Goal: Information Seeking & Learning: Learn about a topic

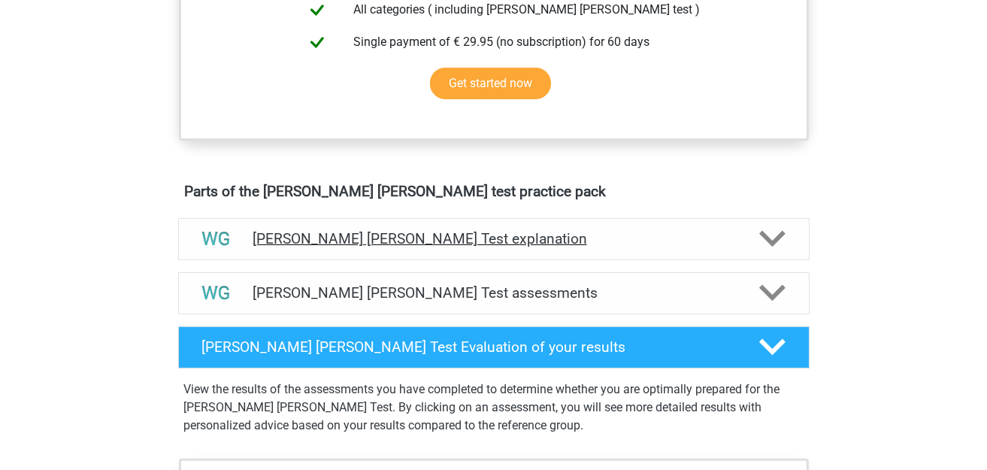
scroll to position [827, 0]
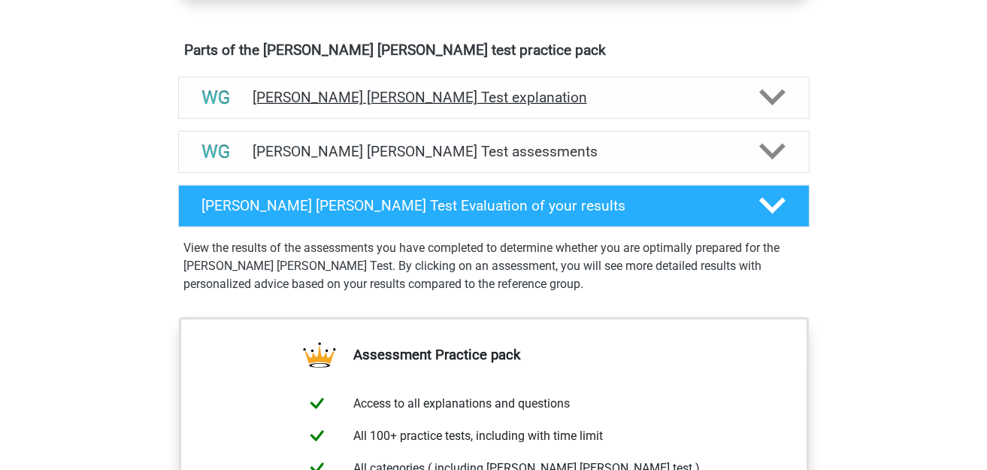
click at [542, 98] on h4 "Watson Glaser Test explanation" at bounding box center [494, 97] width 482 height 17
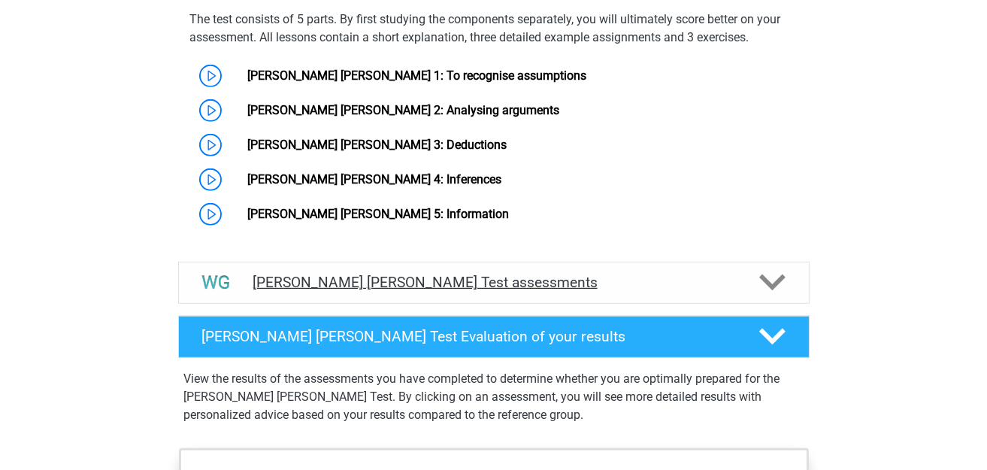
scroll to position [1352, 0]
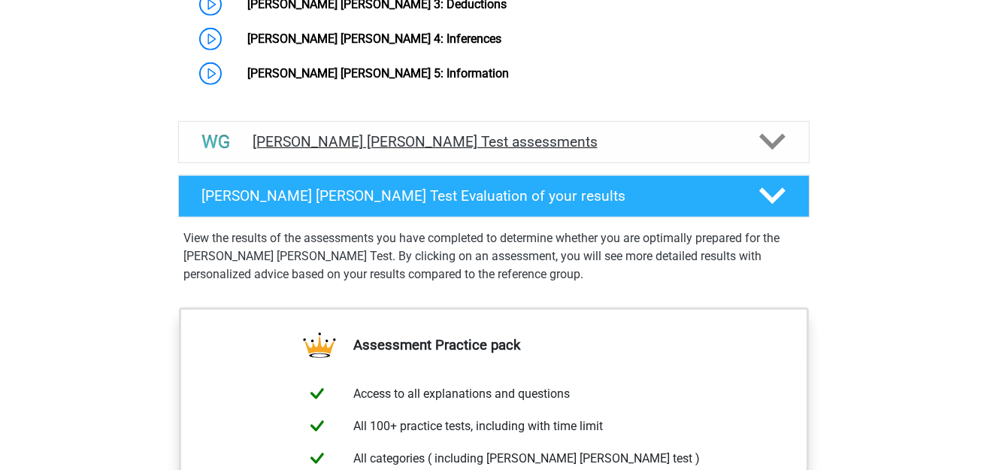
click at [538, 121] on div "Watson Glaser Test assessments" at bounding box center [493, 142] width 631 height 42
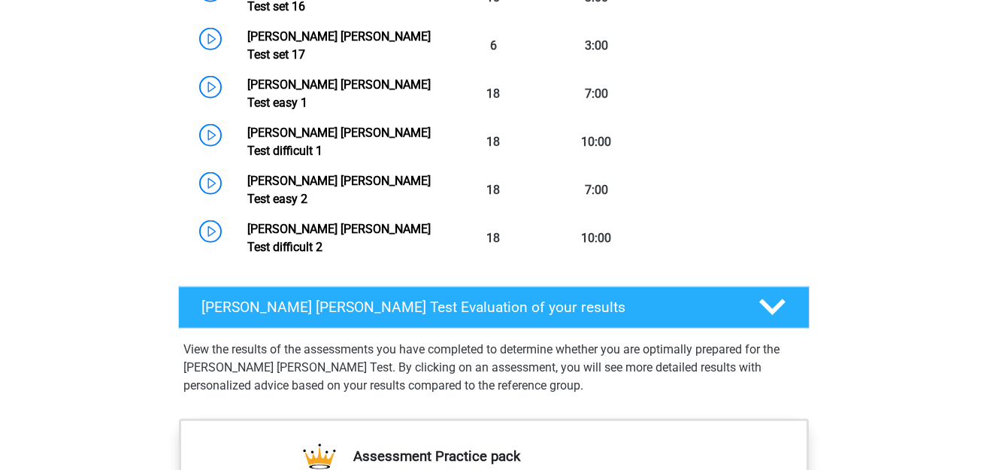
scroll to position [2254, 0]
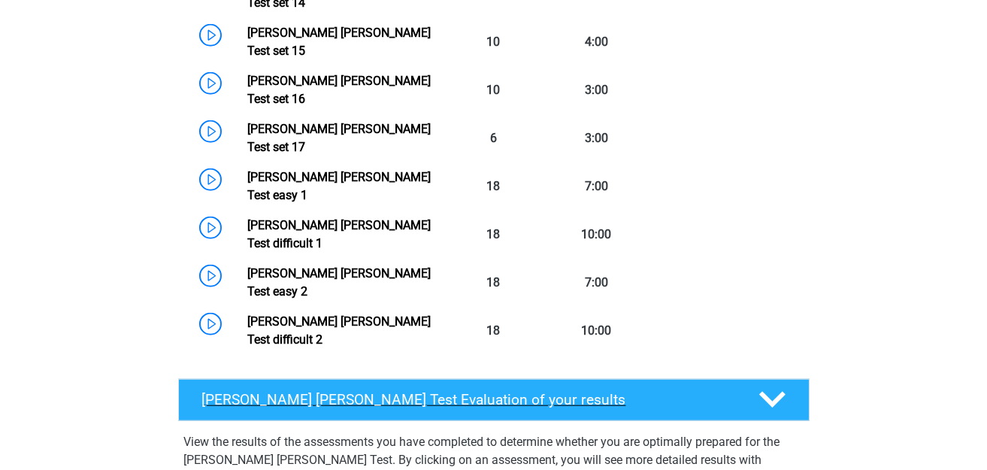
click at [498, 391] on h4 "Watson Glaser Test Evaluation of your results" at bounding box center [468, 399] width 533 height 17
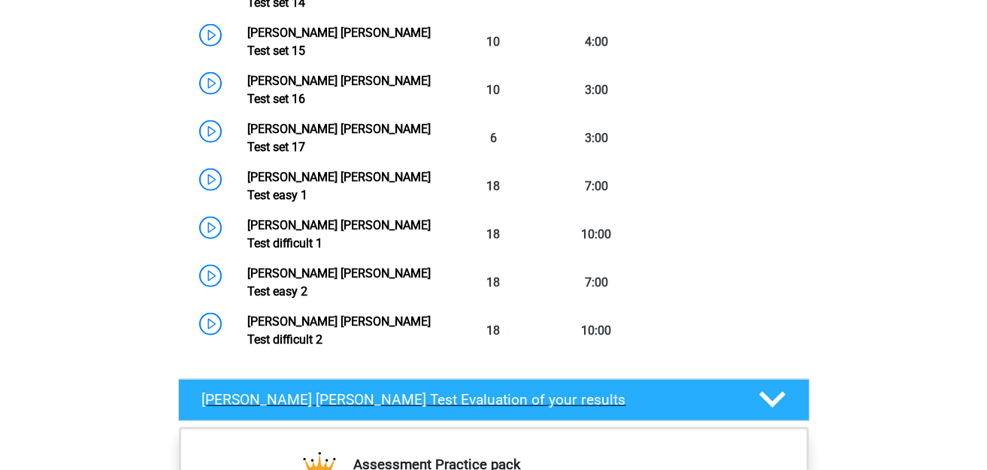
click at [494, 379] on div "Watson Glaser Test Evaluation of your results" at bounding box center [493, 400] width 631 height 42
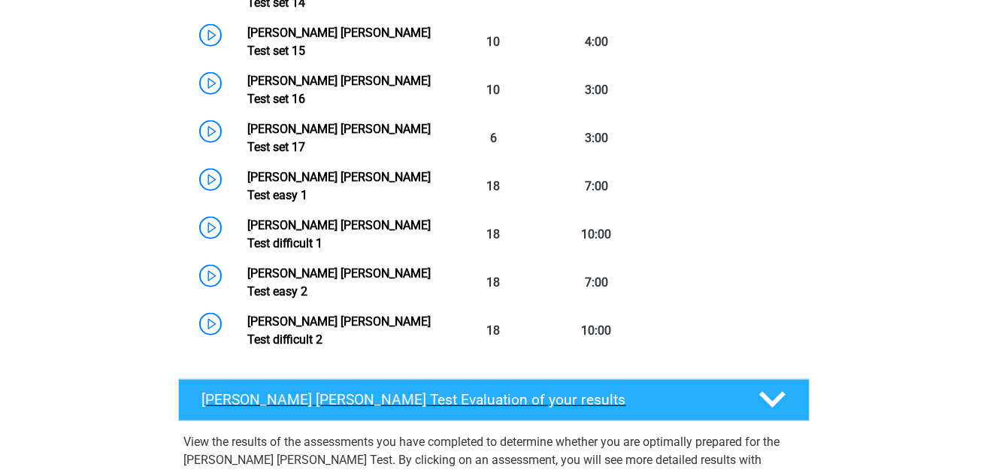
click at [522, 391] on h4 "Watson Glaser Test Evaluation of your results" at bounding box center [468, 399] width 533 height 17
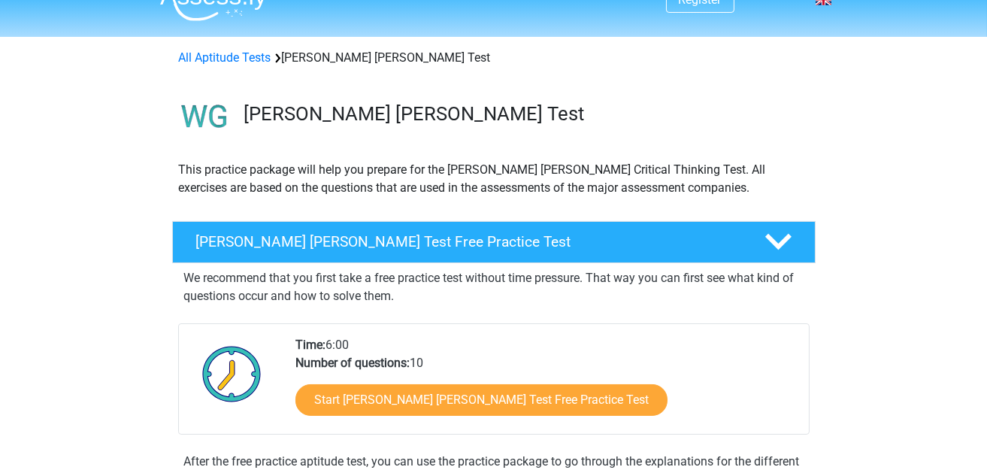
scroll to position [0, 0]
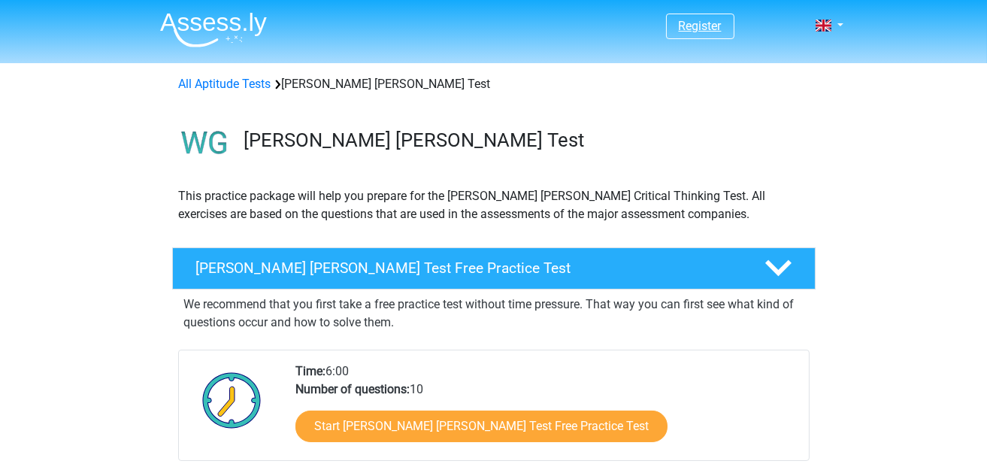
click at [695, 29] on link "Register" at bounding box center [700, 26] width 43 height 14
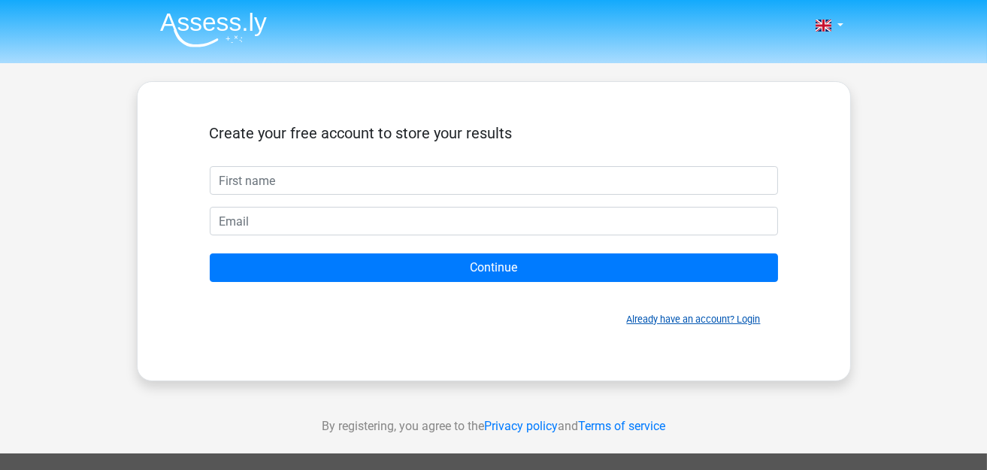
click at [743, 318] on link "Already have an account? Login" at bounding box center [694, 318] width 134 height 11
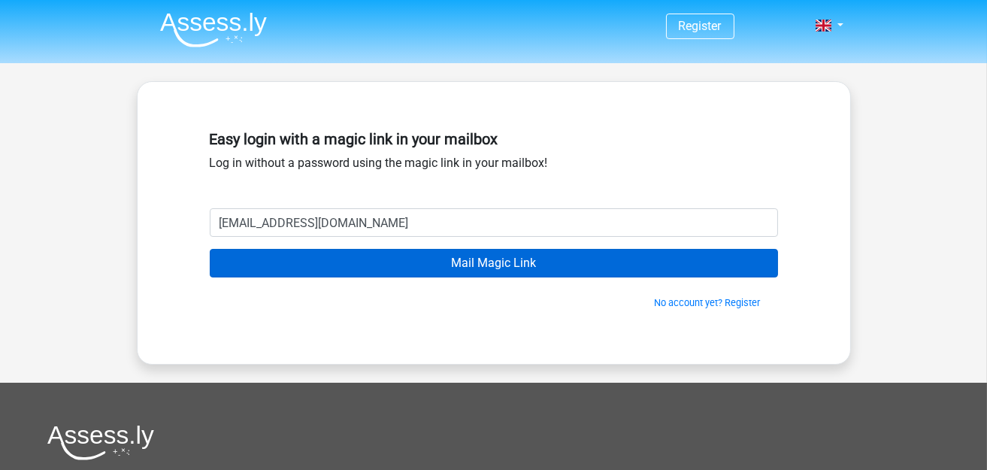
type input "ethanhs@yahoo.co.uk"
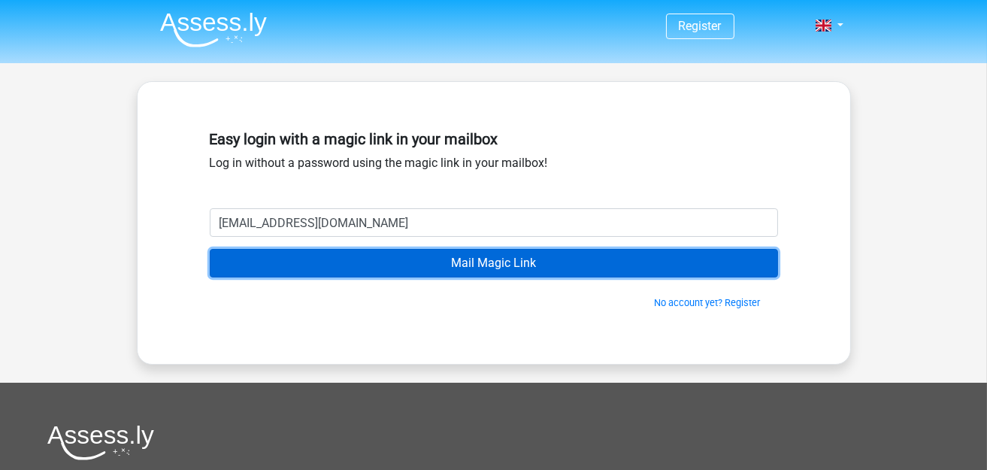
click at [563, 268] on input "Mail Magic Link" at bounding box center [494, 263] width 568 height 29
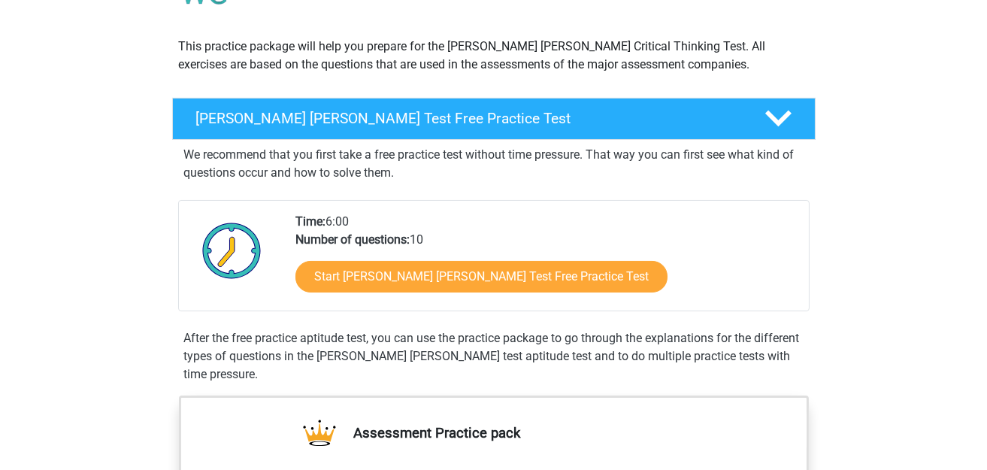
scroll to position [150, 0]
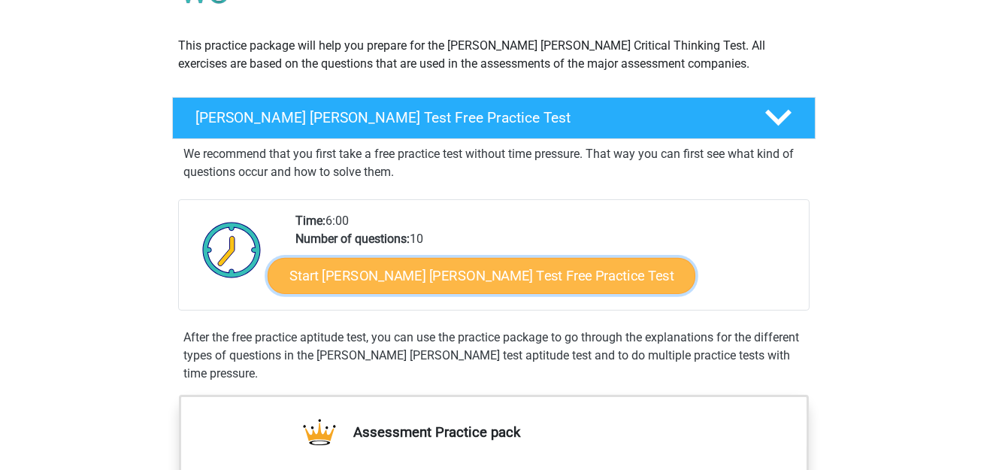
click at [425, 267] on link "Start [PERSON_NAME] [PERSON_NAME] Test Free Practice Test" at bounding box center [482, 276] width 428 height 36
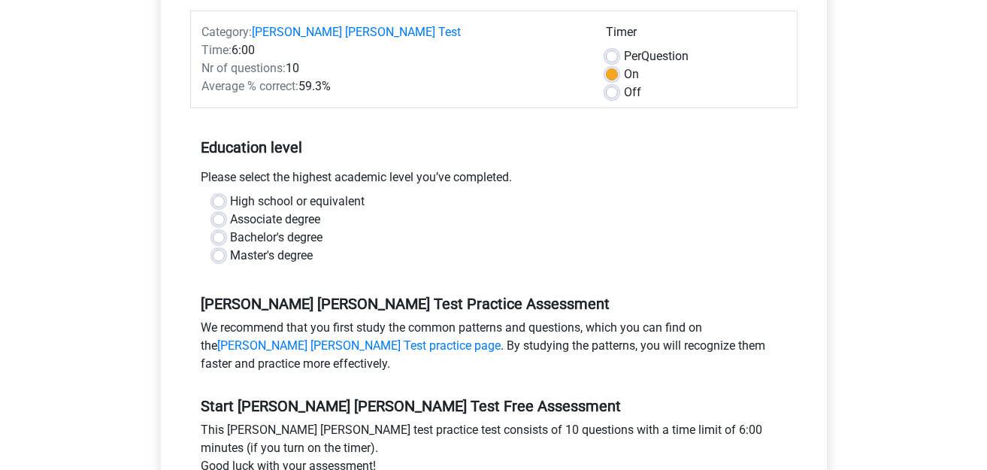
scroll to position [225, 0]
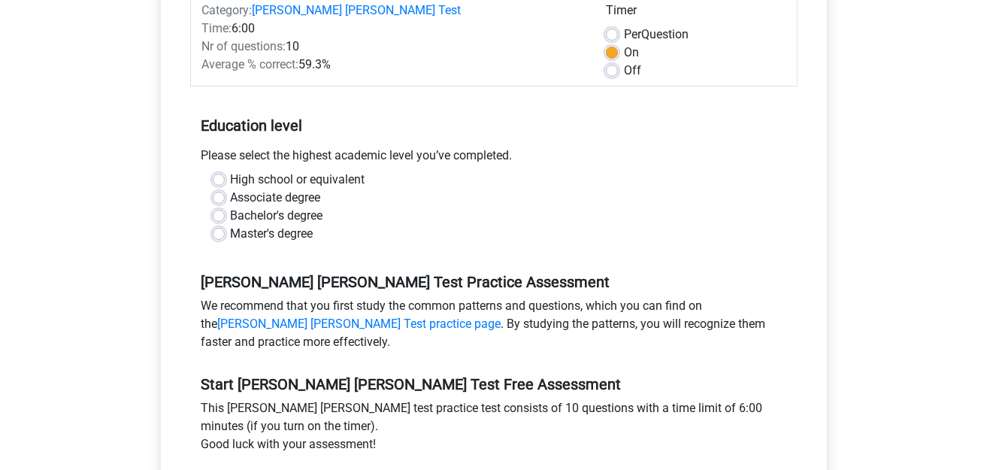
click at [227, 189] on div "Associate degree" at bounding box center [494, 198] width 562 height 18
click at [231, 207] on label "Bachelor's degree" at bounding box center [277, 216] width 92 height 18
click at [218, 207] on input "Bachelor's degree" at bounding box center [219, 214] width 12 height 15
radio input "true"
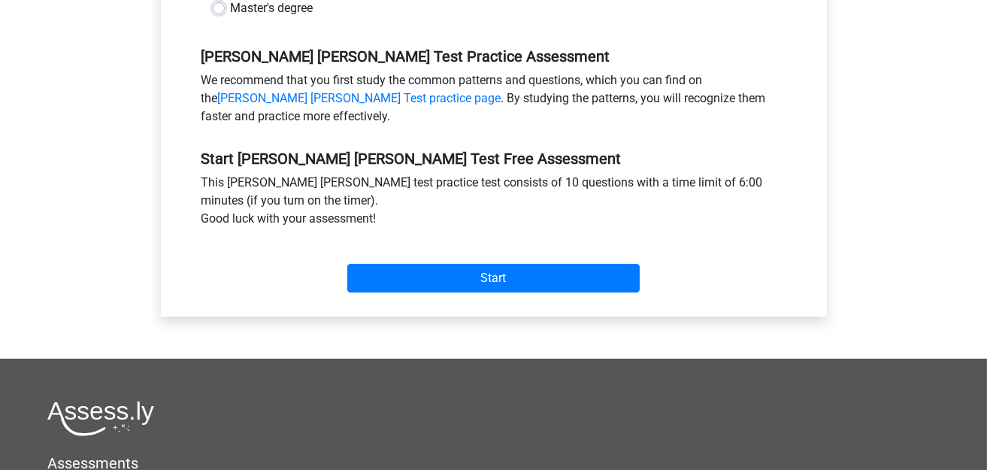
scroll to position [451, 0]
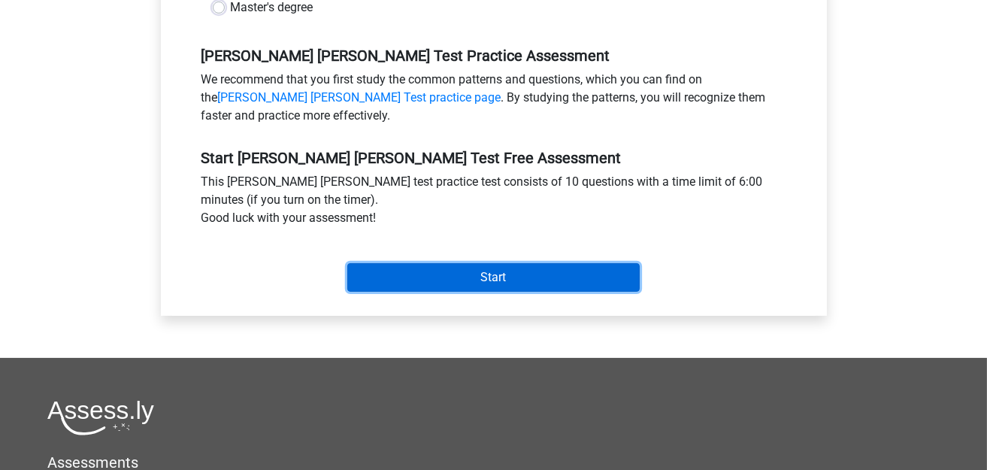
click at [399, 263] on input "Start" at bounding box center [493, 277] width 292 height 29
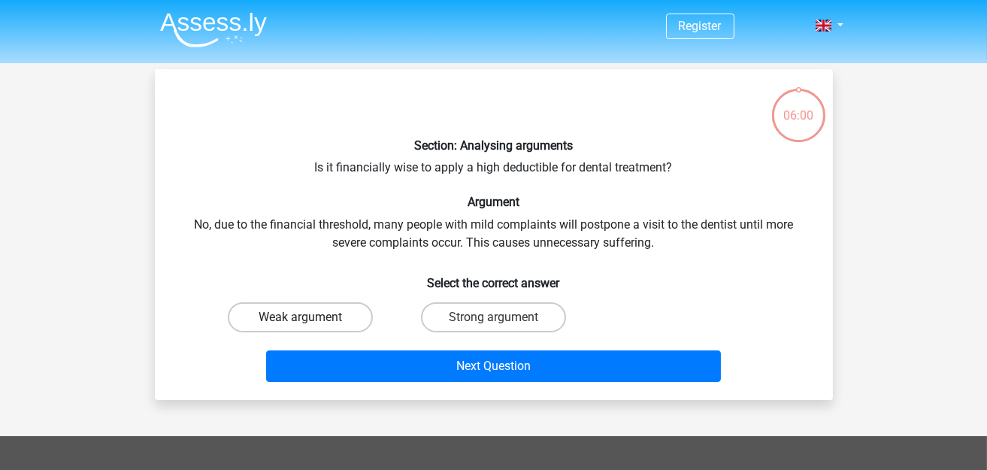
click at [331, 314] on label "Weak argument" at bounding box center [300, 317] width 145 height 30
click at [310, 317] on input "Weak argument" at bounding box center [305, 322] width 10 height 10
radio input "true"
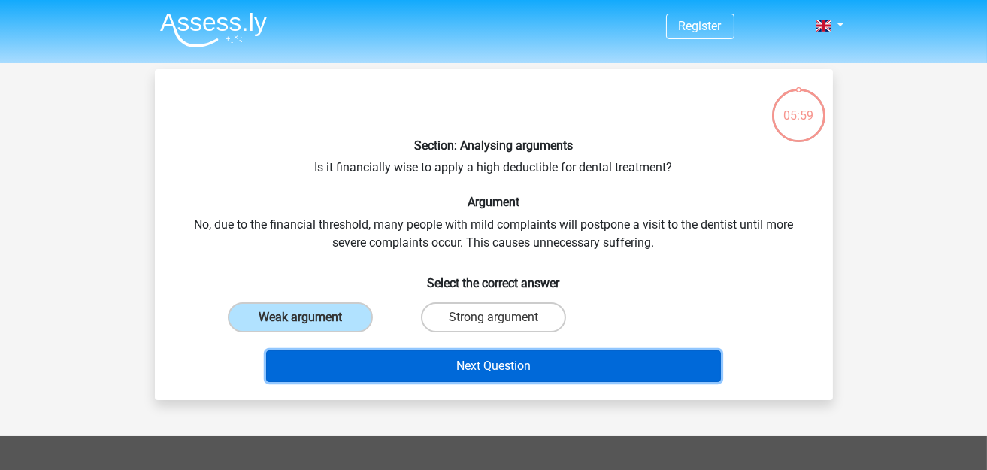
click at [475, 357] on button "Next Question" at bounding box center [493, 366] width 455 height 32
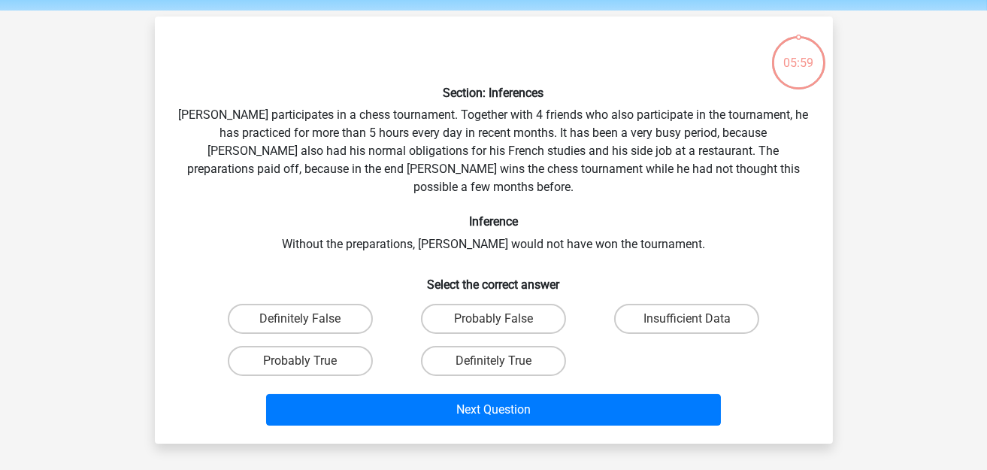
scroll to position [68, 0]
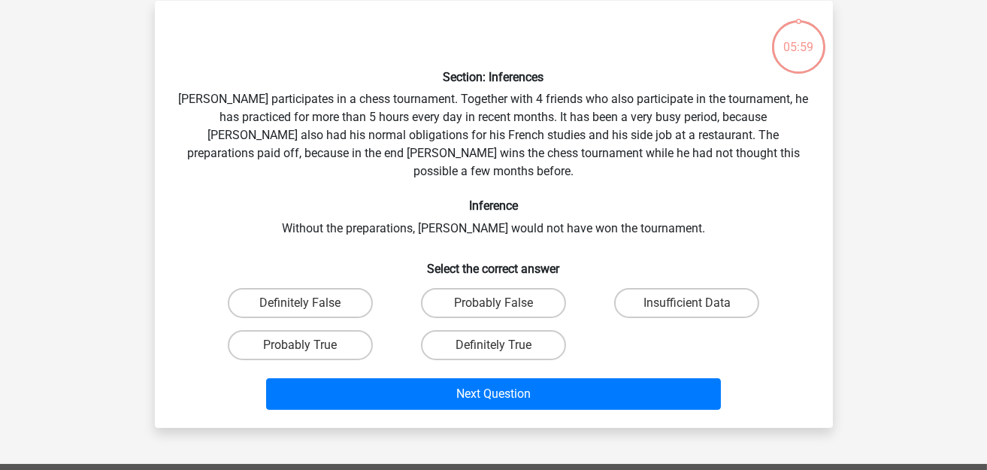
click at [309, 303] on div "Definitely False" at bounding box center [300, 303] width 193 height 42
click at [346, 335] on label "Probably True" at bounding box center [300, 345] width 145 height 30
click at [310, 345] on input "Probably True" at bounding box center [305, 350] width 10 height 10
radio input "true"
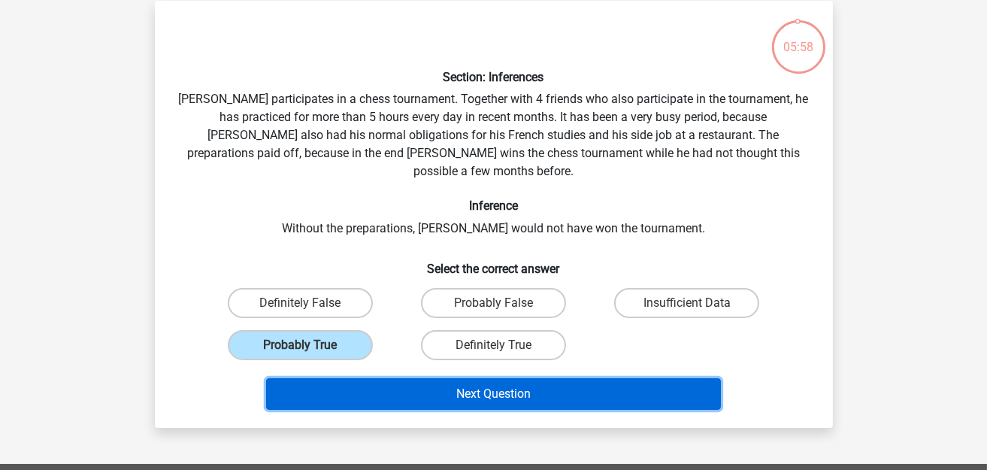
click at [399, 378] on button "Next Question" at bounding box center [493, 394] width 455 height 32
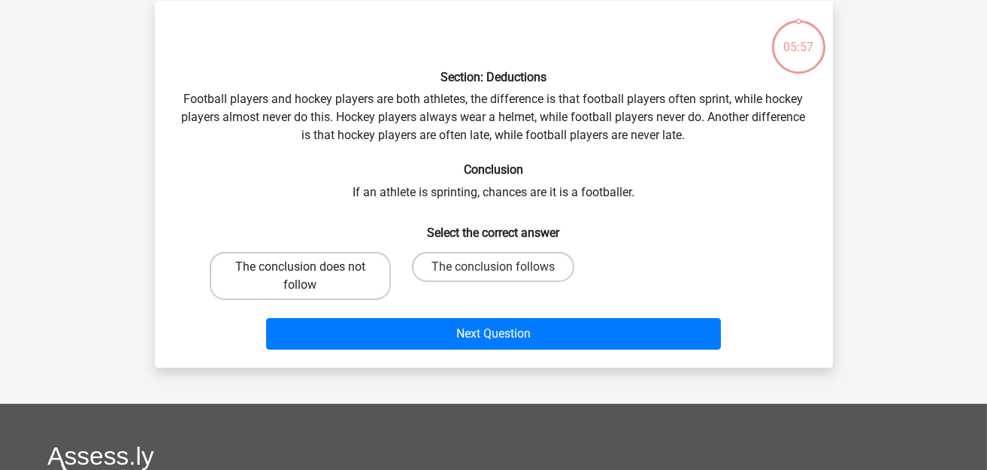
click at [294, 286] on label "The conclusion does not follow" at bounding box center [300, 276] width 181 height 48
click at [300, 277] on input "The conclusion does not follow" at bounding box center [305, 272] width 10 height 10
radio input "true"
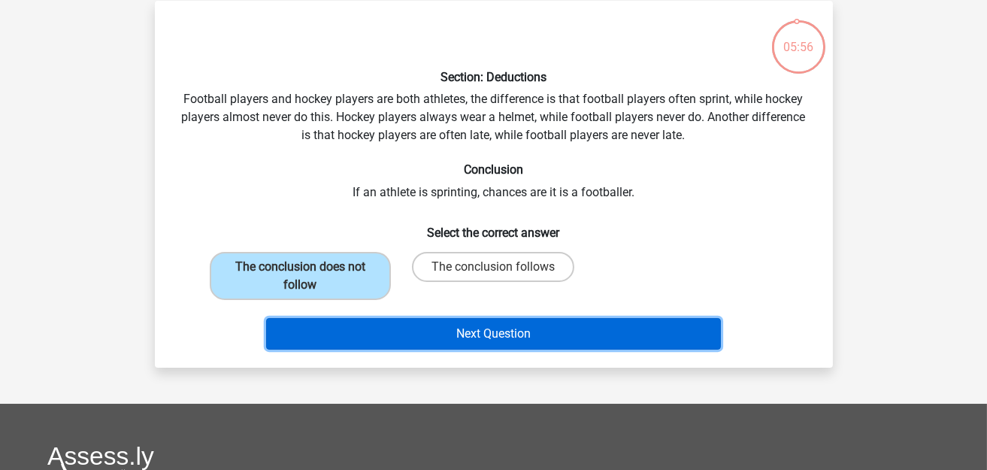
click at [428, 320] on button "Next Question" at bounding box center [493, 334] width 455 height 32
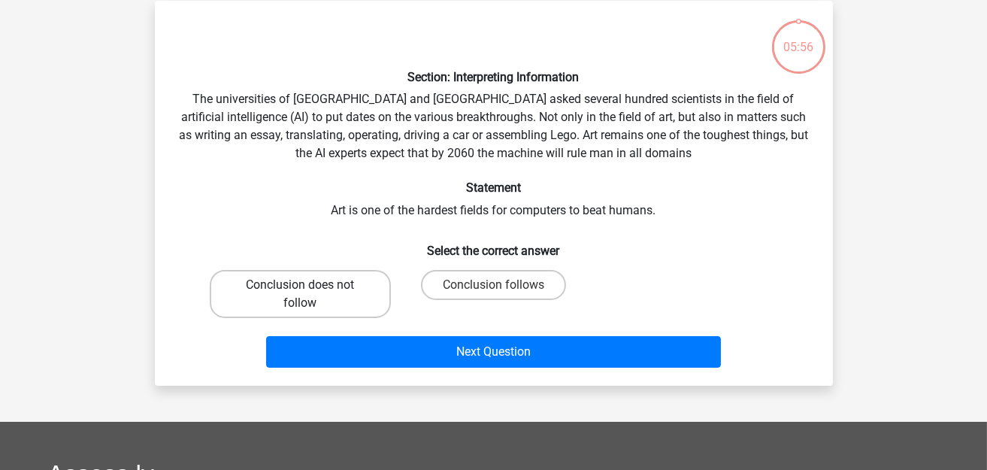
click at [323, 294] on label "Conclusion does not follow" at bounding box center [300, 294] width 181 height 48
click at [310, 294] on input "Conclusion does not follow" at bounding box center [305, 290] width 10 height 10
radio input "true"
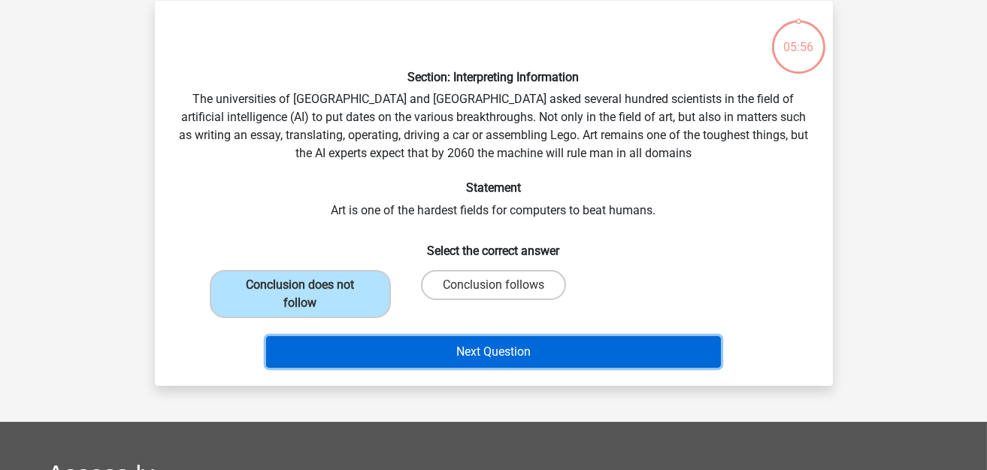
click at [397, 345] on button "Next Question" at bounding box center [493, 352] width 455 height 32
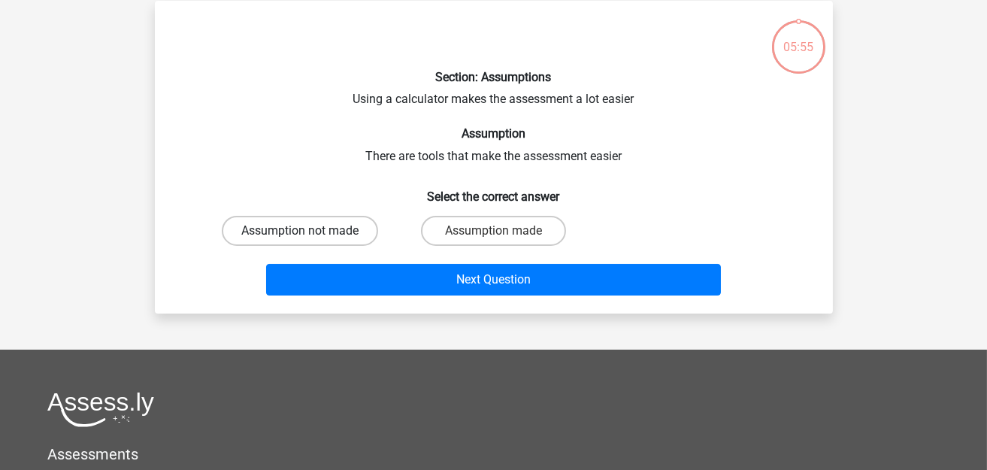
click at [325, 227] on label "Assumption not made" at bounding box center [300, 231] width 156 height 30
click at [310, 231] on input "Assumption not made" at bounding box center [305, 236] width 10 height 10
radio input "true"
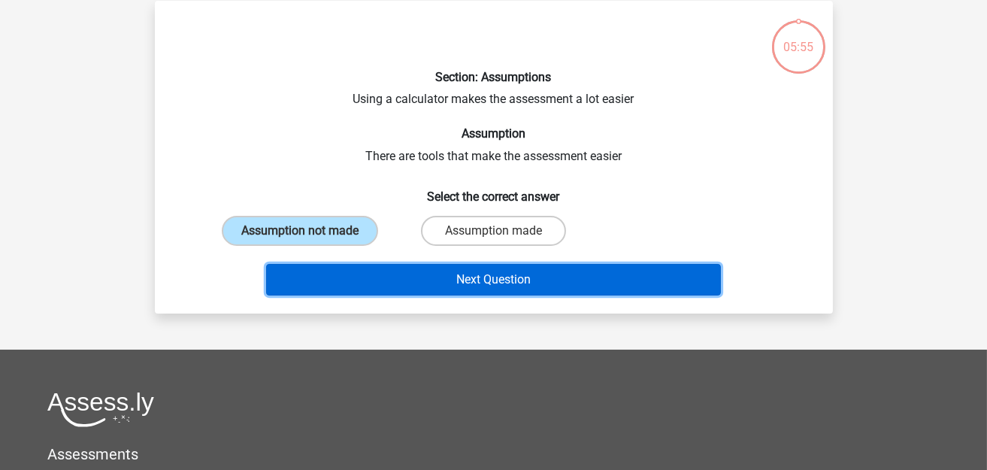
click at [383, 264] on button "Next Question" at bounding box center [493, 280] width 455 height 32
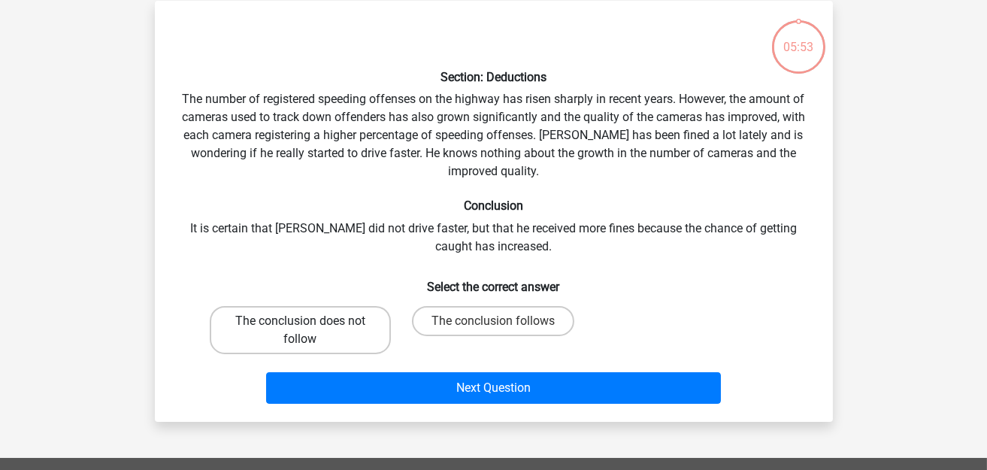
click at [357, 309] on label "The conclusion does not follow" at bounding box center [300, 330] width 181 height 48
click at [310, 321] on input "The conclusion does not follow" at bounding box center [305, 326] width 10 height 10
radio input "true"
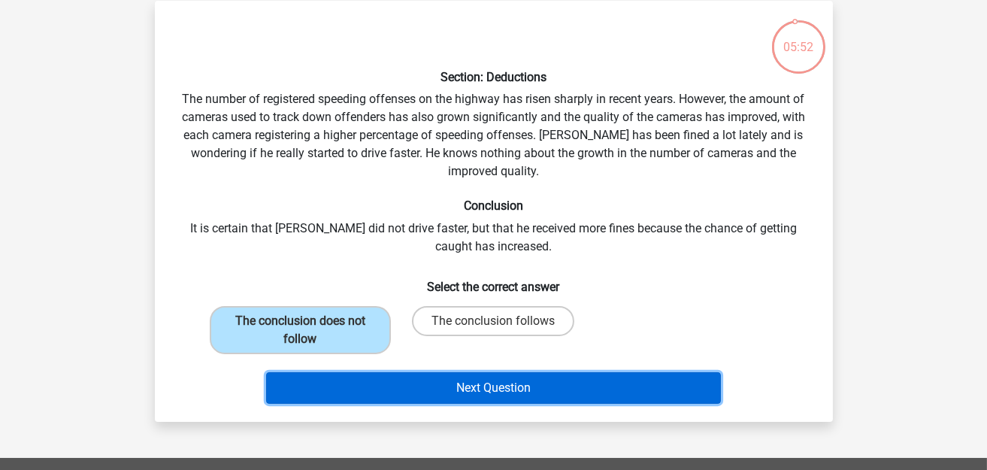
click at [415, 385] on button "Next Question" at bounding box center [493, 388] width 455 height 32
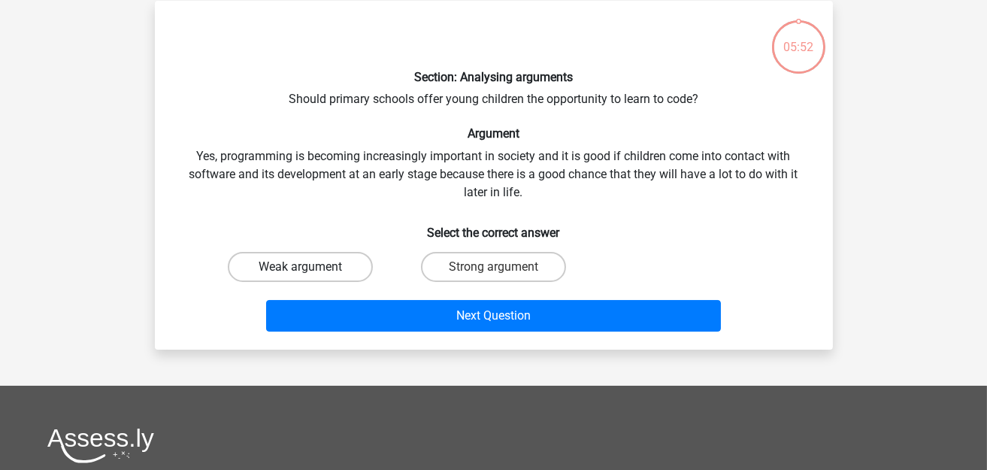
click at [350, 268] on label "Weak argument" at bounding box center [300, 267] width 145 height 30
click at [310, 268] on input "Weak argument" at bounding box center [305, 272] width 10 height 10
radio input "true"
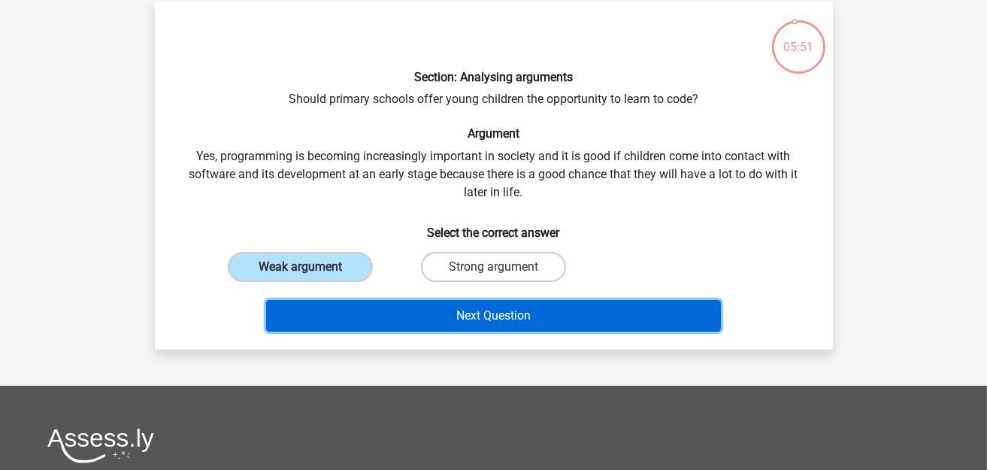
click at [384, 308] on button "Next Question" at bounding box center [493, 316] width 455 height 32
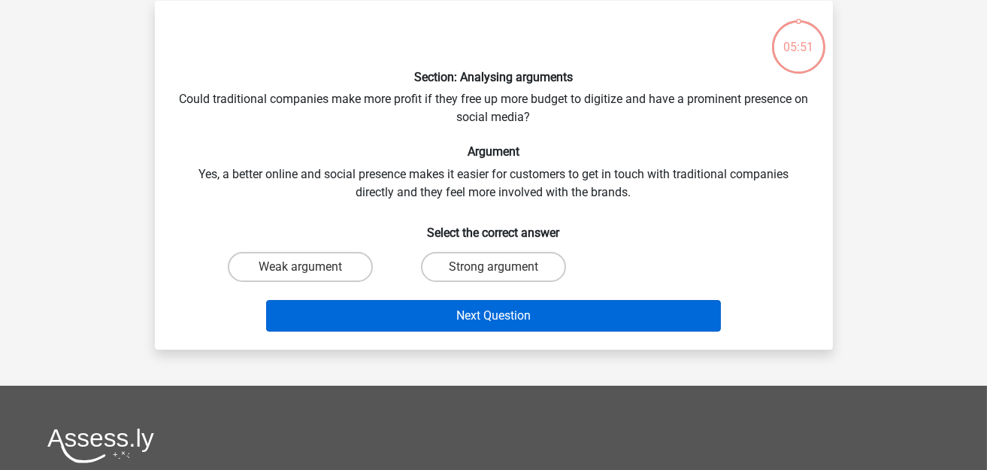
drag, startPoint x: 344, startPoint y: 259, endPoint x: 390, endPoint y: 307, distance: 65.9
click at [345, 259] on label "Weak argument" at bounding box center [300, 267] width 145 height 30
click at [310, 267] on input "Weak argument" at bounding box center [305, 272] width 10 height 10
radio input "true"
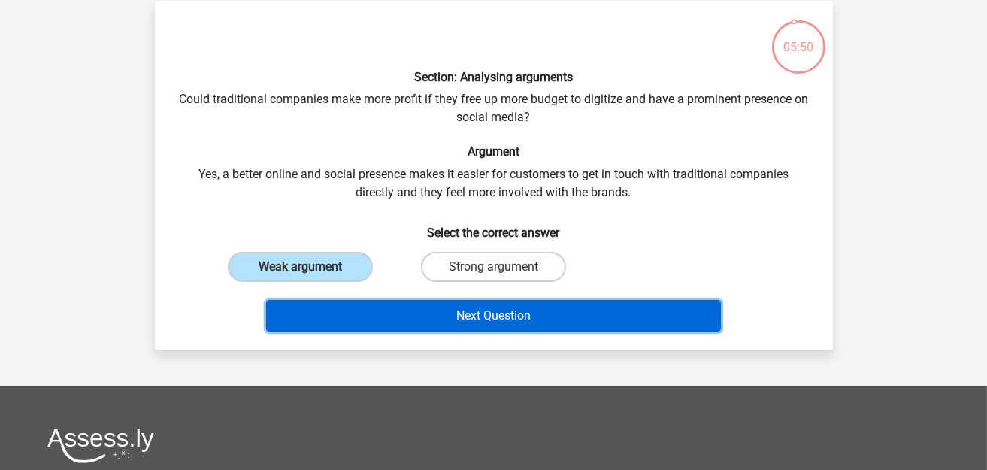
click at [390, 310] on button "Next Question" at bounding box center [493, 316] width 455 height 32
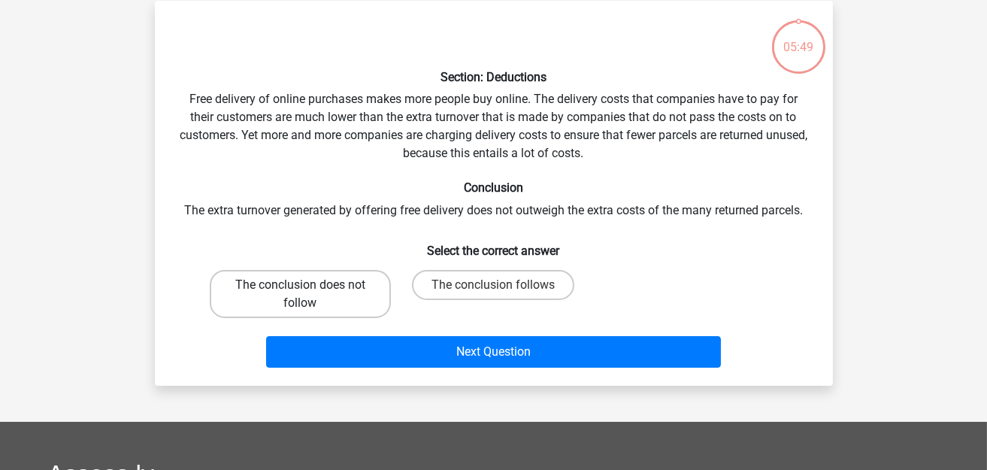
click at [326, 271] on label "The conclusion does not follow" at bounding box center [300, 294] width 181 height 48
click at [310, 285] on input "The conclusion does not follow" at bounding box center [305, 290] width 10 height 10
radio input "true"
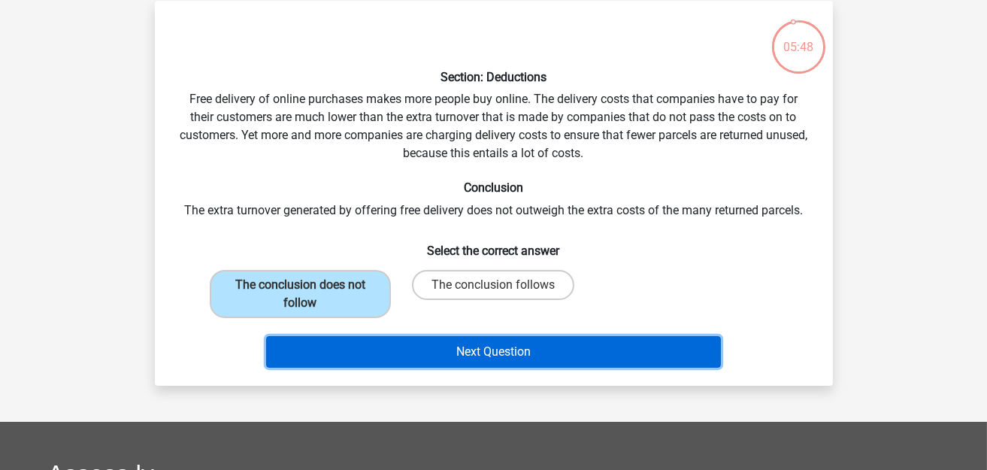
click at [367, 343] on button "Next Question" at bounding box center [493, 352] width 455 height 32
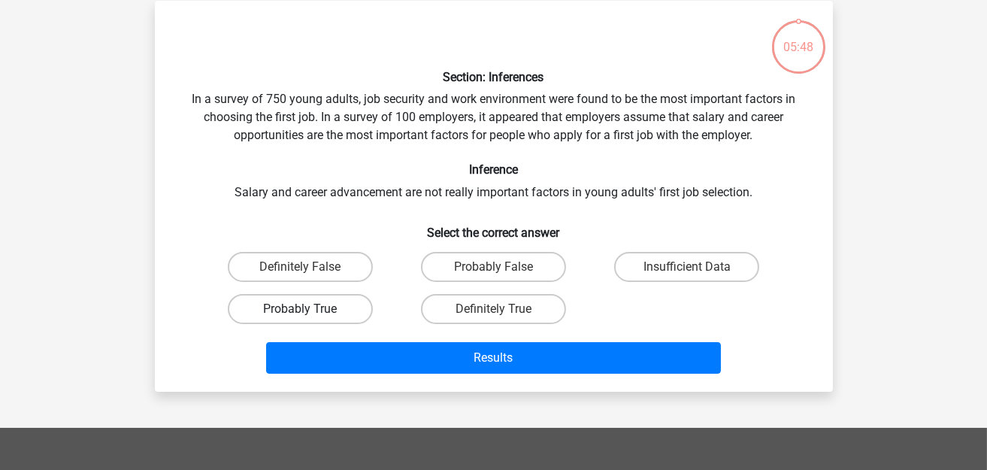
click at [326, 300] on label "Probably True" at bounding box center [300, 309] width 145 height 30
click at [310, 309] on input "Probably True" at bounding box center [305, 314] width 10 height 10
radio input "true"
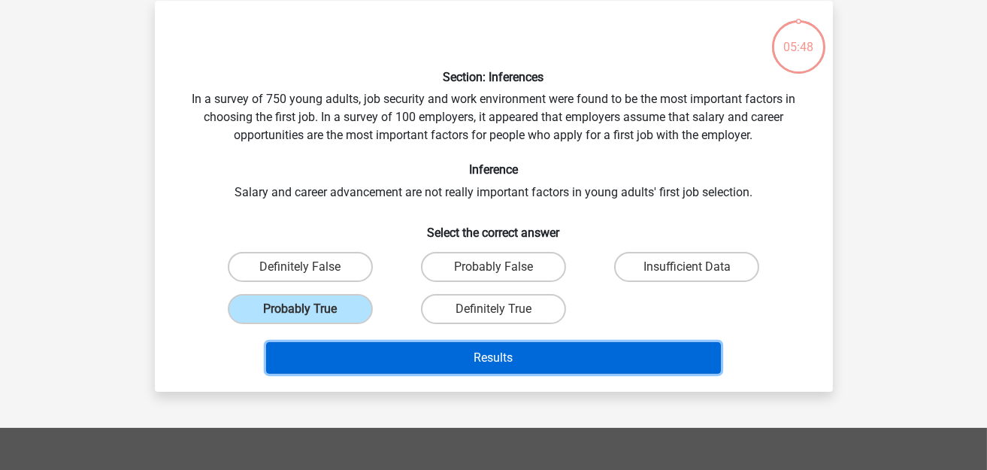
click at [368, 347] on button "Results" at bounding box center [493, 358] width 455 height 32
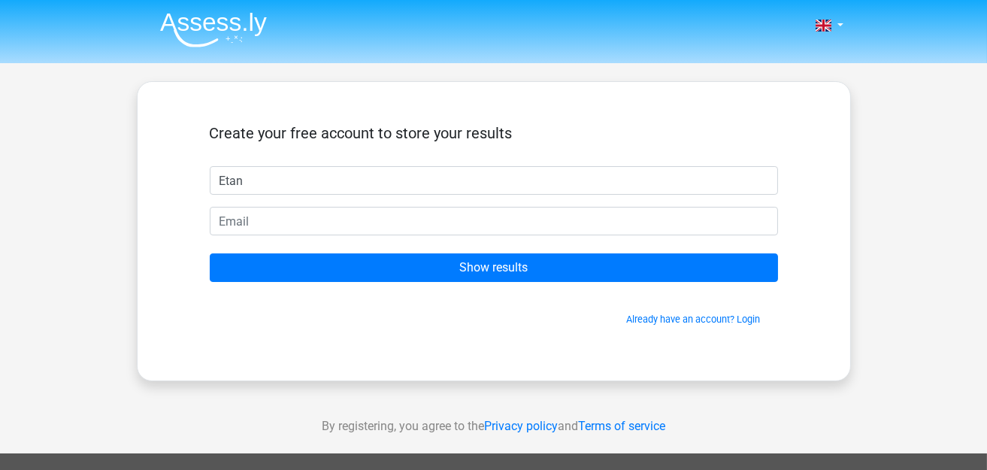
type input "Etan"
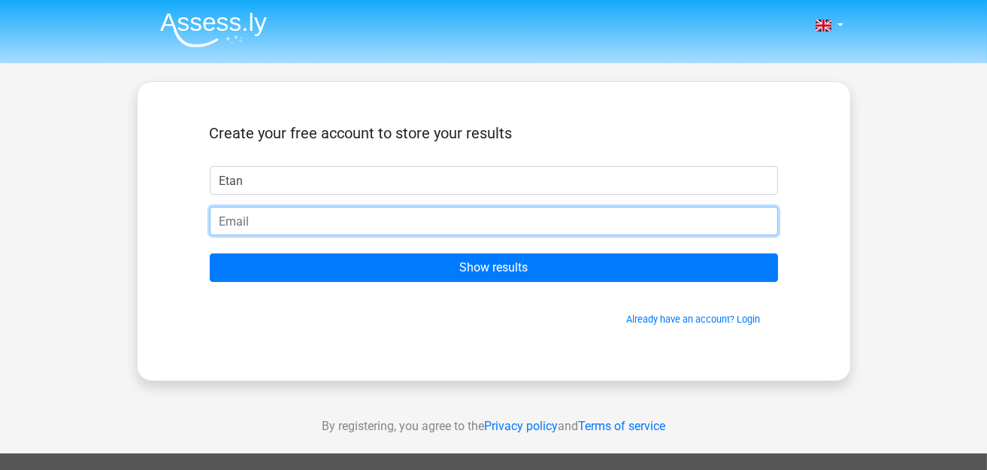
click at [257, 225] on input "email" at bounding box center [494, 221] width 568 height 29
type input "ethanhs@yahoo.co.uk"
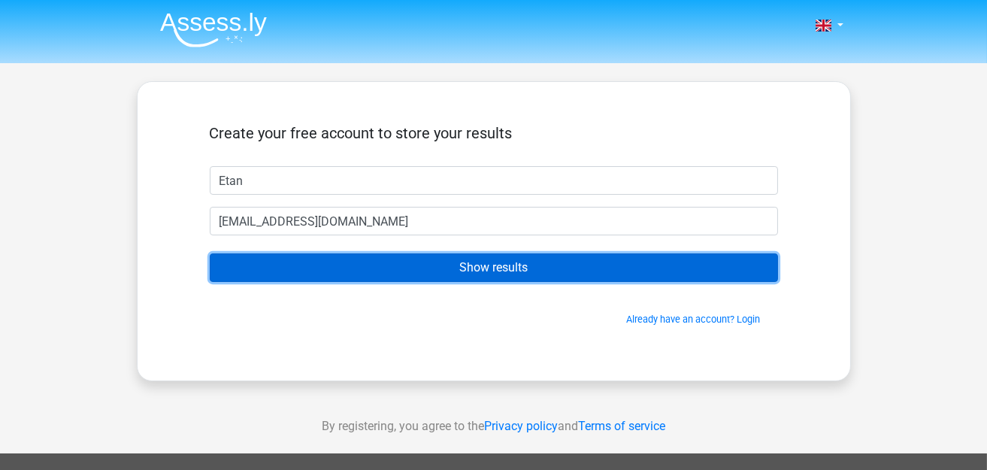
click at [483, 261] on input "Show results" at bounding box center [494, 267] width 568 height 29
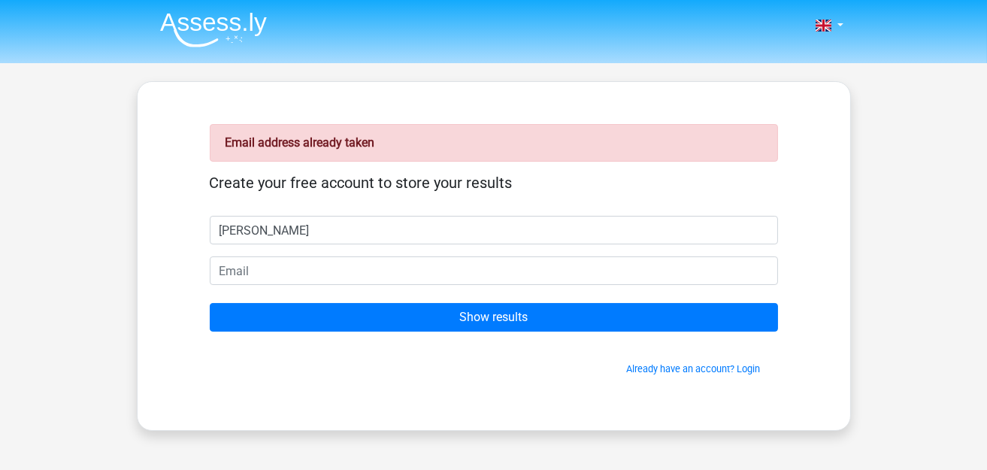
type input "[PERSON_NAME]"
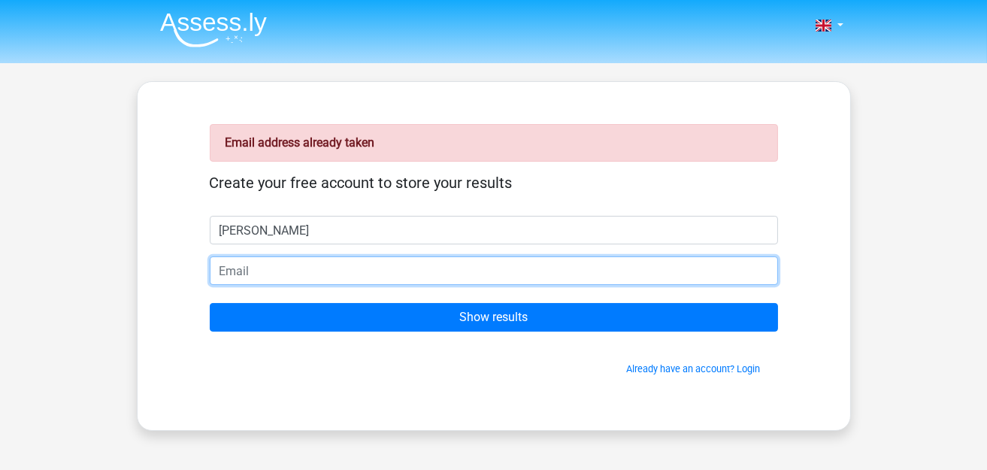
click at [213, 269] on input "email" at bounding box center [494, 270] width 568 height 29
type input "[EMAIL_ADDRESS][DOMAIN_NAME]"
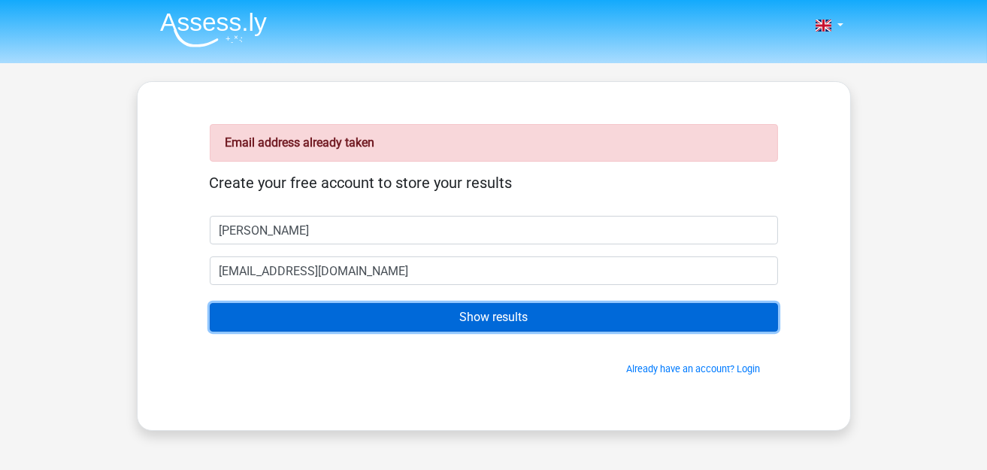
click at [473, 313] on input "Show results" at bounding box center [494, 317] width 568 height 29
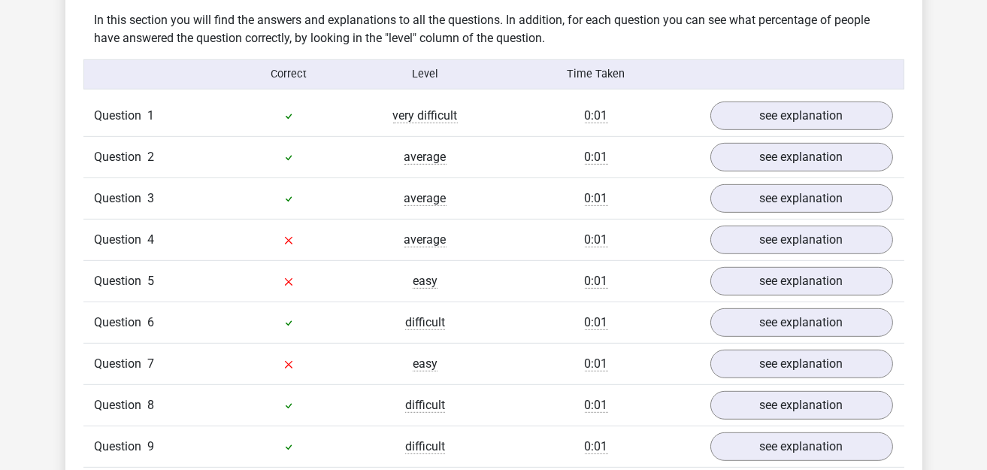
scroll to position [1202, 0]
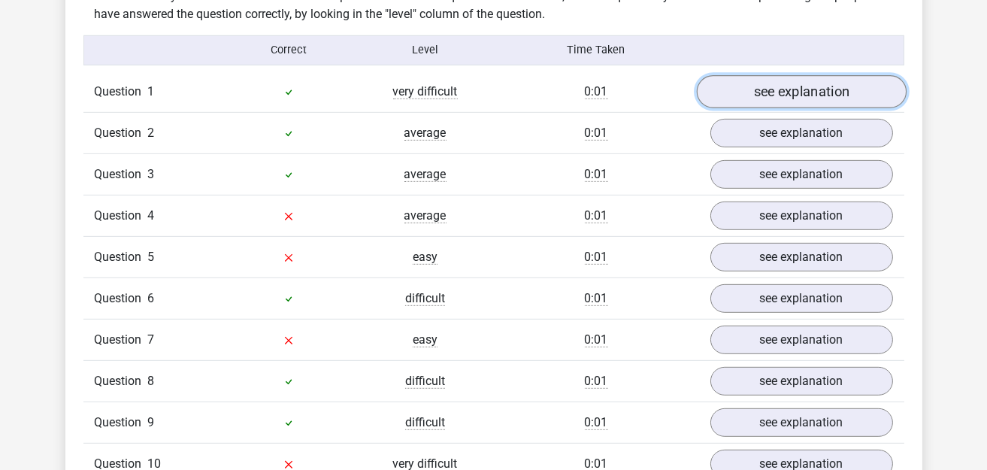
click at [764, 92] on link "see explanation" at bounding box center [801, 91] width 210 height 33
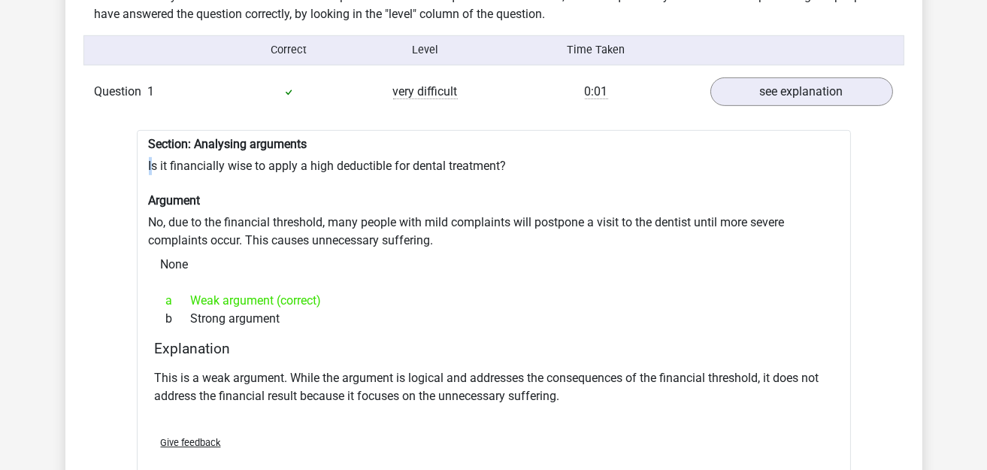
drag, startPoint x: 150, startPoint y: 162, endPoint x: 533, endPoint y: 140, distance: 383.1
click at [533, 140] on div "Section: Analysing arguments Is it financially wise to apply a high deductible …" at bounding box center [494, 311] width 714 height 363
click at [156, 155] on div "Section: Analysing arguments Is it financially wise to apply a high deductible …" at bounding box center [494, 311] width 714 height 363
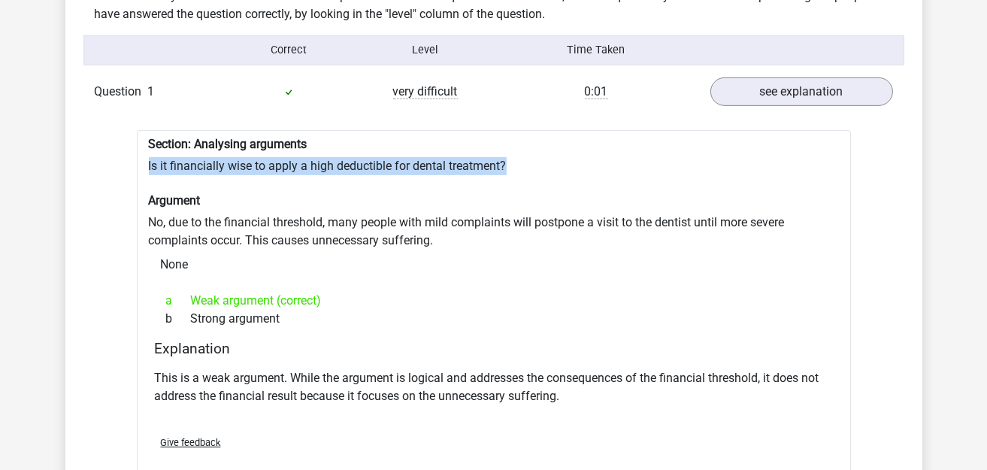
drag, startPoint x: 146, startPoint y: 155, endPoint x: 512, endPoint y: 148, distance: 366.0
click at [512, 148] on div "Section: Analysing arguments Is it financially wise to apply a high deductible …" at bounding box center [494, 311] width 714 height 363
copy div "Is it financially wise to apply a high deductible for dental treatment?"
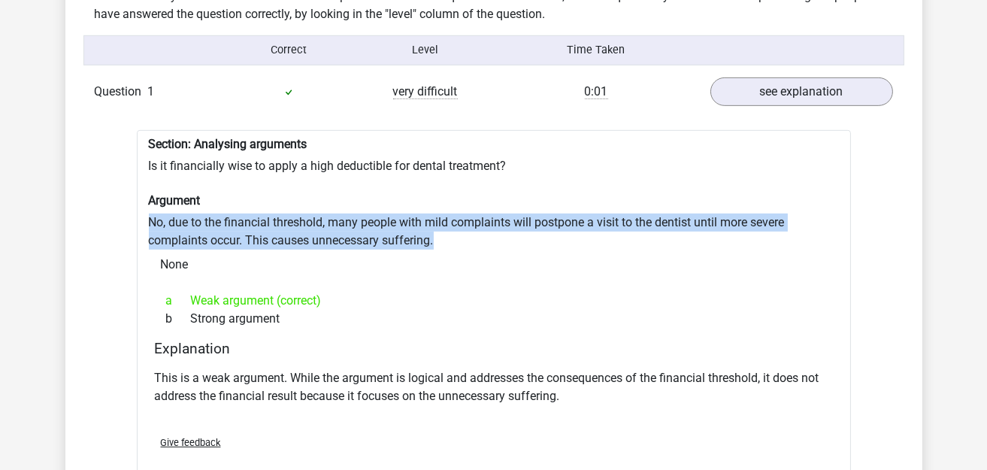
drag, startPoint x: 150, startPoint y: 207, endPoint x: 458, endPoint y: 231, distance: 308.3
click at [458, 231] on div "Section: Analysing arguments Is it financially wise to apply a high deductible …" at bounding box center [494, 311] width 714 height 363
copy div "No, due to the financial threshold, many people with mild complaints will postp…"
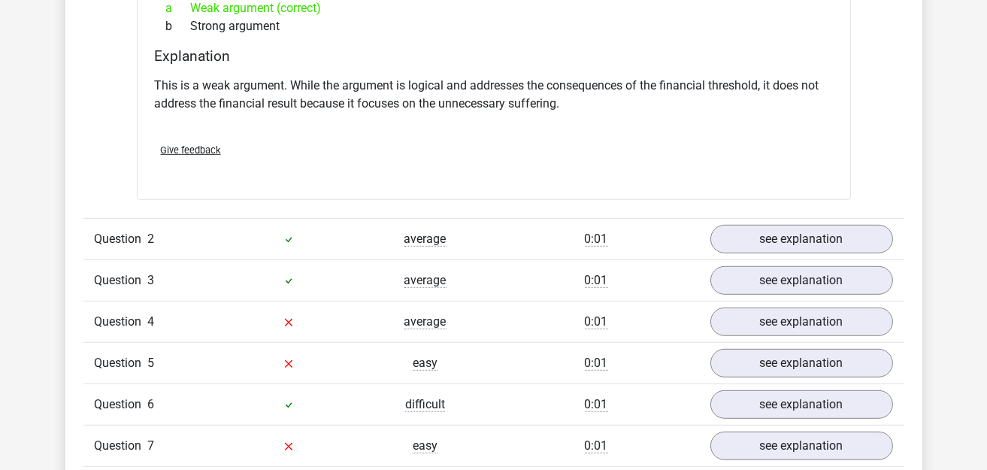
scroll to position [1503, 0]
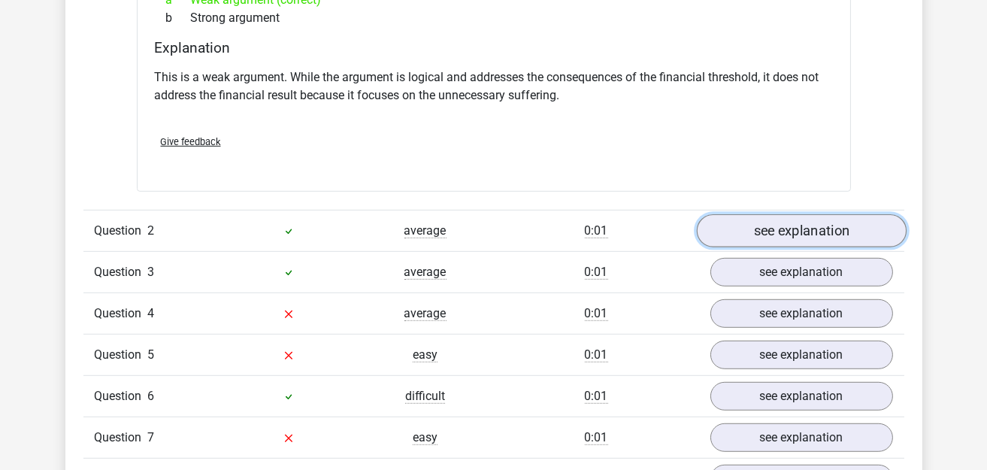
click at [784, 232] on link "see explanation" at bounding box center [801, 231] width 210 height 33
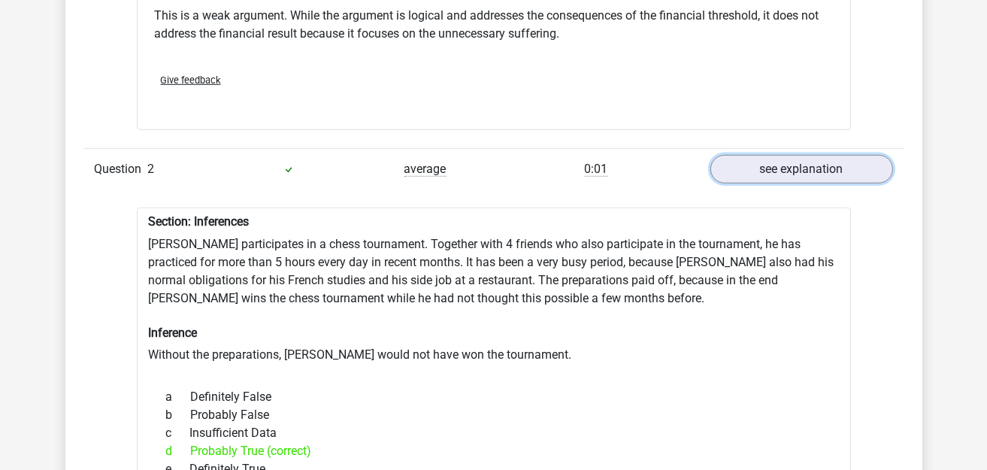
scroll to position [1653, 0]
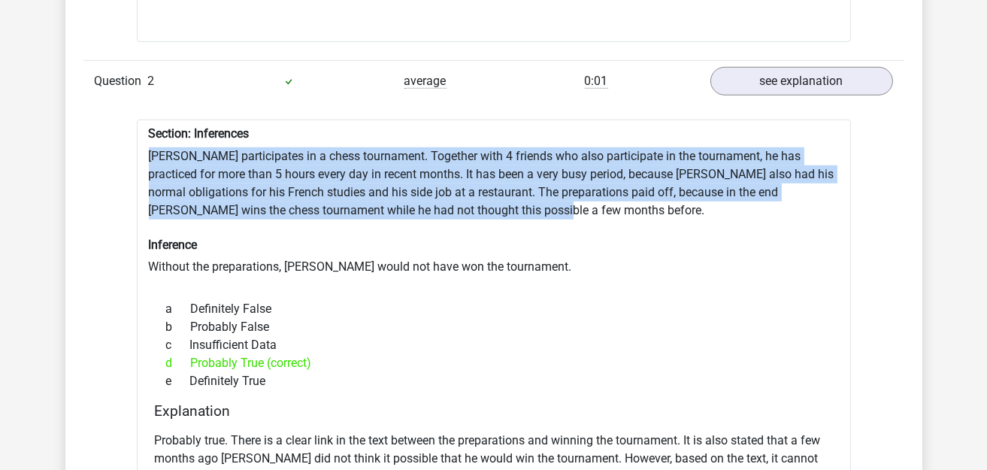
drag, startPoint x: 148, startPoint y: 141, endPoint x: 570, endPoint y: 193, distance: 424.8
click at [570, 193] on div "Section: Inferences Pablo participates in a chess tournament. Together with 4 f…" at bounding box center [494, 345] width 714 height 453
copy div "Pablo participates in a chess tournament. Together with 4 friends who also part…"
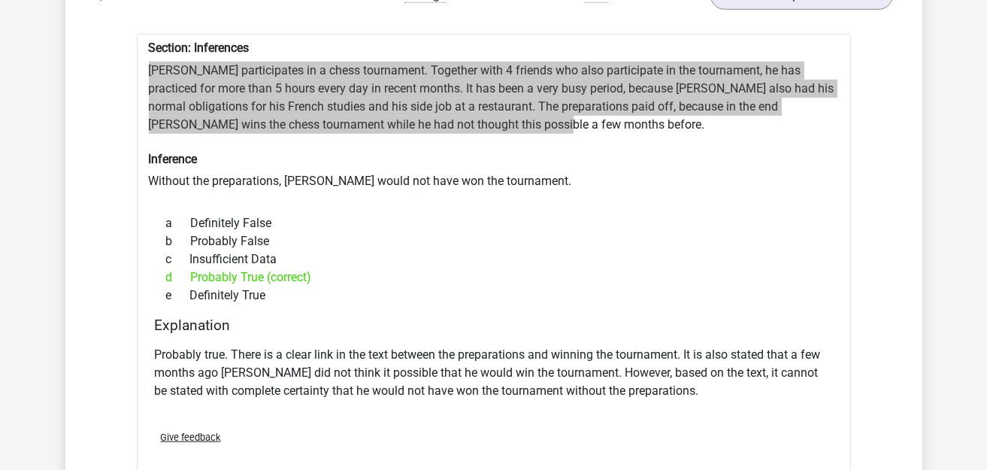
scroll to position [1879, 0]
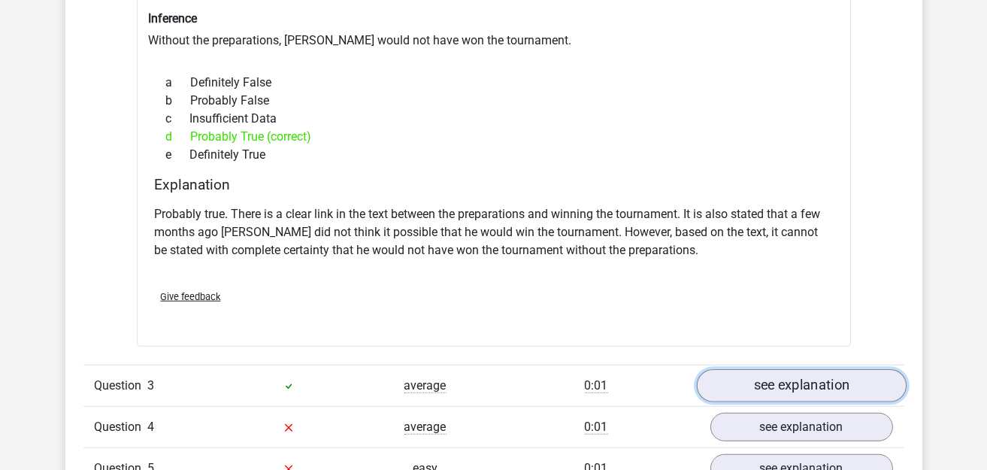
click at [754, 376] on link "see explanation" at bounding box center [801, 385] width 210 height 33
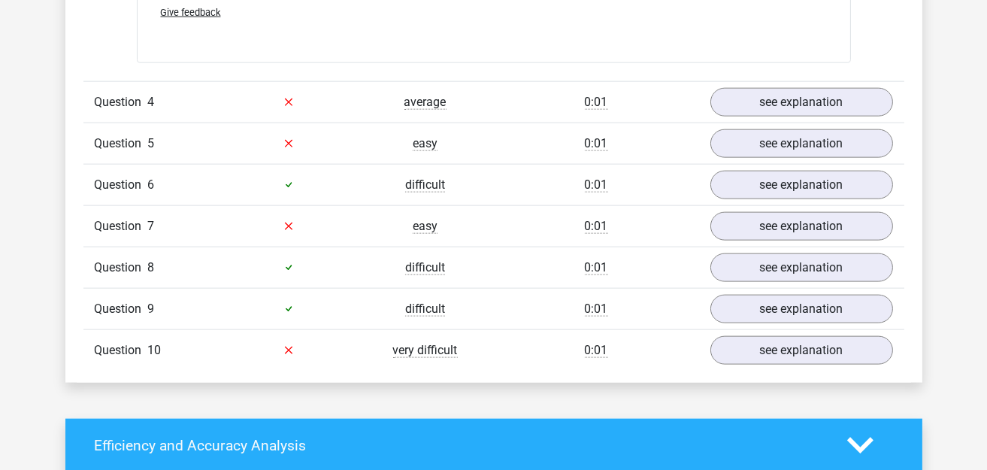
scroll to position [3006, 0]
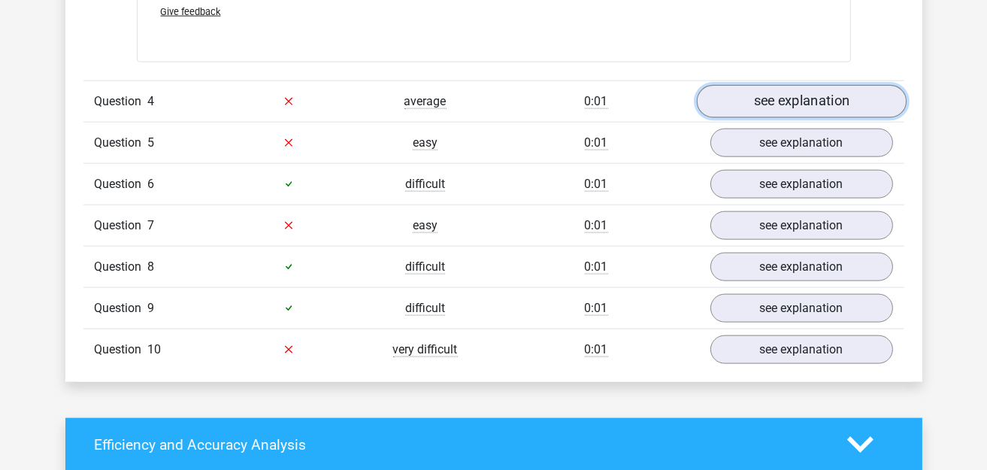
click at [799, 85] on link "see explanation" at bounding box center [801, 101] width 210 height 33
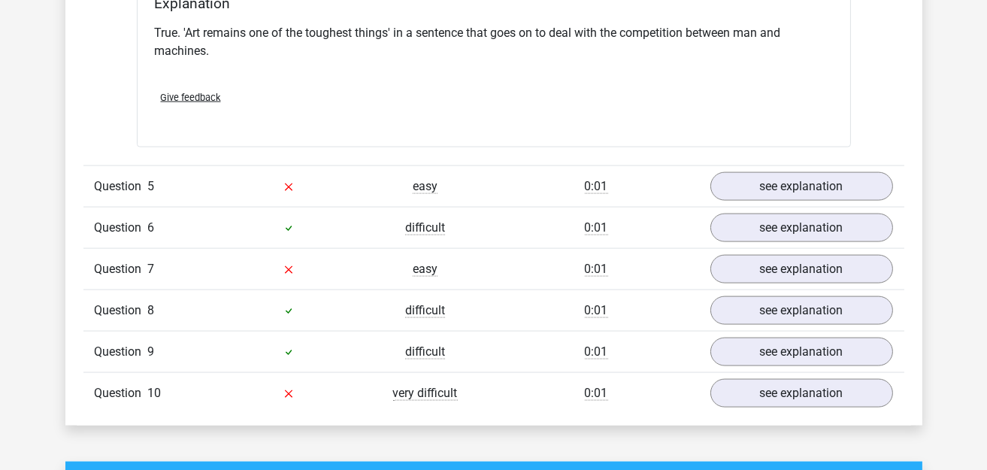
scroll to position [3382, 0]
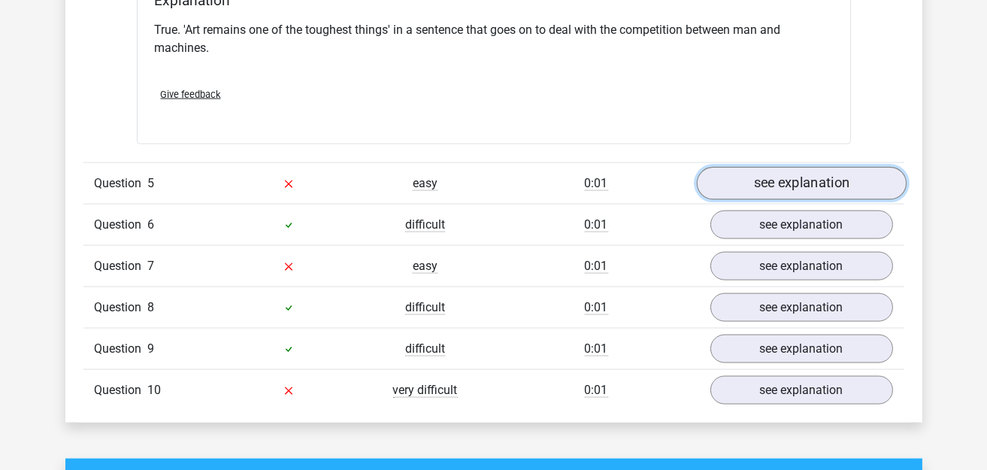
click at [764, 170] on link "see explanation" at bounding box center [801, 183] width 210 height 33
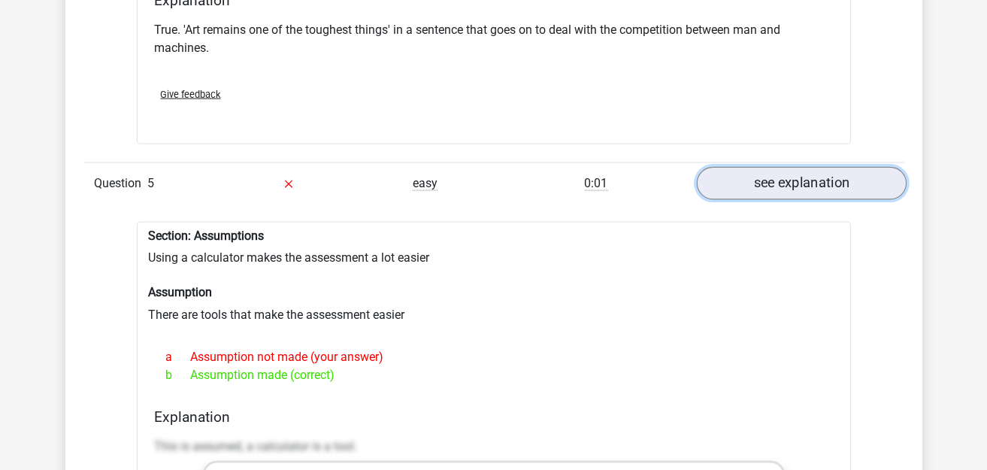
click at [799, 173] on link "see explanation" at bounding box center [801, 183] width 210 height 33
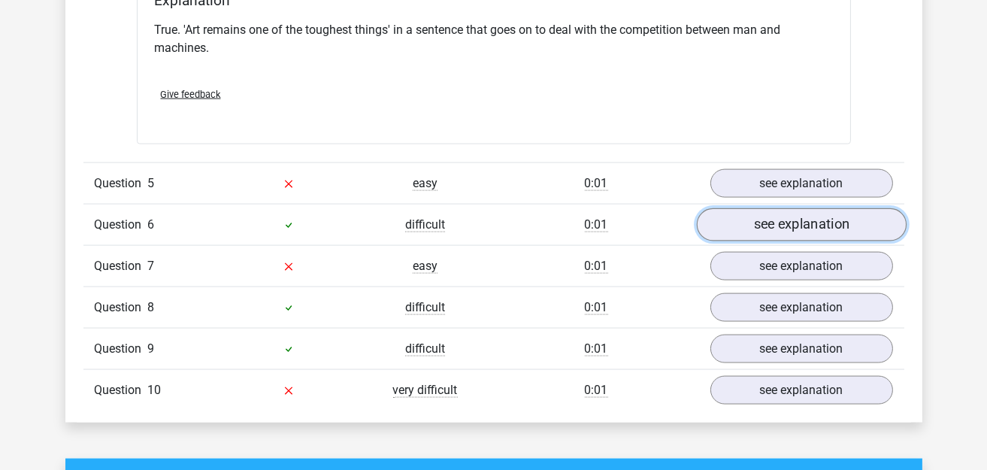
click at [792, 210] on link "see explanation" at bounding box center [801, 224] width 210 height 33
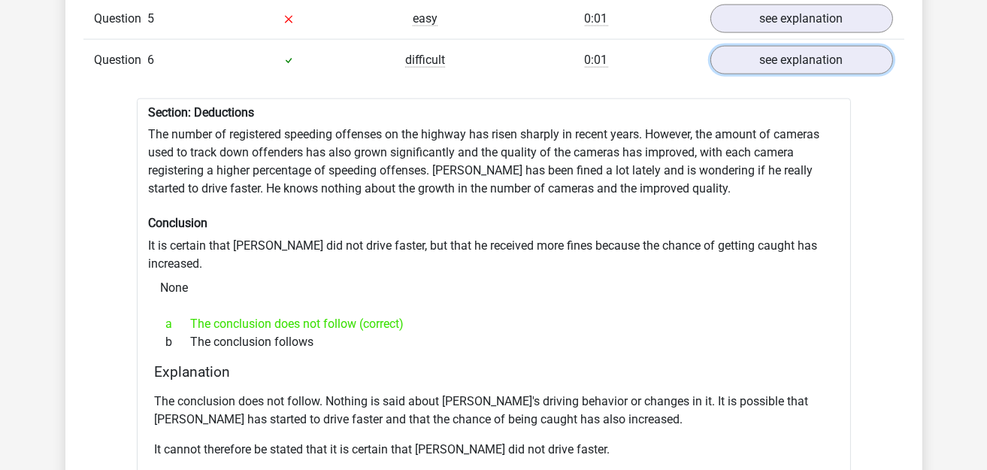
scroll to position [3456, 0]
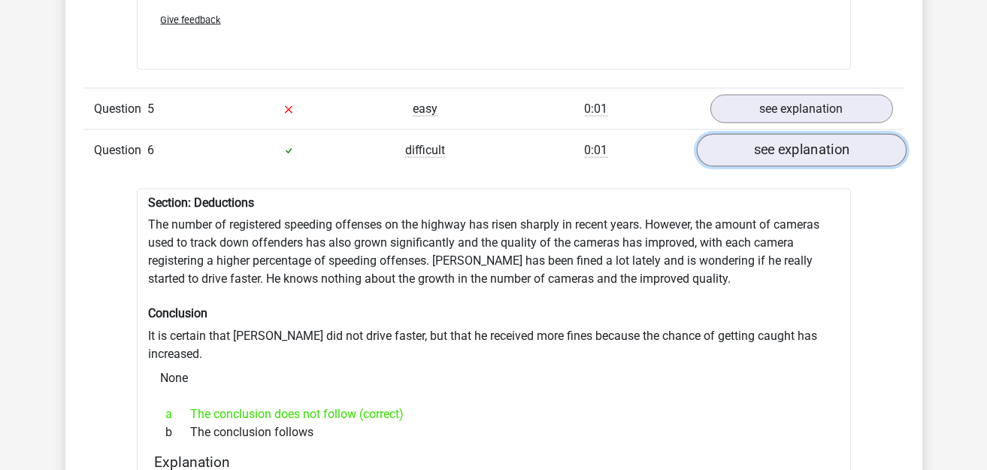
click at [857, 134] on link "see explanation" at bounding box center [801, 150] width 210 height 33
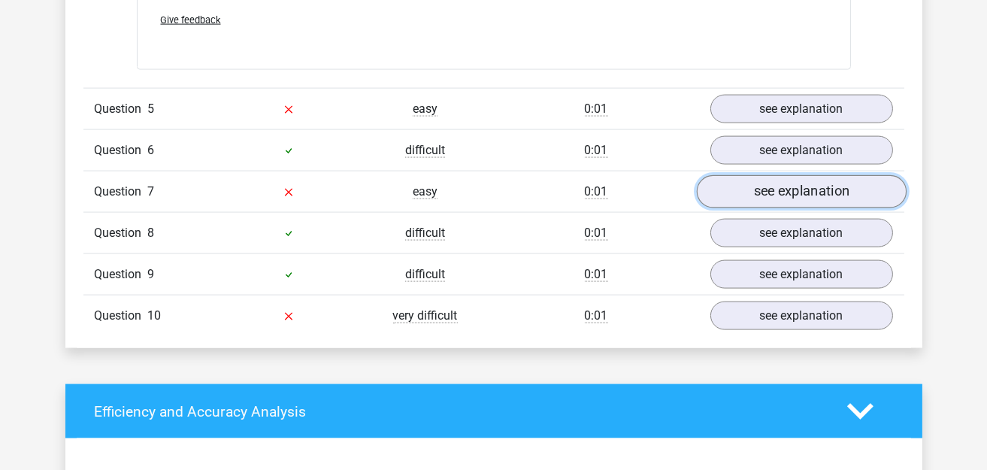
click at [809, 186] on link "see explanation" at bounding box center [801, 191] width 210 height 33
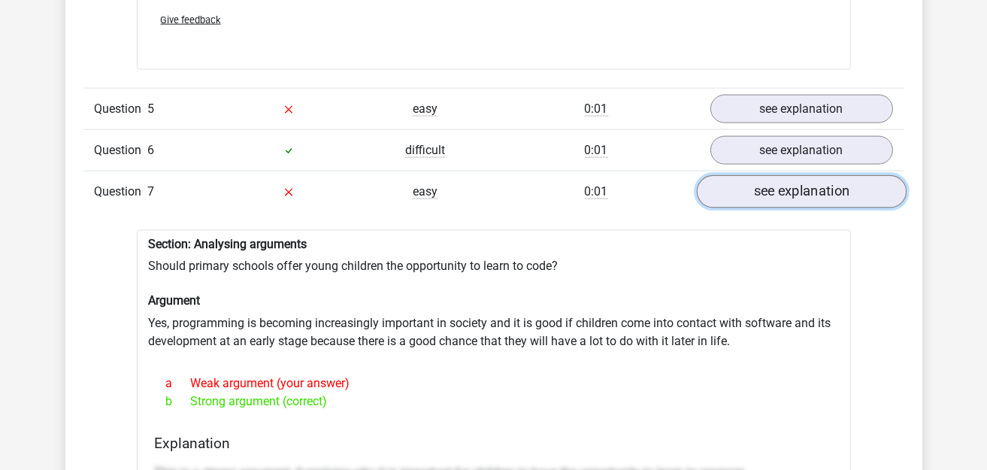
click at [796, 175] on link "see explanation" at bounding box center [801, 191] width 210 height 33
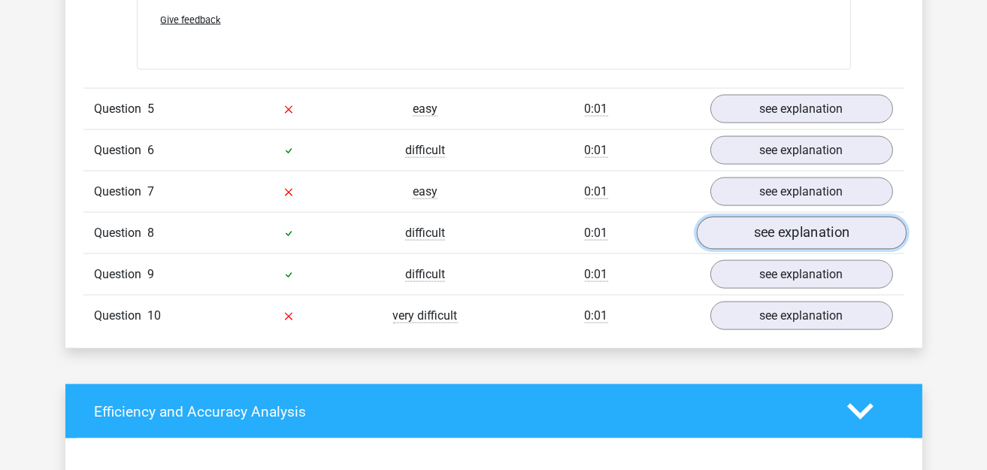
click at [782, 218] on link "see explanation" at bounding box center [801, 232] width 210 height 33
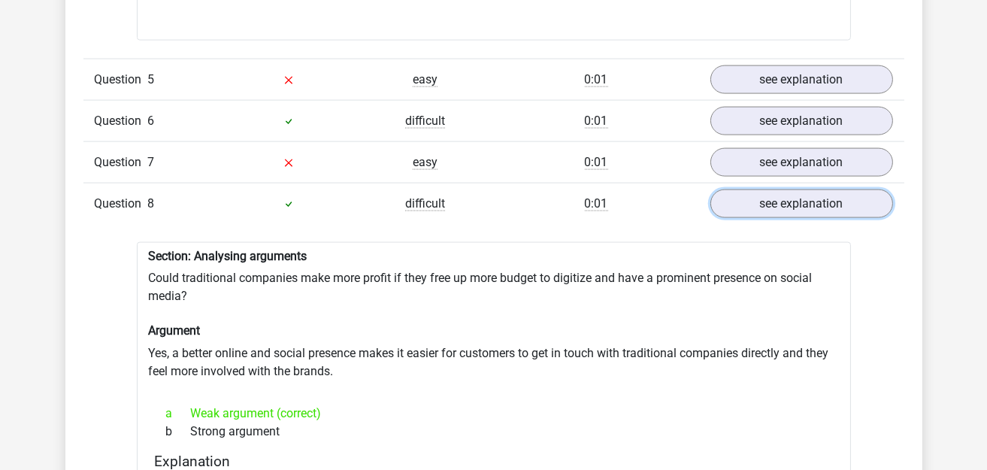
scroll to position [3531, 0]
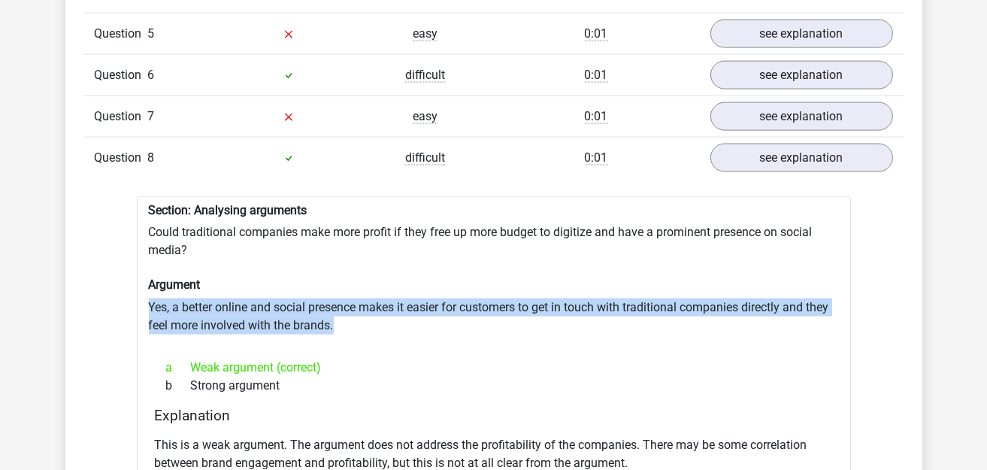
drag, startPoint x: 148, startPoint y: 292, endPoint x: 356, endPoint y: 307, distance: 208.7
click at [356, 307] on div "Section: Analysing arguments Could traditional companies make more profit if th…" at bounding box center [494, 377] width 714 height 363
copy div "Yes, a better online and social presence makes it easier for customers to get i…"
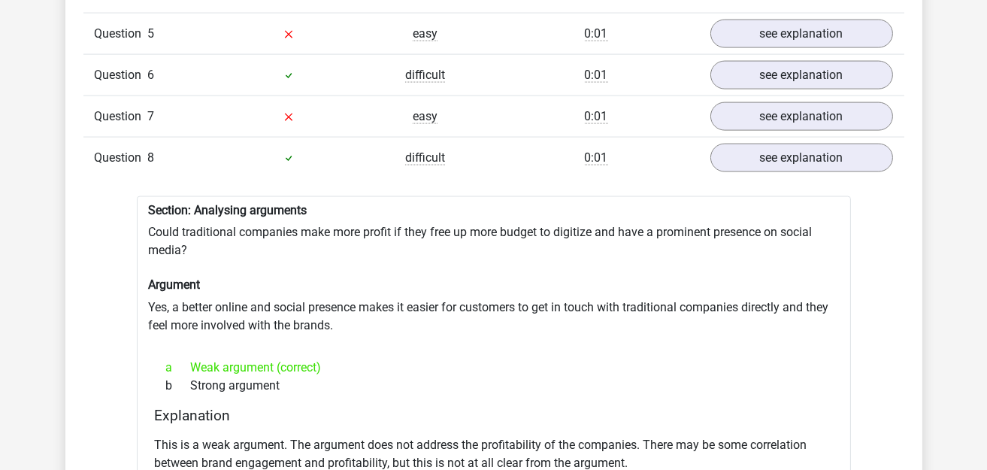
click at [383, 358] on div "a Weak argument (correct)" at bounding box center [494, 367] width 678 height 18
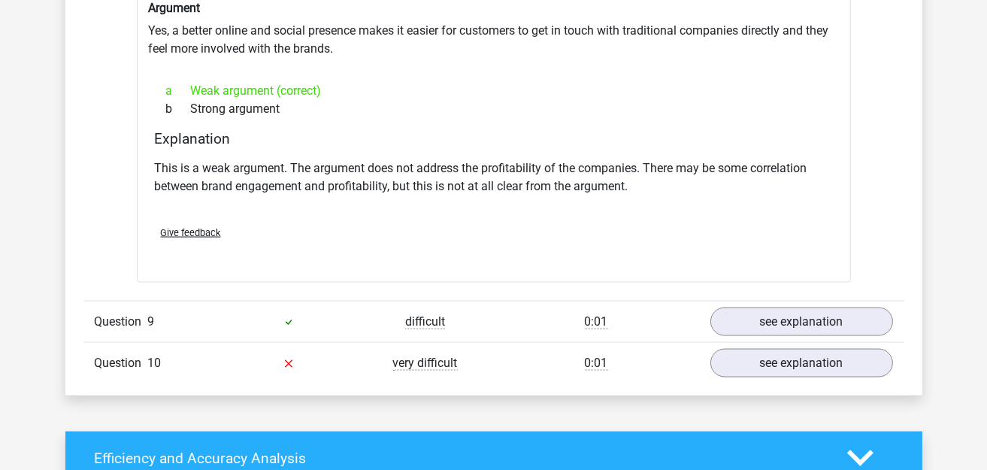
scroll to position [3832, 0]
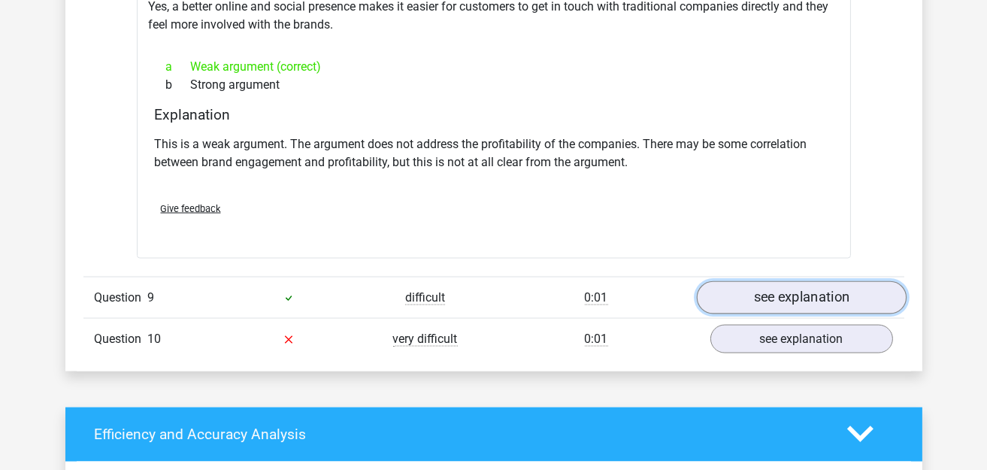
click at [754, 293] on link "see explanation" at bounding box center [801, 297] width 210 height 33
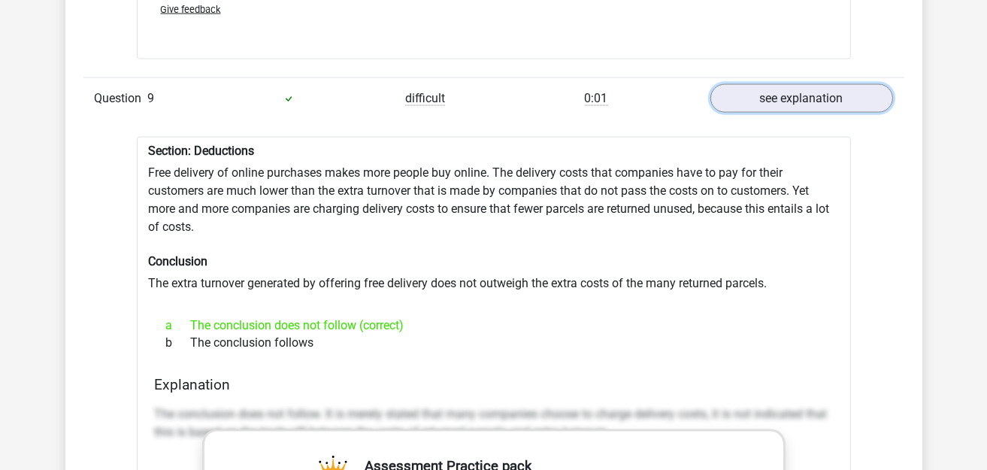
scroll to position [4058, 0]
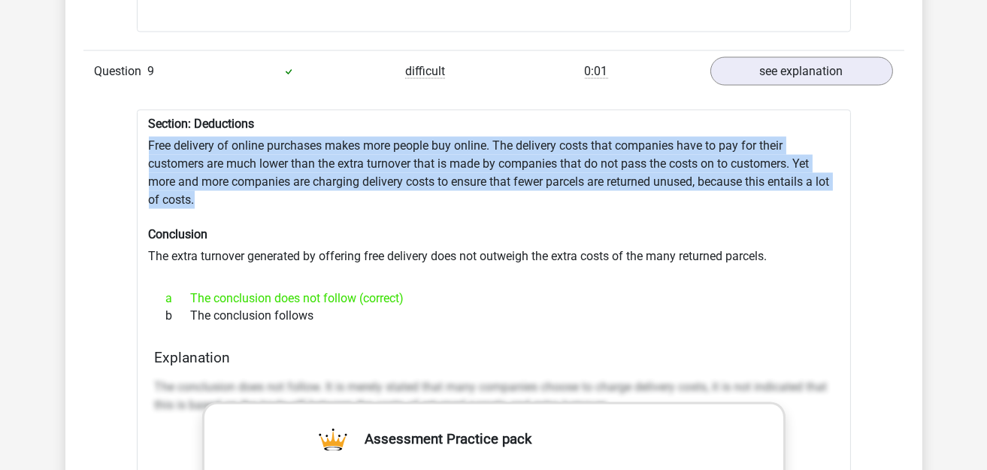
drag, startPoint x: 150, startPoint y: 128, endPoint x: 221, endPoint y: 183, distance: 90.5
copy div "Free delivery of online purchases makes more people buy online. The delivery co…"
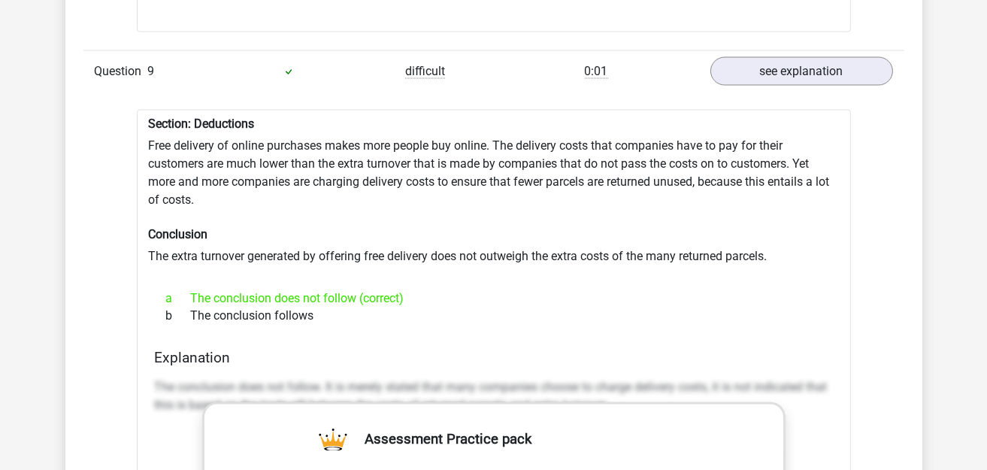
click at [201, 307] on div "b The conclusion follows" at bounding box center [494, 316] width 678 height 18
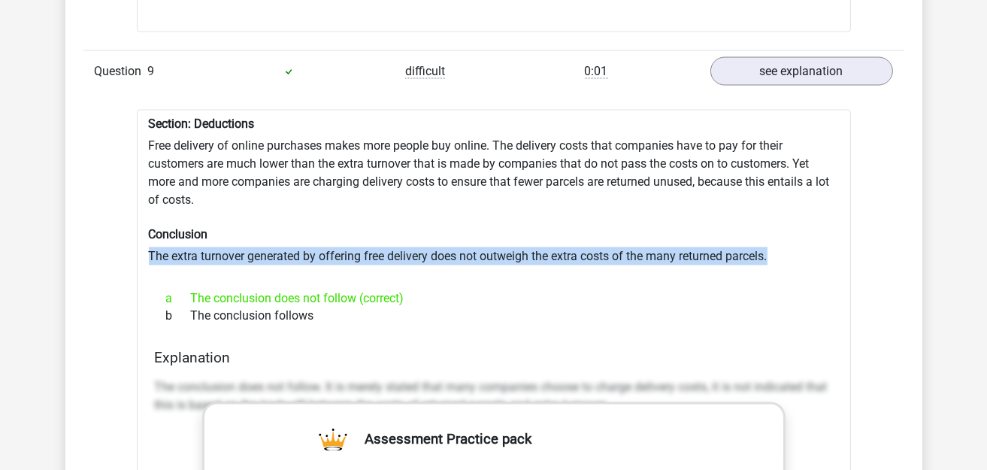
drag, startPoint x: 149, startPoint y: 238, endPoint x: 781, endPoint y: 232, distance: 632.0
copy div "The extra turnover generated by offering free delivery does not outweigh the ex…"
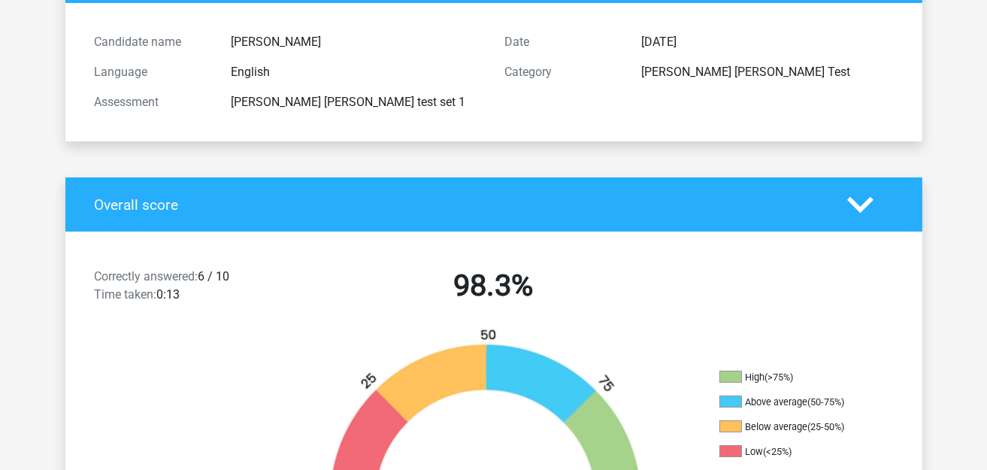
scroll to position [0, 0]
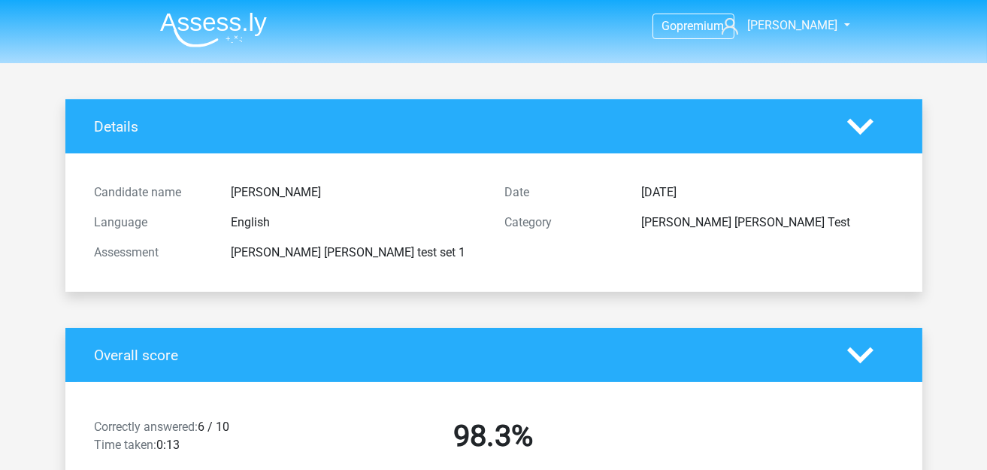
click at [234, 27] on img at bounding box center [213, 29] width 107 height 35
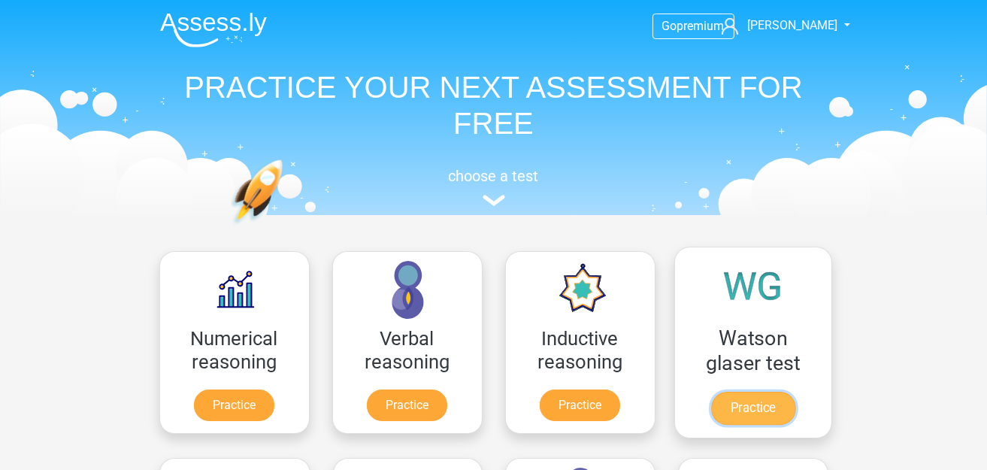
click at [751, 398] on link "Practice" at bounding box center [752, 408] width 84 height 33
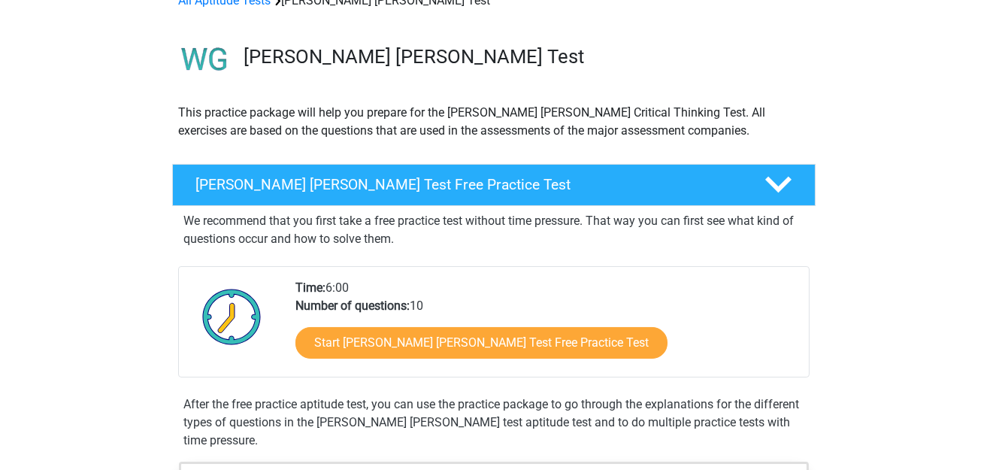
scroll to position [150, 0]
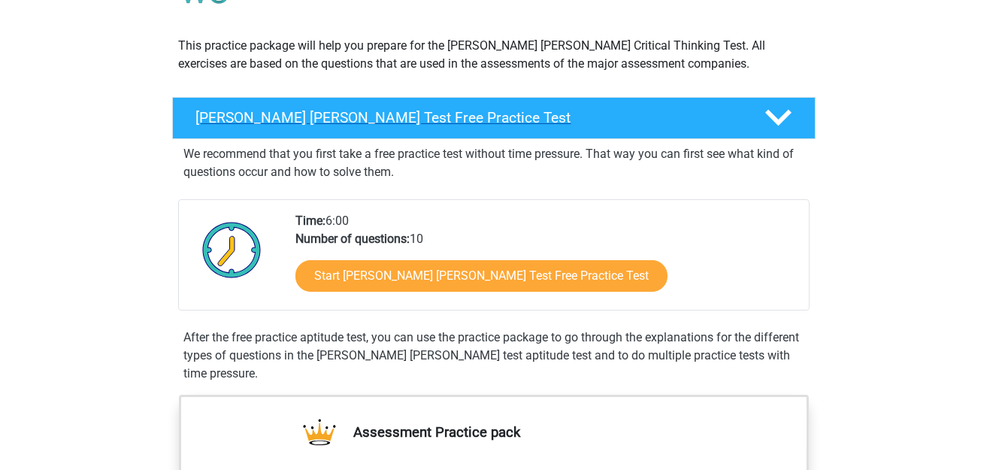
click at [486, 110] on h4 "[PERSON_NAME] [PERSON_NAME] Test Free Practice Test" at bounding box center [468, 117] width 544 height 17
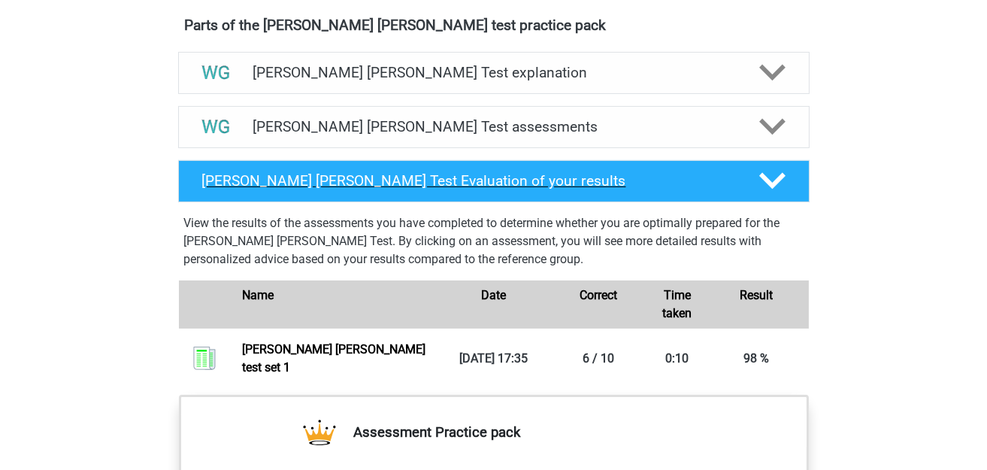
scroll to position [600, 0]
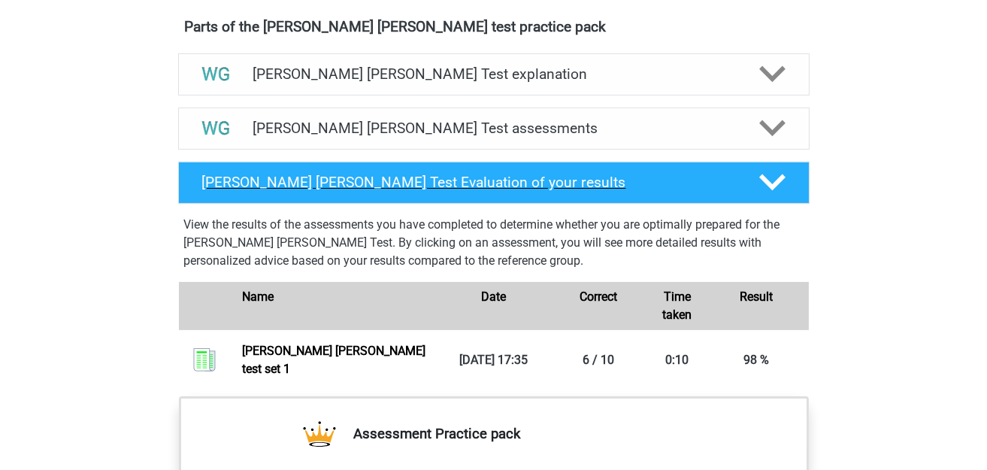
click at [490, 192] on div "[PERSON_NAME] [PERSON_NAME] Test Evaluation of your results" at bounding box center [493, 183] width 631 height 42
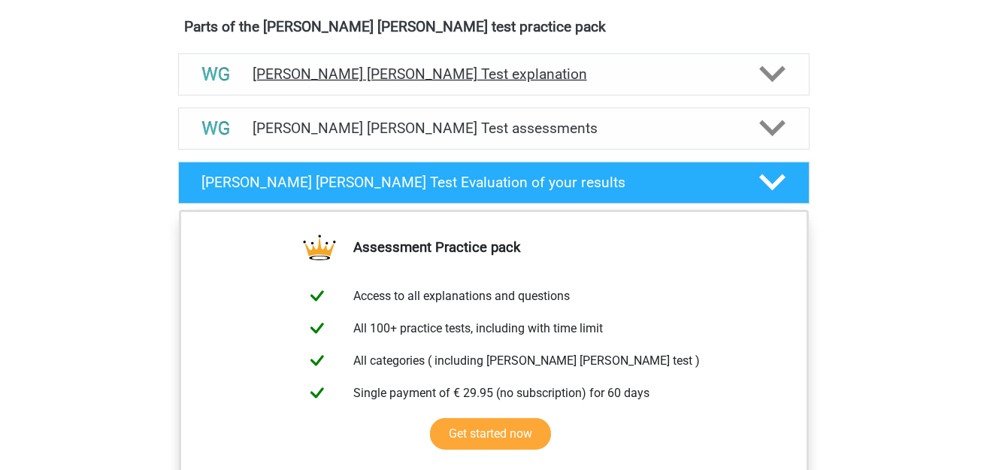
click at [501, 86] on div "[PERSON_NAME] [PERSON_NAME] Test explanation" at bounding box center [493, 74] width 631 height 42
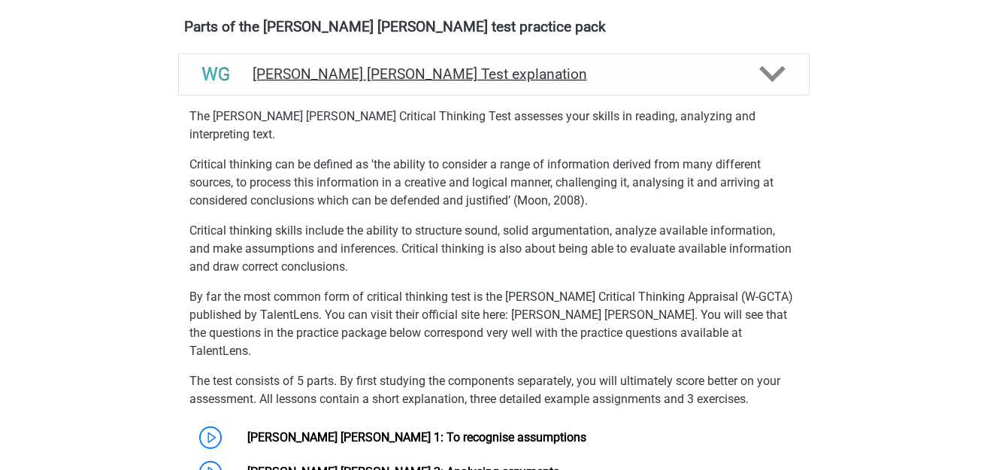
click at [494, 79] on h4 "[PERSON_NAME] [PERSON_NAME] Test explanation" at bounding box center [494, 73] width 482 height 17
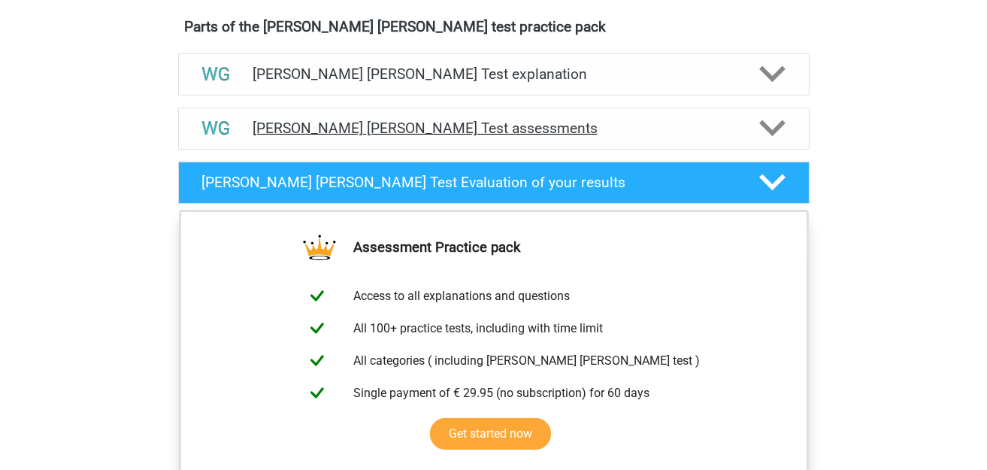
click at [483, 132] on h4 "[PERSON_NAME] [PERSON_NAME] Test assessments" at bounding box center [494, 127] width 482 height 17
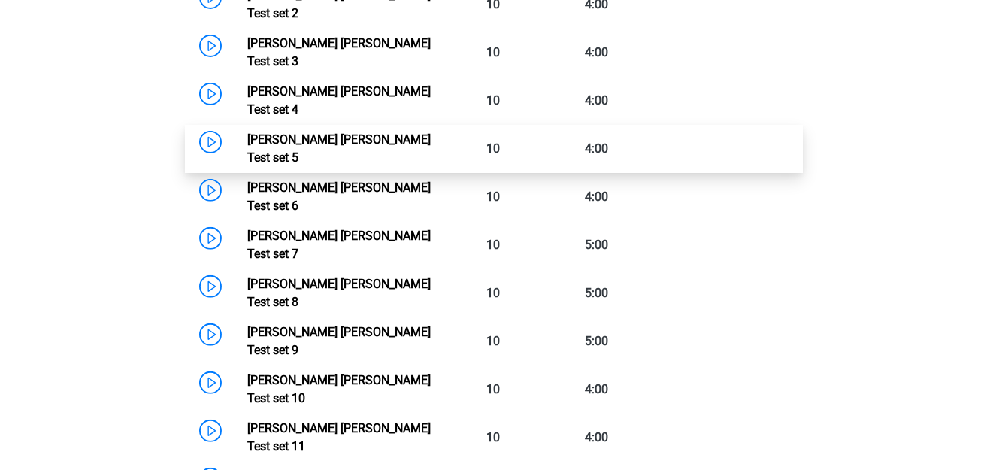
scroll to position [751, 0]
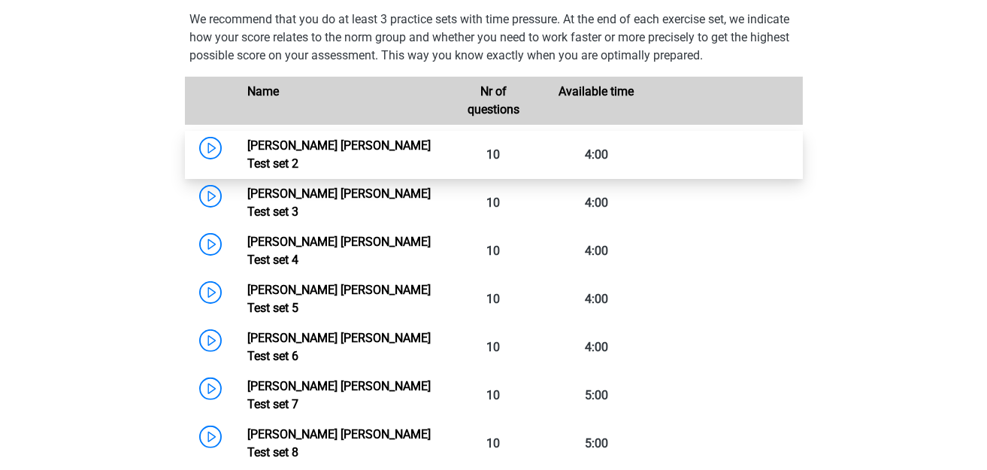
click at [247, 156] on link "Watson Glaser Test set 2" at bounding box center [338, 154] width 183 height 32
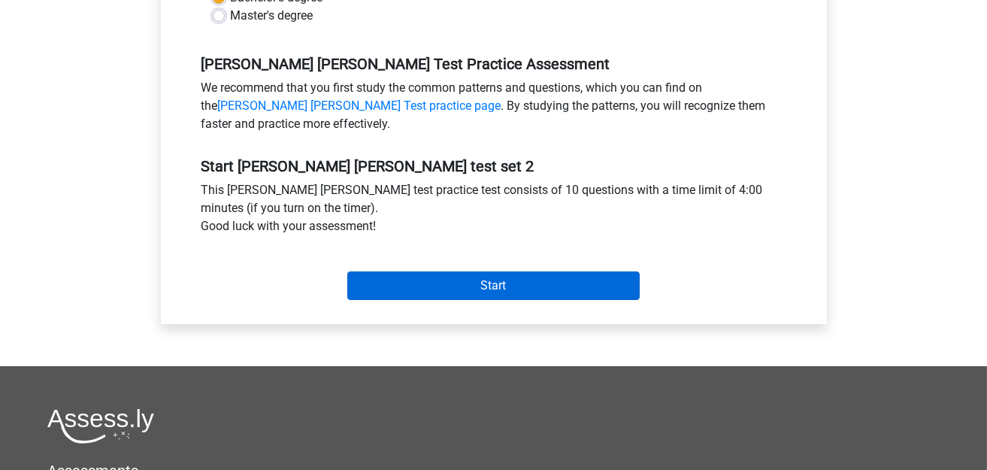
scroll to position [451, 0]
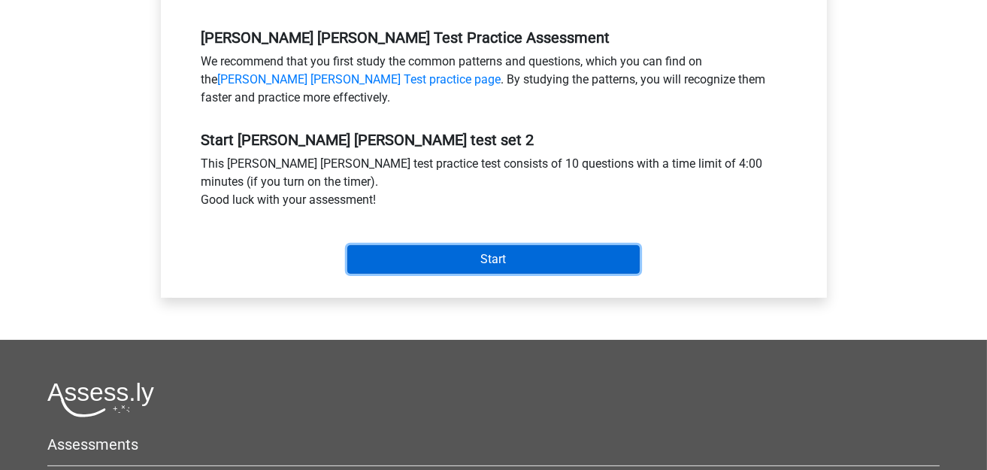
click at [452, 252] on input "Start" at bounding box center [493, 259] width 292 height 29
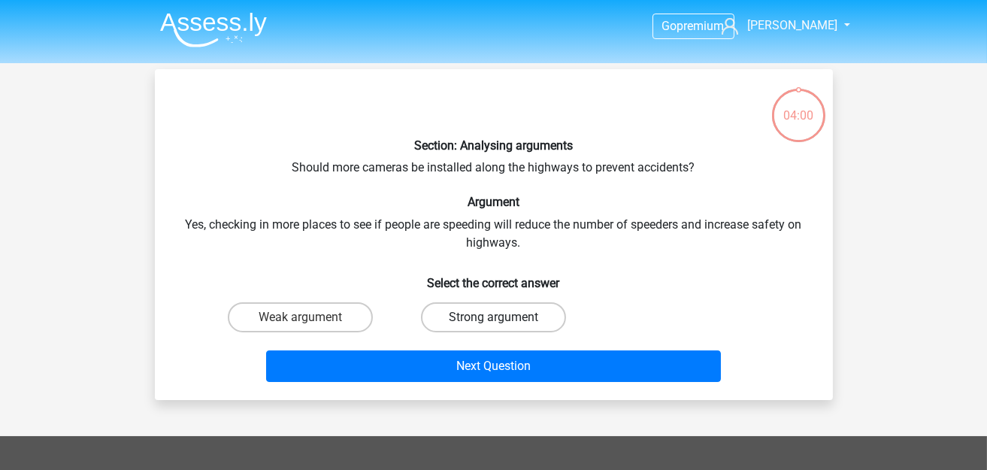
click at [435, 315] on label "Strong argument" at bounding box center [493, 317] width 145 height 30
click at [493, 317] on input "Strong argument" at bounding box center [498, 322] width 10 height 10
radio input "true"
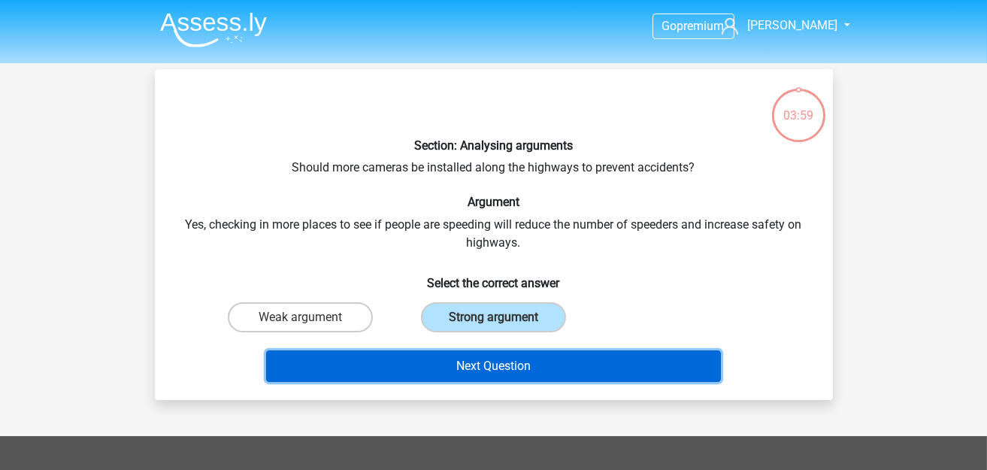
click at [474, 367] on button "Next Question" at bounding box center [493, 366] width 455 height 32
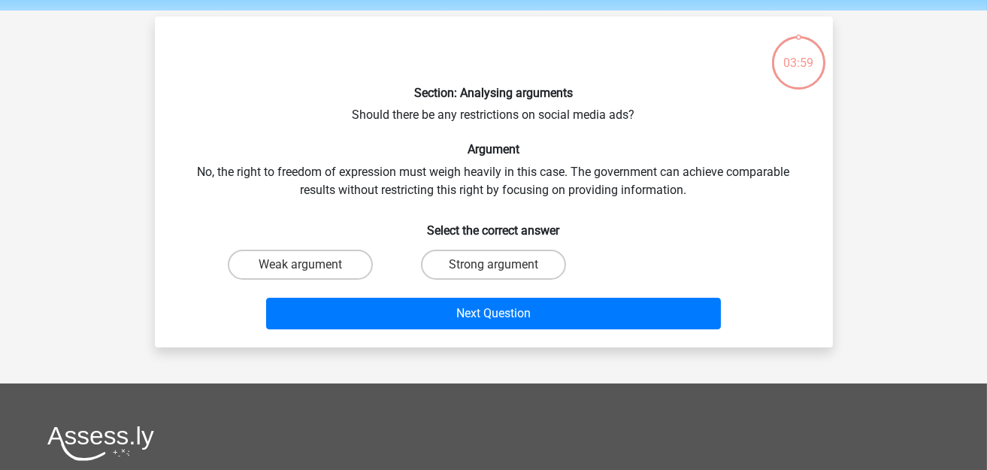
scroll to position [68, 0]
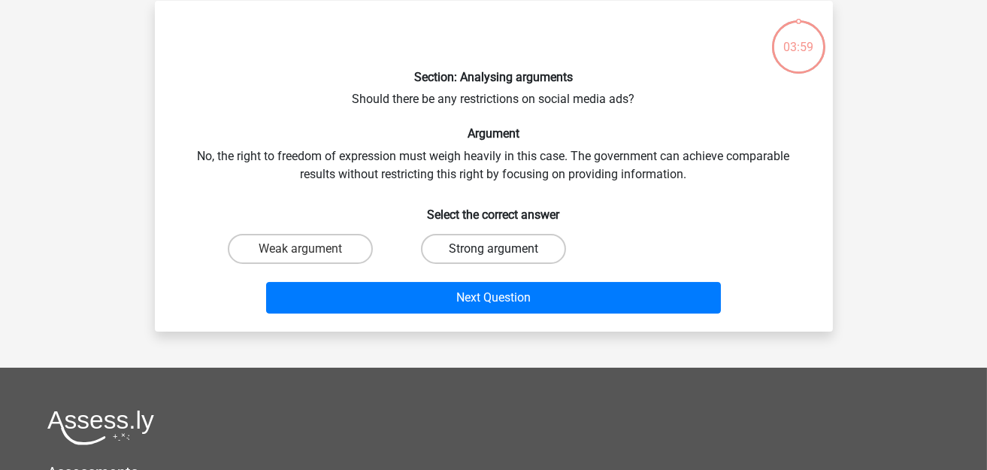
click at [473, 252] on label "Strong argument" at bounding box center [493, 249] width 145 height 30
click at [493, 252] on input "Strong argument" at bounding box center [498, 254] width 10 height 10
radio input "true"
click at [483, 313] on div "Next Question" at bounding box center [494, 301] width 580 height 38
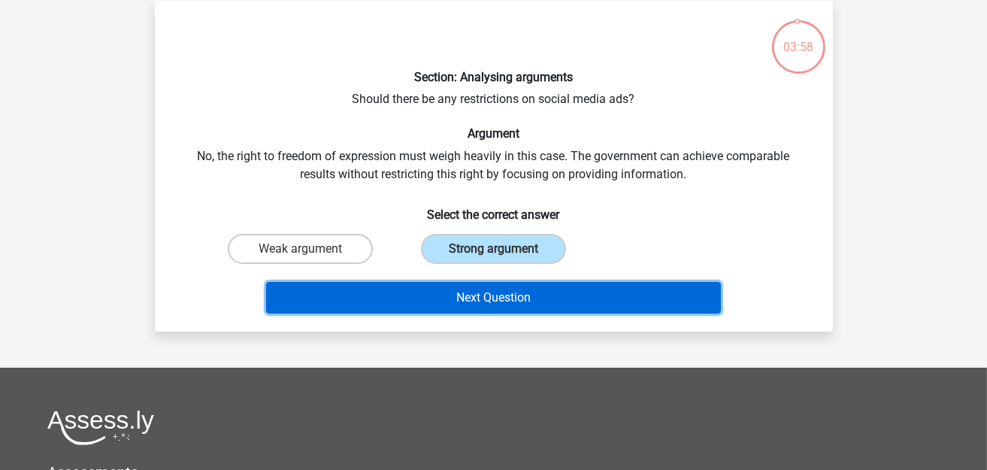
click at [486, 290] on button "Next Question" at bounding box center [493, 298] width 455 height 32
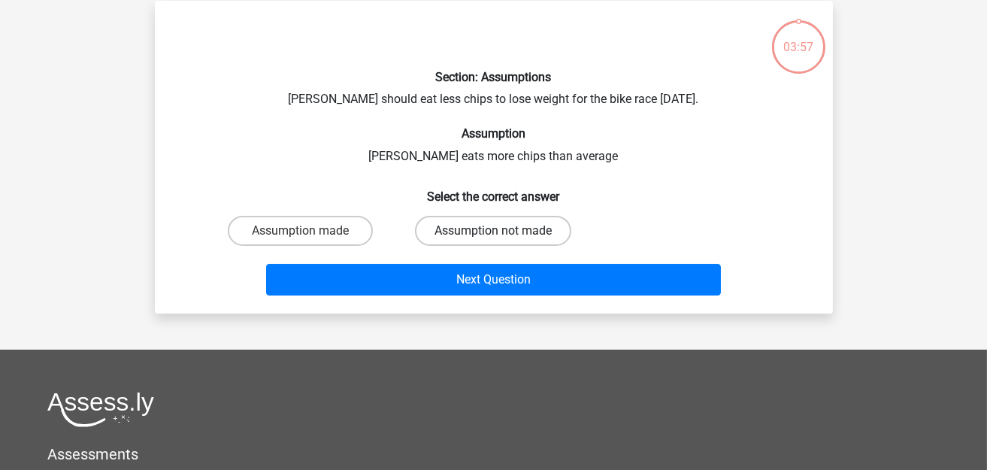
click at [469, 234] on label "Assumption not made" at bounding box center [493, 231] width 156 height 30
click at [493, 234] on input "Assumption not made" at bounding box center [498, 236] width 10 height 10
radio input "true"
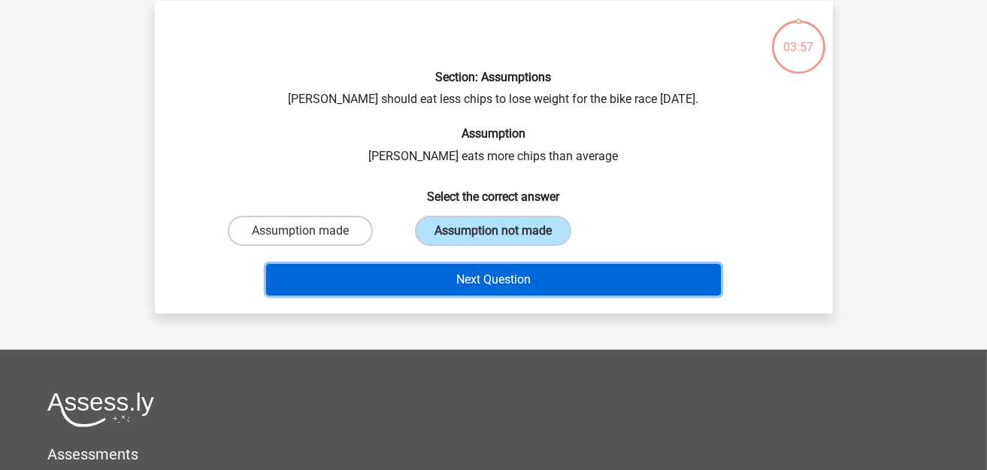
click at [476, 286] on button "Next Question" at bounding box center [493, 280] width 455 height 32
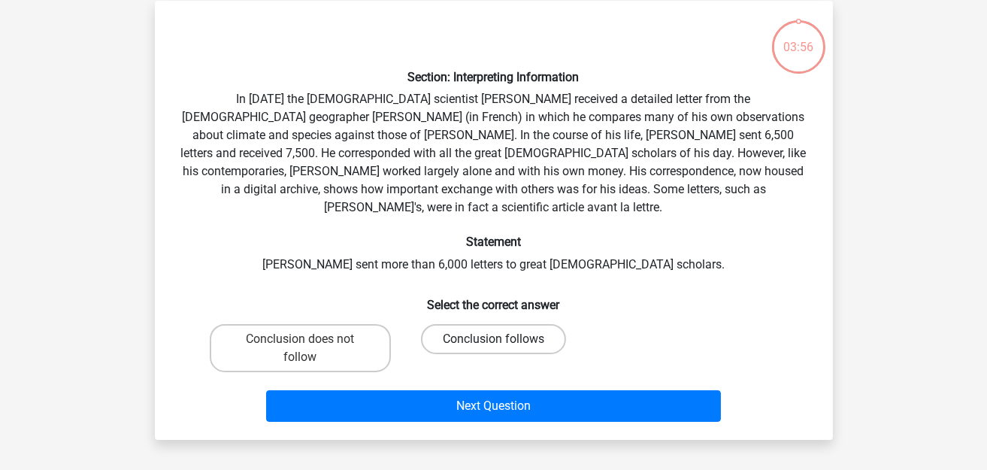
click at [486, 324] on label "Conclusion follows" at bounding box center [493, 339] width 145 height 30
click at [493, 339] on input "Conclusion follows" at bounding box center [498, 344] width 10 height 10
radio input "true"
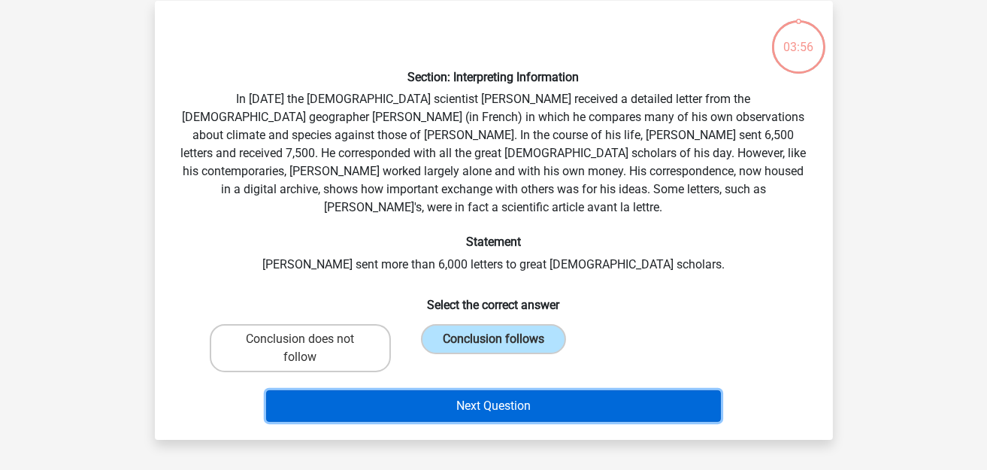
click at [491, 390] on button "Next Question" at bounding box center [493, 406] width 455 height 32
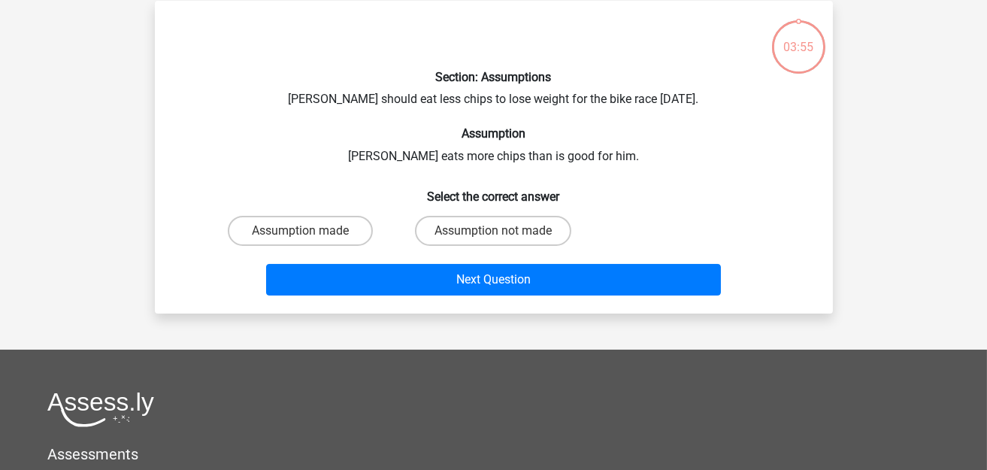
click at [475, 245] on div "Assumption not made" at bounding box center [493, 231] width 193 height 42
click at [477, 228] on label "Assumption not made" at bounding box center [493, 231] width 156 height 30
click at [493, 231] on input "Assumption not made" at bounding box center [498, 236] width 10 height 10
radio input "true"
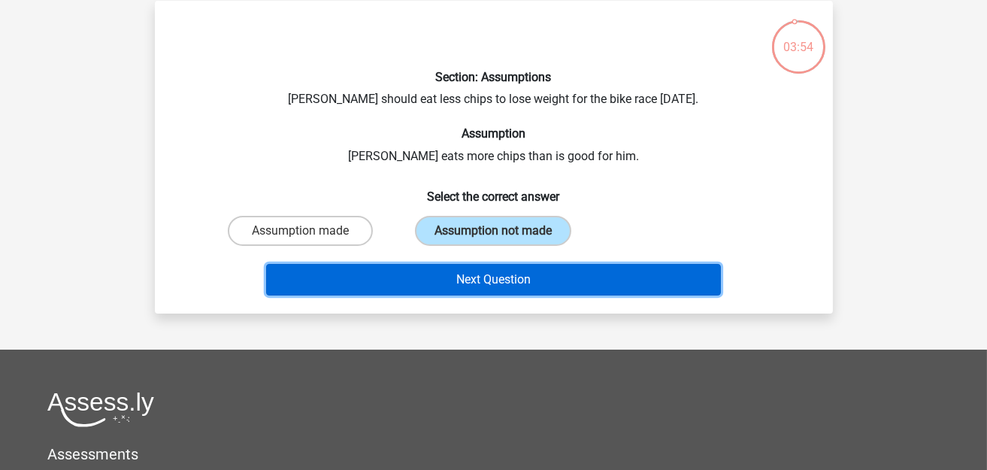
click at [483, 280] on button "Next Question" at bounding box center [493, 280] width 455 height 32
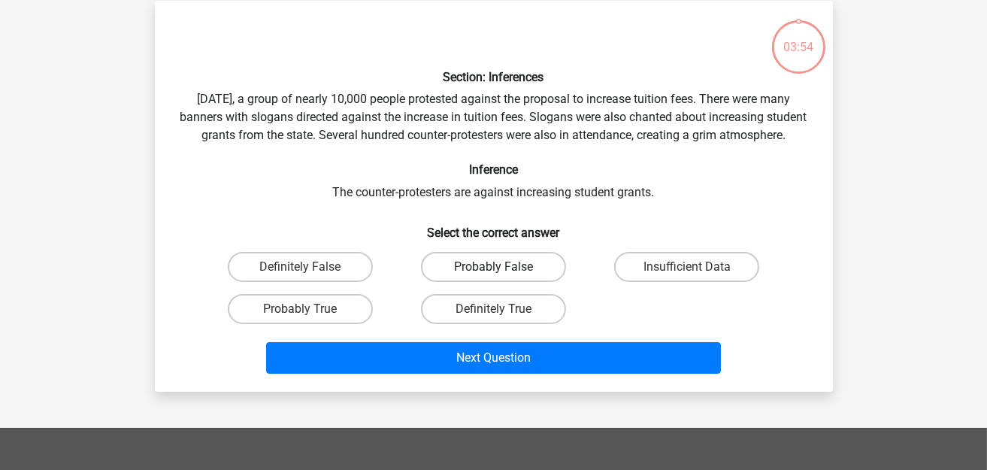
click at [482, 282] on label "Probably False" at bounding box center [493, 267] width 145 height 30
click at [493, 277] on input "Probably False" at bounding box center [498, 272] width 10 height 10
radio input "true"
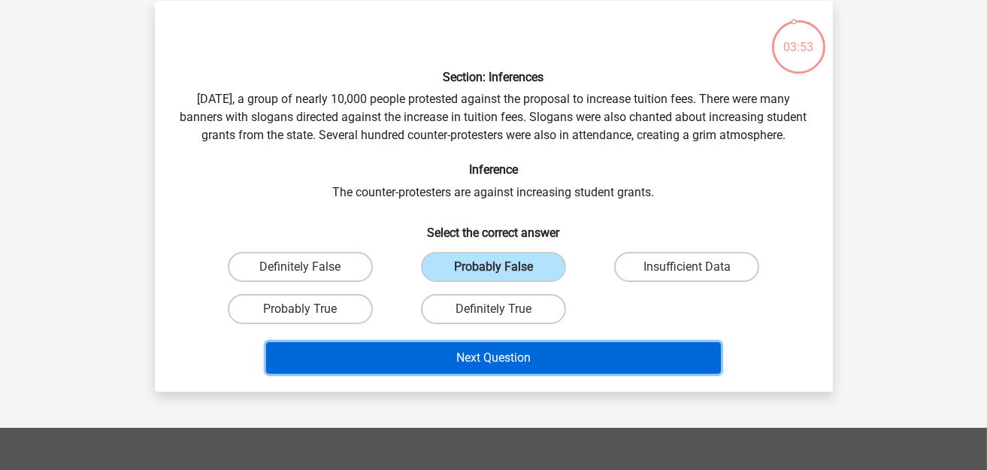
click at [479, 373] on button "Next Question" at bounding box center [493, 358] width 455 height 32
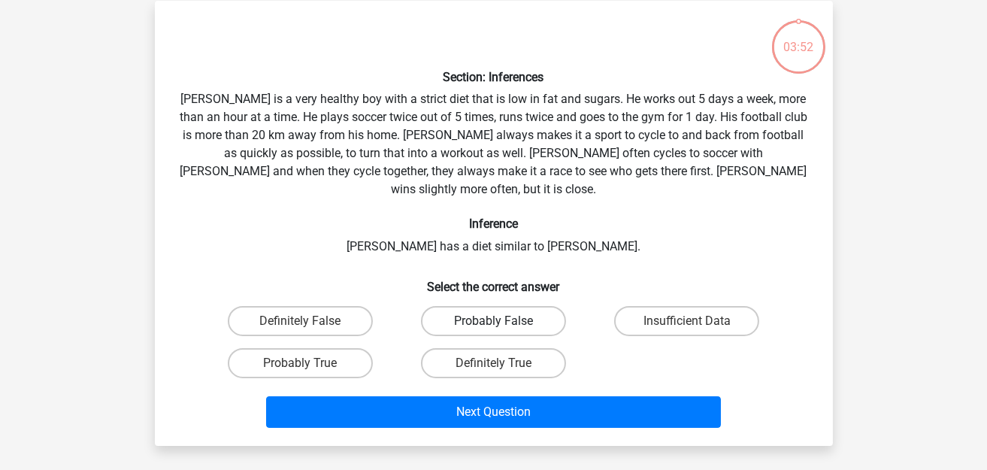
click at [486, 309] on label "Probably False" at bounding box center [493, 321] width 145 height 30
click at [493, 321] on input "Probably False" at bounding box center [498, 326] width 10 height 10
radio input "true"
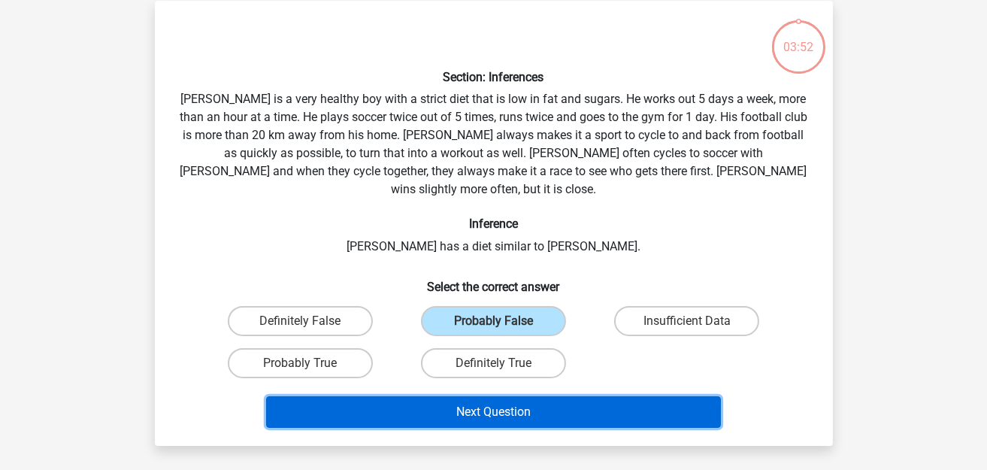
click at [482, 396] on button "Next Question" at bounding box center [493, 412] width 455 height 32
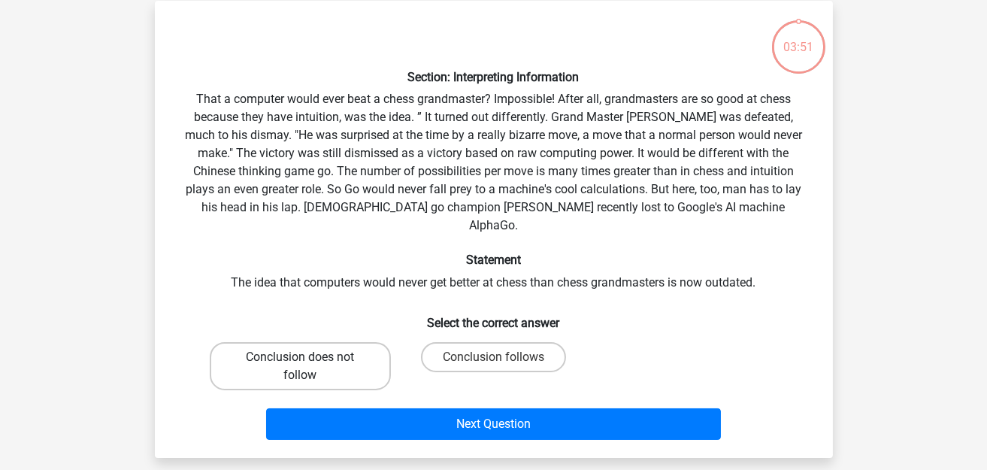
click at [362, 343] on label "Conclusion does not follow" at bounding box center [300, 366] width 181 height 48
click at [310, 357] on input "Conclusion does not follow" at bounding box center [305, 362] width 10 height 10
radio input "true"
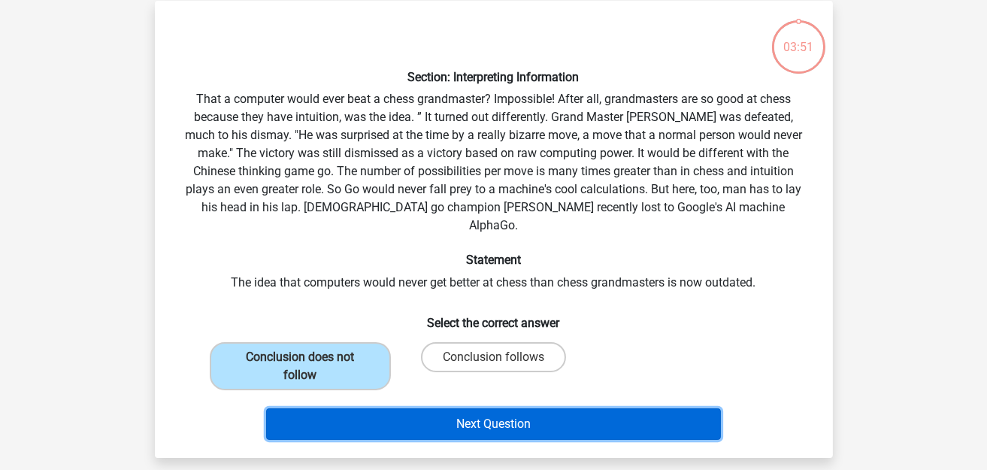
click at [450, 408] on button "Next Question" at bounding box center [493, 424] width 455 height 32
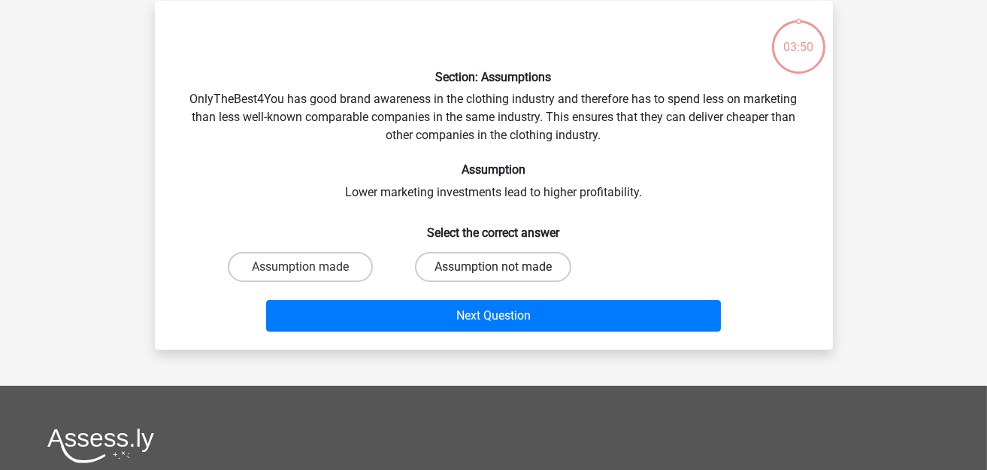
click at [511, 252] on label "Assumption not made" at bounding box center [493, 267] width 156 height 30
click at [503, 267] on input "Assumption not made" at bounding box center [498, 272] width 10 height 10
radio input "true"
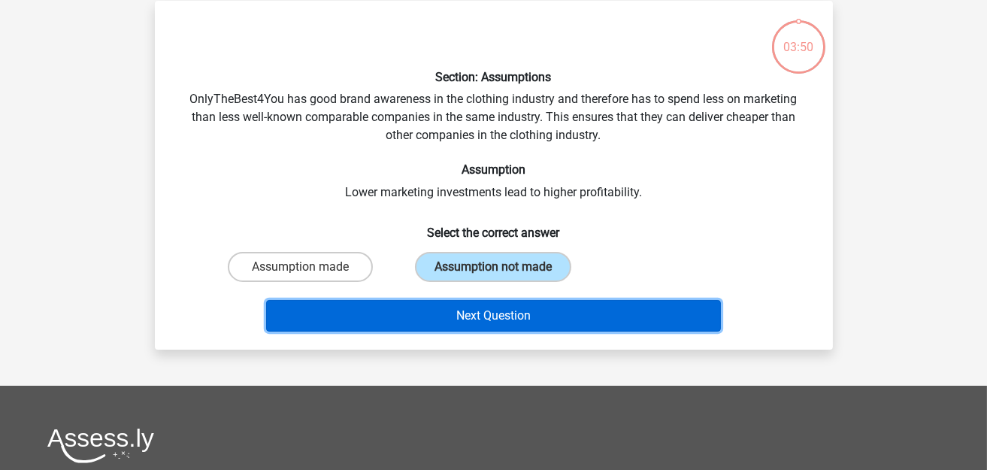
click at [474, 313] on button "Next Question" at bounding box center [493, 316] width 455 height 32
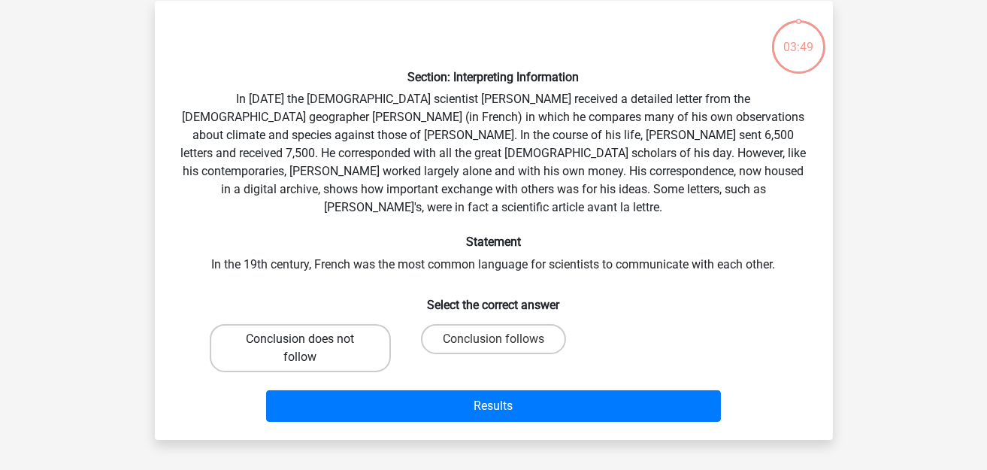
click at [340, 326] on label "Conclusion does not follow" at bounding box center [300, 348] width 181 height 48
click at [310, 339] on input "Conclusion does not follow" at bounding box center [305, 344] width 10 height 10
radio input "true"
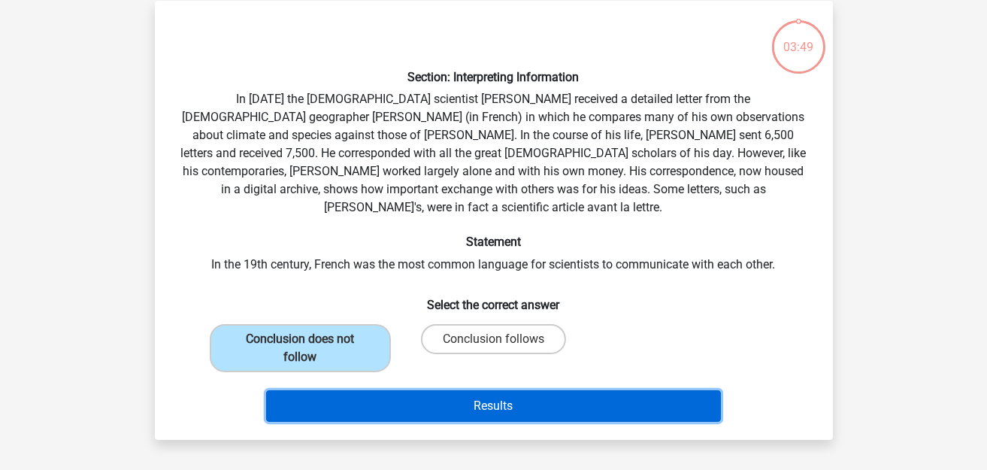
click at [452, 392] on button "Results" at bounding box center [493, 406] width 455 height 32
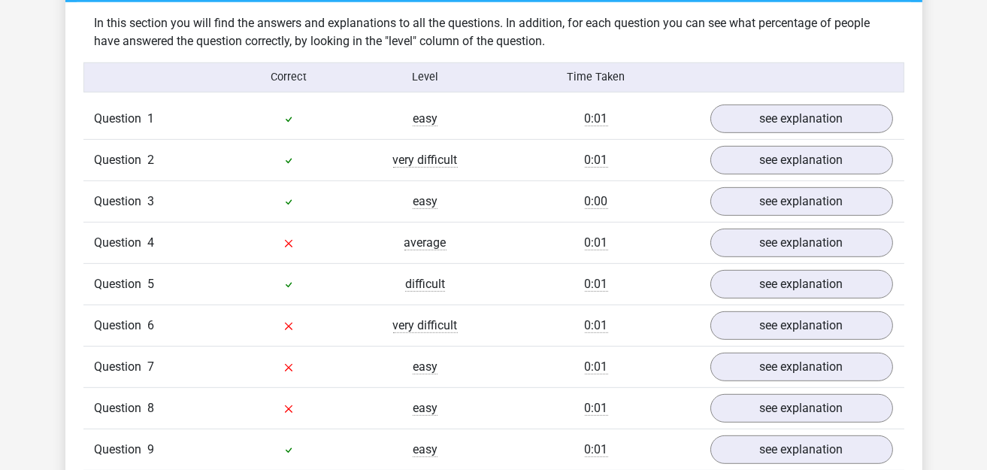
scroll to position [1202, 0]
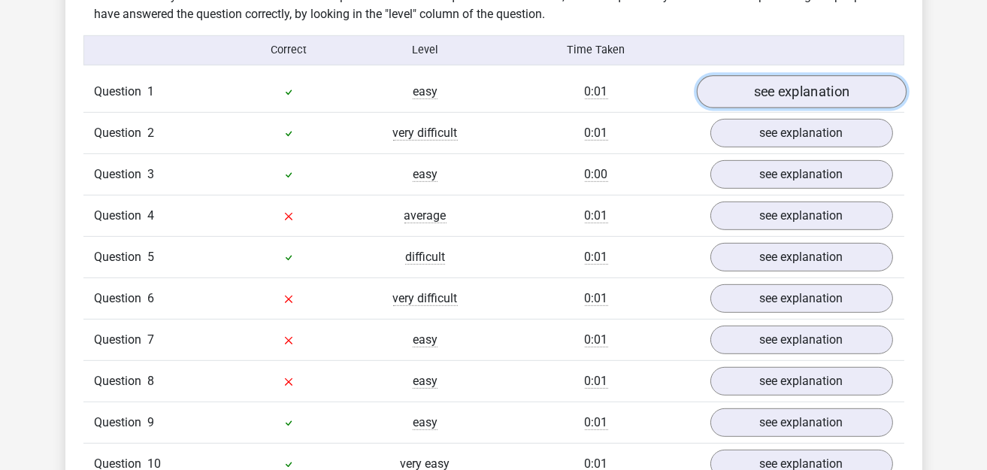
click at [800, 87] on link "see explanation" at bounding box center [801, 91] width 210 height 33
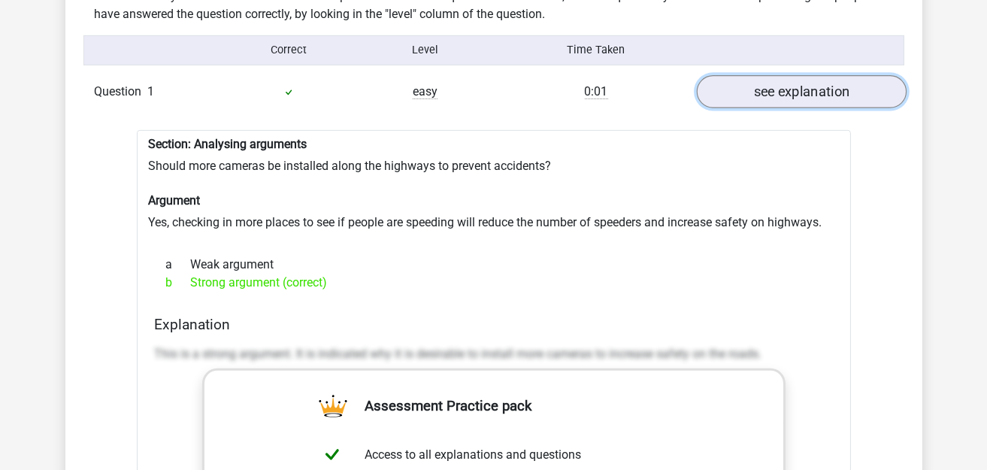
click at [795, 89] on link "see explanation" at bounding box center [801, 91] width 210 height 33
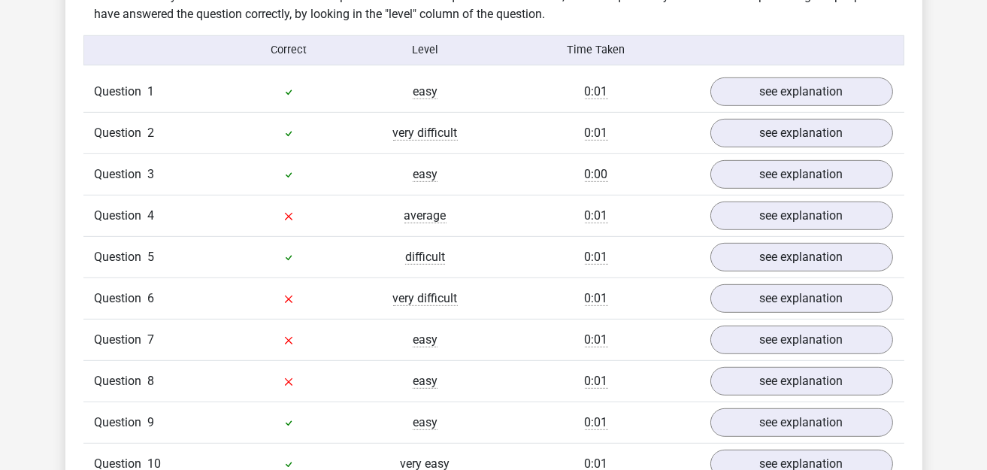
click at [772, 139] on div "Question 2 very difficult 0:01 see explanation" at bounding box center [493, 132] width 821 height 41
click at [775, 126] on link "see explanation" at bounding box center [801, 132] width 210 height 33
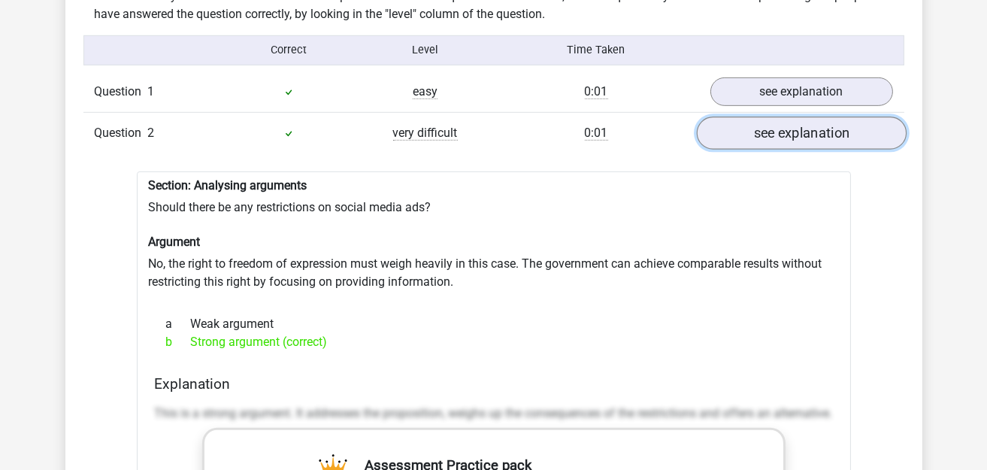
click at [776, 121] on link "see explanation" at bounding box center [801, 132] width 210 height 33
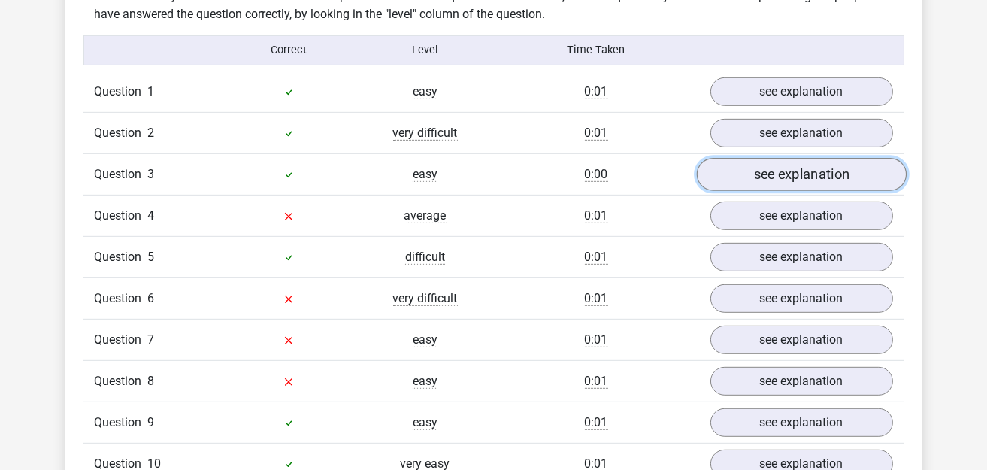
click at [779, 158] on link "see explanation" at bounding box center [801, 174] width 210 height 33
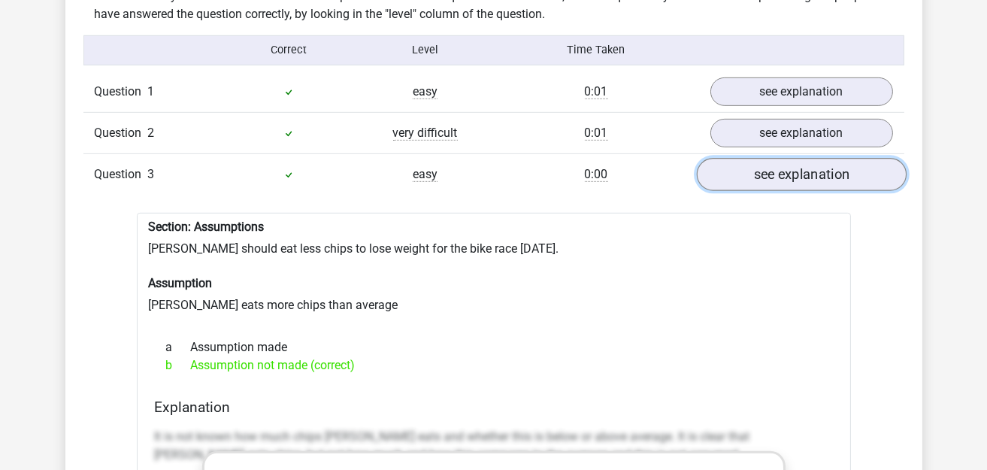
click at [779, 158] on link "see explanation" at bounding box center [801, 174] width 210 height 33
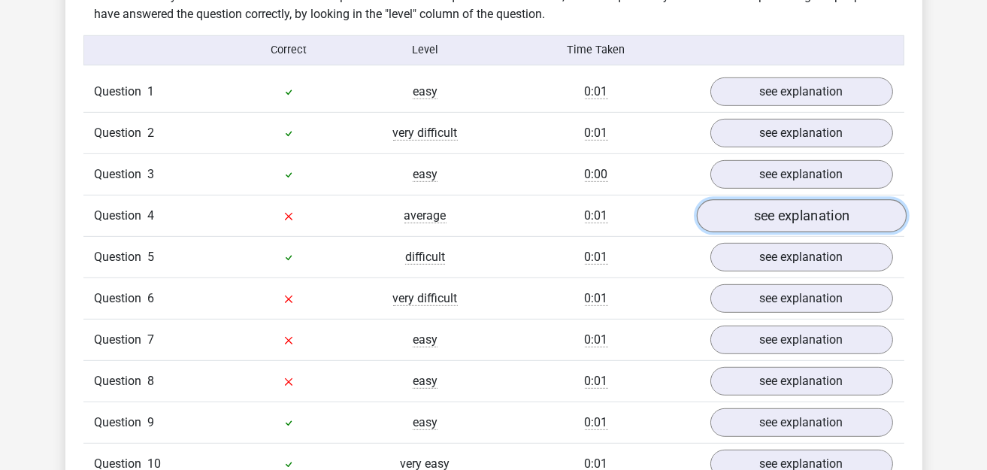
click at [782, 199] on link "see explanation" at bounding box center [801, 215] width 210 height 33
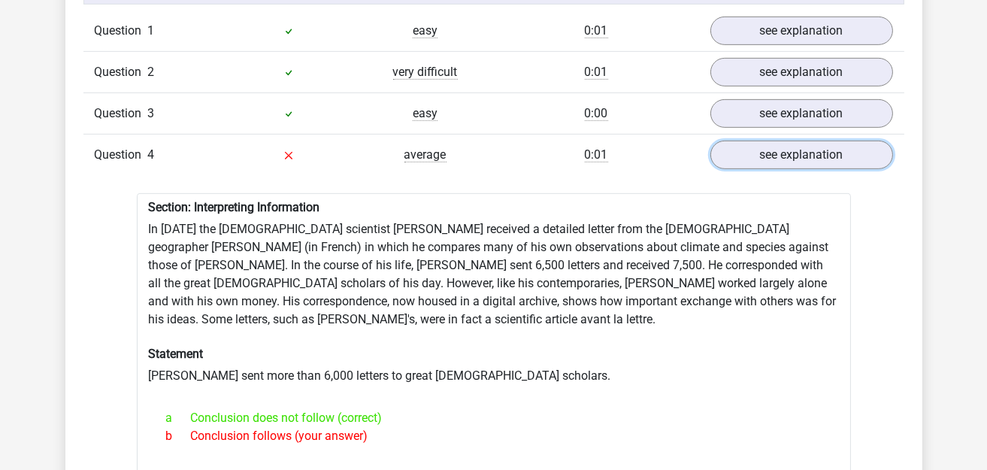
scroll to position [1352, 0]
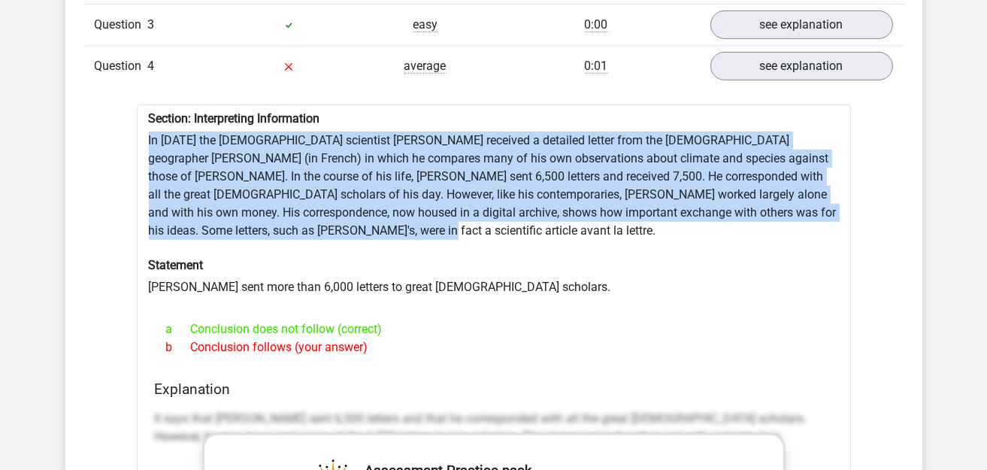
drag, startPoint x: 149, startPoint y: 130, endPoint x: 329, endPoint y: 223, distance: 203.0
copy div "In [DATE] the [DEMOGRAPHIC_DATA] scientist [PERSON_NAME] received a detailed le…"
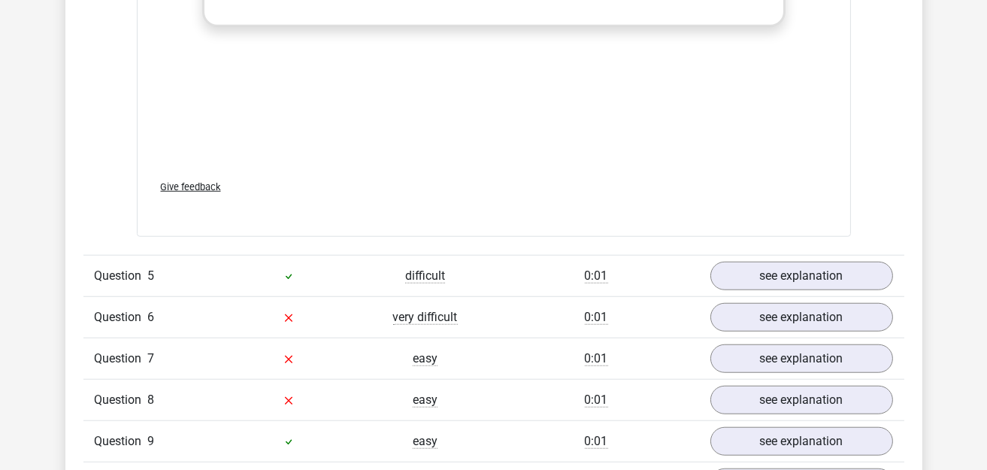
scroll to position [2103, 0]
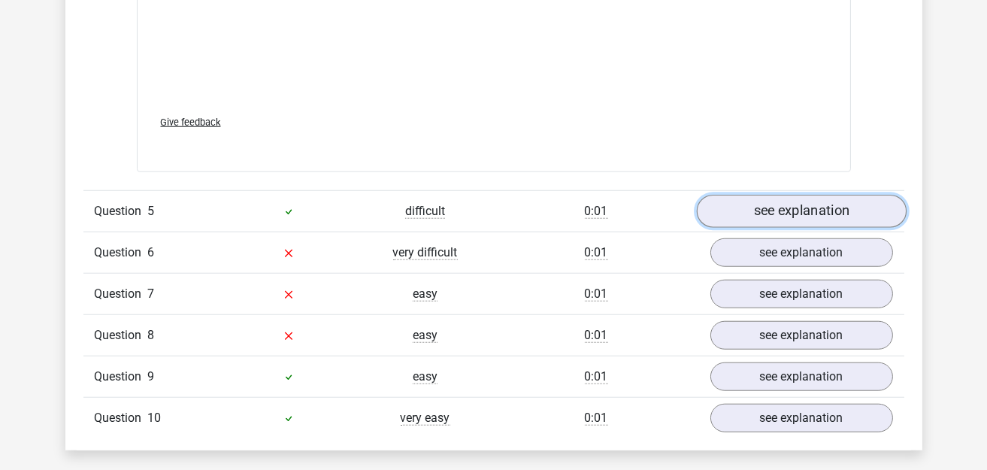
click at [759, 195] on link "see explanation" at bounding box center [801, 211] width 210 height 33
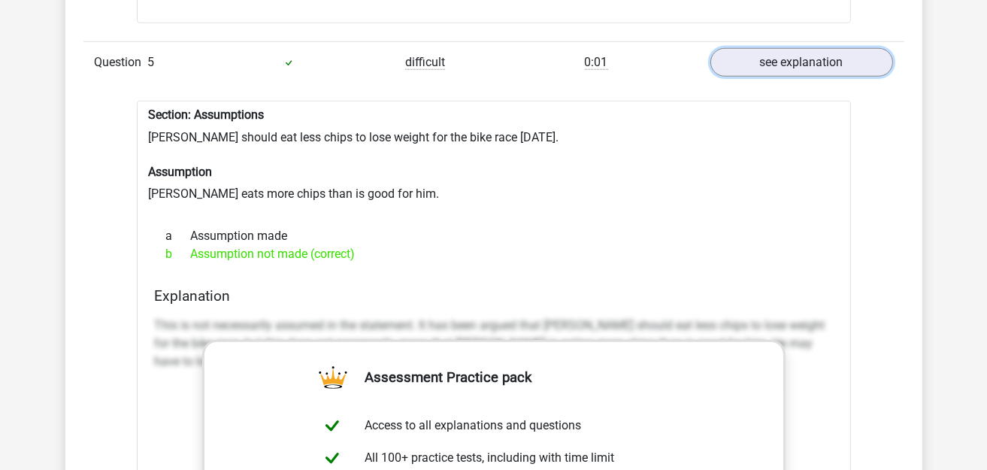
scroll to position [2254, 0]
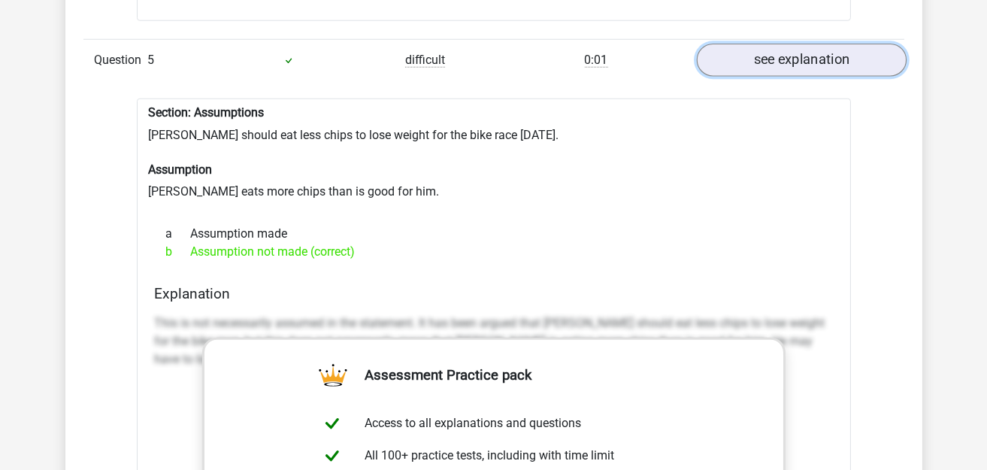
click at [752, 44] on link "see explanation" at bounding box center [801, 60] width 210 height 33
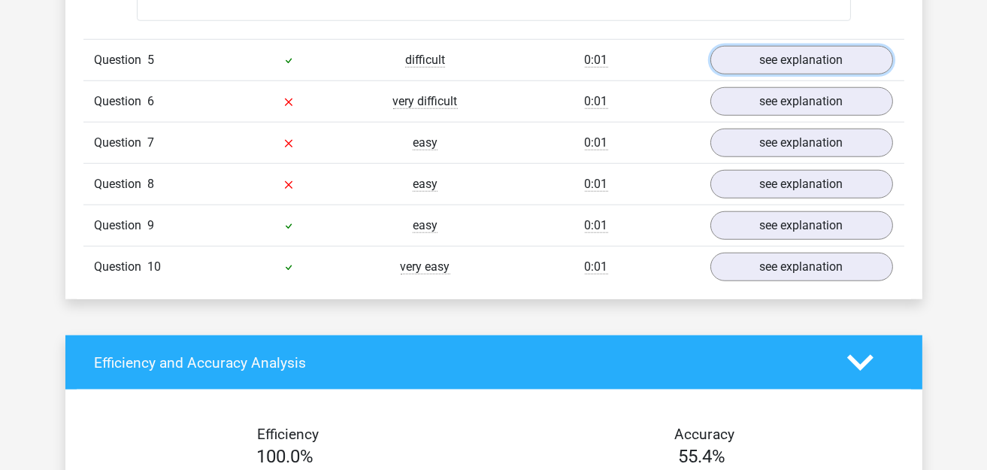
scroll to position [2179, 0]
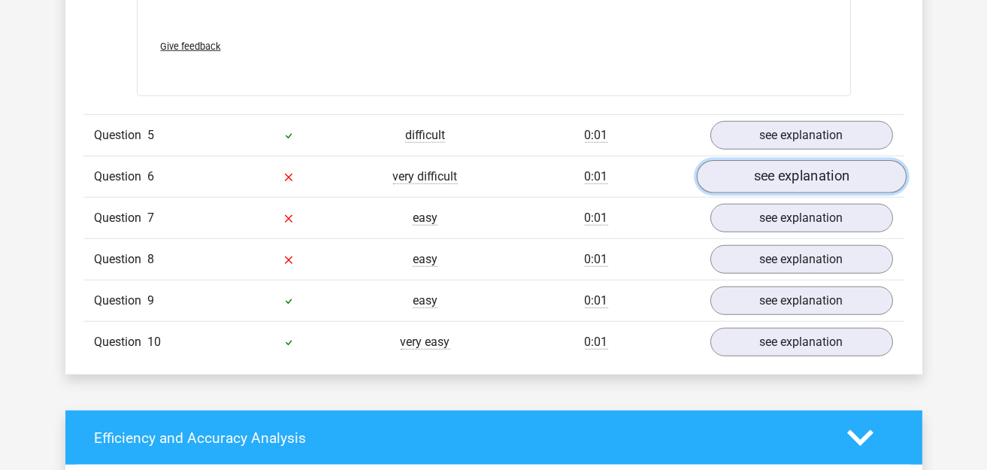
click at [806, 164] on link "see explanation" at bounding box center [801, 177] width 210 height 33
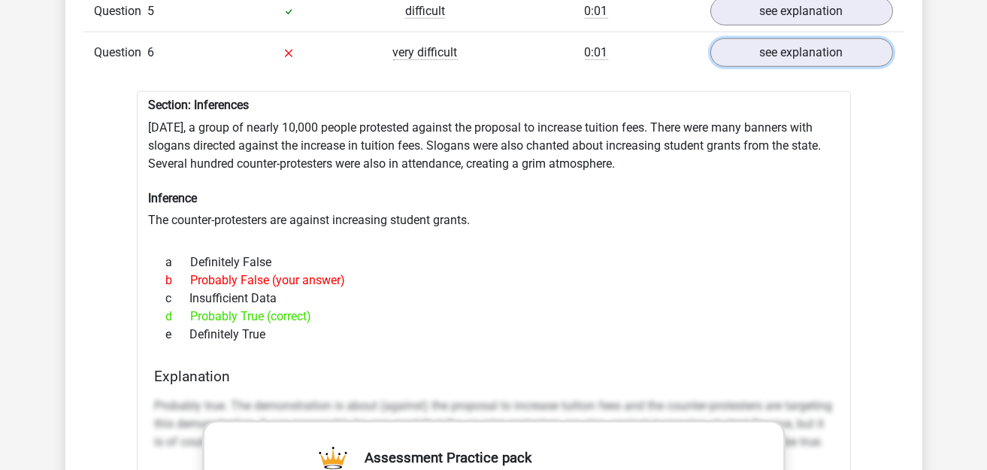
scroll to position [2330, 0]
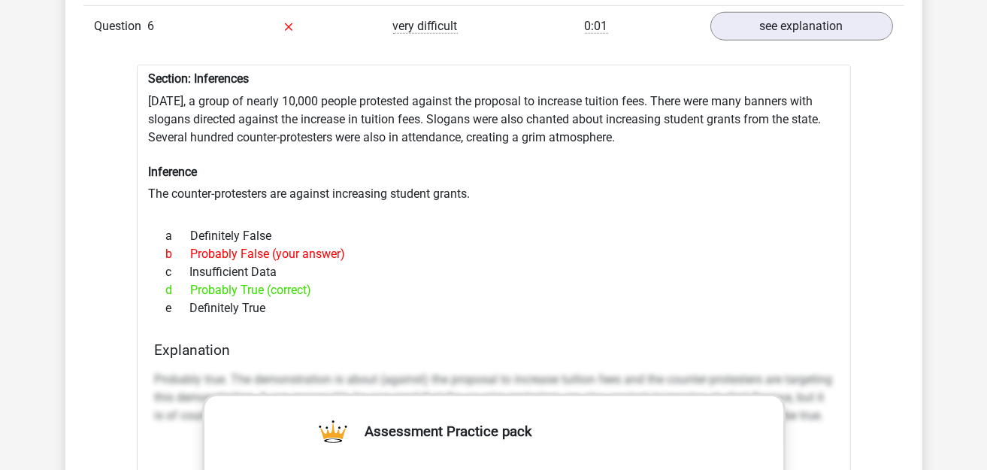
drag, startPoint x: 145, startPoint y: 86, endPoint x: 697, endPoint y: 125, distance: 553.0
click at [697, 125] on div "Section: Inferences Last Saturday, a group of nearly 10,000 people protested ag…" at bounding box center [494, 475] width 714 height 820
copy div "Last Saturday, a group of nearly 10,000 people protested against the proposal t…"
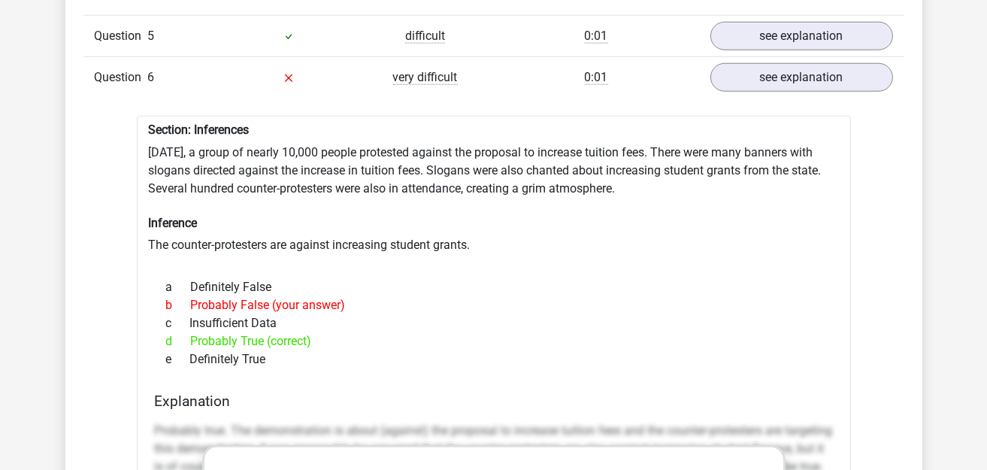
scroll to position [2254, 0]
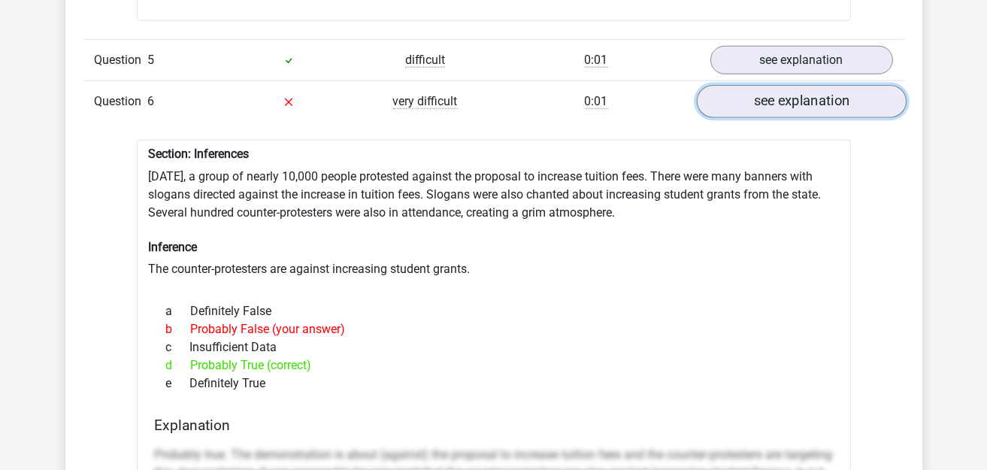
click at [817, 93] on link "see explanation" at bounding box center [801, 102] width 210 height 33
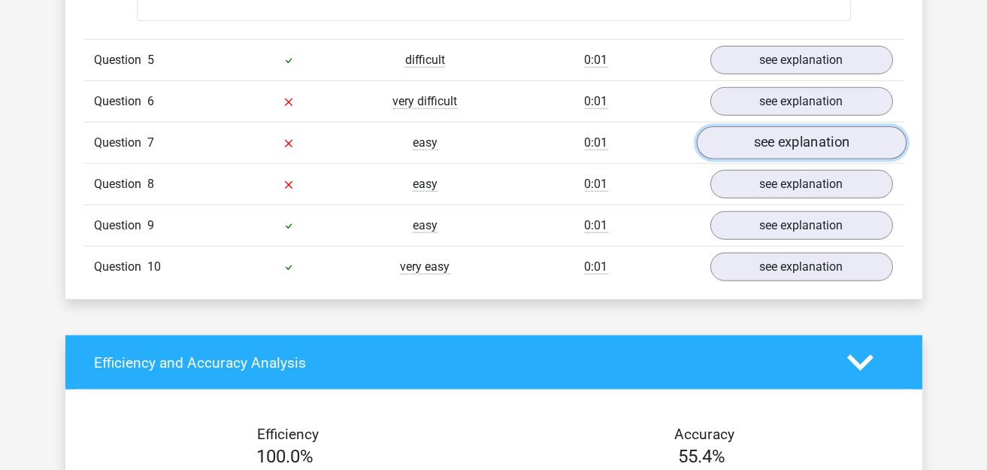
click at [791, 130] on link "see explanation" at bounding box center [801, 143] width 210 height 33
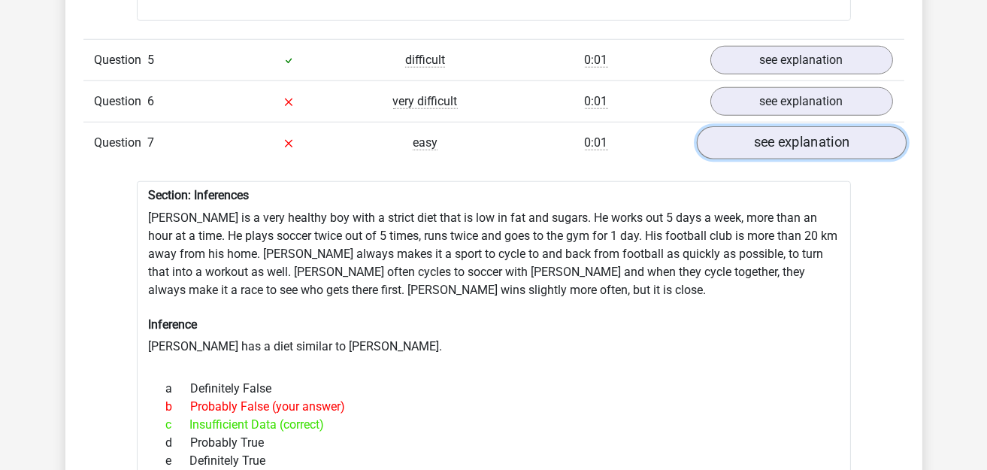
click at [791, 130] on link "see explanation" at bounding box center [801, 143] width 210 height 33
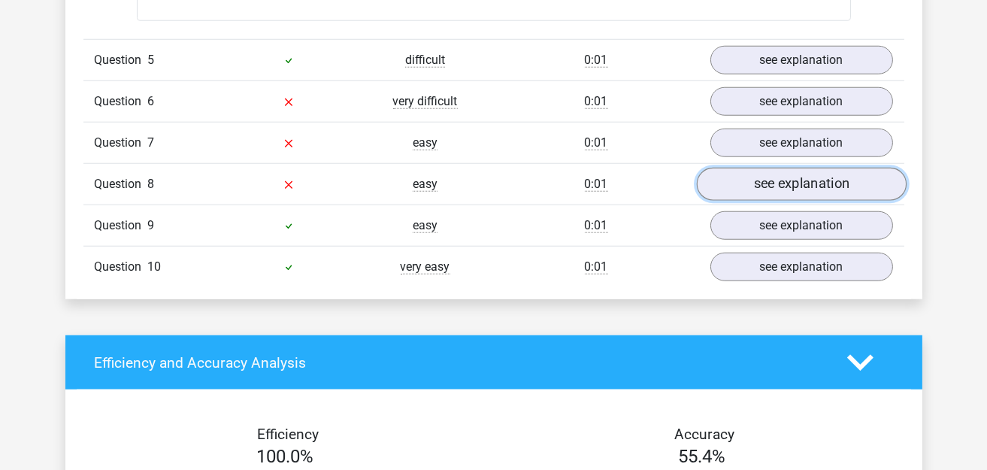
click at [782, 175] on link "see explanation" at bounding box center [801, 184] width 210 height 33
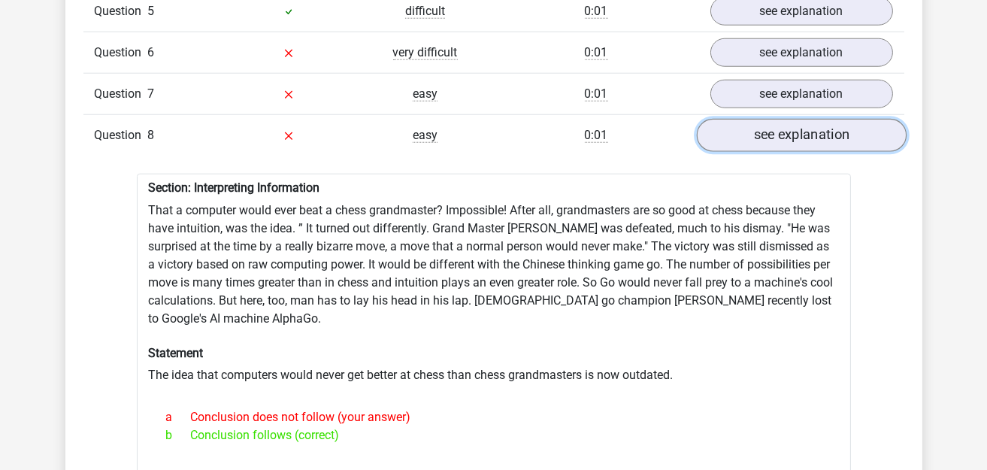
scroll to position [2330, 0]
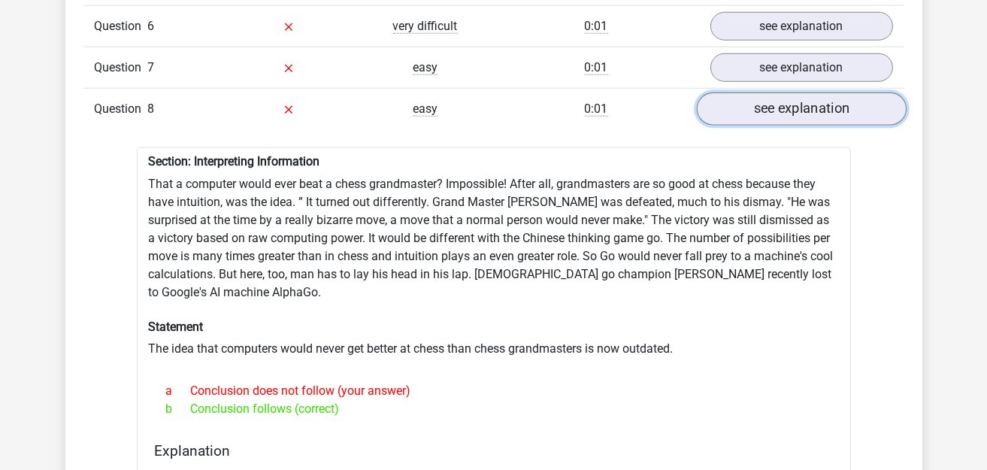
click at [791, 98] on link "see explanation" at bounding box center [801, 109] width 210 height 33
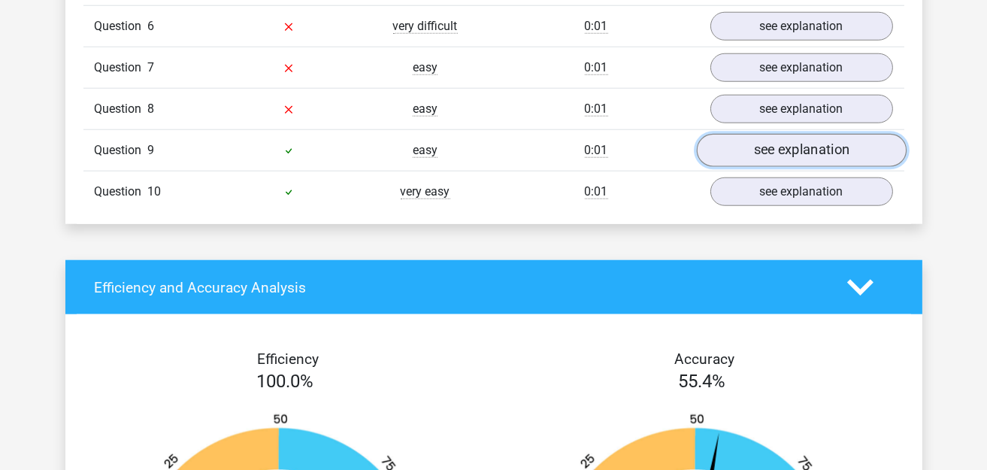
click at [773, 141] on link "see explanation" at bounding box center [801, 151] width 210 height 33
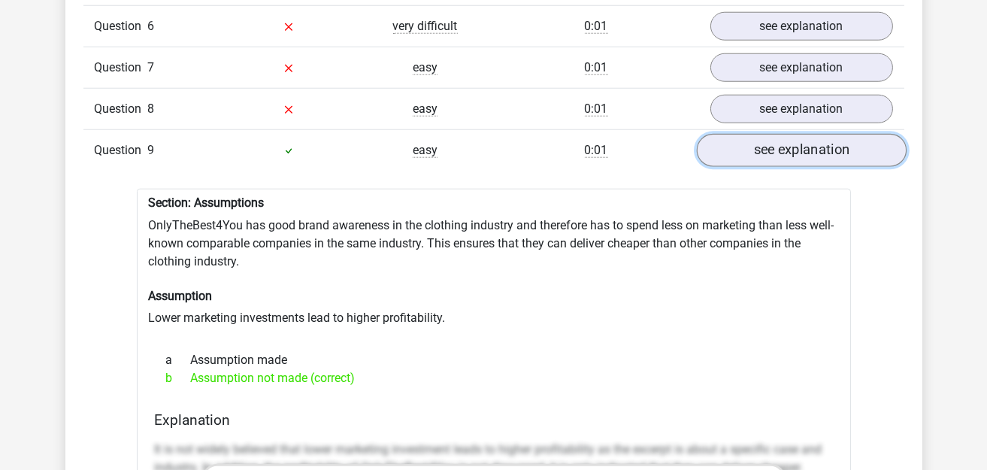
click at [770, 153] on link "see explanation" at bounding box center [801, 151] width 210 height 33
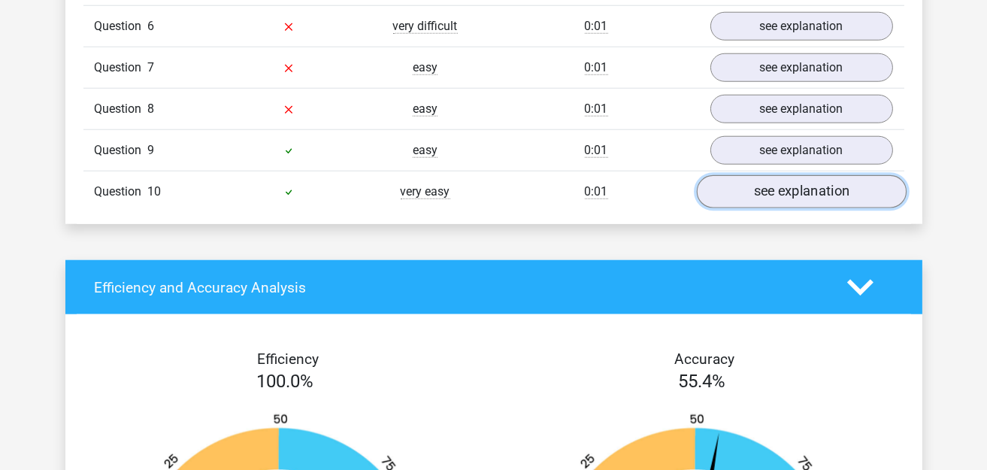
click at [778, 176] on link "see explanation" at bounding box center [801, 192] width 210 height 33
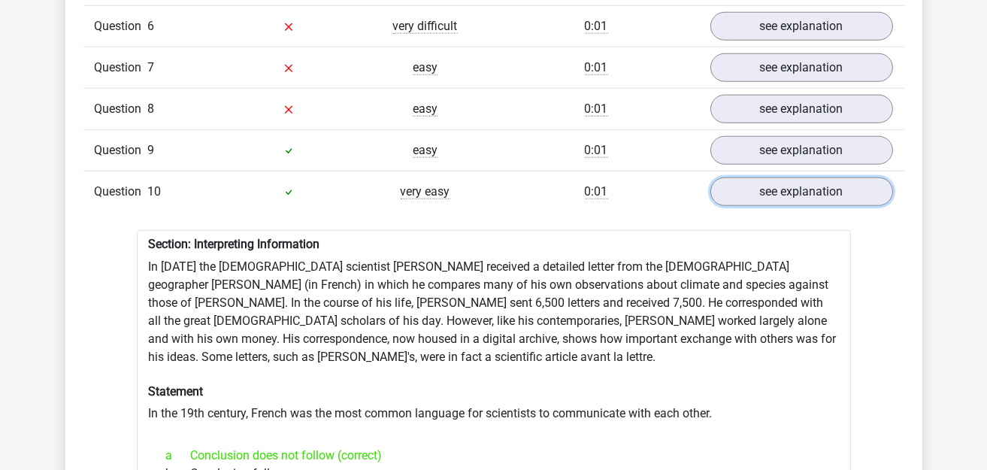
scroll to position [2479, 0]
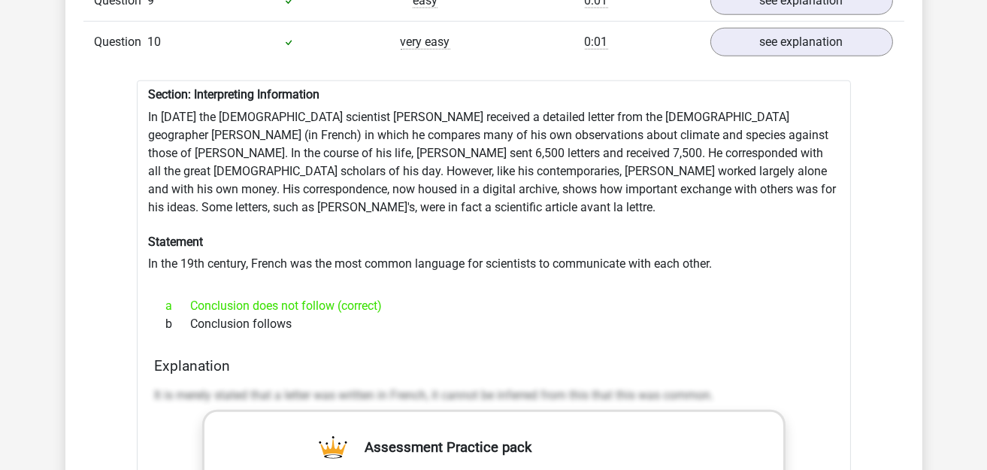
drag, startPoint x: 150, startPoint y: 251, endPoint x: 525, endPoint y: 233, distance: 375.4
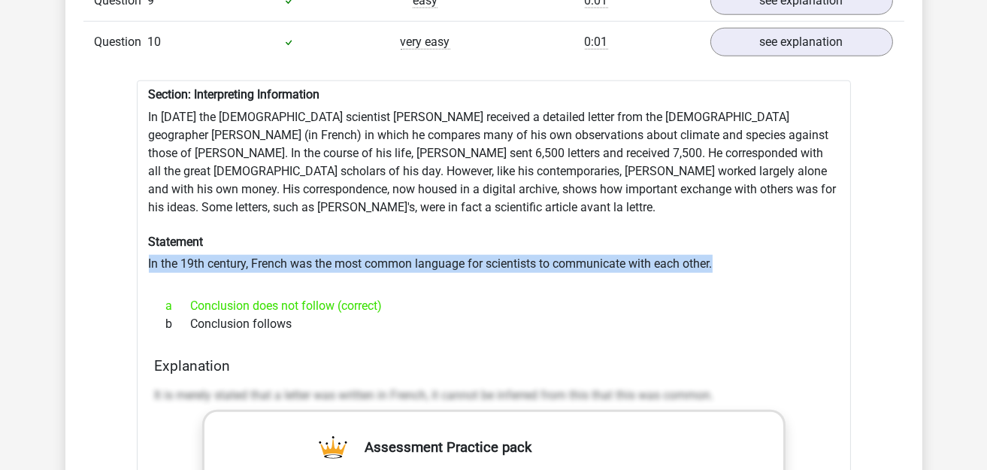
drag, startPoint x: 147, startPoint y: 247, endPoint x: 725, endPoint y: 256, distance: 578.0
copy div "In the 19th century, French was the most common language for scientists to comm…"
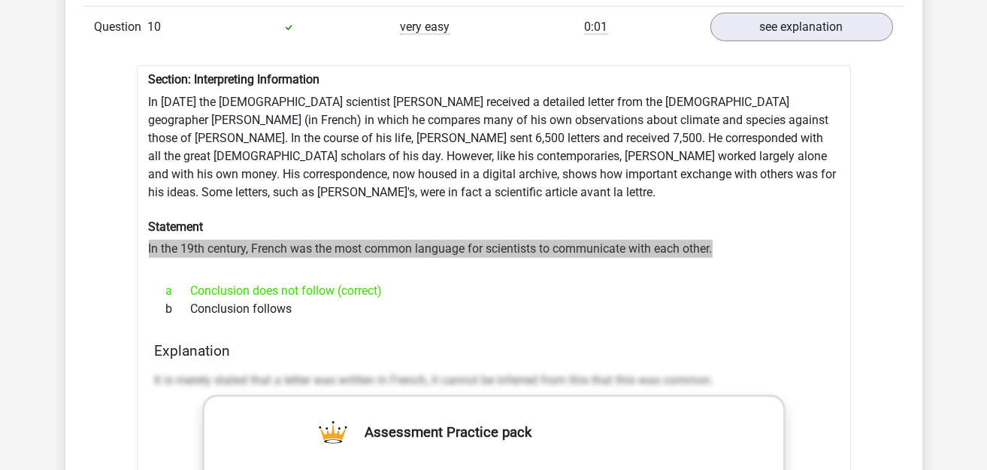
scroll to position [2330, 0]
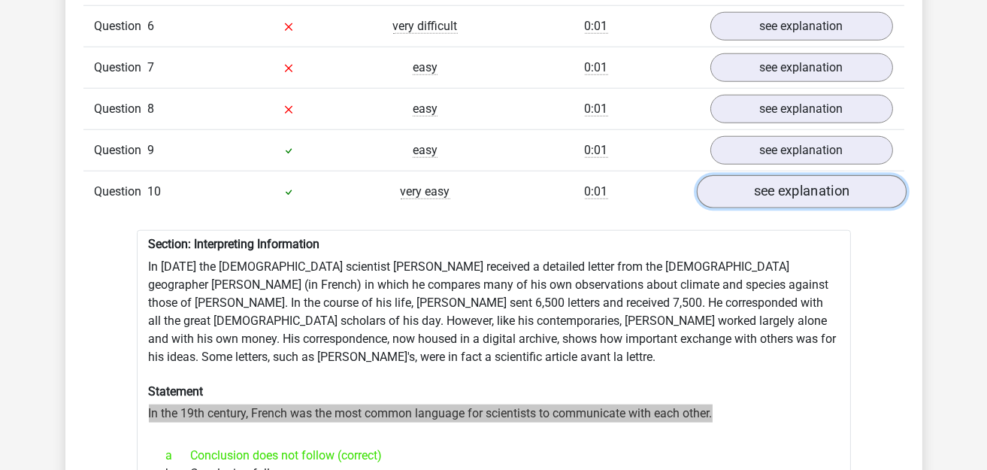
click at [793, 176] on link "see explanation" at bounding box center [801, 192] width 210 height 33
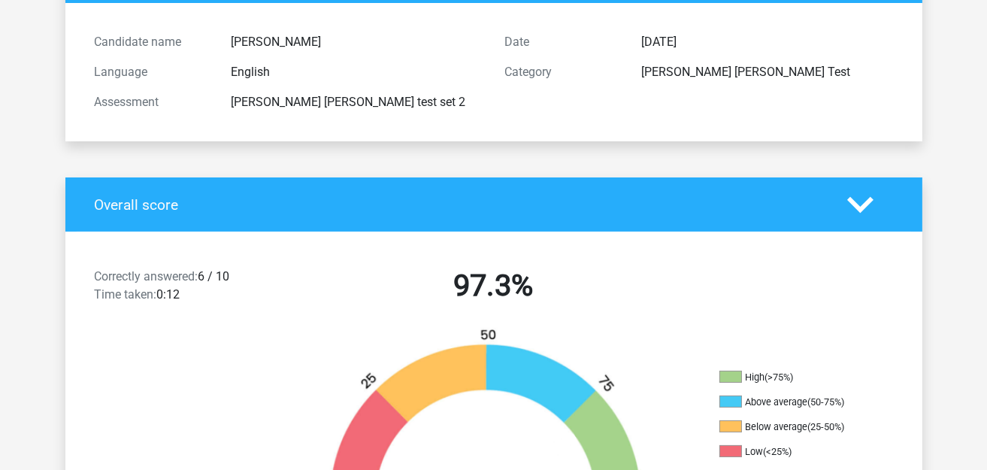
scroll to position [0, 0]
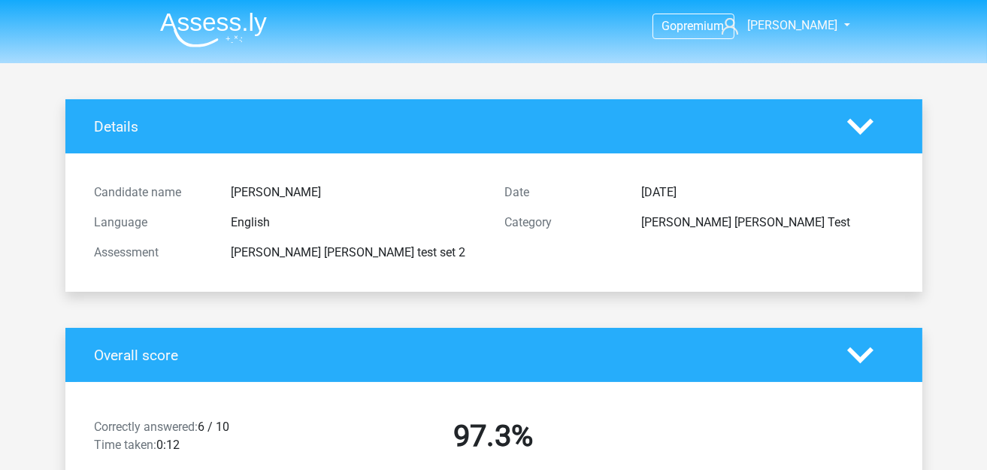
click at [242, 26] on img at bounding box center [213, 29] width 107 height 35
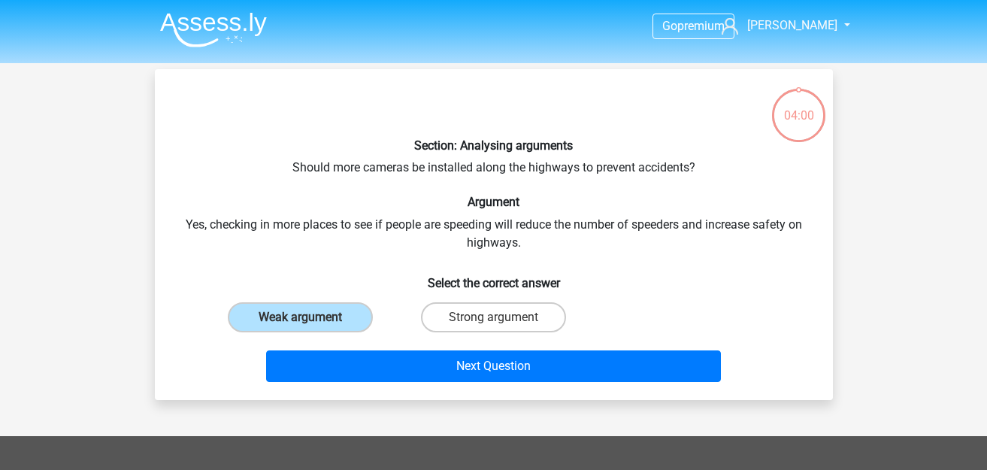
scroll to position [68, 0]
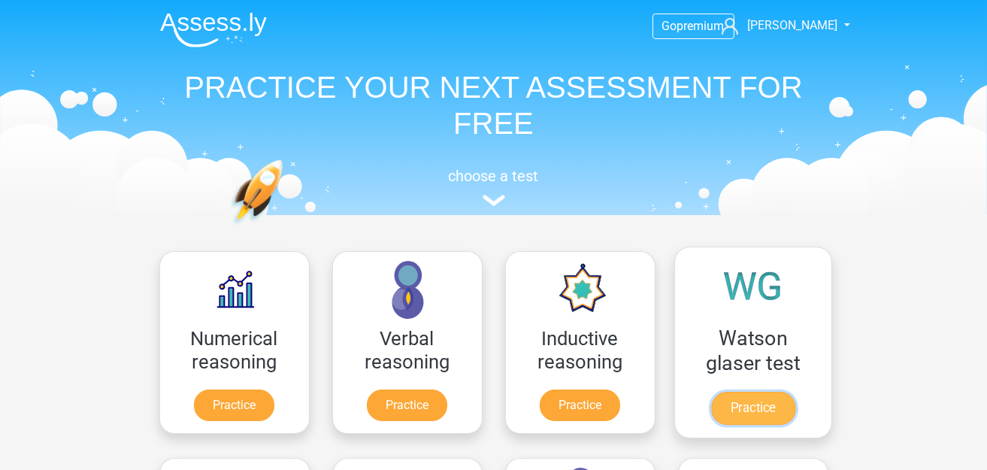
click at [744, 392] on link "Practice" at bounding box center [752, 408] width 84 height 33
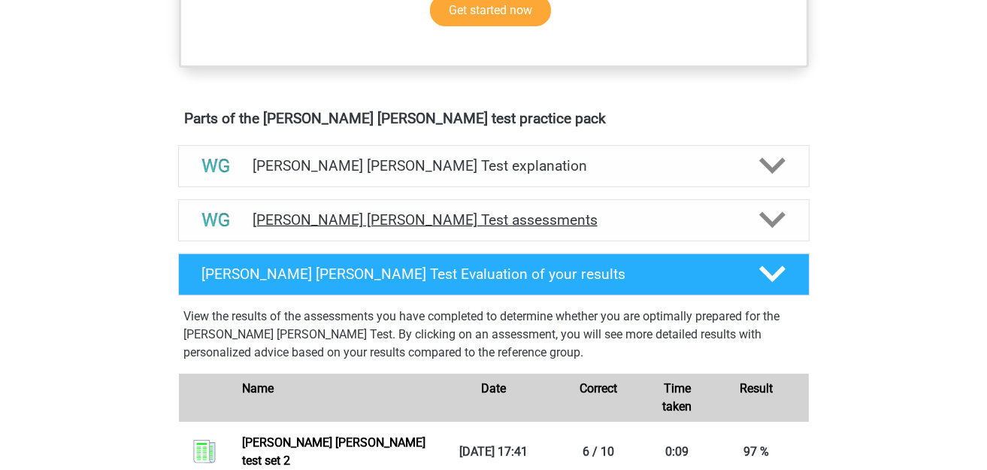
scroll to position [751, 0]
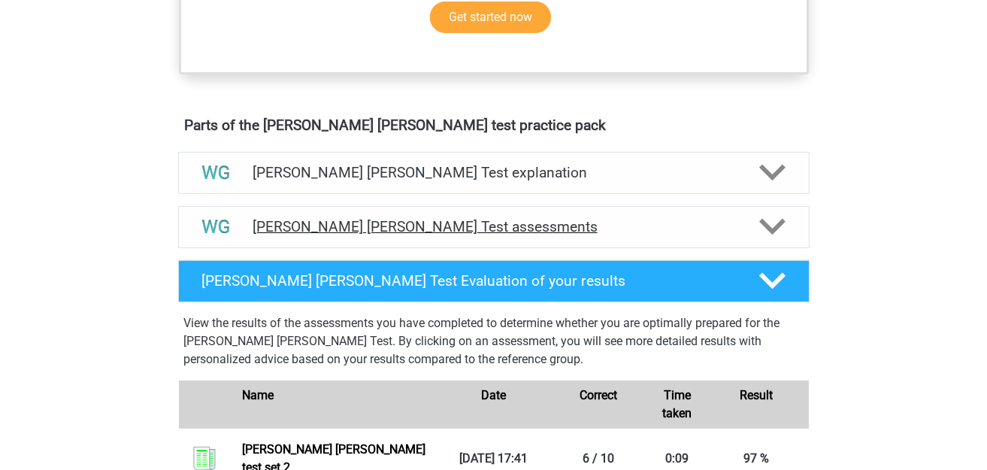
click at [497, 242] on div "Watson Glaser Test assessments" at bounding box center [493, 227] width 631 height 42
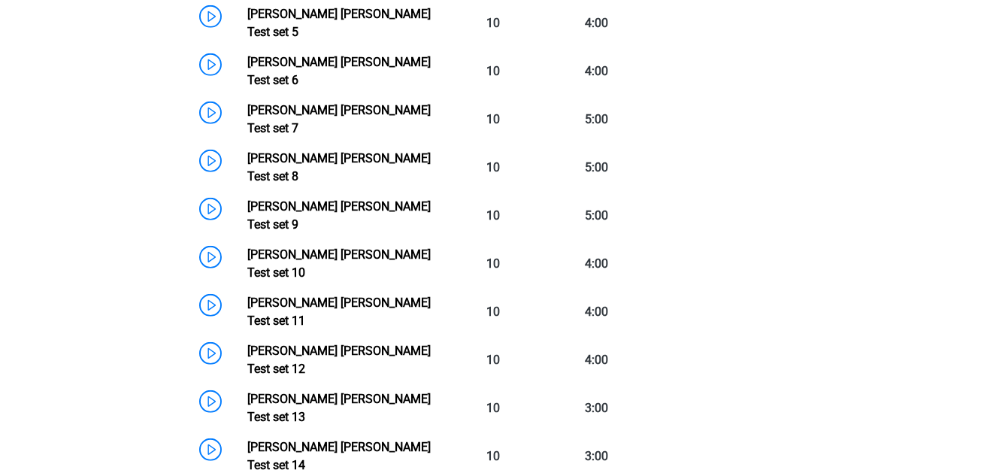
scroll to position [1051, 0]
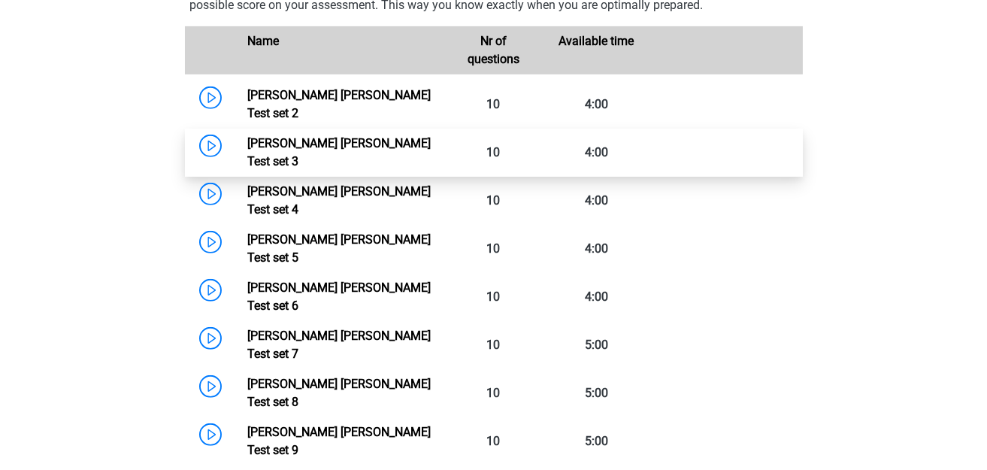
click at [247, 136] on link "Watson Glaser Test set 3" at bounding box center [338, 152] width 183 height 32
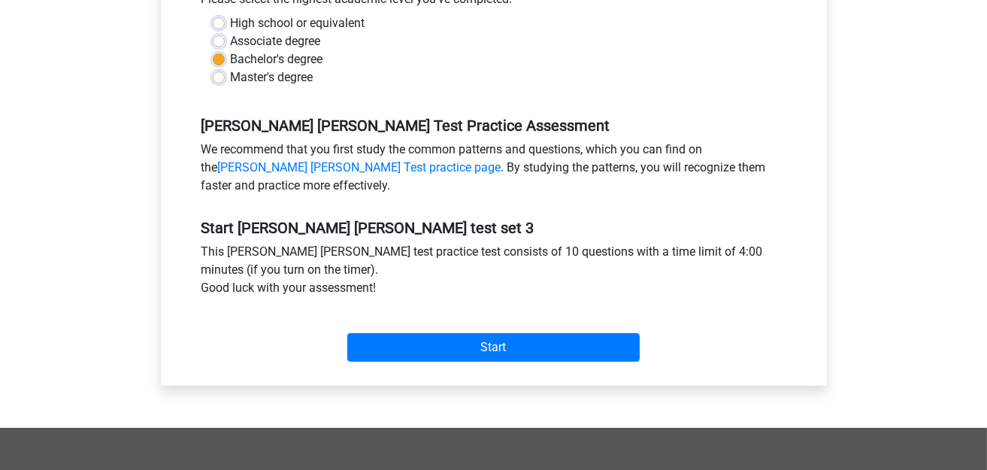
scroll to position [451, 0]
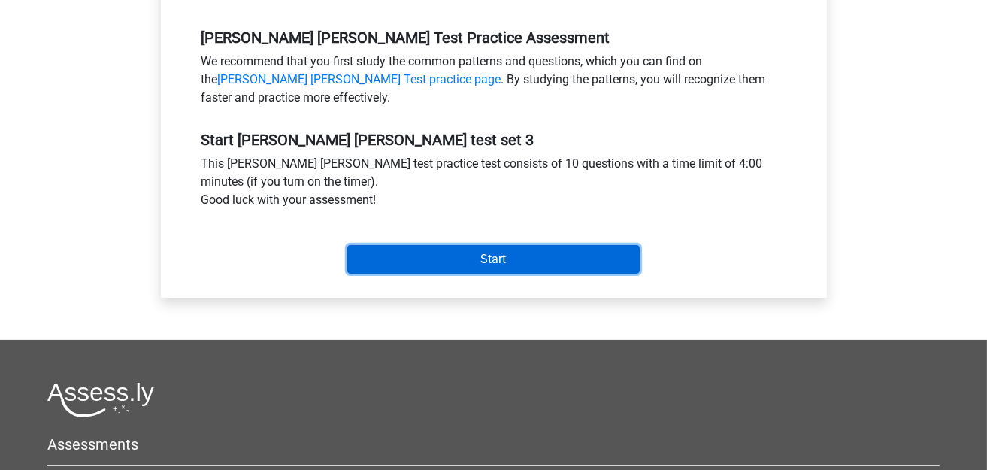
click at [480, 249] on input "Start" at bounding box center [493, 259] width 292 height 29
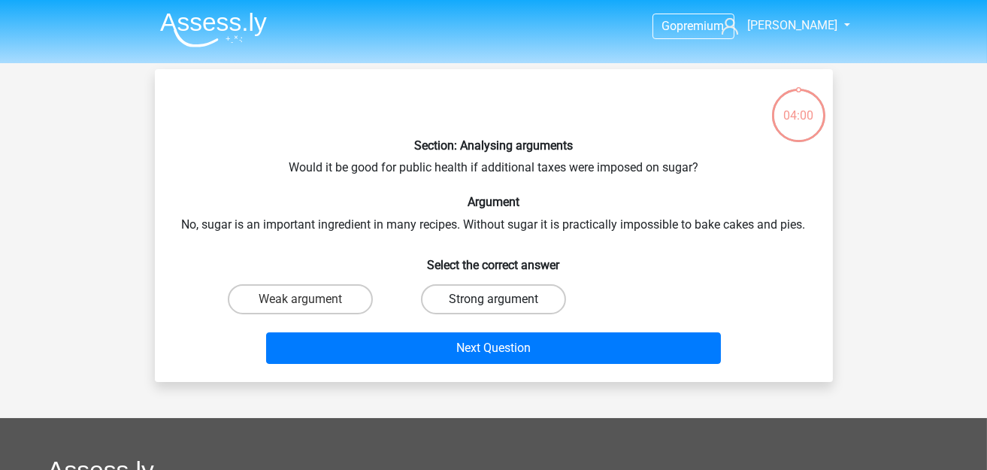
click at [473, 289] on label "Strong argument" at bounding box center [493, 299] width 145 height 30
click at [493, 299] on input "Strong argument" at bounding box center [498, 304] width 10 height 10
radio input "true"
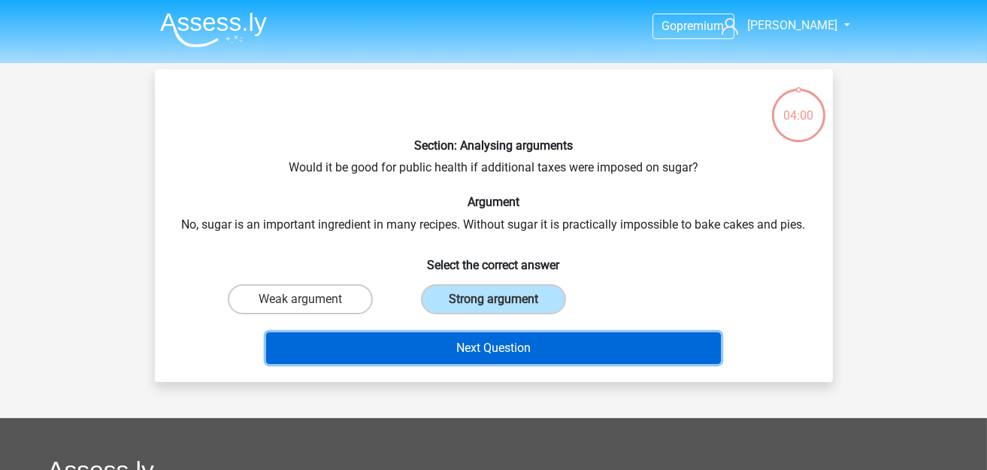
click at [476, 348] on button "Next Question" at bounding box center [493, 348] width 455 height 32
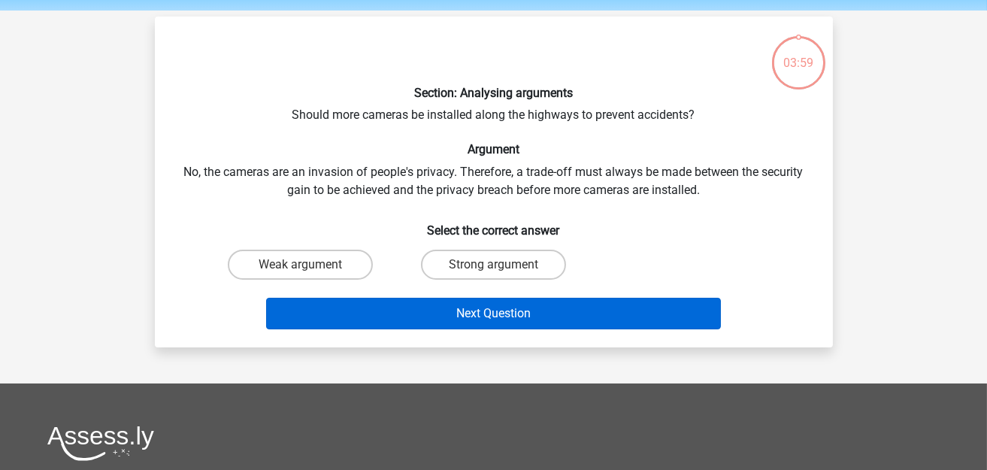
scroll to position [68, 0]
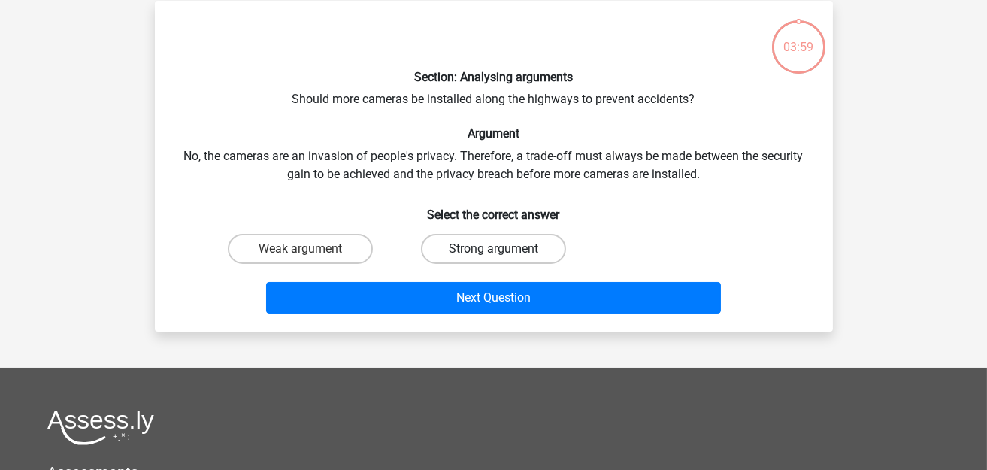
click at [483, 240] on label "Strong argument" at bounding box center [493, 249] width 145 height 30
click at [493, 249] on input "Strong argument" at bounding box center [498, 254] width 10 height 10
radio input "true"
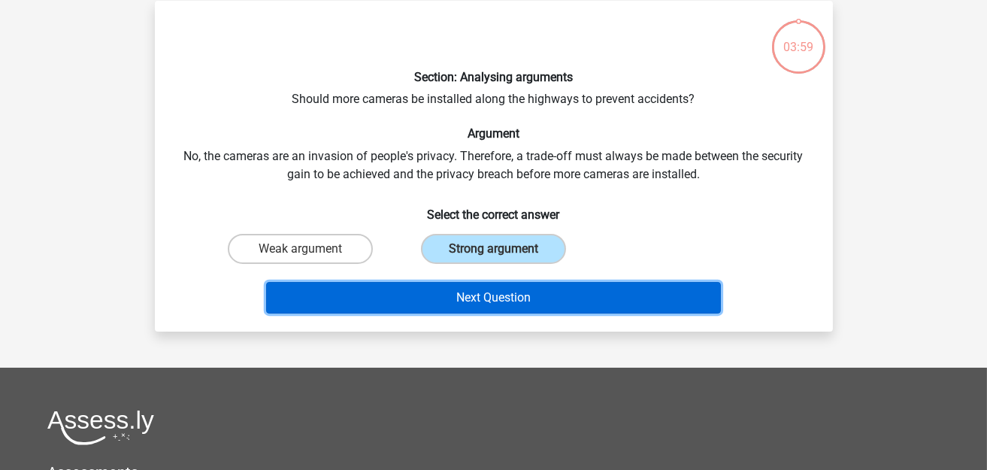
click at [492, 302] on button "Next Question" at bounding box center [493, 298] width 455 height 32
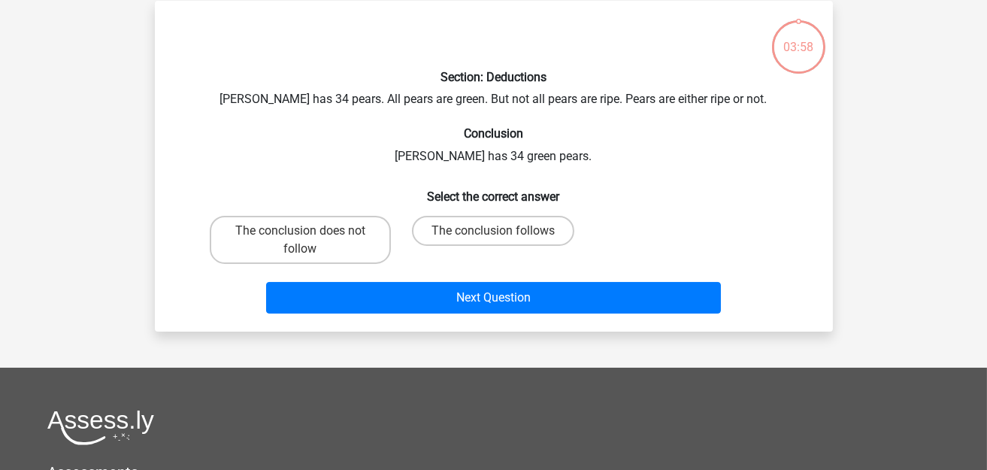
drag, startPoint x: 477, startPoint y: 234, endPoint x: 478, endPoint y: 252, distance: 18.1
click at [477, 233] on label "The conclusion follows" at bounding box center [493, 231] width 162 height 30
click at [493, 233] on input "The conclusion follows" at bounding box center [498, 236] width 10 height 10
radio input "true"
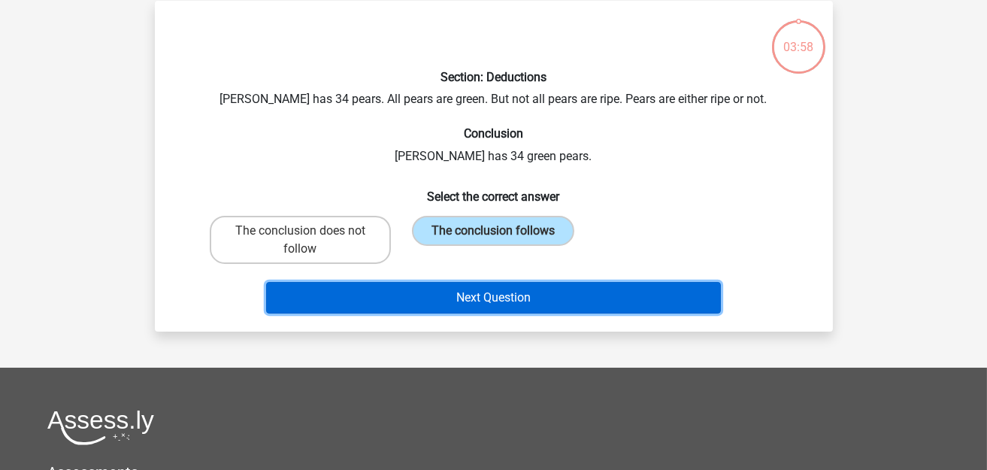
click at [485, 308] on button "Next Question" at bounding box center [493, 298] width 455 height 32
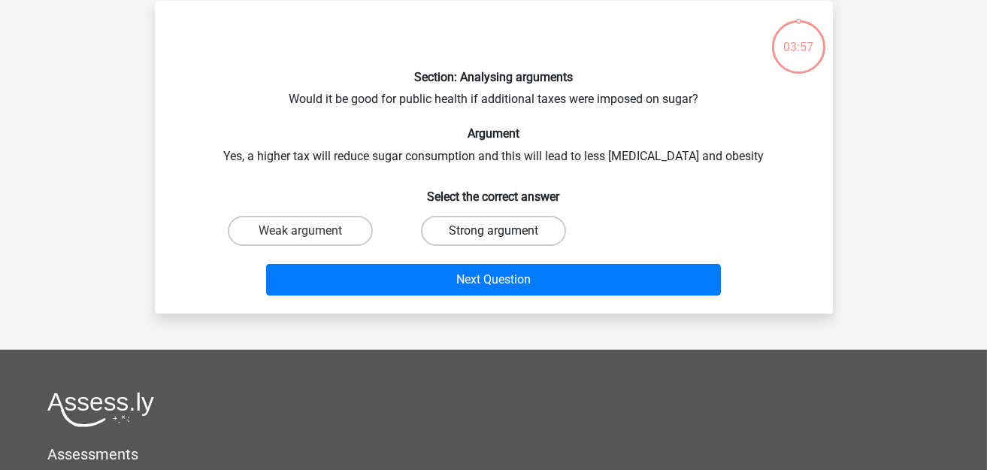
click at [473, 225] on label "Strong argument" at bounding box center [493, 231] width 145 height 30
click at [493, 231] on input "Strong argument" at bounding box center [498, 236] width 10 height 10
radio input "true"
click at [477, 293] on div "Next Question" at bounding box center [494, 283] width 580 height 38
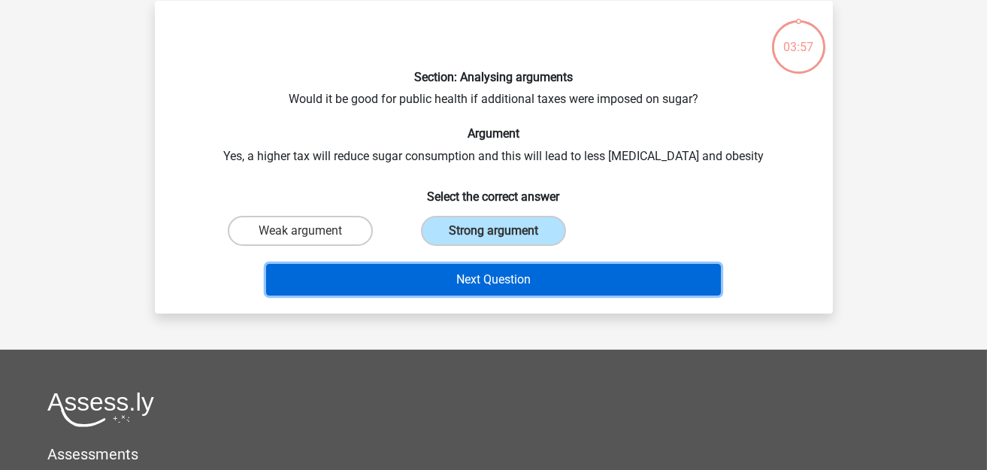
click at [479, 264] on button "Next Question" at bounding box center [493, 280] width 455 height 32
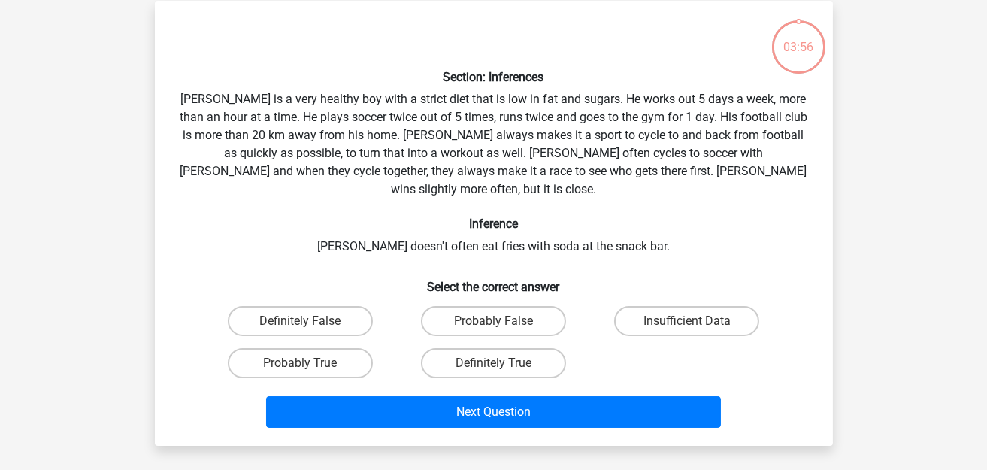
click at [484, 318] on div "Probably False" at bounding box center [493, 321] width 193 height 42
click at [474, 313] on label "Probably False" at bounding box center [493, 321] width 145 height 30
click at [493, 321] on input "Probably False" at bounding box center [498, 326] width 10 height 10
radio input "true"
click at [475, 384] on div "Next Question" at bounding box center [494, 409] width 630 height 50
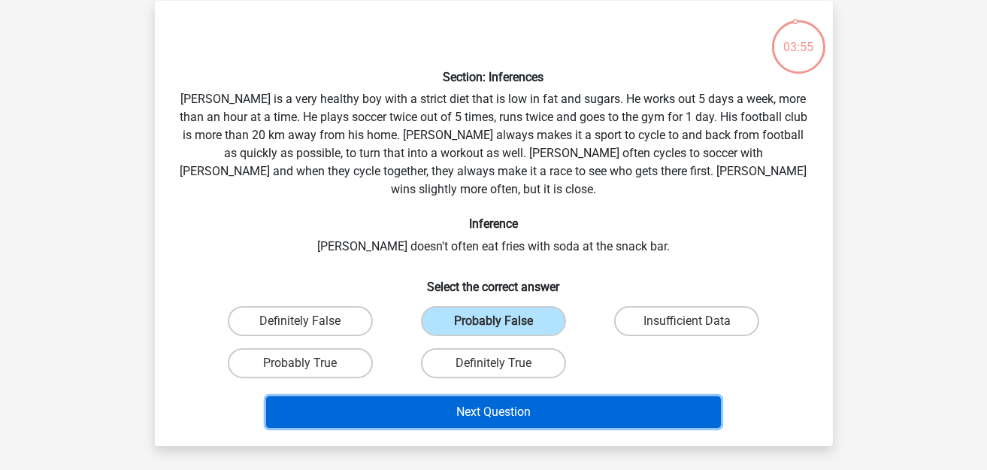
click at [472, 396] on button "Next Question" at bounding box center [493, 412] width 455 height 32
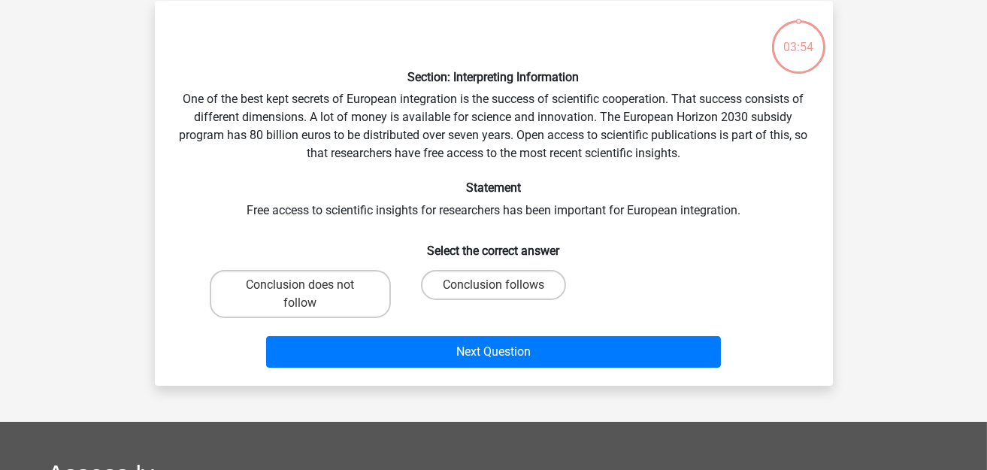
click at [464, 301] on div "Conclusion follows" at bounding box center [493, 294] width 181 height 48
click at [458, 286] on label "Conclusion follows" at bounding box center [493, 285] width 145 height 30
click at [493, 286] on input "Conclusion follows" at bounding box center [498, 290] width 10 height 10
radio input "true"
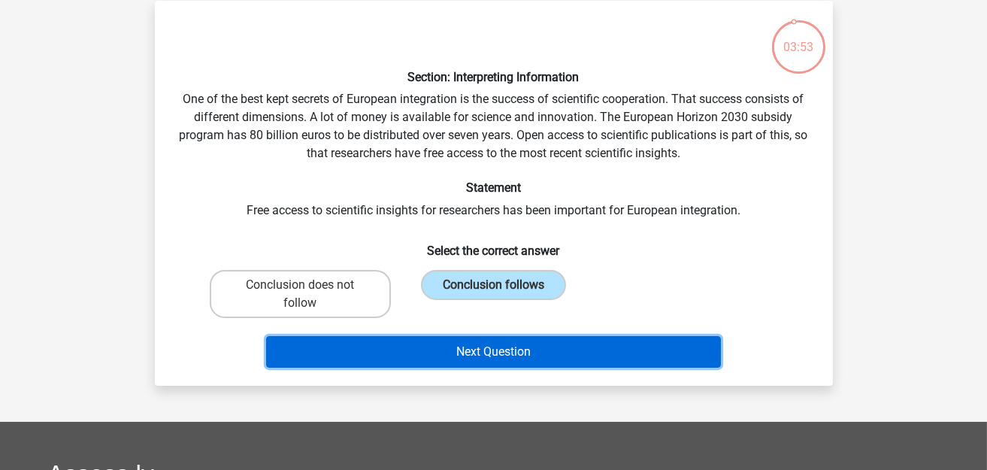
click at [466, 339] on button "Next Question" at bounding box center [493, 352] width 455 height 32
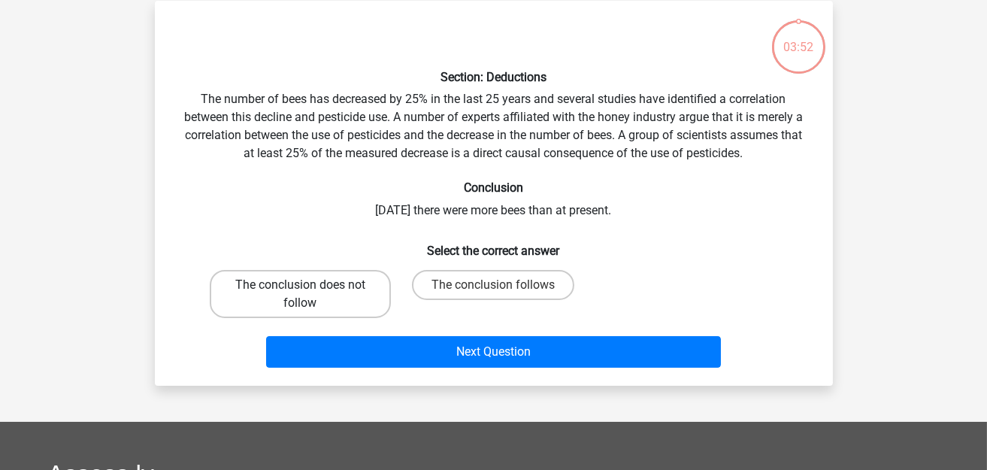
click at [337, 289] on label "The conclusion does not follow" at bounding box center [300, 294] width 181 height 48
click at [310, 289] on input "The conclusion does not follow" at bounding box center [305, 290] width 10 height 10
radio input "true"
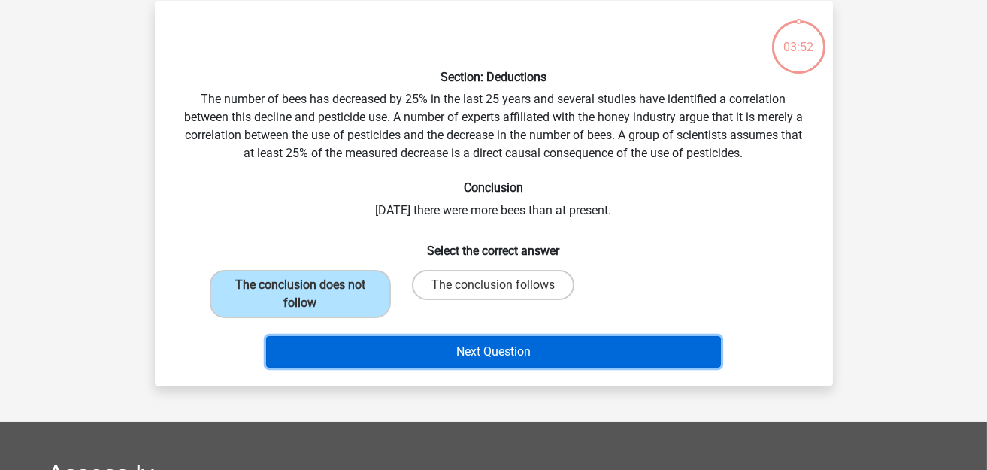
click at [424, 350] on button "Next Question" at bounding box center [493, 352] width 455 height 32
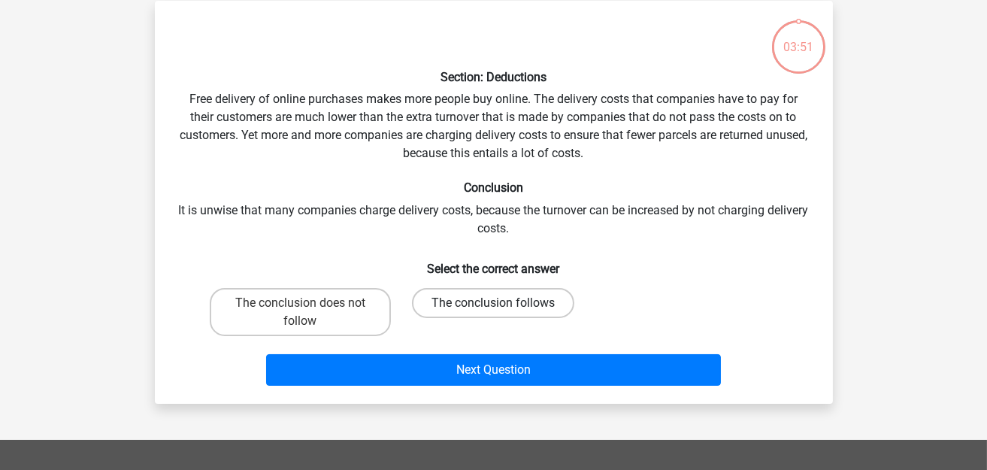
click at [464, 301] on label "The conclusion follows" at bounding box center [493, 303] width 162 height 30
click at [493, 303] on input "The conclusion follows" at bounding box center [498, 308] width 10 height 10
radio input "true"
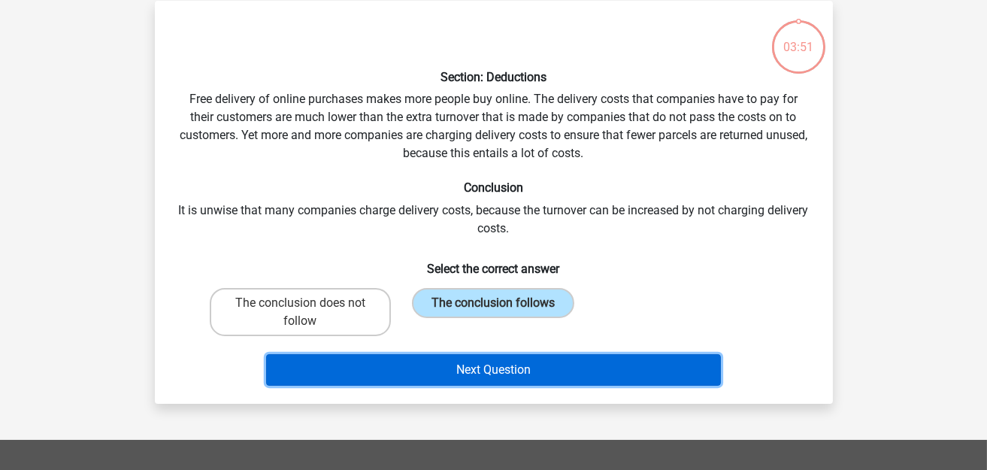
click at [468, 370] on button "Next Question" at bounding box center [493, 370] width 455 height 32
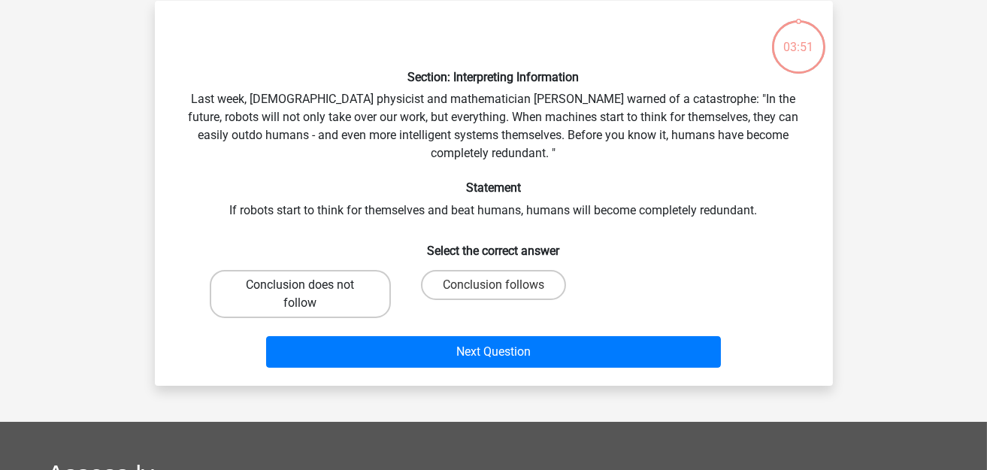
click at [296, 298] on label "Conclusion does not follow" at bounding box center [300, 294] width 181 height 48
click at [300, 295] on input "Conclusion does not follow" at bounding box center [305, 290] width 10 height 10
radio input "true"
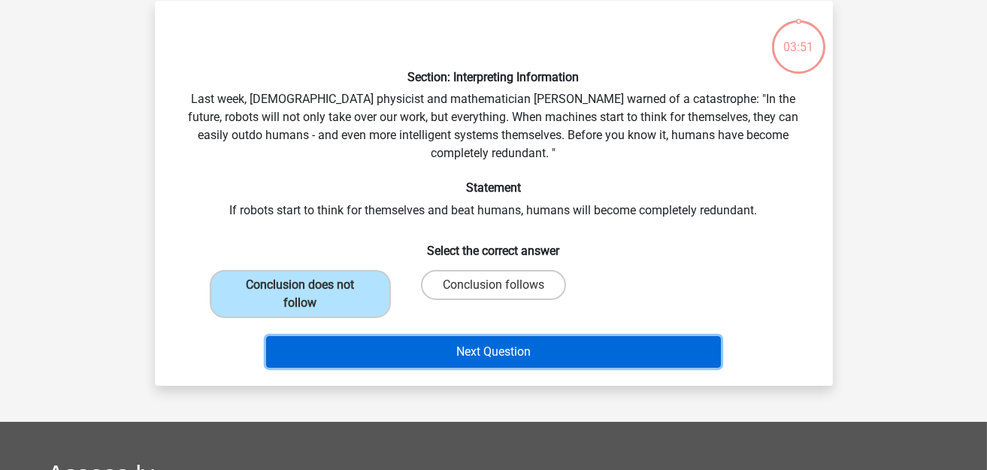
click at [419, 354] on button "Next Question" at bounding box center [493, 352] width 455 height 32
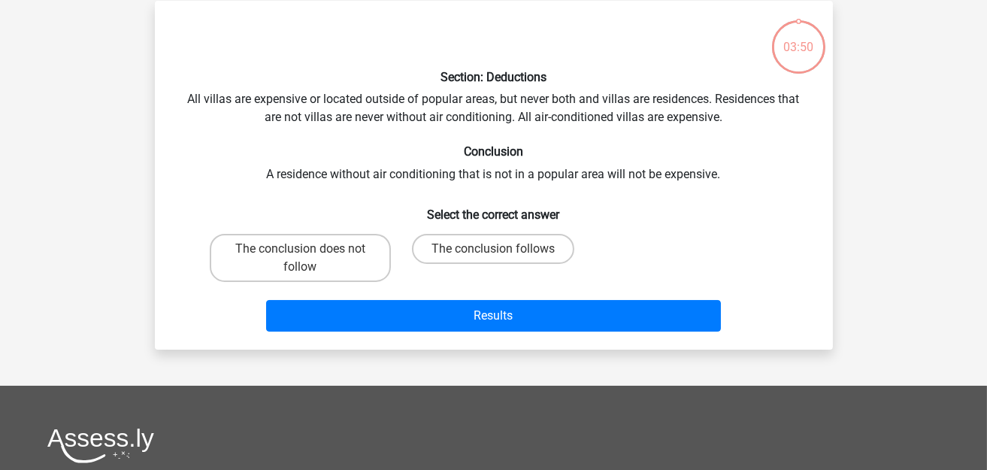
click at [455, 264] on div "The conclusion follows" at bounding box center [493, 258] width 181 height 48
click at [460, 252] on label "The conclusion follows" at bounding box center [493, 249] width 162 height 30
click at [493, 252] on input "The conclusion follows" at bounding box center [498, 254] width 10 height 10
radio input "true"
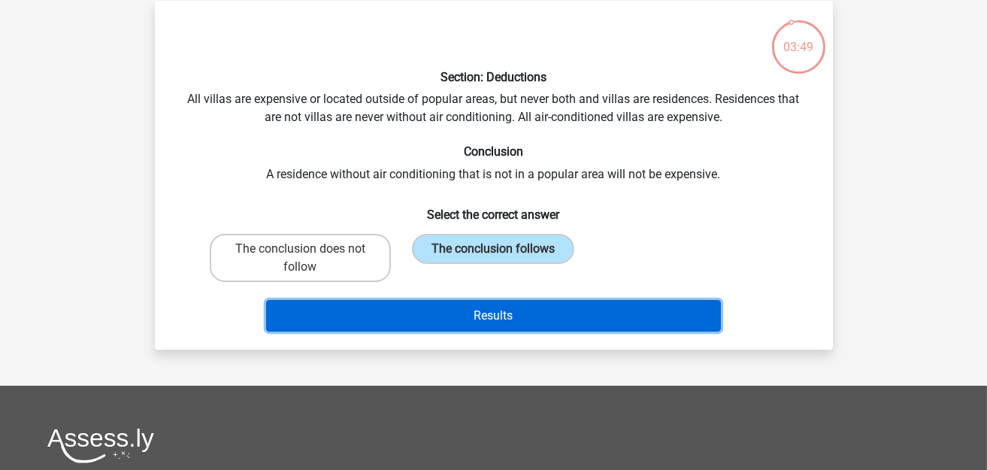
click at [440, 320] on button "Results" at bounding box center [493, 316] width 455 height 32
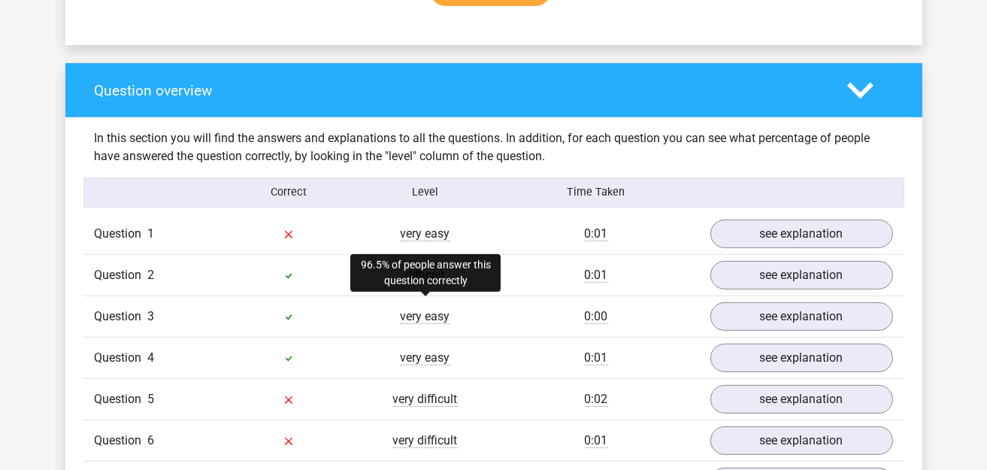
scroll to position [1127, 0]
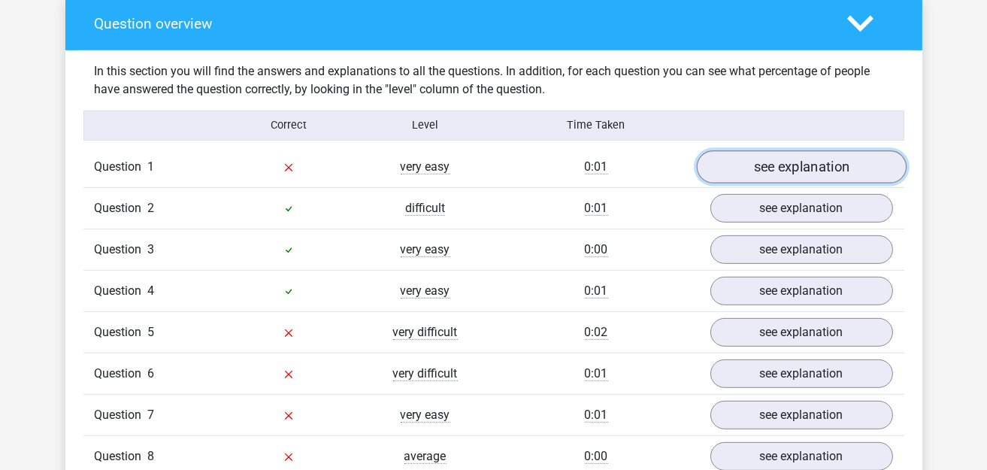
click at [789, 156] on link "see explanation" at bounding box center [801, 166] width 210 height 33
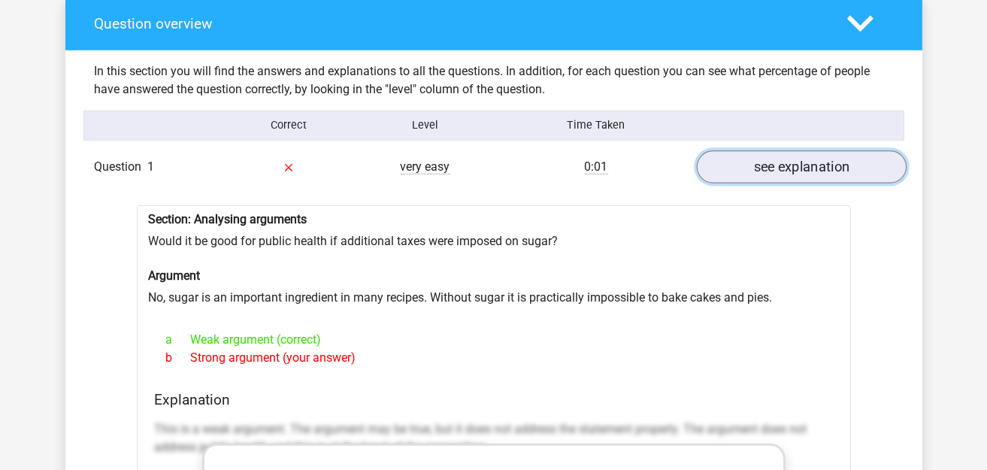
click at [781, 160] on link "see explanation" at bounding box center [801, 166] width 210 height 33
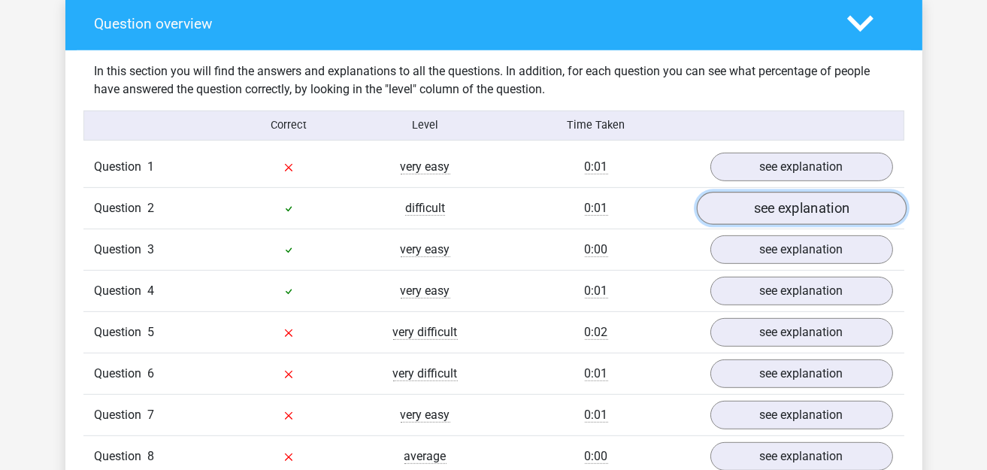
click at [762, 192] on link "see explanation" at bounding box center [801, 208] width 210 height 33
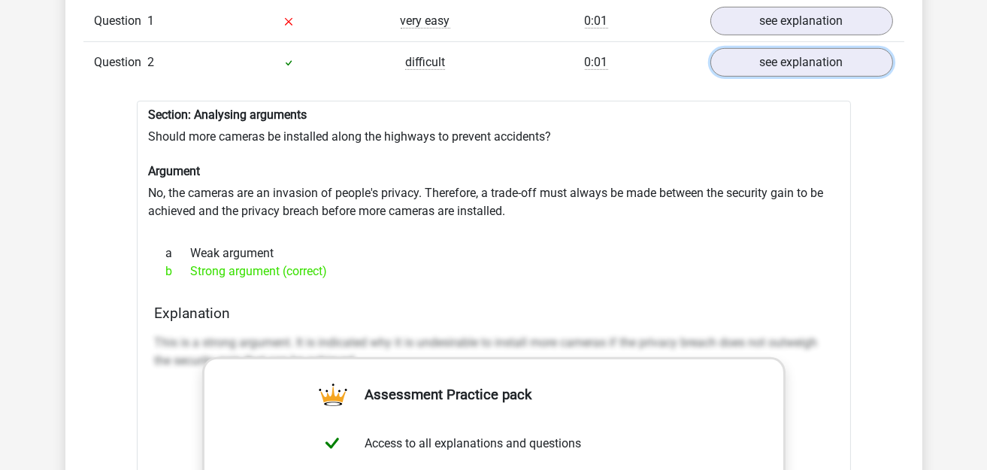
scroll to position [1277, 0]
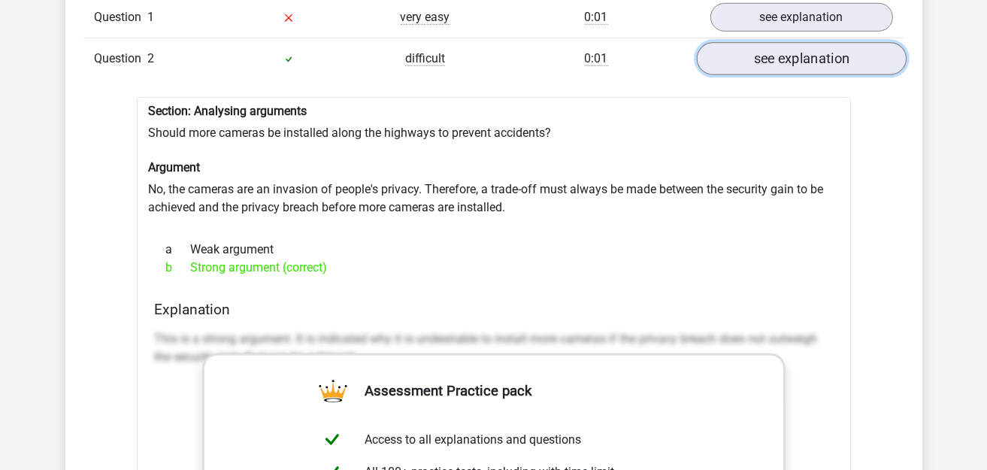
click at [762, 44] on link "see explanation" at bounding box center [801, 58] width 210 height 33
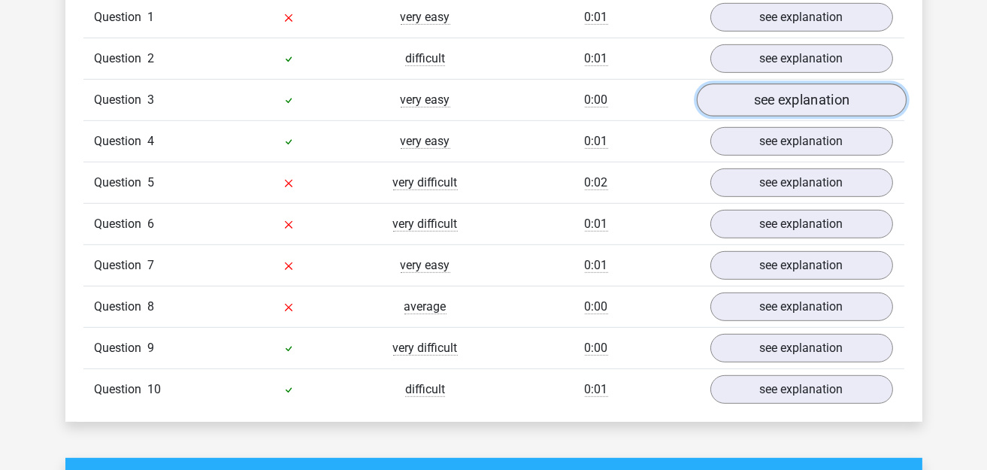
click at [772, 98] on link "see explanation" at bounding box center [801, 99] width 210 height 33
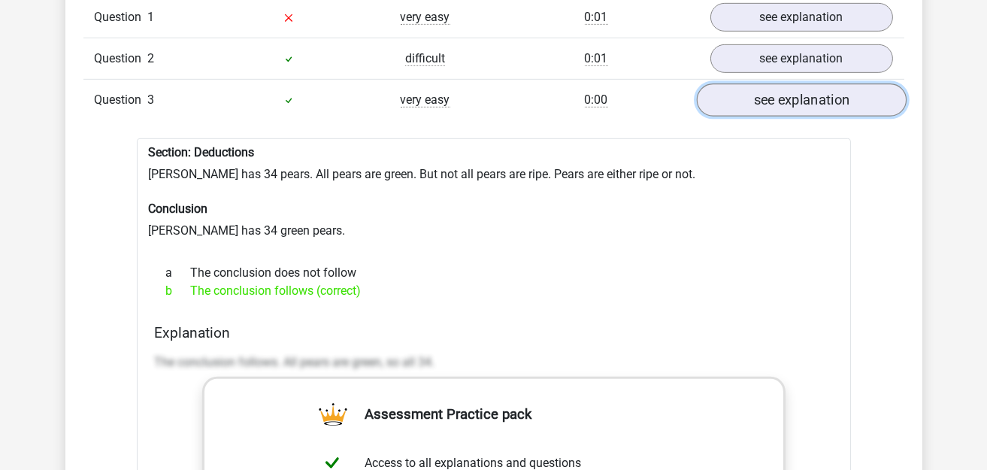
click at [771, 92] on link "see explanation" at bounding box center [801, 99] width 210 height 33
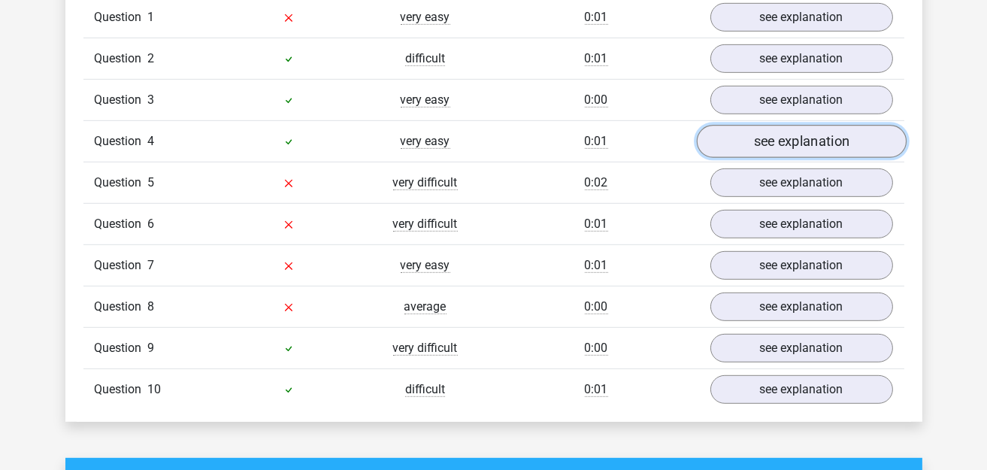
click at [758, 127] on link "see explanation" at bounding box center [801, 141] width 210 height 33
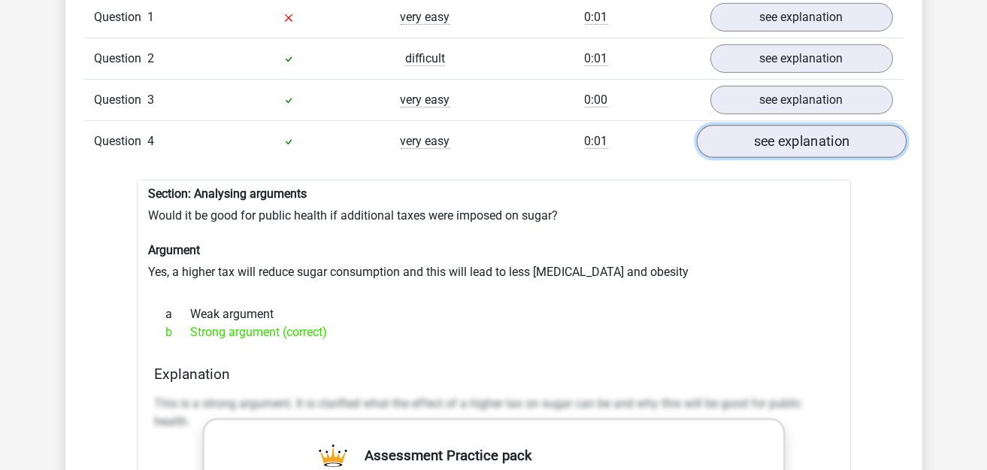
click at [758, 129] on link "see explanation" at bounding box center [801, 141] width 210 height 33
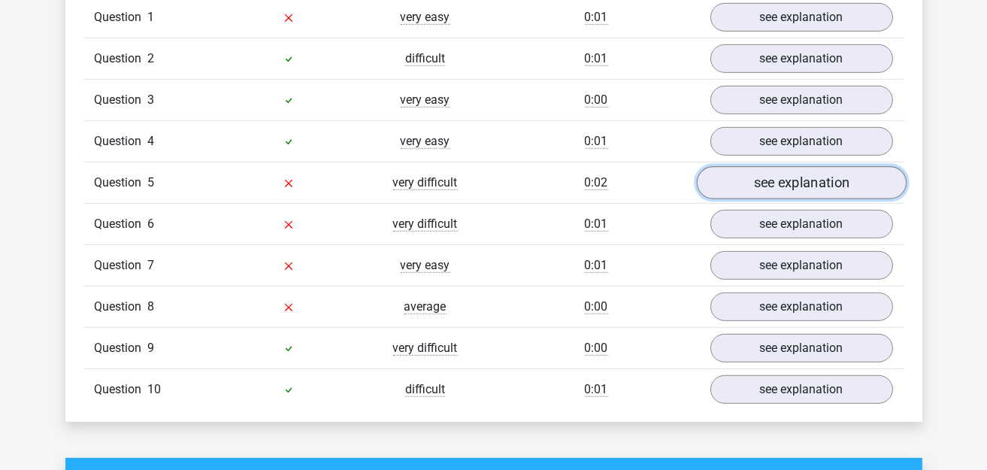
click at [764, 168] on link "see explanation" at bounding box center [801, 182] width 210 height 33
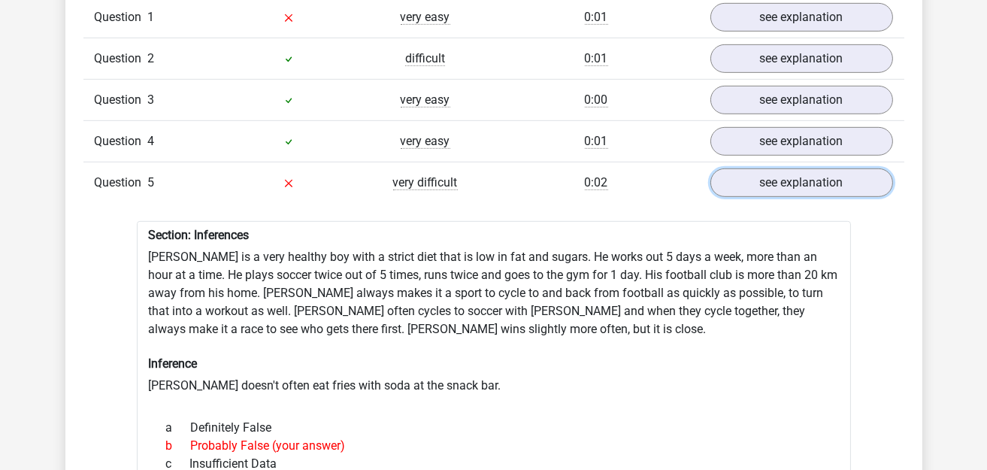
scroll to position [1352, 0]
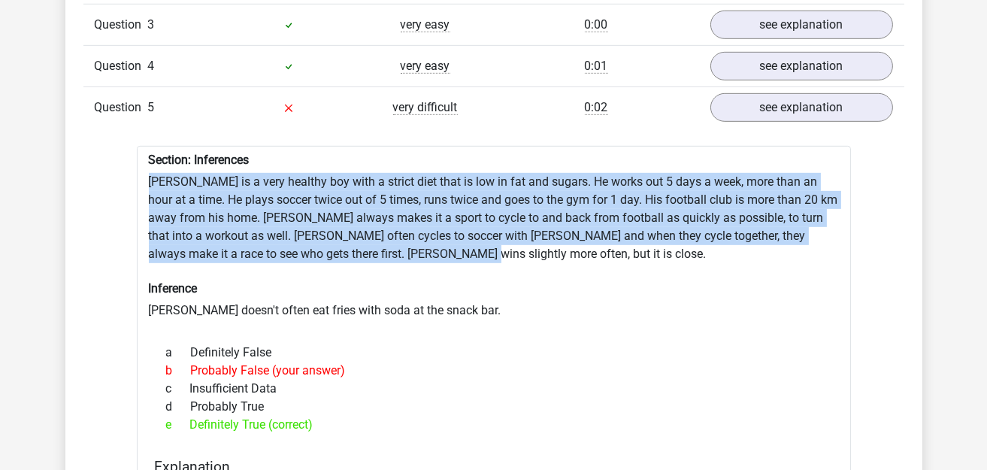
drag, startPoint x: 149, startPoint y: 168, endPoint x: 499, endPoint y: 237, distance: 357.0
copy div "Rowan is a very healthy boy with a strict diet that is low in fat and sugars. H…"
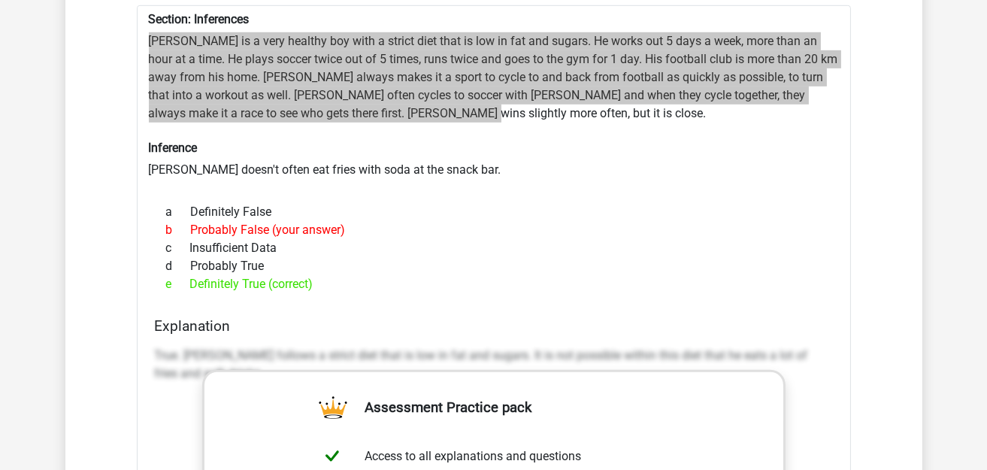
scroll to position [1277, 0]
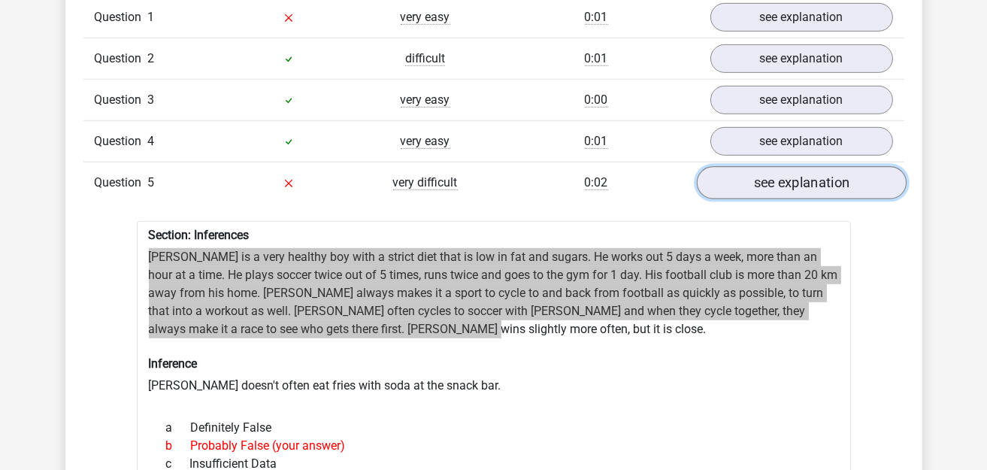
click at [795, 166] on link "see explanation" at bounding box center [801, 182] width 210 height 33
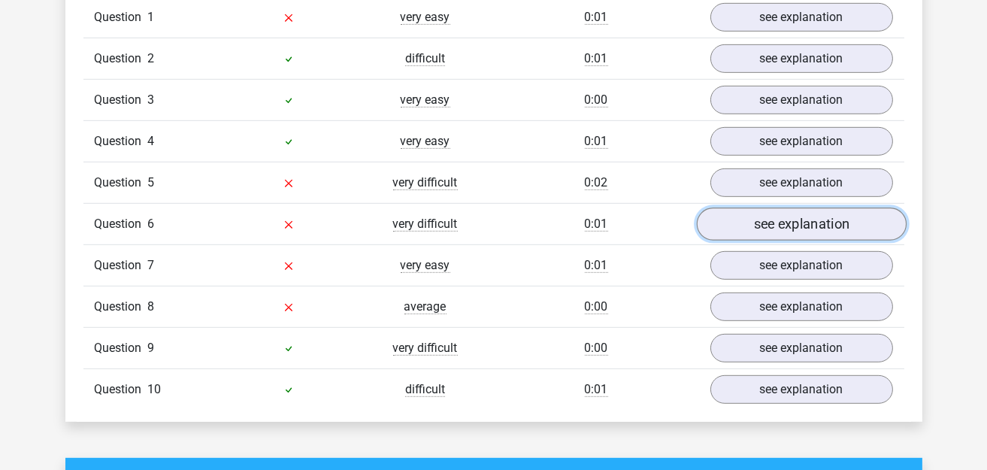
click at [743, 218] on link "see explanation" at bounding box center [801, 223] width 210 height 33
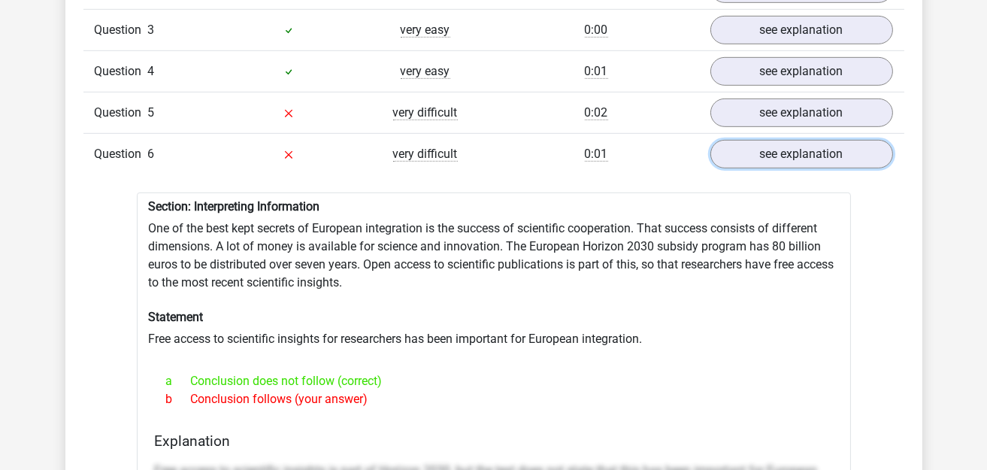
scroll to position [1427, 0]
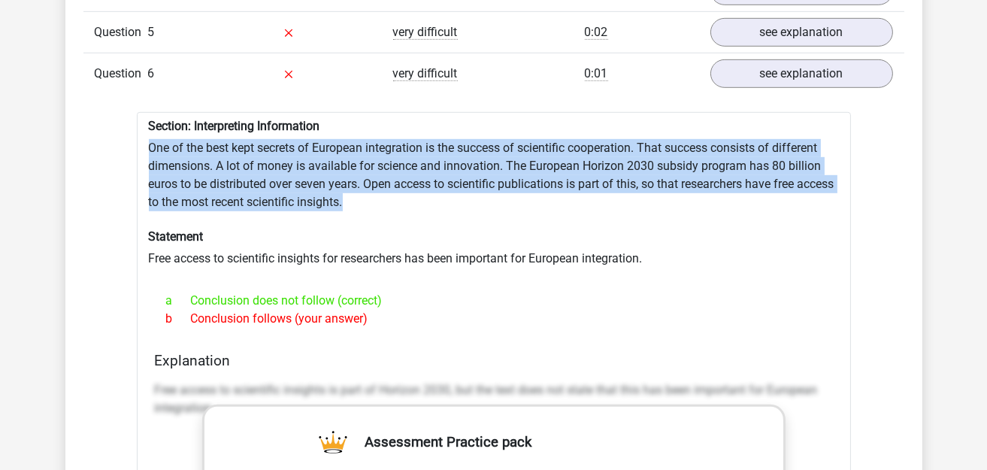
drag, startPoint x: 147, startPoint y: 132, endPoint x: 391, endPoint y: 188, distance: 249.9
drag, startPoint x: 148, startPoint y: 128, endPoint x: 408, endPoint y: 186, distance: 266.5
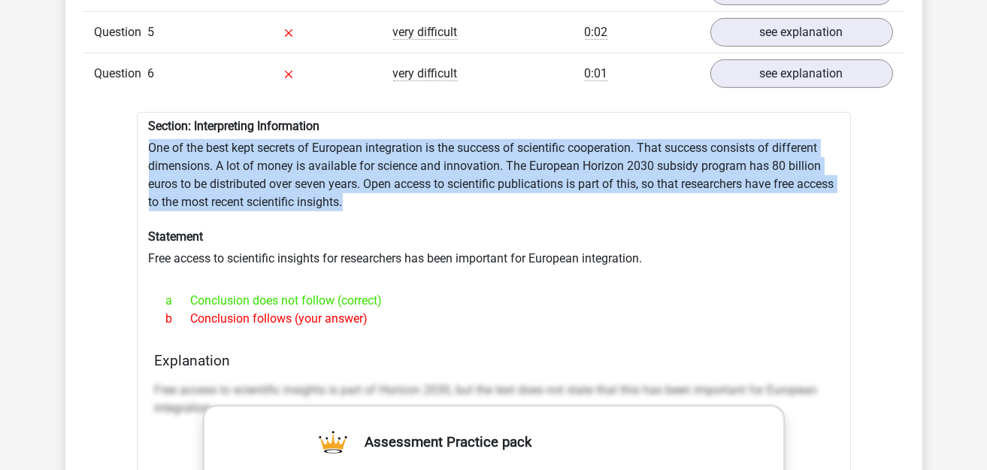
copy div "One of the best kept secrets of European integration is the success of scientif…"
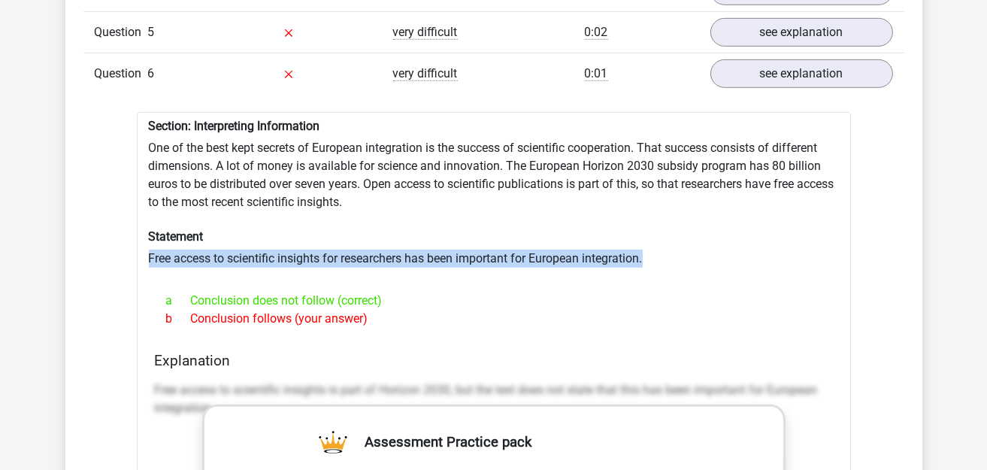
drag, startPoint x: 150, startPoint y: 243, endPoint x: 659, endPoint y: 236, distance: 509.6
copy div "Free access to scientific insights for researchers has been important for Europ…"
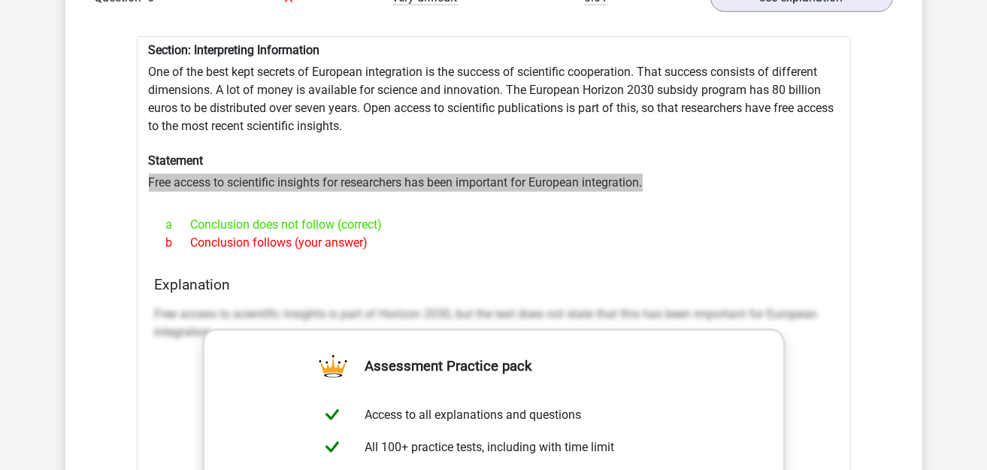
scroll to position [1352, 0]
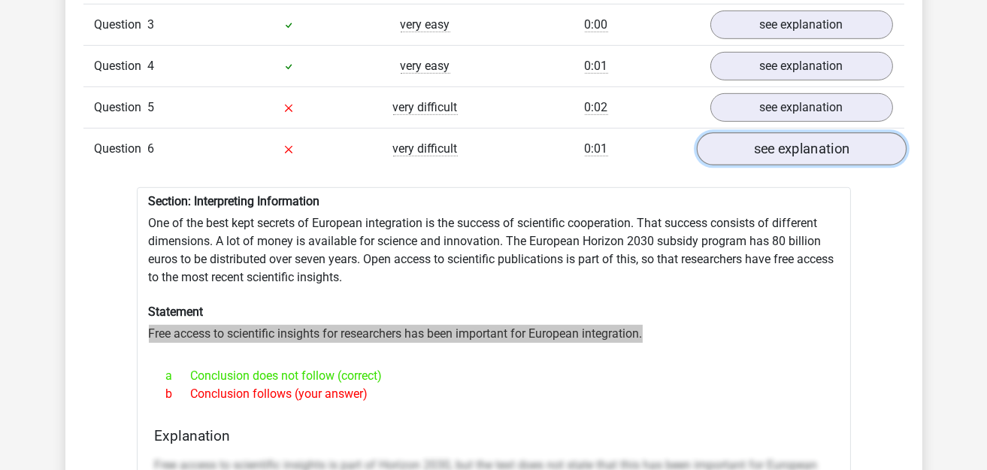
click at [741, 135] on link "see explanation" at bounding box center [801, 148] width 210 height 33
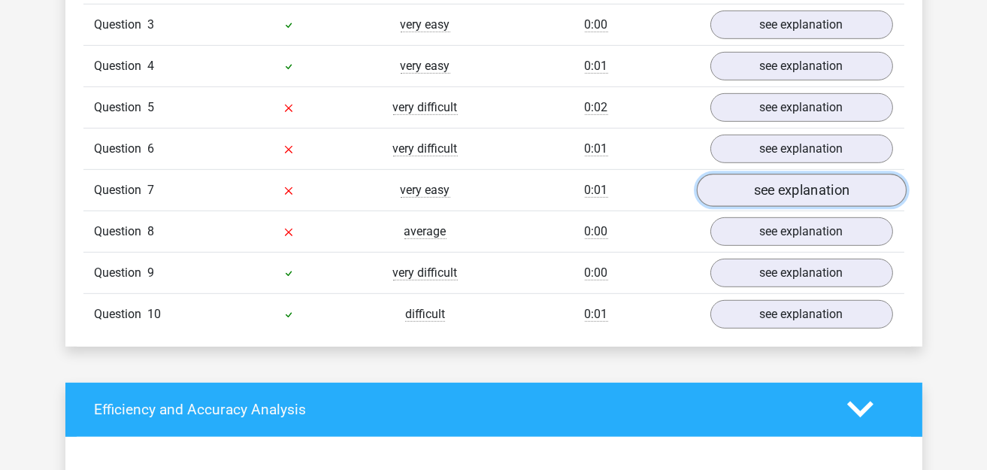
click at [788, 174] on link "see explanation" at bounding box center [801, 190] width 210 height 33
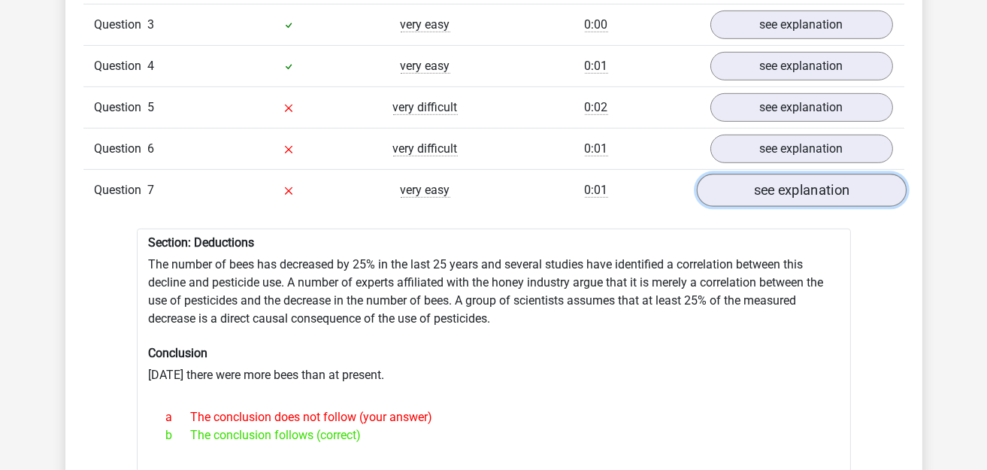
click at [786, 175] on link "see explanation" at bounding box center [801, 190] width 210 height 33
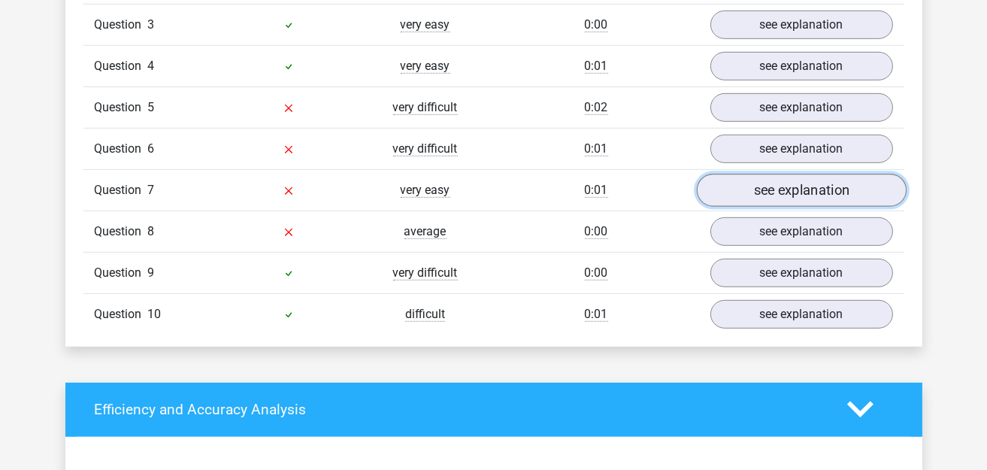
click at [777, 177] on link "see explanation" at bounding box center [801, 190] width 210 height 33
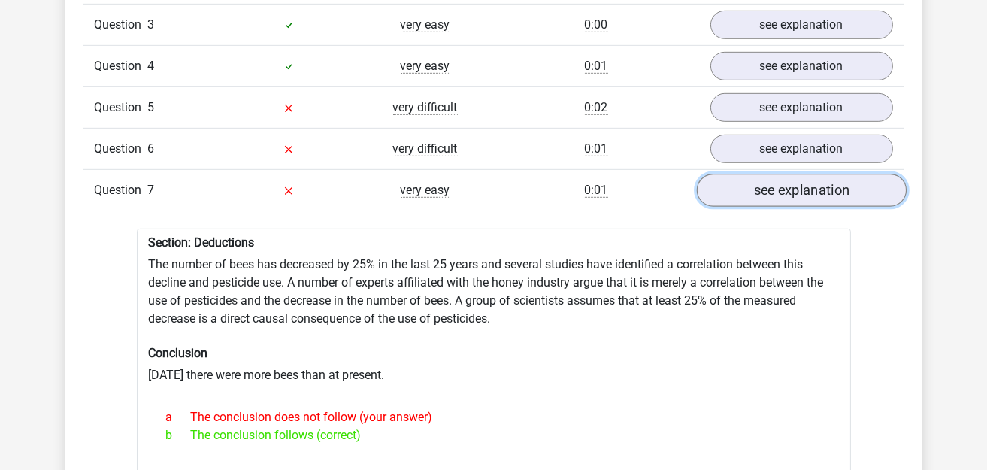
click at [764, 174] on link "see explanation" at bounding box center [801, 190] width 210 height 33
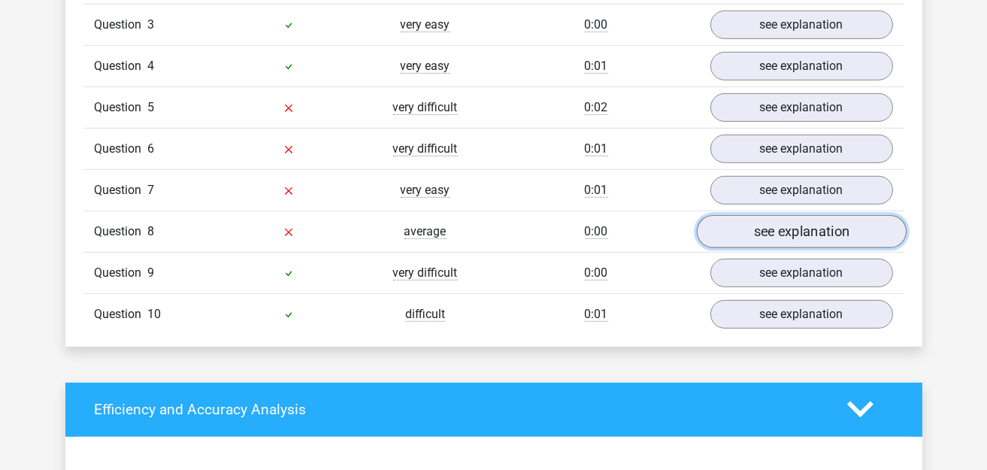
click at [772, 217] on link "see explanation" at bounding box center [801, 231] width 210 height 33
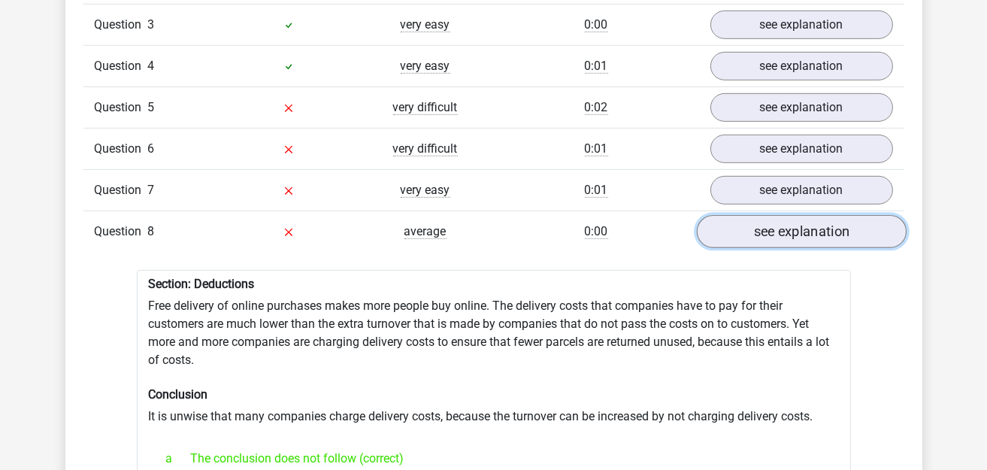
click at [772, 217] on link "see explanation" at bounding box center [801, 231] width 210 height 33
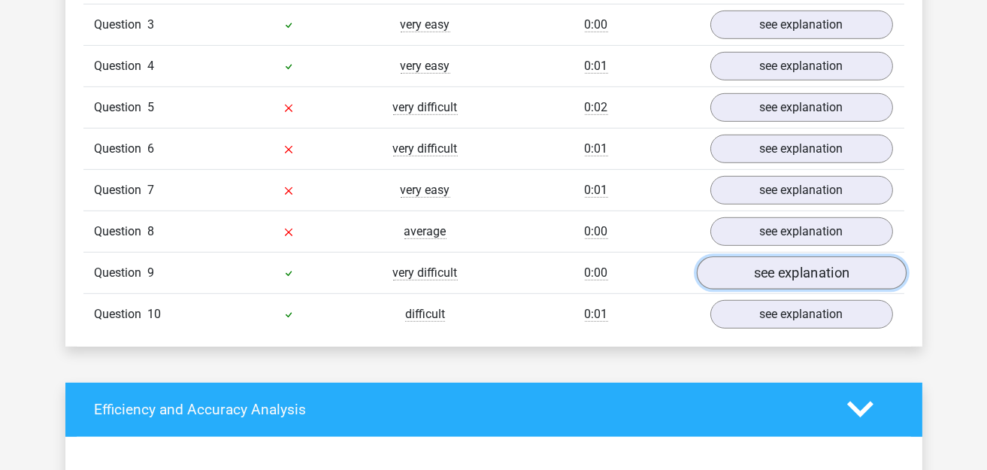
click at [764, 257] on link "see explanation" at bounding box center [801, 272] width 210 height 33
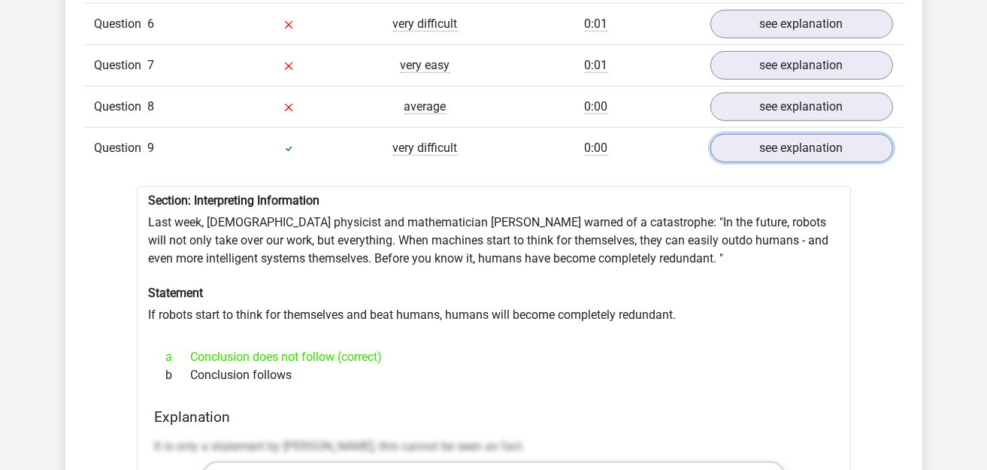
scroll to position [1503, 0]
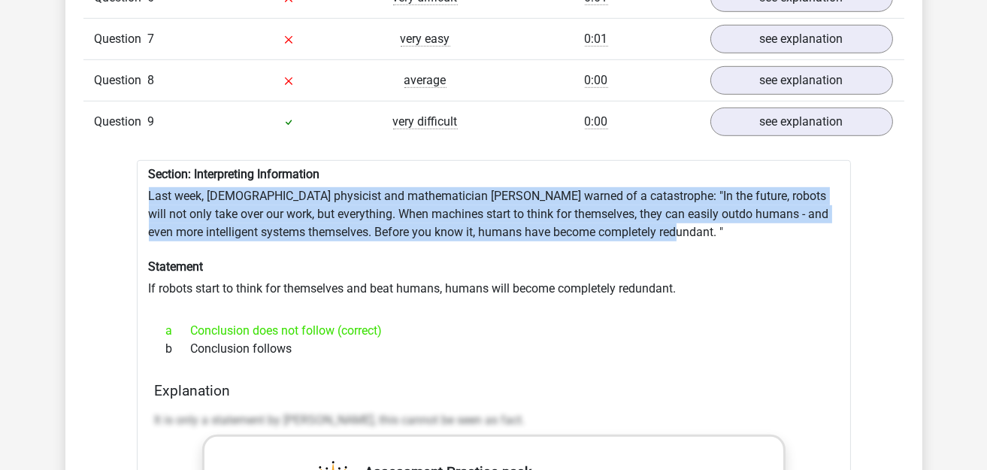
drag, startPoint x: 145, startPoint y: 183, endPoint x: 682, endPoint y: 217, distance: 537.6
copy div "Last week, British physicist and mathematician Stephen Hawking warned of a cata…"
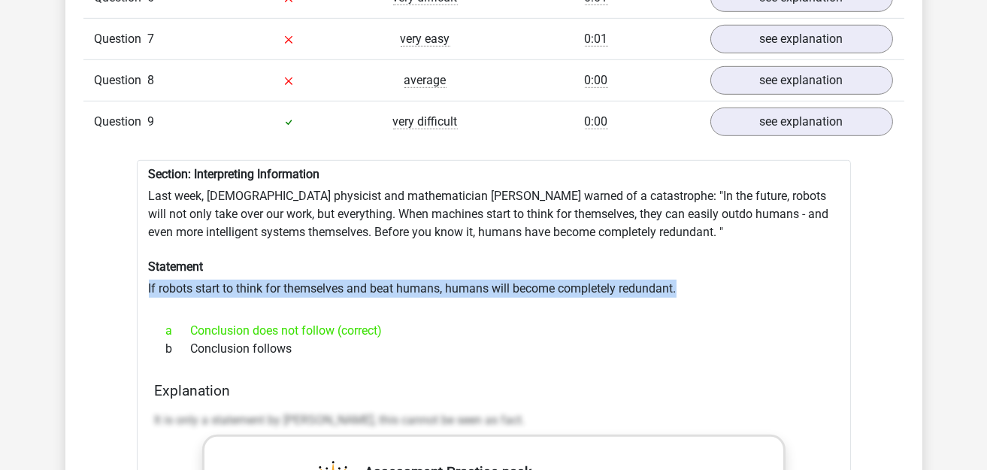
drag, startPoint x: 147, startPoint y: 277, endPoint x: 716, endPoint y: 280, distance: 569.6
copy div "If robots start to think for themselves and beat humans, humans will become com…"
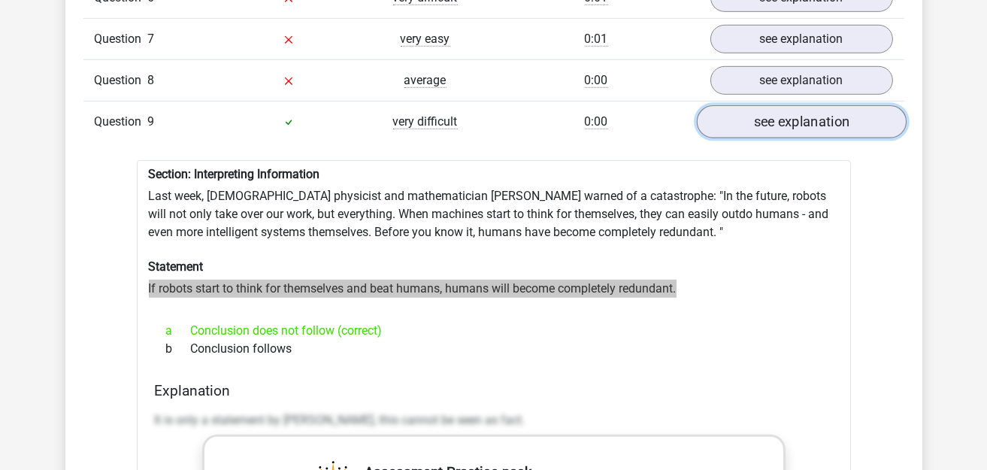
click at [802, 115] on link "see explanation" at bounding box center [801, 121] width 210 height 33
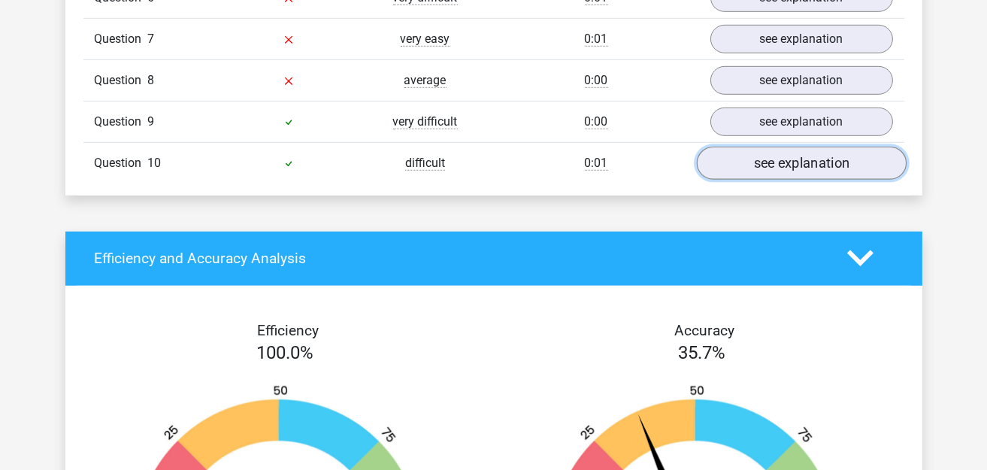
click at [809, 147] on link "see explanation" at bounding box center [801, 163] width 210 height 33
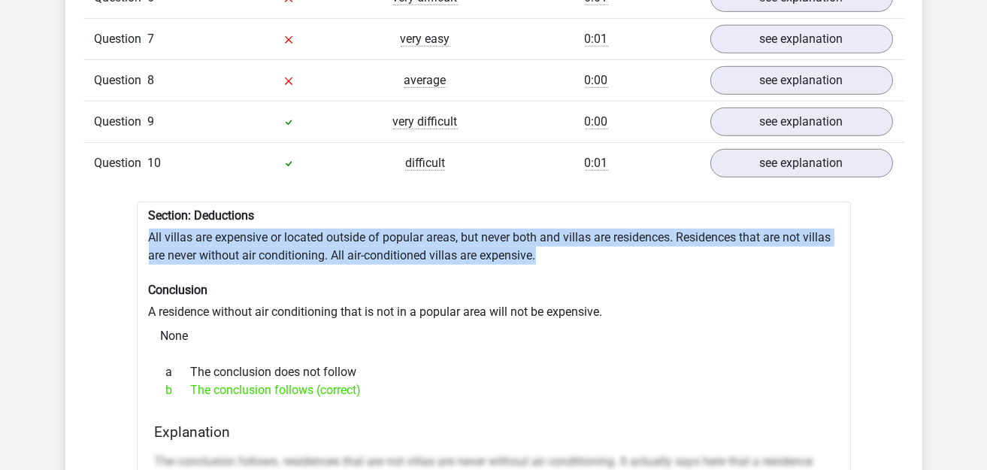
drag, startPoint x: 146, startPoint y: 224, endPoint x: 555, endPoint y: 244, distance: 409.3
copy div "All villas are expensive or located outside of popular areas, but never both an…"
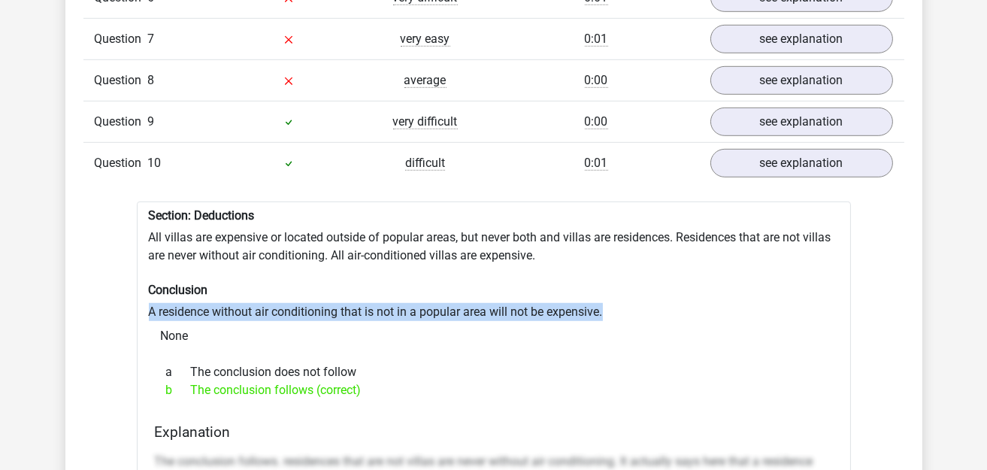
drag, startPoint x: 150, startPoint y: 295, endPoint x: 615, endPoint y: 294, distance: 465.9
copy div "A residence without air conditioning that is not in a popular area will not be …"
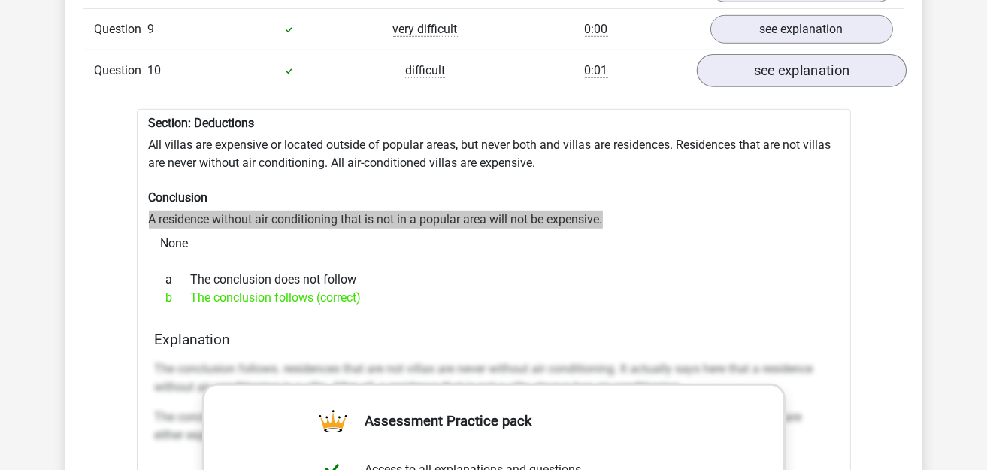
scroll to position [1578, 0]
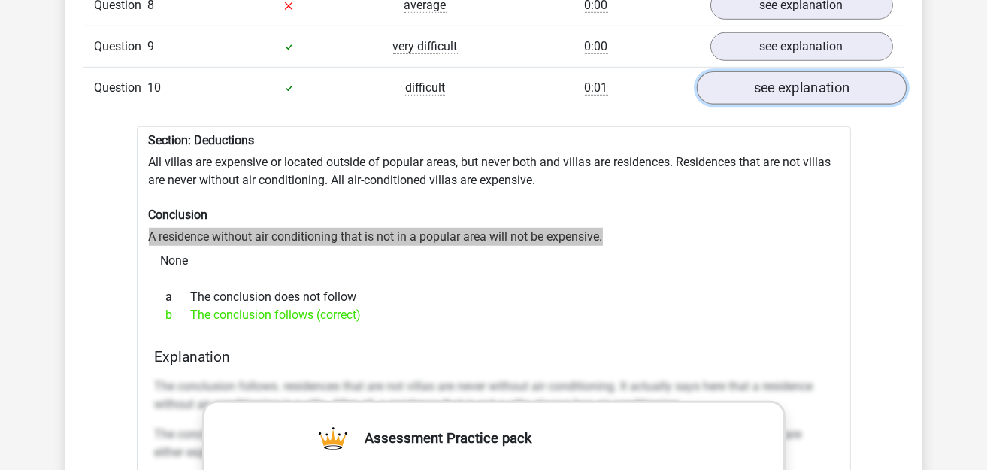
click at [775, 71] on link "see explanation" at bounding box center [801, 87] width 210 height 33
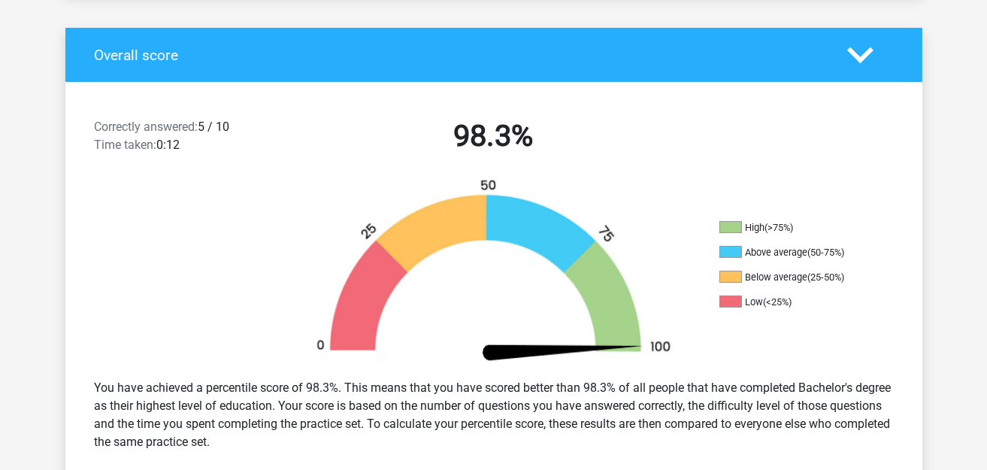
scroll to position [0, 0]
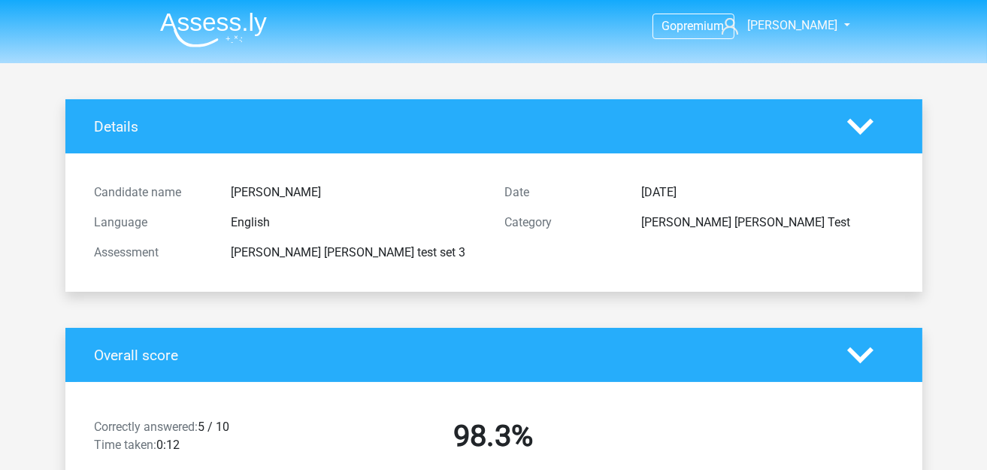
click at [243, 20] on img at bounding box center [213, 29] width 107 height 35
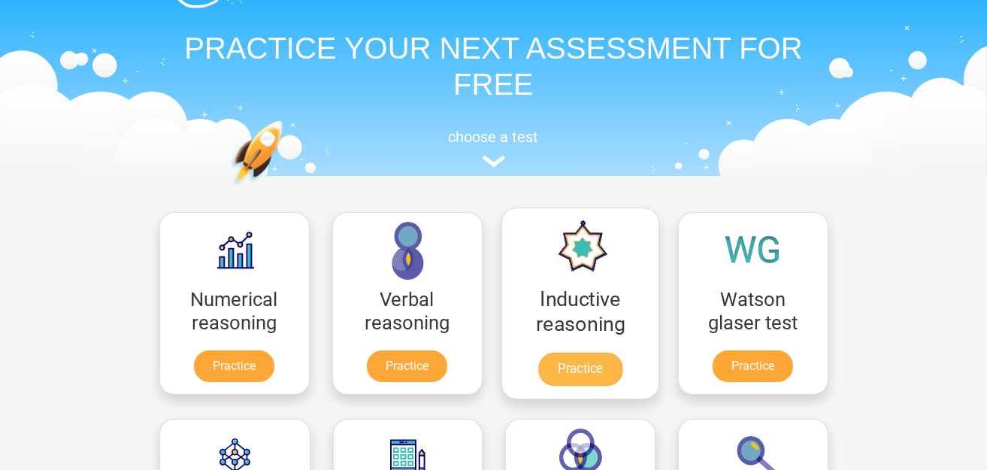
scroll to position [150, 0]
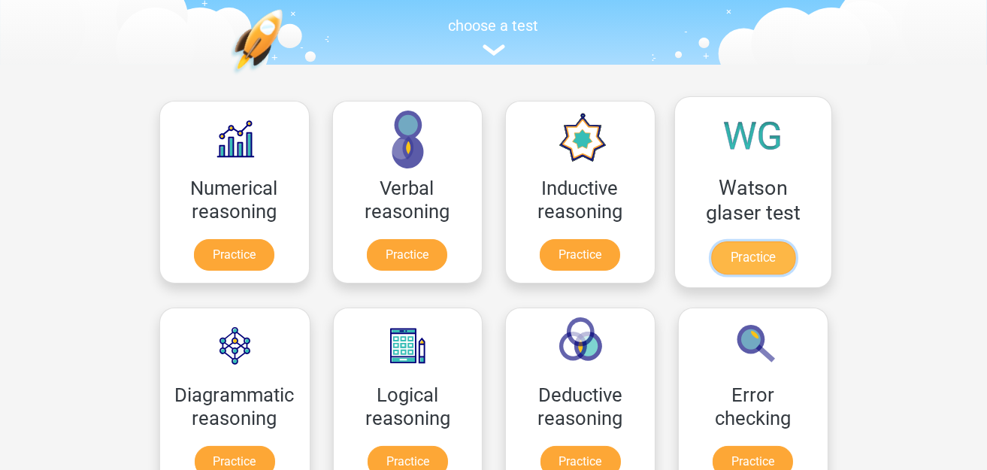
click at [710, 241] on link "Practice" at bounding box center [752, 257] width 84 height 33
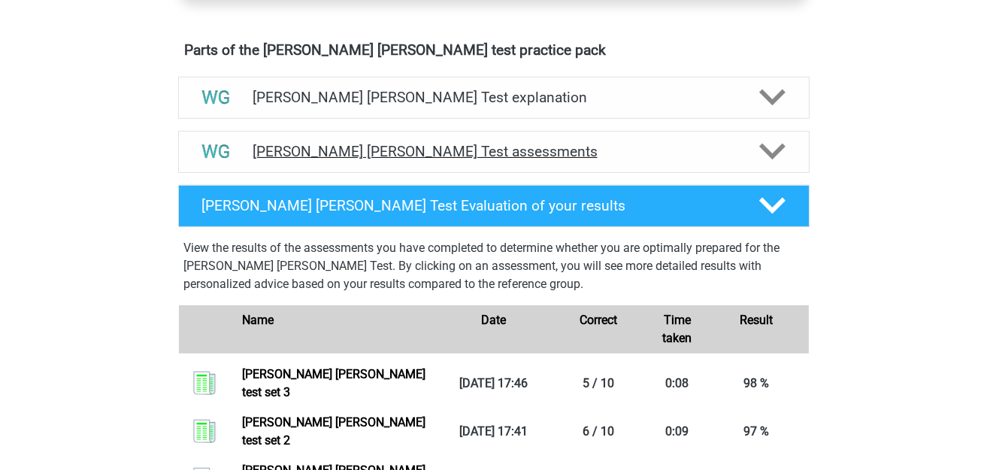
click at [462, 168] on div "[PERSON_NAME] [PERSON_NAME] Test assessments" at bounding box center [493, 152] width 631 height 42
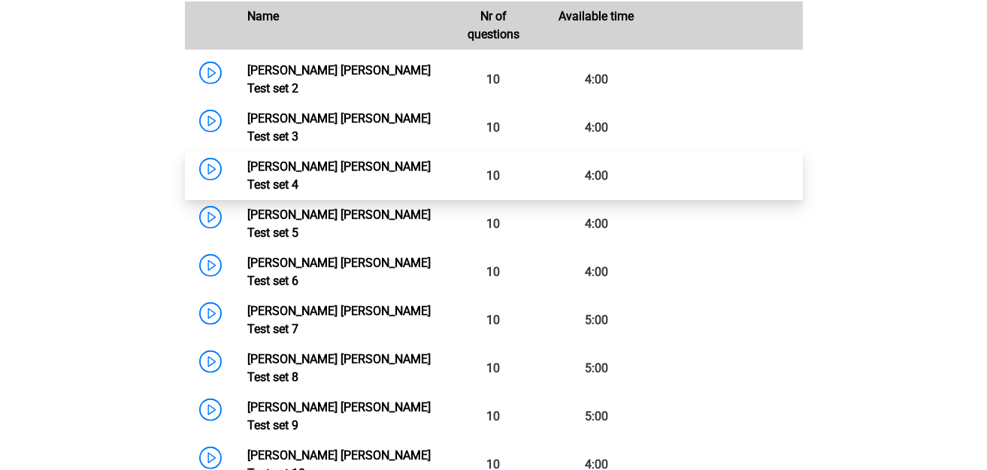
scroll to position [1051, 0]
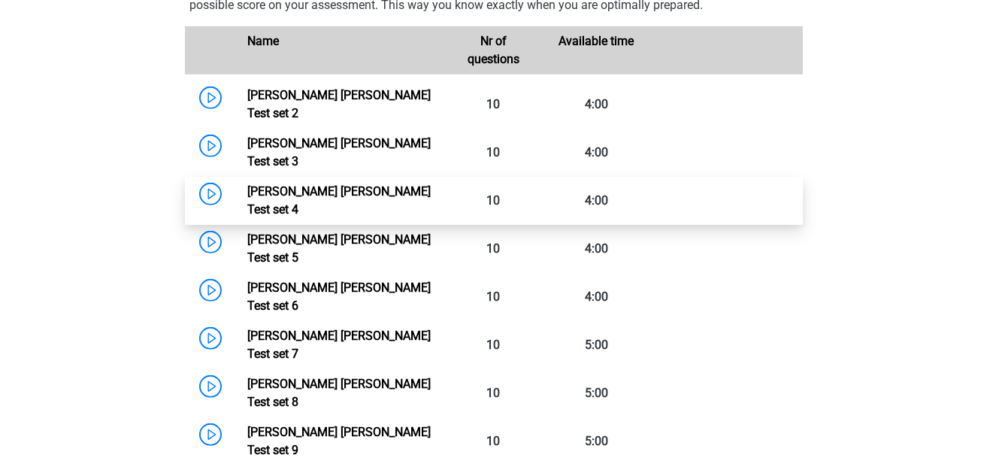
click at [247, 184] on link "[PERSON_NAME] [PERSON_NAME] Test set 4" at bounding box center [338, 200] width 183 height 32
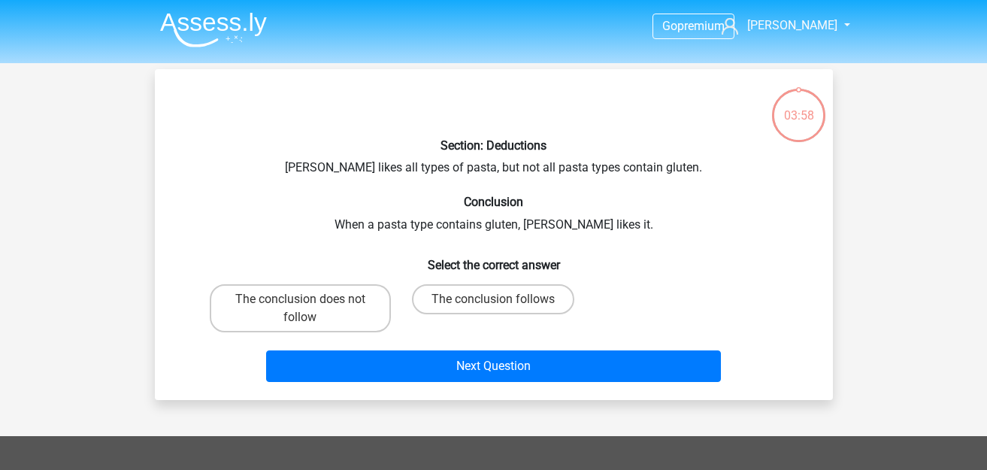
scroll to position [68, 0]
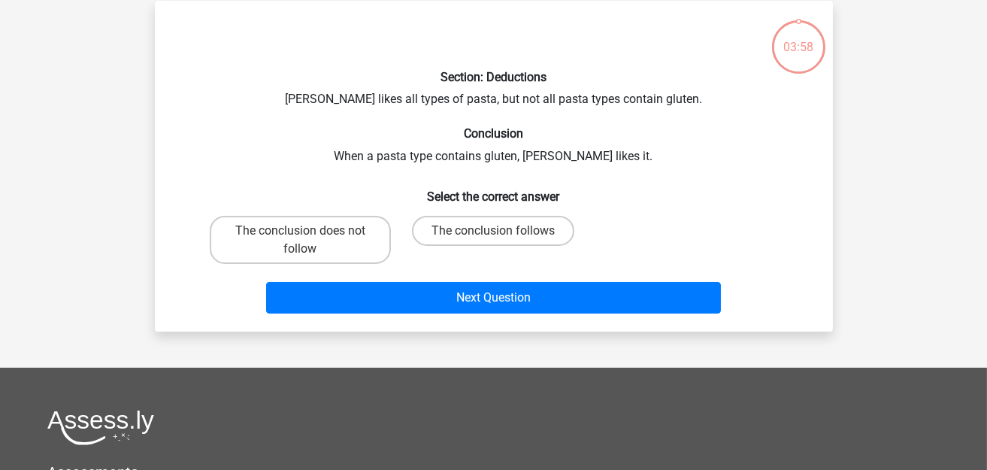
click at [500, 241] on label "The conclusion follows" at bounding box center [493, 231] width 162 height 30
click at [500, 240] on input "The conclusion follows" at bounding box center [498, 236] width 10 height 10
radio input "true"
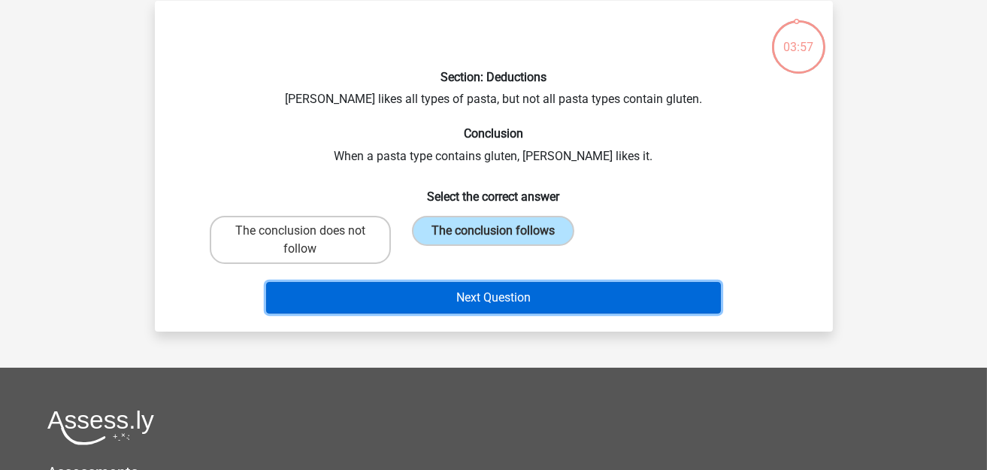
click at [494, 284] on button "Next Question" at bounding box center [493, 298] width 455 height 32
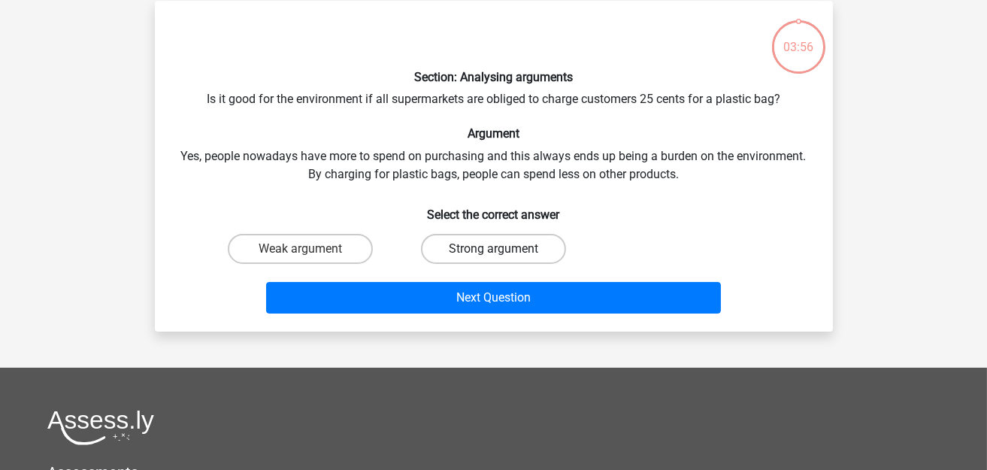
click at [493, 240] on label "Strong argument" at bounding box center [493, 249] width 145 height 30
click at [493, 249] on input "Strong argument" at bounding box center [498, 254] width 10 height 10
radio input "true"
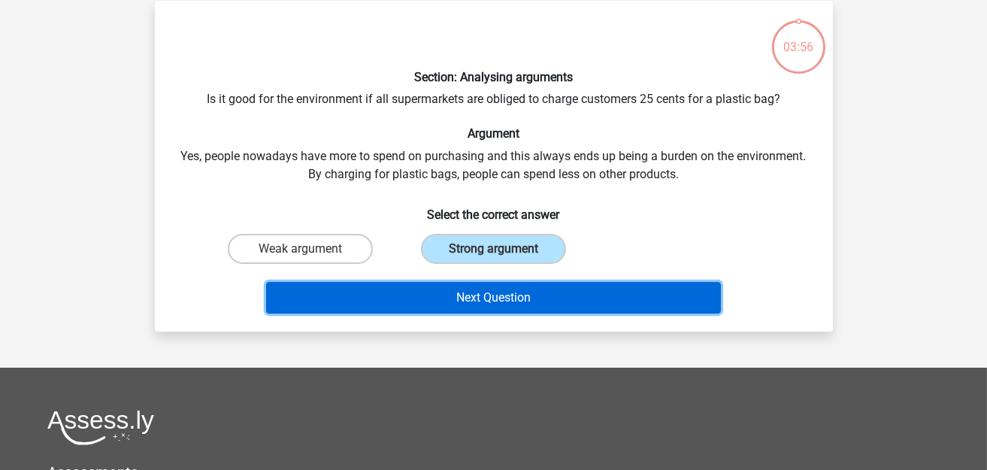
click at [488, 292] on button "Next Question" at bounding box center [493, 298] width 455 height 32
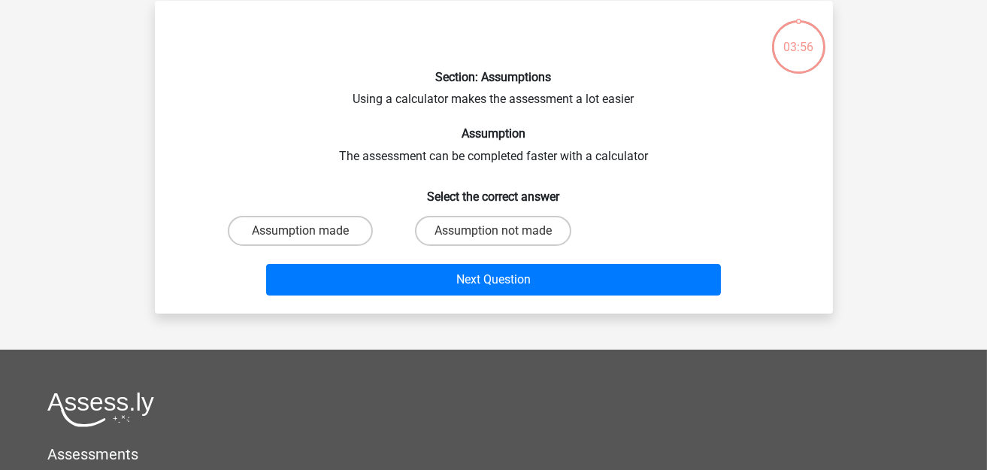
click at [497, 236] on input "Assumption not made" at bounding box center [498, 236] width 10 height 10
radio input "true"
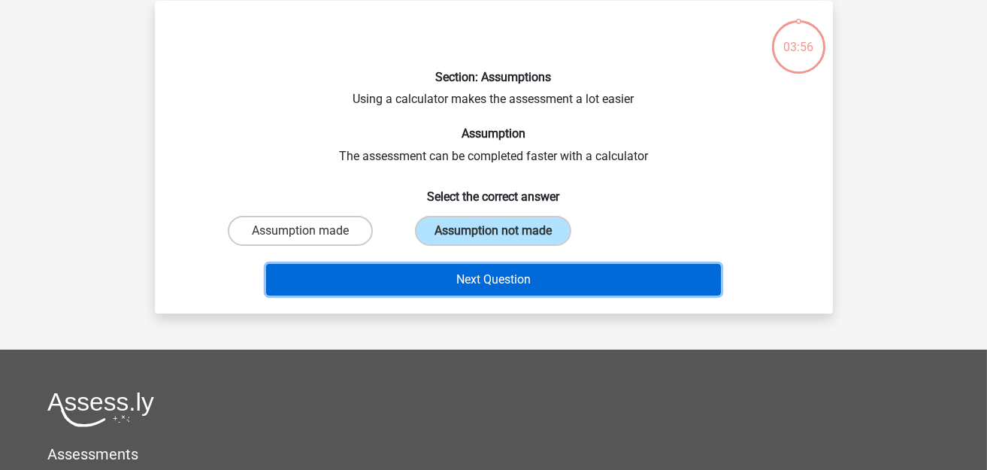
click at [490, 277] on button "Next Question" at bounding box center [493, 280] width 455 height 32
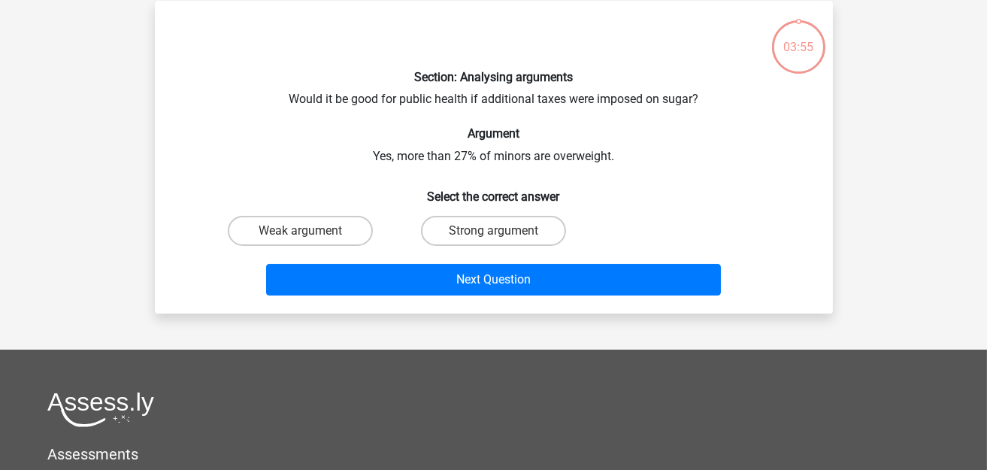
click at [494, 233] on input "Strong argument" at bounding box center [498, 236] width 10 height 10
radio input "true"
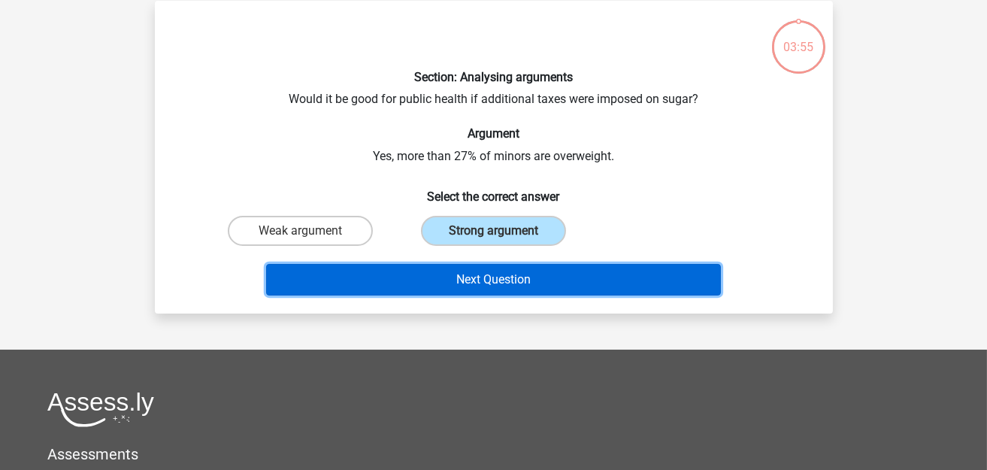
click at [491, 272] on button "Next Question" at bounding box center [493, 280] width 455 height 32
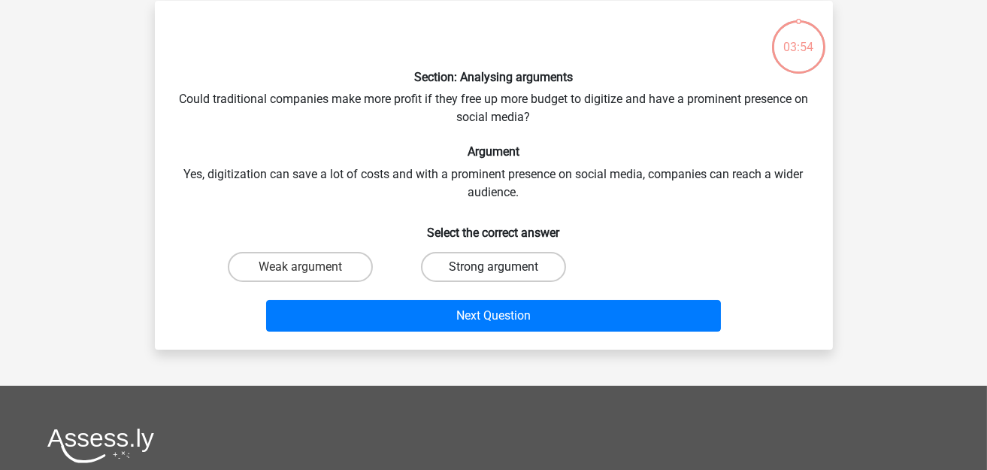
click at [494, 265] on label "Strong argument" at bounding box center [493, 267] width 145 height 30
click at [494, 267] on input "Strong argument" at bounding box center [498, 272] width 10 height 10
radio input "true"
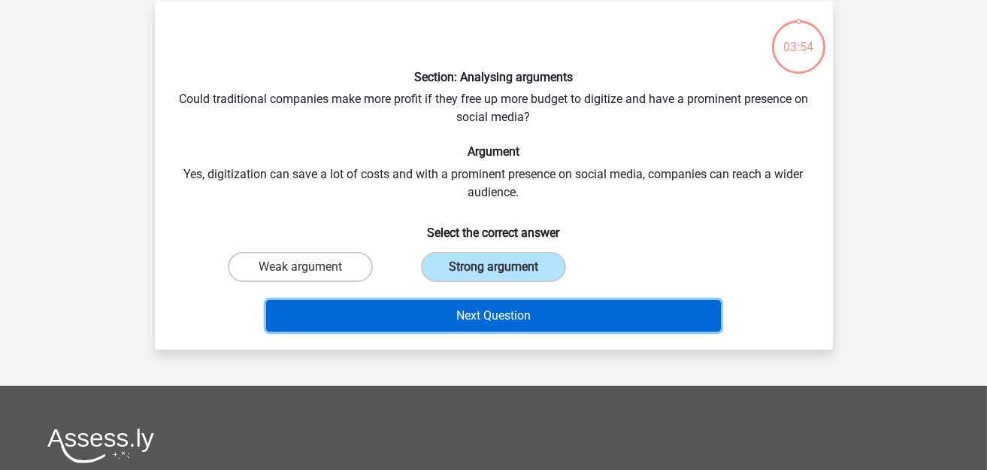
click at [485, 301] on button "Next Question" at bounding box center [493, 316] width 455 height 32
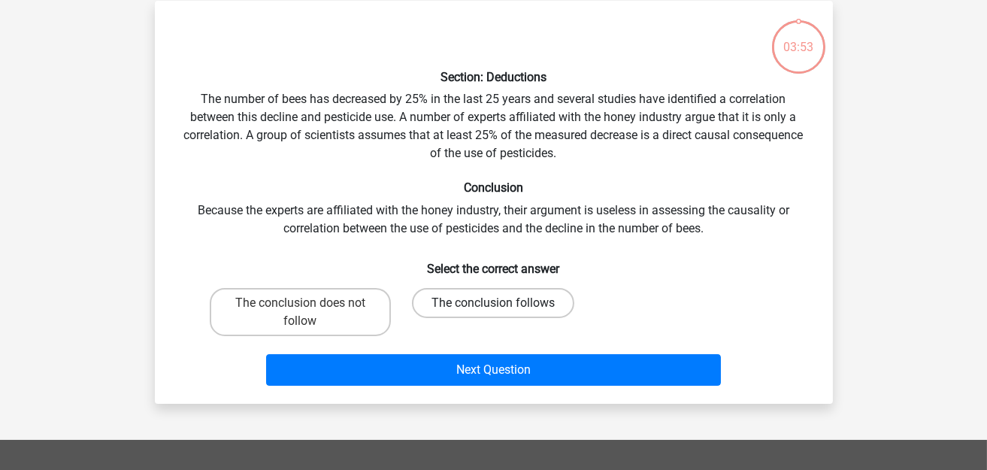
click at [487, 301] on label "The conclusion follows" at bounding box center [493, 303] width 162 height 30
click at [493, 303] on input "The conclusion follows" at bounding box center [498, 308] width 10 height 10
radio input "true"
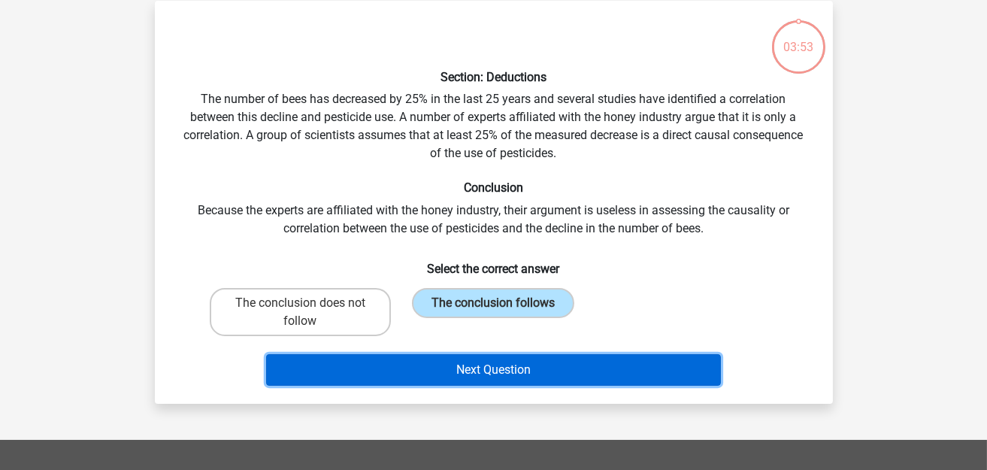
click at [484, 367] on button "Next Question" at bounding box center [493, 370] width 455 height 32
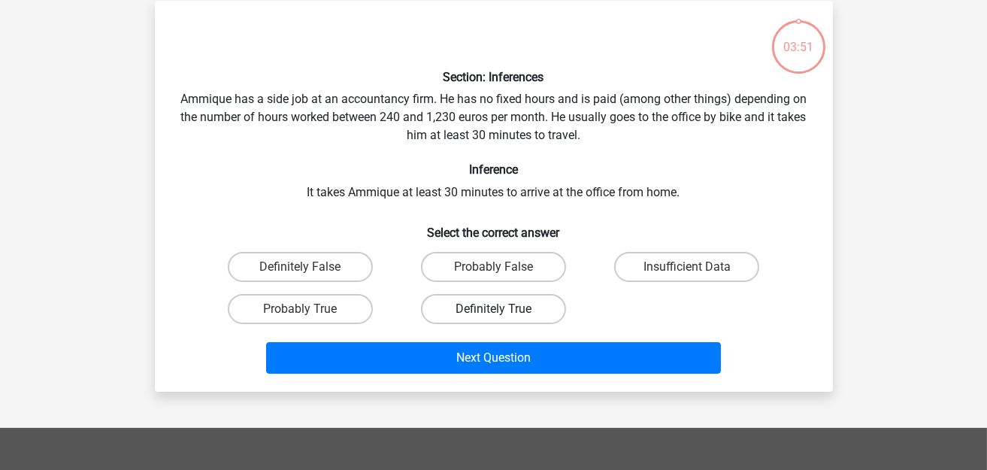
click at [488, 294] on label "Definitely True" at bounding box center [493, 309] width 145 height 30
click at [493, 309] on input "Definitely True" at bounding box center [498, 314] width 10 height 10
radio input "true"
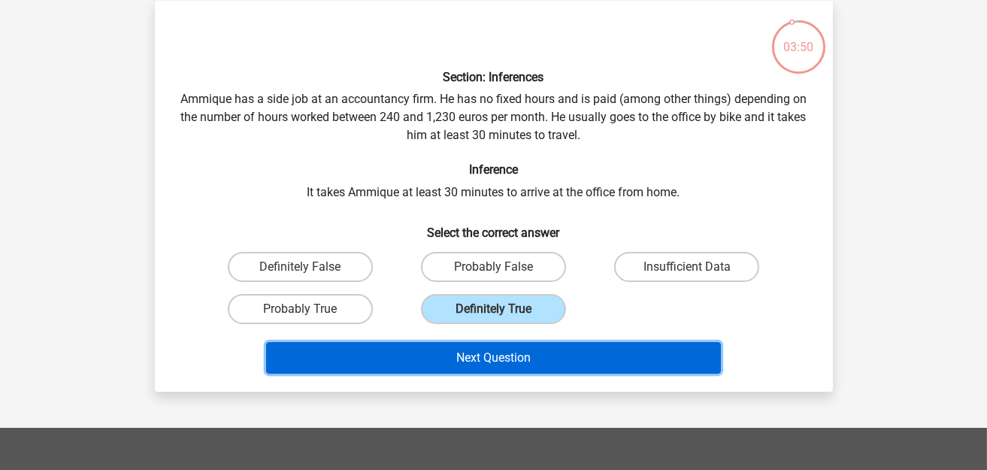
click at [488, 342] on button "Next Question" at bounding box center [493, 358] width 455 height 32
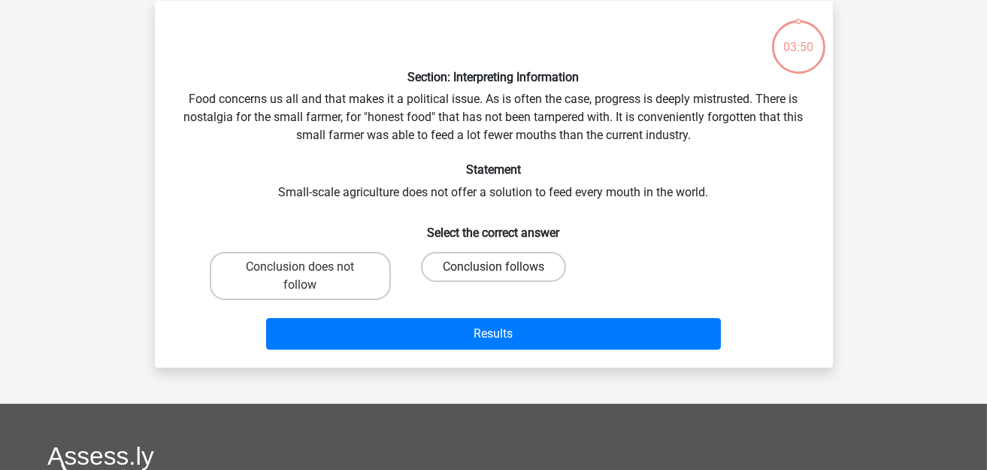
click at [492, 279] on label "Conclusion follows" at bounding box center [493, 267] width 145 height 30
click at [493, 277] on input "Conclusion follows" at bounding box center [498, 272] width 10 height 10
radio input "true"
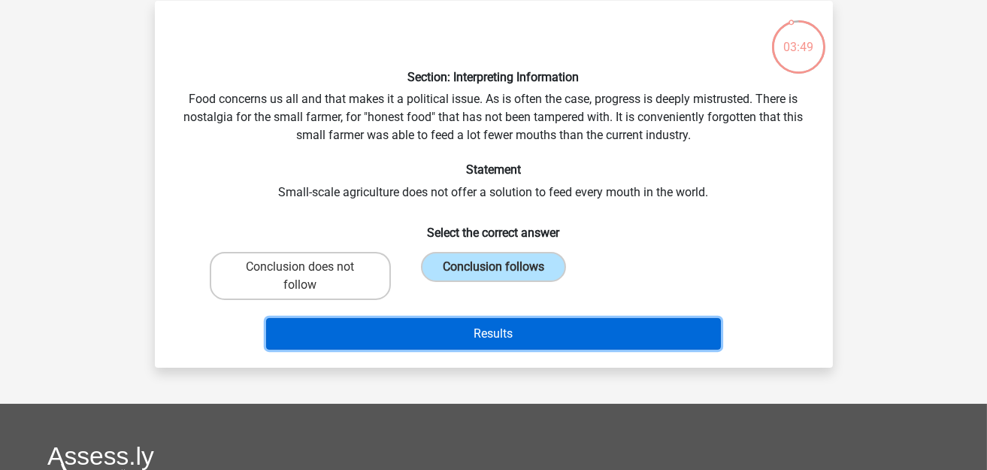
click at [490, 328] on button "Results" at bounding box center [493, 334] width 455 height 32
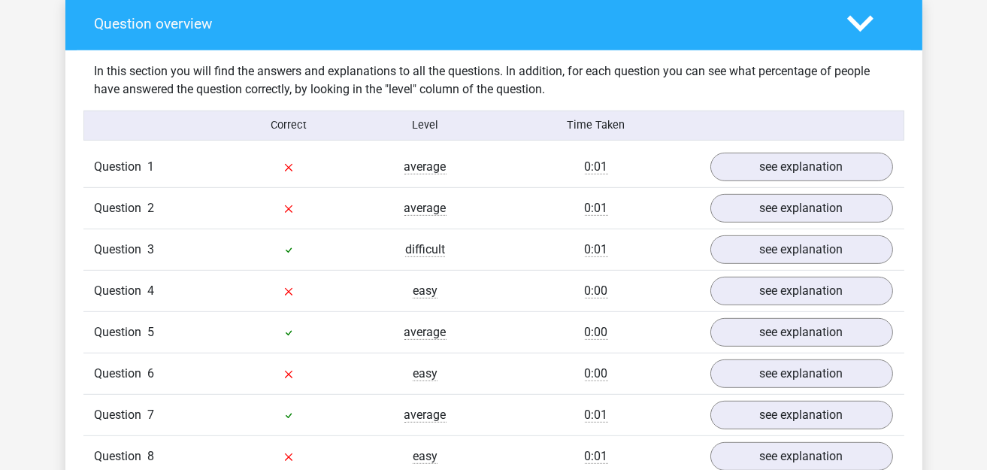
scroll to position [1202, 0]
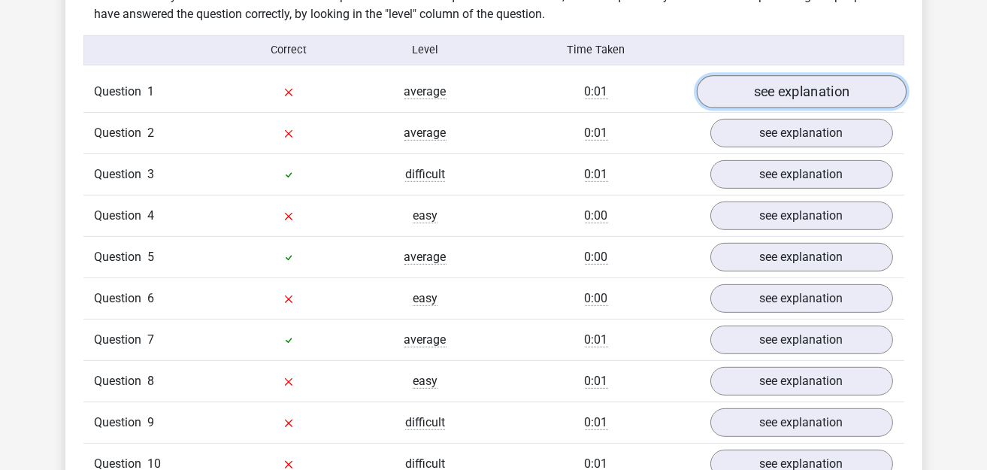
click at [780, 78] on link "see explanation" at bounding box center [801, 91] width 210 height 33
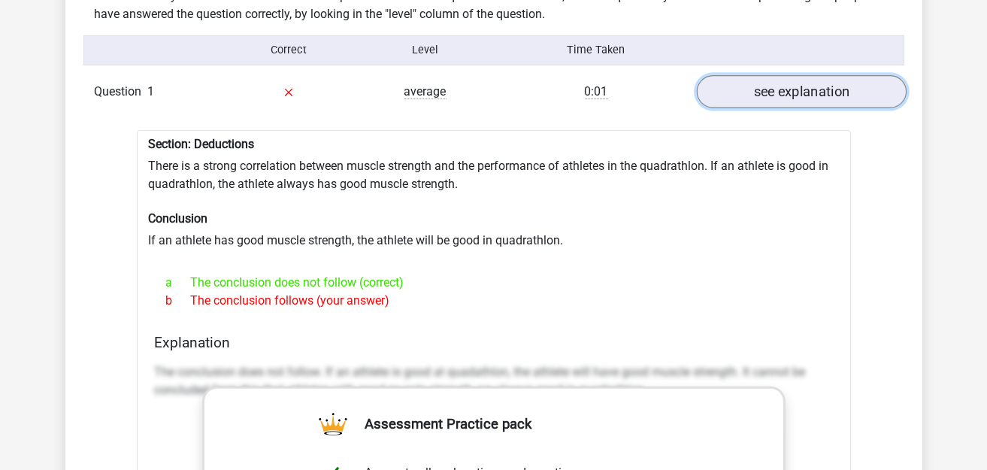
click at [777, 83] on link "see explanation" at bounding box center [801, 91] width 210 height 33
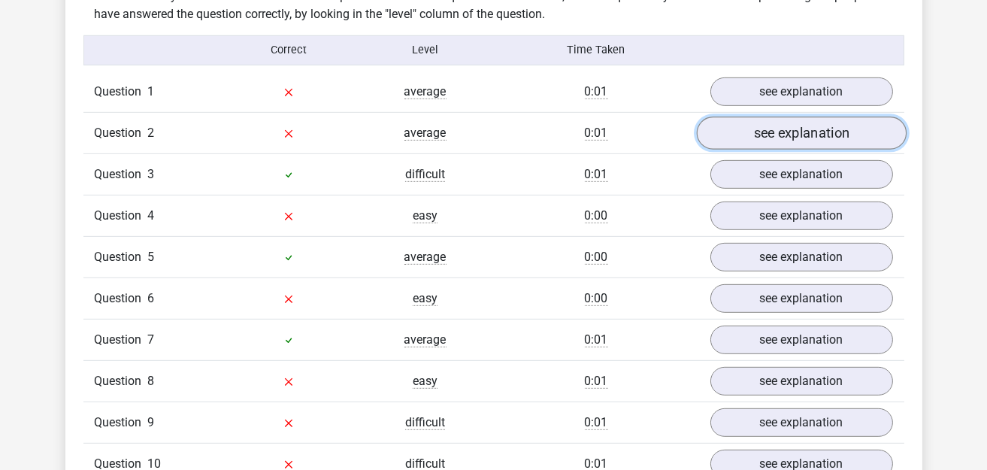
click at [779, 122] on link "see explanation" at bounding box center [801, 132] width 210 height 33
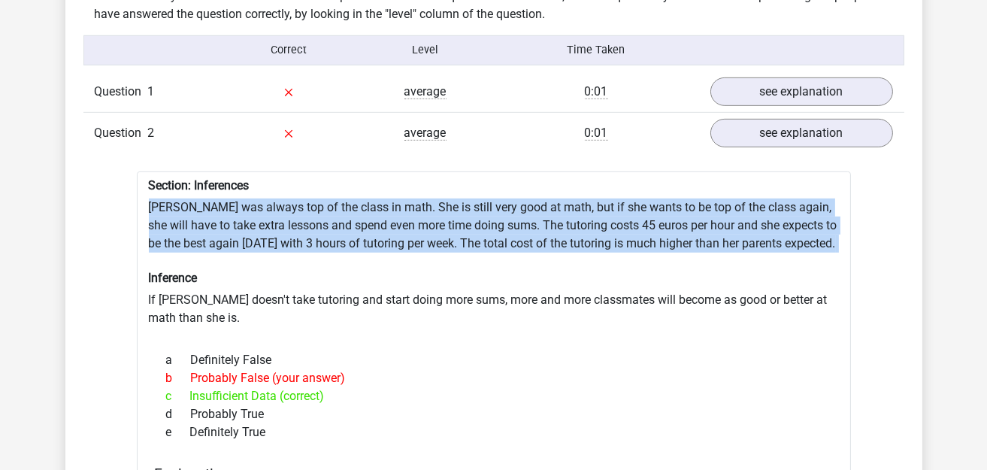
drag, startPoint x: 148, startPoint y: 195, endPoint x: 215, endPoint y: 262, distance: 94.6
copy div "Maria was always top of the class in math. She is still very good at math, but …"
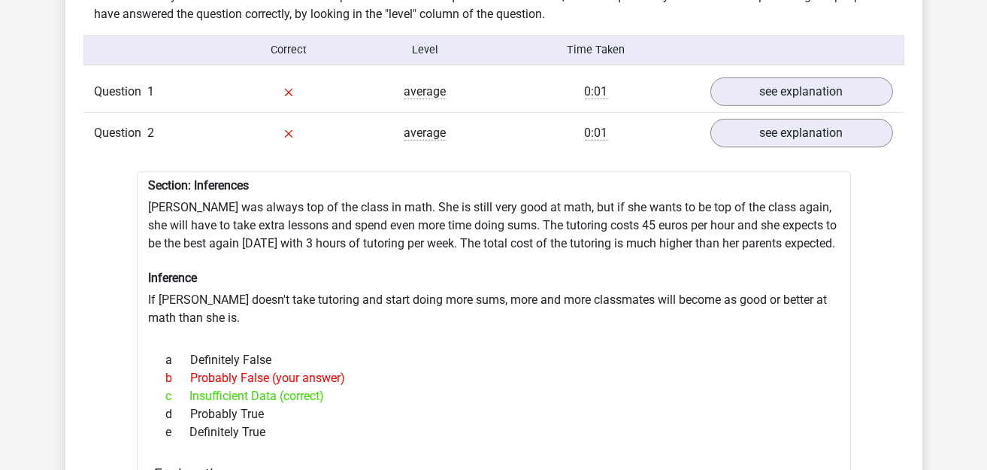
drag, startPoint x: 150, startPoint y: 306, endPoint x: 166, endPoint y: 321, distance: 22.3
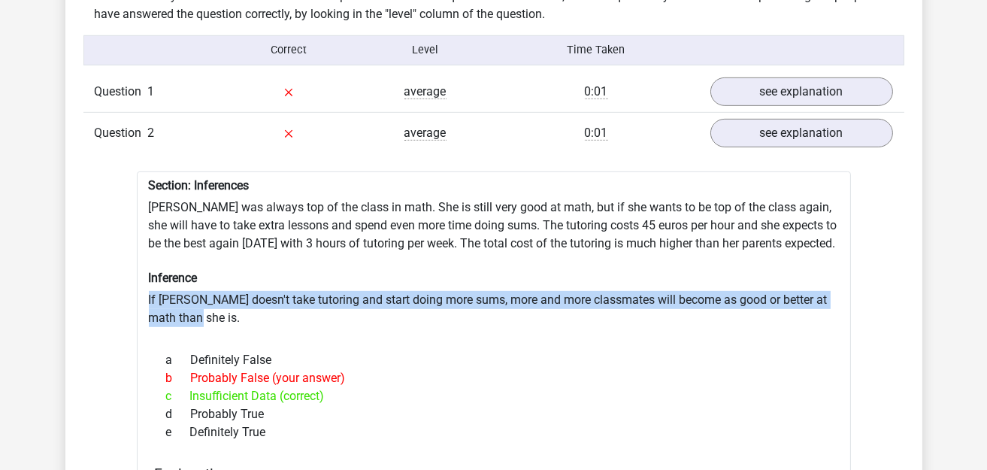
drag, startPoint x: 152, startPoint y: 303, endPoint x: 192, endPoint y: 326, distance: 46.8
copy div "If Maria doesn't take tutoring and start doing more sums, more and more classma…"
click at [791, 129] on link "see explanation" at bounding box center [801, 132] width 210 height 33
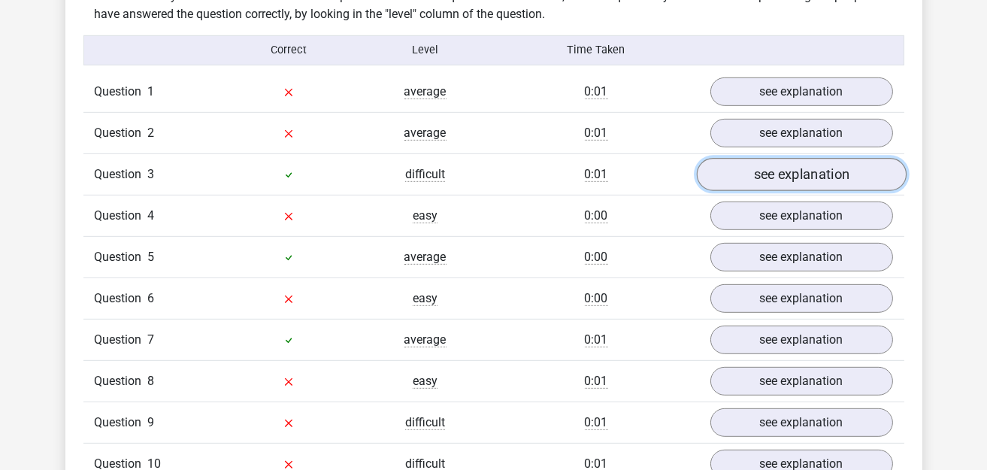
click at [797, 158] on link "see explanation" at bounding box center [801, 174] width 210 height 33
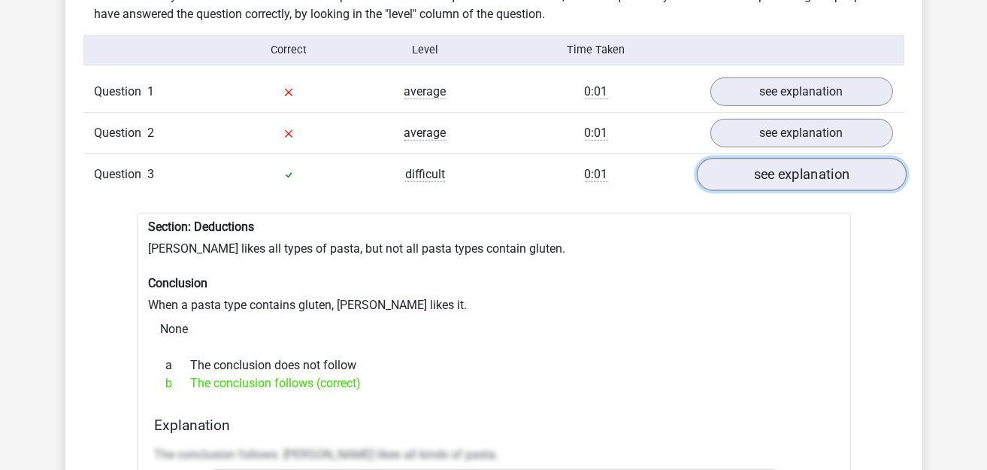
click at [745, 171] on link "see explanation" at bounding box center [801, 174] width 210 height 33
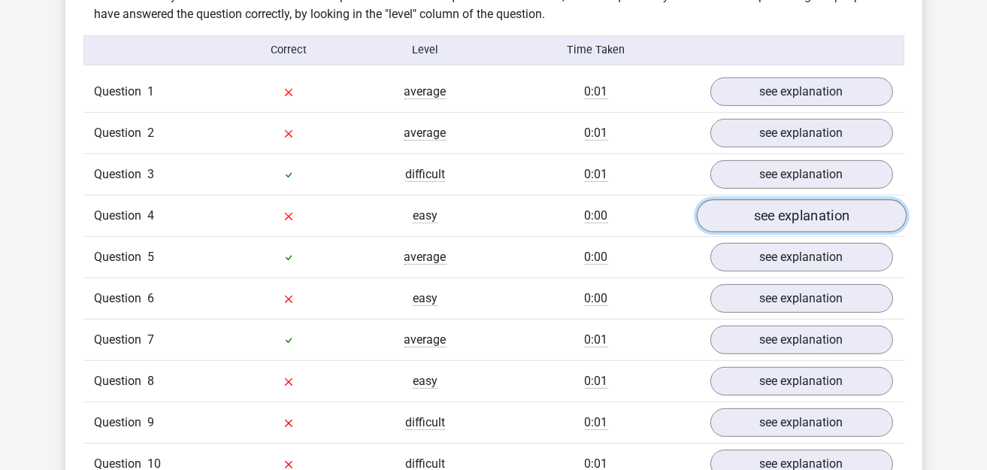
click at [757, 204] on link "see explanation" at bounding box center [801, 215] width 210 height 33
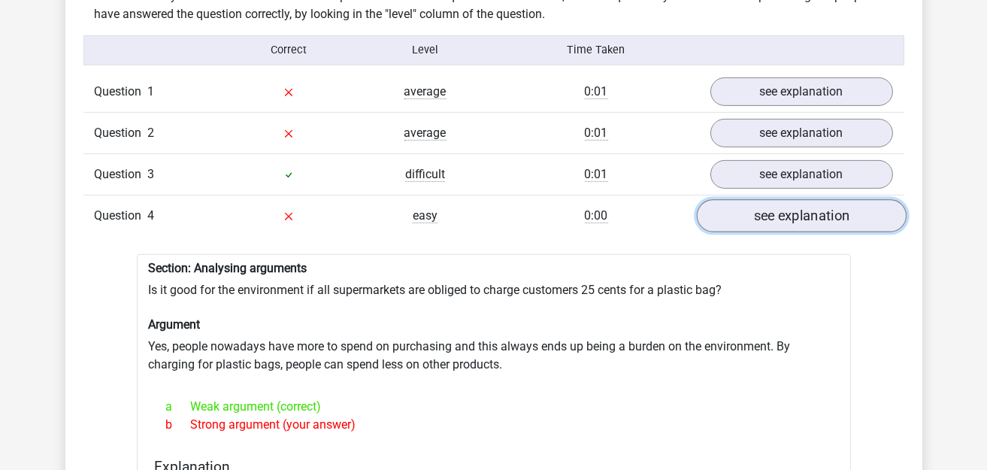
click at [741, 213] on link "see explanation" at bounding box center [801, 215] width 210 height 33
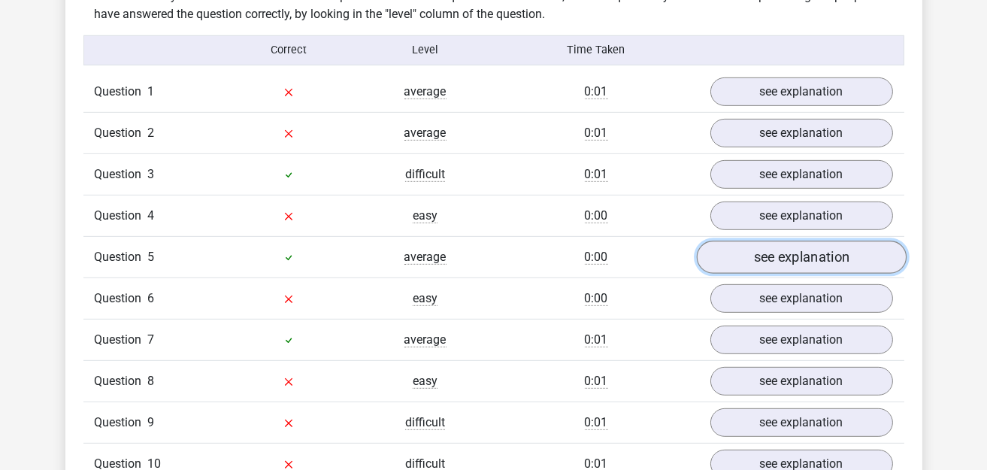
click at [758, 240] on link "see explanation" at bounding box center [801, 256] width 210 height 33
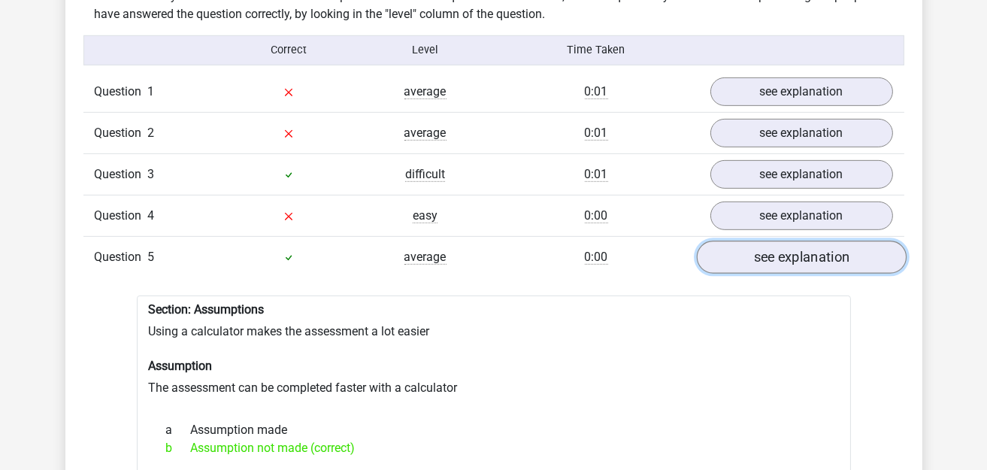
click at [746, 255] on link "see explanation" at bounding box center [801, 256] width 210 height 33
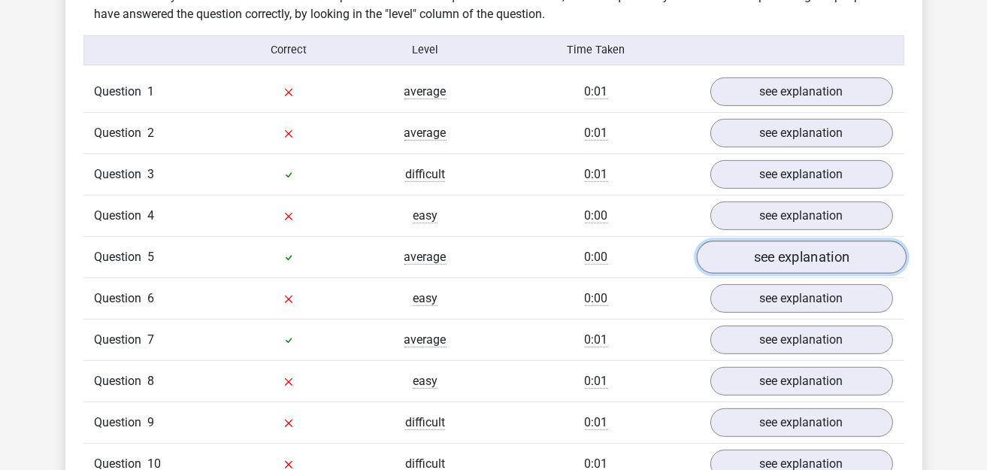
click at [745, 251] on link "see explanation" at bounding box center [801, 256] width 210 height 33
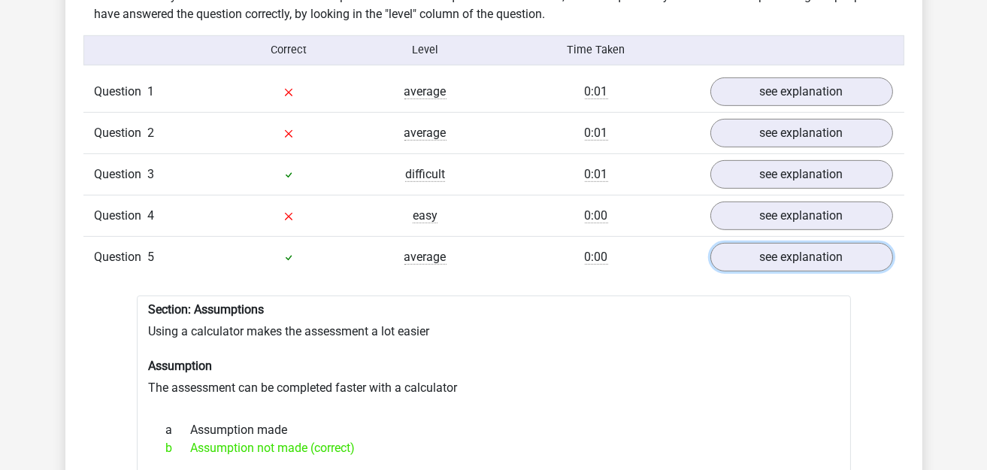
scroll to position [1277, 0]
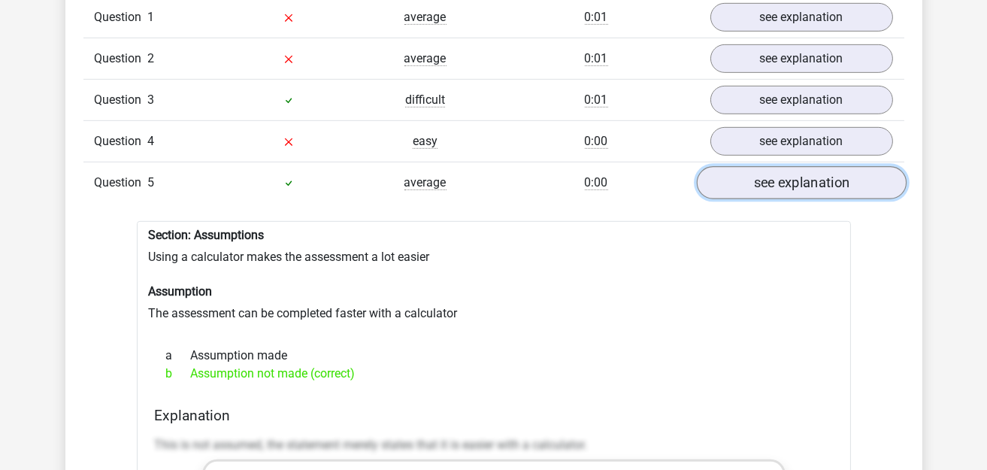
click at [756, 177] on link "see explanation" at bounding box center [801, 182] width 210 height 33
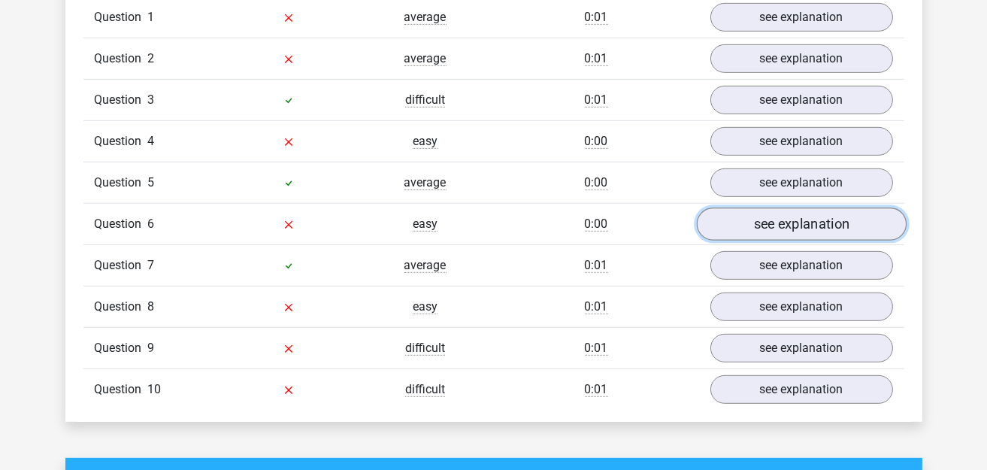
click at [771, 215] on link "see explanation" at bounding box center [801, 223] width 210 height 33
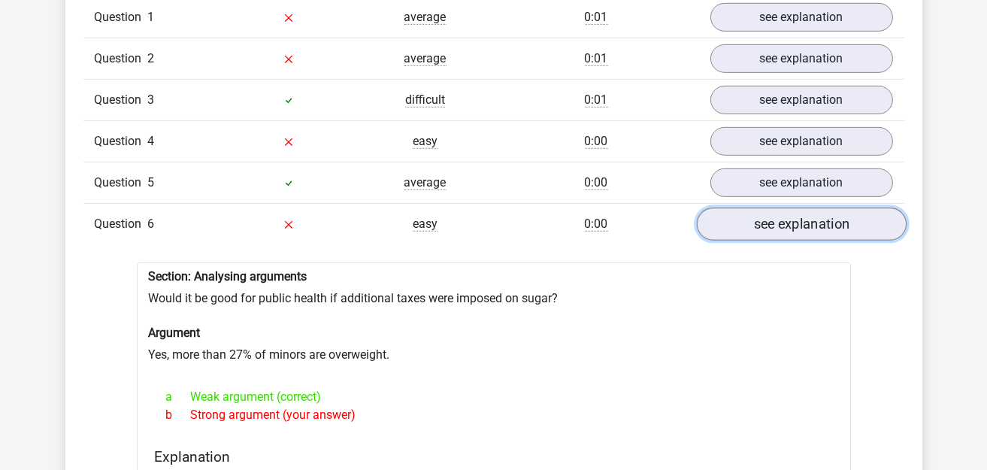
click at [759, 213] on link "see explanation" at bounding box center [801, 223] width 210 height 33
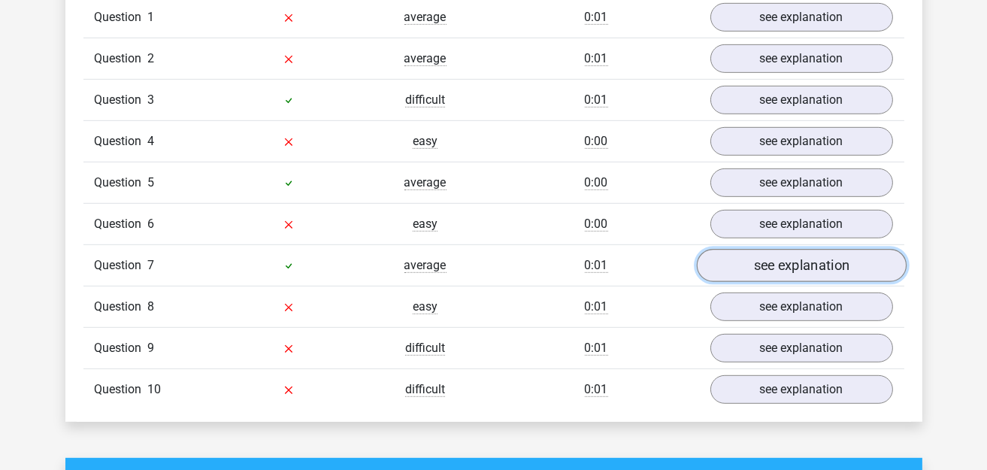
click at [755, 249] on link "see explanation" at bounding box center [801, 265] width 210 height 33
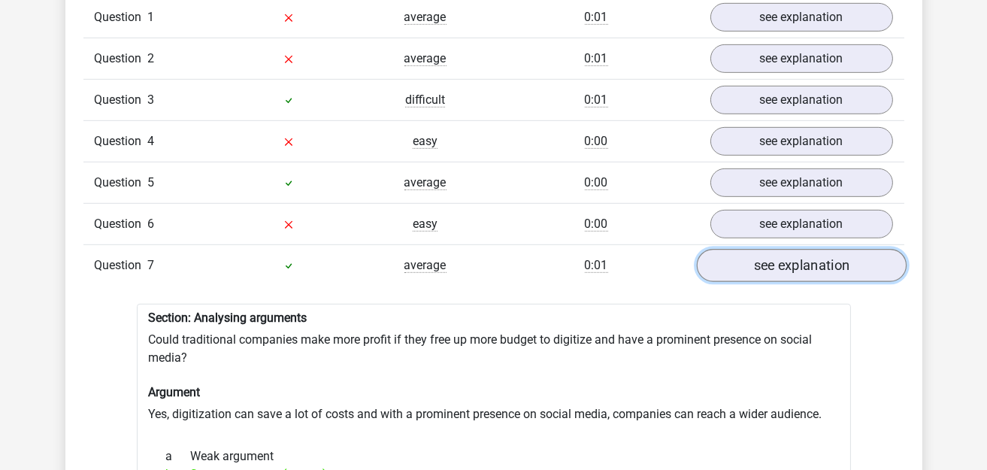
click at [748, 249] on link "see explanation" at bounding box center [801, 265] width 210 height 33
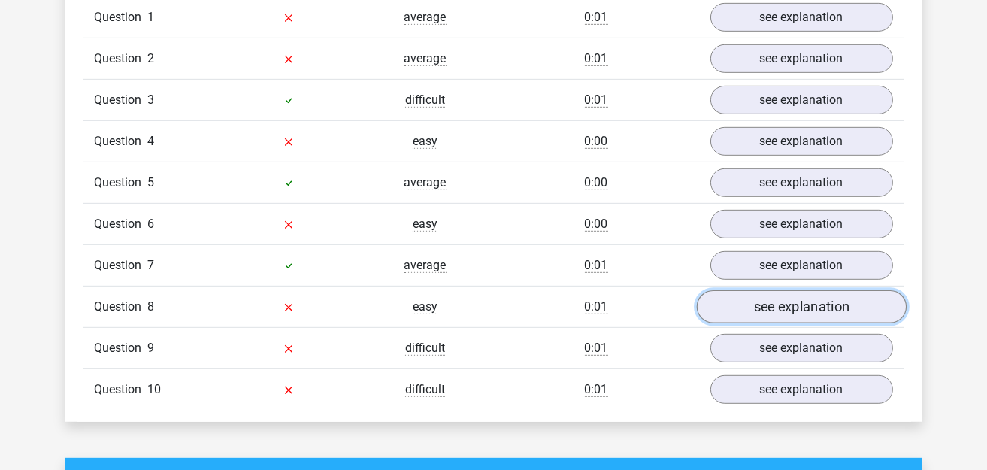
click at [761, 290] on link "see explanation" at bounding box center [801, 306] width 210 height 33
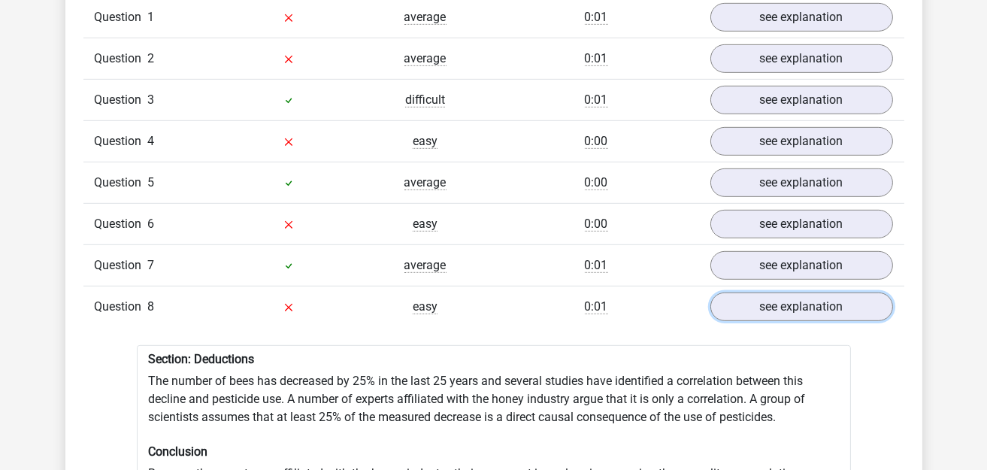
scroll to position [1352, 0]
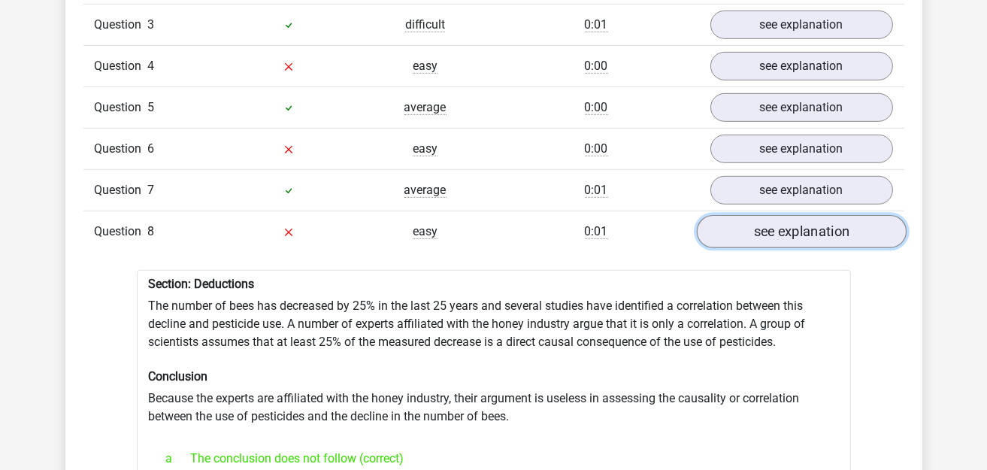
click at [754, 217] on link "see explanation" at bounding box center [801, 231] width 210 height 33
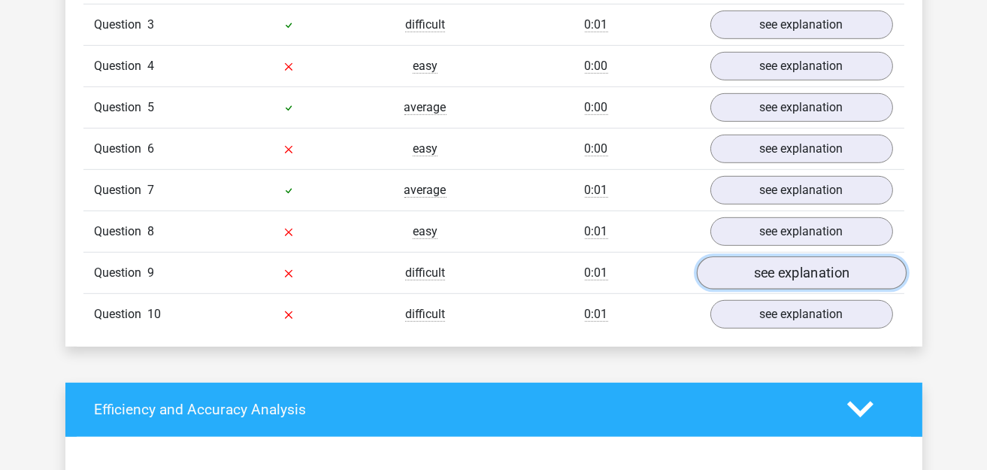
click at [767, 256] on link "see explanation" at bounding box center [801, 272] width 210 height 33
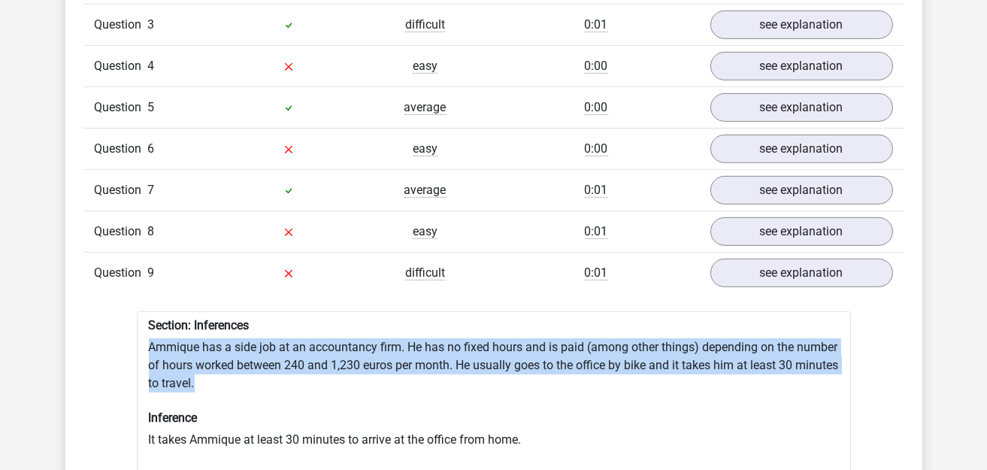
drag, startPoint x: 151, startPoint y: 334, endPoint x: 275, endPoint y: 364, distance: 127.6
copy div "Ammique has a side job at an accountancy firm. He has no fixed hours and is pai…"
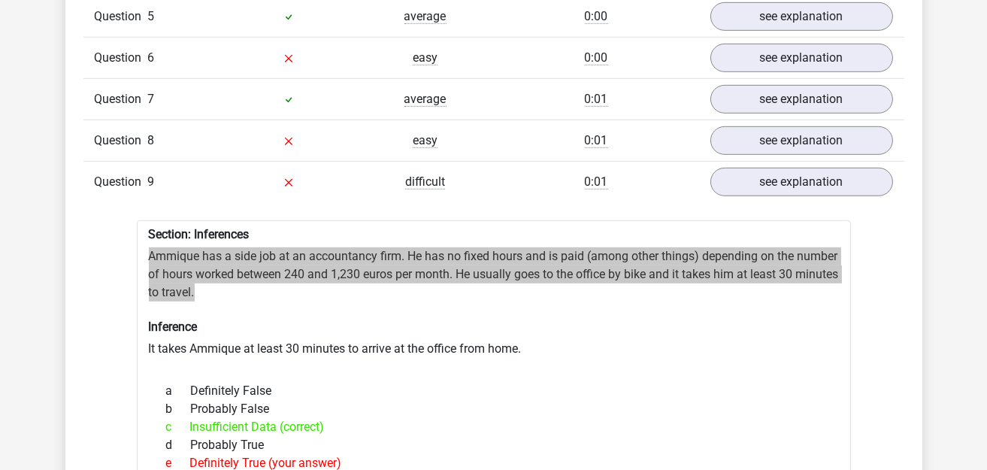
scroll to position [1503, 0]
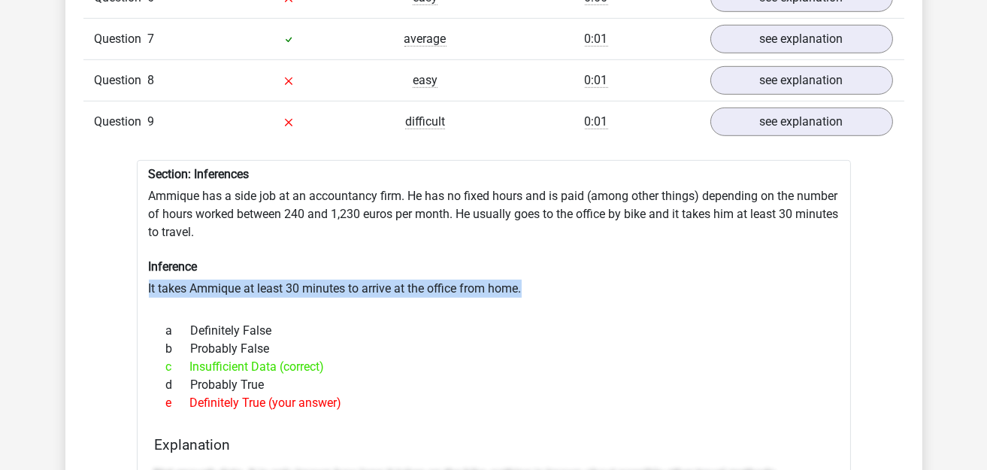
drag, startPoint x: 144, startPoint y: 271, endPoint x: 559, endPoint y: 286, distance: 415.8
copy div "It takes Ammique at least 30 minutes to arrive at the office from home."
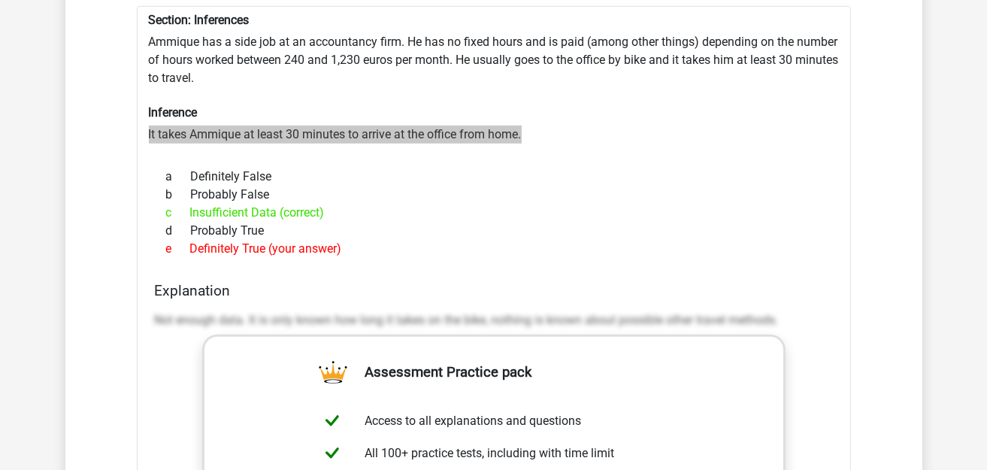
scroll to position [1578, 0]
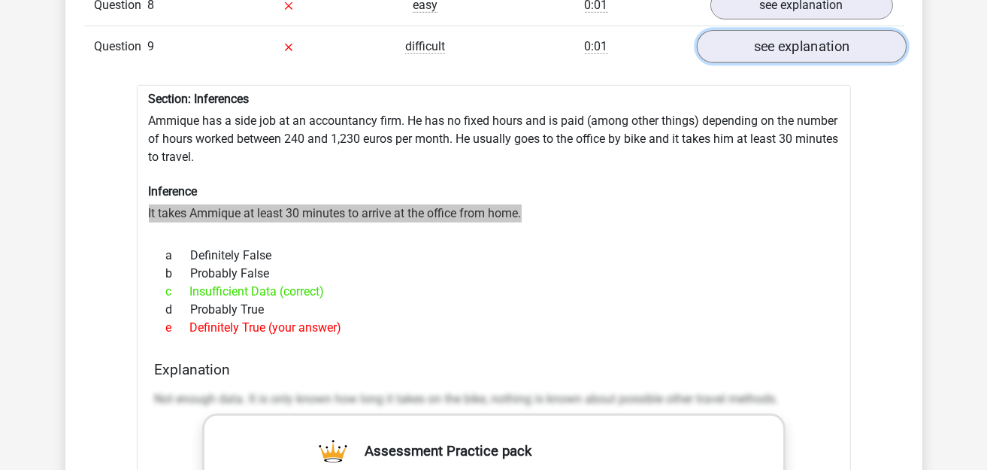
click at [768, 41] on link "see explanation" at bounding box center [801, 46] width 210 height 33
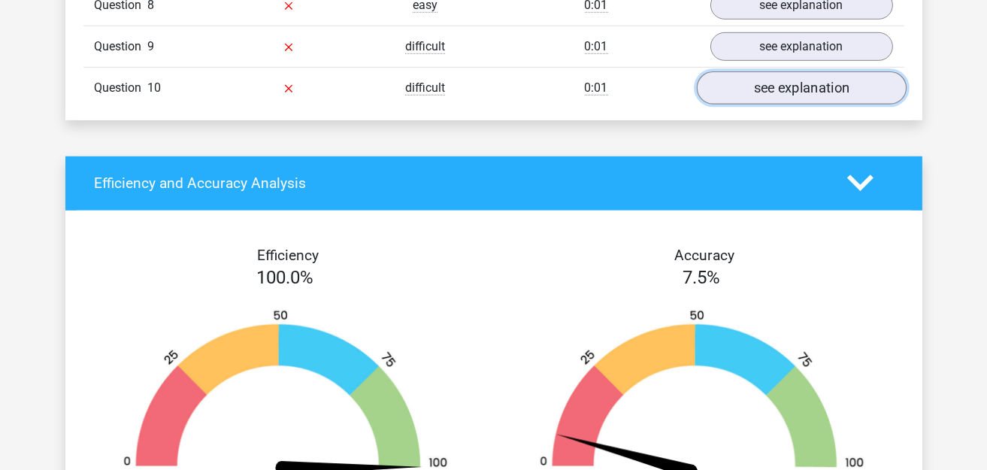
click at [767, 79] on link "see explanation" at bounding box center [801, 87] width 210 height 33
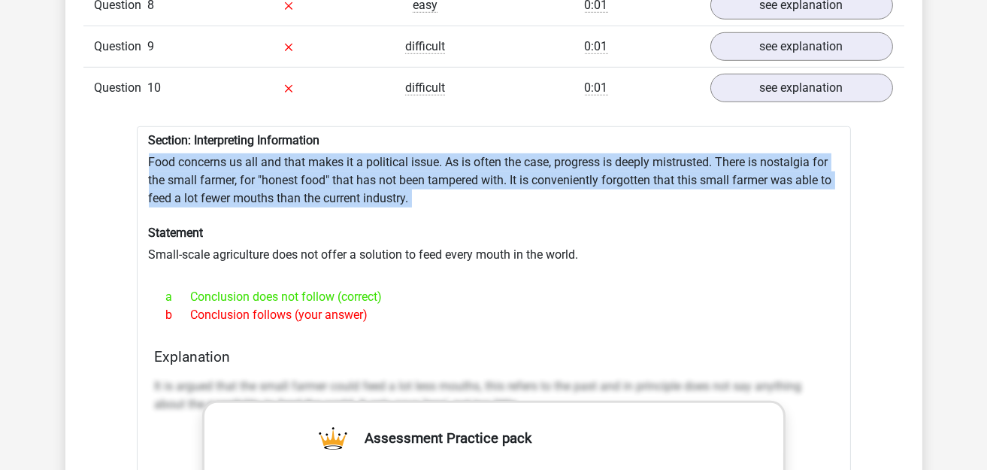
drag, startPoint x: 147, startPoint y: 147, endPoint x: 437, endPoint y: 193, distance: 292.9
copy div "Food concerns us all and that makes it a political issue. As is often the case,…"
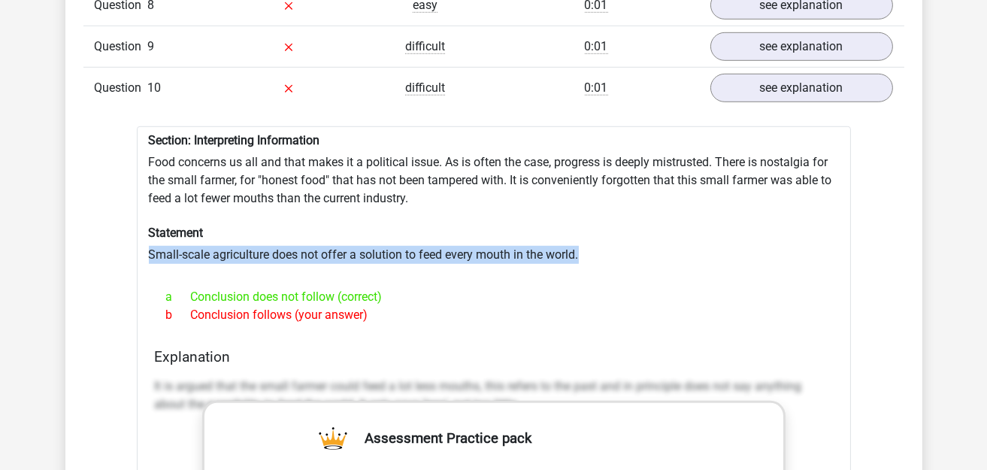
drag, startPoint x: 145, startPoint y: 237, endPoint x: 628, endPoint y: 235, distance: 483.2
copy div "Small-scale agriculture does not offer a solution to feed every mouth in the wo…"
click at [748, 71] on link "see explanation" at bounding box center [801, 87] width 210 height 33
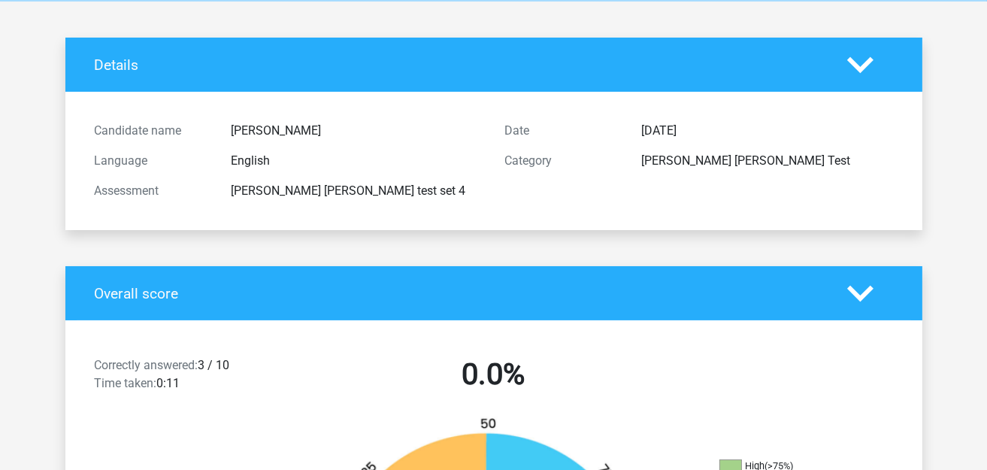
scroll to position [0, 0]
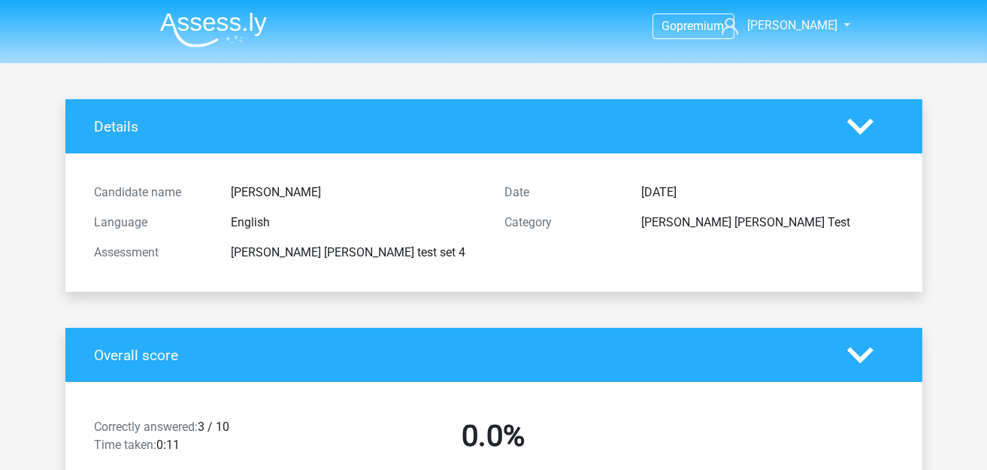
click at [178, 27] on img at bounding box center [213, 29] width 107 height 35
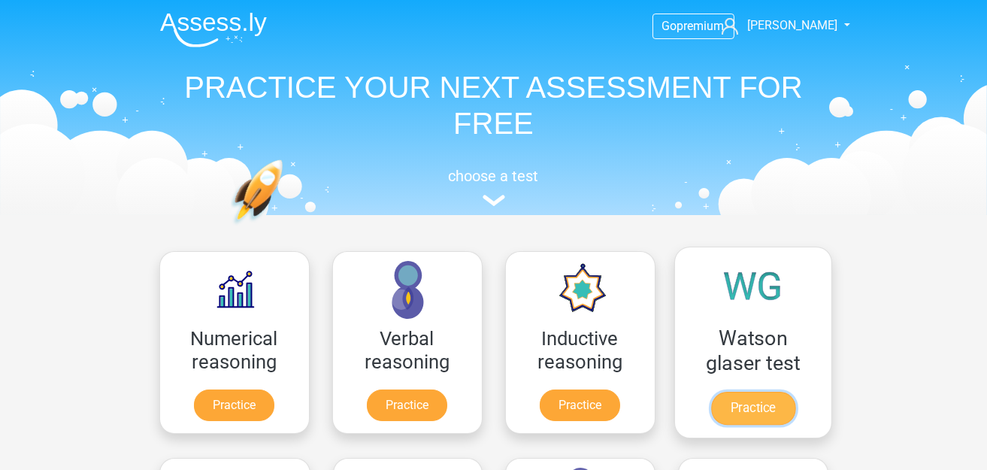
click at [761, 392] on link "Practice" at bounding box center [752, 408] width 84 height 33
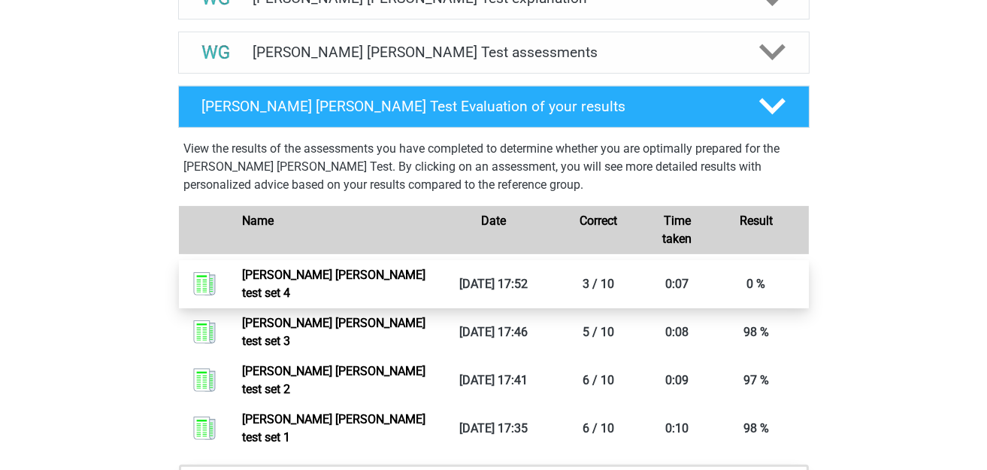
scroll to position [901, 0]
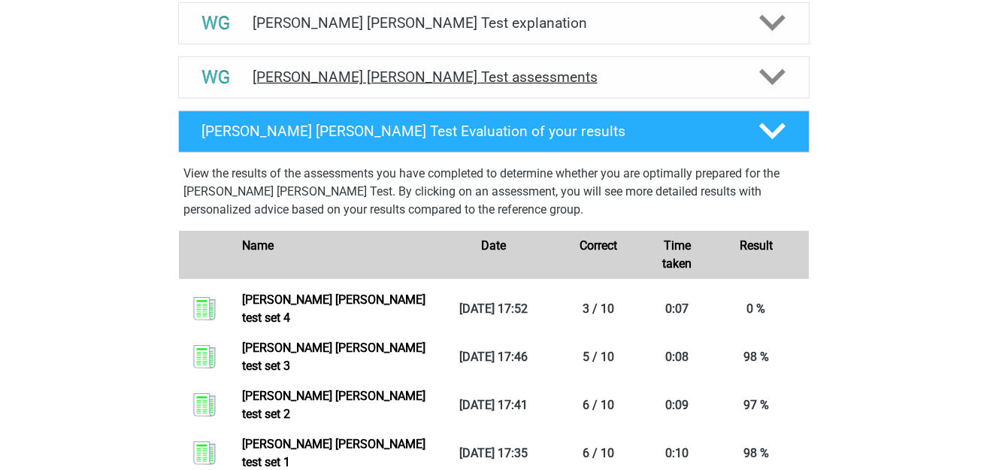
click at [456, 83] on h4 "[PERSON_NAME] [PERSON_NAME] Test assessments" at bounding box center [494, 76] width 482 height 17
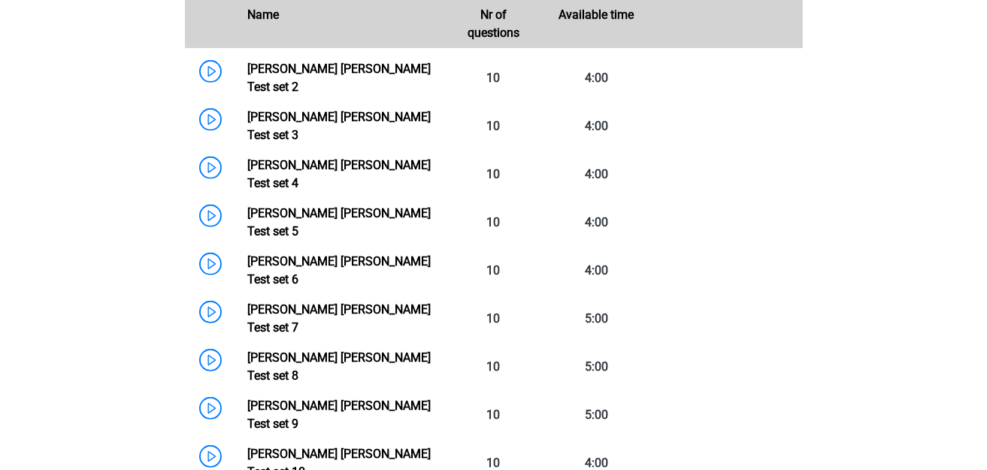
scroll to position [1051, 0]
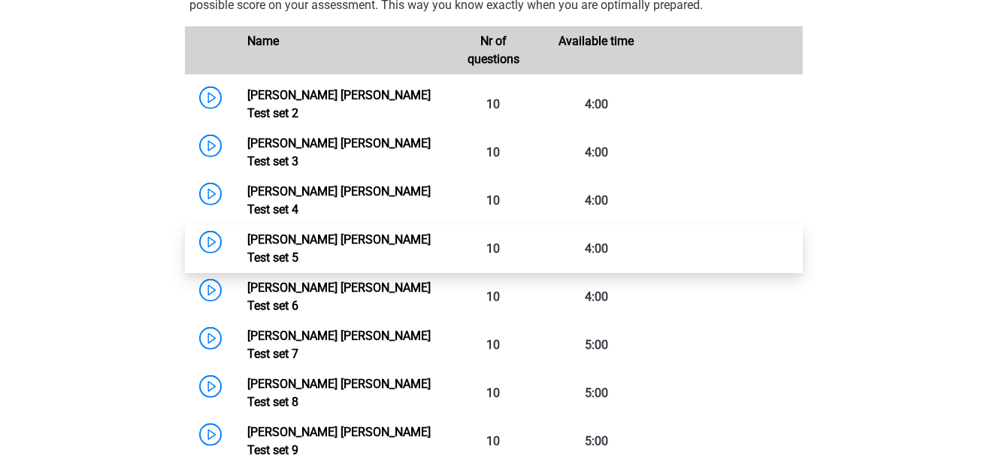
click at [247, 232] on link "[PERSON_NAME] [PERSON_NAME] Test set 5" at bounding box center [338, 248] width 183 height 32
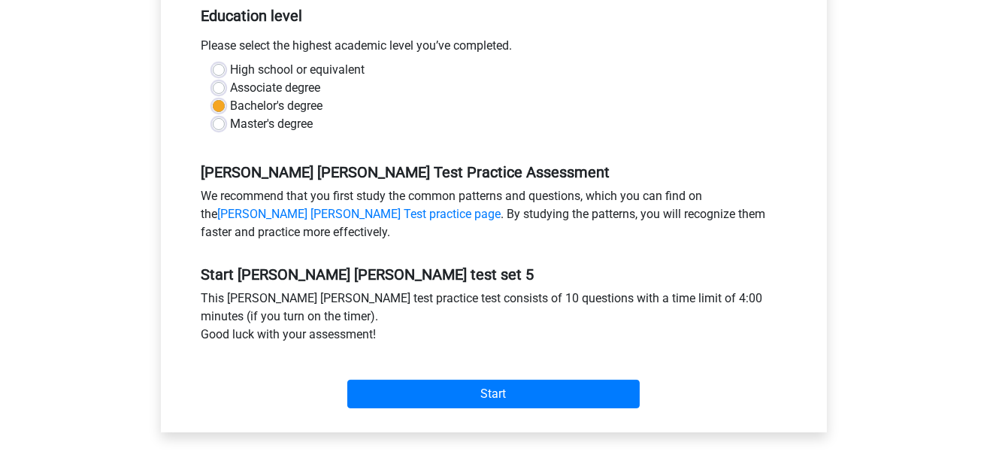
scroll to position [526, 0]
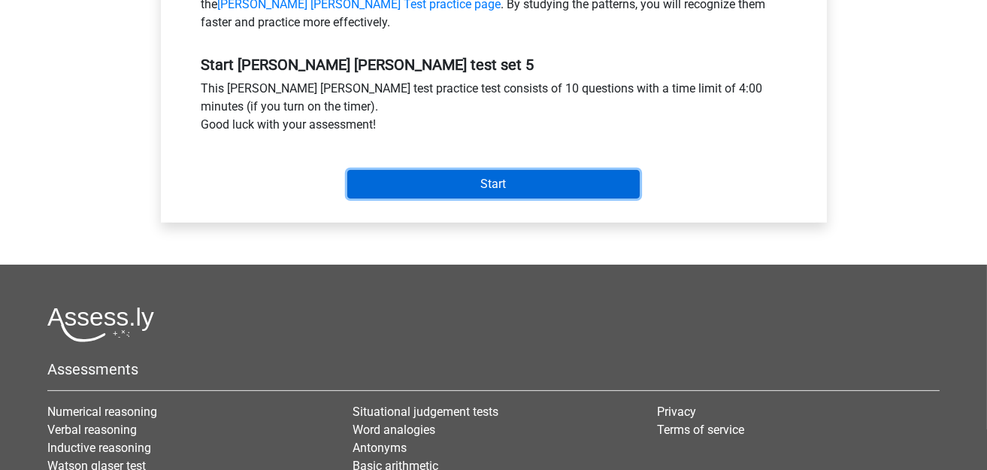
click at [491, 183] on input "Start" at bounding box center [493, 184] width 292 height 29
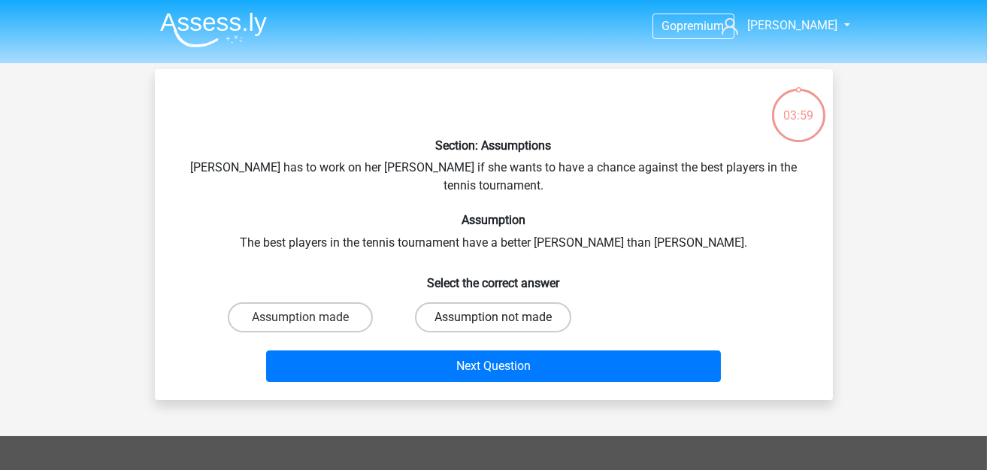
click at [523, 302] on label "Assumption not made" at bounding box center [493, 317] width 156 height 30
click at [503, 317] on input "Assumption not made" at bounding box center [498, 322] width 10 height 10
radio input "true"
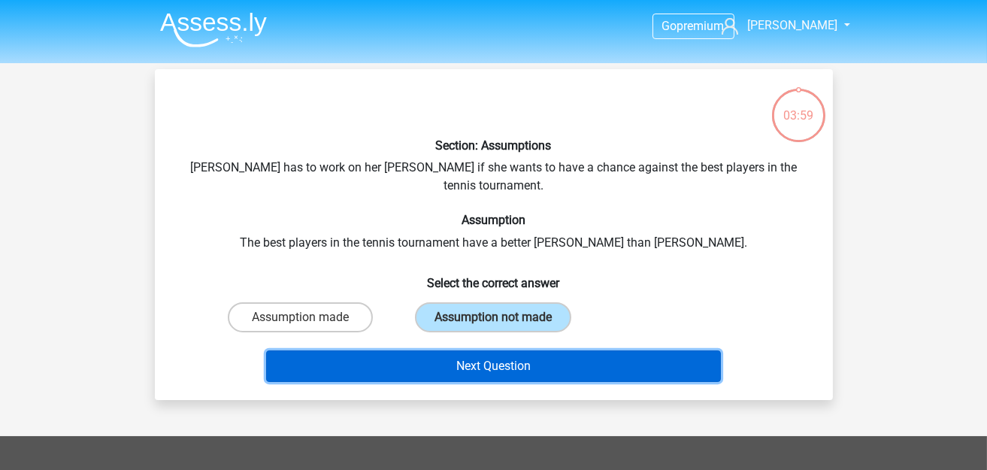
click at [531, 350] on button "Next Question" at bounding box center [493, 366] width 455 height 32
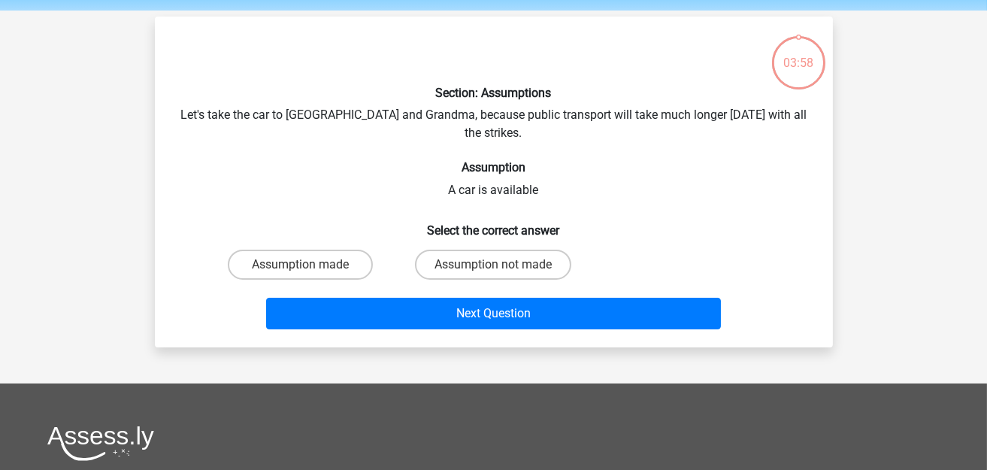
scroll to position [68, 0]
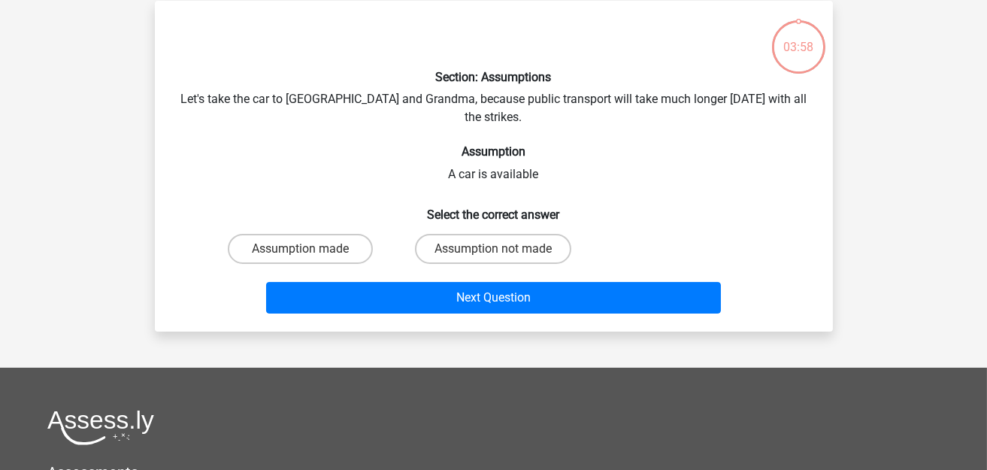
click at [307, 249] on input "Assumption made" at bounding box center [305, 254] width 10 height 10
radio input "true"
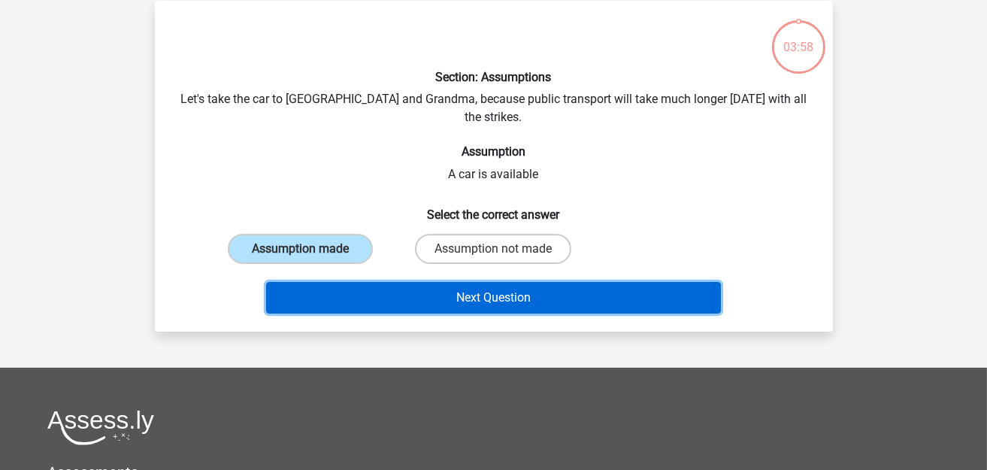
click at [379, 282] on button "Next Question" at bounding box center [493, 298] width 455 height 32
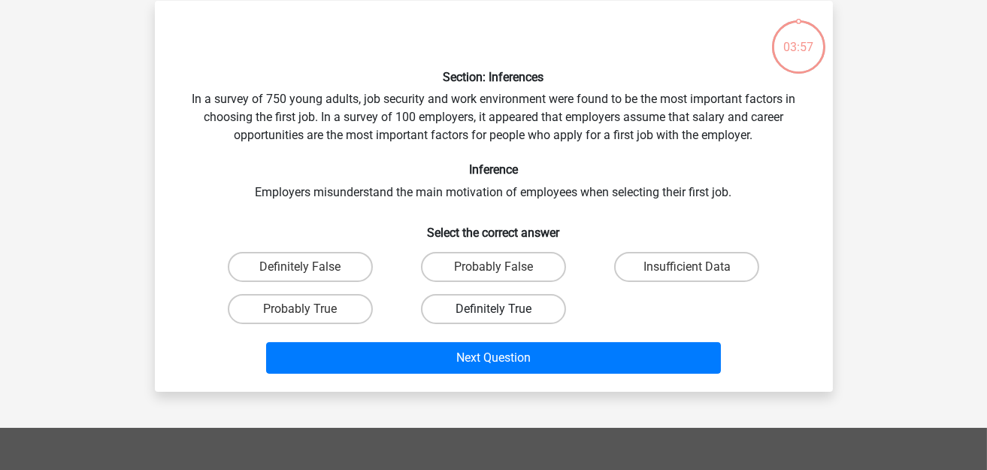
drag, startPoint x: 471, startPoint y: 287, endPoint x: 456, endPoint y: 305, distance: 23.5
click at [470, 288] on div "Definitely True" at bounding box center [493, 309] width 193 height 42
click at [453, 313] on label "Definitely True" at bounding box center [493, 309] width 145 height 30
click at [493, 313] on input "Definitely True" at bounding box center [498, 314] width 10 height 10
radio input "true"
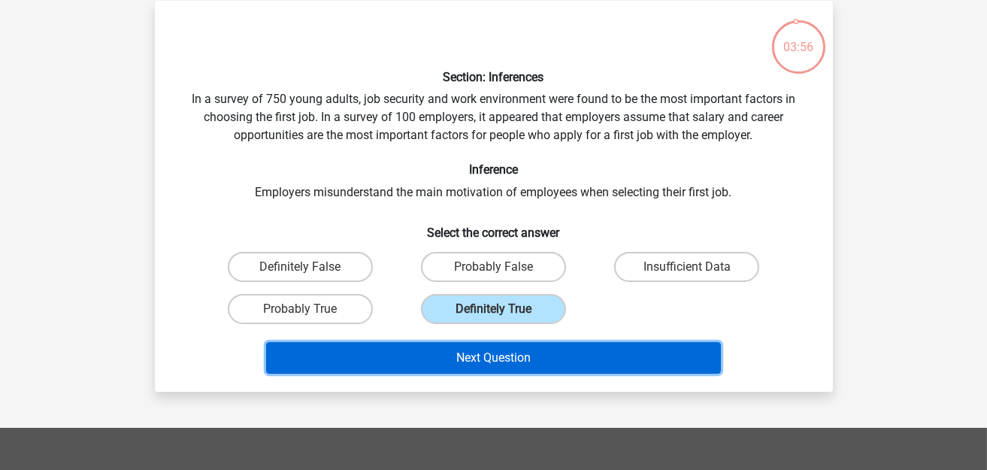
click at [445, 361] on button "Next Question" at bounding box center [493, 358] width 455 height 32
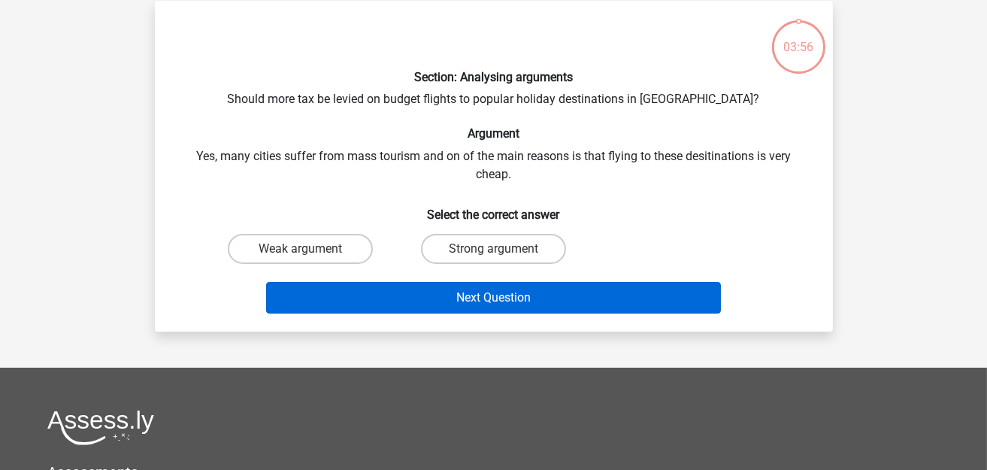
drag, startPoint x: 452, startPoint y: 249, endPoint x: 422, endPoint y: 287, distance: 47.7
click at [452, 249] on label "Strong argument" at bounding box center [493, 249] width 145 height 30
click at [493, 249] on input "Strong argument" at bounding box center [498, 254] width 10 height 10
radio input "true"
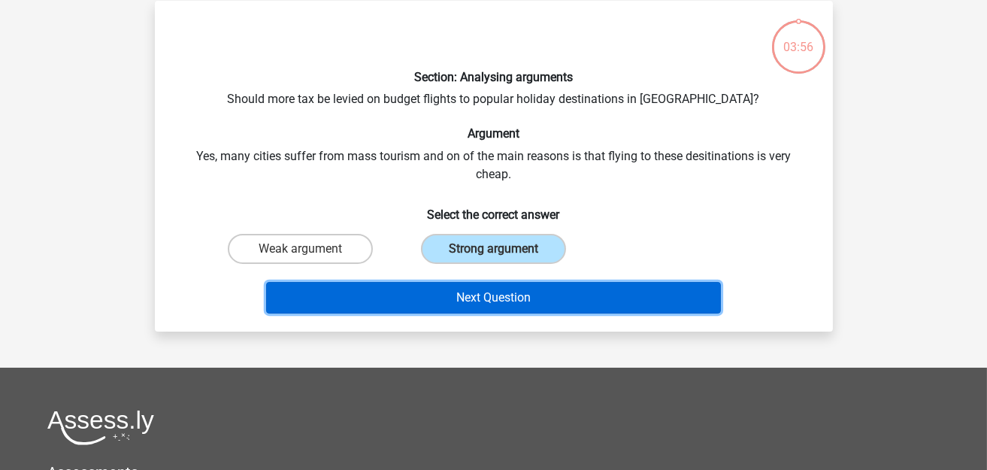
click at [422, 291] on button "Next Question" at bounding box center [493, 298] width 455 height 32
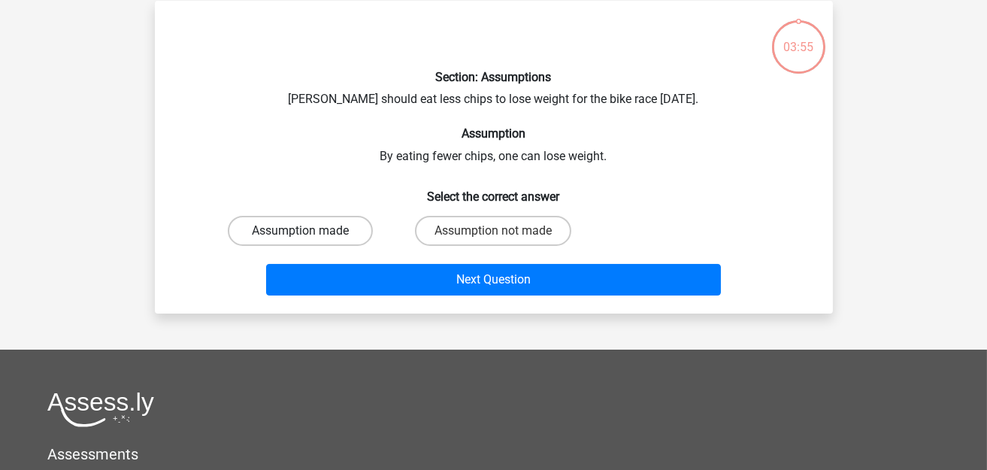
click at [331, 230] on label "Assumption made" at bounding box center [300, 231] width 145 height 30
click at [310, 231] on input "Assumption made" at bounding box center [305, 236] width 10 height 10
radio input "true"
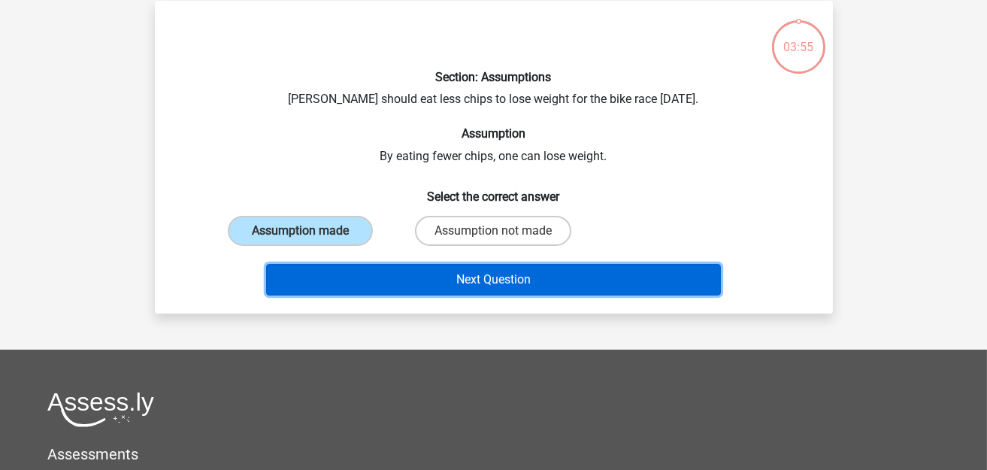
click at [375, 274] on button "Next Question" at bounding box center [493, 280] width 455 height 32
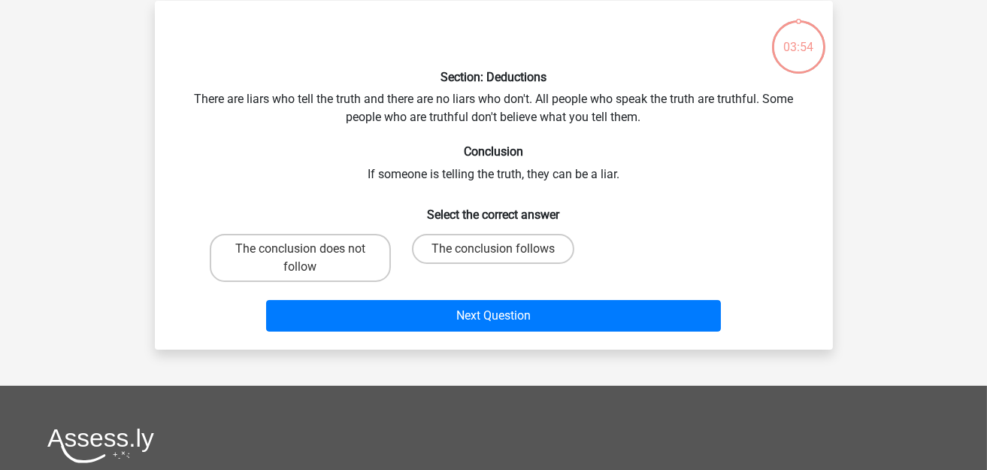
drag, startPoint x: 478, startPoint y: 243, endPoint x: 434, endPoint y: 278, distance: 55.6
click at [478, 244] on label "The conclusion follows" at bounding box center [493, 249] width 162 height 30
click at [493, 249] on input "The conclusion follows" at bounding box center [498, 254] width 10 height 10
radio input "true"
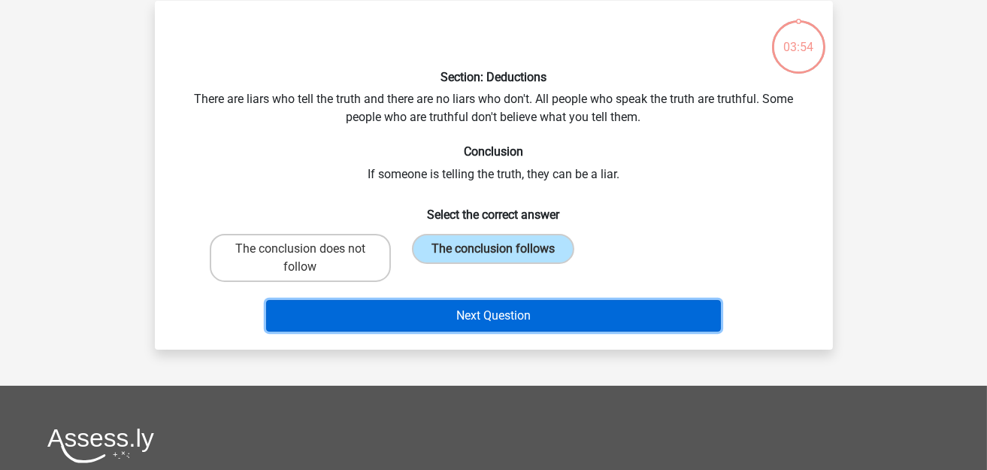
click at [418, 314] on button "Next Question" at bounding box center [493, 316] width 455 height 32
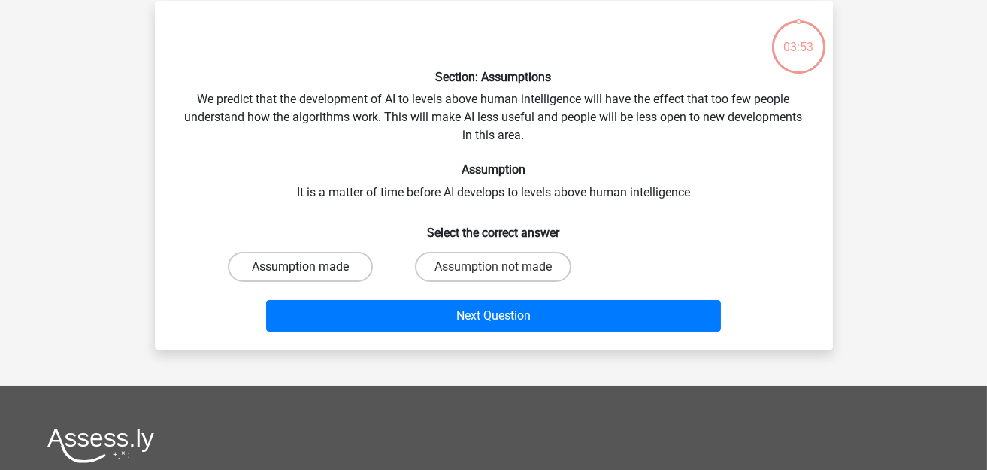
click at [327, 262] on label "Assumption made" at bounding box center [300, 267] width 145 height 30
click at [310, 267] on input "Assumption made" at bounding box center [305, 272] width 10 height 10
radio input "true"
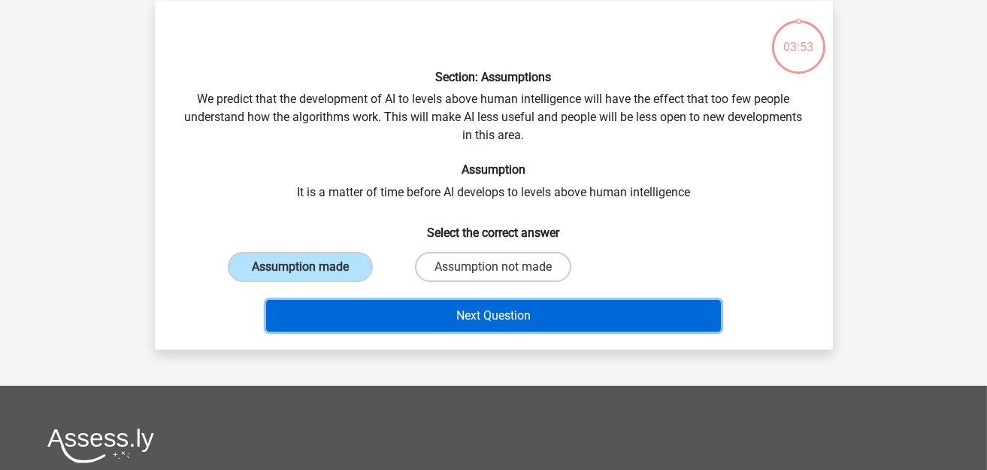
click at [418, 316] on button "Next Question" at bounding box center [493, 316] width 455 height 32
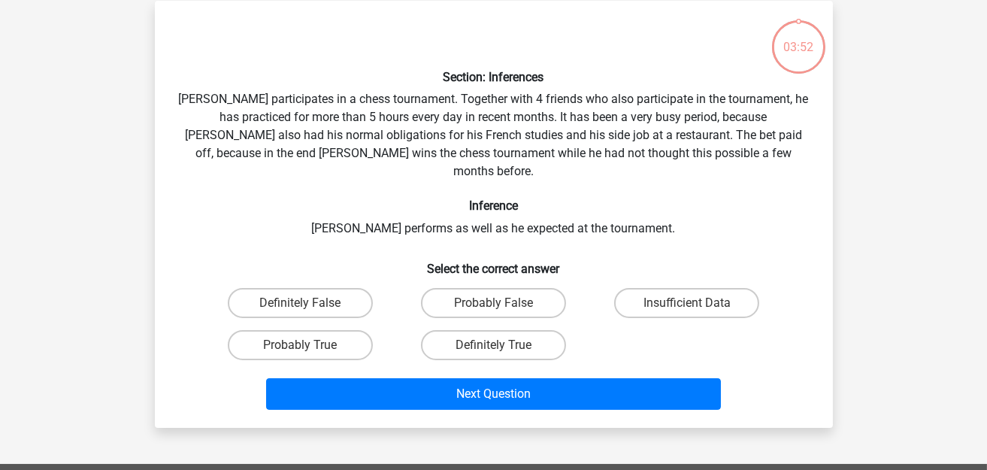
drag, startPoint x: 490, startPoint y: 262, endPoint x: 479, endPoint y: 281, distance: 22.6
click at [490, 262] on div "Section: Inferences Pablo participates in a chess tournament. Together with 4 f…" at bounding box center [494, 214] width 666 height 403
click at [471, 289] on label "Probably False" at bounding box center [493, 303] width 145 height 30
click at [493, 303] on input "Probably False" at bounding box center [498, 308] width 10 height 10
radio input "true"
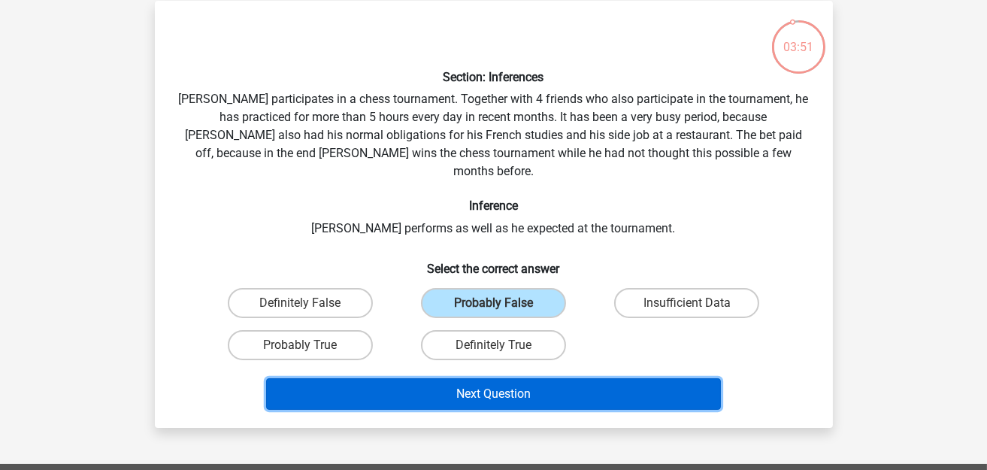
click at [449, 378] on button "Next Question" at bounding box center [493, 394] width 455 height 32
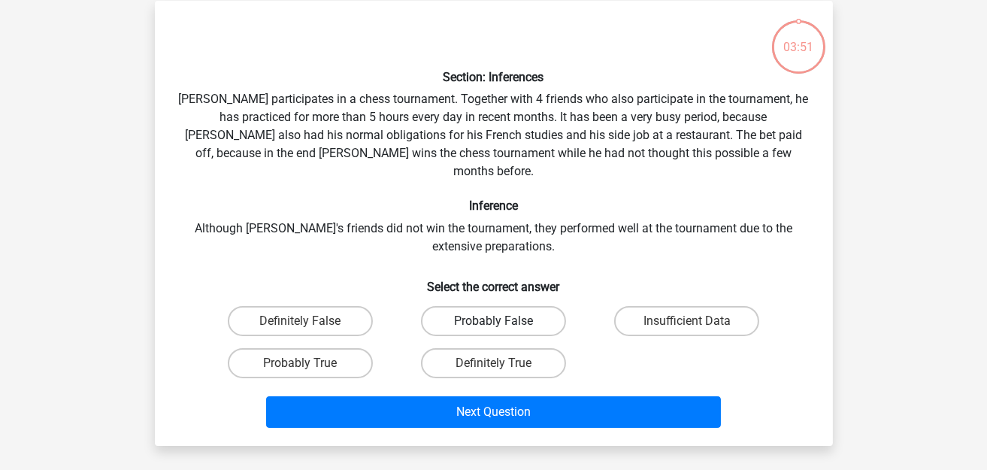
click at [491, 313] on label "Probably False" at bounding box center [493, 321] width 145 height 30
click at [493, 321] on input "Probably False" at bounding box center [498, 326] width 10 height 10
radio input "true"
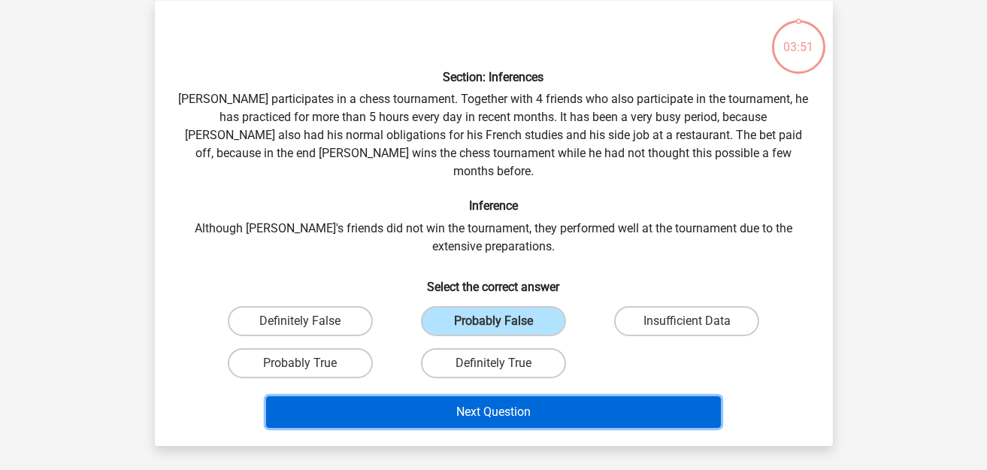
click at [431, 396] on button "Next Question" at bounding box center [493, 412] width 455 height 32
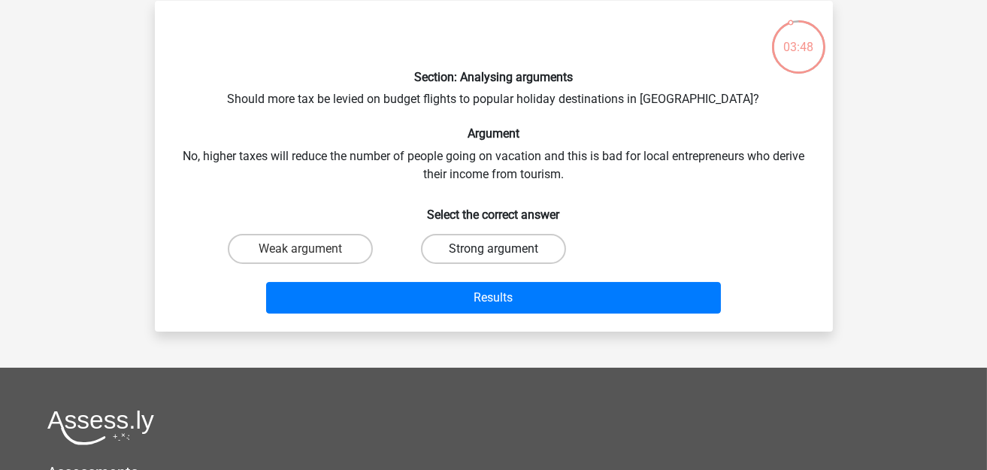
click at [491, 258] on label "Strong argument" at bounding box center [493, 249] width 145 height 30
click at [493, 258] on input "Strong argument" at bounding box center [498, 254] width 10 height 10
radio input "true"
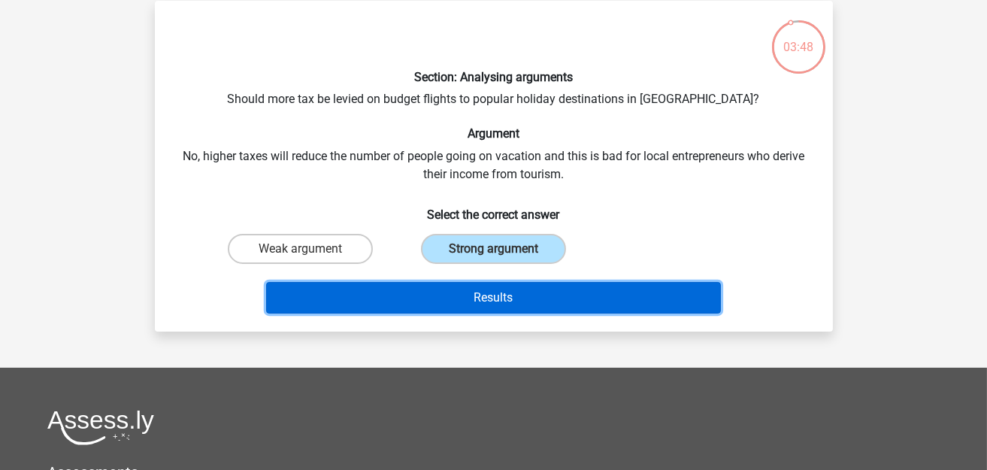
click at [442, 292] on button "Results" at bounding box center [493, 298] width 455 height 32
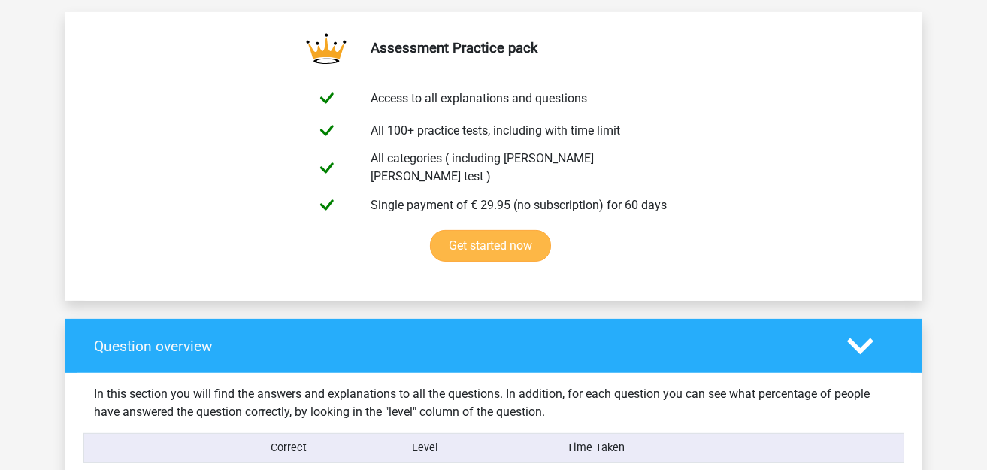
scroll to position [1127, 0]
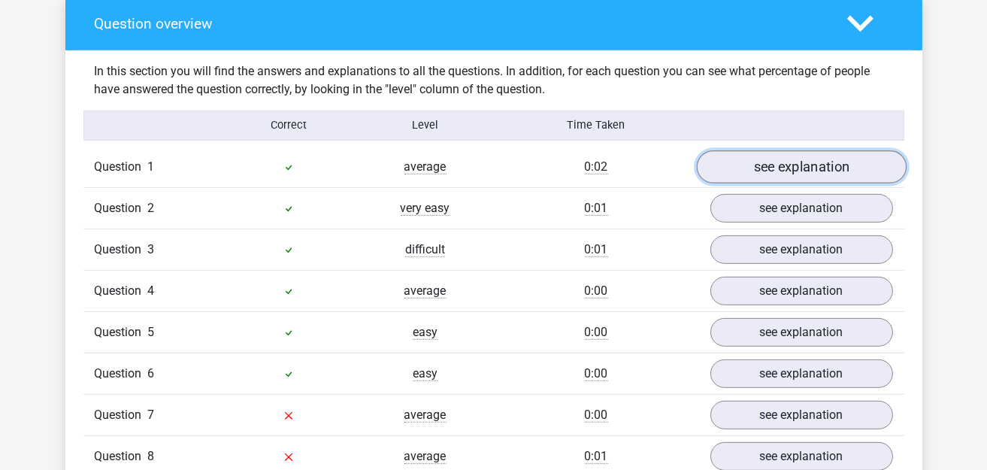
click at [816, 152] on link "see explanation" at bounding box center [801, 166] width 210 height 33
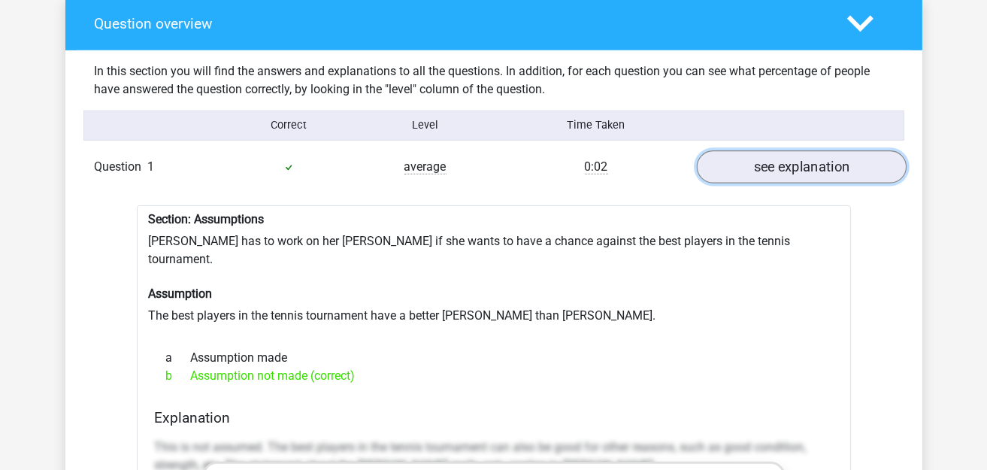
click at [808, 162] on link "see explanation" at bounding box center [801, 166] width 210 height 33
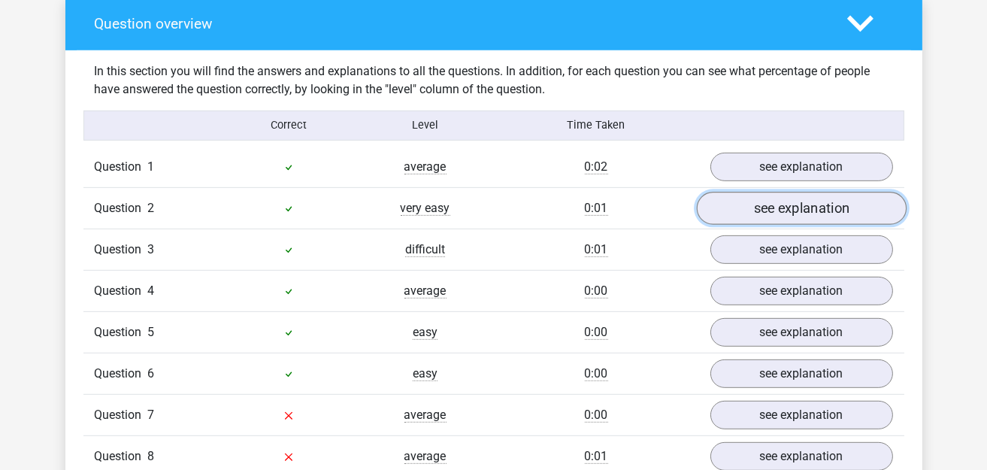
click at [806, 192] on link "see explanation" at bounding box center [801, 208] width 210 height 33
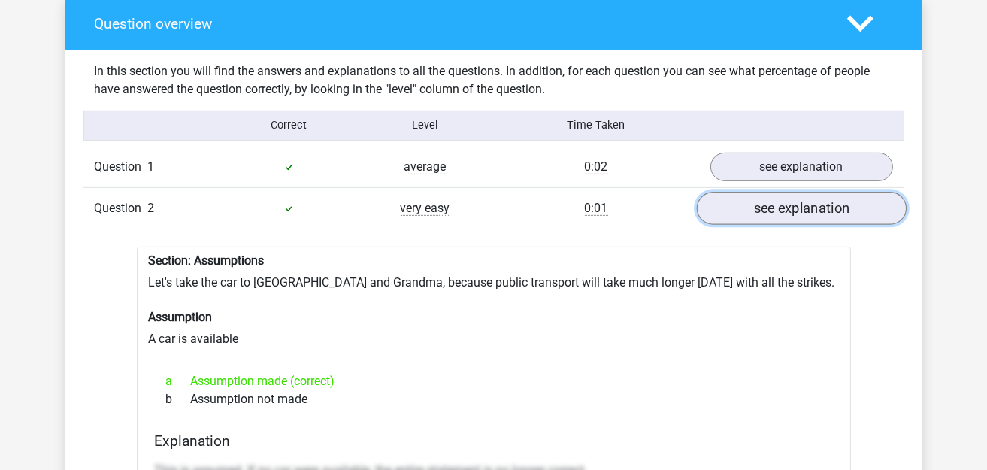
click at [802, 199] on link "see explanation" at bounding box center [801, 208] width 210 height 33
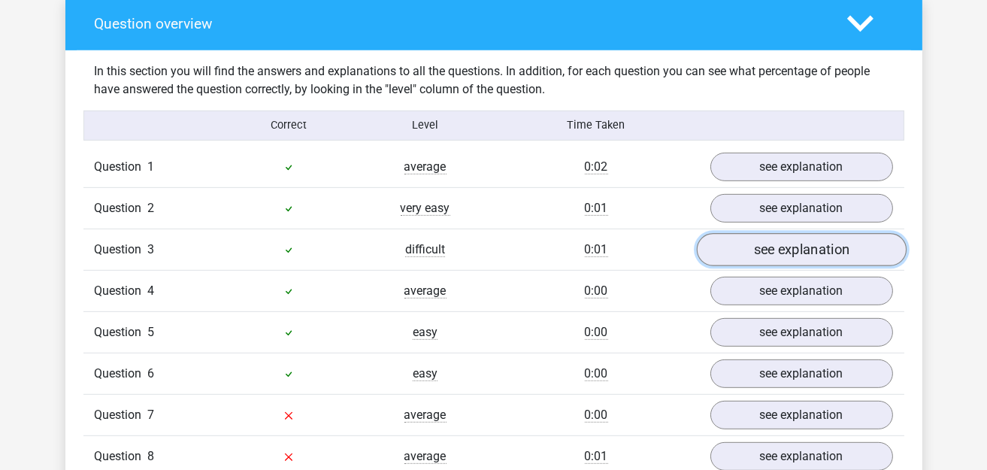
click at [803, 233] on link "see explanation" at bounding box center [801, 249] width 210 height 33
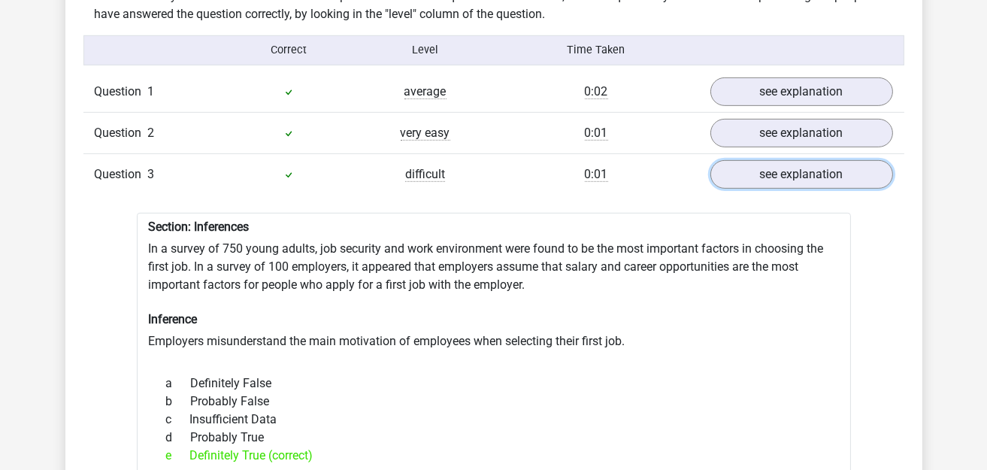
scroll to position [1277, 0]
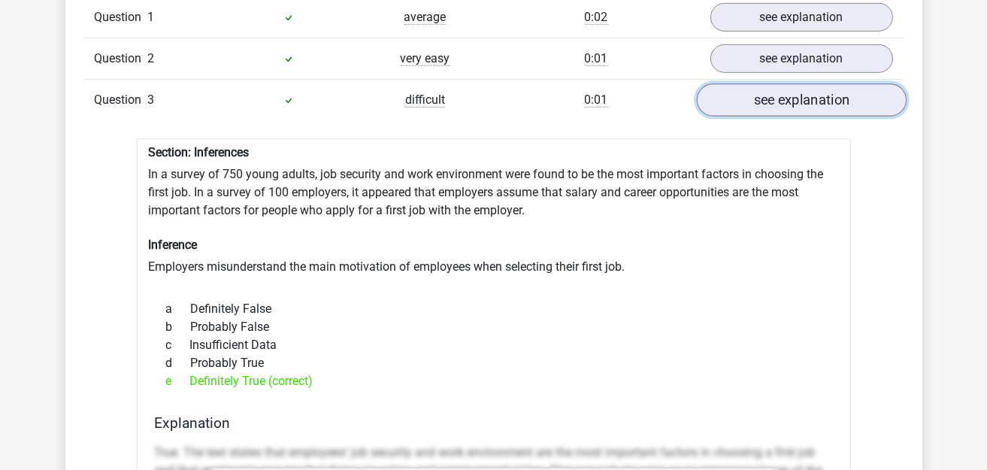
click at [748, 101] on link "see explanation" at bounding box center [801, 99] width 210 height 33
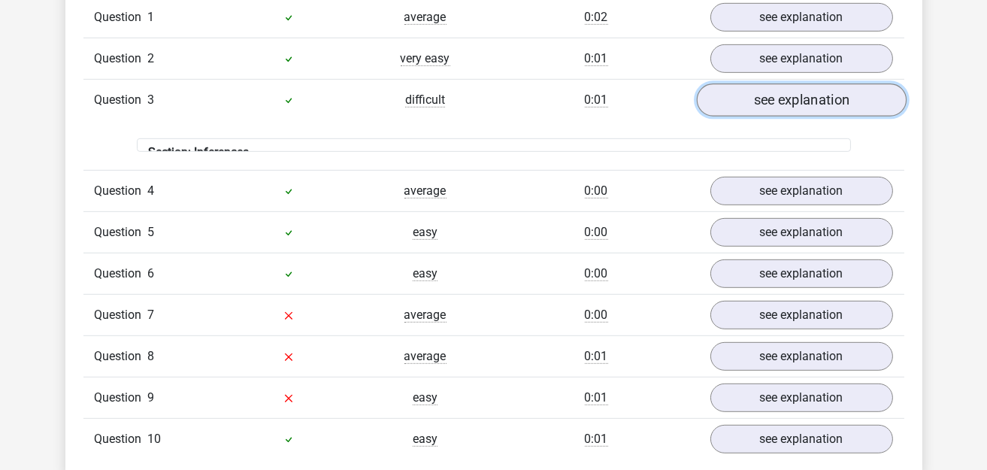
click at [751, 98] on link "see explanation" at bounding box center [801, 99] width 210 height 33
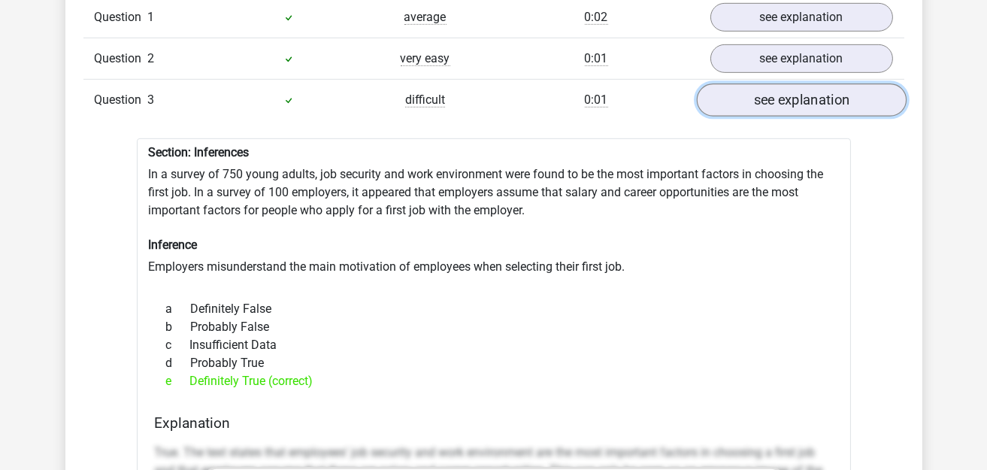
click at [751, 98] on link "see explanation" at bounding box center [801, 99] width 210 height 33
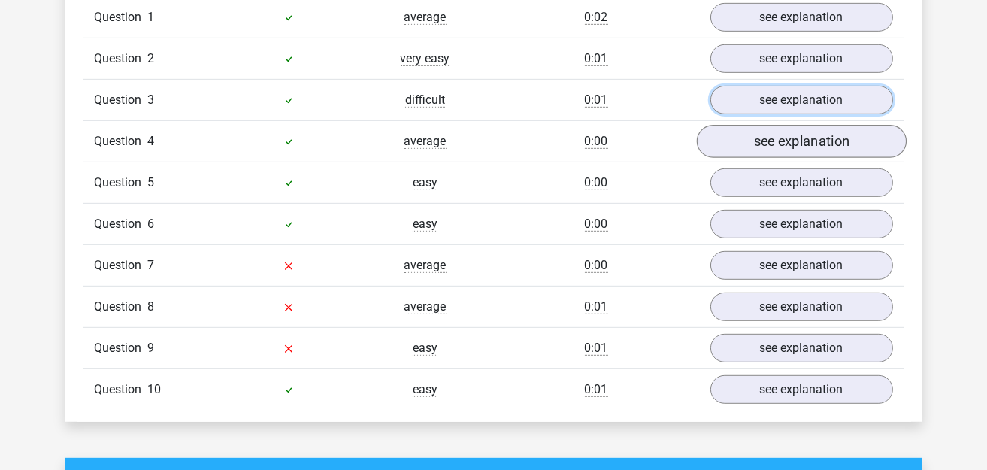
scroll to position [1202, 0]
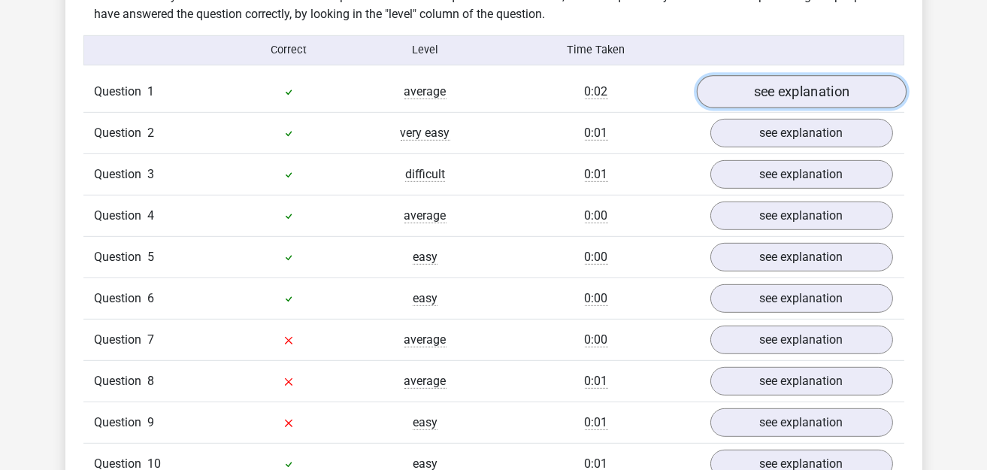
click at [779, 94] on link "see explanation" at bounding box center [801, 91] width 210 height 33
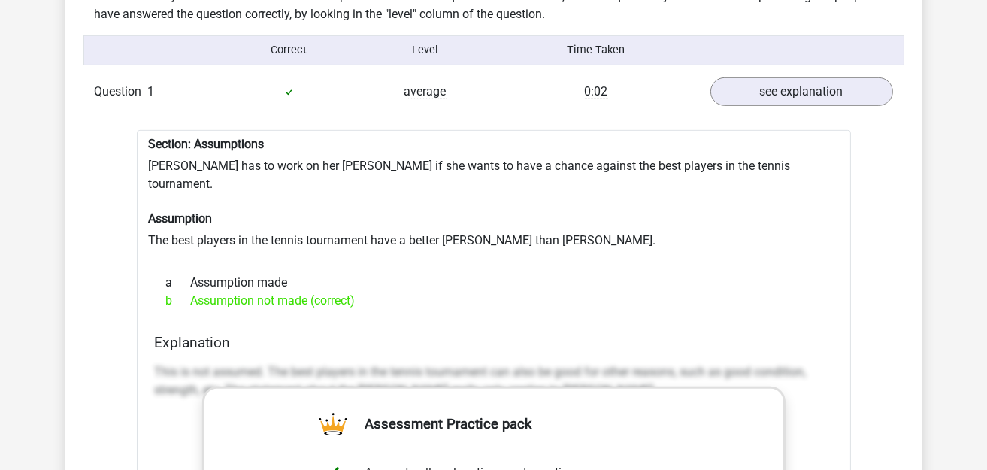
drag, startPoint x: 152, startPoint y: 155, endPoint x: 347, endPoint y: 148, distance: 195.5
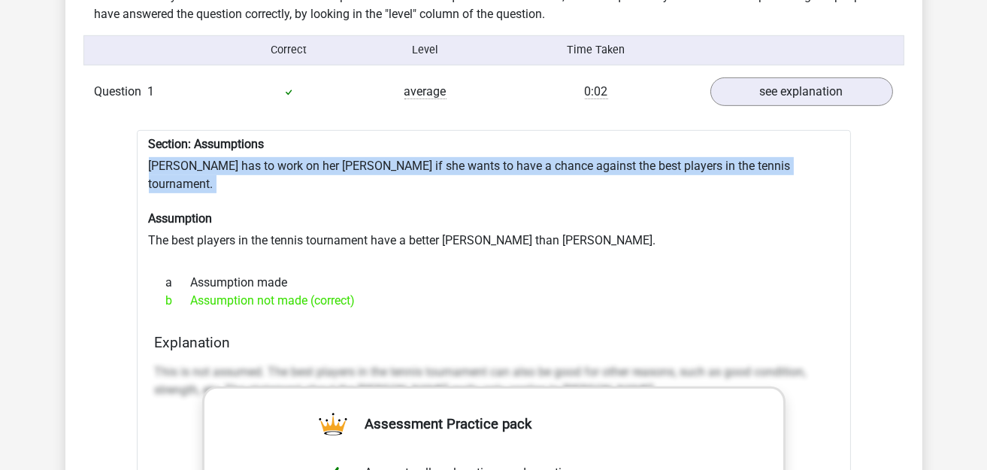
drag, startPoint x: 149, startPoint y: 153, endPoint x: 770, endPoint y: 165, distance: 621.6
copy div "Suzan has to work on her forehand if she wants to have a chance against the bes…"
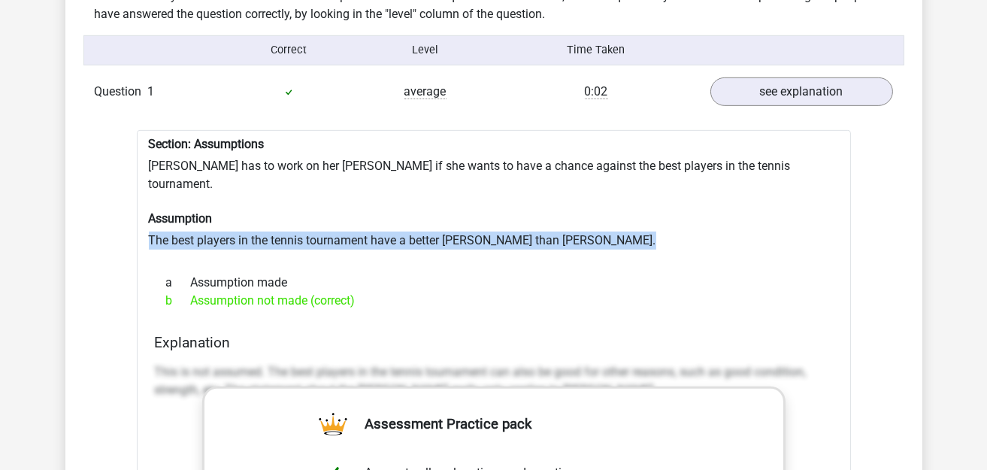
drag, startPoint x: 141, startPoint y: 208, endPoint x: 591, endPoint y: 223, distance: 450.4
copy div "The best players in the tennis tournament have a better forehand than Suzan."
click at [752, 75] on link "see explanation" at bounding box center [801, 91] width 210 height 33
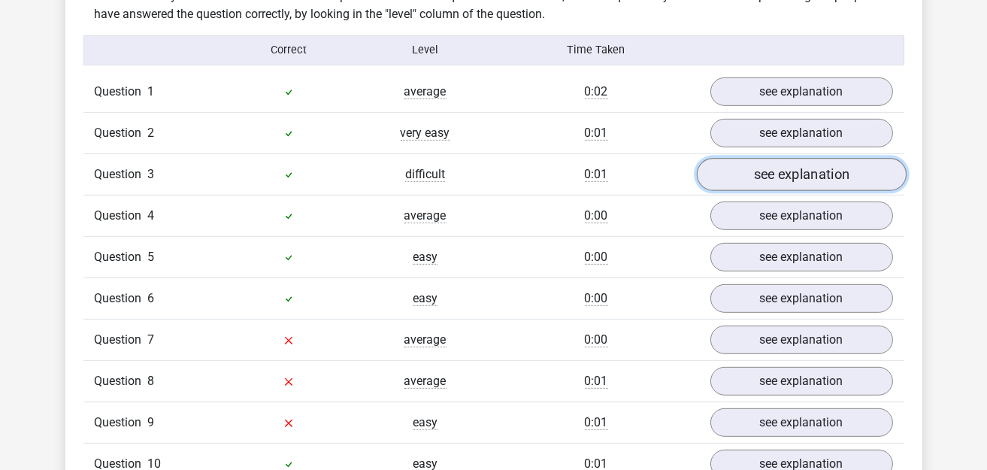
click at [776, 172] on link "see explanation" at bounding box center [801, 174] width 210 height 33
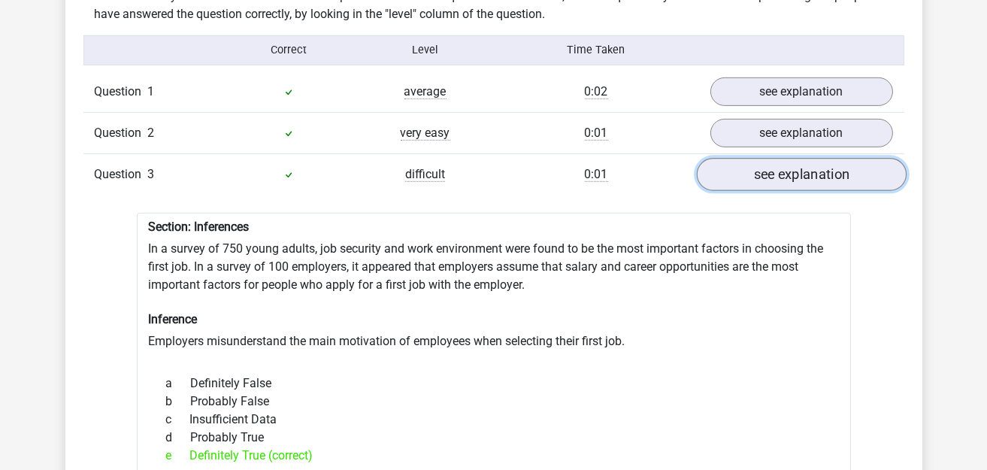
click at [776, 172] on link "see explanation" at bounding box center [801, 174] width 210 height 33
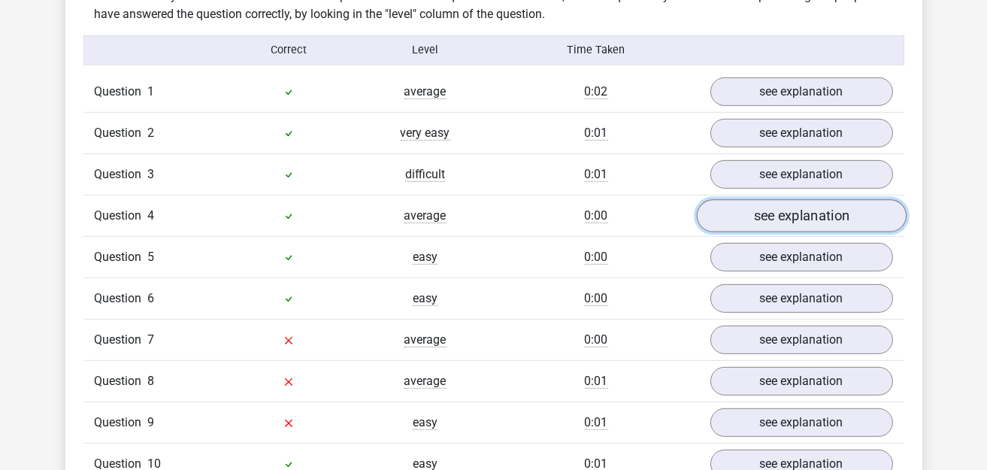
click at [769, 200] on link "see explanation" at bounding box center [801, 215] width 210 height 33
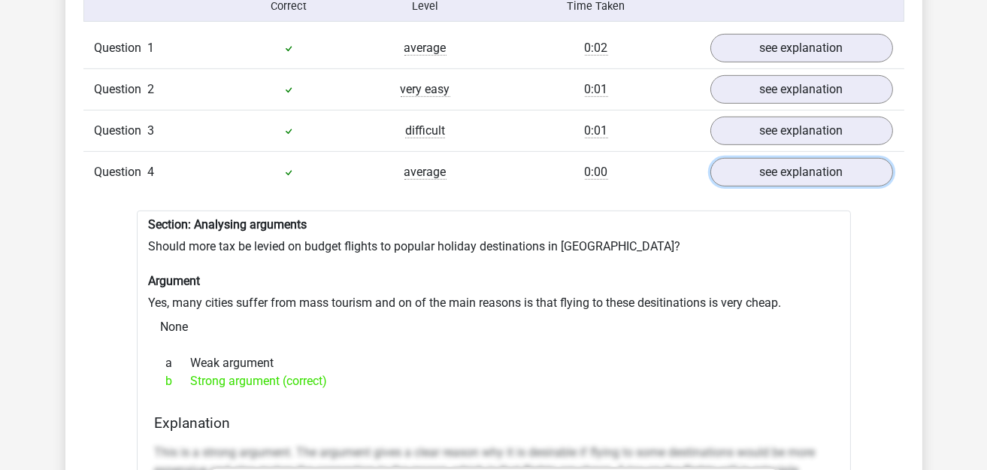
scroll to position [1352, 0]
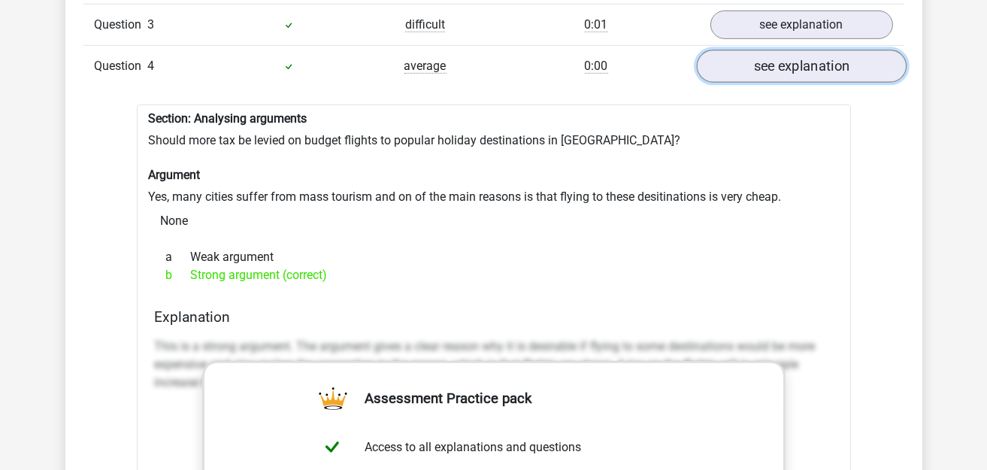
click at [805, 53] on link "see explanation" at bounding box center [801, 66] width 210 height 33
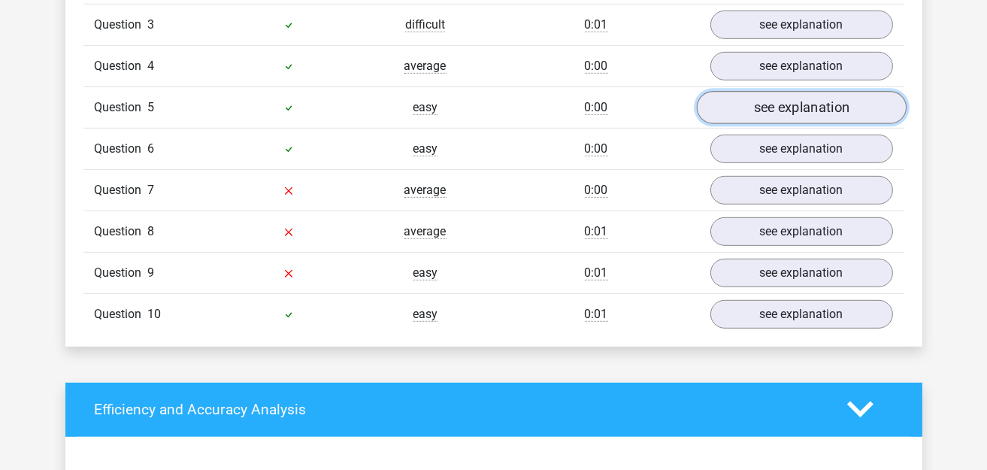
click at [790, 110] on link "see explanation" at bounding box center [801, 107] width 210 height 33
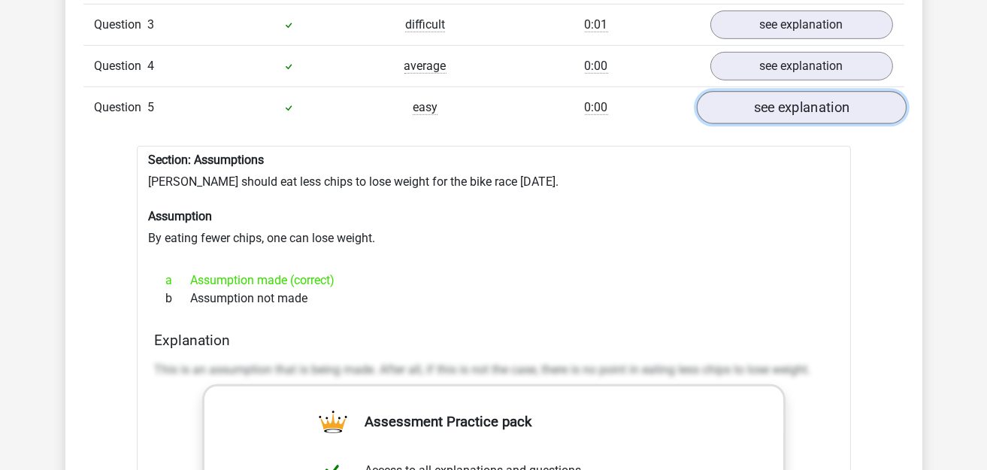
click at [790, 102] on link "see explanation" at bounding box center [801, 107] width 210 height 33
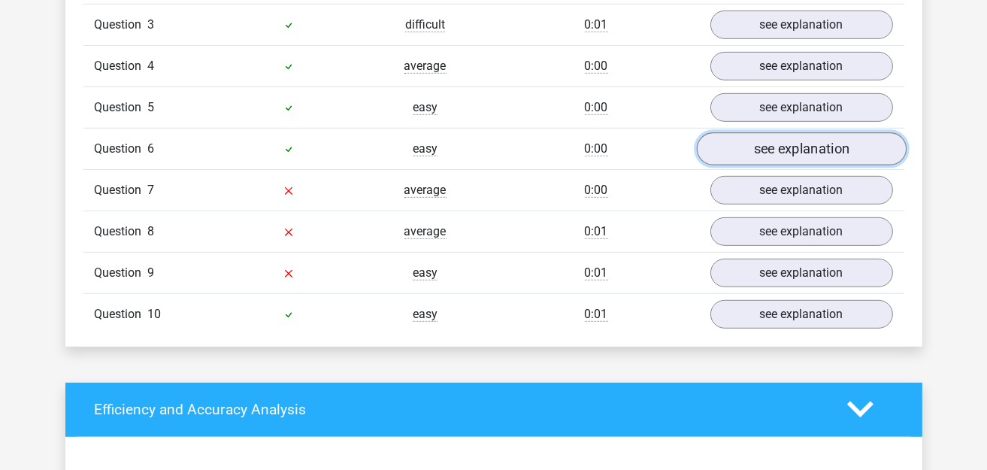
click at [788, 134] on link "see explanation" at bounding box center [801, 148] width 210 height 33
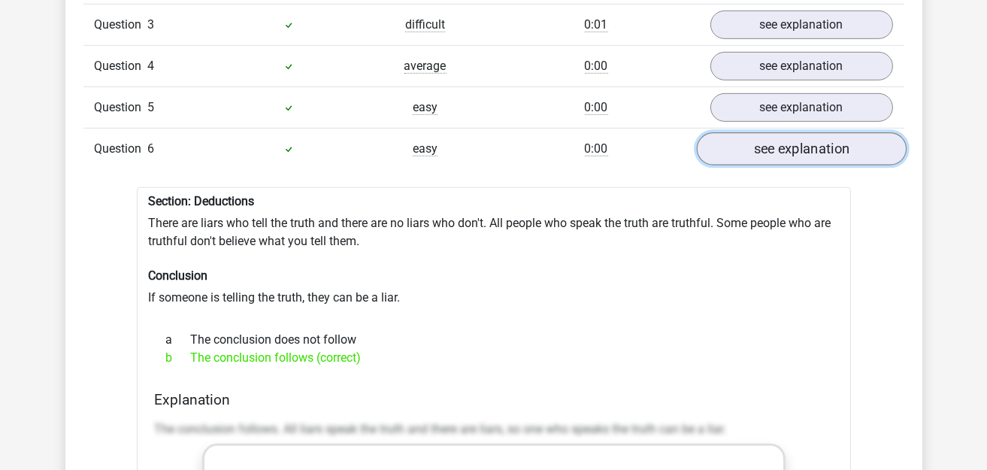
click at [782, 142] on link "see explanation" at bounding box center [801, 148] width 210 height 33
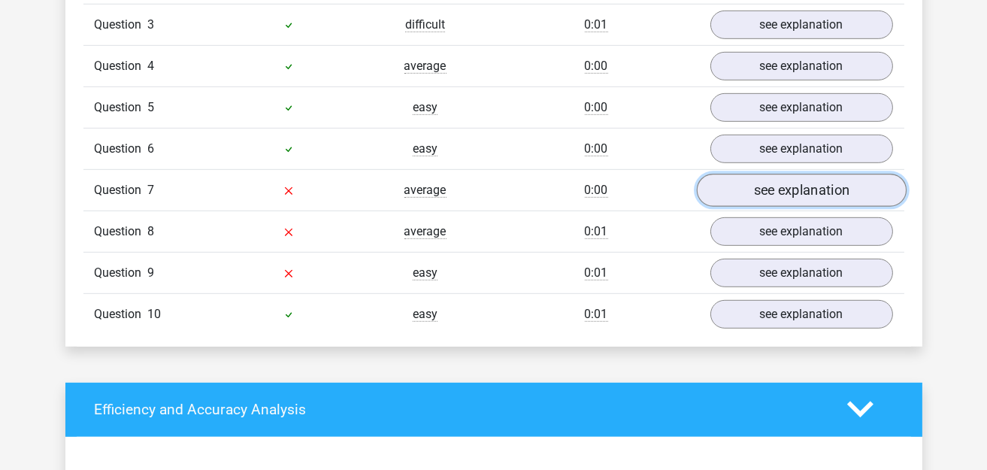
click at [772, 174] on link "see explanation" at bounding box center [801, 190] width 210 height 33
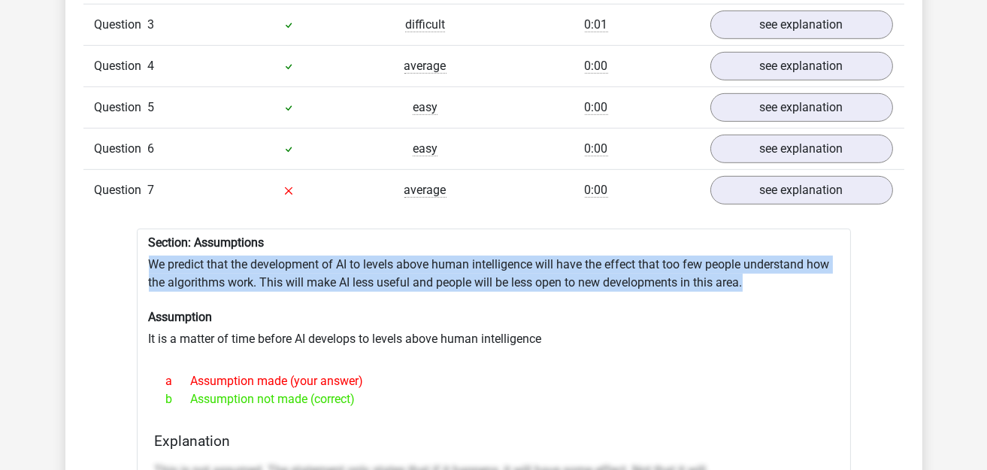
drag, startPoint x: 147, startPoint y: 245, endPoint x: 751, endPoint y: 278, distance: 604.4
copy div "We predict that the development of AI to levels above human intelligence will h…"
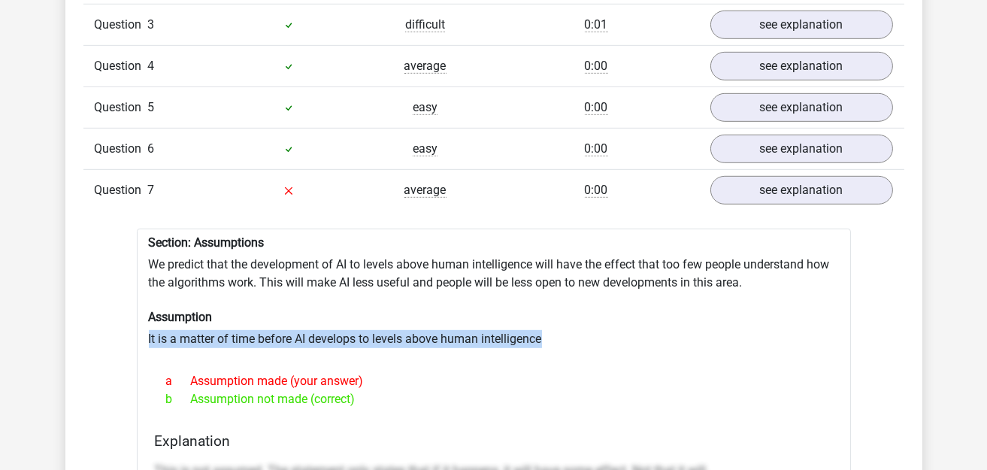
drag, startPoint x: 143, startPoint y: 328, endPoint x: 613, endPoint y: 322, distance: 470.5
copy div "It is a matter of time before AI develops to levels above human intelligence"
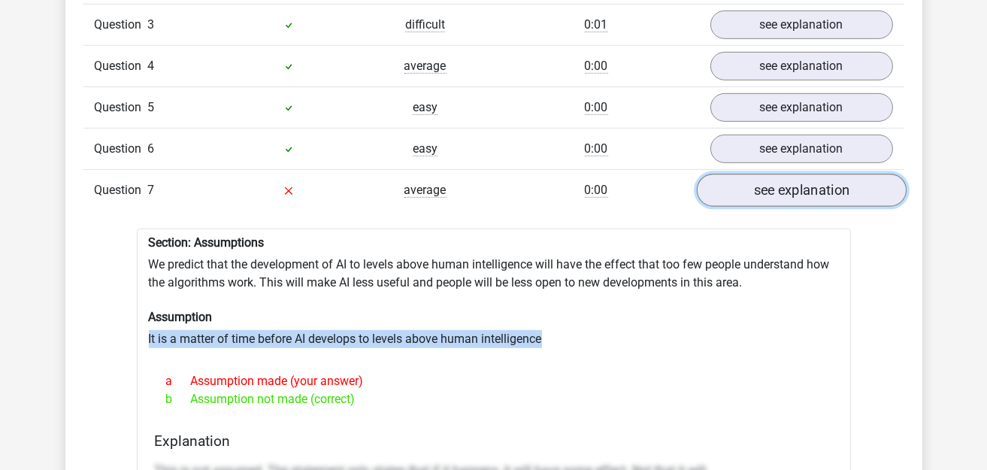
click at [780, 180] on link "see explanation" at bounding box center [801, 190] width 210 height 33
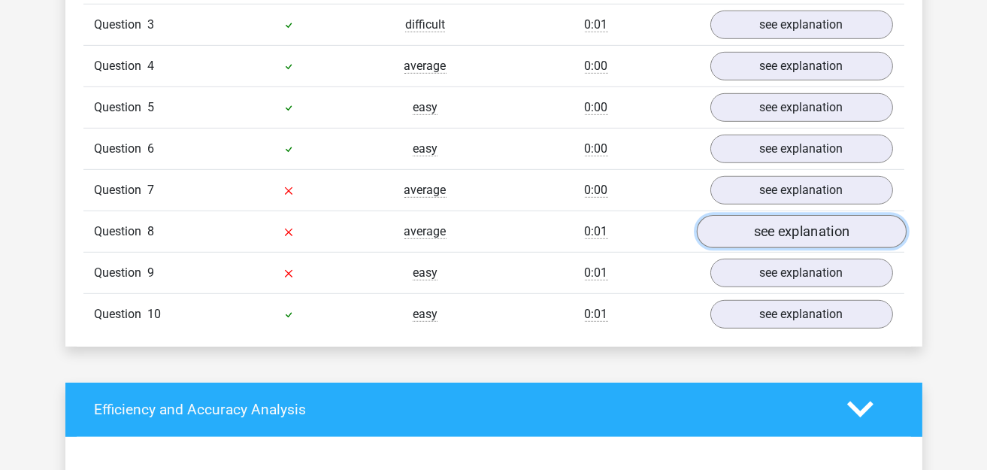
click at [813, 220] on link "see explanation" at bounding box center [801, 231] width 210 height 33
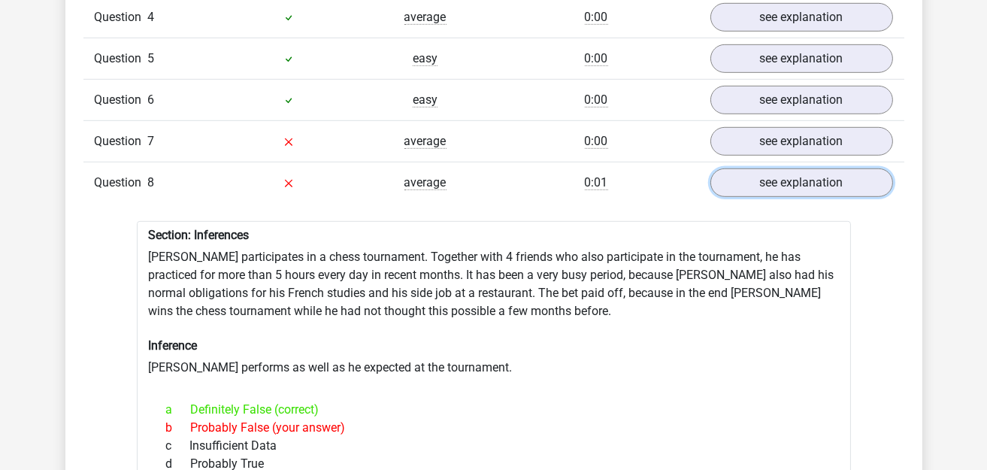
scroll to position [1427, 0]
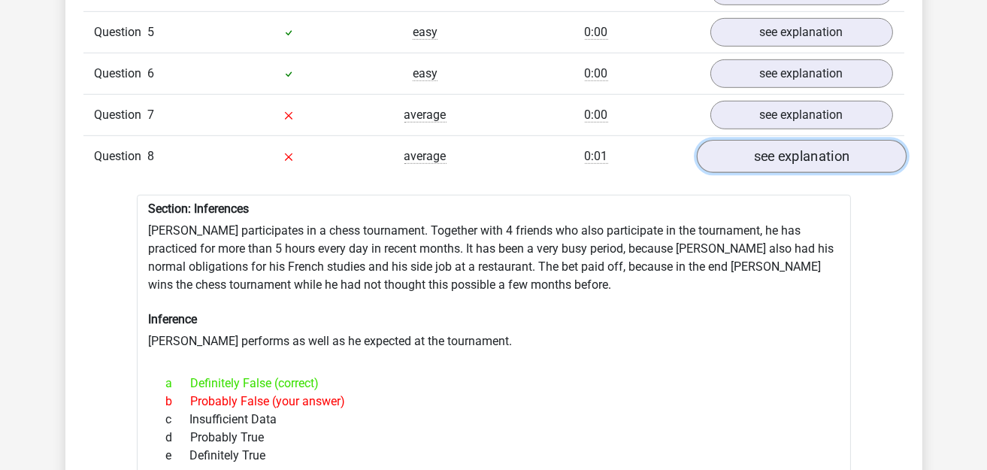
click at [745, 141] on link "see explanation" at bounding box center [801, 156] width 210 height 33
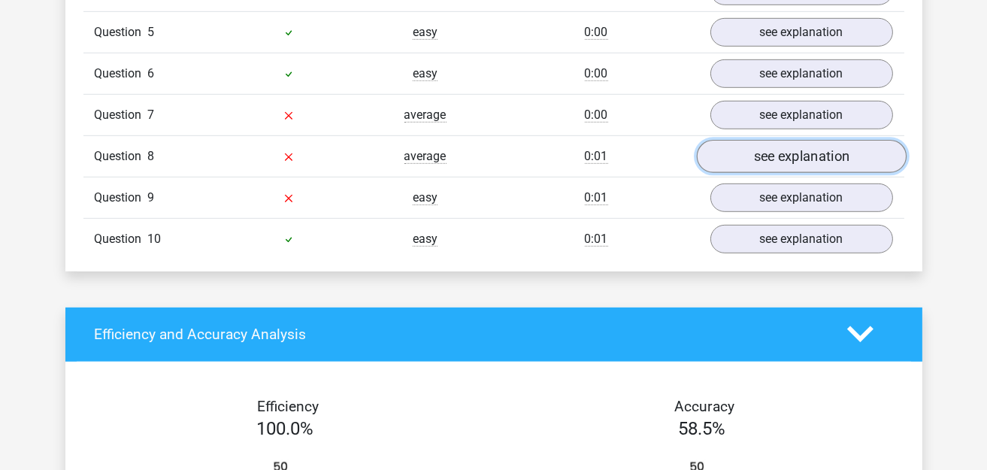
click at [758, 150] on link "see explanation" at bounding box center [801, 156] width 210 height 33
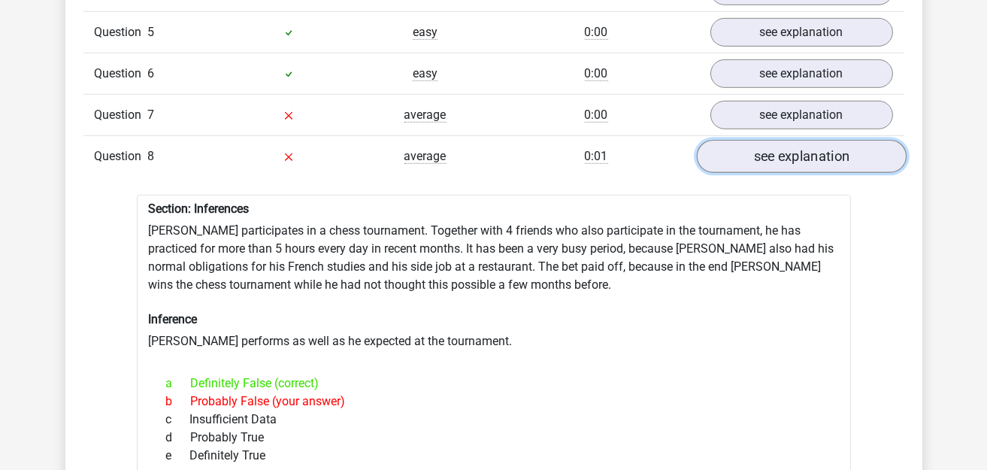
click at [758, 150] on link "see explanation" at bounding box center [801, 156] width 210 height 33
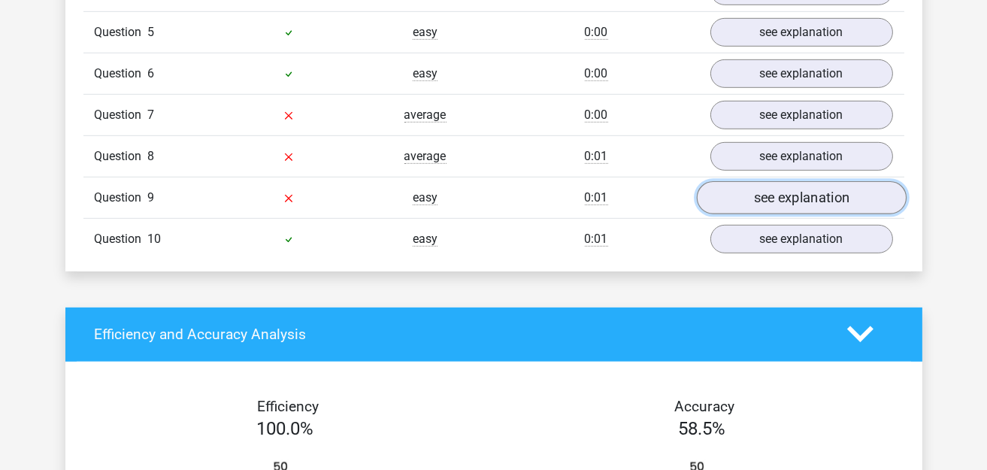
click at [769, 193] on link "see explanation" at bounding box center [801, 197] width 210 height 33
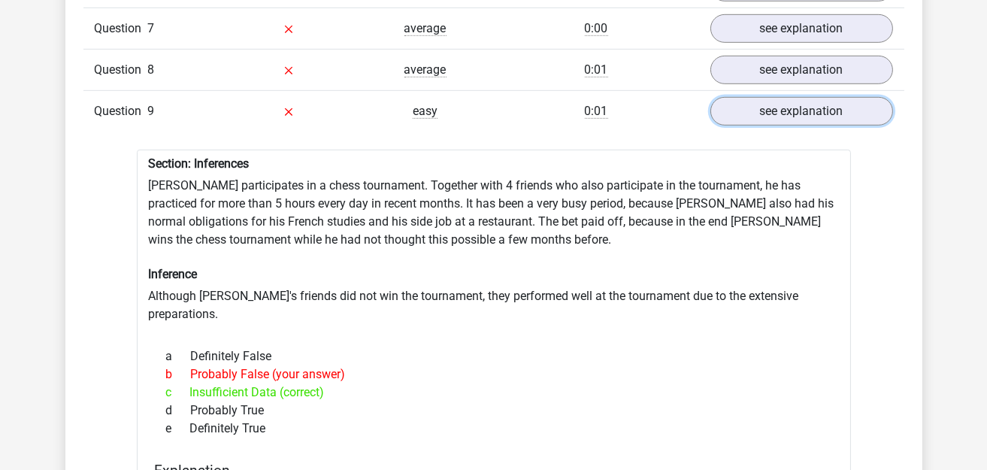
scroll to position [1653, 0]
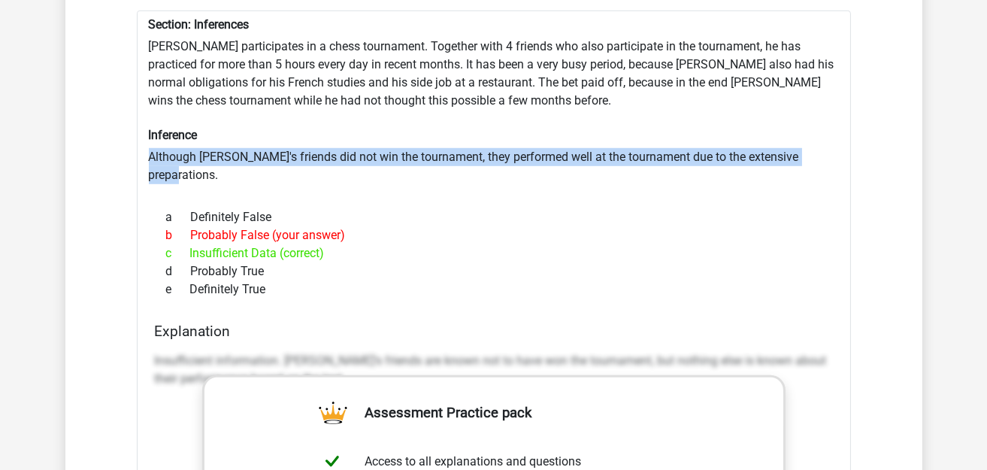
drag, startPoint x: 150, startPoint y: 141, endPoint x: 834, endPoint y: 148, distance: 683.9
click at [834, 148] on div "Section: Inferences Pablo participates in a chess tournament. Together with 4 f…" at bounding box center [494, 439] width 714 height 856
copy div "Although Pablo's friends did not win the tournament, they performed well at the…"
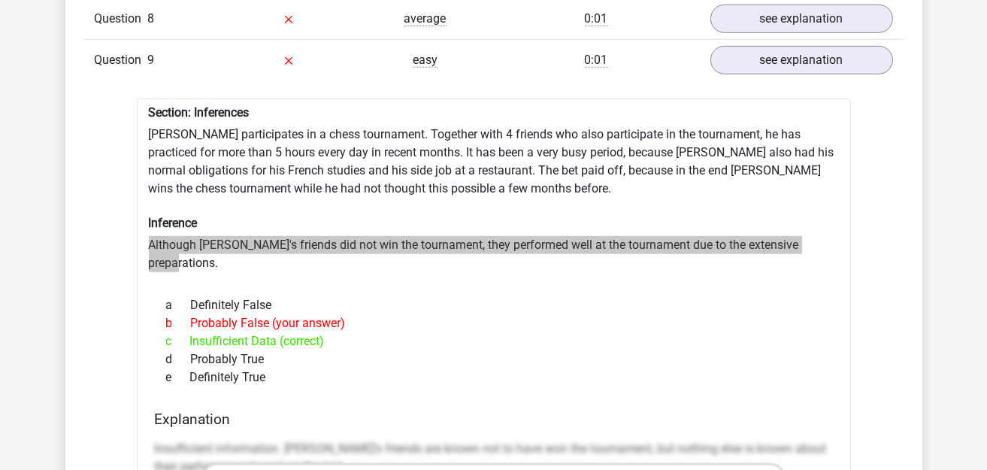
scroll to position [1427, 0]
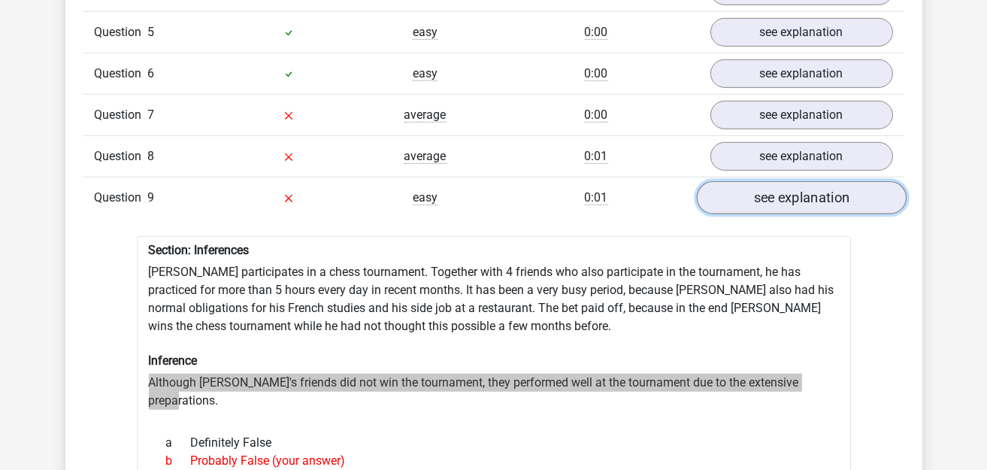
click at [761, 181] on link "see explanation" at bounding box center [801, 197] width 210 height 33
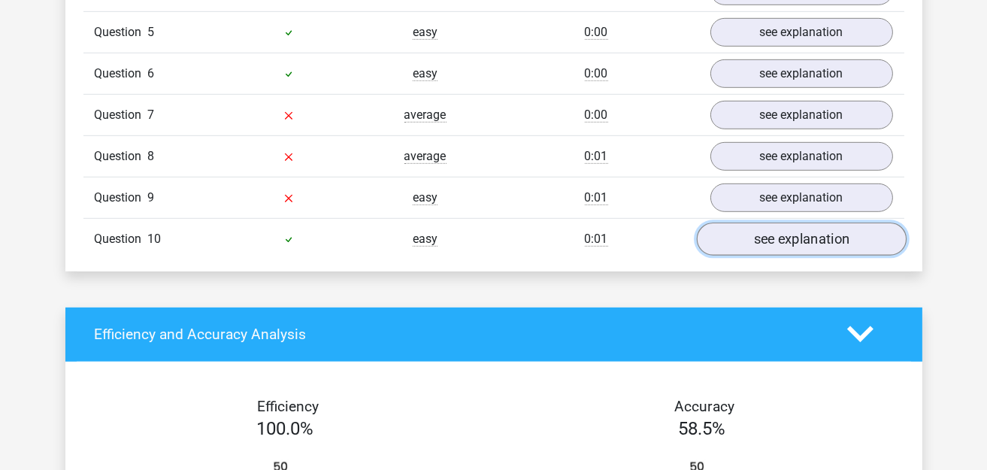
click at [775, 224] on link "see explanation" at bounding box center [801, 238] width 210 height 33
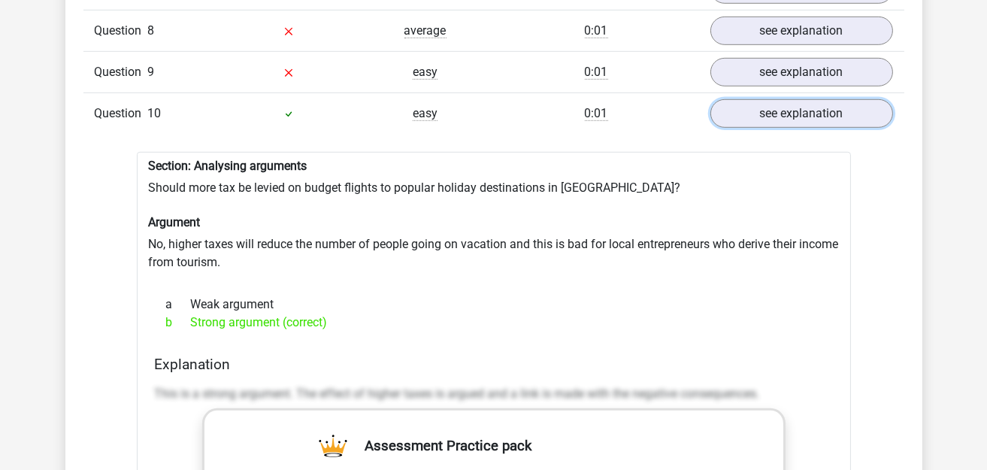
scroll to position [1578, 0]
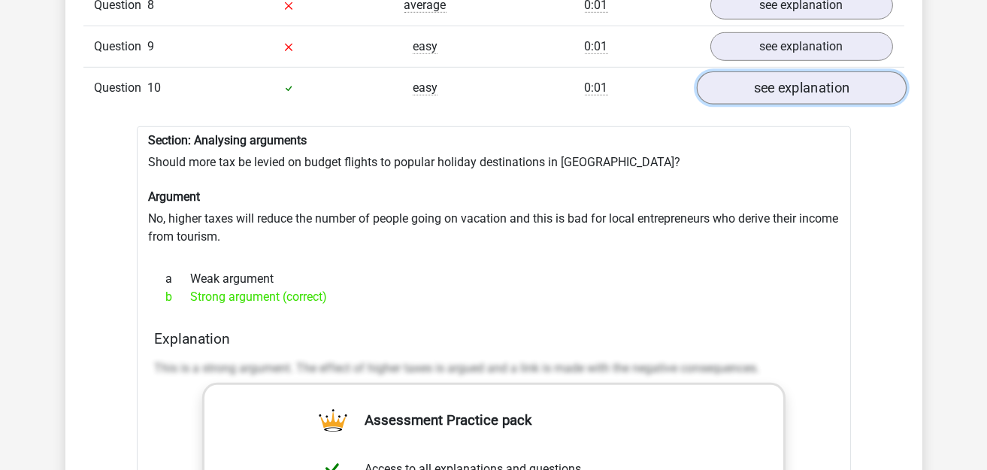
click at [803, 75] on link "see explanation" at bounding box center [801, 87] width 210 height 33
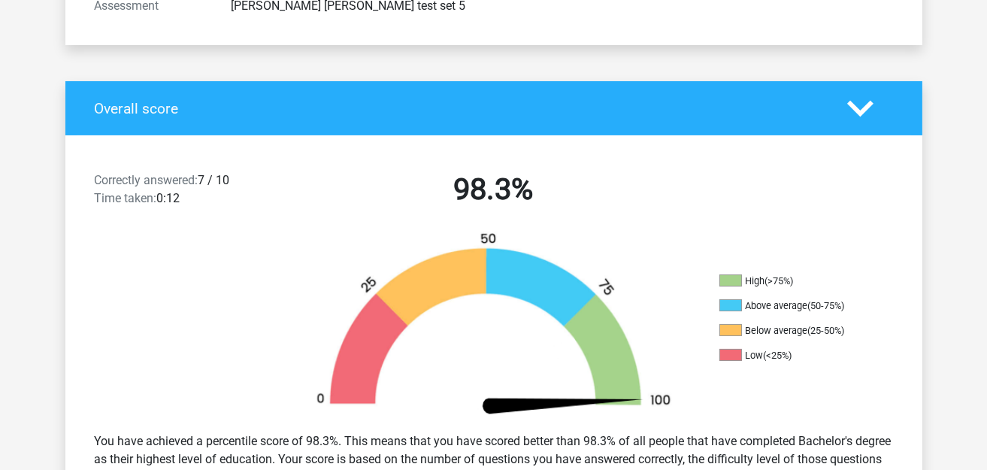
scroll to position [0, 0]
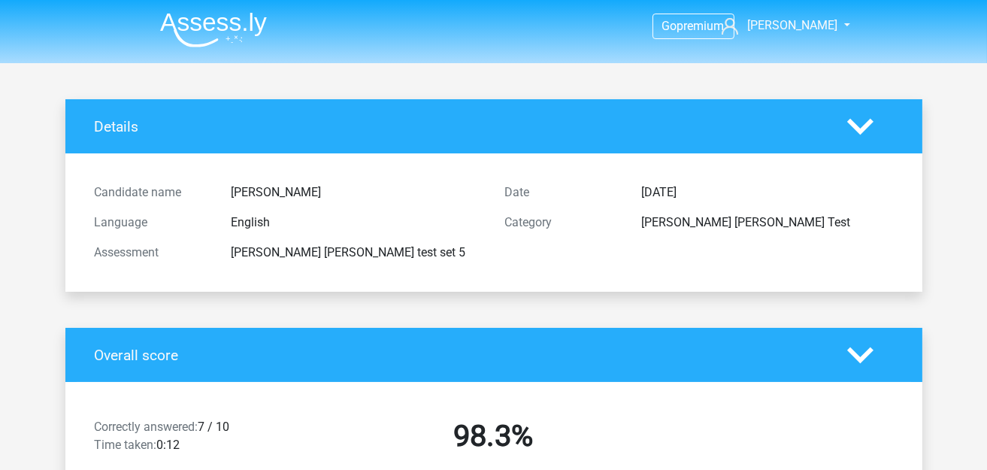
click at [236, 35] on img at bounding box center [213, 29] width 107 height 35
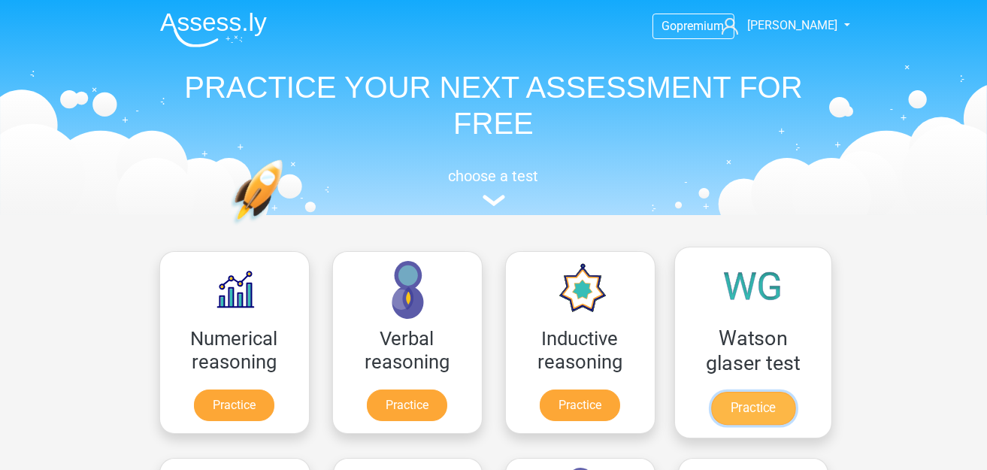
click at [756, 392] on link "Practice" at bounding box center [752, 408] width 84 height 33
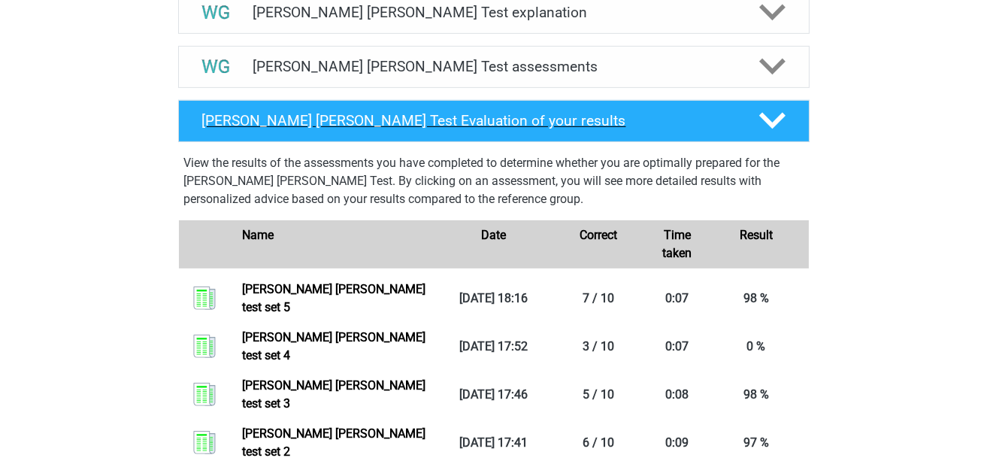
scroll to position [901, 0]
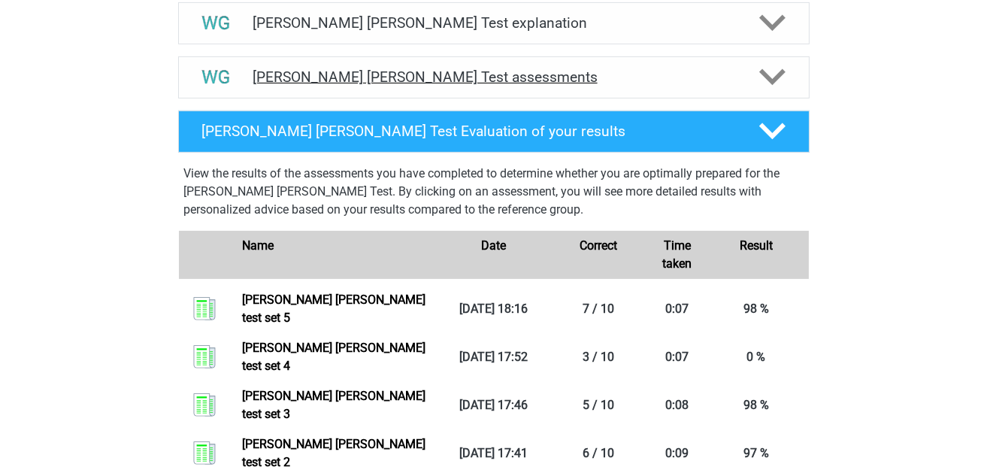
click at [481, 71] on h4 "[PERSON_NAME] [PERSON_NAME] Test assessments" at bounding box center [494, 76] width 482 height 17
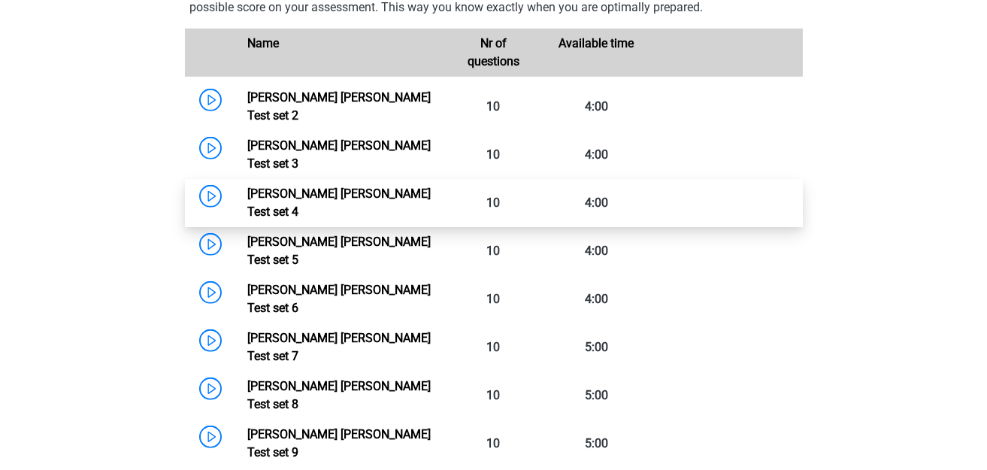
scroll to position [1051, 0]
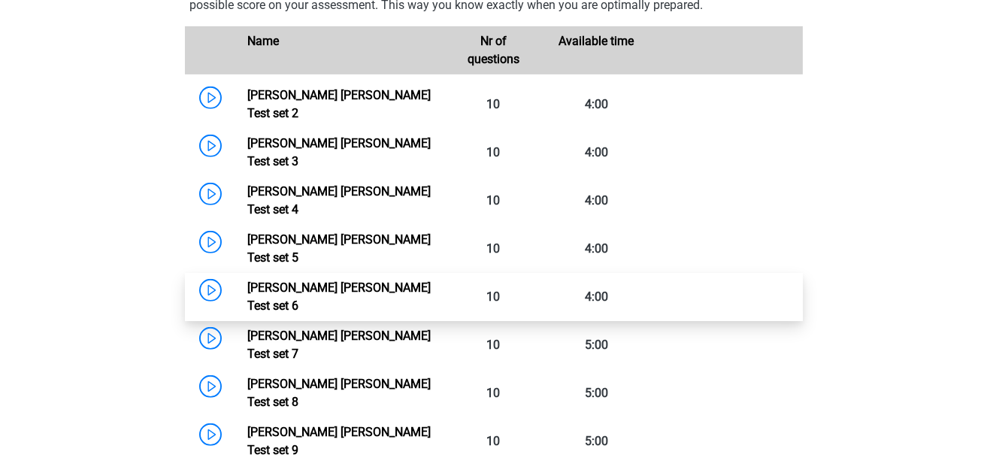
click at [247, 280] on link "[PERSON_NAME] [PERSON_NAME] Test set 6" at bounding box center [338, 296] width 183 height 32
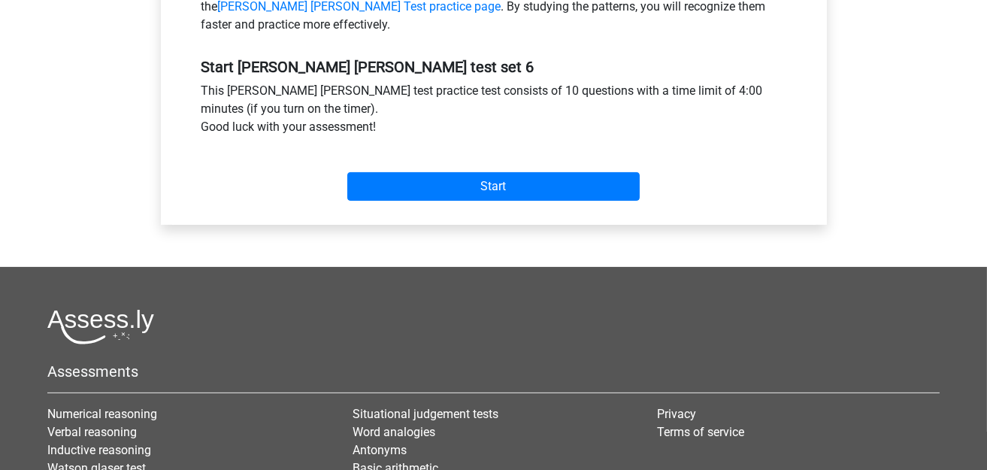
scroll to position [526, 0]
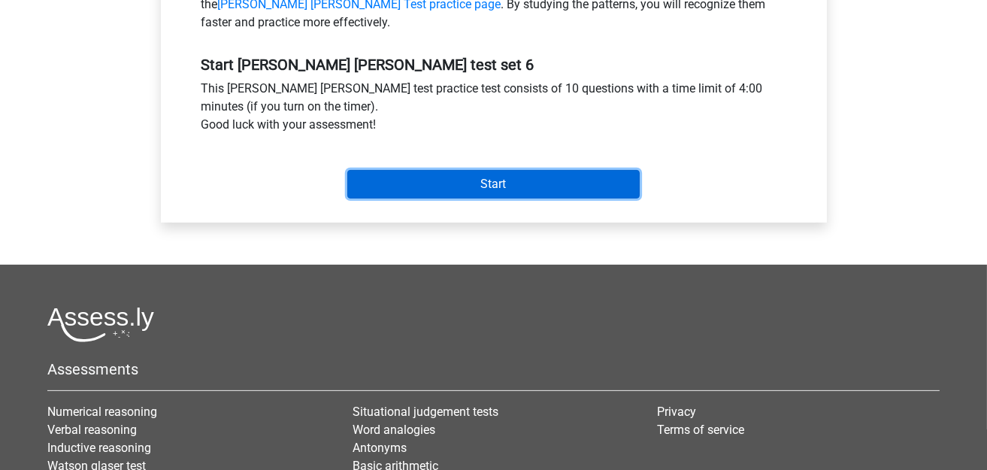
click at [536, 177] on input "Start" at bounding box center [493, 184] width 292 height 29
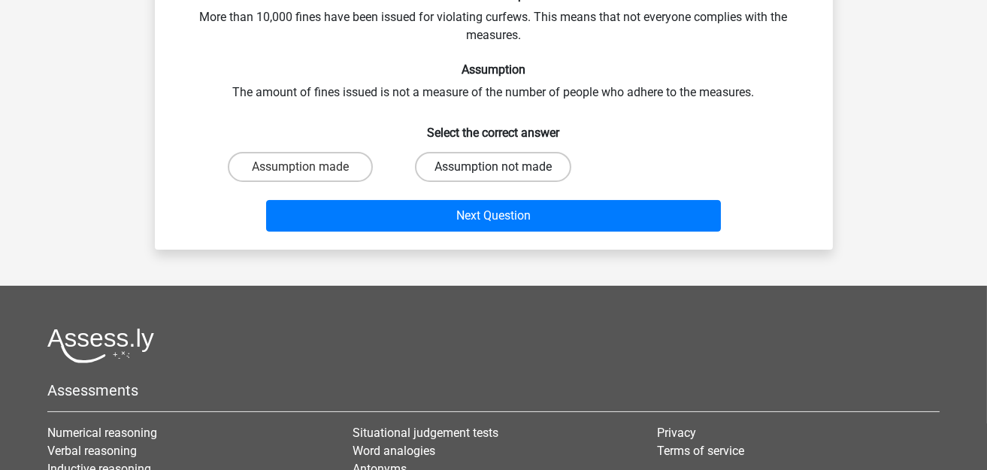
click at [456, 163] on label "Assumption not made" at bounding box center [493, 167] width 156 height 30
click at [493, 167] on input "Assumption not made" at bounding box center [498, 172] width 10 height 10
radio input "true"
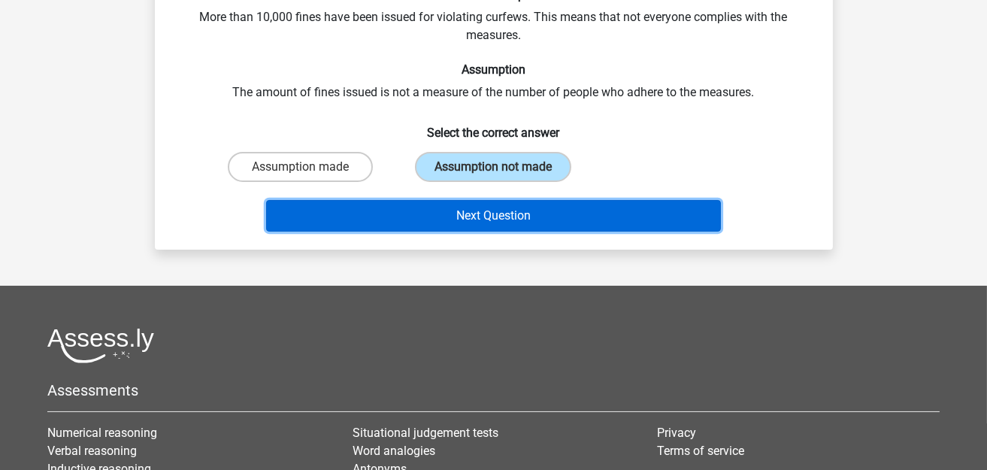
click at [443, 221] on button "Next Question" at bounding box center [493, 216] width 455 height 32
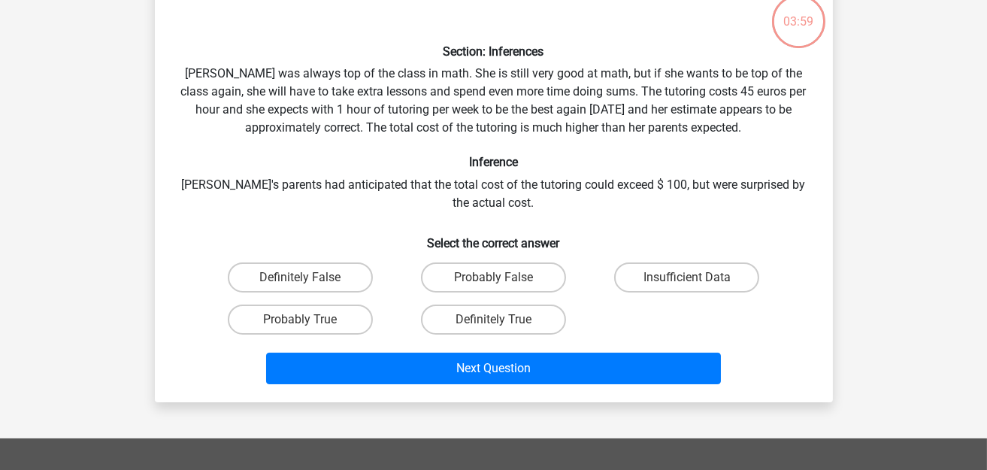
scroll to position [68, 0]
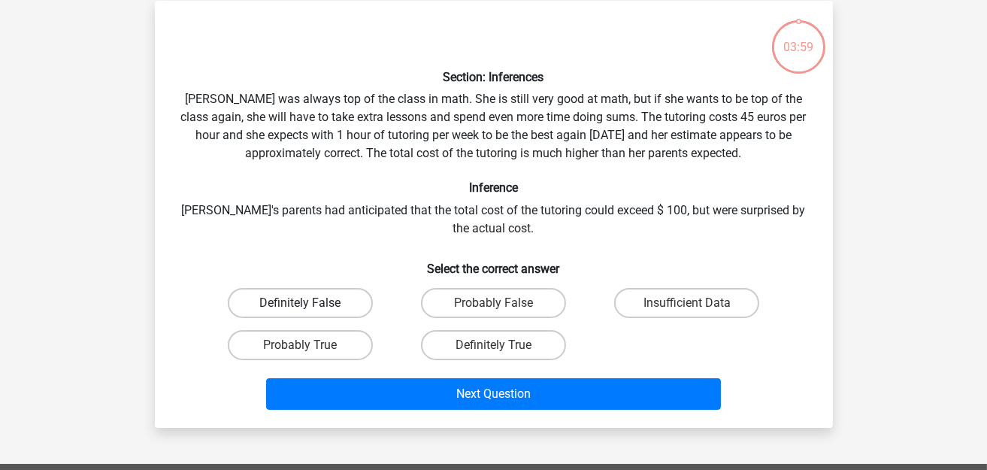
click at [316, 304] on label "Definitely False" at bounding box center [300, 303] width 145 height 30
click at [310, 304] on input "Definitely False" at bounding box center [305, 308] width 10 height 10
radio input "true"
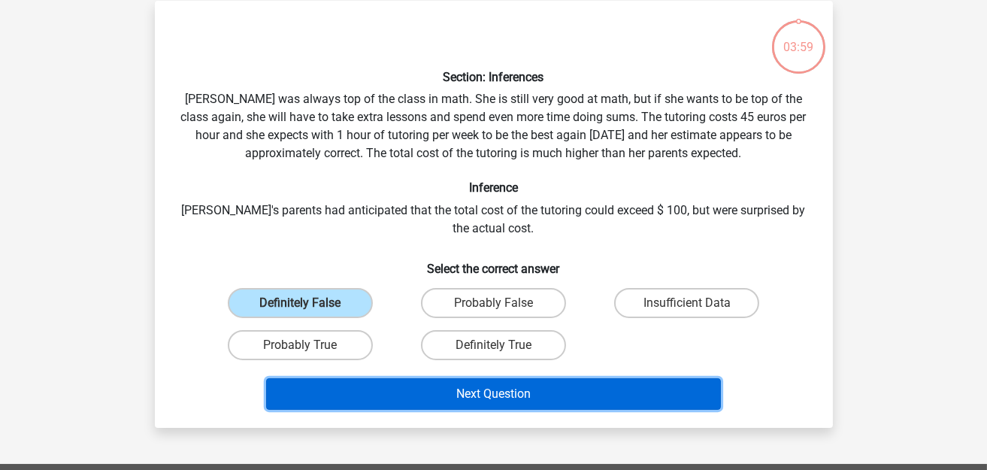
click at [401, 378] on button "Next Question" at bounding box center [493, 394] width 455 height 32
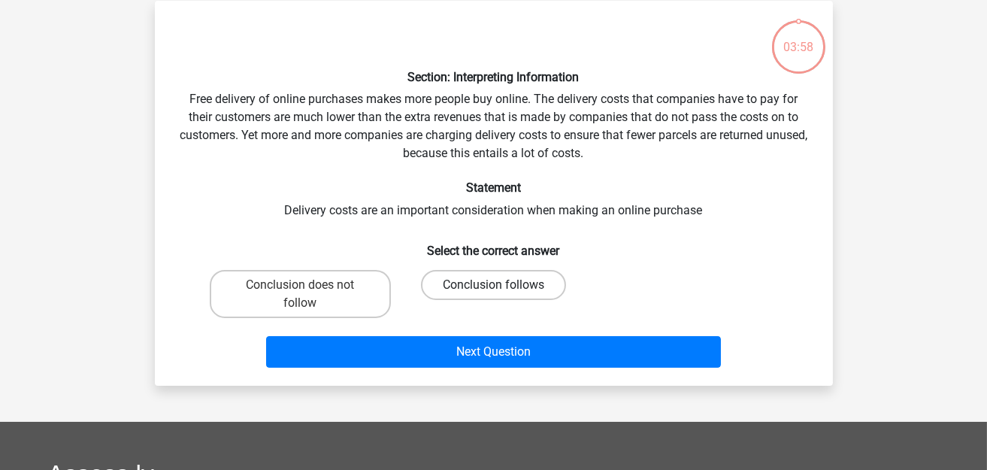
click at [541, 289] on label "Conclusion follows" at bounding box center [493, 285] width 145 height 30
click at [503, 289] on input "Conclusion follows" at bounding box center [498, 290] width 10 height 10
radio input "true"
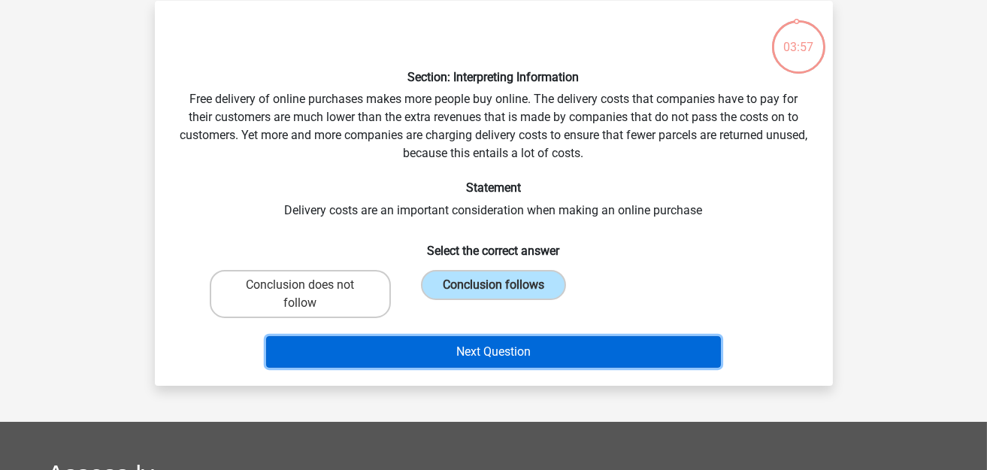
click at [529, 362] on button "Next Question" at bounding box center [493, 352] width 455 height 32
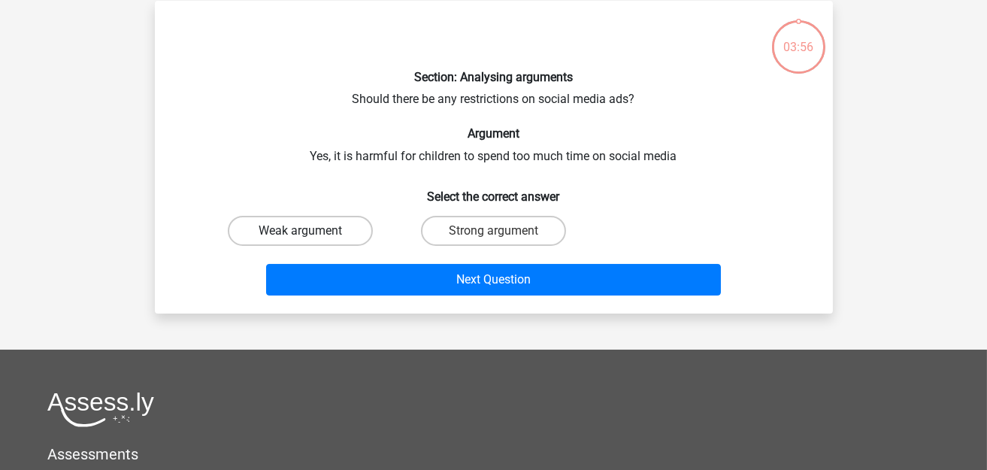
click at [297, 240] on label "Weak argument" at bounding box center [300, 231] width 145 height 30
click at [300, 240] on input "Weak argument" at bounding box center [305, 236] width 10 height 10
radio input "true"
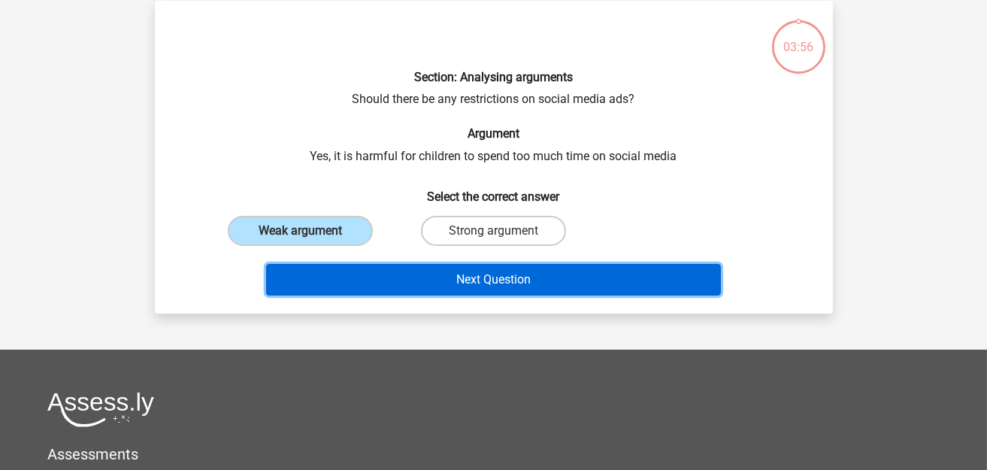
click at [346, 269] on button "Next Question" at bounding box center [493, 280] width 455 height 32
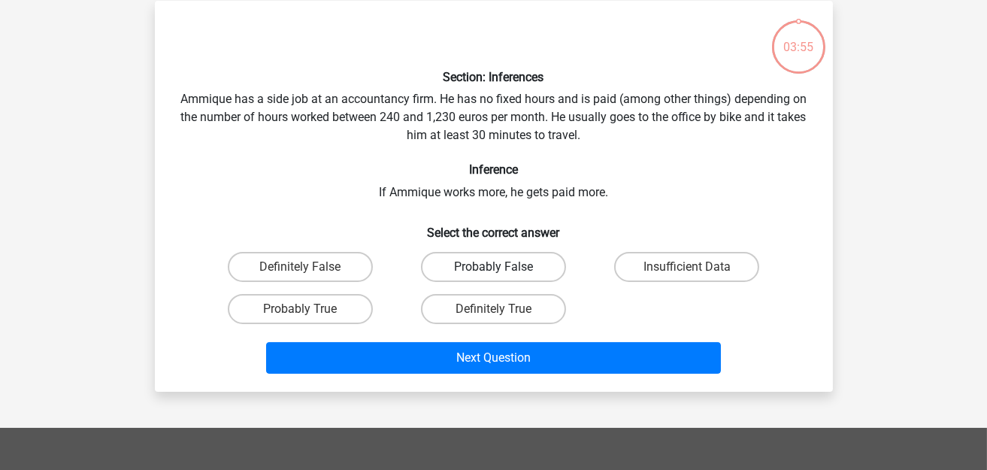
click at [490, 274] on label "Probably False" at bounding box center [493, 267] width 145 height 30
click at [493, 274] on input "Probably False" at bounding box center [498, 272] width 10 height 10
radio input "true"
click at [494, 300] on label "Definitely True" at bounding box center [493, 309] width 145 height 30
click at [494, 309] on input "Definitely True" at bounding box center [498, 314] width 10 height 10
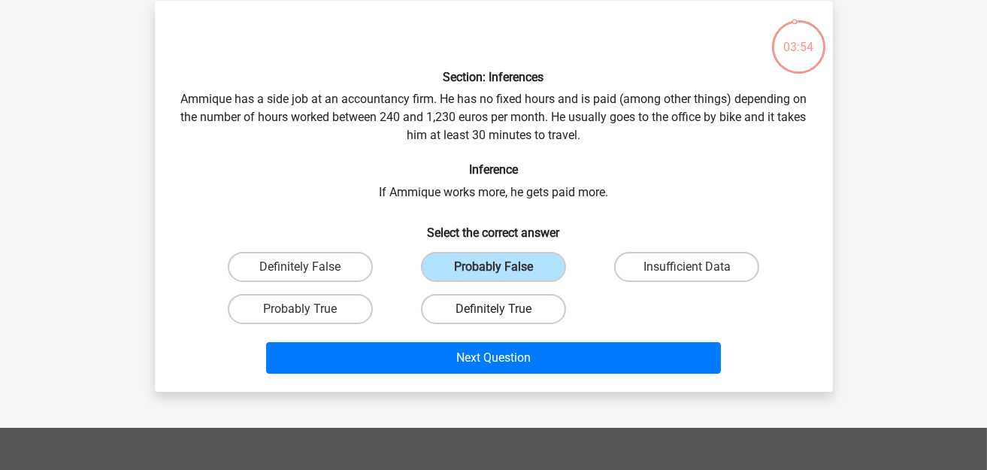
radio input "true"
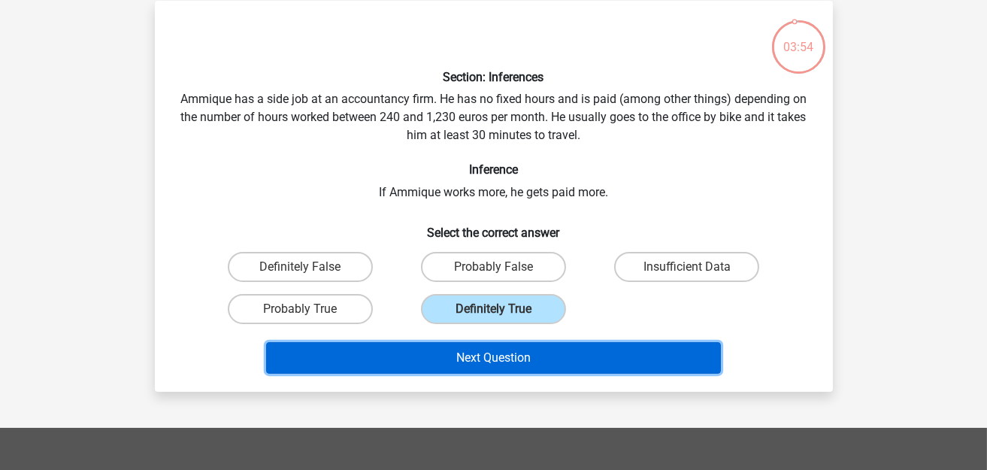
click at [490, 343] on button "Next Question" at bounding box center [493, 358] width 455 height 32
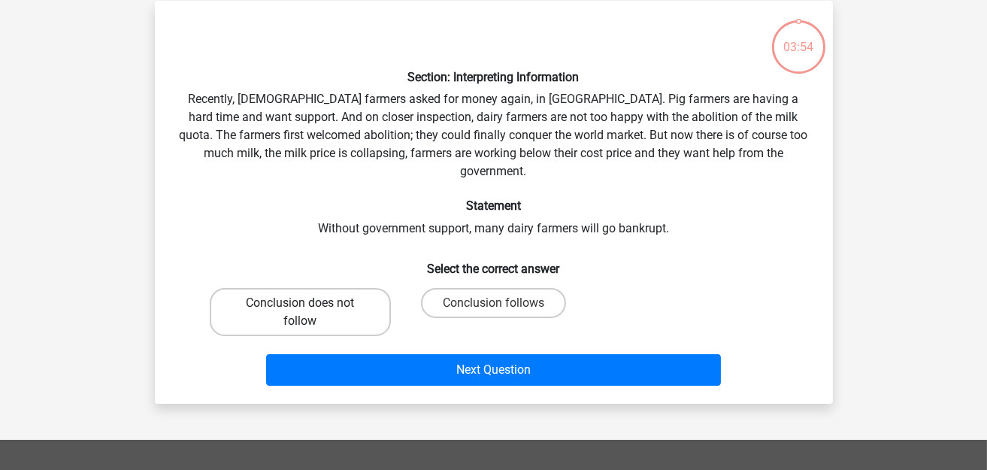
click at [326, 288] on label "Conclusion does not follow" at bounding box center [300, 312] width 181 height 48
click at [310, 303] on input "Conclusion does not follow" at bounding box center [305, 308] width 10 height 10
radio input "true"
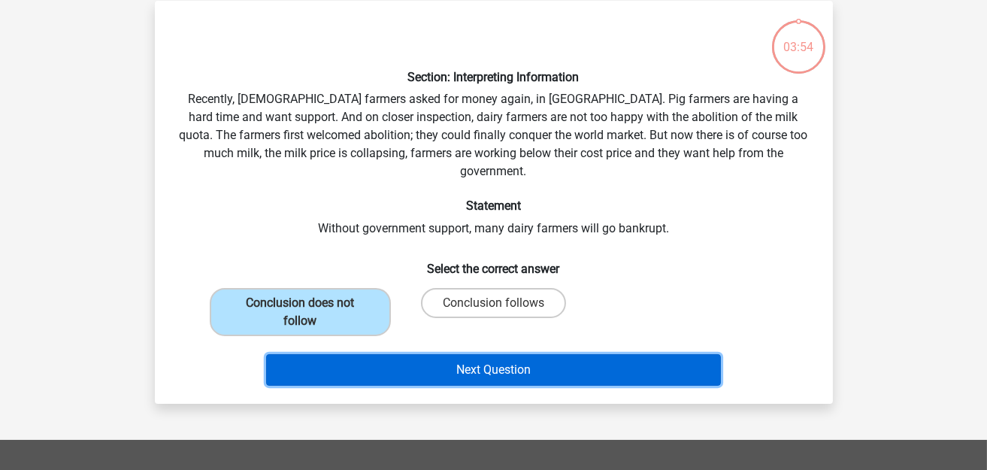
click at [466, 358] on button "Next Question" at bounding box center [493, 370] width 455 height 32
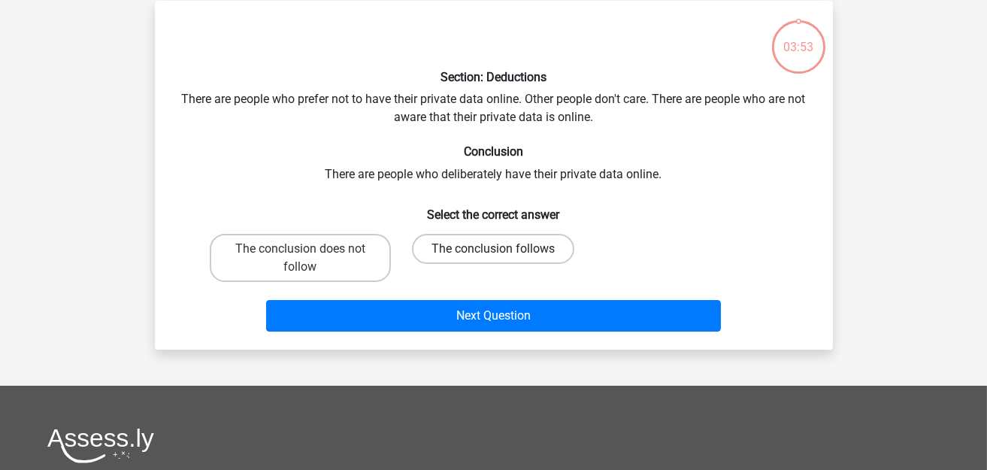
click at [486, 250] on label "The conclusion follows" at bounding box center [493, 249] width 162 height 30
click at [493, 250] on input "The conclusion follows" at bounding box center [498, 254] width 10 height 10
radio input "true"
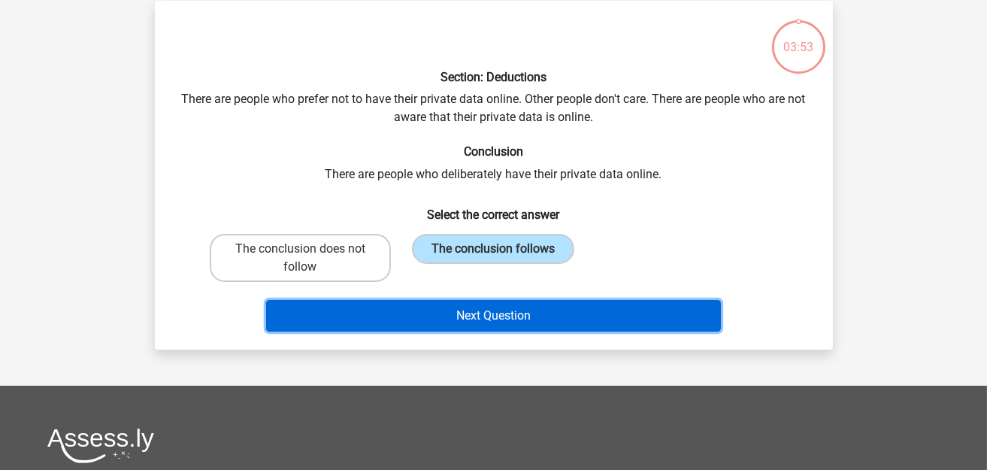
click at [488, 304] on button "Next Question" at bounding box center [493, 316] width 455 height 32
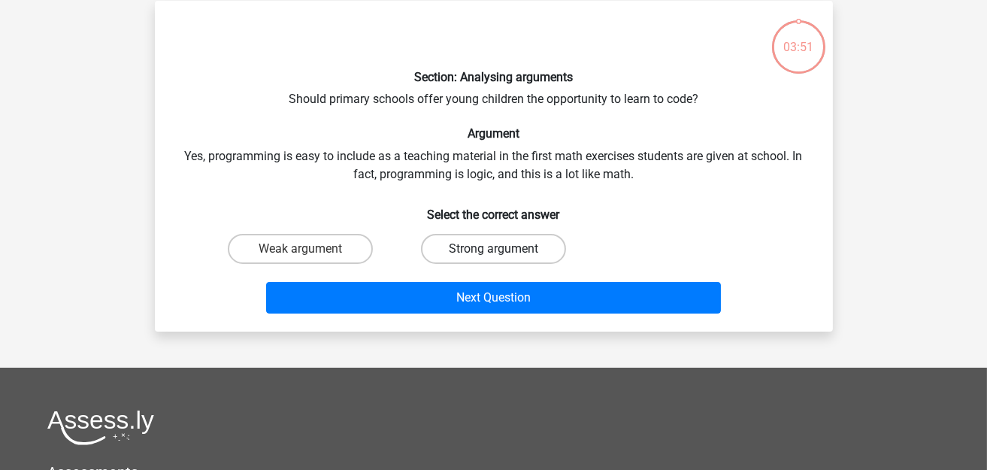
click at [474, 251] on label "Strong argument" at bounding box center [493, 249] width 145 height 30
click at [493, 251] on input "Strong argument" at bounding box center [498, 254] width 10 height 10
radio input "true"
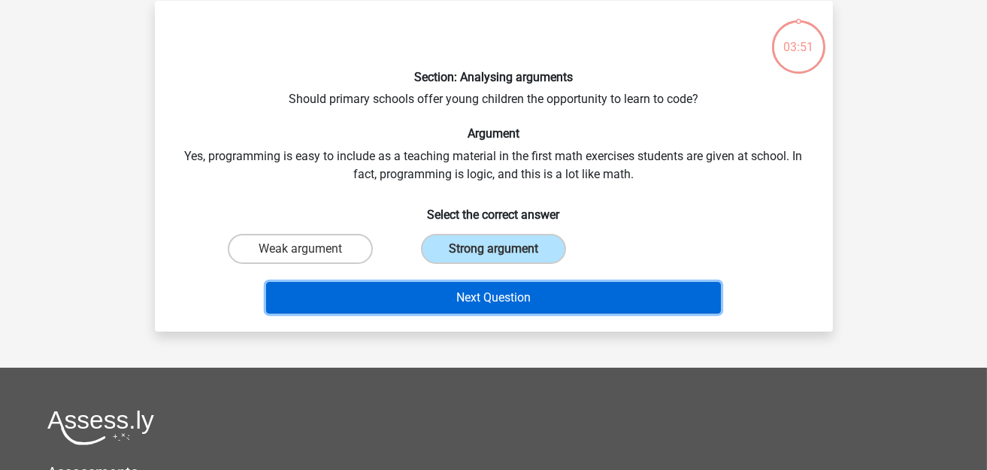
click at [464, 291] on button "Next Question" at bounding box center [493, 298] width 455 height 32
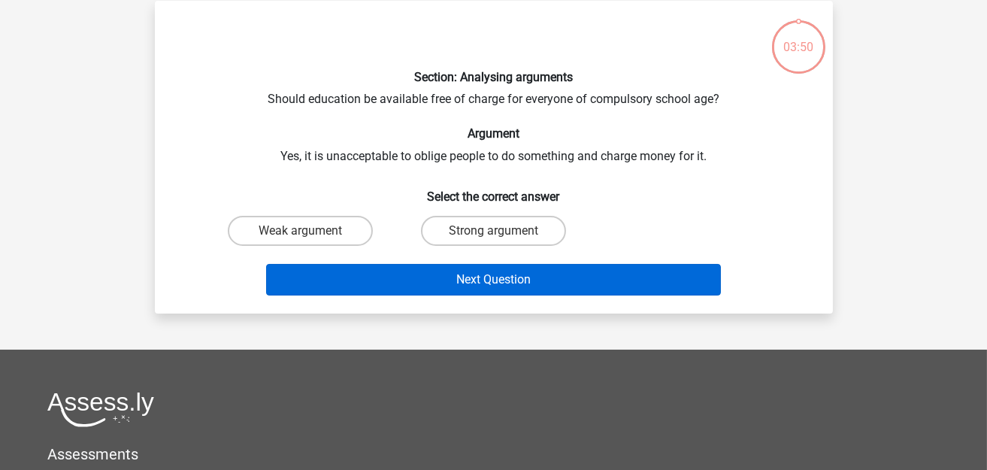
drag, startPoint x: 317, startPoint y: 242, endPoint x: 365, endPoint y: 268, distance: 54.5
click at [322, 243] on label "Weak argument" at bounding box center [300, 231] width 145 height 30
click at [310, 240] on input "Weak argument" at bounding box center [305, 236] width 10 height 10
radio input "true"
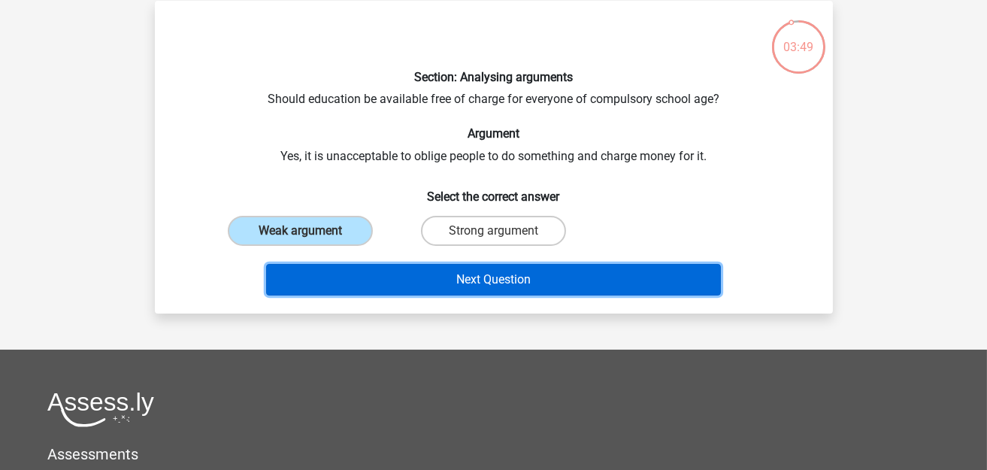
click at [464, 270] on button "Next Question" at bounding box center [493, 280] width 455 height 32
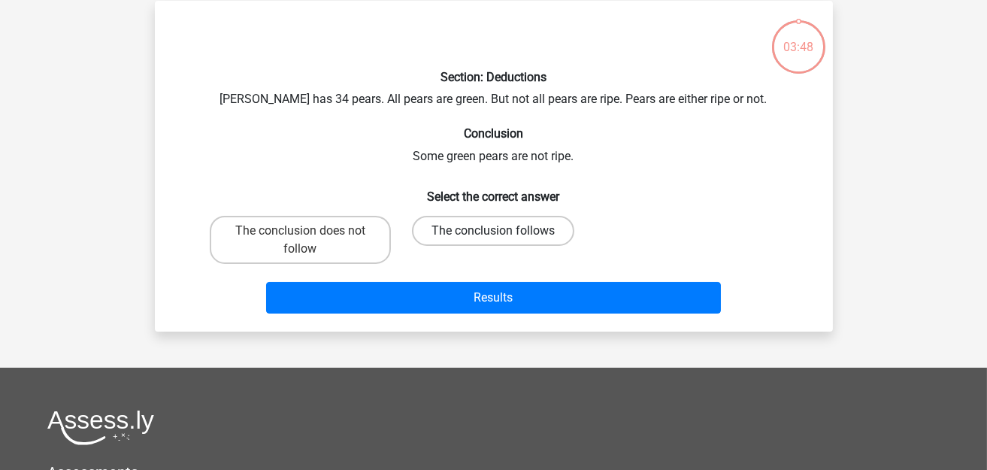
click at [467, 237] on label "The conclusion follows" at bounding box center [493, 231] width 162 height 30
click at [493, 237] on input "The conclusion follows" at bounding box center [498, 236] width 10 height 10
radio input "true"
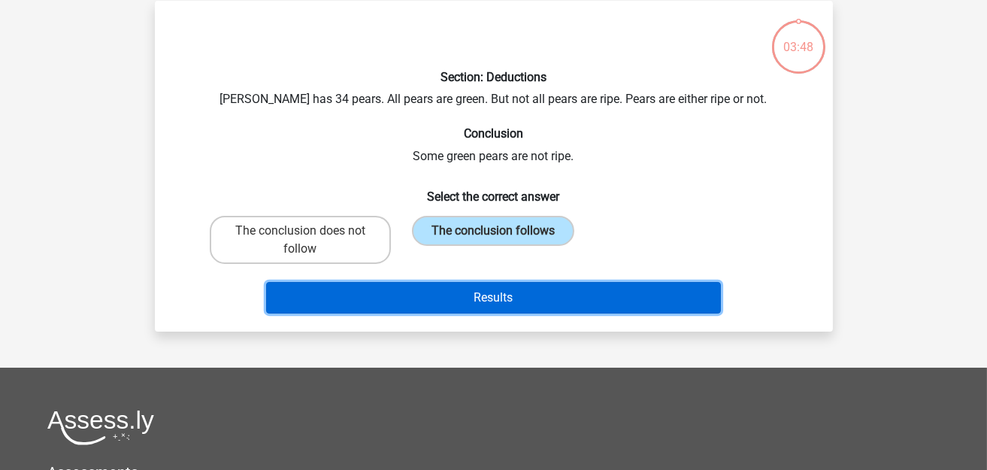
click at [449, 295] on button "Results" at bounding box center [493, 298] width 455 height 32
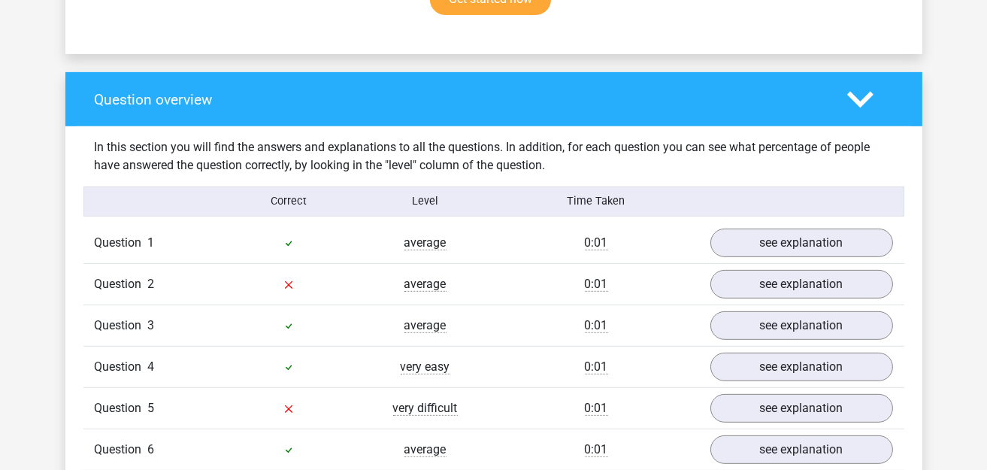
scroll to position [1202, 0]
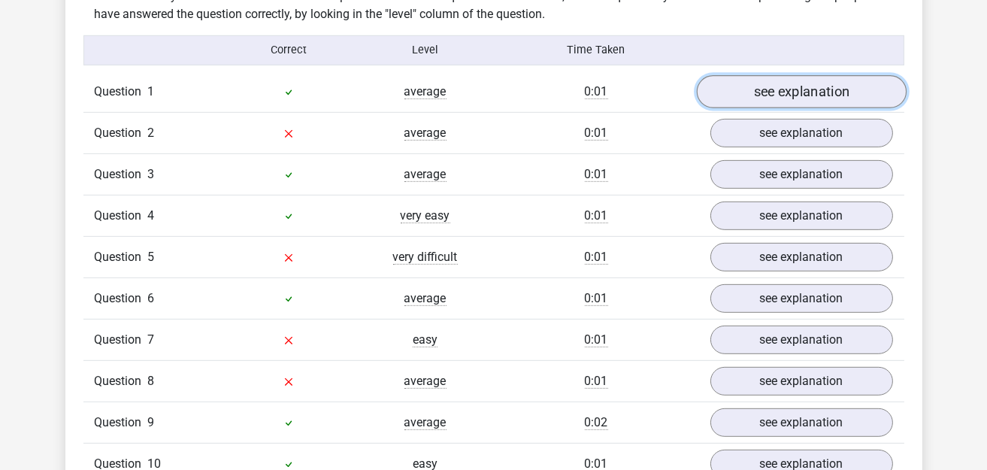
click at [770, 89] on link "see explanation" at bounding box center [801, 91] width 210 height 33
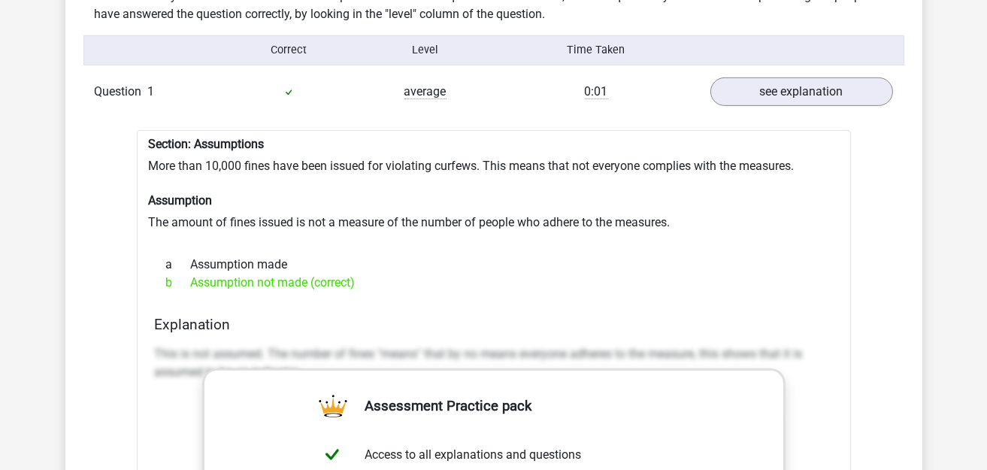
drag, startPoint x: 147, startPoint y: 144, endPoint x: 147, endPoint y: 158, distance: 13.5
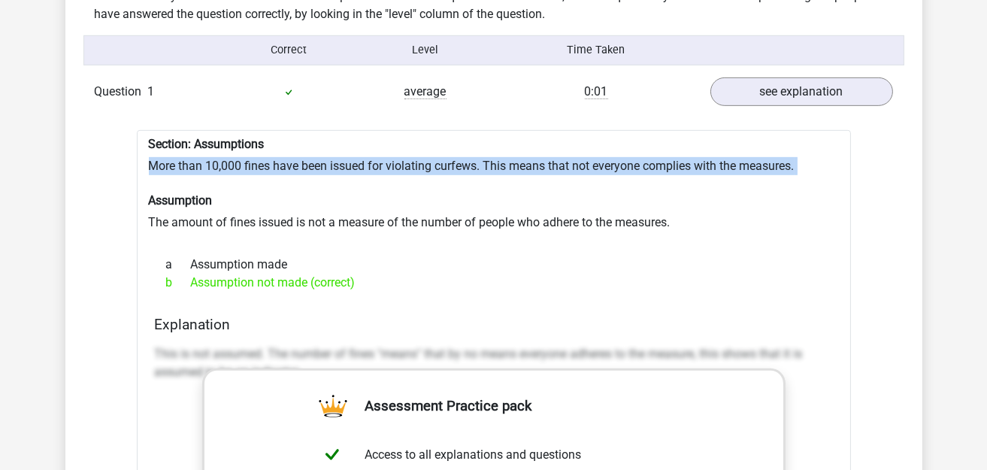
drag, startPoint x: 149, startPoint y: 156, endPoint x: 782, endPoint y: 165, distance: 633.6
copy div "More than 10,000 fines have been issued for violating curfews. This means that …"
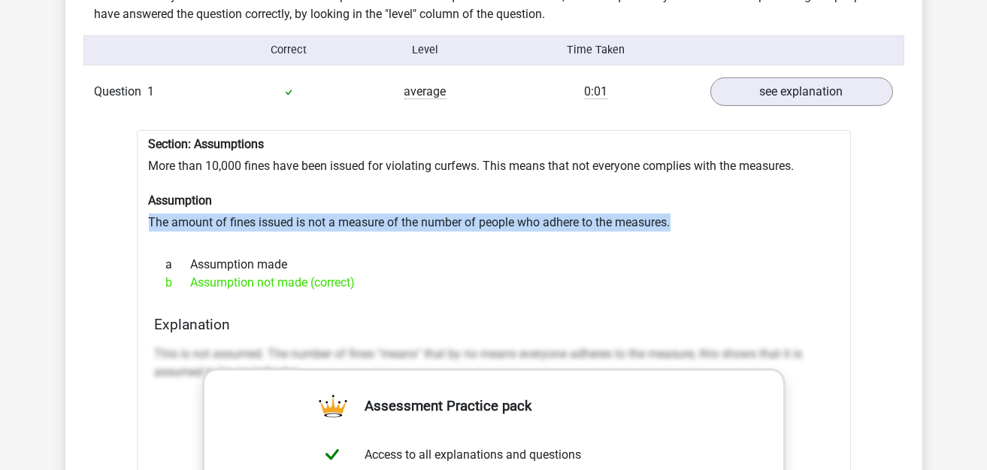
drag, startPoint x: 147, startPoint y: 212, endPoint x: 684, endPoint y: 216, distance: 537.3
copy div "The amount of fines issued is not a measure of the number of people who adhere …"
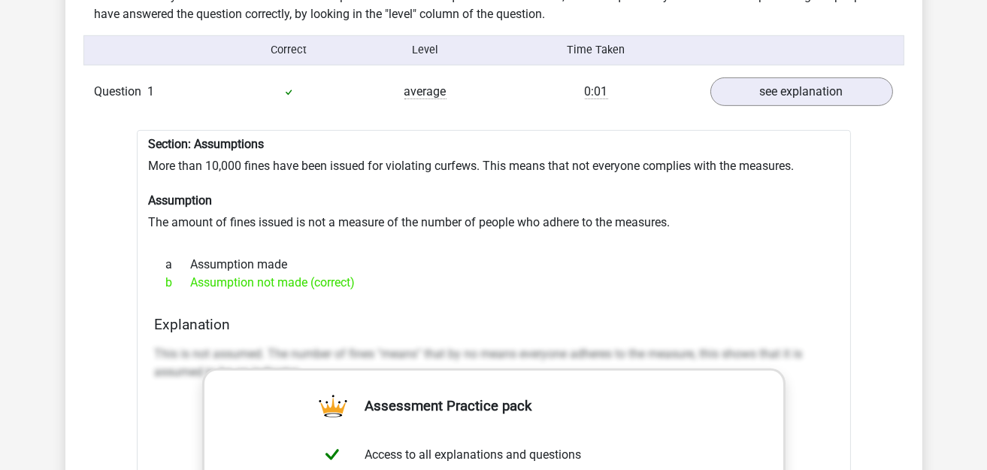
click at [572, 274] on div "b Assumption not made (correct)" at bounding box center [494, 283] width 678 height 18
click at [755, 83] on link "see explanation" at bounding box center [801, 91] width 210 height 33
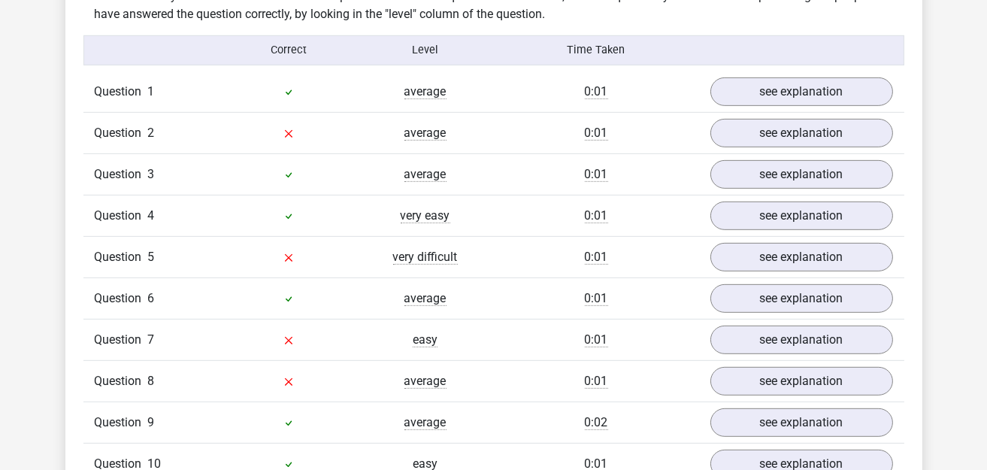
click at [776, 153] on div "Question 3 average 0:01 see explanation" at bounding box center [493, 173] width 821 height 41
click at [777, 127] on link "see explanation" at bounding box center [801, 132] width 210 height 33
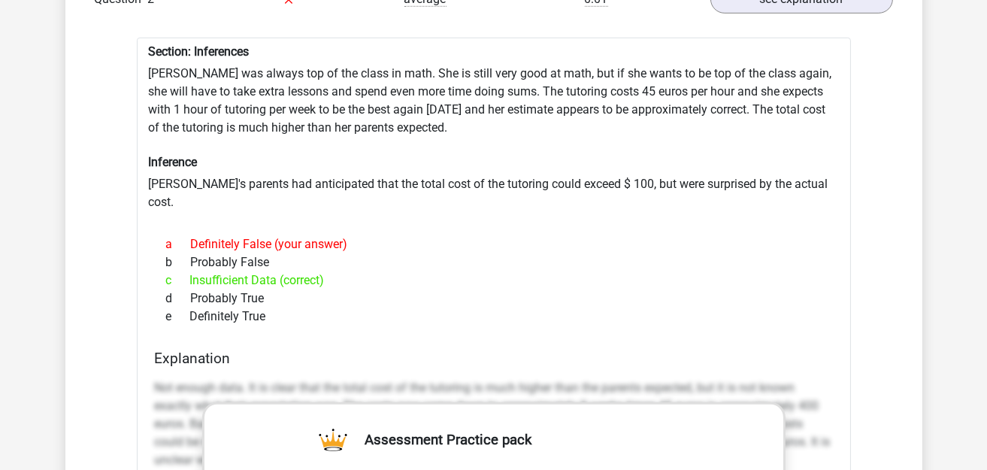
scroll to position [1127, 0]
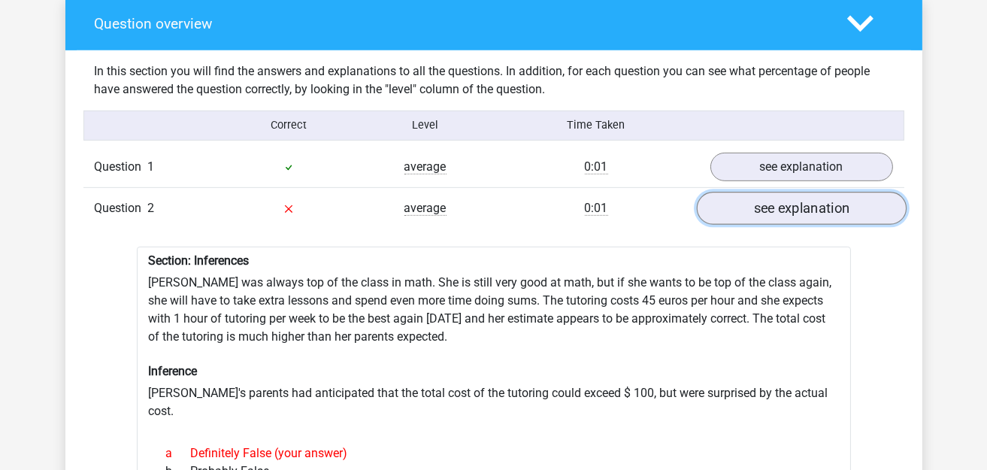
click at [779, 198] on link "see explanation" at bounding box center [801, 208] width 210 height 33
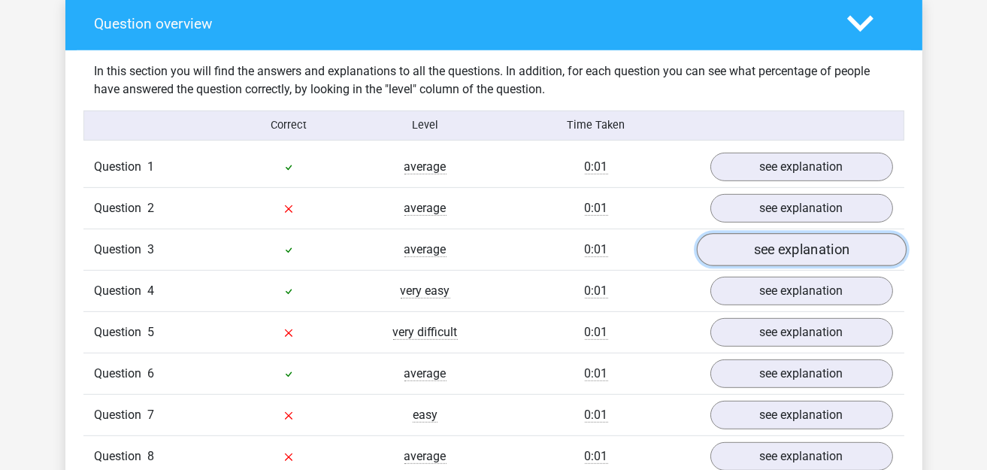
click at [787, 239] on link "see explanation" at bounding box center [801, 249] width 210 height 33
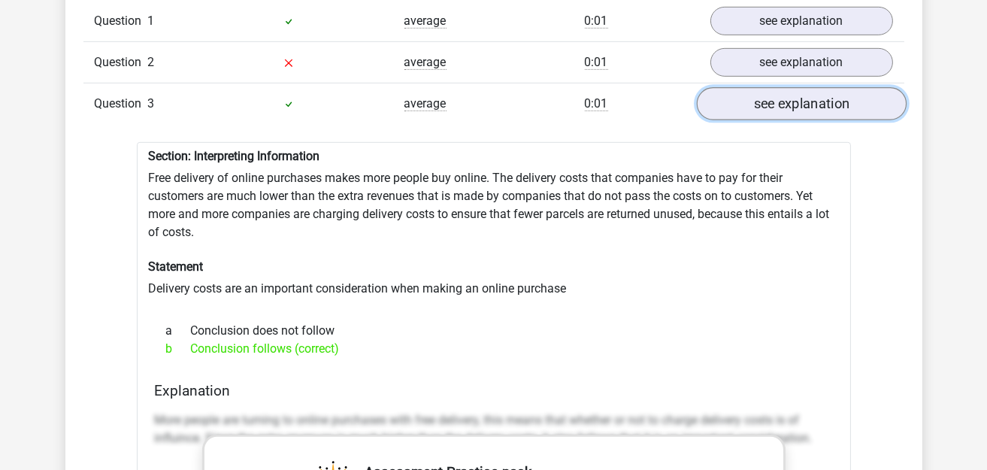
scroll to position [1277, 0]
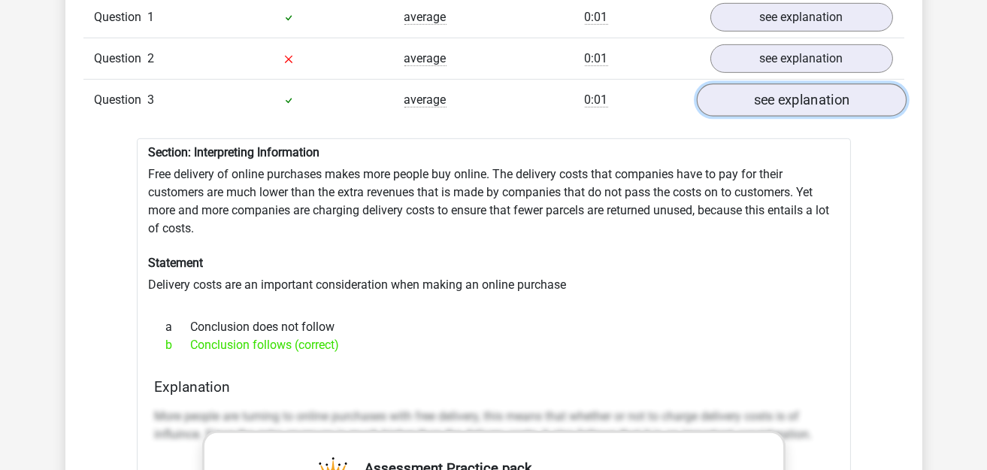
click at [785, 95] on link "see explanation" at bounding box center [801, 99] width 210 height 33
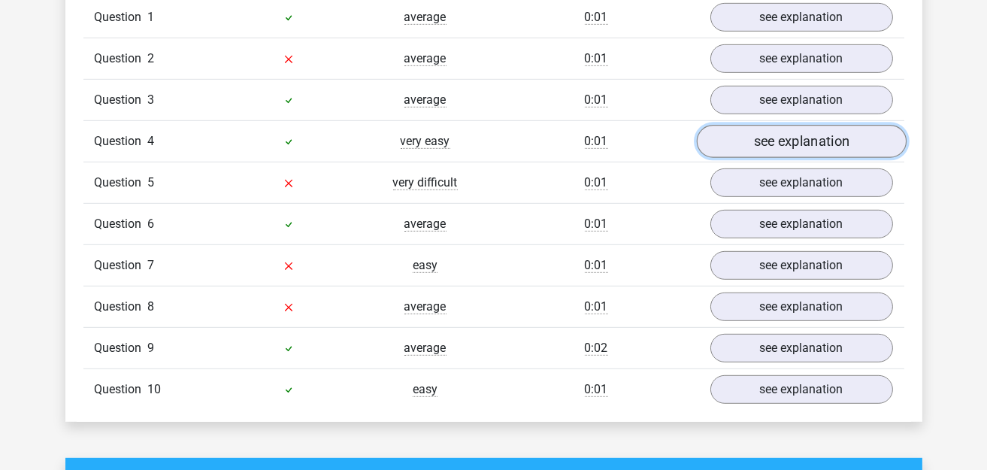
click at [779, 125] on link "see explanation" at bounding box center [801, 141] width 210 height 33
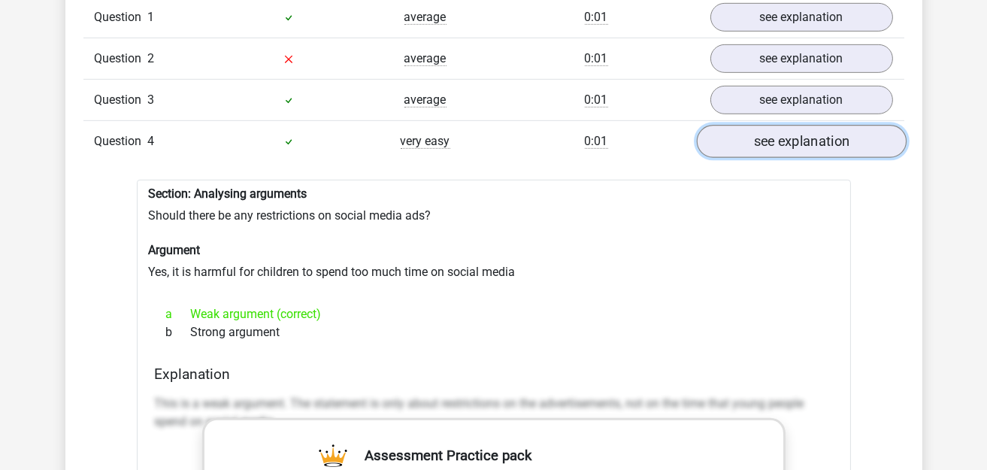
click at [779, 125] on link "see explanation" at bounding box center [801, 141] width 210 height 33
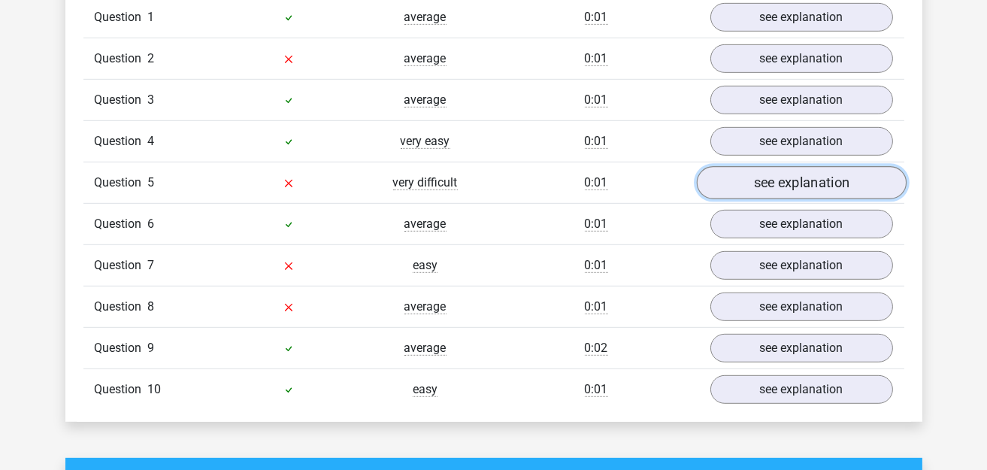
click at [782, 166] on link "see explanation" at bounding box center [801, 182] width 210 height 33
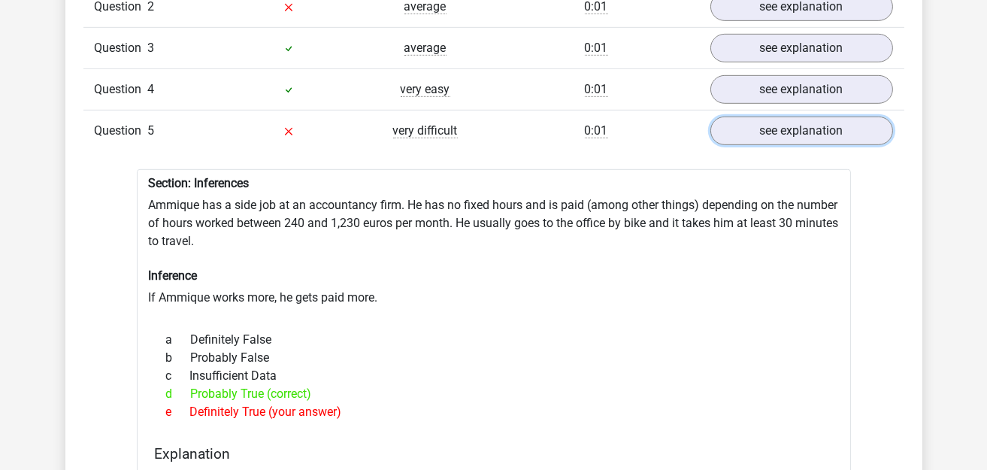
scroll to position [1352, 0]
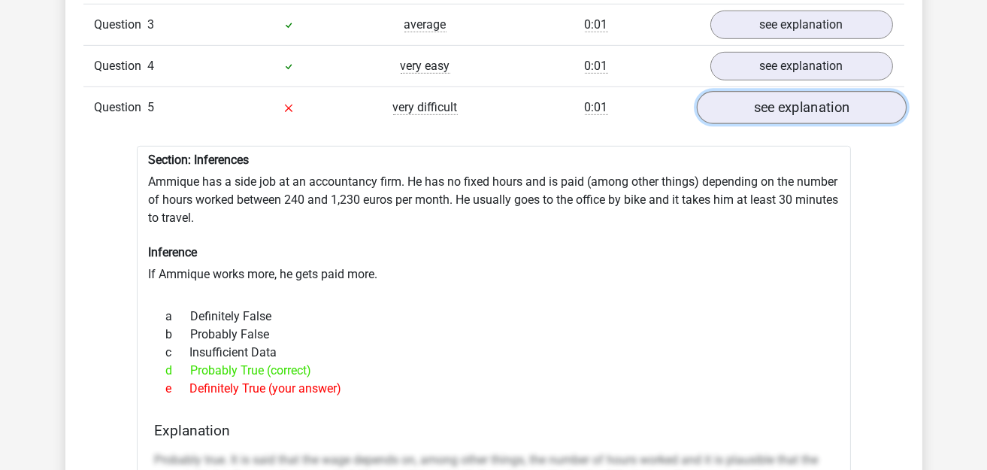
click at [768, 91] on link "see explanation" at bounding box center [801, 107] width 210 height 33
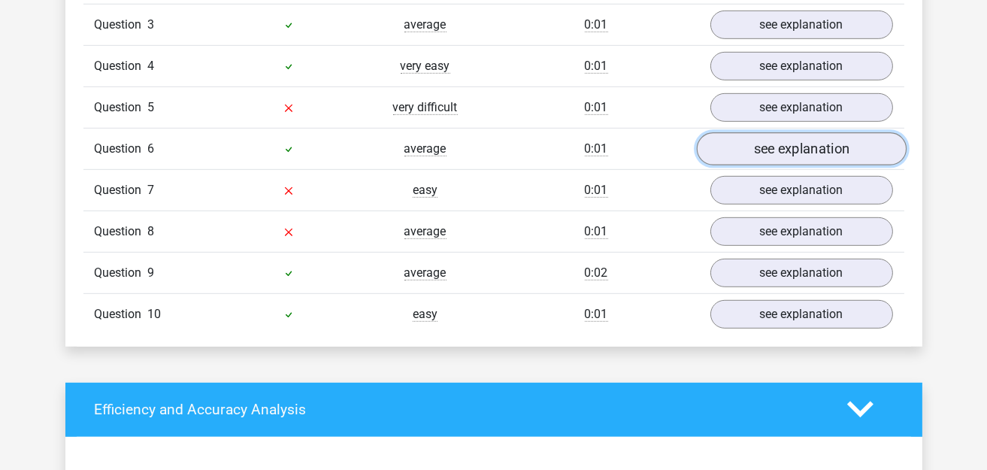
click at [776, 132] on link "see explanation" at bounding box center [801, 148] width 210 height 33
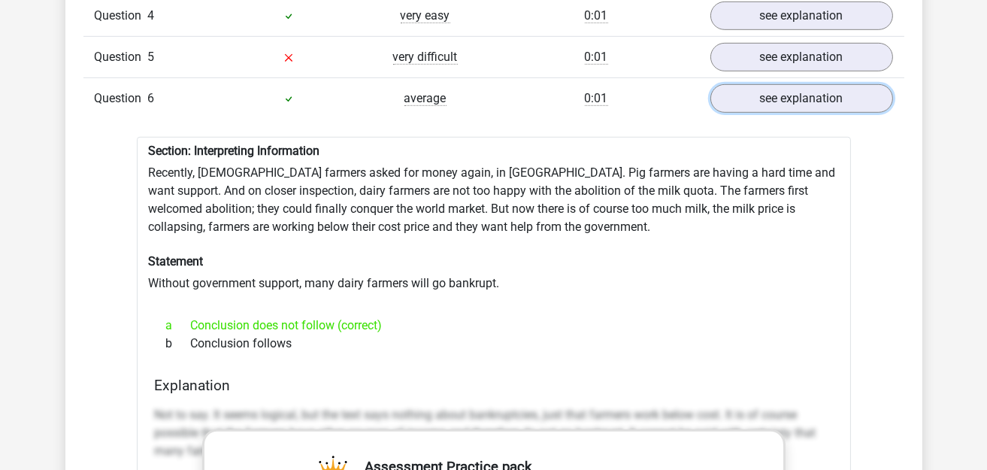
scroll to position [1427, 0]
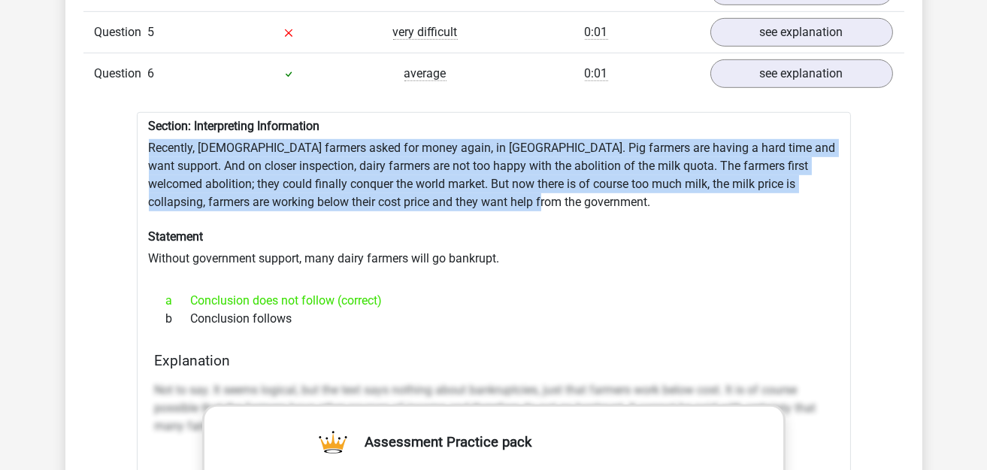
drag, startPoint x: 144, startPoint y: 136, endPoint x: 610, endPoint y: 182, distance: 468.9
copy div "Recently, European farmers asked for money again, in Brussels. Pig farmers are …"
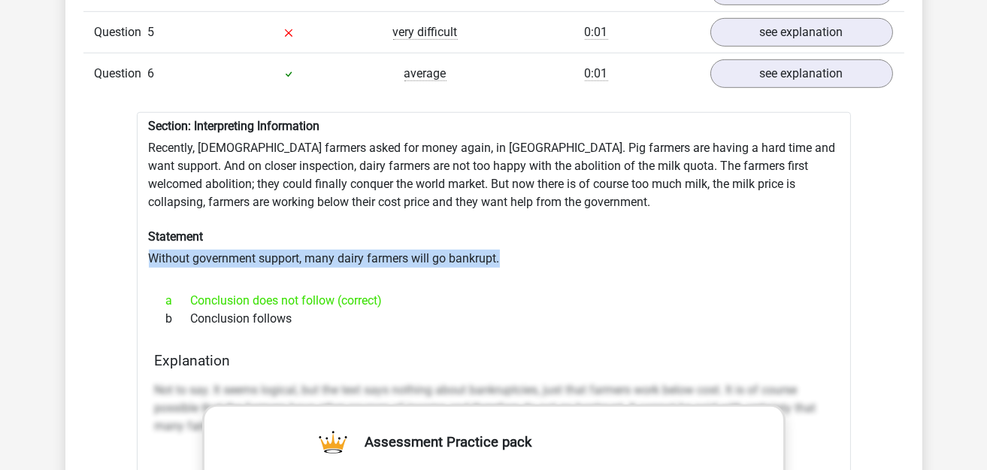
drag, startPoint x: 150, startPoint y: 244, endPoint x: 527, endPoint y: 242, distance: 377.3
copy div "Without government support, many dairy farmers will go bankrupt."
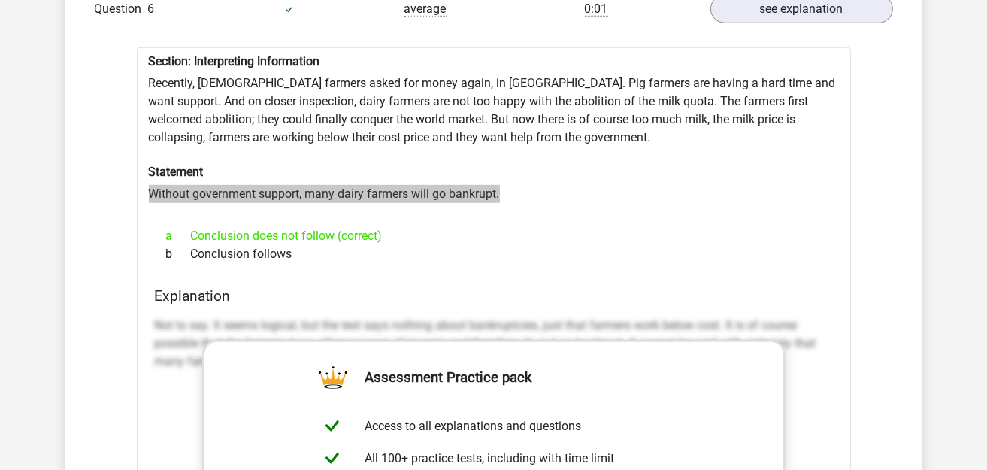
scroll to position [1352, 0]
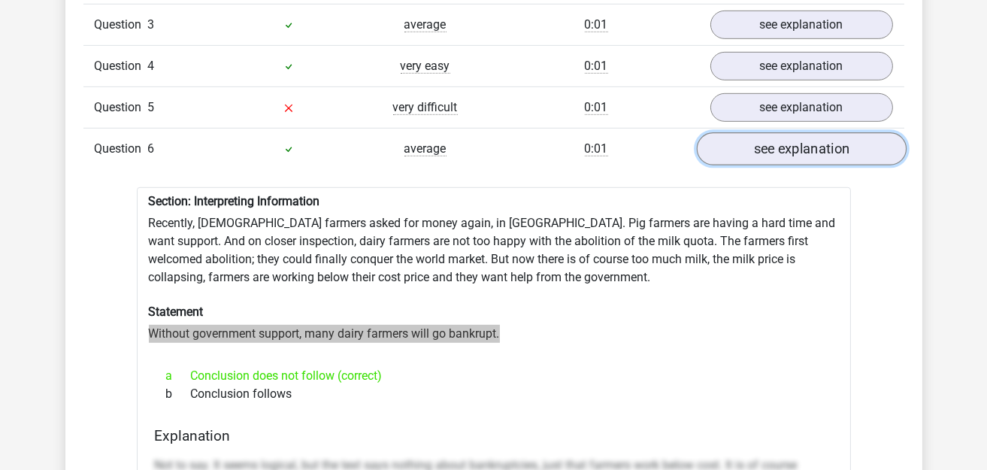
click at [776, 134] on link "see explanation" at bounding box center [801, 148] width 210 height 33
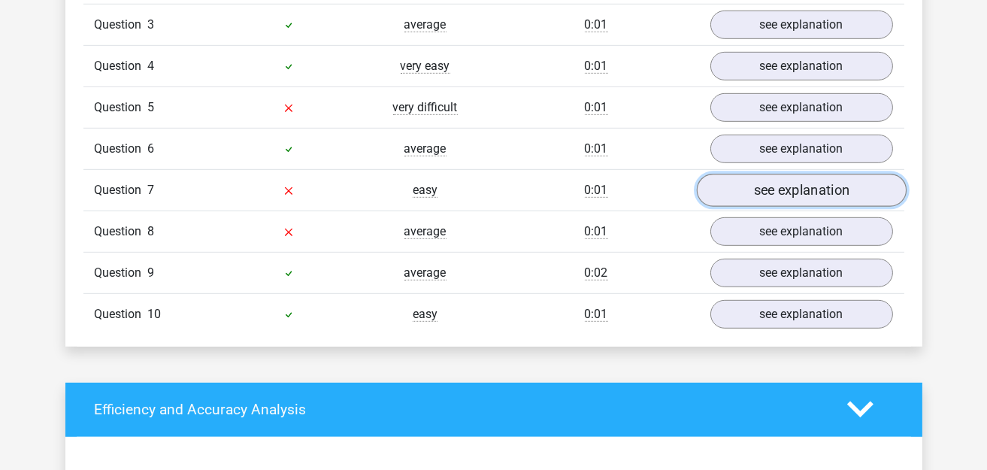
click at [800, 174] on link "see explanation" at bounding box center [801, 190] width 210 height 33
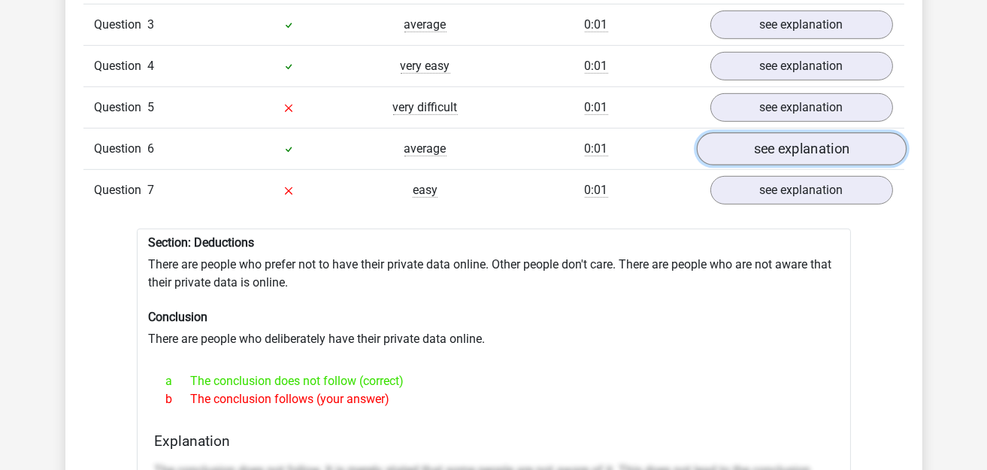
click at [766, 133] on link "see explanation" at bounding box center [801, 148] width 210 height 33
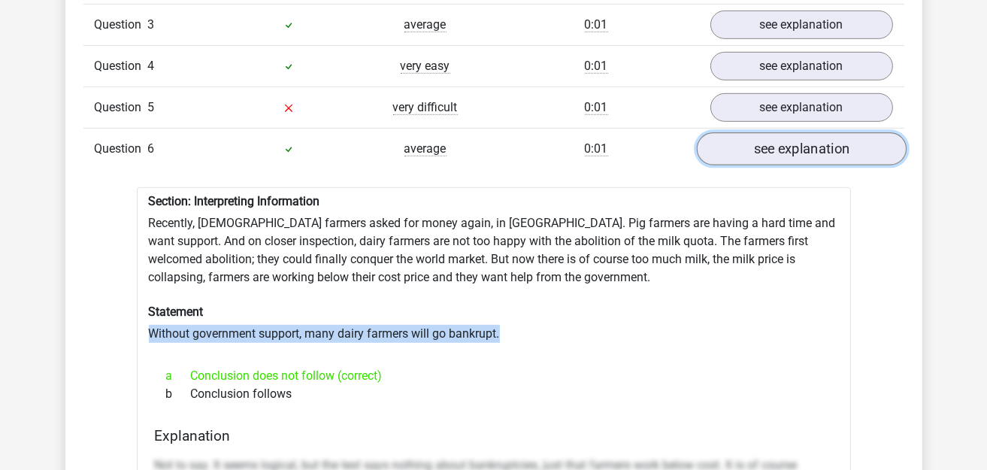
click at [766, 133] on link "see explanation" at bounding box center [801, 148] width 210 height 33
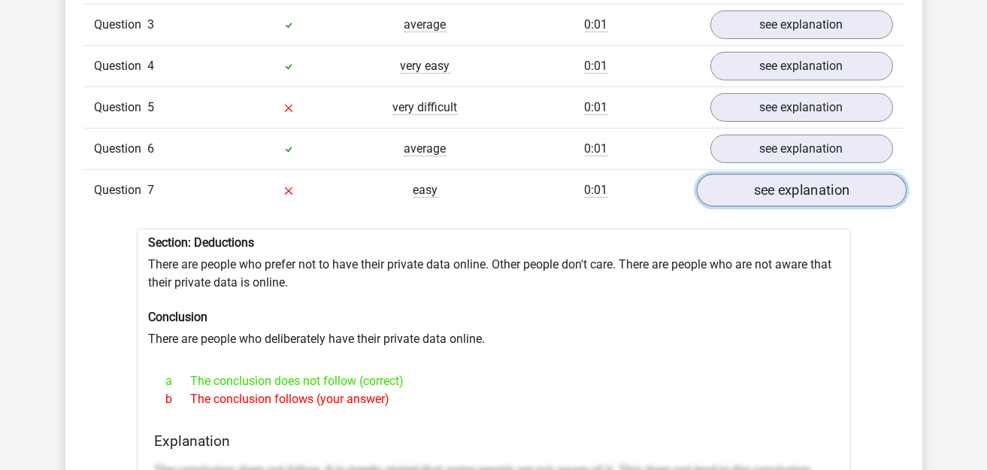
click at [784, 174] on link "see explanation" at bounding box center [801, 190] width 210 height 33
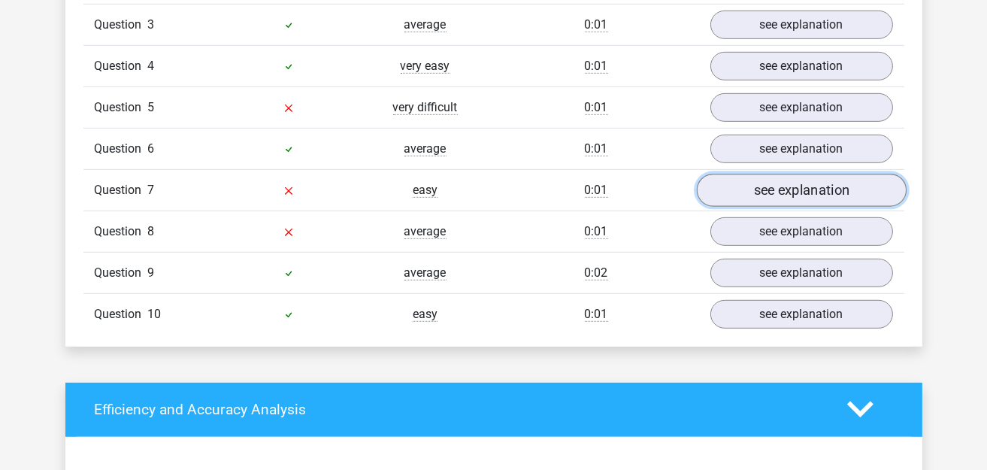
click at [784, 174] on link "see explanation" at bounding box center [801, 190] width 210 height 33
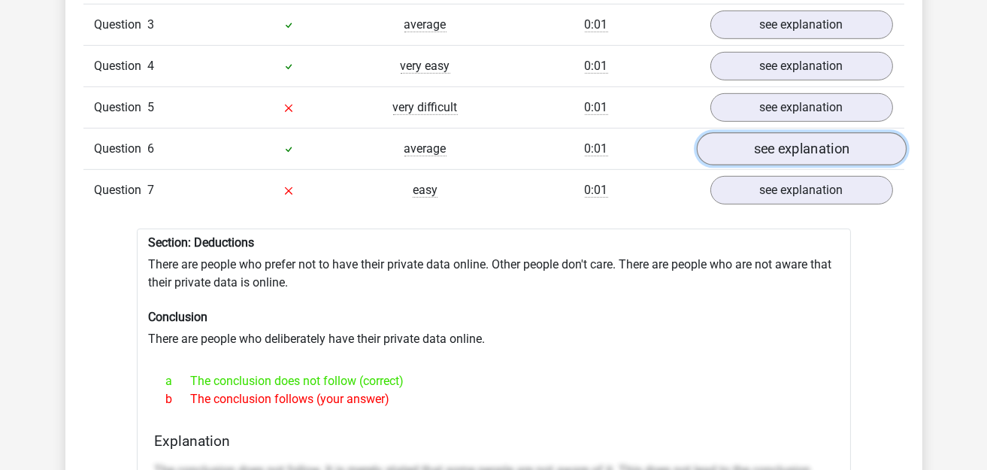
click at [777, 140] on link "see explanation" at bounding box center [801, 148] width 210 height 33
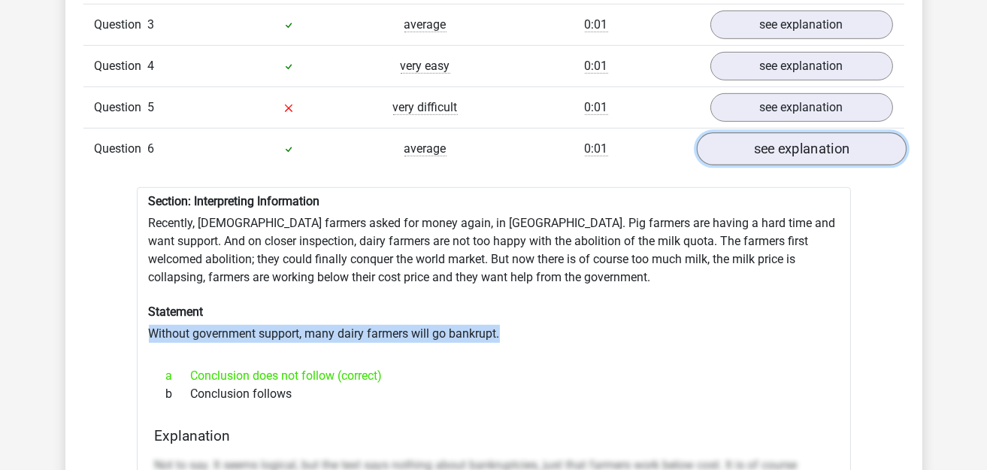
click at [777, 140] on link "see explanation" at bounding box center [801, 148] width 210 height 33
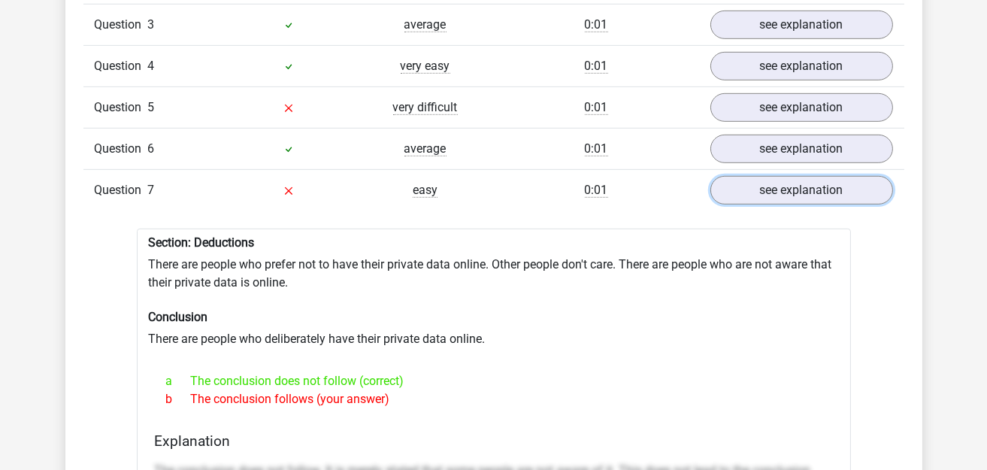
click at [775, 176] on link "see explanation" at bounding box center [801, 190] width 183 height 29
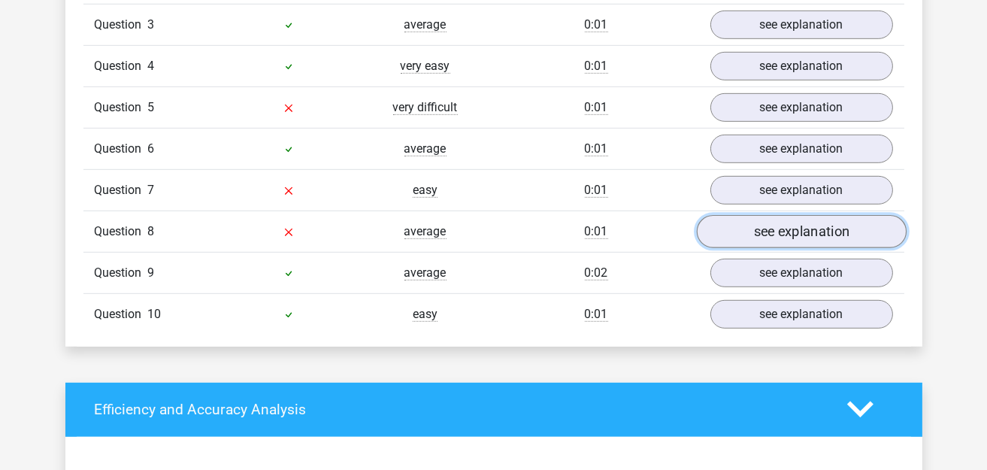
click at [779, 219] on link "see explanation" at bounding box center [801, 231] width 210 height 33
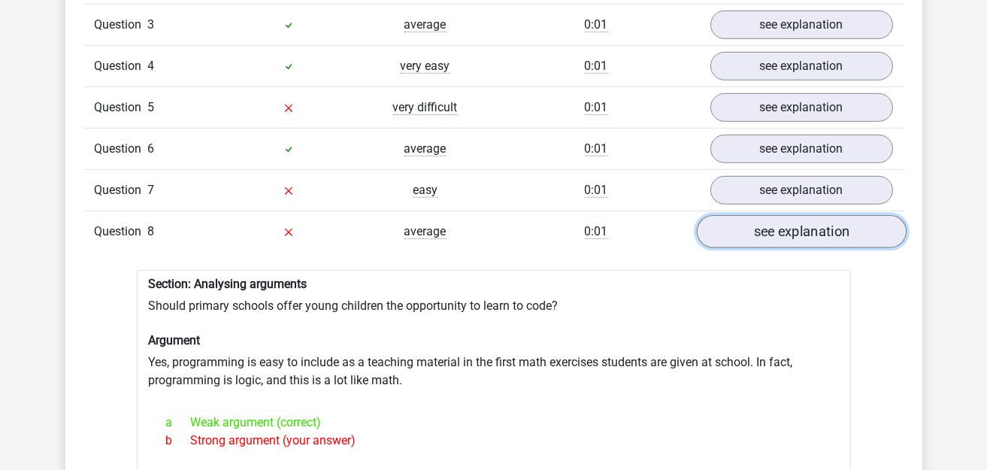
click at [779, 219] on link "see explanation" at bounding box center [801, 231] width 210 height 33
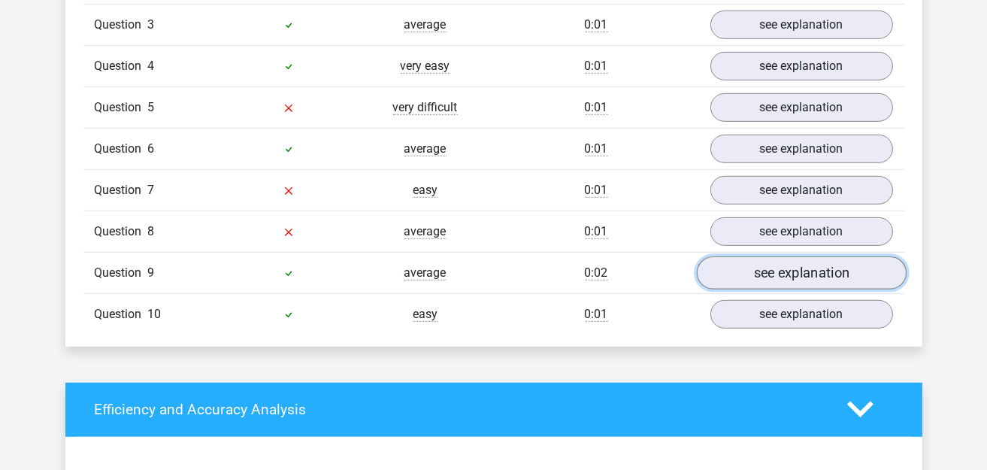
click at [782, 256] on link "see explanation" at bounding box center [801, 272] width 210 height 33
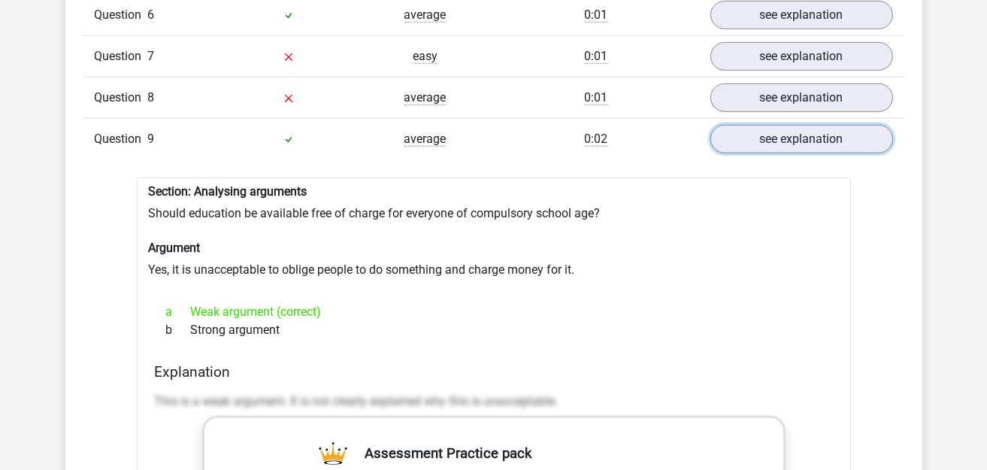
scroll to position [1503, 0]
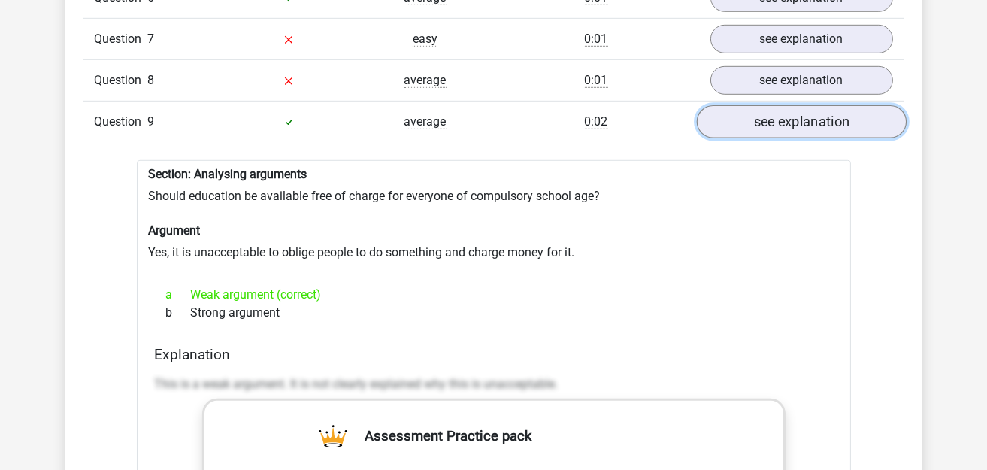
click at [823, 105] on link "see explanation" at bounding box center [801, 121] width 210 height 33
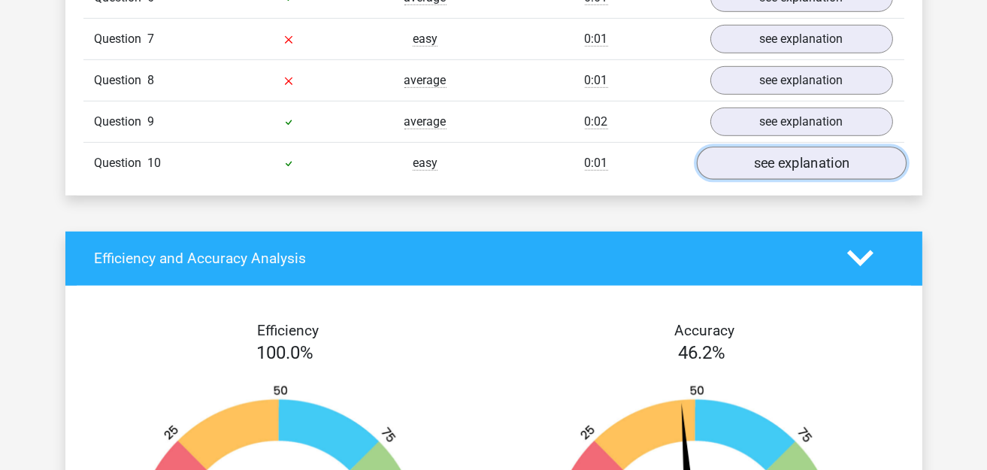
click at [790, 154] on link "see explanation" at bounding box center [801, 163] width 210 height 33
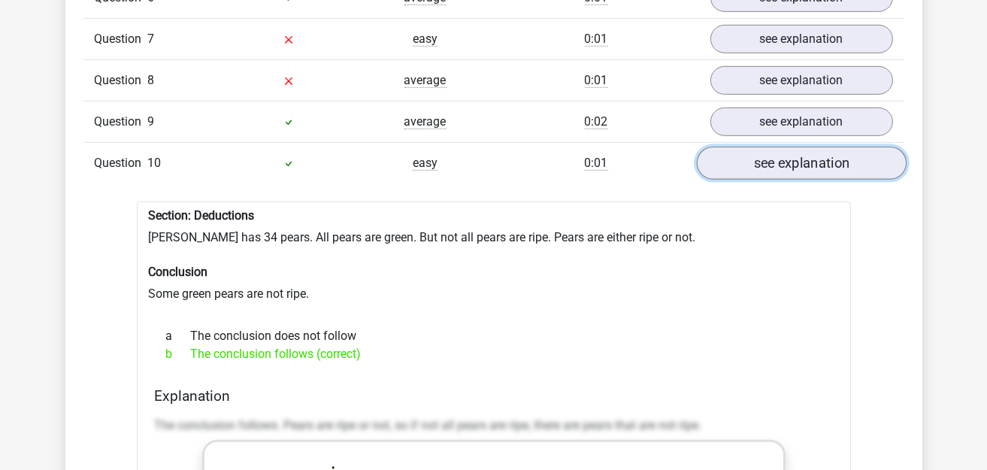
click at [790, 154] on link "see explanation" at bounding box center [801, 163] width 210 height 33
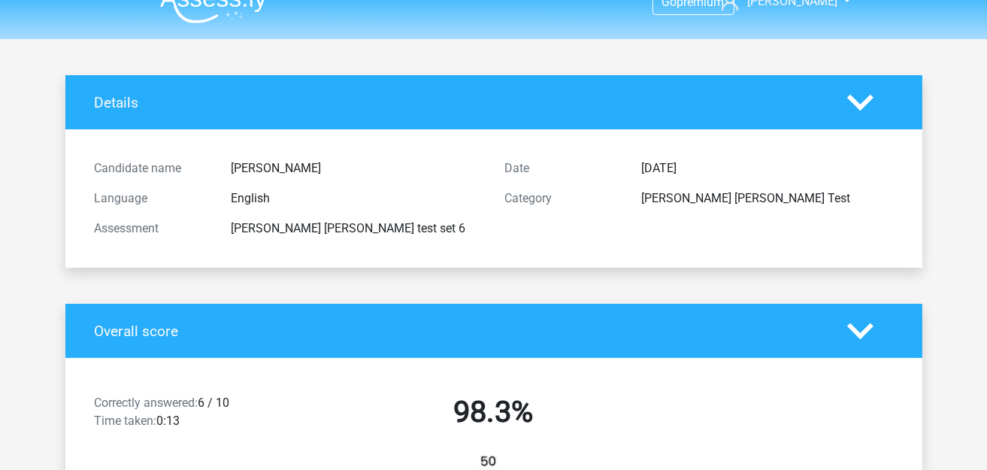
scroll to position [0, 0]
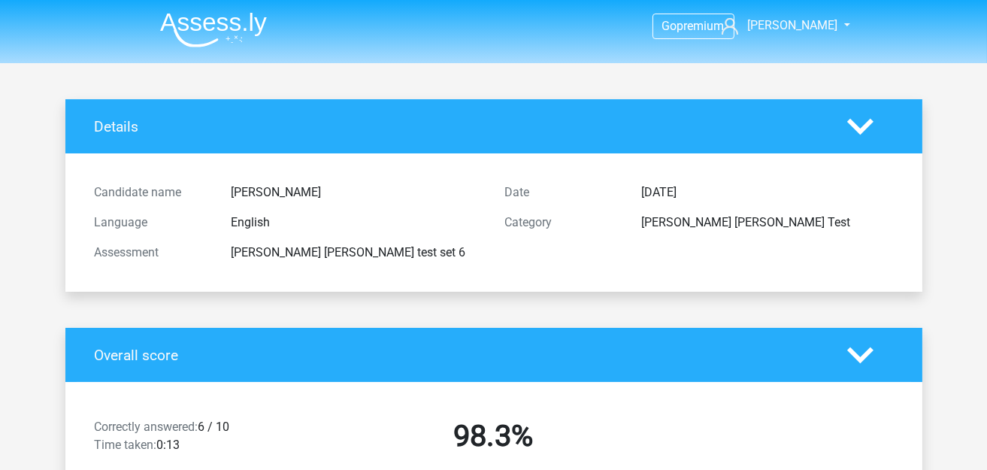
click at [201, 14] on img at bounding box center [213, 29] width 107 height 35
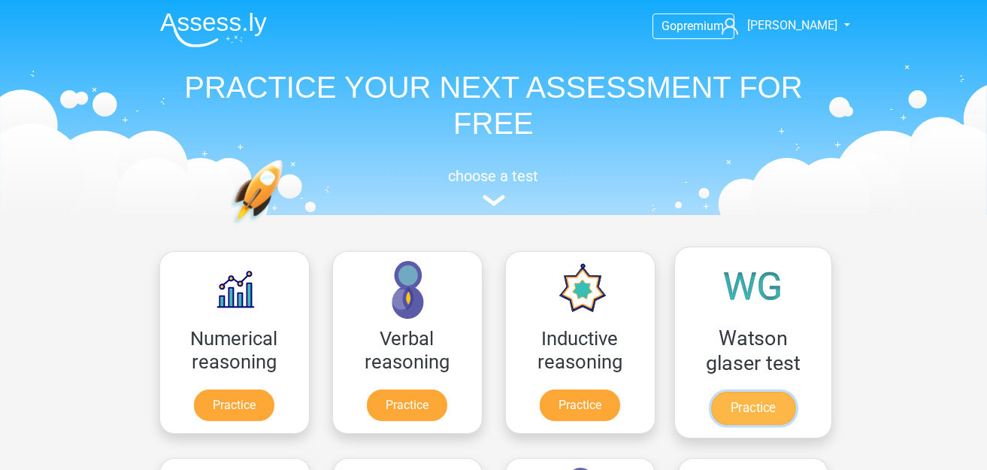
click at [779, 392] on link "Practice" at bounding box center [752, 408] width 84 height 33
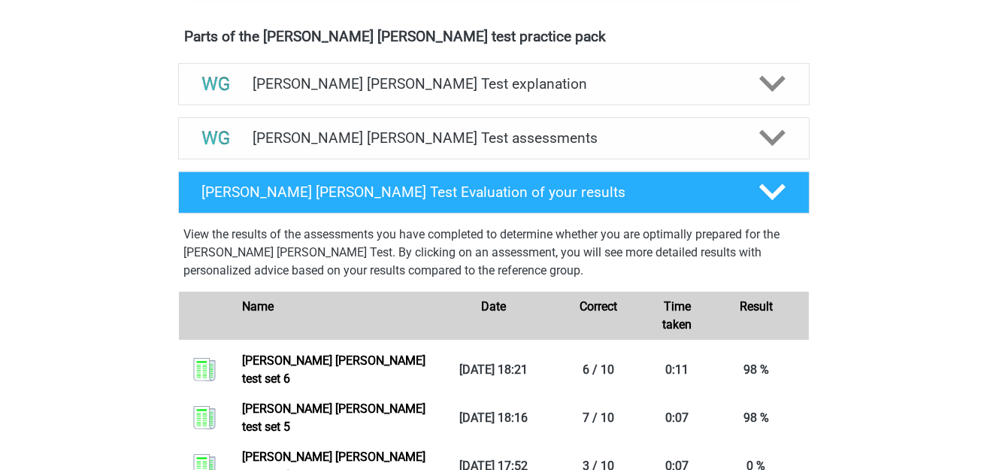
scroll to position [827, 0]
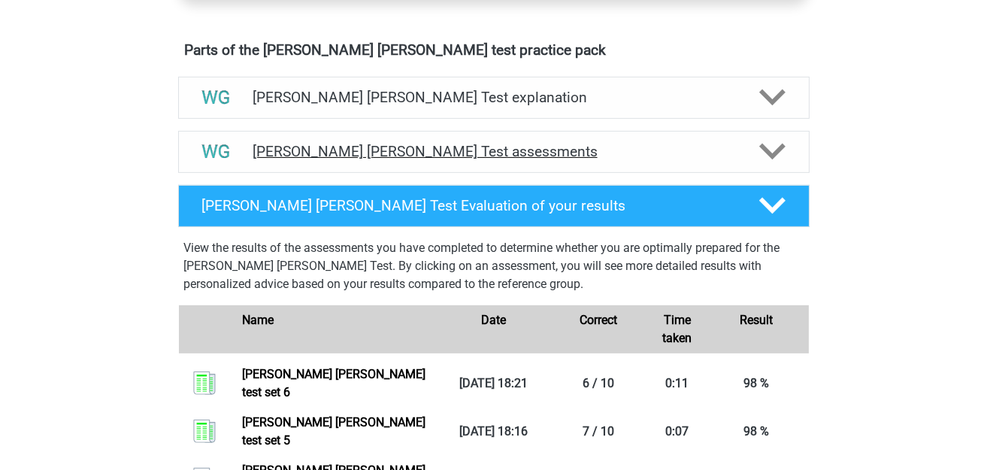
click at [471, 143] on h4 "Watson Glaser Test assessments" at bounding box center [494, 151] width 482 height 17
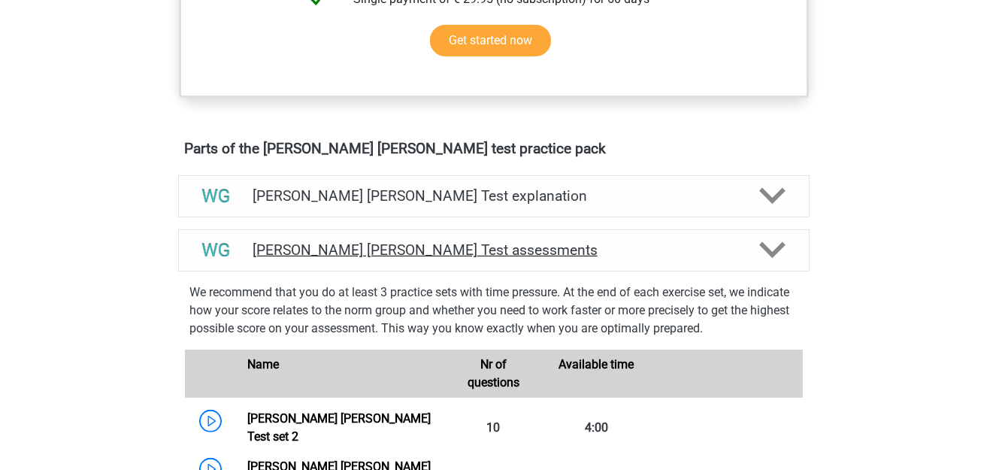
scroll to position [600, 0]
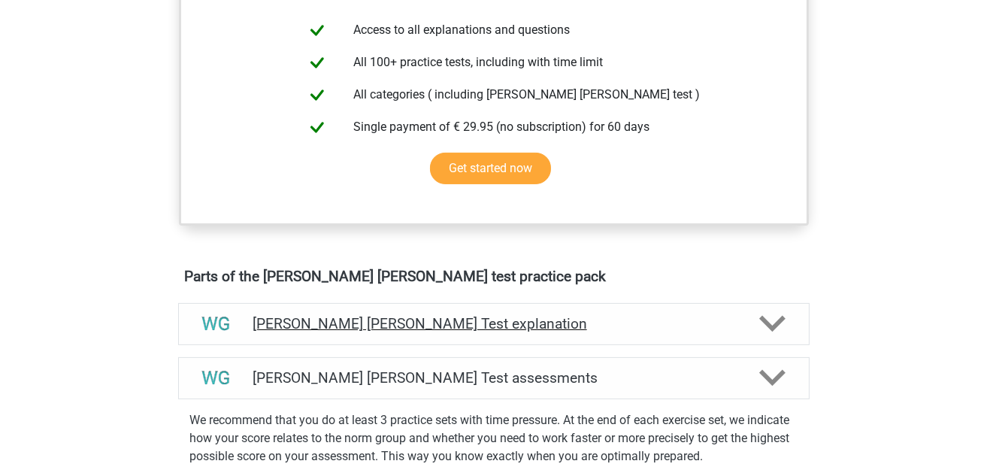
click at [342, 322] on h4 "Watson Glaser Test explanation" at bounding box center [494, 323] width 482 height 17
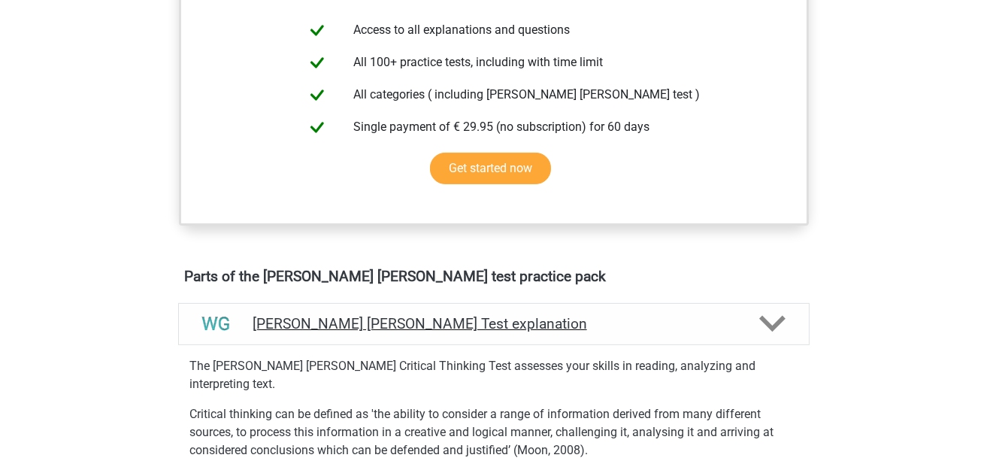
click at [371, 320] on h4 "Watson Glaser Test explanation" at bounding box center [494, 323] width 482 height 17
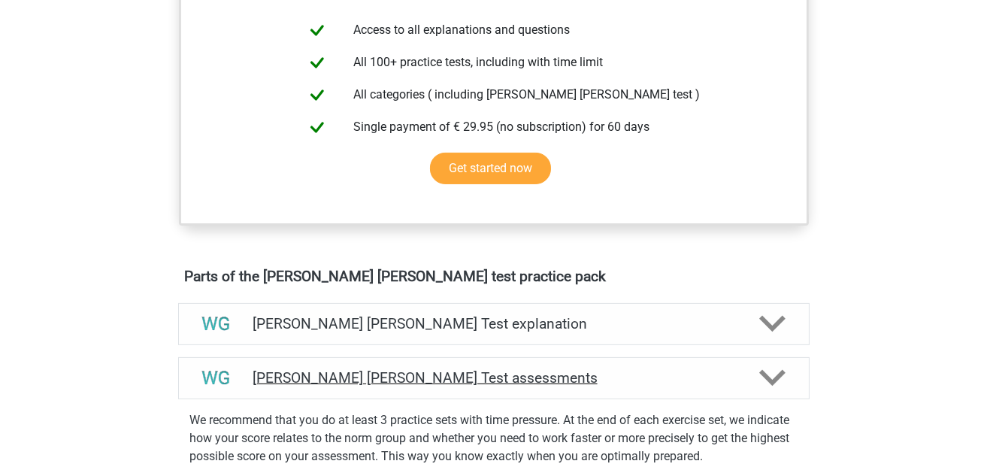
click at [381, 361] on div "Watson Glaser Test assessments" at bounding box center [493, 378] width 631 height 42
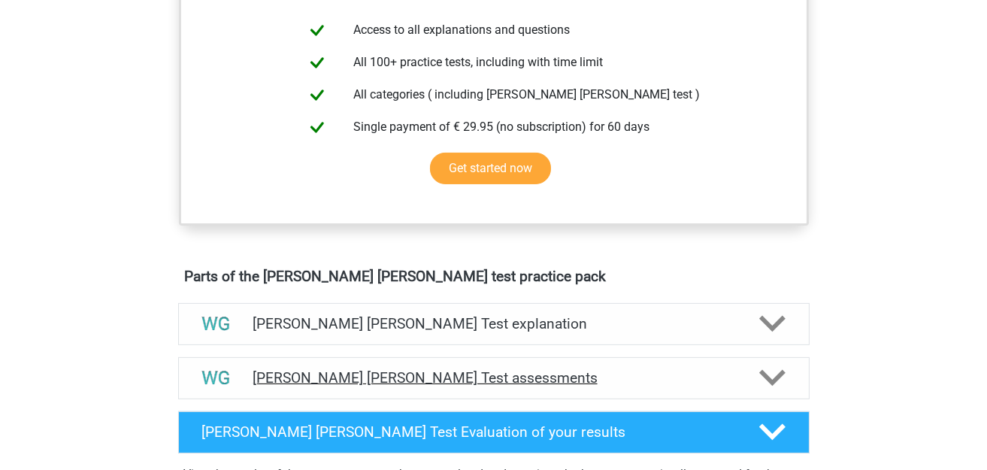
click at [381, 361] on div "Watson Glaser Test assessments" at bounding box center [493, 378] width 631 height 42
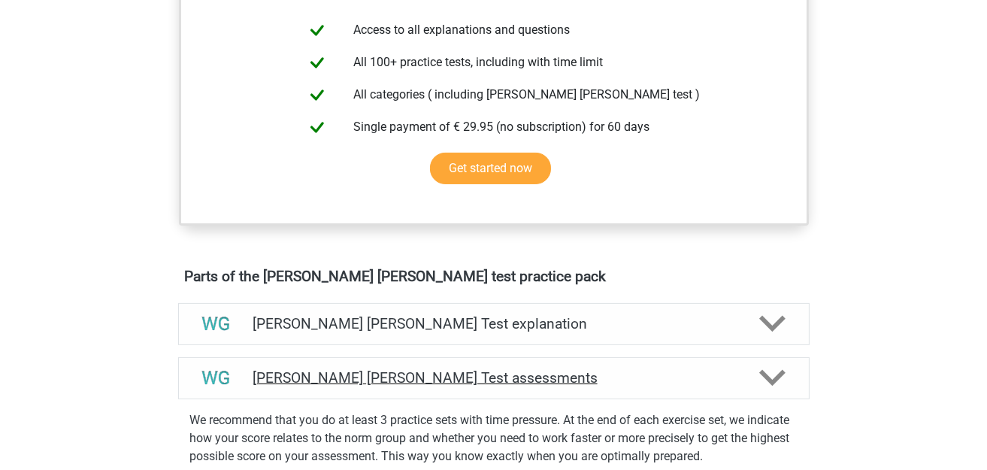
click at [381, 361] on div "Watson Glaser Test assessments" at bounding box center [493, 378] width 631 height 42
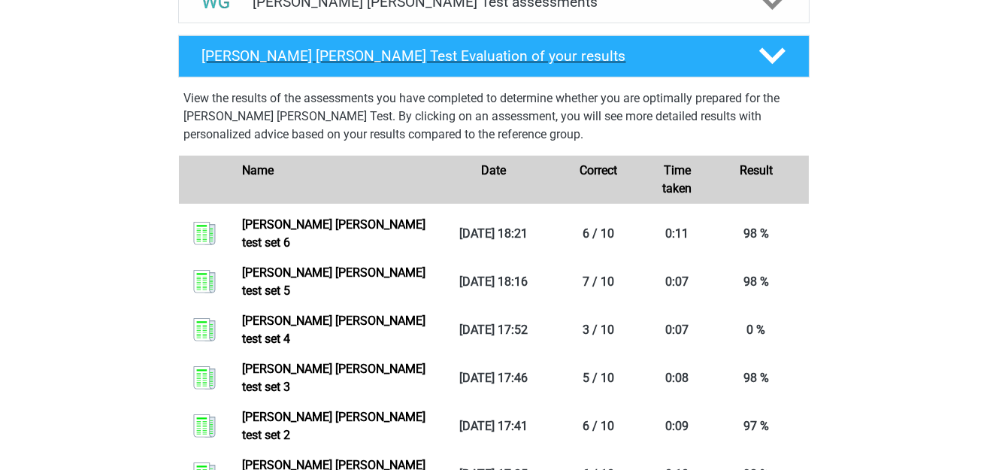
scroll to position [827, 0]
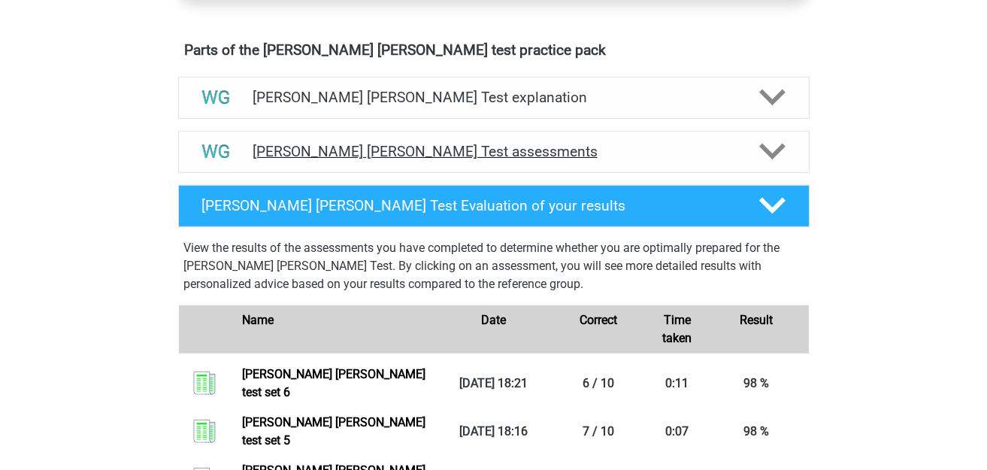
click at [419, 145] on h4 "Watson Glaser Test assessments" at bounding box center [494, 151] width 482 height 17
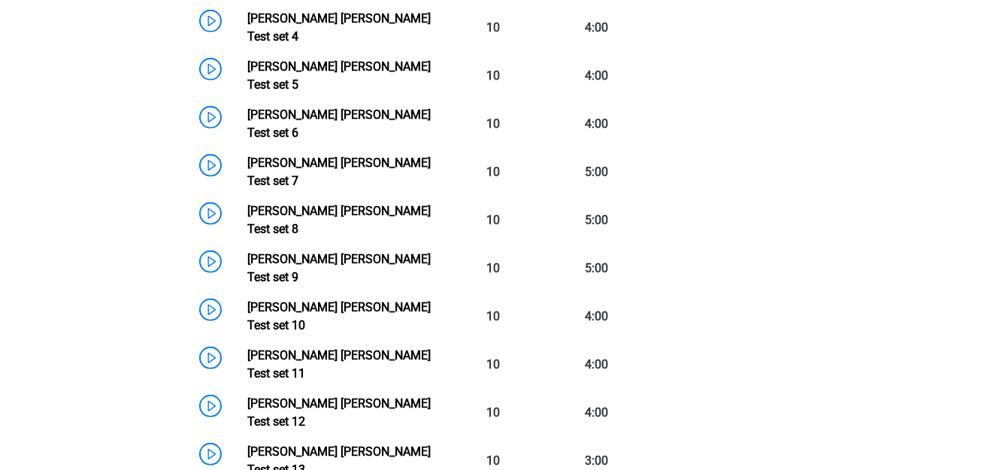
scroll to position [1202, 0]
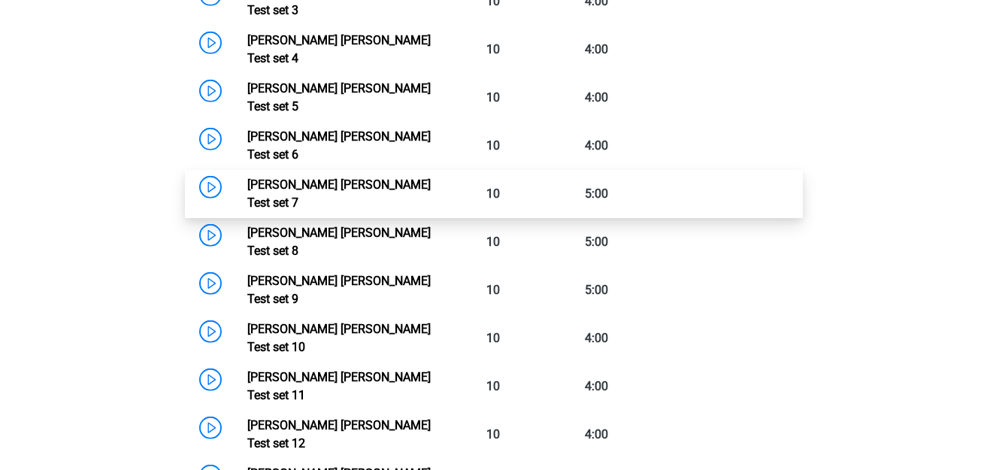
click at [247, 177] on link "Watson Glaser Test set 7" at bounding box center [338, 193] width 183 height 32
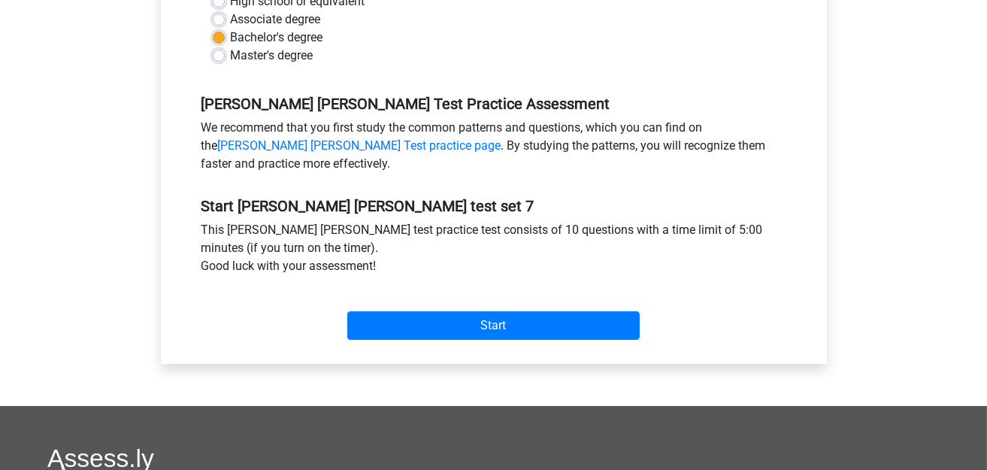
scroll to position [600, 0]
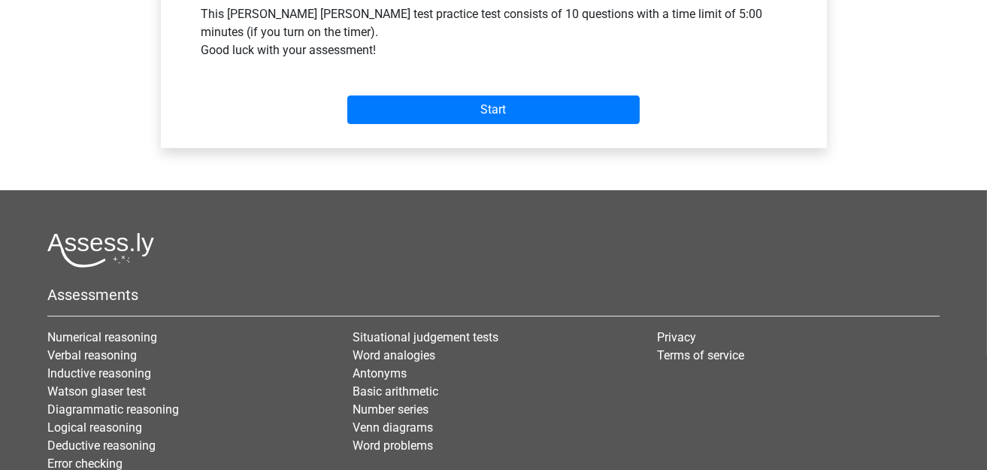
click at [483, 83] on div "Start" at bounding box center [493, 97] width 607 height 53
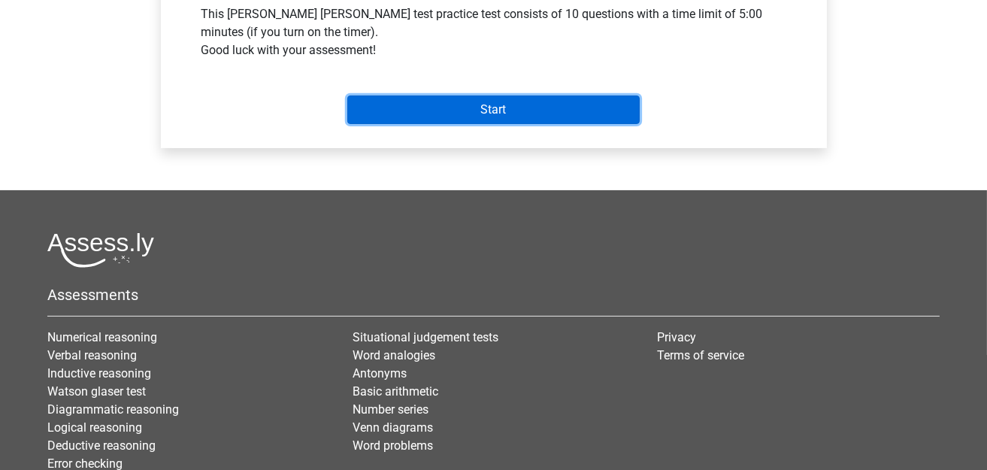
click at [483, 104] on input "Start" at bounding box center [493, 109] width 292 height 29
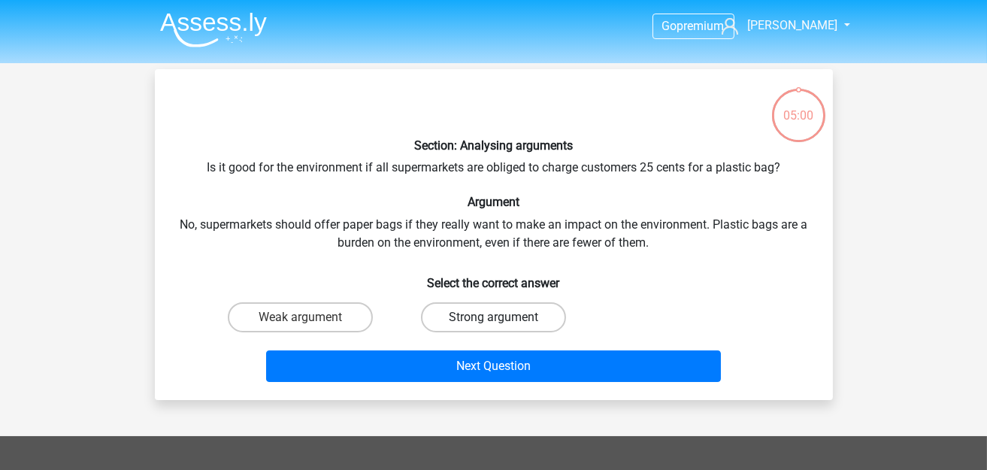
drag, startPoint x: 514, startPoint y: 331, endPoint x: 511, endPoint y: 319, distance: 12.4
click at [514, 331] on div "Strong argument" at bounding box center [493, 317] width 193 height 42
click at [513, 322] on label "Strong argument" at bounding box center [493, 317] width 145 height 30
click at [503, 322] on input "Strong argument" at bounding box center [498, 322] width 10 height 10
radio input "true"
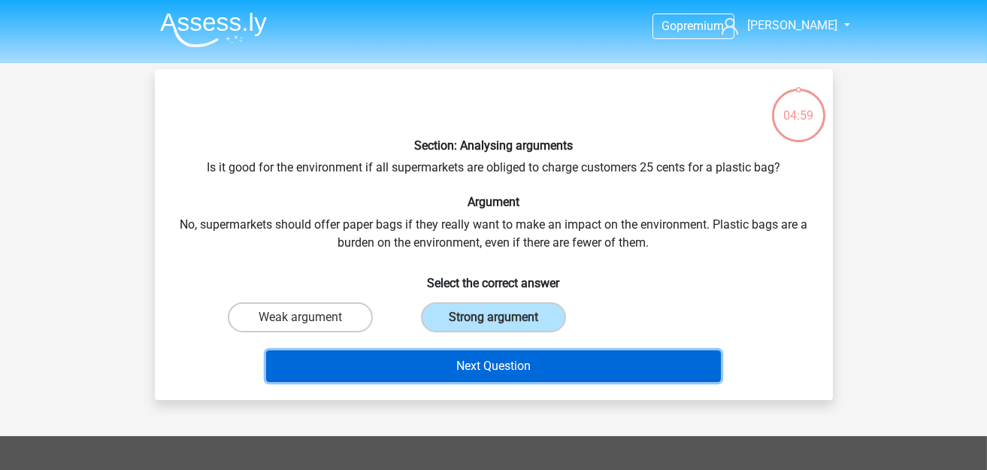
click at [523, 356] on button "Next Question" at bounding box center [493, 366] width 455 height 32
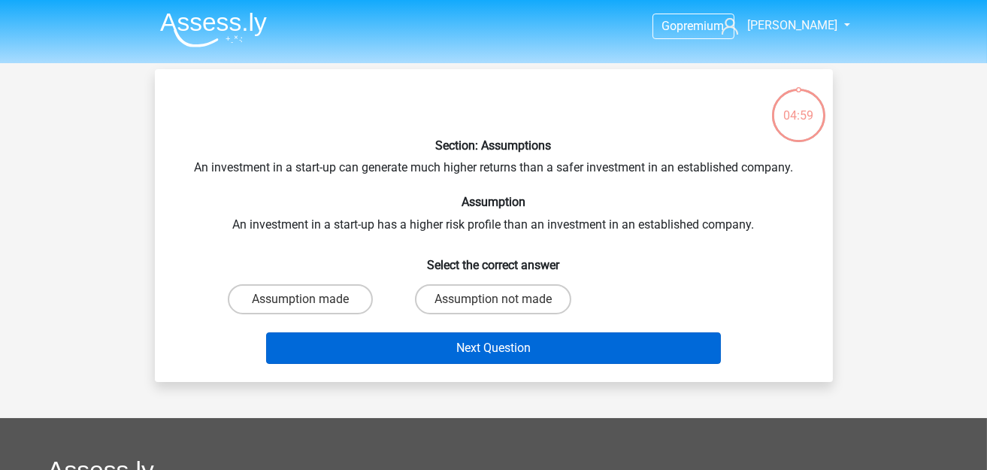
scroll to position [68, 0]
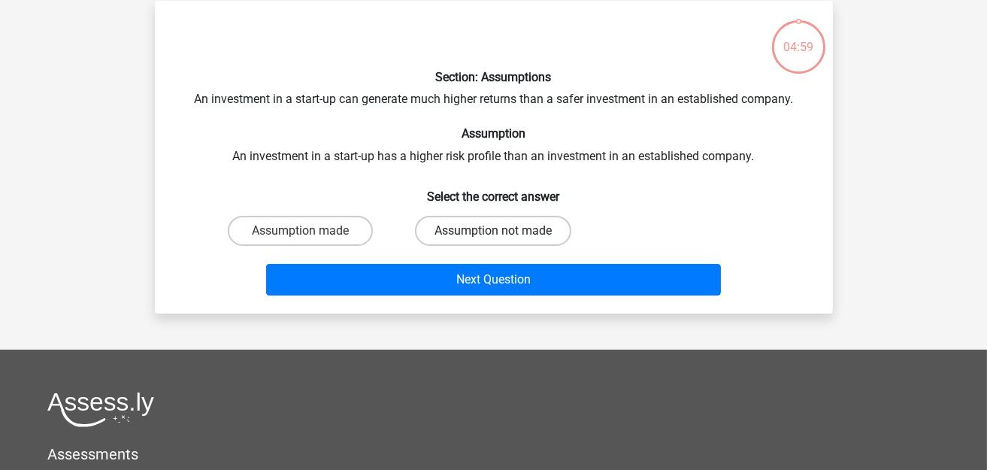
click at [482, 219] on label "Assumption not made" at bounding box center [493, 231] width 156 height 30
click at [493, 231] on input "Assumption not made" at bounding box center [498, 236] width 10 height 10
radio input "true"
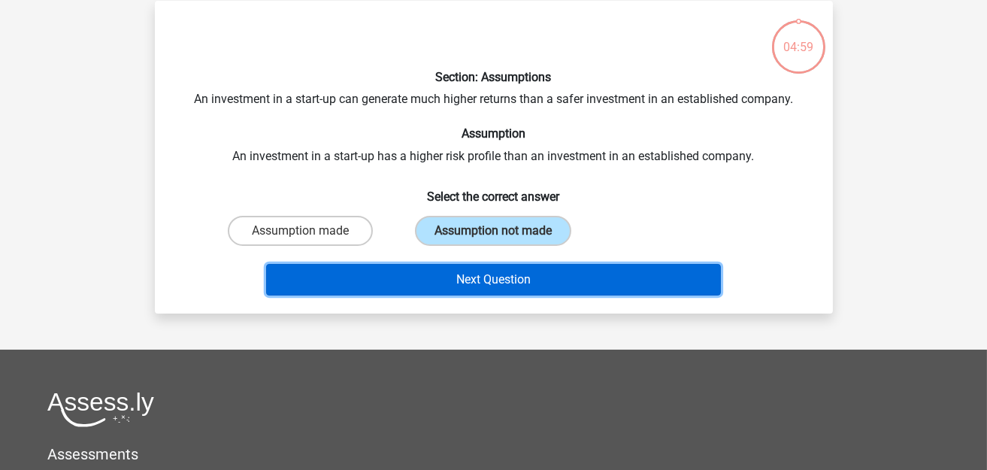
click at [488, 284] on button "Next Question" at bounding box center [493, 280] width 455 height 32
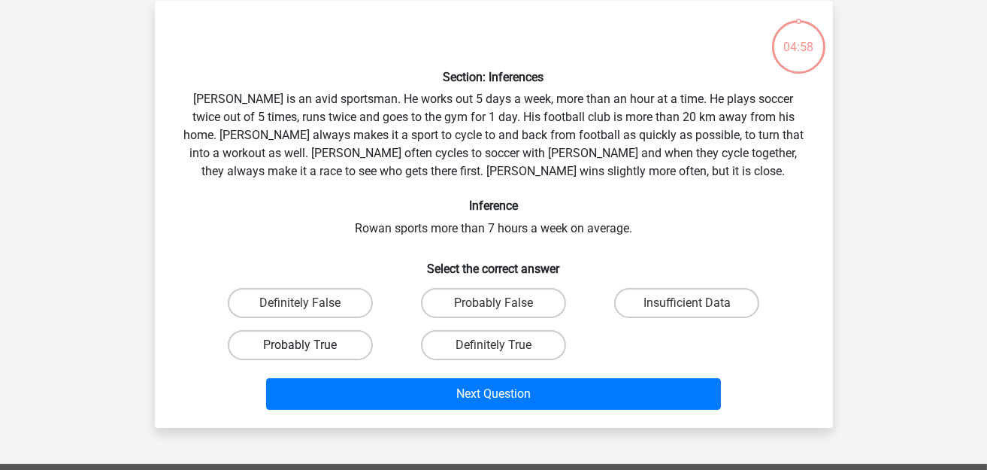
click at [331, 331] on label "Probably True" at bounding box center [300, 345] width 145 height 30
click at [310, 345] on input "Probably True" at bounding box center [305, 350] width 10 height 10
radio input "true"
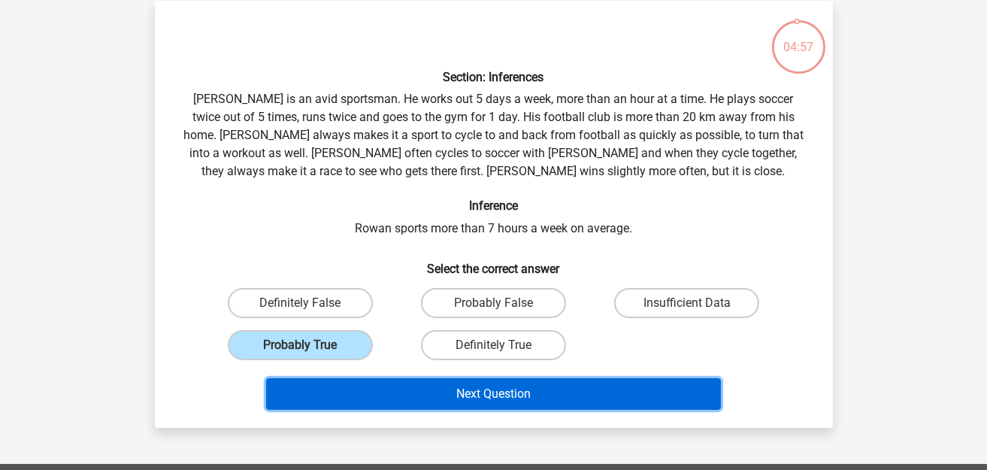
click at [413, 391] on button "Next Question" at bounding box center [493, 394] width 455 height 32
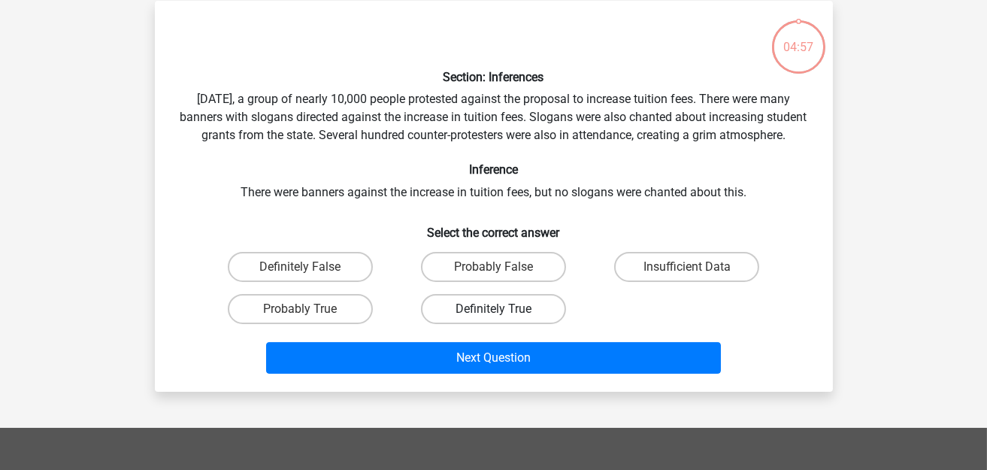
click at [488, 320] on label "Definitely True" at bounding box center [493, 309] width 145 height 30
click at [493, 319] on input "Definitely True" at bounding box center [498, 314] width 10 height 10
radio input "true"
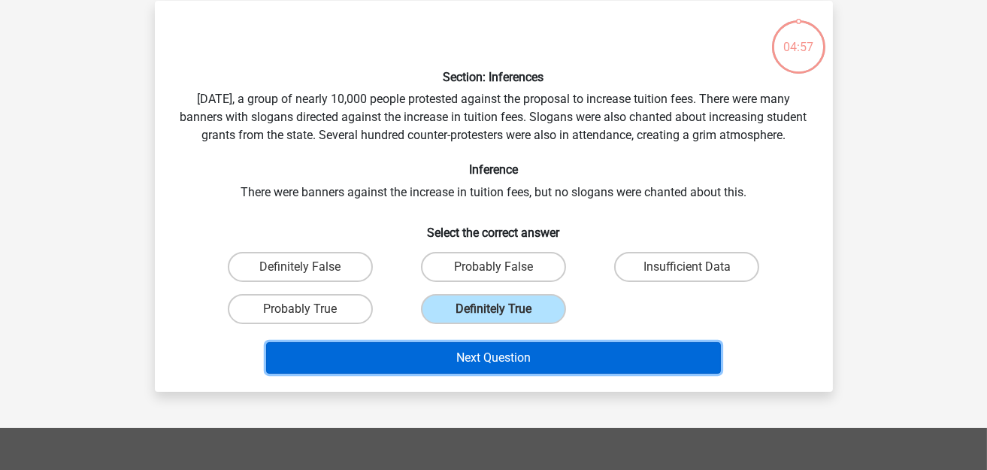
click at [475, 370] on button "Next Question" at bounding box center [493, 358] width 455 height 32
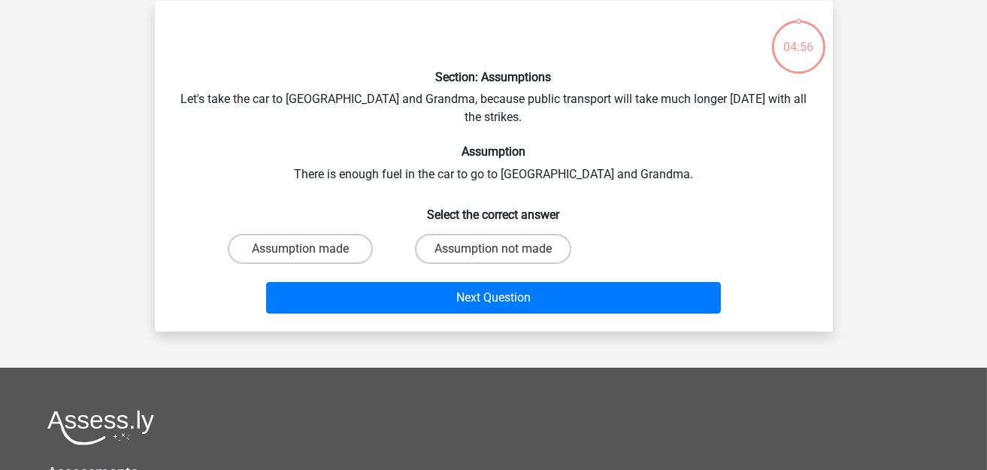
click at [307, 249] on input "Assumption made" at bounding box center [305, 254] width 10 height 10
radio input "true"
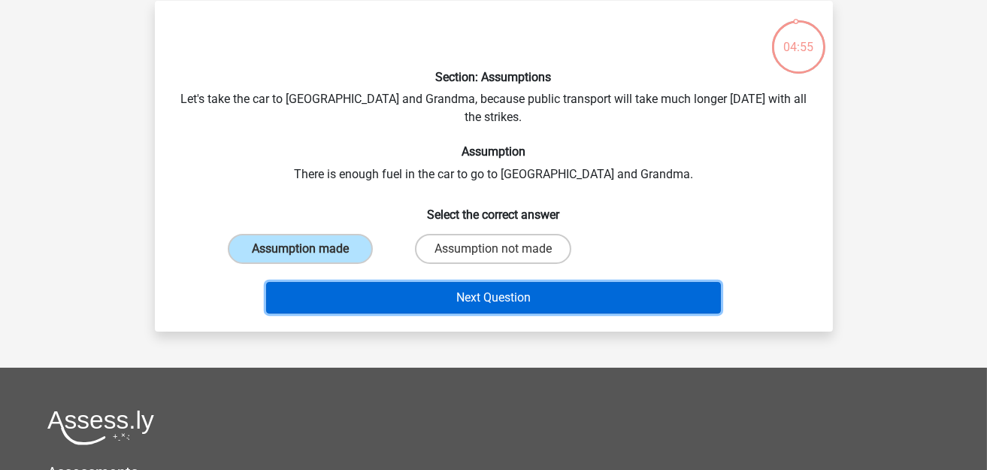
click at [363, 282] on button "Next Question" at bounding box center [493, 298] width 455 height 32
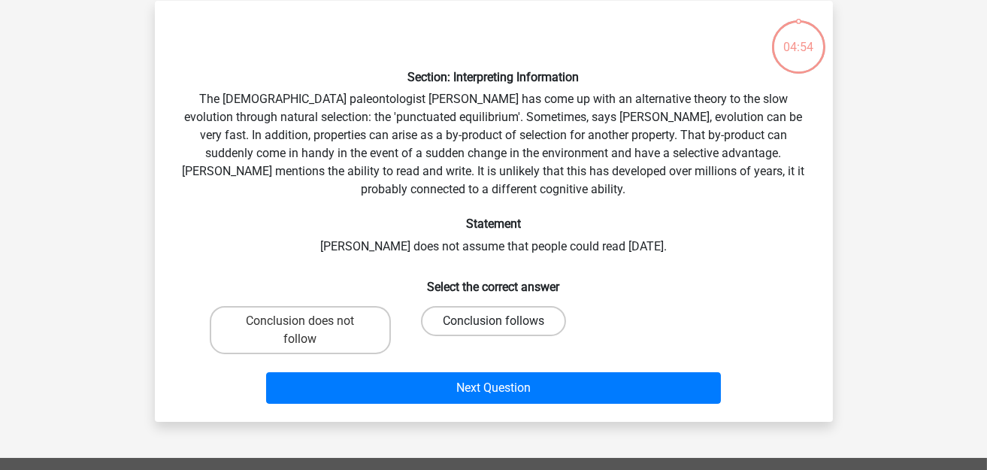
click at [496, 316] on label "Conclusion follows" at bounding box center [493, 321] width 145 height 30
click at [496, 321] on input "Conclusion follows" at bounding box center [498, 326] width 10 height 10
radio input "true"
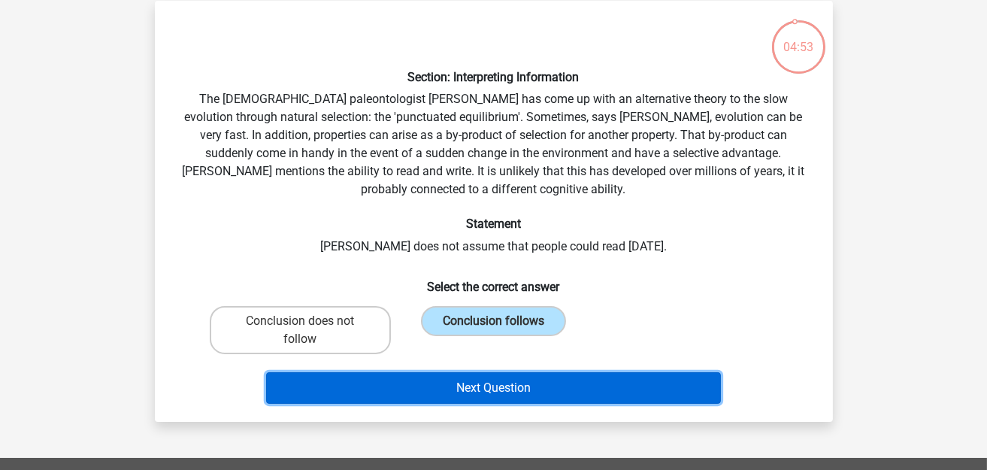
click at [488, 386] on button "Next Question" at bounding box center [493, 388] width 455 height 32
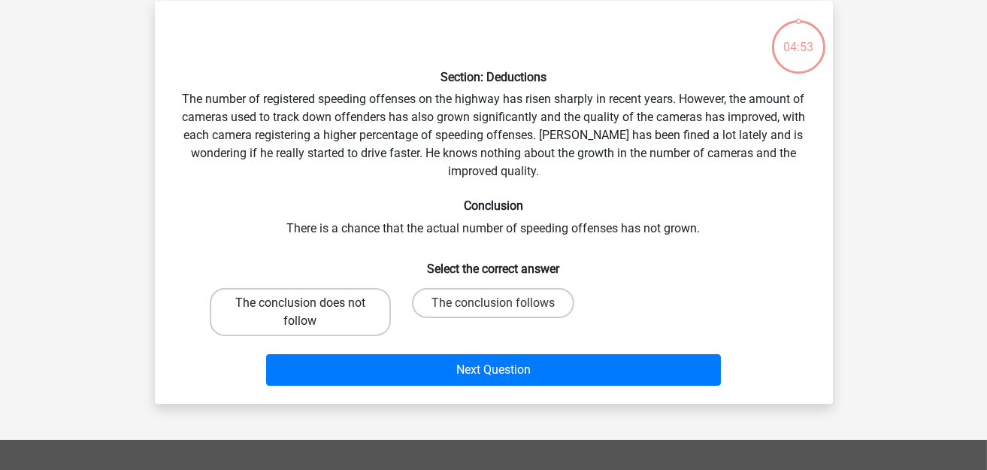
click at [323, 307] on label "The conclusion does not follow" at bounding box center [300, 312] width 181 height 48
click at [310, 307] on input "The conclusion does not follow" at bounding box center [305, 308] width 10 height 10
radio input "true"
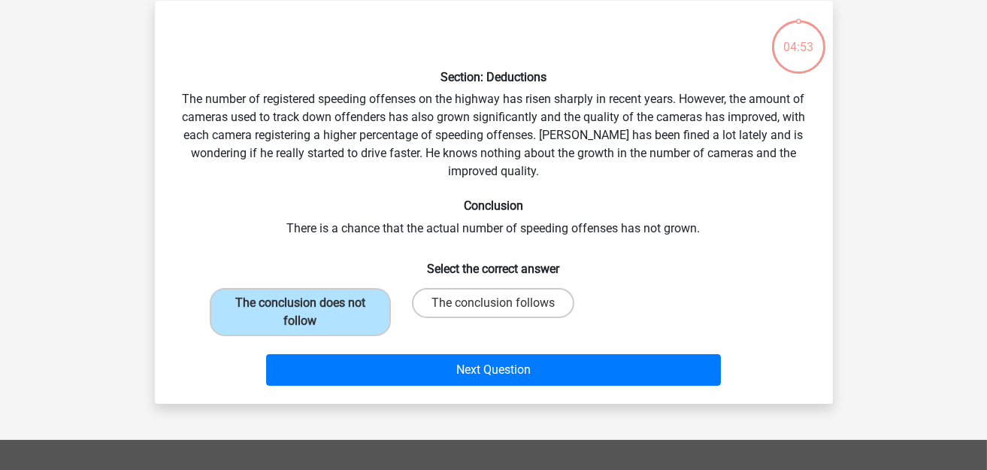
click at [456, 388] on div "Next Question" at bounding box center [494, 373] width 580 height 38
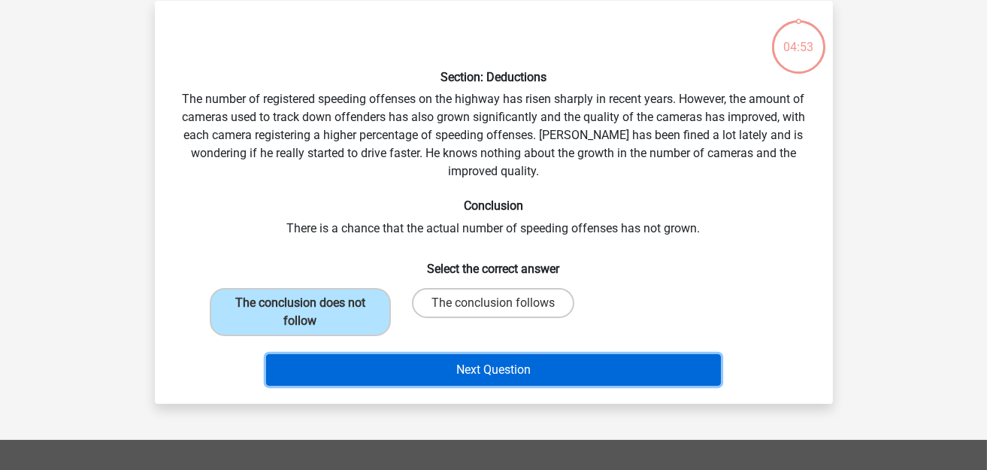
click at [464, 372] on button "Next Question" at bounding box center [493, 370] width 455 height 32
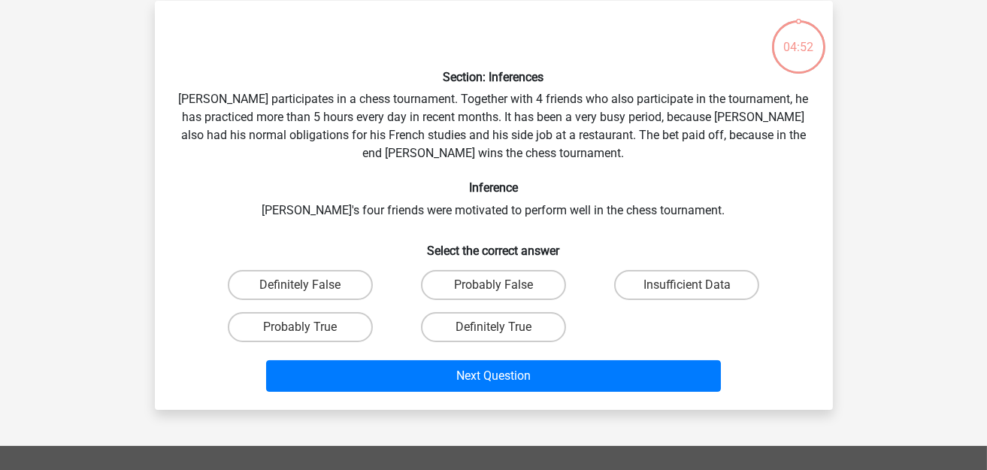
click at [475, 308] on div "Definitely True" at bounding box center [493, 327] width 193 height 42
click at [471, 325] on label "Definitely True" at bounding box center [493, 327] width 145 height 30
click at [493, 327] on input "Definitely True" at bounding box center [498, 332] width 10 height 10
radio input "true"
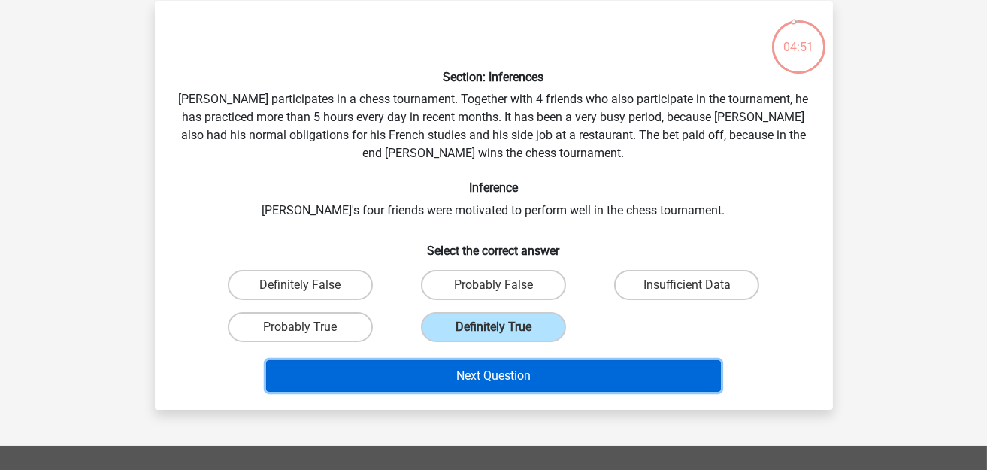
click at [456, 367] on button "Next Question" at bounding box center [493, 376] width 455 height 32
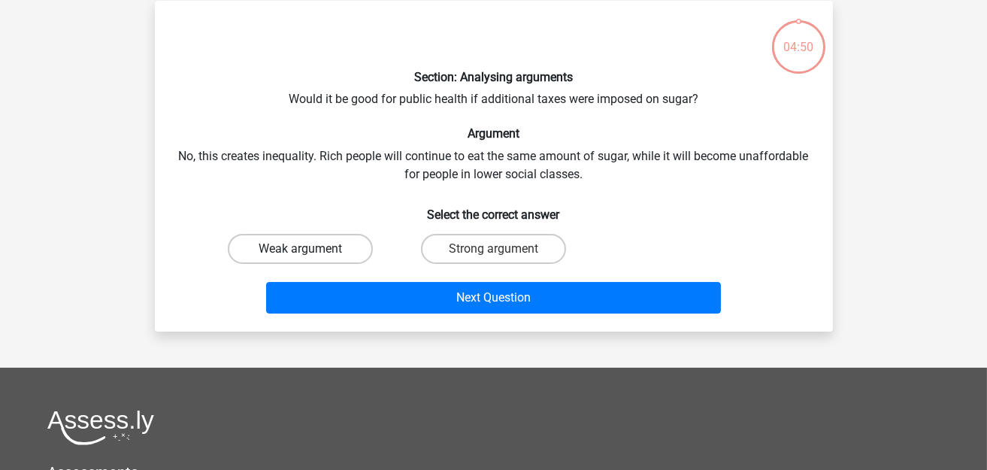
click at [315, 259] on label "Weak argument" at bounding box center [300, 249] width 145 height 30
click at [310, 259] on input "Weak argument" at bounding box center [305, 254] width 10 height 10
radio input "true"
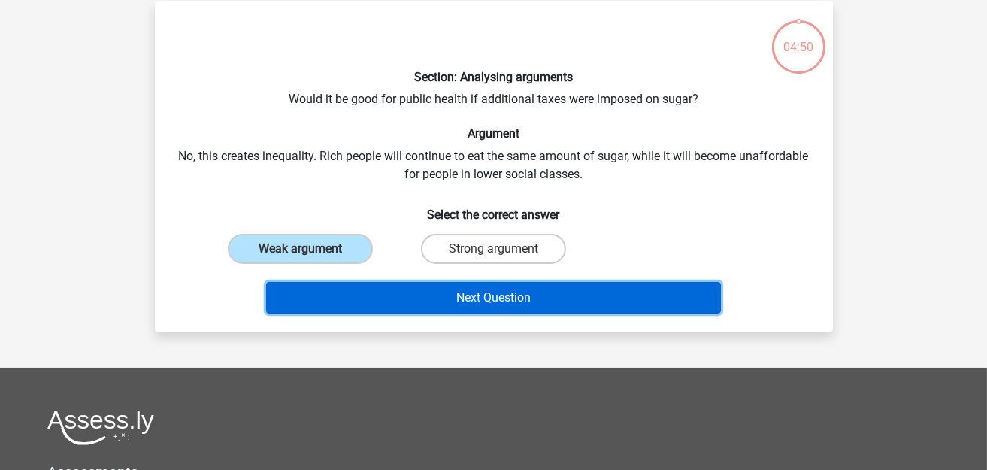
click at [361, 291] on button "Next Question" at bounding box center [493, 298] width 455 height 32
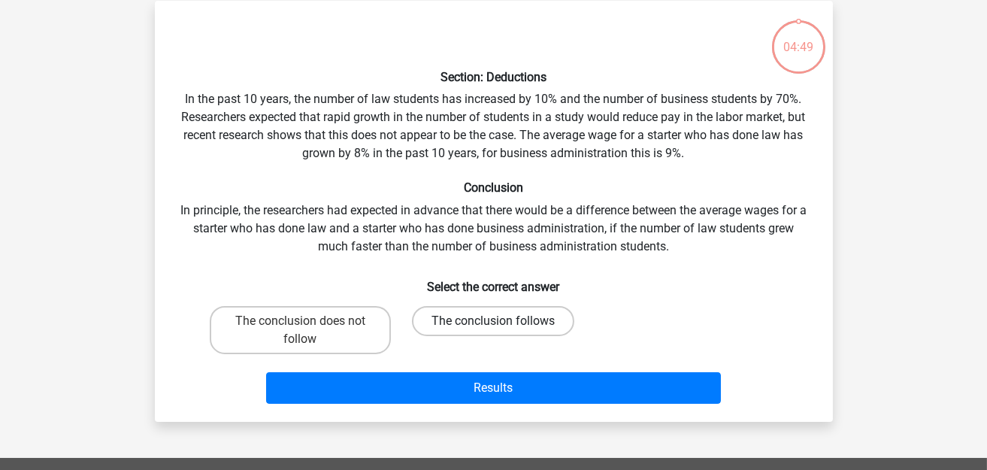
click at [470, 324] on label "The conclusion follows" at bounding box center [493, 321] width 162 height 30
click at [493, 324] on input "The conclusion follows" at bounding box center [498, 326] width 10 height 10
radio input "true"
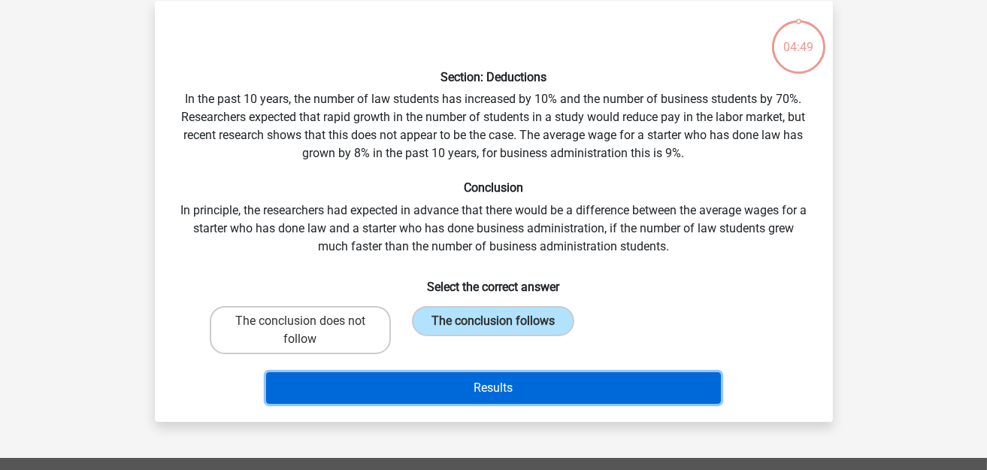
click at [457, 373] on button "Results" at bounding box center [493, 388] width 455 height 32
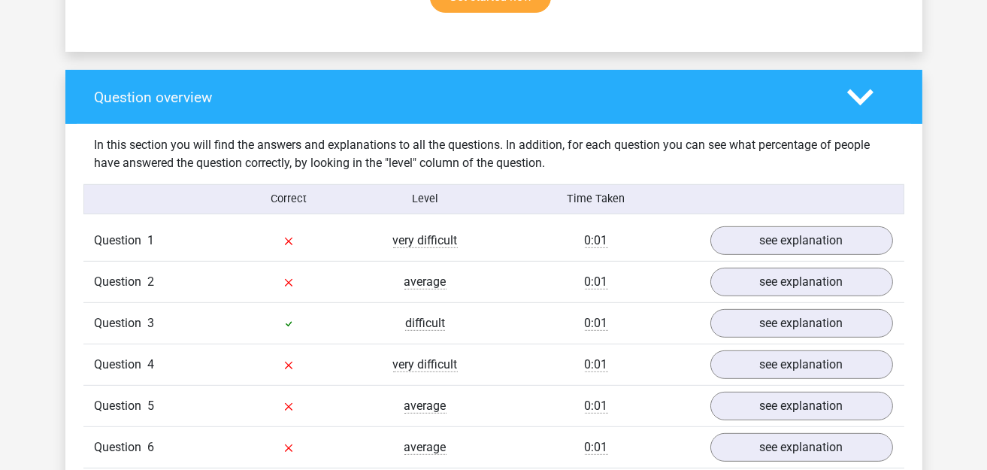
scroll to position [1127, 0]
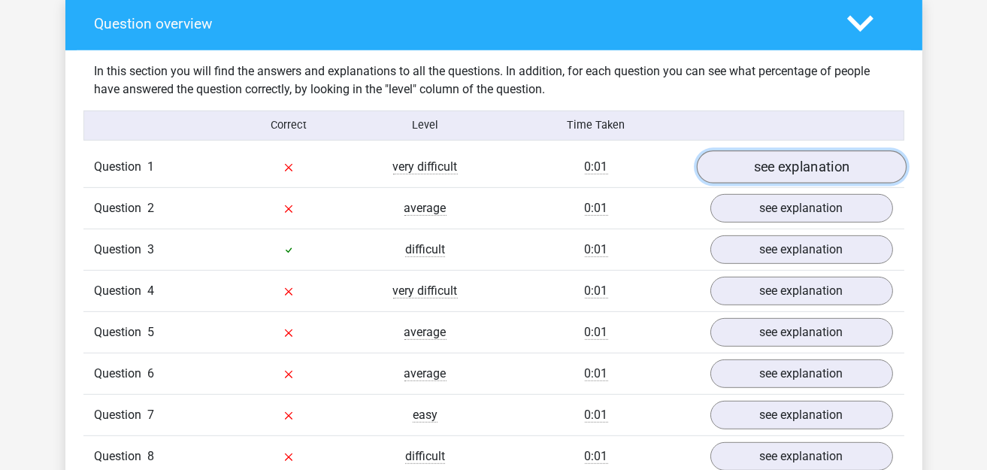
click at [775, 159] on link "see explanation" at bounding box center [801, 166] width 210 height 33
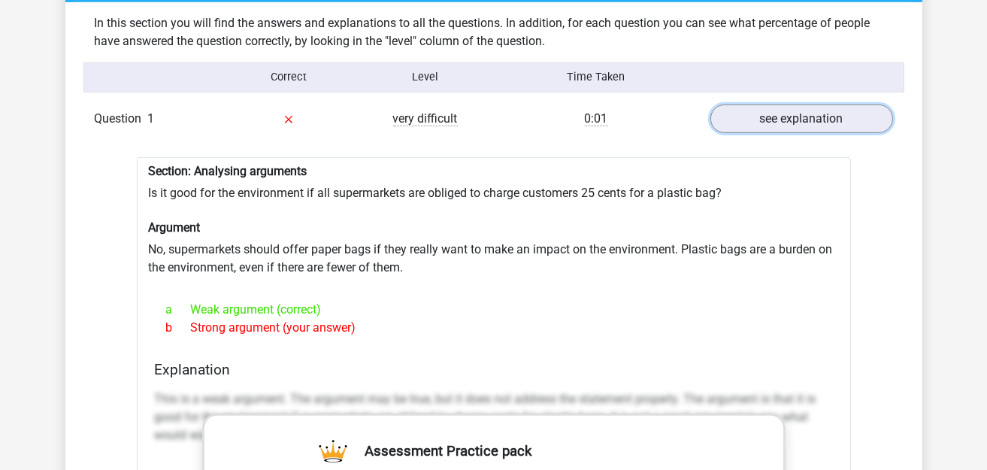
scroll to position [1202, 0]
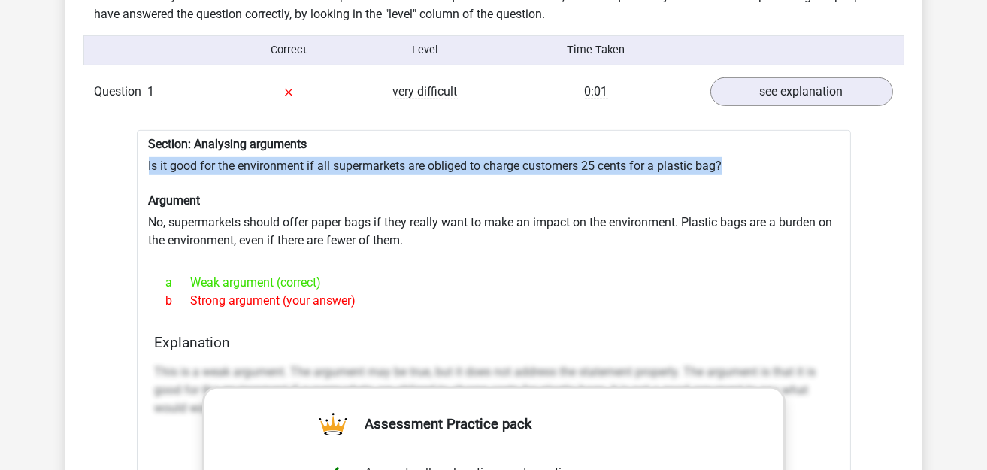
drag, startPoint x: 144, startPoint y: 155, endPoint x: 743, endPoint y: 150, distance: 599.7
copy div "Is it good for the environment if all supermarkets are obliged to charge custom…"
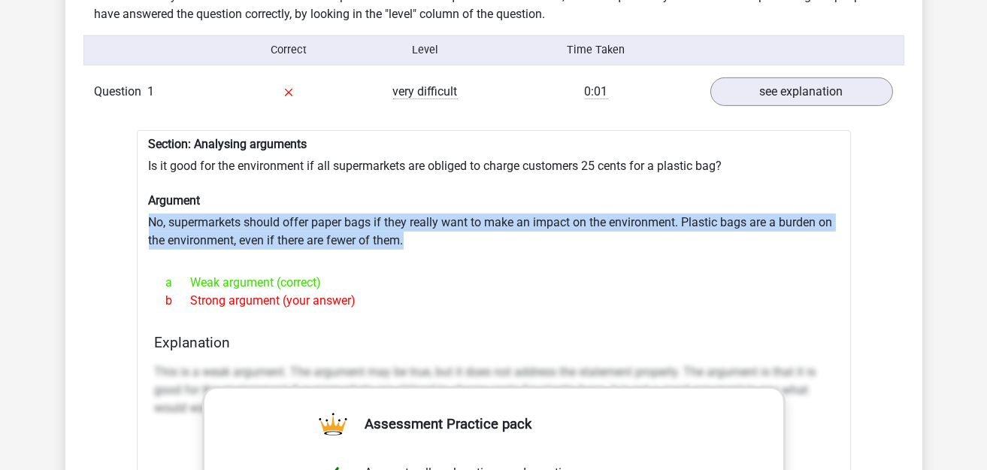
drag, startPoint x: 147, startPoint y: 211, endPoint x: 475, endPoint y: 228, distance: 328.9
copy div "No, supermarkets should offer paper bags if they really want to make an impact …"
click at [751, 80] on link "see explanation" at bounding box center [801, 91] width 210 height 33
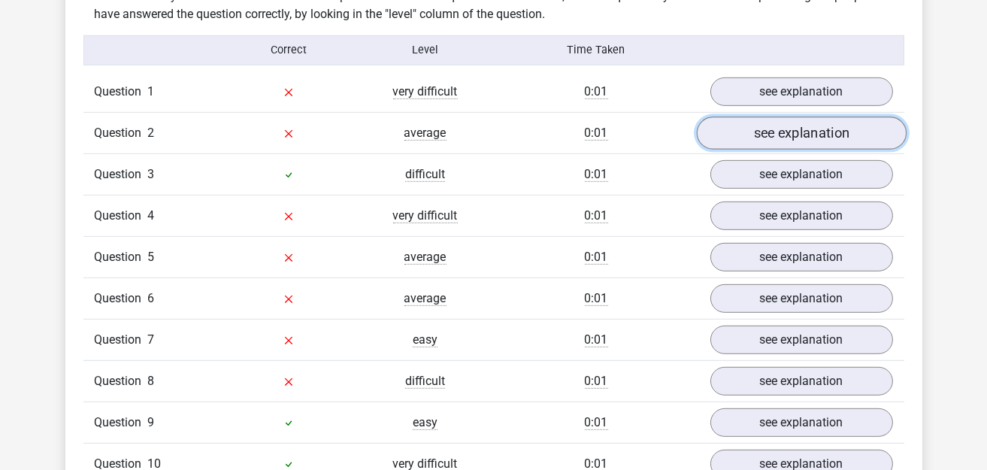
click at [760, 119] on link "see explanation" at bounding box center [801, 132] width 210 height 33
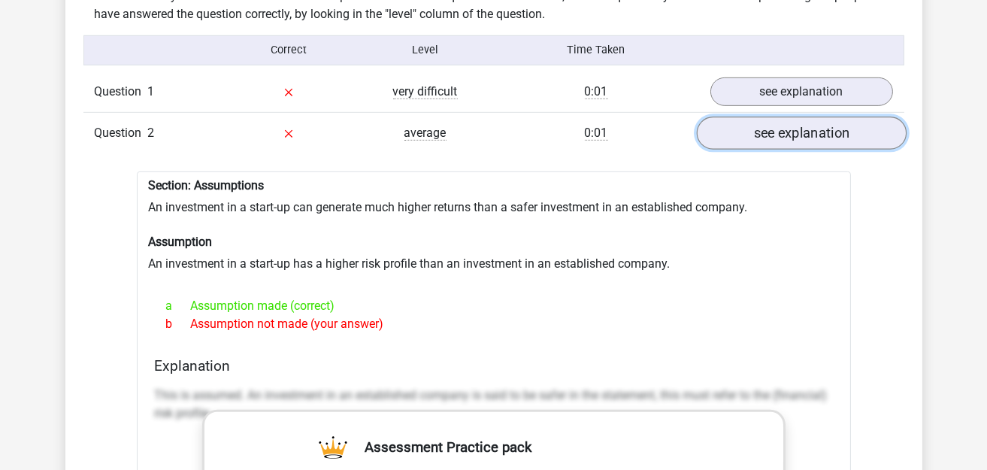
click at [745, 122] on link "see explanation" at bounding box center [801, 132] width 210 height 33
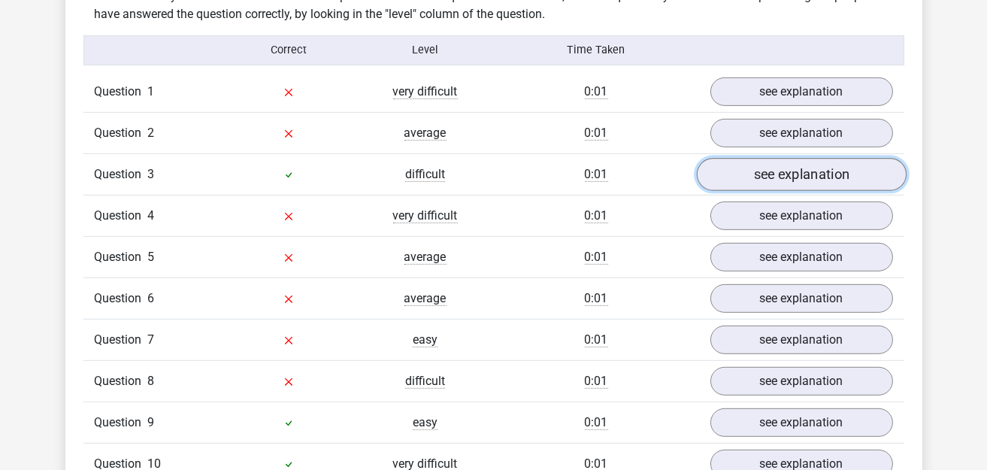
click at [798, 168] on link "see explanation" at bounding box center [801, 174] width 210 height 33
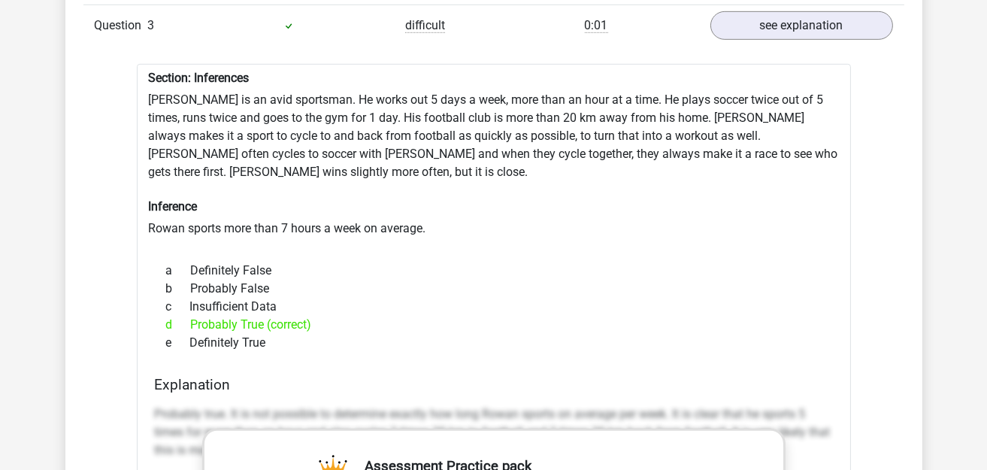
scroll to position [1277, 0]
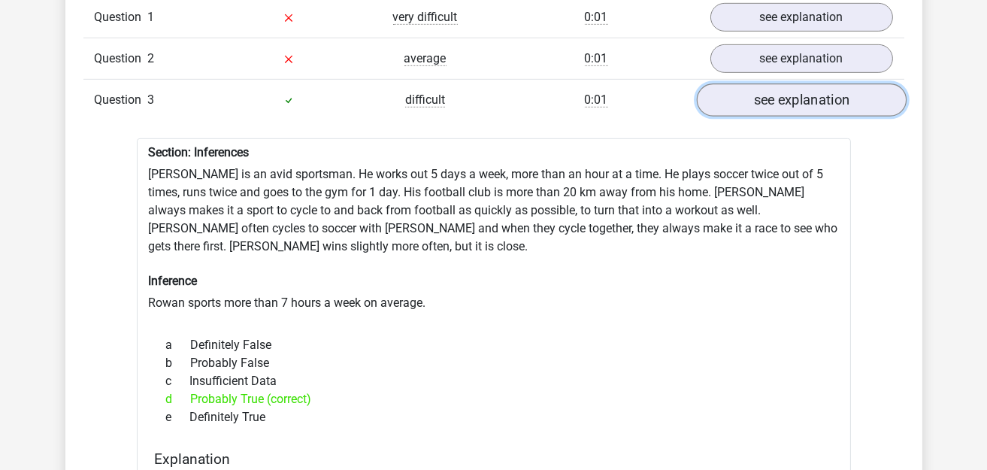
click at [768, 89] on link "see explanation" at bounding box center [801, 99] width 210 height 33
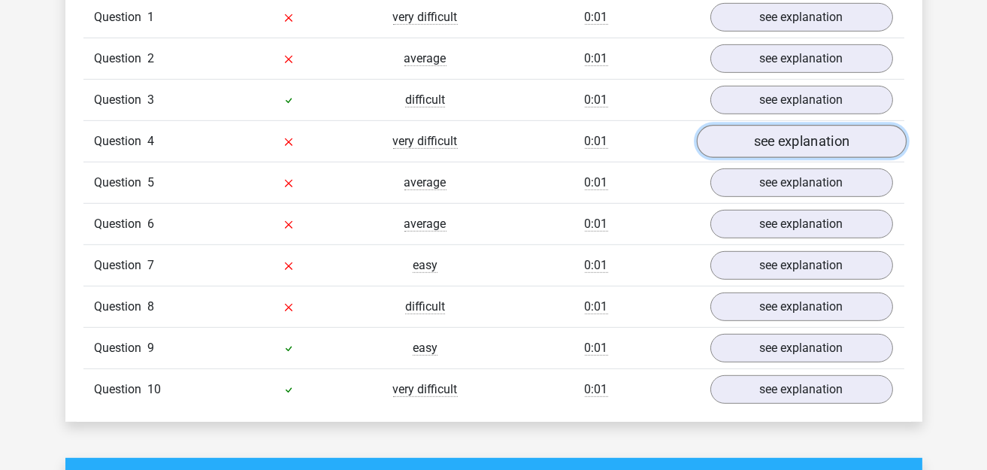
click at [784, 125] on link "see explanation" at bounding box center [801, 141] width 210 height 33
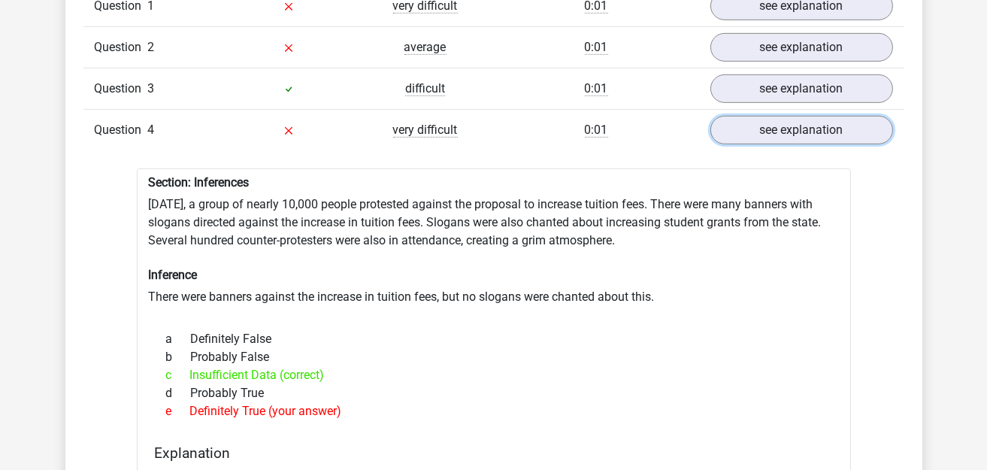
scroll to position [1352, 0]
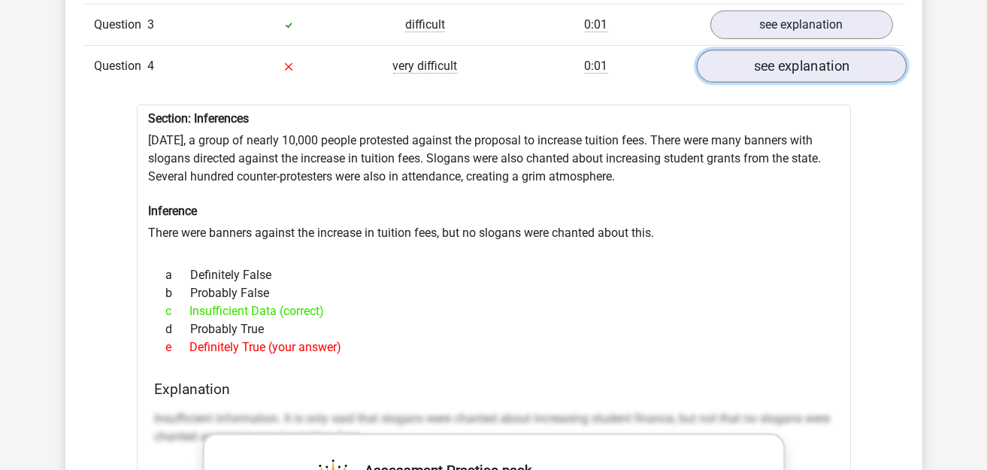
click at [764, 58] on link "see explanation" at bounding box center [801, 66] width 210 height 33
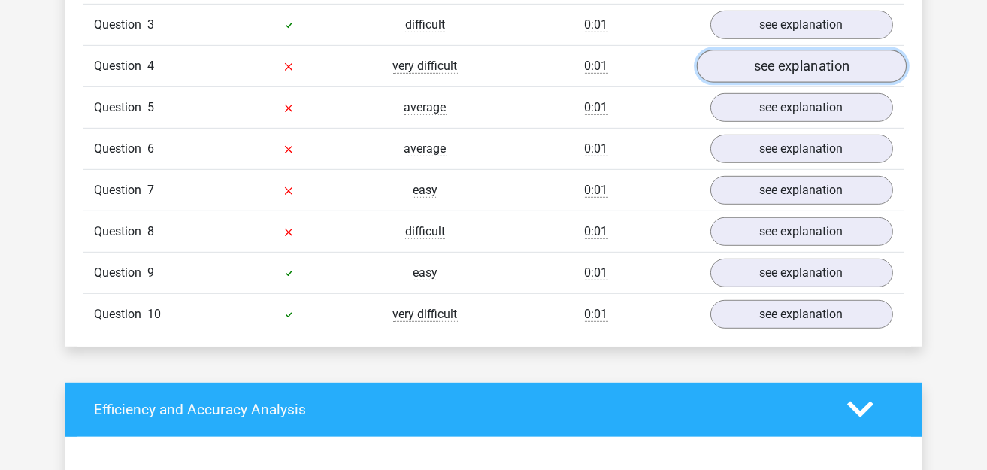
click at [768, 64] on link "see explanation" at bounding box center [801, 66] width 210 height 33
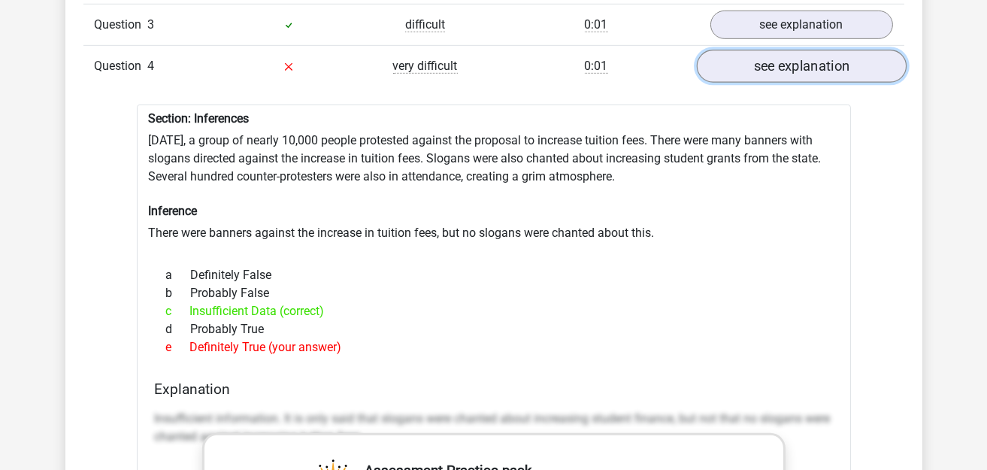
click at [773, 50] on link "see explanation" at bounding box center [801, 66] width 210 height 33
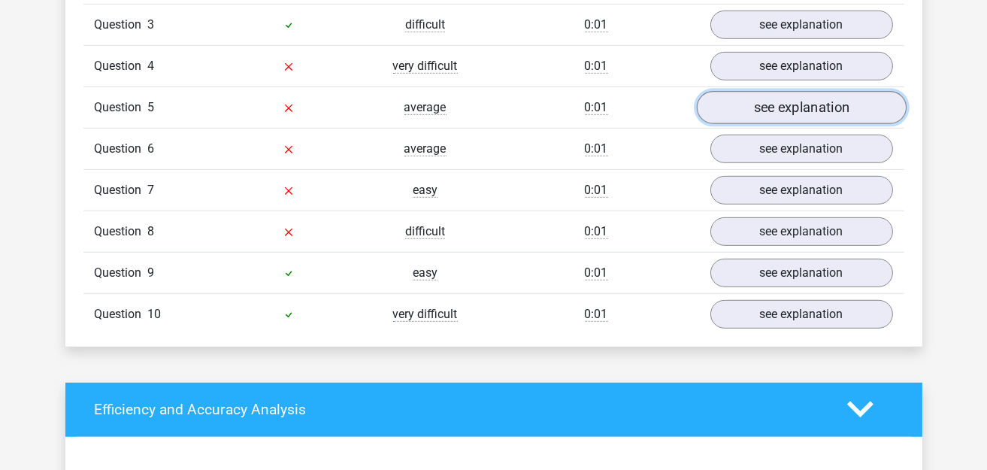
click at [777, 91] on link "see explanation" at bounding box center [801, 107] width 210 height 33
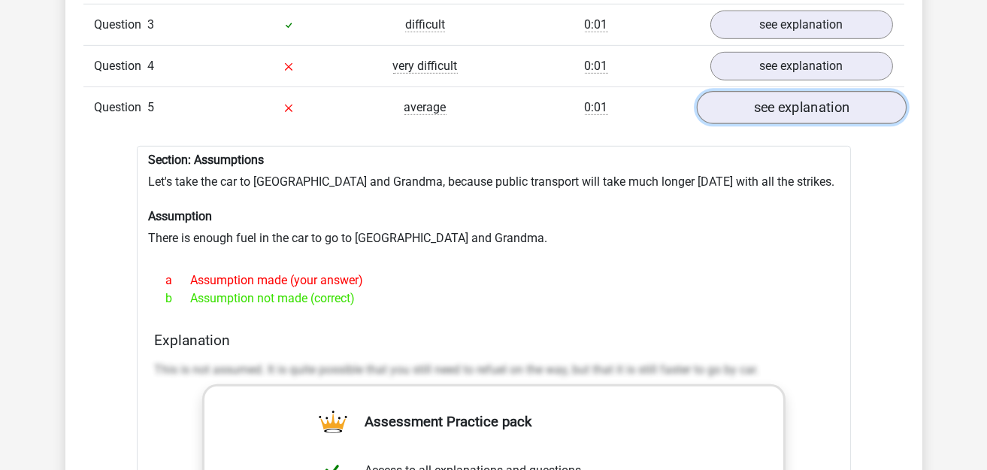
click at [770, 98] on link "see explanation" at bounding box center [801, 107] width 210 height 33
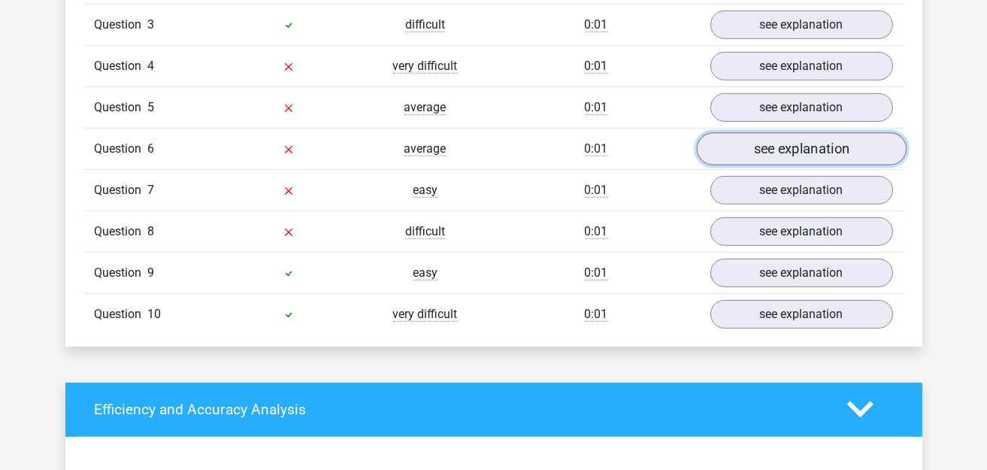
click at [772, 132] on link "see explanation" at bounding box center [801, 148] width 210 height 33
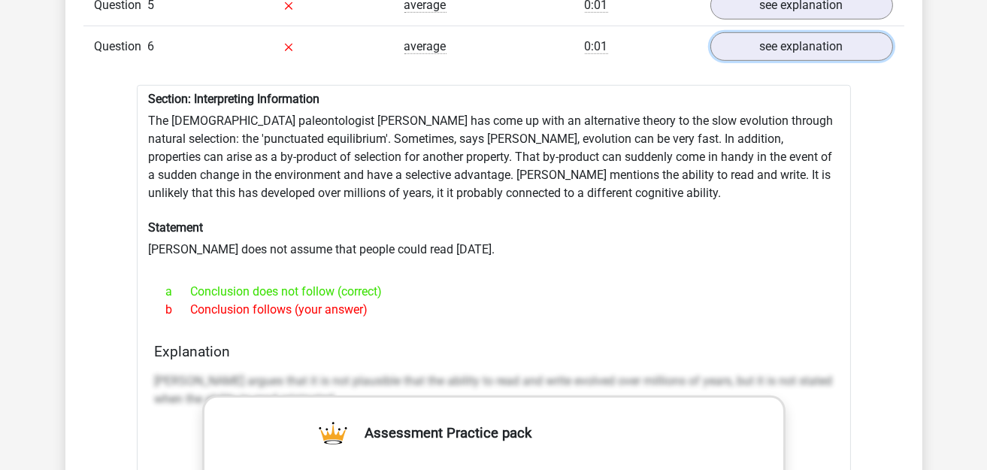
scroll to position [1427, 0]
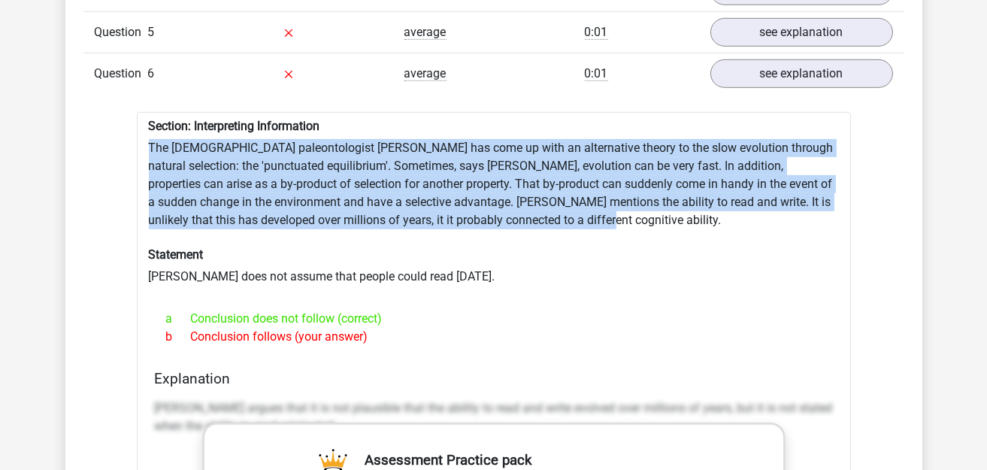
drag, startPoint x: 145, startPoint y: 125, endPoint x: 634, endPoint y: 214, distance: 497.2
copy div "The American paleontologist Stephen Jay Gould has come up with an alternative t…"
drag, startPoint x: 153, startPoint y: 259, endPoint x: 525, endPoint y: 262, distance: 372.7
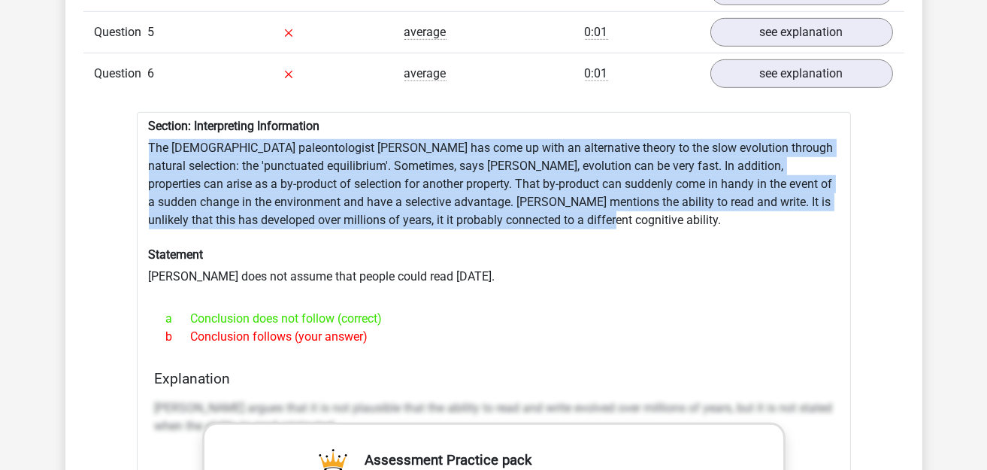
copy div "ould does not assume that people could read a million years ago."
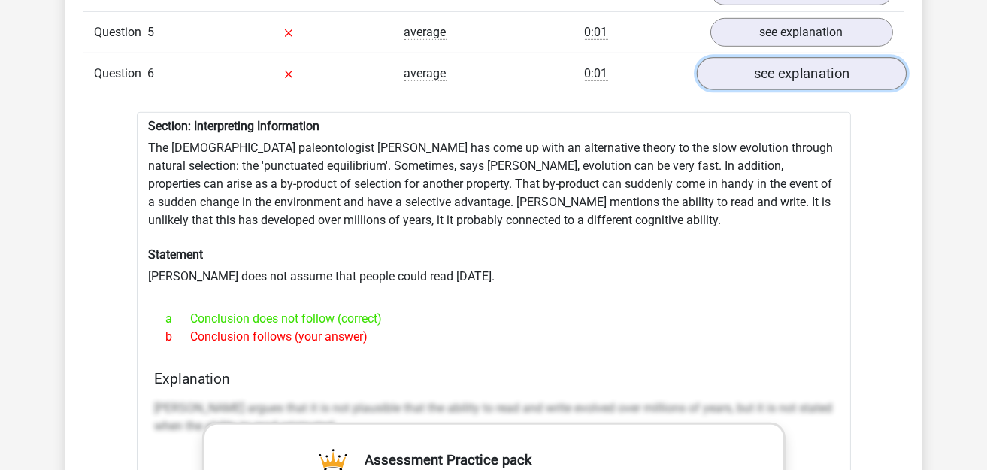
click at [797, 70] on link "see explanation" at bounding box center [801, 73] width 210 height 33
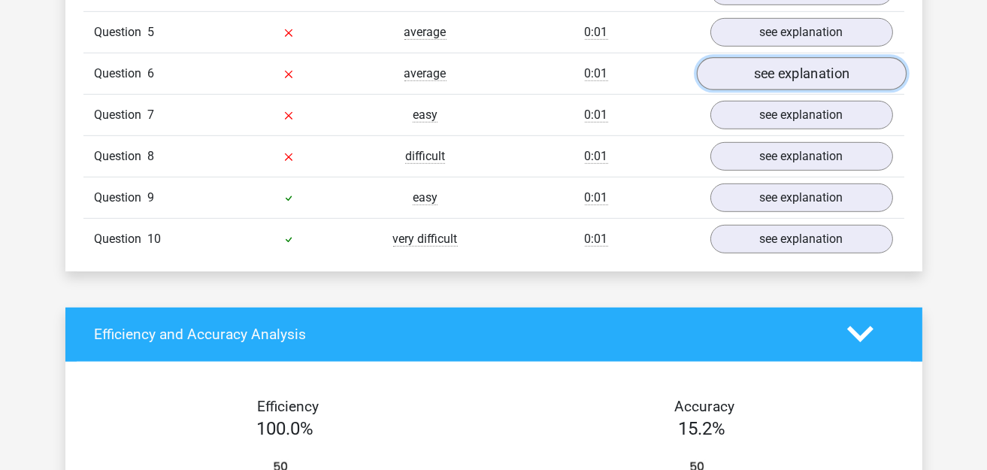
click at [794, 57] on link "see explanation" at bounding box center [801, 73] width 210 height 33
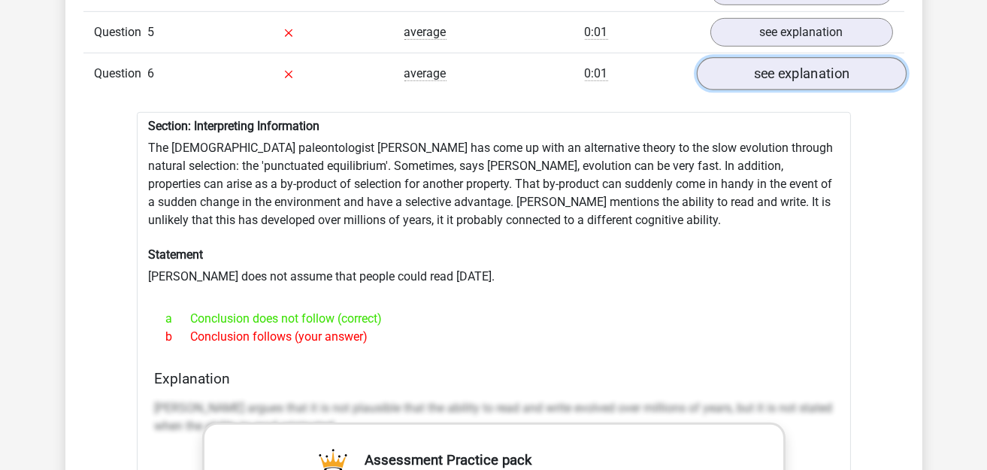
click at [794, 57] on link "see explanation" at bounding box center [801, 73] width 210 height 33
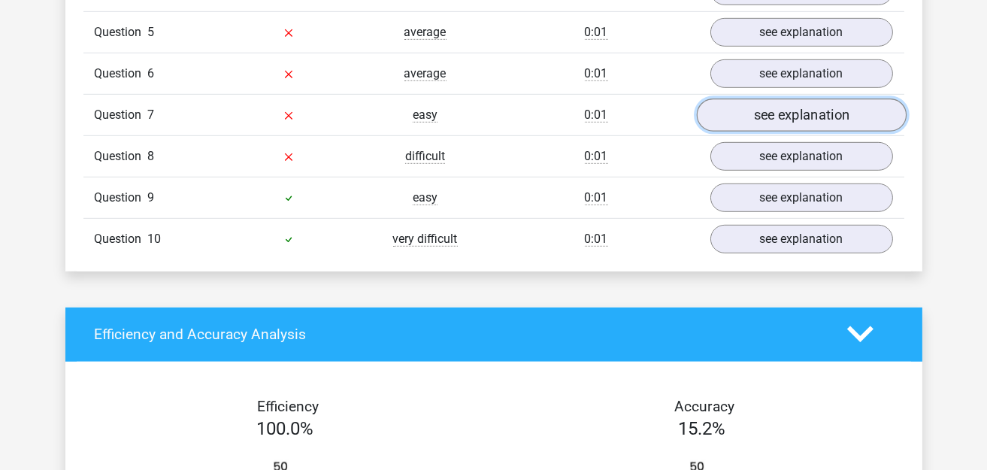
click at [791, 98] on link "see explanation" at bounding box center [801, 114] width 210 height 33
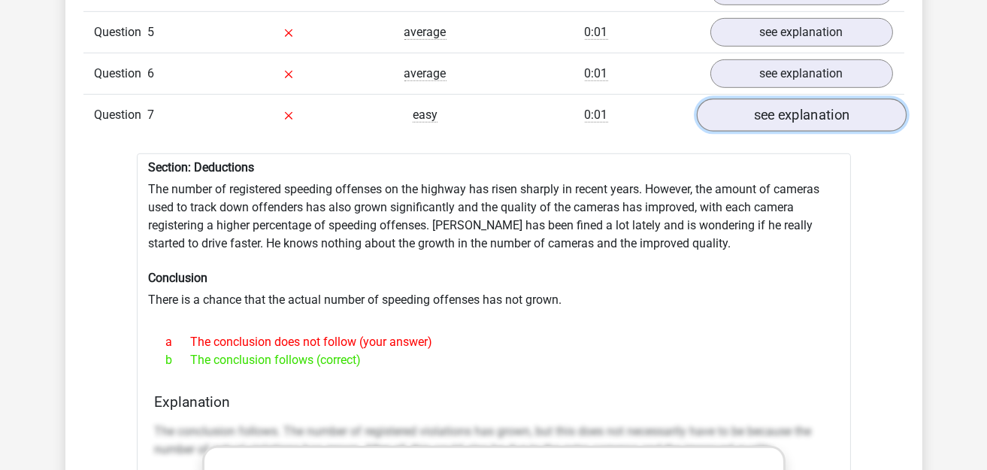
click at [791, 101] on link "see explanation" at bounding box center [801, 114] width 210 height 33
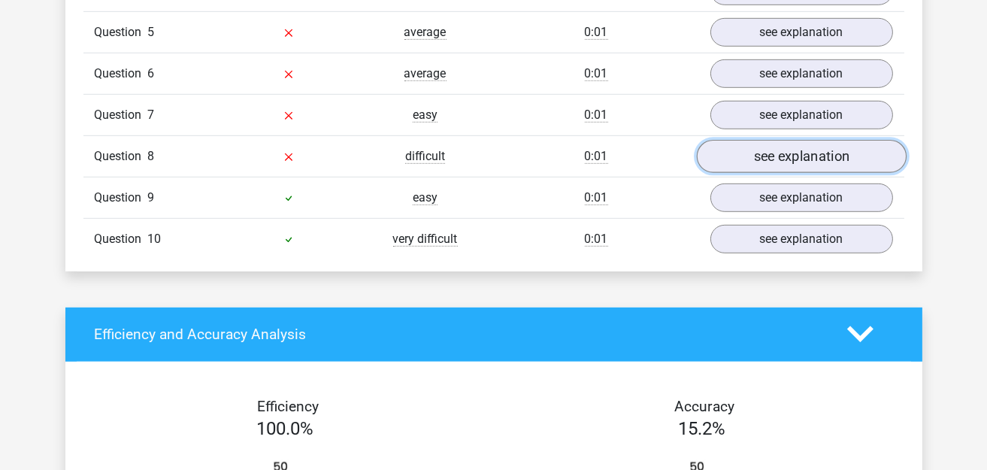
click at [785, 140] on link "see explanation" at bounding box center [801, 156] width 210 height 33
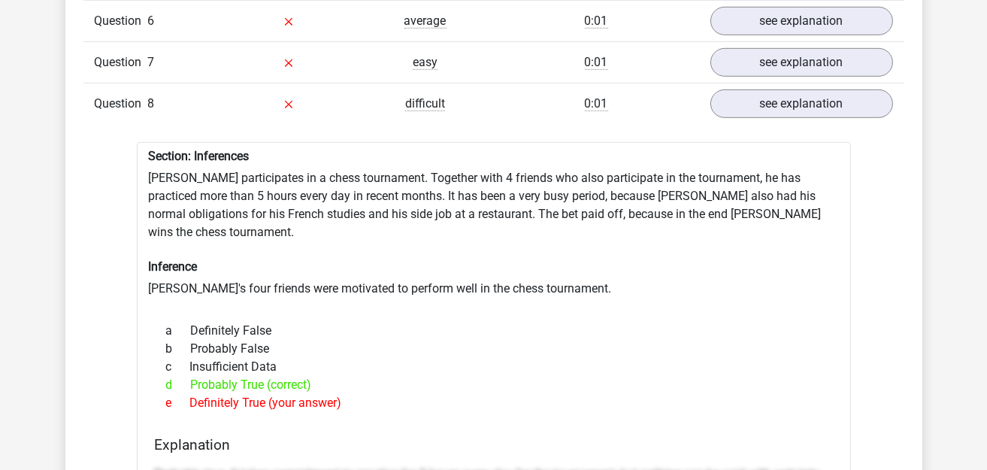
scroll to position [1503, 0]
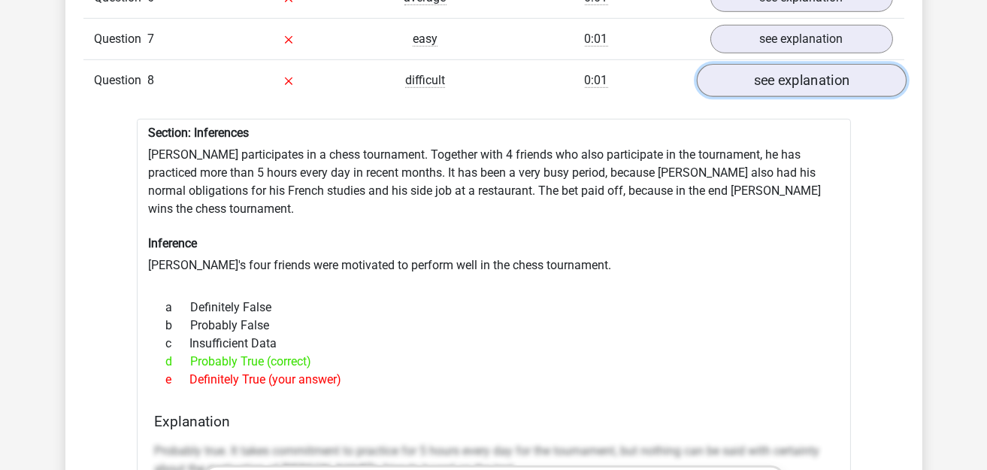
click at [753, 64] on link "see explanation" at bounding box center [801, 80] width 210 height 33
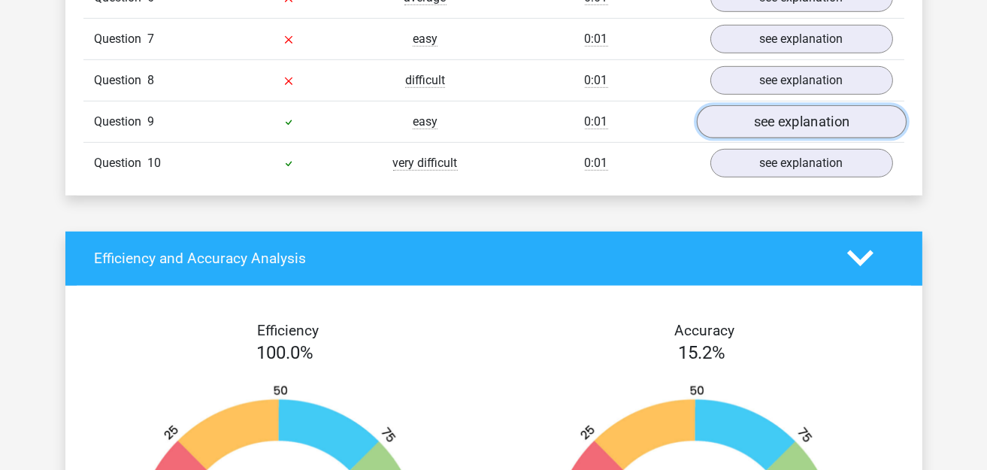
click at [763, 114] on link "see explanation" at bounding box center [801, 121] width 210 height 33
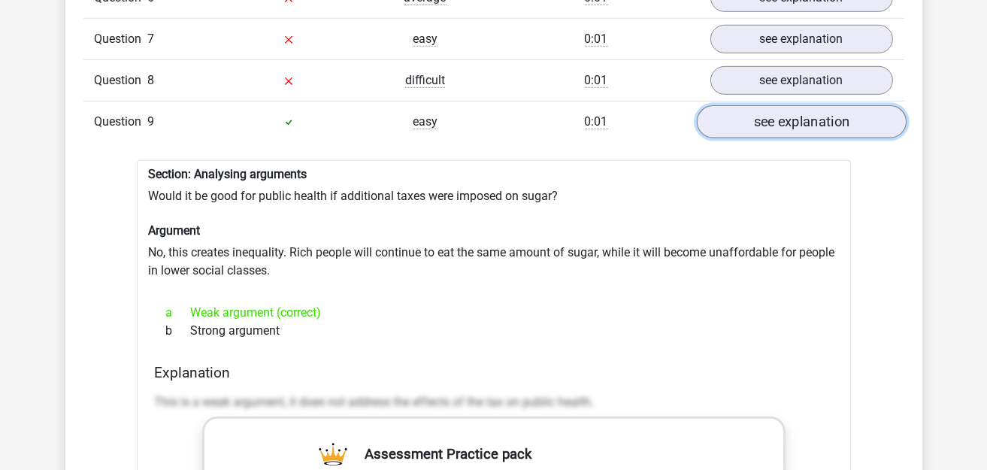
click at [760, 113] on link "see explanation" at bounding box center [801, 121] width 210 height 33
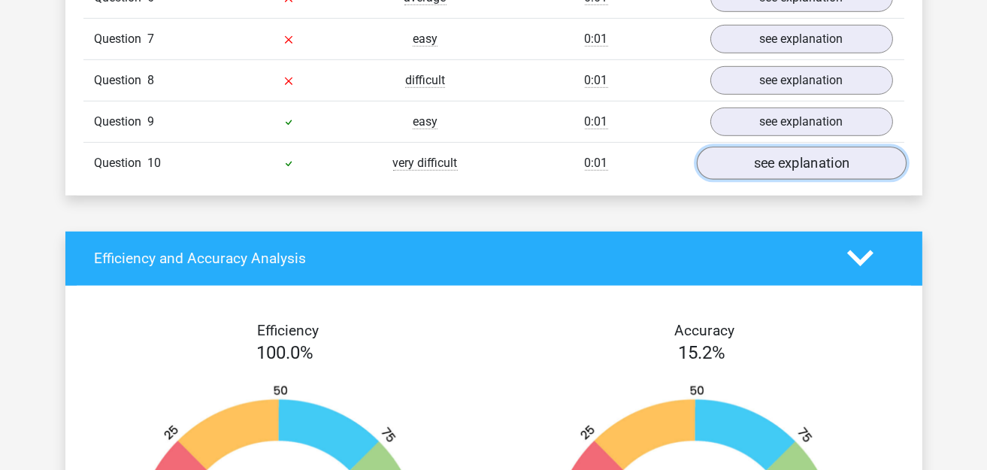
click at [779, 147] on link "see explanation" at bounding box center [801, 163] width 210 height 33
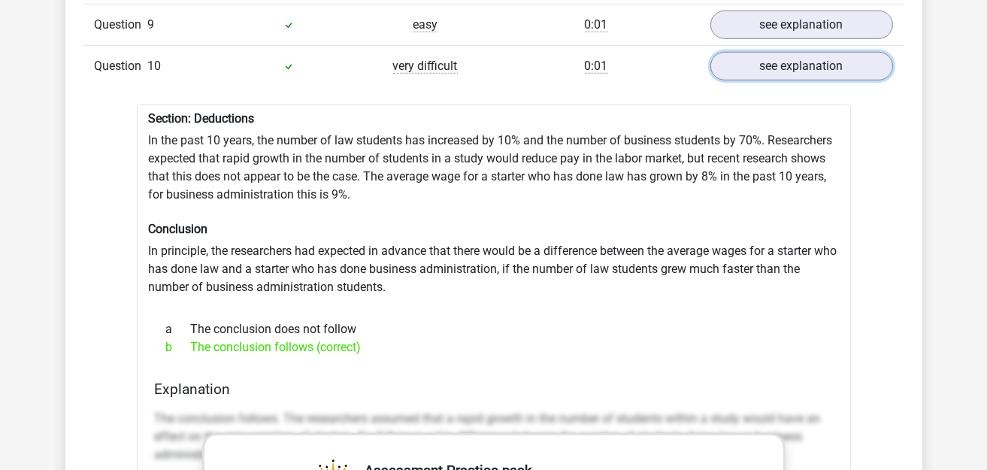
scroll to position [1578, 0]
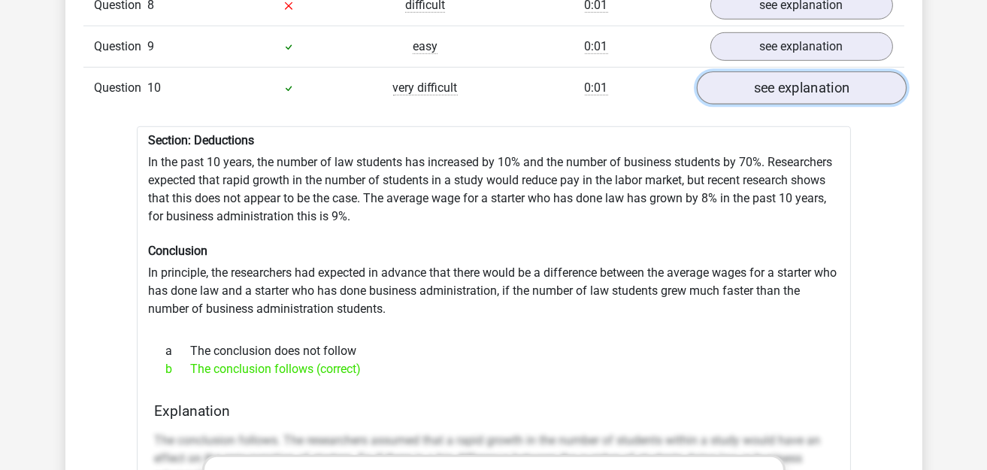
click at [809, 86] on link "see explanation" at bounding box center [801, 87] width 210 height 33
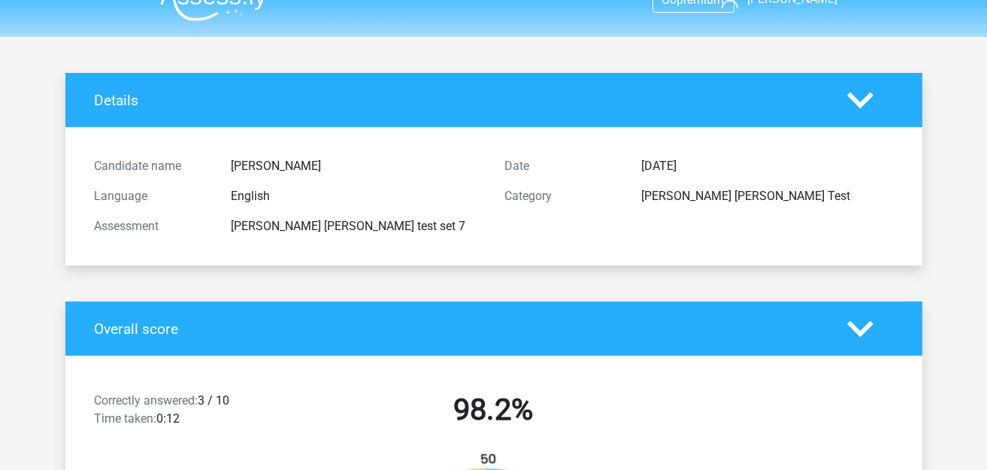
scroll to position [0, 0]
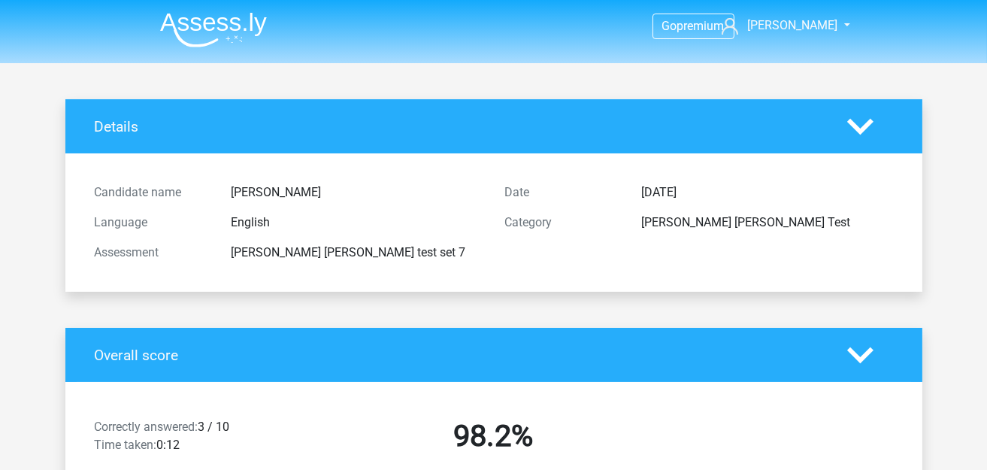
click at [216, 25] on img at bounding box center [213, 29] width 107 height 35
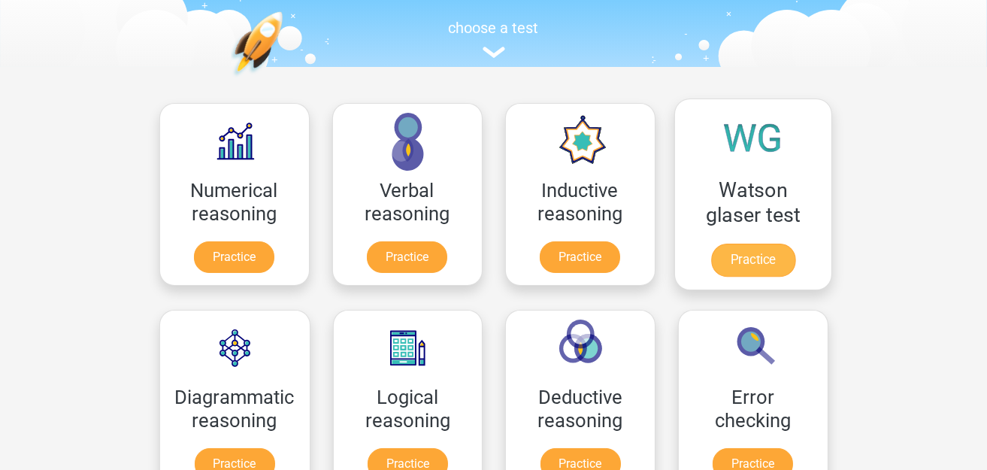
scroll to position [150, 0]
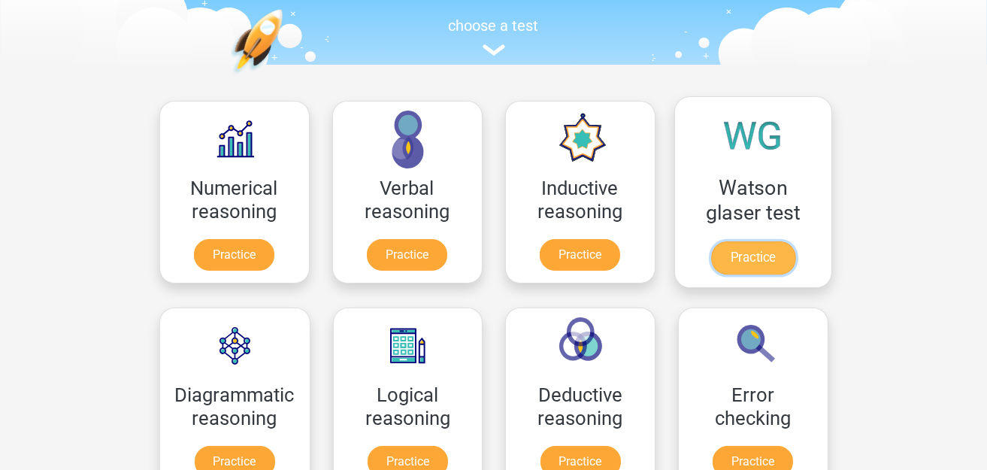
click at [747, 241] on link "Practice" at bounding box center [752, 257] width 84 height 33
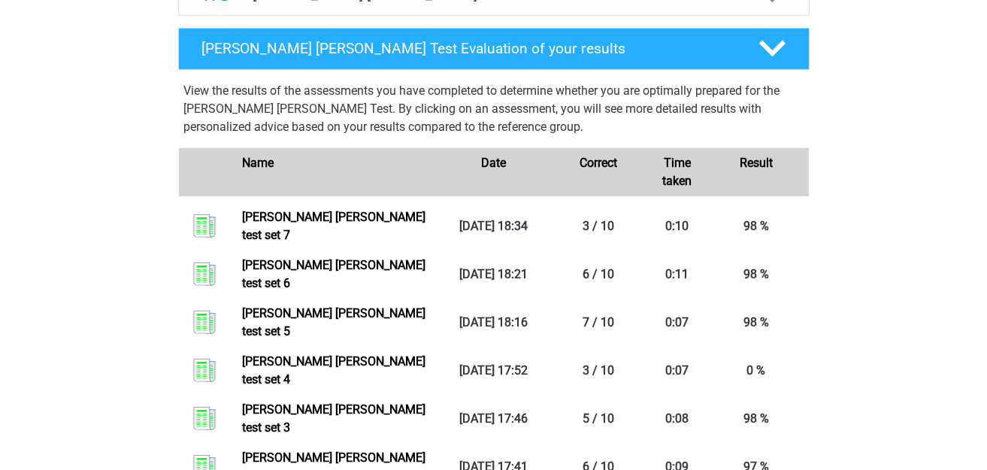
scroll to position [901, 0]
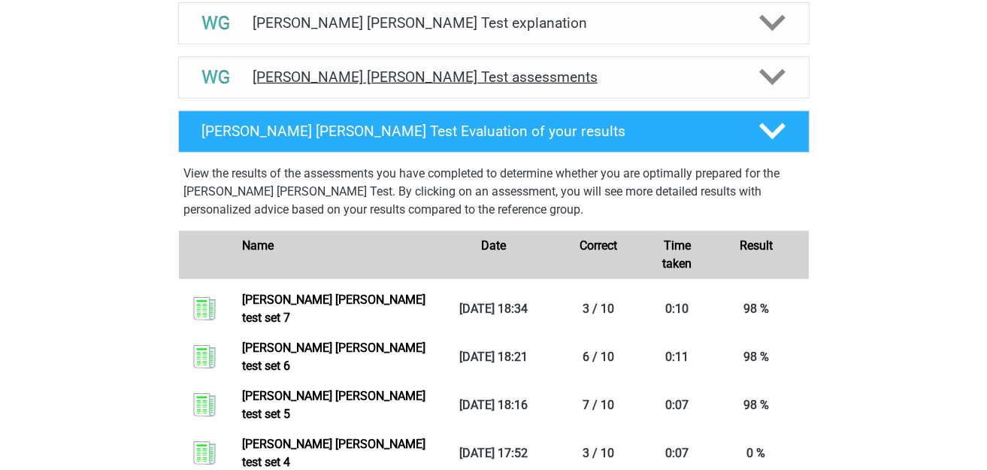
click at [564, 59] on div "[PERSON_NAME] [PERSON_NAME] Test assessments" at bounding box center [493, 77] width 631 height 42
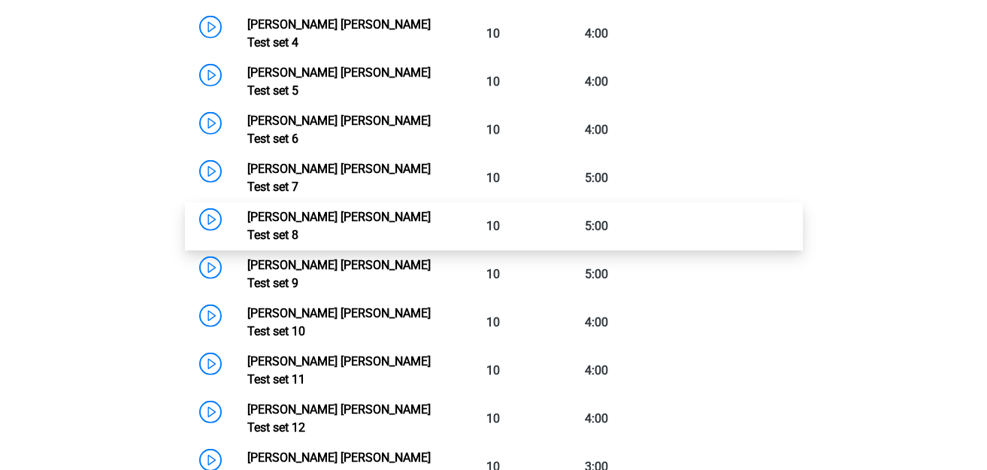
scroll to position [1051, 0]
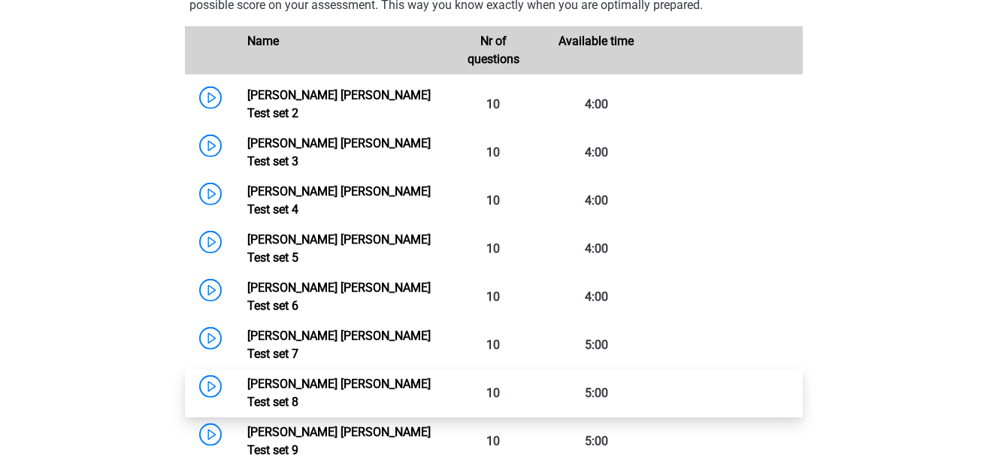
click at [247, 376] on link "Watson Glaser Test set 8" at bounding box center [338, 392] width 183 height 32
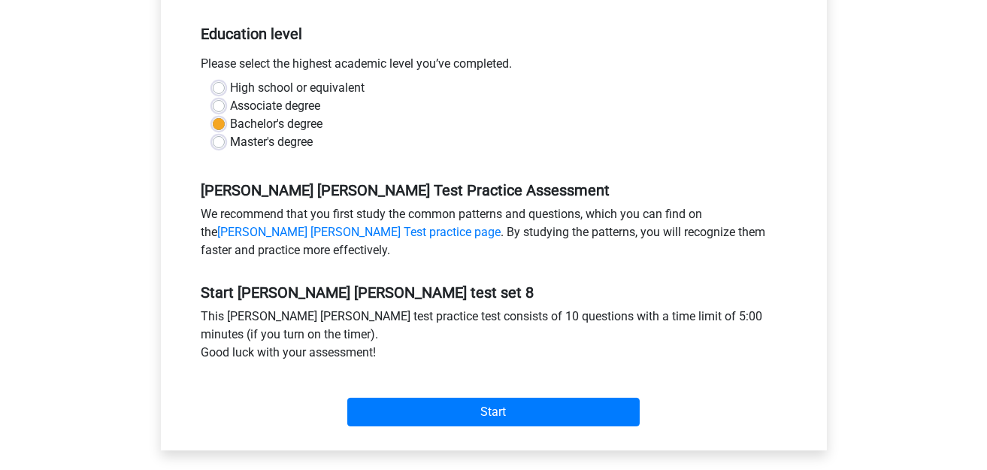
scroll to position [300, 0]
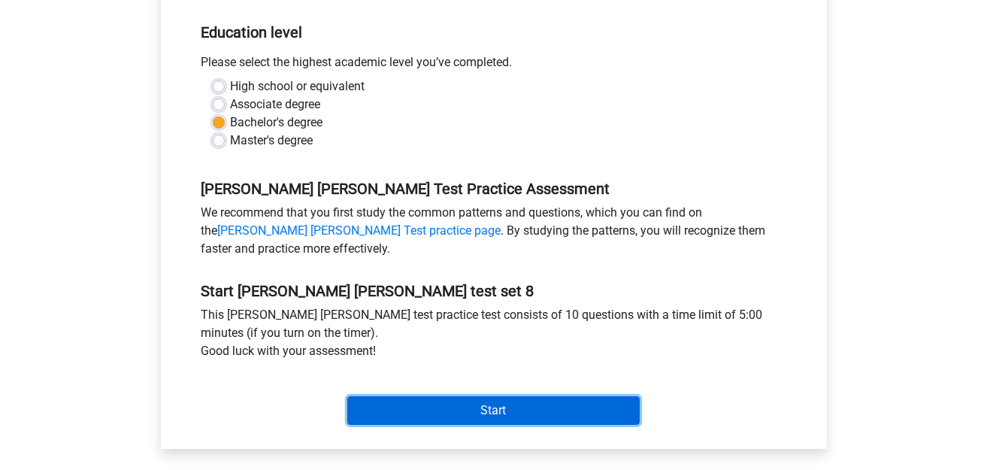
click at [492, 407] on input "Start" at bounding box center [493, 410] width 292 height 29
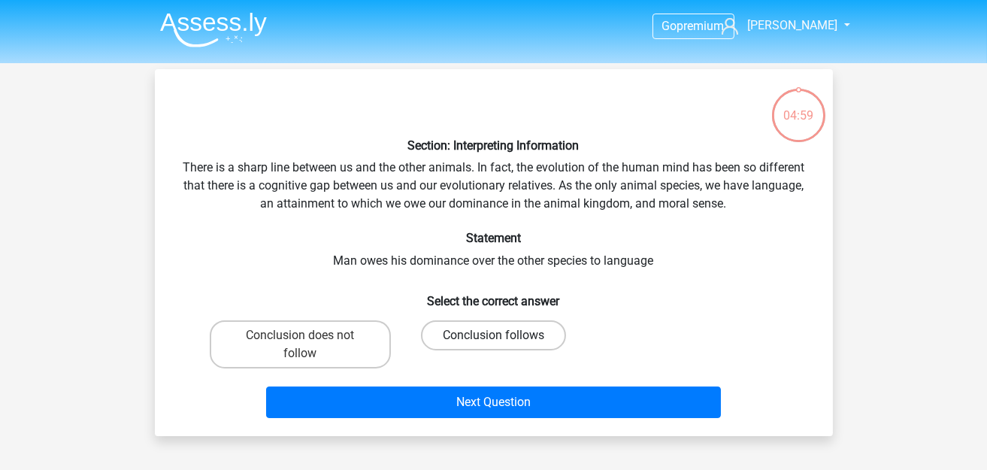
click at [483, 330] on label "Conclusion follows" at bounding box center [493, 335] width 145 height 30
click at [493, 335] on input "Conclusion follows" at bounding box center [498, 340] width 10 height 10
radio input "true"
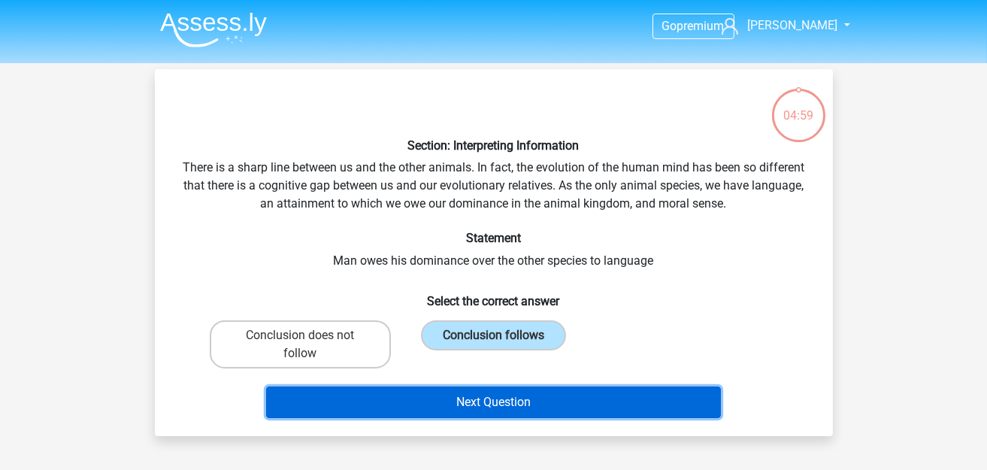
click at [479, 399] on button "Next Question" at bounding box center [493, 402] width 455 height 32
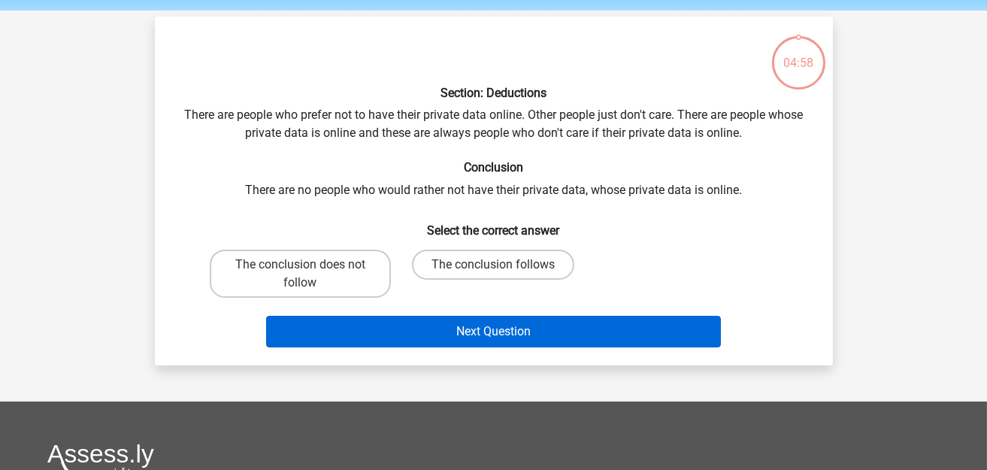
scroll to position [68, 0]
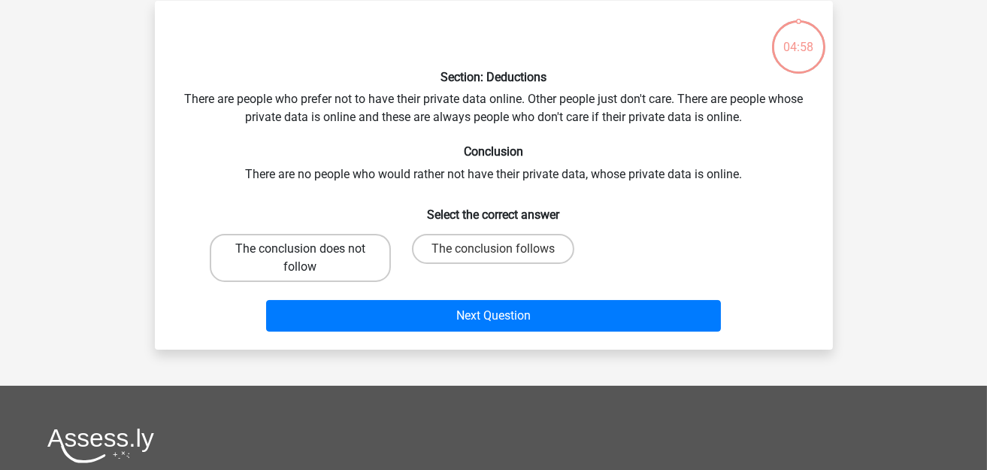
click at [300, 274] on label "The conclusion does not follow" at bounding box center [300, 258] width 181 height 48
click at [300, 259] on input "The conclusion does not follow" at bounding box center [305, 254] width 10 height 10
radio input "true"
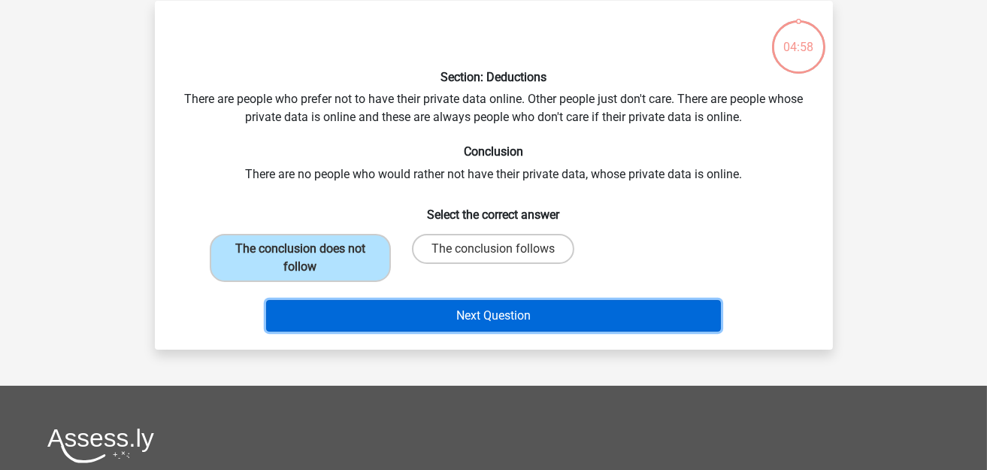
click at [371, 301] on button "Next Question" at bounding box center [493, 316] width 455 height 32
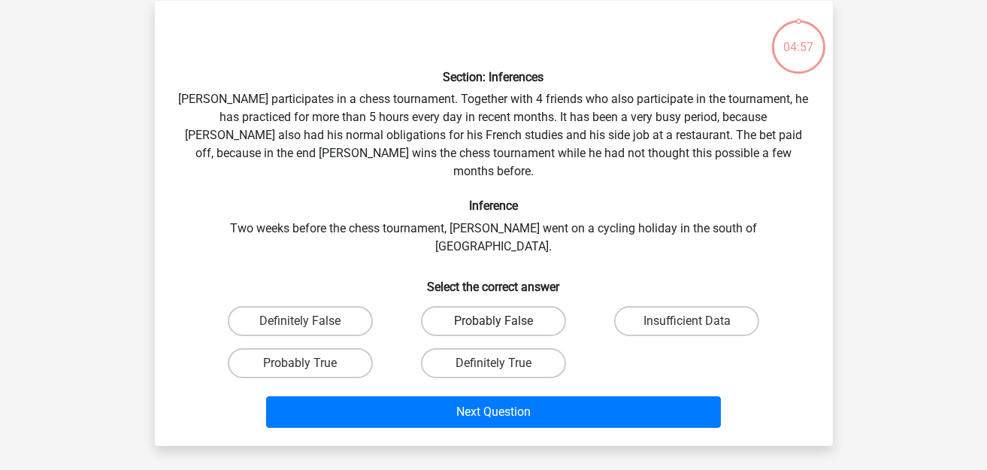
click at [454, 306] on label "Probably False" at bounding box center [493, 321] width 145 height 30
click at [493, 321] on input "Probably False" at bounding box center [498, 326] width 10 height 10
radio input "true"
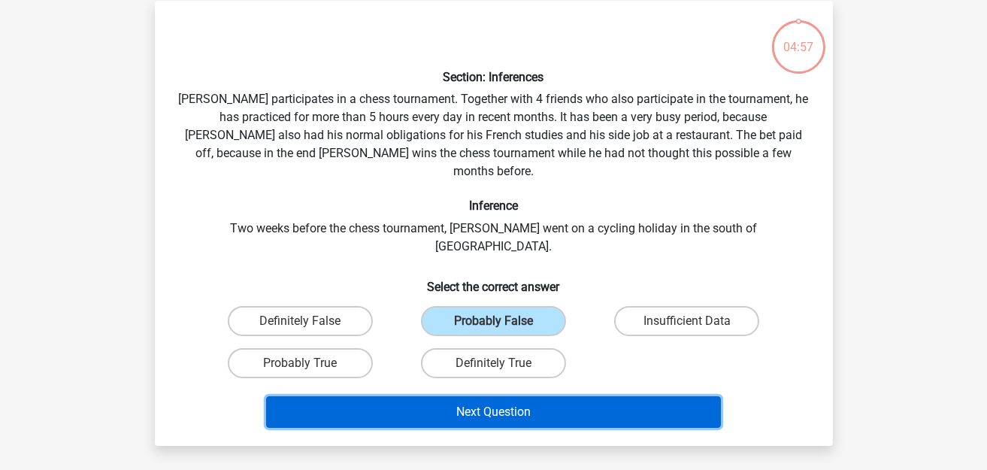
click at [443, 396] on button "Next Question" at bounding box center [493, 412] width 455 height 32
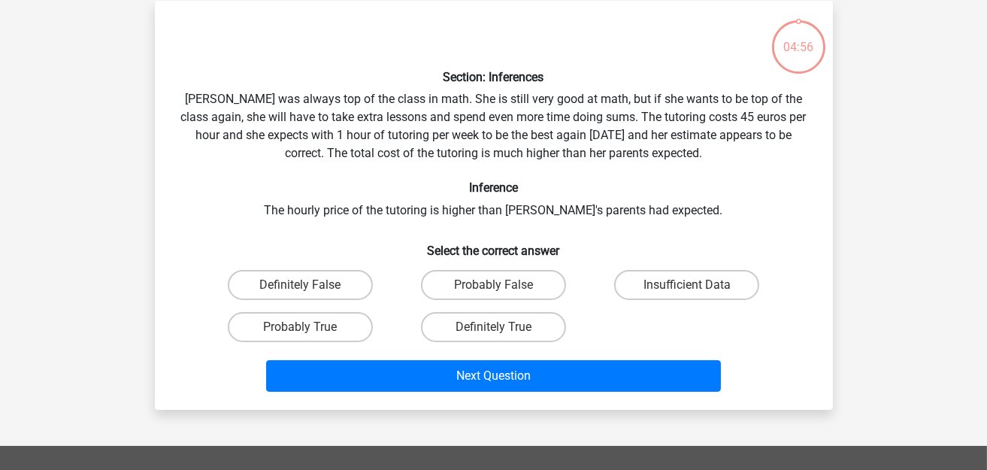
click at [302, 287] on input "Definitely False" at bounding box center [305, 290] width 10 height 10
radio input "true"
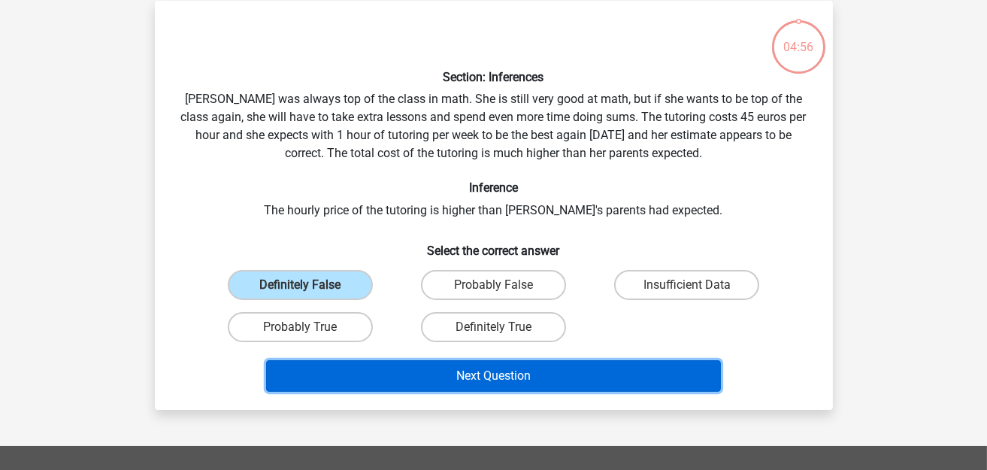
click at [360, 367] on button "Next Question" at bounding box center [493, 376] width 455 height 32
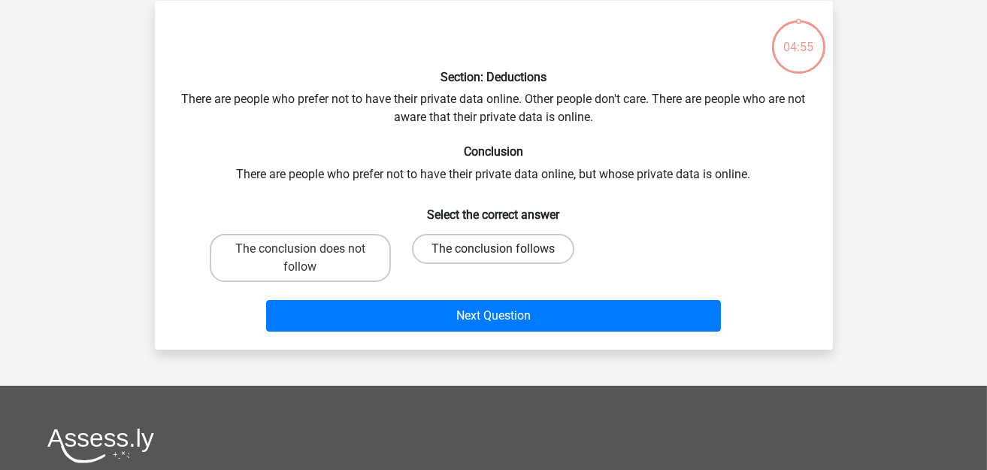
click at [516, 249] on label "The conclusion follows" at bounding box center [493, 249] width 162 height 30
click at [503, 249] on input "The conclusion follows" at bounding box center [498, 254] width 10 height 10
radio input "true"
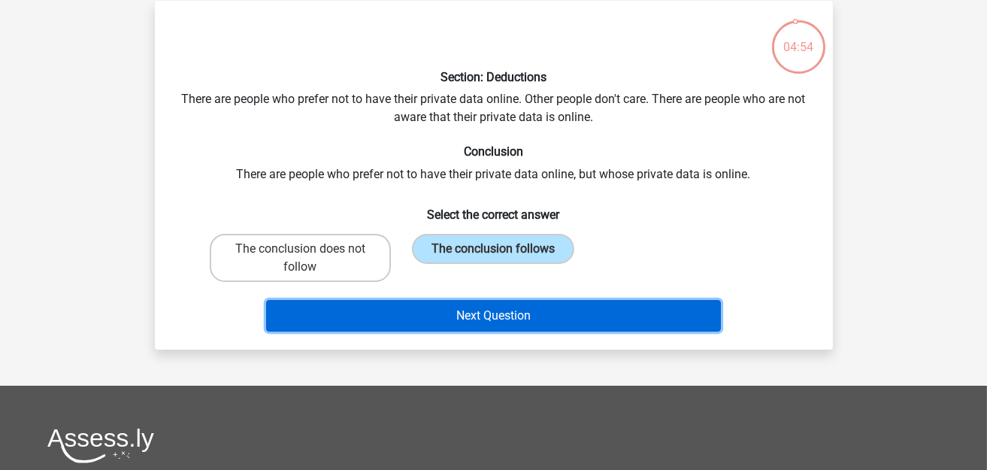
click at [513, 313] on button "Next Question" at bounding box center [493, 316] width 455 height 32
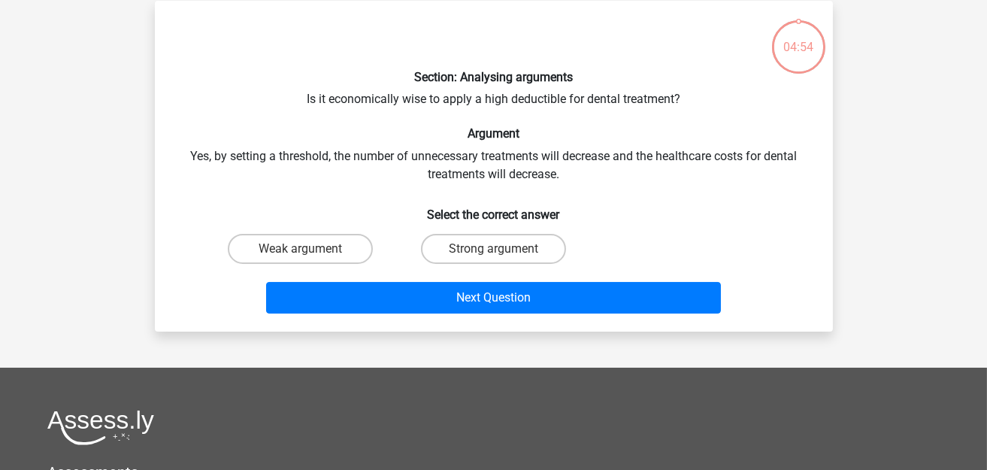
click at [281, 265] on div "Weak argument" at bounding box center [300, 249] width 193 height 42
click at [458, 258] on label "Strong argument" at bounding box center [493, 249] width 145 height 30
click at [493, 258] on input "Strong argument" at bounding box center [498, 254] width 10 height 10
radio input "true"
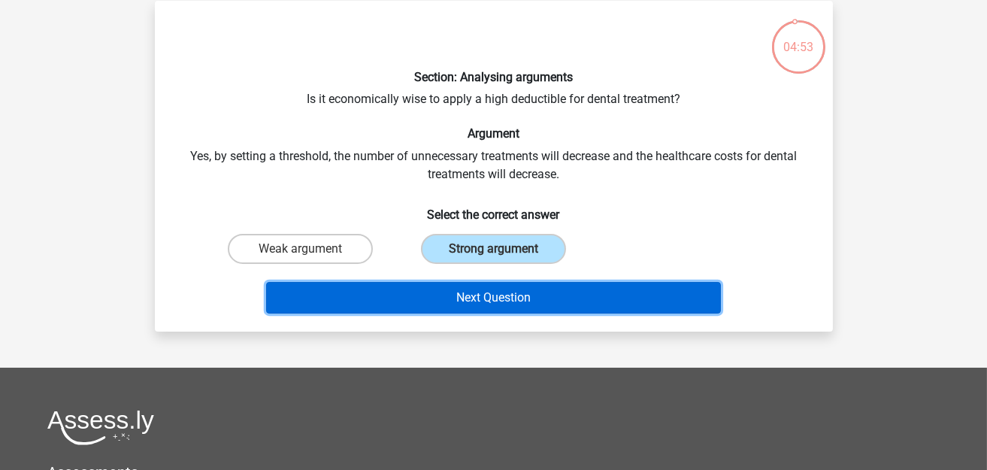
drag, startPoint x: 467, startPoint y: 301, endPoint x: 445, endPoint y: 292, distance: 23.9
click at [467, 302] on button "Next Question" at bounding box center [493, 298] width 455 height 32
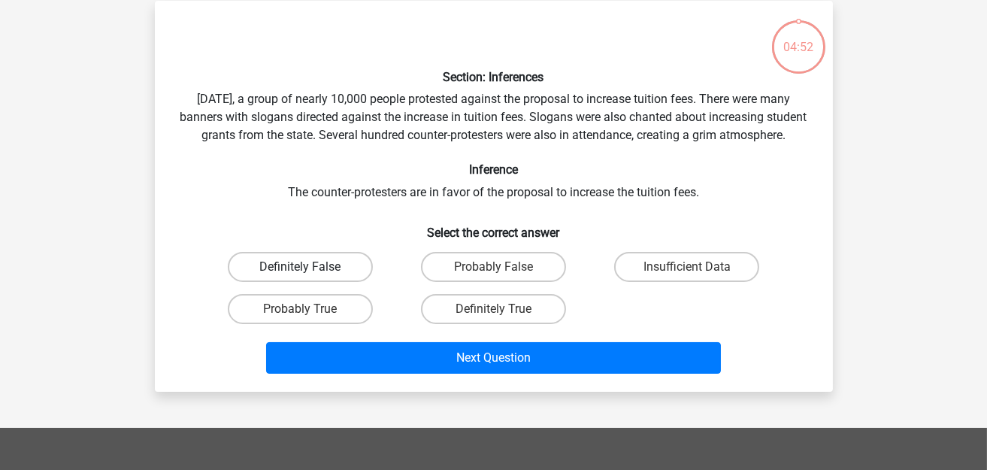
click at [311, 282] on label "Definitely False" at bounding box center [300, 267] width 145 height 30
click at [310, 277] on input "Definitely False" at bounding box center [305, 272] width 10 height 10
radio input "true"
click at [407, 353] on div "Next Question" at bounding box center [494, 355] width 630 height 50
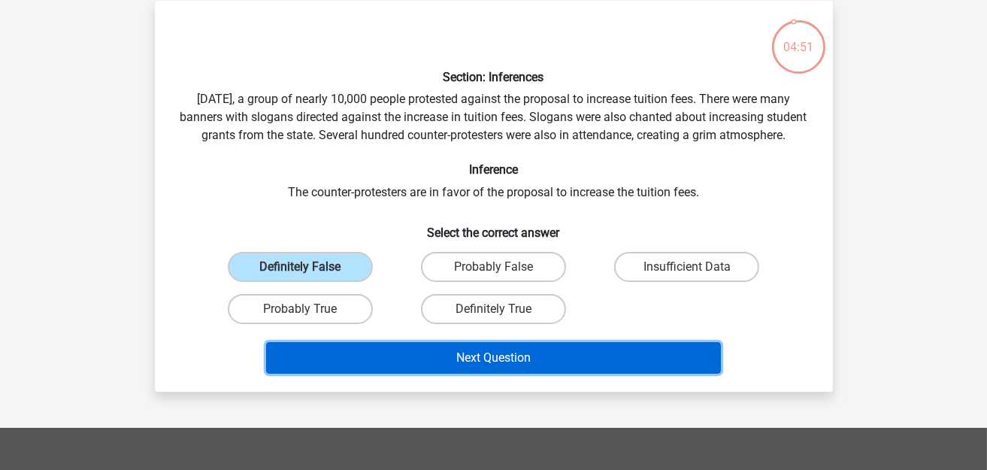
click at [476, 373] on button "Next Question" at bounding box center [493, 358] width 455 height 32
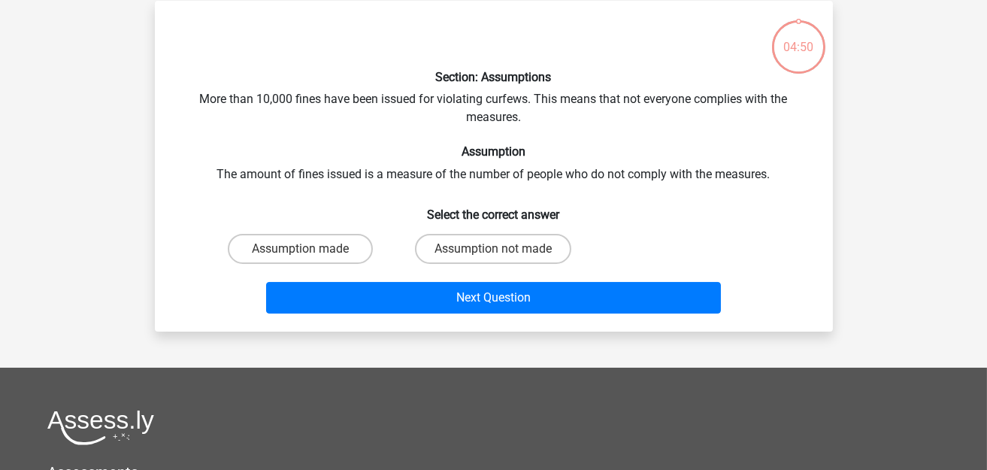
click at [410, 234] on div "Assumption not made" at bounding box center [493, 249] width 181 height 30
click at [449, 249] on label "Assumption not made" at bounding box center [493, 249] width 156 height 30
click at [493, 249] on input "Assumption not made" at bounding box center [498, 254] width 10 height 10
radio input "true"
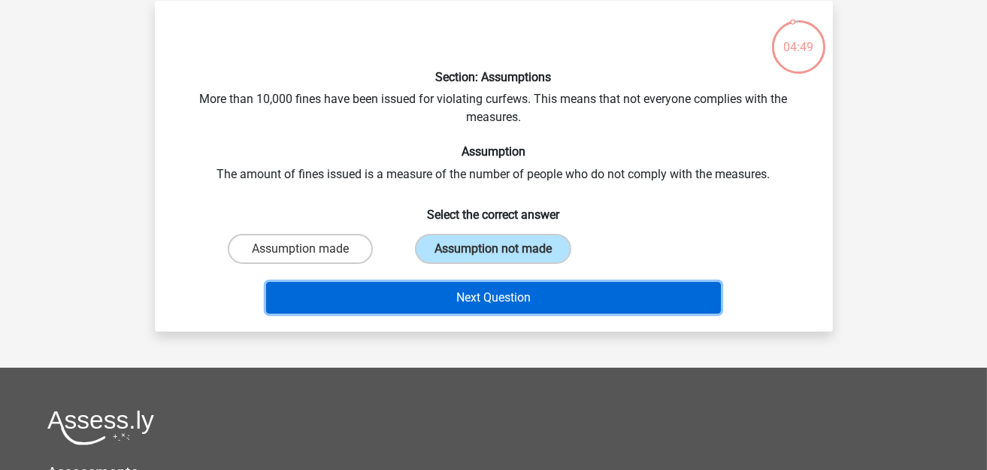
click at [464, 298] on button "Next Question" at bounding box center [493, 298] width 455 height 32
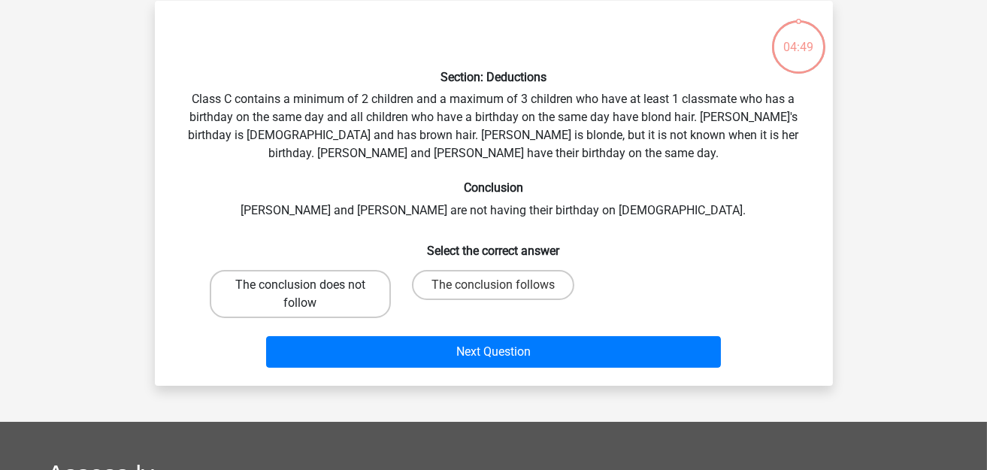
click at [316, 282] on label "The conclusion does not follow" at bounding box center [300, 294] width 181 height 48
click at [310, 285] on input "The conclusion does not follow" at bounding box center [305, 290] width 10 height 10
radio input "true"
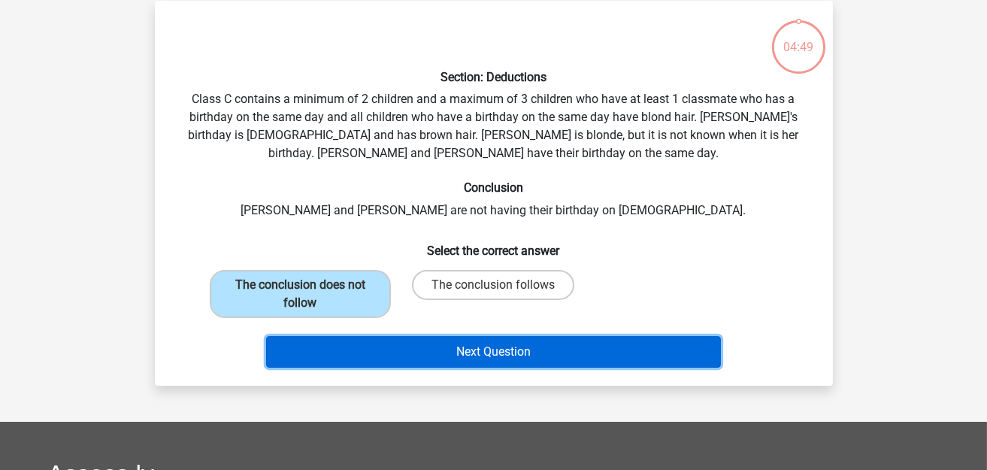
click at [452, 354] on button "Next Question" at bounding box center [493, 352] width 455 height 32
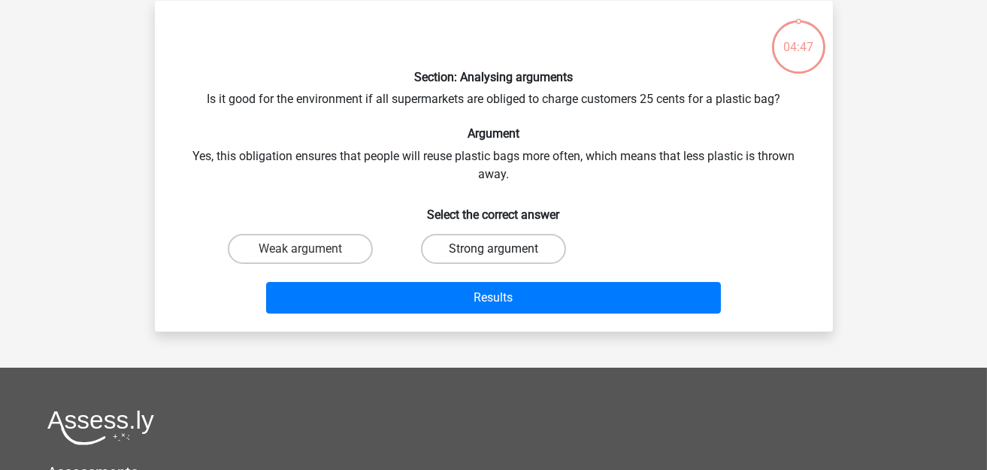
click at [477, 253] on label "Strong argument" at bounding box center [493, 249] width 145 height 30
click at [493, 253] on input "Strong argument" at bounding box center [498, 254] width 10 height 10
radio input "true"
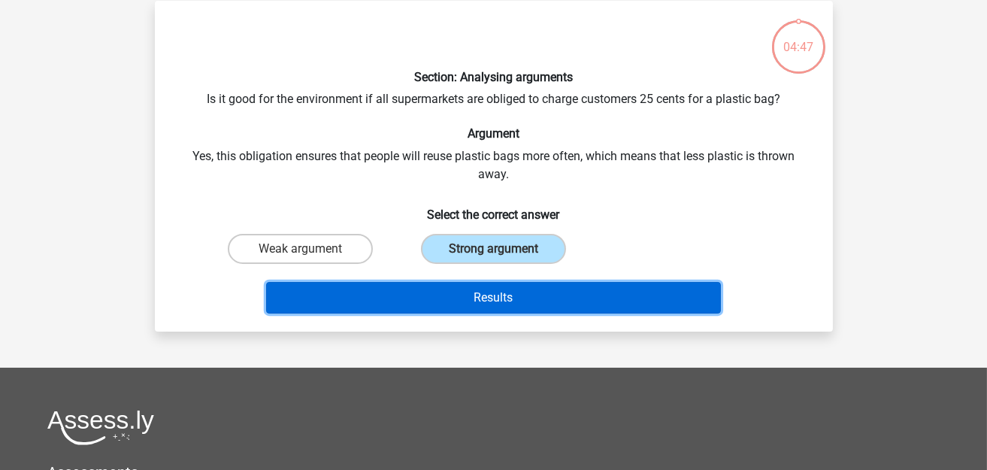
click at [477, 292] on button "Results" at bounding box center [493, 298] width 455 height 32
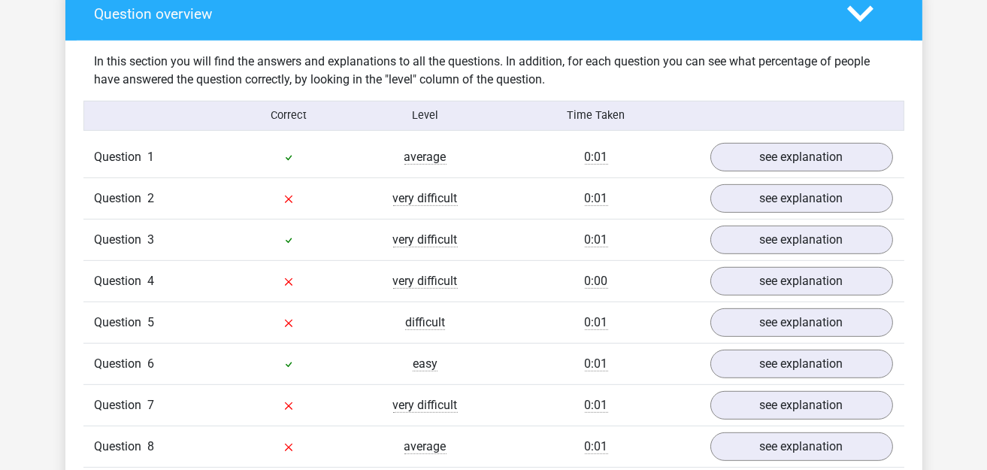
scroll to position [1127, 0]
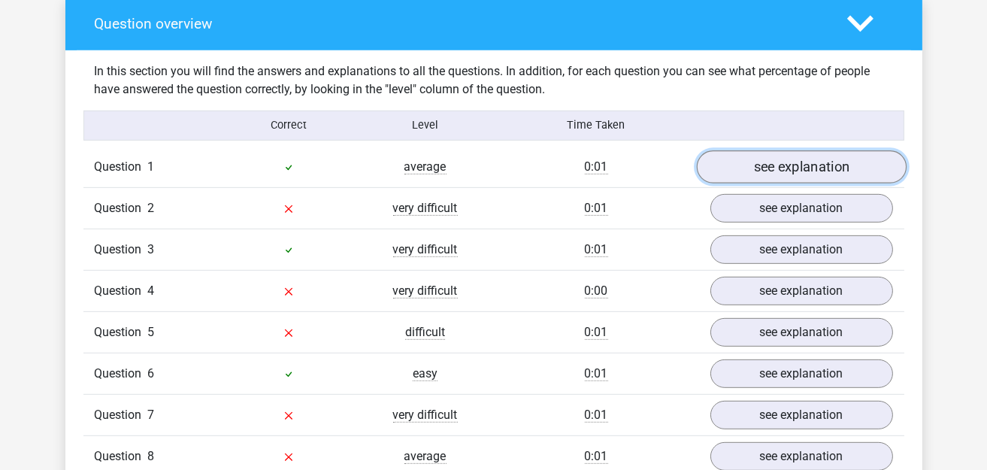
click at [783, 153] on link "see explanation" at bounding box center [801, 166] width 210 height 33
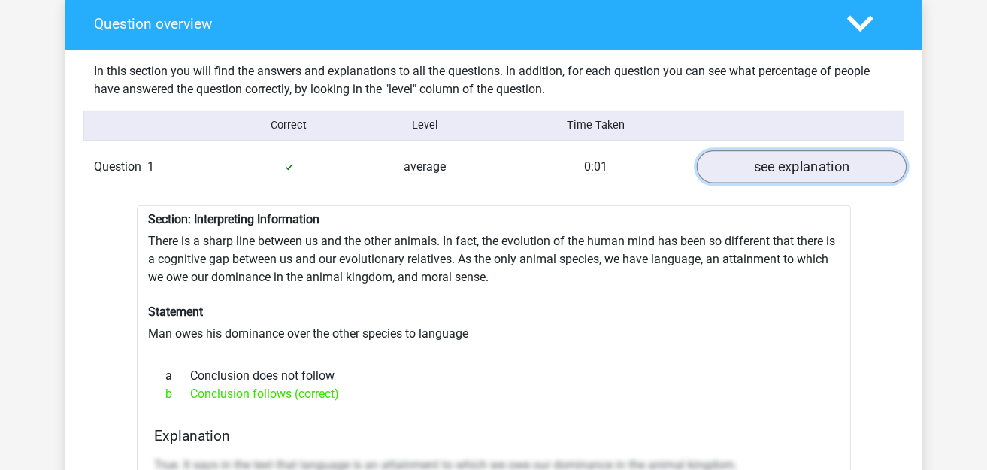
click at [781, 156] on link "see explanation" at bounding box center [801, 166] width 210 height 33
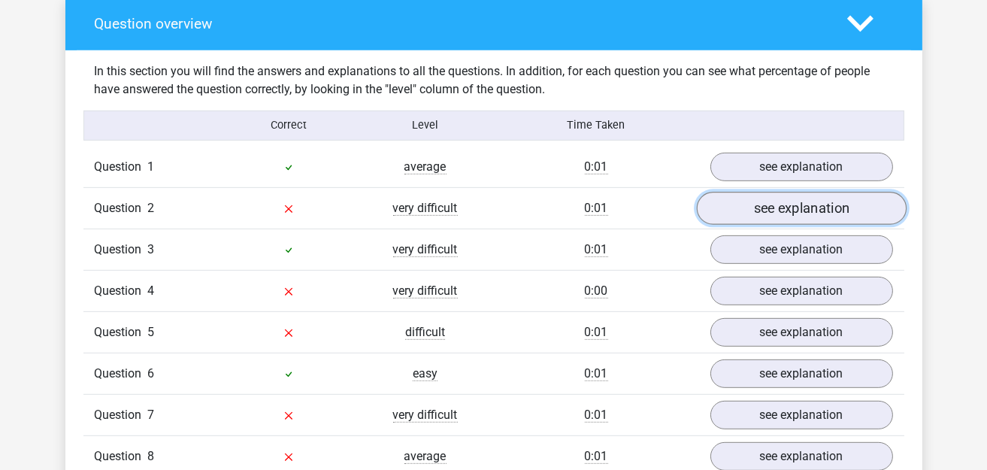
click at [789, 195] on link "see explanation" at bounding box center [801, 208] width 210 height 33
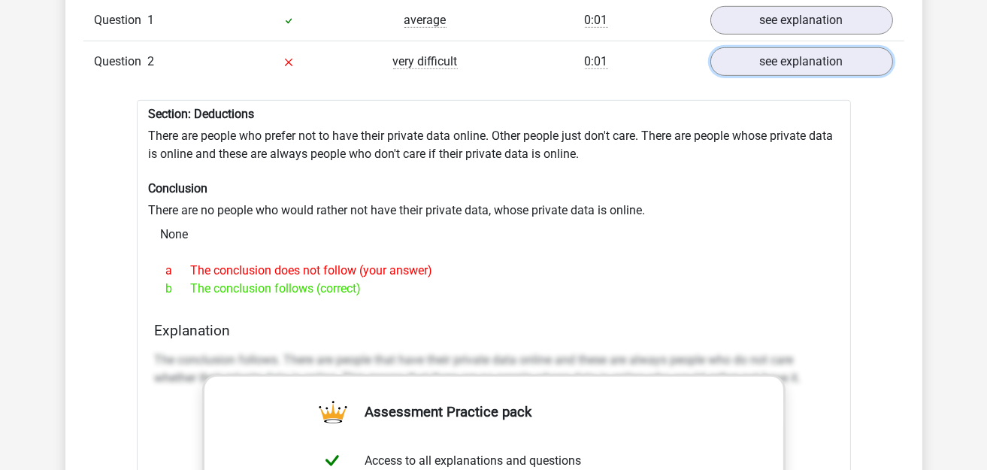
scroll to position [1277, 0]
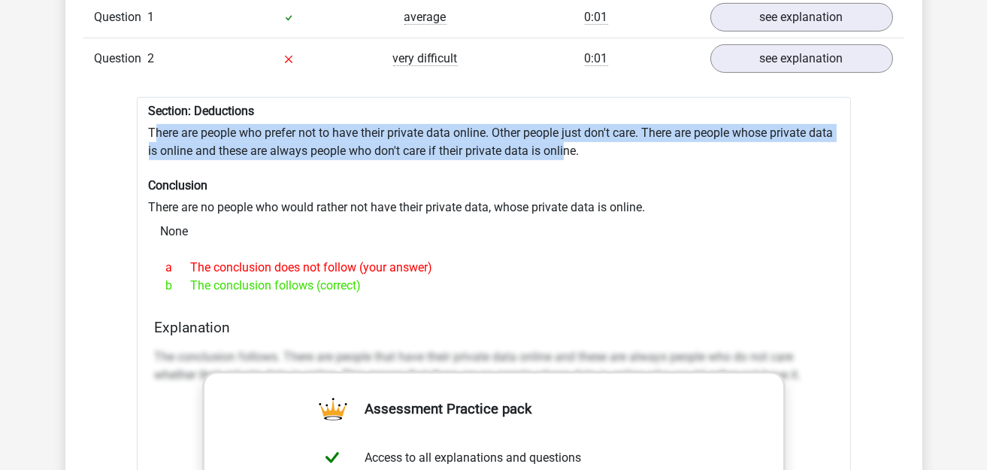
drag, startPoint x: 153, startPoint y: 121, endPoint x: 594, endPoint y: 141, distance: 441.6
drag, startPoint x: 147, startPoint y: 119, endPoint x: 614, endPoint y: 148, distance: 467.5
copy div "There are people who prefer not to have their private data online. Other people…"
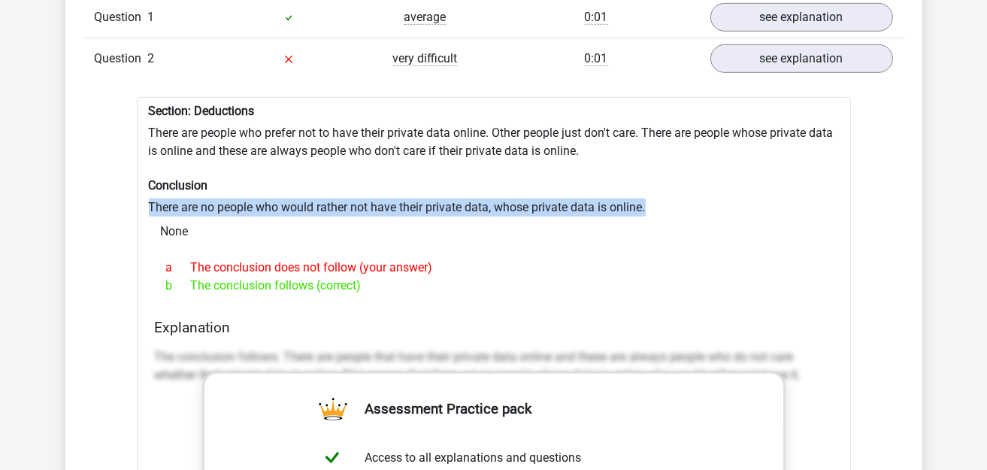
drag, startPoint x: 147, startPoint y: 196, endPoint x: 650, endPoint y: 195, distance: 502.7
copy div "There are no people who would rather not have their private data, whose private…"
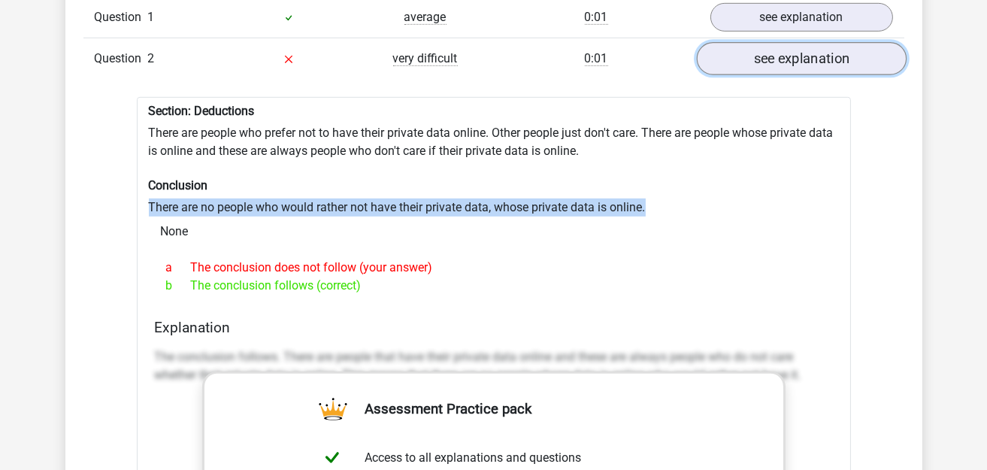
click at [741, 58] on link "see explanation" at bounding box center [801, 58] width 210 height 33
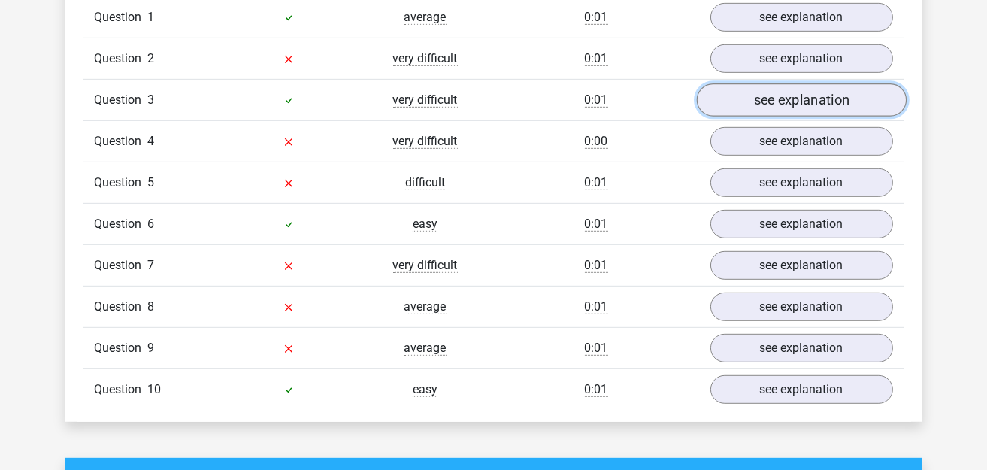
click at [771, 83] on link "see explanation" at bounding box center [801, 99] width 210 height 33
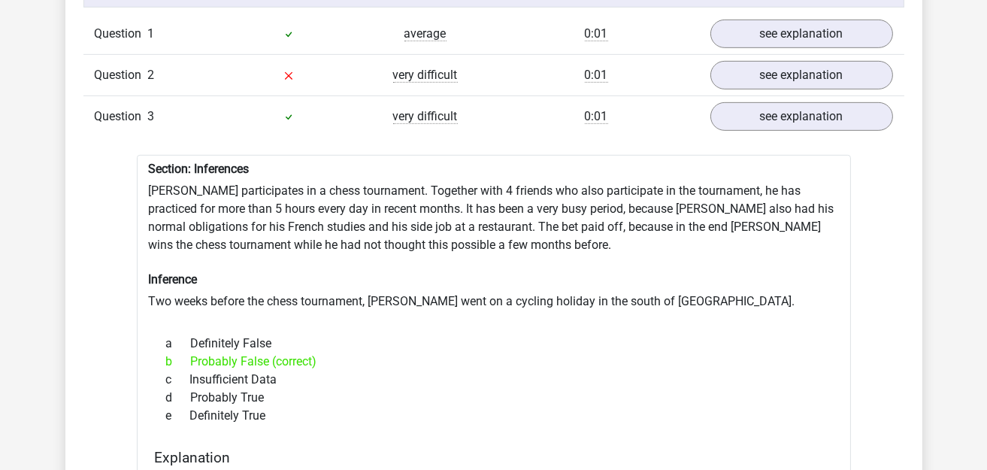
scroll to position [1202, 0]
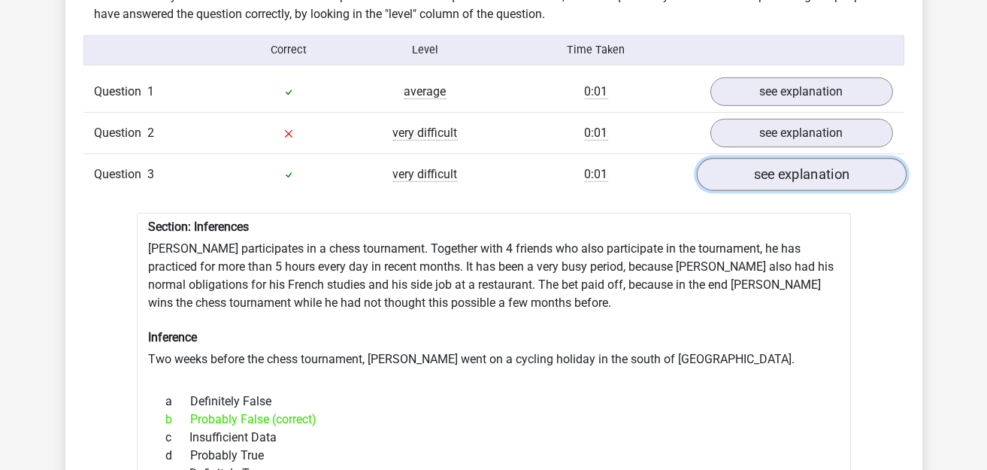
click at [739, 161] on link "see explanation" at bounding box center [801, 174] width 210 height 33
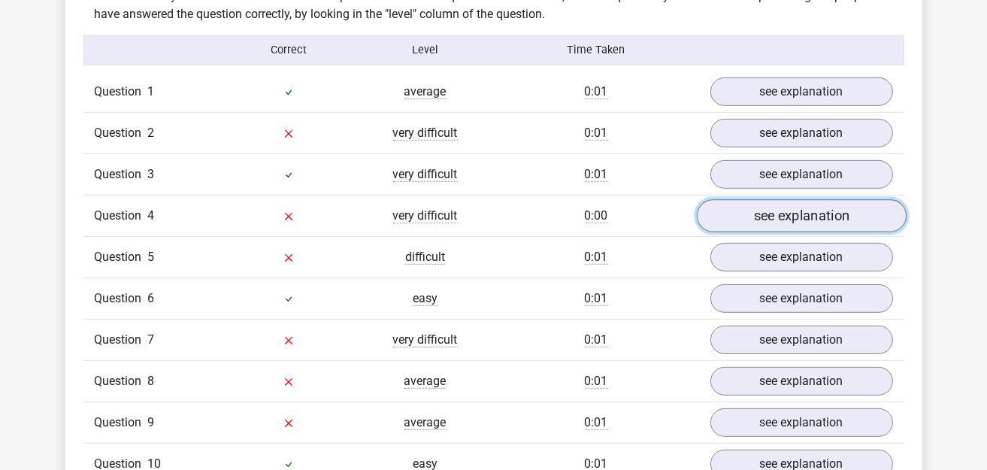
click at [778, 206] on link "see explanation" at bounding box center [801, 215] width 210 height 33
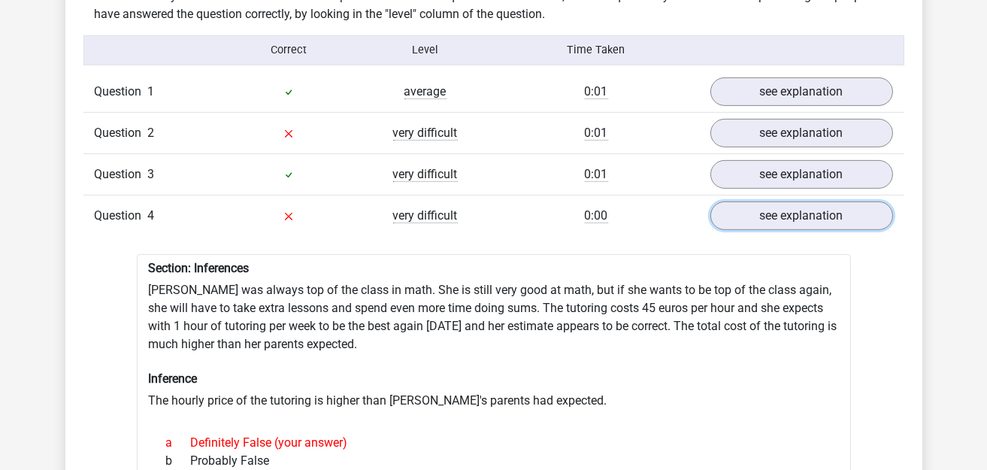
scroll to position [1277, 0]
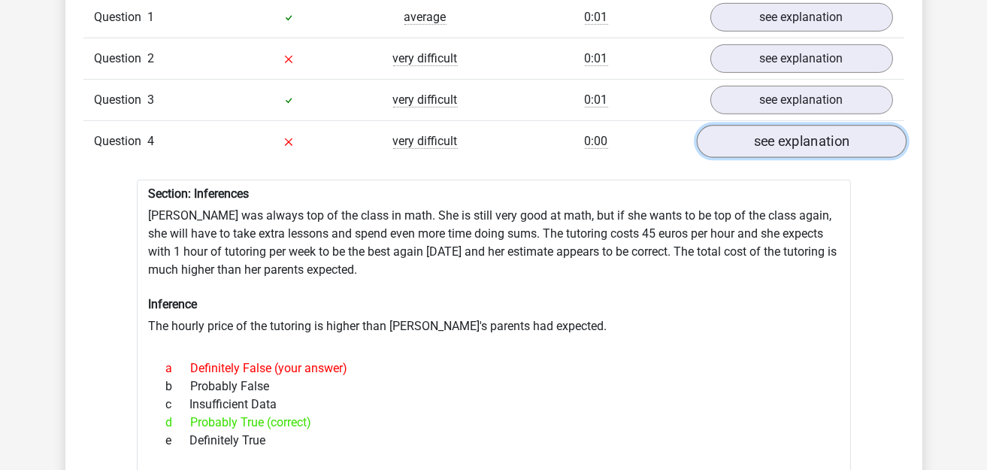
click at [779, 138] on link "see explanation" at bounding box center [801, 141] width 210 height 33
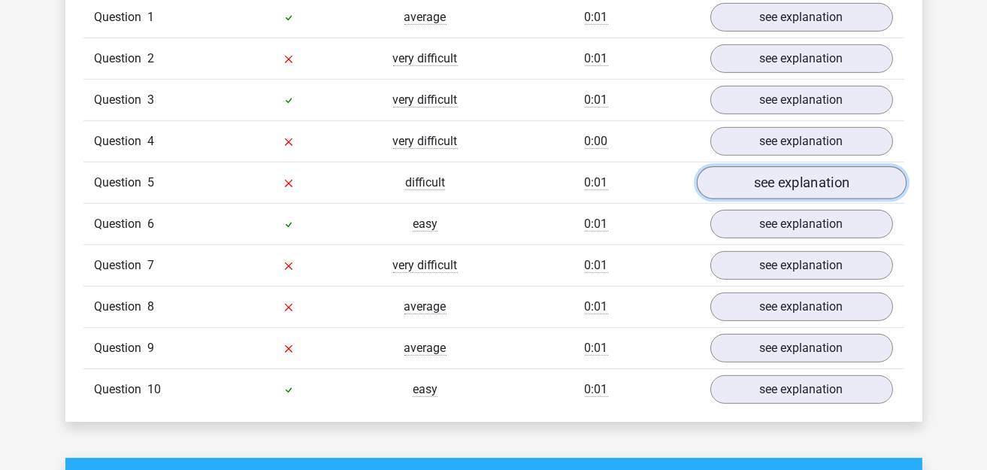
click at [782, 168] on link "see explanation" at bounding box center [801, 182] width 210 height 33
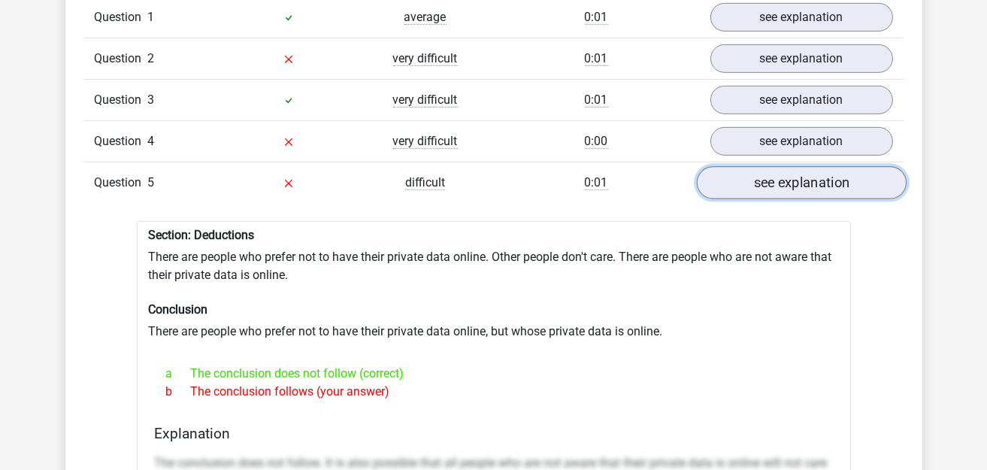
click at [782, 171] on link "see explanation" at bounding box center [801, 182] width 210 height 33
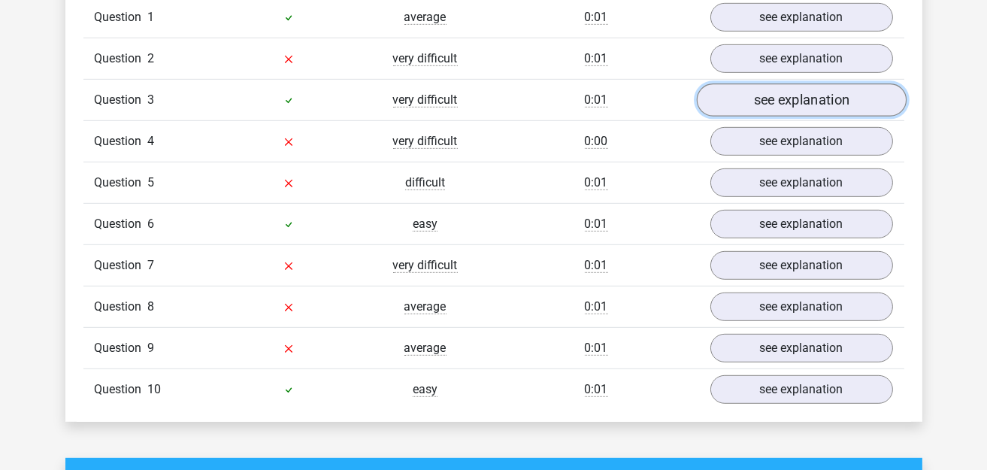
click at [764, 96] on link "see explanation" at bounding box center [801, 99] width 210 height 33
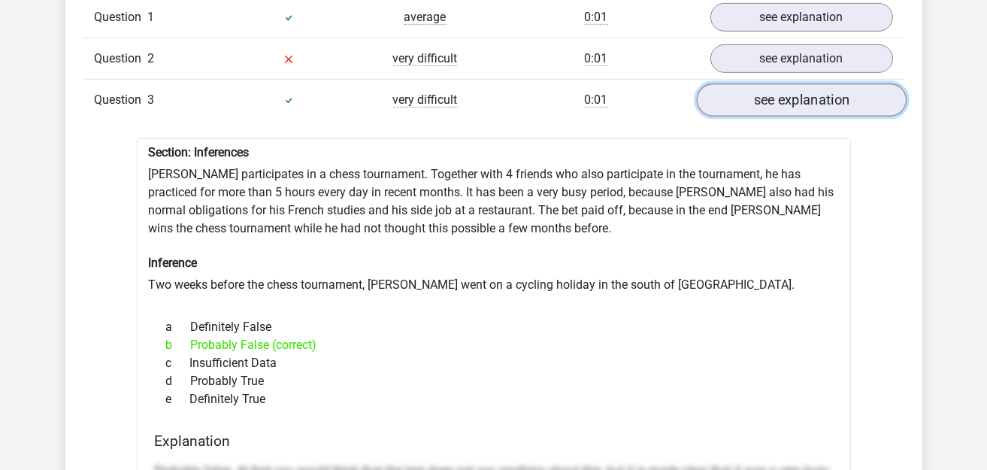
click at [764, 96] on link "see explanation" at bounding box center [801, 99] width 210 height 33
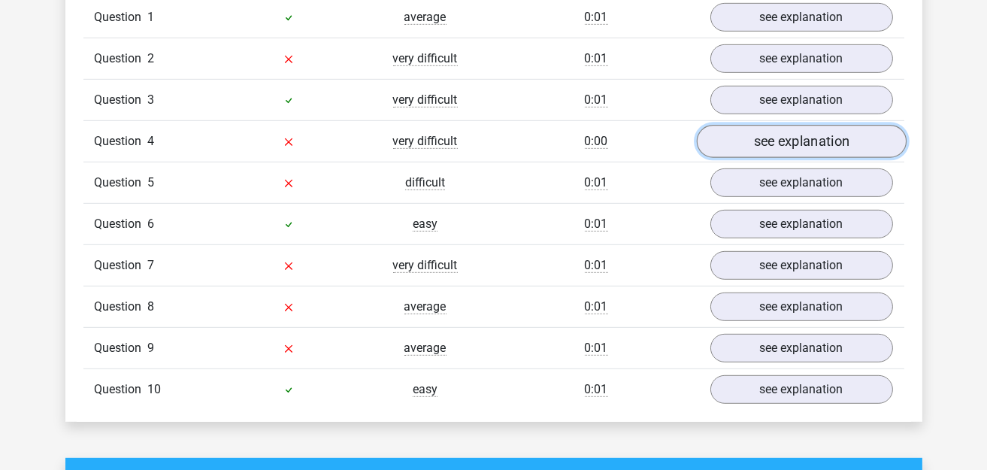
click at [758, 137] on link "see explanation" at bounding box center [801, 141] width 210 height 33
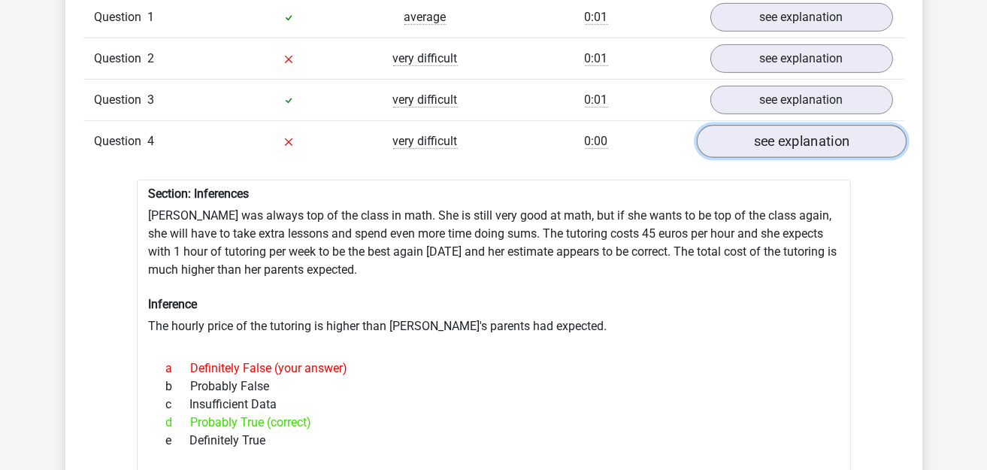
click at [758, 137] on link "see explanation" at bounding box center [801, 141] width 210 height 33
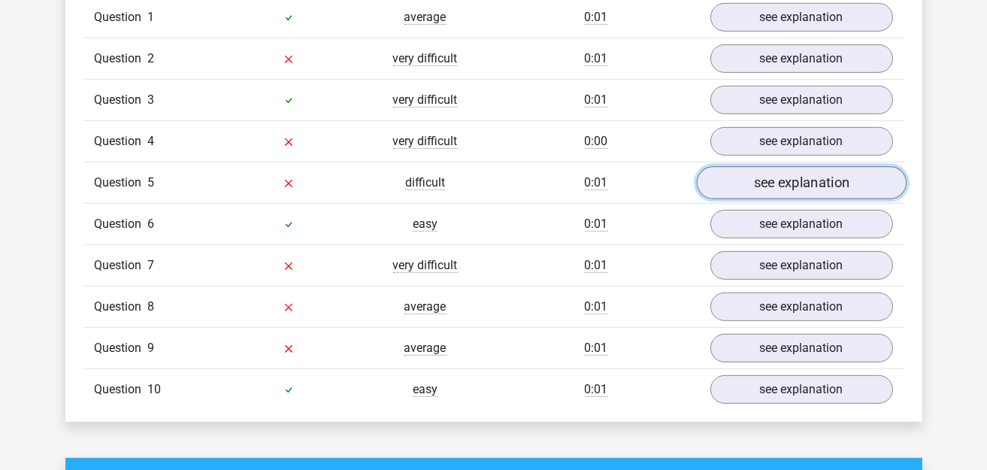
click at [763, 169] on link "see explanation" at bounding box center [801, 182] width 210 height 33
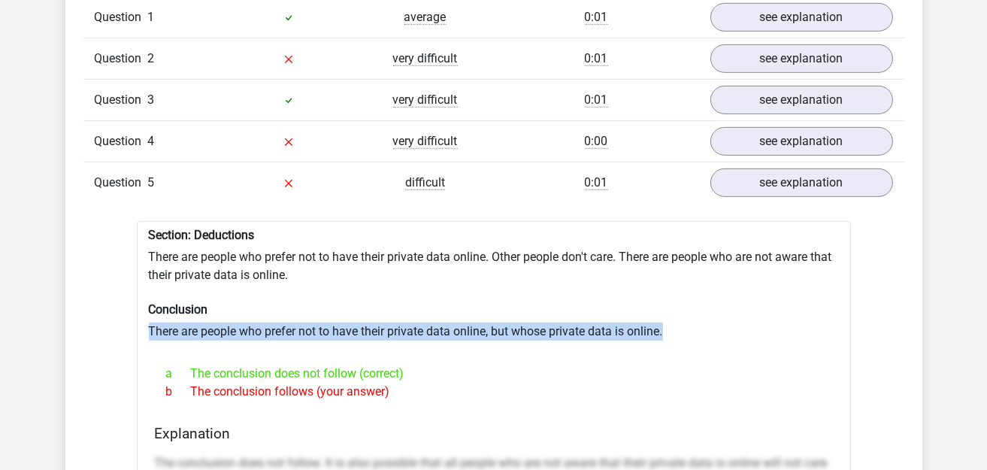
drag, startPoint x: 148, startPoint y: 318, endPoint x: 685, endPoint y: 324, distance: 537.3
copy div "There are people who prefer not to have their private data online, but whose pr…"
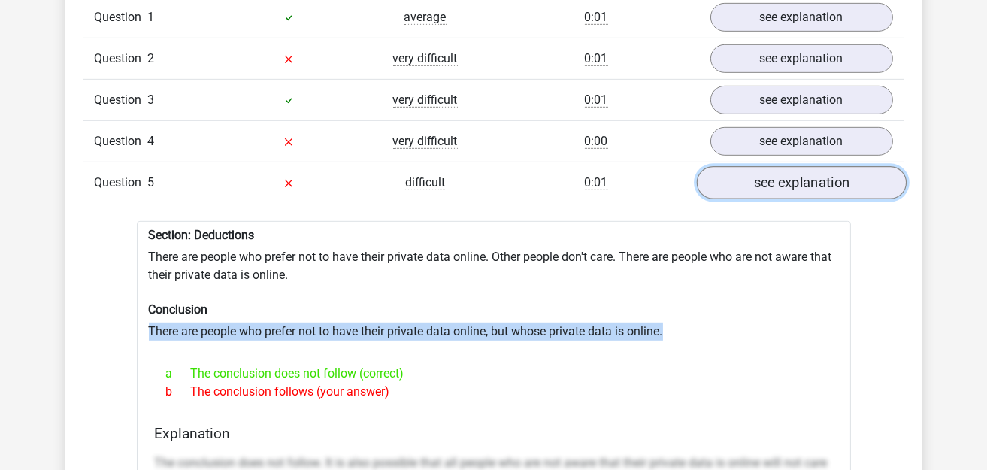
click at [779, 166] on link "see explanation" at bounding box center [801, 182] width 210 height 33
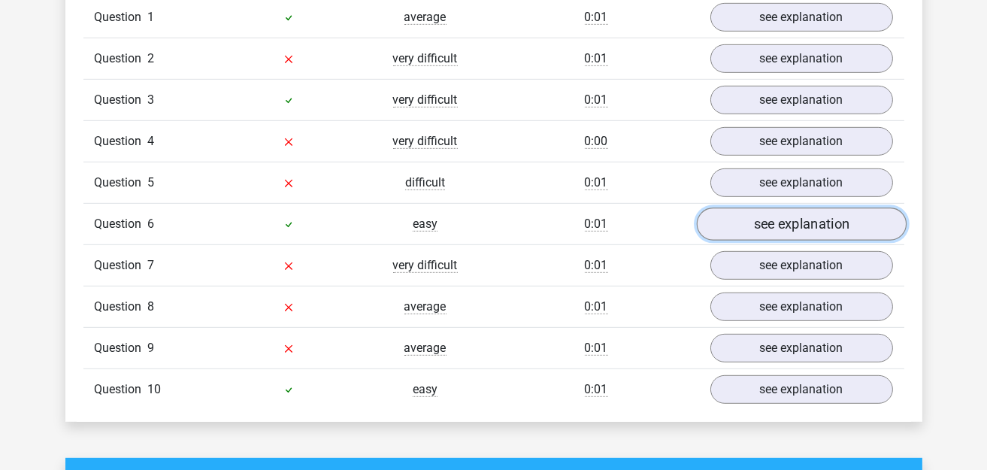
click at [778, 207] on link "see explanation" at bounding box center [801, 223] width 210 height 33
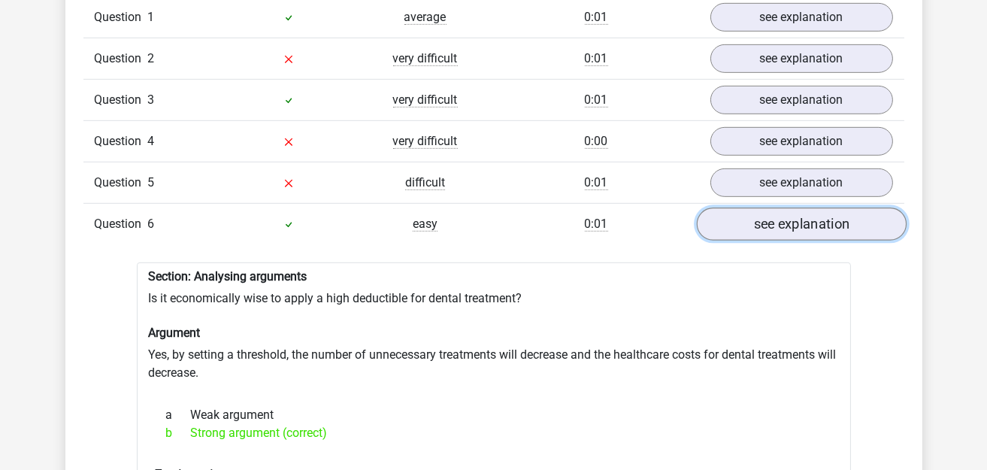
click at [779, 207] on link "see explanation" at bounding box center [801, 223] width 210 height 33
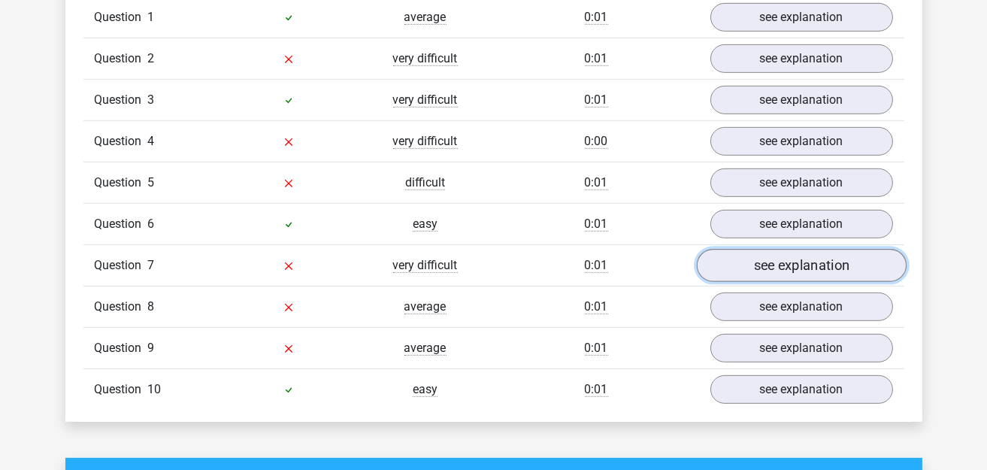
click at [790, 253] on link "see explanation" at bounding box center [801, 265] width 210 height 33
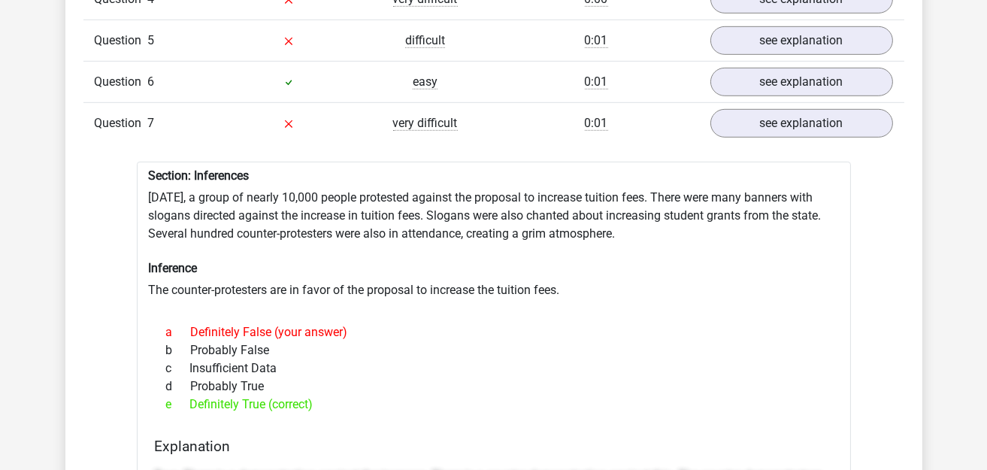
scroll to position [1352, 0]
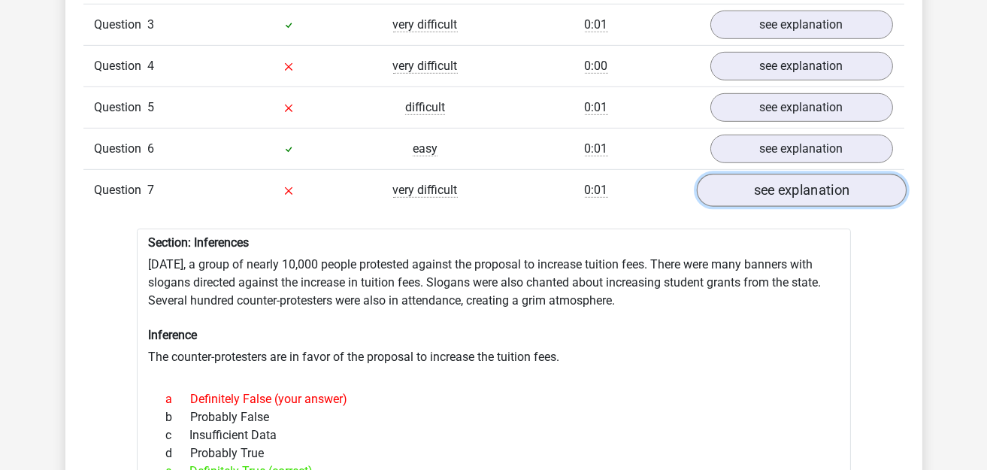
click at [750, 177] on link "see explanation" at bounding box center [801, 190] width 210 height 33
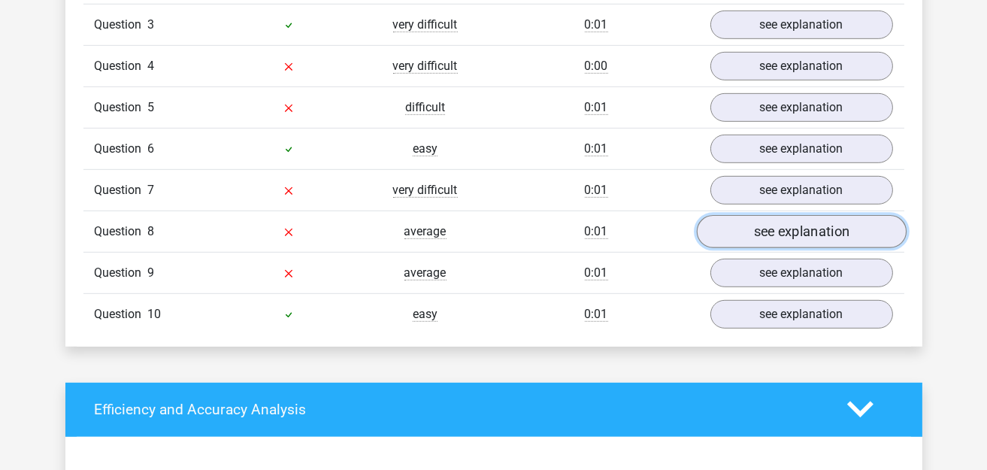
click at [771, 215] on link "see explanation" at bounding box center [801, 231] width 210 height 33
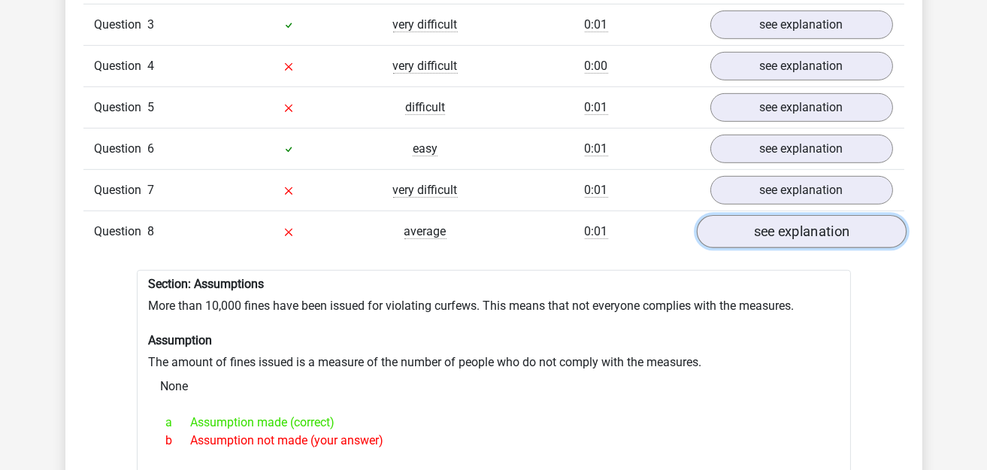
click at [771, 215] on link "see explanation" at bounding box center [801, 231] width 210 height 33
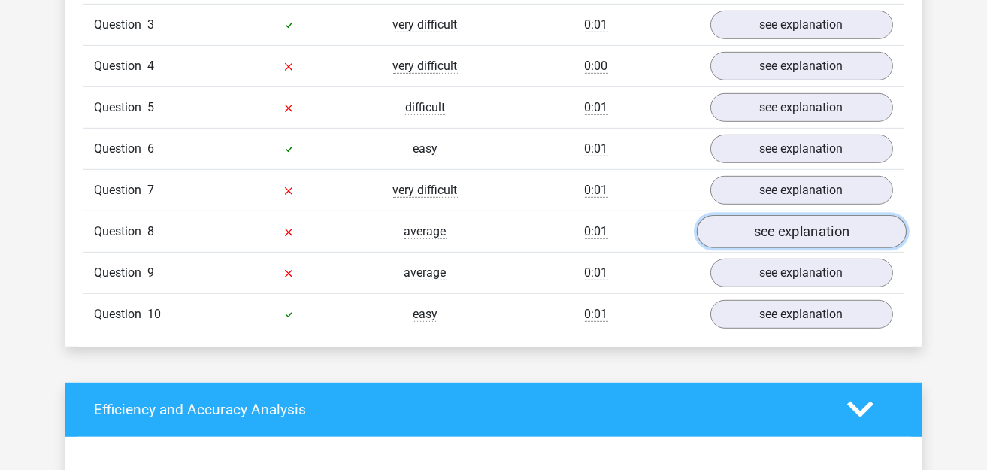
click at [771, 215] on link "see explanation" at bounding box center [801, 231] width 210 height 33
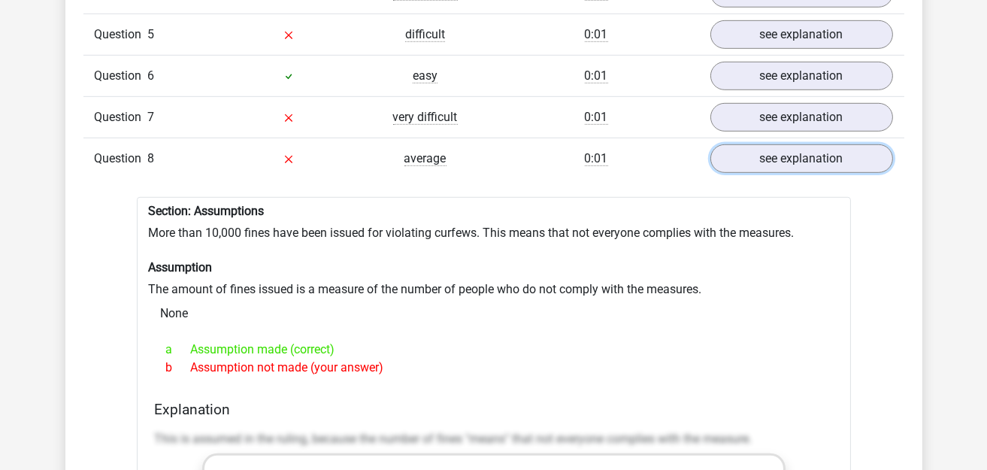
scroll to position [1503, 0]
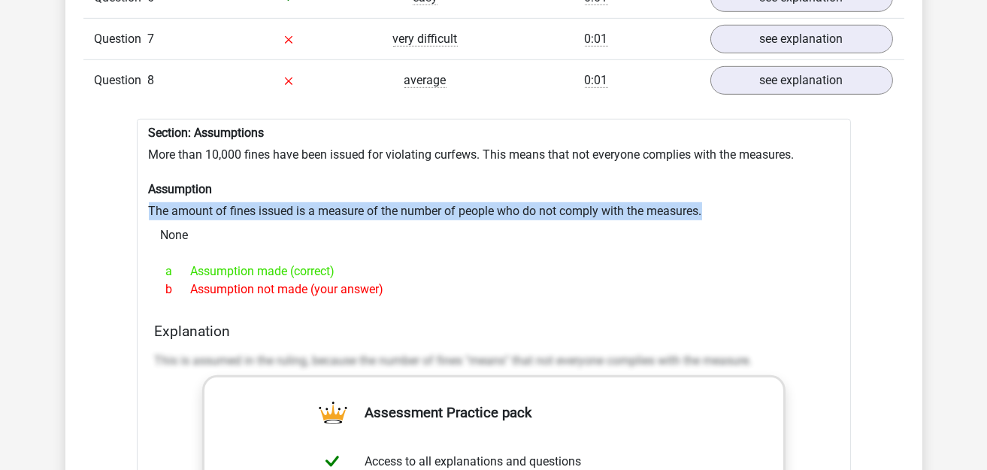
drag, startPoint x: 150, startPoint y: 198, endPoint x: 711, endPoint y: 190, distance: 561.4
copy div "The amount of fines issued is a measure of the number of people who do not comp…"
click at [446, 220] on div "None" at bounding box center [494, 235] width 690 height 30
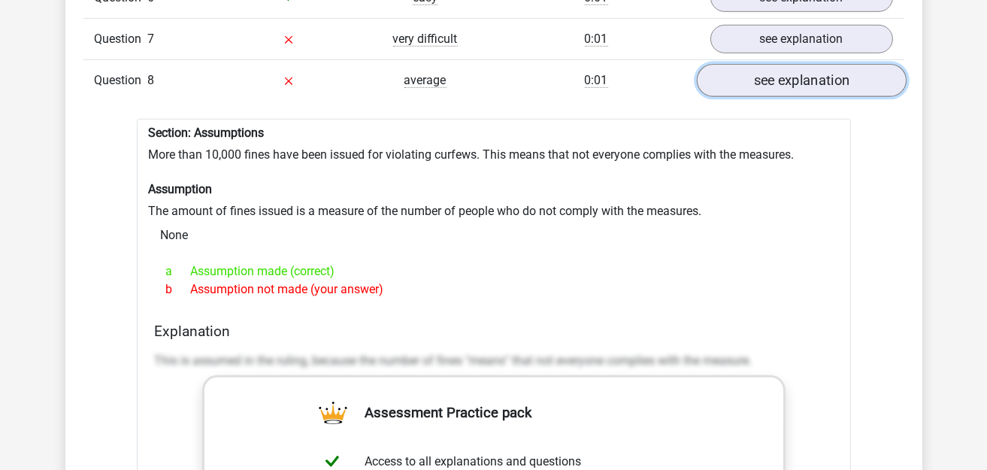
click at [726, 77] on link "see explanation" at bounding box center [801, 80] width 210 height 33
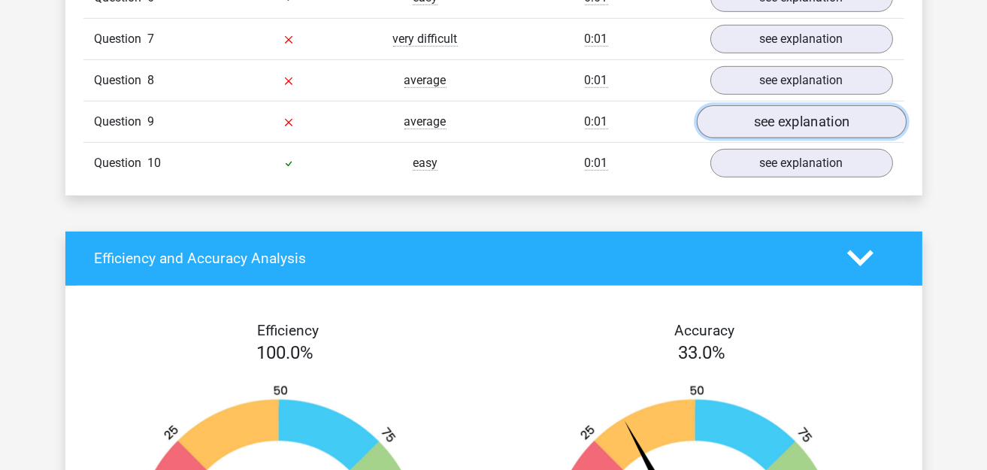
click at [754, 105] on link "see explanation" at bounding box center [801, 121] width 210 height 33
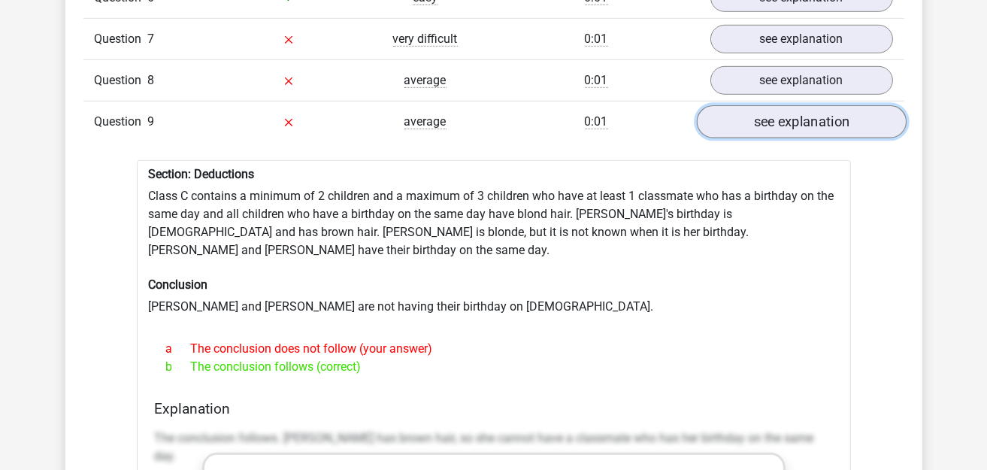
click at [801, 105] on link "see explanation" at bounding box center [801, 121] width 210 height 33
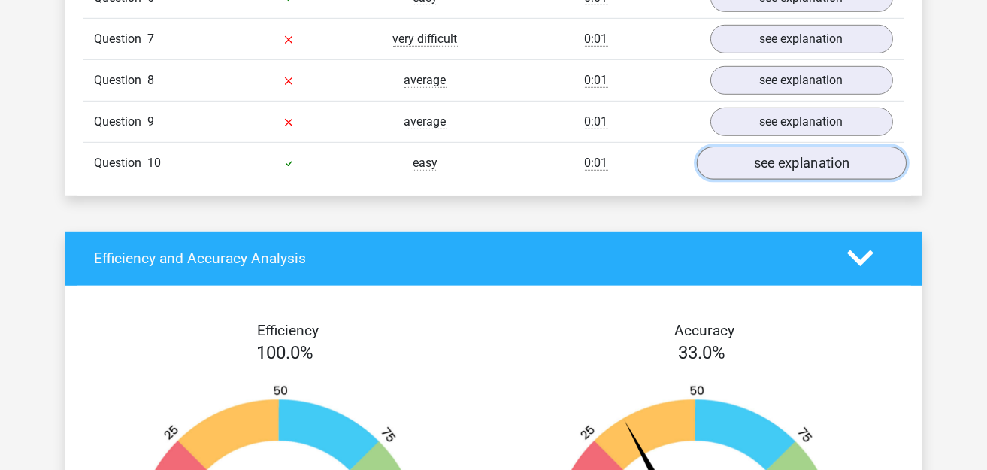
click at [776, 153] on link "see explanation" at bounding box center [801, 163] width 210 height 33
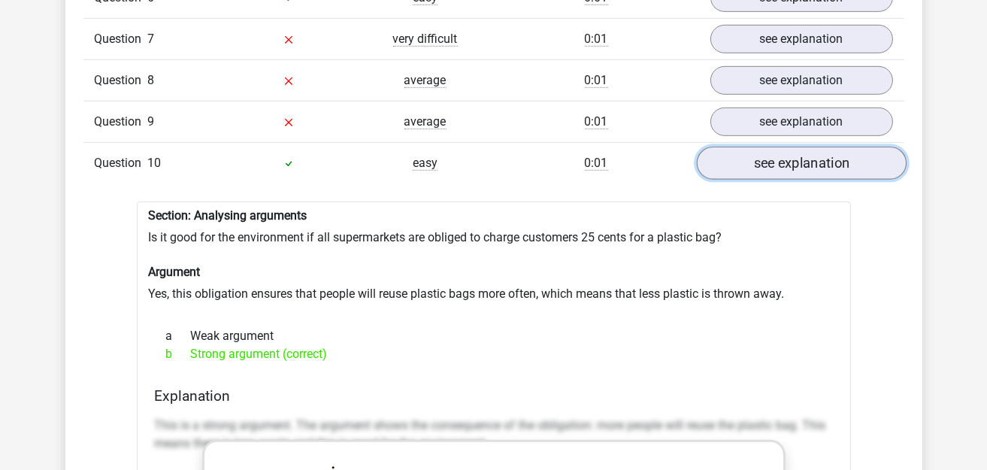
click at [776, 153] on link "see explanation" at bounding box center [801, 163] width 210 height 33
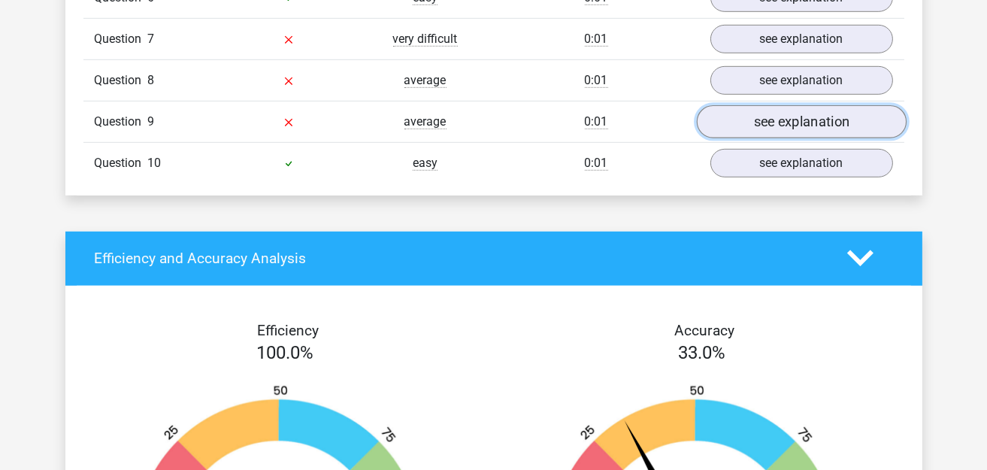
click at [794, 107] on link "see explanation" at bounding box center [801, 121] width 210 height 33
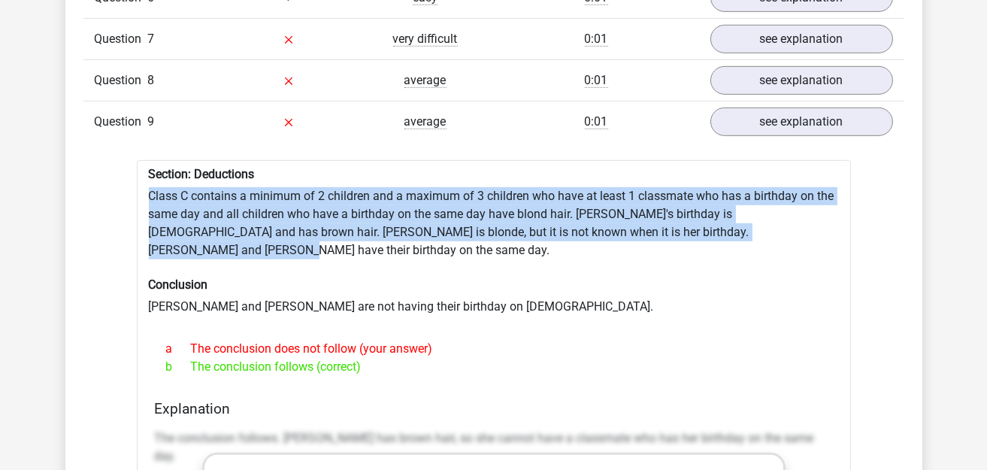
drag, startPoint x: 147, startPoint y: 180, endPoint x: 786, endPoint y: 219, distance: 639.9
copy div "Class C contains a minimum of 2 children and a maximum of 3 children who have a…"
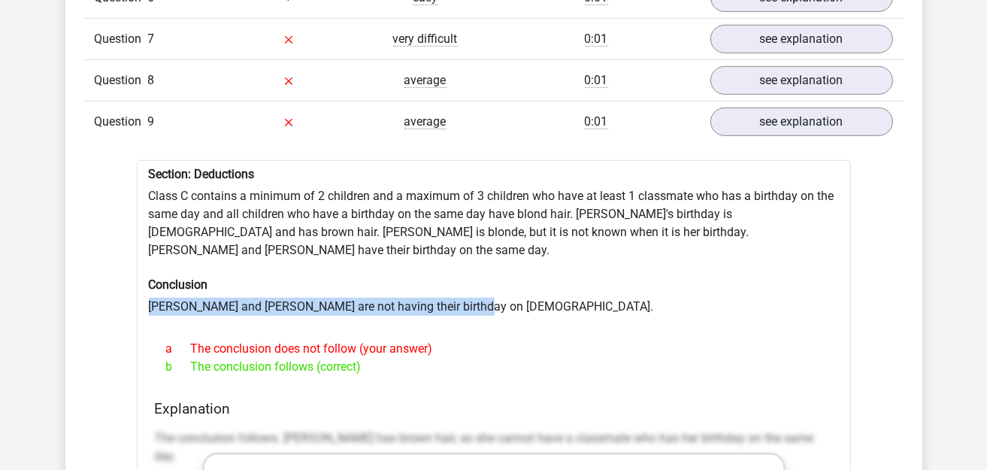
drag, startPoint x: 149, startPoint y: 274, endPoint x: 513, endPoint y: 281, distance: 364.5
copy div "Peter and Kyra are not having their birthday on December 2."
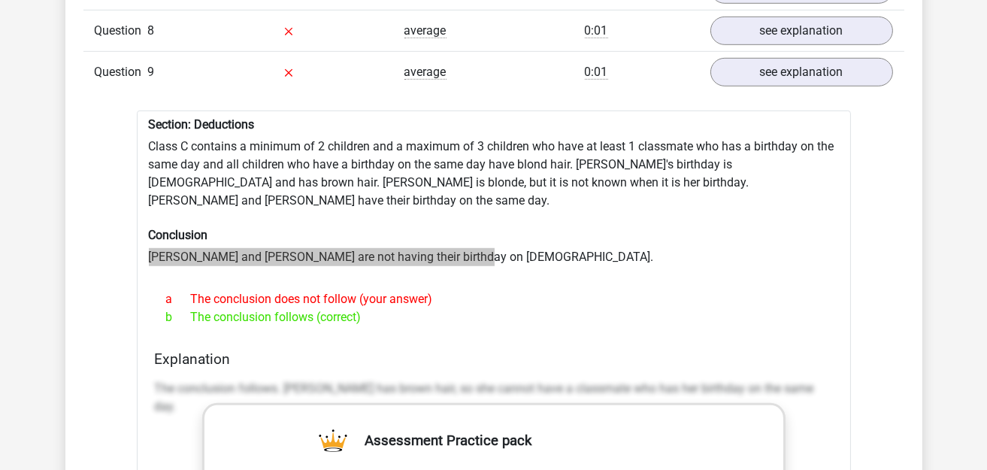
scroll to position [1427, 0]
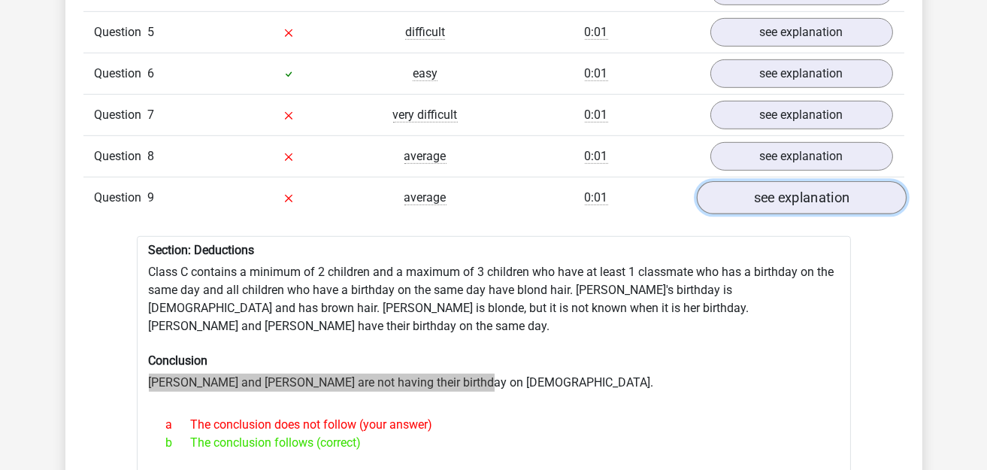
click at [823, 183] on link "see explanation" at bounding box center [801, 197] width 210 height 33
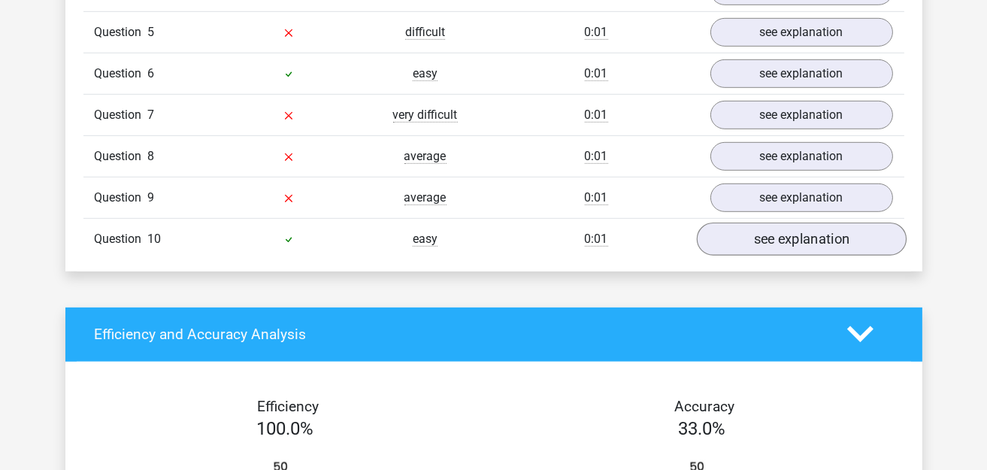
click at [705, 231] on div "see explanation" at bounding box center [801, 239] width 205 height 29
click at [727, 222] on link "see explanation" at bounding box center [801, 238] width 210 height 33
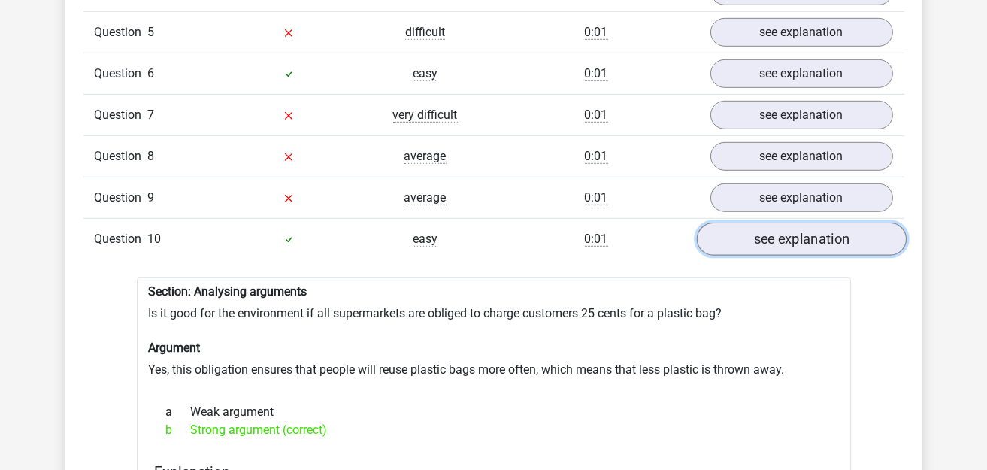
click at [737, 226] on link "see explanation" at bounding box center [801, 238] width 210 height 33
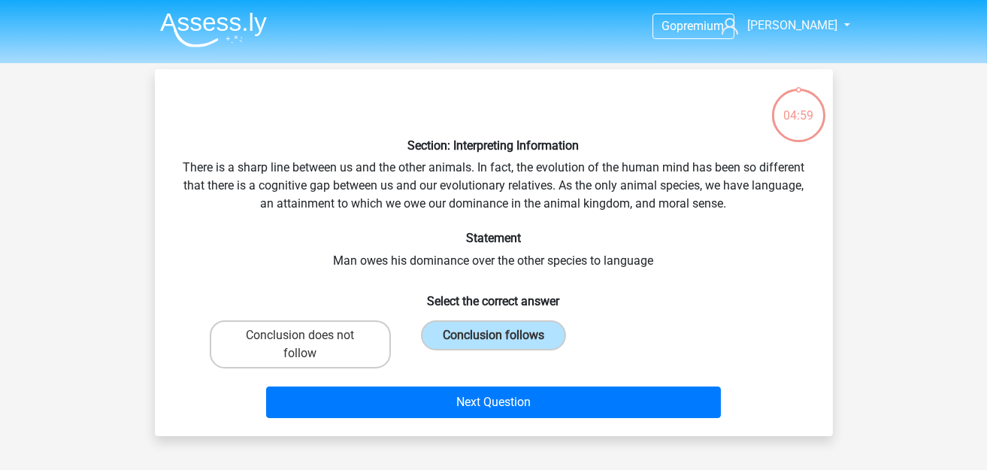
click at [219, 25] on img at bounding box center [213, 29] width 107 height 35
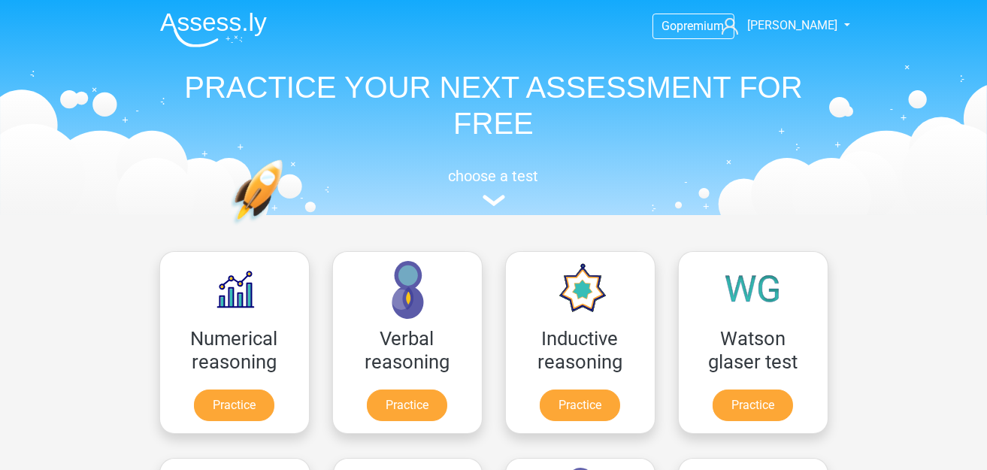
click at [673, 301] on div "[PERSON_NAME] [PERSON_NAME] test Practice" at bounding box center [753, 342] width 173 height 207
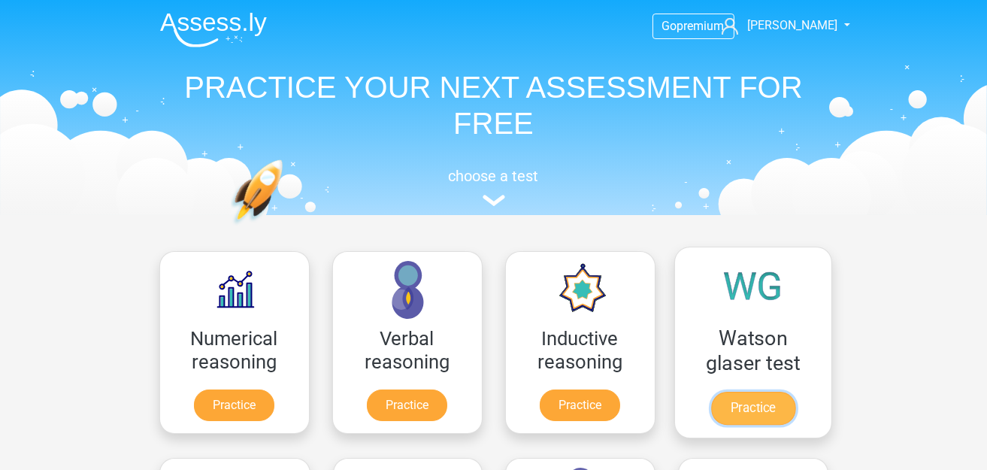
click at [710, 392] on link "Practice" at bounding box center [752, 408] width 84 height 33
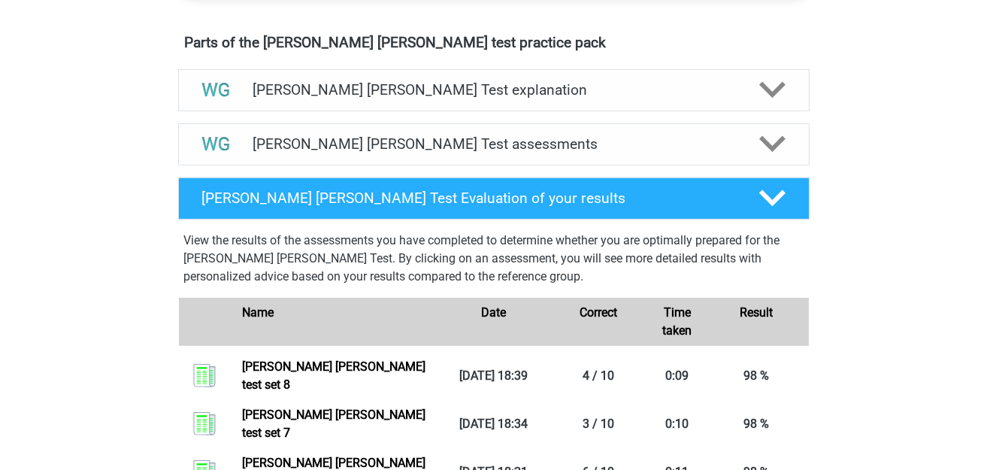
scroll to position [751, 0]
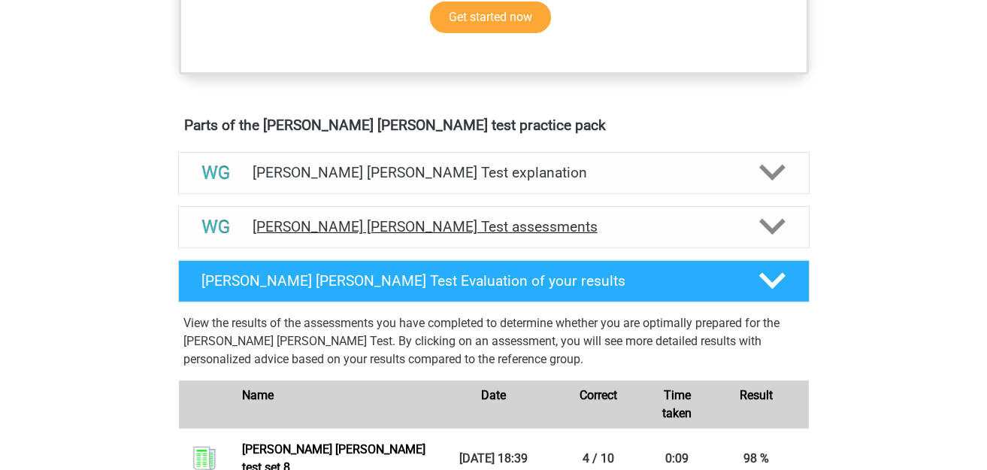
click at [563, 213] on div "[PERSON_NAME] [PERSON_NAME] Test assessments" at bounding box center [493, 227] width 631 height 42
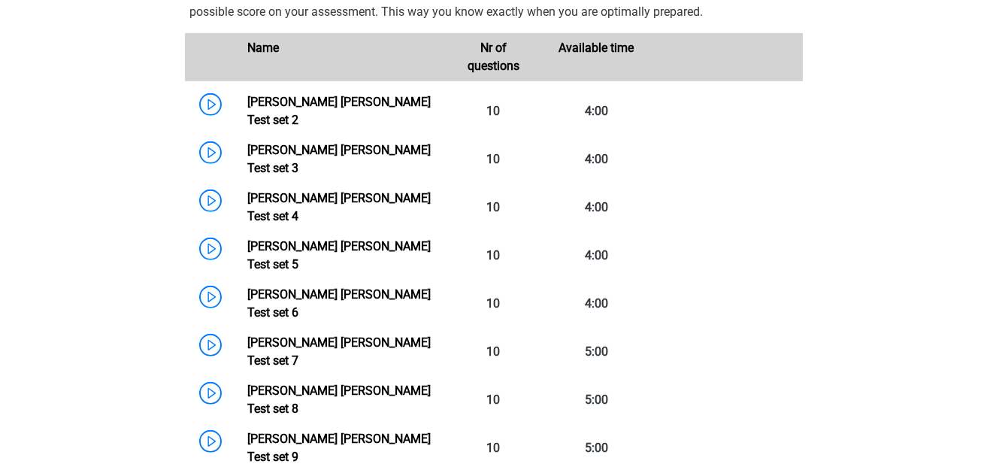
scroll to position [1127, 0]
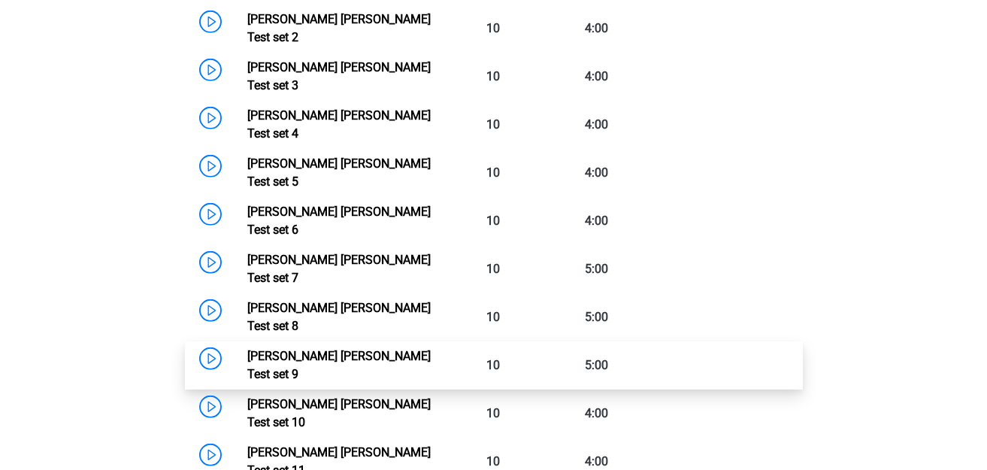
click at [247, 349] on link "Watson Glaser Test set 9" at bounding box center [338, 365] width 183 height 32
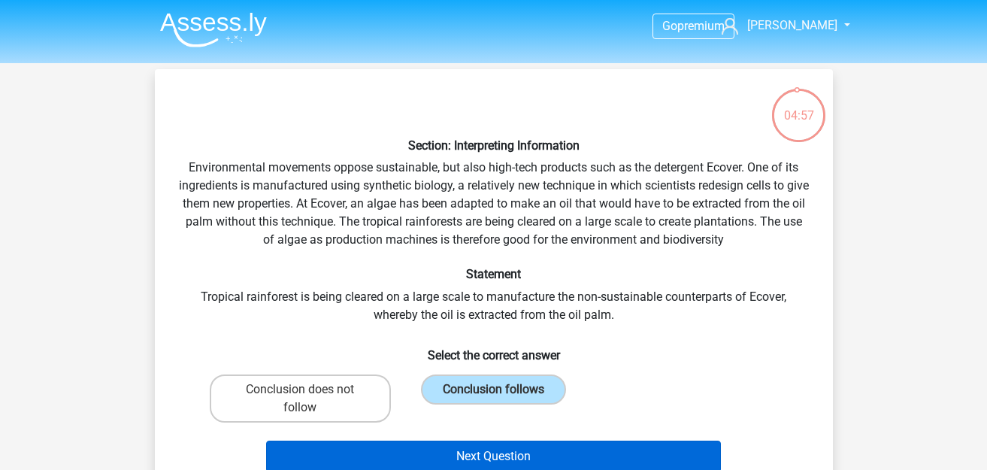
scroll to position [68, 0]
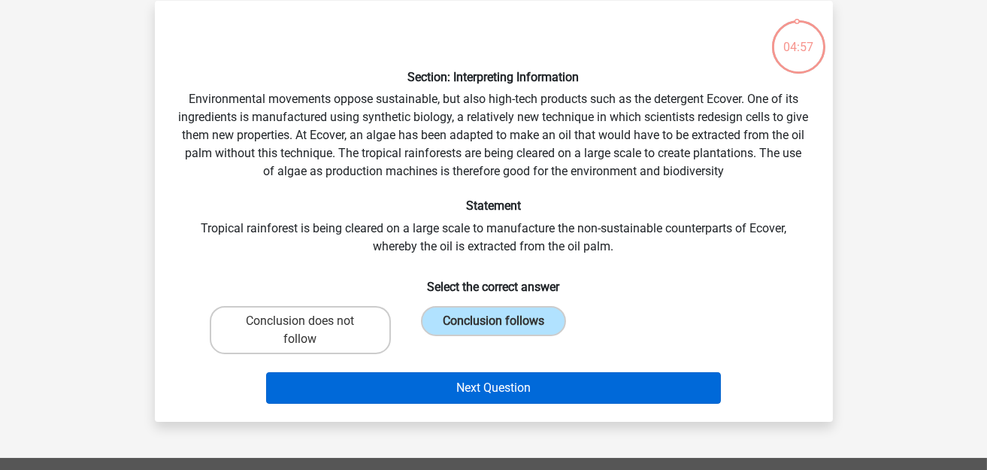
click at [495, 389] on button "Next Question" at bounding box center [493, 388] width 455 height 32
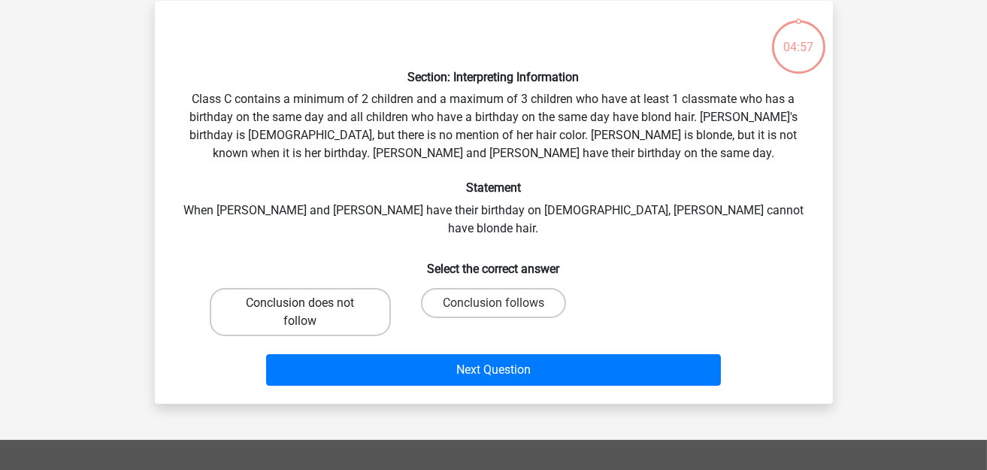
click at [308, 302] on label "Conclusion does not follow" at bounding box center [300, 312] width 181 height 48
click at [308, 303] on input "Conclusion does not follow" at bounding box center [305, 308] width 10 height 10
radio input "true"
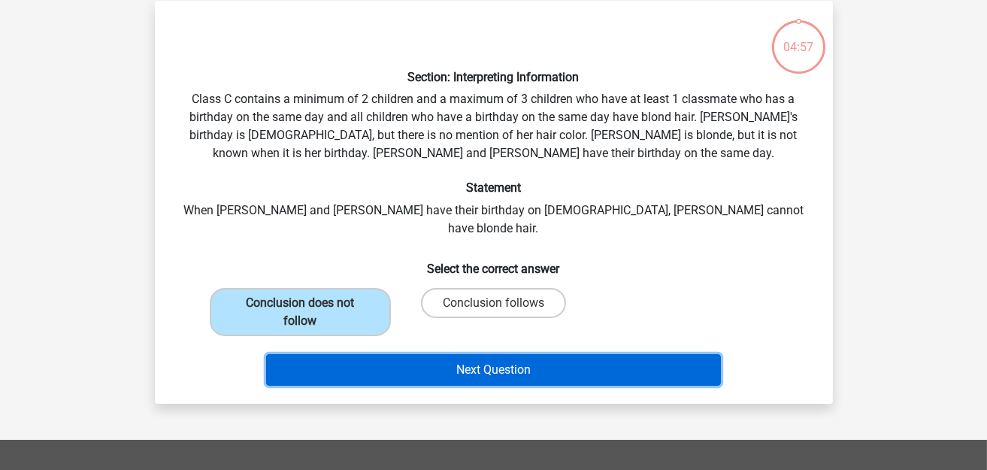
click at [418, 354] on button "Next Question" at bounding box center [493, 370] width 455 height 32
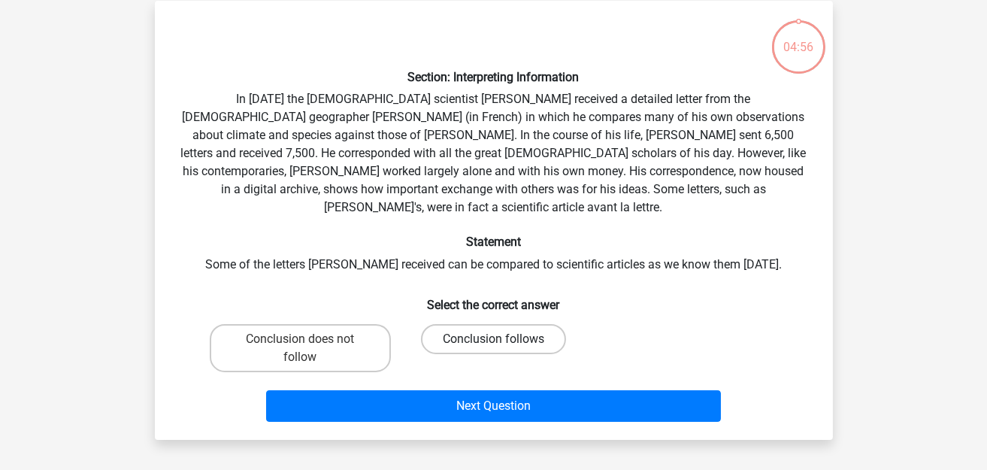
click at [488, 324] on label "Conclusion follows" at bounding box center [493, 339] width 145 height 30
click at [493, 339] on input "Conclusion follows" at bounding box center [498, 344] width 10 height 10
radio input "true"
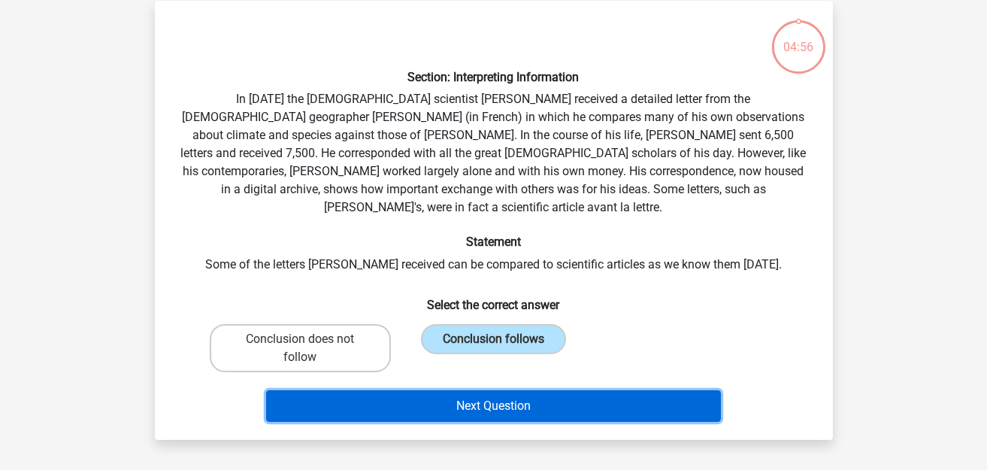
click at [476, 390] on button "Next Question" at bounding box center [493, 406] width 455 height 32
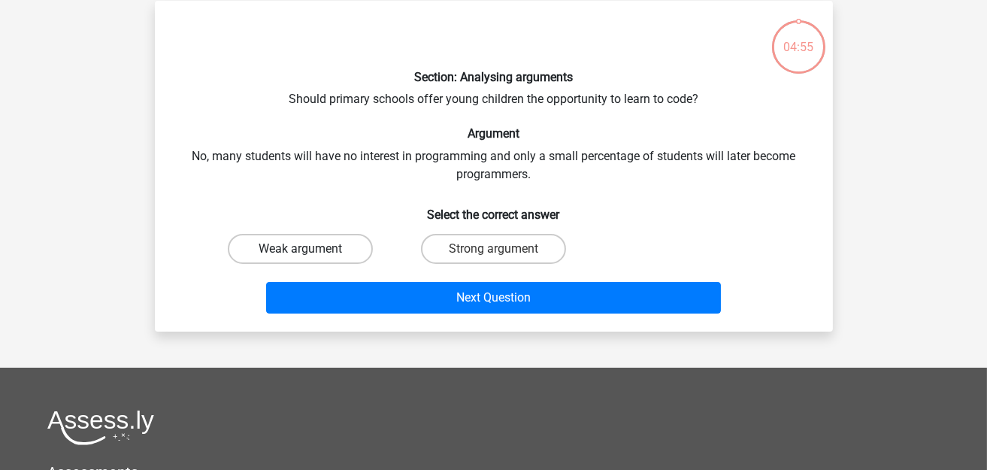
click at [325, 258] on label "Weak argument" at bounding box center [300, 249] width 145 height 30
click at [310, 258] on input "Weak argument" at bounding box center [305, 254] width 10 height 10
radio input "true"
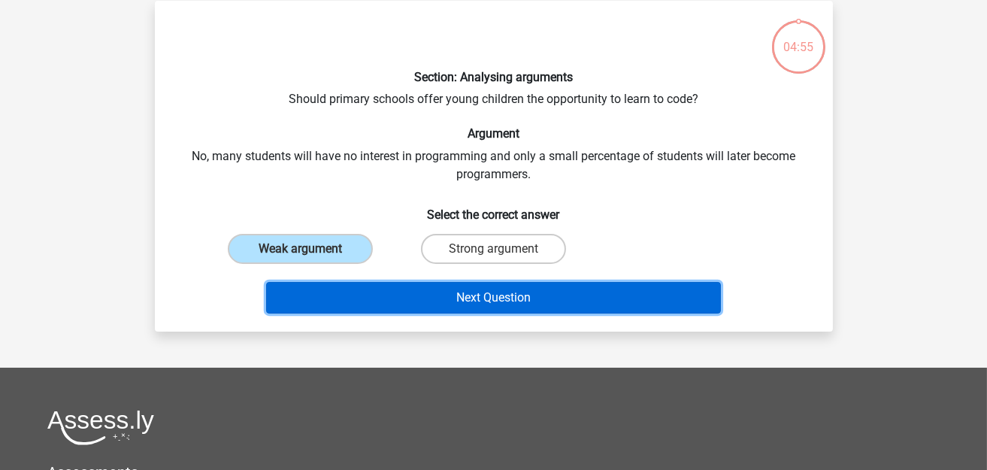
click at [388, 289] on button "Next Question" at bounding box center [493, 298] width 455 height 32
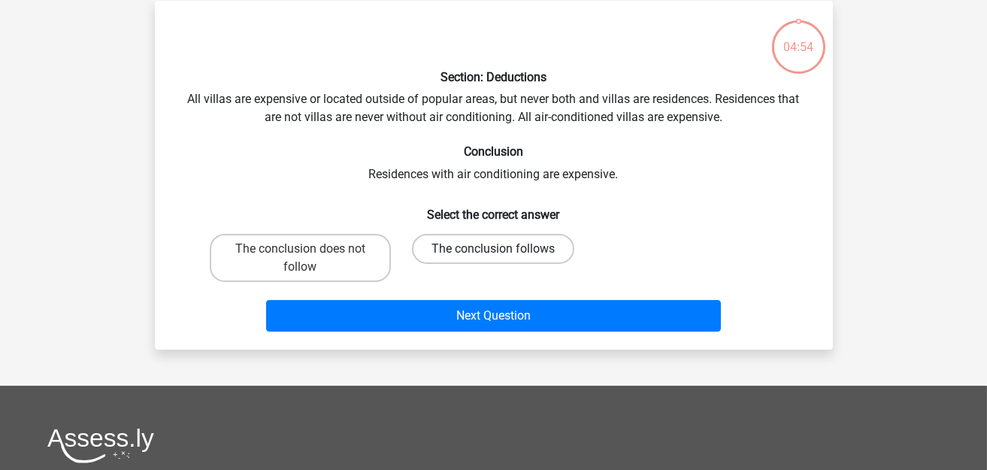
click at [471, 247] on label "The conclusion follows" at bounding box center [493, 249] width 162 height 30
click at [493, 249] on input "The conclusion follows" at bounding box center [498, 254] width 10 height 10
radio input "true"
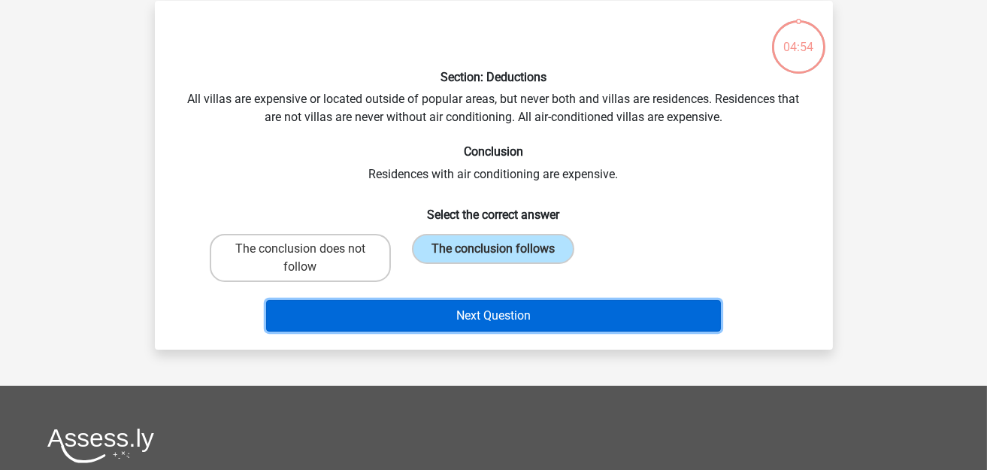
drag, startPoint x: 477, startPoint y: 316, endPoint x: 385, endPoint y: 298, distance: 94.2
click at [477, 316] on button "Next Question" at bounding box center [493, 316] width 455 height 32
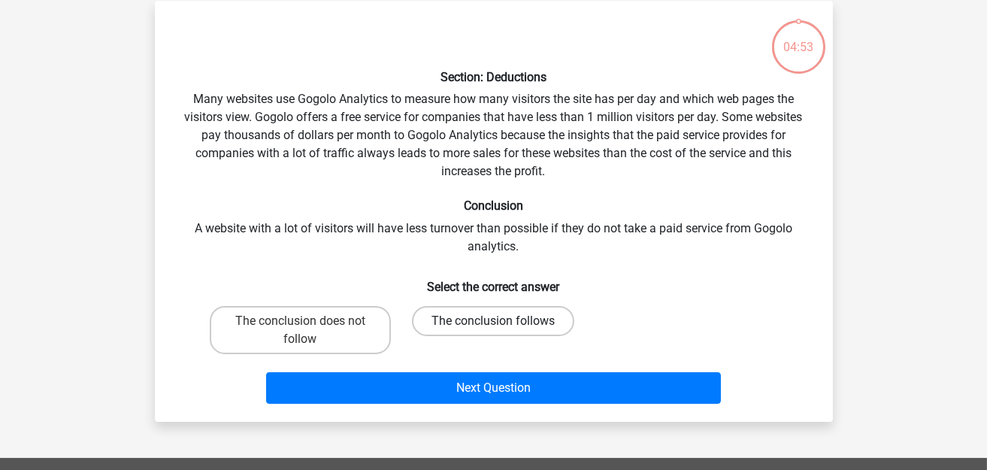
click at [463, 320] on label "The conclusion follows" at bounding box center [493, 321] width 162 height 30
click at [493, 321] on input "The conclusion follows" at bounding box center [498, 326] width 10 height 10
radio input "true"
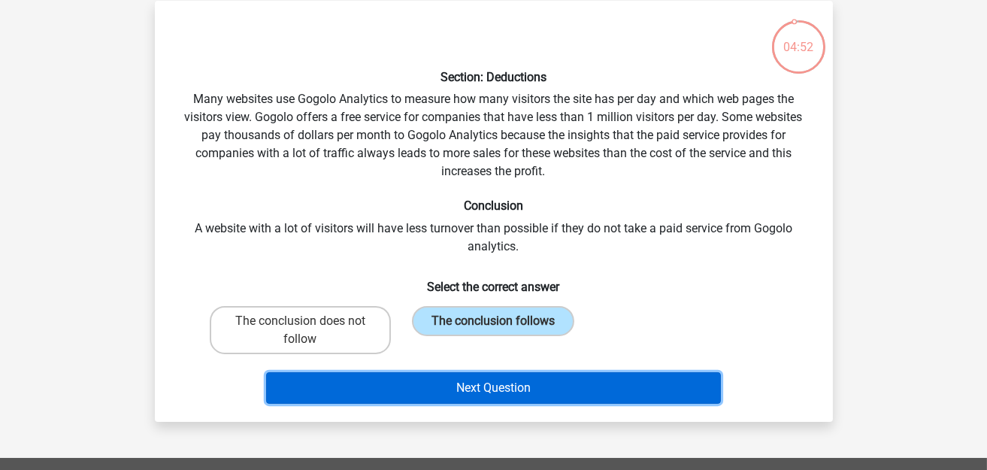
click at [455, 381] on button "Next Question" at bounding box center [493, 388] width 455 height 32
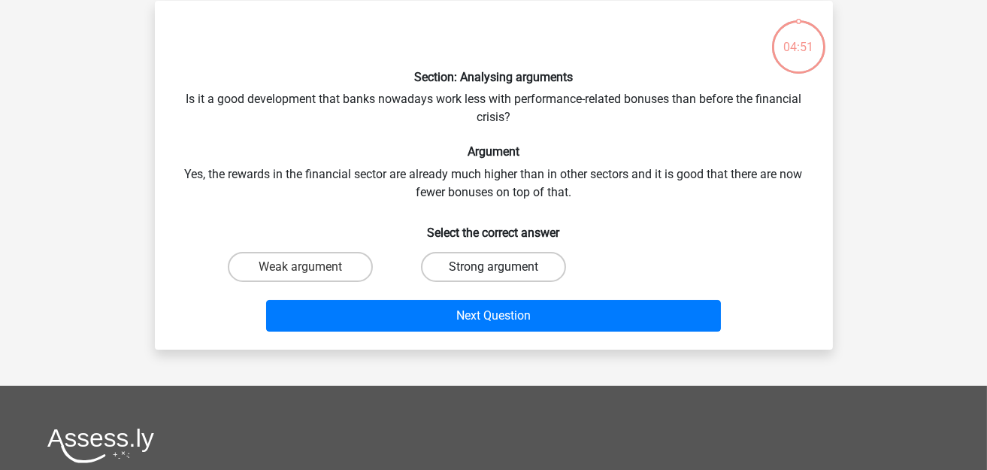
click at [448, 268] on label "Strong argument" at bounding box center [493, 267] width 145 height 30
click at [493, 268] on input "Strong argument" at bounding box center [498, 272] width 10 height 10
radio input "true"
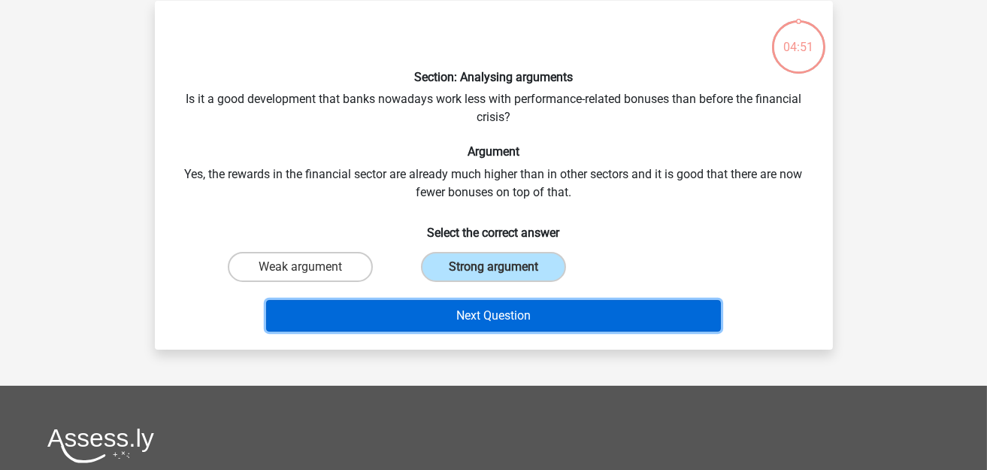
click at [441, 313] on button "Next Question" at bounding box center [493, 316] width 455 height 32
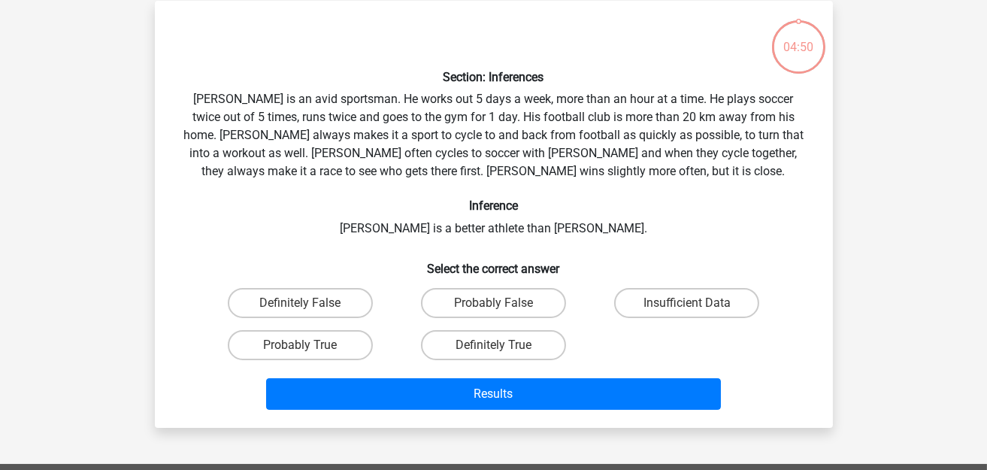
click at [319, 320] on div "Definitely False" at bounding box center [300, 303] width 193 height 42
click at [338, 334] on label "Probably True" at bounding box center [300, 345] width 145 height 30
click at [310, 345] on input "Probably True" at bounding box center [305, 350] width 10 height 10
radio input "true"
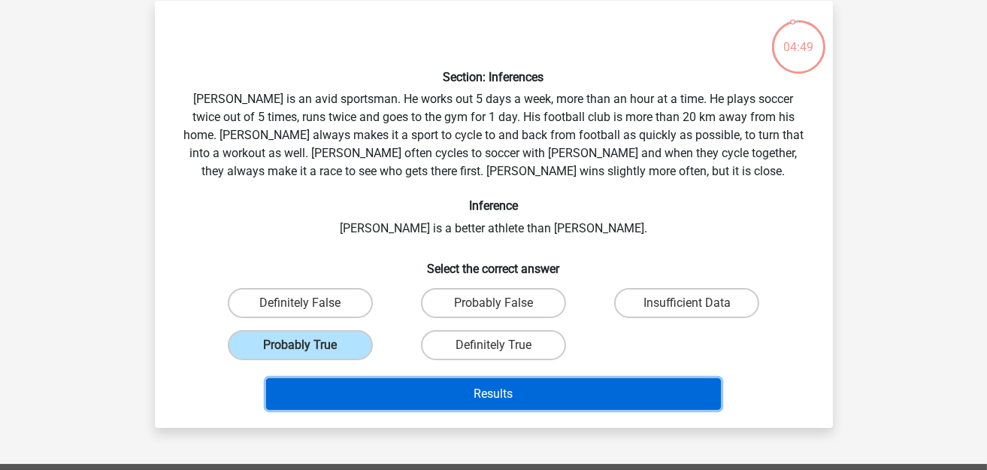
click at [432, 378] on button "Results" at bounding box center [493, 394] width 455 height 32
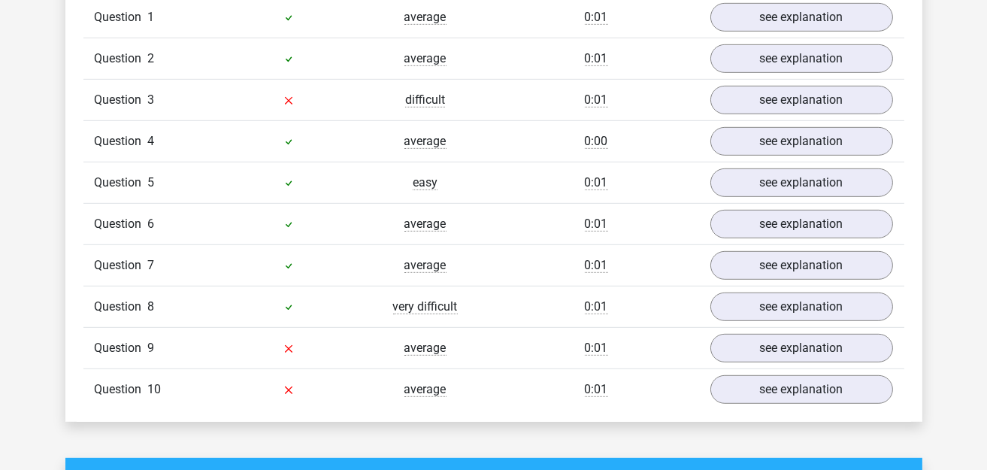
scroll to position [1202, 0]
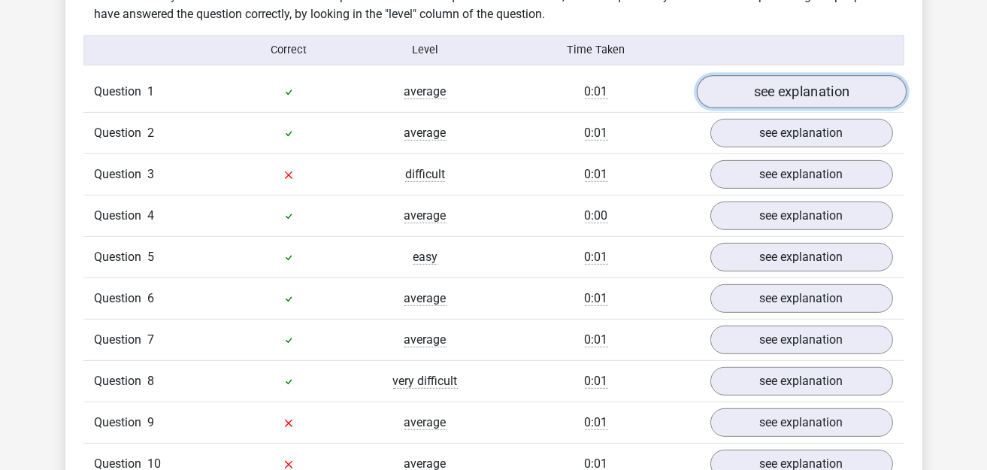
click at [767, 83] on link "see explanation" at bounding box center [801, 91] width 210 height 33
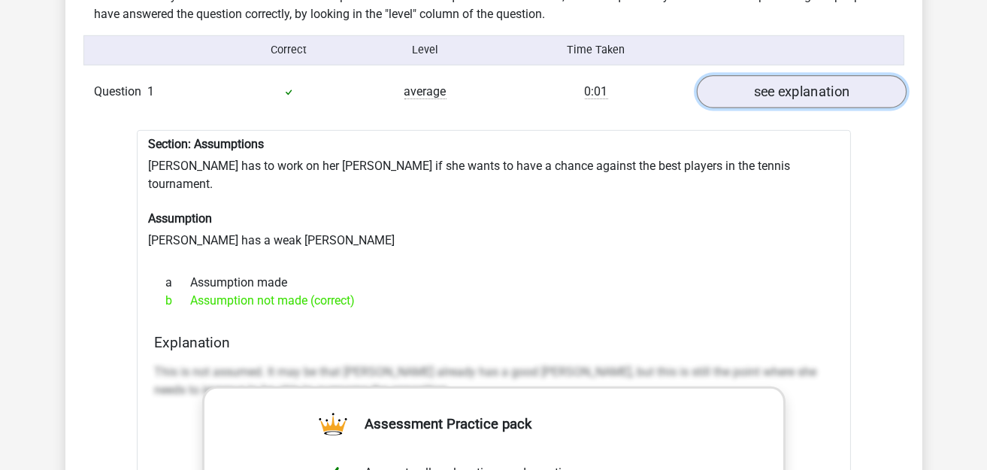
click at [748, 87] on link "see explanation" at bounding box center [801, 91] width 210 height 33
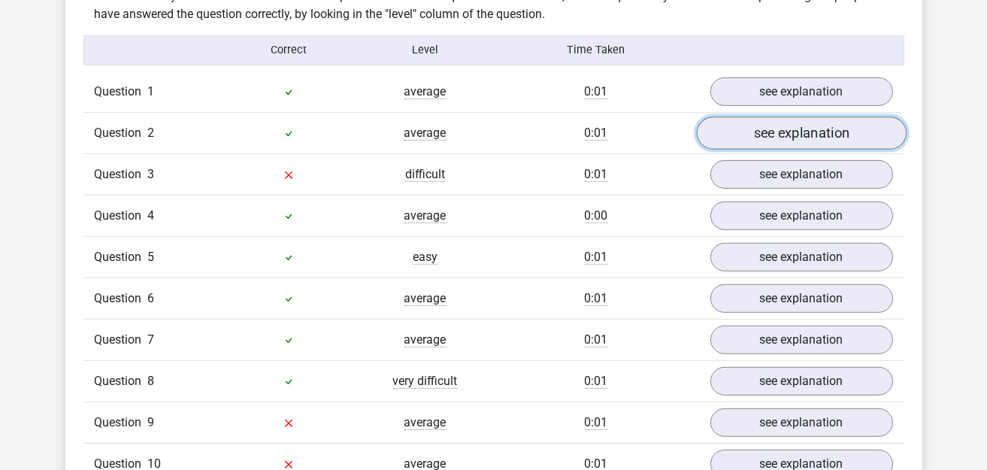
click at [754, 127] on link "see explanation" at bounding box center [801, 132] width 210 height 33
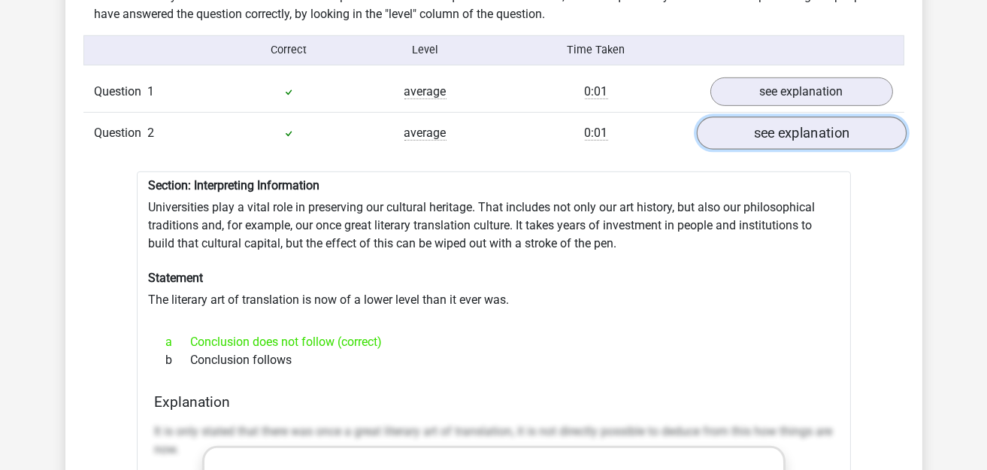
click at [750, 133] on link "see explanation" at bounding box center [801, 132] width 210 height 33
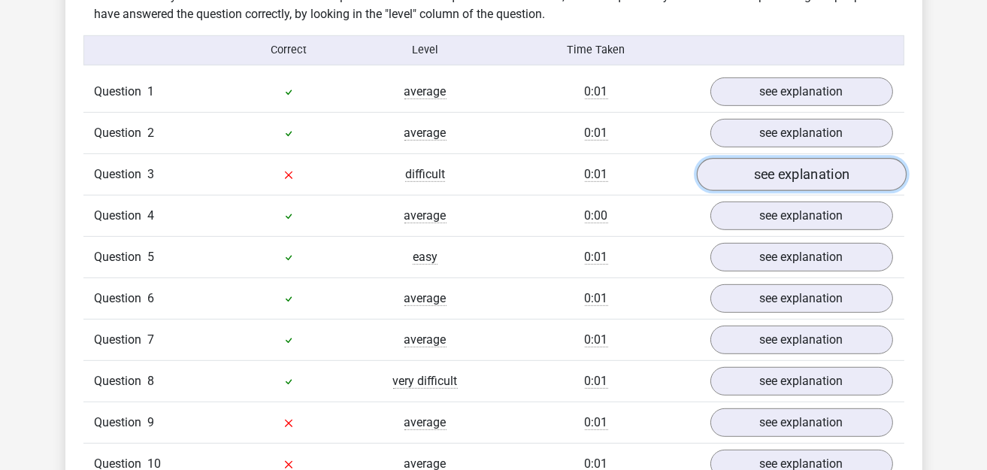
click at [763, 158] on link "see explanation" at bounding box center [801, 174] width 210 height 33
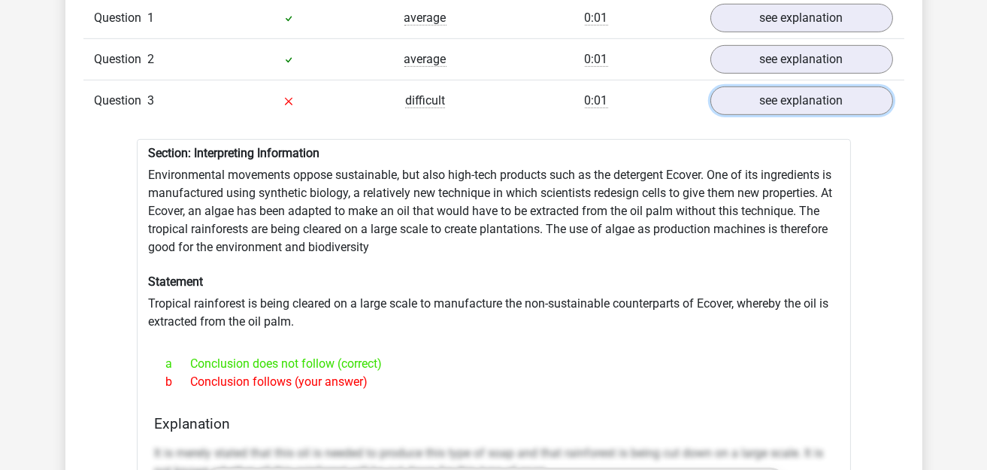
scroll to position [1277, 0]
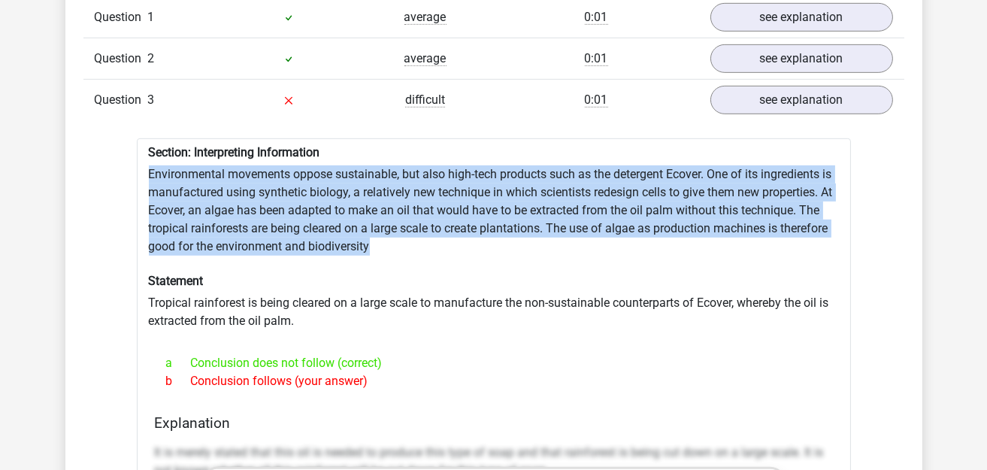
drag, startPoint x: 149, startPoint y: 155, endPoint x: 386, endPoint y: 232, distance: 249.1
copy div "Environmental movements oppose sustainable, but also high-tech products such as…"
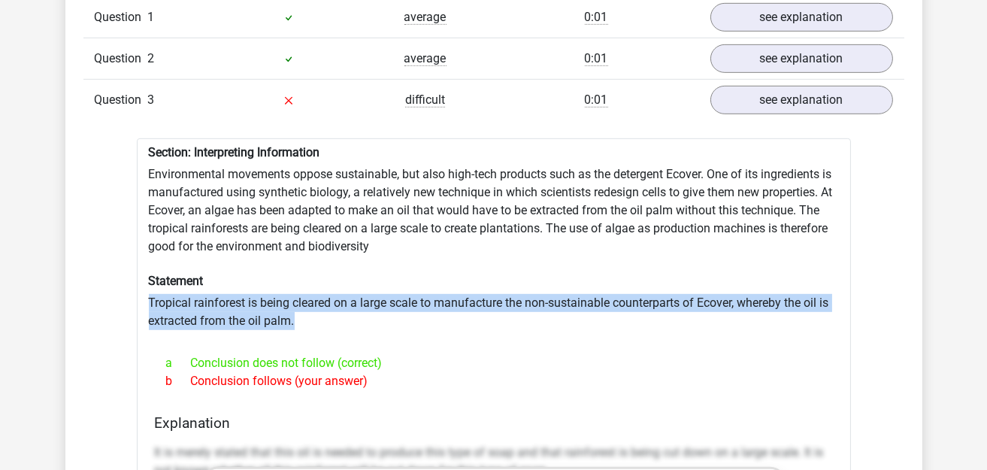
drag, startPoint x: 150, startPoint y: 289, endPoint x: 322, endPoint y: 309, distance: 173.2
copy div "Tropical rainforest is being cleared on a large scale to manufacture the non-su…"
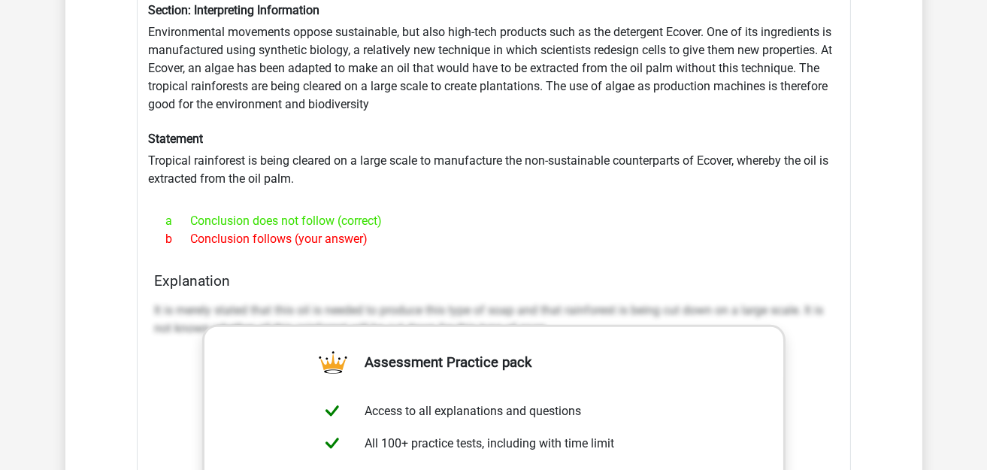
scroll to position [1352, 0]
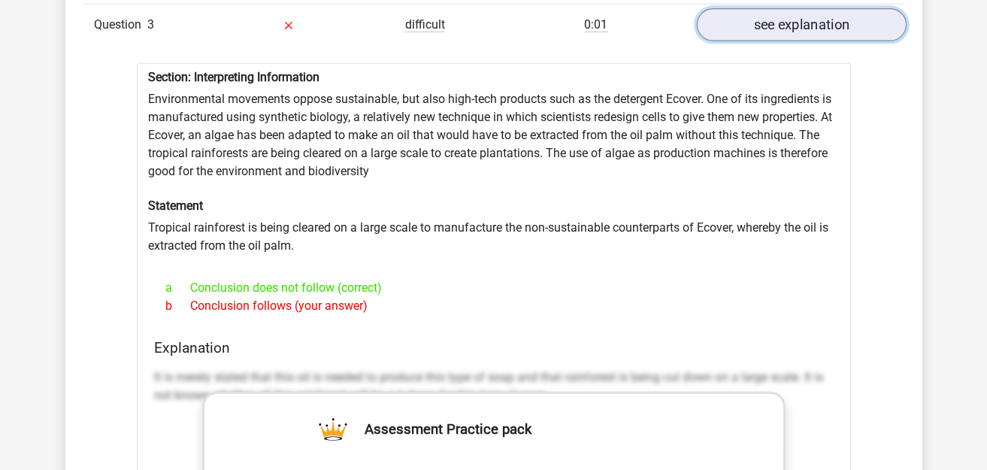
click at [779, 8] on link "see explanation" at bounding box center [801, 24] width 210 height 33
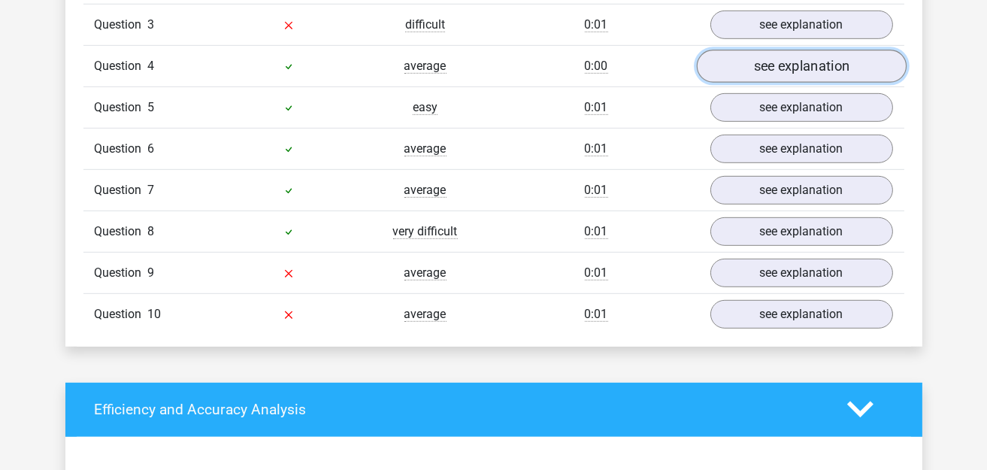
click at [775, 50] on link "see explanation" at bounding box center [801, 66] width 210 height 33
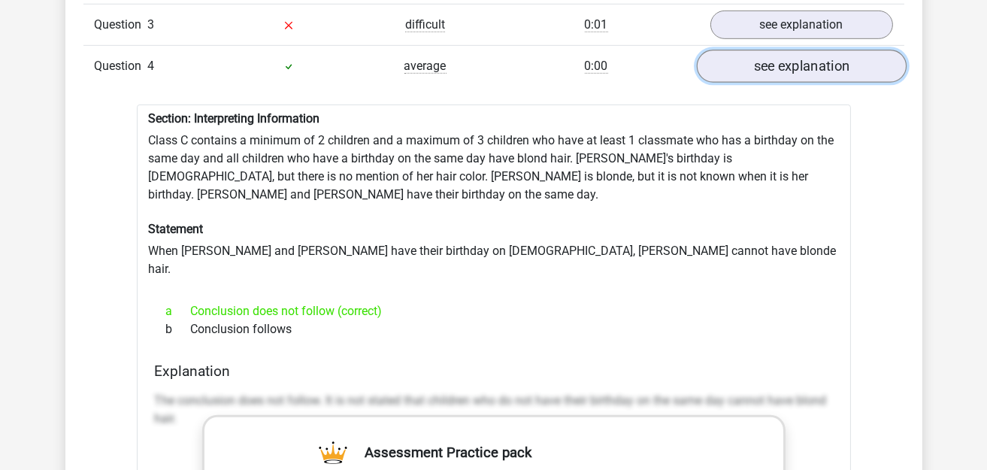
click at [775, 50] on link "see explanation" at bounding box center [801, 66] width 210 height 33
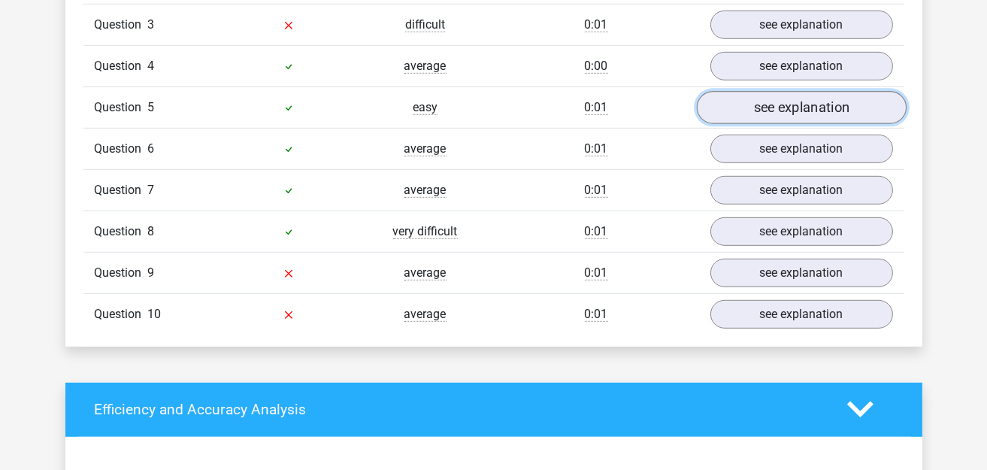
click at [776, 92] on link "see explanation" at bounding box center [801, 107] width 210 height 33
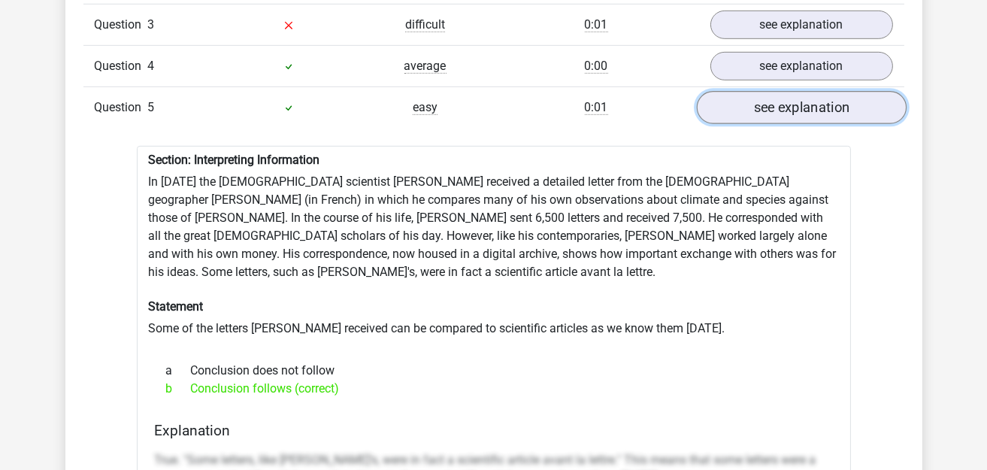
click at [776, 92] on link "see explanation" at bounding box center [801, 107] width 210 height 33
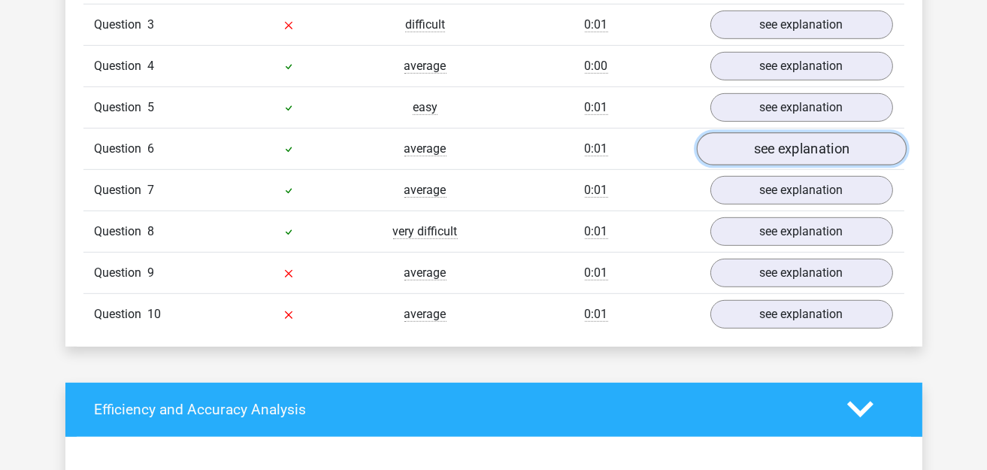
click at [777, 132] on link "see explanation" at bounding box center [801, 148] width 210 height 33
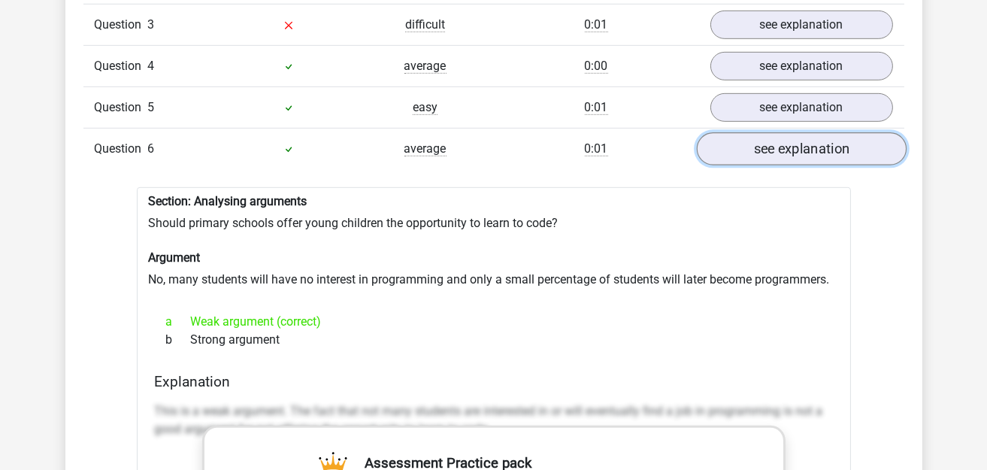
click at [777, 132] on link "see explanation" at bounding box center [801, 148] width 210 height 33
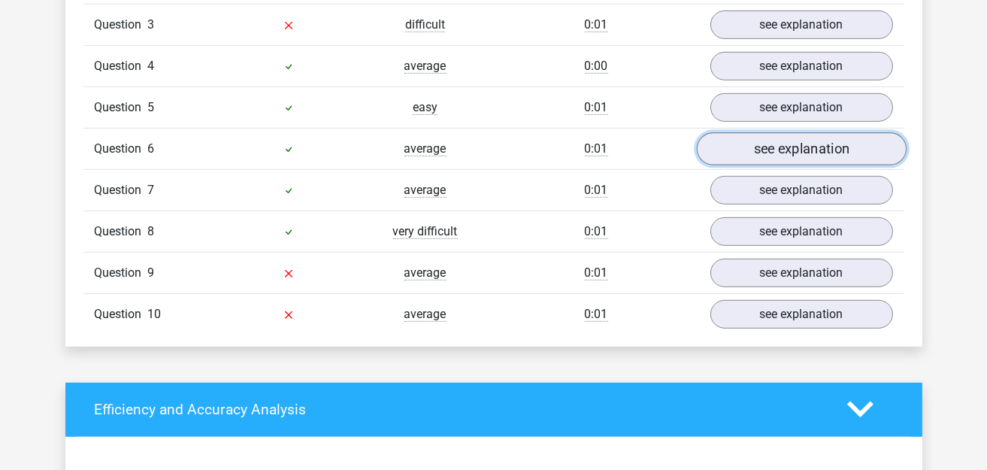
click at [778, 137] on link "see explanation" at bounding box center [801, 148] width 210 height 33
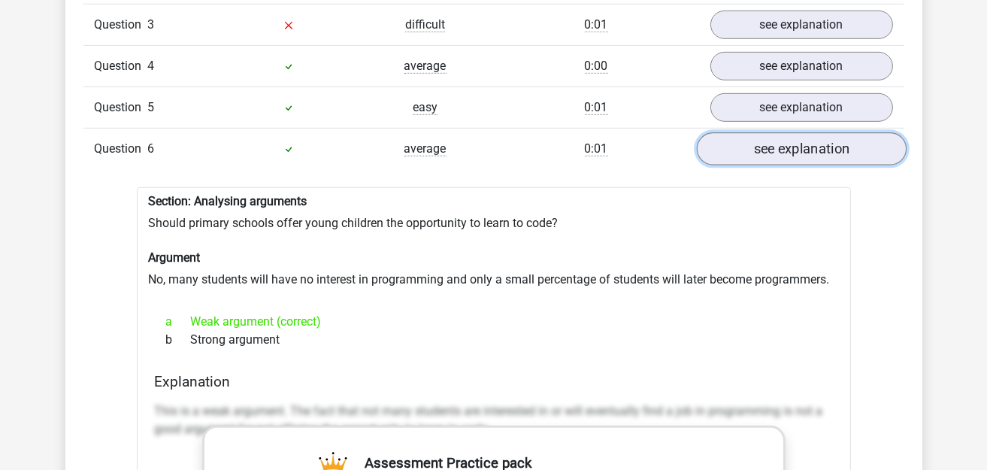
click at [778, 137] on link "see explanation" at bounding box center [801, 148] width 210 height 33
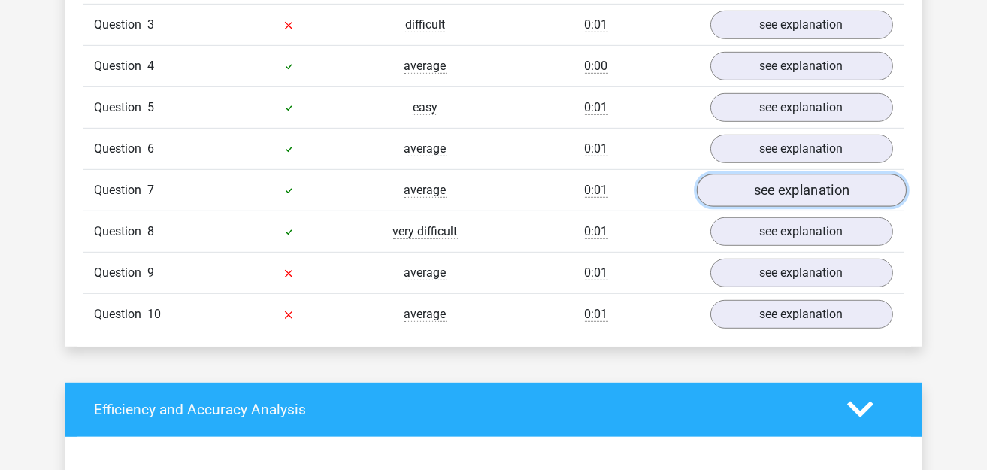
click at [779, 176] on link "see explanation" at bounding box center [801, 190] width 210 height 33
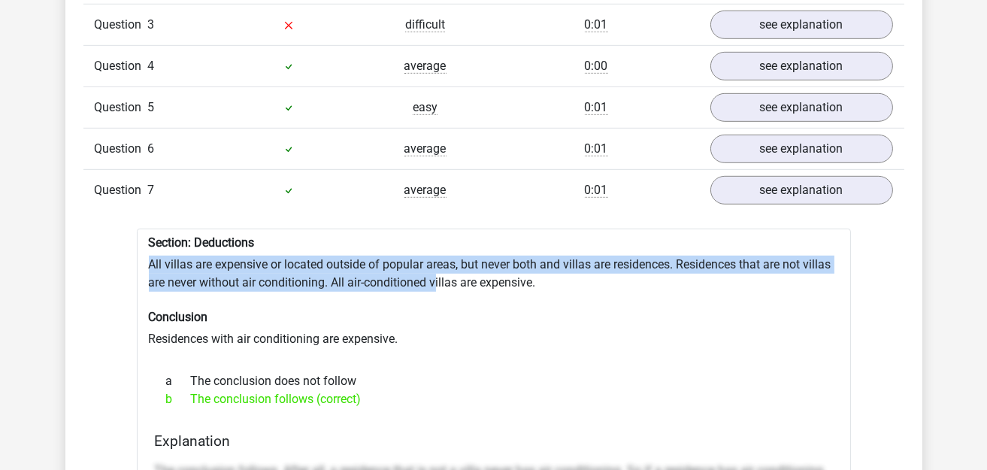
drag, startPoint x: 145, startPoint y: 252, endPoint x: 435, endPoint y: 266, distance: 290.4
click at [159, 310] on h6 "Conclusion" at bounding box center [494, 317] width 690 height 14
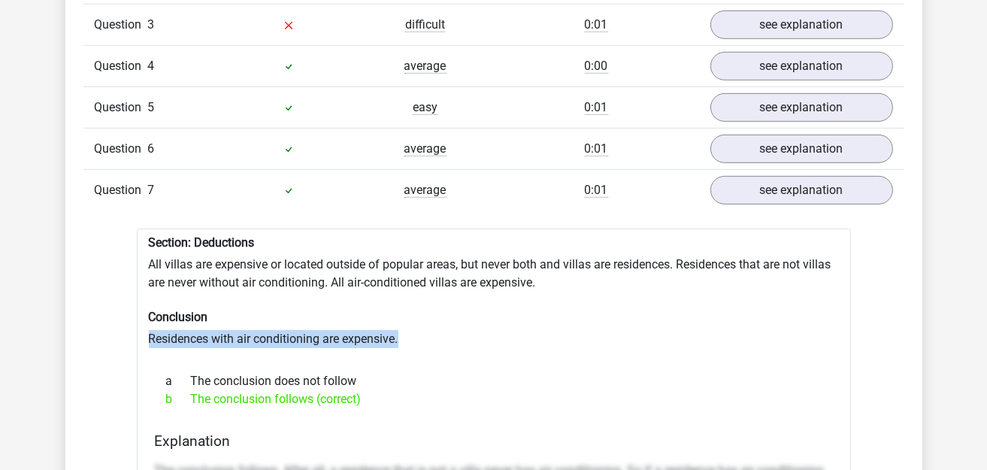
drag, startPoint x: 145, startPoint y: 324, endPoint x: 398, endPoint y: 338, distance: 253.7
copy div "Residences with air conditioning are expensive."
click at [566, 348] on div at bounding box center [494, 354] width 690 height 12
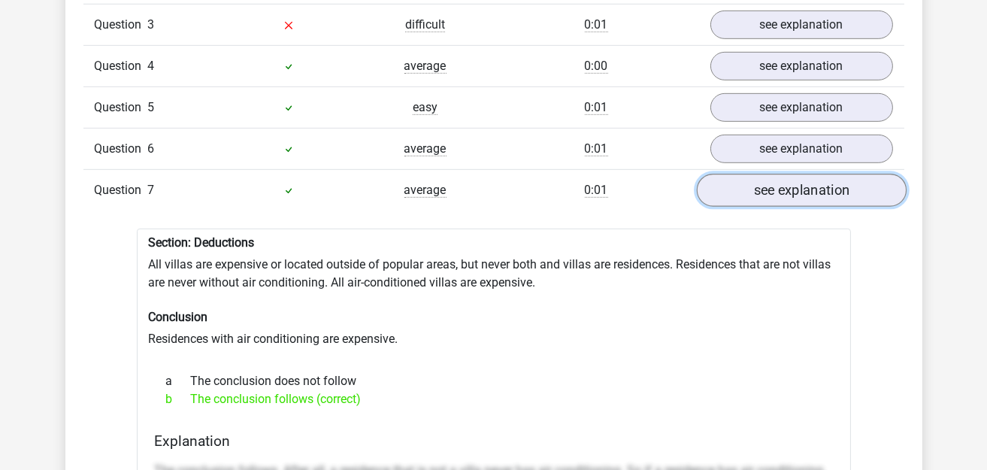
click at [761, 184] on link "see explanation" at bounding box center [801, 190] width 210 height 33
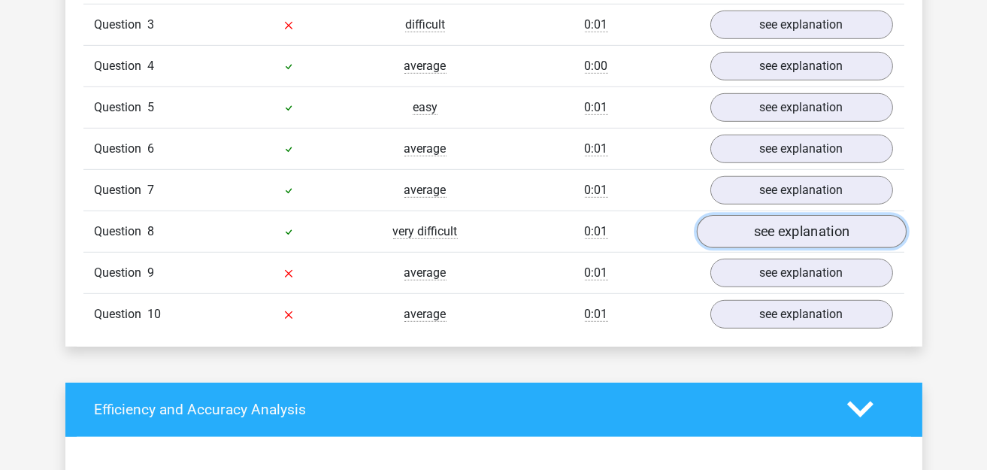
click at [775, 215] on link "see explanation" at bounding box center [801, 231] width 210 height 33
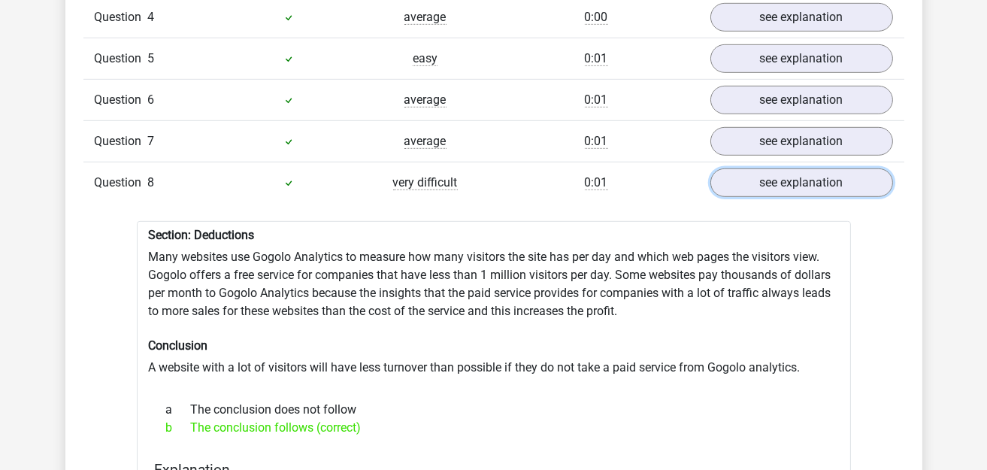
scroll to position [1427, 0]
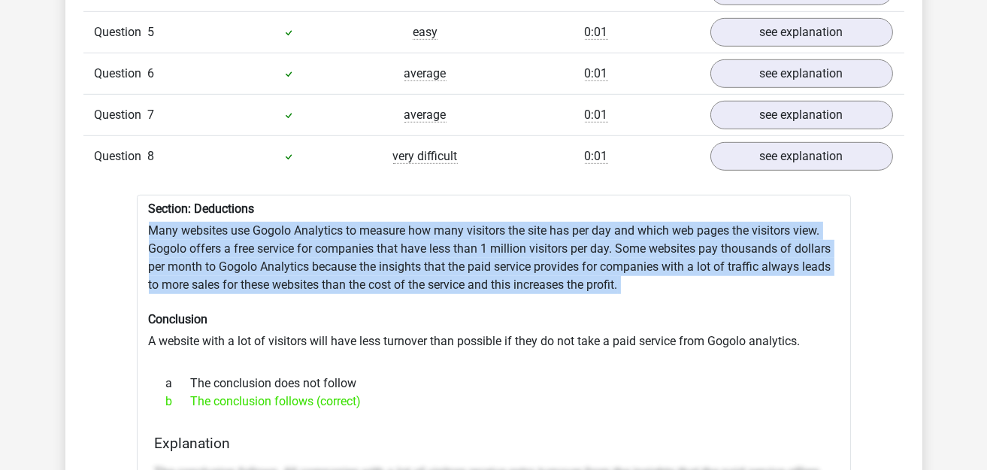
drag, startPoint x: 150, startPoint y: 217, endPoint x: 684, endPoint y: 287, distance: 538.9
copy div "Many websites use Gogolo Analytics to measure how many visitors the site has pe…"
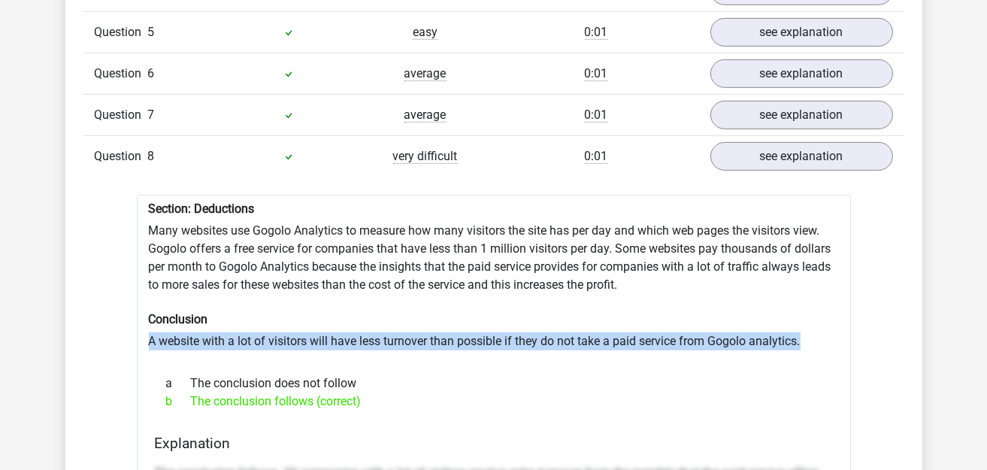
drag, startPoint x: 148, startPoint y: 325, endPoint x: 829, endPoint y: 319, distance: 680.9
copy div "A website with a lot of visitors will have less turnover than possible if they …"
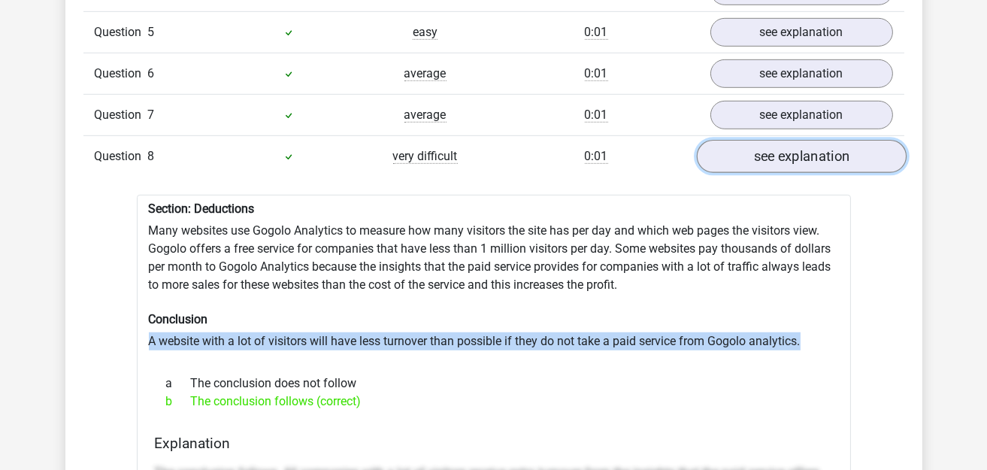
click at [750, 140] on link "see explanation" at bounding box center [801, 156] width 210 height 33
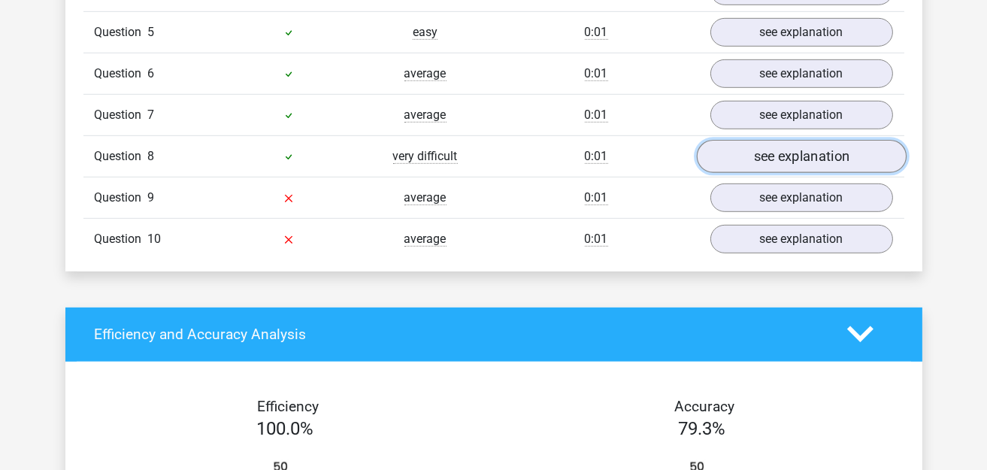
click at [772, 140] on link "see explanation" at bounding box center [801, 156] width 210 height 33
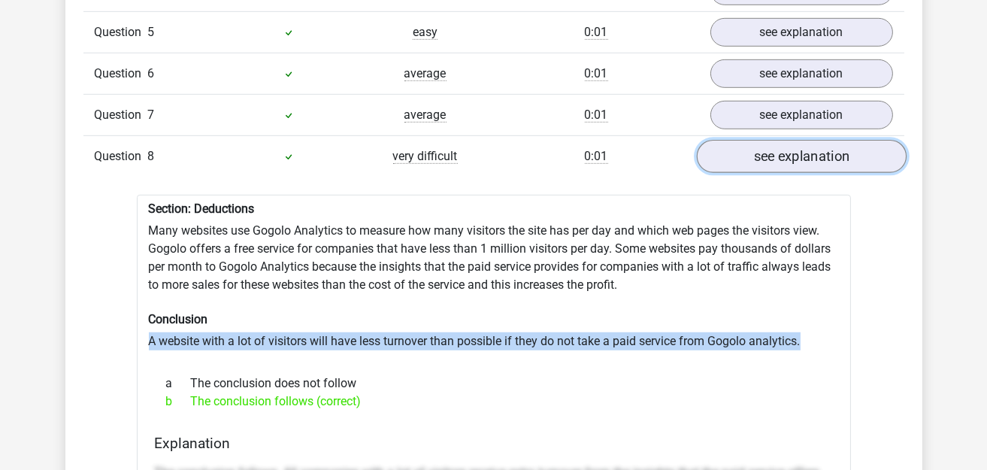
click at [772, 140] on link "see explanation" at bounding box center [801, 156] width 210 height 33
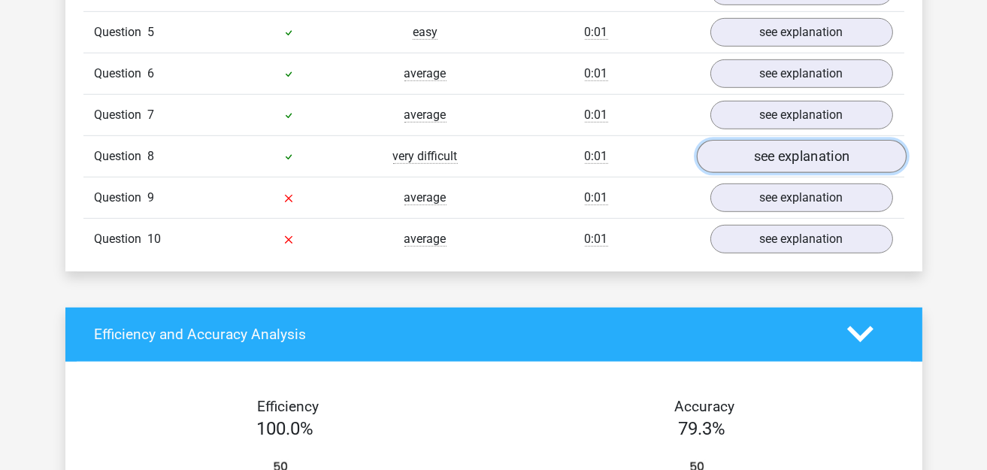
click at [785, 144] on link "see explanation" at bounding box center [801, 156] width 210 height 33
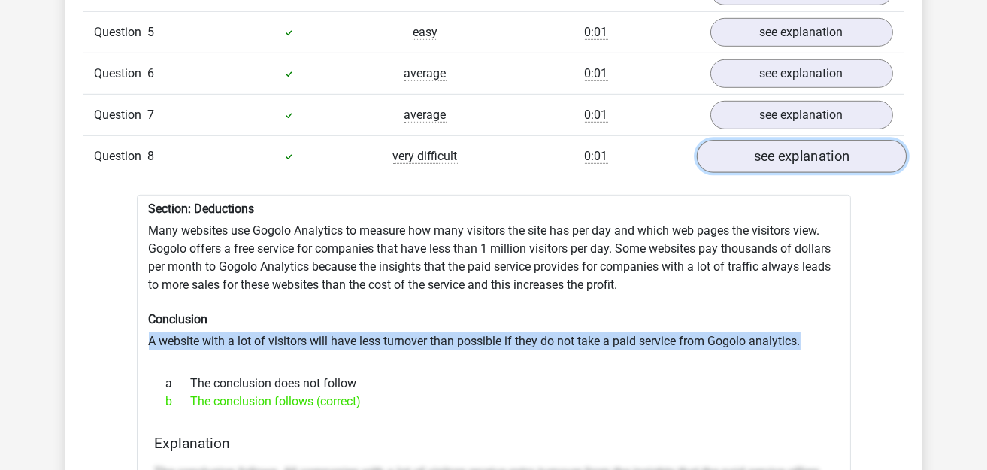
click at [785, 144] on link "see explanation" at bounding box center [801, 156] width 210 height 33
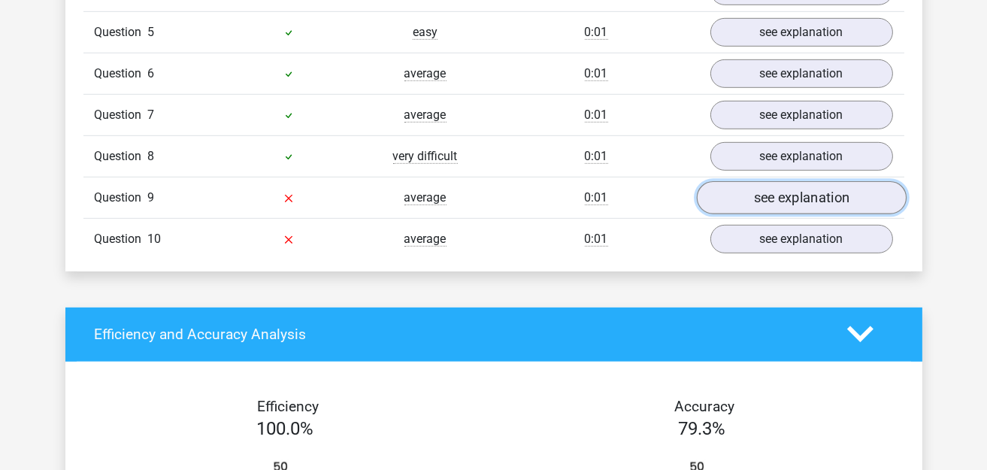
click at [788, 181] on link "see explanation" at bounding box center [801, 197] width 210 height 33
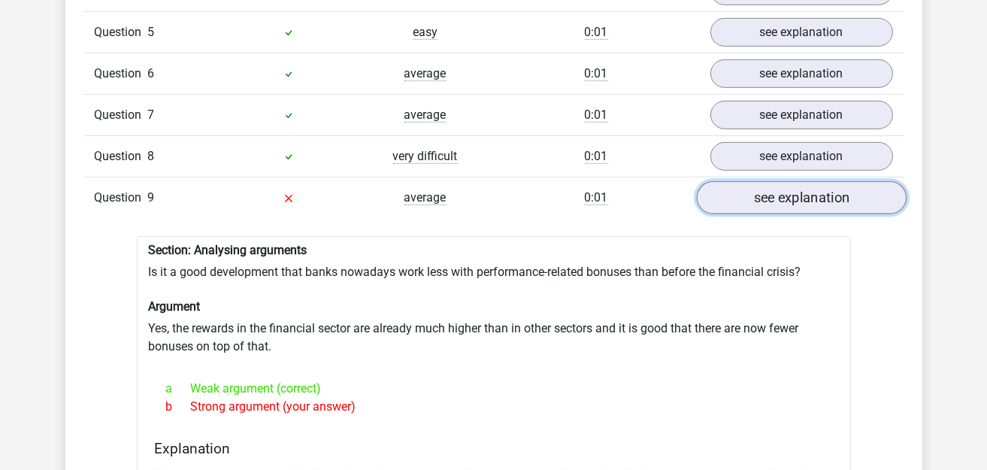
click at [782, 183] on link "see explanation" at bounding box center [801, 197] width 210 height 33
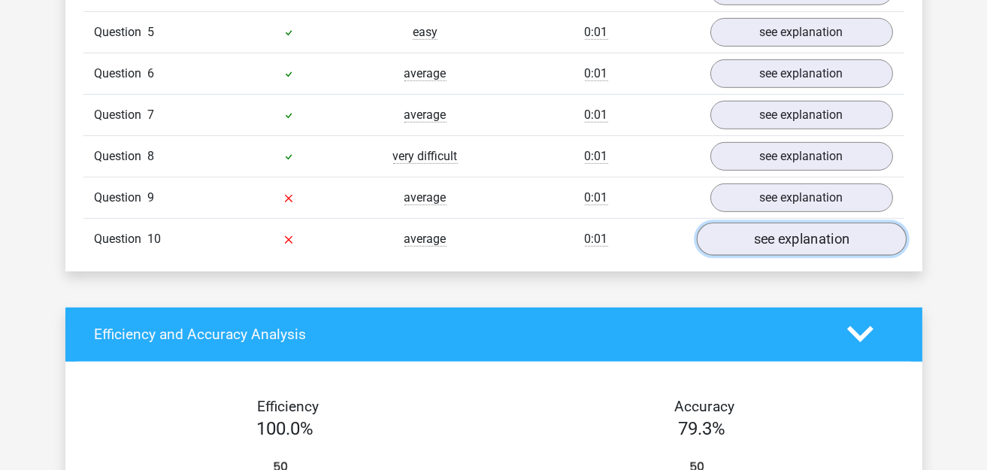
click at [792, 229] on link "see explanation" at bounding box center [801, 238] width 210 height 33
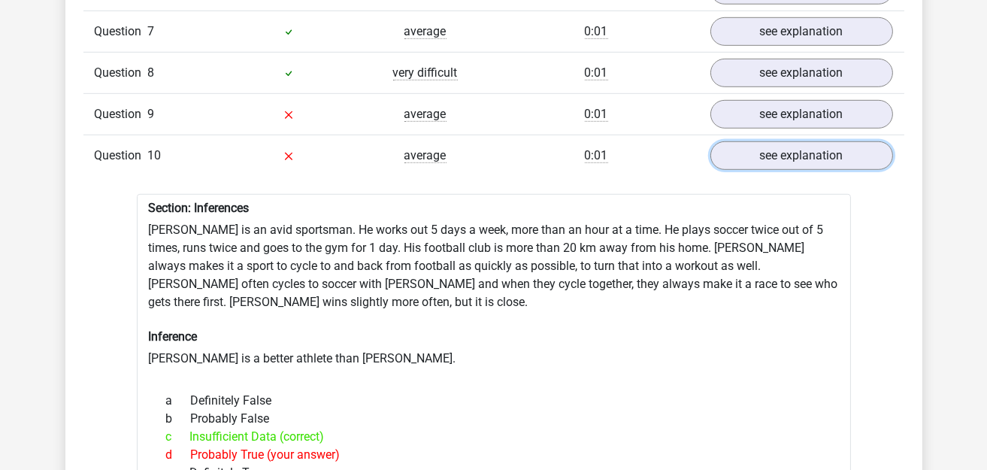
scroll to position [1578, 0]
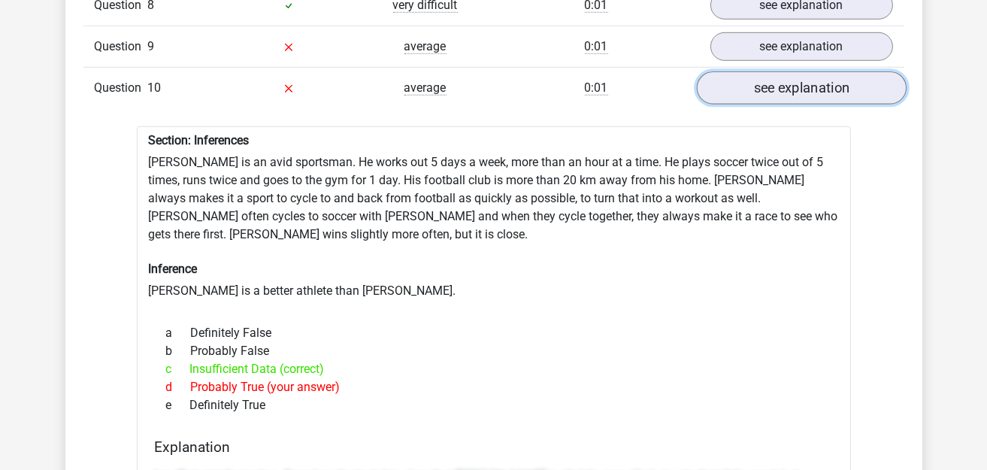
click at [807, 77] on link "see explanation" at bounding box center [801, 87] width 210 height 33
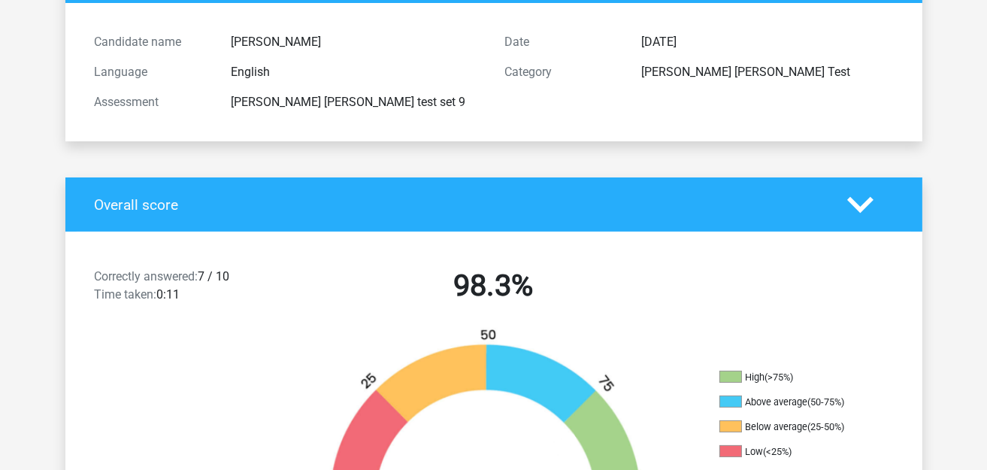
scroll to position [0, 0]
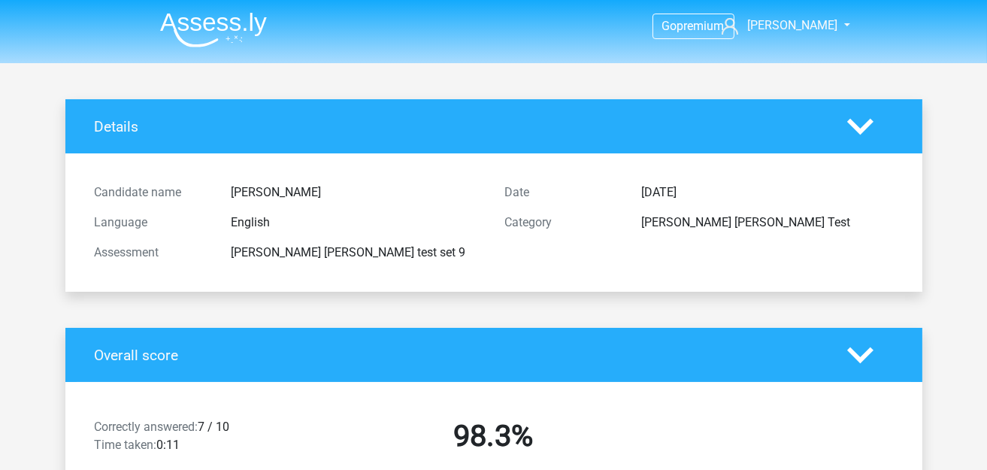
click at [213, 29] on img at bounding box center [213, 29] width 107 height 35
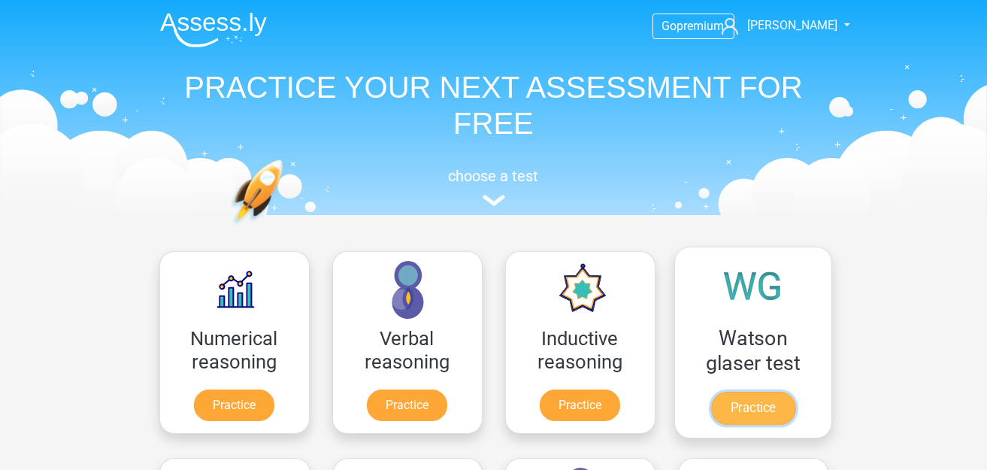
click at [730, 392] on link "Practice" at bounding box center [752, 408] width 84 height 33
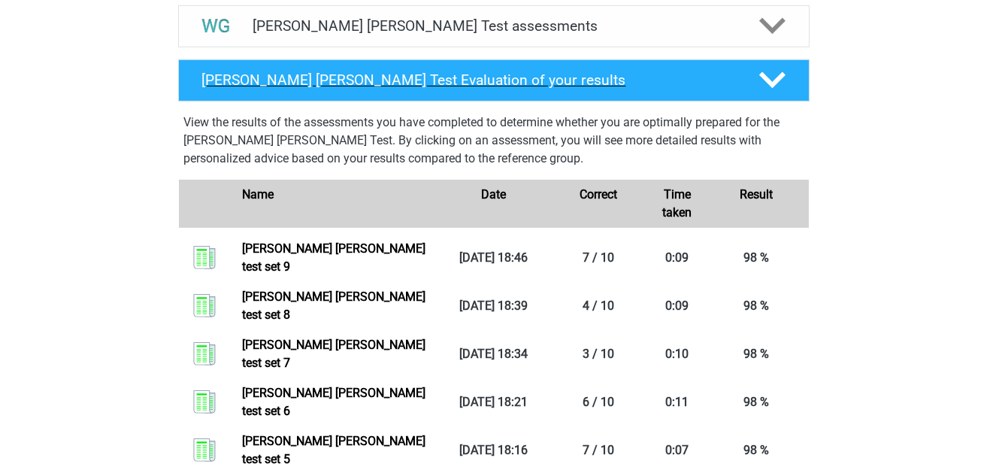
scroll to position [827, 0]
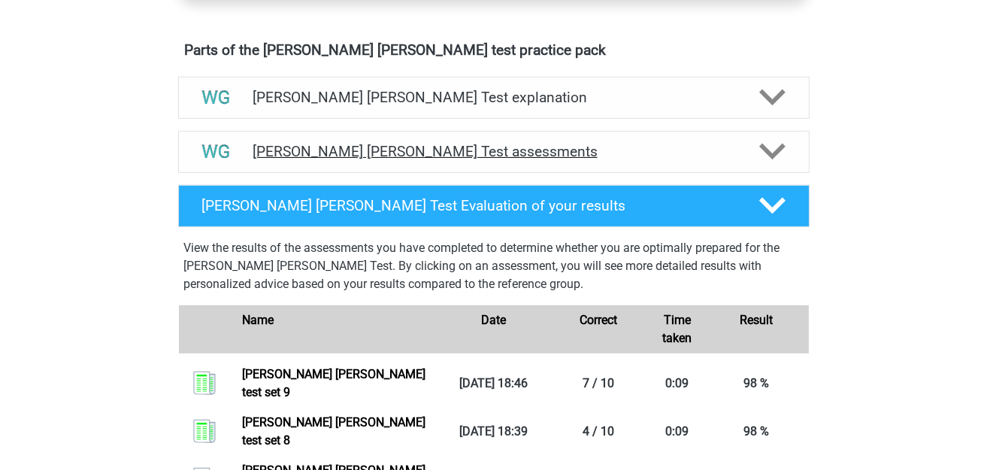
click at [528, 159] on div "[PERSON_NAME] [PERSON_NAME] Test assessments" at bounding box center [493, 152] width 631 height 42
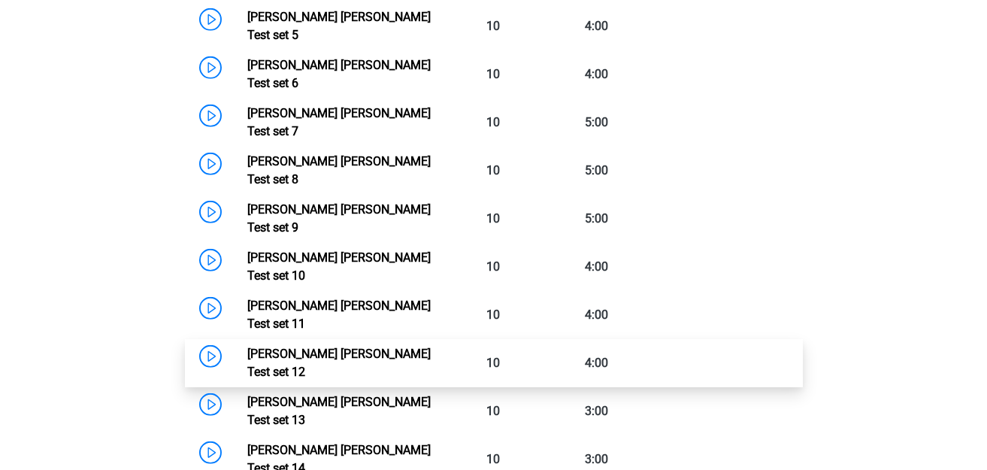
scroll to position [1277, 0]
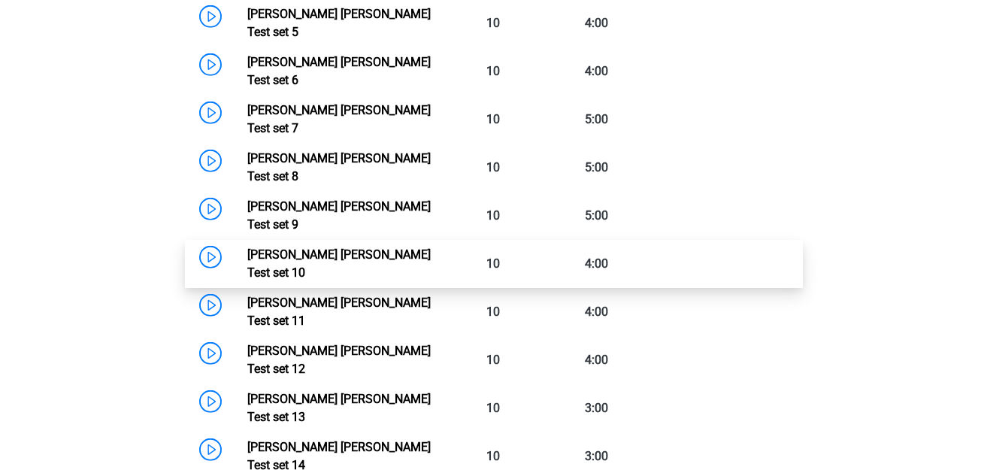
click at [247, 247] on link "Watson Glaser Test set 10" at bounding box center [338, 263] width 183 height 32
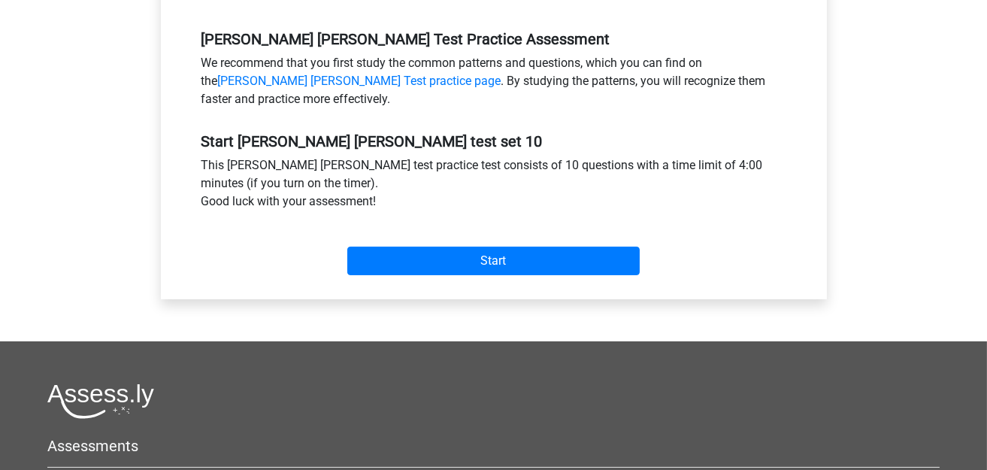
scroll to position [451, 0]
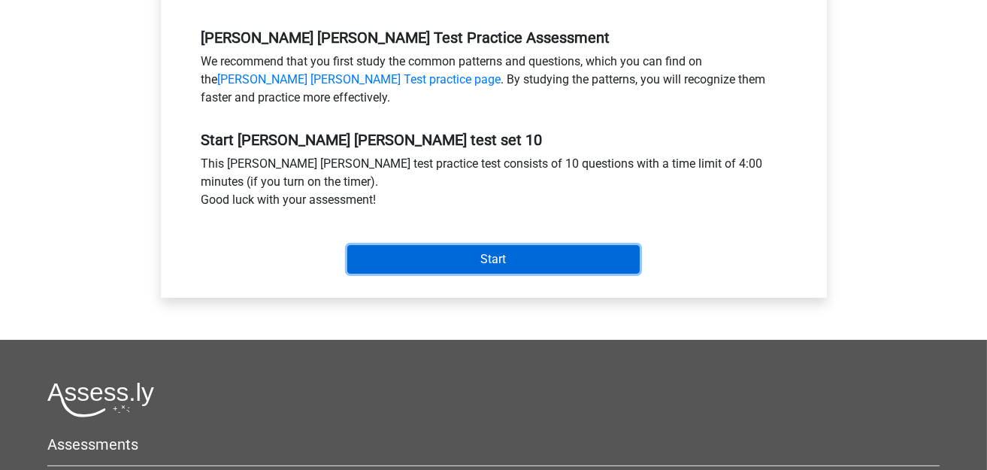
click at [529, 262] on input "Start" at bounding box center [493, 259] width 292 height 29
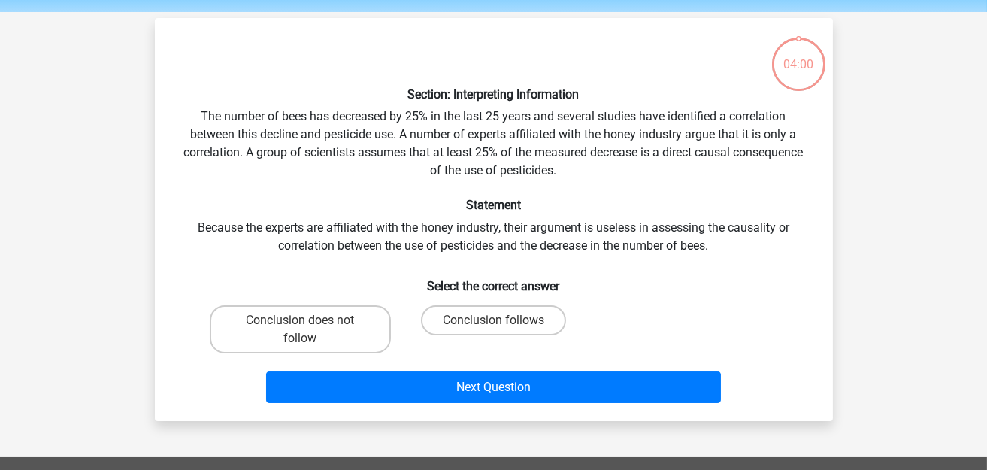
scroll to position [150, 0]
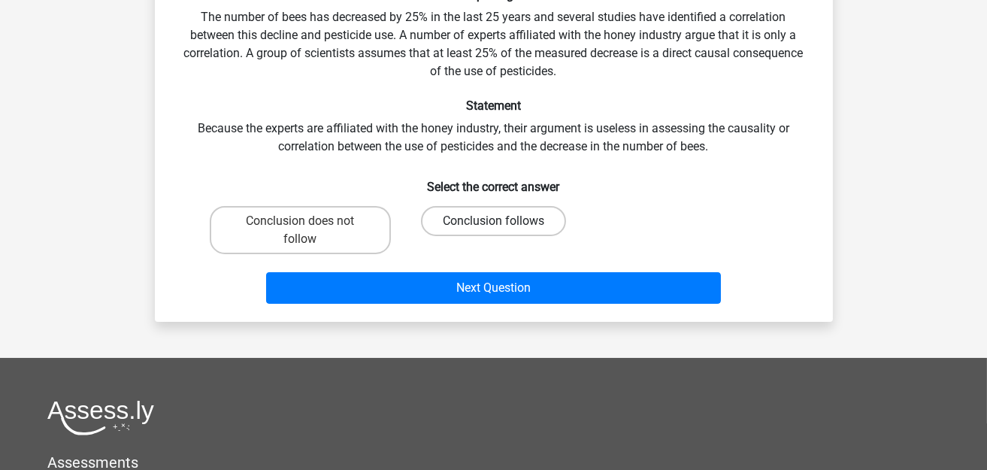
click at [485, 224] on label "Conclusion follows" at bounding box center [493, 221] width 145 height 30
click at [493, 224] on input "Conclusion follows" at bounding box center [498, 226] width 10 height 10
radio input "true"
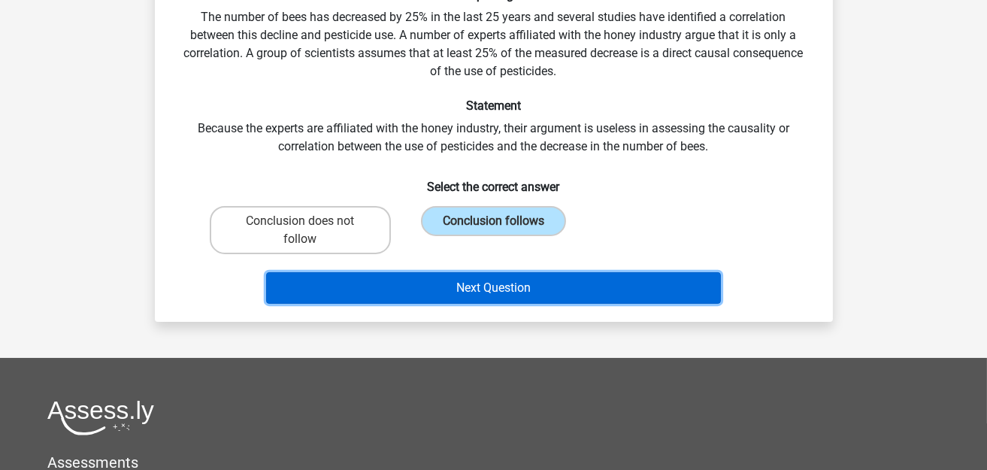
click at [486, 284] on button "Next Question" at bounding box center [493, 288] width 455 height 32
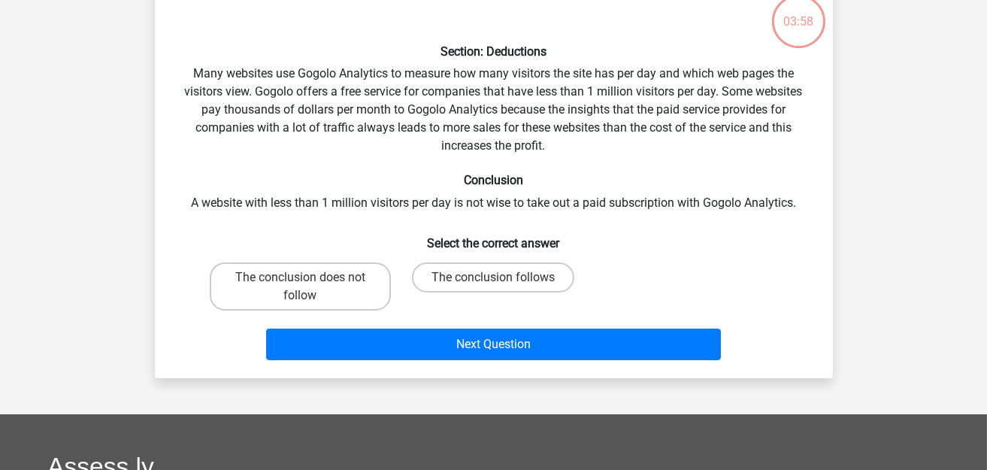
scroll to position [68, 0]
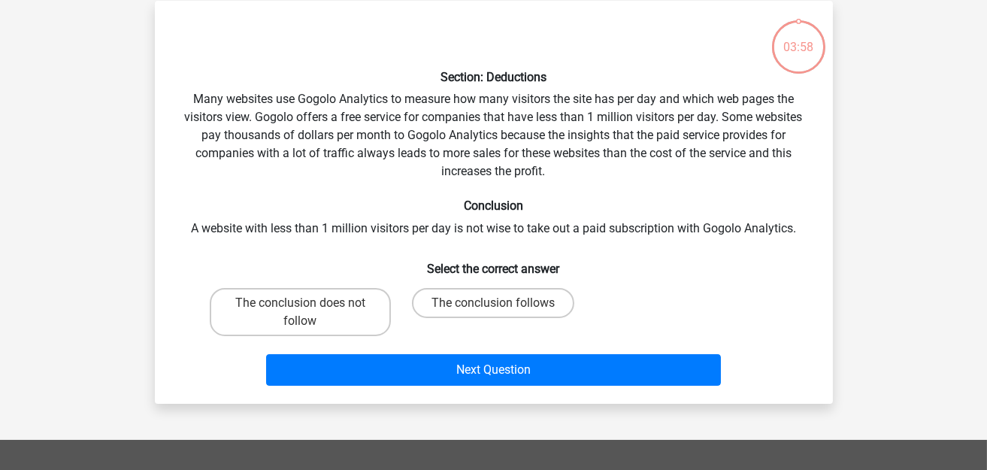
click at [291, 243] on div "Section: Deductions Many websites use Gogolo Analytics to measure how many visi…" at bounding box center [494, 202] width 666 height 379
click at [316, 307] on label "The conclusion does not follow" at bounding box center [300, 312] width 181 height 48
click at [310, 307] on input "The conclusion does not follow" at bounding box center [305, 308] width 10 height 10
radio input "true"
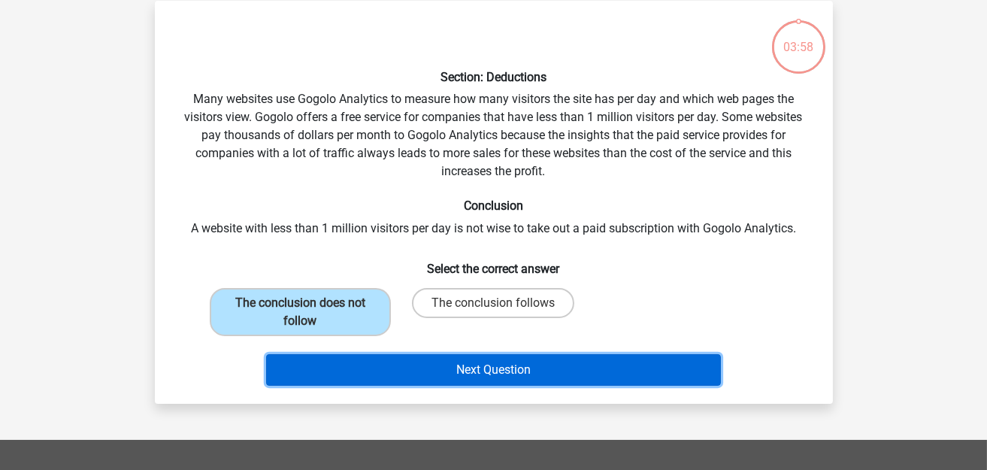
click at [437, 356] on button "Next Question" at bounding box center [493, 370] width 455 height 32
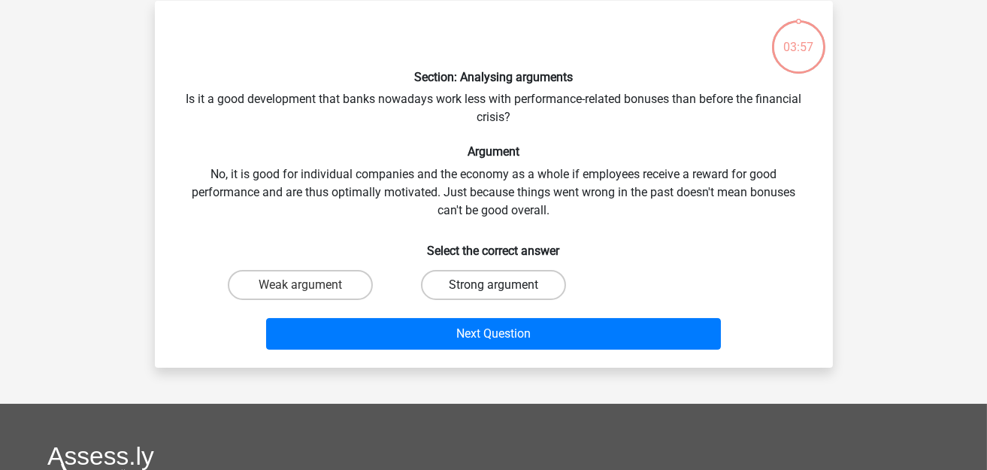
click at [462, 285] on label "Strong argument" at bounding box center [493, 285] width 145 height 30
click at [493, 285] on input "Strong argument" at bounding box center [498, 290] width 10 height 10
radio input "true"
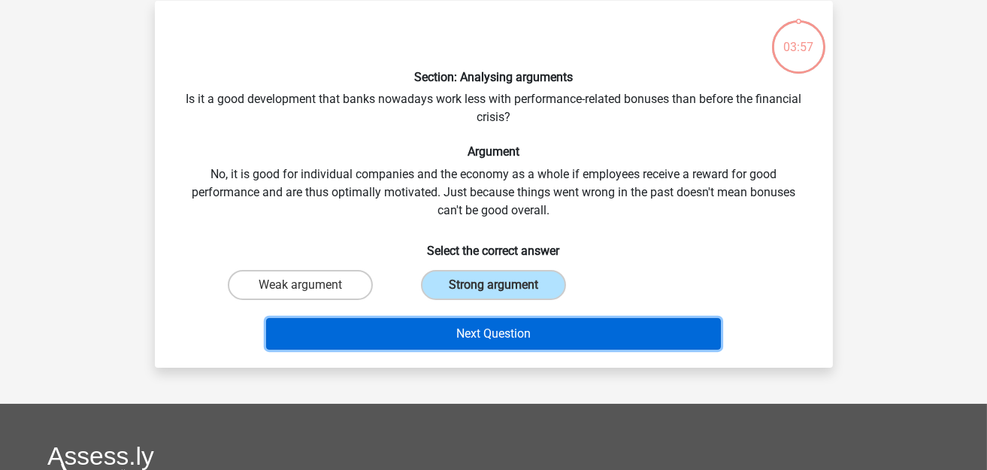
click at [458, 334] on button "Next Question" at bounding box center [493, 334] width 455 height 32
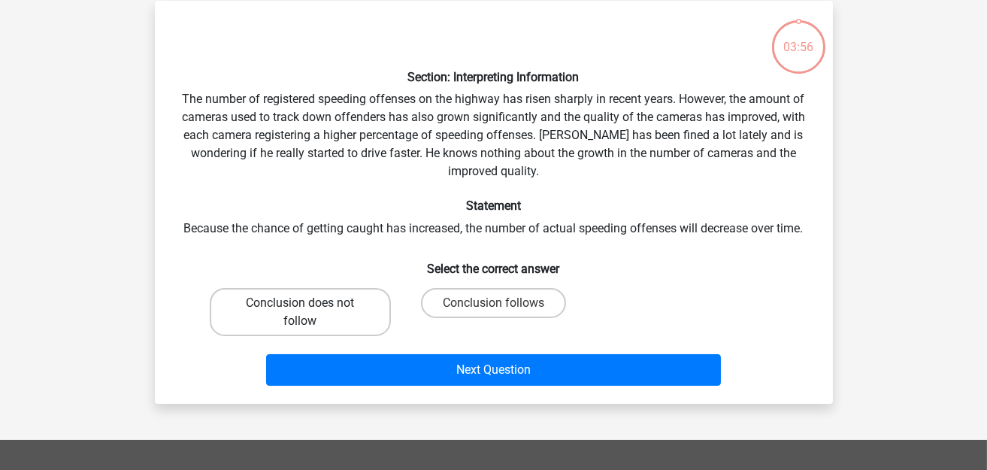
click at [323, 320] on label "Conclusion does not follow" at bounding box center [300, 312] width 181 height 48
click at [310, 313] on input "Conclusion does not follow" at bounding box center [305, 308] width 10 height 10
radio input "true"
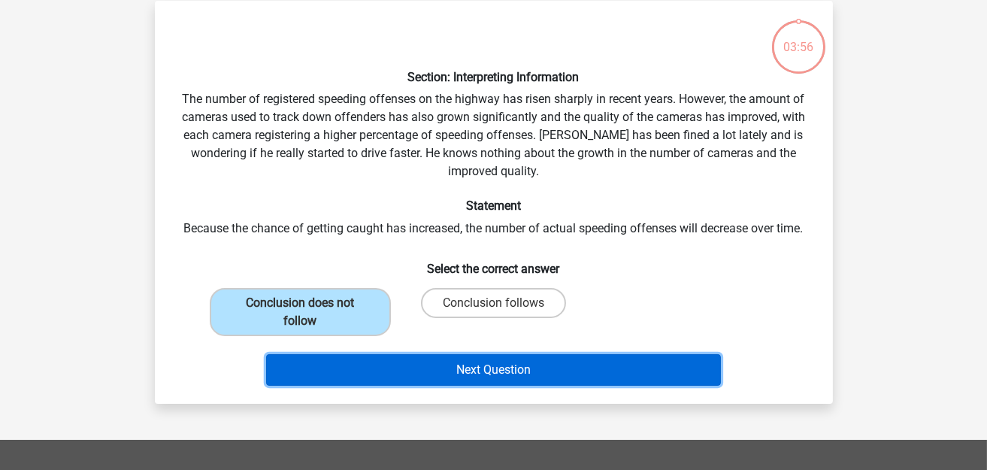
click at [429, 368] on button "Next Question" at bounding box center [493, 370] width 455 height 32
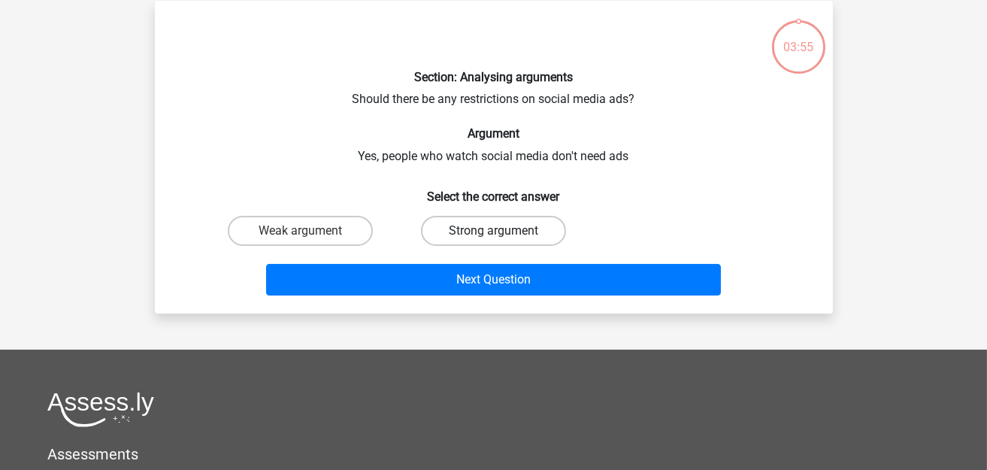
click at [508, 216] on label "Strong argument" at bounding box center [493, 231] width 145 height 30
click at [503, 231] on input "Strong argument" at bounding box center [498, 236] width 10 height 10
radio input "true"
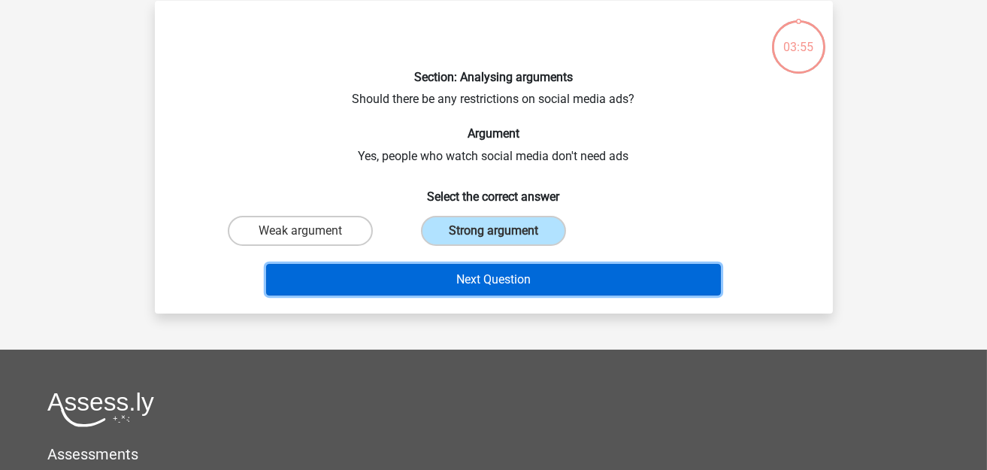
click at [497, 278] on button "Next Question" at bounding box center [493, 280] width 455 height 32
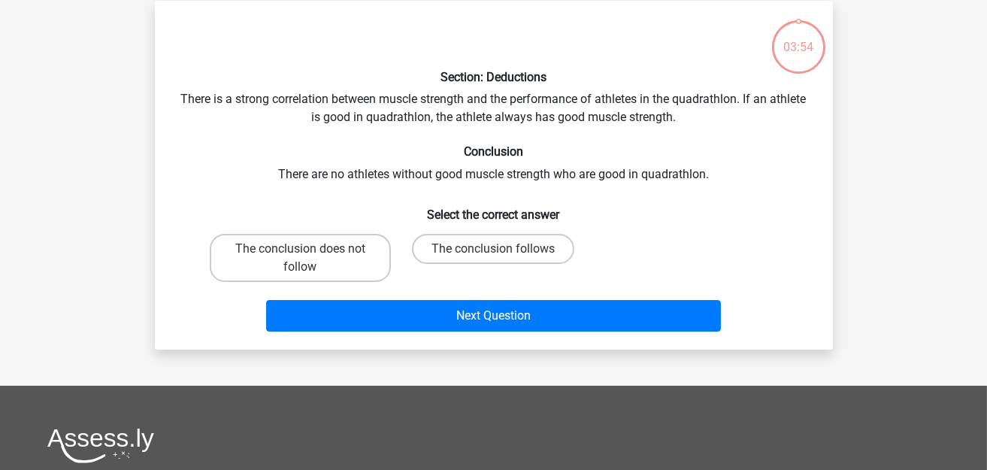
click at [305, 254] on input "The conclusion does not follow" at bounding box center [305, 254] width 10 height 10
radio input "true"
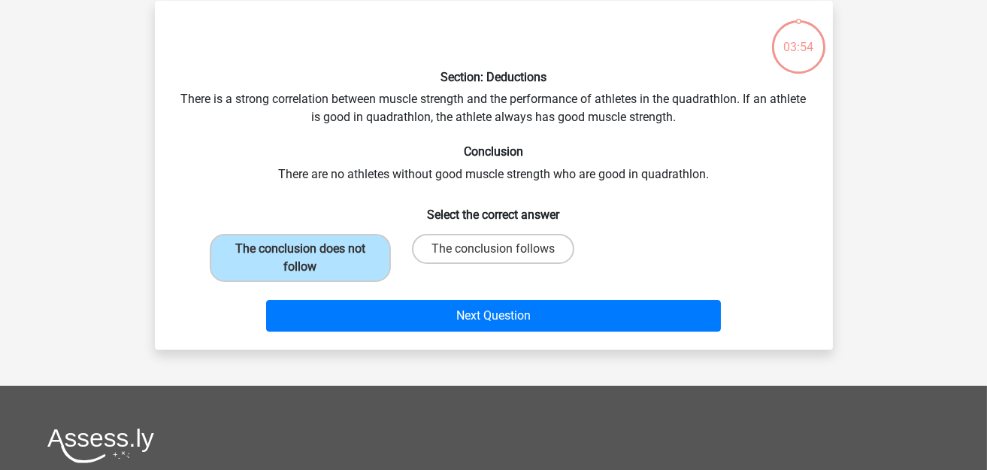
click at [519, 333] on div "Next Question" at bounding box center [494, 319] width 580 height 38
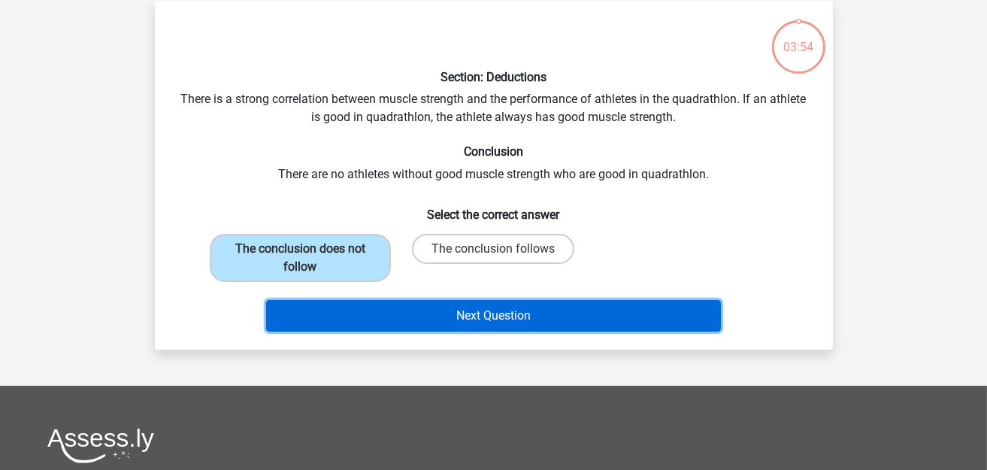
click at [519, 321] on button "Next Question" at bounding box center [493, 316] width 455 height 32
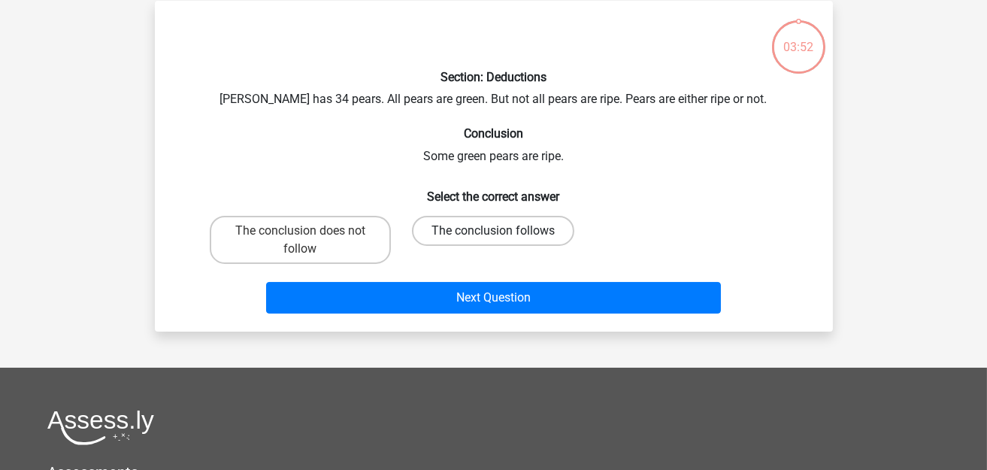
click at [497, 225] on label "The conclusion follows" at bounding box center [493, 231] width 162 height 30
click at [497, 231] on input "The conclusion follows" at bounding box center [498, 236] width 10 height 10
radio input "true"
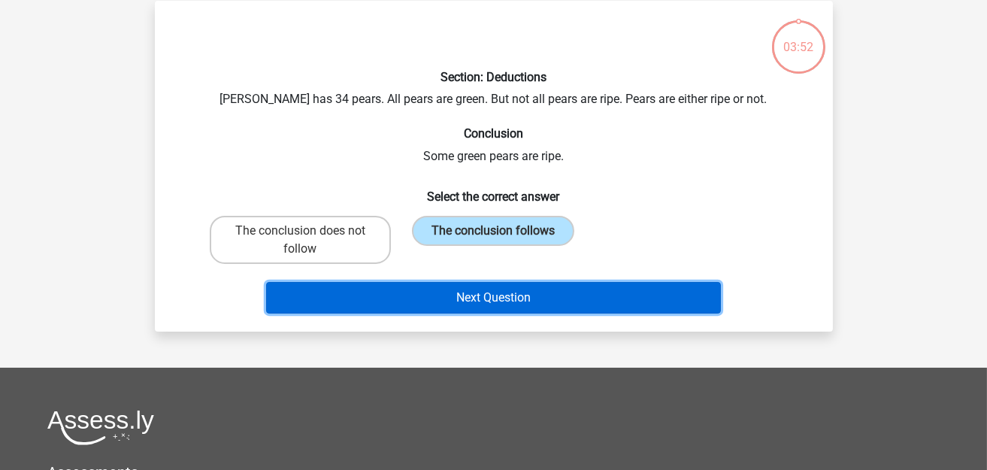
click at [486, 288] on button "Next Question" at bounding box center [493, 298] width 455 height 32
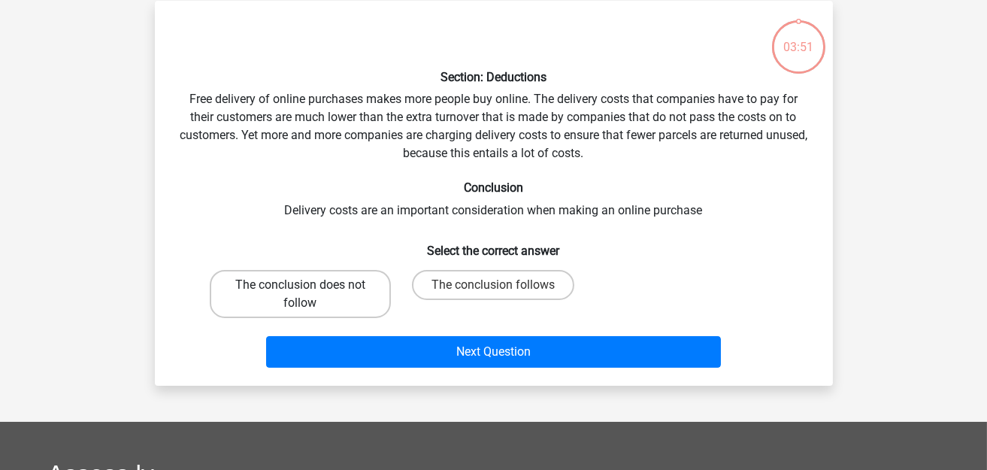
click at [346, 277] on label "The conclusion does not follow" at bounding box center [300, 294] width 181 height 48
click at [310, 285] on input "The conclusion does not follow" at bounding box center [305, 290] width 10 height 10
radio input "true"
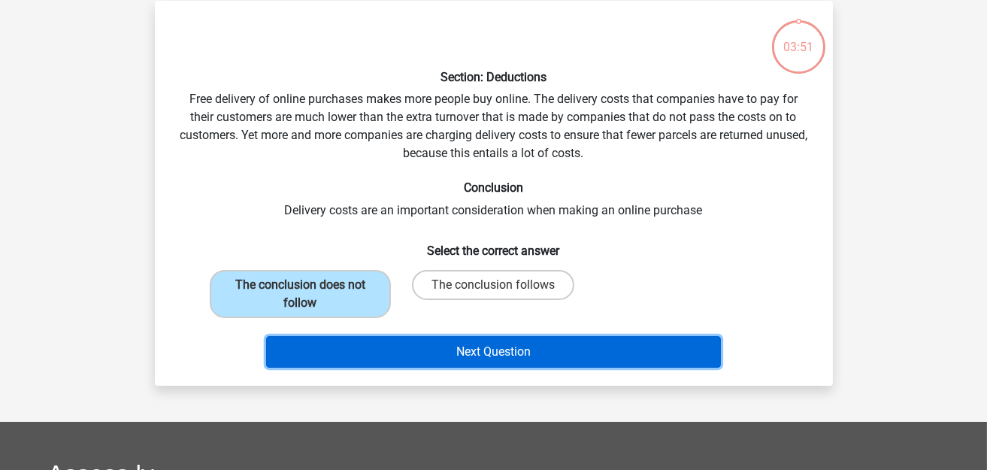
click at [434, 343] on button "Next Question" at bounding box center [493, 352] width 455 height 32
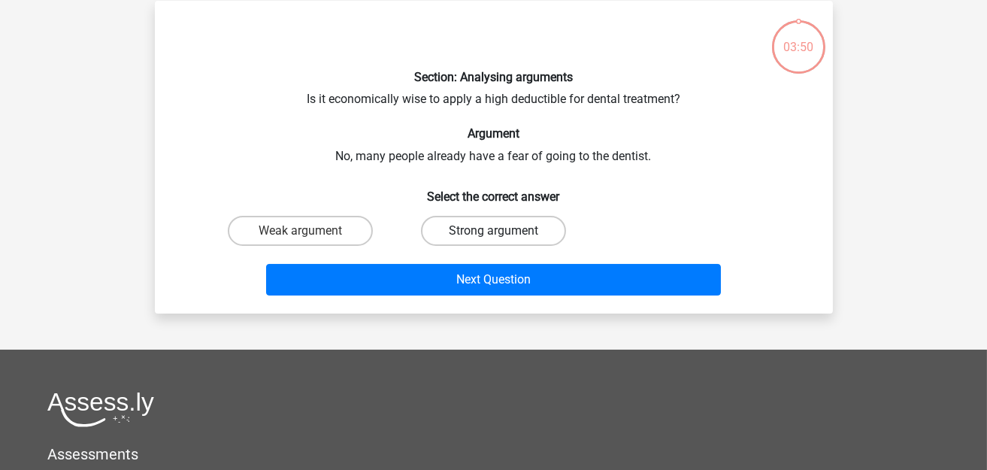
click at [485, 227] on label "Strong argument" at bounding box center [493, 231] width 145 height 30
click at [493, 231] on input "Strong argument" at bounding box center [498, 236] width 10 height 10
radio input "true"
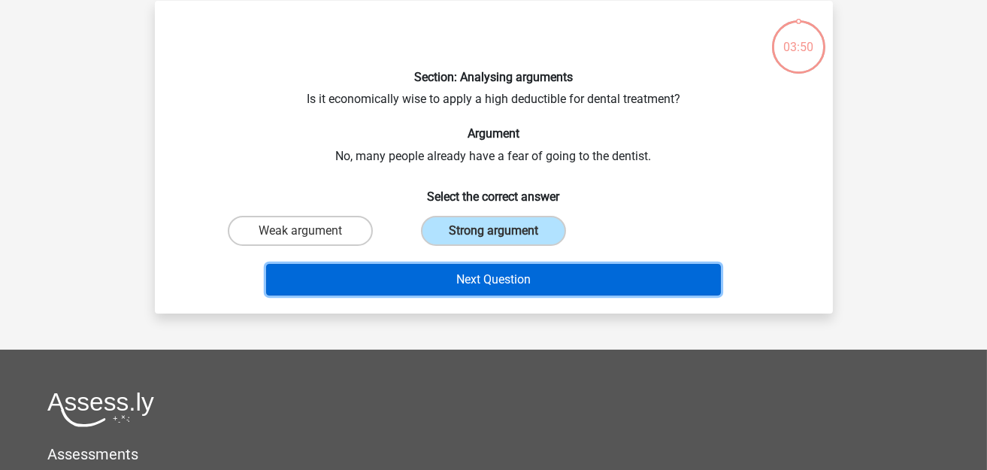
click at [475, 271] on button "Next Question" at bounding box center [493, 280] width 455 height 32
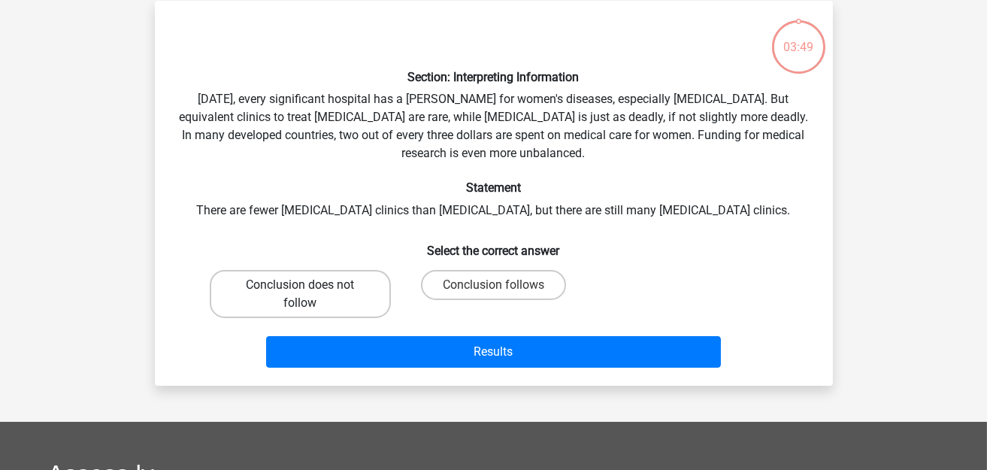
click at [351, 278] on label "Conclusion does not follow" at bounding box center [300, 294] width 181 height 48
click at [310, 285] on input "Conclusion does not follow" at bounding box center [305, 290] width 10 height 10
radio input "true"
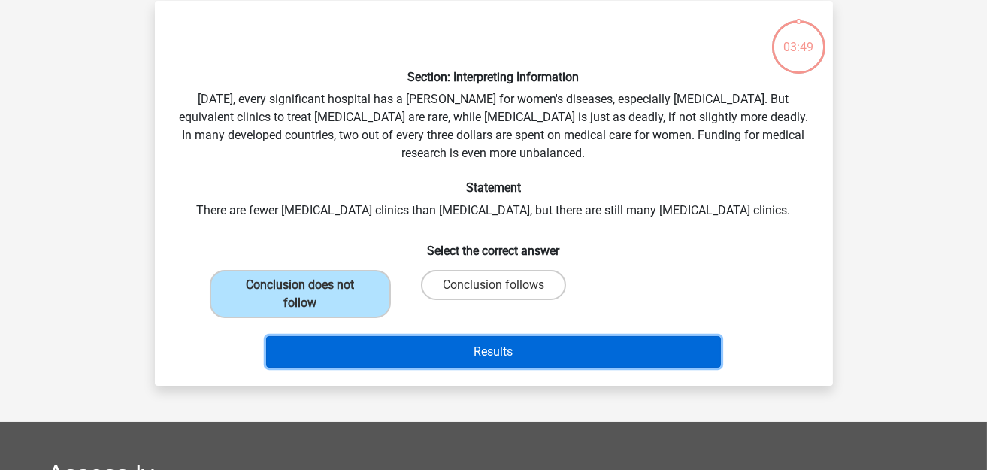
click at [414, 341] on button "Results" at bounding box center [493, 352] width 455 height 32
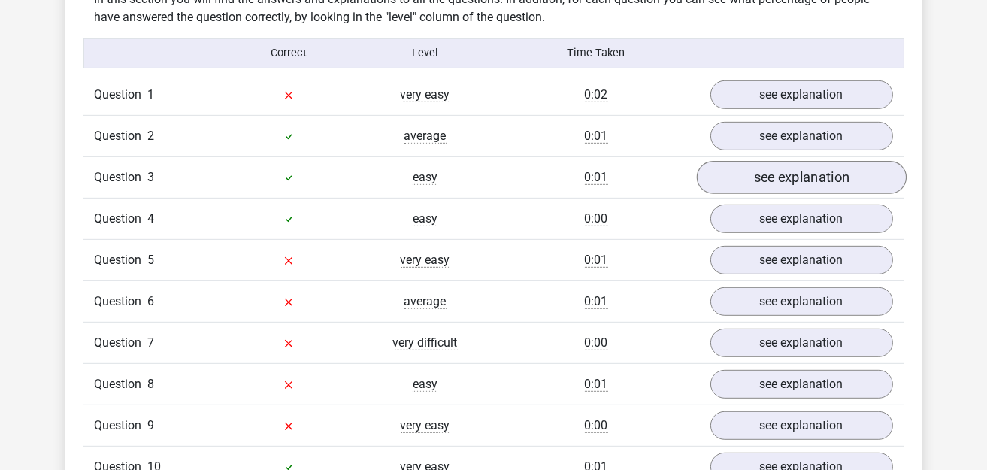
scroll to position [1202, 0]
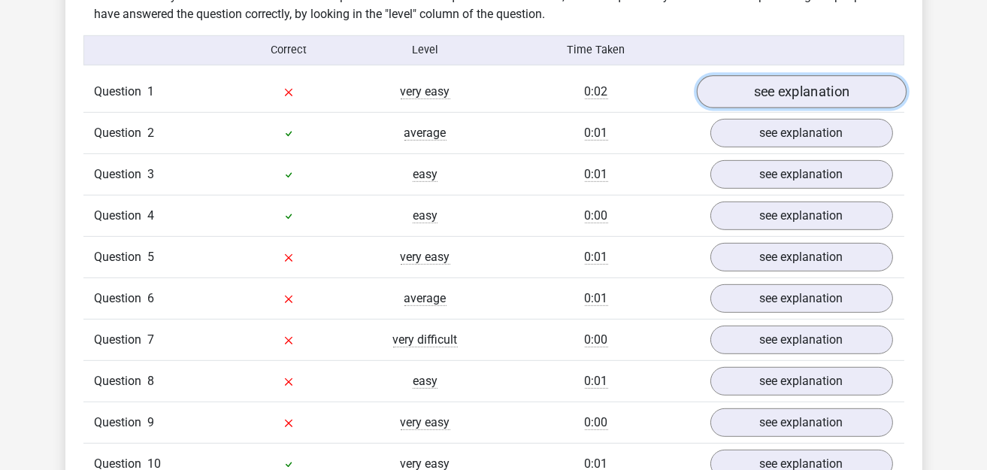
click at [797, 82] on link "see explanation" at bounding box center [801, 91] width 210 height 33
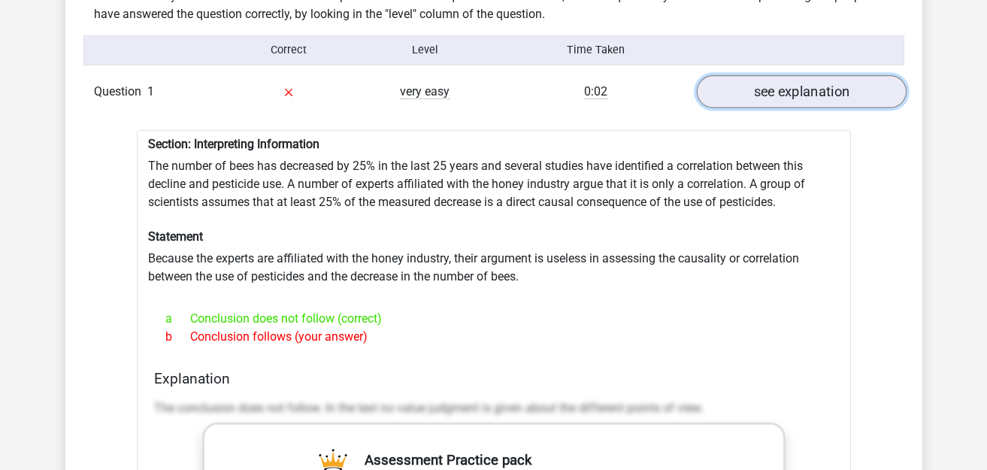
click at [797, 92] on link "see explanation" at bounding box center [801, 91] width 210 height 33
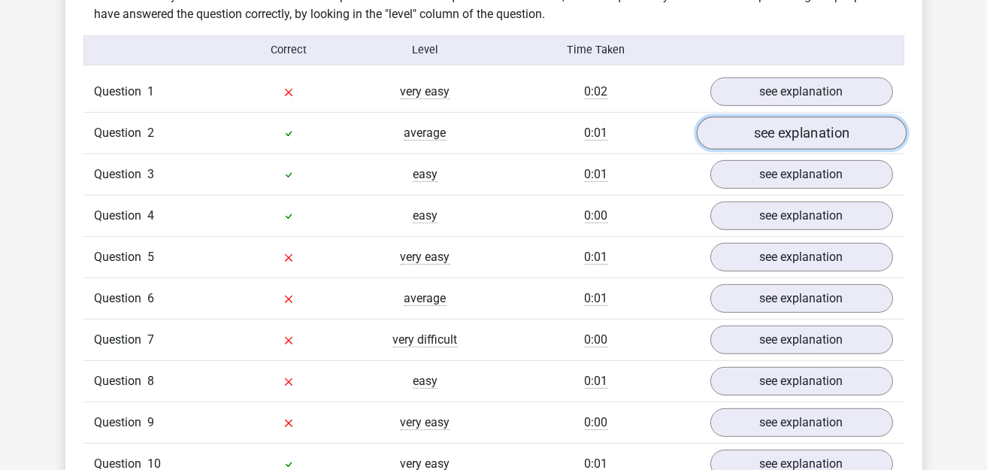
click at [772, 128] on link "see explanation" at bounding box center [801, 132] width 210 height 33
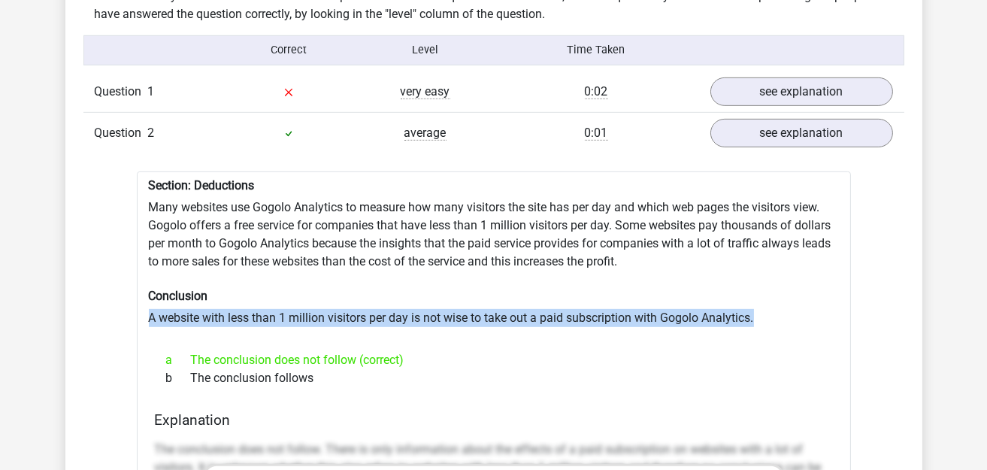
drag, startPoint x: 145, startPoint y: 307, endPoint x: 776, endPoint y: 310, distance: 631.3
copy div "A website with less than 1 million visitors per day is not wise to take out a p…"
click at [764, 116] on link "see explanation" at bounding box center [801, 132] width 210 height 33
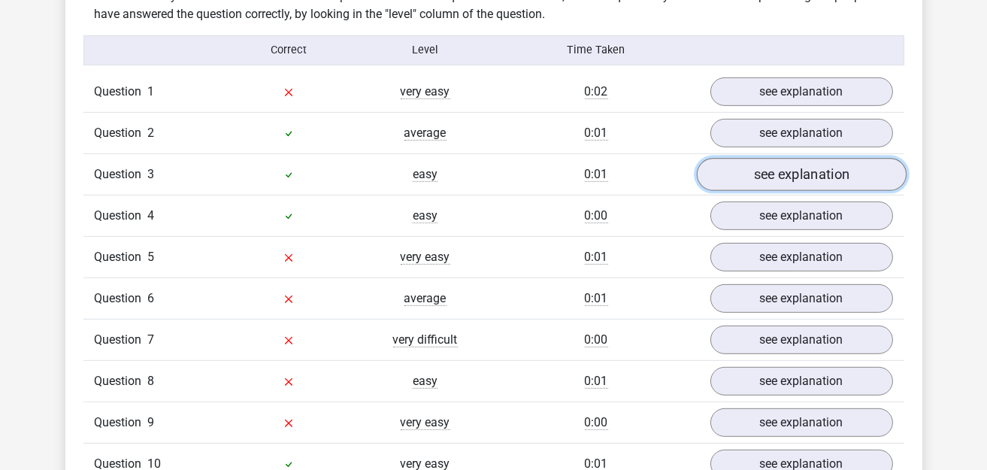
click at [773, 158] on link "see explanation" at bounding box center [801, 174] width 210 height 33
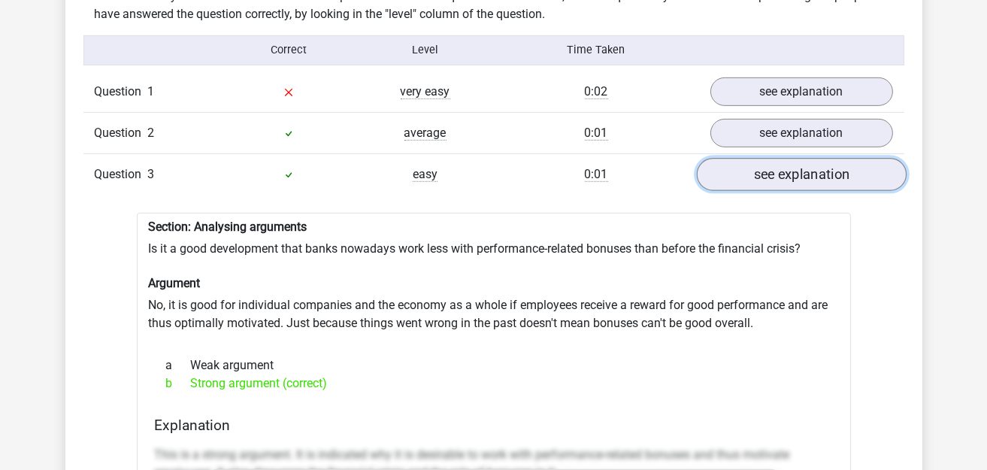
click at [773, 158] on link "see explanation" at bounding box center [801, 174] width 210 height 33
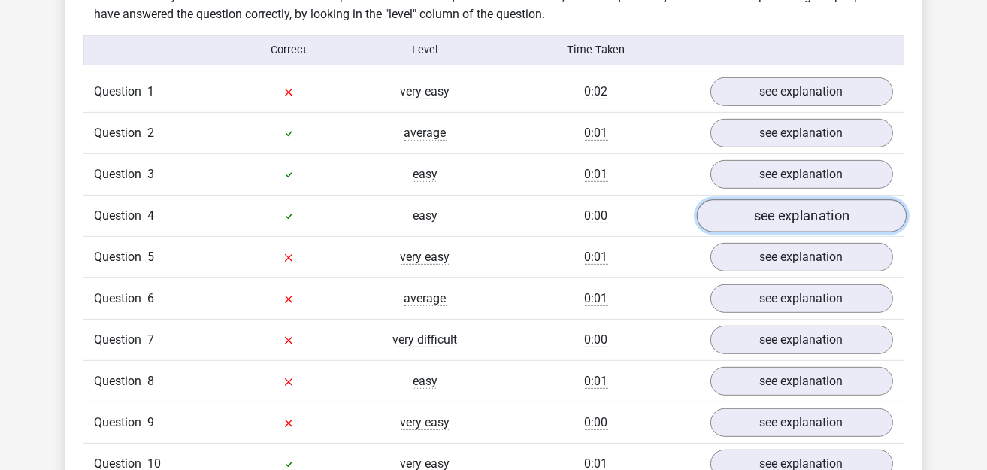
click at [775, 199] on link "see explanation" at bounding box center [801, 215] width 210 height 33
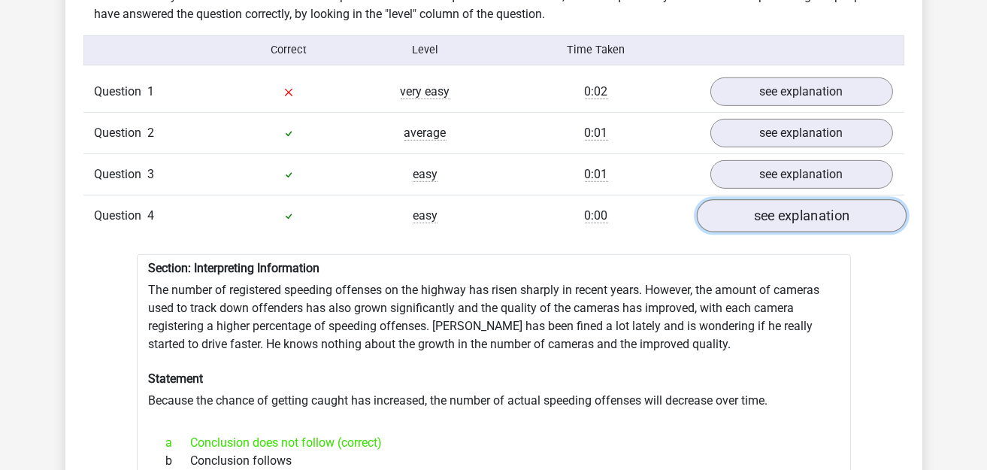
click at [775, 199] on link "see explanation" at bounding box center [801, 215] width 210 height 33
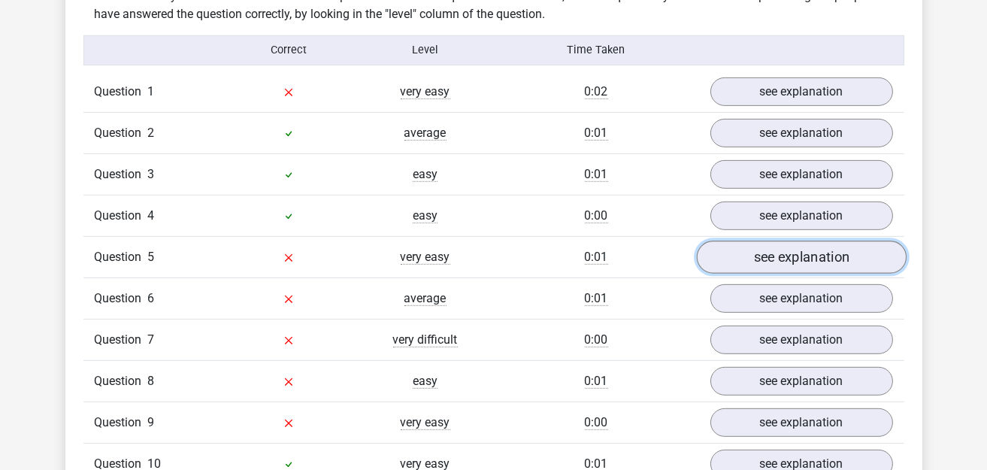
click at [775, 243] on link "see explanation" at bounding box center [801, 256] width 210 height 33
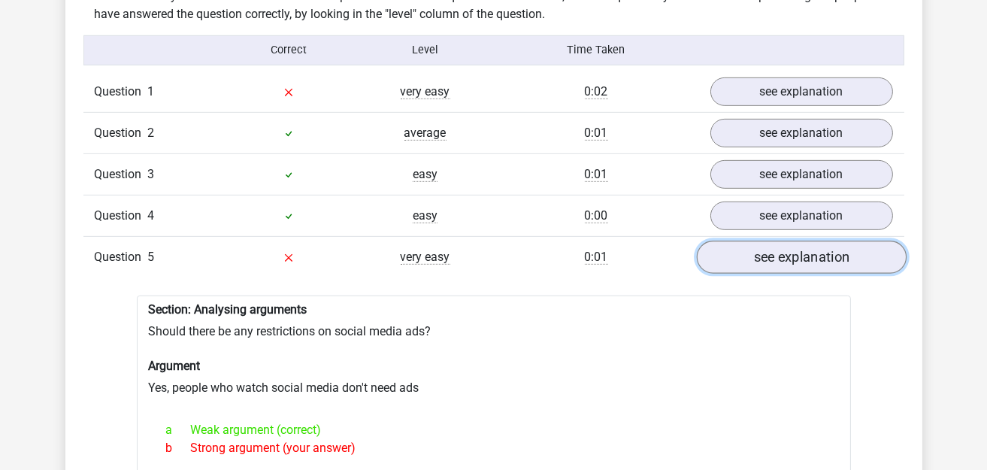
click at [775, 243] on link "see explanation" at bounding box center [801, 256] width 210 height 33
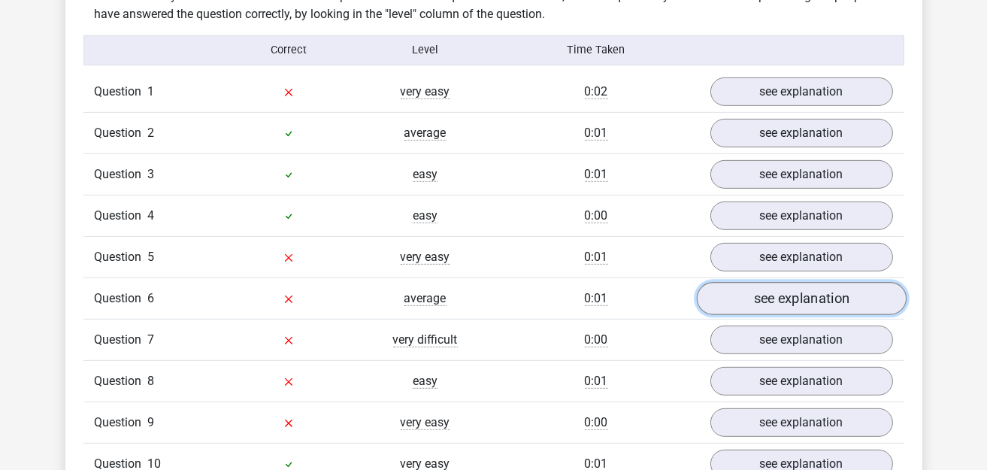
click at [774, 282] on link "see explanation" at bounding box center [801, 298] width 210 height 33
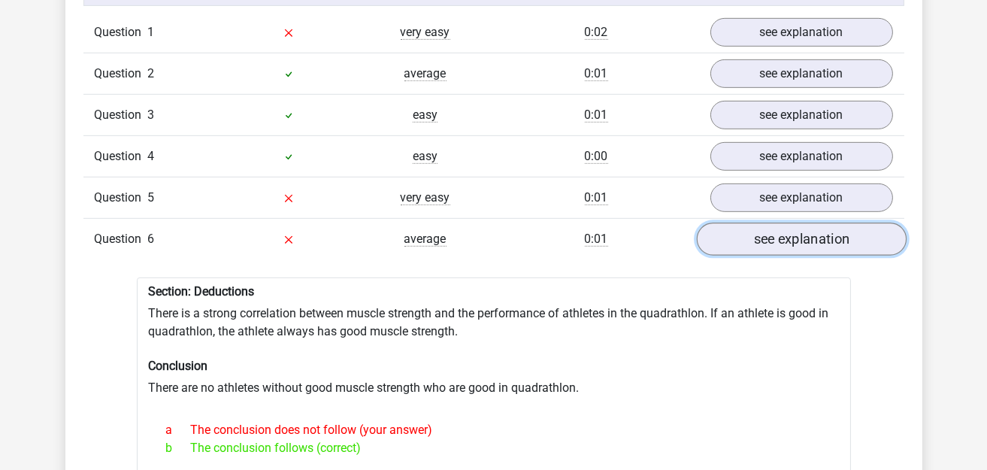
scroll to position [1352, 0]
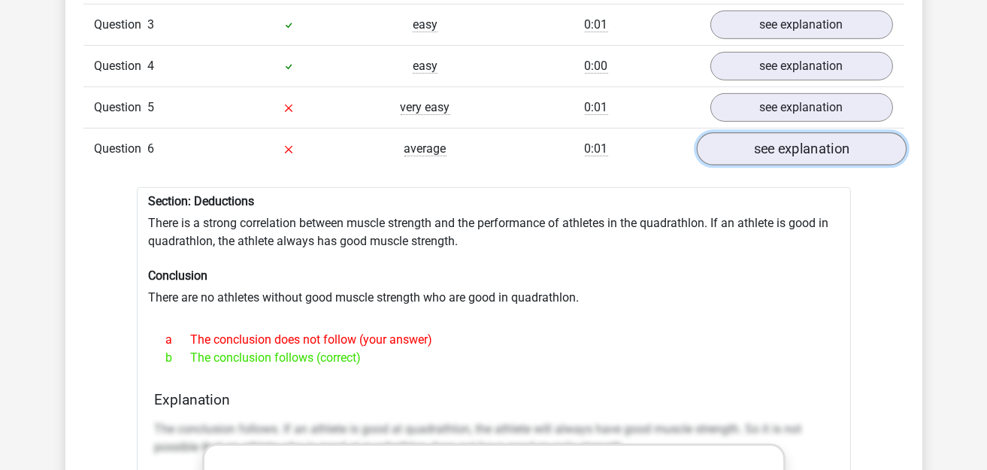
click at [740, 135] on link "see explanation" at bounding box center [801, 148] width 210 height 33
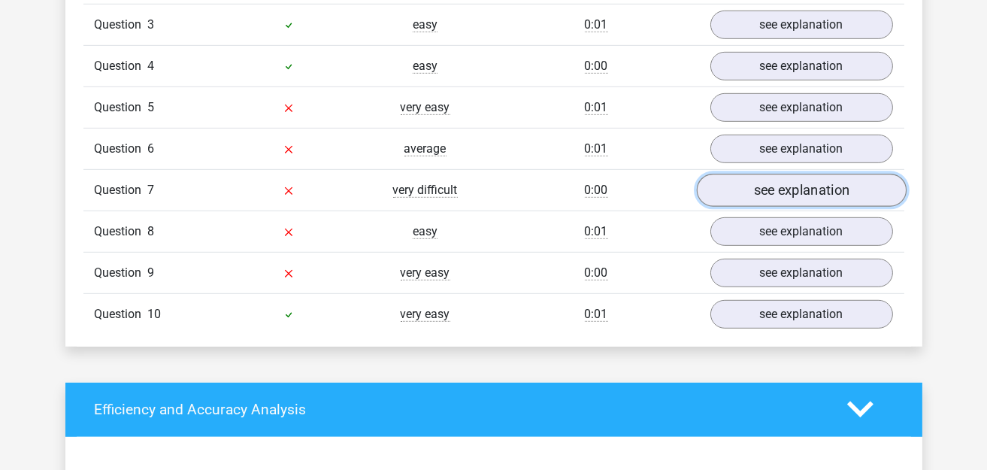
click at [783, 174] on link "see explanation" at bounding box center [801, 190] width 210 height 33
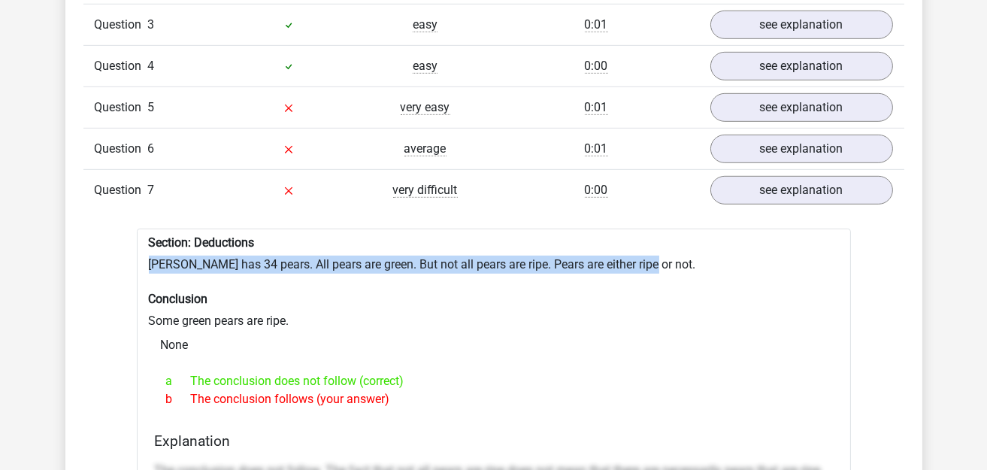
drag, startPoint x: 147, startPoint y: 252, endPoint x: 774, endPoint y: 252, distance: 626.7
copy div "Peter has 34 pears. All pears are green. But not all pears are ripe. Pears are …"
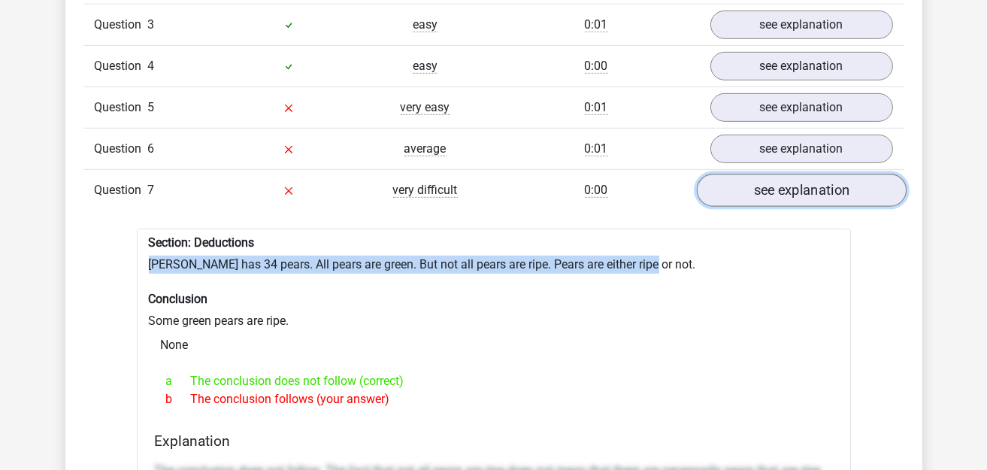
click at [797, 177] on link "see explanation" at bounding box center [801, 190] width 210 height 33
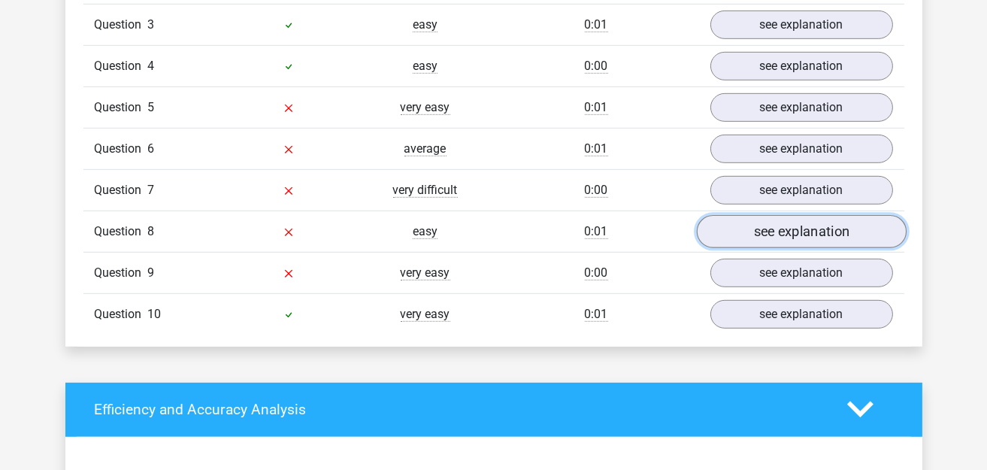
click at [793, 215] on link "see explanation" at bounding box center [801, 231] width 210 height 33
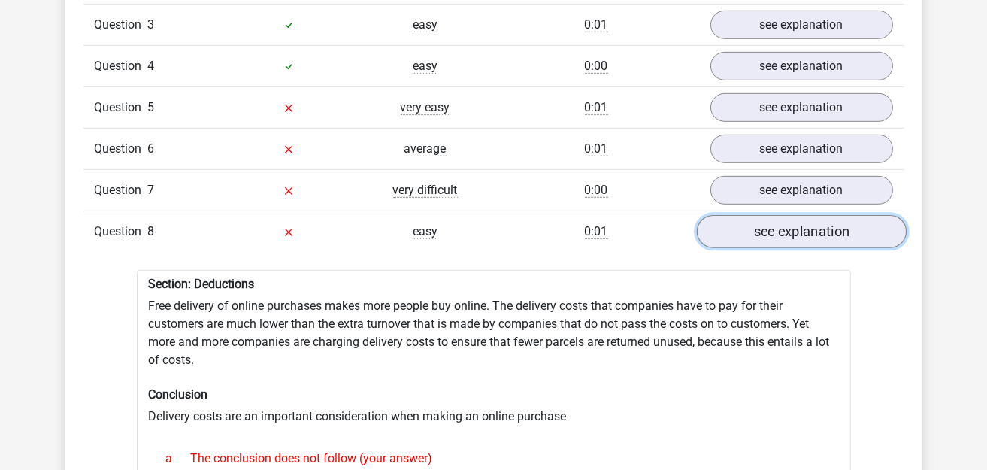
click at [793, 215] on link "see explanation" at bounding box center [801, 231] width 210 height 33
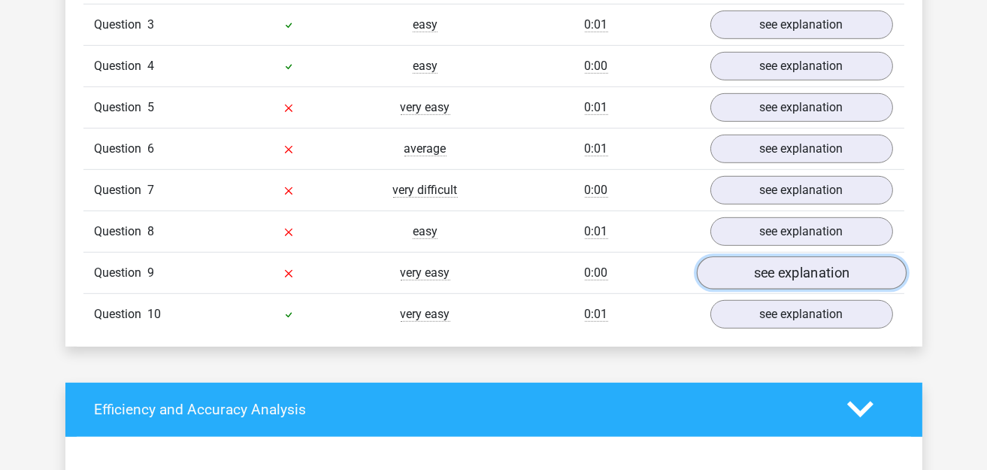
click at [795, 256] on link "see explanation" at bounding box center [801, 272] width 210 height 33
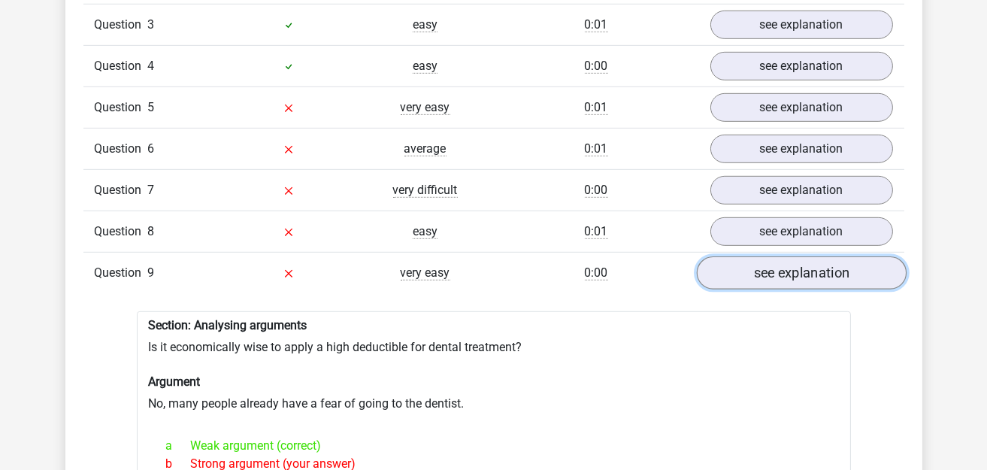
click at [795, 256] on link "see explanation" at bounding box center [801, 272] width 210 height 33
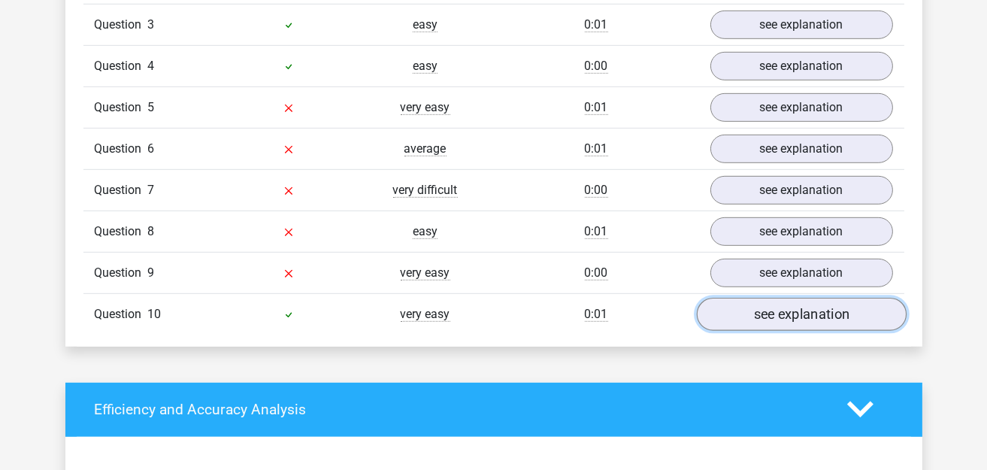
click at [791, 298] on link "see explanation" at bounding box center [801, 314] width 210 height 33
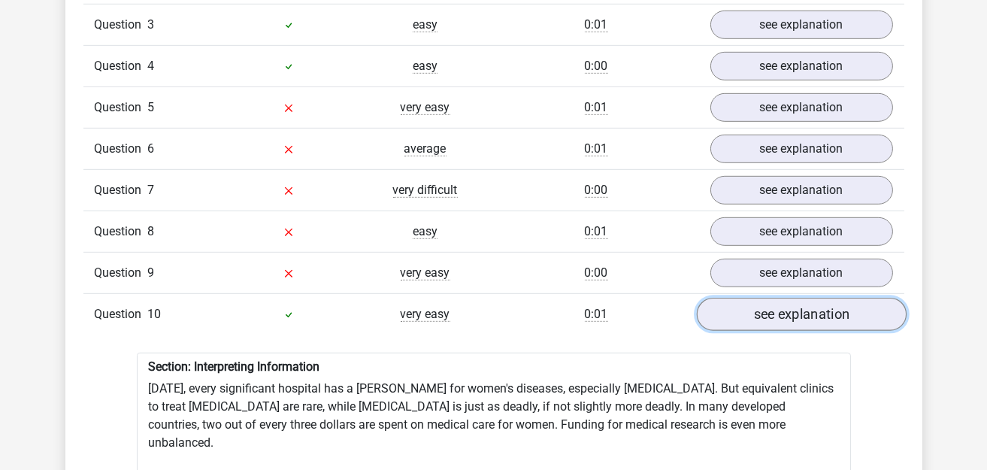
click at [791, 298] on link "see explanation" at bounding box center [801, 314] width 210 height 33
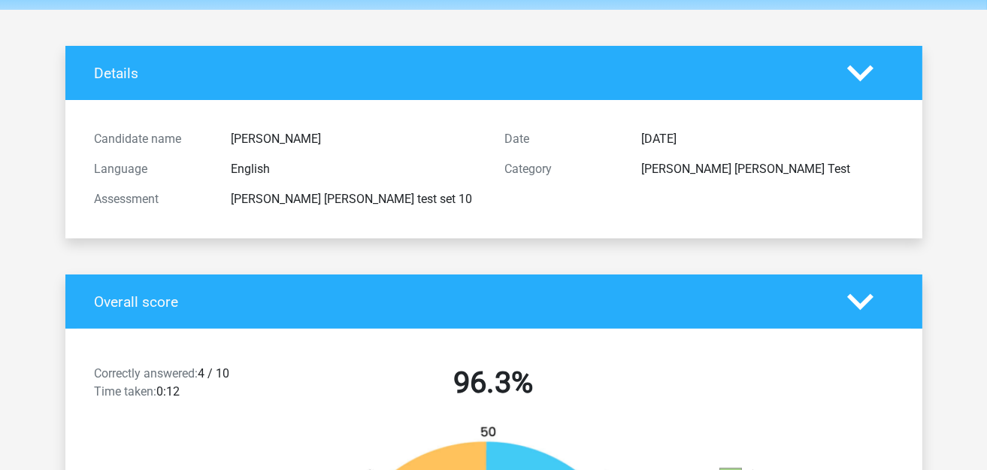
scroll to position [0, 0]
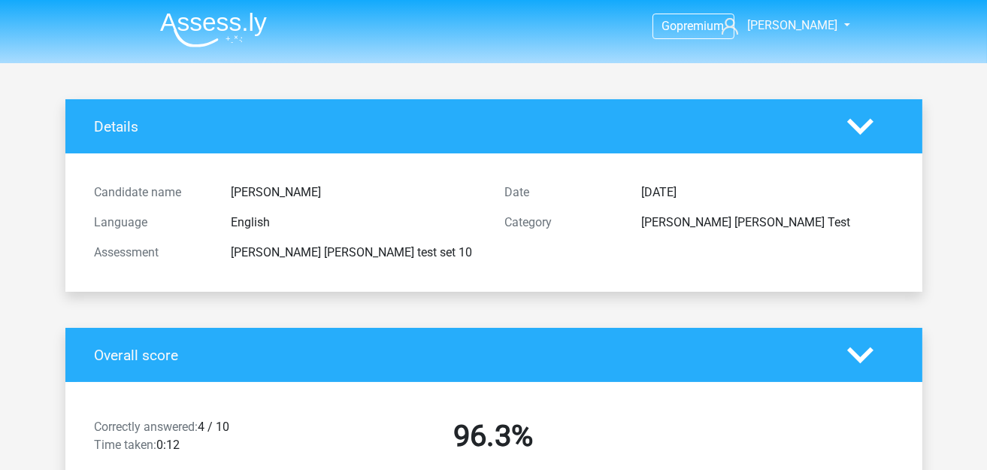
click at [202, 45] on img at bounding box center [213, 29] width 107 height 35
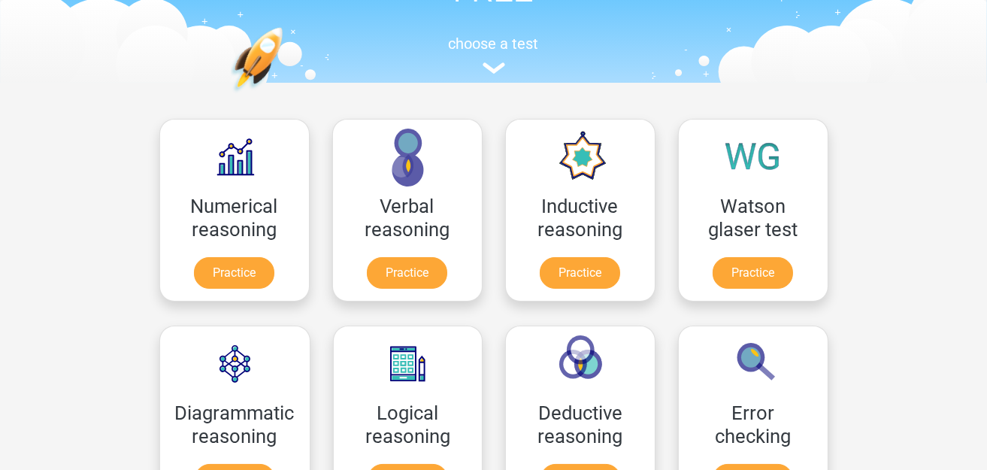
scroll to position [150, 0]
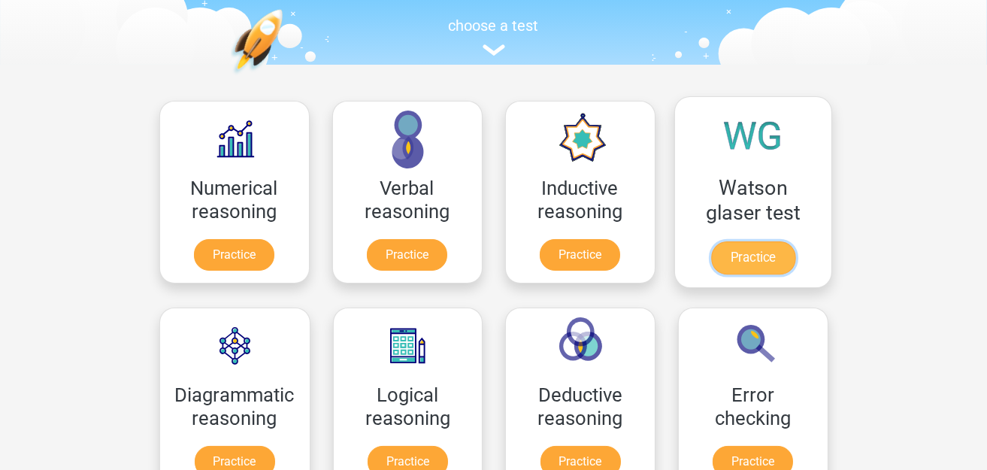
click at [714, 241] on link "Practice" at bounding box center [752, 257] width 84 height 33
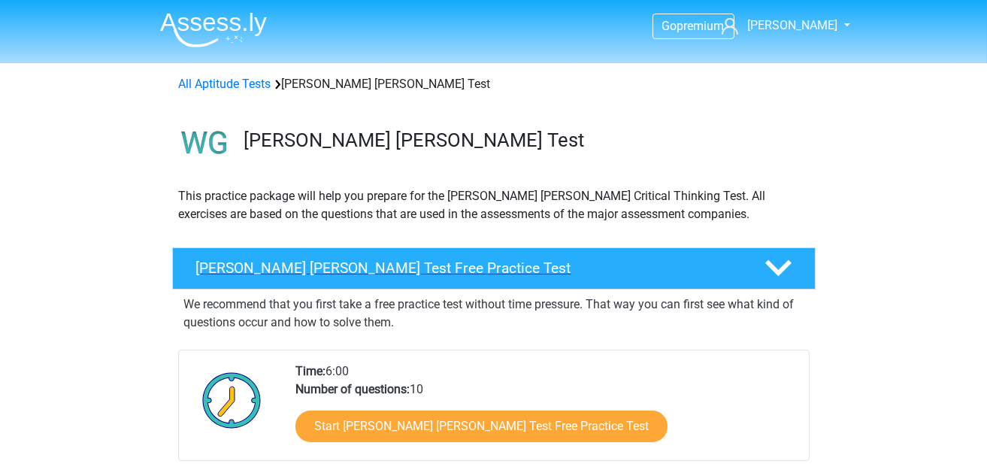
click at [648, 267] on h4 "[PERSON_NAME] [PERSON_NAME] Test Free Practice Test" at bounding box center [468, 267] width 544 height 17
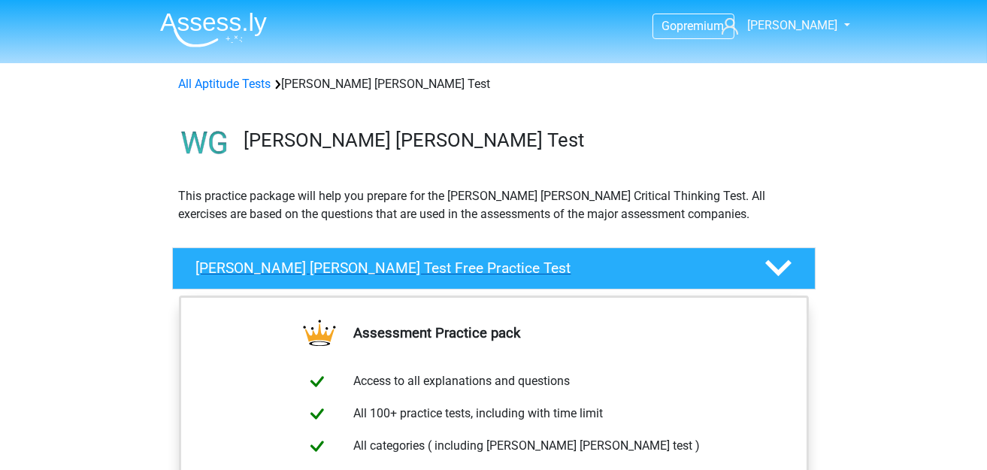
click at [647, 267] on h4 "[PERSON_NAME] [PERSON_NAME] Test Free Practice Test" at bounding box center [468, 267] width 544 height 17
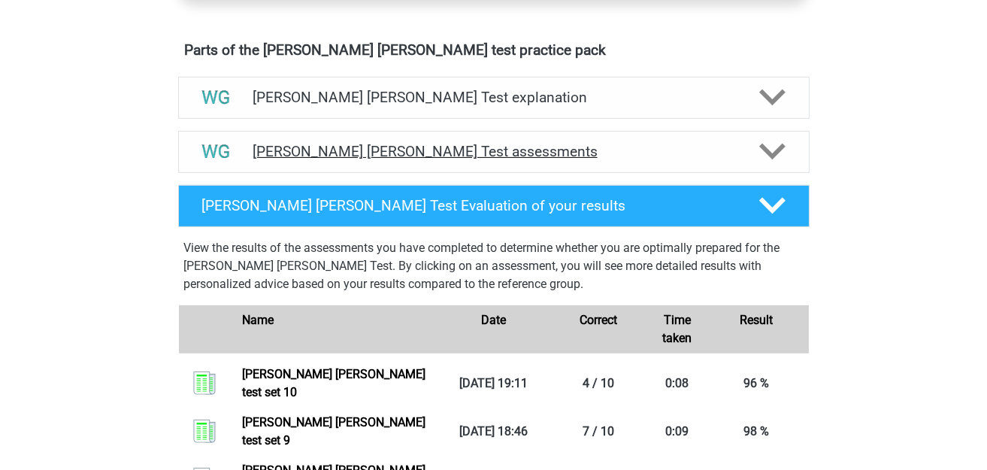
click at [498, 153] on h4 "Watson Glaser Test assessments" at bounding box center [494, 151] width 482 height 17
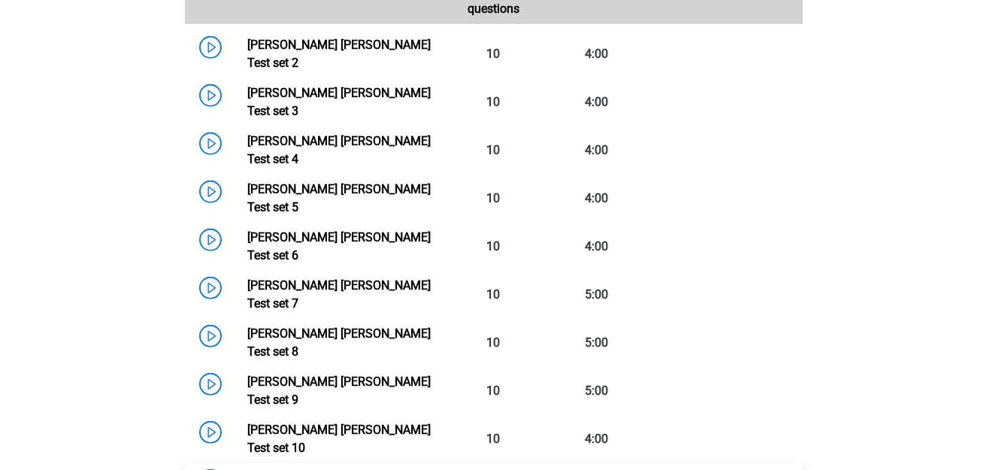
scroll to position [1202, 0]
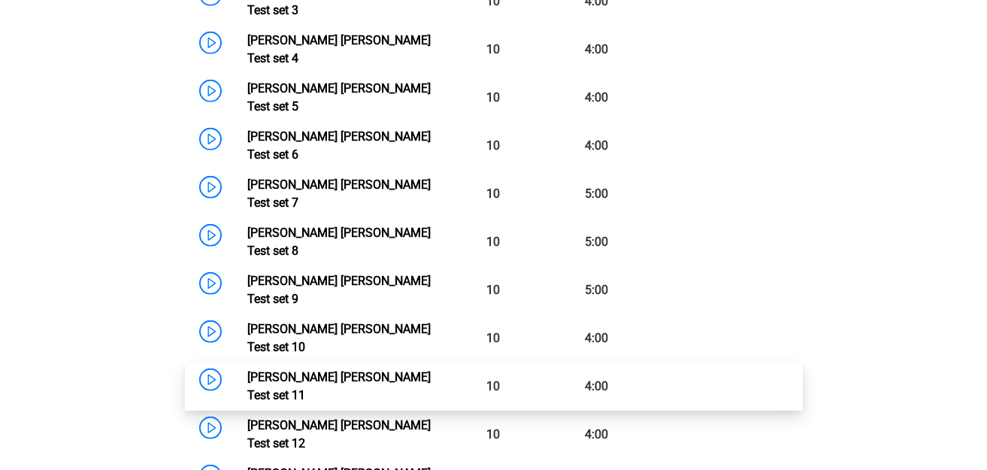
click at [247, 370] on link "Watson Glaser Test set 11" at bounding box center [338, 386] width 183 height 32
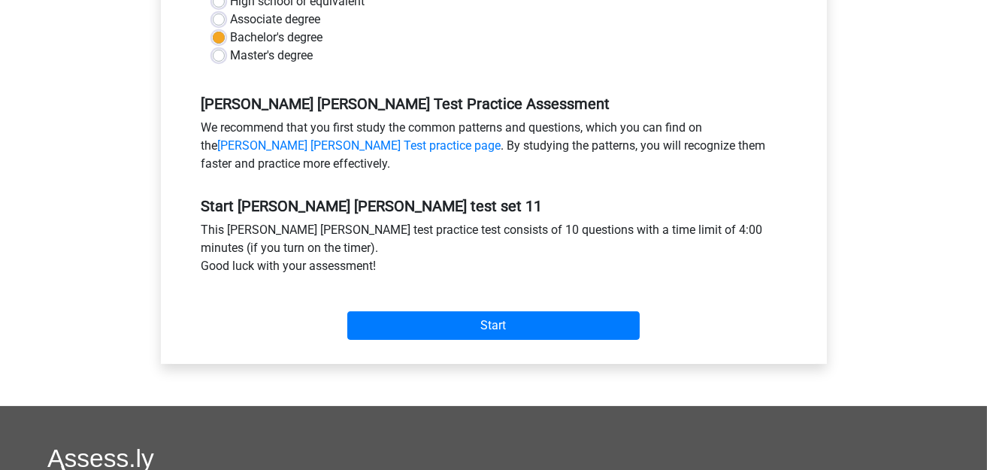
scroll to position [451, 0]
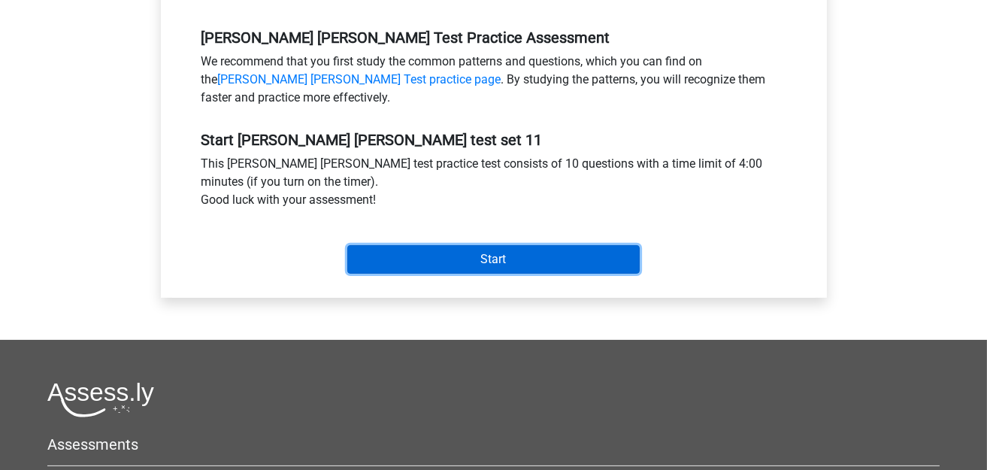
click at [469, 267] on input "Start" at bounding box center [493, 259] width 292 height 29
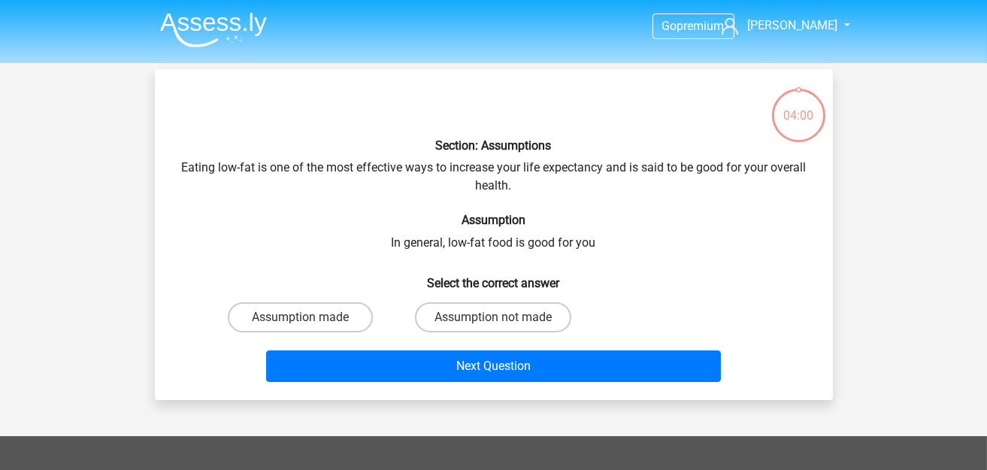
click at [452, 298] on div "Assumption not made" at bounding box center [493, 317] width 193 height 42
click at [457, 321] on label "Assumption not made" at bounding box center [493, 317] width 156 height 30
click at [493, 321] on input "Assumption not made" at bounding box center [498, 322] width 10 height 10
radio input "true"
click at [443, 385] on div "Next Question" at bounding box center [494, 369] width 580 height 38
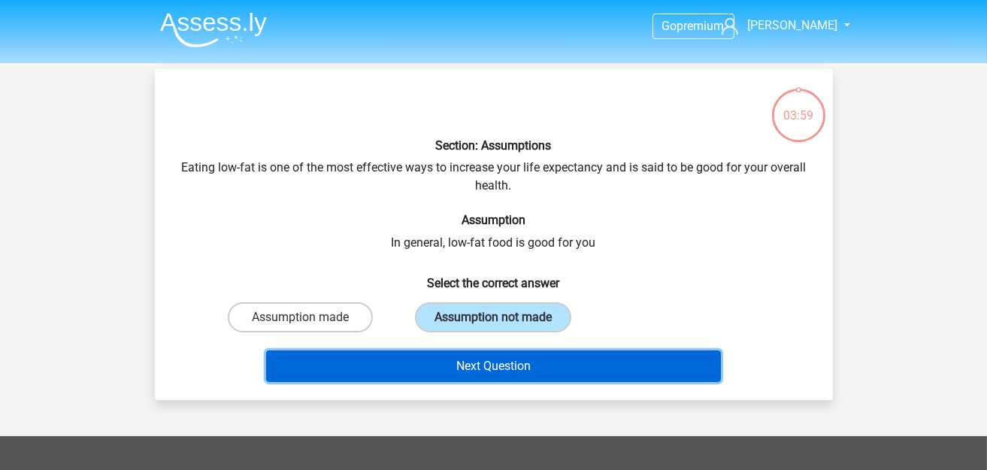
click at [373, 353] on button "Next Question" at bounding box center [493, 366] width 455 height 32
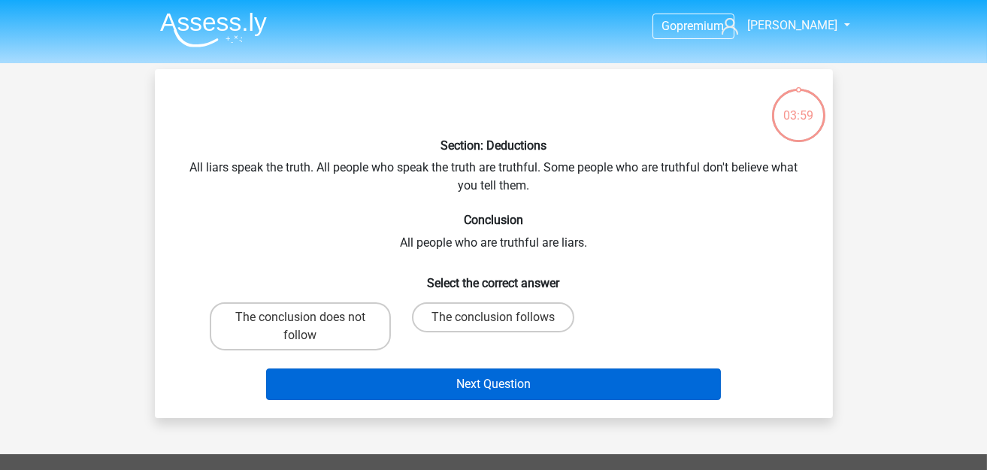
scroll to position [68, 0]
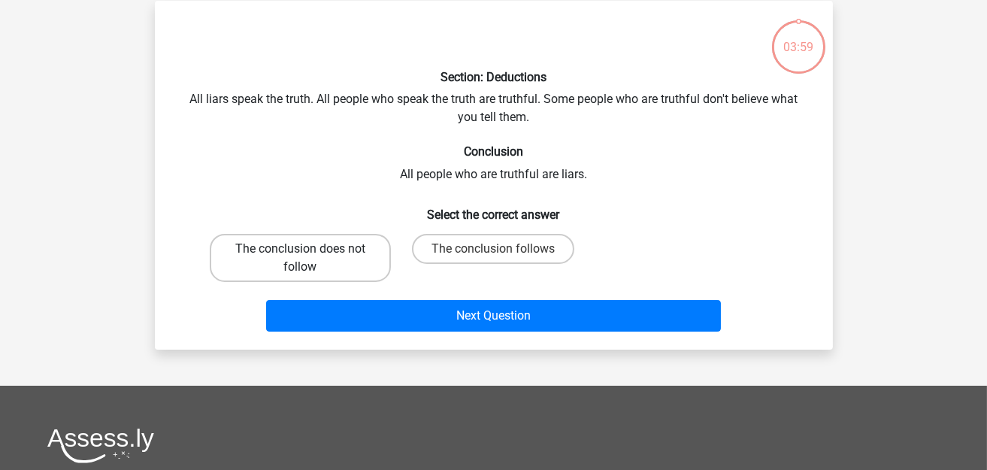
click at [298, 240] on label "The conclusion does not follow" at bounding box center [300, 258] width 181 height 48
click at [300, 249] on input "The conclusion does not follow" at bounding box center [305, 254] width 10 height 10
radio input "true"
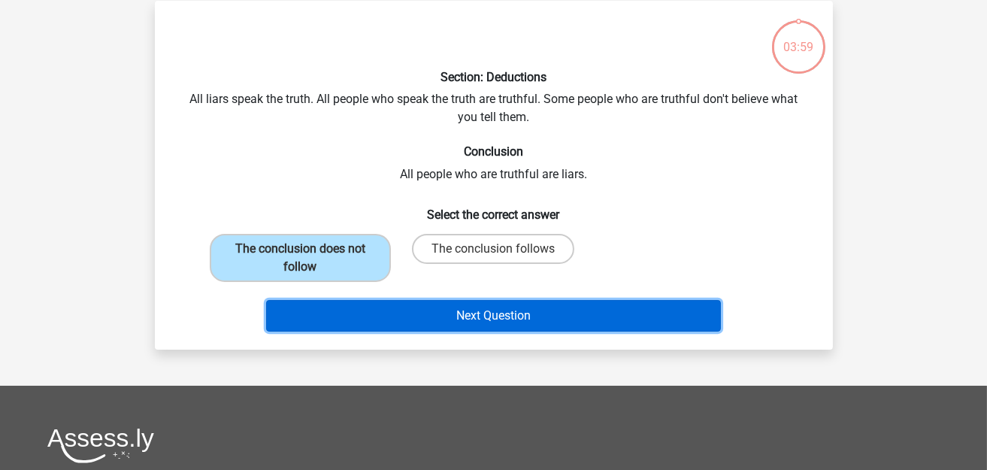
click at [376, 304] on button "Next Question" at bounding box center [493, 316] width 455 height 32
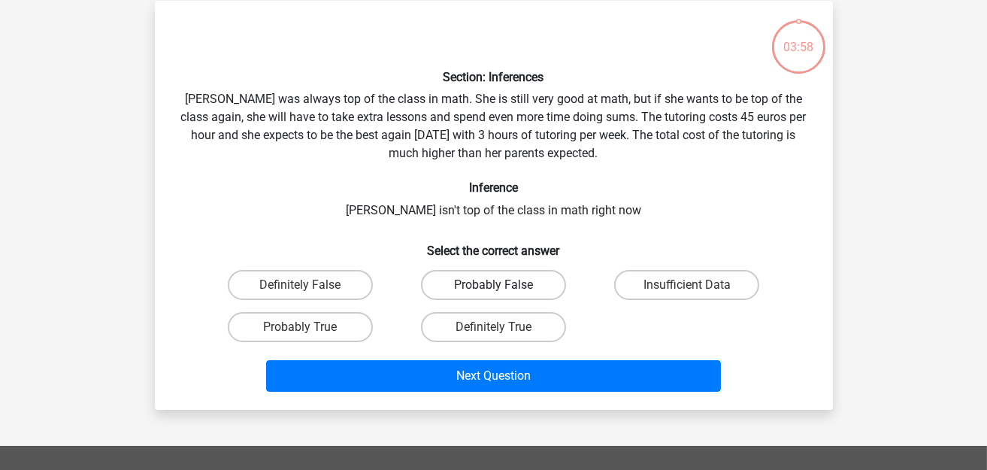
click at [455, 287] on label "Probably False" at bounding box center [493, 285] width 145 height 30
click at [493, 287] on input "Probably False" at bounding box center [498, 290] width 10 height 10
radio input "true"
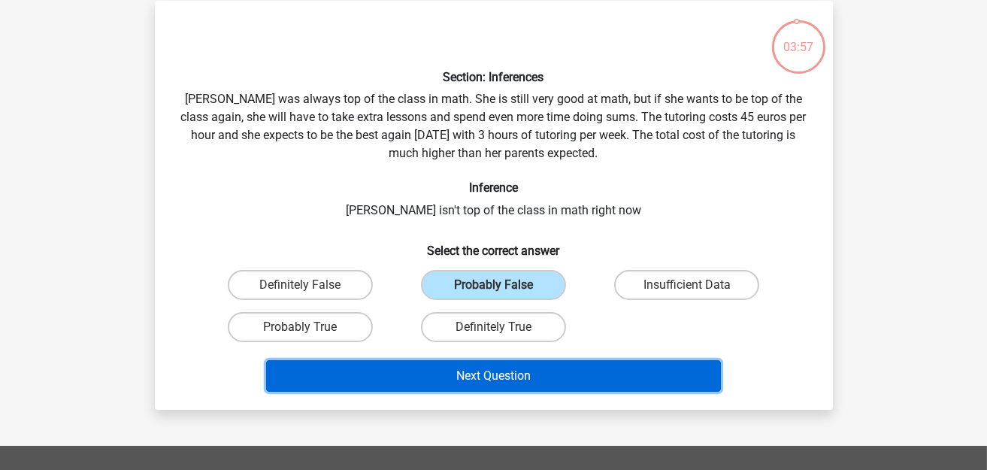
click at [443, 371] on button "Next Question" at bounding box center [493, 376] width 455 height 32
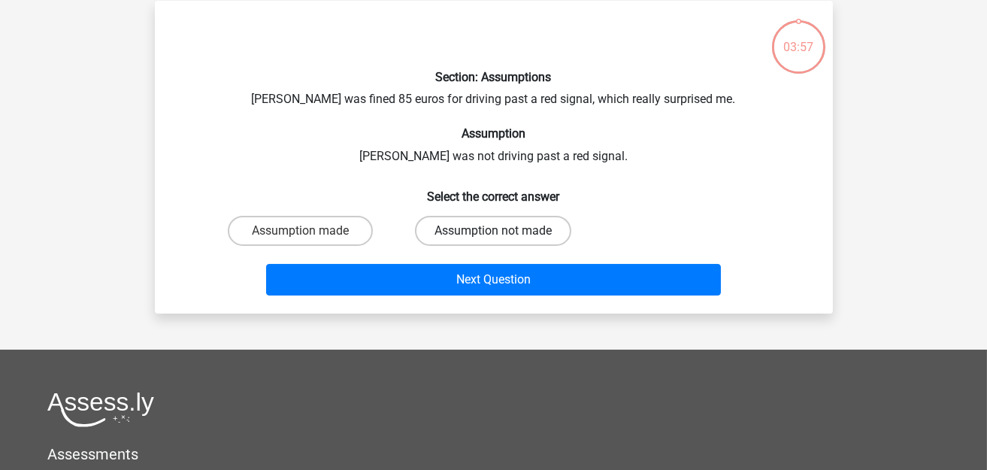
click at [473, 236] on label "Assumption not made" at bounding box center [493, 231] width 156 height 30
click at [493, 236] on input "Assumption not made" at bounding box center [498, 236] width 10 height 10
radio input "true"
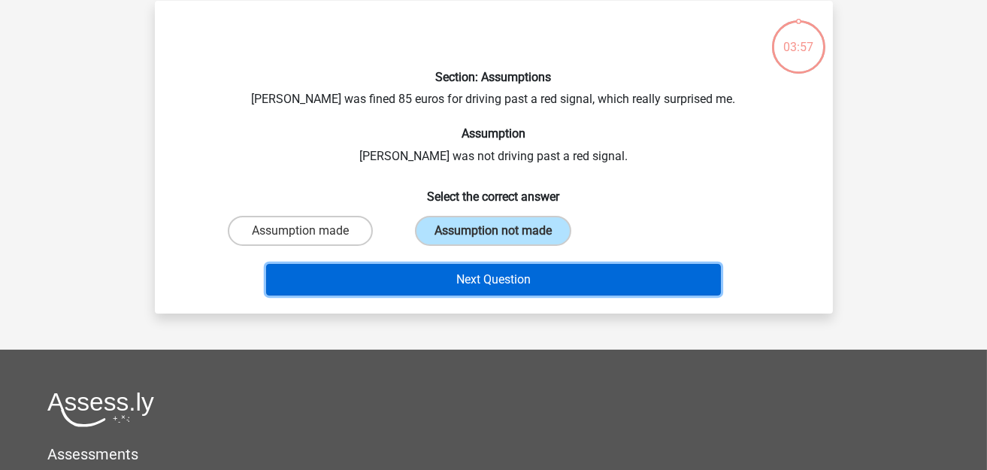
click at [478, 274] on button "Next Question" at bounding box center [493, 280] width 455 height 32
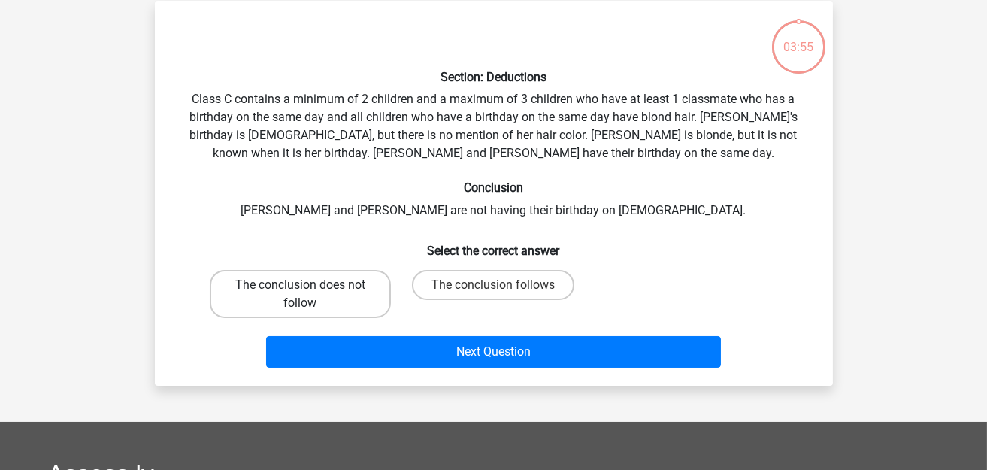
click at [307, 294] on label "The conclusion does not follow" at bounding box center [300, 294] width 181 height 48
click at [307, 294] on input "The conclusion does not follow" at bounding box center [305, 290] width 10 height 10
radio input "true"
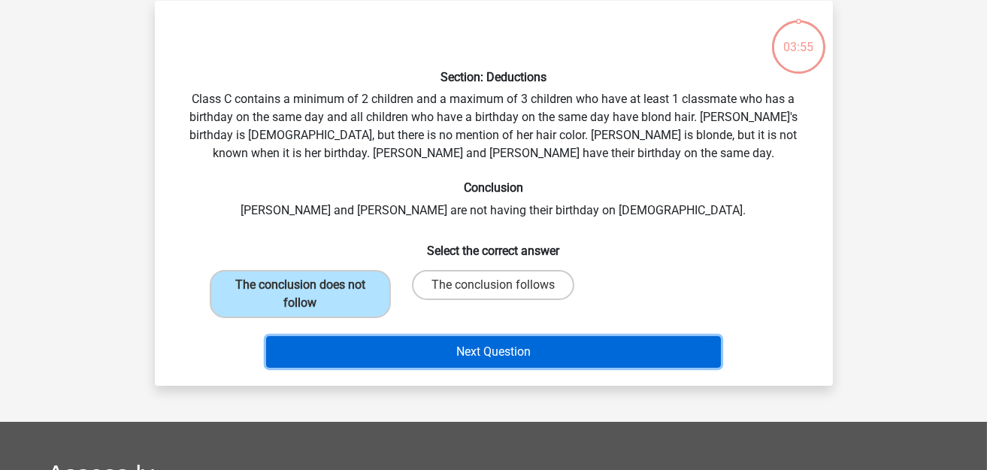
click at [452, 344] on button "Next Question" at bounding box center [493, 352] width 455 height 32
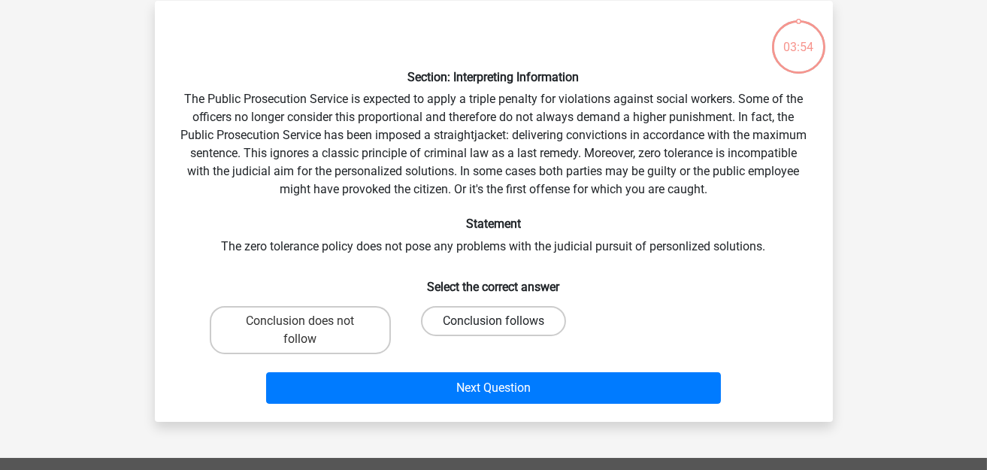
click at [468, 329] on label "Conclusion follows" at bounding box center [493, 321] width 145 height 30
click at [493, 329] on input "Conclusion follows" at bounding box center [498, 326] width 10 height 10
radio input "true"
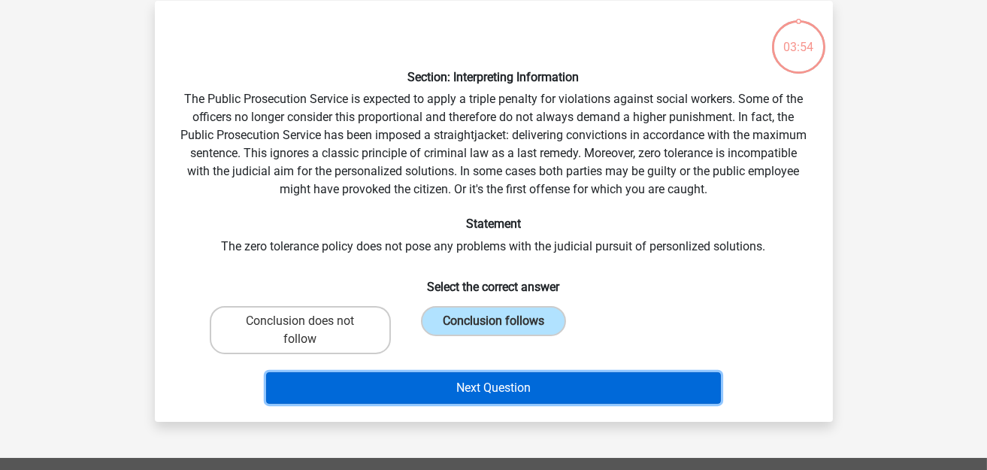
drag, startPoint x: 470, startPoint y: 390, endPoint x: 431, endPoint y: 364, distance: 46.1
click at [469, 391] on button "Next Question" at bounding box center [493, 388] width 455 height 32
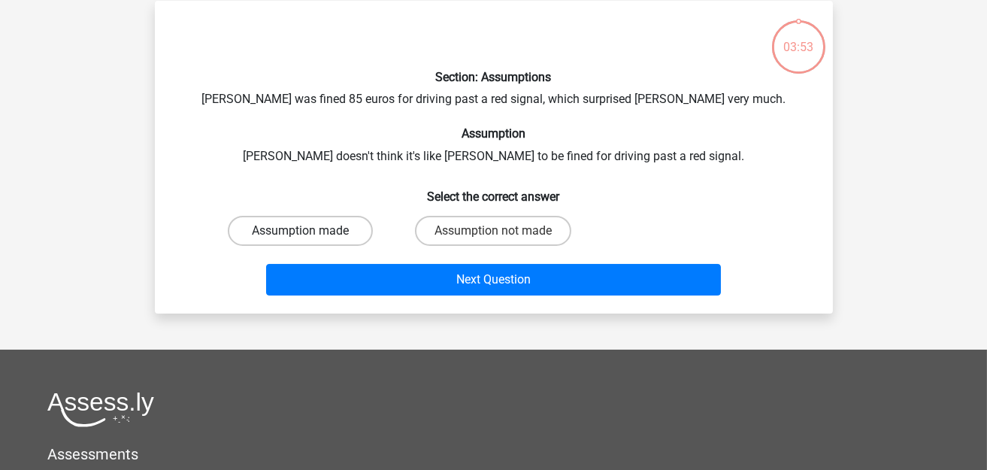
click at [323, 216] on label "Assumption made" at bounding box center [300, 231] width 145 height 30
click at [310, 231] on input "Assumption made" at bounding box center [305, 236] width 10 height 10
radio input "true"
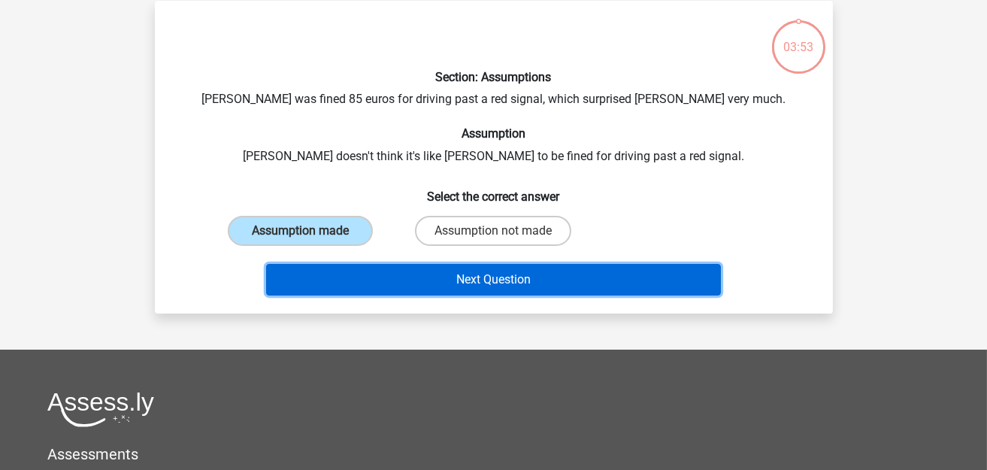
click at [370, 271] on button "Next Question" at bounding box center [493, 280] width 455 height 32
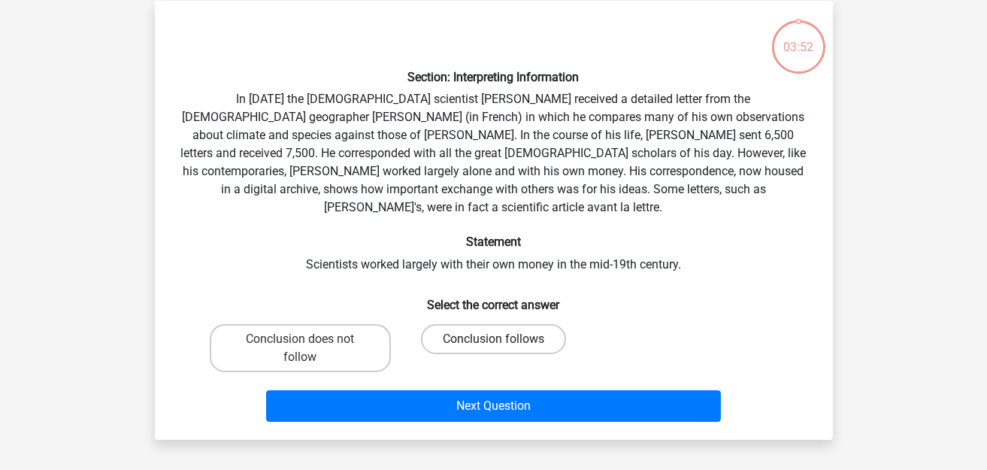
click at [476, 324] on label "Conclusion follows" at bounding box center [493, 339] width 145 height 30
click at [493, 339] on input "Conclusion follows" at bounding box center [498, 344] width 10 height 10
radio input "true"
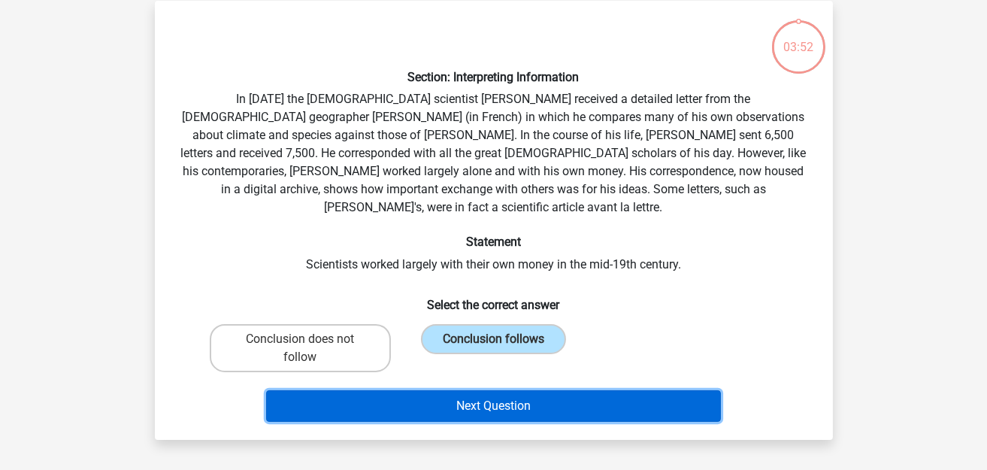
click at [460, 390] on button "Next Question" at bounding box center [493, 406] width 455 height 32
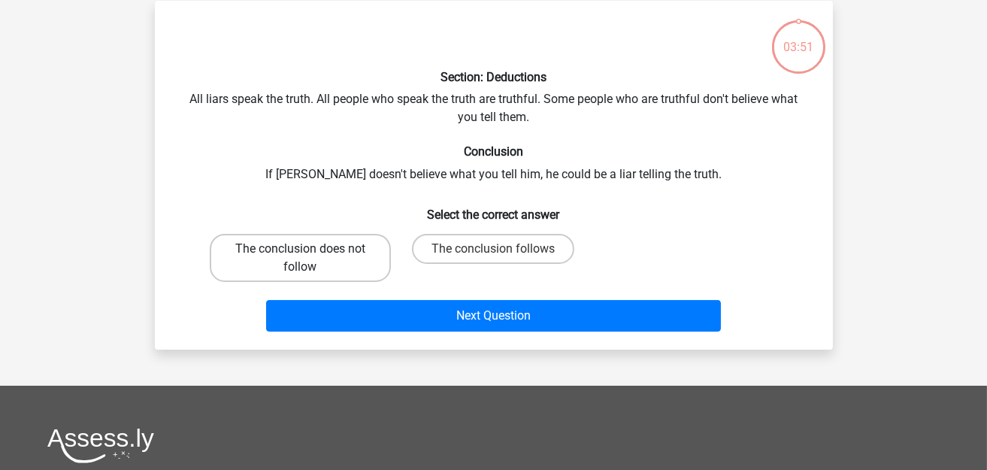
click at [307, 259] on label "The conclusion does not follow" at bounding box center [300, 258] width 181 height 48
click at [307, 259] on input "The conclusion does not follow" at bounding box center [305, 254] width 10 height 10
radio input "true"
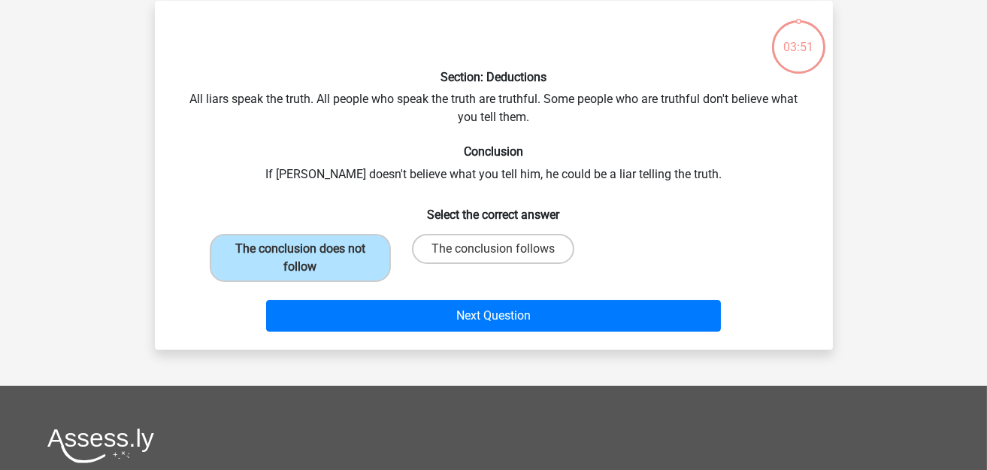
click at [425, 333] on div "Next Question" at bounding box center [494, 319] width 580 height 38
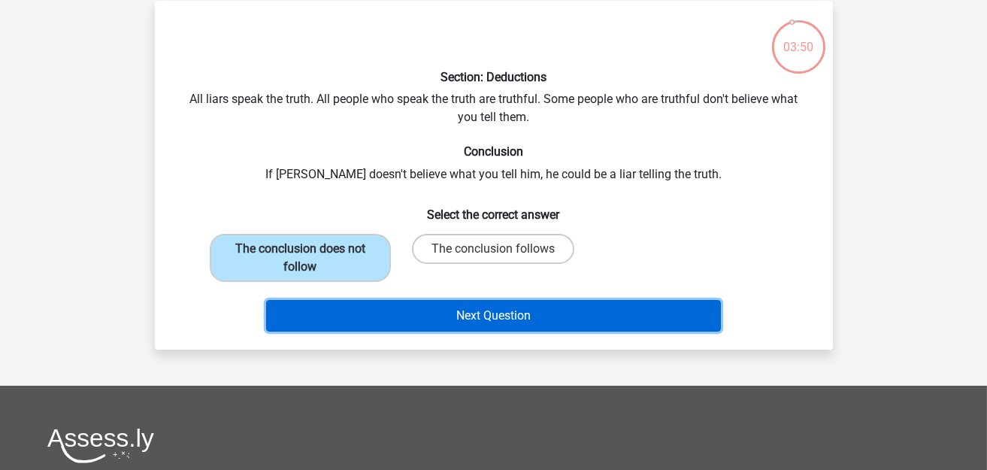
click at [435, 324] on button "Next Question" at bounding box center [493, 316] width 455 height 32
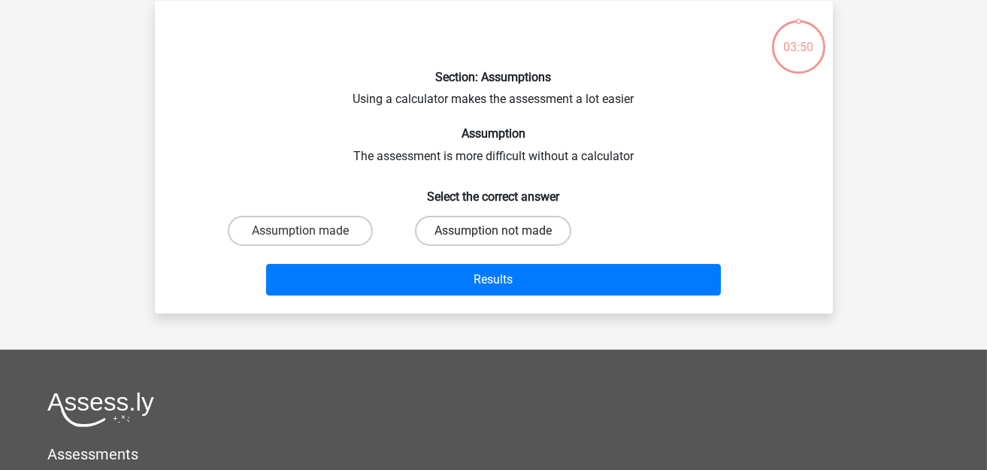
drag, startPoint x: 476, startPoint y: 238, endPoint x: 468, endPoint y: 262, distance: 25.2
click at [475, 238] on label "Assumption not made" at bounding box center [493, 231] width 156 height 30
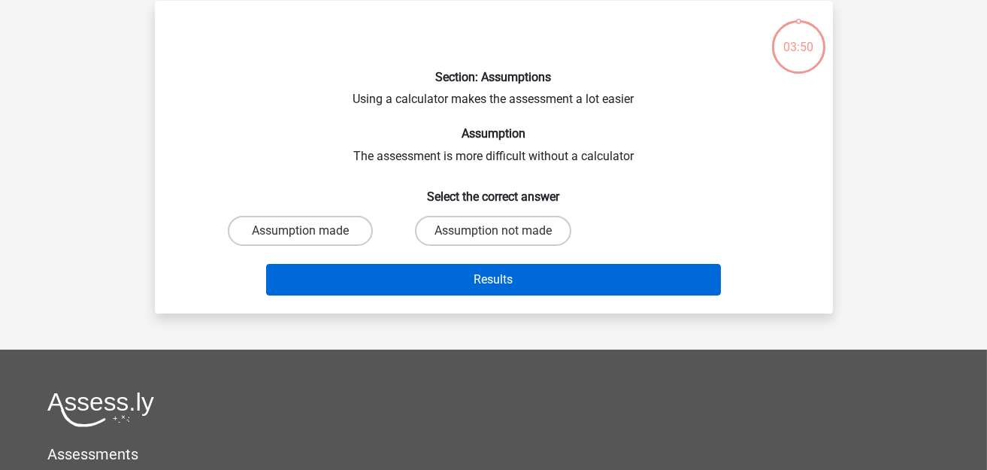
click at [493, 238] on input "Assumption not made" at bounding box center [498, 236] width 10 height 10
radio input "true"
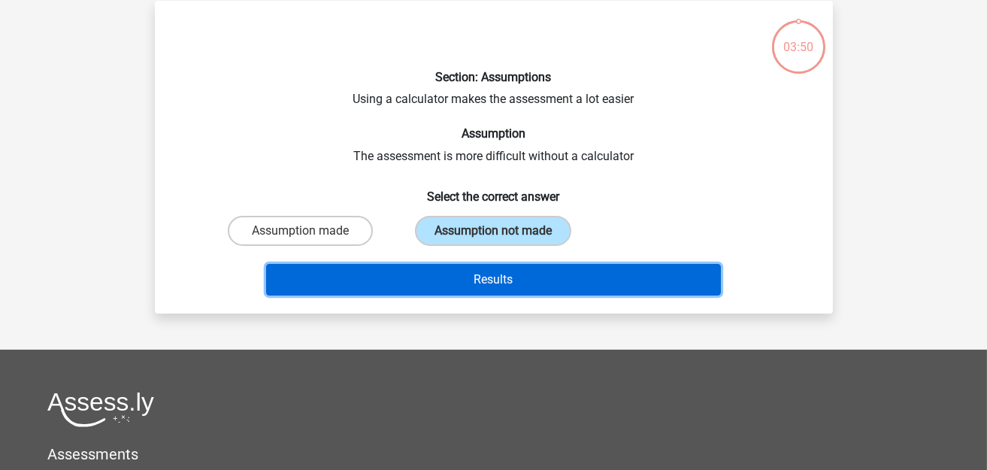
click at [468, 280] on button "Results" at bounding box center [493, 280] width 455 height 32
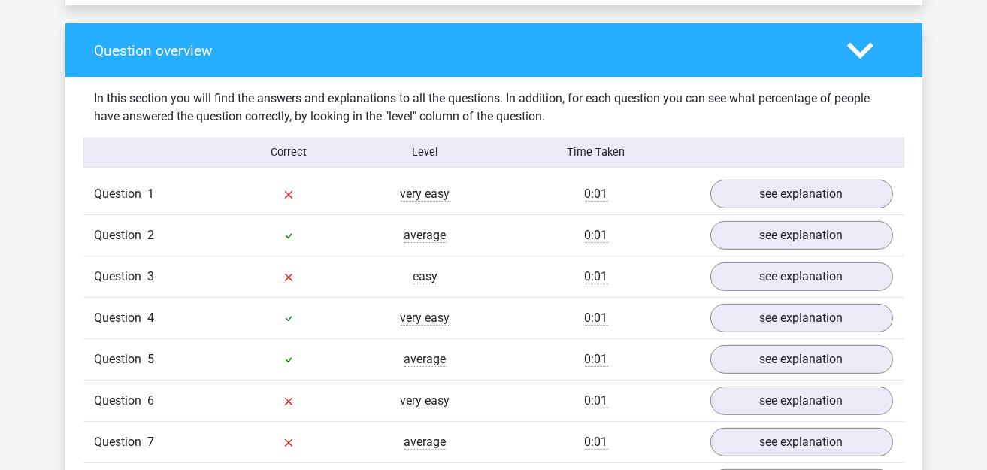
scroll to position [1127, 0]
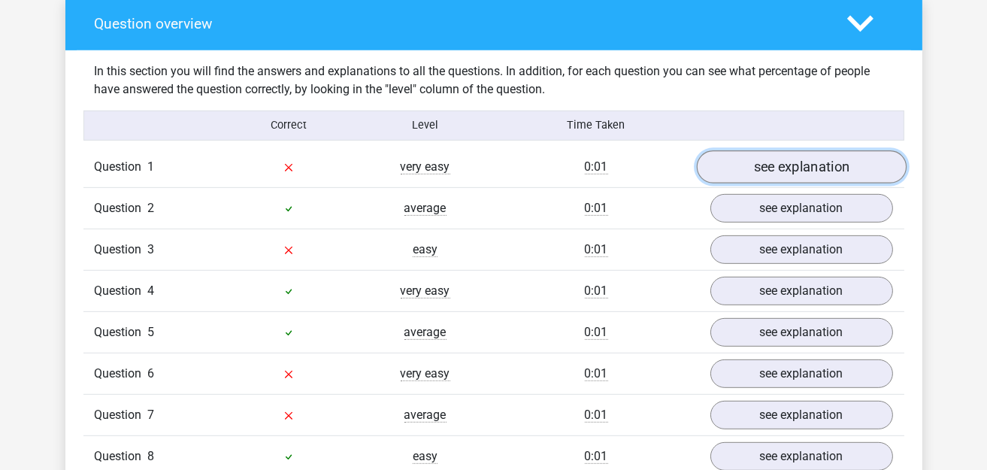
click at [809, 165] on link "see explanation" at bounding box center [801, 166] width 210 height 33
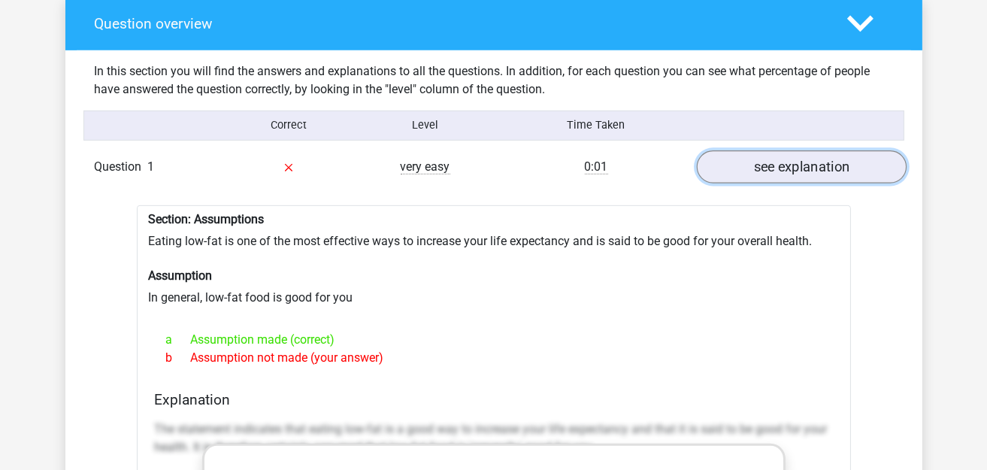
click at [807, 162] on link "see explanation" at bounding box center [801, 166] width 210 height 33
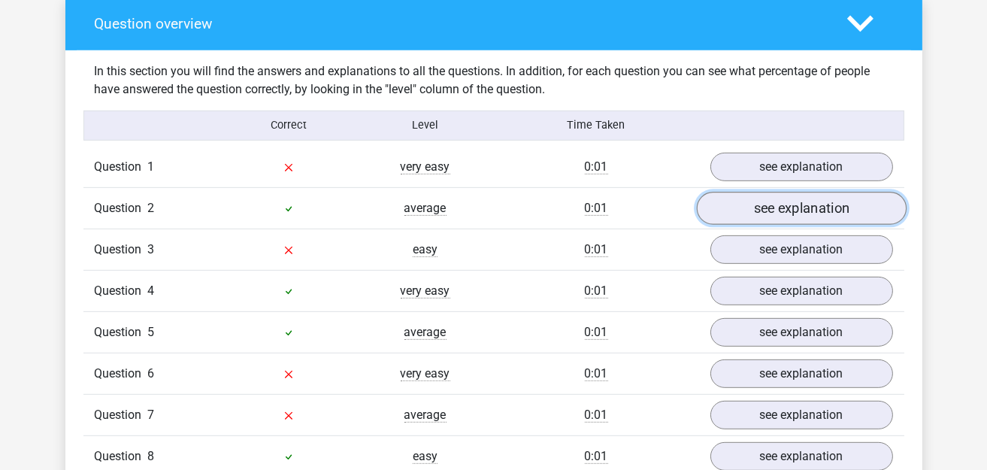
click at [796, 195] on link "see explanation" at bounding box center [801, 208] width 210 height 33
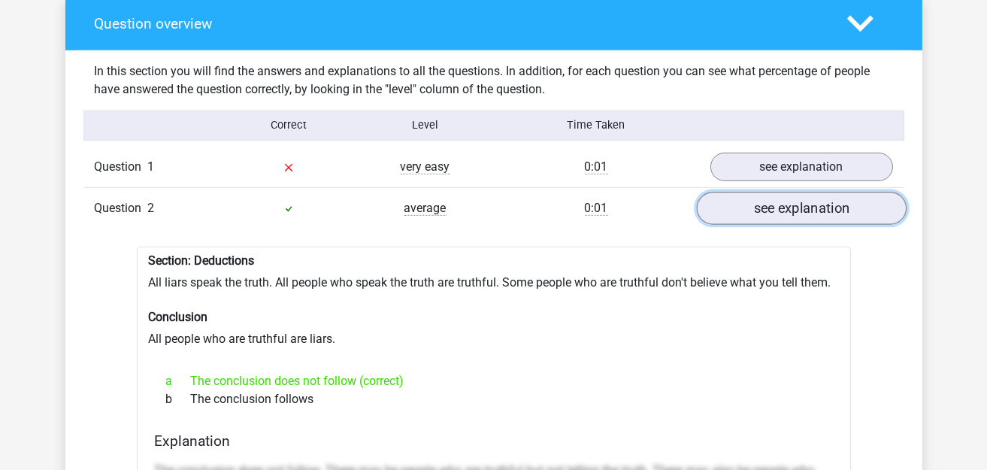
click at [782, 208] on link "see explanation" at bounding box center [801, 208] width 210 height 33
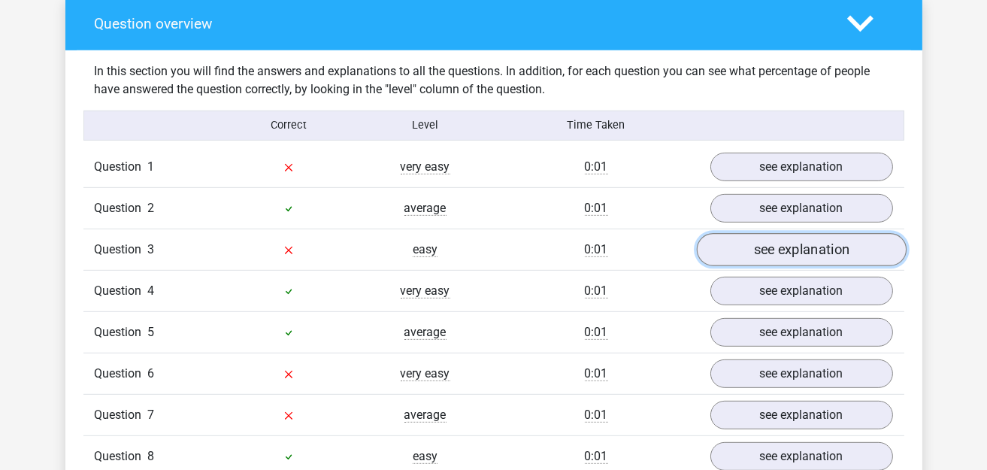
click at [787, 241] on link "see explanation" at bounding box center [801, 249] width 210 height 33
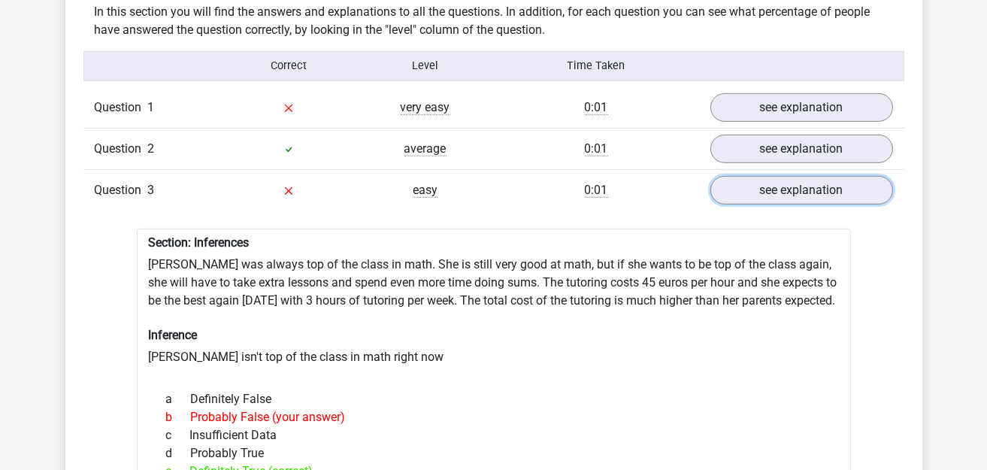
scroll to position [1277, 0]
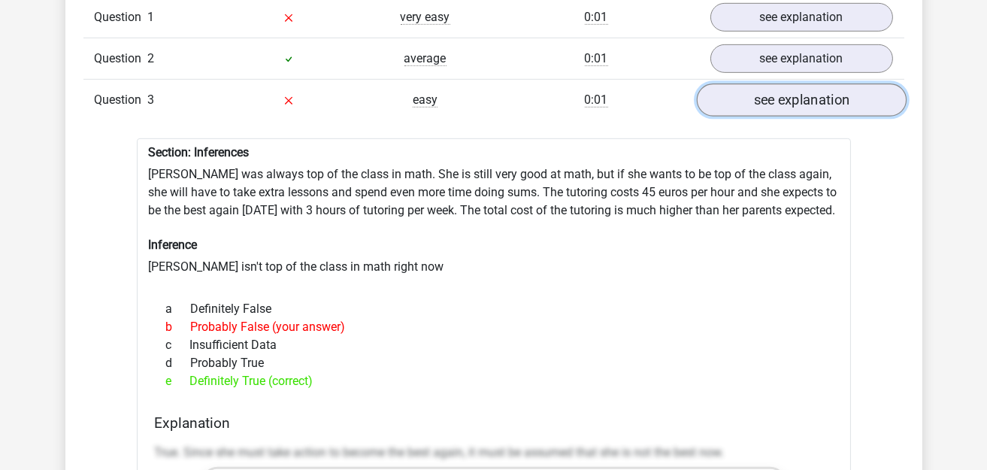
click at [752, 83] on link "see explanation" at bounding box center [801, 99] width 210 height 33
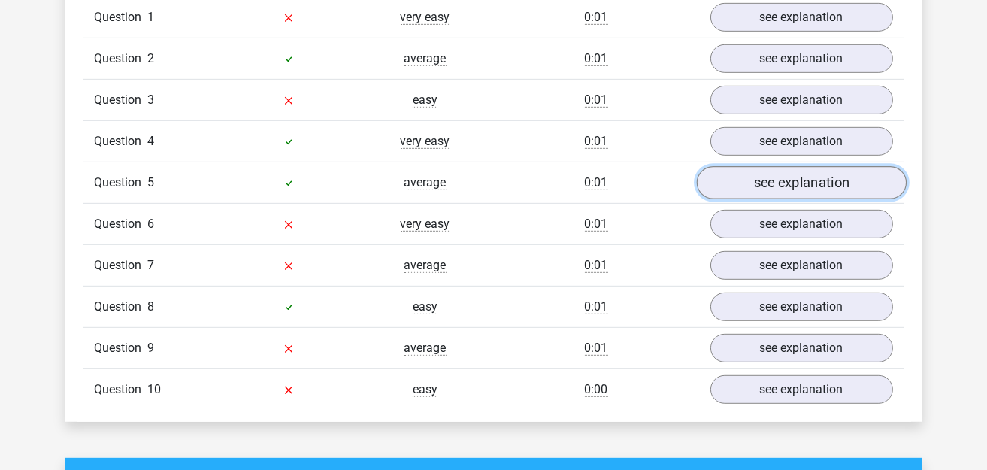
click at [767, 173] on link "see explanation" at bounding box center [801, 182] width 210 height 33
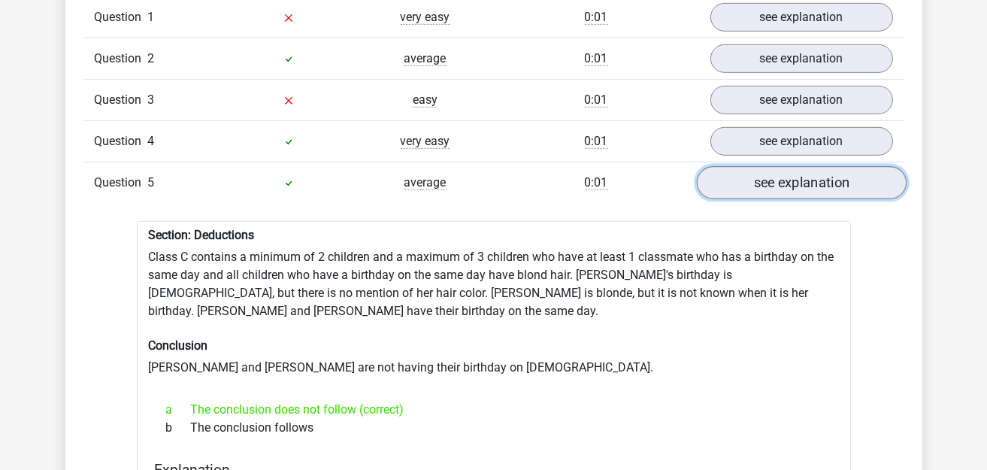
click at [767, 167] on link "see explanation" at bounding box center [801, 182] width 210 height 33
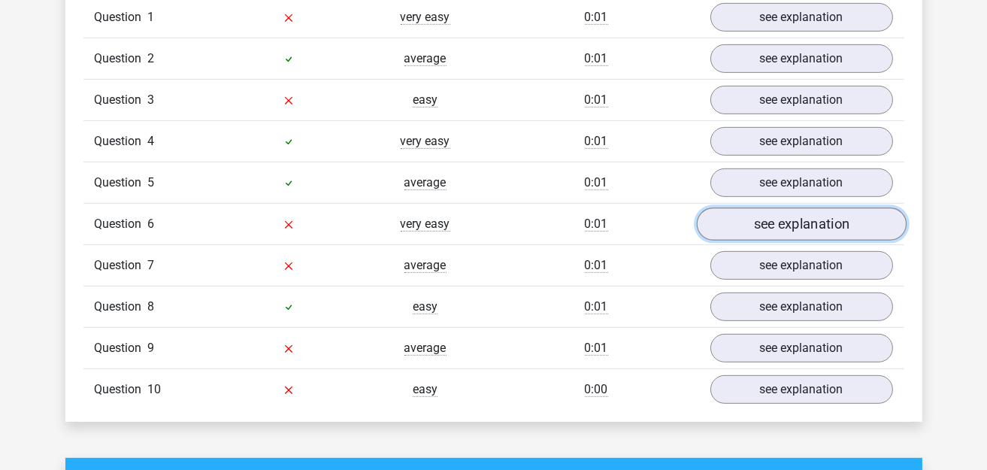
click at [767, 207] on link "see explanation" at bounding box center [801, 223] width 210 height 33
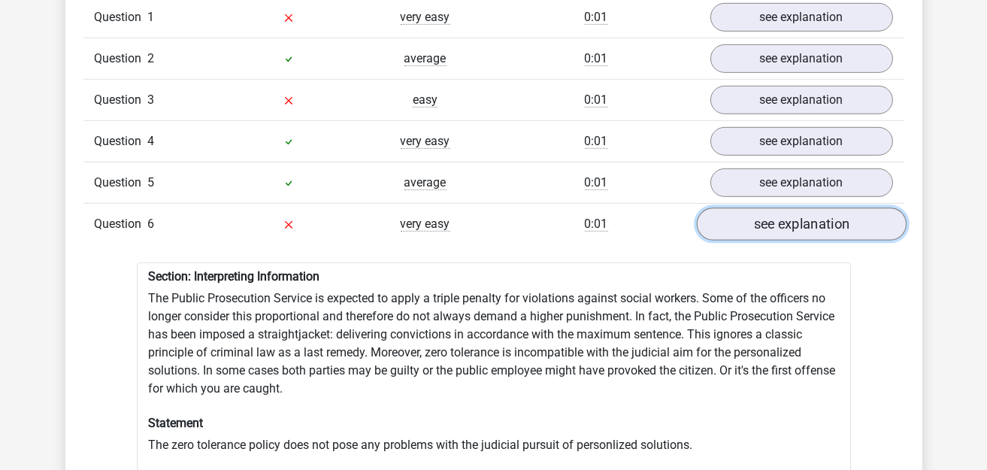
click at [767, 207] on link "see explanation" at bounding box center [801, 223] width 210 height 33
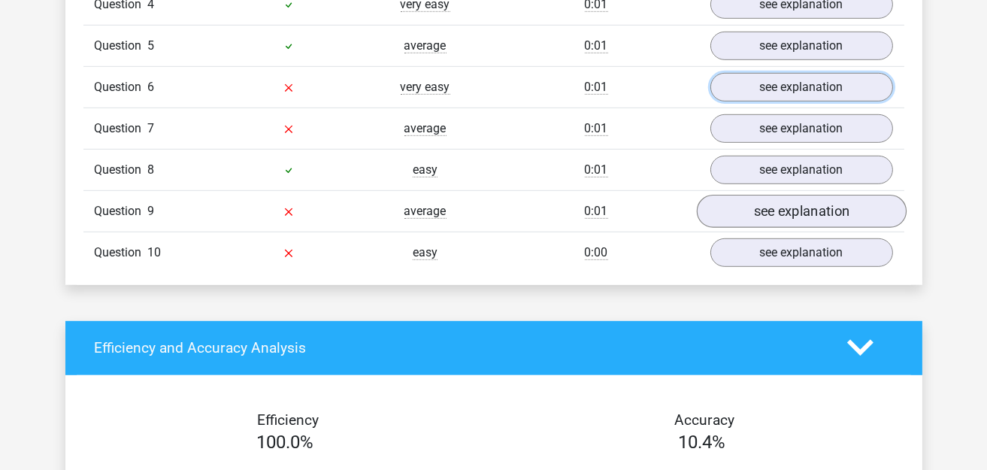
scroll to position [1427, 0]
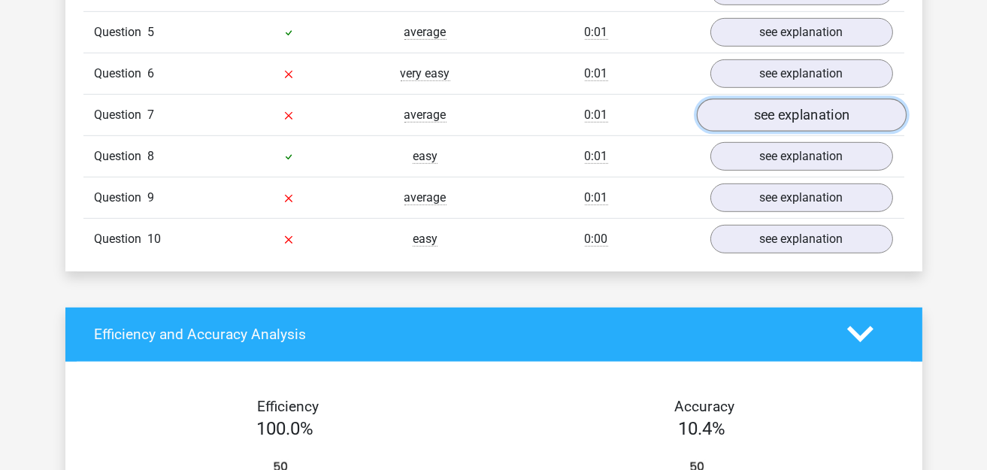
click at [771, 109] on link "see explanation" at bounding box center [801, 114] width 210 height 33
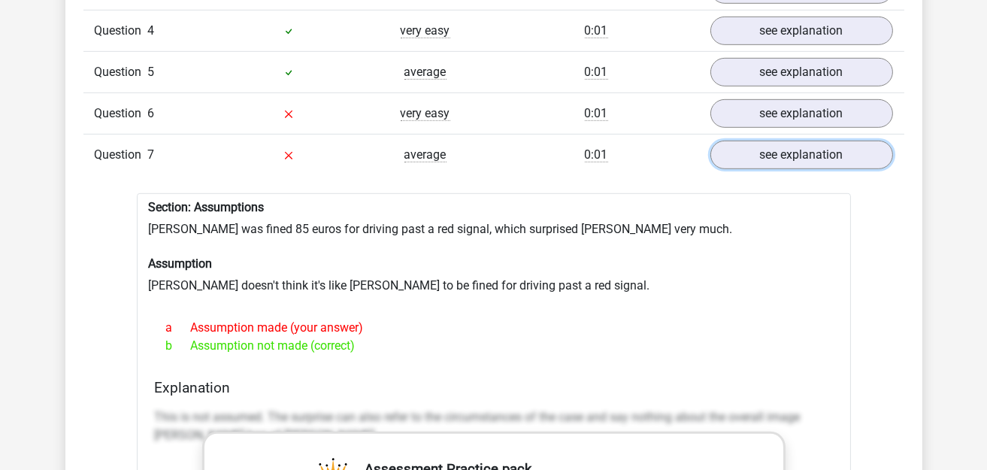
scroll to position [1352, 0]
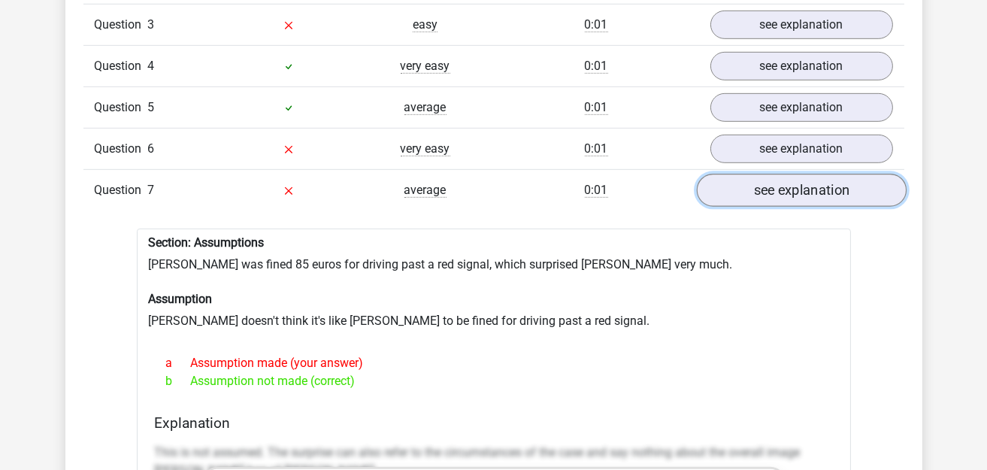
click at [796, 176] on link "see explanation" at bounding box center [801, 190] width 210 height 33
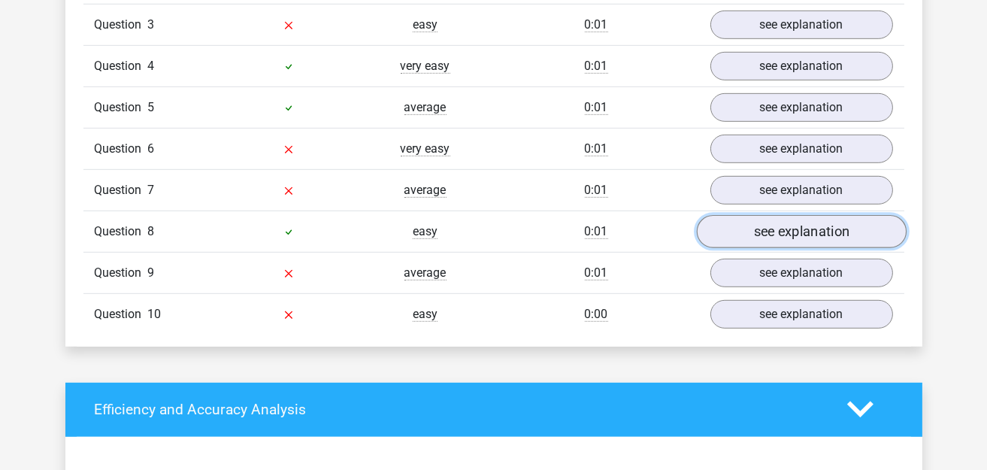
click at [788, 220] on link "see explanation" at bounding box center [801, 231] width 210 height 33
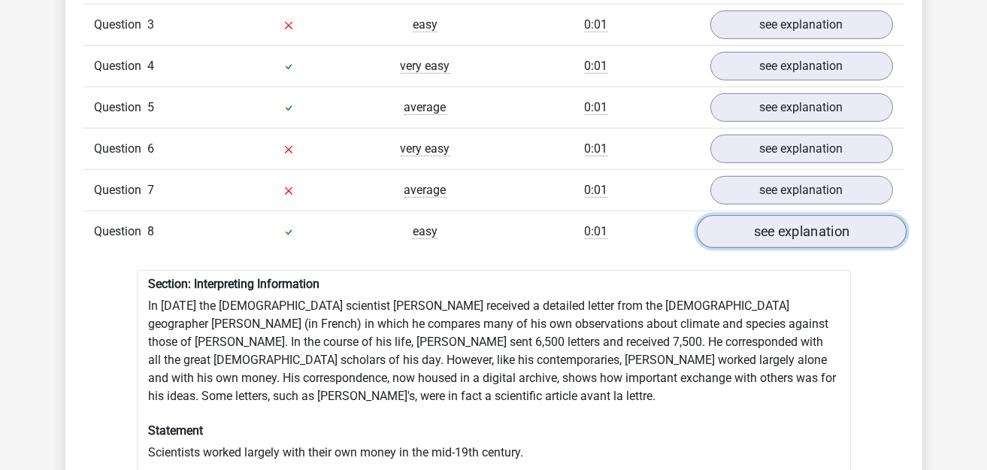
click at [788, 215] on link "see explanation" at bounding box center [801, 231] width 210 height 33
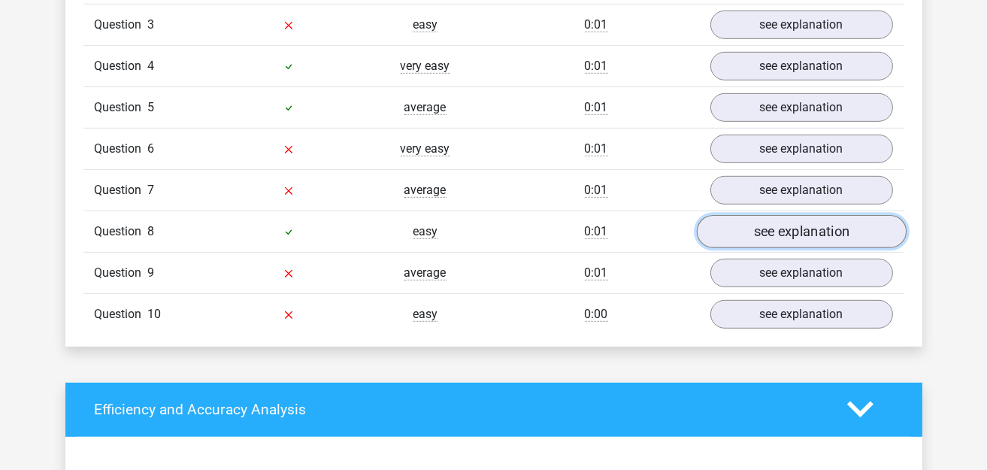
click at [788, 215] on link "see explanation" at bounding box center [801, 231] width 210 height 33
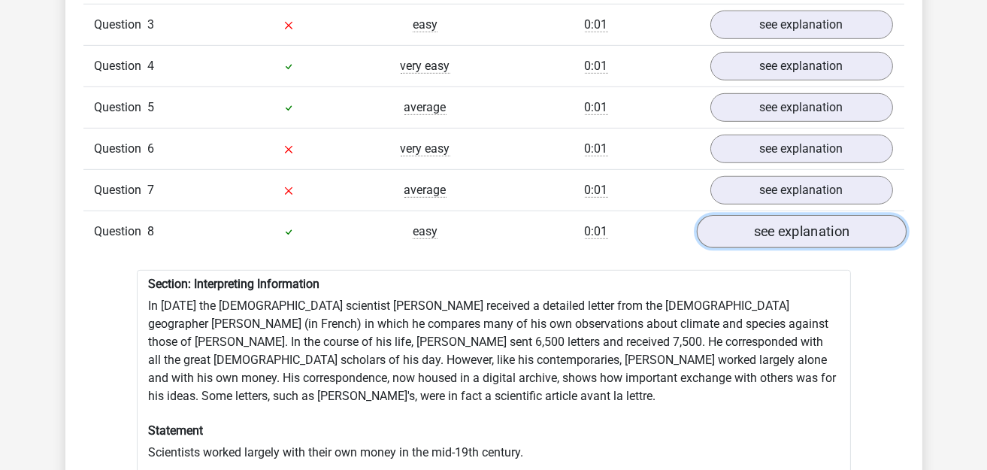
click at [785, 218] on link "see explanation" at bounding box center [801, 231] width 210 height 33
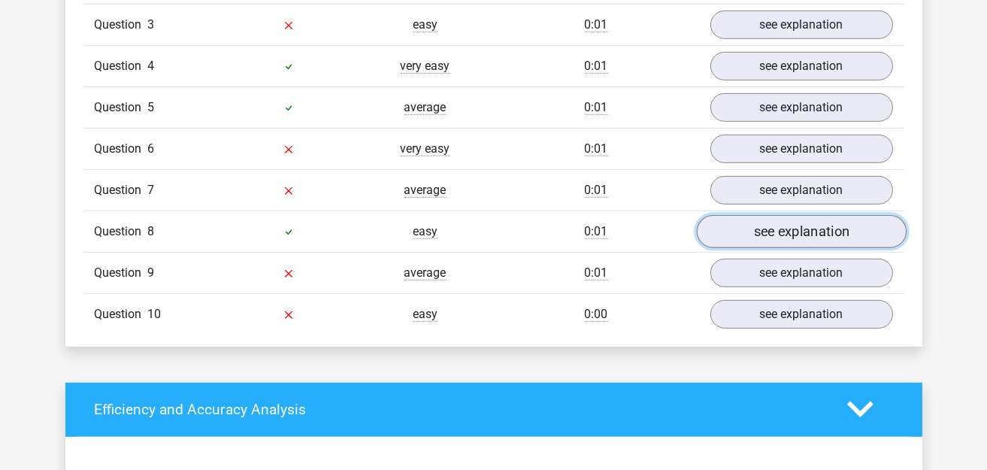
click at [785, 218] on link "see explanation" at bounding box center [801, 231] width 210 height 33
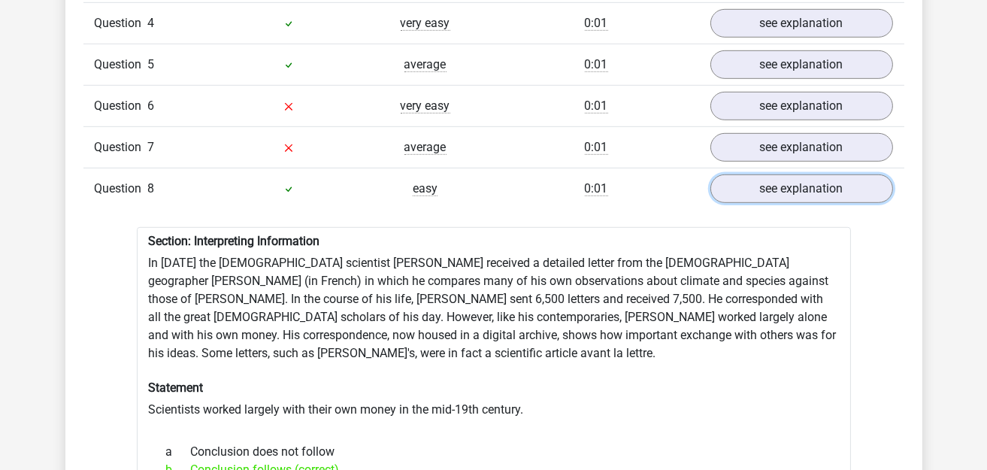
scroll to position [1427, 0]
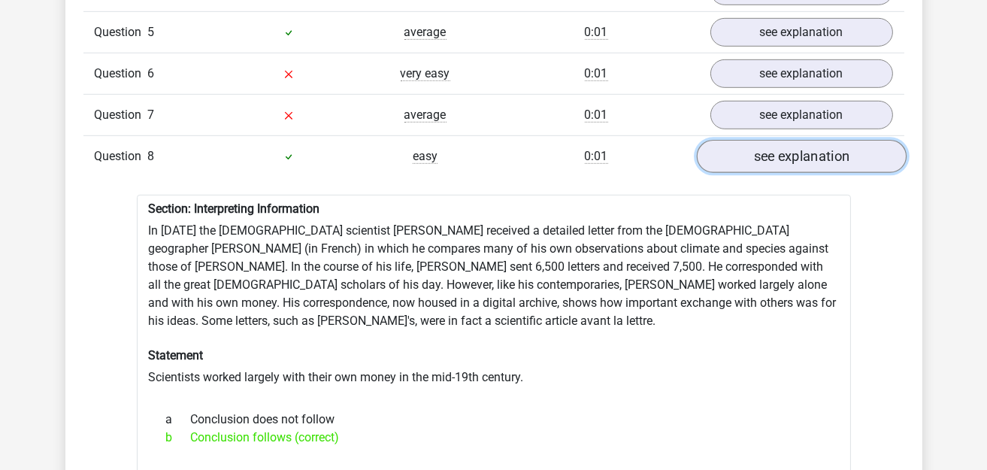
click at [764, 148] on link "see explanation" at bounding box center [801, 156] width 210 height 33
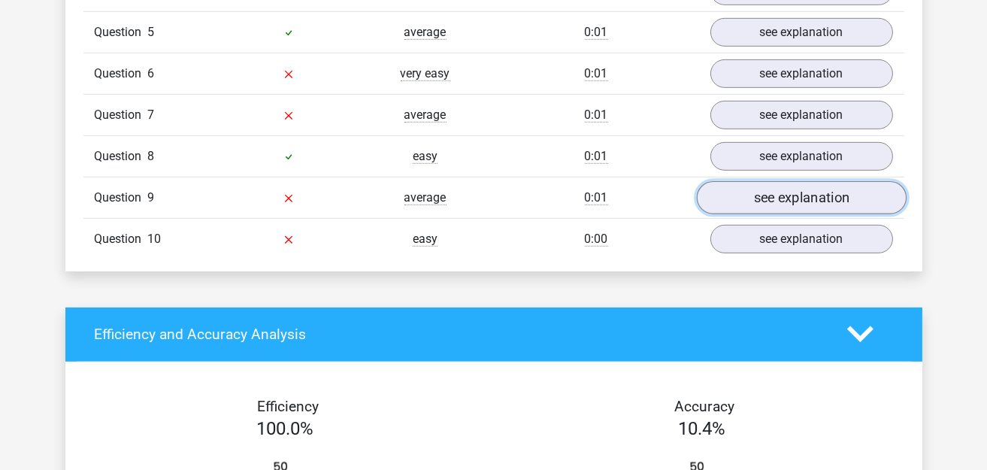
click at [766, 187] on link "see explanation" at bounding box center [801, 197] width 210 height 33
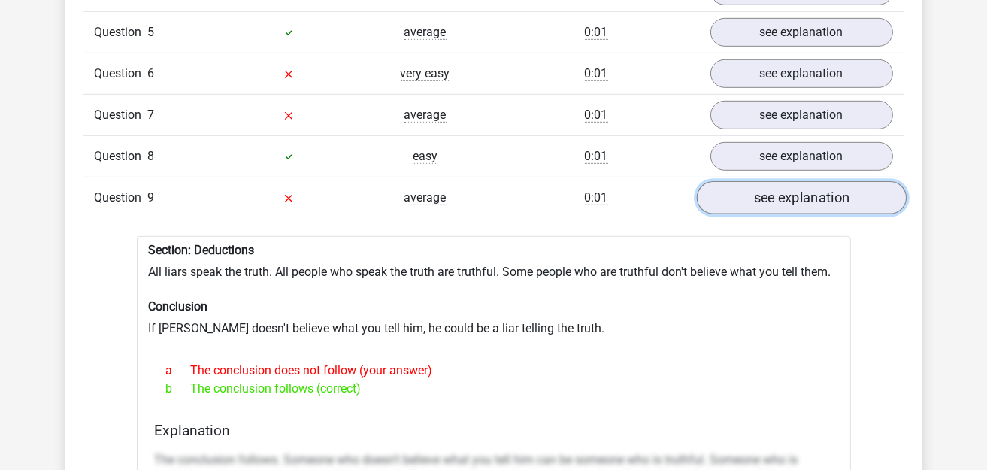
click at [766, 187] on link "see explanation" at bounding box center [801, 197] width 210 height 33
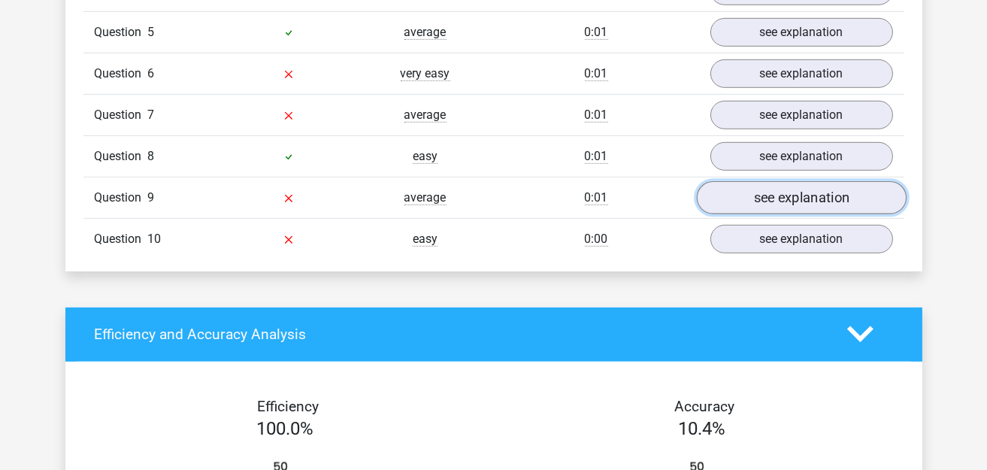
click at [745, 181] on link "see explanation" at bounding box center [801, 197] width 210 height 33
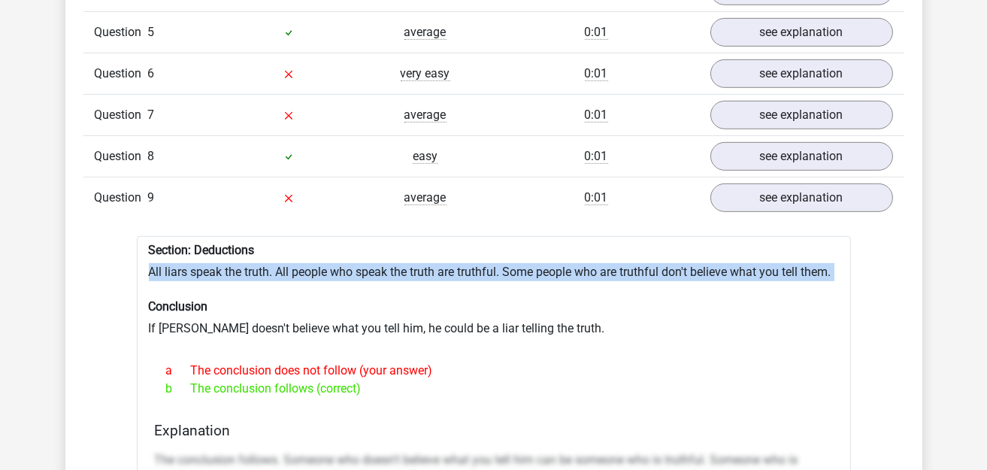
drag, startPoint x: 146, startPoint y: 254, endPoint x: 796, endPoint y: 267, distance: 650.2
copy div "All liars speak the truth. All people who speak the truth are truthful. Some pe…"
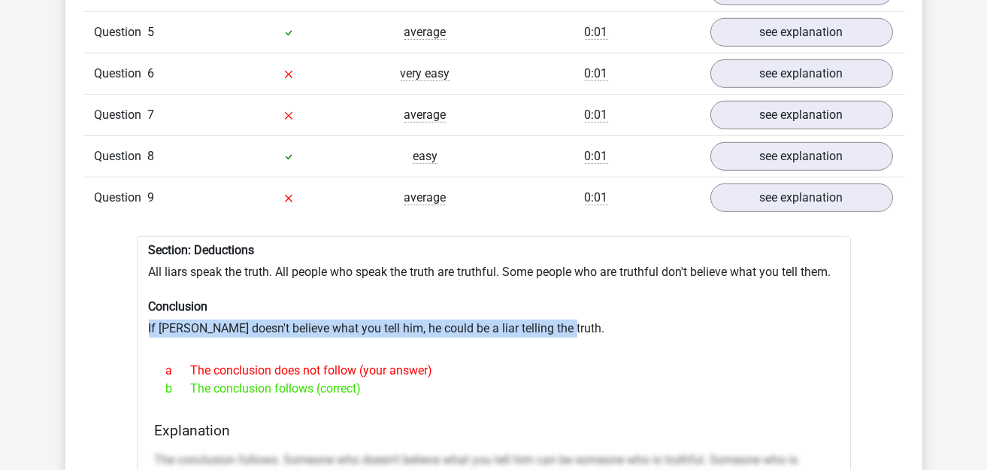
drag, startPoint x: 142, startPoint y: 315, endPoint x: 590, endPoint y: 313, distance: 447.9
copy div "If Herbert doesn't believe what you tell him, he could be a liar telling the tr…"
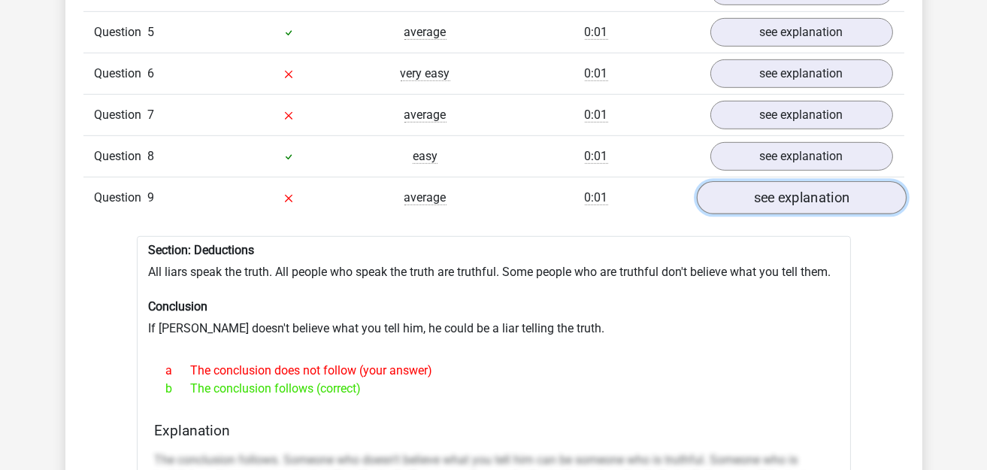
click at [795, 184] on link "see explanation" at bounding box center [801, 197] width 210 height 33
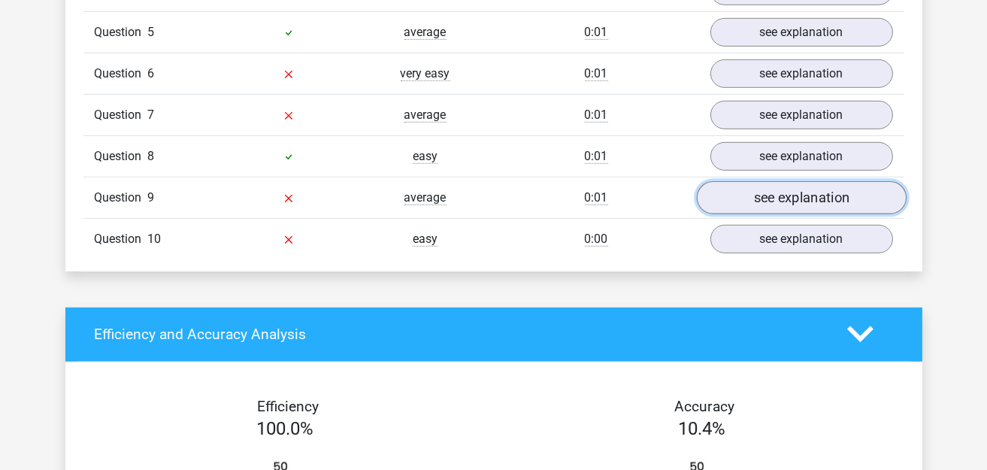
click at [795, 184] on link "see explanation" at bounding box center [801, 197] width 210 height 33
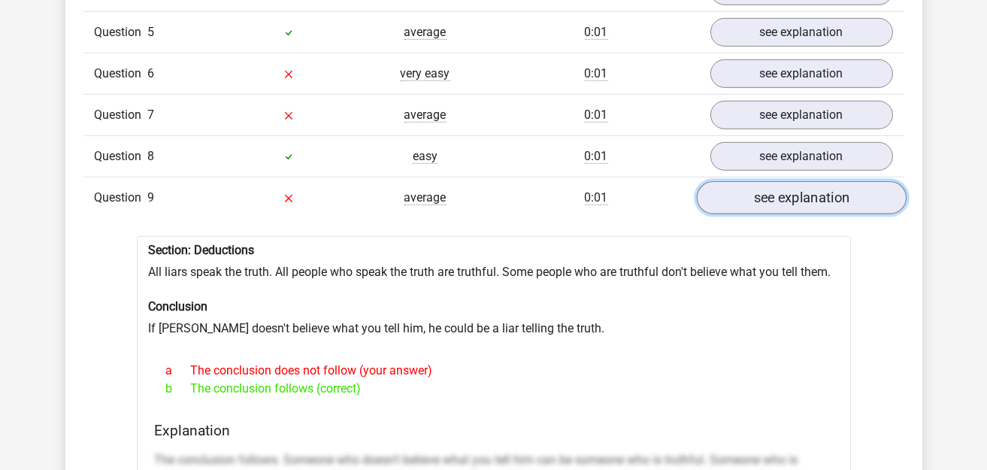
click at [795, 184] on link "see explanation" at bounding box center [801, 197] width 210 height 33
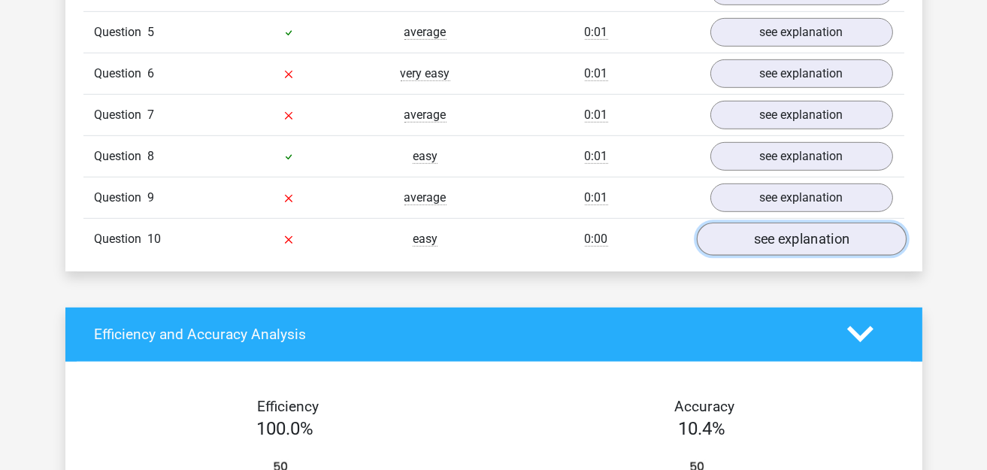
click at [798, 235] on link "see explanation" at bounding box center [801, 238] width 210 height 33
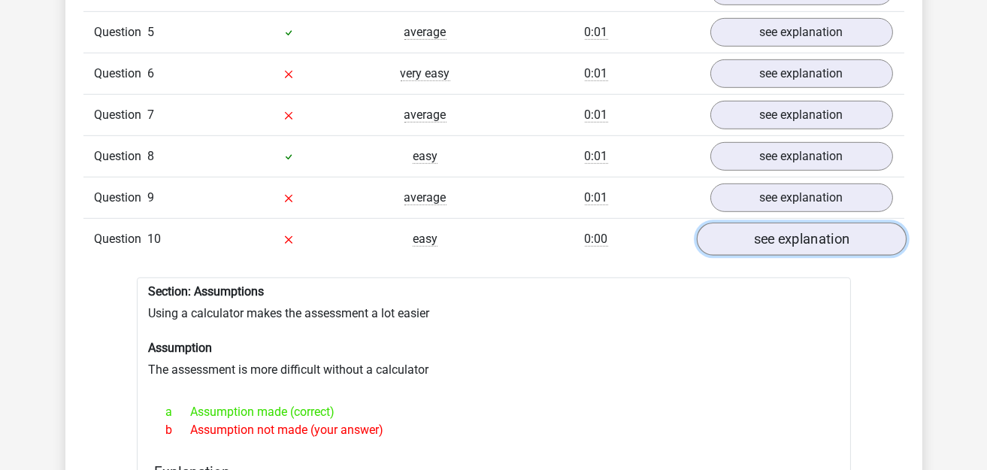
click at [792, 230] on link "see explanation" at bounding box center [801, 238] width 210 height 33
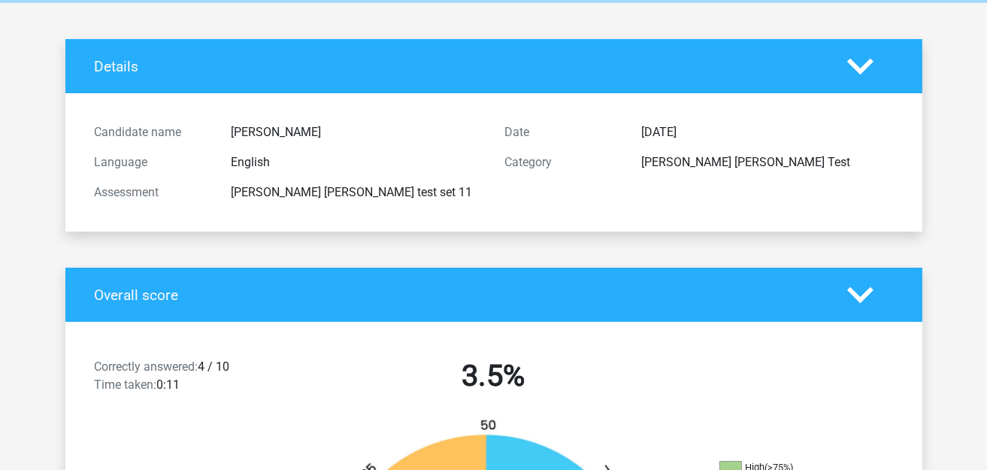
scroll to position [0, 0]
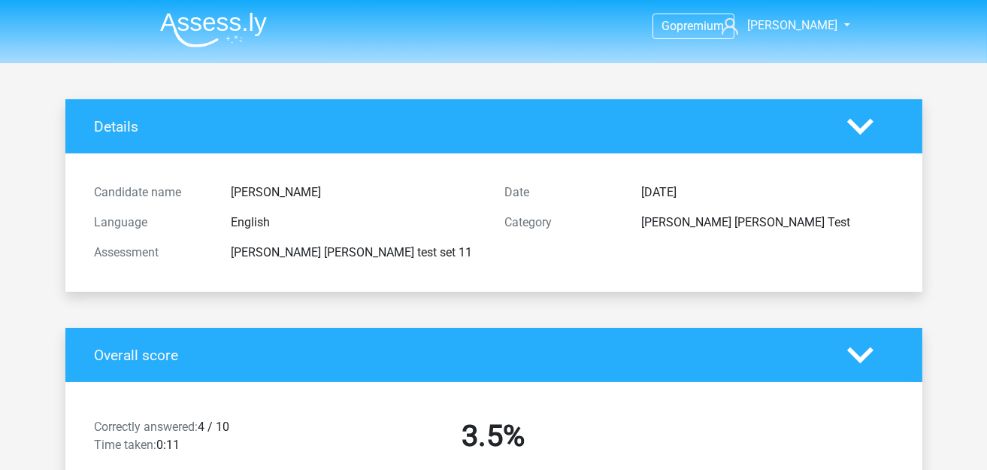
click at [231, 26] on img at bounding box center [213, 29] width 107 height 35
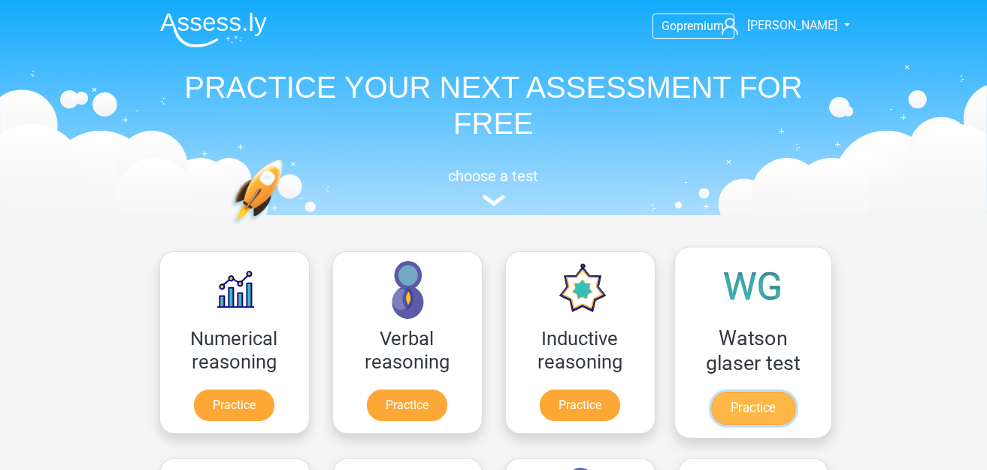
click at [763, 416] on link "Practice" at bounding box center [752, 408] width 84 height 33
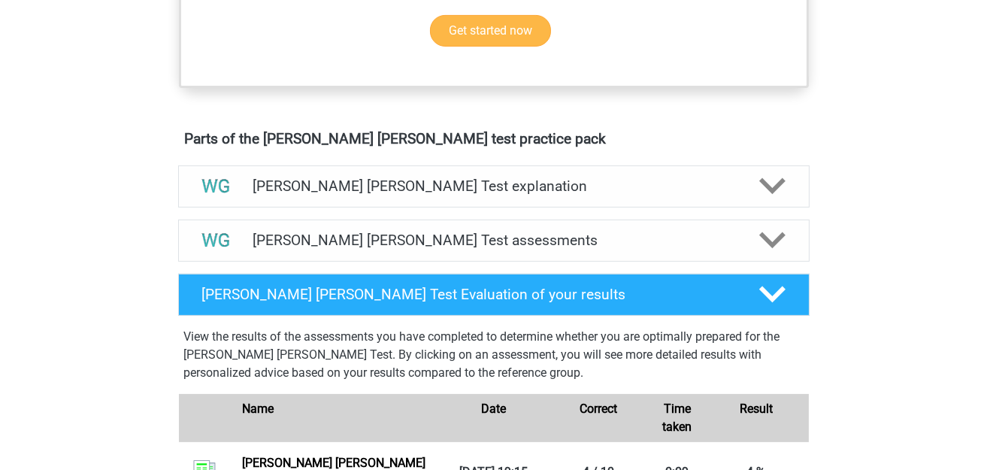
scroll to position [827, 0]
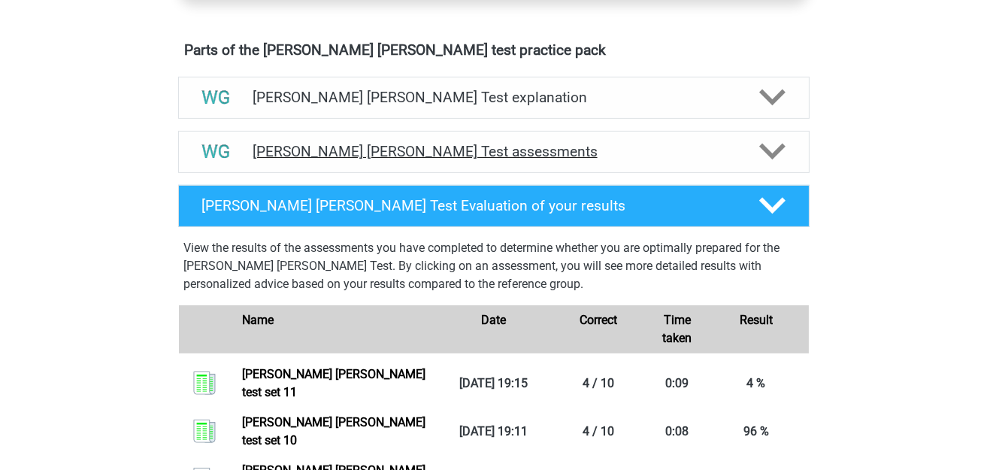
click at [528, 143] on h4 "[PERSON_NAME] [PERSON_NAME] Test assessments" at bounding box center [494, 151] width 482 height 17
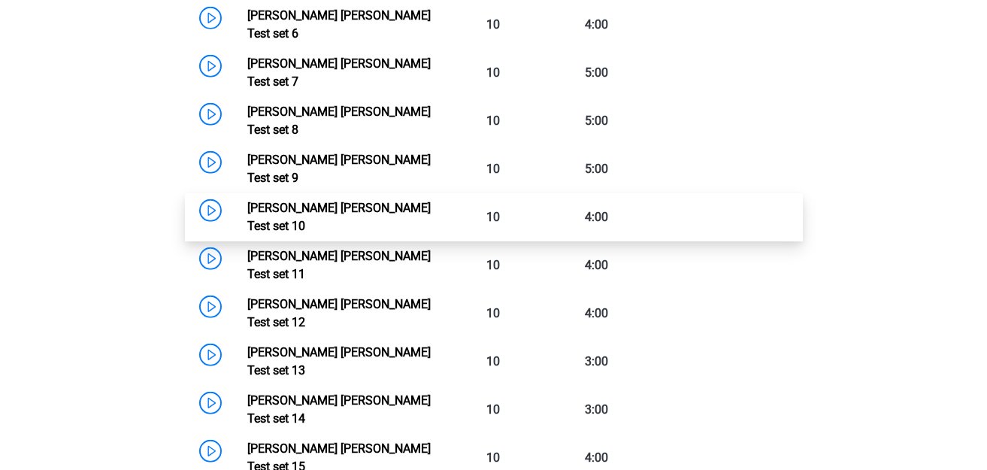
scroll to position [1202, 0]
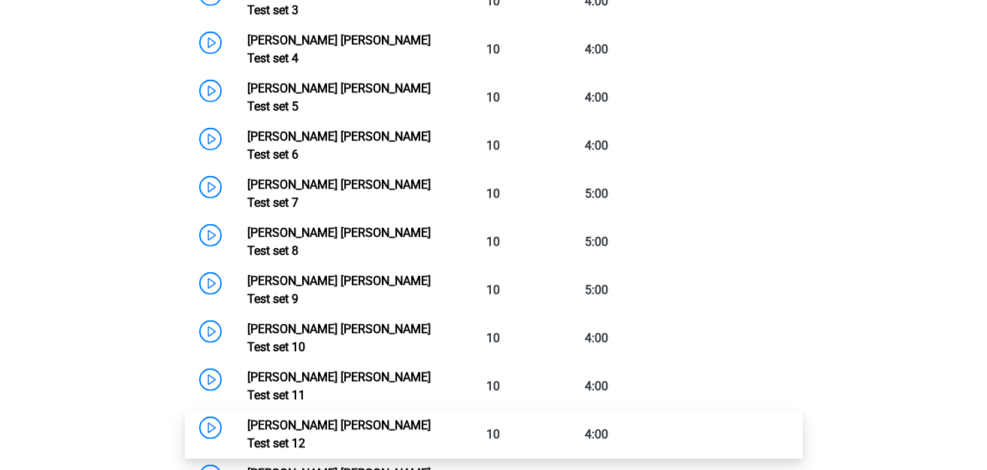
click at [247, 418] on link "[PERSON_NAME] [PERSON_NAME] Test set 12" at bounding box center [338, 434] width 183 height 32
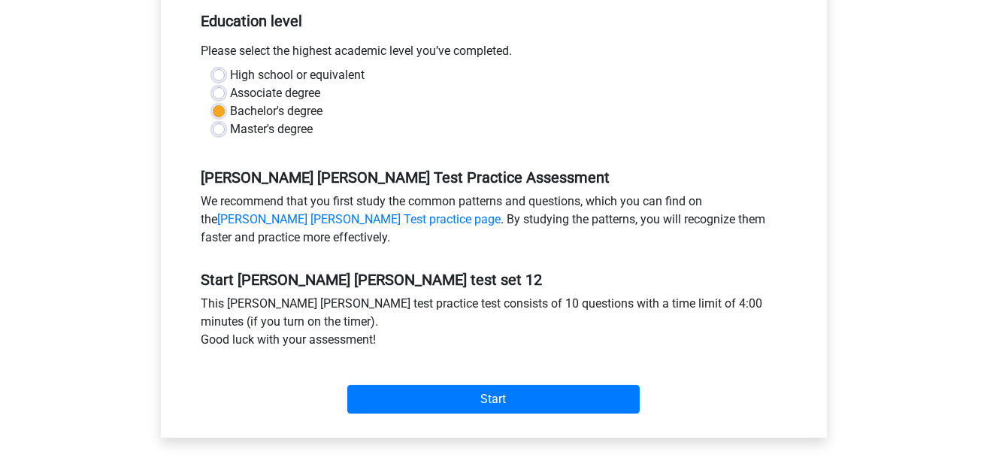
scroll to position [526, 0]
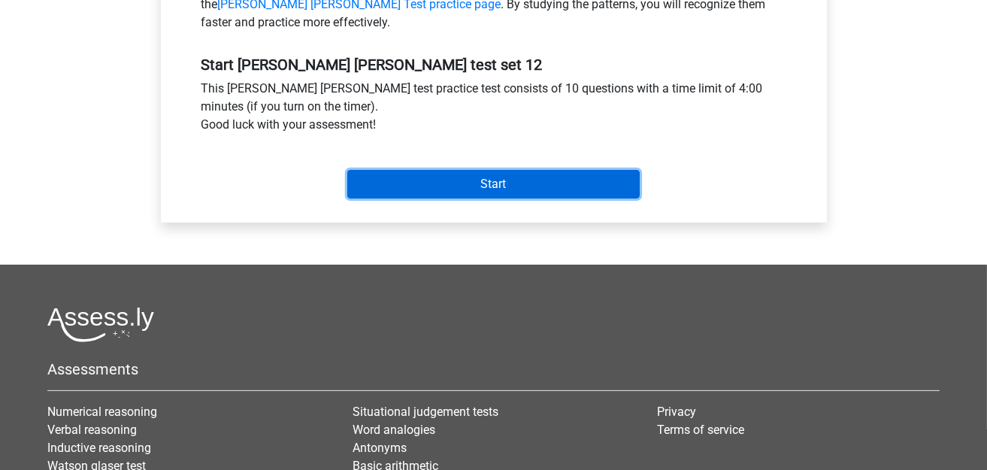
click at [501, 185] on input "Start" at bounding box center [493, 184] width 292 height 29
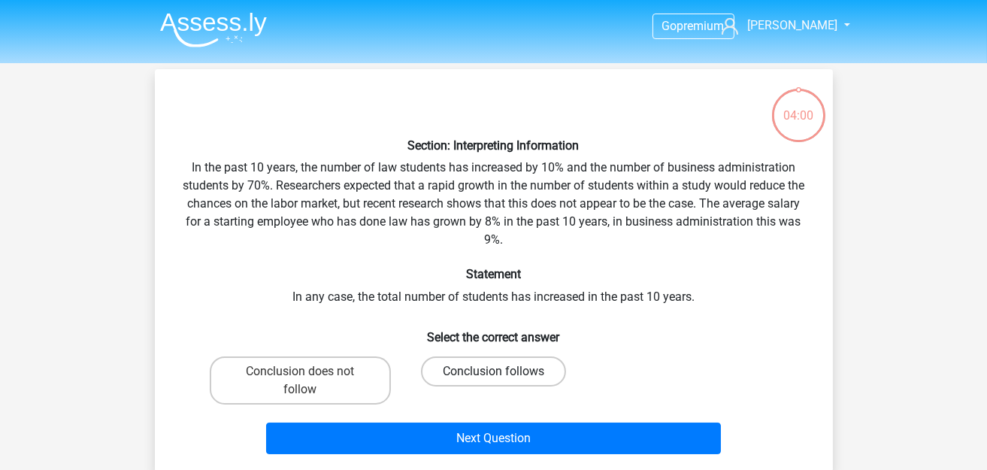
click at [526, 358] on label "Conclusion follows" at bounding box center [493, 371] width 145 height 30
click at [503, 371] on input "Conclusion follows" at bounding box center [498, 376] width 10 height 10
radio input "true"
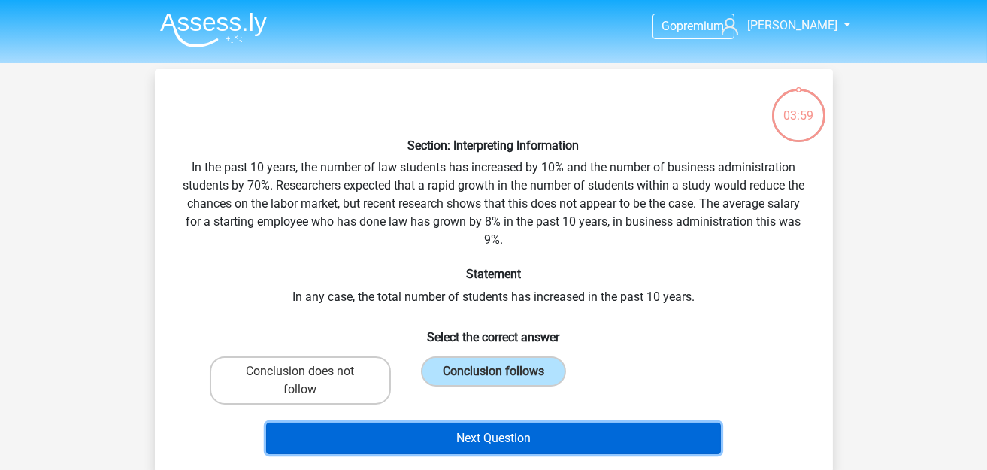
click at [503, 440] on button "Next Question" at bounding box center [493, 438] width 455 height 32
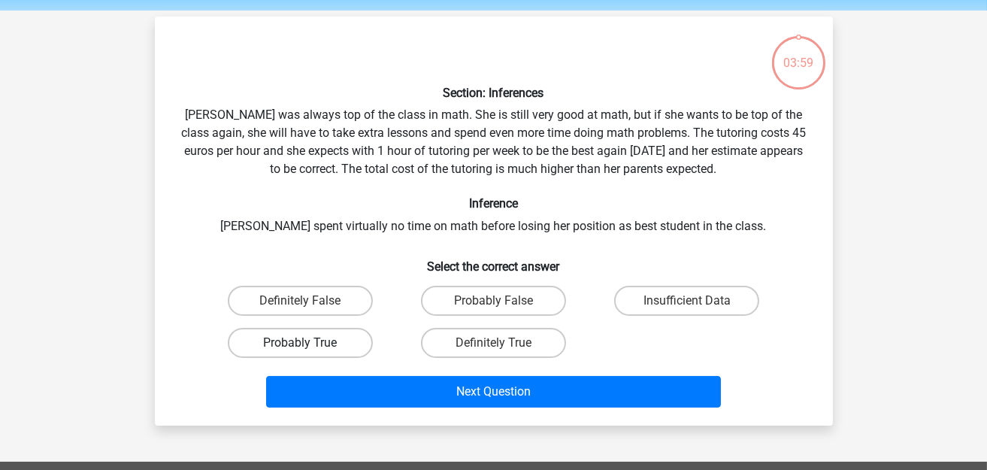
scroll to position [68, 0]
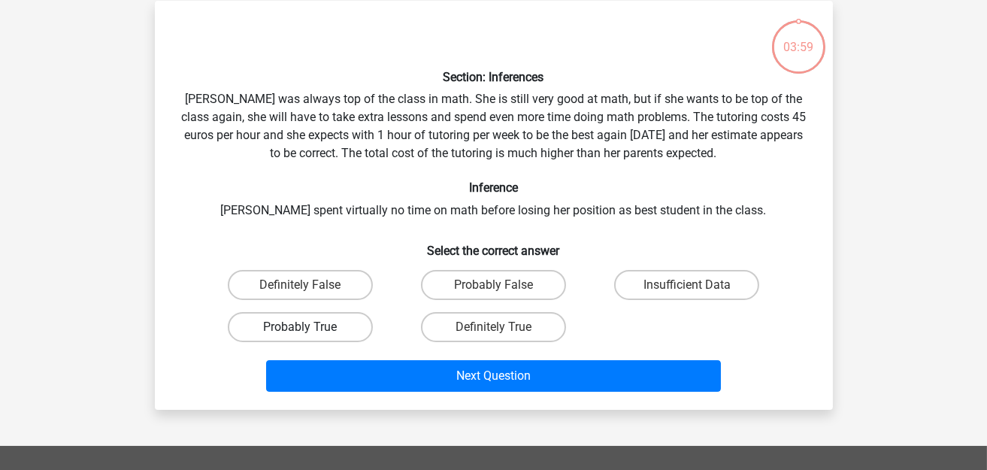
click at [353, 312] on label "Probably True" at bounding box center [300, 327] width 145 height 30
click at [310, 327] on input "Probably True" at bounding box center [305, 332] width 10 height 10
radio input "true"
click at [412, 357] on div "Next Question" at bounding box center [494, 373] width 630 height 50
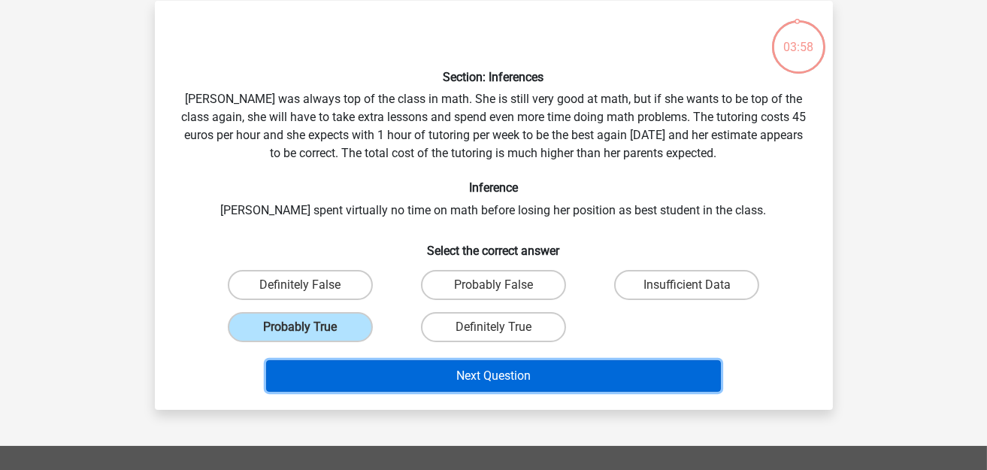
click at [409, 363] on button "Next Question" at bounding box center [493, 376] width 455 height 32
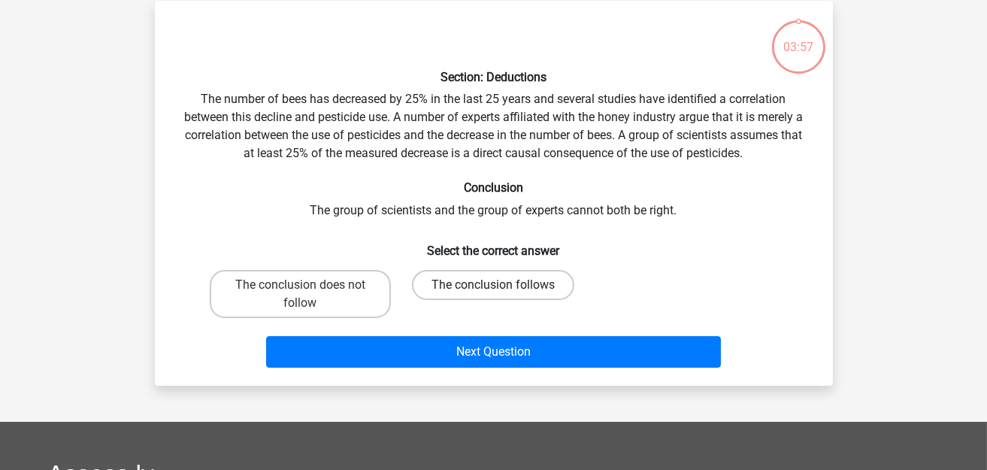
click at [497, 271] on label "The conclusion follows" at bounding box center [493, 285] width 162 height 30
click at [497, 285] on input "The conclusion follows" at bounding box center [498, 290] width 10 height 10
radio input "true"
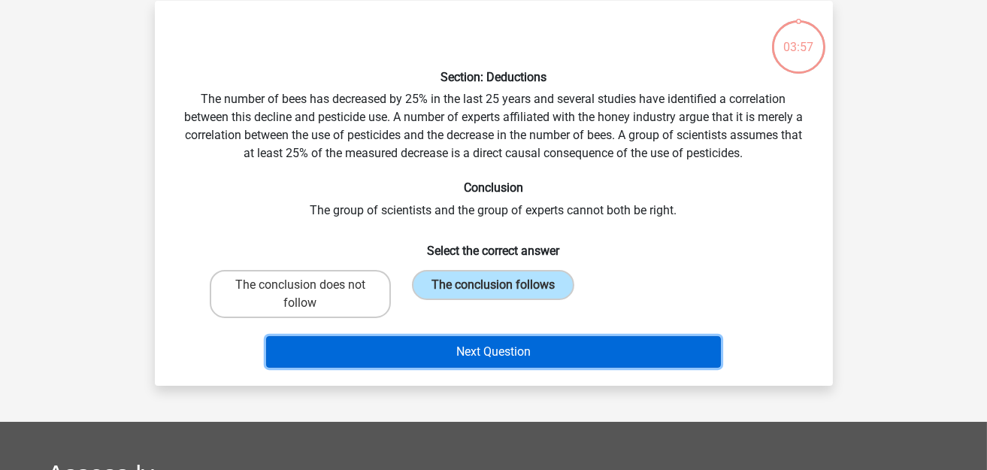
click at [494, 344] on button "Next Question" at bounding box center [493, 352] width 455 height 32
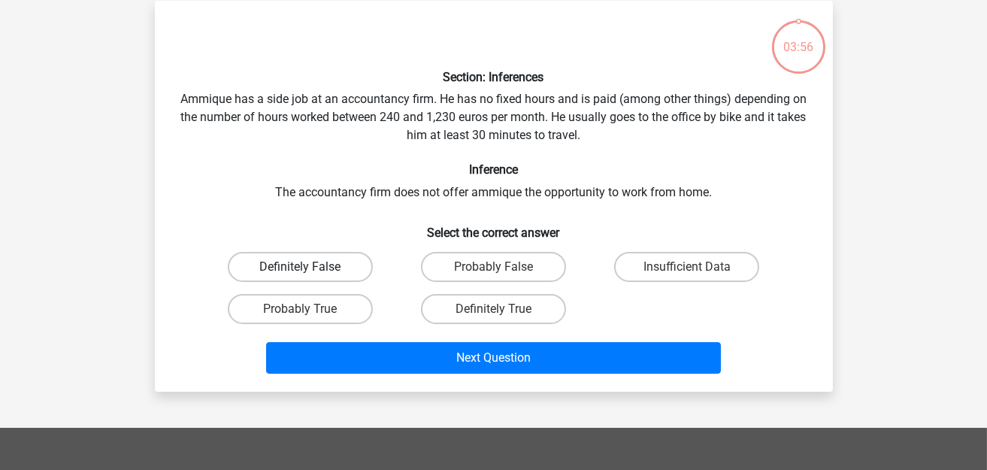
click at [324, 265] on label "Definitely False" at bounding box center [300, 267] width 145 height 30
click at [310, 267] on input "Definitely False" at bounding box center [305, 272] width 10 height 10
radio input "true"
click at [436, 371] on div "Next Question" at bounding box center [494, 361] width 580 height 38
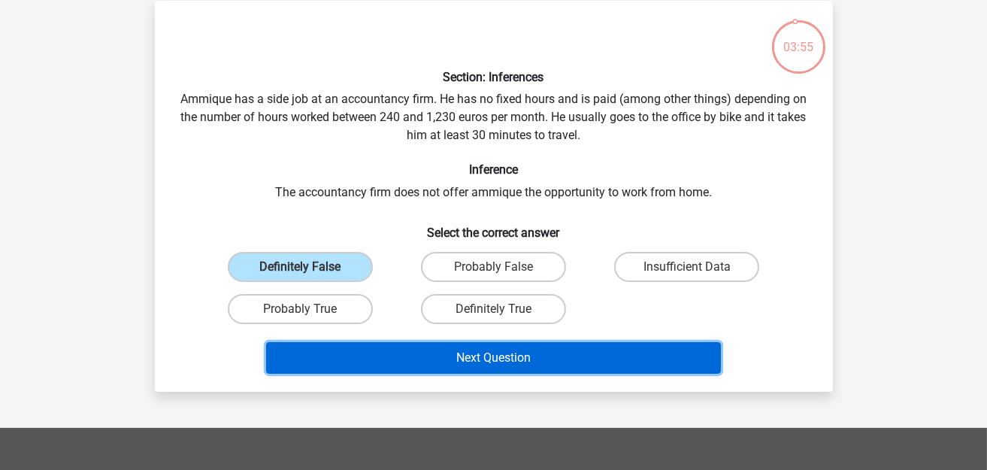
click at [455, 355] on button "Next Question" at bounding box center [493, 358] width 455 height 32
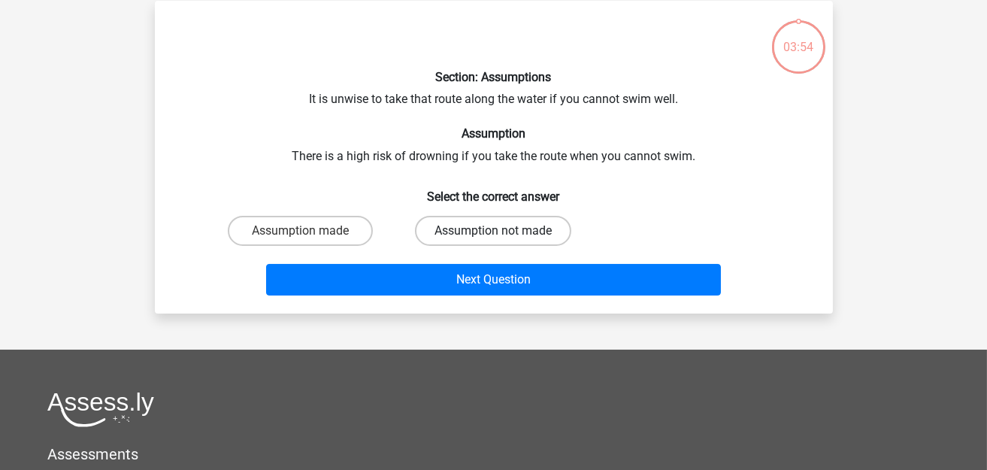
click at [505, 225] on label "Assumption not made" at bounding box center [493, 231] width 156 height 30
click at [503, 231] on input "Assumption not made" at bounding box center [498, 236] width 10 height 10
radio input "true"
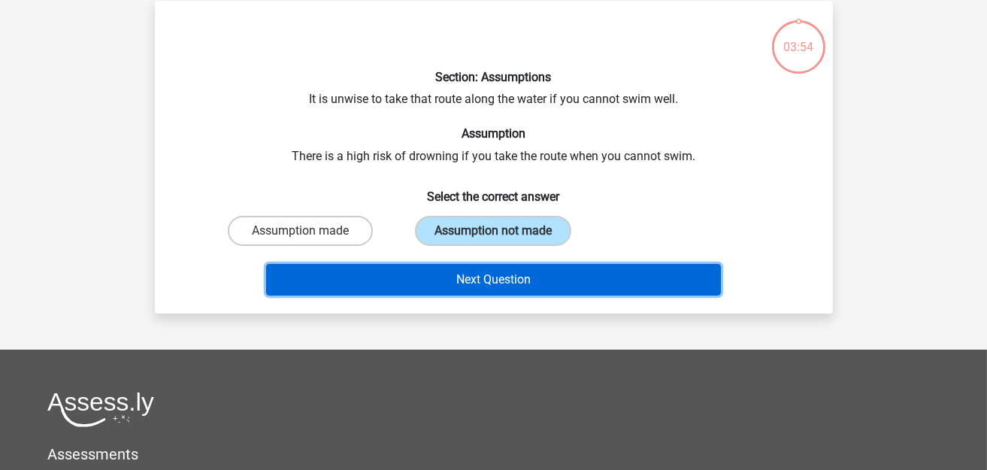
click at [525, 287] on button "Next Question" at bounding box center [493, 280] width 455 height 32
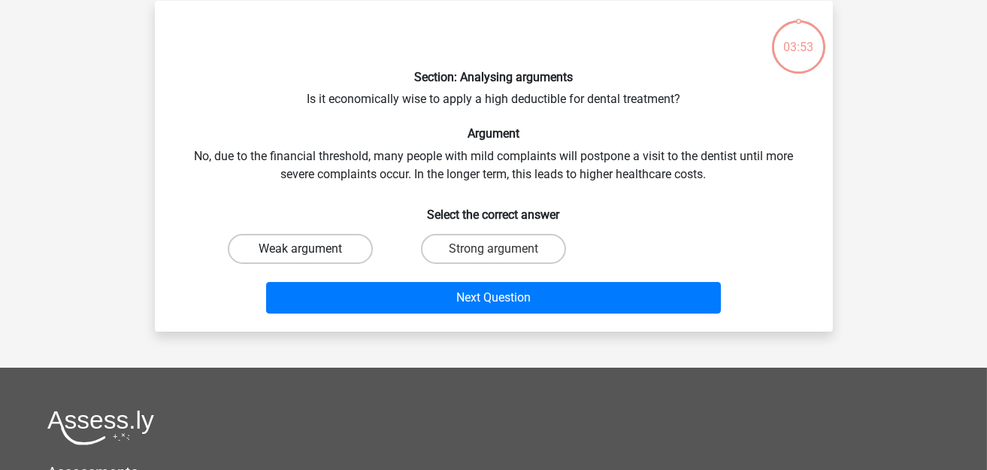
click at [359, 249] on label "Weak argument" at bounding box center [300, 249] width 145 height 30
click at [310, 249] on input "Weak argument" at bounding box center [305, 254] width 10 height 10
radio input "true"
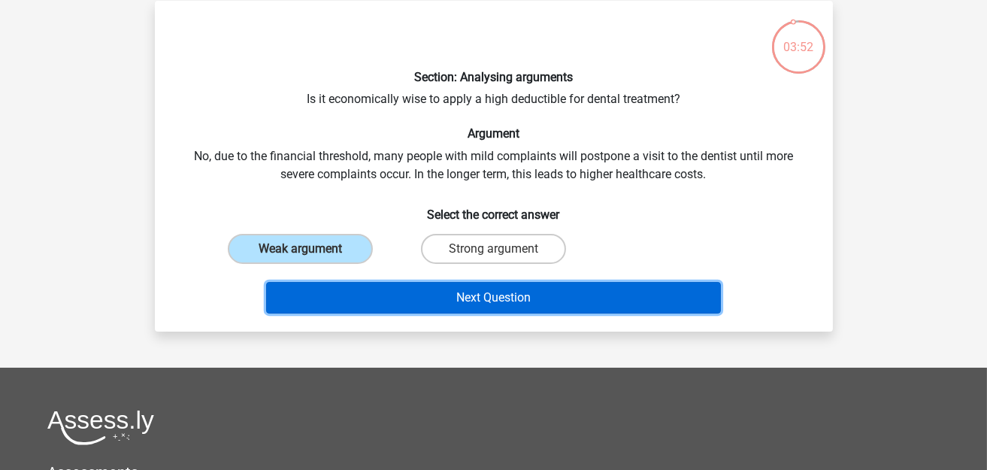
click at [434, 289] on button "Next Question" at bounding box center [493, 298] width 455 height 32
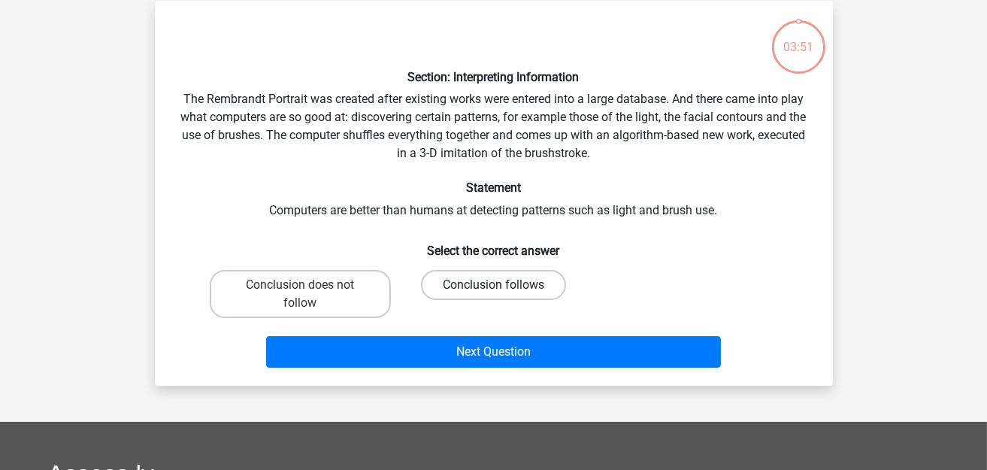
click at [507, 282] on label "Conclusion follows" at bounding box center [493, 285] width 145 height 30
click at [503, 285] on input "Conclusion follows" at bounding box center [498, 290] width 10 height 10
radio input "true"
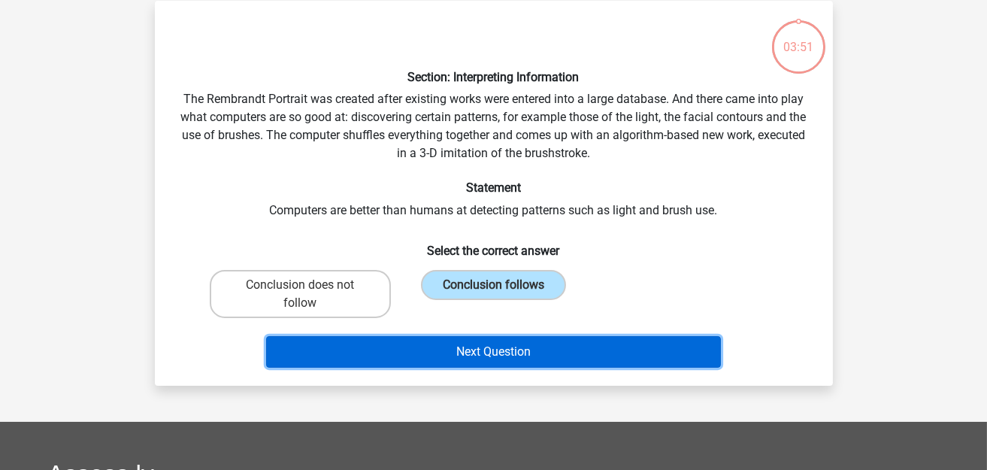
click at [488, 346] on button "Next Question" at bounding box center [493, 352] width 455 height 32
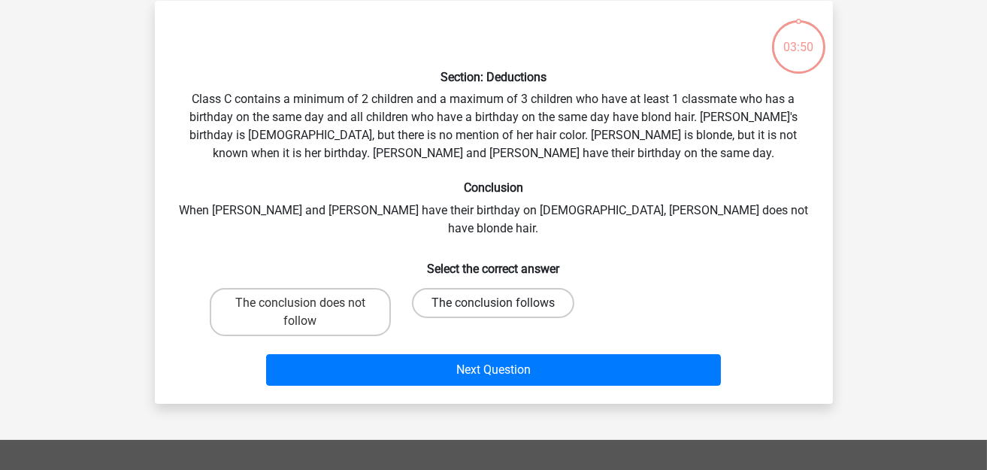
click at [441, 288] on label "The conclusion follows" at bounding box center [493, 303] width 162 height 30
click at [493, 303] on input "The conclusion follows" at bounding box center [498, 308] width 10 height 10
radio input "true"
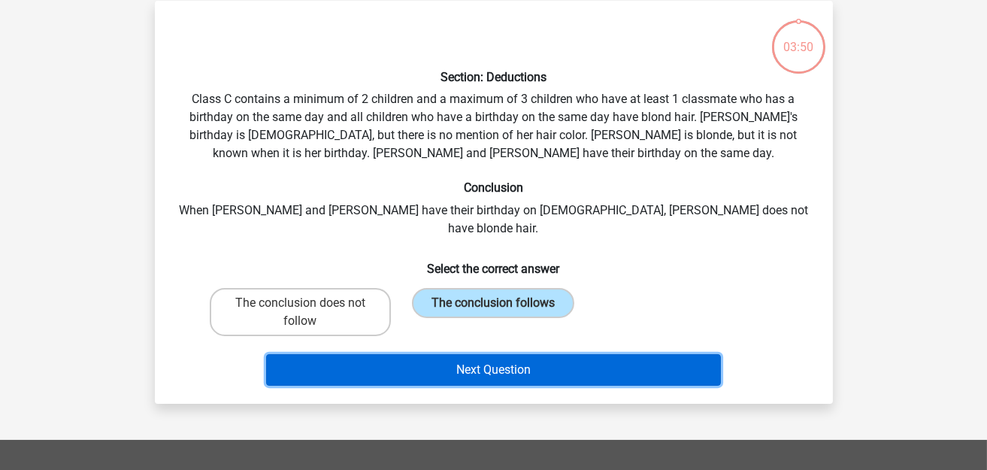
click at [460, 354] on button "Next Question" at bounding box center [493, 370] width 455 height 32
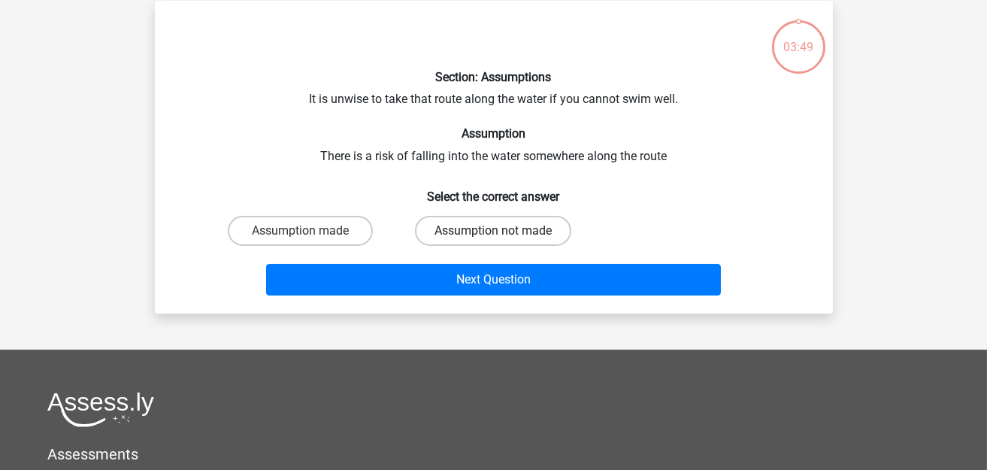
click at [461, 228] on label "Assumption not made" at bounding box center [493, 231] width 156 height 30
click at [493, 231] on input "Assumption not made" at bounding box center [498, 236] width 10 height 10
radio input "true"
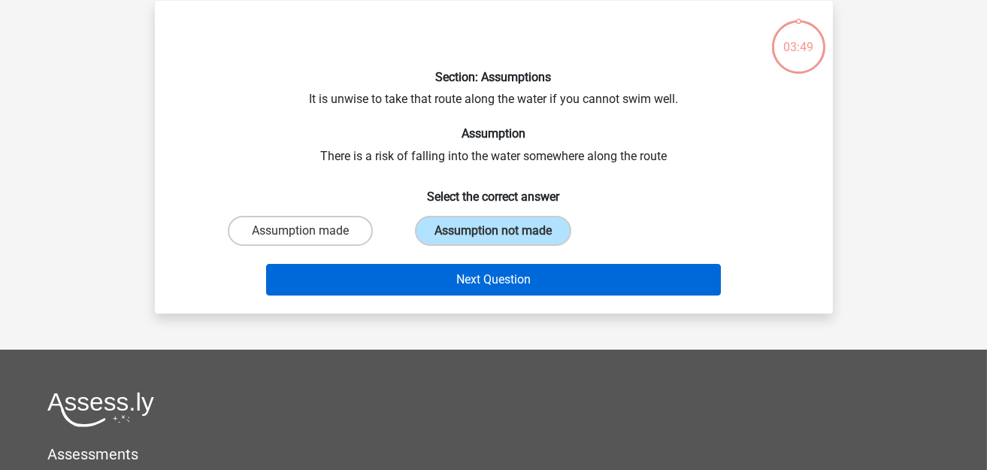
click at [452, 293] on div "Next Question" at bounding box center [494, 283] width 580 height 38
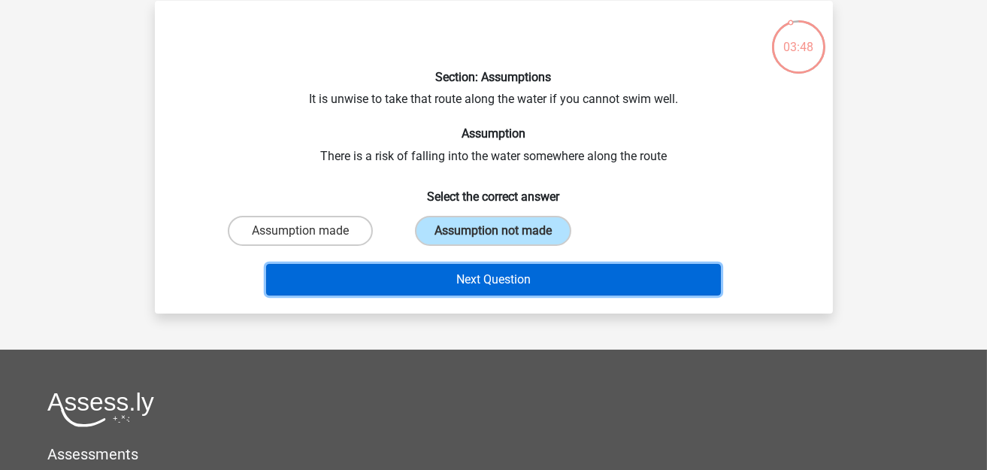
click at [342, 265] on button "Next Question" at bounding box center [493, 280] width 455 height 32
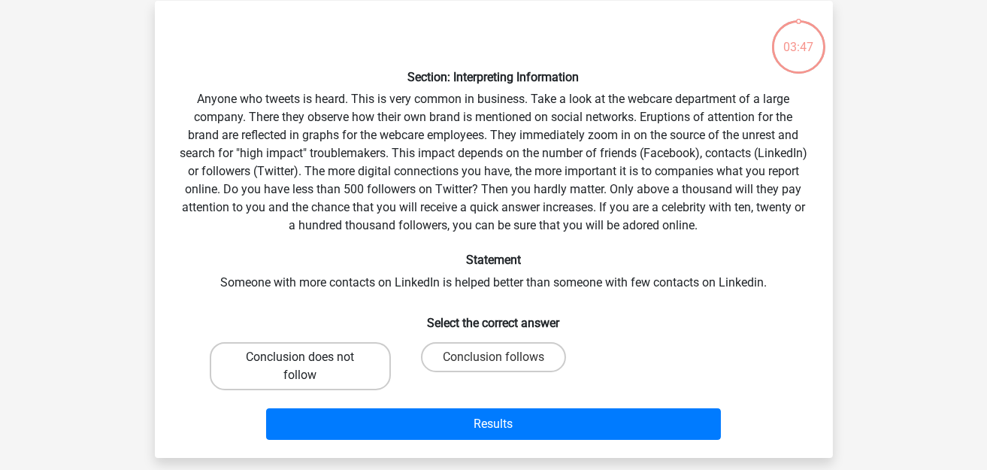
click at [320, 358] on label "Conclusion does not follow" at bounding box center [300, 366] width 181 height 48
click at [310, 358] on input "Conclusion does not follow" at bounding box center [305, 362] width 10 height 10
radio input "true"
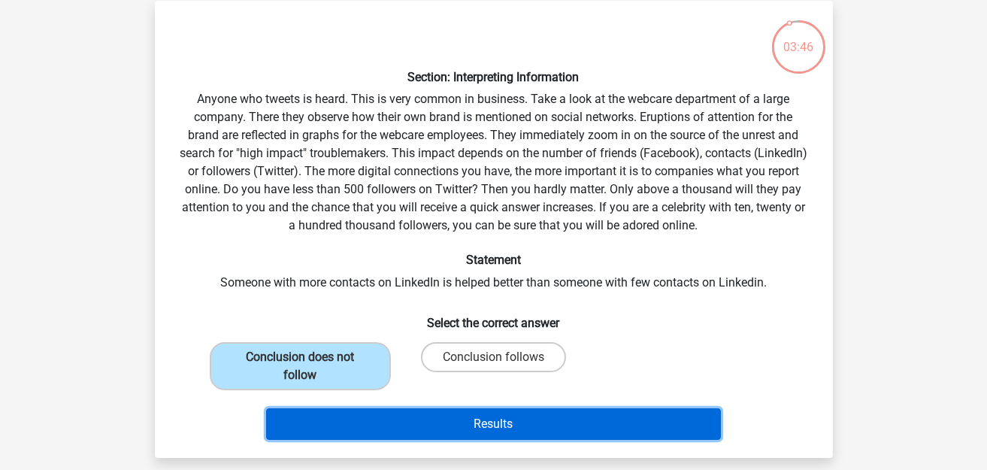
click at [409, 423] on button "Results" at bounding box center [493, 424] width 455 height 32
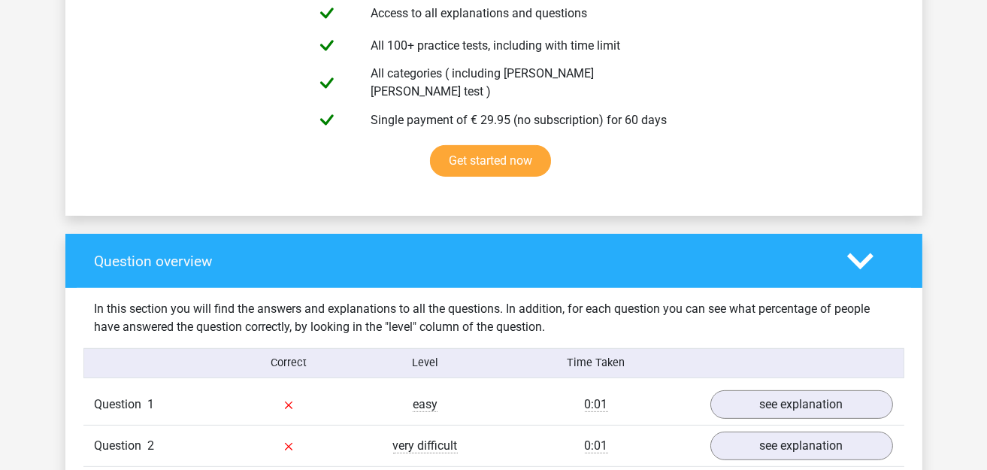
scroll to position [1051, 0]
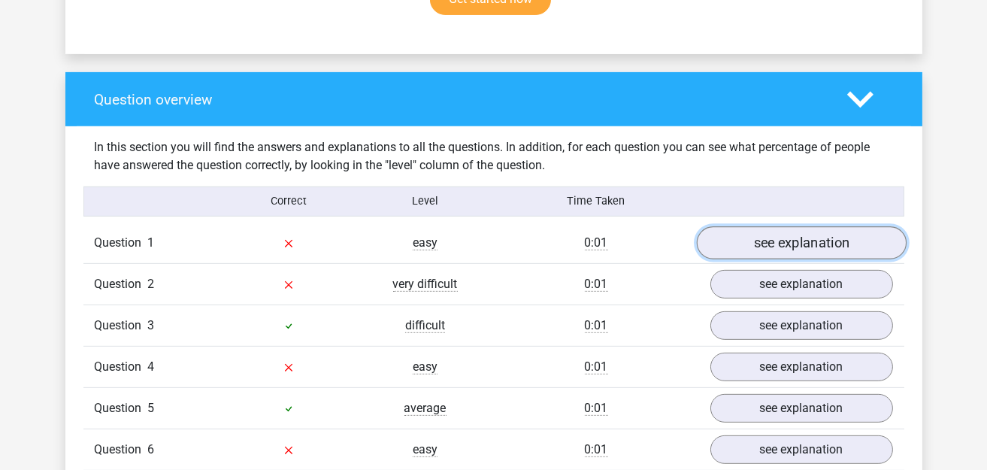
click at [771, 226] on link "see explanation" at bounding box center [801, 242] width 210 height 33
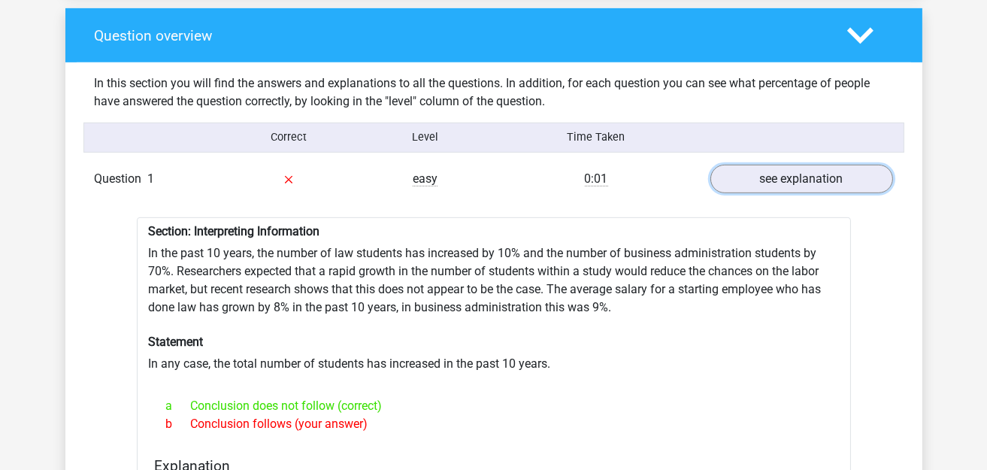
scroll to position [1202, 0]
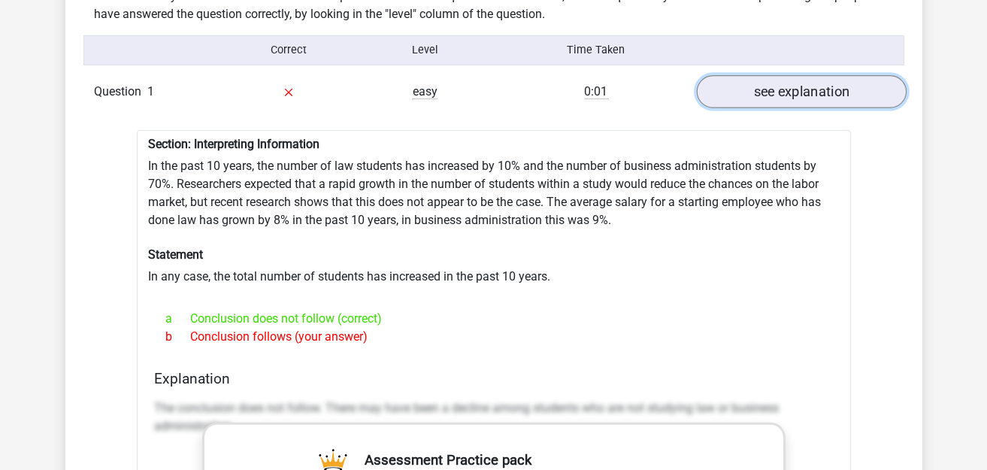
click at [785, 86] on link "see explanation" at bounding box center [801, 91] width 210 height 33
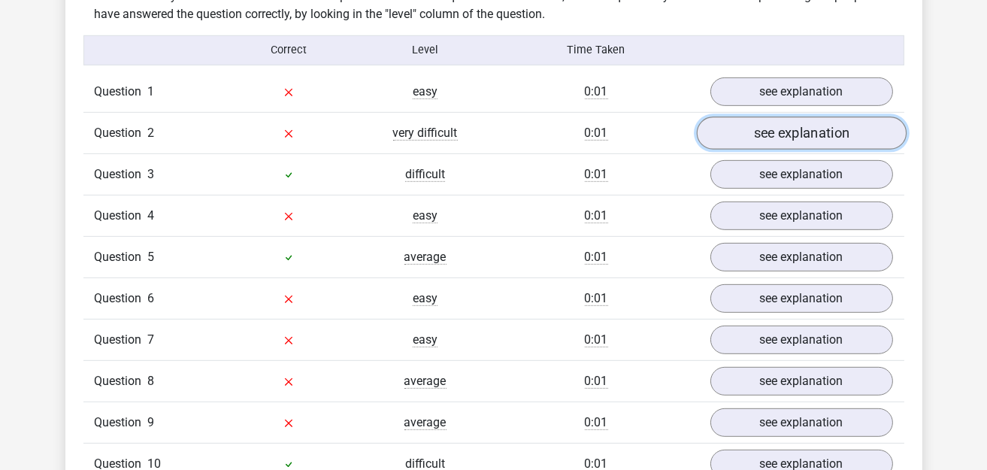
click at [787, 122] on link "see explanation" at bounding box center [801, 132] width 210 height 33
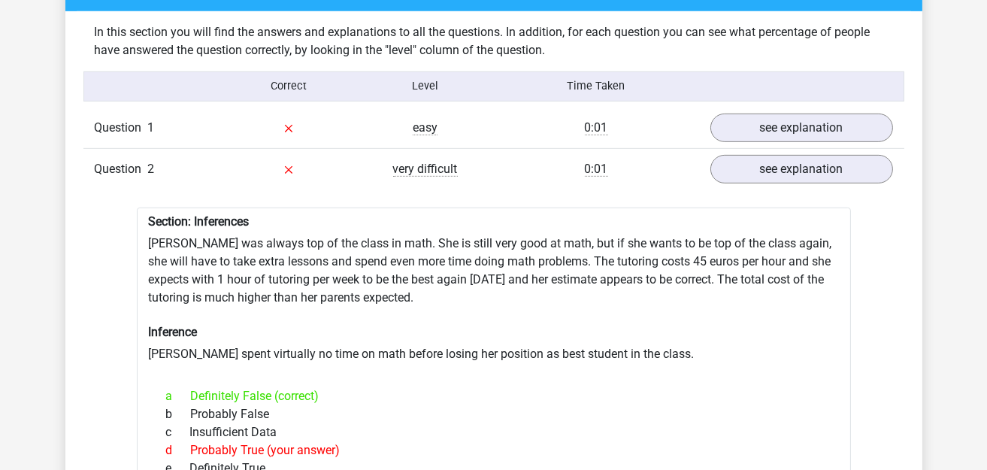
scroll to position [1127, 0]
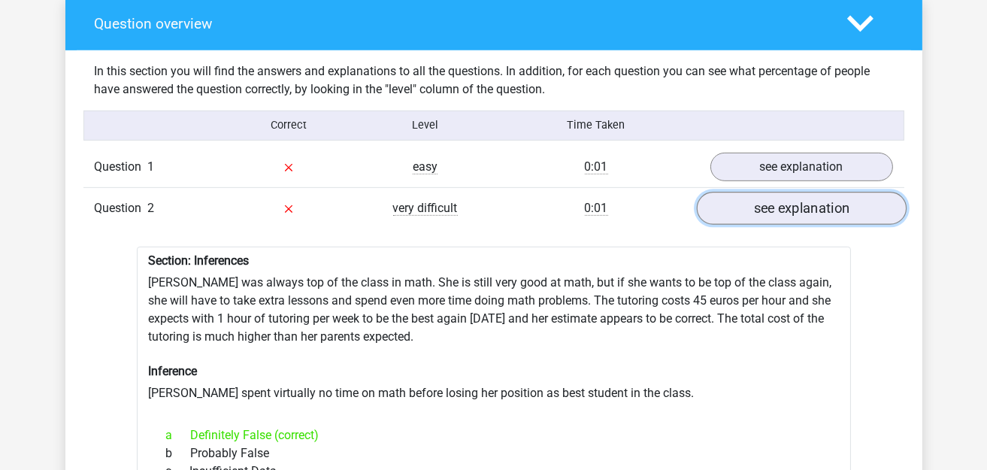
click at [819, 205] on link "see explanation" at bounding box center [801, 208] width 210 height 33
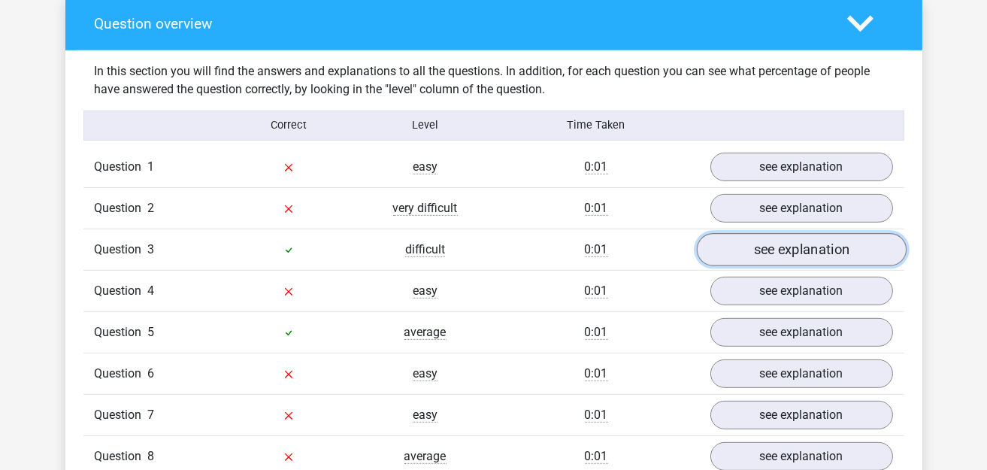
click at [806, 235] on link "see explanation" at bounding box center [801, 249] width 210 height 33
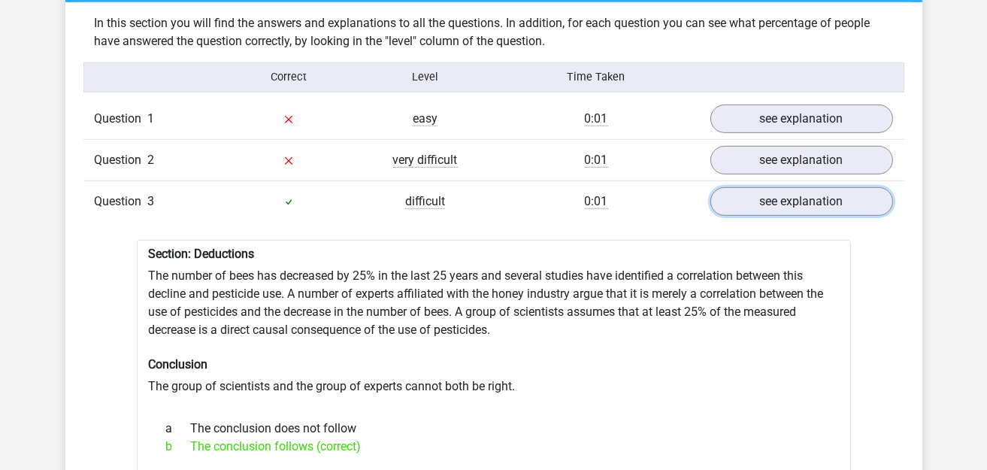
scroll to position [1202, 0]
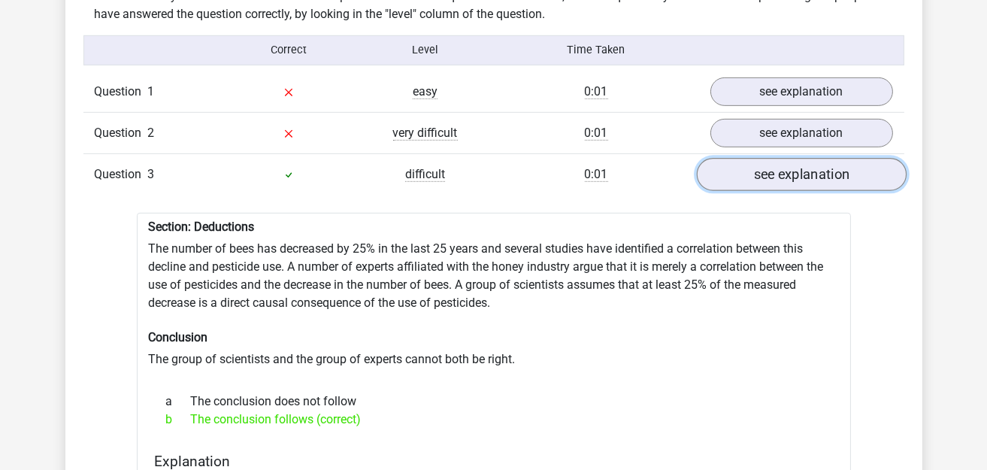
click at [816, 168] on link "see explanation" at bounding box center [801, 174] width 210 height 33
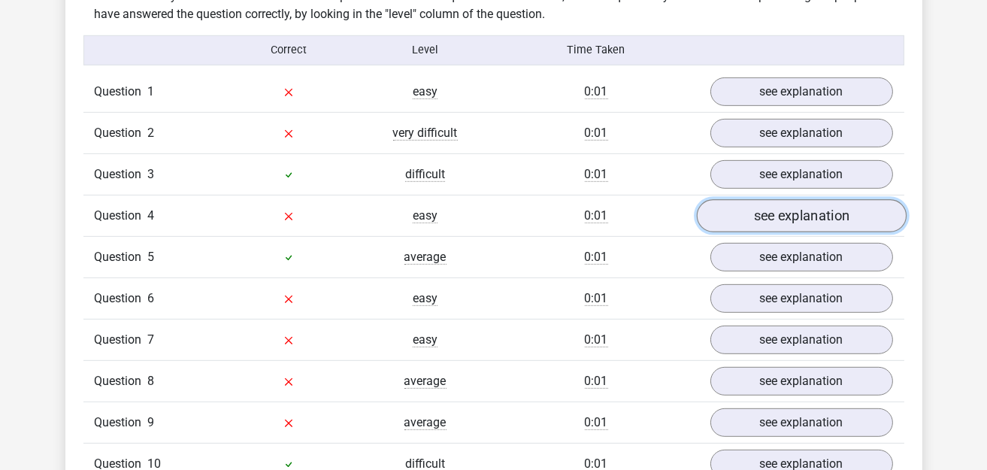
click at [802, 200] on link "see explanation" at bounding box center [801, 215] width 210 height 33
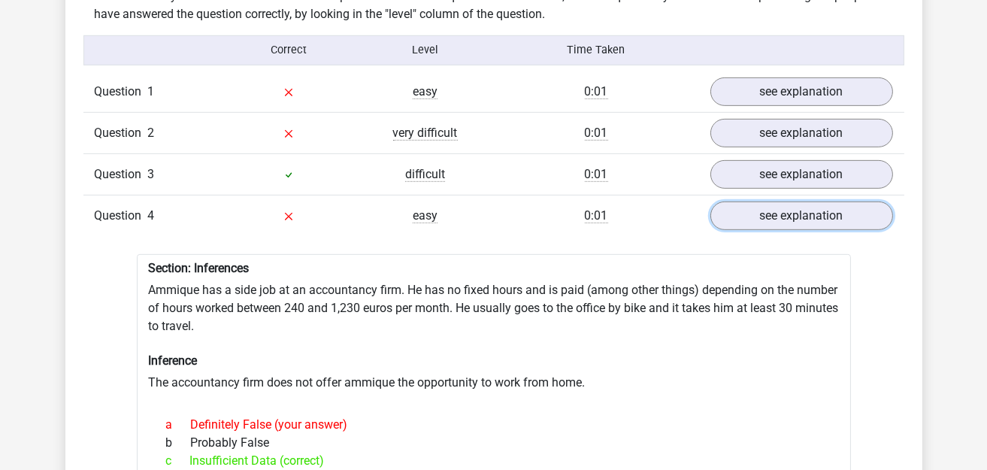
scroll to position [1277, 0]
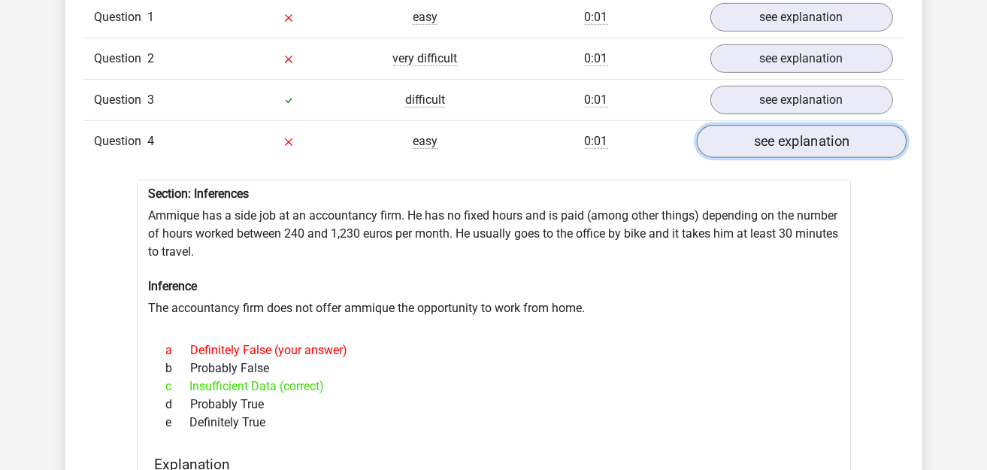
click at [812, 131] on link "see explanation" at bounding box center [801, 141] width 210 height 33
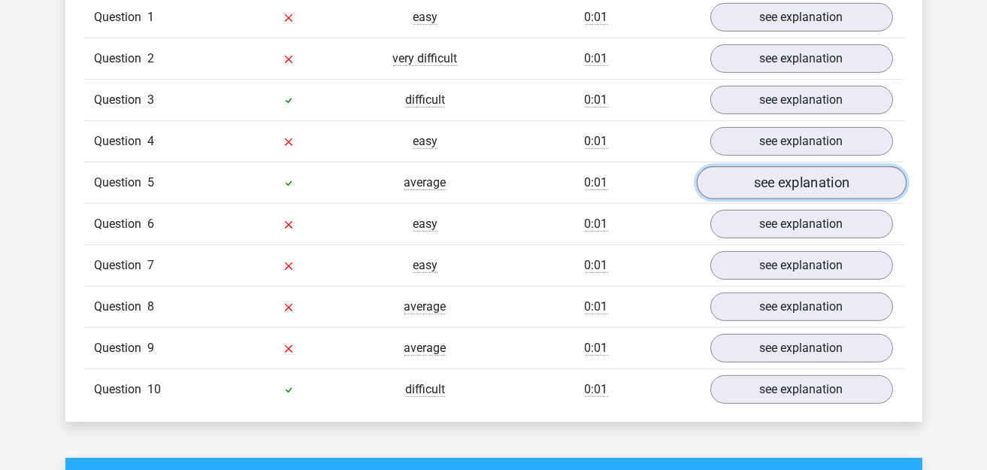
click at [809, 166] on link "see explanation" at bounding box center [801, 182] width 210 height 33
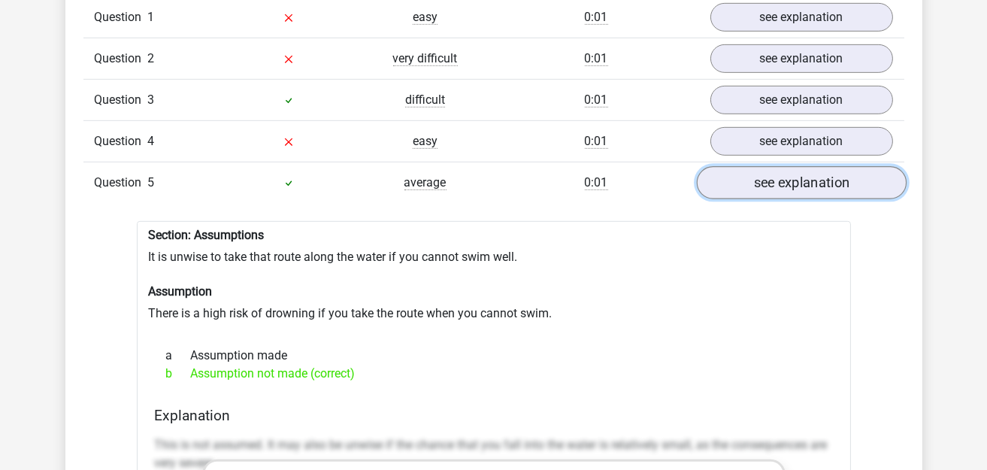
click at [748, 177] on link "see explanation" at bounding box center [801, 182] width 210 height 33
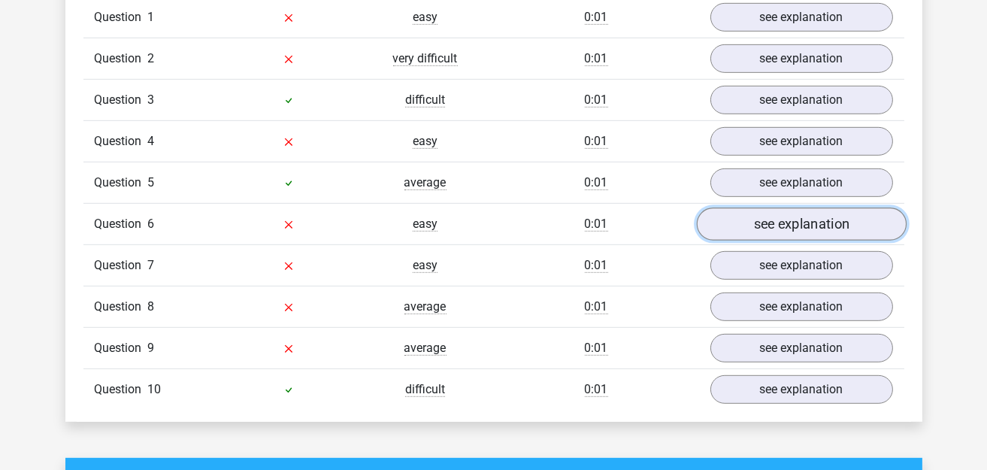
click at [771, 210] on link "see explanation" at bounding box center [801, 223] width 210 height 33
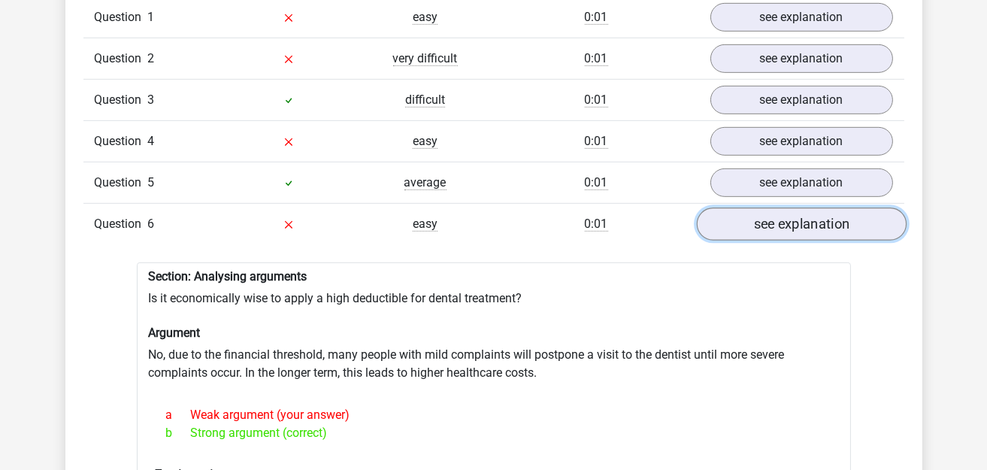
click at [771, 210] on link "see explanation" at bounding box center [801, 223] width 210 height 33
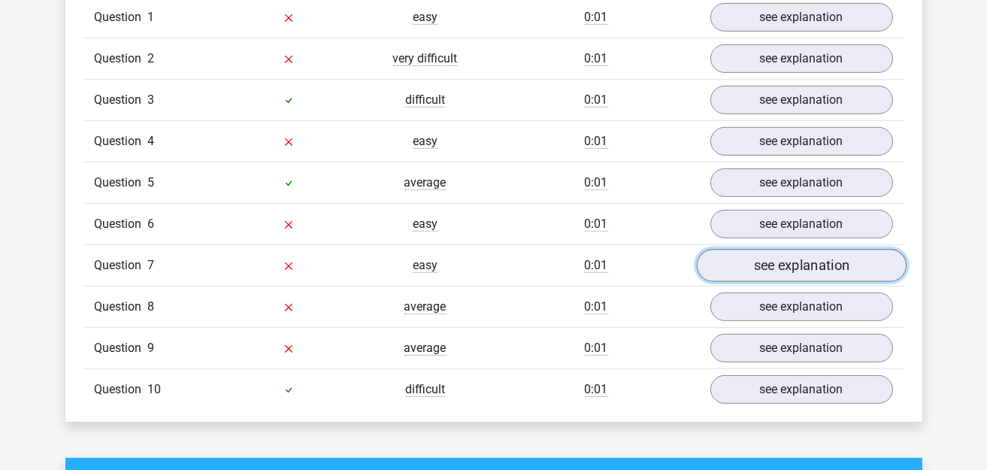
click at [767, 249] on link "see explanation" at bounding box center [801, 265] width 210 height 33
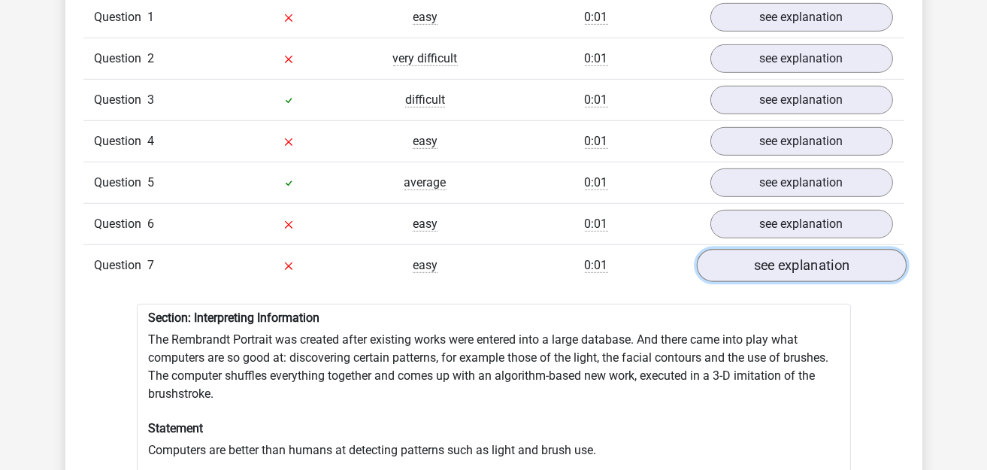
click at [767, 249] on link "see explanation" at bounding box center [801, 265] width 210 height 33
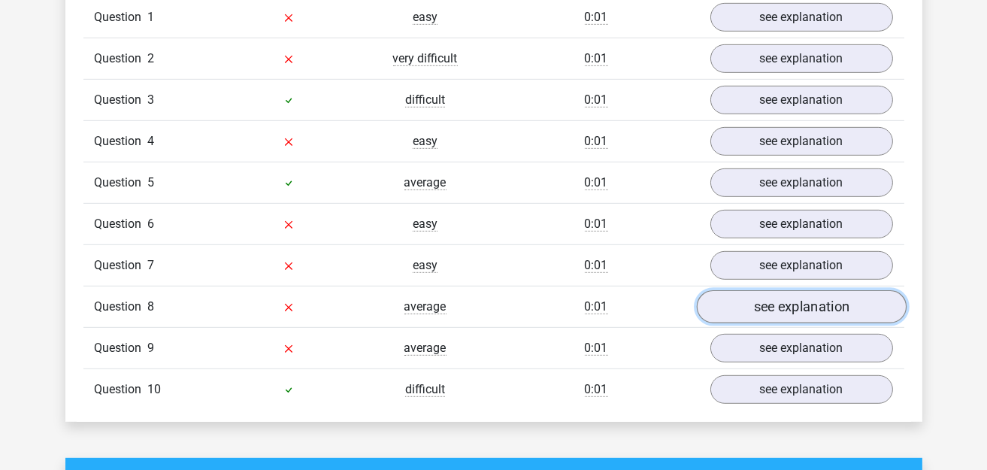
click at [779, 290] on link "see explanation" at bounding box center [801, 306] width 210 height 33
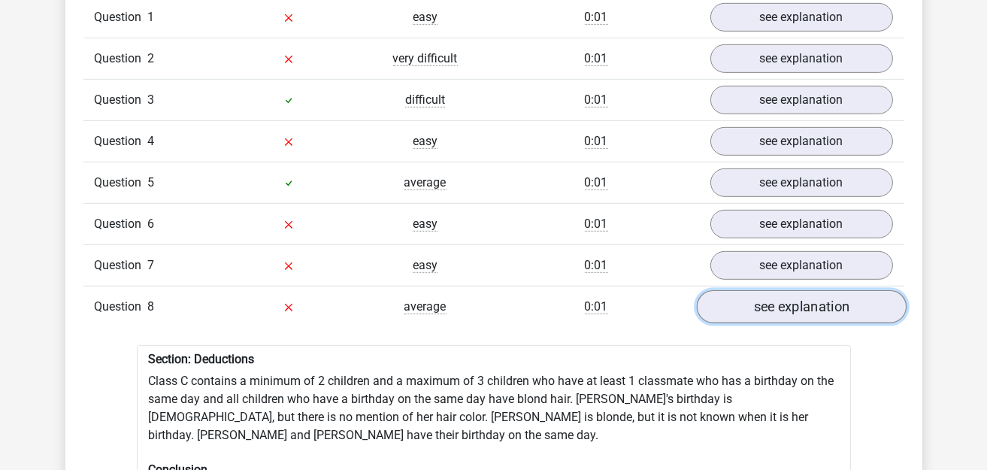
click at [779, 290] on link "see explanation" at bounding box center [801, 306] width 210 height 33
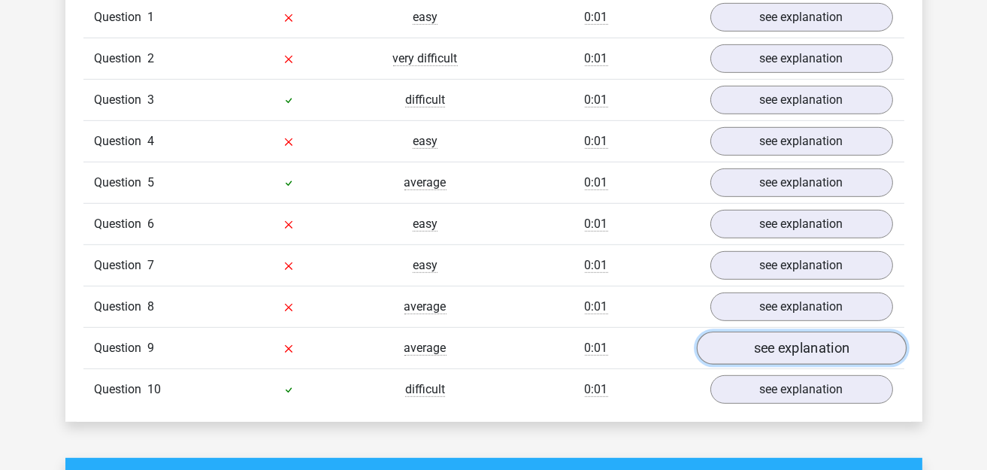
click at [789, 331] on link "see explanation" at bounding box center [801, 347] width 210 height 33
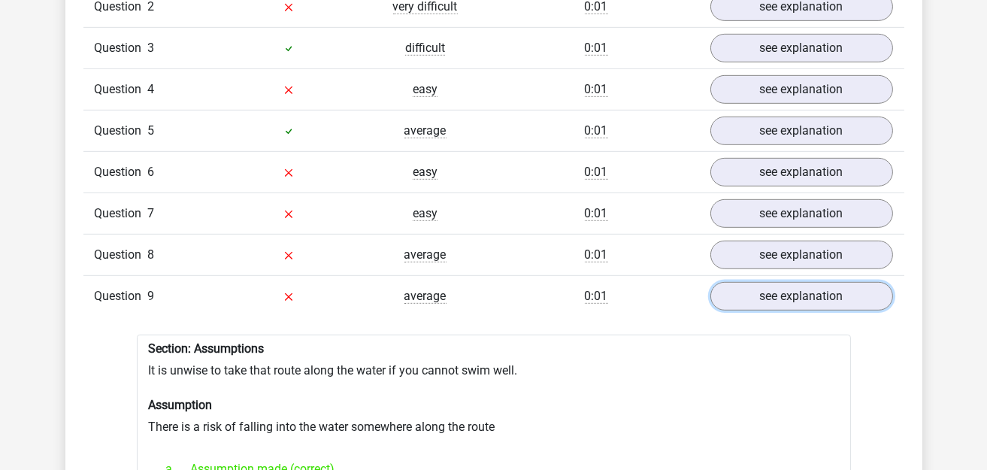
scroll to position [1352, 0]
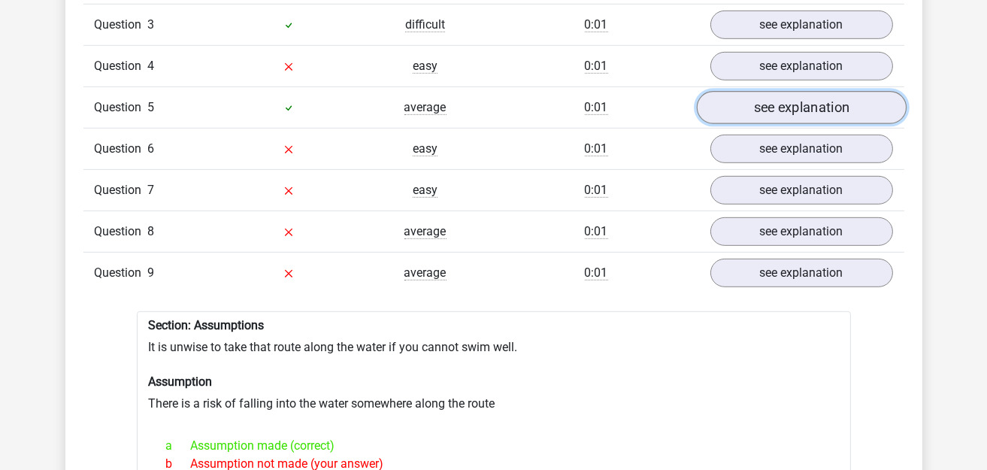
click at [790, 91] on link "see explanation" at bounding box center [801, 107] width 210 height 33
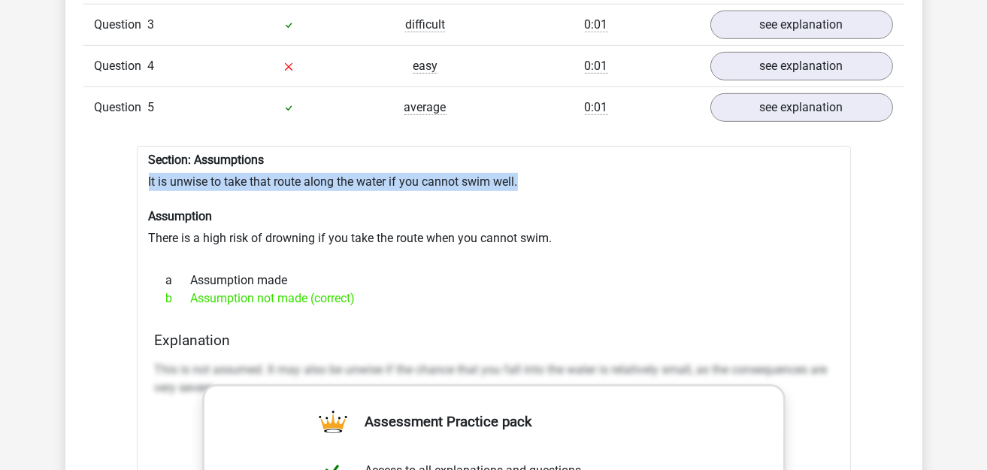
drag, startPoint x: 147, startPoint y: 166, endPoint x: 556, endPoint y: 167, distance: 408.8
copy div "It is unwise to take that route along the water if you cannot swim well."
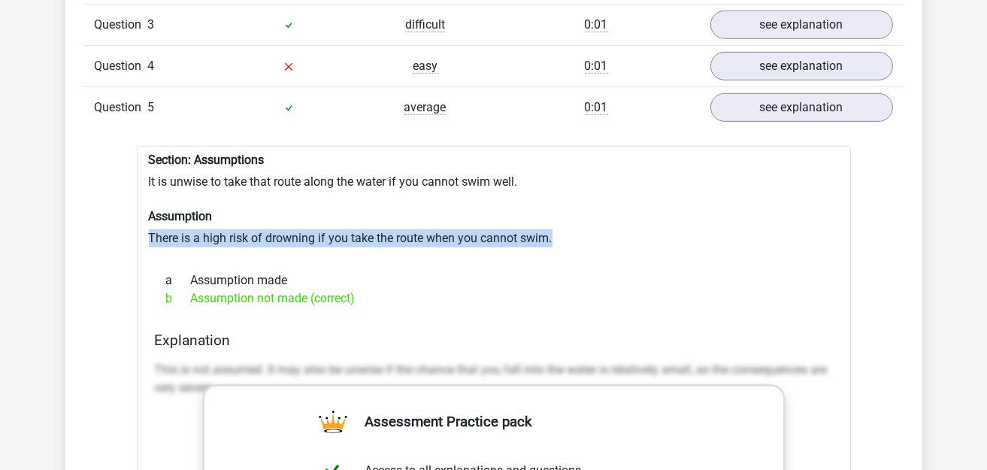
drag, startPoint x: 147, startPoint y: 220, endPoint x: 560, endPoint y: 222, distance: 413.3
copy div "There is a high risk of drowning if you take the route when you cannot swim."
click at [791, 110] on link "see explanation" at bounding box center [801, 107] width 210 height 33
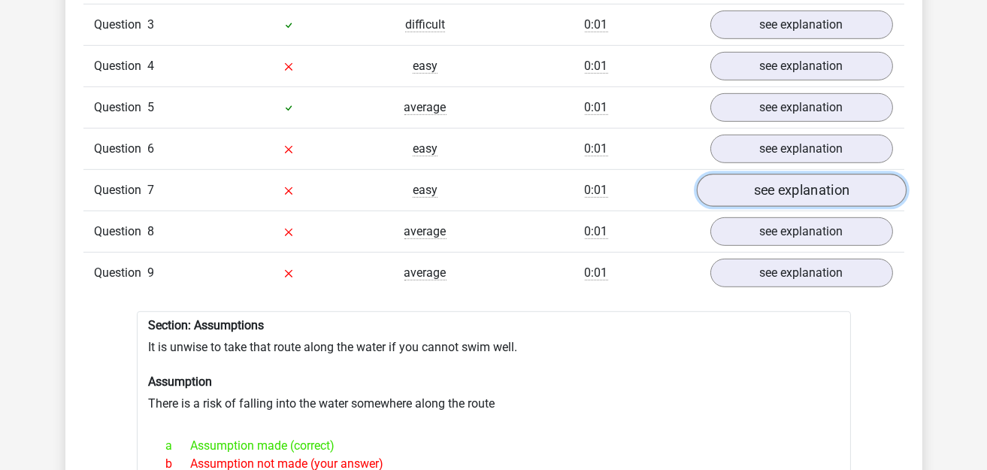
click at [791, 181] on link "see explanation" at bounding box center [801, 190] width 210 height 33
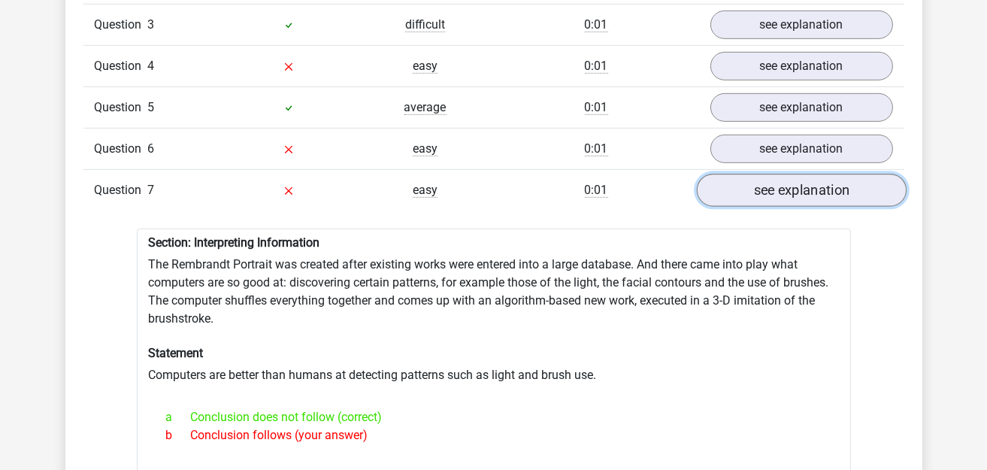
click at [791, 181] on link "see explanation" at bounding box center [801, 190] width 210 height 33
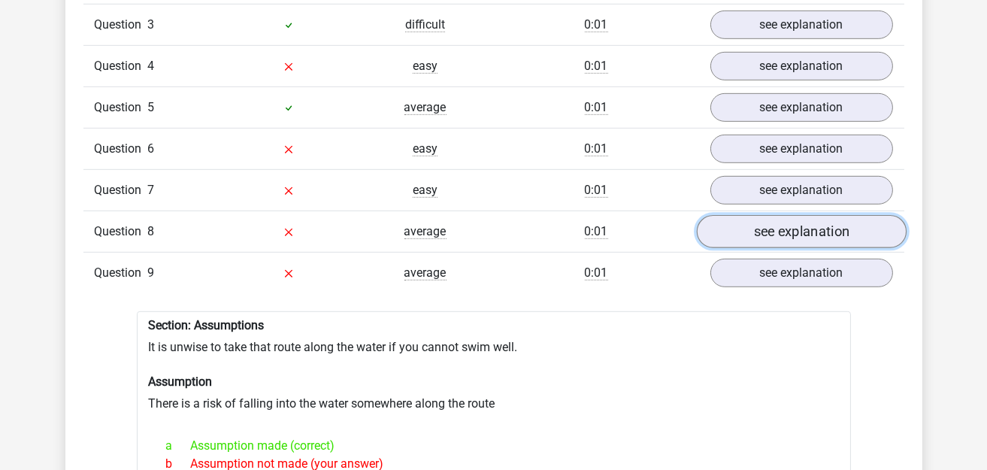
click at [791, 215] on link "see explanation" at bounding box center [801, 231] width 210 height 33
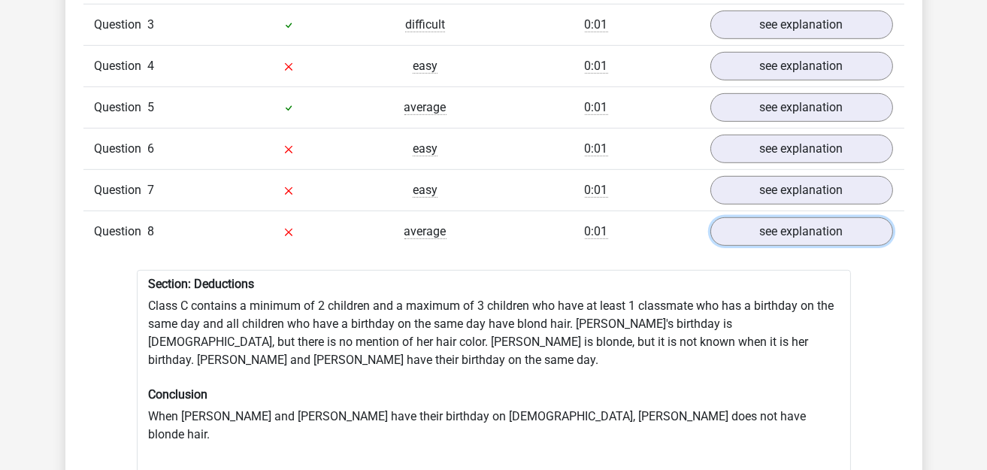
scroll to position [1427, 0]
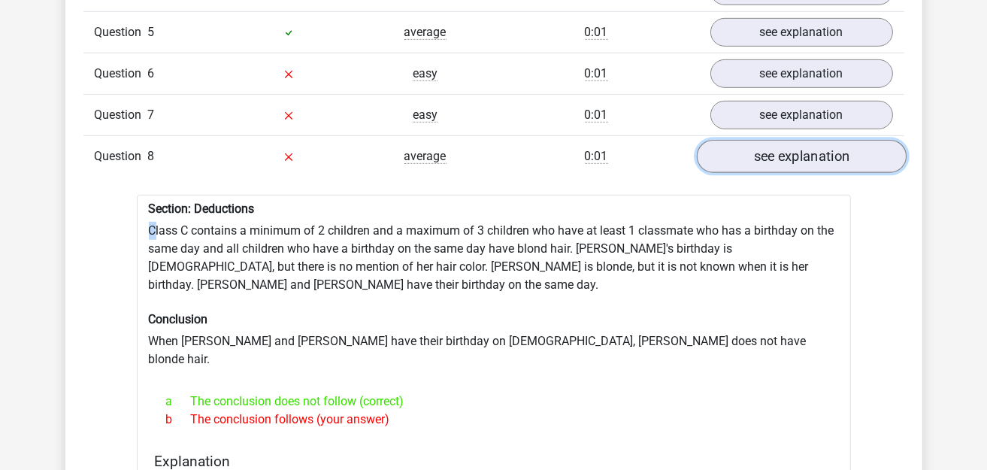
click at [854, 140] on link "see explanation" at bounding box center [801, 156] width 210 height 33
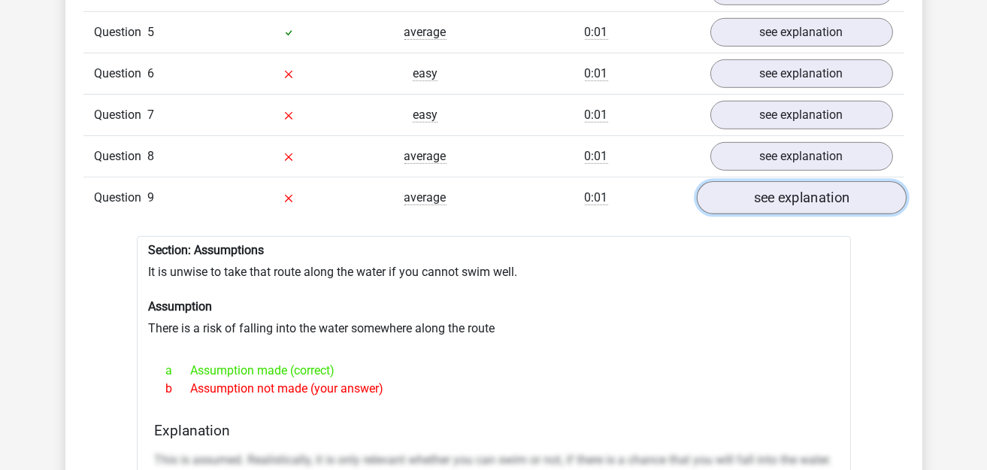
click at [821, 191] on link "see explanation" at bounding box center [801, 197] width 210 height 33
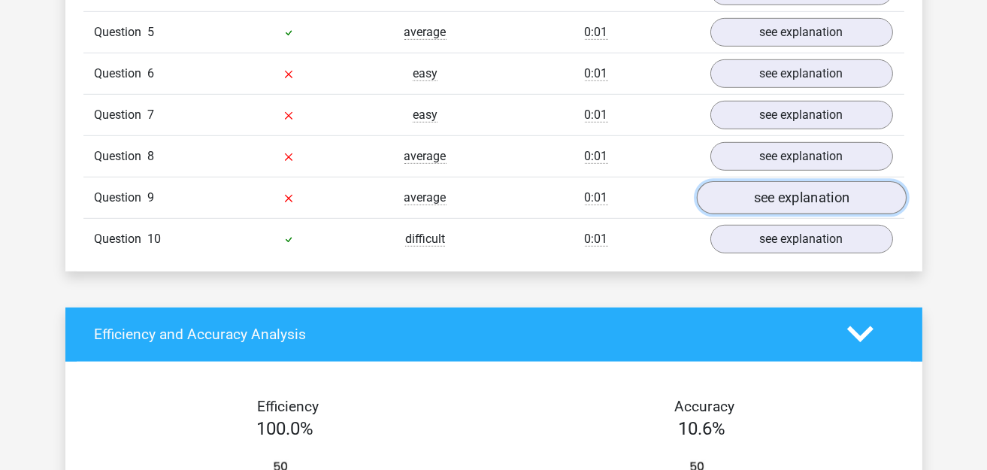
click at [782, 181] on link "see explanation" at bounding box center [801, 197] width 210 height 33
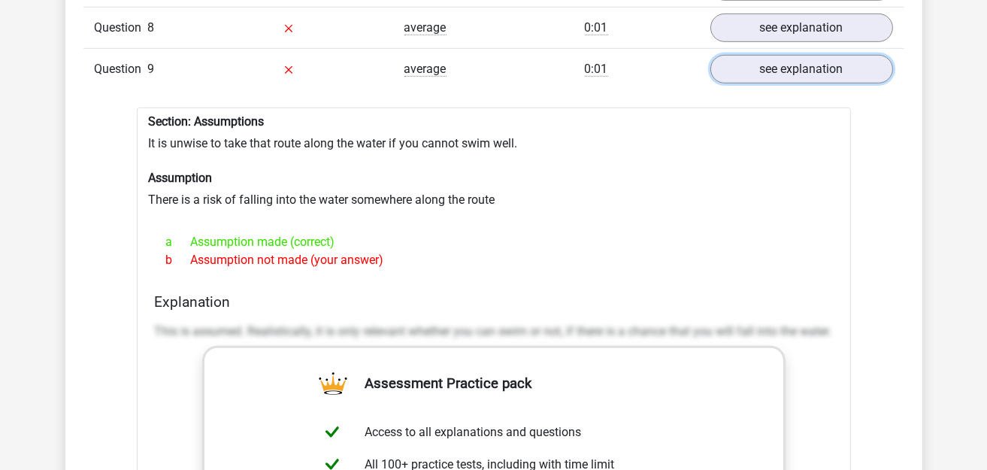
scroll to position [1578, 0]
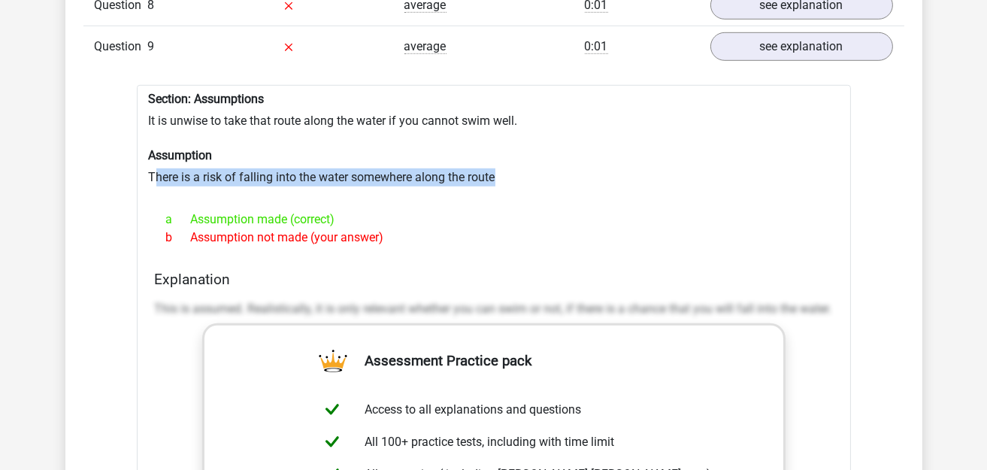
drag, startPoint x: 154, startPoint y: 161, endPoint x: 555, endPoint y: 162, distance: 400.5
click at [555, 162] on div "Section: Assumptions It is unwise to take that route along the water if you can…" at bounding box center [494, 450] width 714 height 730
copy div "here is a risk of falling into the water somewhere along the route"
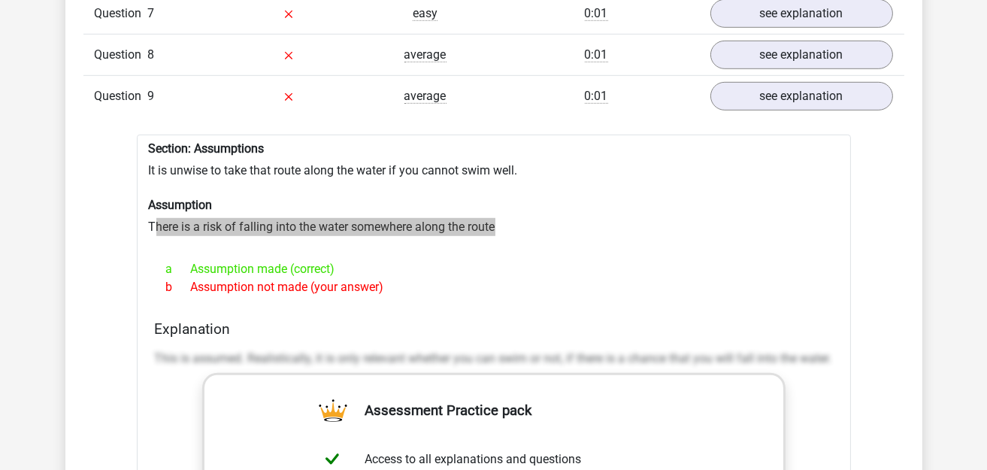
scroll to position [1503, 0]
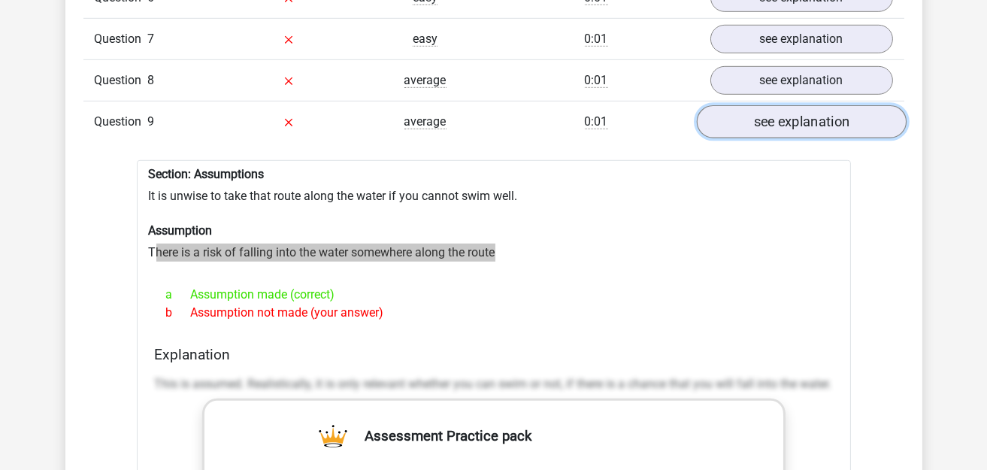
click at [771, 105] on link "see explanation" at bounding box center [801, 121] width 210 height 33
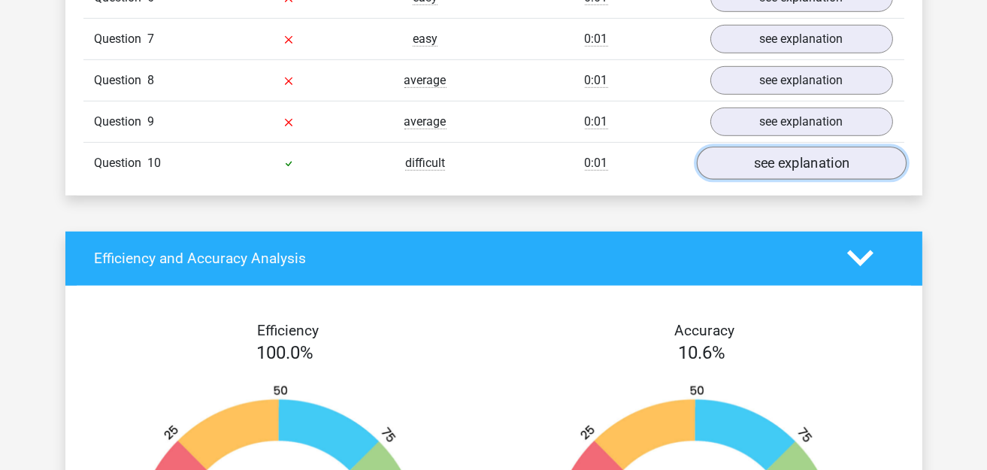
click at [785, 153] on link "see explanation" at bounding box center [801, 163] width 210 height 33
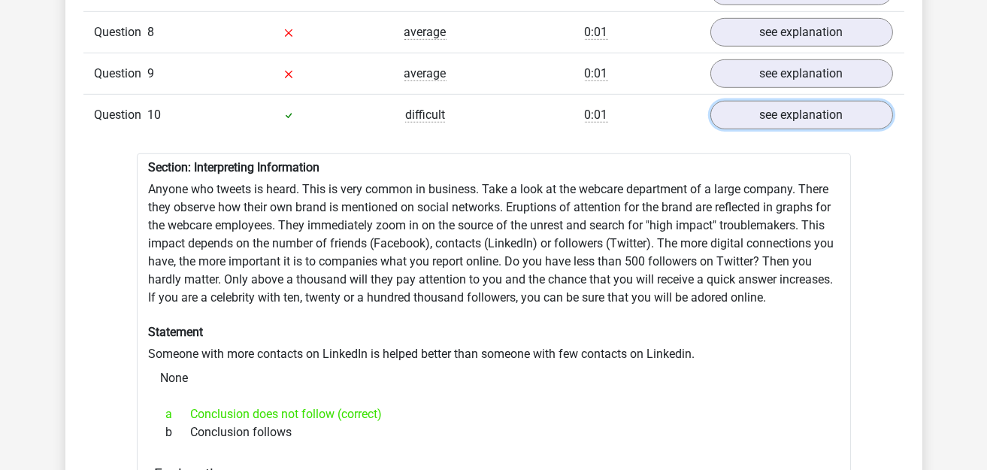
scroll to position [1578, 0]
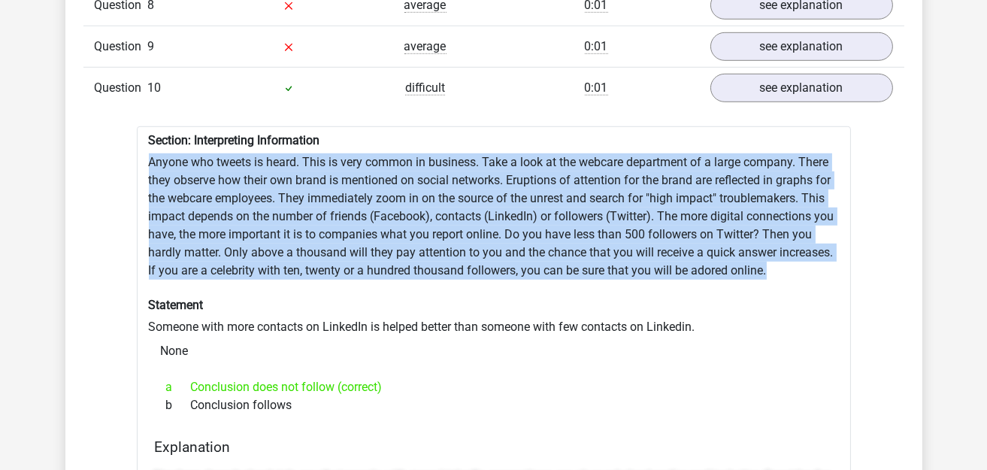
drag, startPoint x: 146, startPoint y: 145, endPoint x: 807, endPoint y: 247, distance: 669.2
copy div "Anyone who tweets is heard. This is very common in business. Take a look at the…"
drag, startPoint x: 149, startPoint y: 314, endPoint x: 742, endPoint y: 321, distance: 593.7
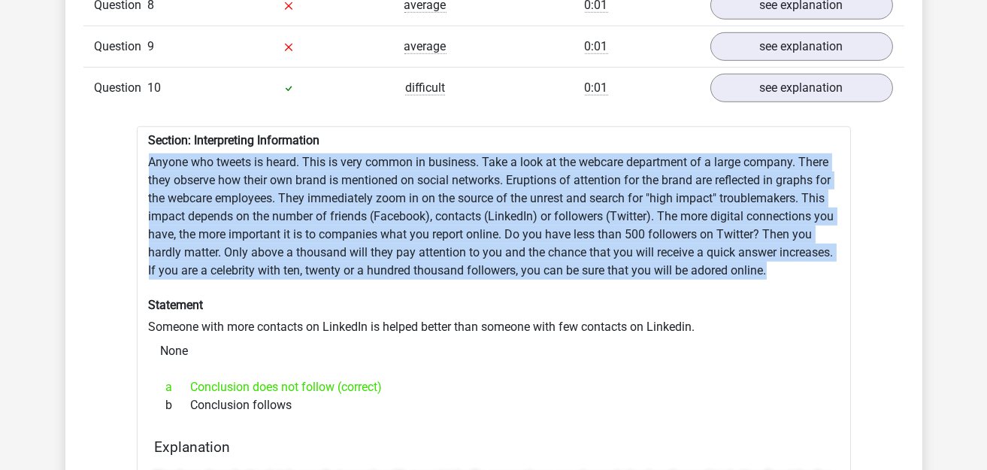
copy div "Someone with more contacts on LinkedIn is helped better than someone with few c…"
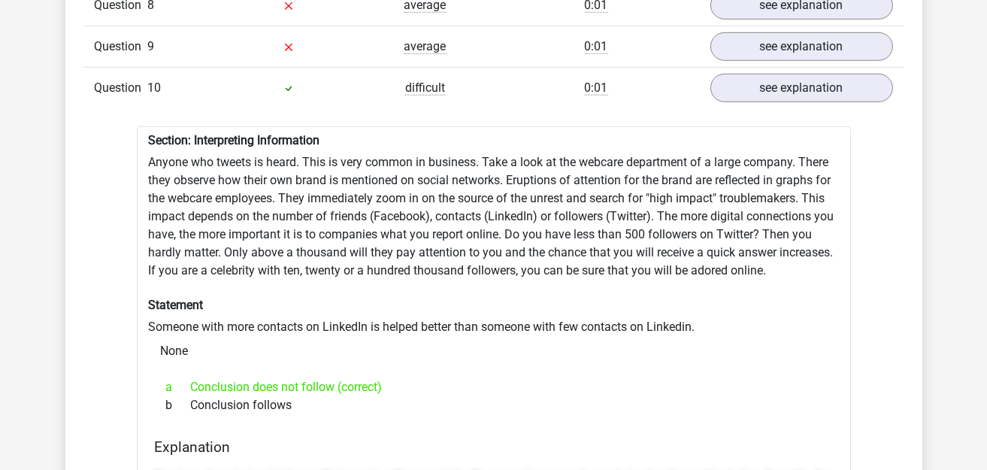
click at [718, 71] on link "see explanation" at bounding box center [801, 87] width 210 height 33
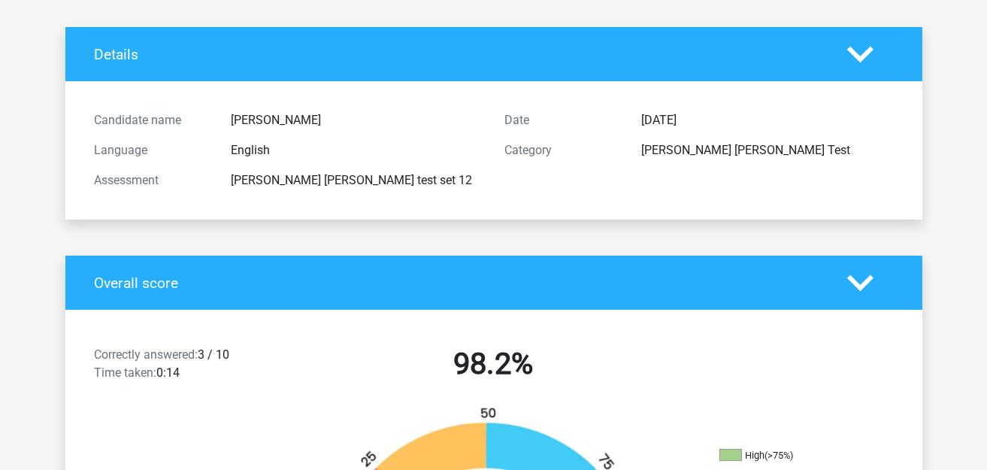
scroll to position [0, 0]
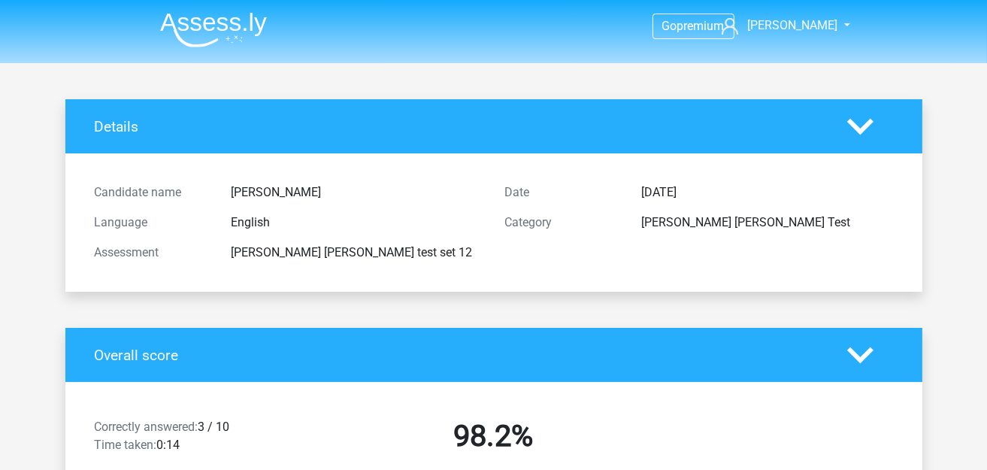
click at [204, 25] on img at bounding box center [213, 29] width 107 height 35
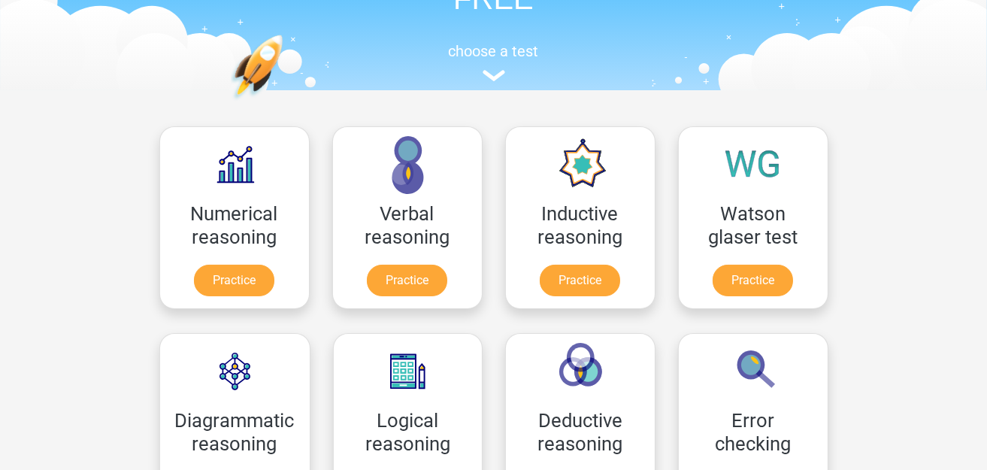
scroll to position [225, 0]
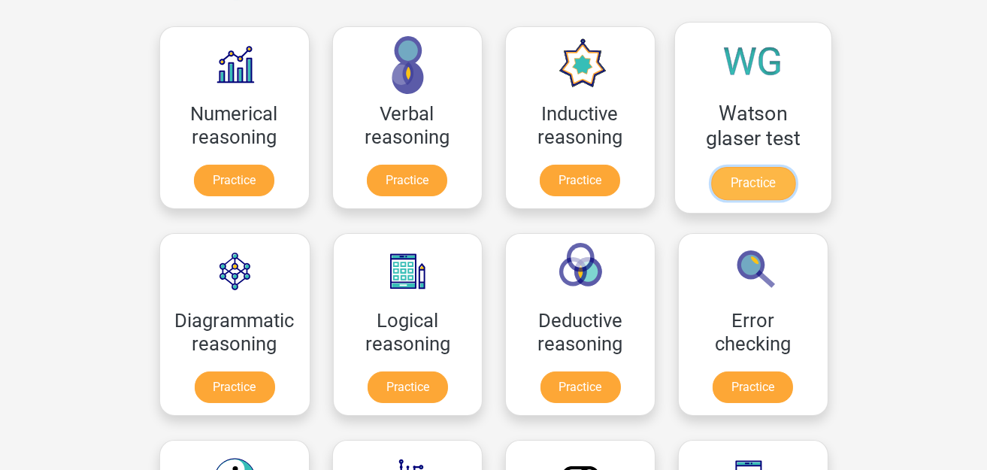
click at [794, 167] on link "Practice" at bounding box center [752, 183] width 84 height 33
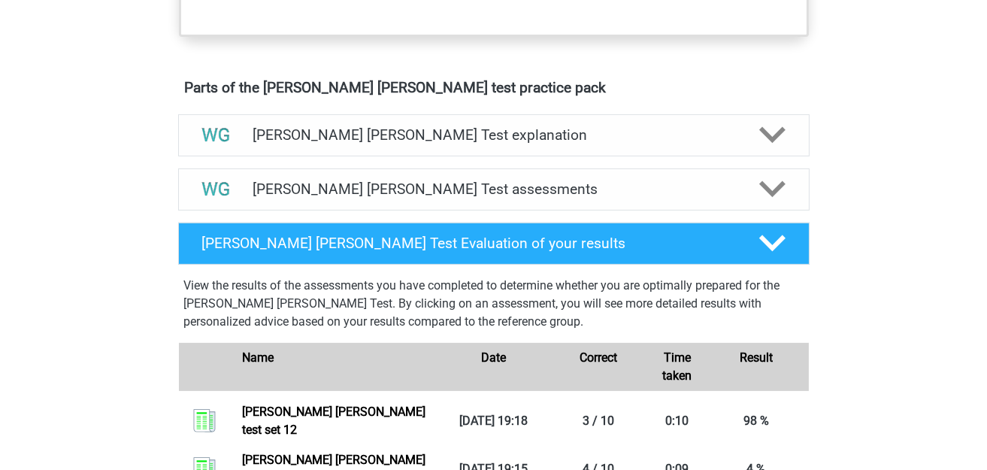
scroll to position [827, 0]
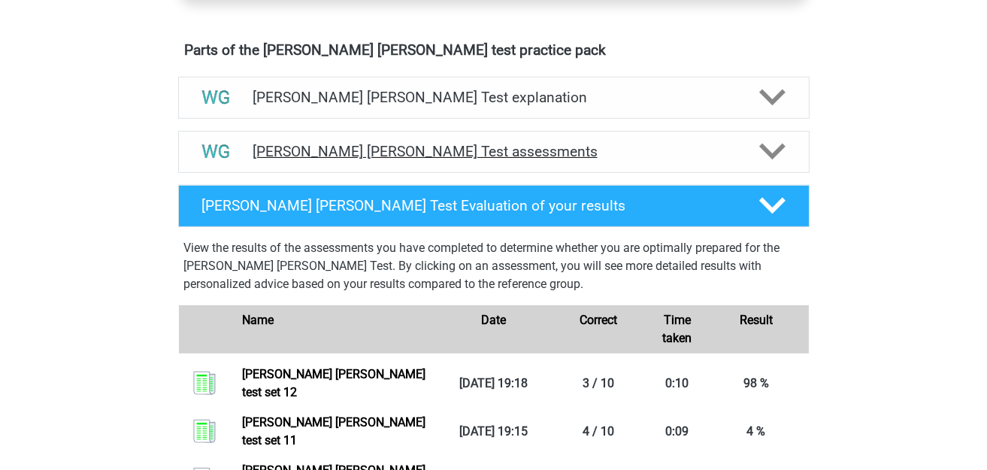
click at [494, 149] on h4 "[PERSON_NAME] [PERSON_NAME] Test assessments" at bounding box center [494, 151] width 482 height 17
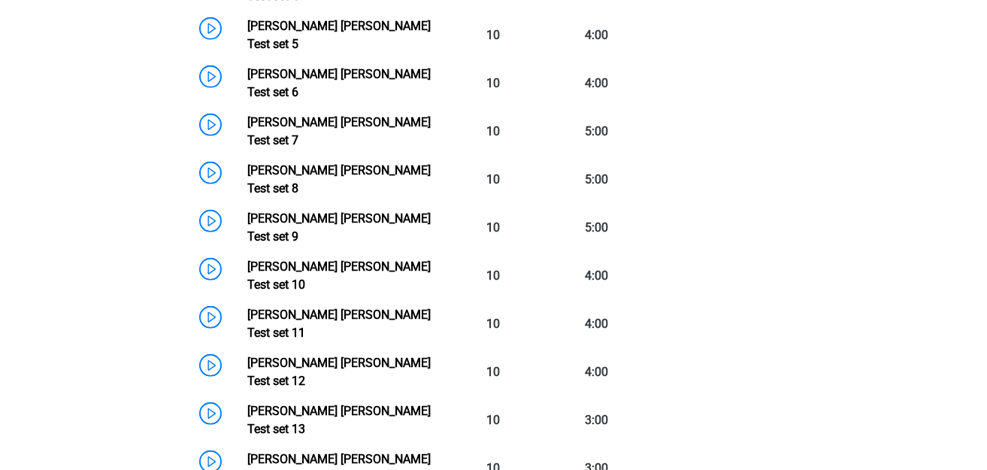
scroll to position [1352, 0]
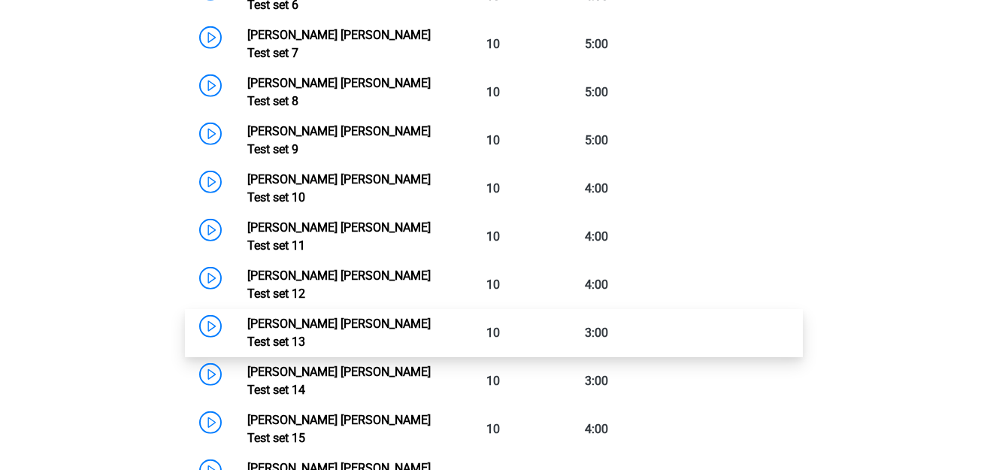
click at [247, 316] on link "[PERSON_NAME] [PERSON_NAME] Test set 13" at bounding box center [338, 332] width 183 height 32
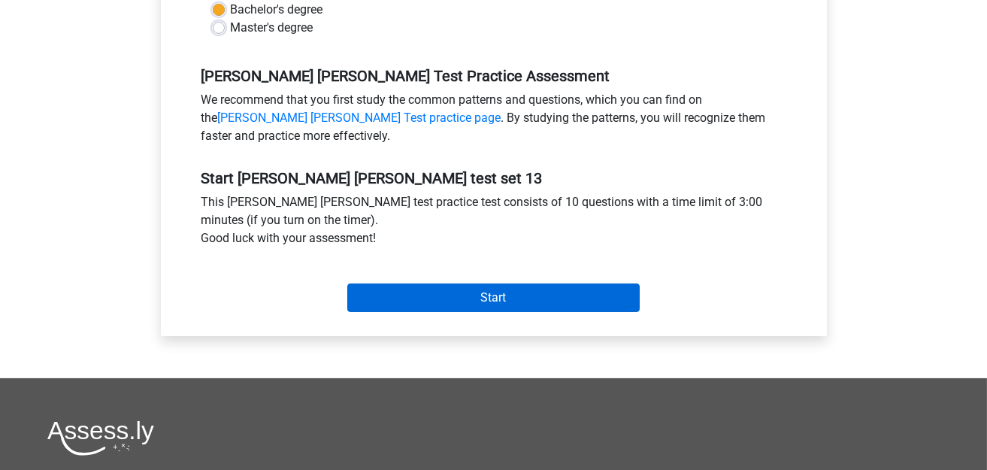
scroll to position [451, 0]
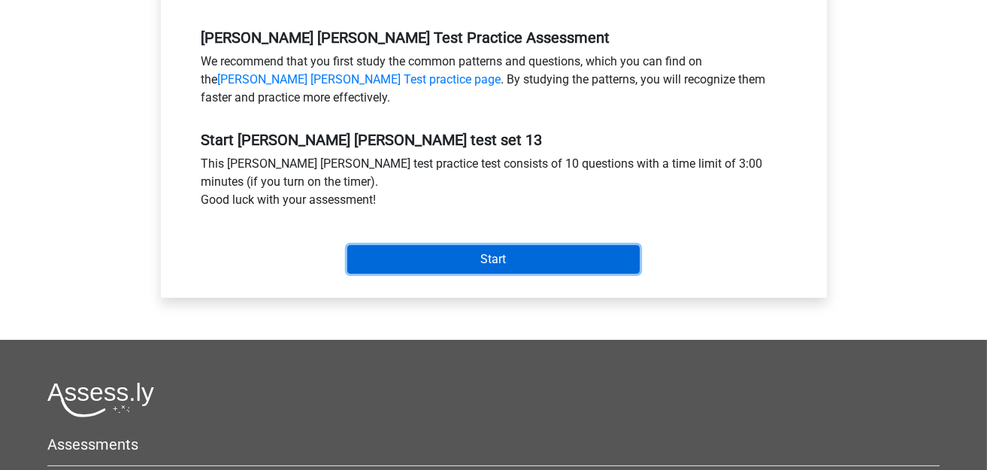
click at [456, 254] on input "Start" at bounding box center [493, 259] width 292 height 29
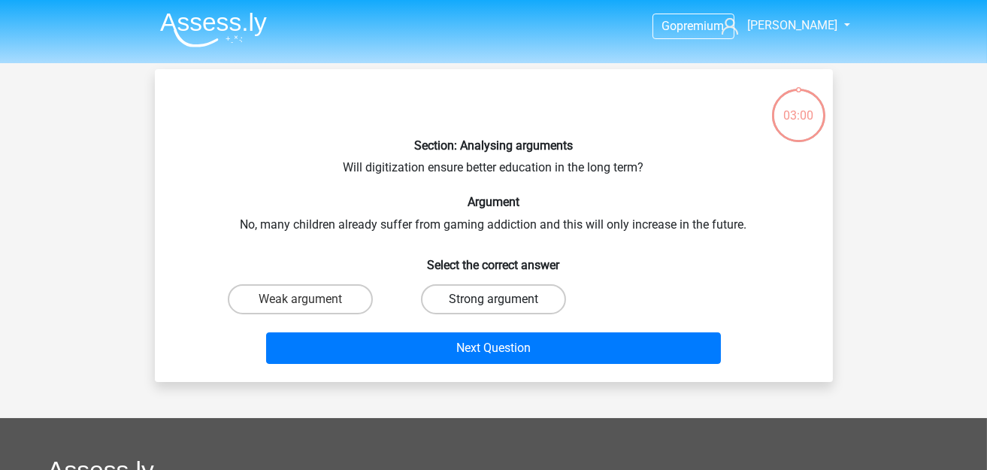
click at [476, 298] on label "Strong argument" at bounding box center [493, 299] width 145 height 30
click at [493, 299] on input "Strong argument" at bounding box center [498, 304] width 10 height 10
radio input "true"
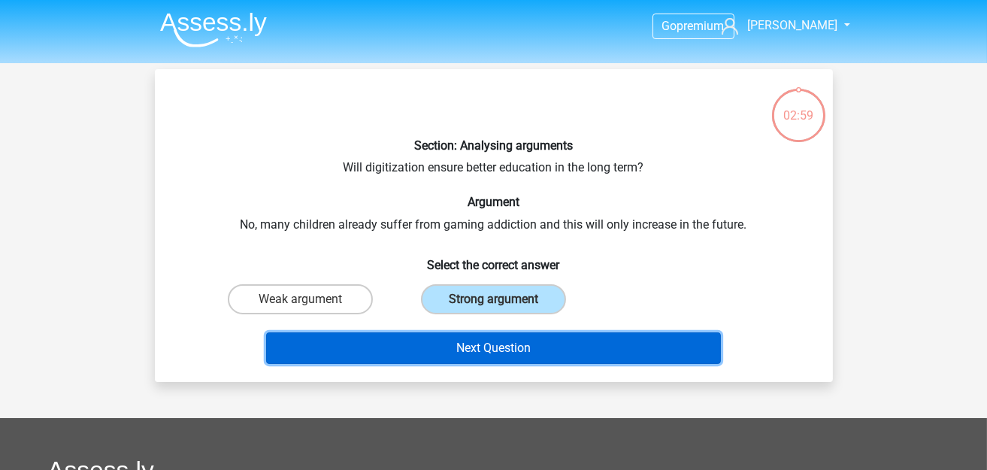
click at [461, 341] on button "Next Question" at bounding box center [493, 348] width 455 height 32
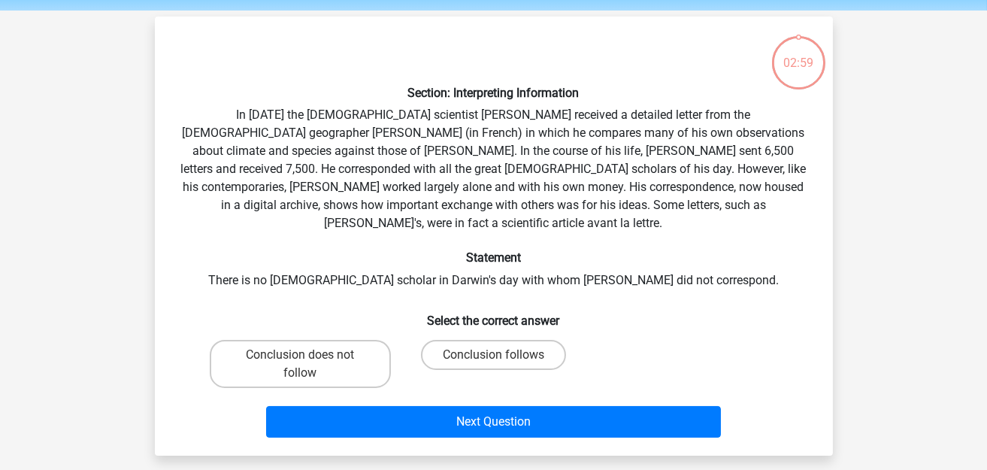
scroll to position [68, 0]
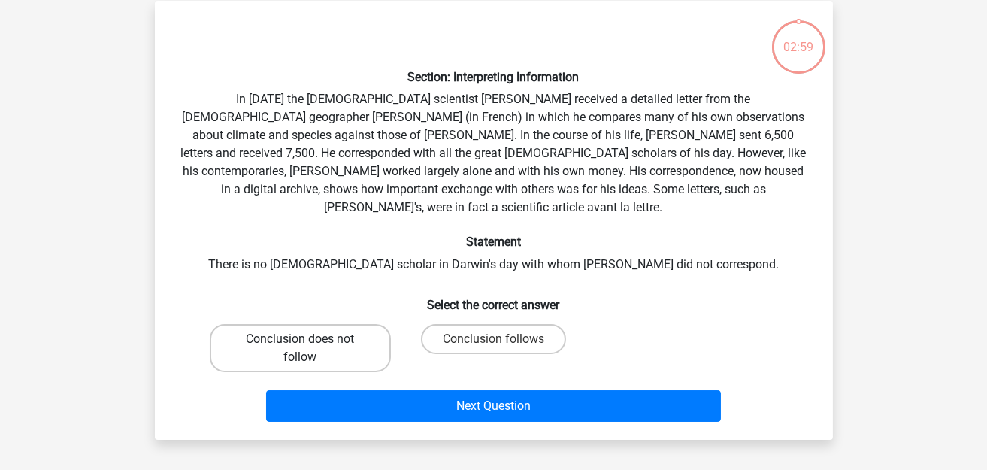
click at [287, 334] on label "Conclusion does not follow" at bounding box center [300, 348] width 181 height 48
click at [300, 339] on input "Conclusion does not follow" at bounding box center [305, 344] width 10 height 10
radio input "true"
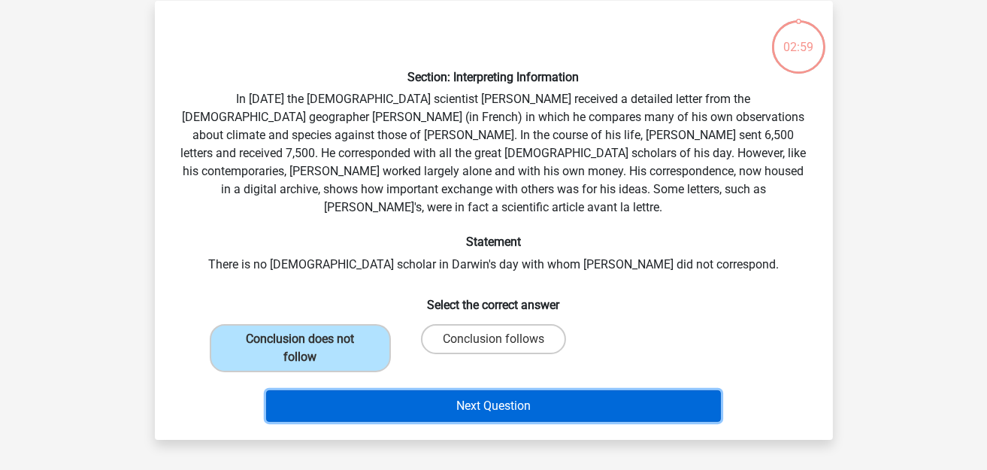
click at [397, 396] on button "Next Question" at bounding box center [493, 406] width 455 height 32
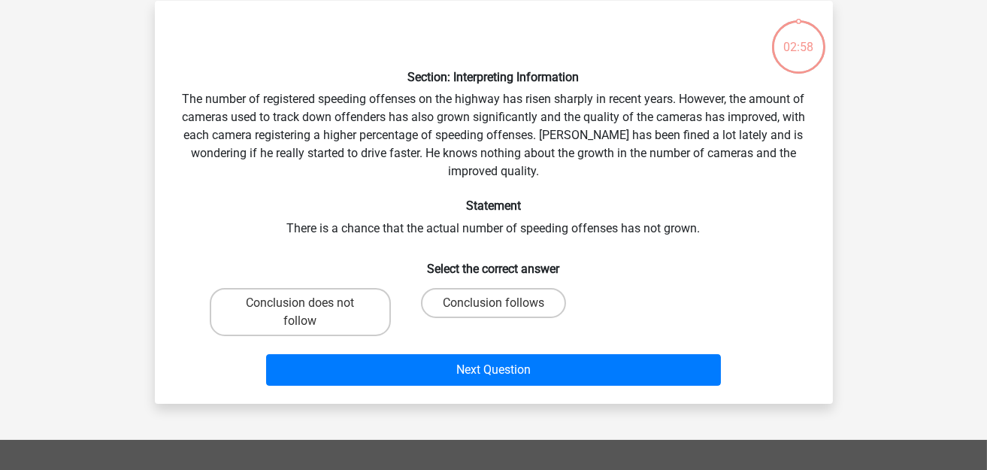
click at [500, 305] on input "Conclusion follows" at bounding box center [498, 308] width 10 height 10
radio input "true"
click at [479, 396] on div "Section: Interpreting Information The number of registered speeding offenses on…" at bounding box center [494, 202] width 678 height 403
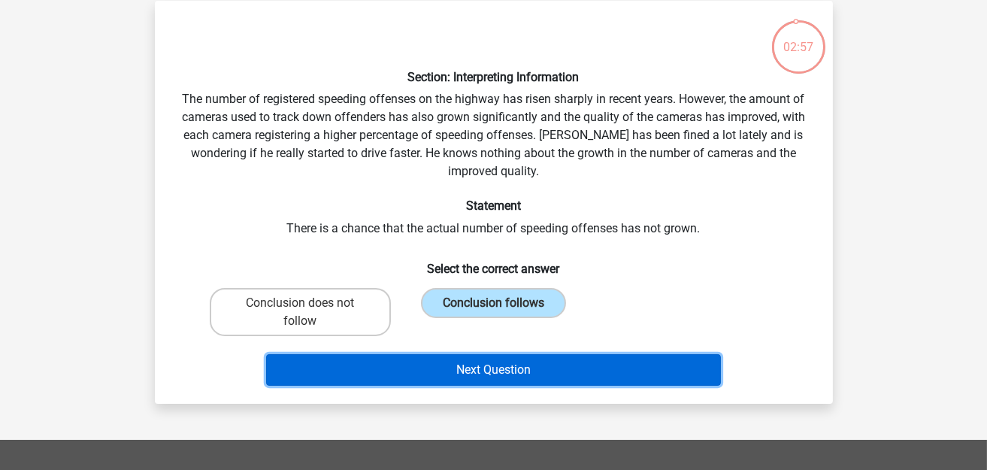
click at [348, 370] on button "Next Question" at bounding box center [493, 370] width 455 height 32
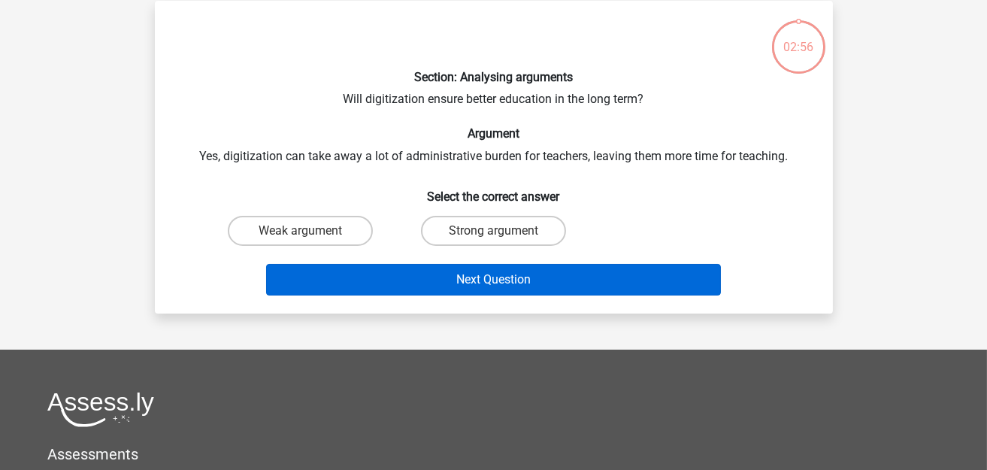
drag, startPoint x: 293, startPoint y: 312, endPoint x: 304, endPoint y: 285, distance: 29.3
click at [292, 307] on div "Section: Analysing arguments Will digitization ensure better education in the l…" at bounding box center [494, 157] width 678 height 313
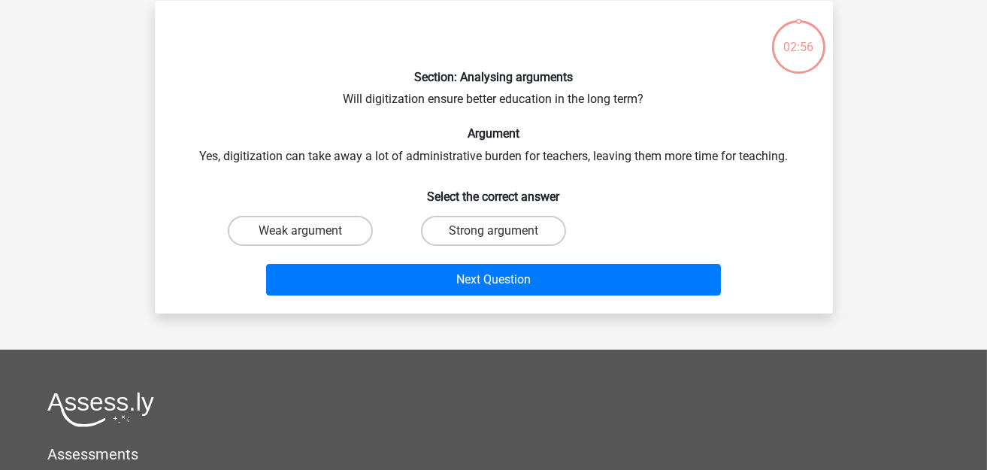
click at [319, 244] on div "Weak argument" at bounding box center [300, 231] width 193 height 42
click at [331, 237] on label "Weak argument" at bounding box center [300, 231] width 145 height 30
click at [310, 237] on input "Weak argument" at bounding box center [305, 236] width 10 height 10
radio input "true"
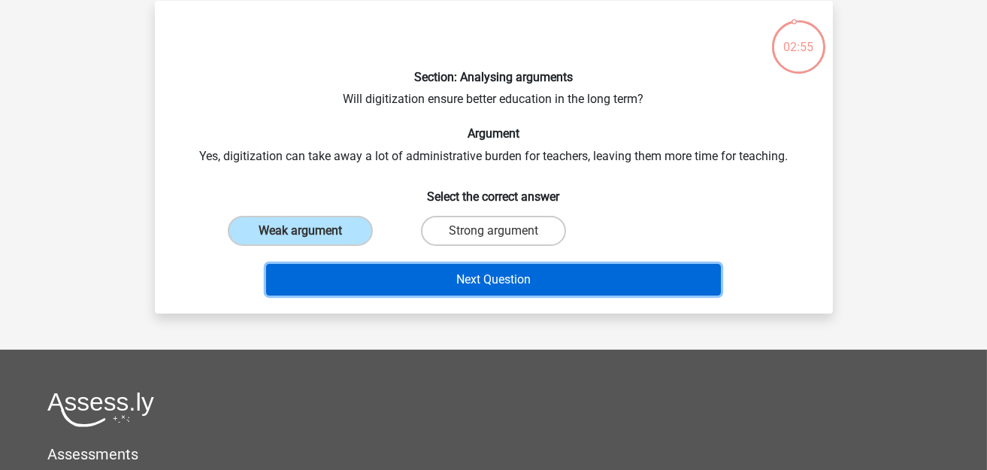
click at [376, 268] on button "Next Question" at bounding box center [493, 280] width 455 height 32
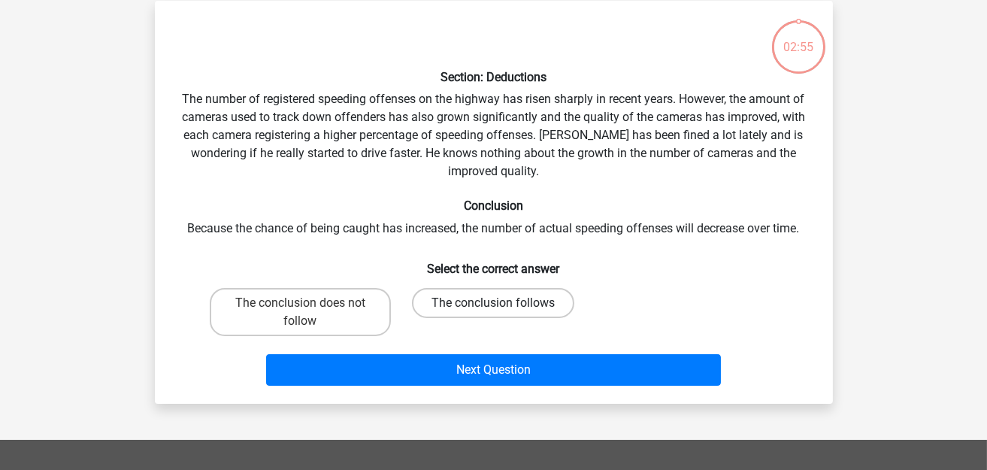
click at [479, 305] on label "The conclusion follows" at bounding box center [493, 303] width 162 height 30
click at [493, 305] on input "The conclusion follows" at bounding box center [498, 308] width 10 height 10
radio input "true"
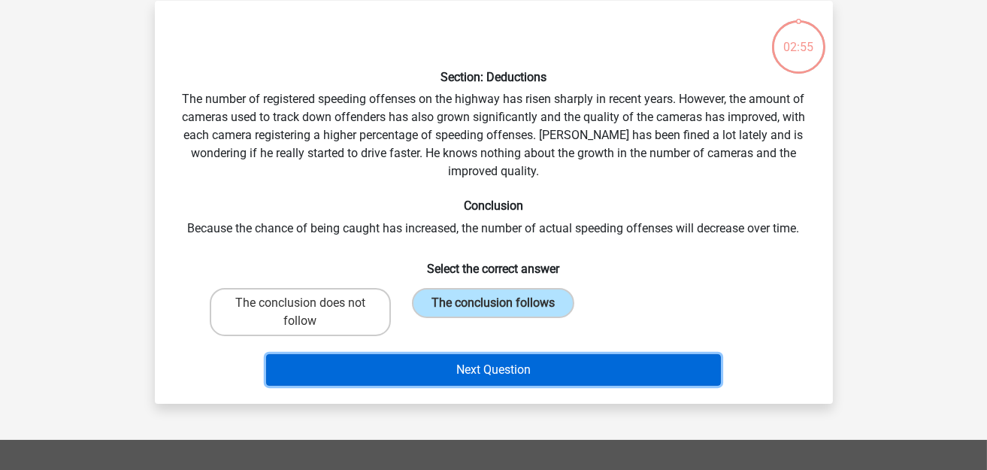
click at [425, 361] on button "Next Question" at bounding box center [493, 370] width 455 height 32
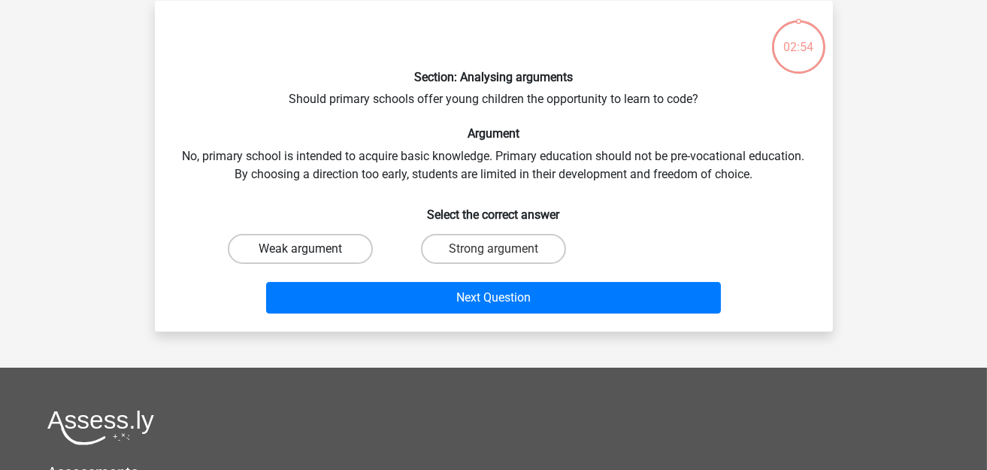
click at [316, 243] on label "Weak argument" at bounding box center [300, 249] width 145 height 30
click at [310, 249] on input "Weak argument" at bounding box center [305, 254] width 10 height 10
radio input "true"
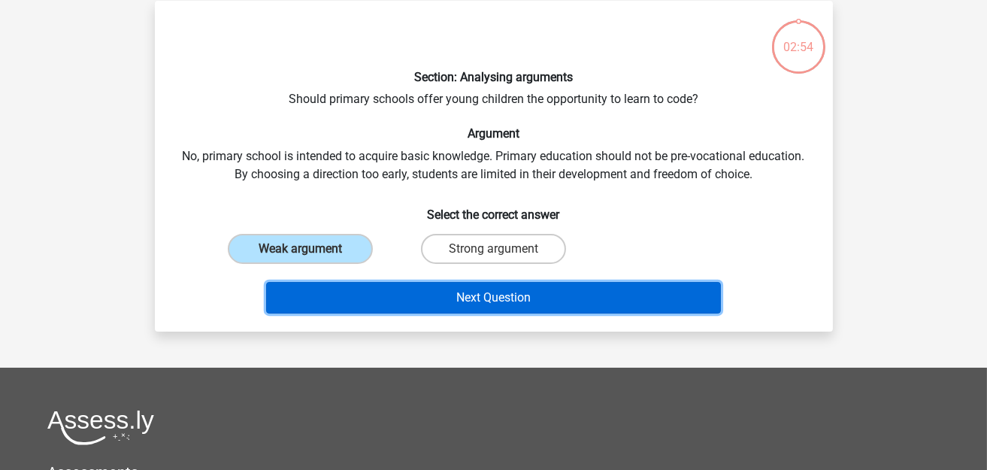
click at [359, 289] on button "Next Question" at bounding box center [493, 298] width 455 height 32
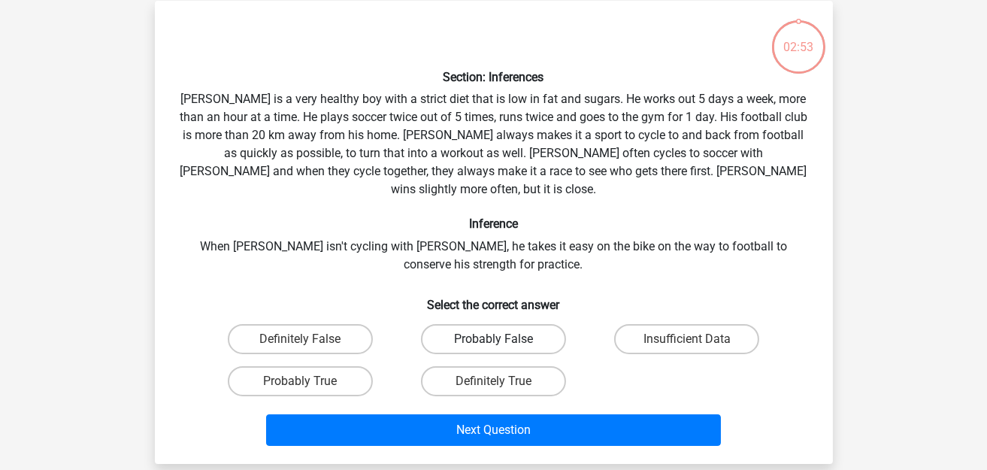
click at [485, 328] on label "Probably False" at bounding box center [493, 339] width 145 height 30
click at [493, 339] on input "Probably False" at bounding box center [498, 344] width 10 height 10
radio input "true"
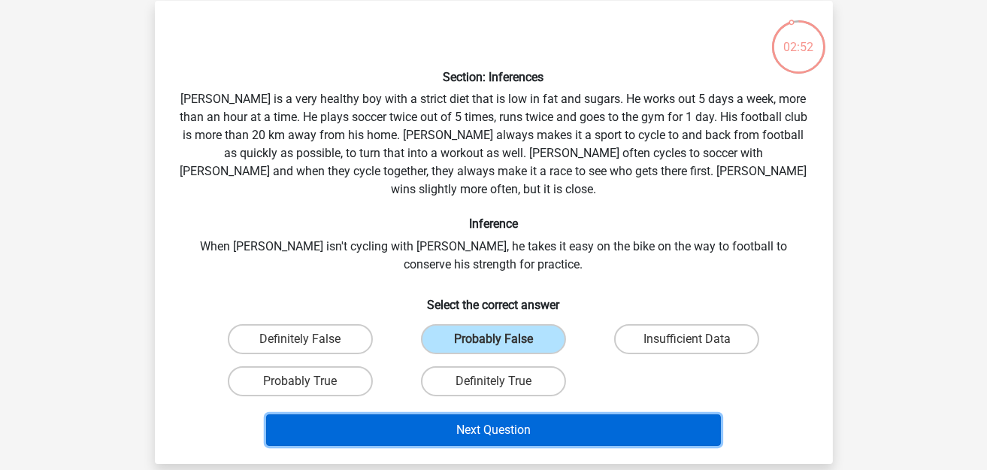
click at [491, 414] on button "Next Question" at bounding box center [493, 430] width 455 height 32
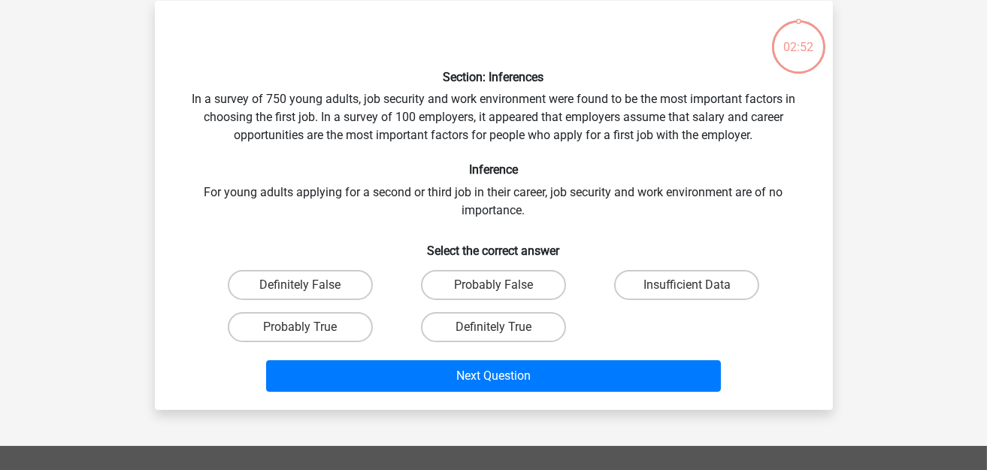
click at [484, 308] on div "Definitely True" at bounding box center [493, 327] width 193 height 42
click at [482, 326] on label "Definitely True" at bounding box center [493, 327] width 145 height 30
click at [493, 327] on input "Definitely True" at bounding box center [498, 332] width 10 height 10
radio input "true"
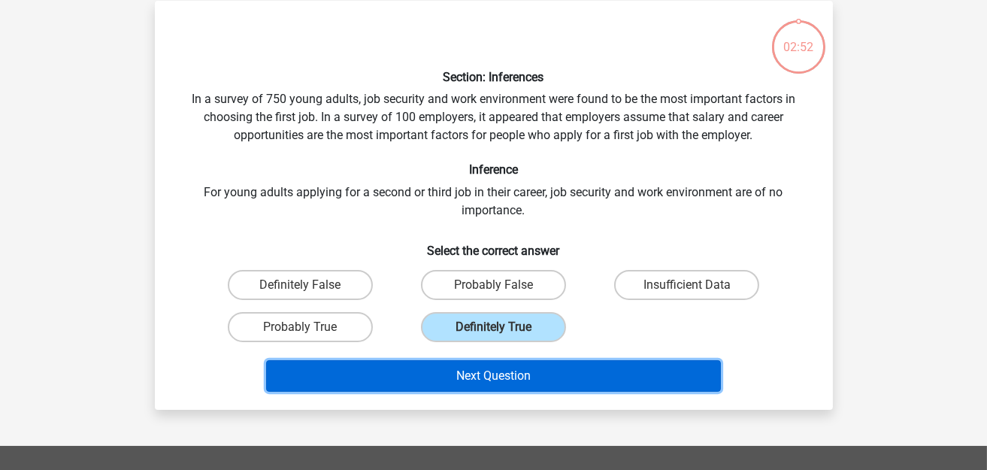
click at [486, 386] on button "Next Question" at bounding box center [493, 376] width 455 height 32
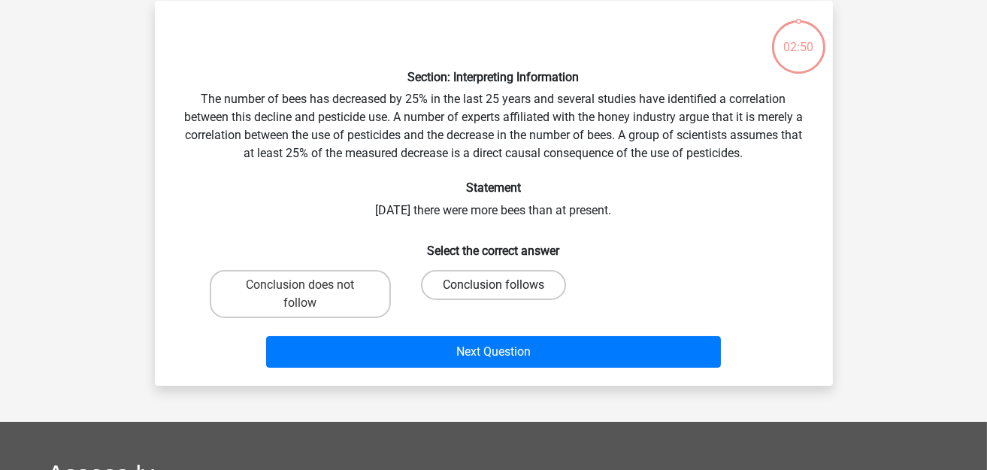
click at [485, 292] on label "Conclusion follows" at bounding box center [493, 285] width 145 height 30
click at [493, 292] on input "Conclusion follows" at bounding box center [498, 290] width 10 height 10
radio input "true"
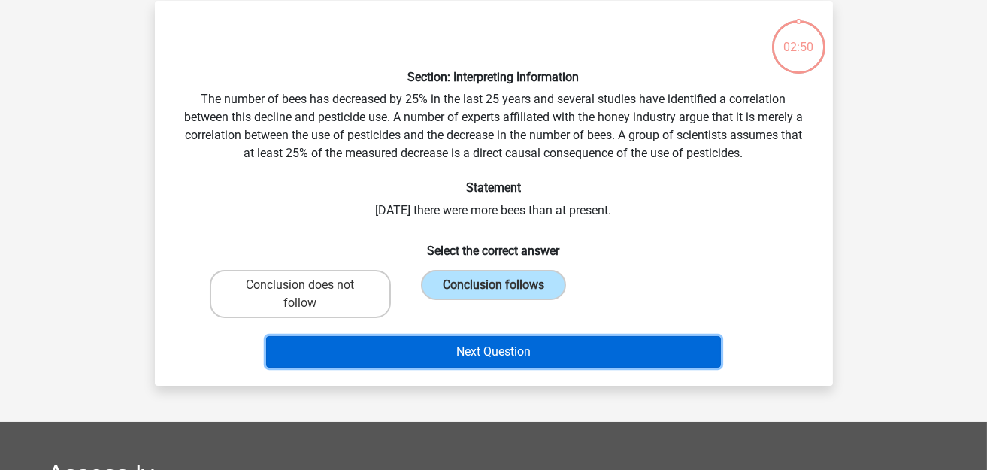
click at [470, 355] on button "Next Question" at bounding box center [493, 352] width 455 height 32
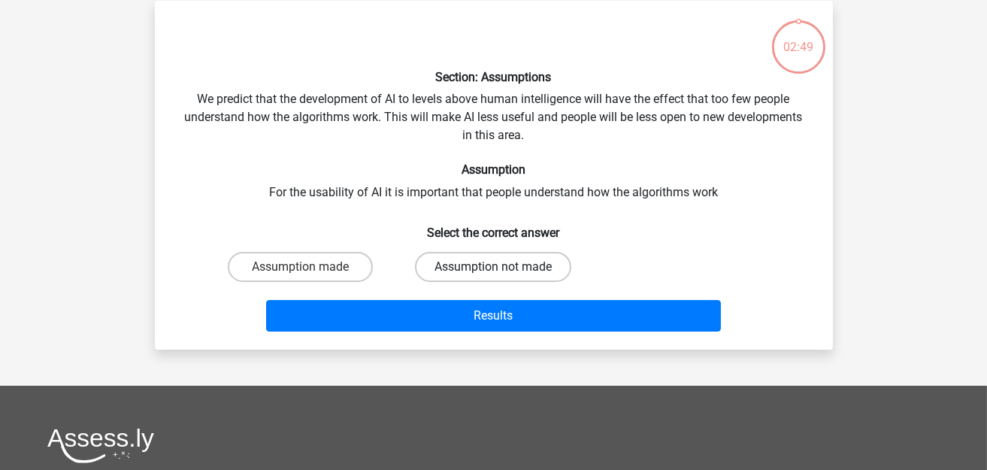
click at [485, 268] on label "Assumption not made" at bounding box center [493, 267] width 156 height 30
click at [493, 268] on input "Assumption not made" at bounding box center [498, 272] width 10 height 10
radio input "true"
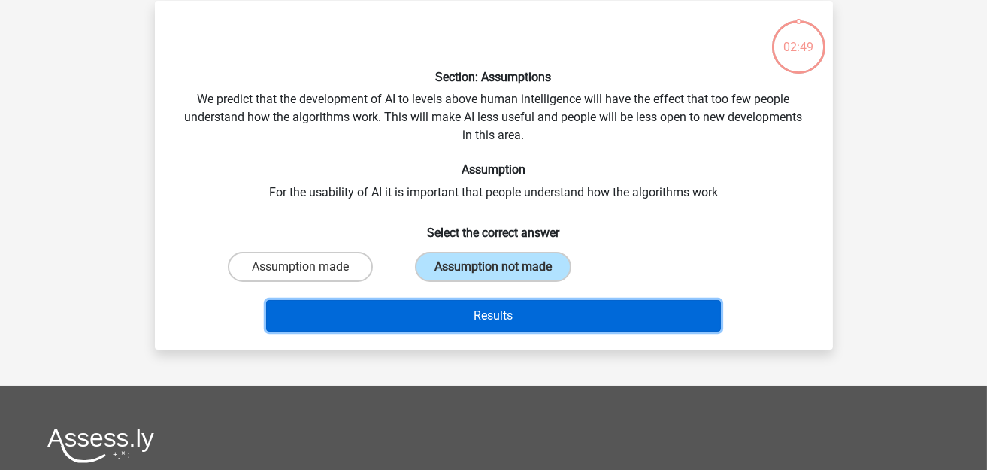
click at [469, 310] on button "Results" at bounding box center [493, 316] width 455 height 32
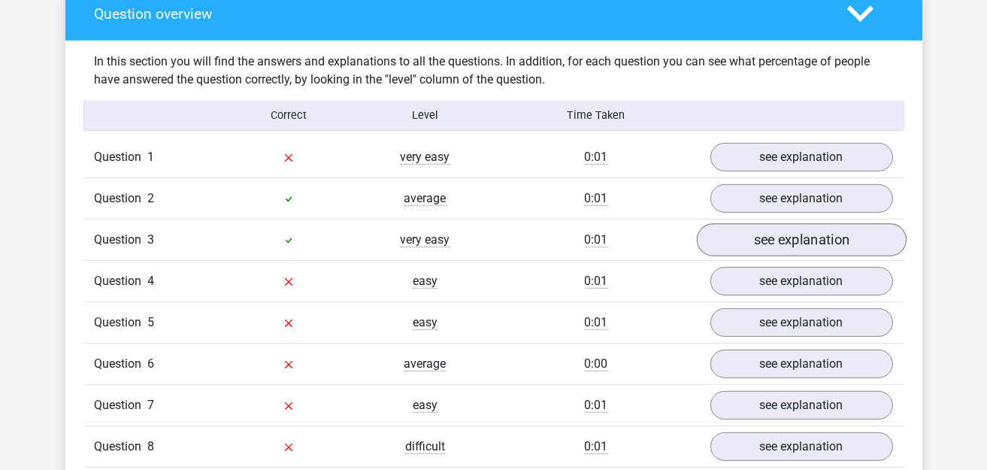
scroll to position [1202, 0]
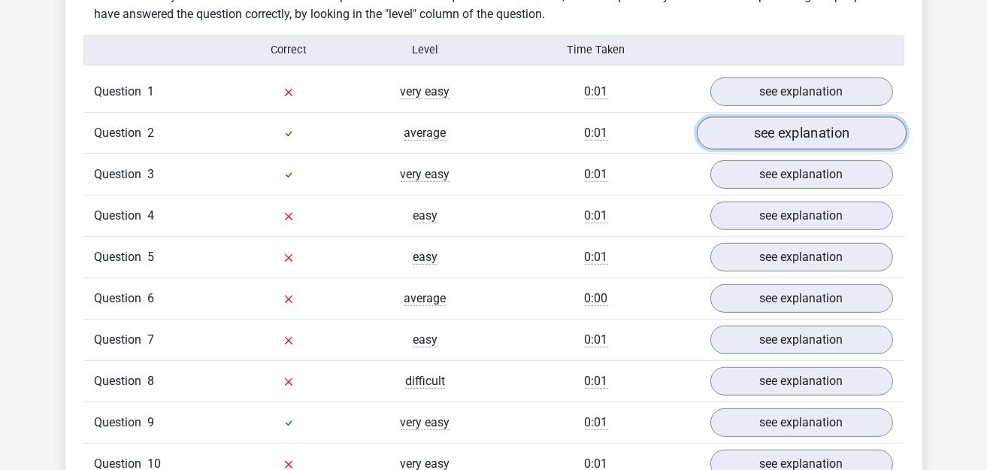
click at [784, 119] on link "see explanation" at bounding box center [801, 132] width 210 height 33
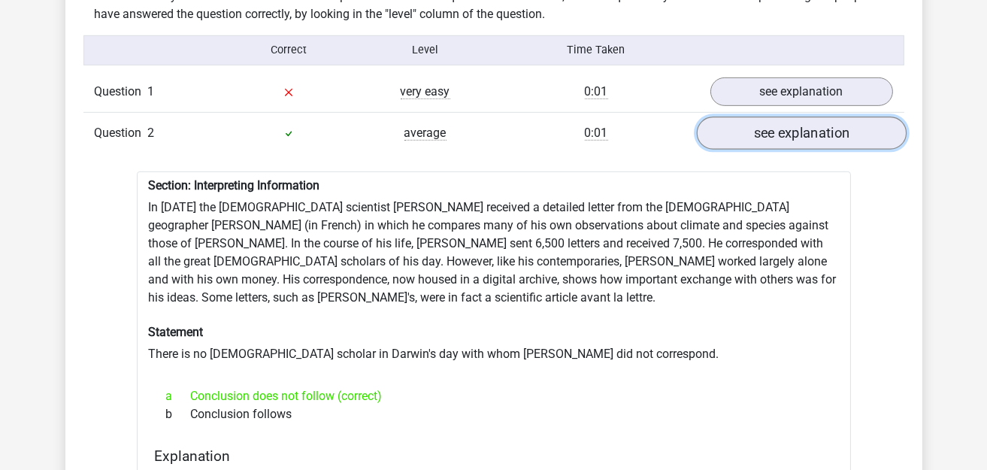
click at [760, 130] on link "see explanation" at bounding box center [801, 132] width 210 height 33
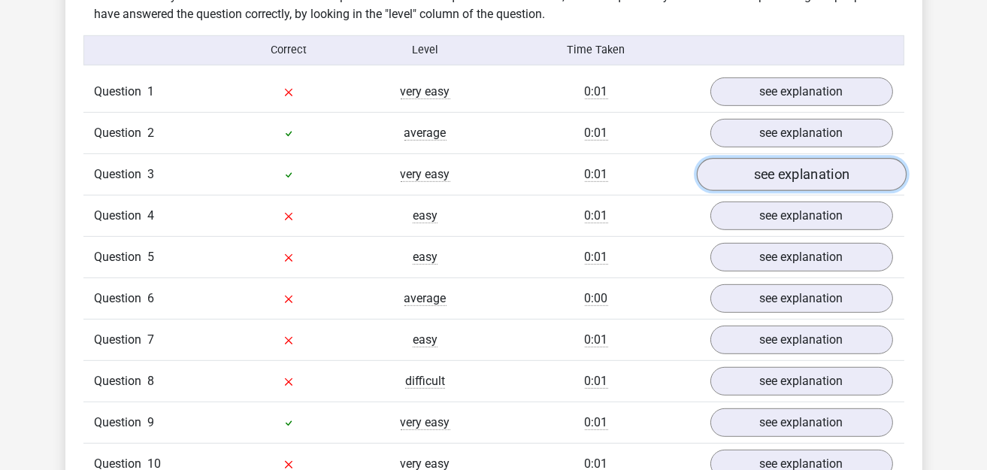
click at [785, 164] on link "see explanation" at bounding box center [801, 174] width 210 height 33
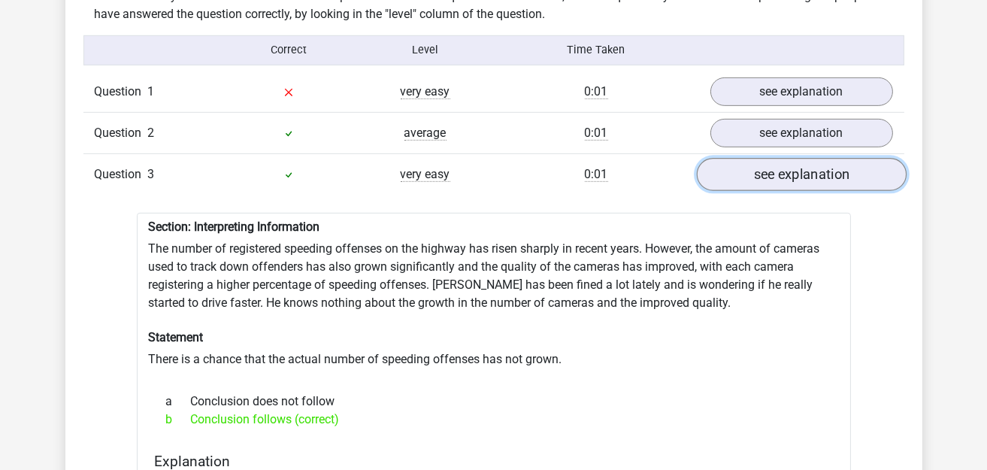
click at [785, 164] on link "see explanation" at bounding box center [801, 174] width 210 height 33
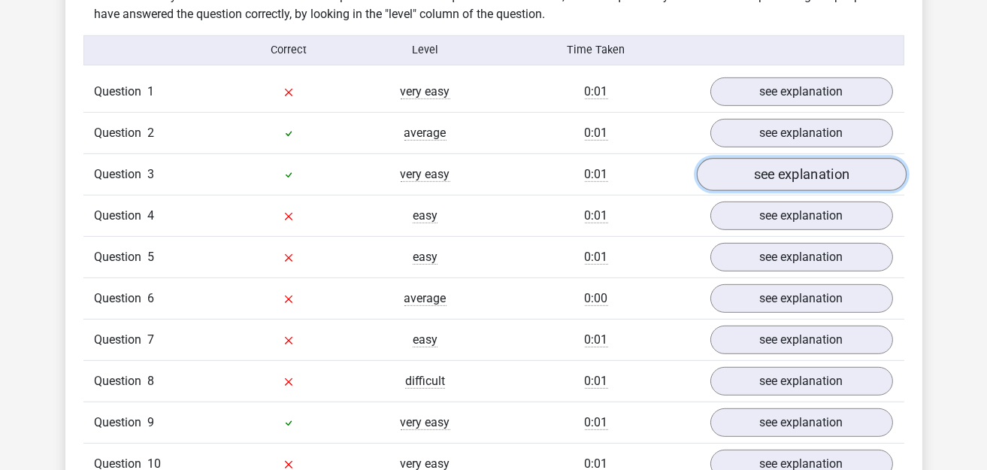
click at [787, 160] on link "see explanation" at bounding box center [801, 174] width 210 height 33
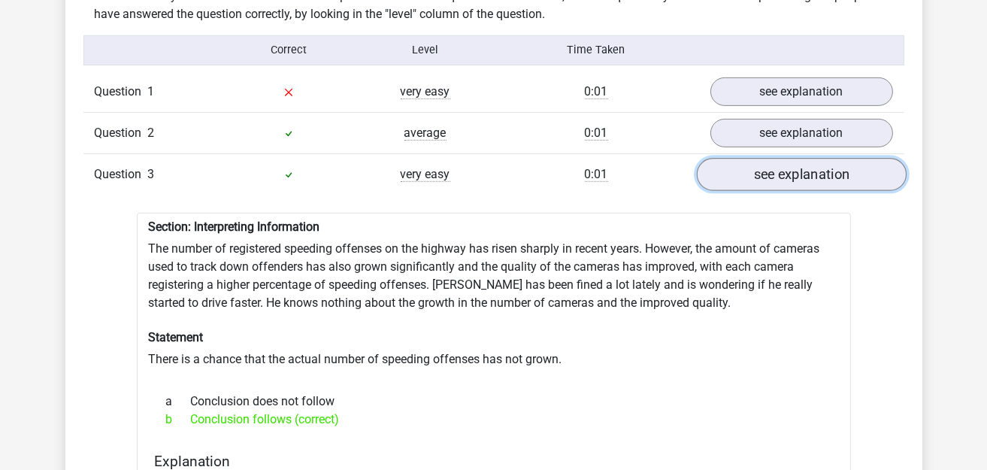
click at [787, 160] on link "see explanation" at bounding box center [801, 174] width 210 height 33
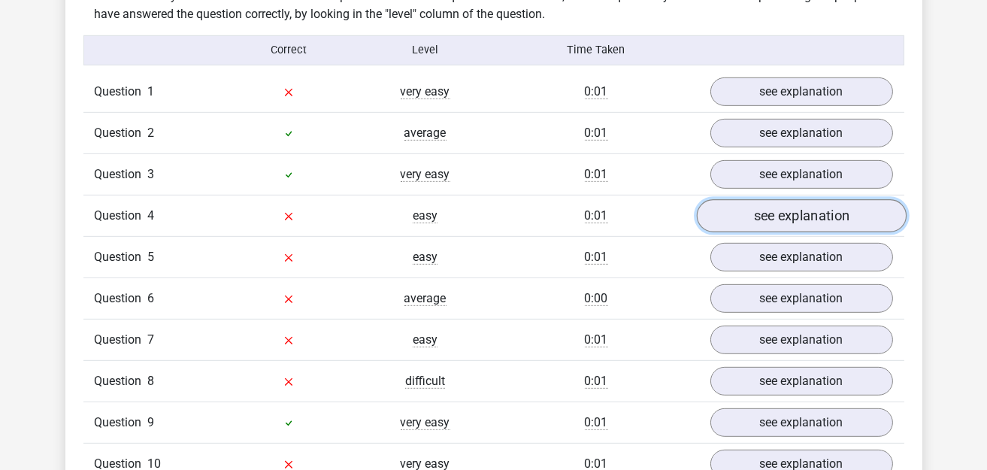
click at [784, 204] on link "see explanation" at bounding box center [801, 215] width 210 height 33
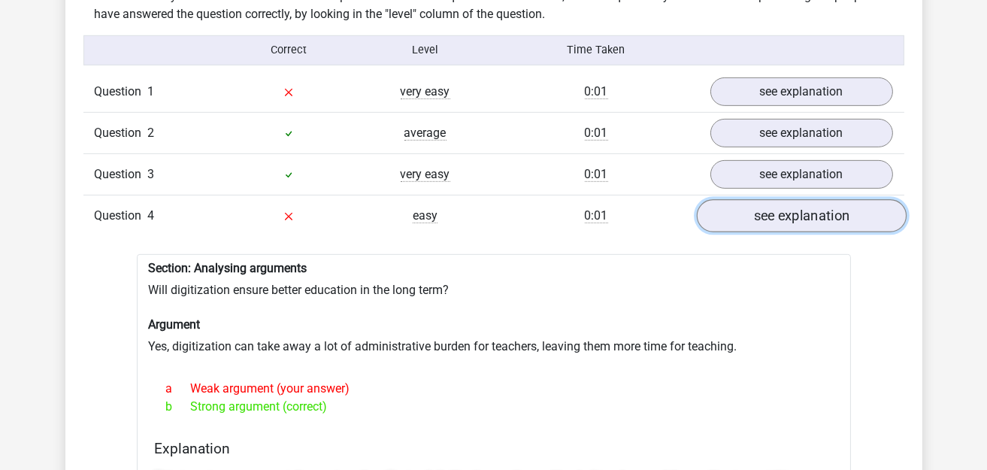
click at [784, 204] on link "see explanation" at bounding box center [801, 215] width 210 height 33
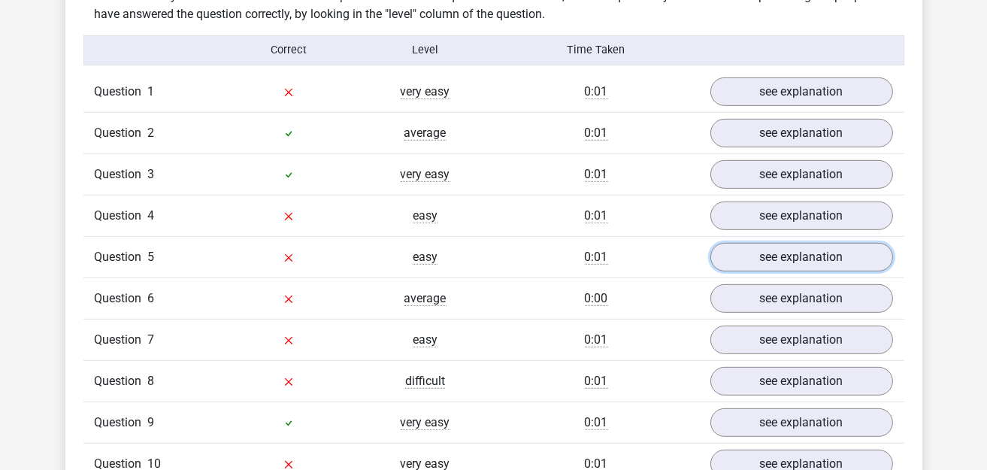
click at [798, 243] on link "see explanation" at bounding box center [801, 257] width 183 height 29
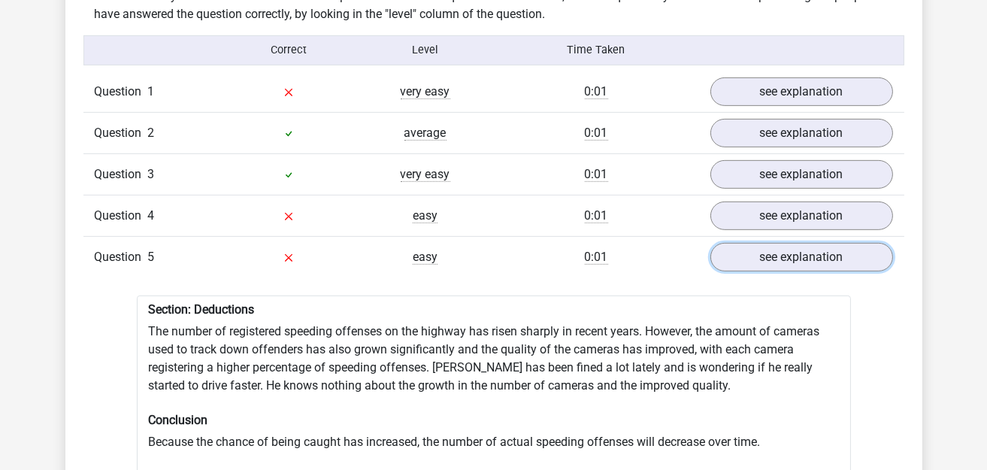
click at [798, 243] on link "see explanation" at bounding box center [801, 257] width 183 height 29
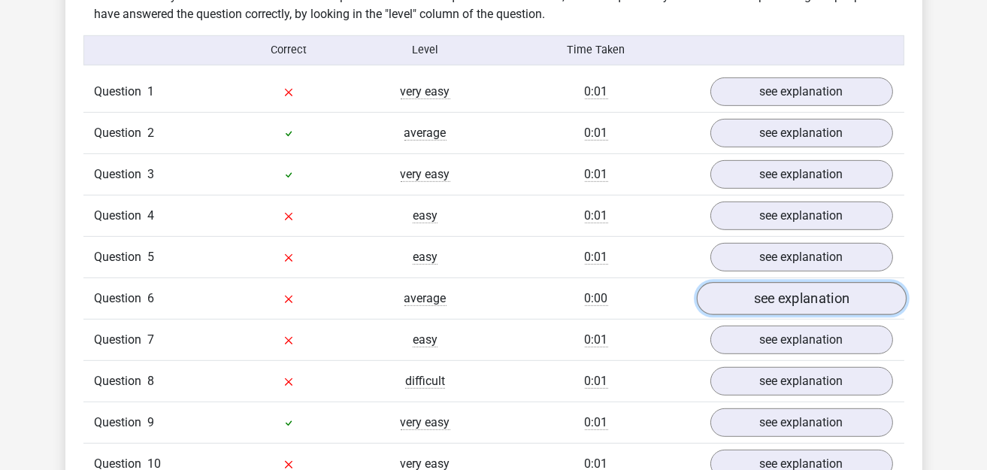
click at [788, 282] on link "see explanation" at bounding box center [801, 298] width 210 height 33
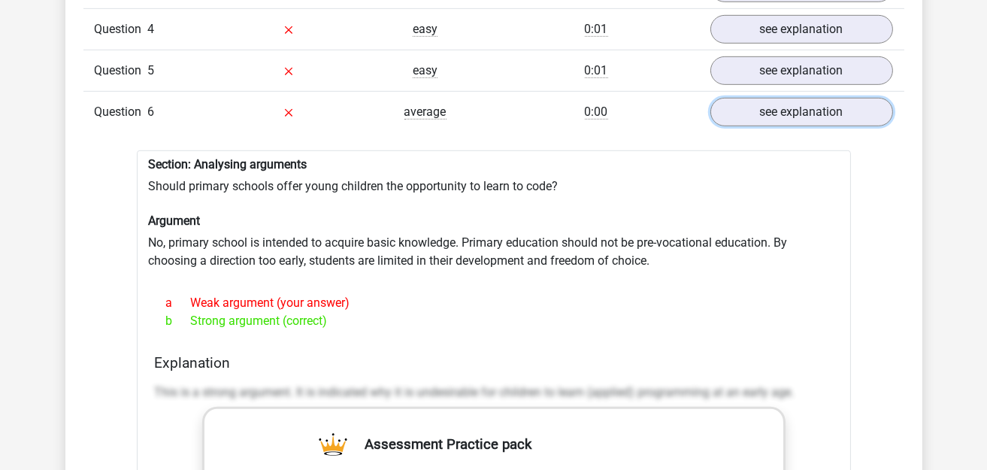
scroll to position [1427, 0]
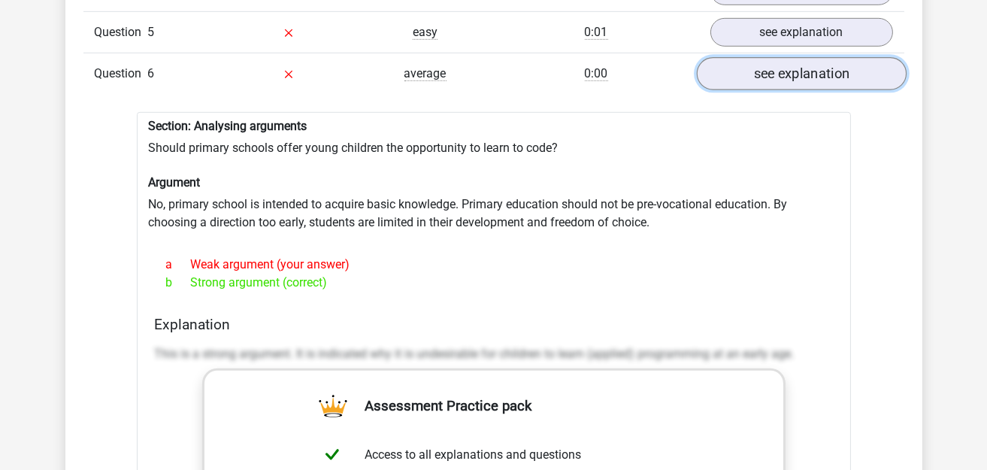
click at [826, 59] on link "see explanation" at bounding box center [801, 73] width 210 height 33
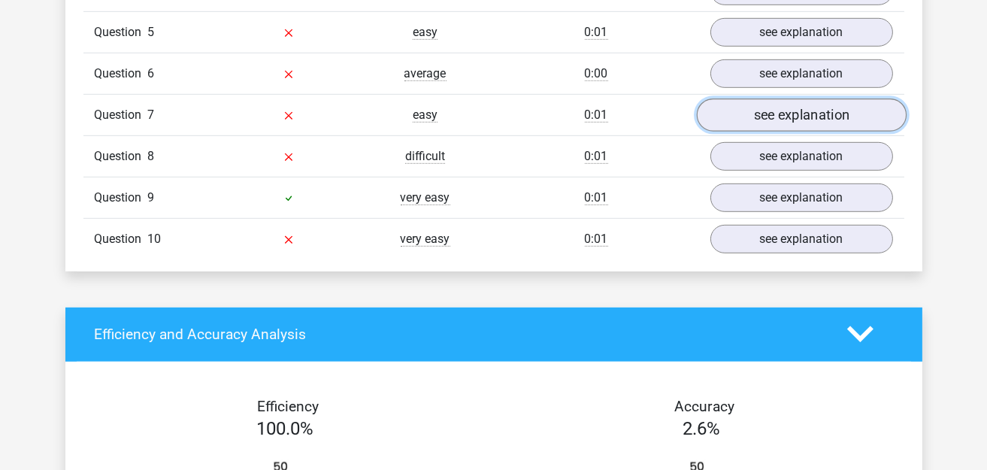
click at [806, 98] on link "see explanation" at bounding box center [801, 114] width 210 height 33
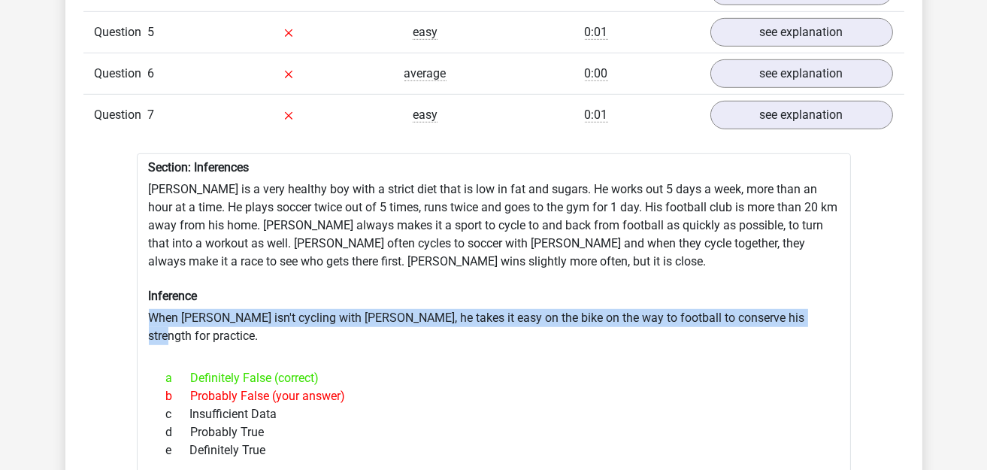
drag, startPoint x: 141, startPoint y: 303, endPoint x: 828, endPoint y: 304, distance: 686.9
copy div "When Rowan isn't cycling with Kim, he takes it easy on the bike on the way to f…"
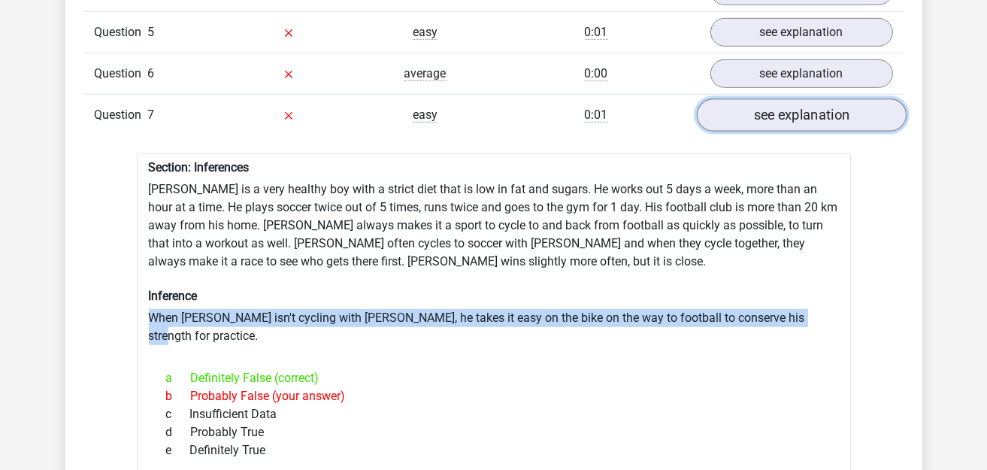
click at [745, 100] on link "see explanation" at bounding box center [801, 114] width 210 height 33
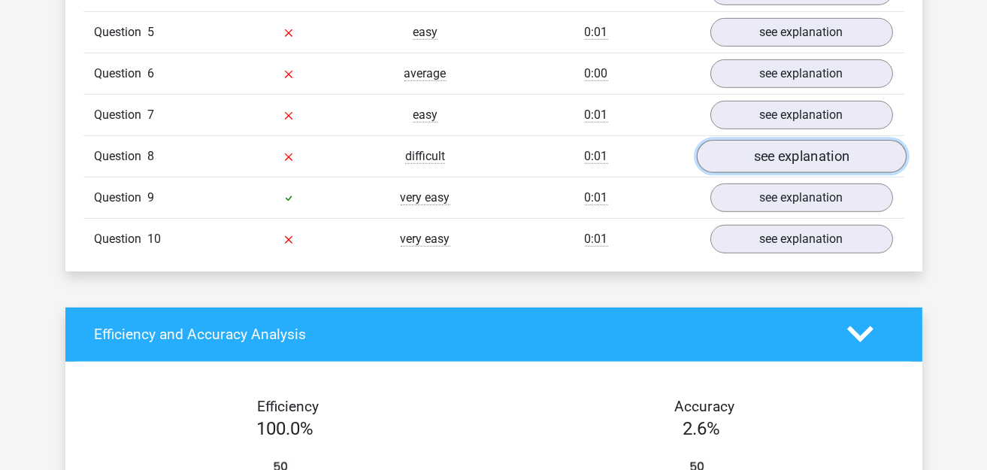
click at [761, 140] on link "see explanation" at bounding box center [801, 156] width 210 height 33
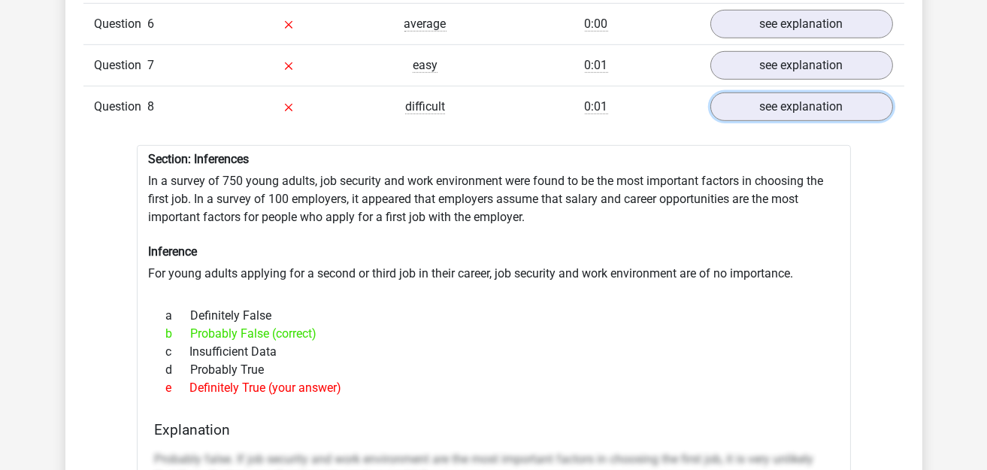
scroll to position [1503, 0]
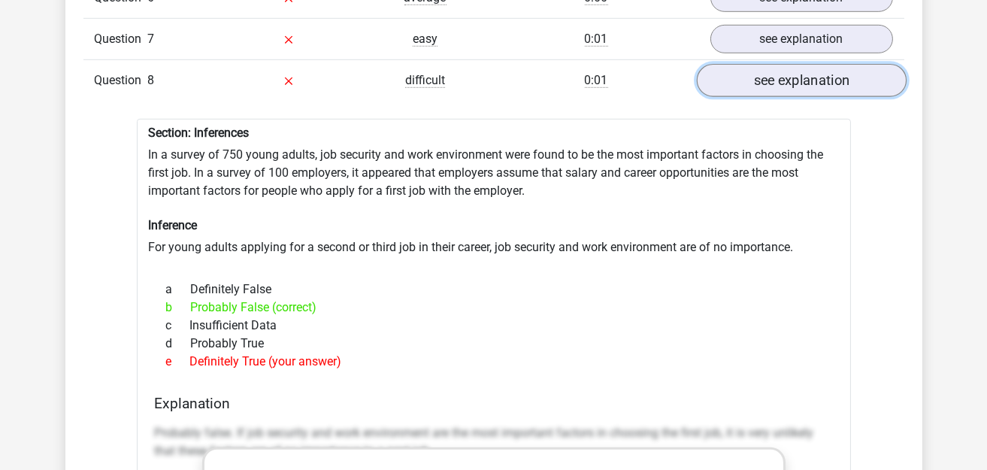
click at [780, 71] on link "see explanation" at bounding box center [801, 80] width 210 height 33
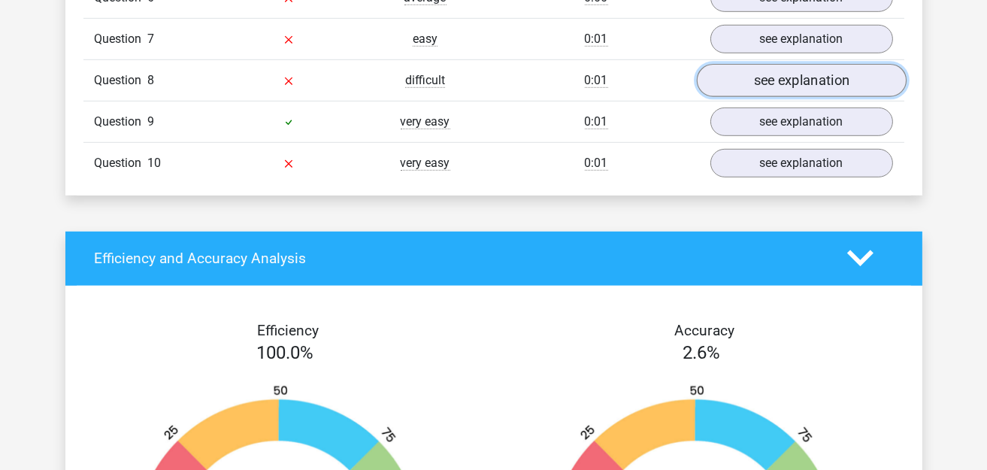
click at [780, 71] on link "see explanation" at bounding box center [801, 80] width 210 height 33
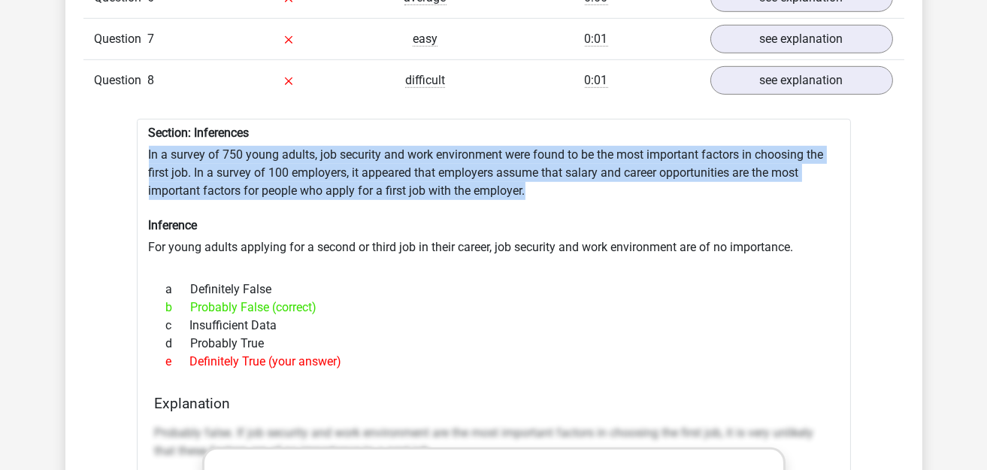
drag, startPoint x: 149, startPoint y: 144, endPoint x: 570, endPoint y: 172, distance: 422.6
copy div "In a survey of 750 young adults, job security and work environment were found t…"
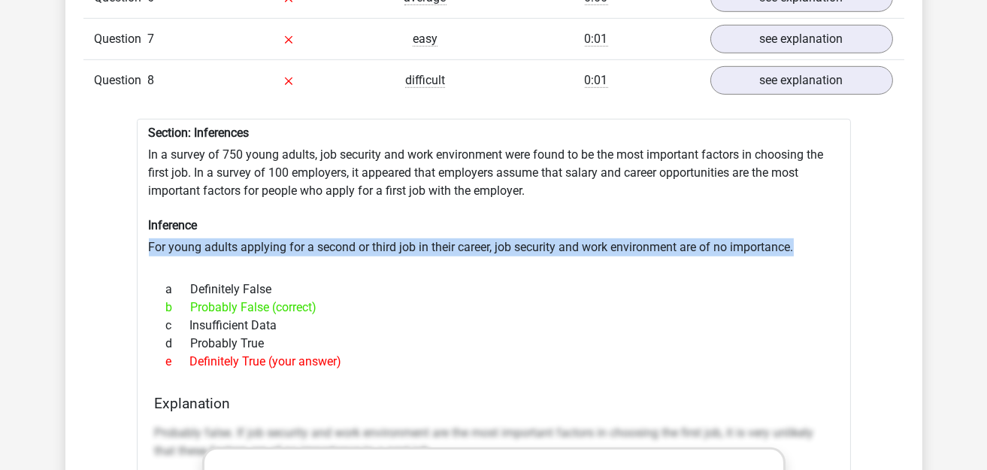
drag, startPoint x: 142, startPoint y: 233, endPoint x: 836, endPoint y: 236, distance: 694.4
copy div "For young adults applying for a second or third job in their career, job securi…"
click at [744, 66] on link "see explanation" at bounding box center [801, 80] width 210 height 33
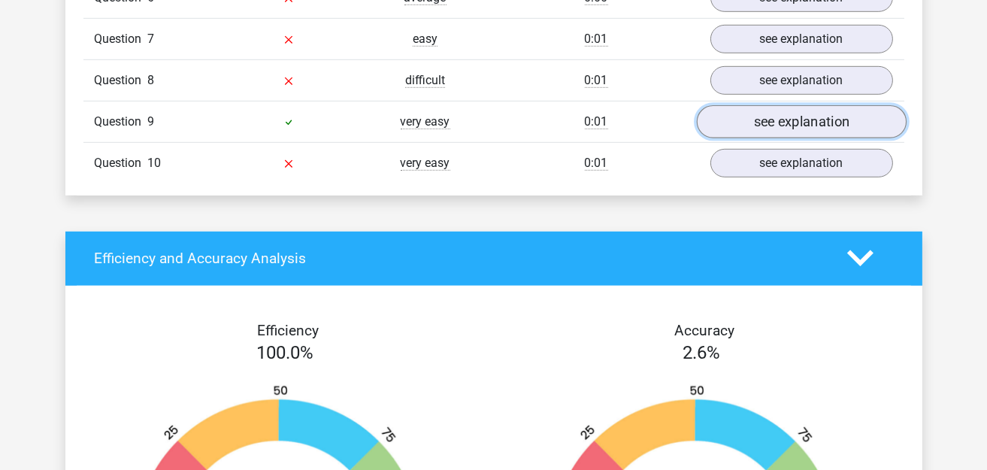
click at [764, 106] on link "see explanation" at bounding box center [801, 121] width 210 height 33
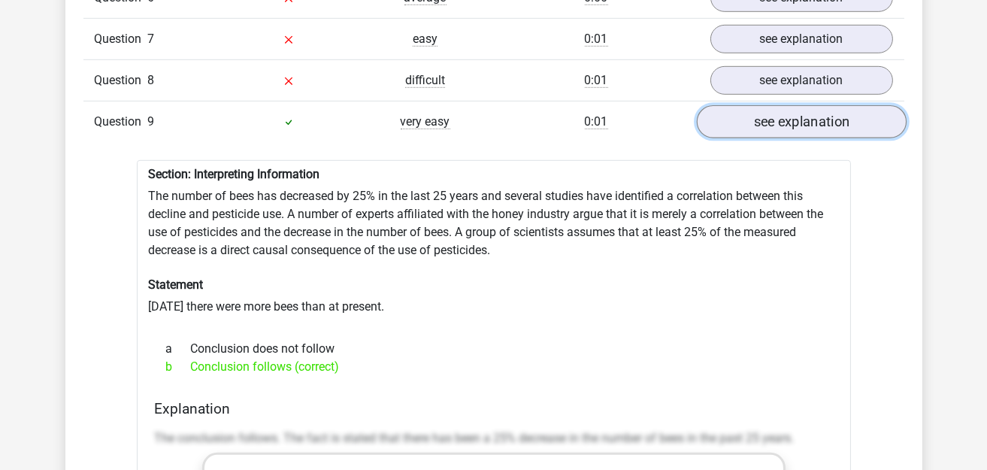
click at [764, 109] on link "see explanation" at bounding box center [801, 121] width 210 height 33
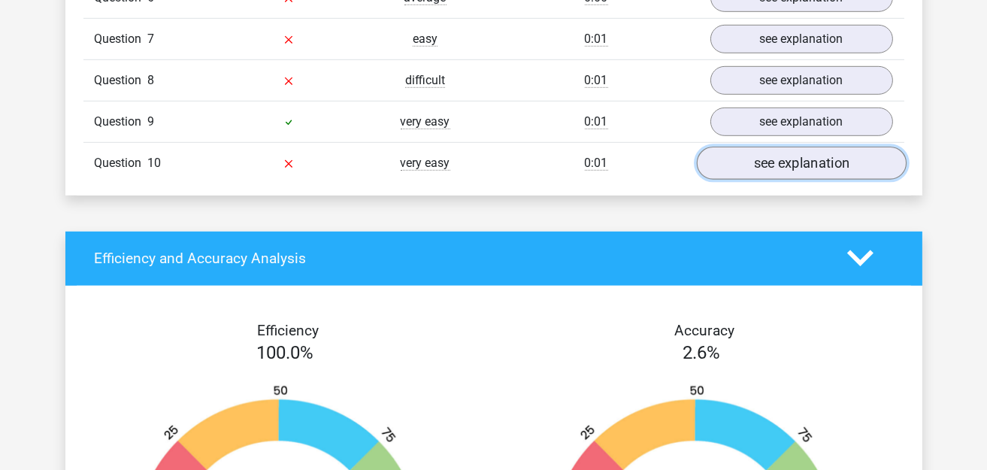
click at [776, 150] on link "see explanation" at bounding box center [801, 163] width 210 height 33
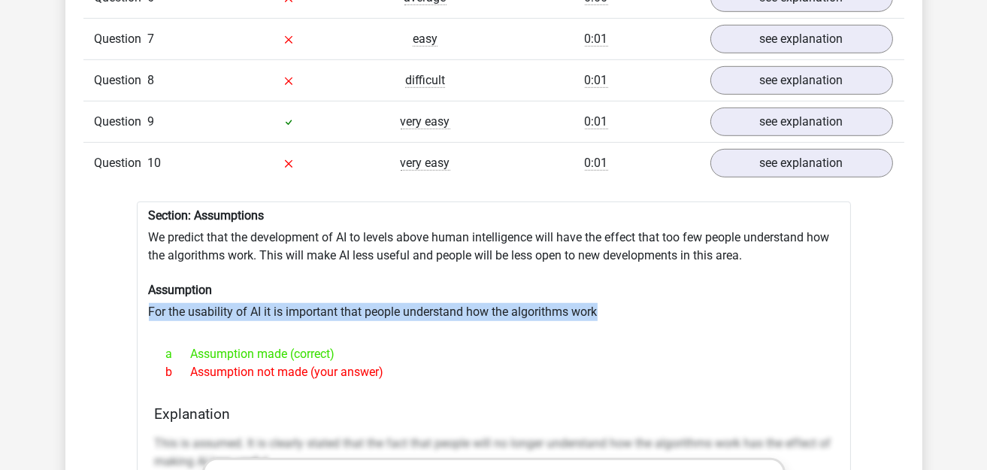
drag, startPoint x: 149, startPoint y: 294, endPoint x: 621, endPoint y: 296, distance: 471.9
copy div "For the usability of AI it is important that people understand how the algorith…"
click at [783, 149] on link "see explanation" at bounding box center [801, 163] width 210 height 33
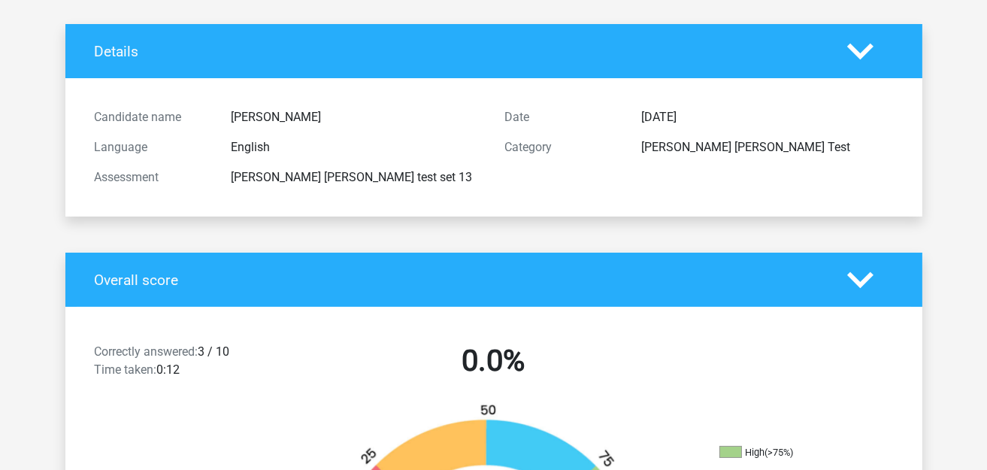
scroll to position [0, 0]
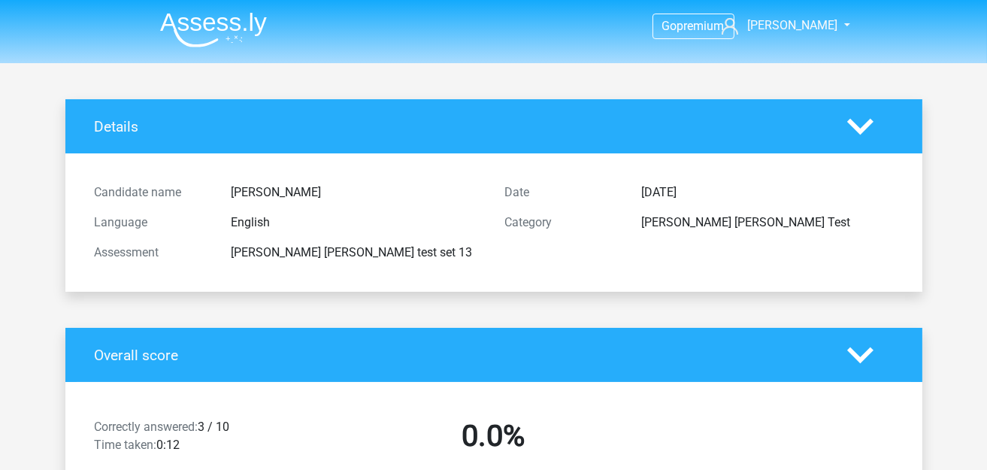
click at [220, 29] on img at bounding box center [213, 29] width 107 height 35
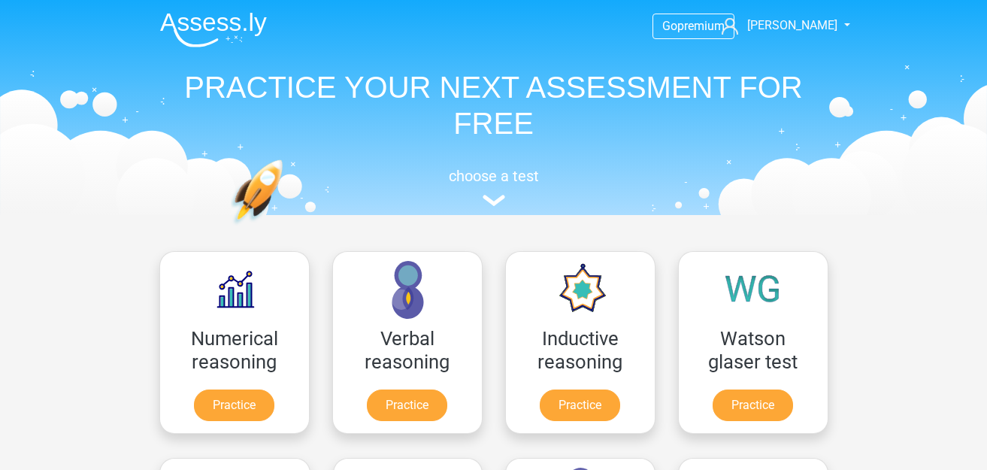
scroll to position [225, 0]
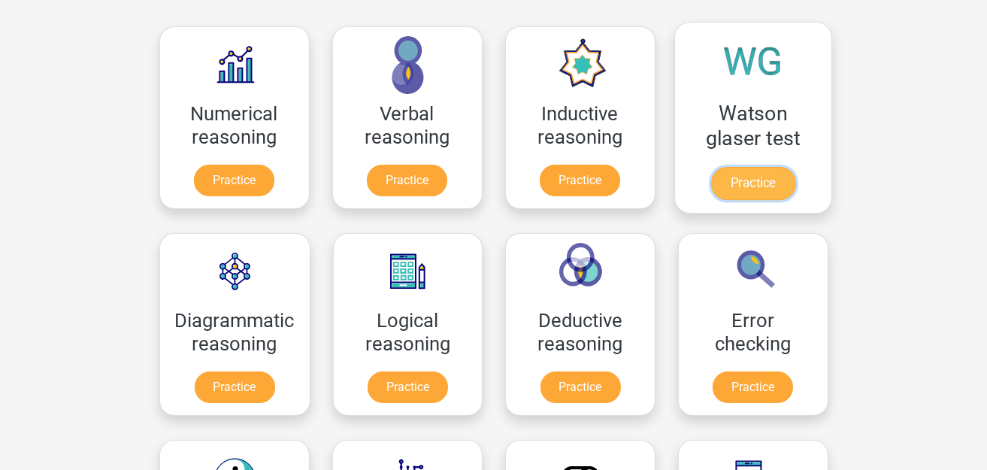
click at [767, 167] on link "Practice" at bounding box center [752, 183] width 84 height 33
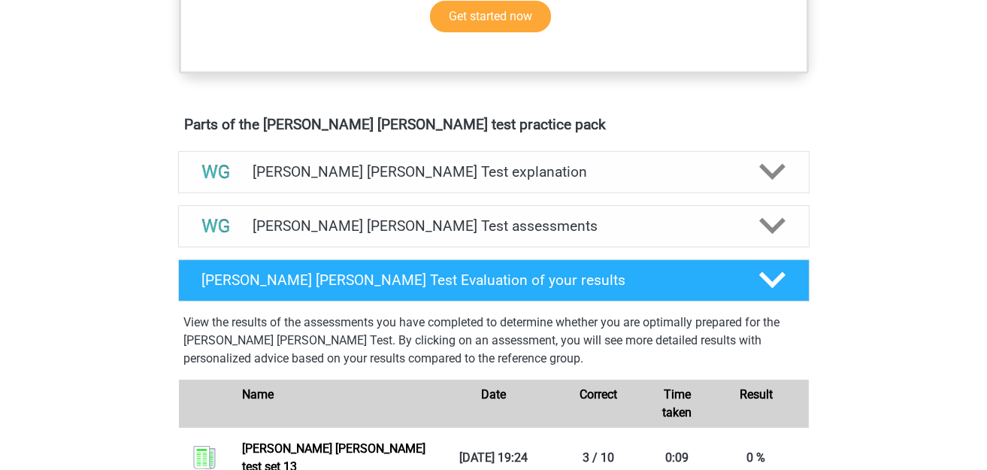
scroll to position [751, 0]
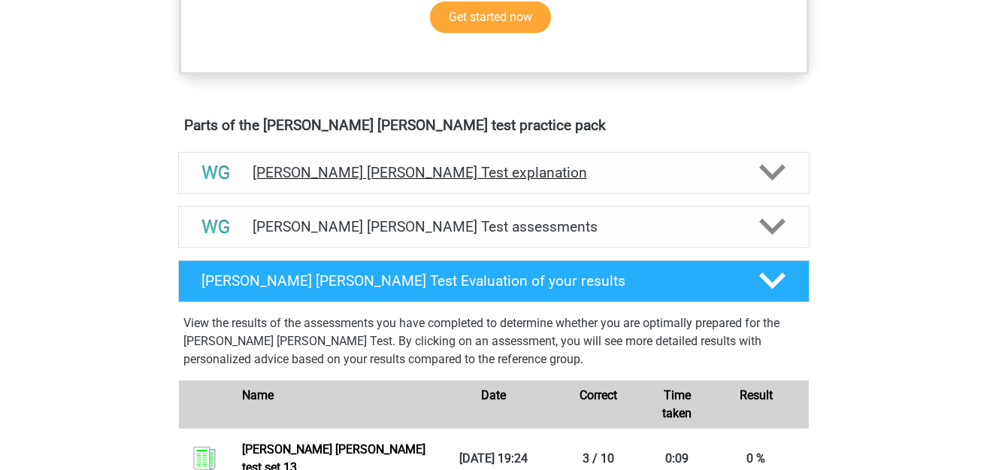
click at [428, 179] on h4 "Watson Glaser Test explanation" at bounding box center [494, 172] width 482 height 17
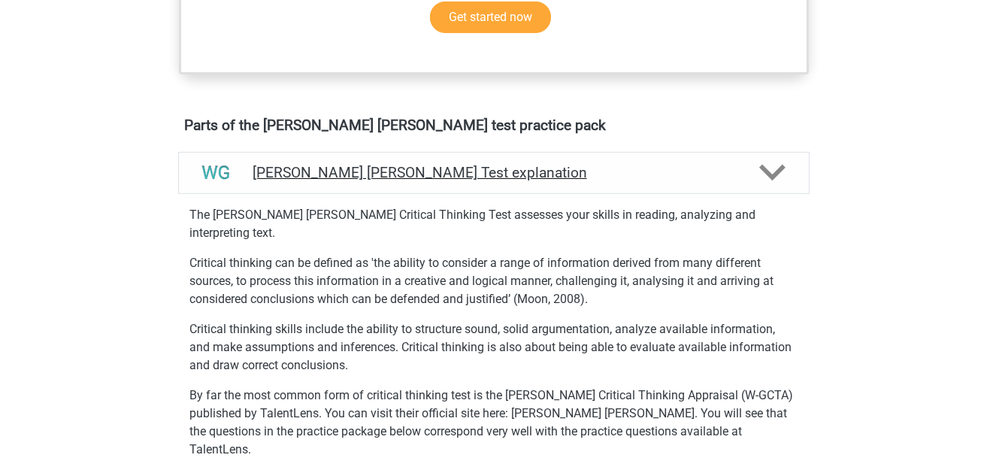
click at [466, 176] on h4 "Watson Glaser Test explanation" at bounding box center [494, 172] width 482 height 17
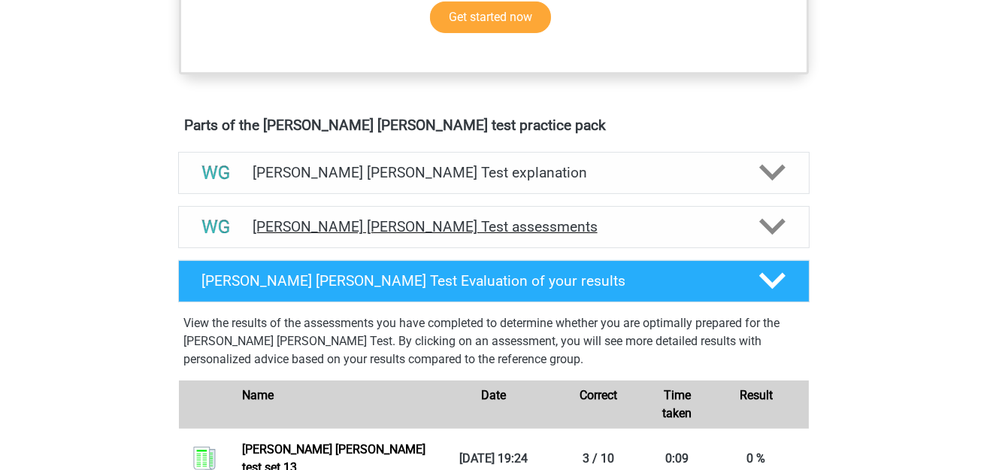
click at [453, 221] on h4 "Watson Glaser Test assessments" at bounding box center [494, 226] width 482 height 17
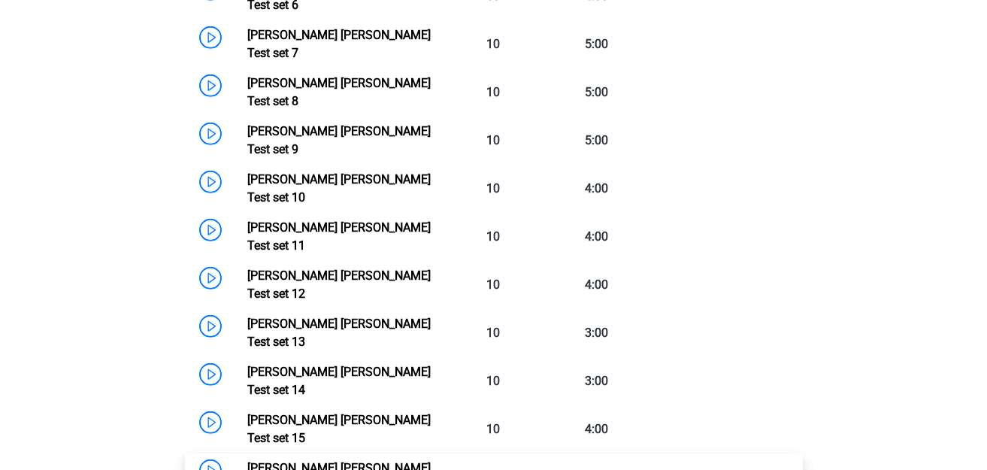
scroll to position [1427, 0]
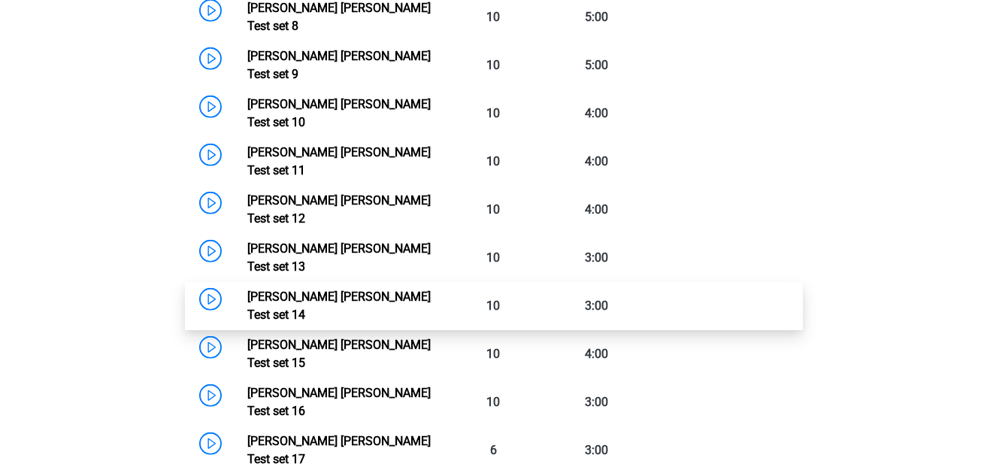
click at [247, 289] on link "Watson Glaser Test set 14" at bounding box center [338, 305] width 183 height 32
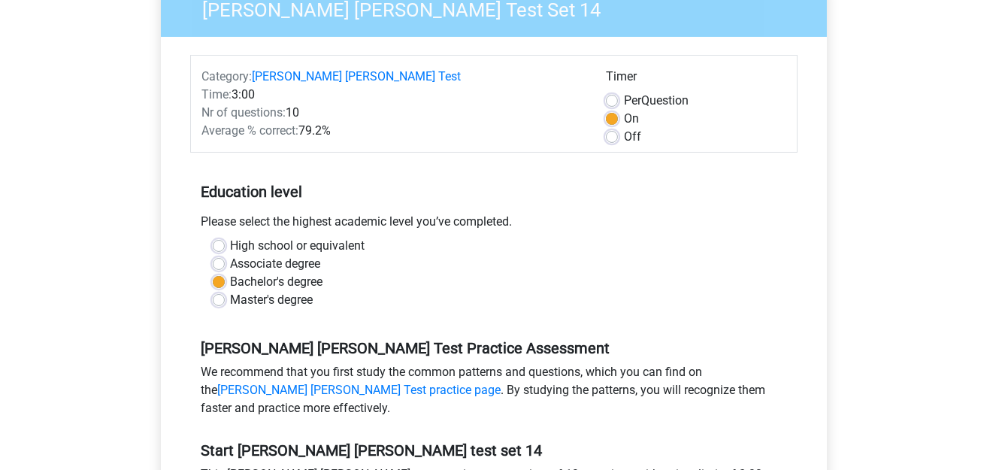
scroll to position [300, 0]
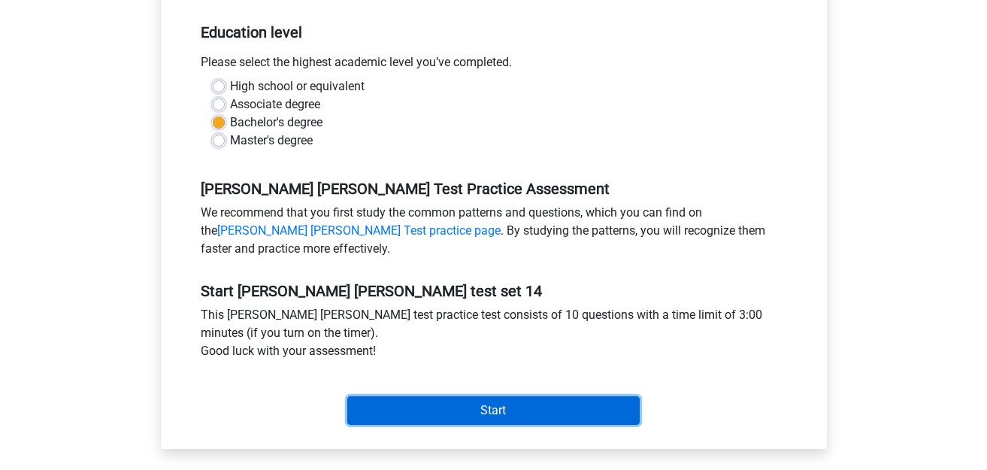
click at [540, 411] on input "Start" at bounding box center [493, 410] width 292 height 29
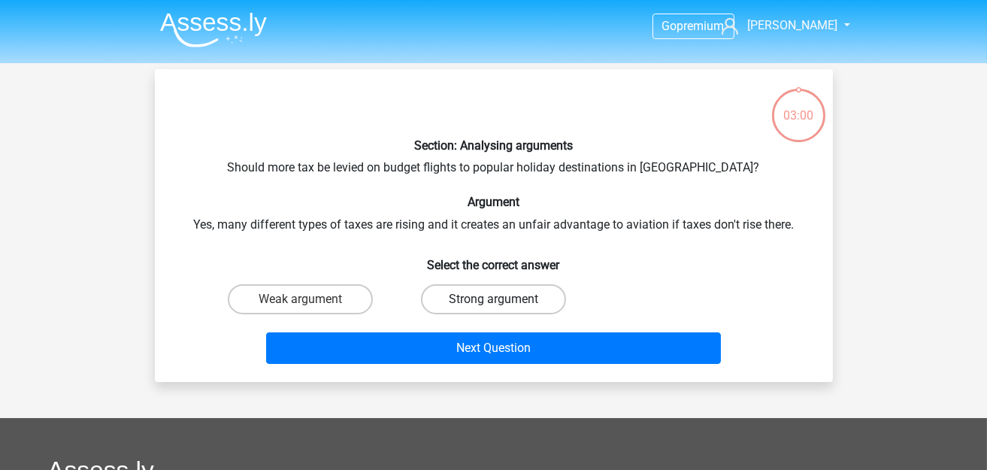
click at [463, 284] on label "Strong argument" at bounding box center [493, 299] width 145 height 30
click at [493, 299] on input "Strong argument" at bounding box center [498, 304] width 10 height 10
radio input "true"
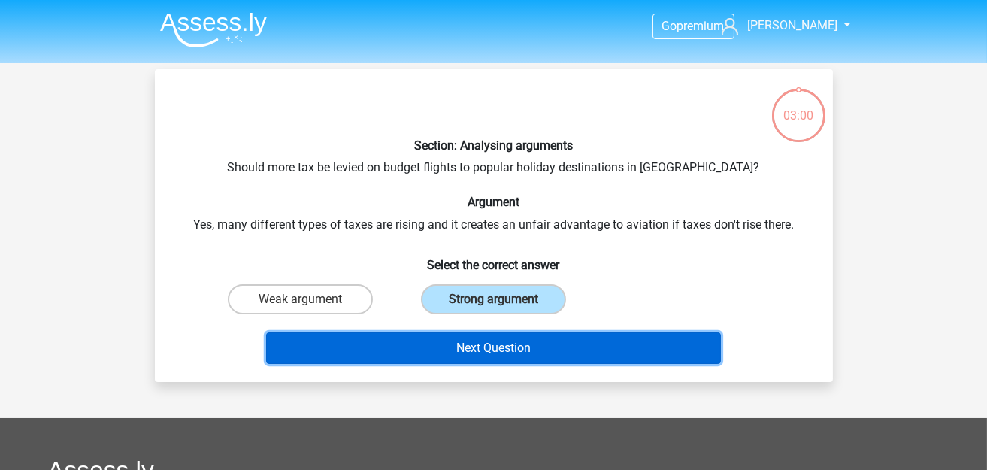
click at [441, 344] on button "Next Question" at bounding box center [493, 348] width 455 height 32
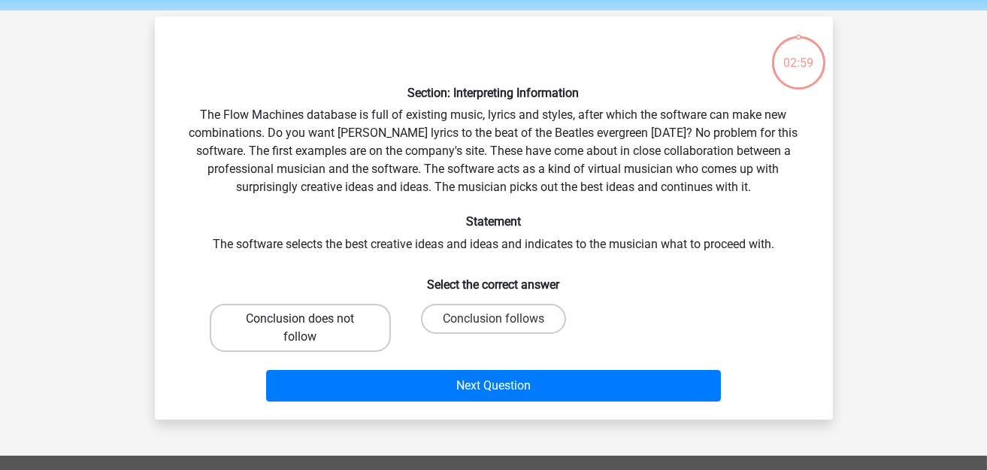
scroll to position [68, 0]
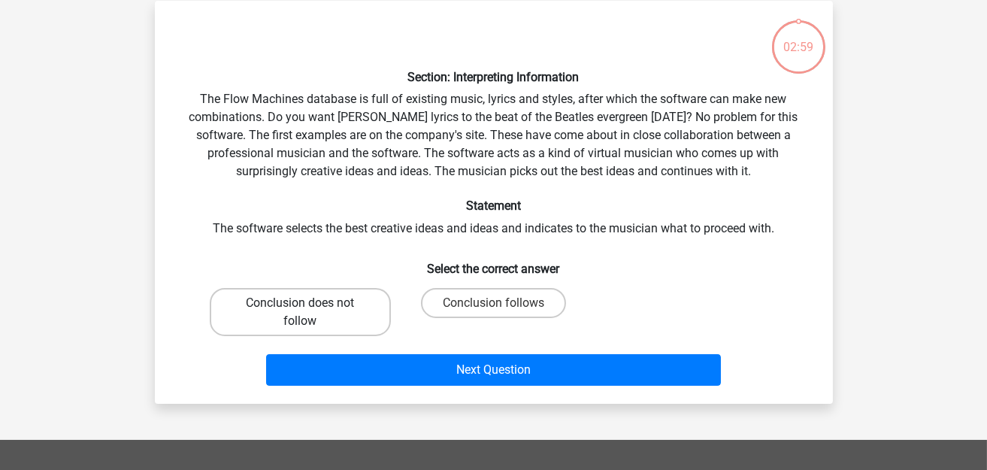
drag, startPoint x: 303, startPoint y: 298, endPoint x: 331, endPoint y: 310, distance: 30.6
click at [304, 298] on label "Conclusion does not follow" at bounding box center [300, 312] width 181 height 48
click at [304, 303] on input "Conclusion does not follow" at bounding box center [305, 308] width 10 height 10
radio input "true"
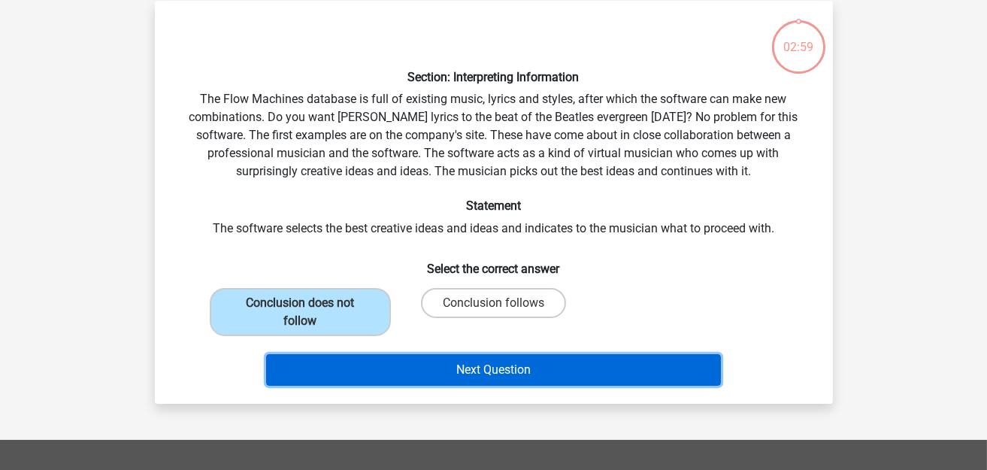
click at [419, 372] on button "Next Question" at bounding box center [493, 370] width 455 height 32
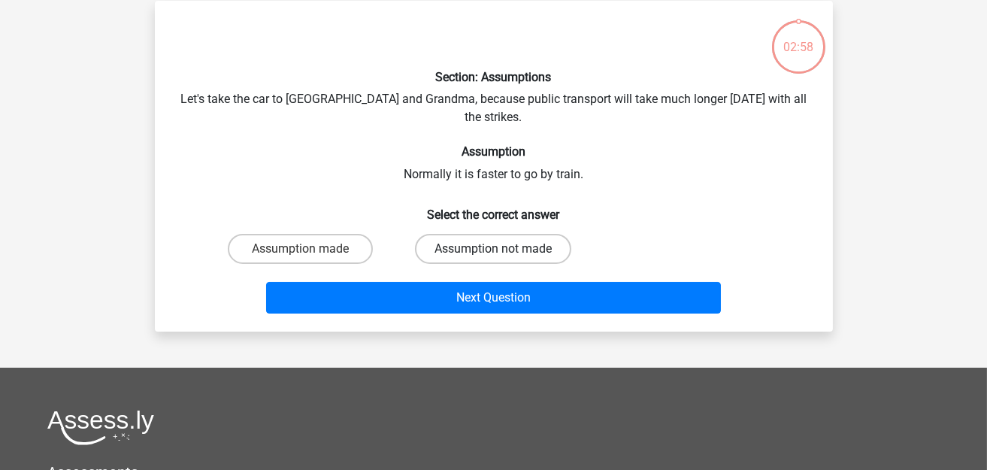
click at [456, 234] on label "Assumption not made" at bounding box center [493, 249] width 156 height 30
click at [493, 249] on input "Assumption not made" at bounding box center [498, 254] width 10 height 10
radio input "true"
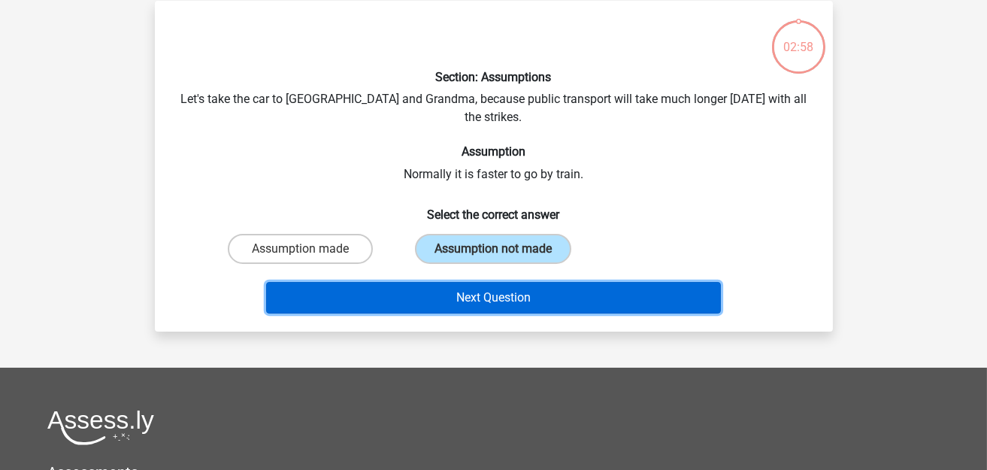
click at [457, 286] on button "Next Question" at bounding box center [493, 298] width 455 height 32
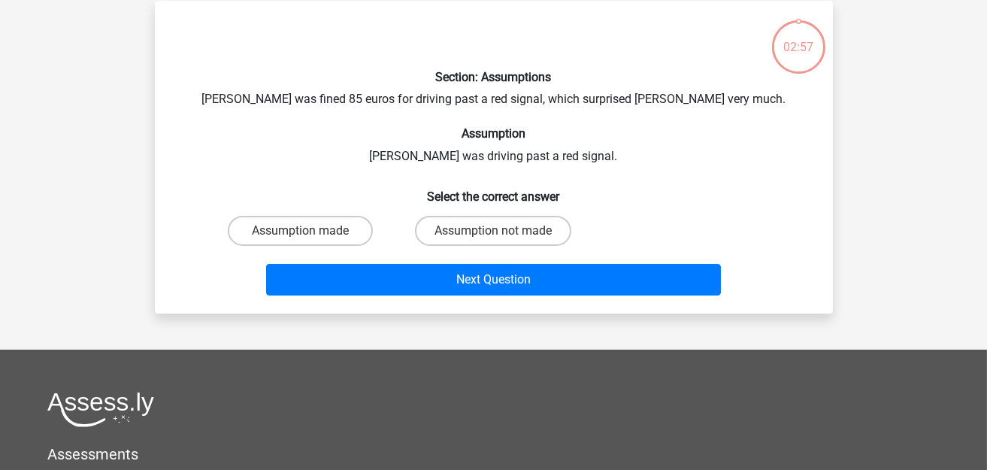
drag, startPoint x: 313, startPoint y: 236, endPoint x: 342, endPoint y: 250, distance: 31.9
click at [314, 236] on label "Assumption made" at bounding box center [300, 231] width 145 height 30
click at [310, 236] on input "Assumption made" at bounding box center [305, 236] width 10 height 10
radio input "true"
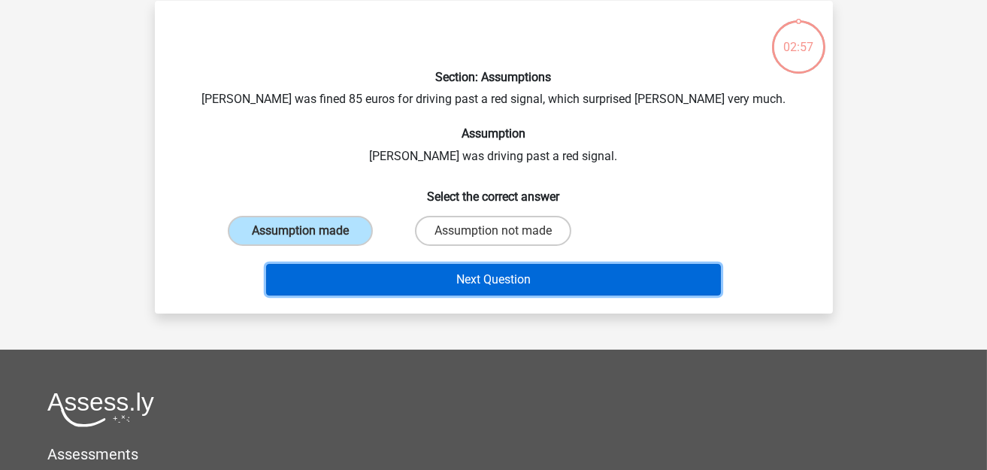
click at [374, 271] on button "Next Question" at bounding box center [493, 280] width 455 height 32
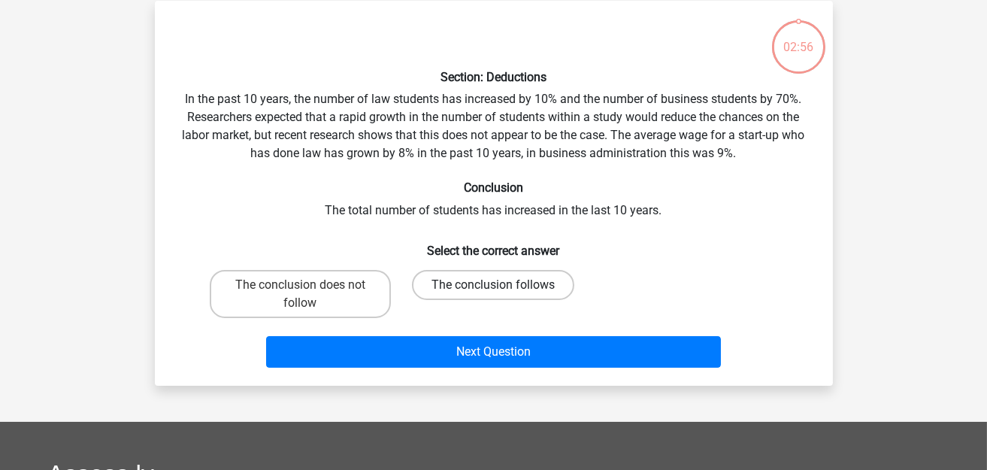
click at [470, 277] on label "The conclusion follows" at bounding box center [493, 285] width 162 height 30
click at [493, 285] on input "The conclusion follows" at bounding box center [498, 290] width 10 height 10
radio input "true"
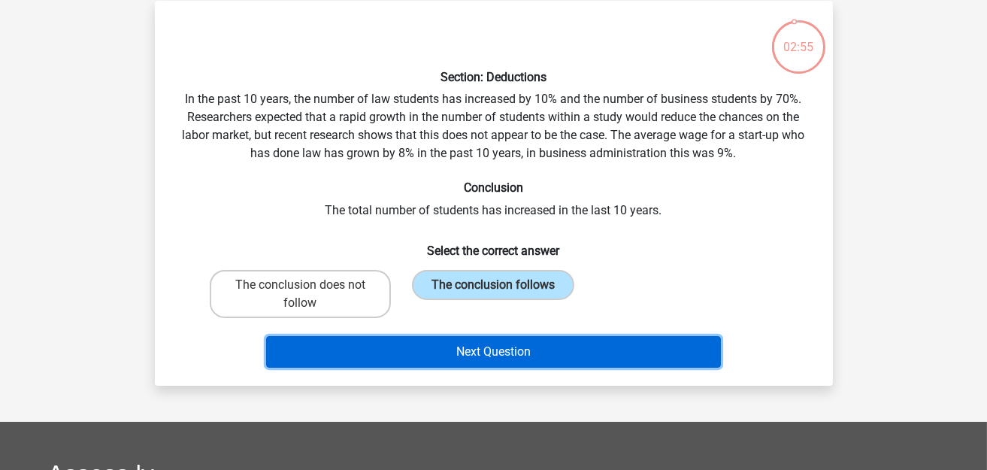
click at [430, 358] on button "Next Question" at bounding box center [493, 352] width 455 height 32
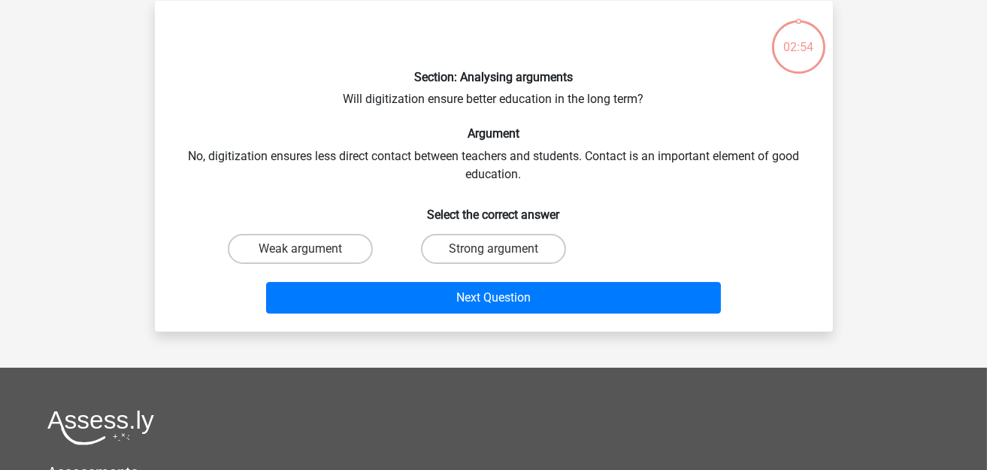
click at [304, 249] on input "Weak argument" at bounding box center [305, 254] width 10 height 10
radio input "true"
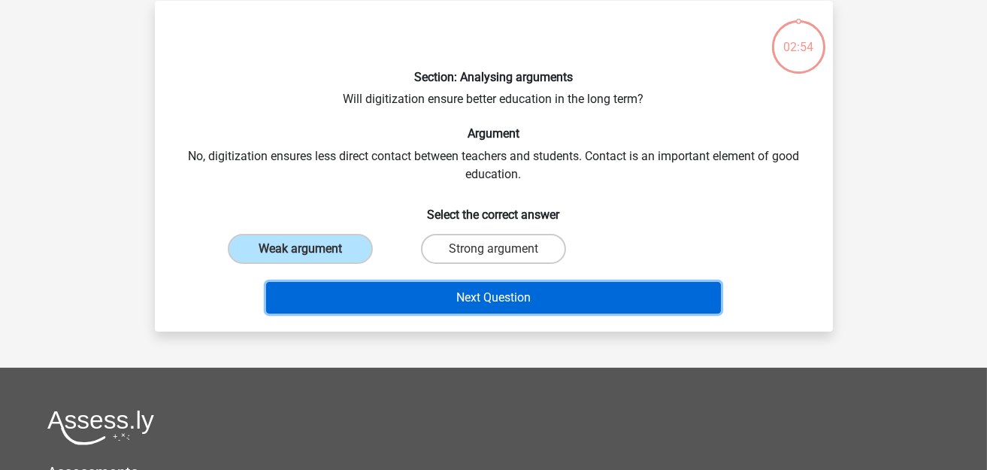
click at [392, 295] on button "Next Question" at bounding box center [493, 298] width 455 height 32
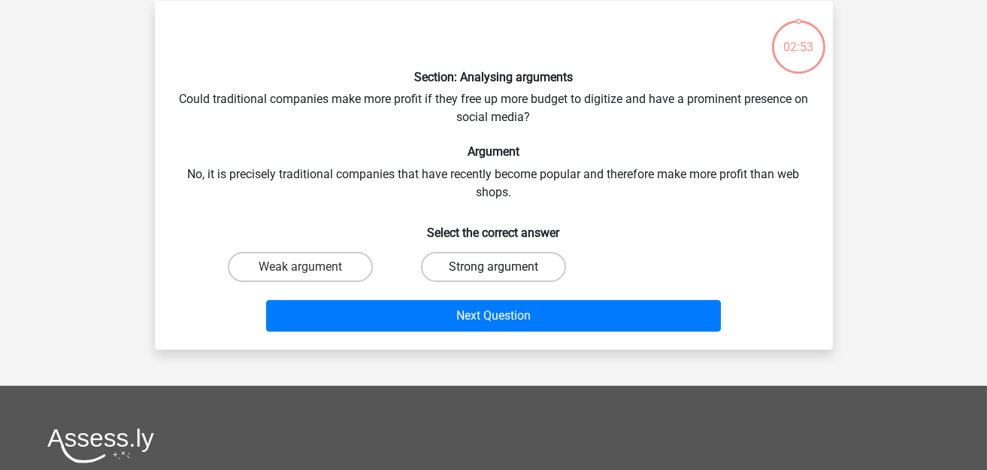
click at [479, 261] on label "Strong argument" at bounding box center [493, 267] width 145 height 30
click at [493, 267] on input "Strong argument" at bounding box center [498, 272] width 10 height 10
radio input "true"
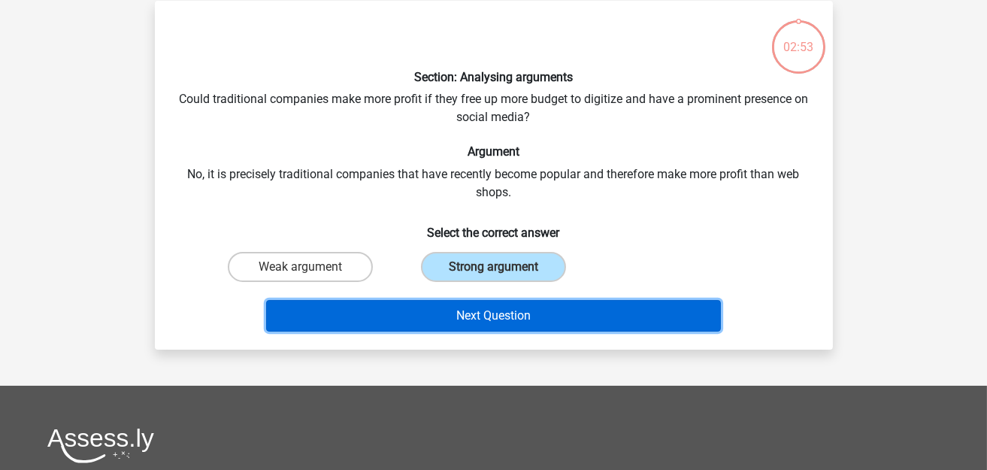
click at [445, 317] on button "Next Question" at bounding box center [493, 316] width 455 height 32
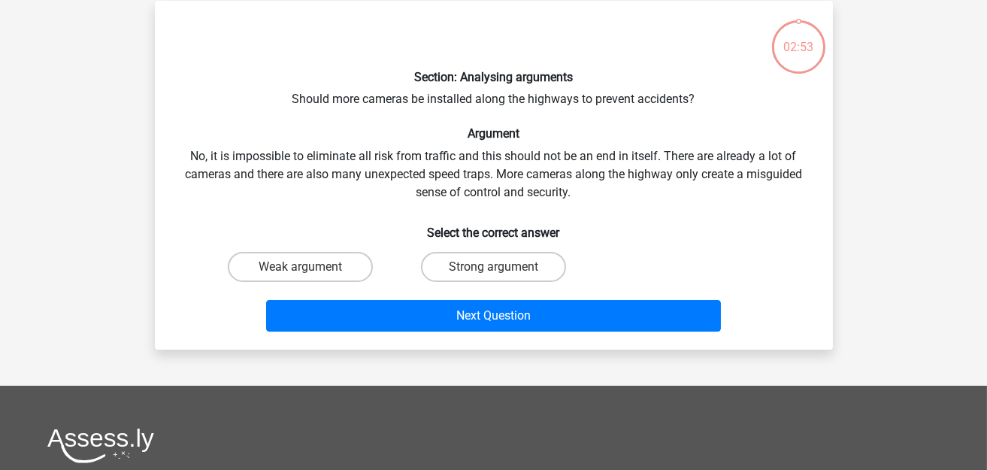
click at [310, 249] on div "Weak argument" at bounding box center [300, 267] width 193 height 42
click at [473, 266] on label "Strong argument" at bounding box center [493, 267] width 145 height 30
click at [493, 267] on input "Strong argument" at bounding box center [498, 272] width 10 height 10
radio input "true"
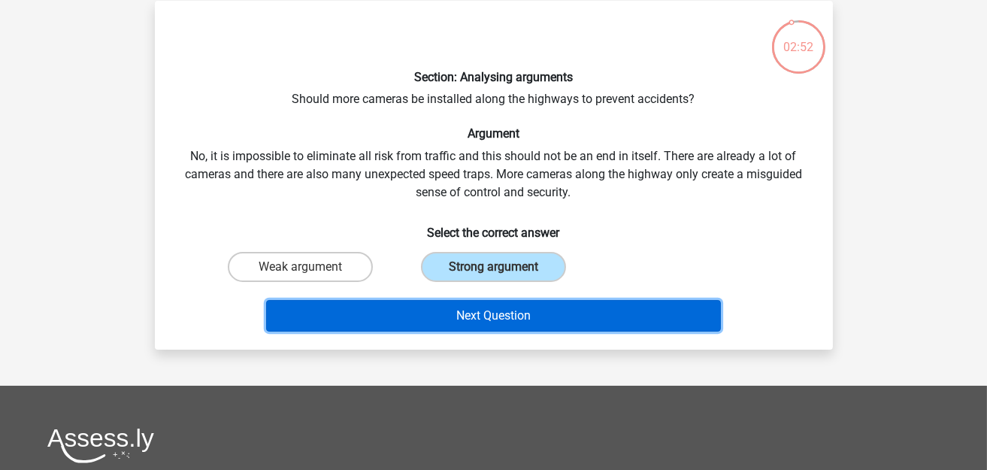
click at [460, 312] on button "Next Question" at bounding box center [493, 316] width 455 height 32
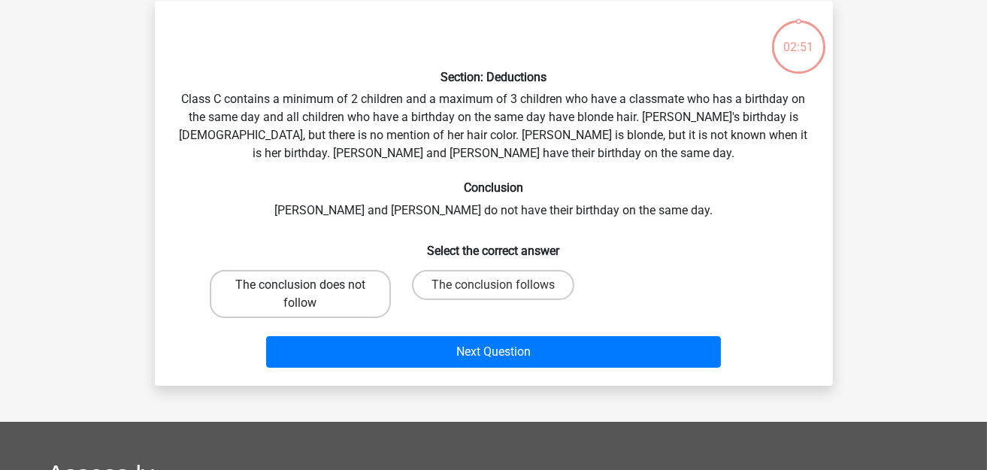
click at [337, 278] on label "The conclusion does not follow" at bounding box center [300, 294] width 181 height 48
click at [310, 285] on input "The conclusion does not follow" at bounding box center [305, 290] width 10 height 10
radio input "true"
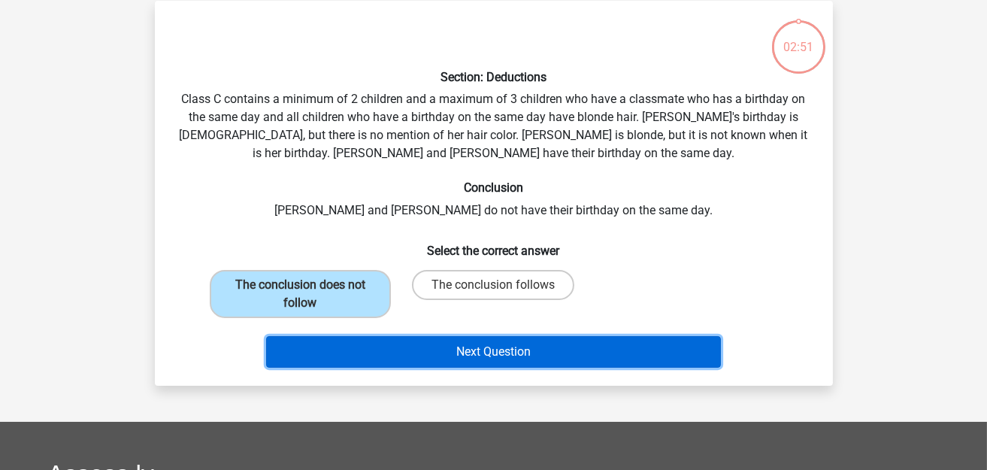
click at [457, 343] on button "Next Question" at bounding box center [493, 352] width 455 height 32
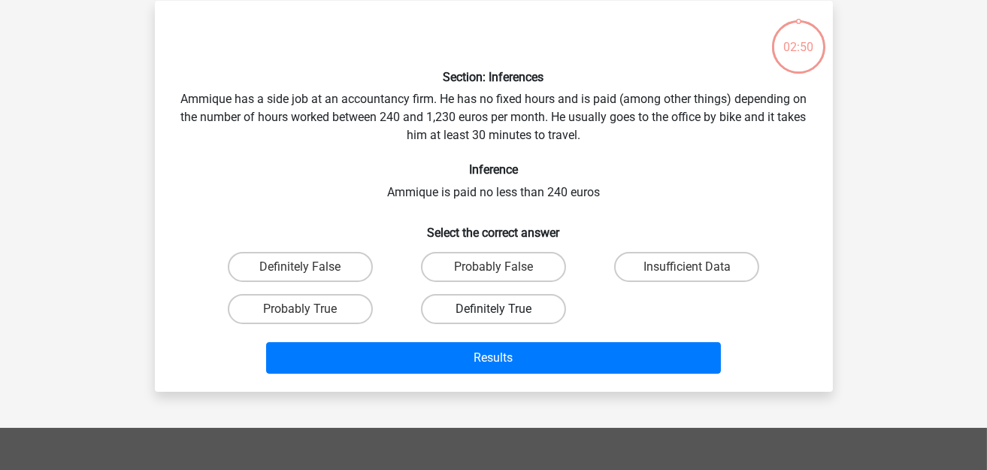
click at [468, 294] on label "Definitely True" at bounding box center [493, 309] width 145 height 30
click at [493, 309] on input "Definitely True" at bounding box center [498, 314] width 10 height 10
radio input "true"
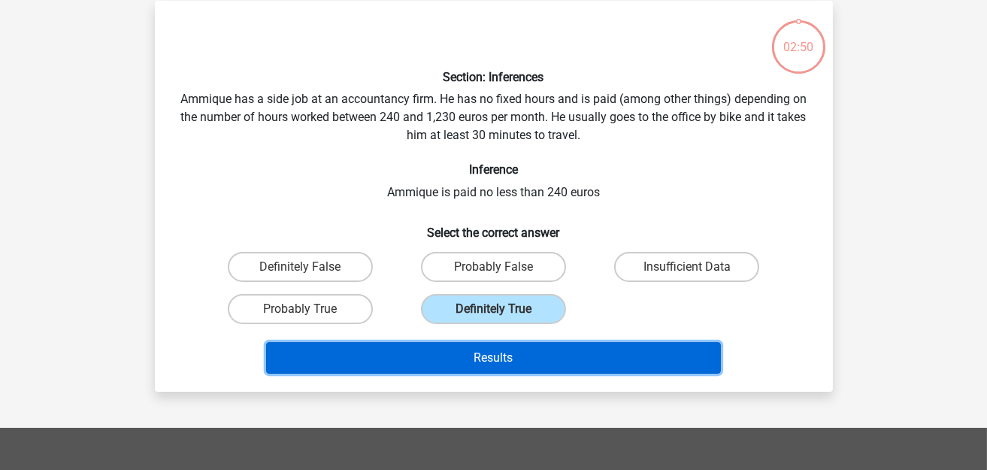
click at [455, 358] on button "Results" at bounding box center [493, 358] width 455 height 32
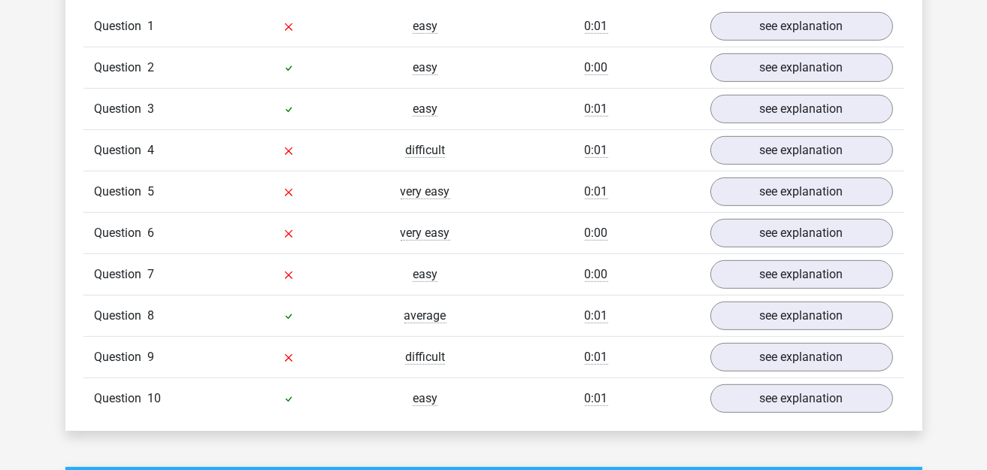
scroll to position [1127, 0]
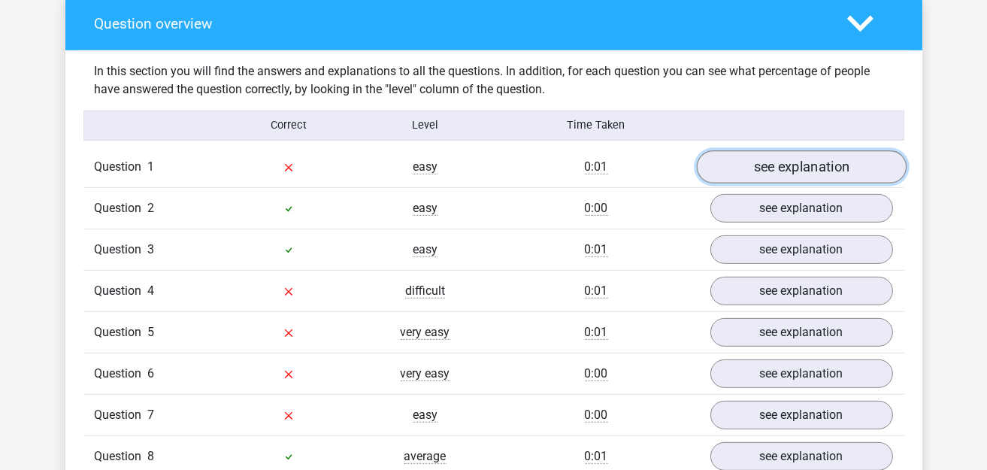
click at [813, 156] on link "see explanation" at bounding box center [801, 166] width 210 height 33
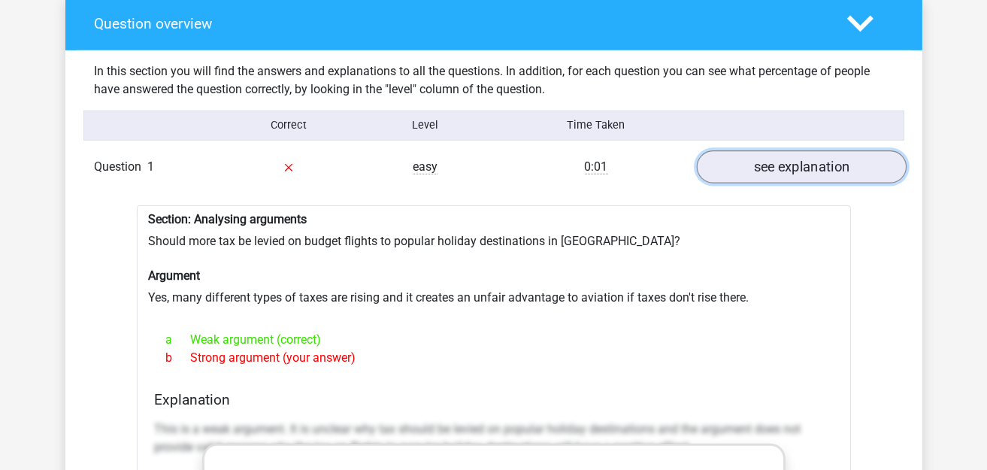
click at [813, 156] on link "see explanation" at bounding box center [801, 166] width 210 height 33
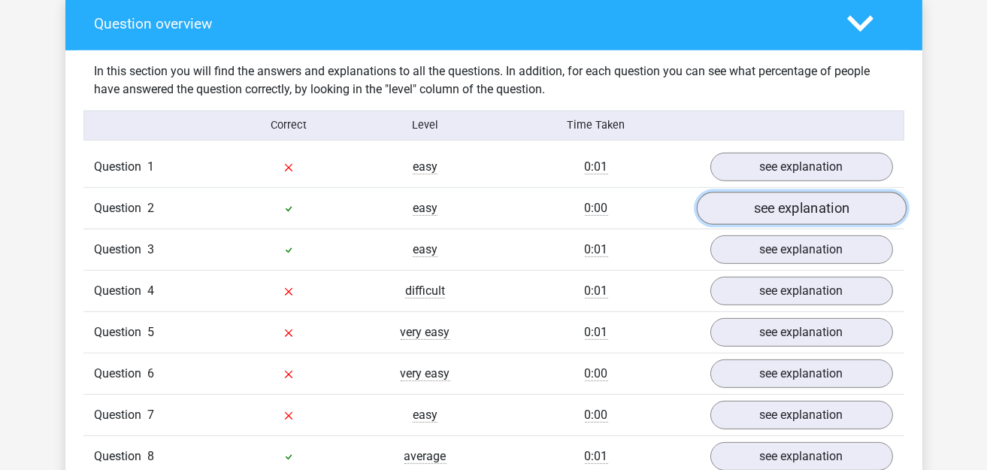
click at [803, 198] on link "see explanation" at bounding box center [801, 208] width 210 height 33
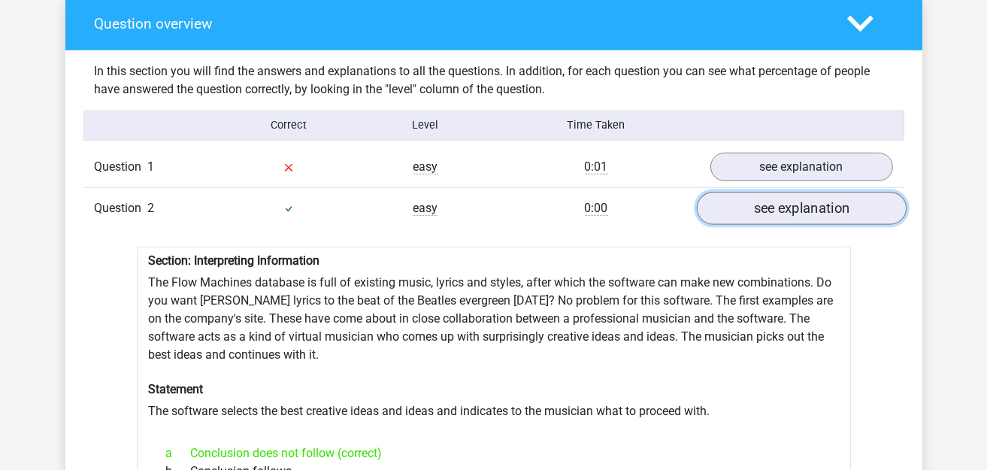
click at [803, 198] on link "see explanation" at bounding box center [801, 208] width 210 height 33
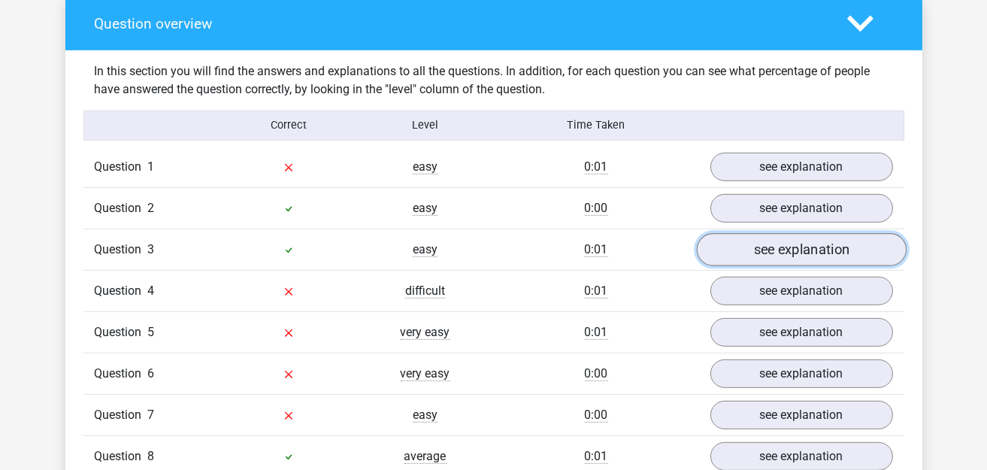
click at [798, 233] on link "see explanation" at bounding box center [801, 249] width 210 height 33
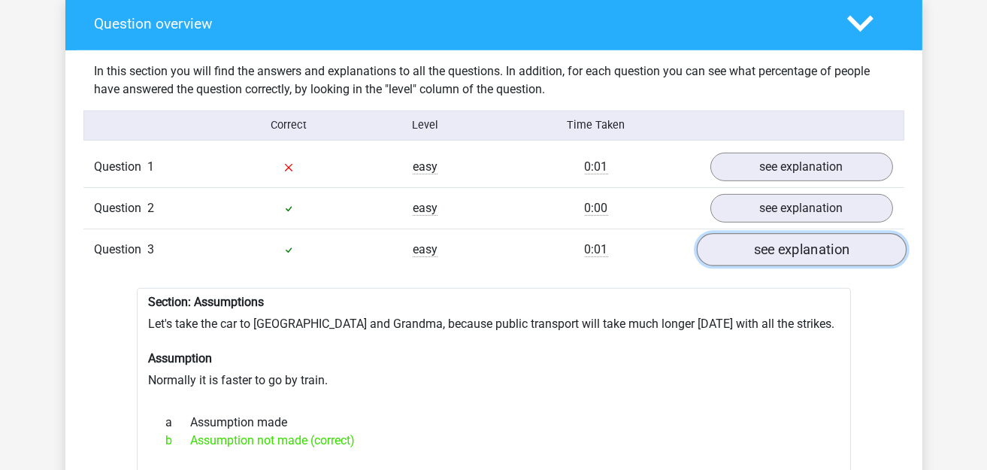
click at [798, 234] on link "see explanation" at bounding box center [801, 249] width 210 height 33
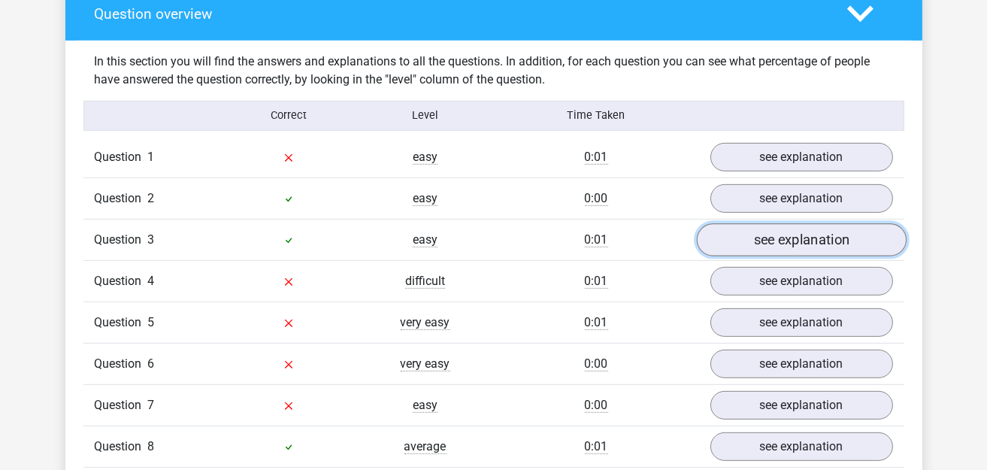
scroll to position [1202, 0]
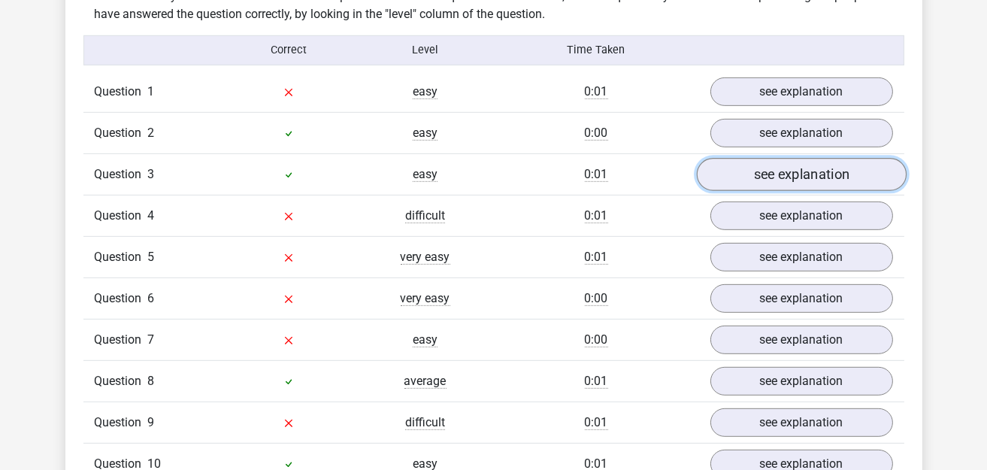
click at [801, 165] on link "see explanation" at bounding box center [801, 174] width 210 height 33
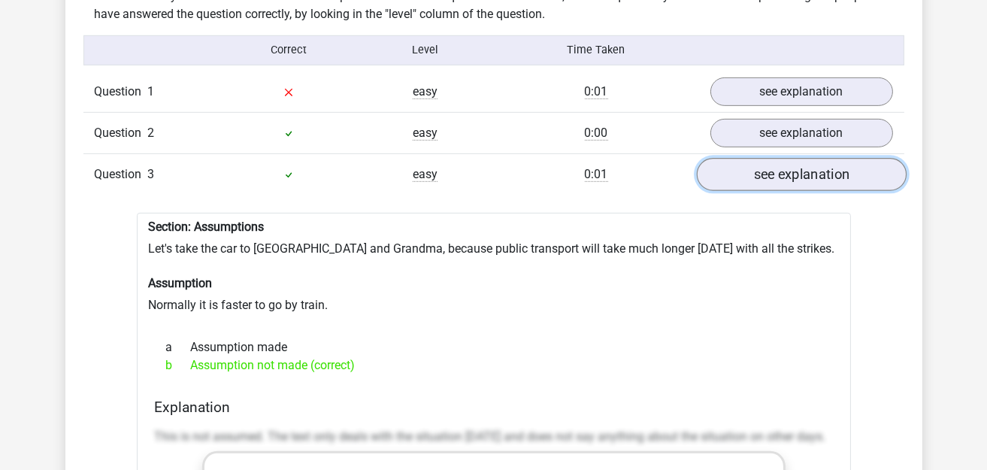
click at [767, 161] on link "see explanation" at bounding box center [801, 174] width 210 height 33
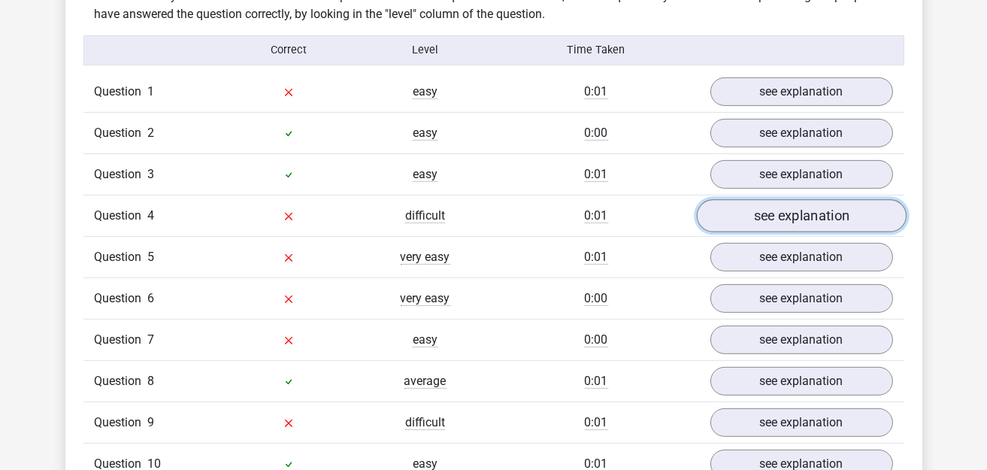
click at [777, 202] on link "see explanation" at bounding box center [801, 215] width 210 height 33
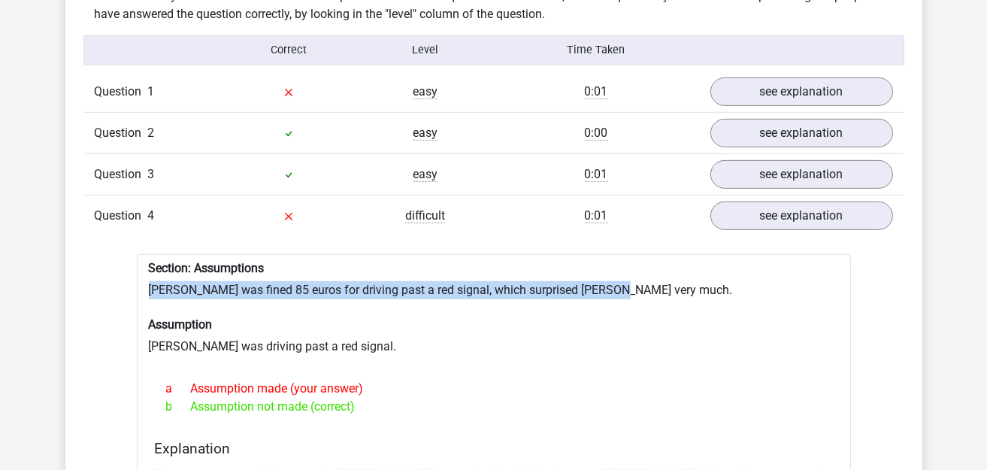
drag, startPoint x: 149, startPoint y: 276, endPoint x: 614, endPoint y: 286, distance: 465.3
copy div "Peter was fined 85 euros for driving past a red signal, which surprised Lisa ve…"
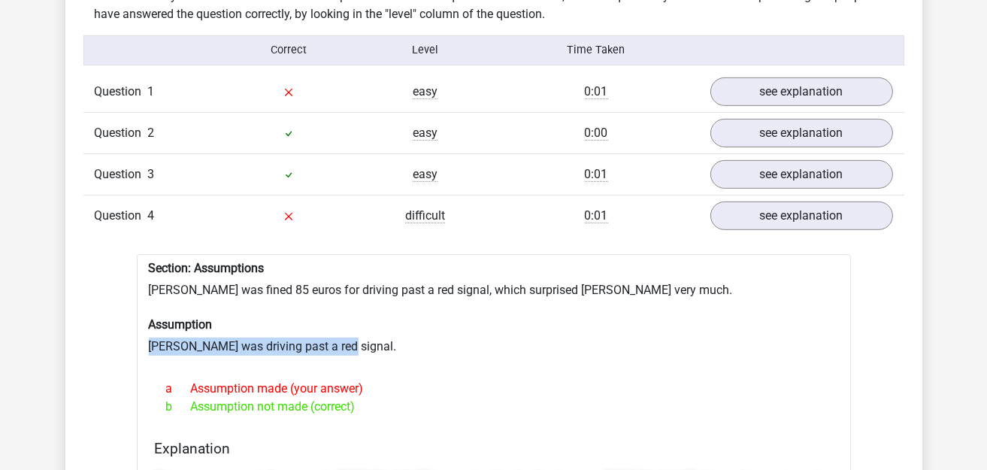
drag, startPoint x: 149, startPoint y: 331, endPoint x: 339, endPoint y: 329, distance: 190.1
copy div "Peter was driving past a red signal."
click at [748, 199] on link "see explanation" at bounding box center [801, 215] width 210 height 33
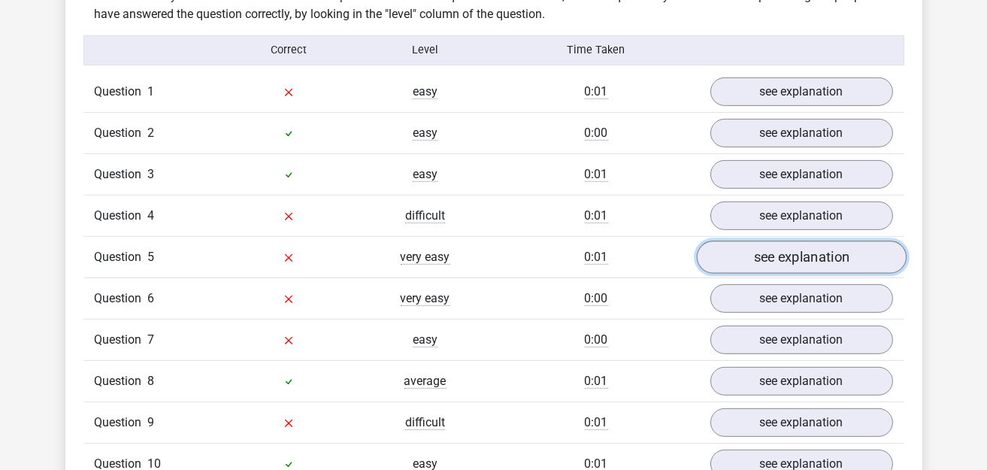
click at [766, 249] on link "see explanation" at bounding box center [801, 256] width 210 height 33
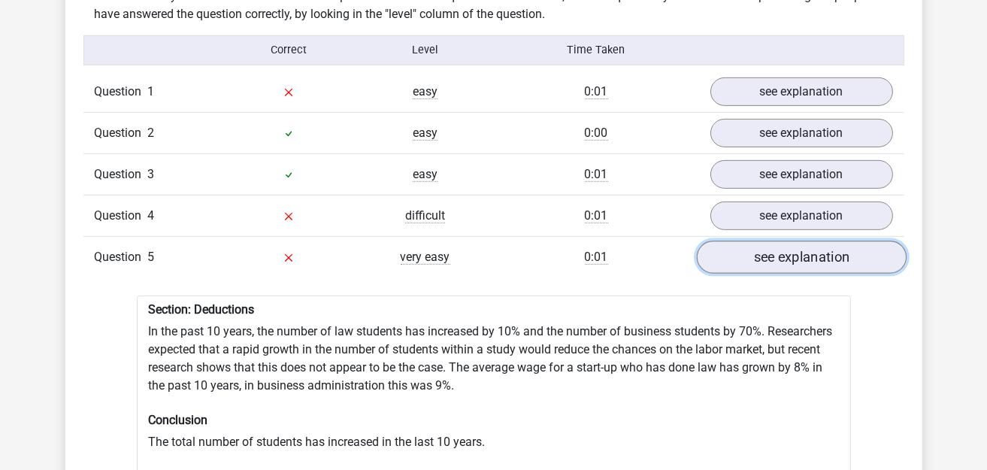
click at [767, 248] on link "see explanation" at bounding box center [801, 256] width 210 height 33
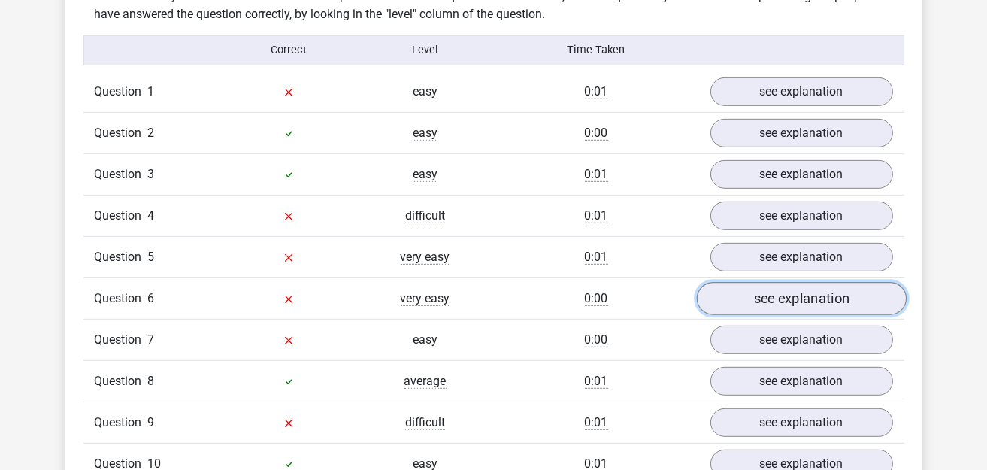
click at [765, 286] on link "see explanation" at bounding box center [801, 298] width 210 height 33
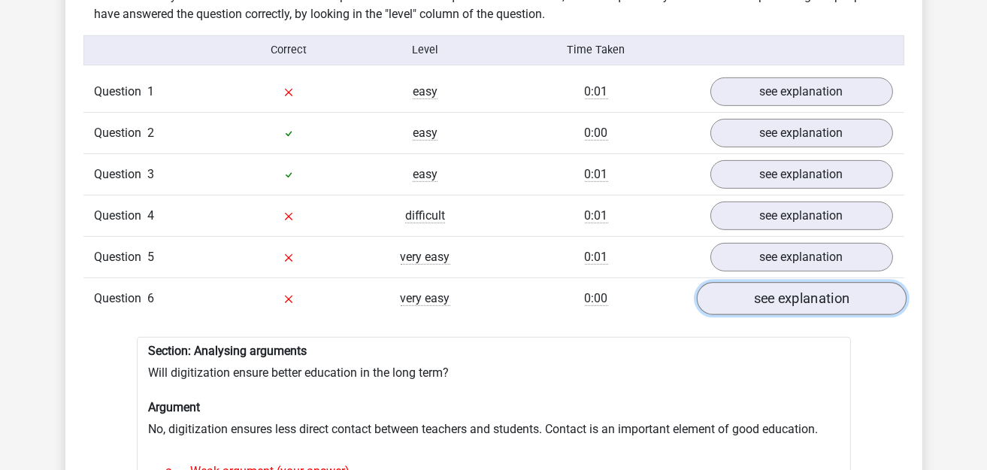
click at [765, 286] on link "see explanation" at bounding box center [801, 298] width 210 height 33
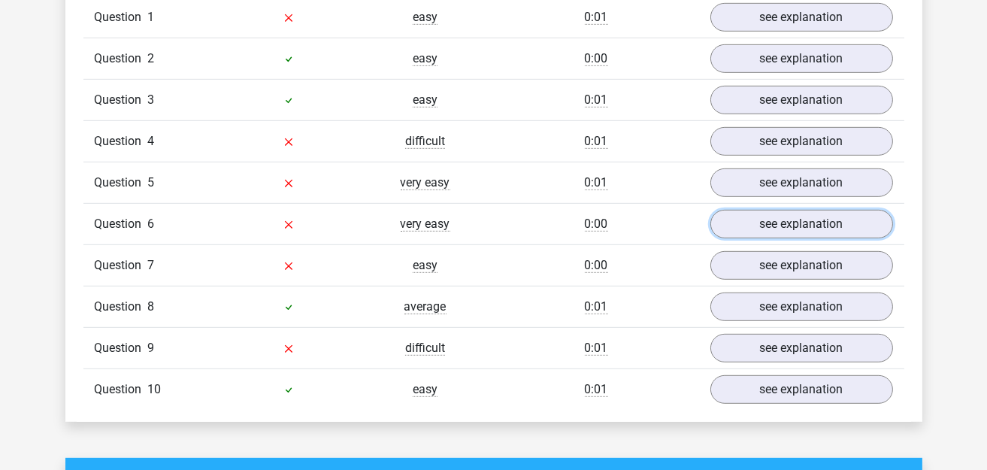
scroll to position [1352, 0]
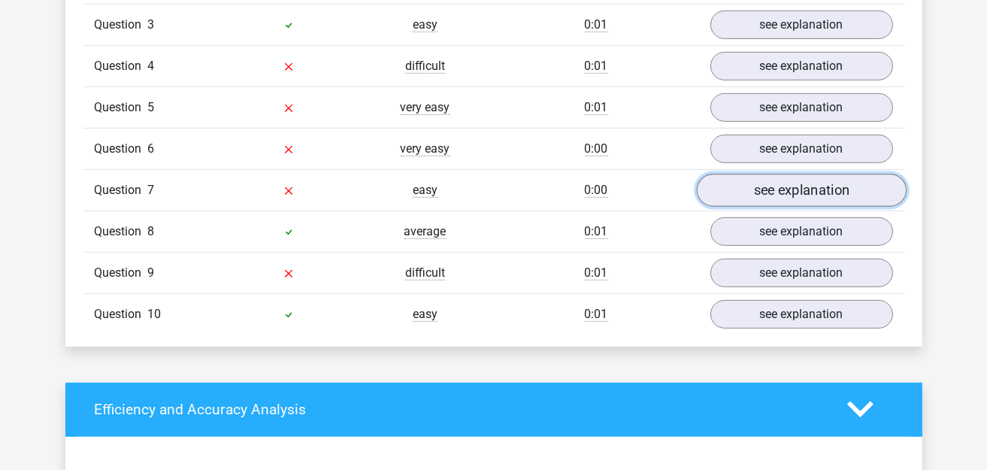
click at [782, 175] on link "see explanation" at bounding box center [801, 190] width 210 height 33
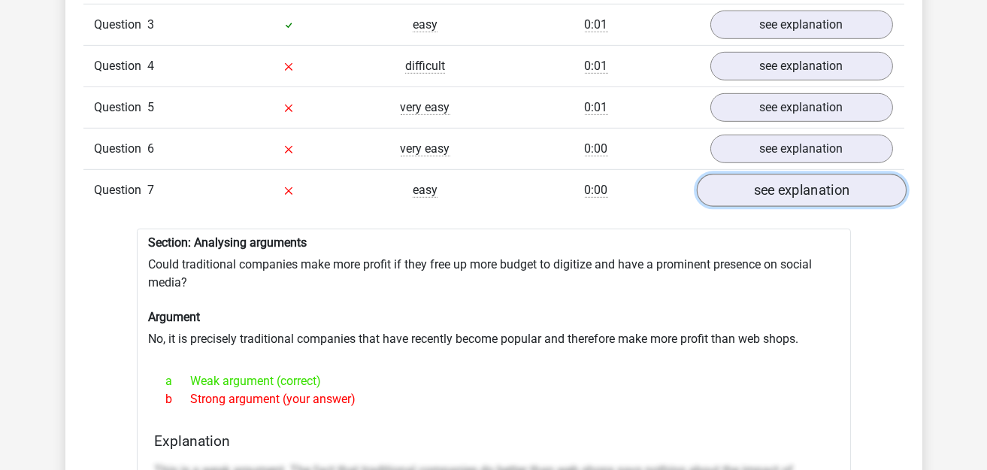
click at [786, 174] on link "see explanation" at bounding box center [801, 190] width 210 height 33
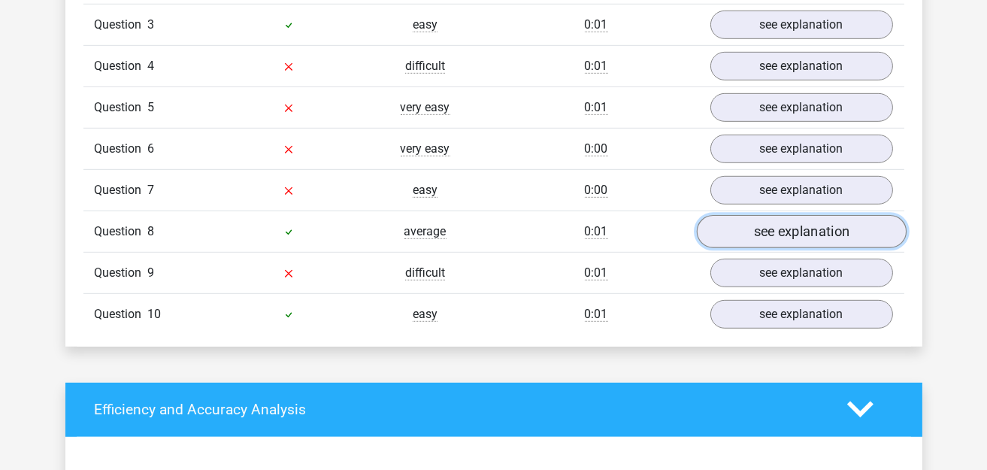
click at [779, 215] on link "see explanation" at bounding box center [801, 231] width 210 height 33
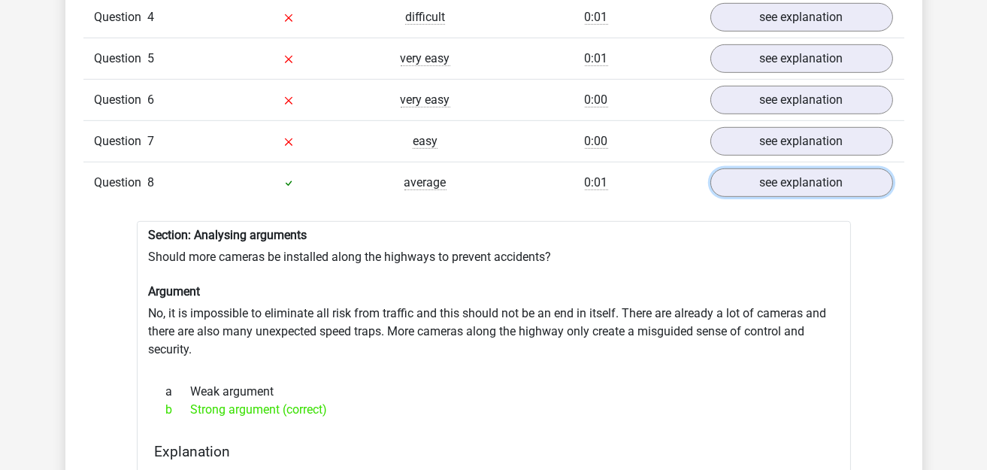
scroll to position [1427, 0]
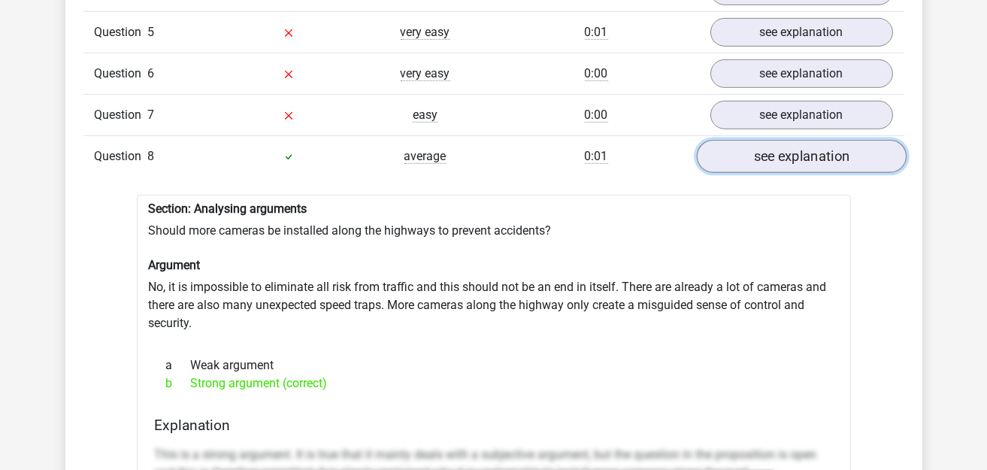
click at [730, 147] on link "see explanation" at bounding box center [801, 156] width 210 height 33
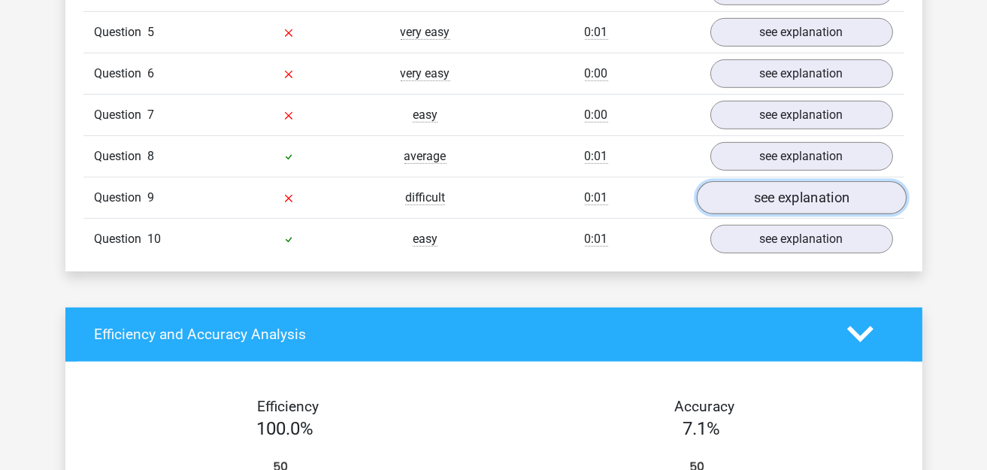
click at [745, 181] on link "see explanation" at bounding box center [801, 197] width 210 height 33
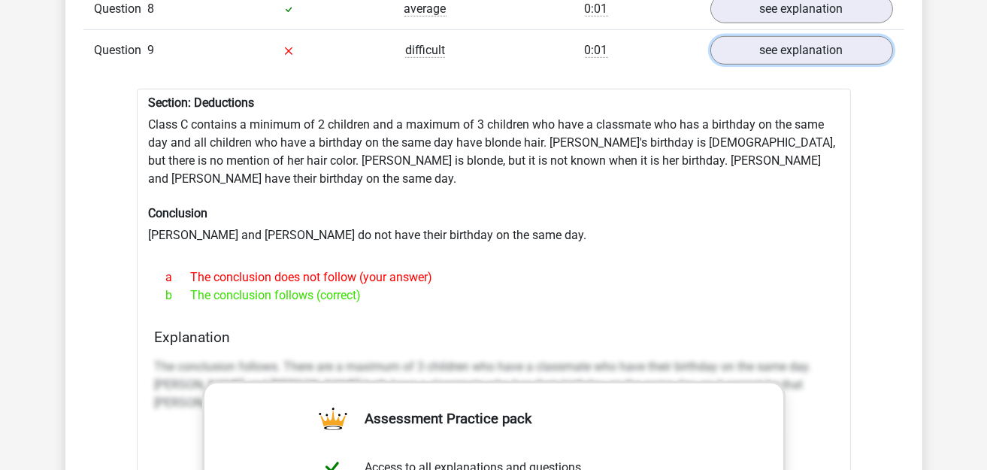
scroll to position [1578, 0]
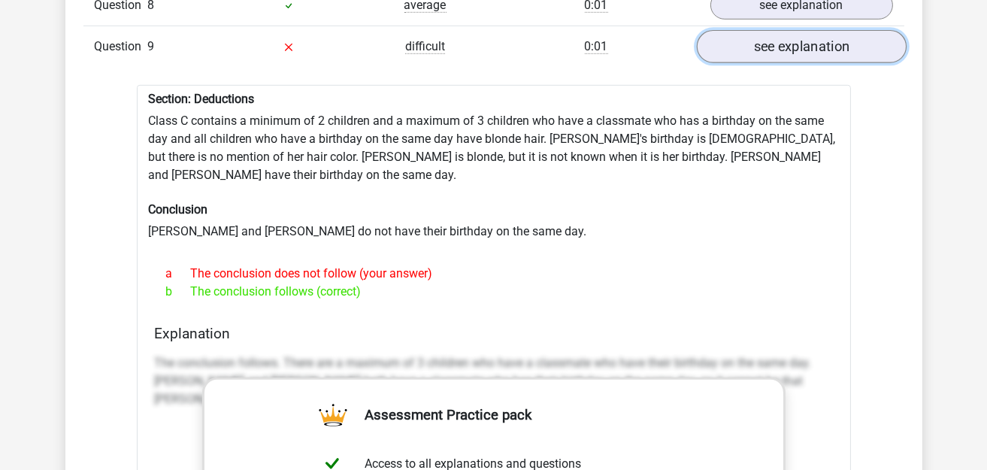
click at [773, 32] on link "see explanation" at bounding box center [801, 46] width 210 height 33
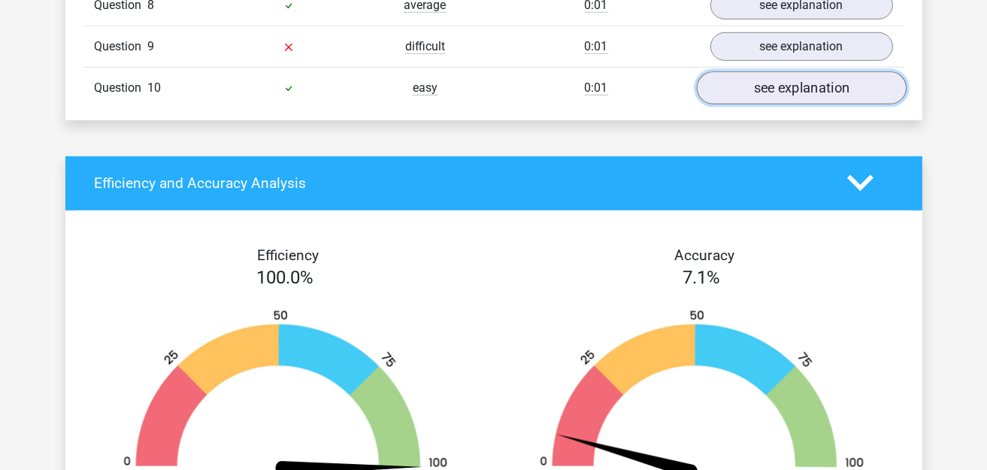
click at [775, 73] on link "see explanation" at bounding box center [801, 87] width 210 height 33
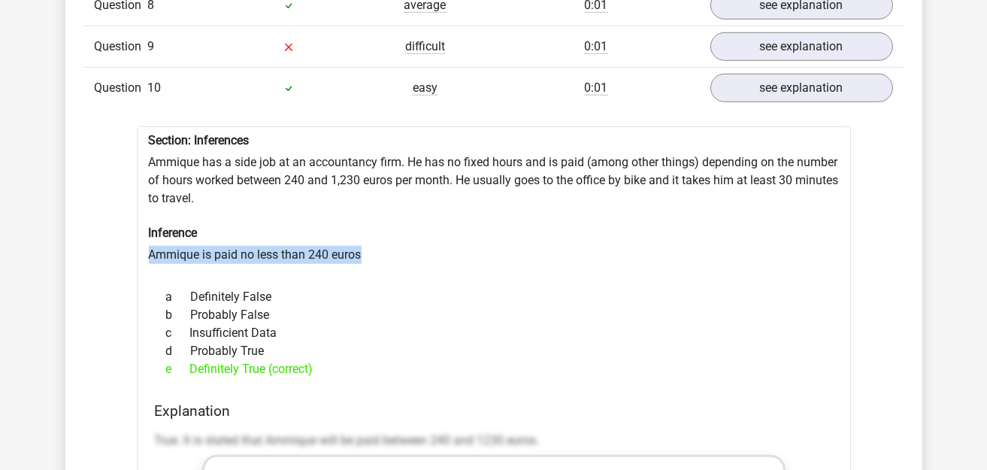
drag, startPoint x: 147, startPoint y: 241, endPoint x: 417, endPoint y: 249, distance: 270.6
copy div "Ammique is paid no less than 240 euros"
click at [740, 75] on link "see explanation" at bounding box center [801, 87] width 210 height 33
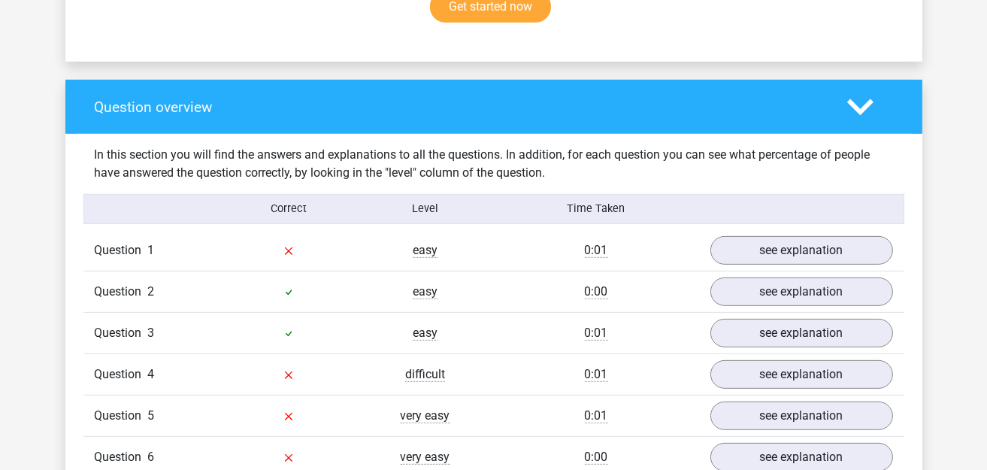
scroll to position [1127, 0]
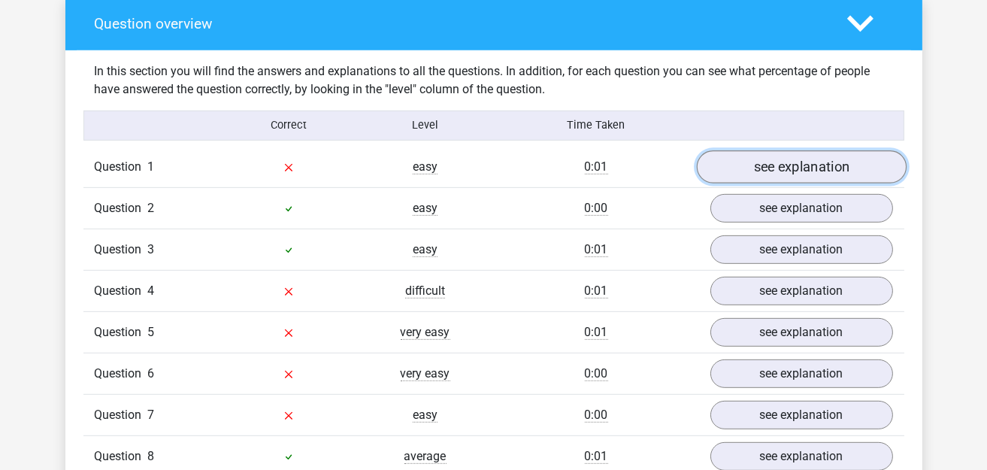
click at [798, 155] on link "see explanation" at bounding box center [801, 166] width 210 height 33
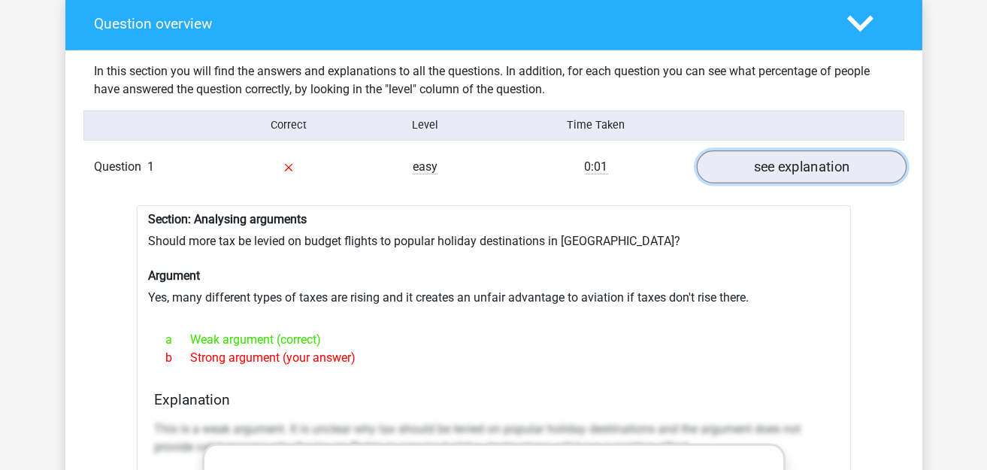
click at [798, 155] on link "see explanation" at bounding box center [801, 166] width 210 height 33
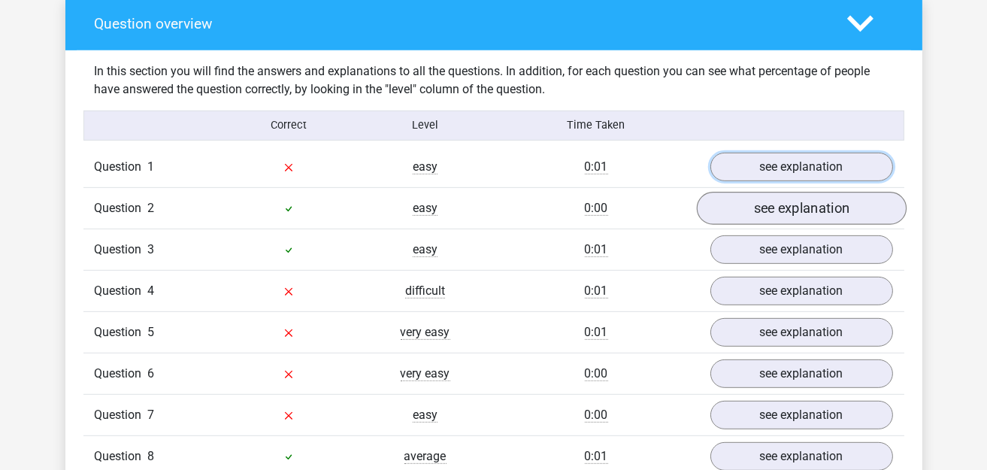
scroll to position [1277, 0]
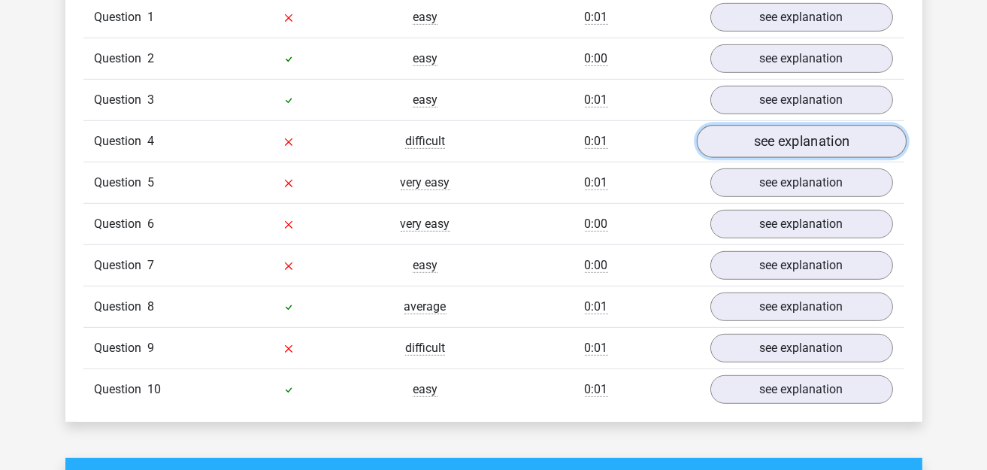
click at [788, 135] on link "see explanation" at bounding box center [801, 141] width 210 height 33
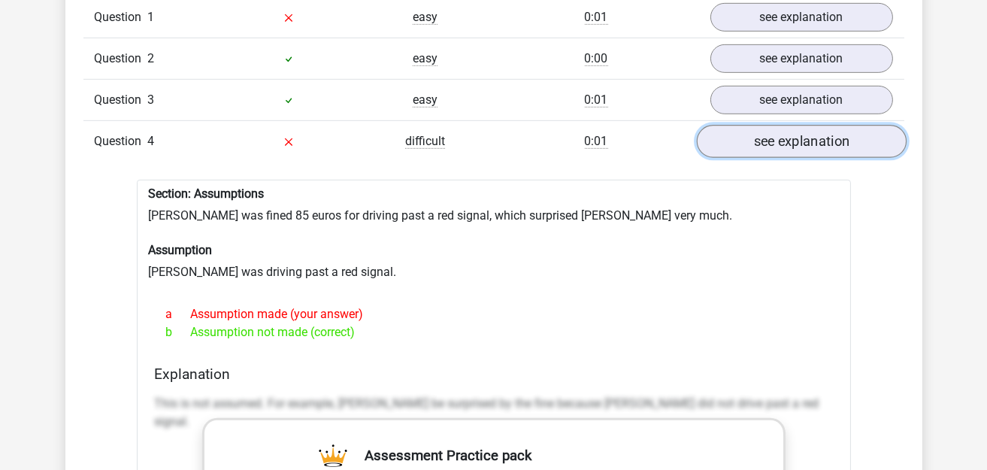
click at [788, 135] on link "see explanation" at bounding box center [801, 141] width 210 height 33
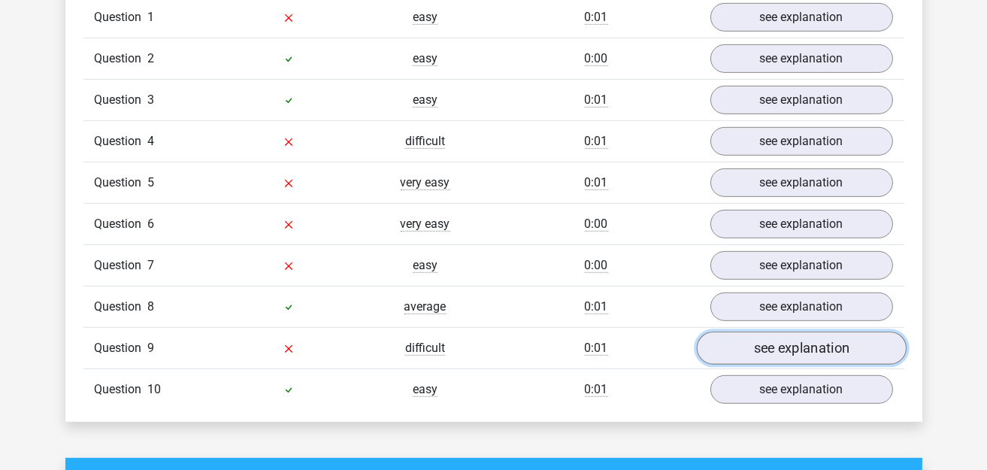
click at [775, 331] on link "see explanation" at bounding box center [801, 347] width 210 height 33
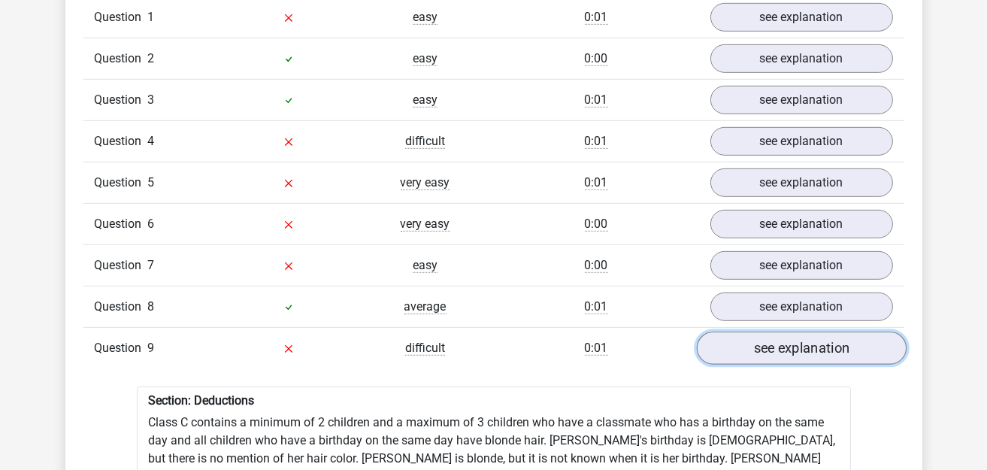
click at [775, 331] on link "see explanation" at bounding box center [801, 347] width 210 height 33
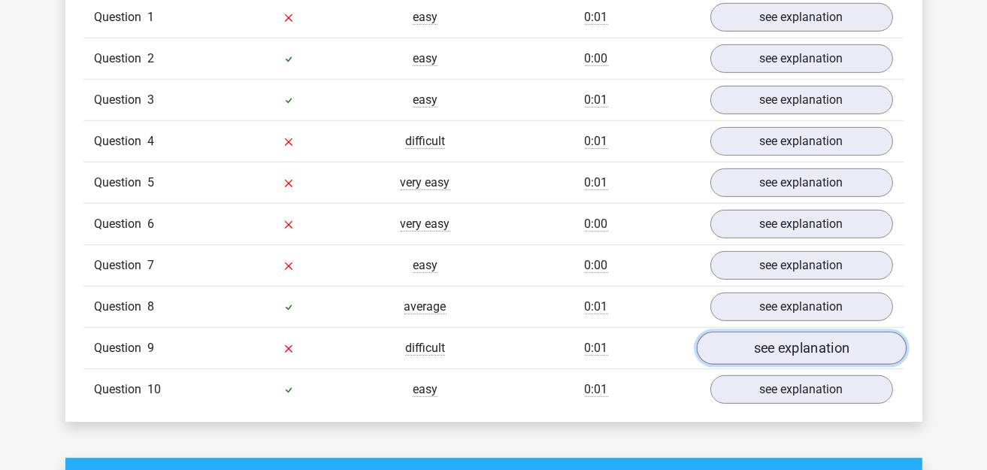
click at [775, 331] on link "see explanation" at bounding box center [801, 347] width 210 height 33
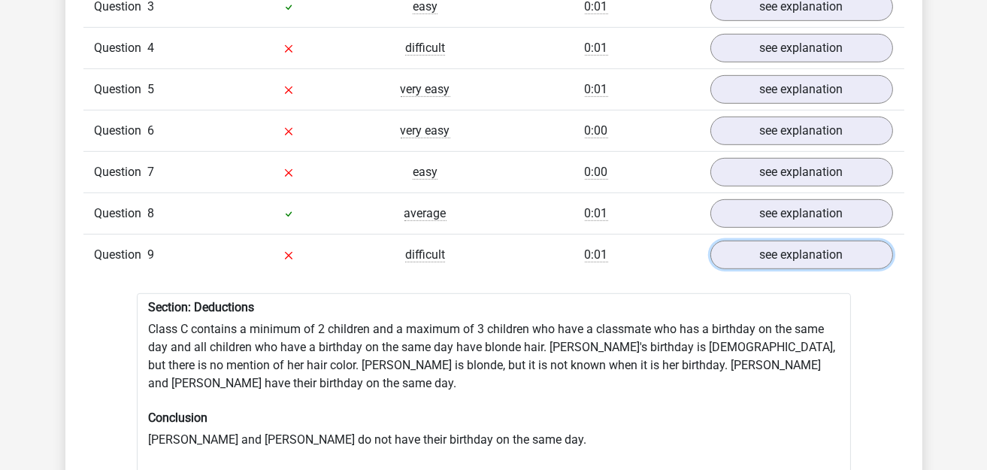
scroll to position [1503, 0]
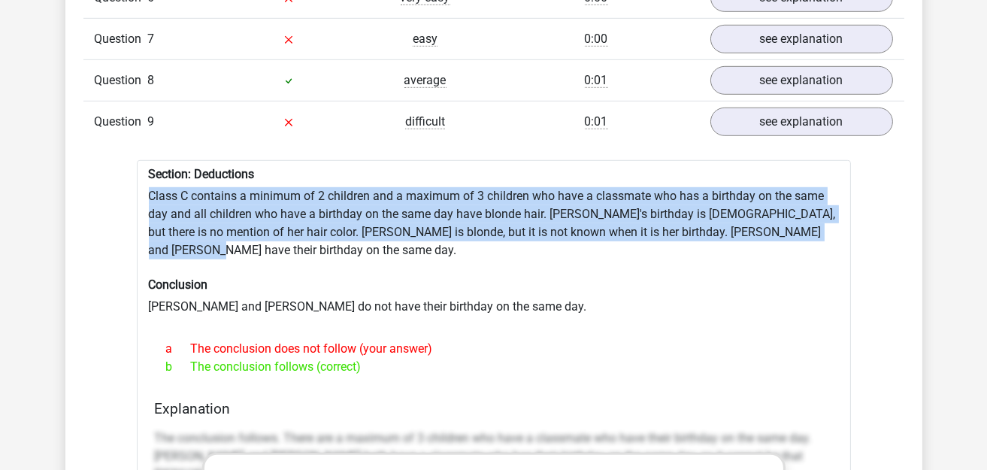
drag, startPoint x: 149, startPoint y: 182, endPoint x: 830, endPoint y: 221, distance: 682.7
copy div "Class C contains a minimum of 2 children and a maximum of 3 children who have a…"
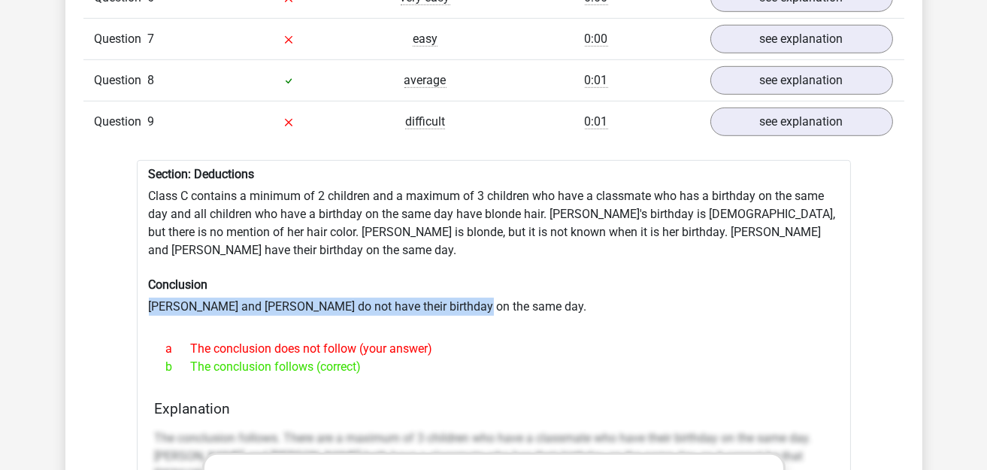
drag, startPoint x: 153, startPoint y: 274, endPoint x: 501, endPoint y: 282, distance: 348.8
copy div "Lisa and Karin do not have their birthday on the same day."
click at [758, 105] on link "see explanation" at bounding box center [801, 121] width 210 height 33
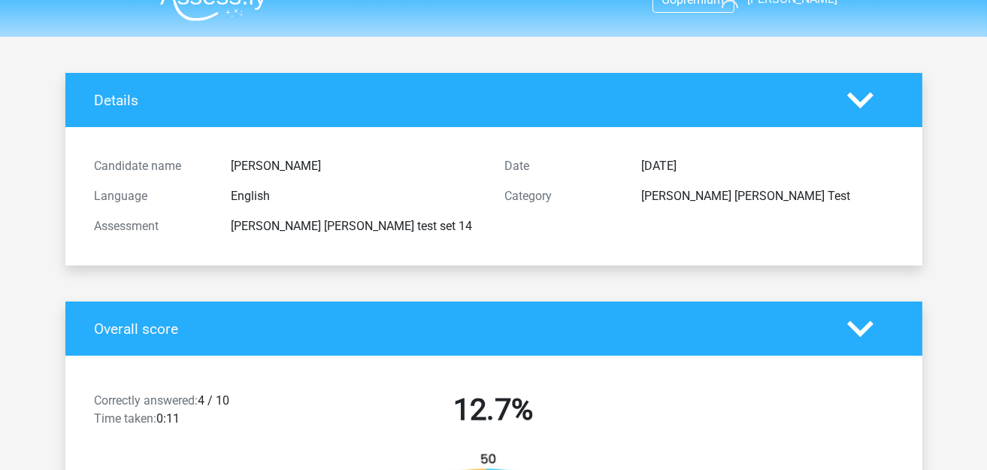
scroll to position [0, 0]
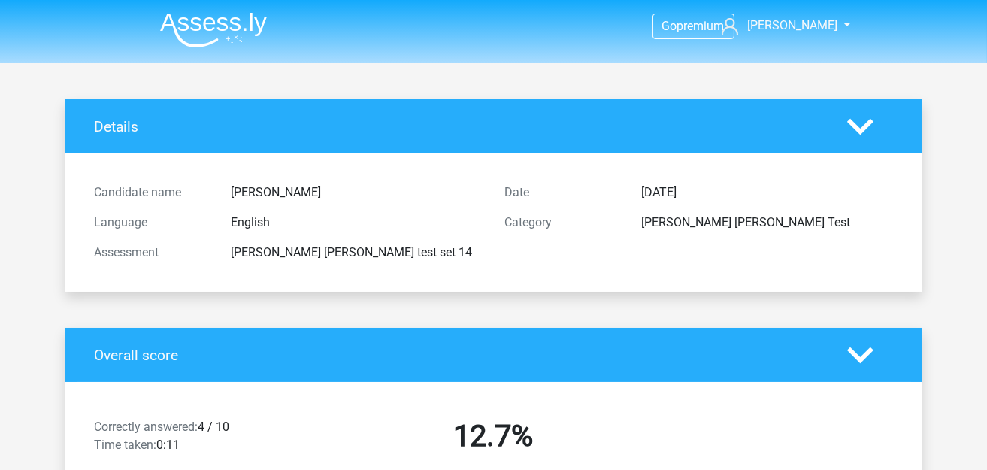
click at [230, 26] on img at bounding box center [213, 29] width 107 height 35
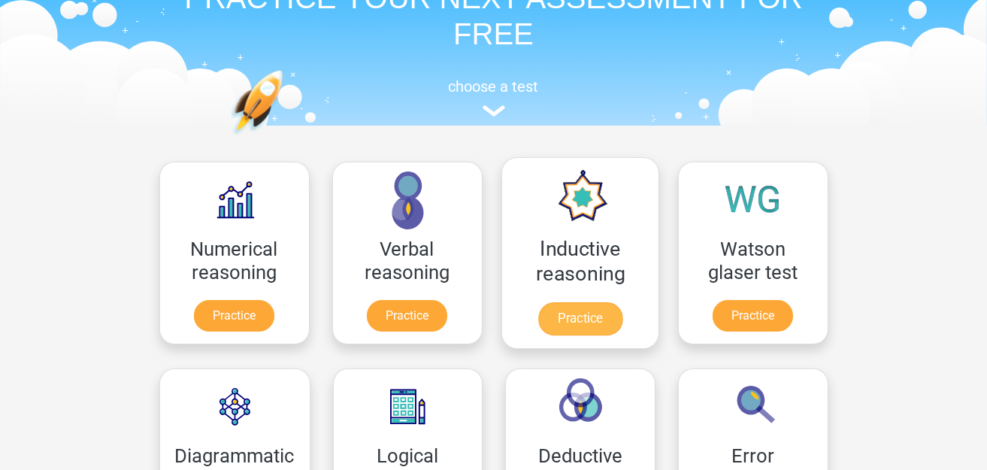
scroll to position [225, 0]
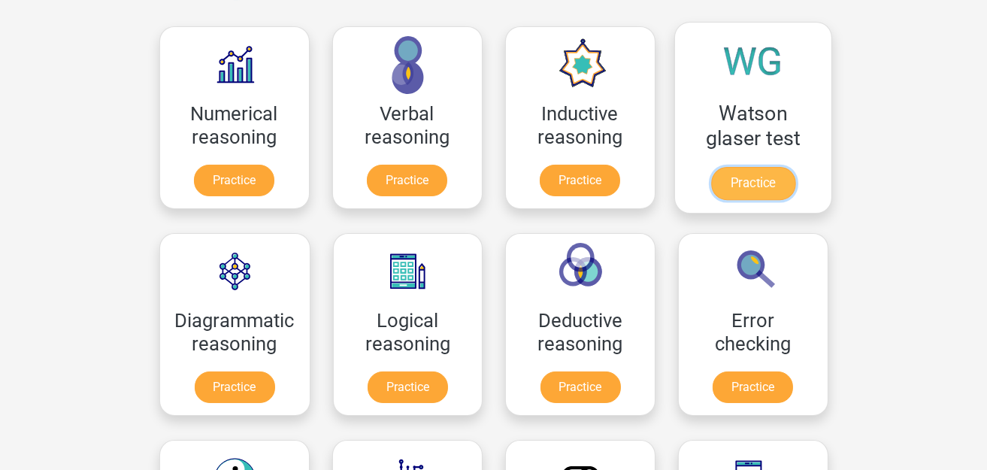
click at [742, 167] on link "Practice" at bounding box center [752, 183] width 84 height 33
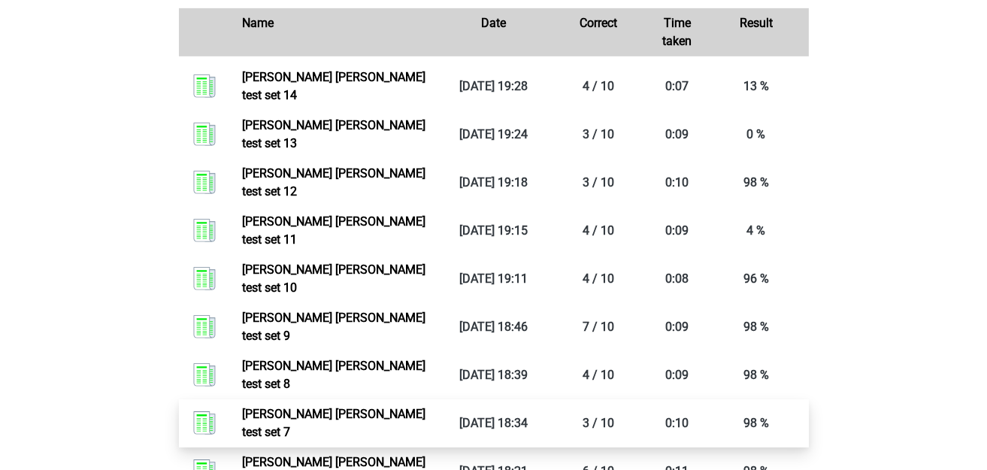
scroll to position [902, 0]
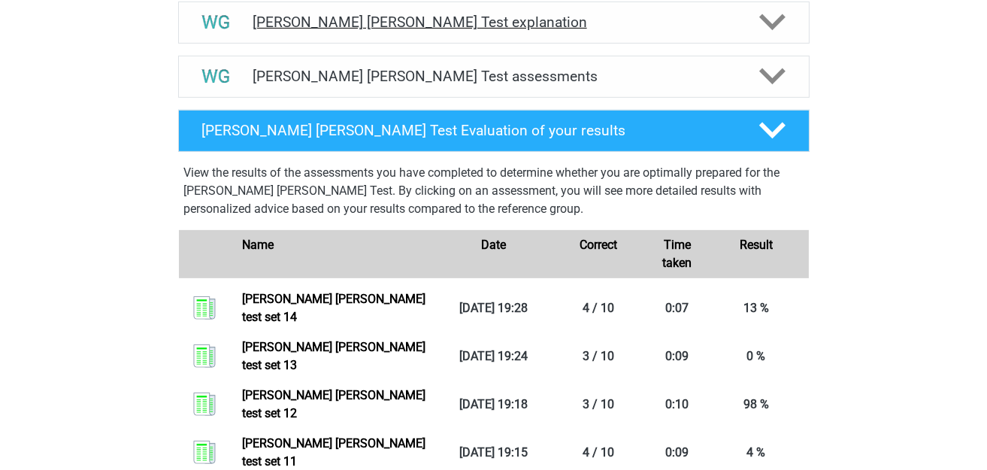
click at [504, 41] on div "Watson Glaser Test explanation The Watson Glaser Critical Thinking Test assesse…" at bounding box center [494, 22] width 690 height 54
click at [503, 61] on div "Watson Glaser Test assessments" at bounding box center [493, 77] width 631 height 42
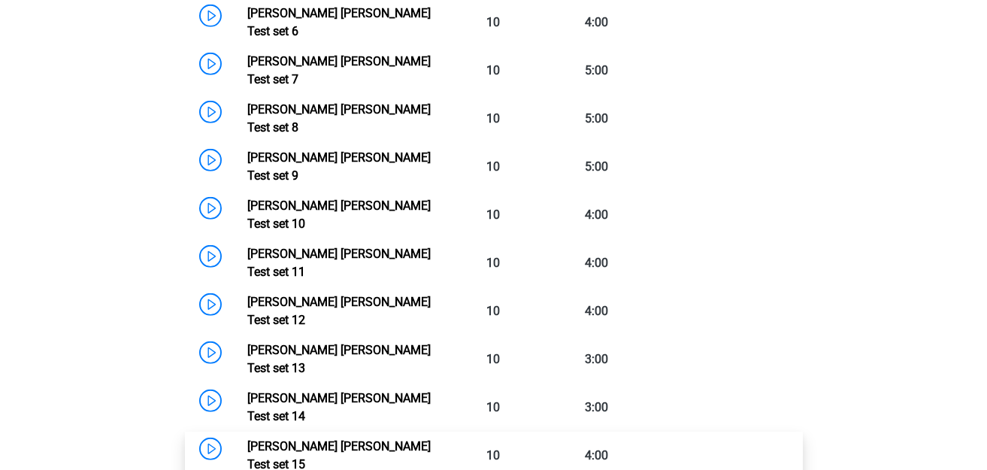
scroll to position [1352, 0]
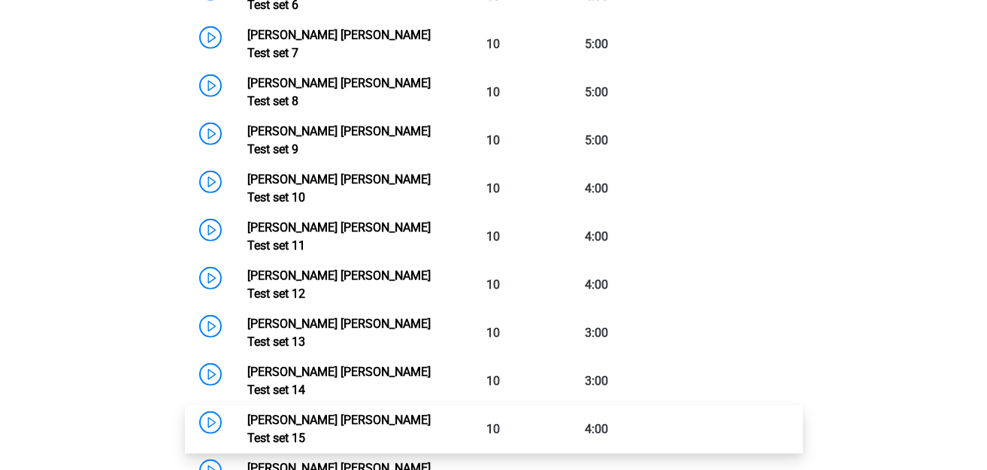
click at [247, 413] on link "Watson Glaser Test set 15" at bounding box center [338, 429] width 183 height 32
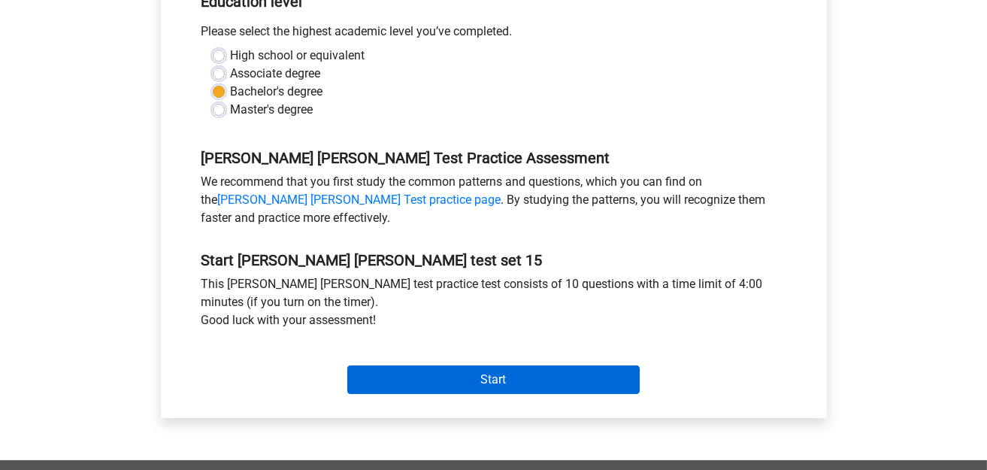
scroll to position [451, 0]
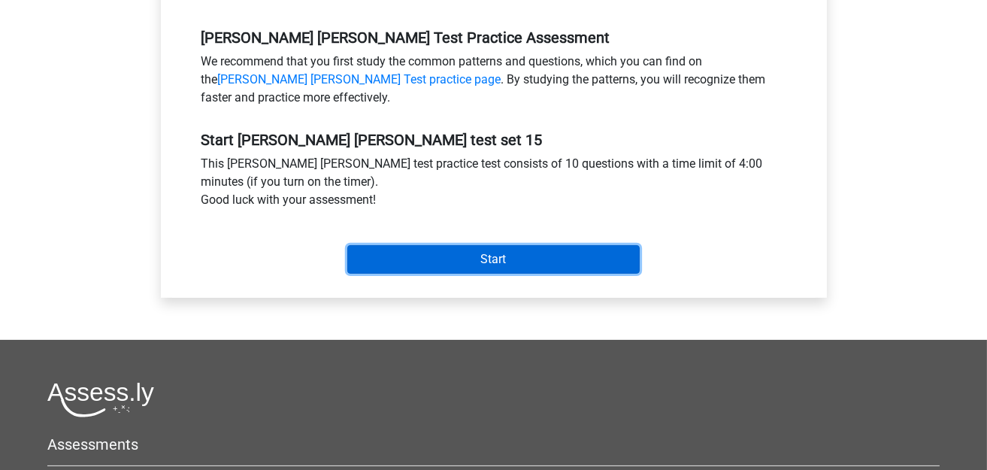
click at [478, 249] on input "Start" at bounding box center [493, 259] width 292 height 29
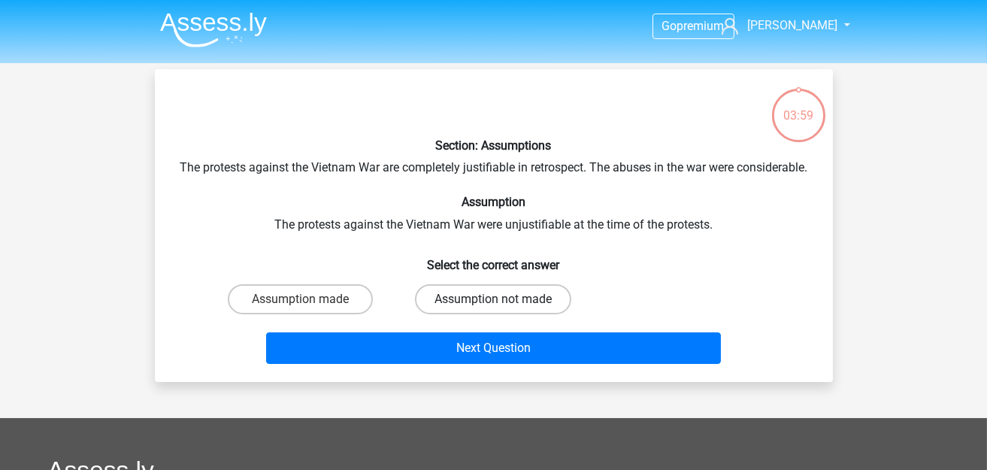
drag, startPoint x: 488, startPoint y: 308, endPoint x: 481, endPoint y: 318, distance: 12.3
click at [488, 308] on label "Assumption not made" at bounding box center [493, 299] width 156 height 30
click at [493, 308] on input "Assumption not made" at bounding box center [498, 304] width 10 height 10
radio input "true"
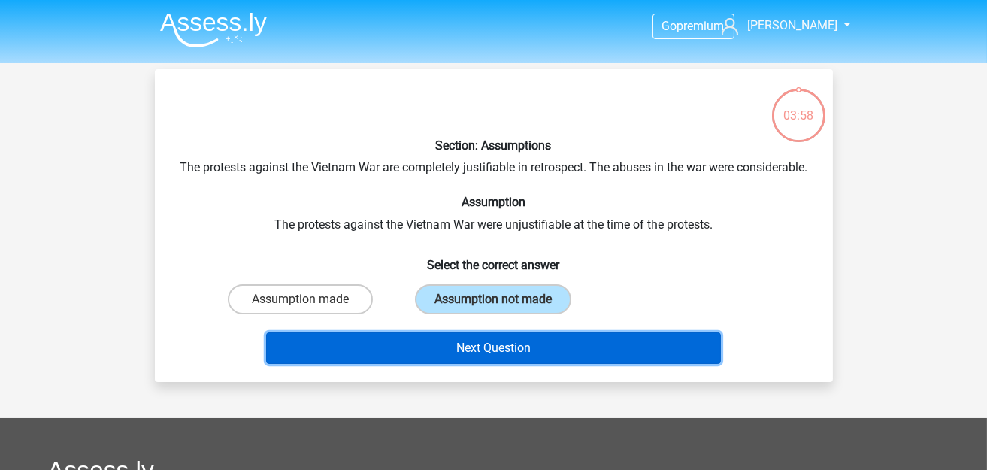
click at [470, 354] on button "Next Question" at bounding box center [493, 348] width 455 height 32
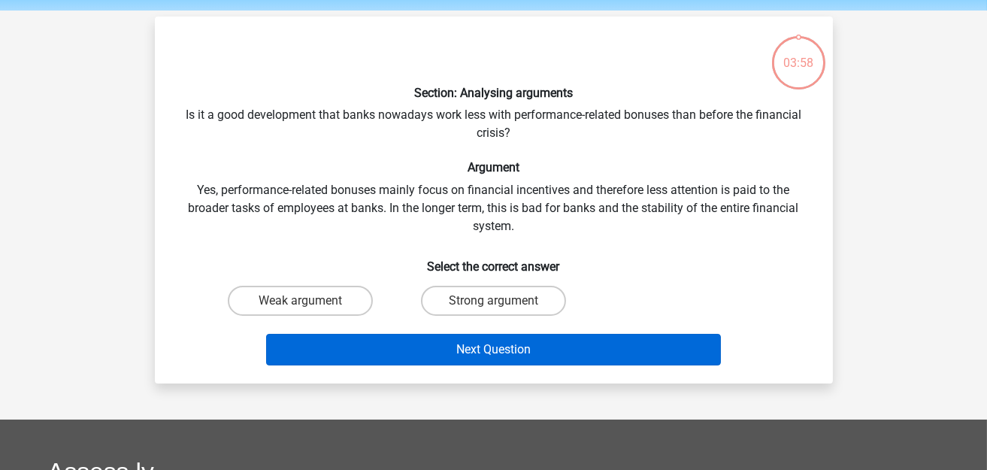
scroll to position [68, 0]
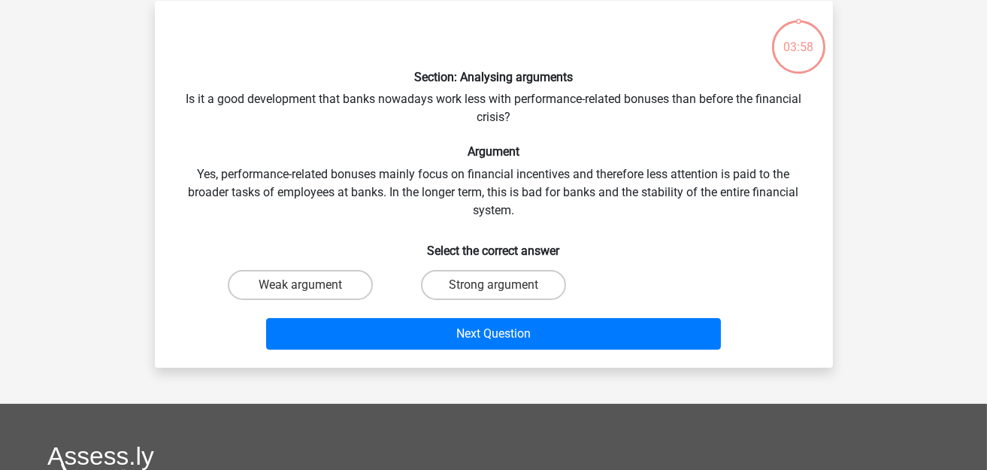
click at [301, 285] on input "Weak argument" at bounding box center [305, 290] width 10 height 10
radio input "true"
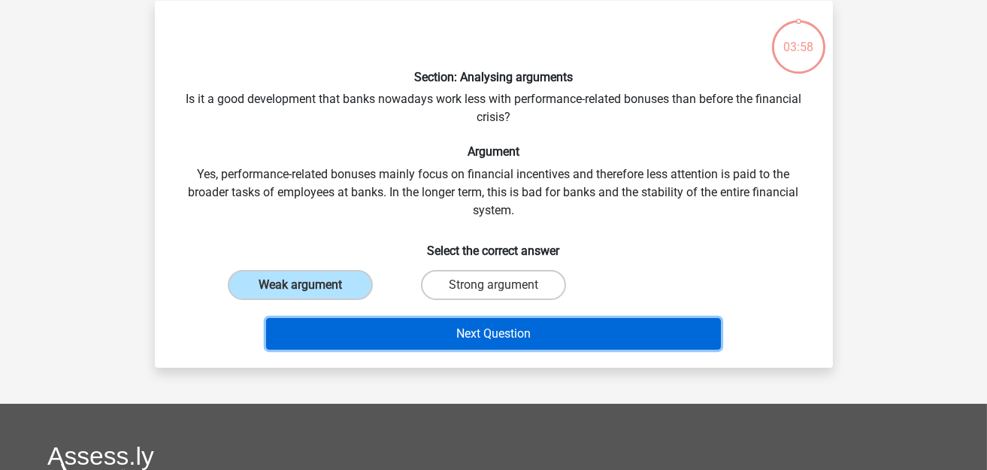
click at [364, 326] on button "Next Question" at bounding box center [493, 334] width 455 height 32
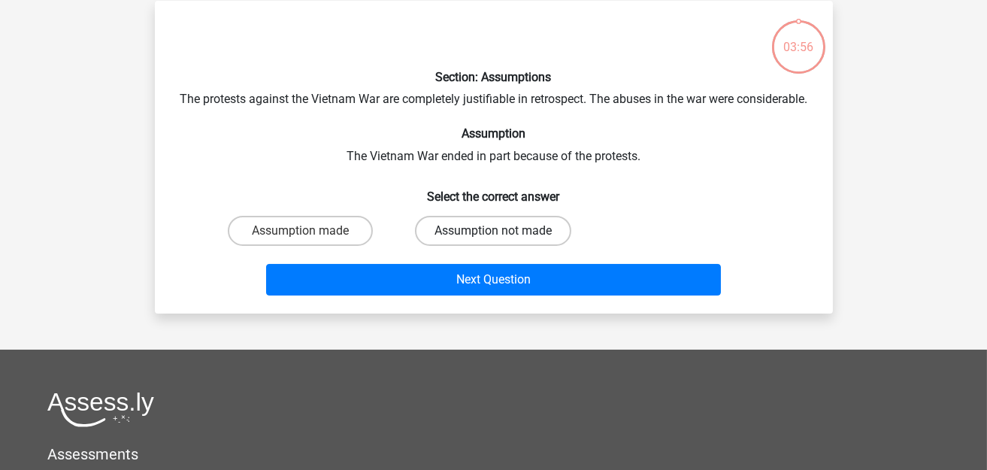
click at [464, 246] on label "Assumption not made" at bounding box center [493, 231] width 156 height 30
click at [493, 240] on input "Assumption not made" at bounding box center [498, 236] width 10 height 10
radio input "true"
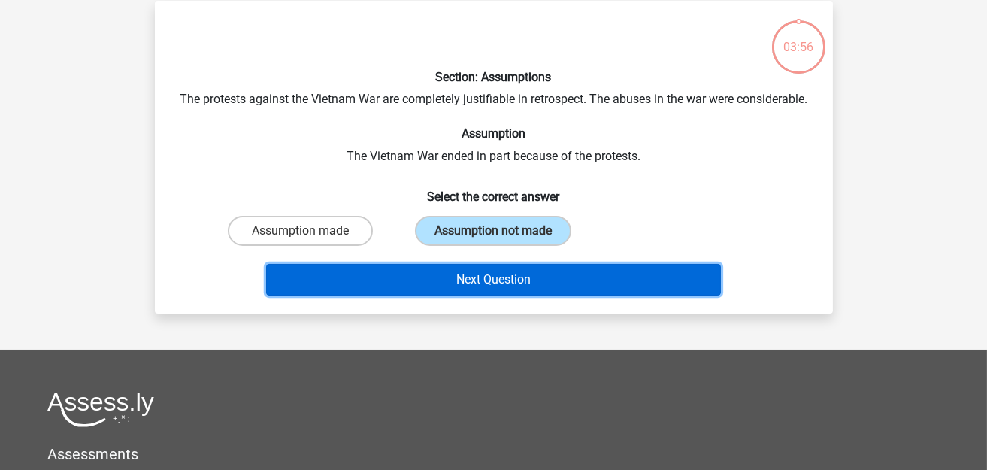
click at [458, 295] on button "Next Question" at bounding box center [493, 280] width 455 height 32
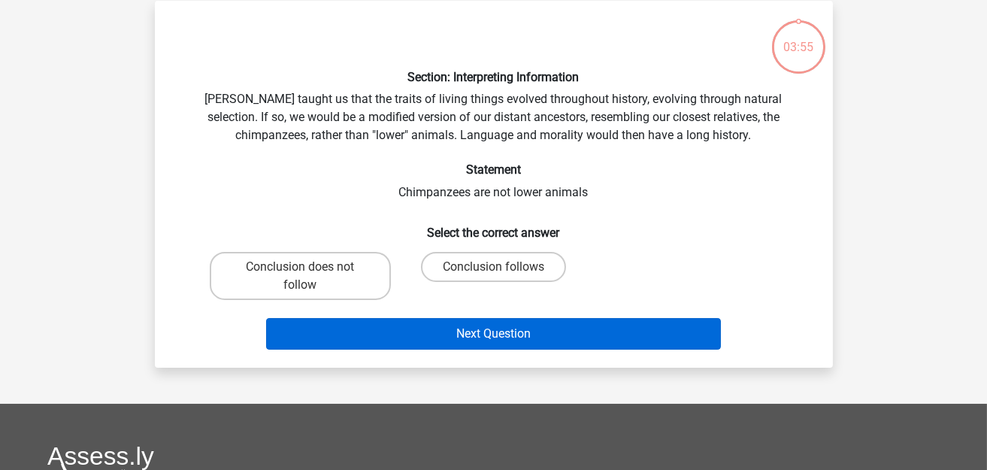
drag, startPoint x: 313, startPoint y: 268, endPoint x: 430, endPoint y: 327, distance: 130.7
click at [314, 268] on label "Conclusion does not follow" at bounding box center [300, 276] width 181 height 48
click at [310, 268] on input "Conclusion does not follow" at bounding box center [305, 272] width 10 height 10
radio input "true"
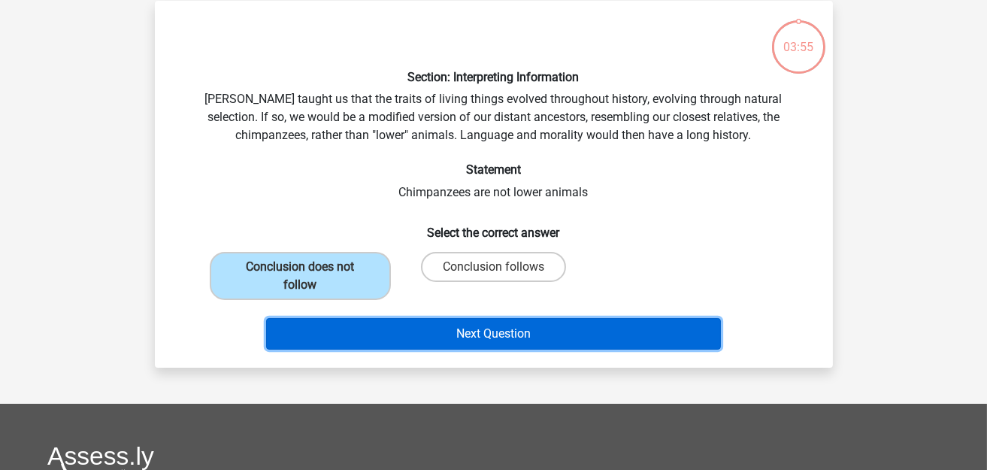
click at [455, 346] on button "Next Question" at bounding box center [493, 334] width 455 height 32
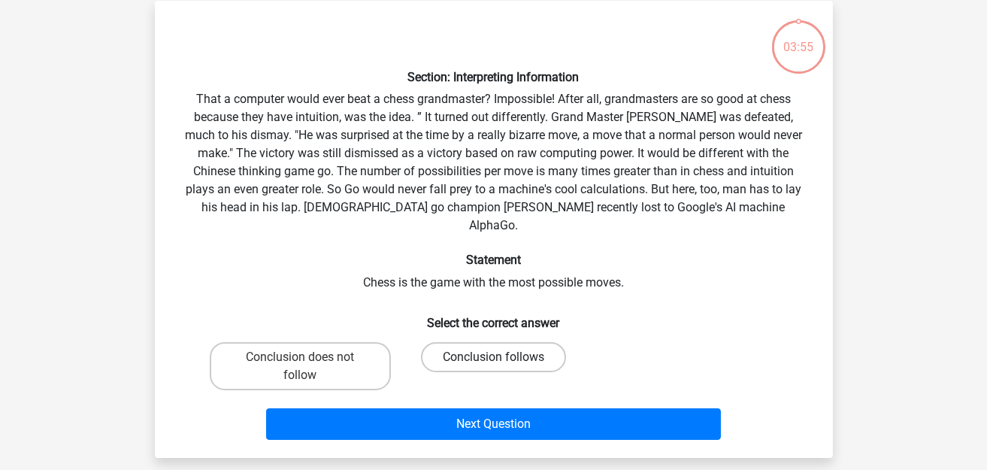
click at [482, 342] on label "Conclusion follows" at bounding box center [493, 357] width 145 height 30
click at [493, 357] on input "Conclusion follows" at bounding box center [498, 362] width 10 height 10
radio input "true"
click at [488, 396] on div "Next Question" at bounding box center [494, 421] width 630 height 50
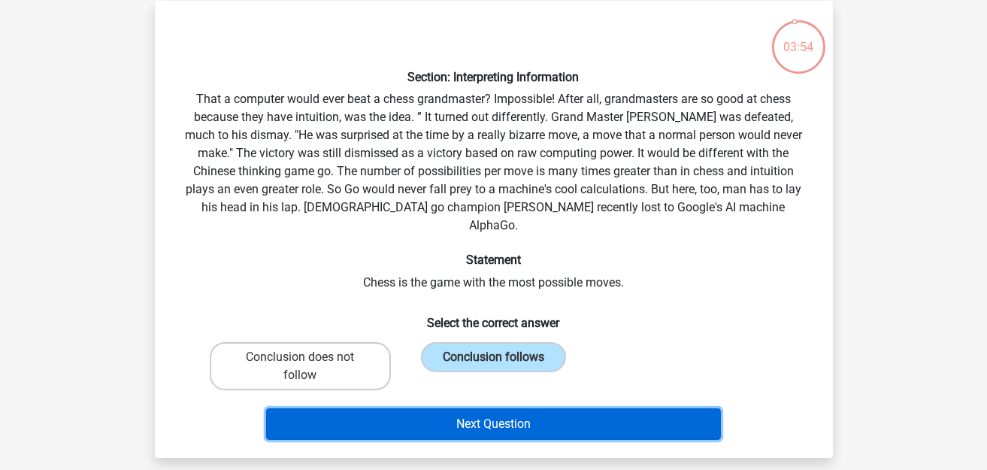
click at [488, 408] on button "Next Question" at bounding box center [493, 424] width 455 height 32
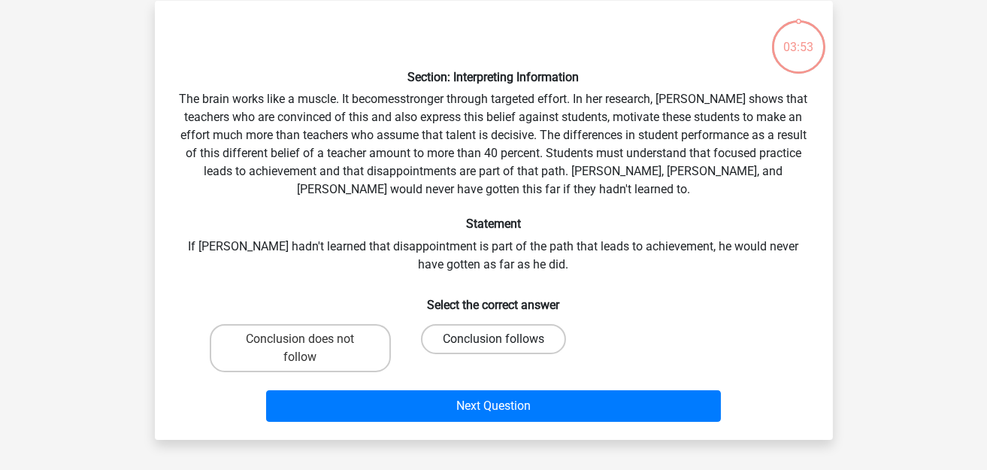
click at [487, 327] on label "Conclusion follows" at bounding box center [493, 339] width 145 height 30
click at [493, 339] on input "Conclusion follows" at bounding box center [498, 344] width 10 height 10
radio input "true"
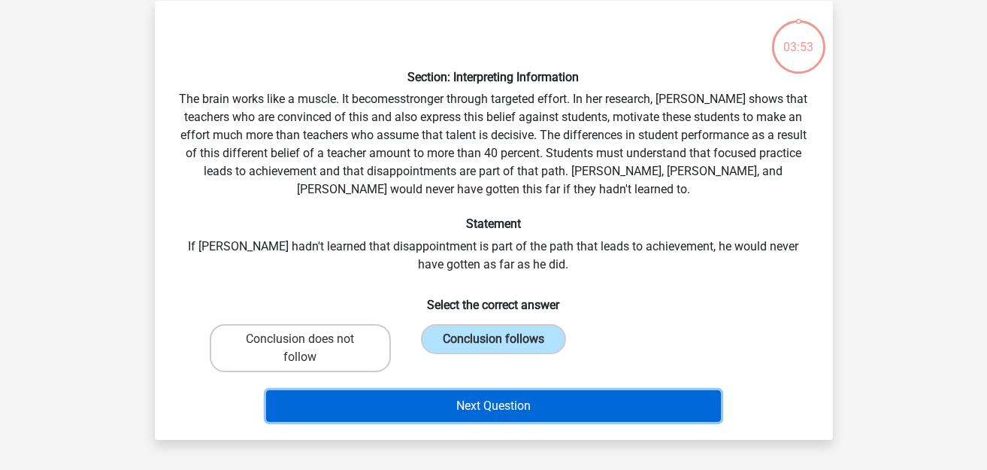
click at [479, 391] on button "Next Question" at bounding box center [493, 406] width 455 height 32
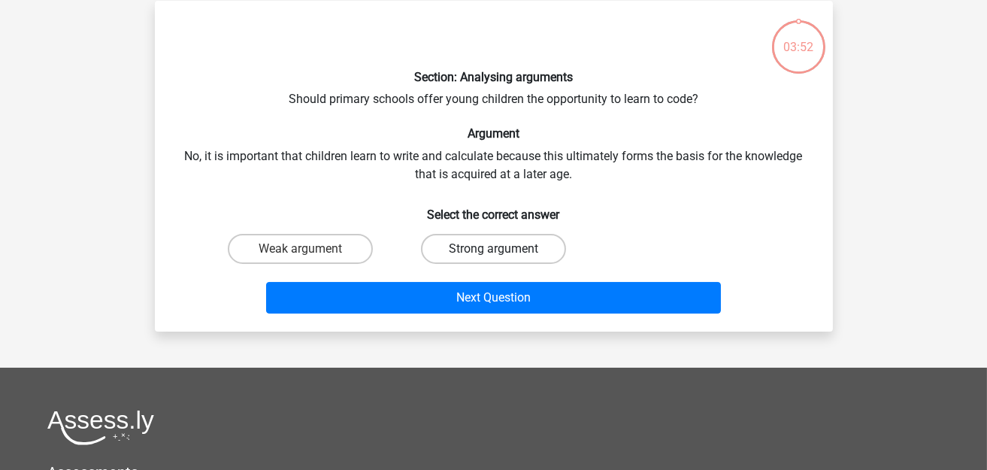
click at [489, 251] on label "Strong argument" at bounding box center [493, 249] width 145 height 30
click at [493, 251] on input "Strong argument" at bounding box center [498, 254] width 10 height 10
radio input "true"
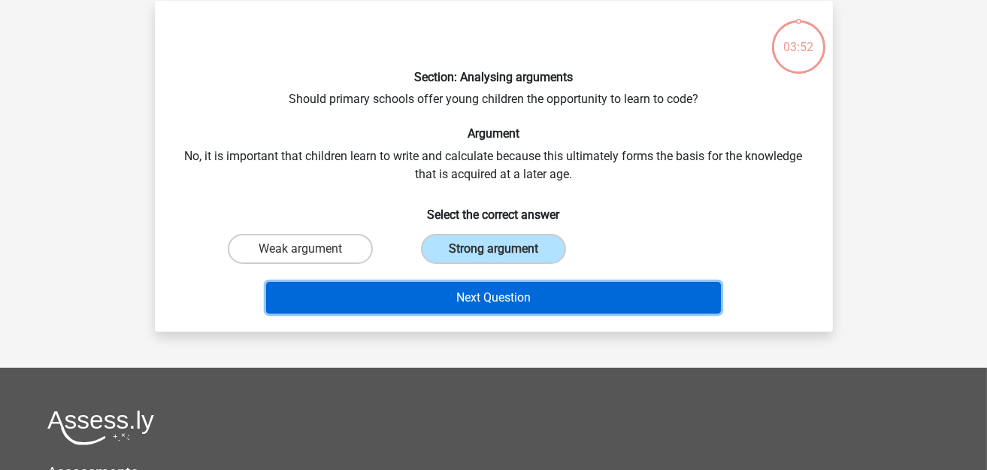
click at [495, 282] on button "Next Question" at bounding box center [493, 298] width 455 height 32
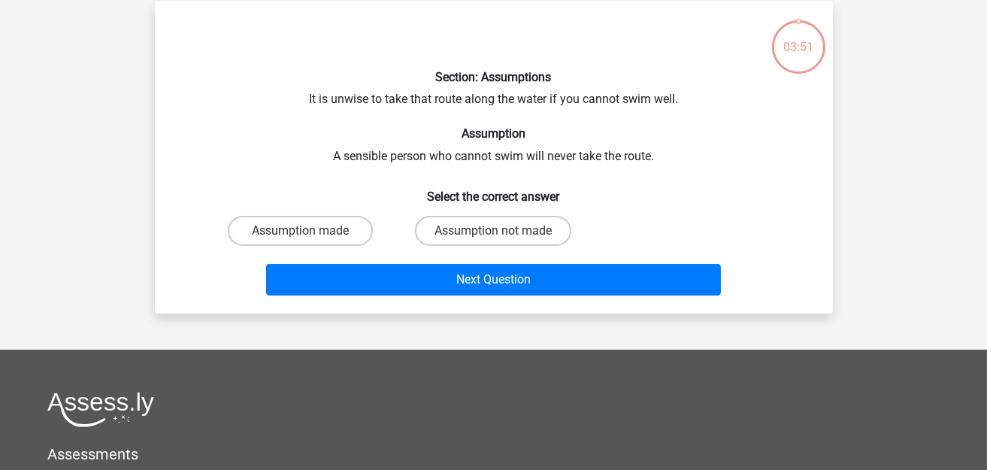
click at [494, 237] on input "Assumption not made" at bounding box center [498, 236] width 10 height 10
radio input "true"
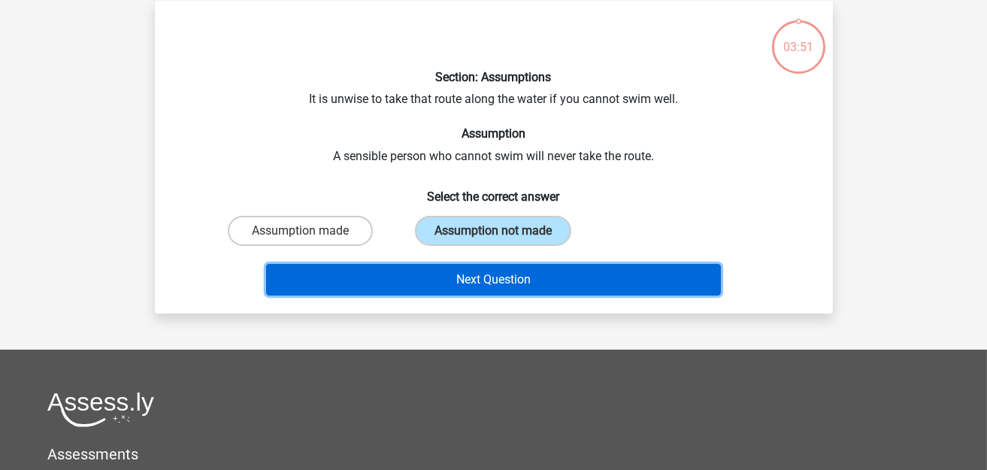
click at [490, 274] on button "Next Question" at bounding box center [493, 280] width 455 height 32
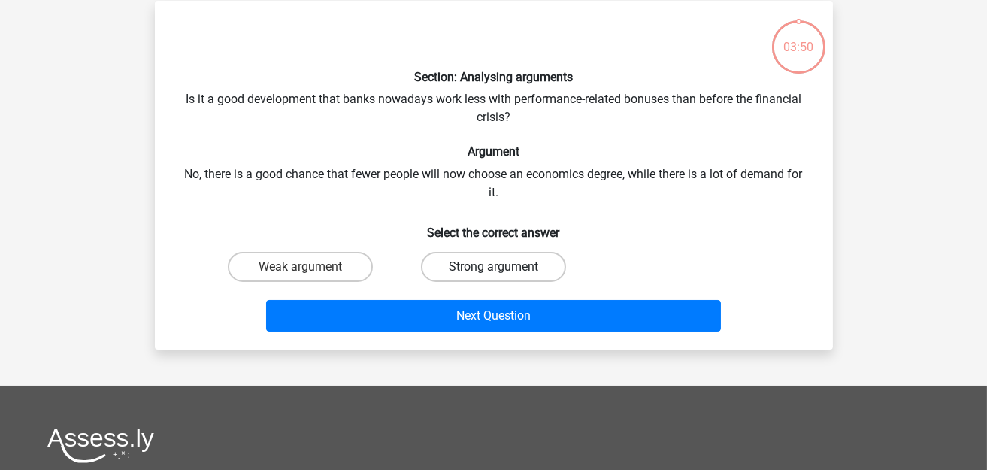
click at [483, 272] on label "Strong argument" at bounding box center [493, 267] width 145 height 30
click at [493, 272] on input "Strong argument" at bounding box center [498, 272] width 10 height 10
radio input "true"
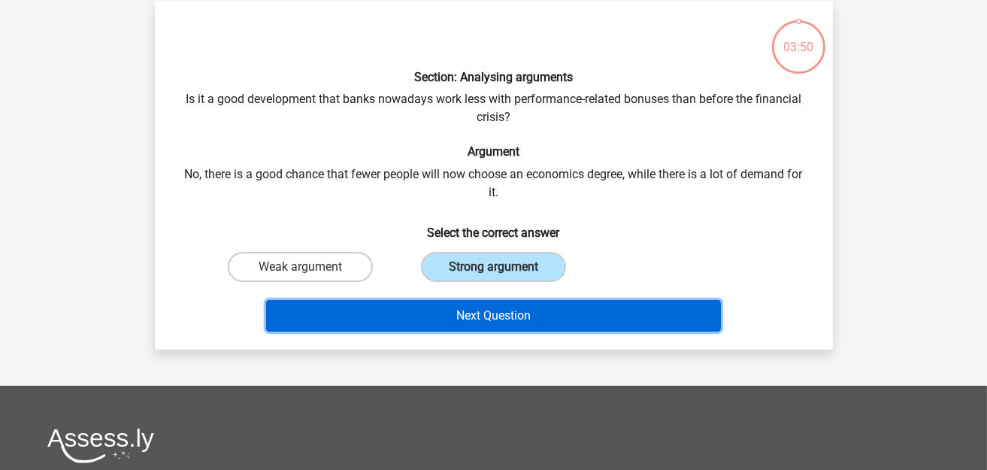
click at [475, 322] on button "Next Question" at bounding box center [493, 316] width 455 height 32
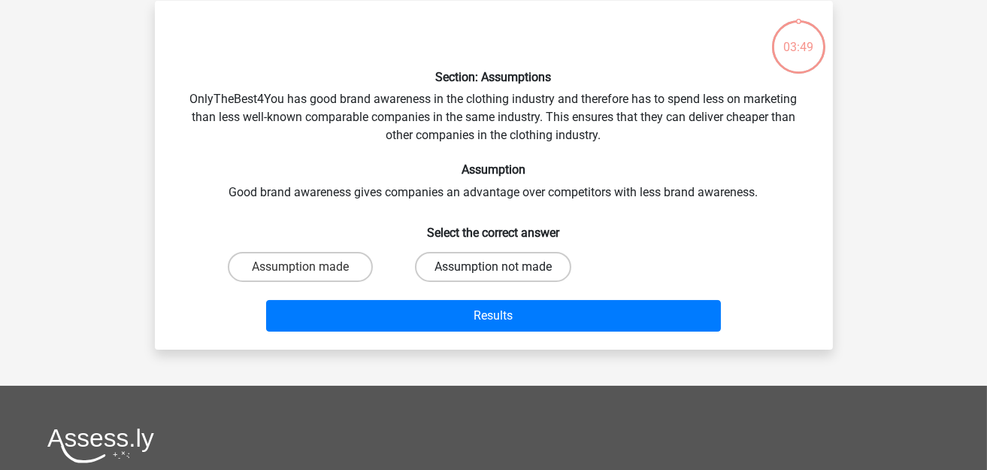
click at [482, 271] on label "Assumption not made" at bounding box center [493, 267] width 156 height 30
click at [493, 271] on input "Assumption not made" at bounding box center [498, 272] width 10 height 10
radio input "true"
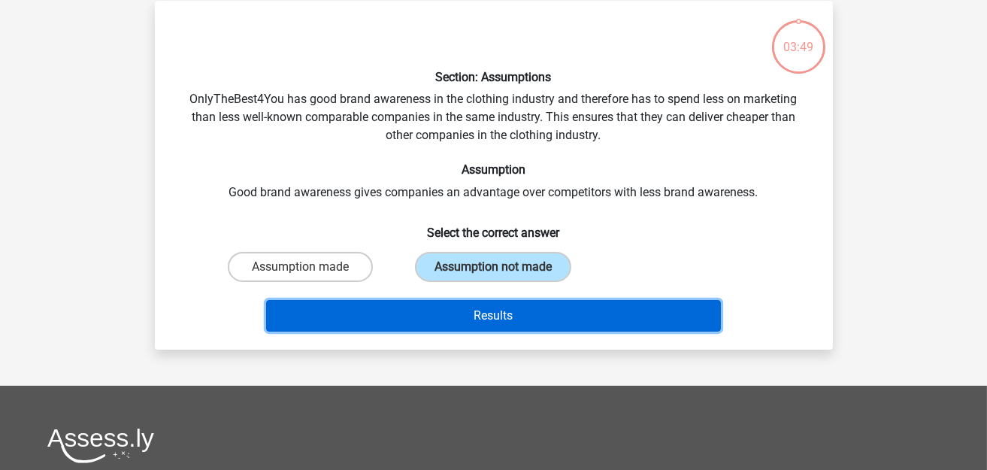
click at [482, 322] on button "Results" at bounding box center [493, 316] width 455 height 32
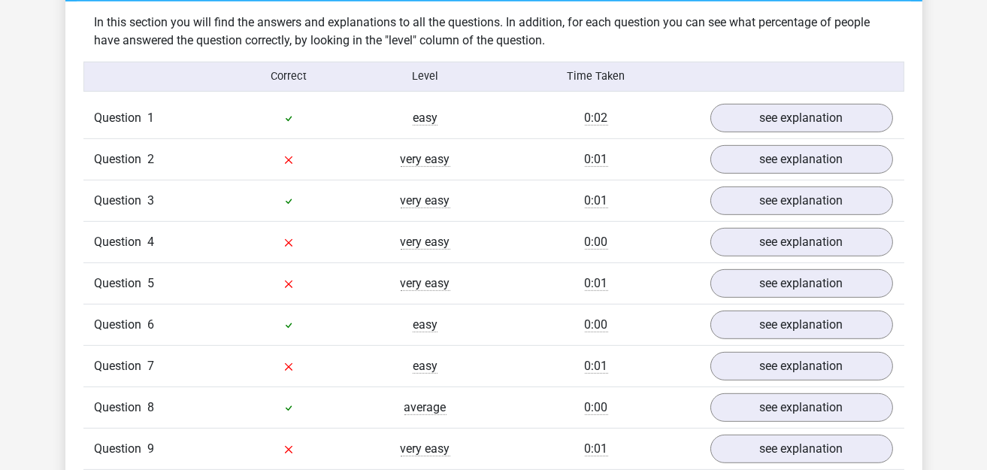
scroll to position [1202, 0]
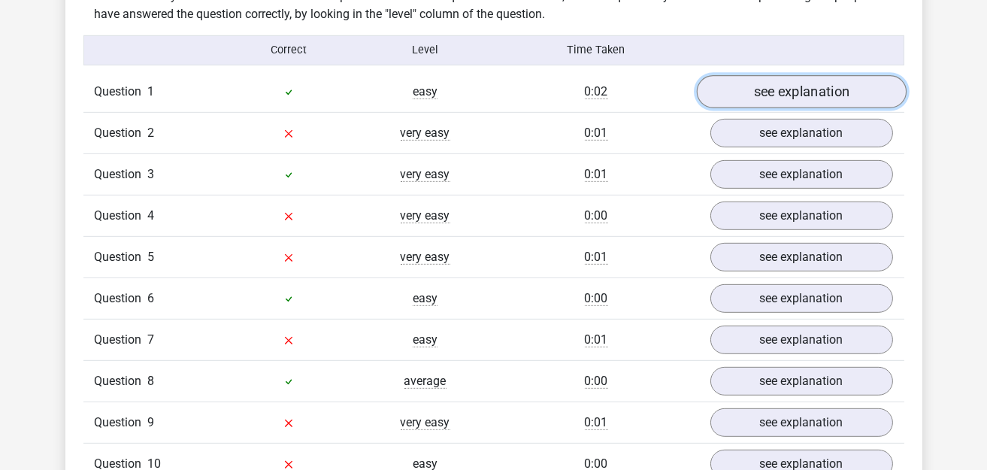
click at [764, 75] on link "see explanation" at bounding box center [801, 91] width 210 height 33
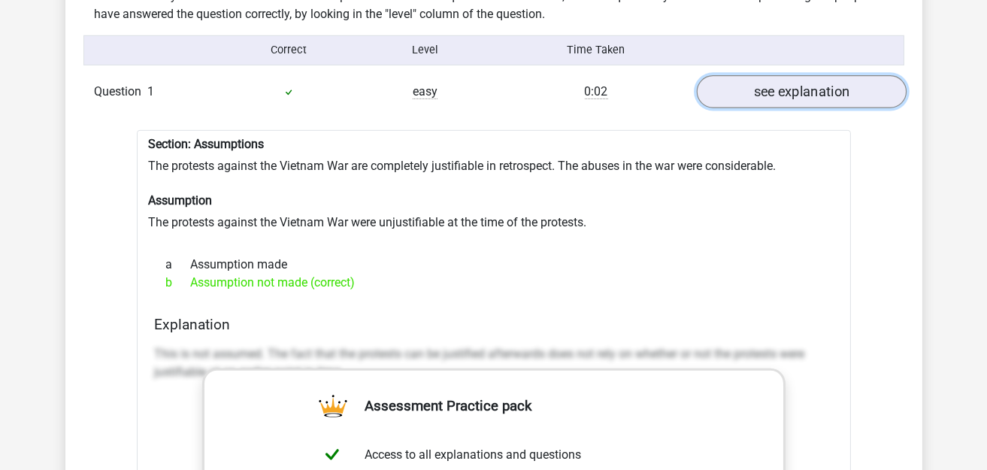
click at [764, 83] on link "see explanation" at bounding box center [801, 91] width 210 height 33
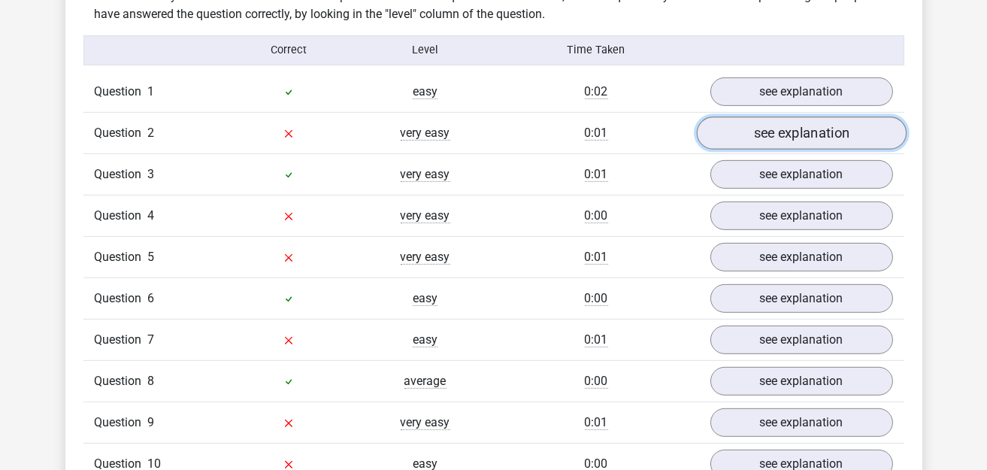
click at [782, 129] on link "see explanation" at bounding box center [801, 132] width 210 height 33
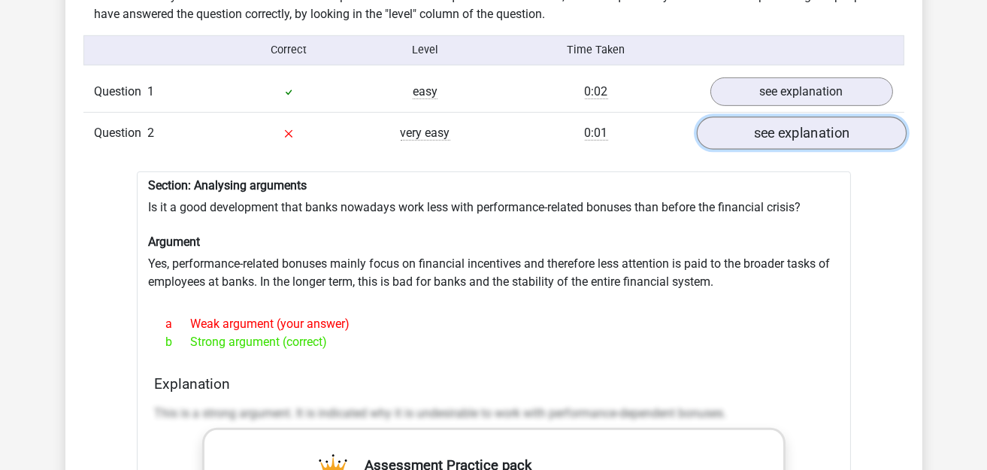
click at [782, 129] on link "see explanation" at bounding box center [801, 132] width 210 height 33
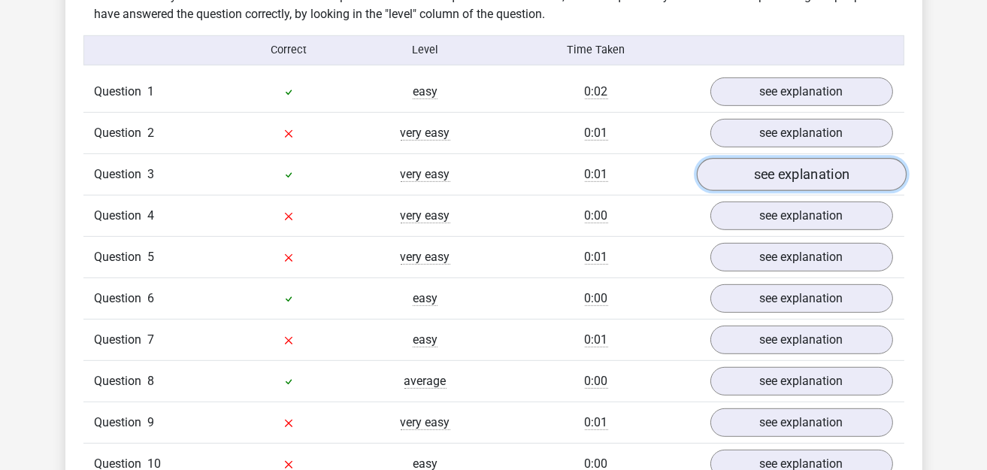
click at [780, 175] on link "see explanation" at bounding box center [801, 174] width 210 height 33
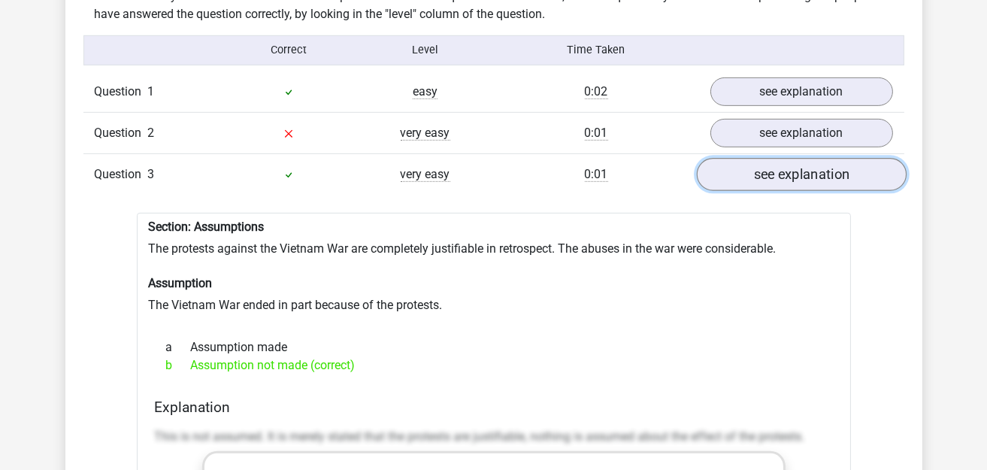
click at [780, 168] on link "see explanation" at bounding box center [801, 174] width 210 height 33
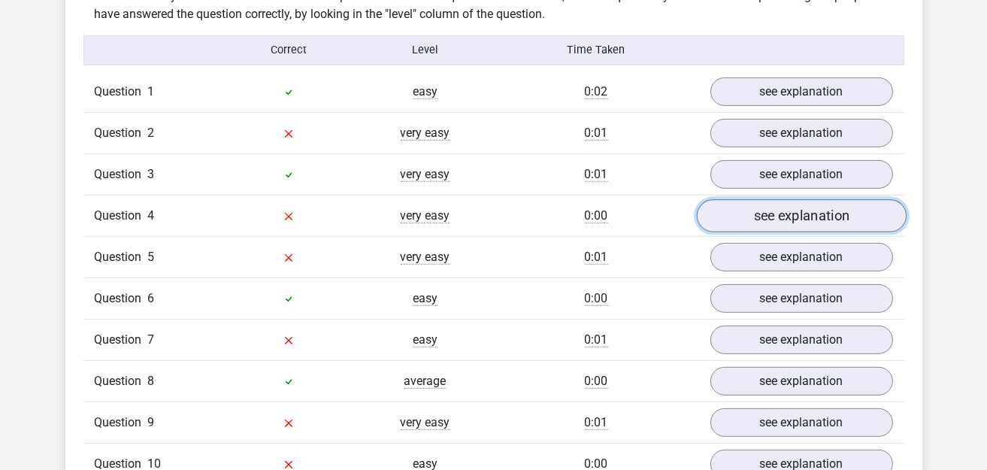
click at [769, 201] on link "see explanation" at bounding box center [801, 215] width 210 height 33
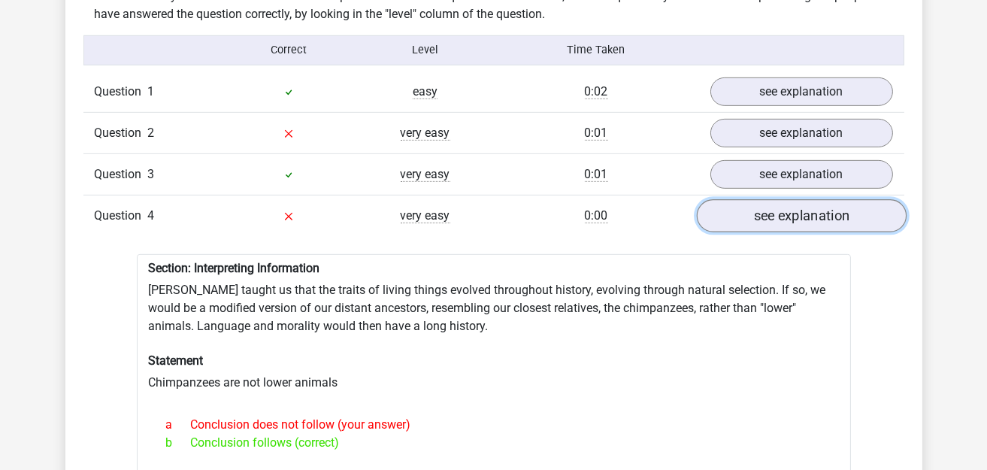
click at [769, 201] on link "see explanation" at bounding box center [801, 215] width 210 height 33
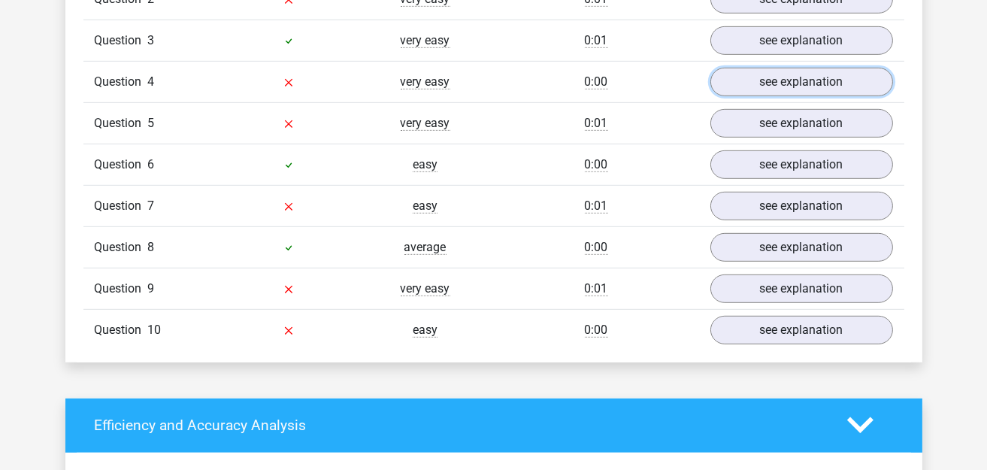
scroll to position [1352, 0]
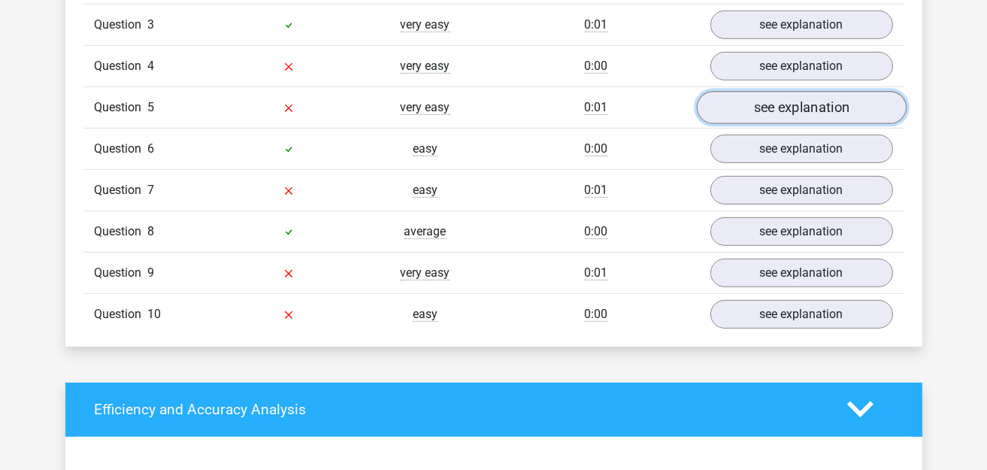
click at [779, 95] on link "see explanation" at bounding box center [801, 107] width 210 height 33
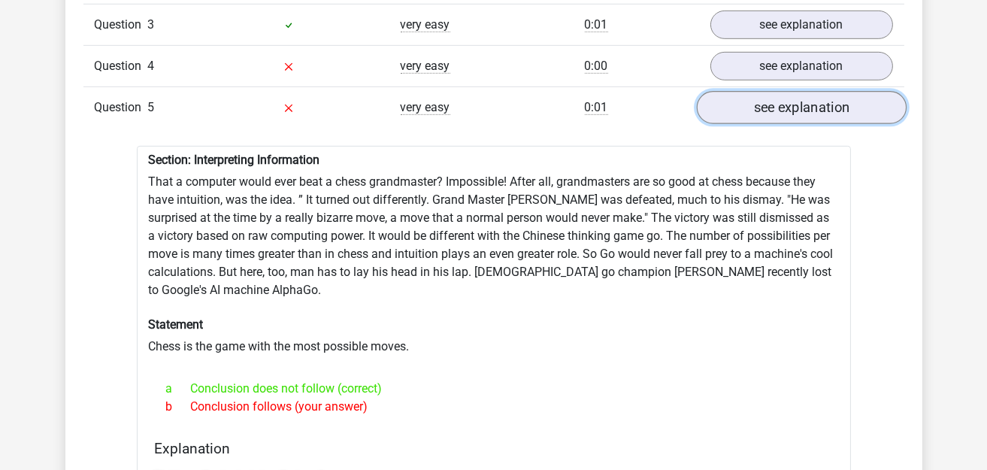
click at [779, 95] on link "see explanation" at bounding box center [801, 107] width 210 height 33
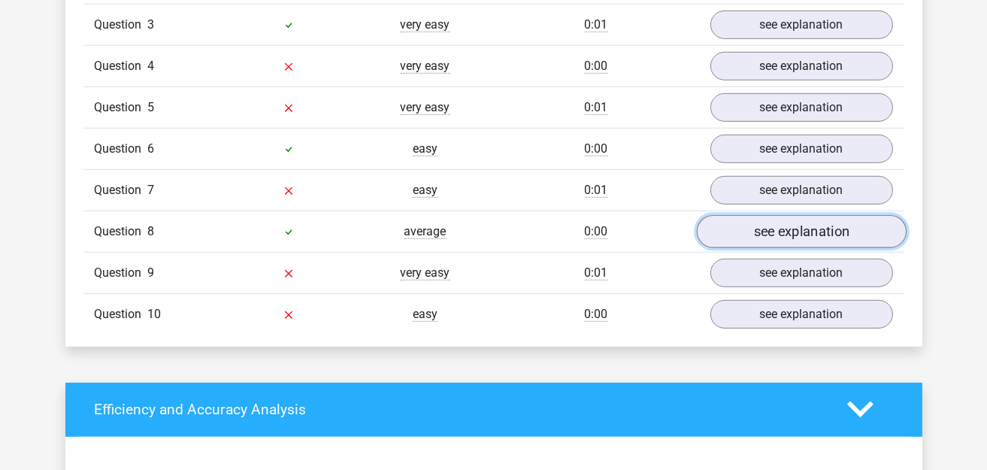
click at [781, 215] on link "see explanation" at bounding box center [801, 231] width 210 height 33
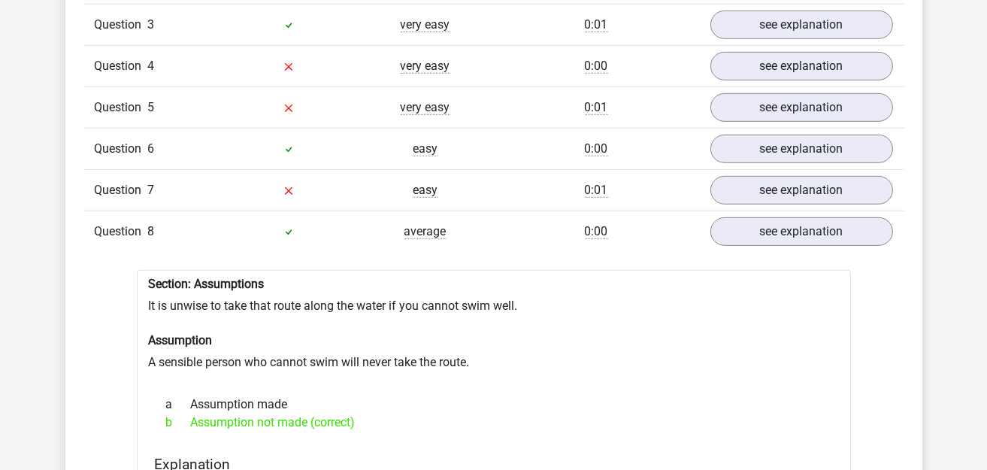
click at [782, 153] on div "Question 6 easy 0:00 see explanation" at bounding box center [493, 148] width 821 height 41
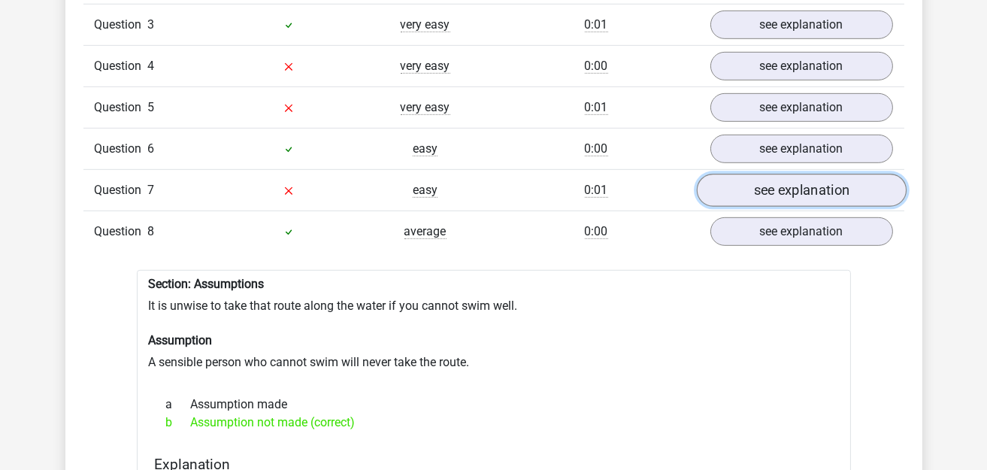
click at [784, 174] on link "see explanation" at bounding box center [801, 190] width 210 height 33
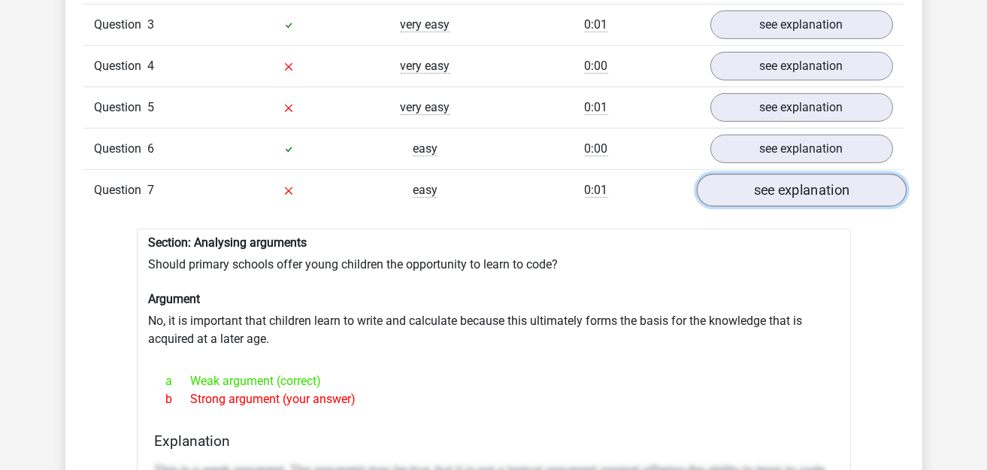
click at [784, 182] on link "see explanation" at bounding box center [801, 190] width 210 height 33
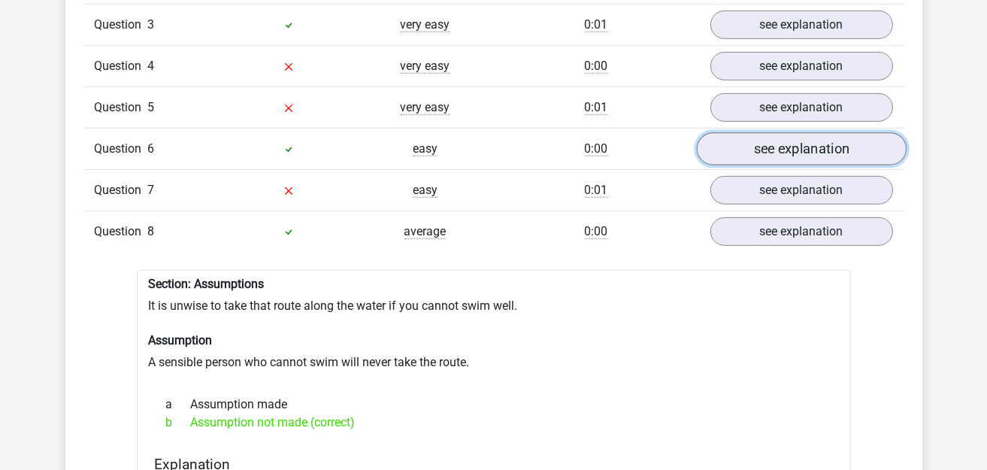
click at [784, 141] on link "see explanation" at bounding box center [801, 148] width 210 height 33
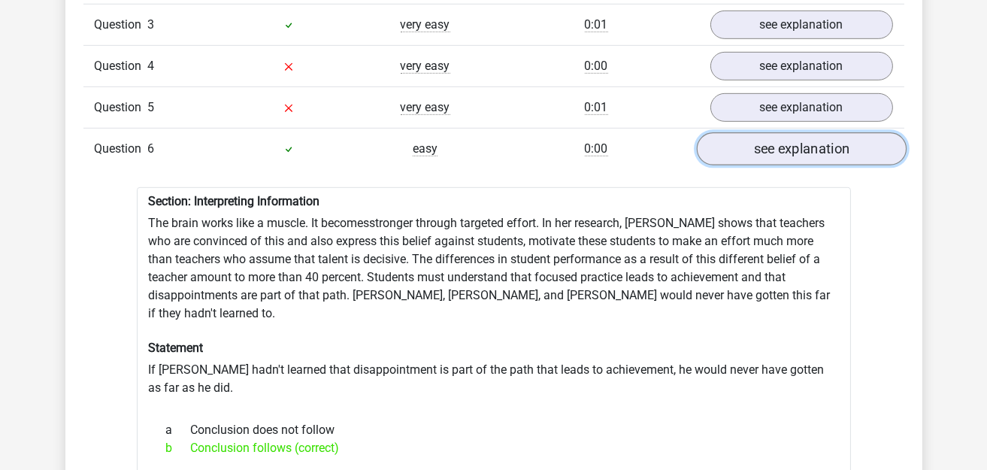
click at [784, 141] on link "see explanation" at bounding box center [801, 148] width 210 height 33
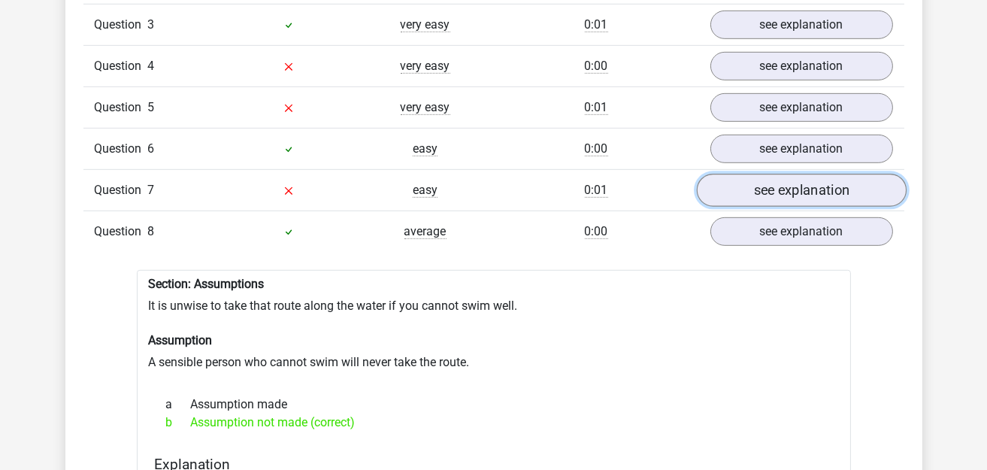
click at [778, 174] on link "see explanation" at bounding box center [801, 190] width 210 height 33
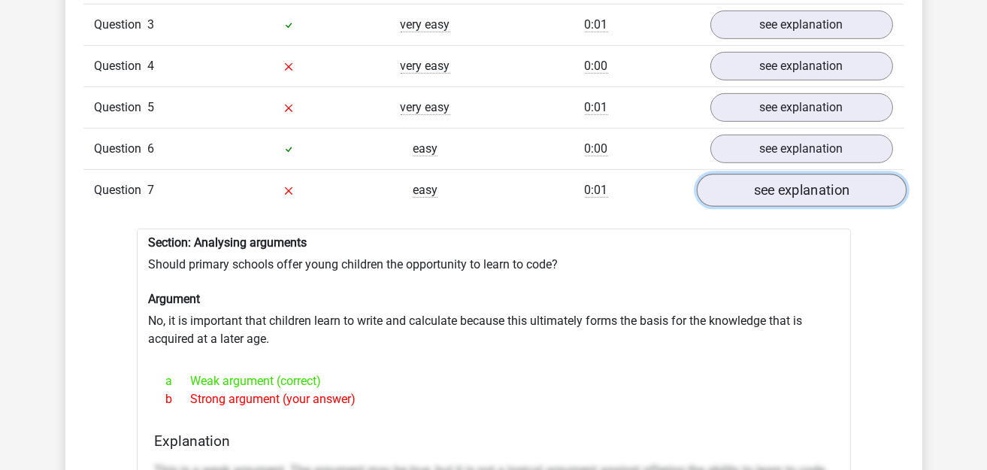
click at [778, 174] on link "see explanation" at bounding box center [801, 190] width 210 height 33
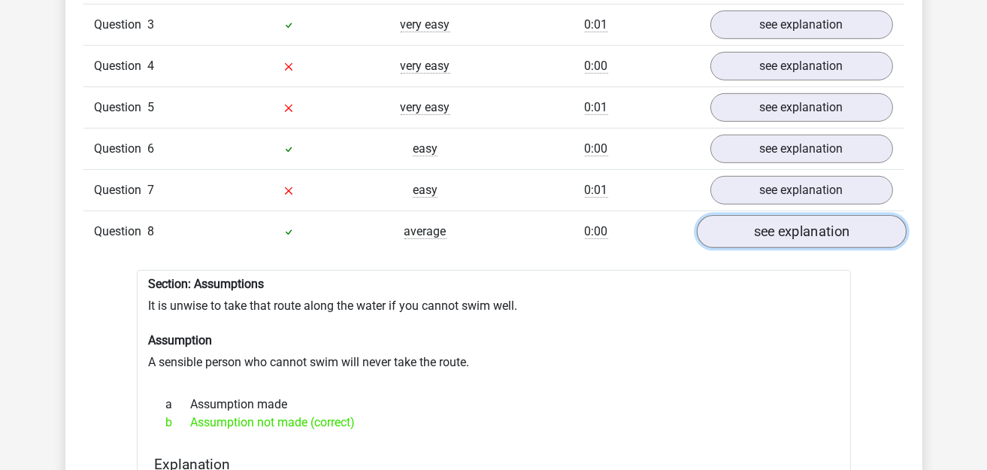
click at [780, 215] on link "see explanation" at bounding box center [801, 231] width 210 height 33
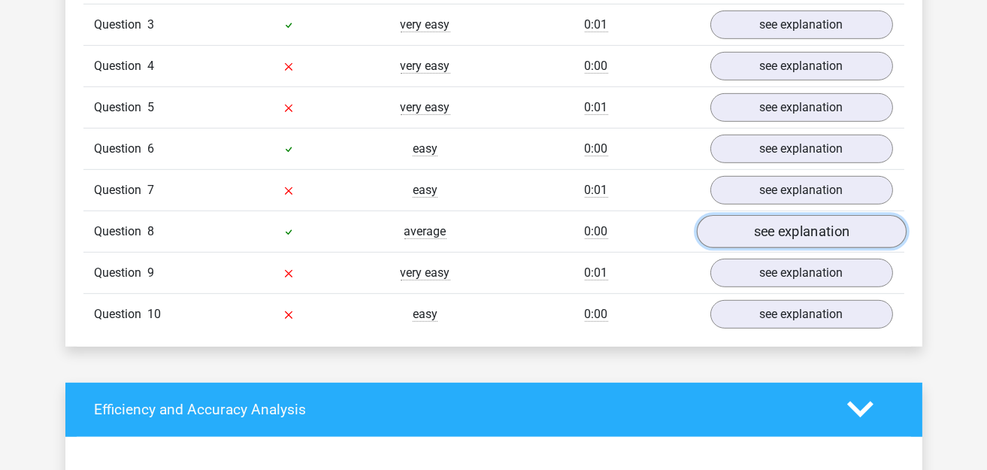
click at [780, 215] on link "see explanation" at bounding box center [801, 231] width 210 height 33
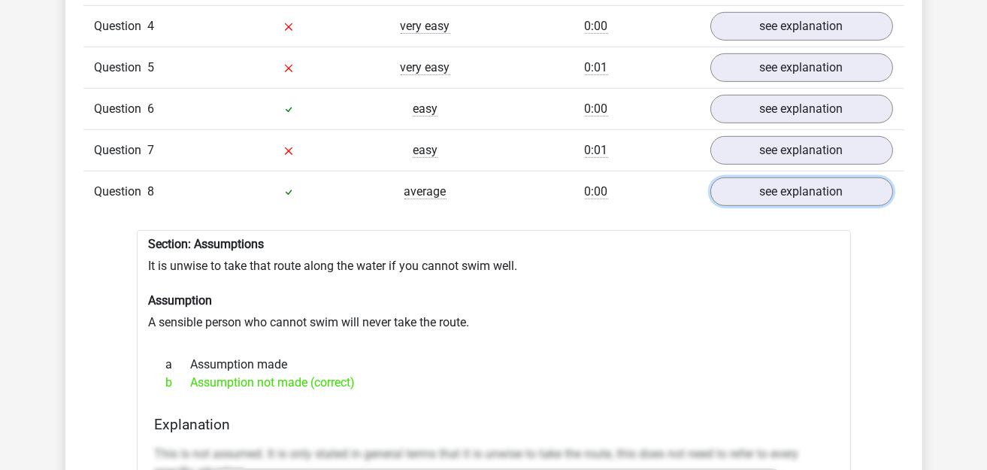
scroll to position [1427, 0]
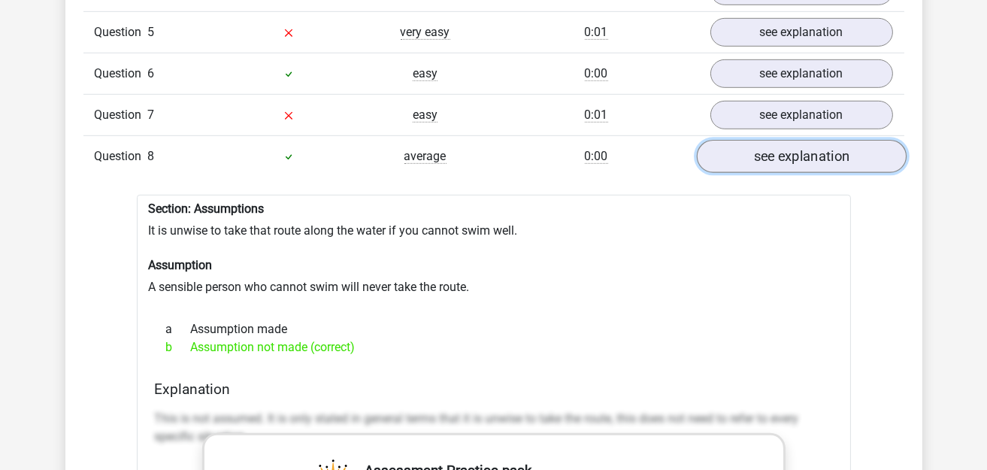
click at [822, 140] on link "see explanation" at bounding box center [801, 156] width 210 height 33
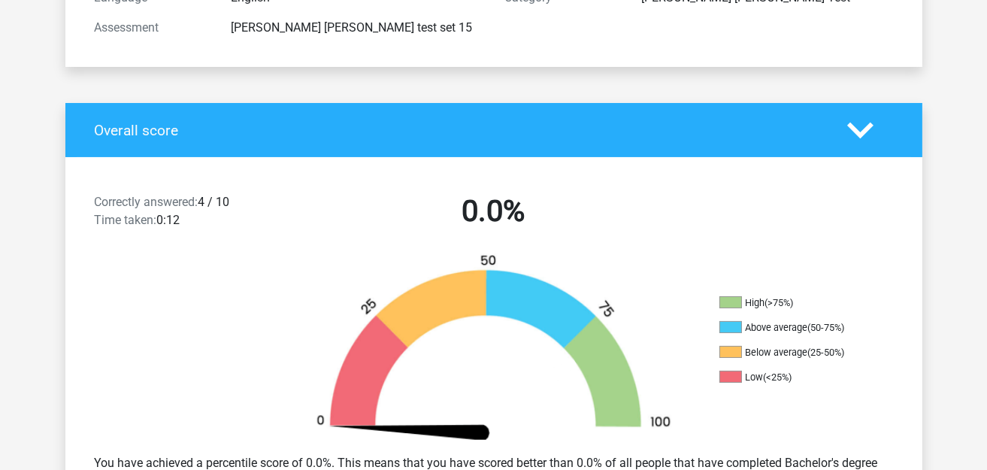
scroll to position [0, 0]
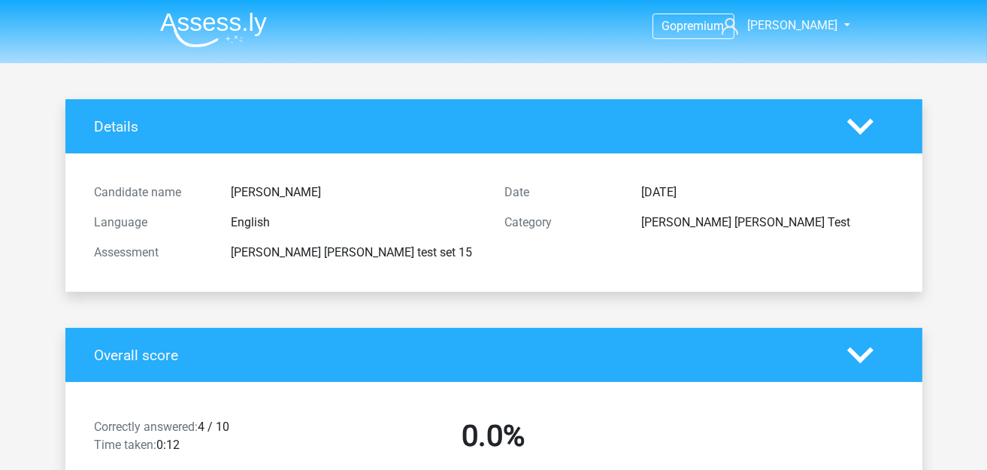
click at [251, 23] on img at bounding box center [213, 29] width 107 height 35
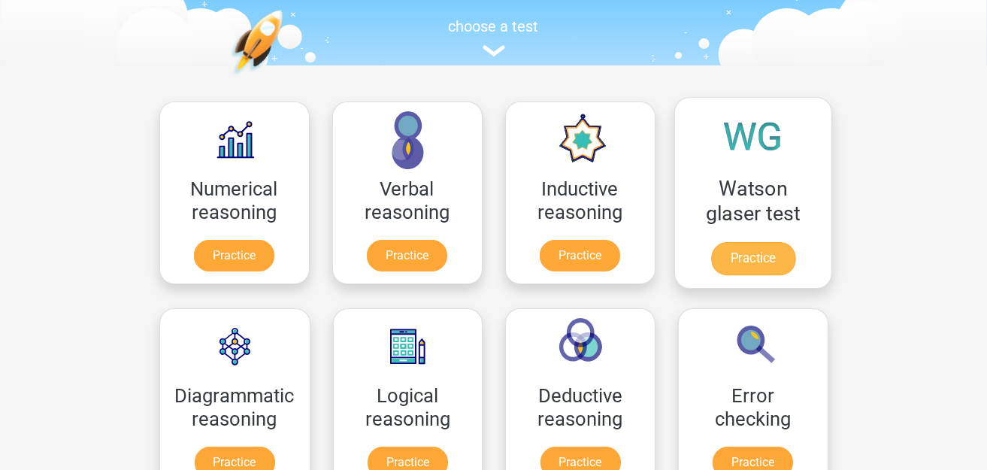
scroll to position [150, 0]
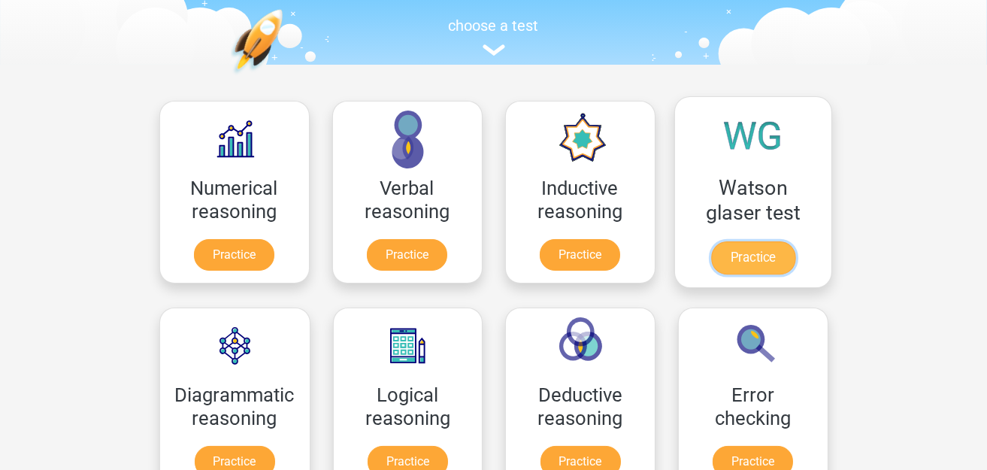
click at [754, 241] on link "Practice" at bounding box center [752, 257] width 84 height 33
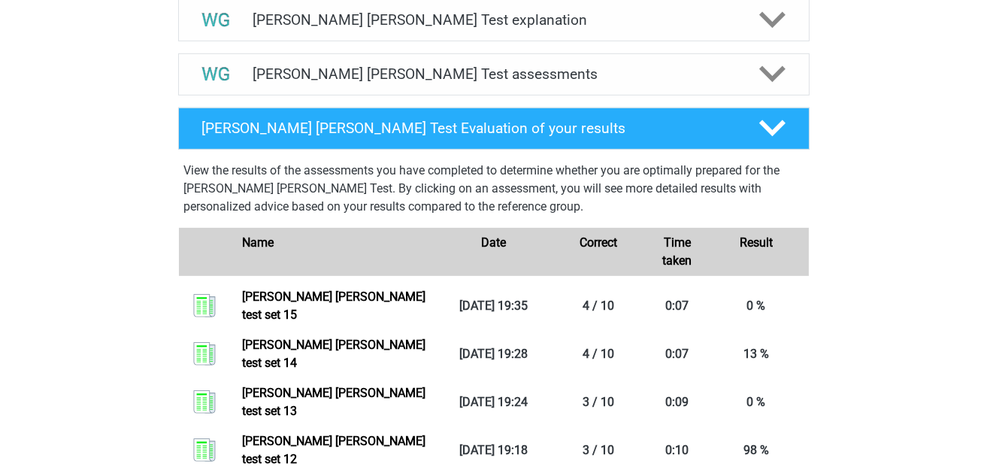
scroll to position [827, 0]
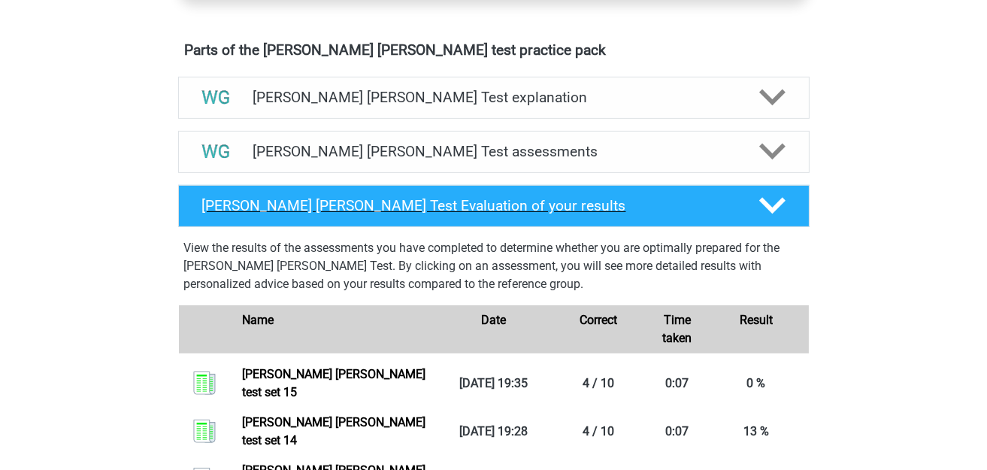
click at [506, 207] on h4 "[PERSON_NAME] [PERSON_NAME] Test Evaluation of your results" at bounding box center [468, 205] width 533 height 17
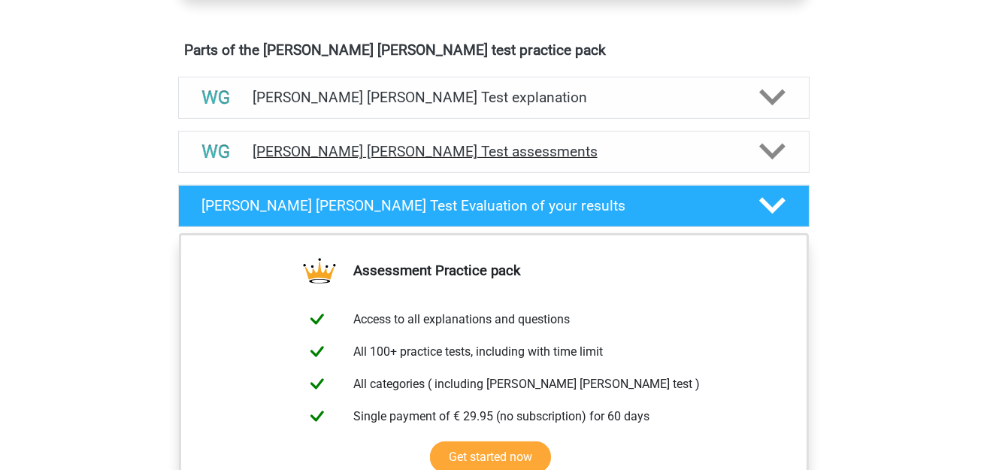
click at [514, 153] on h4 "Watson Glaser Test assessments" at bounding box center [494, 151] width 482 height 17
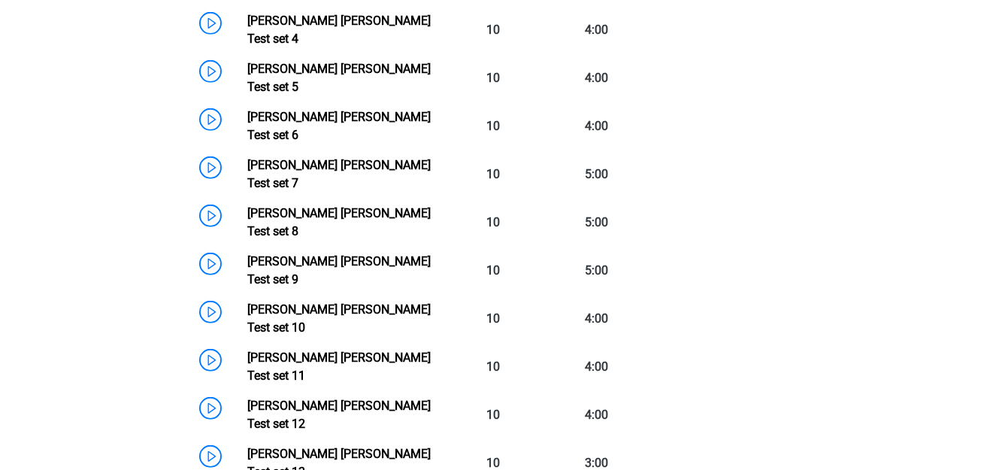
scroll to position [1427, 0]
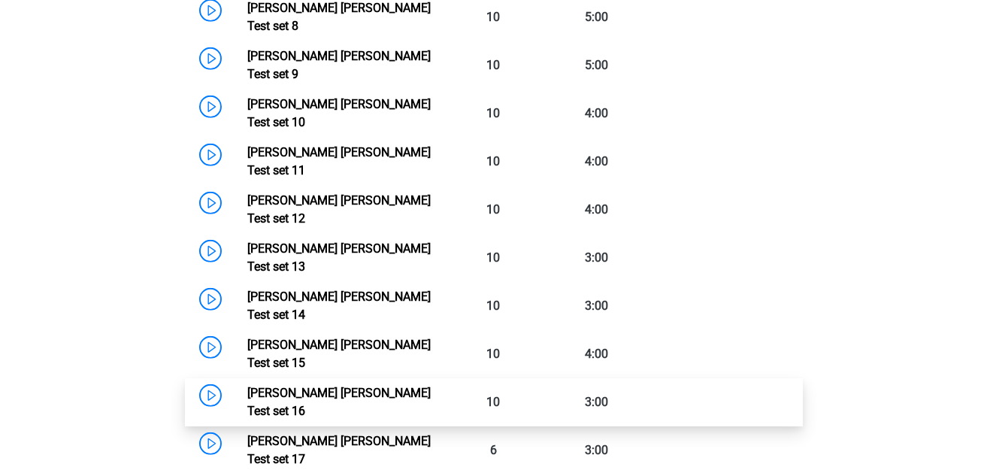
click at [247, 386] on link "Watson Glaser Test set 16" at bounding box center [338, 402] width 183 height 32
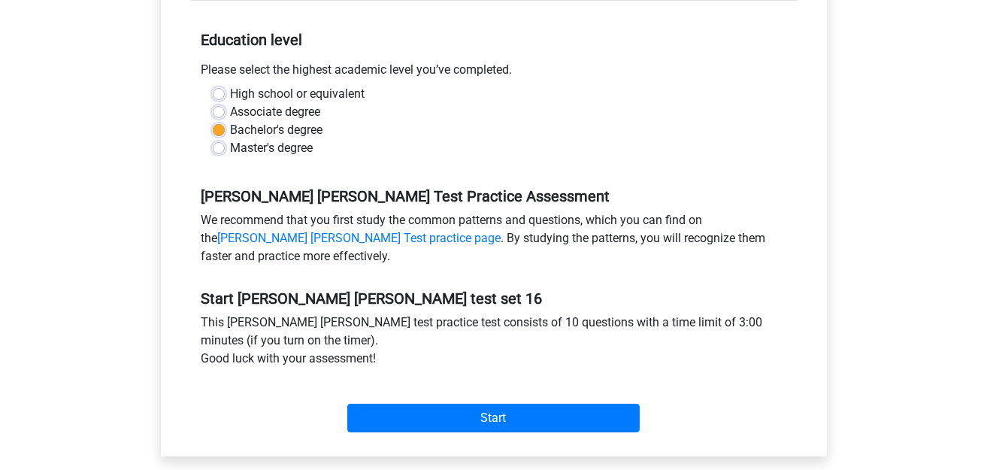
scroll to position [376, 0]
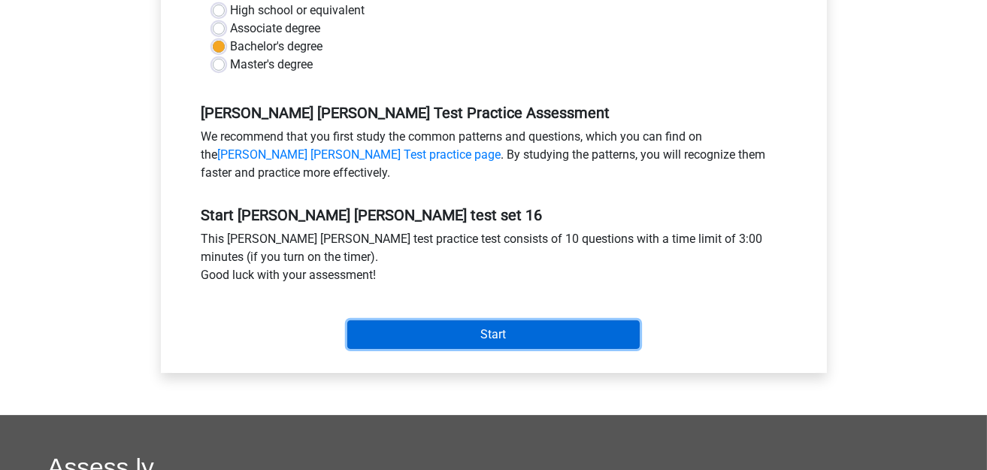
click at [516, 331] on input "Start" at bounding box center [493, 334] width 292 height 29
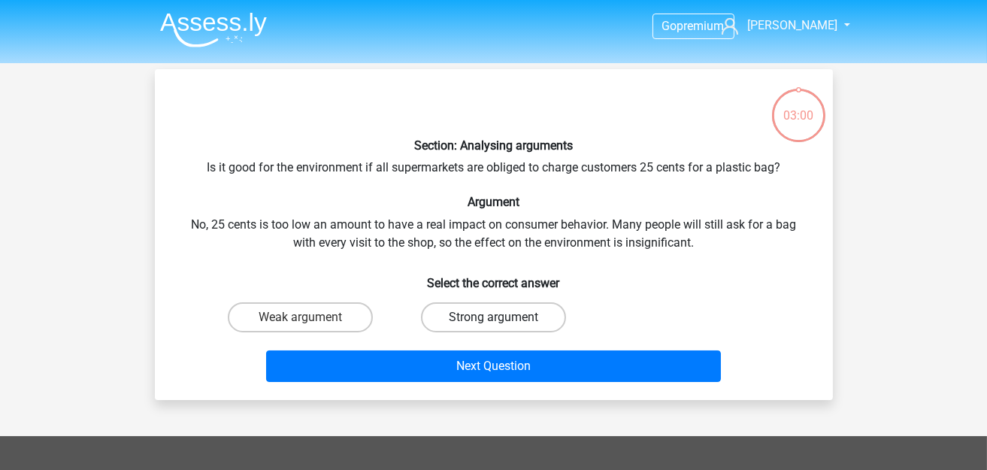
click at [463, 305] on label "Strong argument" at bounding box center [493, 317] width 145 height 30
click at [493, 317] on input "Strong argument" at bounding box center [498, 322] width 10 height 10
radio input "true"
click at [365, 343] on div "Next Question" at bounding box center [494, 363] width 630 height 50
click at [325, 319] on label "Weak argument" at bounding box center [300, 317] width 145 height 30
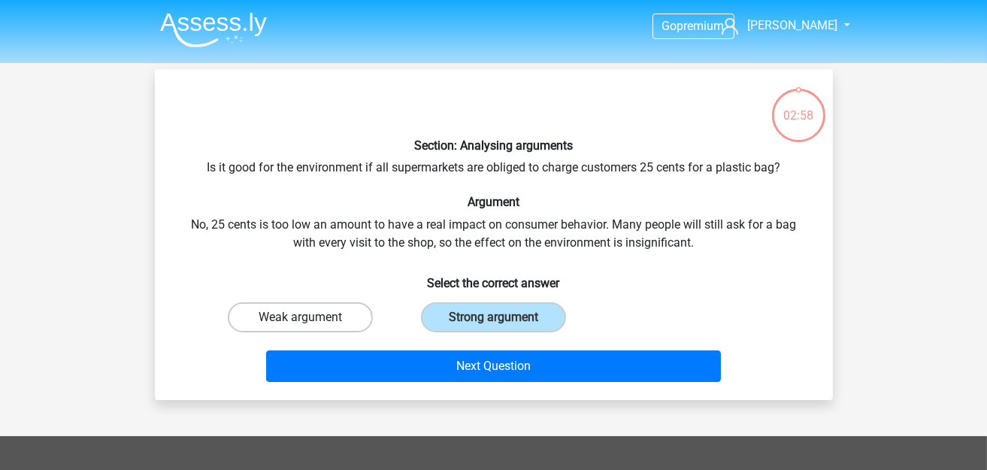
click at [310, 319] on input "Weak argument" at bounding box center [305, 322] width 10 height 10
radio input "true"
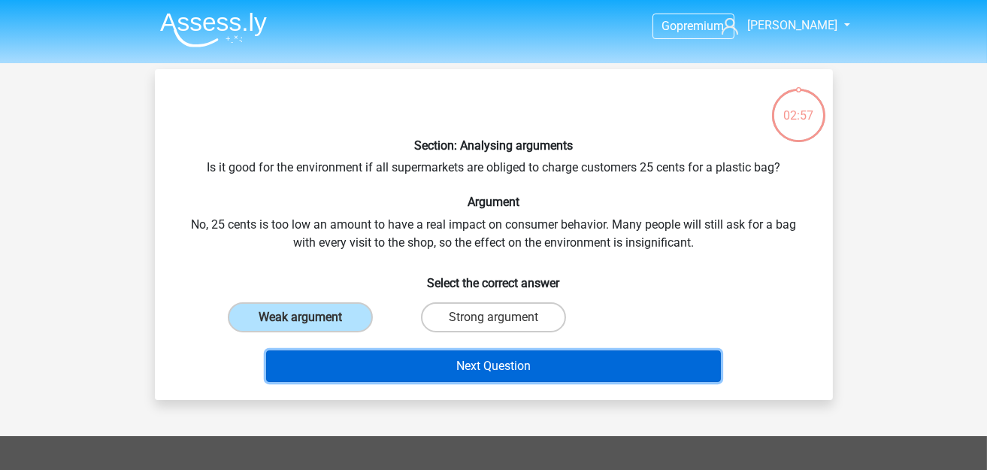
click at [393, 364] on button "Next Question" at bounding box center [493, 366] width 455 height 32
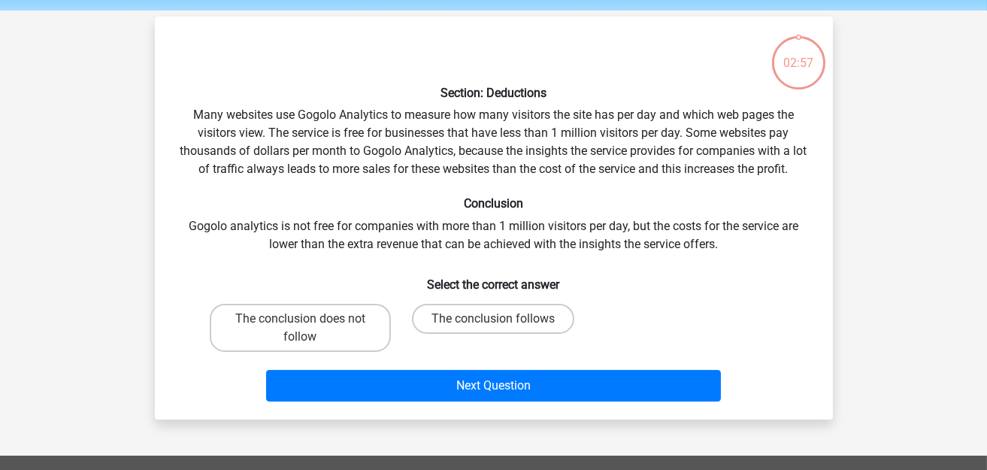
click at [459, 324] on div "The conclusion follows" at bounding box center [493, 328] width 181 height 48
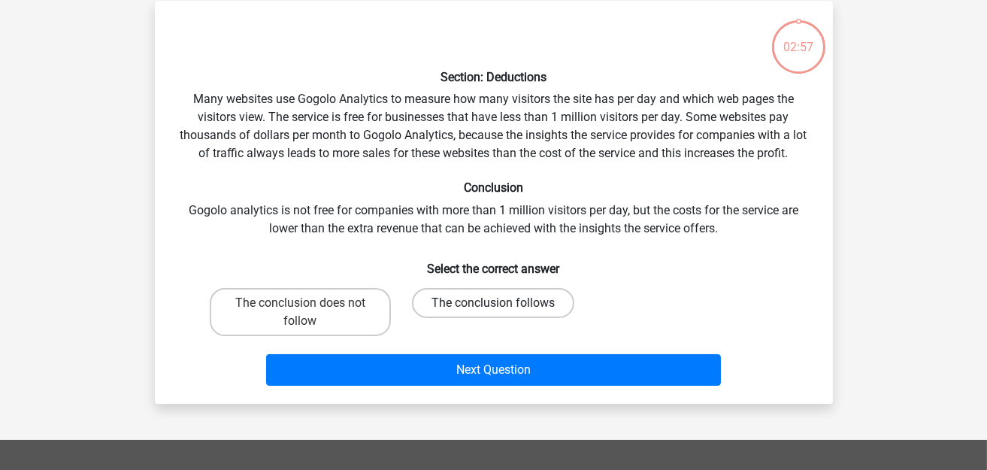
click at [470, 301] on label "The conclusion follows" at bounding box center [493, 303] width 162 height 30
click at [493, 303] on input "The conclusion follows" at bounding box center [498, 308] width 10 height 10
radio input "true"
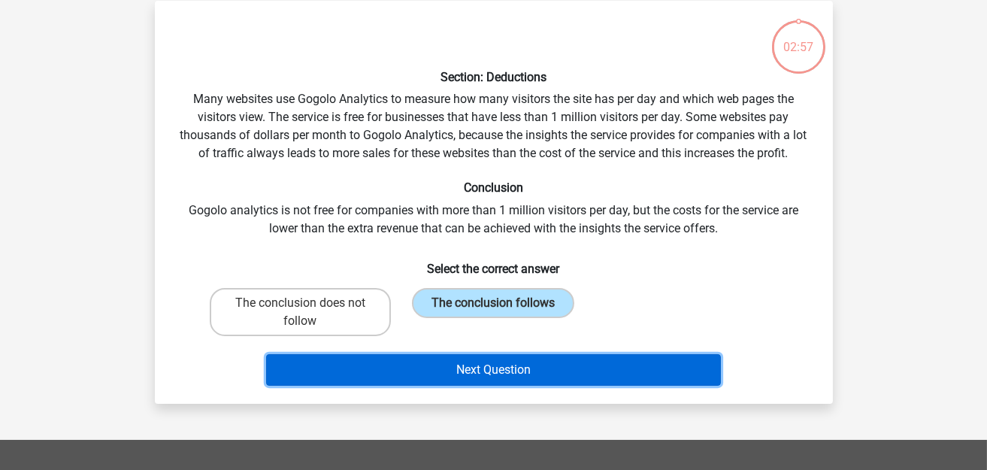
drag, startPoint x: 462, startPoint y: 366, endPoint x: 467, endPoint y: 343, distance: 23.9
click at [461, 367] on button "Next Question" at bounding box center [493, 370] width 455 height 32
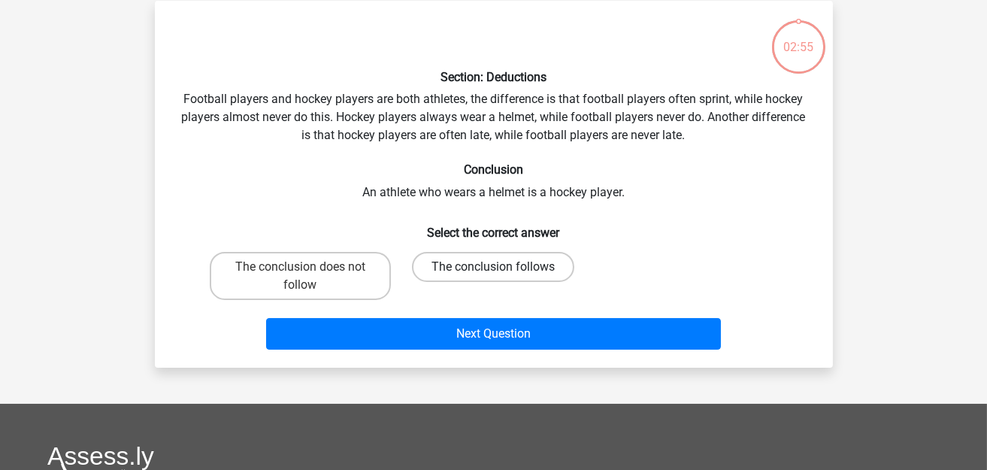
click at [476, 261] on label "The conclusion follows" at bounding box center [493, 267] width 162 height 30
click at [493, 267] on input "The conclusion follows" at bounding box center [498, 272] width 10 height 10
radio input "true"
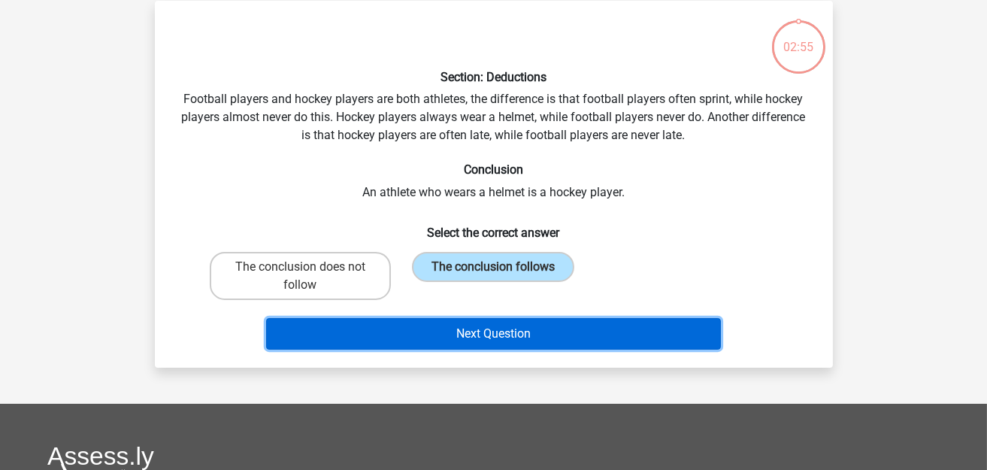
click at [467, 322] on button "Next Question" at bounding box center [493, 334] width 455 height 32
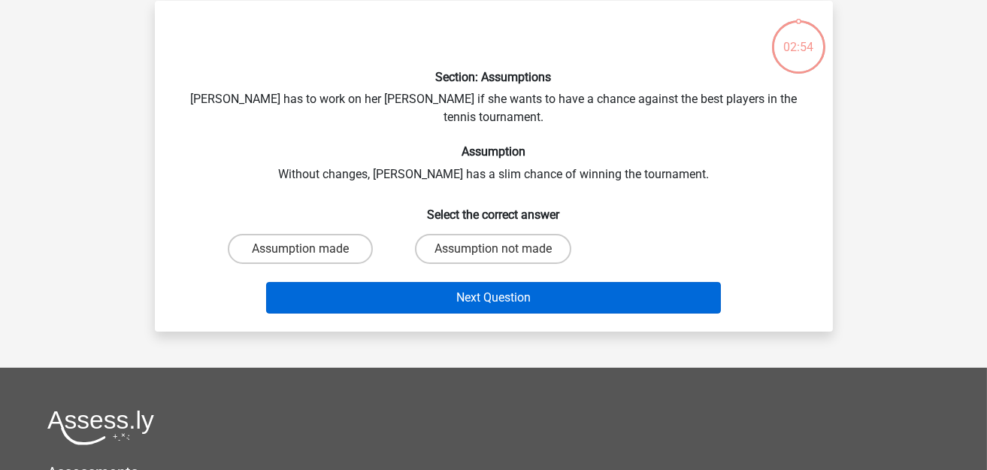
drag, startPoint x: 481, startPoint y: 228, endPoint x: 474, endPoint y: 268, distance: 39.7
click at [481, 234] on label "Assumption not made" at bounding box center [493, 249] width 156 height 30
click at [493, 249] on input "Assumption not made" at bounding box center [498, 254] width 10 height 10
radio input "true"
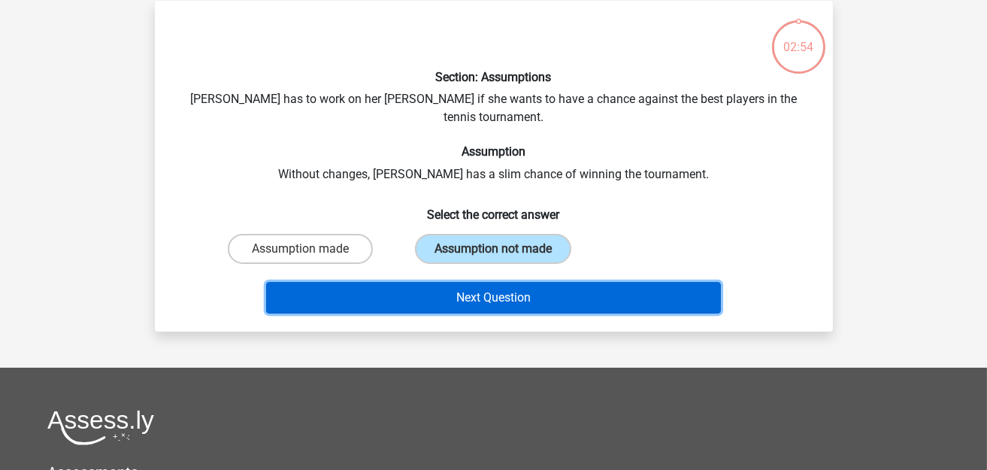
click at [474, 282] on button "Next Question" at bounding box center [493, 298] width 455 height 32
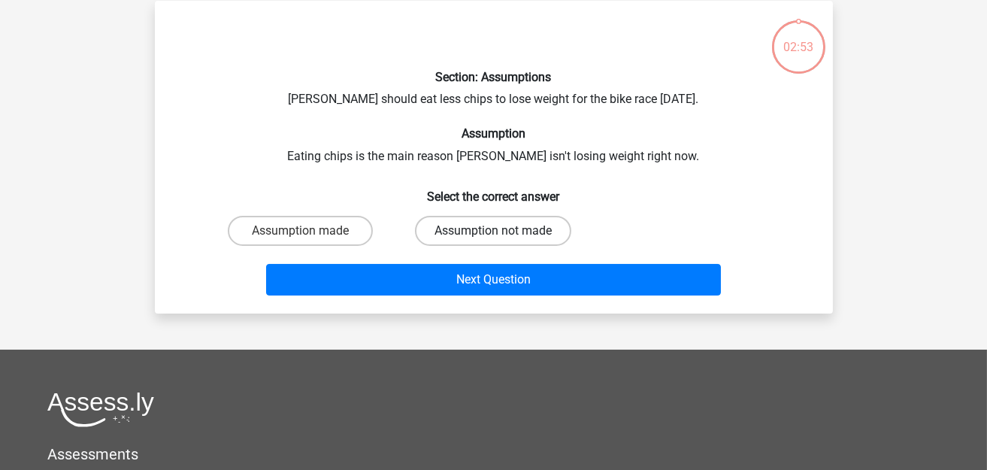
click at [478, 223] on label "Assumption not made" at bounding box center [493, 231] width 156 height 30
click at [493, 231] on input "Assumption not made" at bounding box center [498, 236] width 10 height 10
radio input "true"
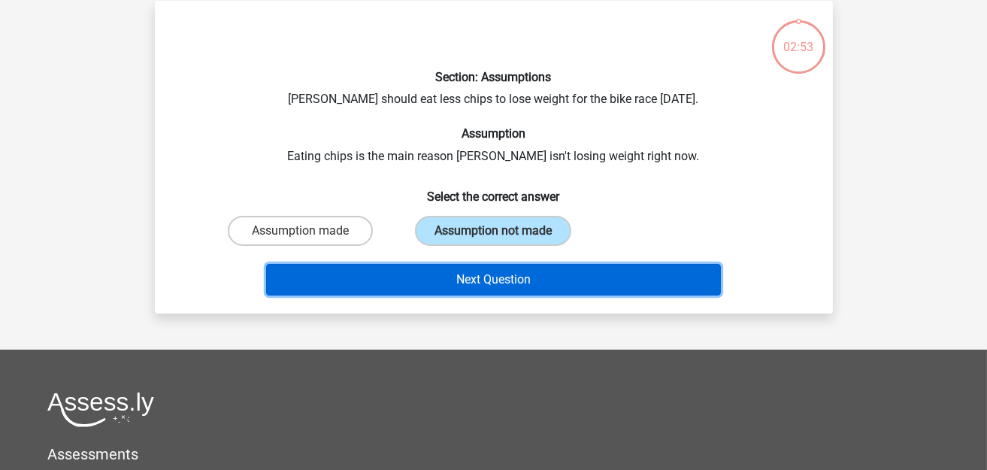
click at [461, 277] on button "Next Question" at bounding box center [493, 280] width 455 height 32
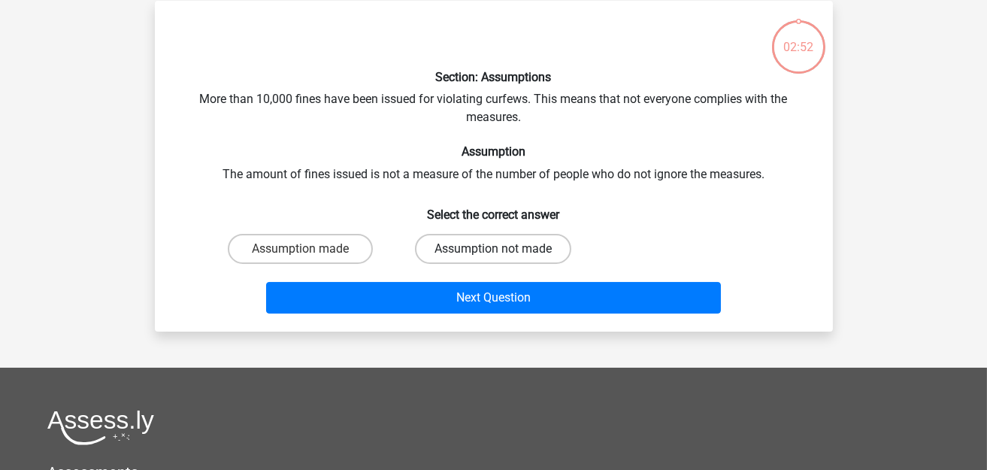
click at [478, 240] on label "Assumption not made" at bounding box center [493, 249] width 156 height 30
click at [493, 249] on input "Assumption not made" at bounding box center [498, 254] width 10 height 10
radio input "true"
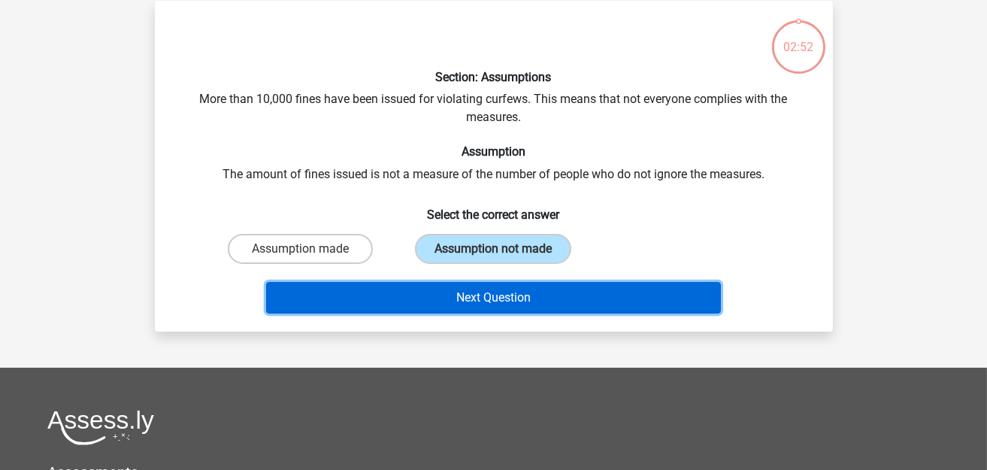
click at [470, 291] on button "Next Question" at bounding box center [493, 298] width 455 height 32
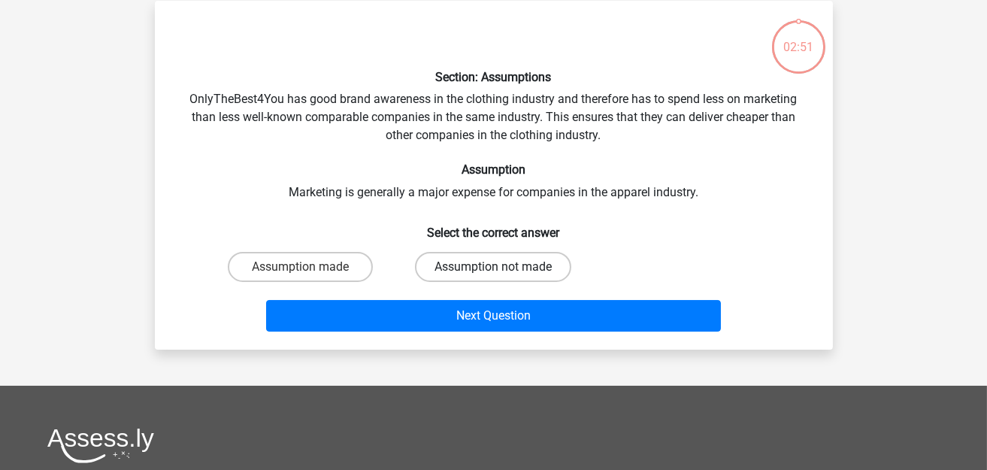
click at [471, 275] on label "Assumption not made" at bounding box center [493, 267] width 156 height 30
click at [493, 275] on input "Assumption not made" at bounding box center [498, 272] width 10 height 10
radio input "true"
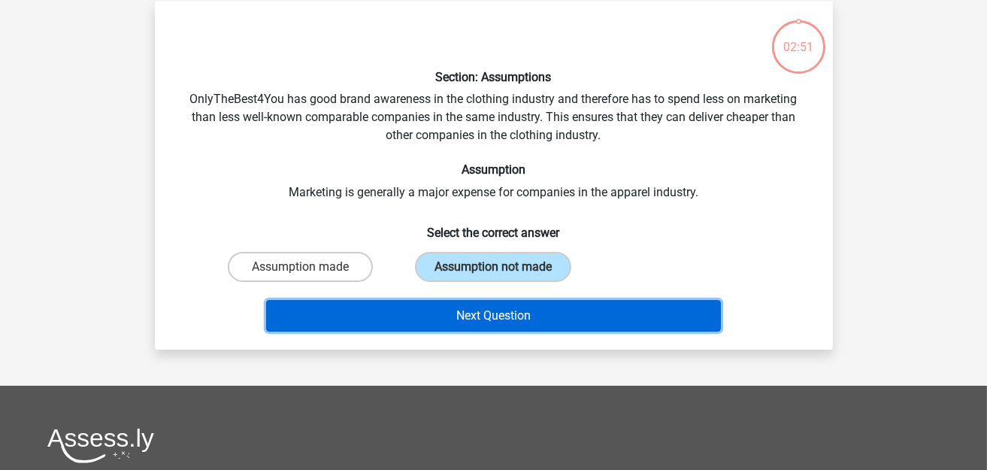
click at [452, 308] on button "Next Question" at bounding box center [493, 316] width 455 height 32
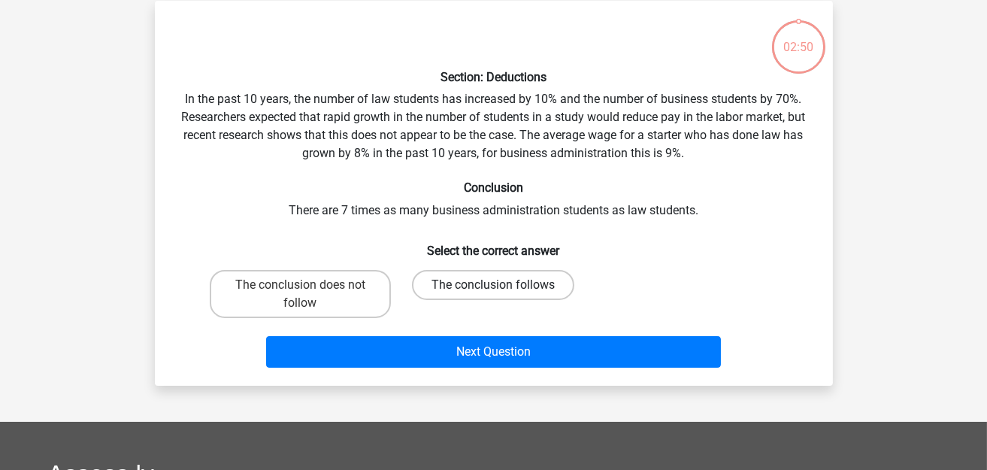
click at [450, 283] on label "The conclusion follows" at bounding box center [493, 285] width 162 height 30
click at [493, 285] on input "The conclusion follows" at bounding box center [498, 290] width 10 height 10
radio input "true"
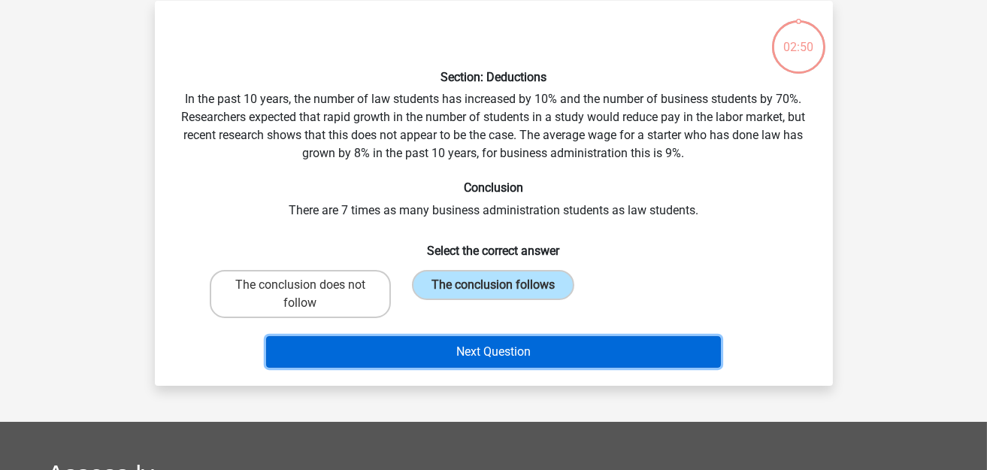
click at [454, 346] on button "Next Question" at bounding box center [493, 352] width 455 height 32
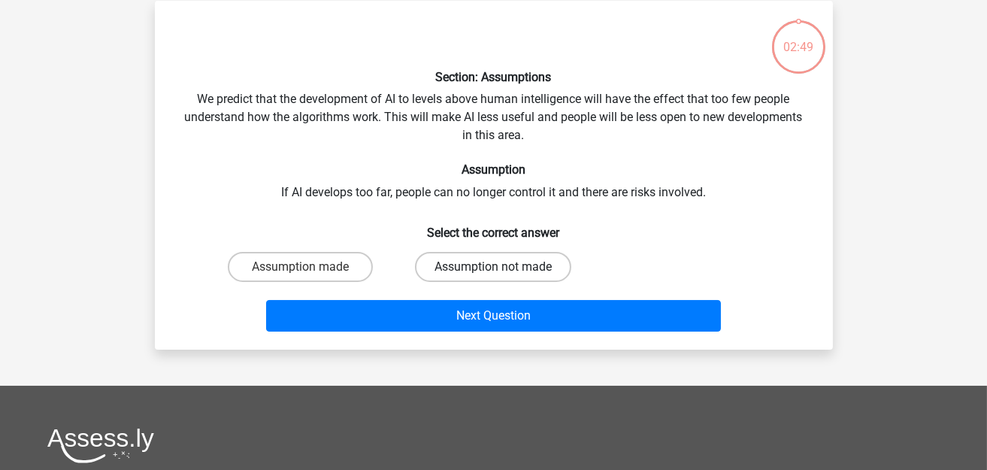
click at [464, 264] on label "Assumption not made" at bounding box center [493, 267] width 156 height 30
click at [493, 267] on input "Assumption not made" at bounding box center [498, 272] width 10 height 10
radio input "true"
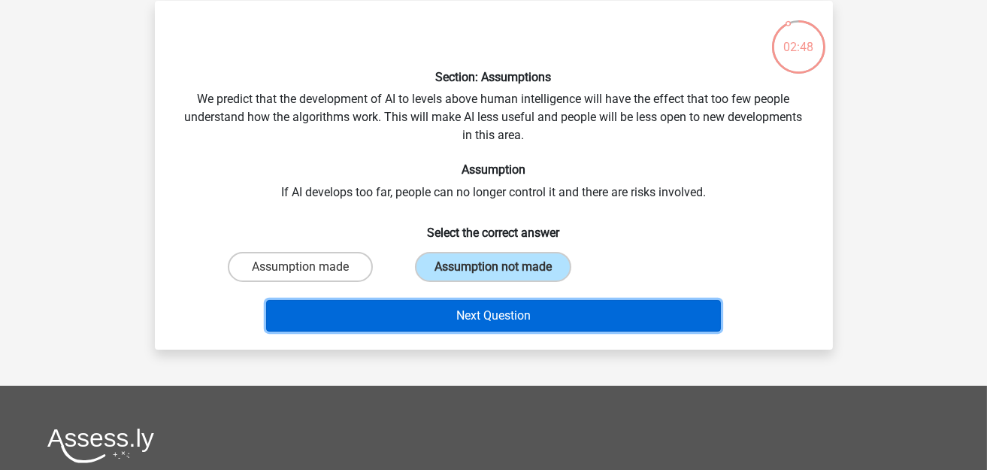
click at [451, 310] on button "Next Question" at bounding box center [493, 316] width 455 height 32
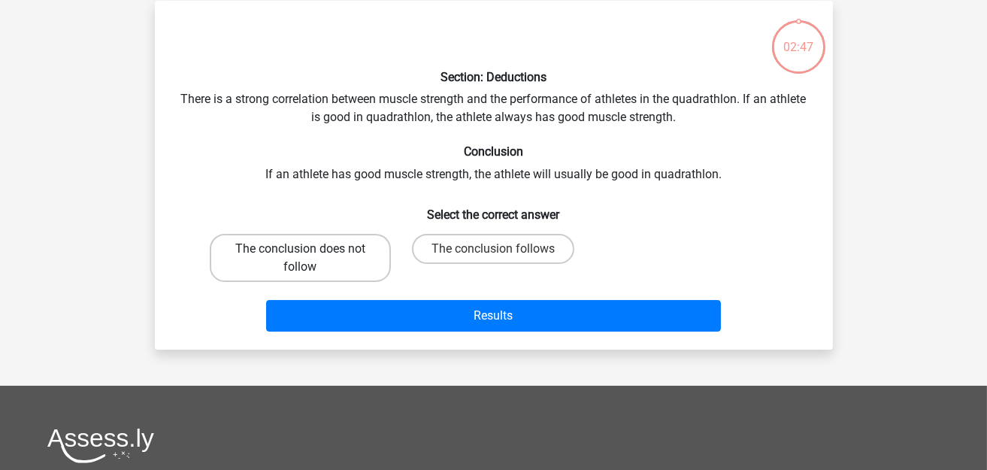
click at [336, 252] on label "The conclusion does not follow" at bounding box center [300, 258] width 181 height 48
click at [310, 252] on input "The conclusion does not follow" at bounding box center [305, 254] width 10 height 10
radio input "true"
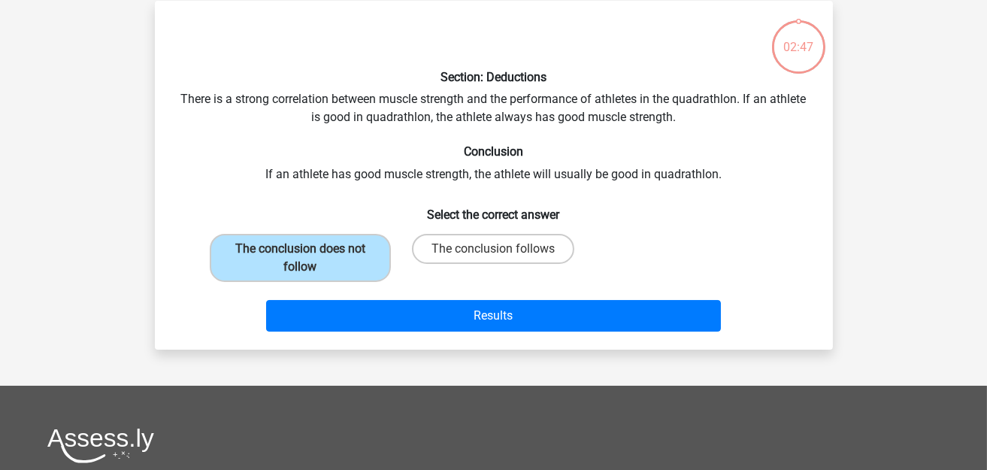
click at [391, 297] on div "Results" at bounding box center [494, 313] width 630 height 50
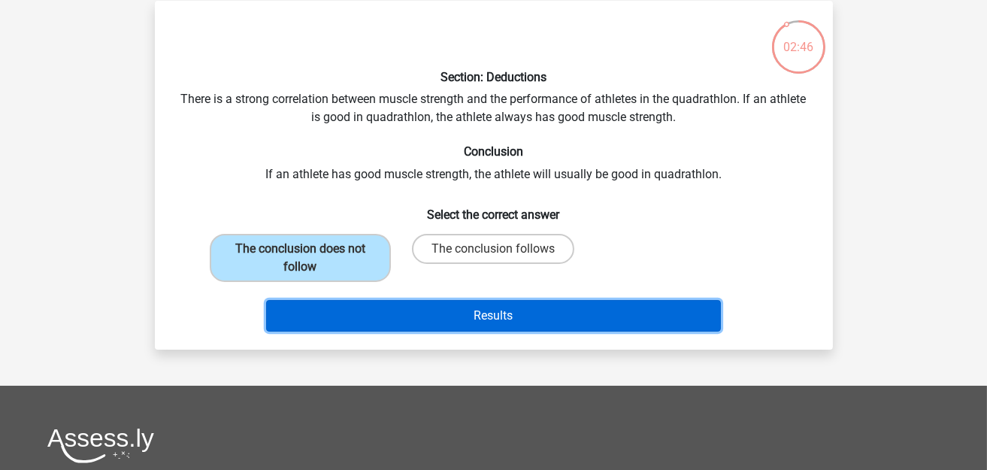
click at [395, 305] on button "Results" at bounding box center [493, 316] width 455 height 32
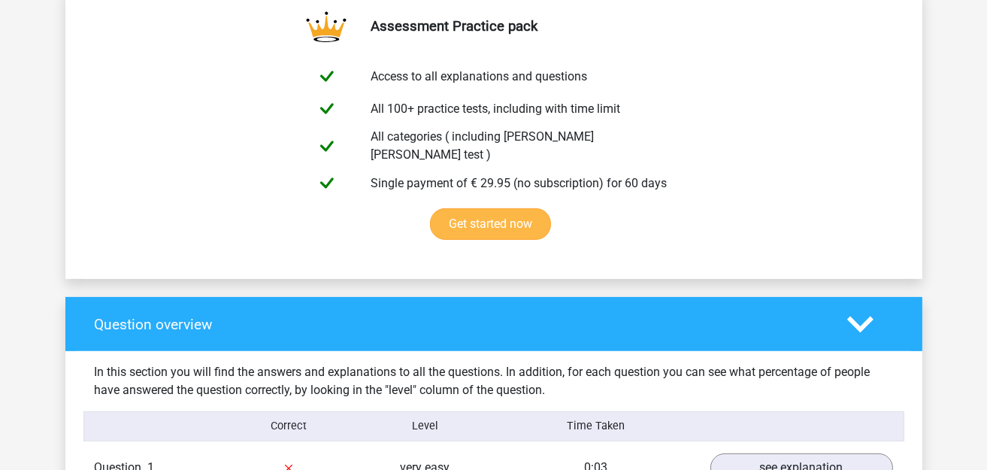
scroll to position [1127, 0]
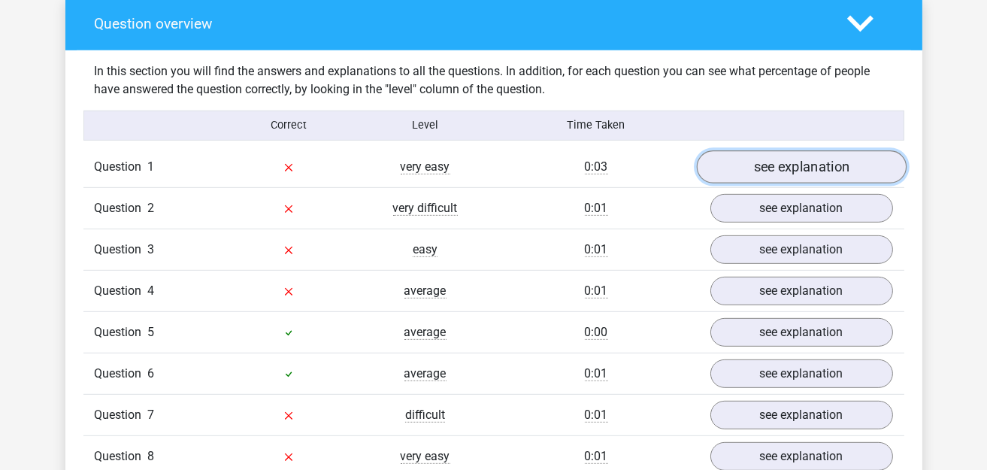
click at [757, 161] on link "see explanation" at bounding box center [801, 166] width 210 height 33
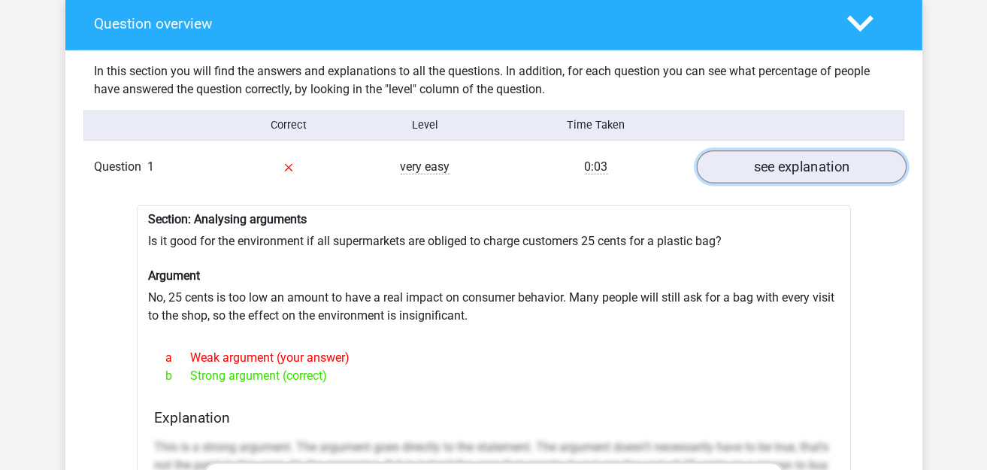
click at [757, 161] on link "see explanation" at bounding box center [801, 166] width 210 height 33
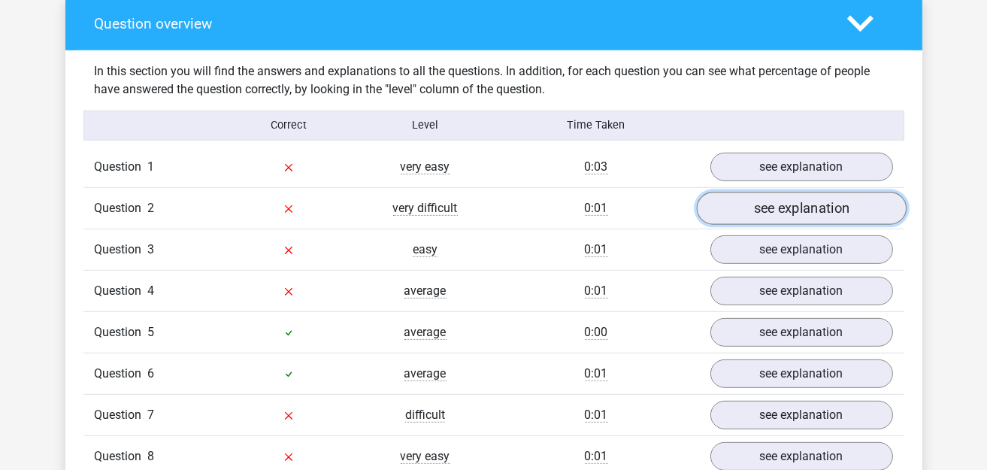
click at [761, 207] on link "see explanation" at bounding box center [801, 208] width 210 height 33
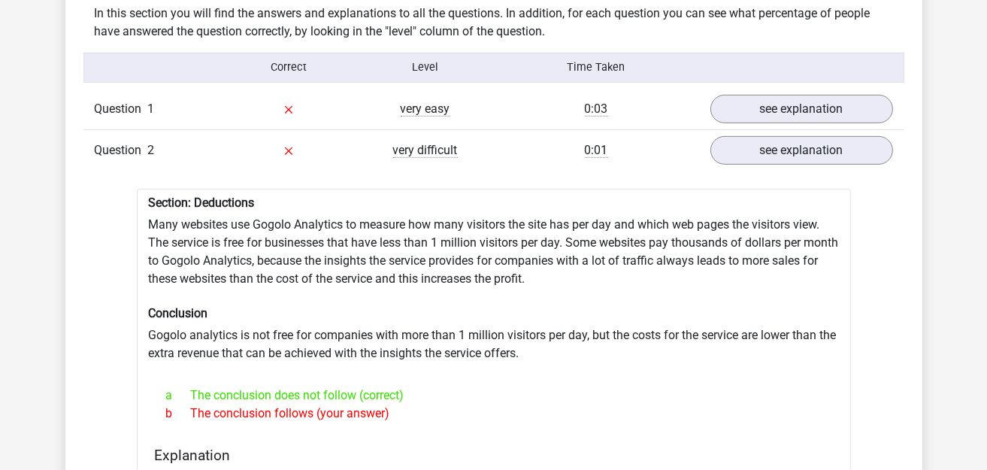
scroll to position [1427, 0]
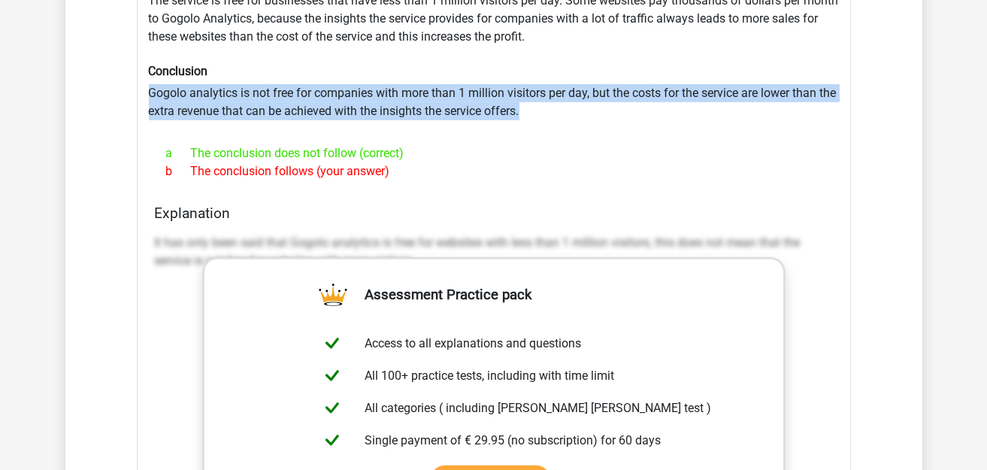
drag, startPoint x: 149, startPoint y: 80, endPoint x: 640, endPoint y: 104, distance: 491.3
click at [640, 104] on div "Section: Deductions Many websites use Gogolo Analytics to measure how many visi…" at bounding box center [494, 348] width 714 height 802
copy div "Gogolo analytics is not free for companies with more than 1 million visitors pe…"
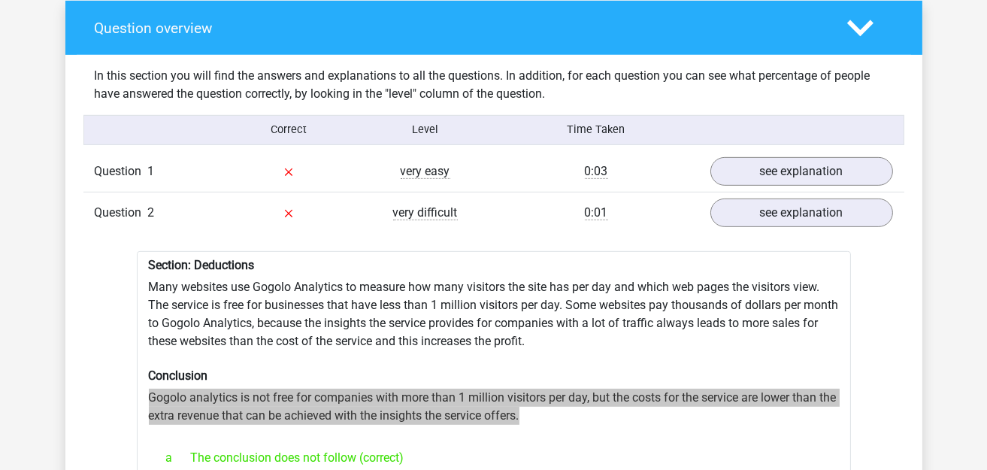
scroll to position [976, 0]
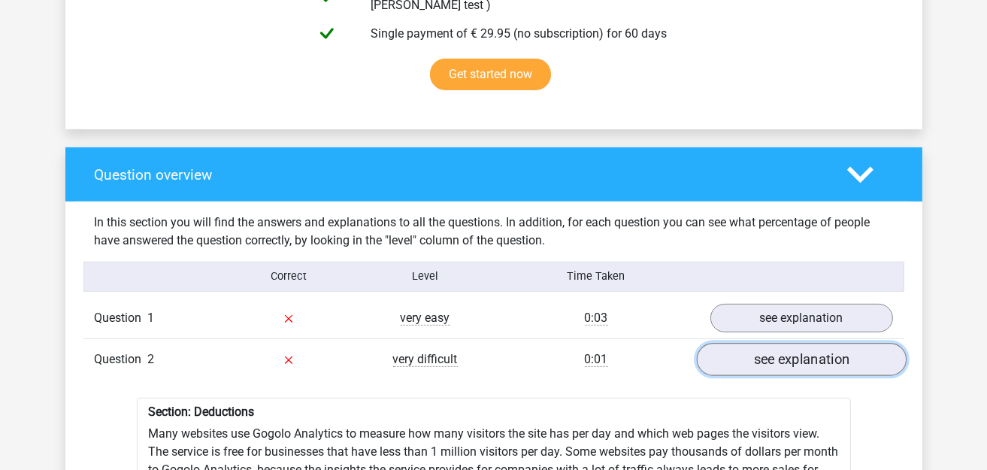
click at [860, 343] on link "see explanation" at bounding box center [801, 359] width 210 height 33
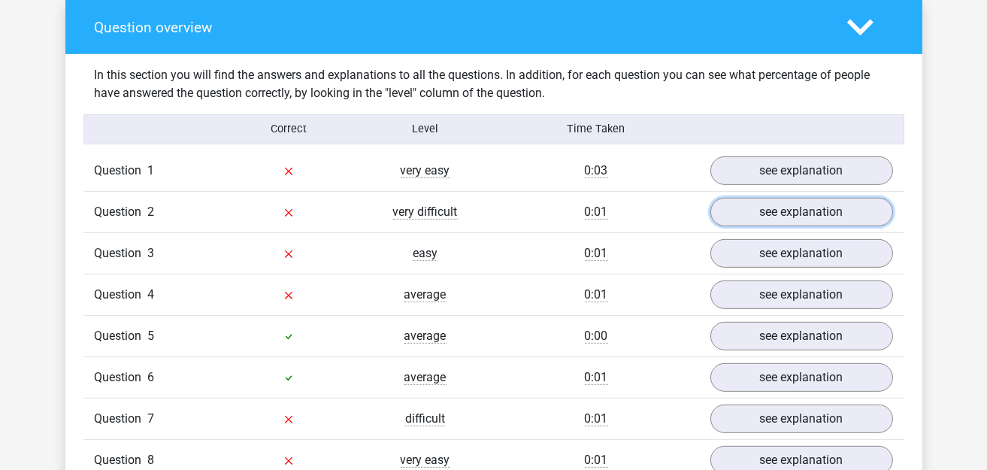
scroll to position [1127, 0]
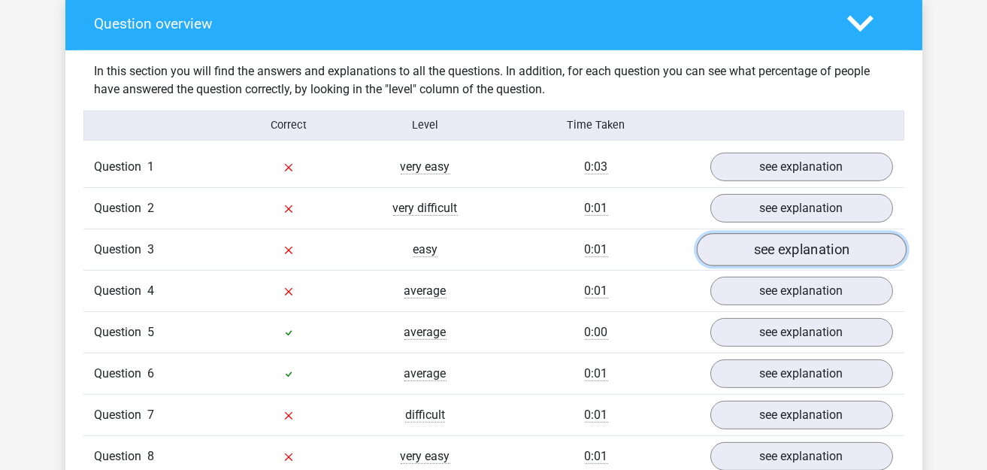
click at [756, 249] on link "see explanation" at bounding box center [801, 249] width 210 height 33
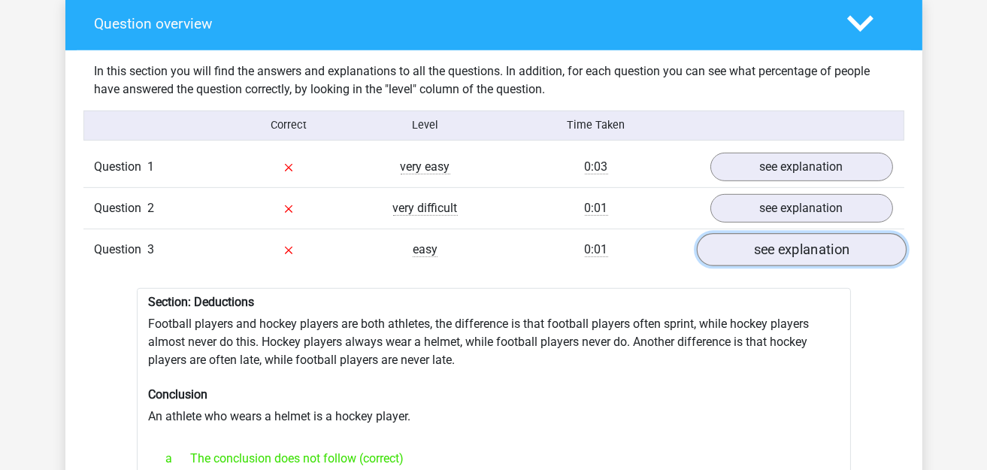
click at [761, 242] on link "see explanation" at bounding box center [801, 249] width 210 height 33
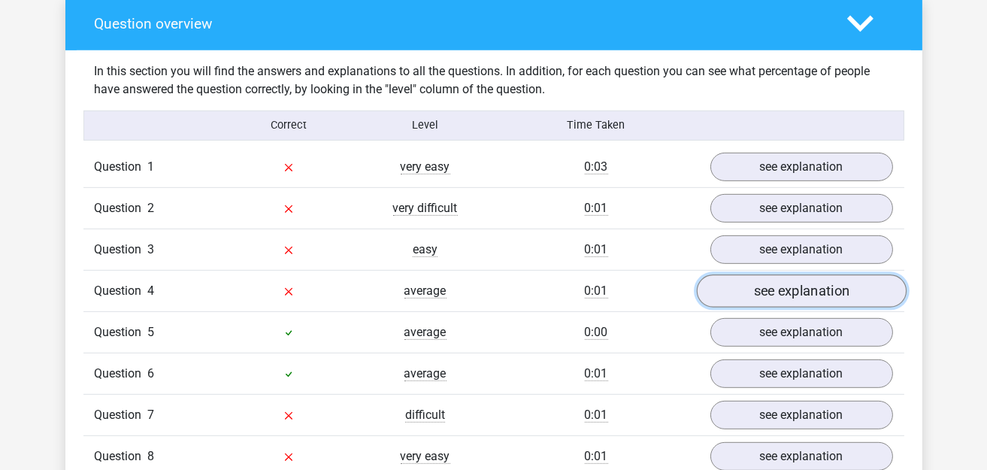
click at [777, 276] on link "see explanation" at bounding box center [801, 290] width 210 height 33
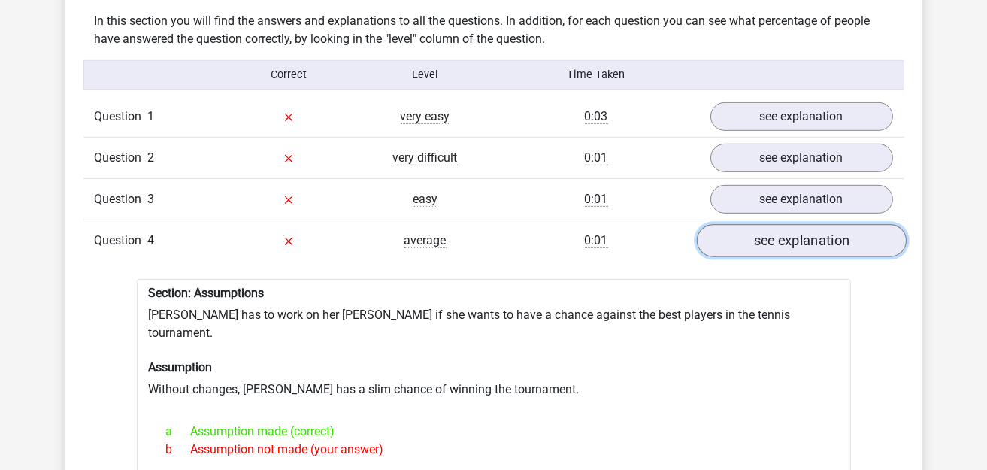
scroll to position [1202, 0]
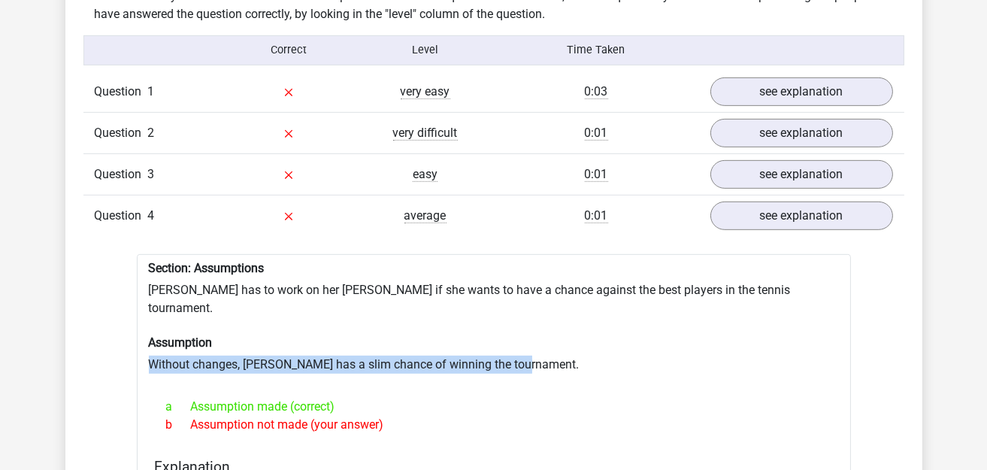
drag, startPoint x: 147, startPoint y: 337, endPoint x: 540, endPoint y: 340, distance: 393.0
copy div "Without changes, Suzan has a slim chance of winning the tournament."
click at [800, 206] on link "see explanation" at bounding box center [801, 215] width 210 height 33
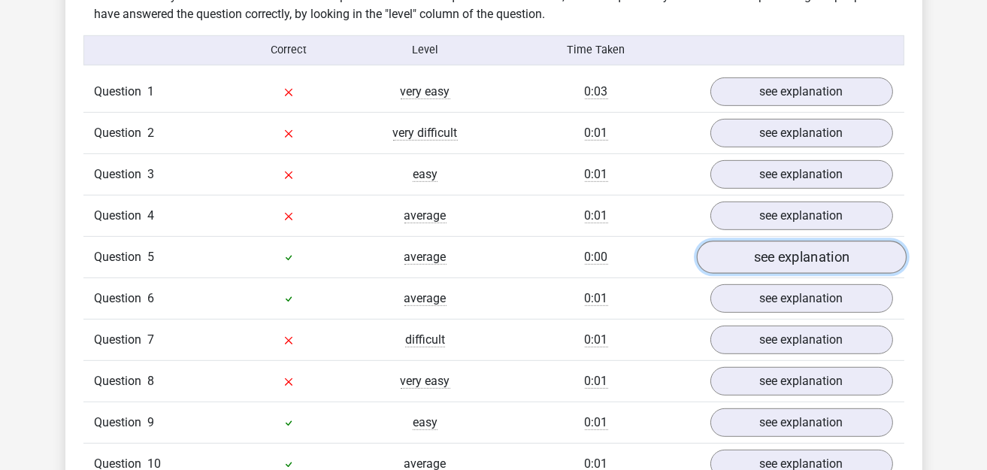
click at [801, 240] on link "see explanation" at bounding box center [801, 256] width 210 height 33
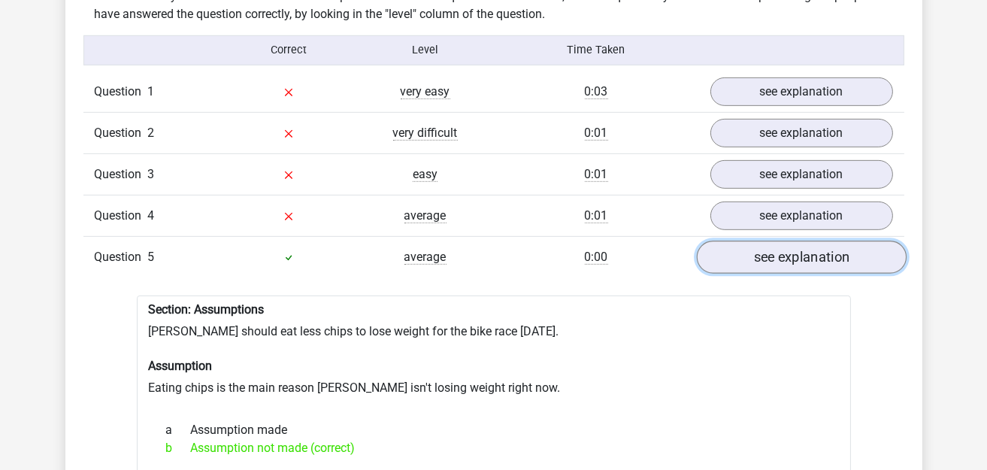
click at [760, 244] on link "see explanation" at bounding box center [801, 256] width 210 height 33
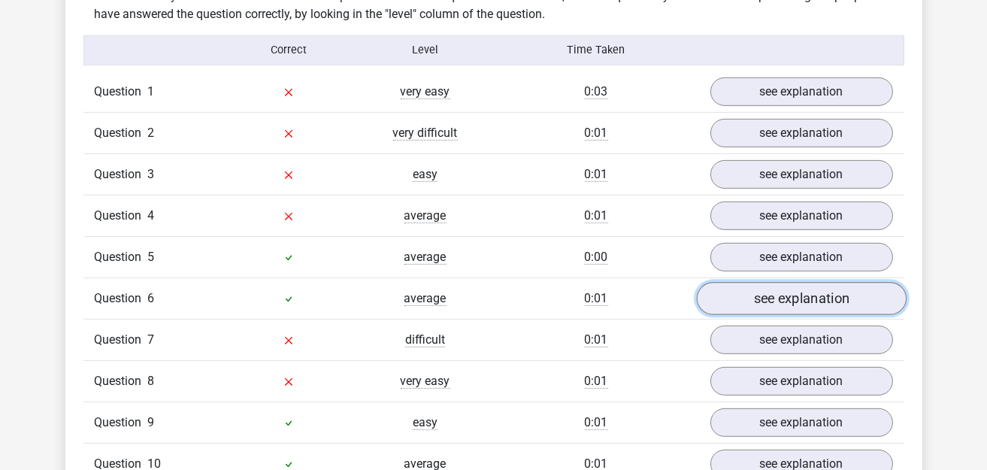
click at [771, 282] on link "see explanation" at bounding box center [801, 298] width 210 height 33
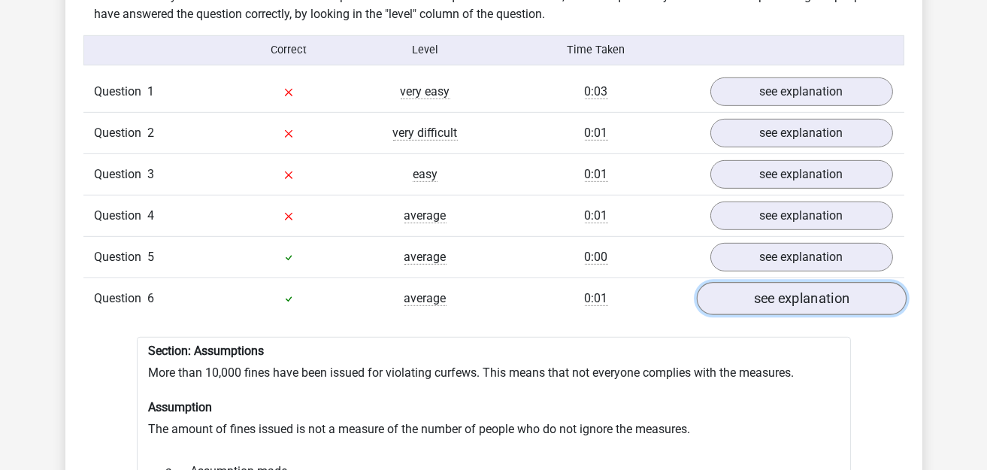
click at [771, 283] on link "see explanation" at bounding box center [801, 298] width 210 height 33
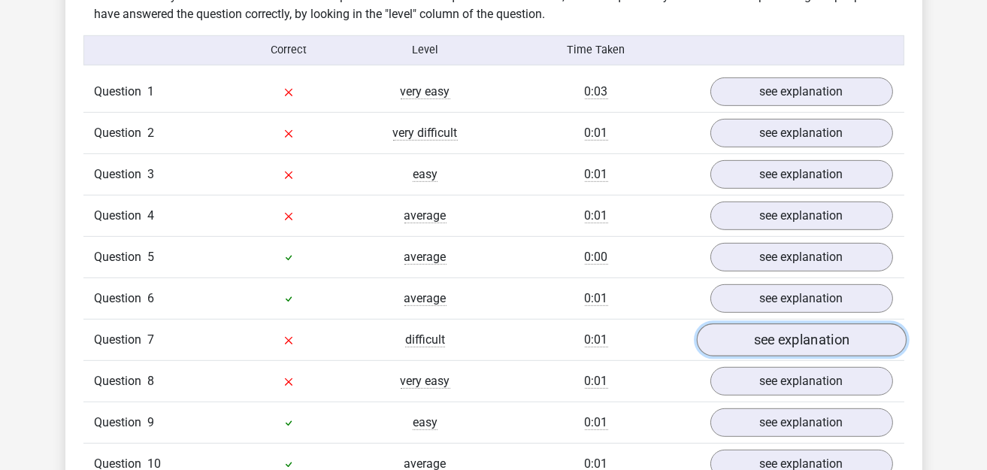
click at [763, 333] on link "see explanation" at bounding box center [801, 339] width 210 height 33
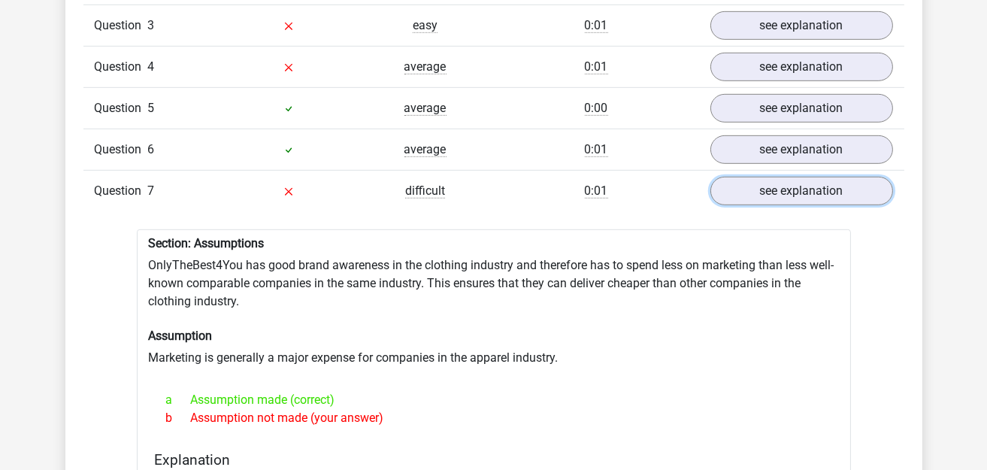
scroll to position [1352, 0]
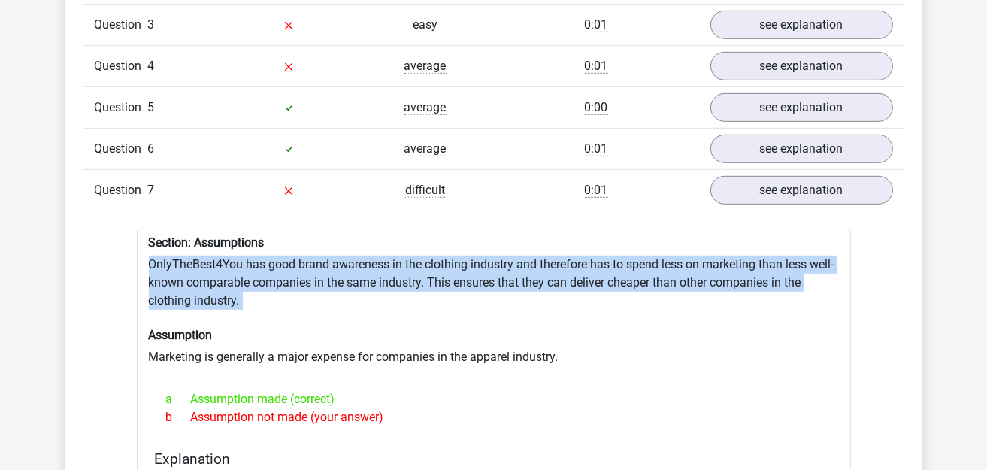
drag, startPoint x: 149, startPoint y: 246, endPoint x: 295, endPoint y: 301, distance: 155.8
copy div "OnlyTheBest4You has good brand awareness in the clothing industry and therefore…"
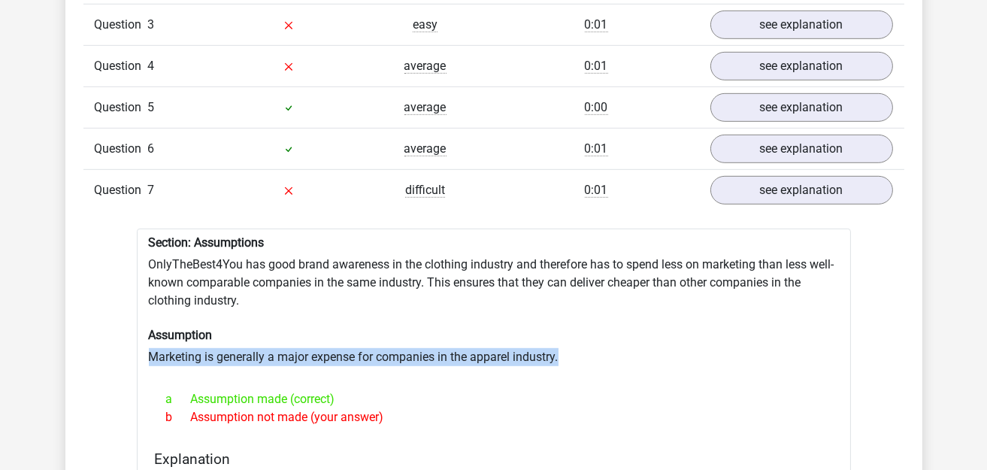
drag, startPoint x: 147, startPoint y: 338, endPoint x: 575, endPoint y: 344, distance: 427.6
copy div "Marketing is generally a major expense for companies in the apparel industry."
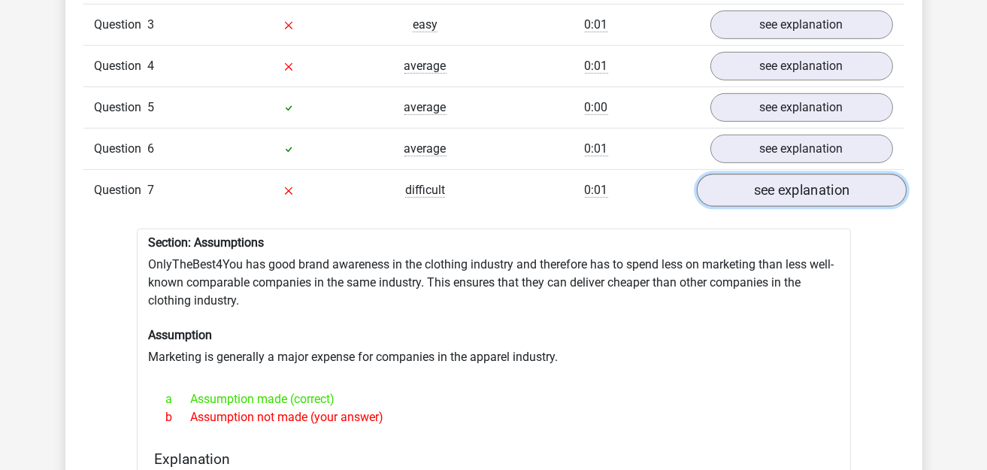
click at [747, 175] on link "see explanation" at bounding box center [801, 190] width 210 height 33
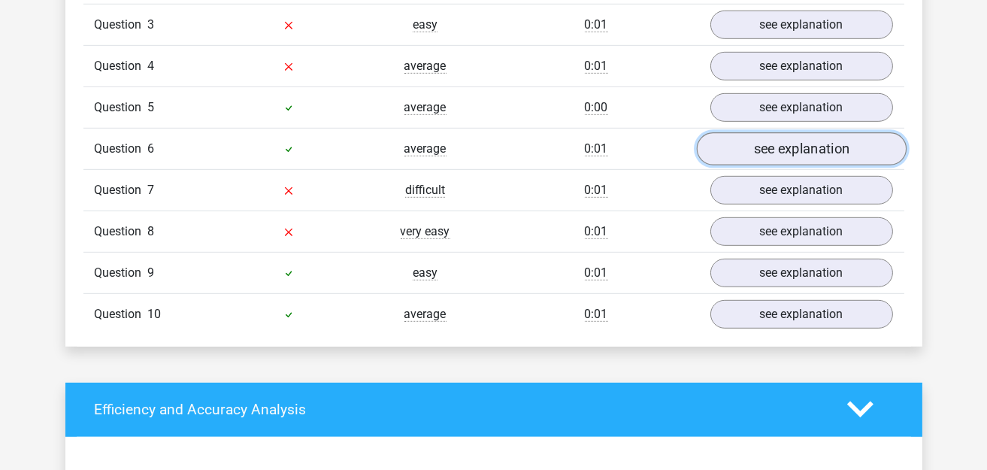
click at [753, 132] on link "see explanation" at bounding box center [801, 148] width 210 height 33
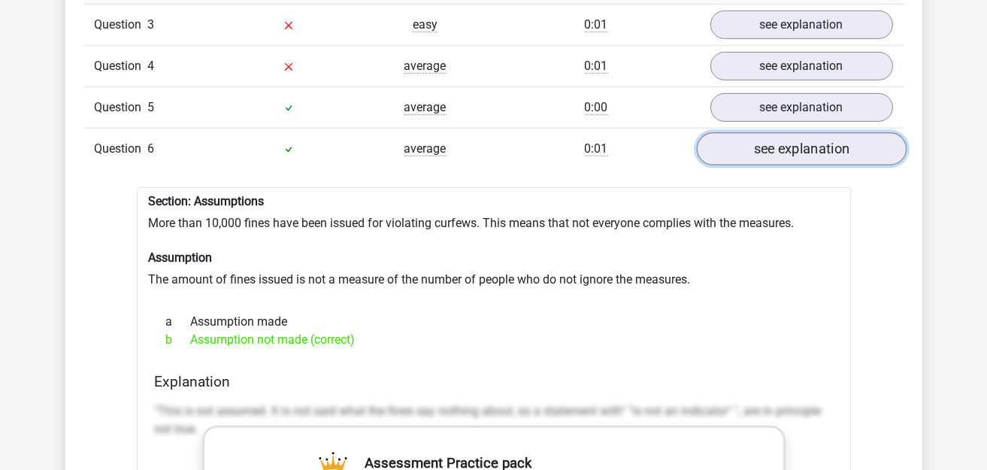
click at [754, 135] on link "see explanation" at bounding box center [801, 148] width 210 height 33
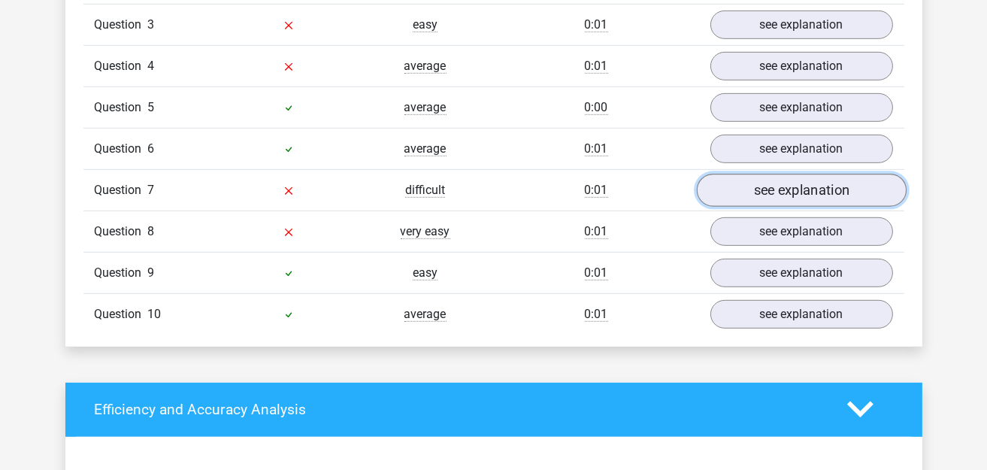
click at [767, 182] on link "see explanation" at bounding box center [801, 190] width 210 height 33
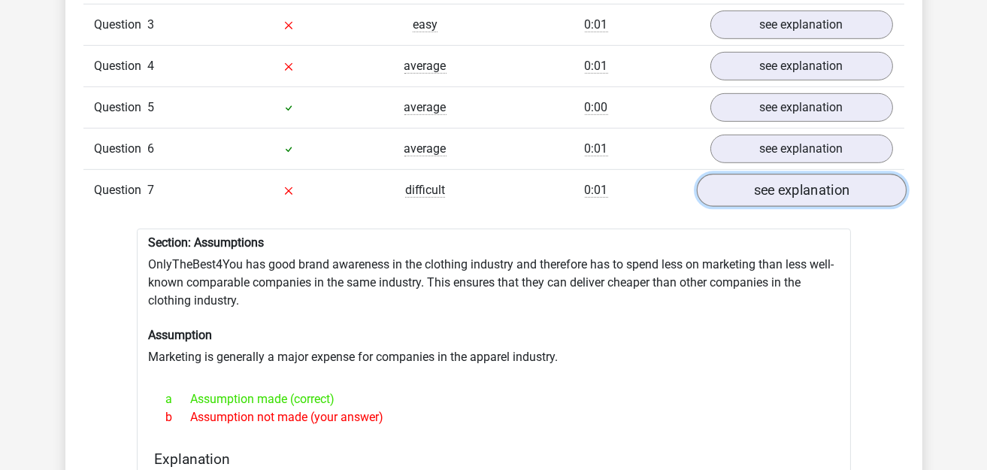
click at [767, 182] on link "see explanation" at bounding box center [801, 190] width 210 height 33
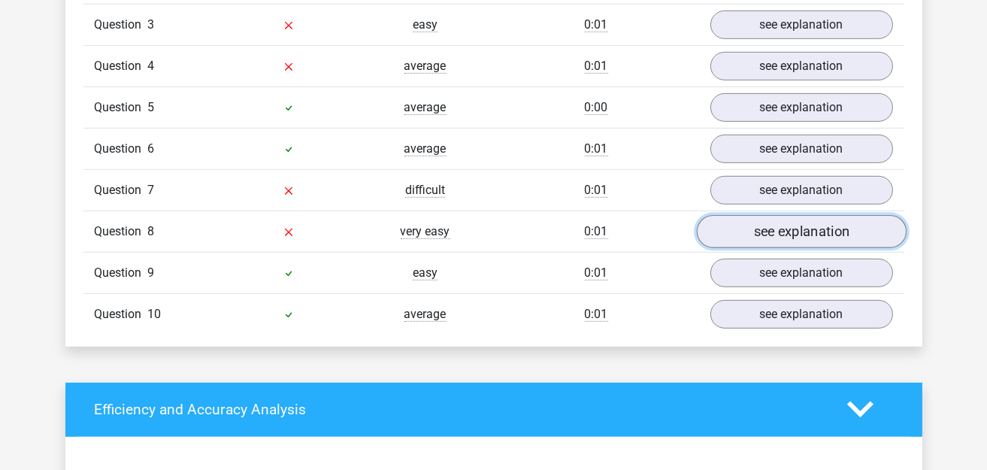
click at [764, 231] on link "see explanation" at bounding box center [801, 231] width 210 height 33
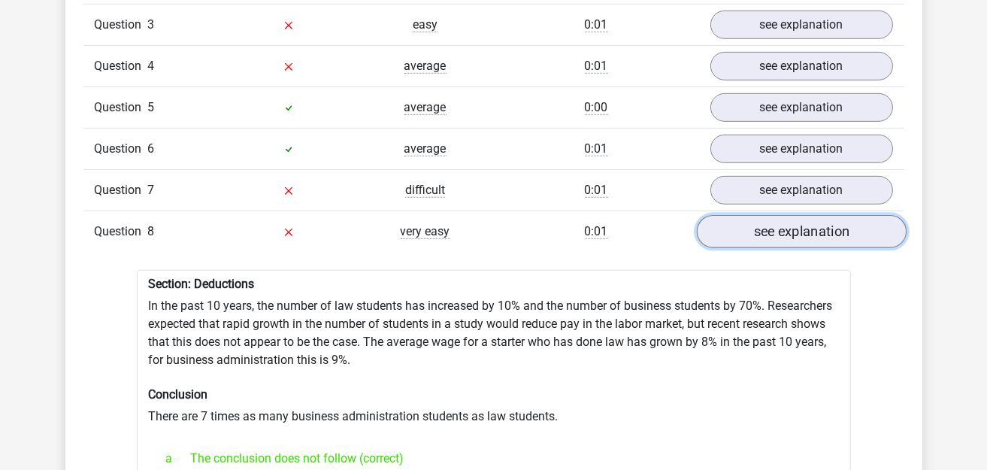
click at [755, 216] on link "see explanation" at bounding box center [801, 231] width 210 height 33
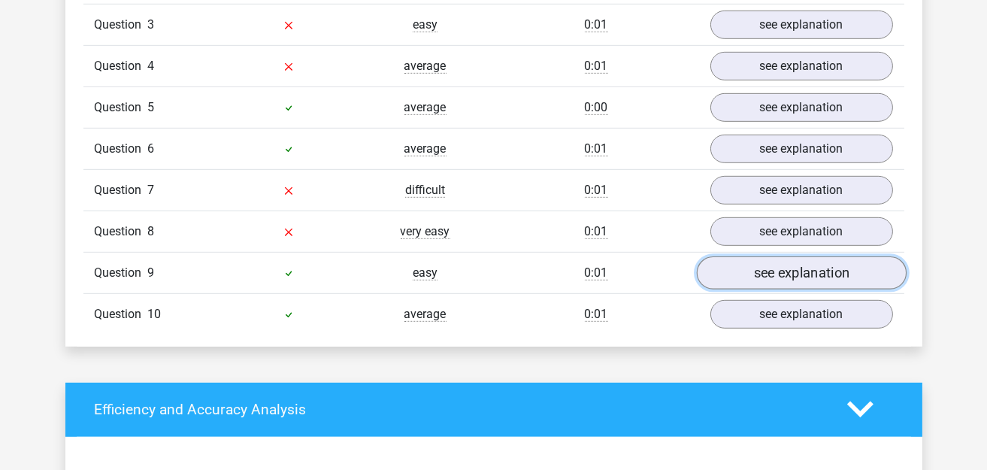
click at [755, 256] on link "see explanation" at bounding box center [801, 272] width 210 height 33
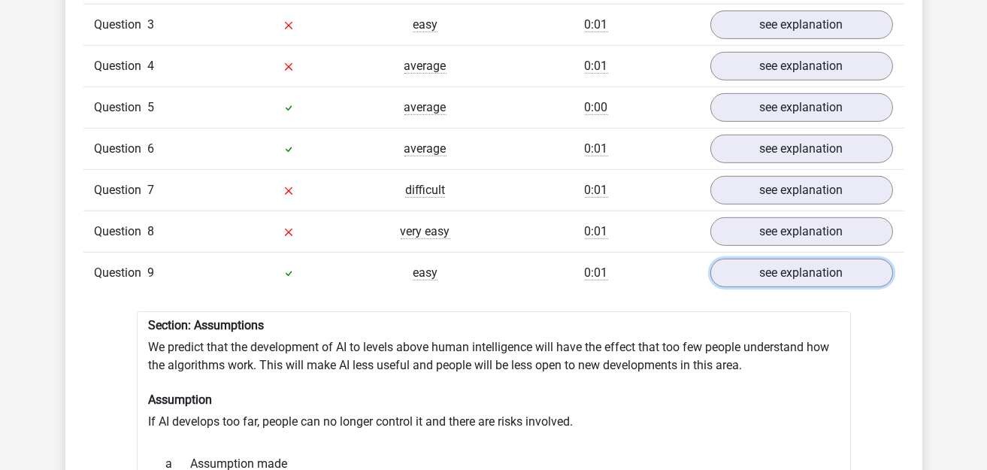
scroll to position [1427, 0]
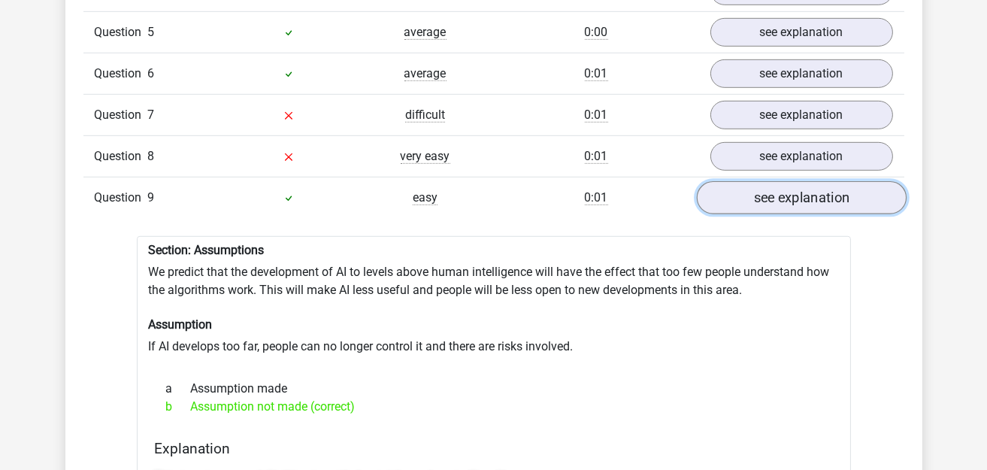
click at [760, 181] on link "see explanation" at bounding box center [801, 197] width 210 height 33
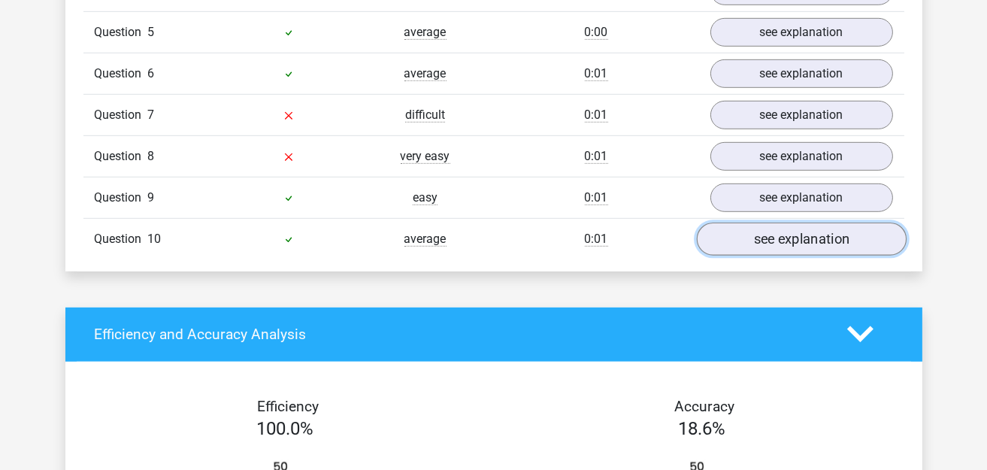
click at [771, 224] on link "see explanation" at bounding box center [801, 238] width 210 height 33
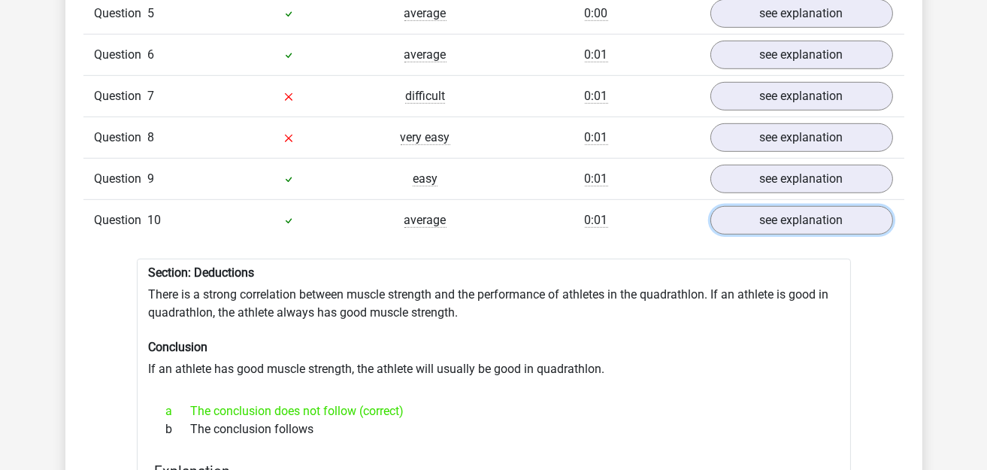
scroll to position [1578, 0]
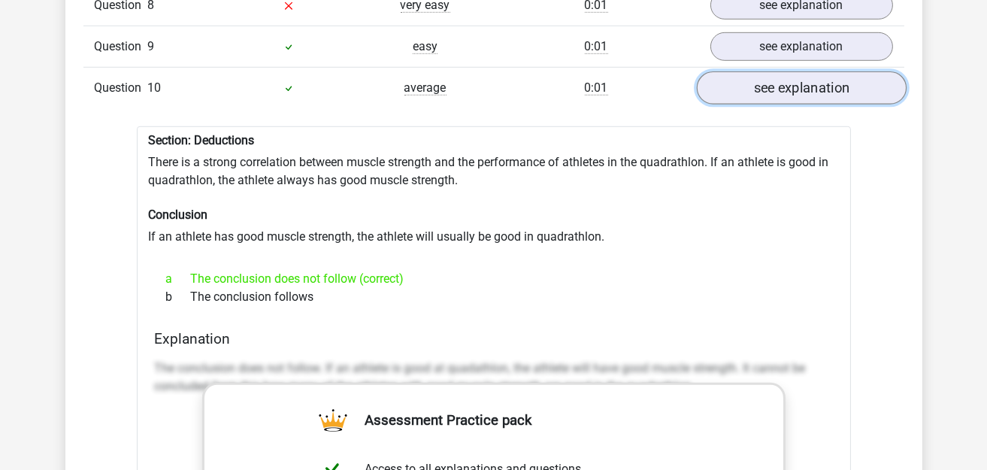
click at [862, 81] on link "see explanation" at bounding box center [801, 87] width 210 height 33
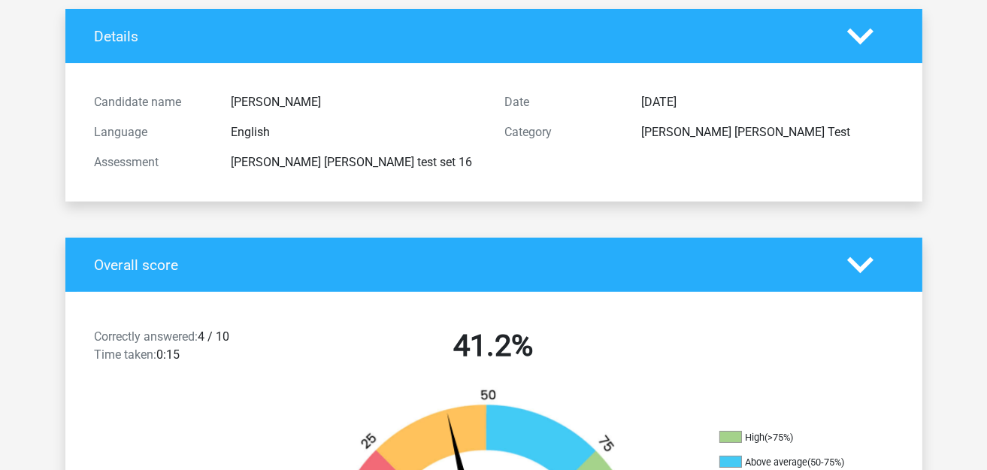
scroll to position [0, 0]
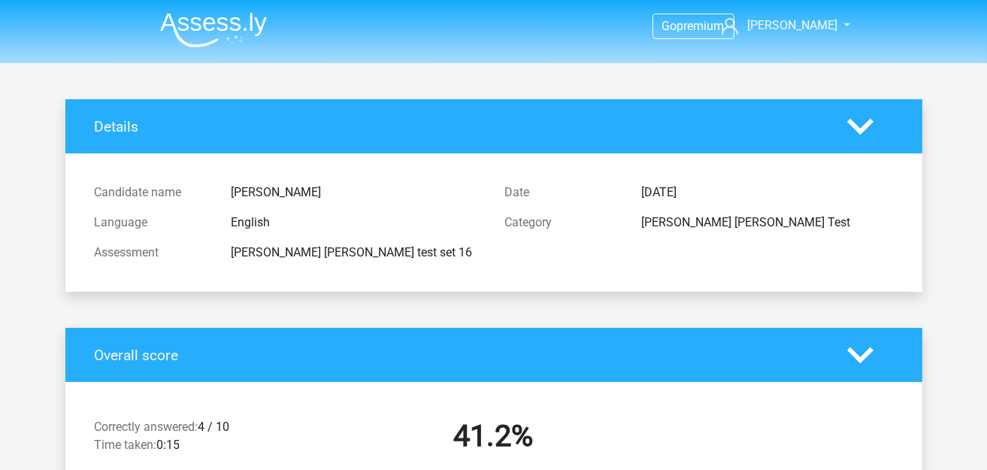
click at [211, 14] on img at bounding box center [213, 29] width 107 height 35
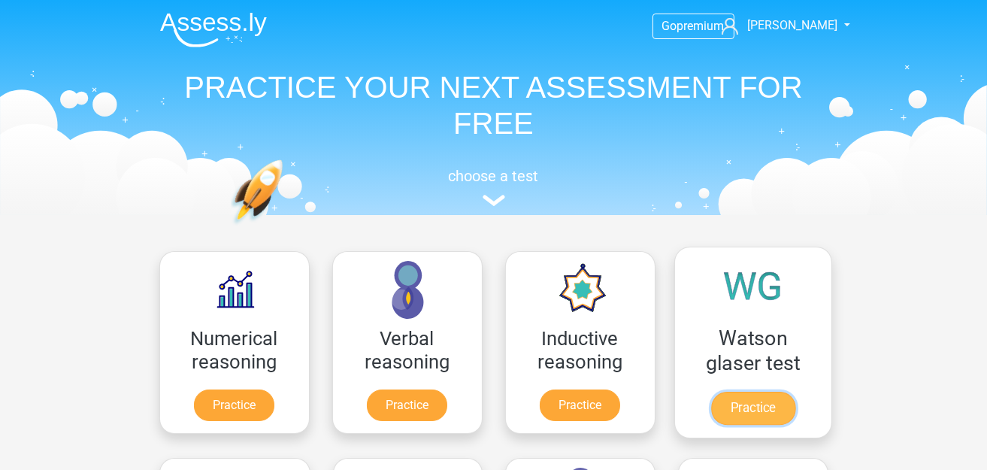
click at [746, 392] on link "Practice" at bounding box center [752, 408] width 84 height 33
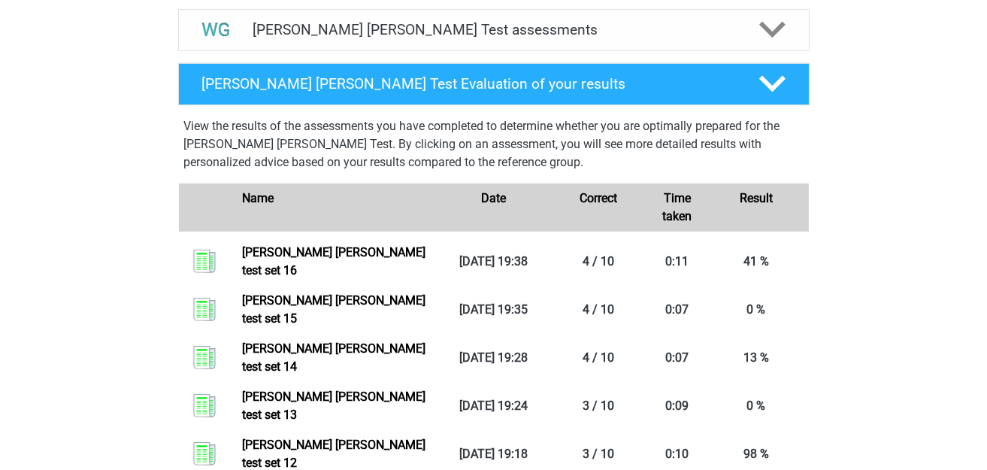
scroll to position [827, 0]
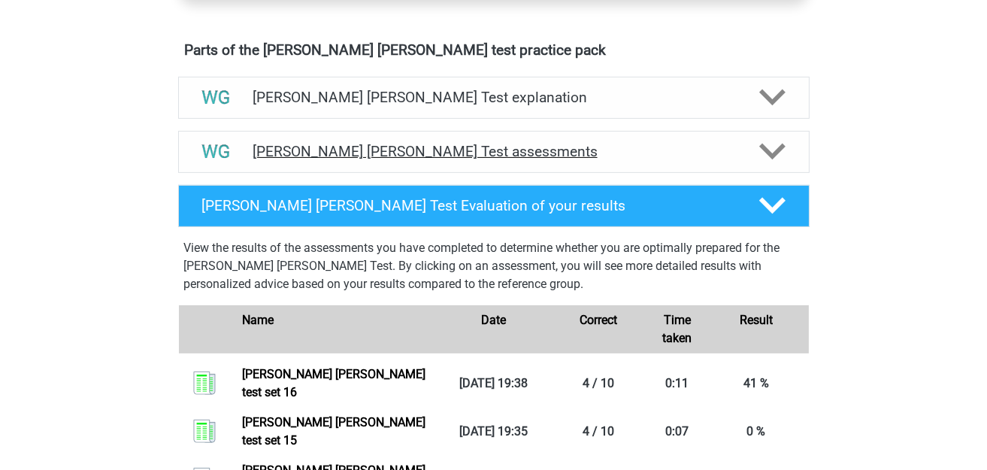
click at [425, 143] on h4 "[PERSON_NAME] [PERSON_NAME] Test assessments" at bounding box center [494, 151] width 482 height 17
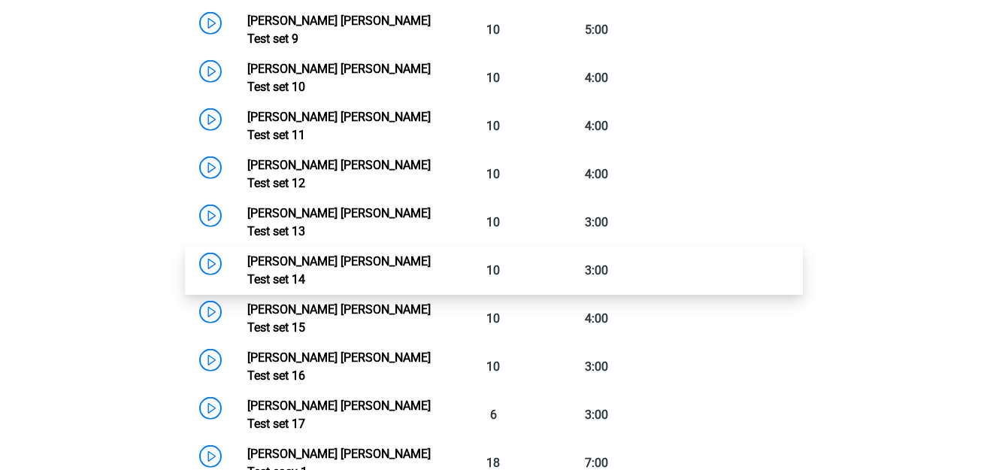
scroll to position [1503, 0]
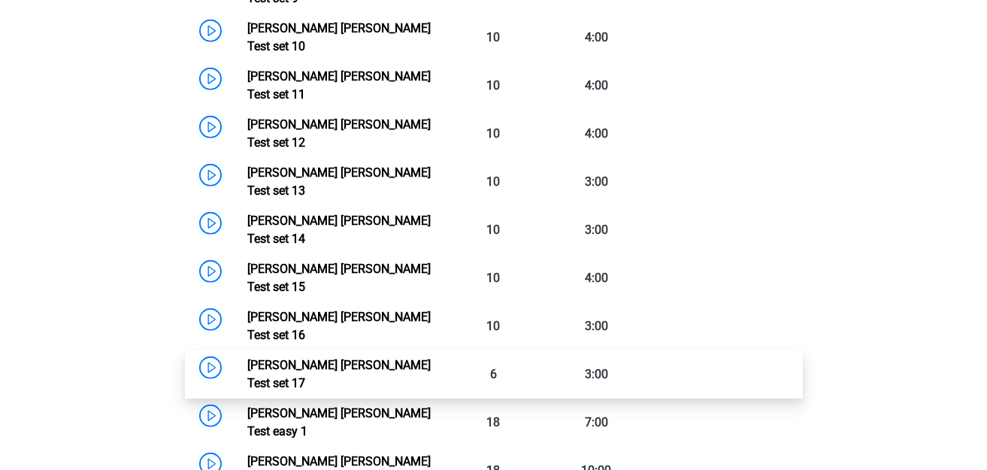
click at [343, 358] on link "[PERSON_NAME] [PERSON_NAME] Test set 17" at bounding box center [338, 374] width 183 height 32
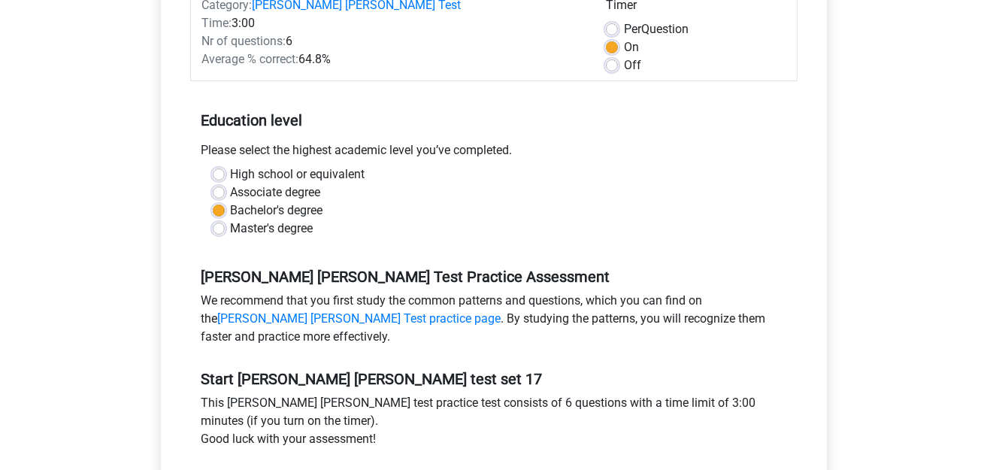
scroll to position [300, 0]
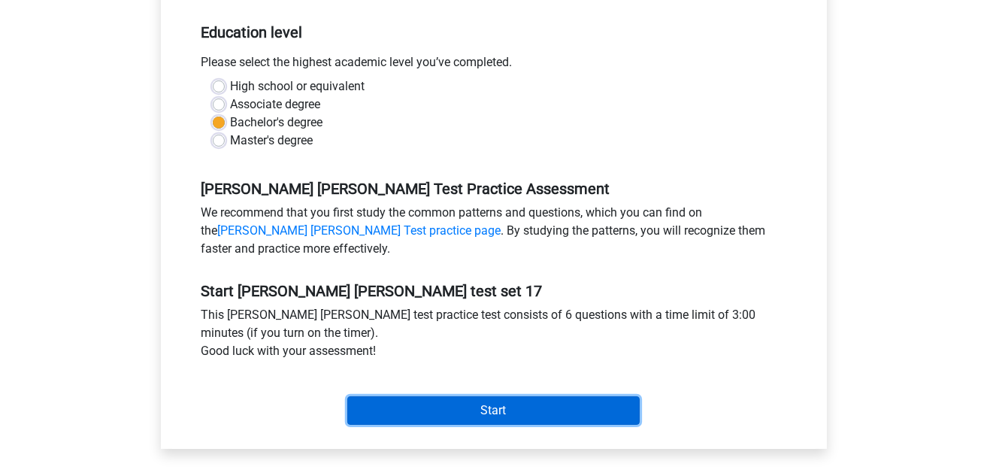
click at [502, 408] on input "Start" at bounding box center [493, 410] width 292 height 29
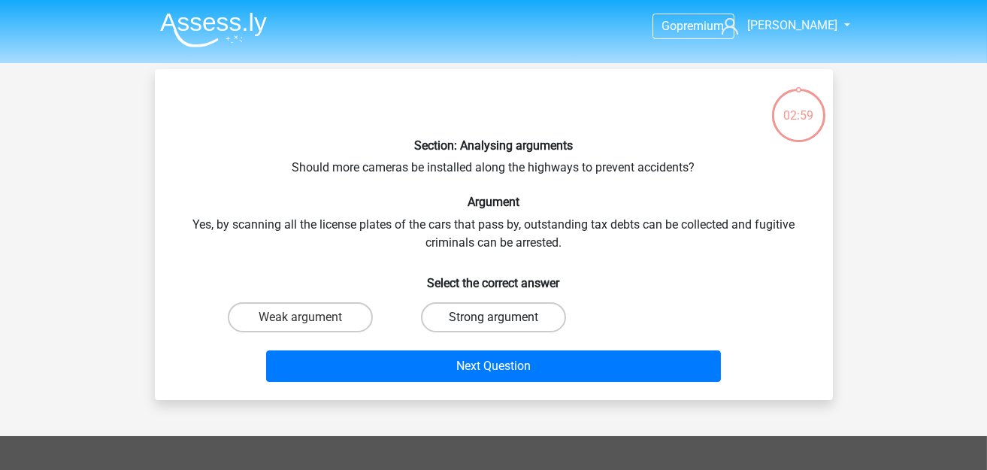
click at [467, 310] on label "Strong argument" at bounding box center [493, 317] width 145 height 30
click at [493, 317] on input "Strong argument" at bounding box center [498, 322] width 10 height 10
radio input "true"
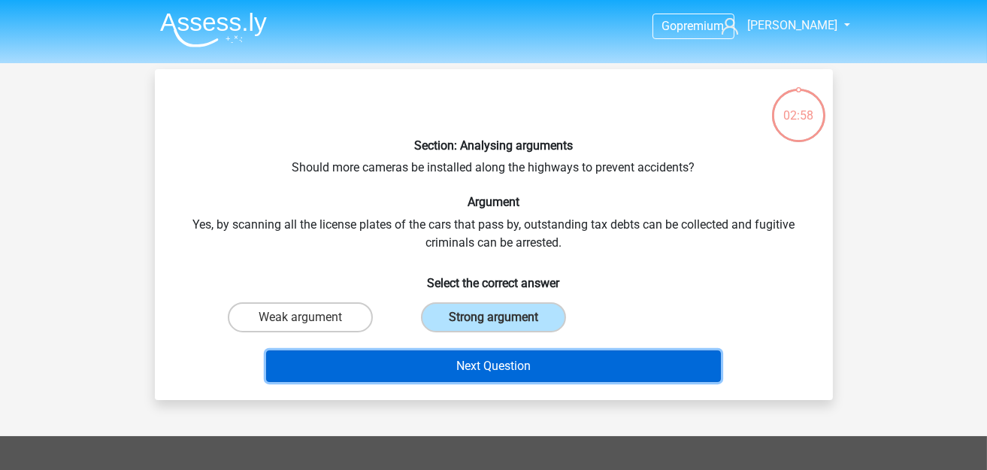
click at [475, 361] on button "Next Question" at bounding box center [493, 366] width 455 height 32
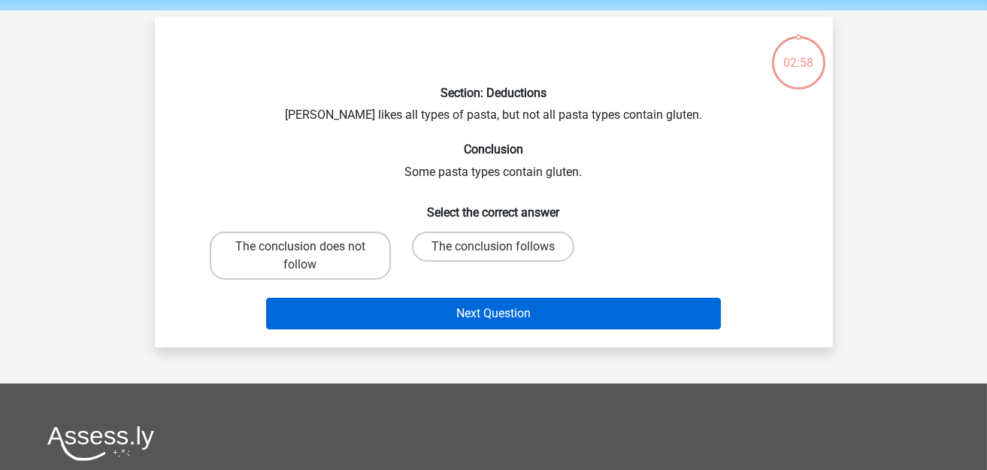
scroll to position [68, 0]
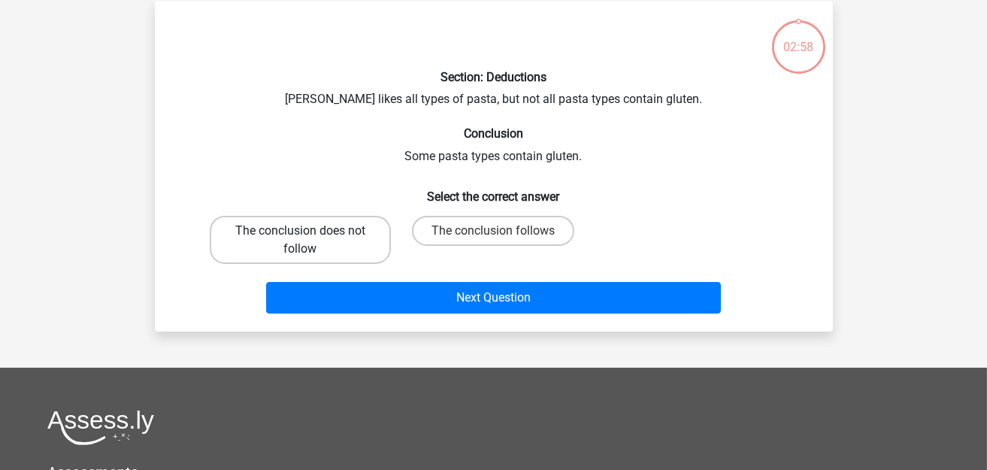
click at [293, 237] on label "The conclusion does not follow" at bounding box center [300, 240] width 181 height 48
click at [300, 237] on input "The conclusion does not follow" at bounding box center [305, 236] width 10 height 10
radio input "true"
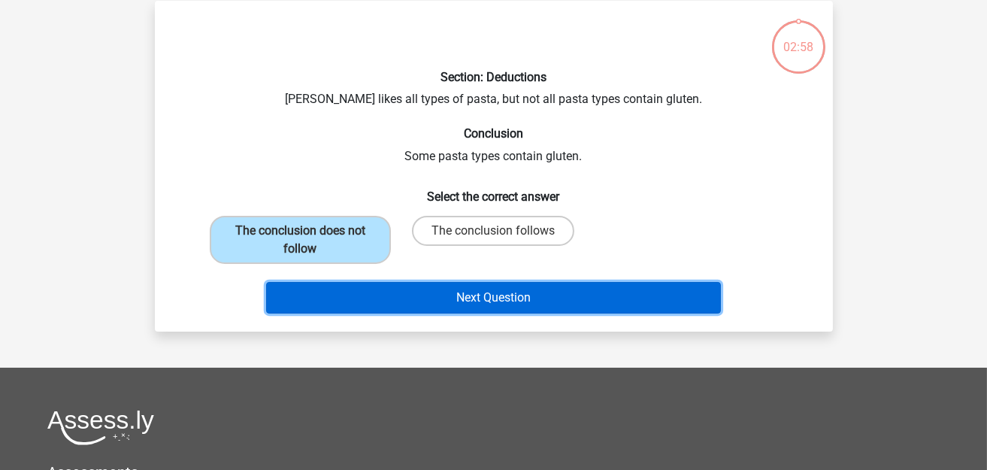
click at [374, 292] on button "Next Question" at bounding box center [493, 298] width 455 height 32
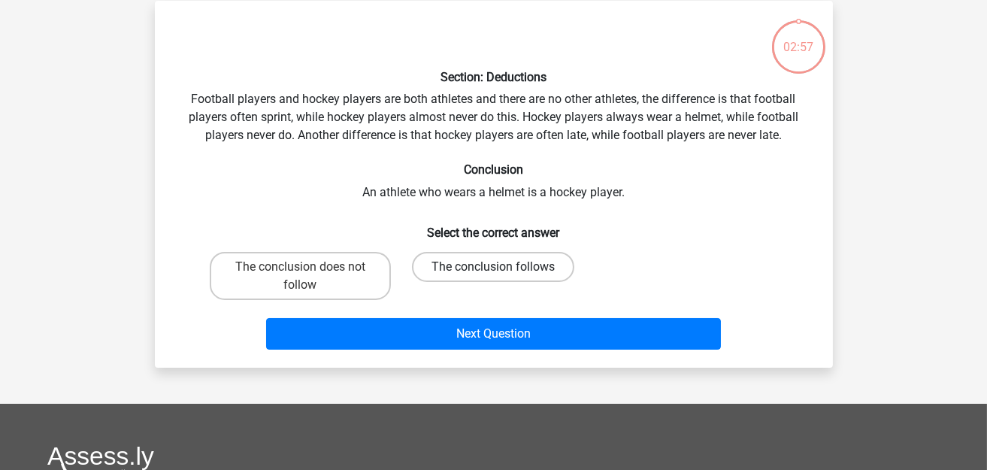
click at [467, 263] on label "The conclusion follows" at bounding box center [493, 267] width 162 height 30
click at [493, 267] on input "The conclusion follows" at bounding box center [498, 272] width 10 height 10
radio input "true"
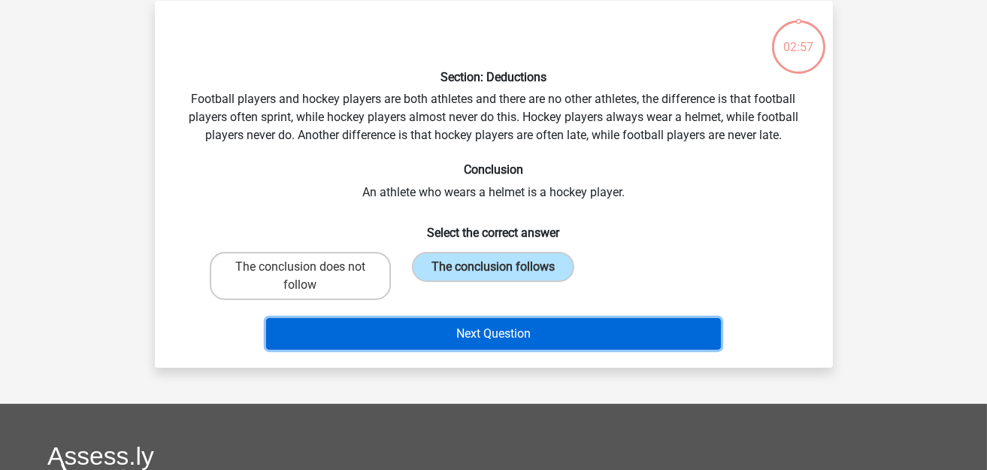
click at [464, 319] on button "Next Question" at bounding box center [493, 334] width 455 height 32
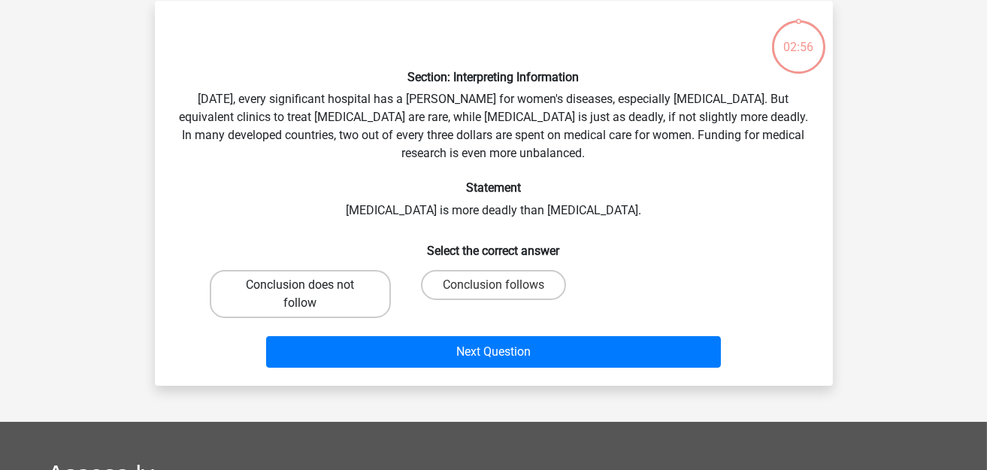
drag, startPoint x: 464, startPoint y: 319, endPoint x: 313, endPoint y: 269, distance: 159.0
click at [313, 270] on label "Conclusion does not follow" at bounding box center [300, 294] width 181 height 48
click at [310, 285] on input "Conclusion does not follow" at bounding box center [305, 290] width 10 height 10
radio input "true"
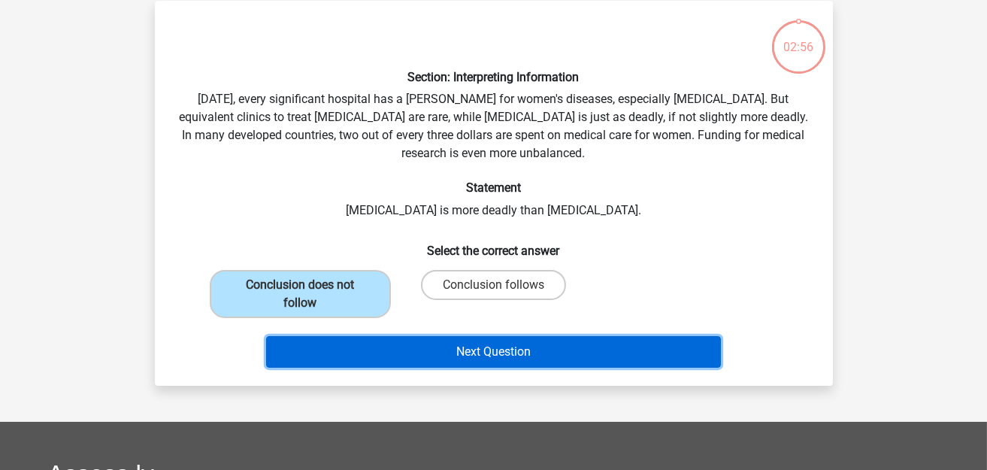
click at [388, 340] on button "Next Question" at bounding box center [493, 352] width 455 height 32
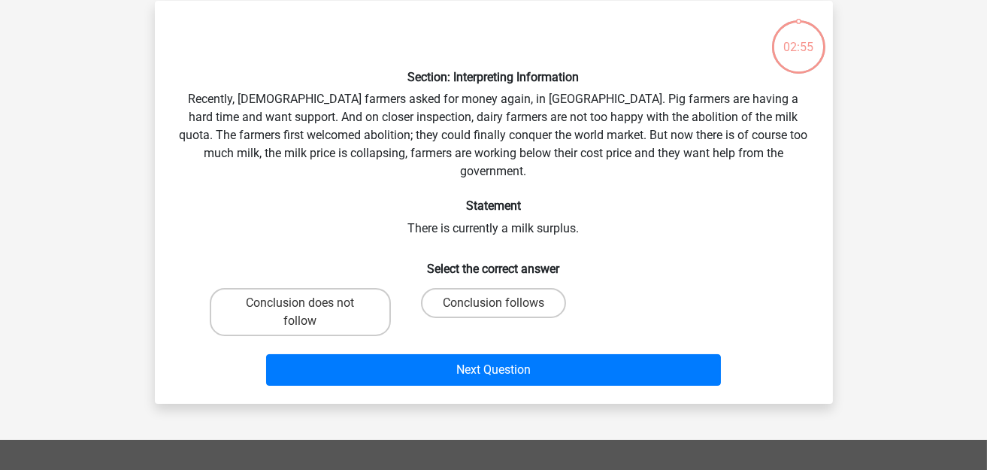
click at [464, 290] on label "Conclusion follows" at bounding box center [493, 303] width 145 height 30
click at [493, 303] on input "Conclusion follows" at bounding box center [498, 308] width 10 height 10
radio input "true"
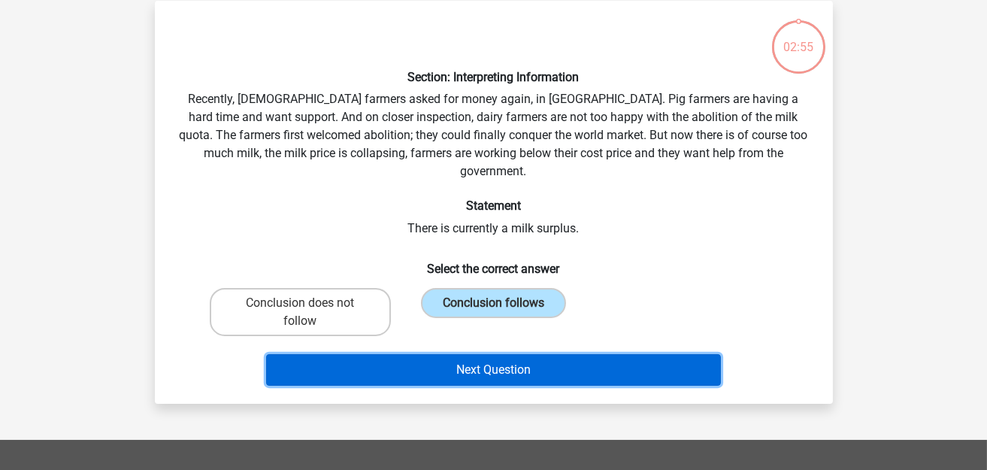
click at [461, 354] on button "Next Question" at bounding box center [493, 370] width 455 height 32
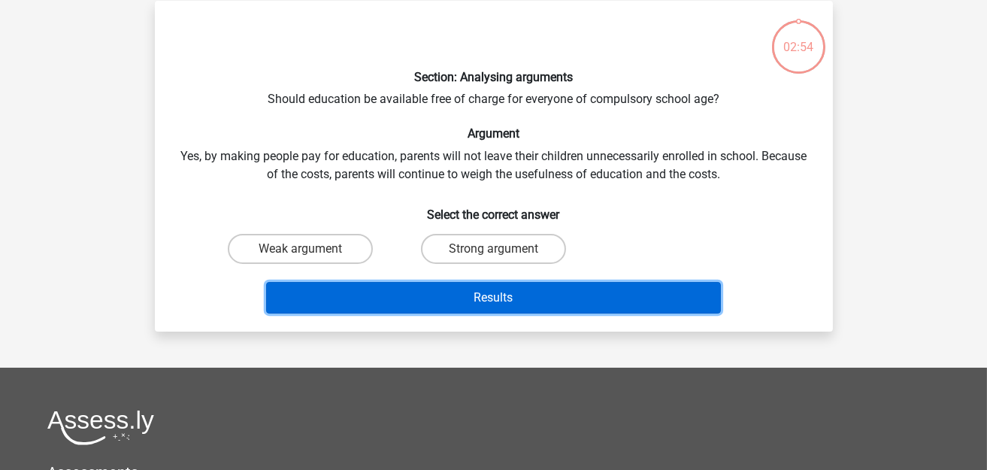
click at [330, 284] on button "Results" at bounding box center [493, 298] width 455 height 32
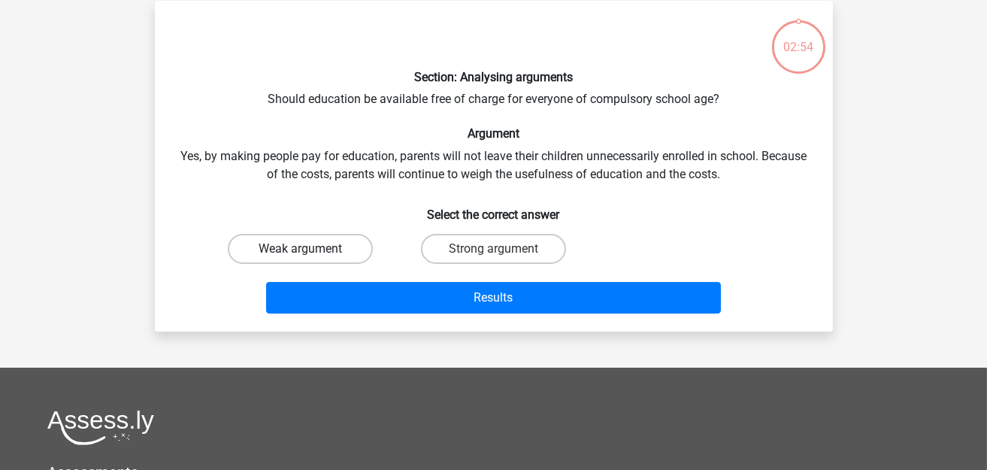
click at [342, 243] on label "Weak argument" at bounding box center [300, 249] width 145 height 30
click at [310, 249] on input "Weak argument" at bounding box center [305, 254] width 10 height 10
radio input "true"
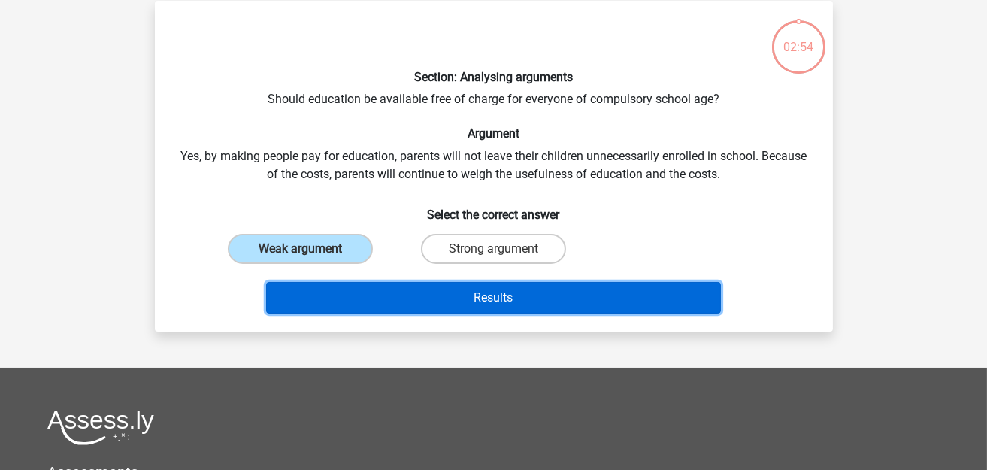
click at [434, 282] on button "Results" at bounding box center [493, 298] width 455 height 32
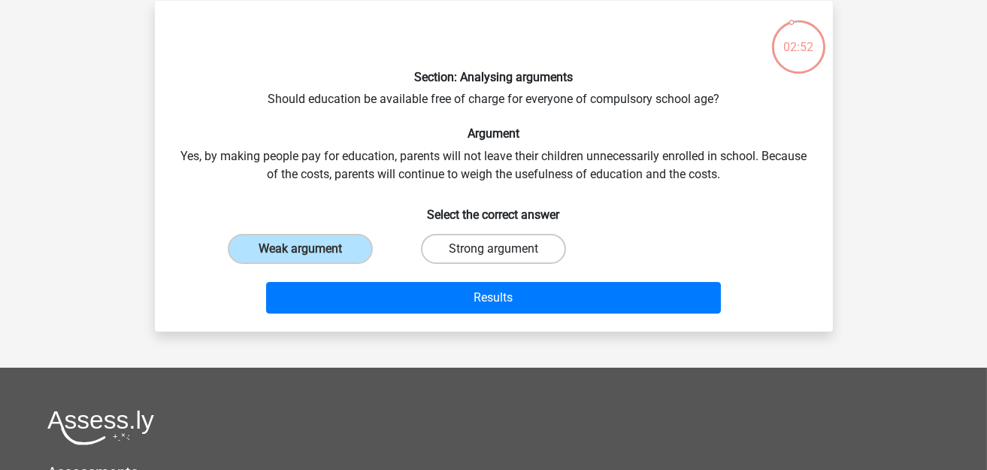
click at [476, 237] on label "Strong argument" at bounding box center [493, 249] width 145 height 30
click at [493, 249] on input "Strong argument" at bounding box center [498, 254] width 10 height 10
radio input "true"
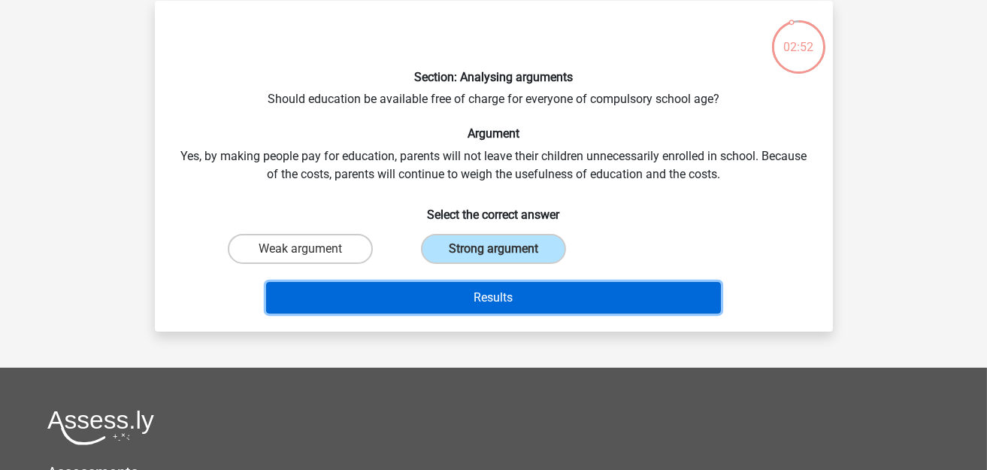
click at [478, 291] on button "Results" at bounding box center [493, 298] width 455 height 32
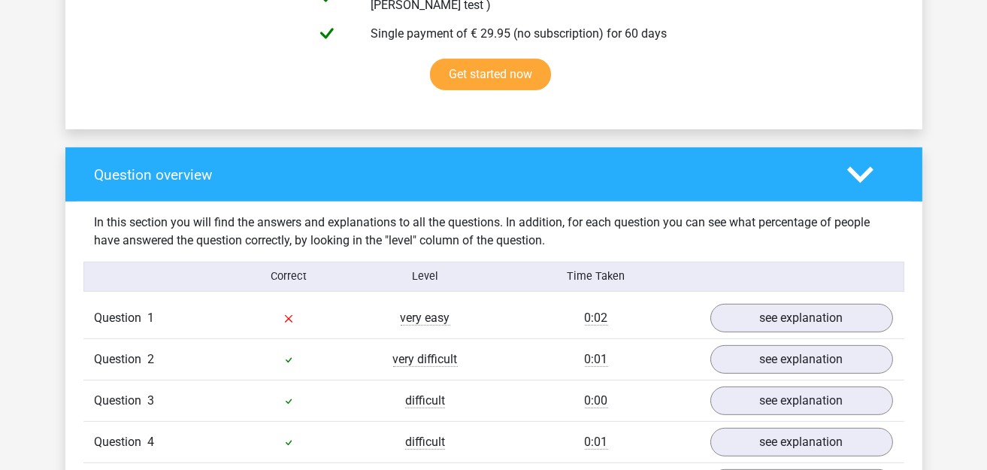
scroll to position [1127, 0]
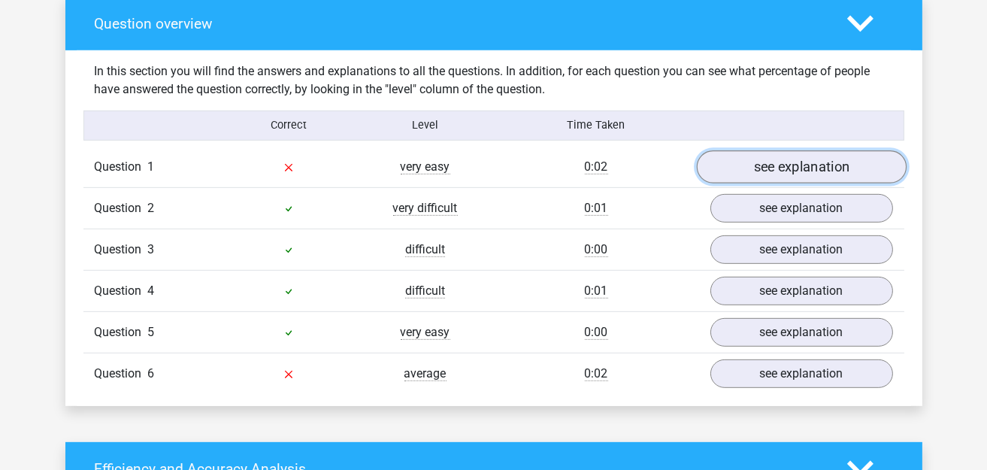
click at [763, 159] on link "see explanation" at bounding box center [801, 166] width 210 height 33
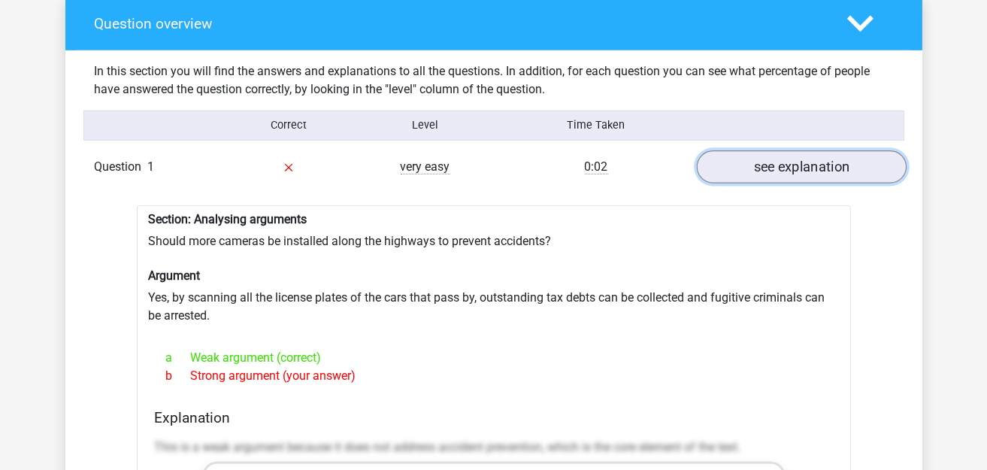
click at [763, 159] on link "see explanation" at bounding box center [801, 166] width 210 height 33
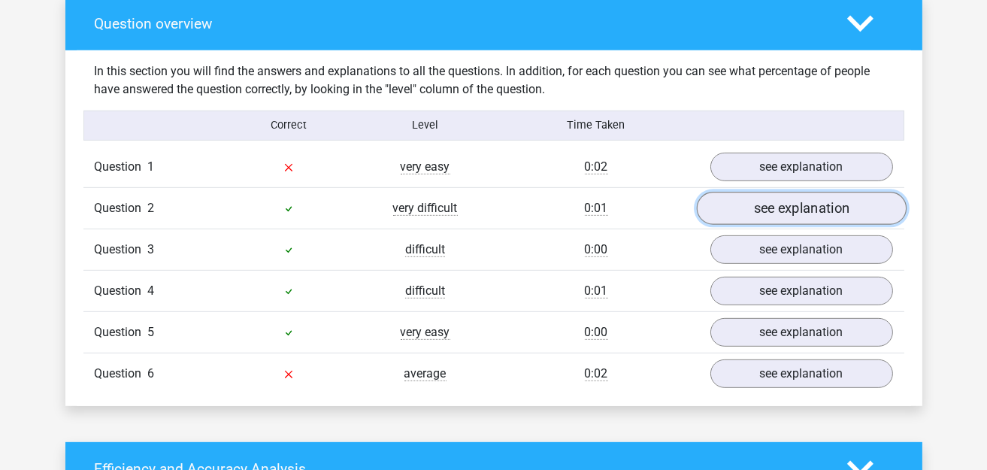
click at [777, 199] on link "see explanation" at bounding box center [801, 208] width 210 height 33
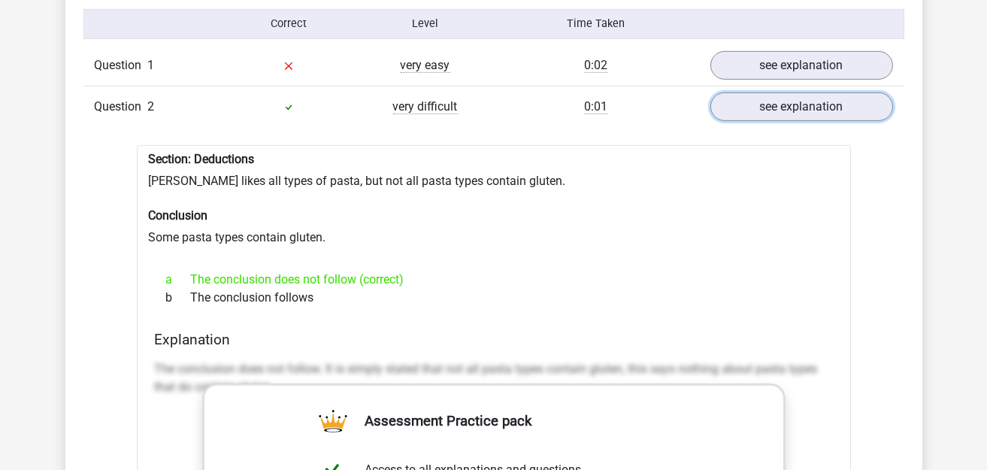
scroll to position [1202, 0]
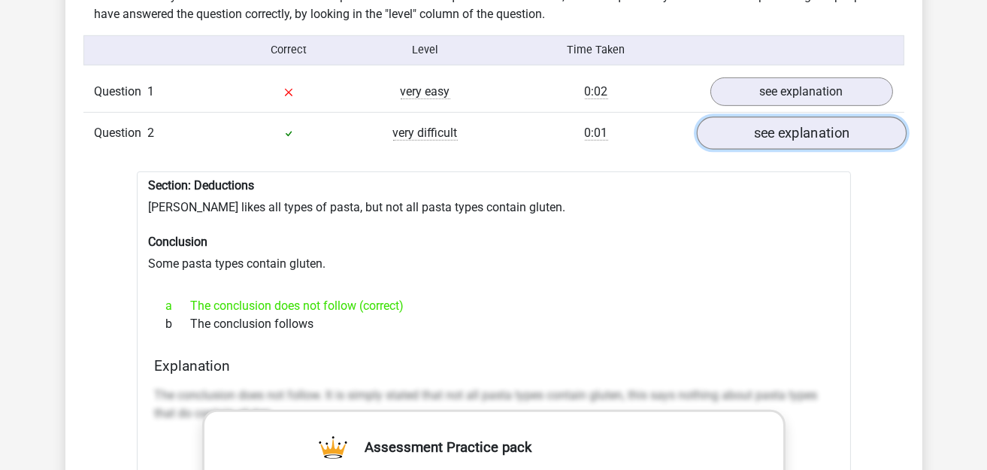
click at [784, 116] on link "see explanation" at bounding box center [801, 132] width 210 height 33
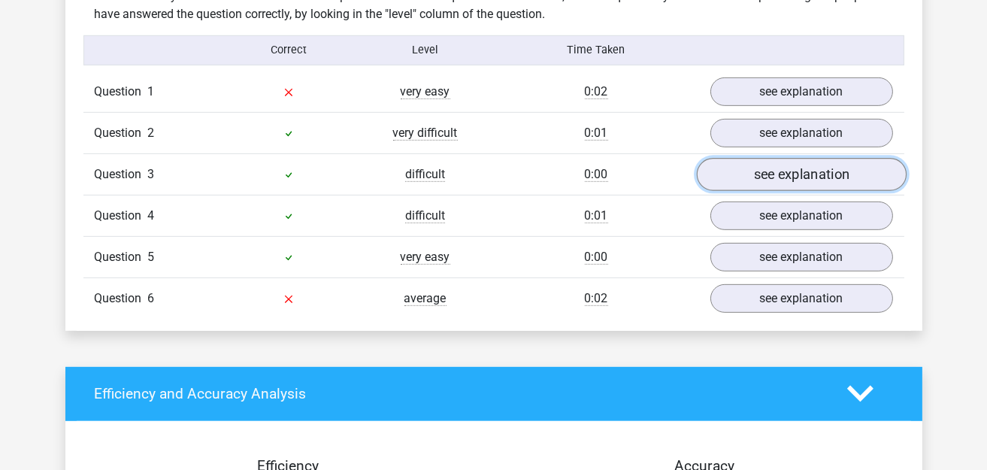
click at [760, 171] on link "see explanation" at bounding box center [801, 174] width 210 height 33
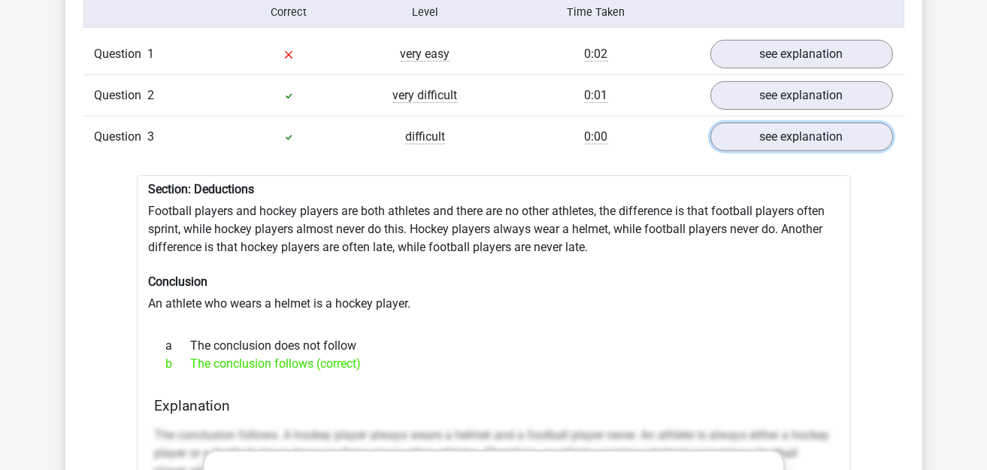
scroll to position [1277, 0]
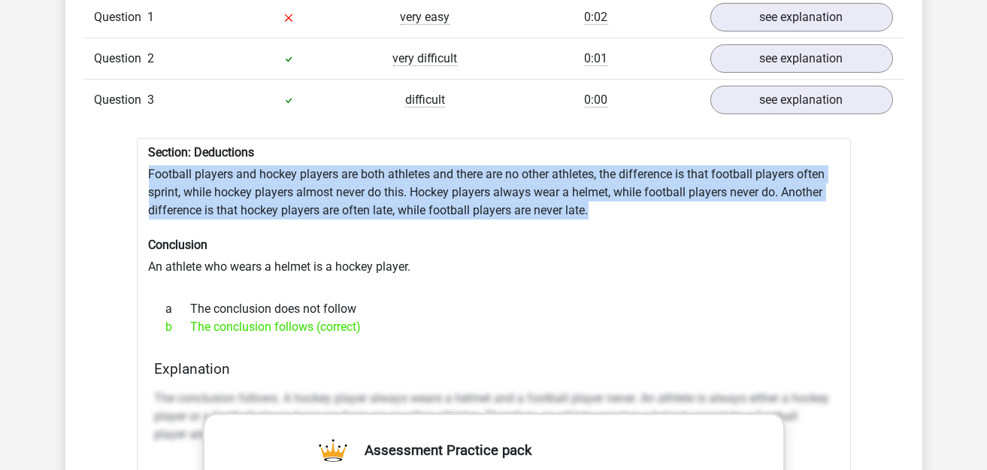
drag, startPoint x: 142, startPoint y: 160, endPoint x: 610, endPoint y: 198, distance: 469.7
copy div "Football players and hockey players are both athletes and there are no other at…"
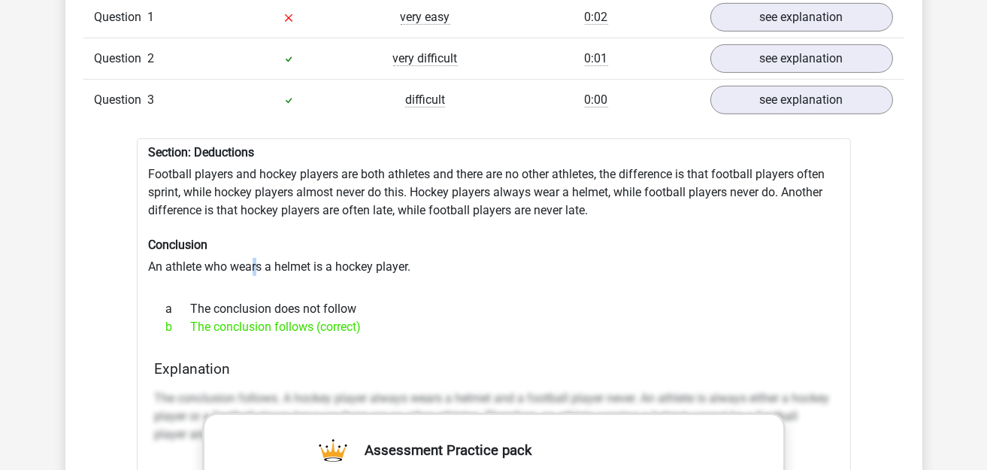
drag, startPoint x: 250, startPoint y: 255, endPoint x: 229, endPoint y: 255, distance: 21.0
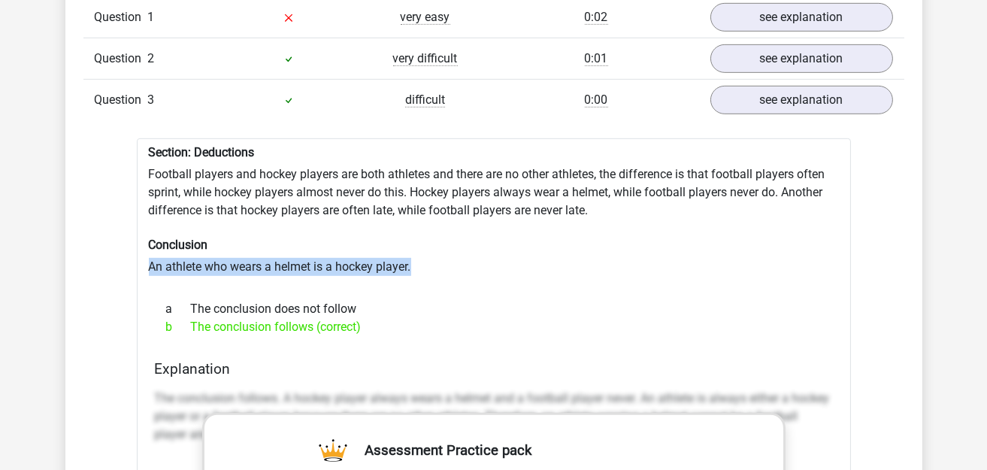
drag, startPoint x: 229, startPoint y: 255, endPoint x: 407, endPoint y: 264, distance: 178.3
copy div "An athlete who wears a helmet is a hockey player."
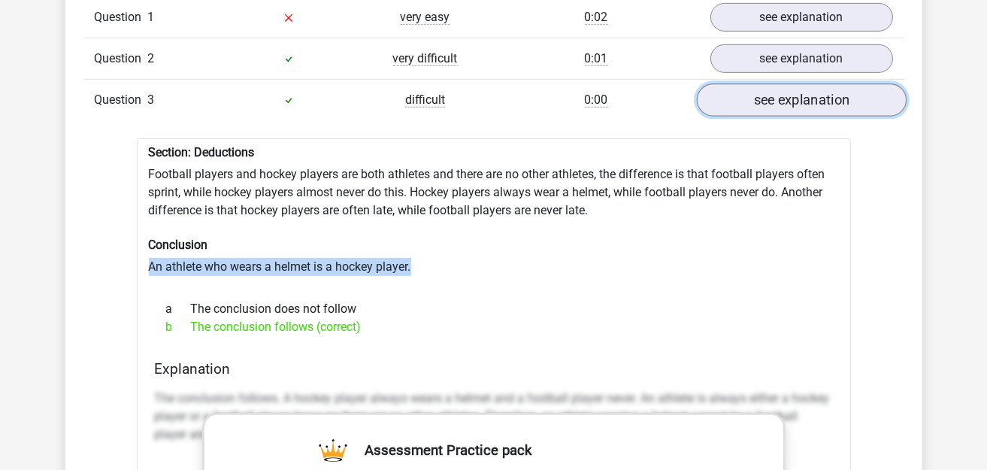
click at [767, 89] on link "see explanation" at bounding box center [801, 99] width 210 height 33
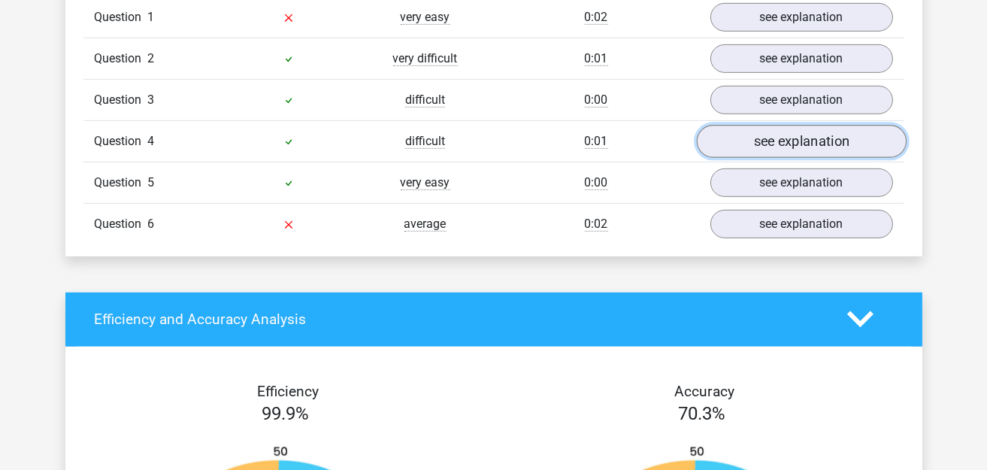
click at [782, 125] on link "see explanation" at bounding box center [801, 141] width 210 height 33
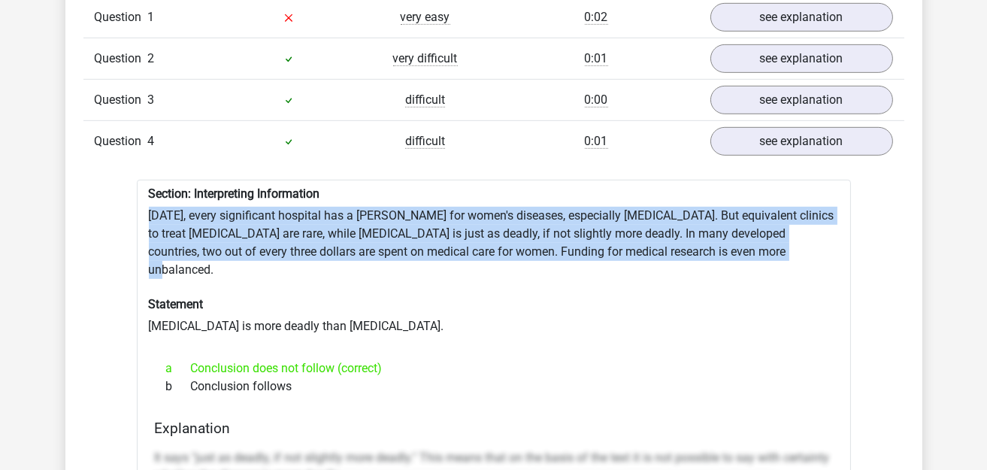
drag, startPoint x: 148, startPoint y: 208, endPoint x: 809, endPoint y: 245, distance: 662.3
copy div "Today, every significant hospital has a ward for women's diseases, especially b…"
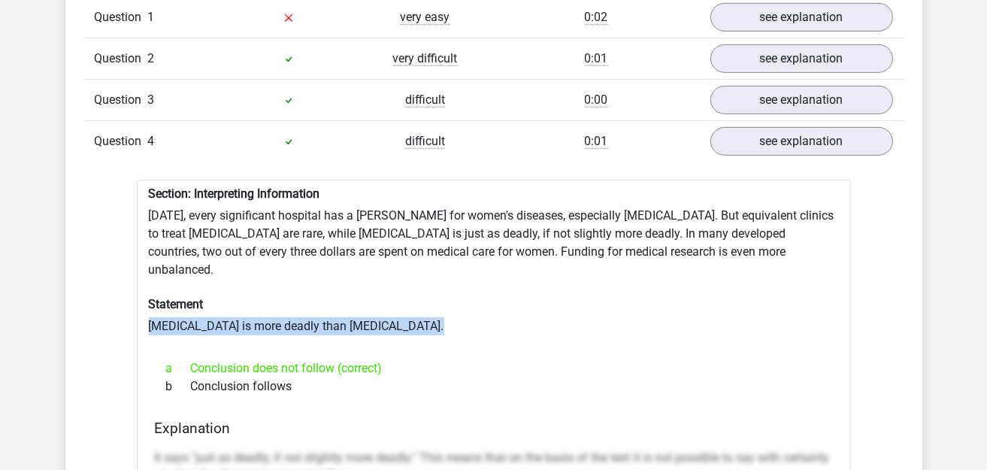
drag, startPoint x: 149, startPoint y: 298, endPoint x: 510, endPoint y: 295, distance: 361.5
copy div "Prostate cancer is more deadly than breast cancer."
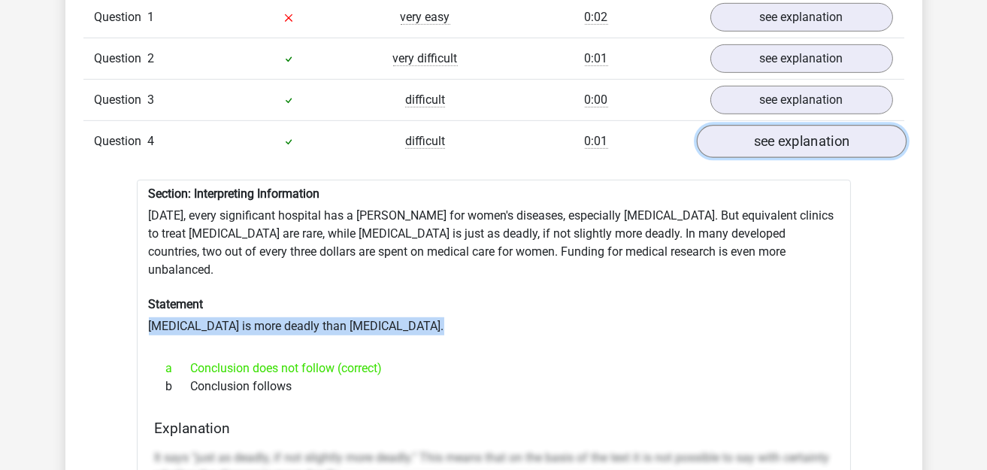
click at [752, 130] on link "see explanation" at bounding box center [801, 141] width 210 height 33
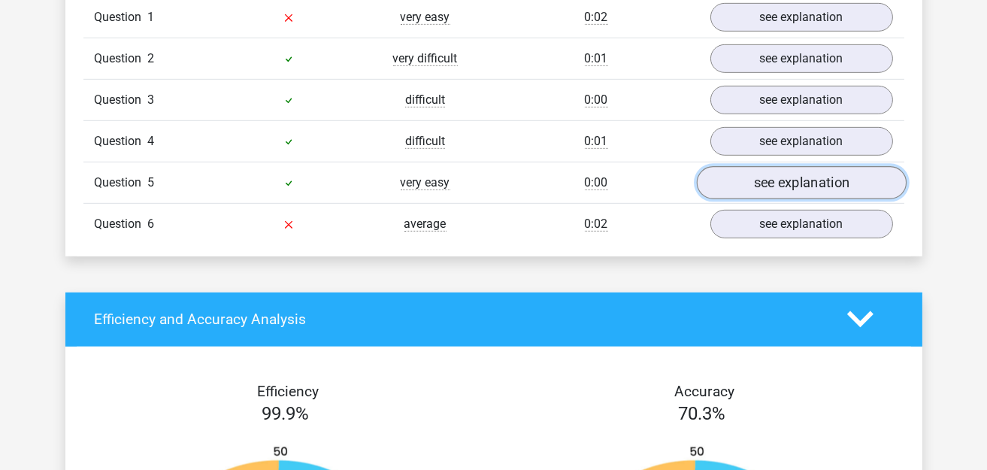
click at [763, 171] on link "see explanation" at bounding box center [801, 182] width 210 height 33
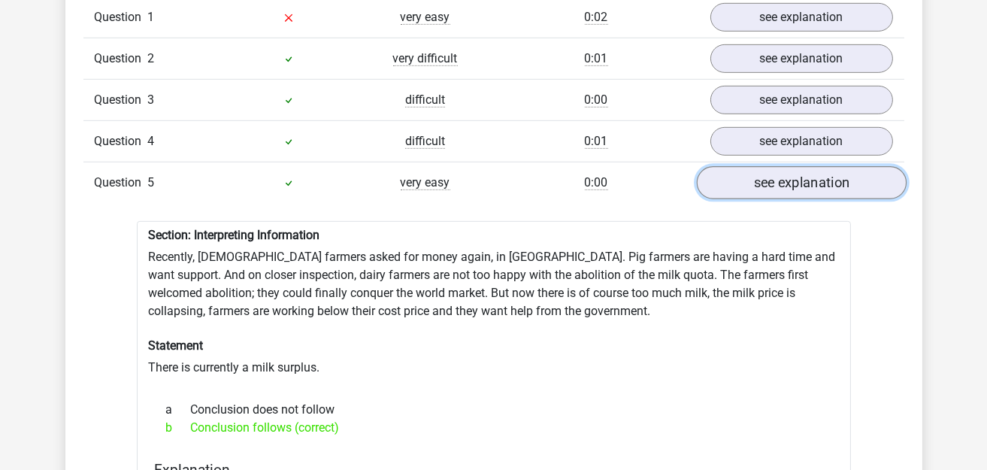
click at [763, 171] on link "see explanation" at bounding box center [801, 182] width 210 height 33
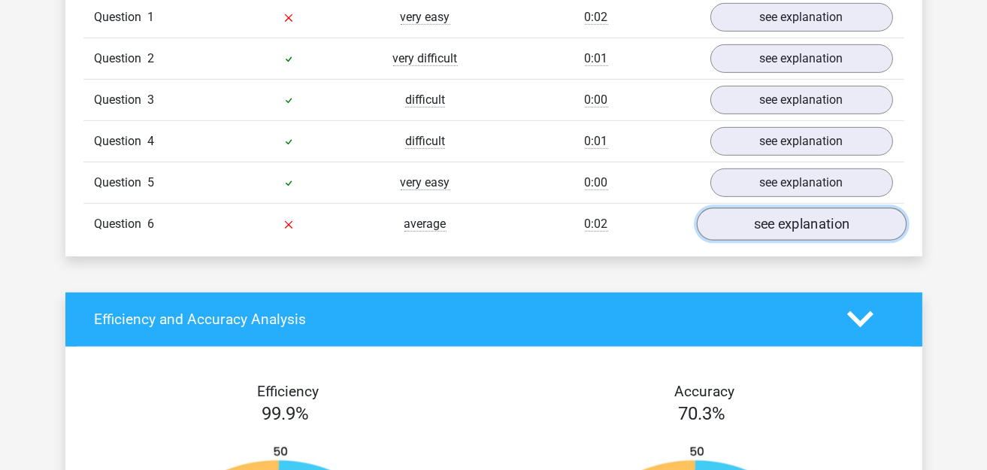
click at [751, 213] on link "see explanation" at bounding box center [801, 223] width 210 height 33
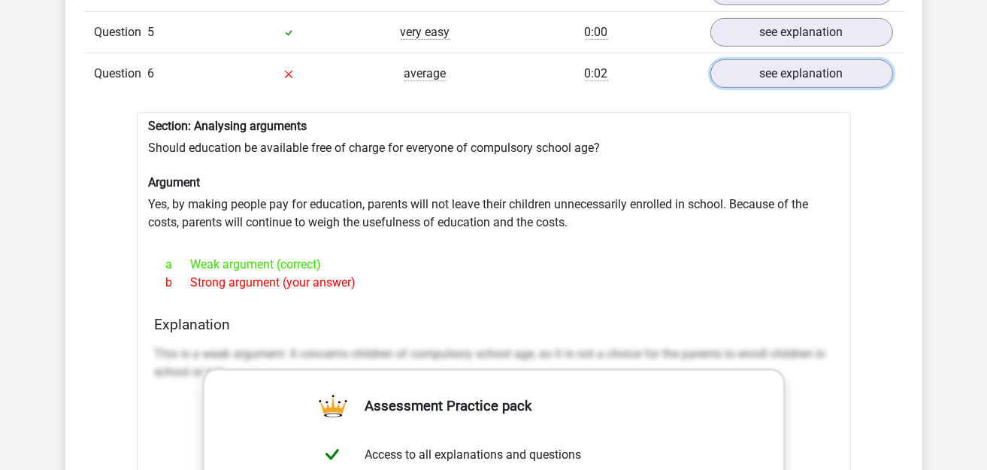
scroll to position [1352, 0]
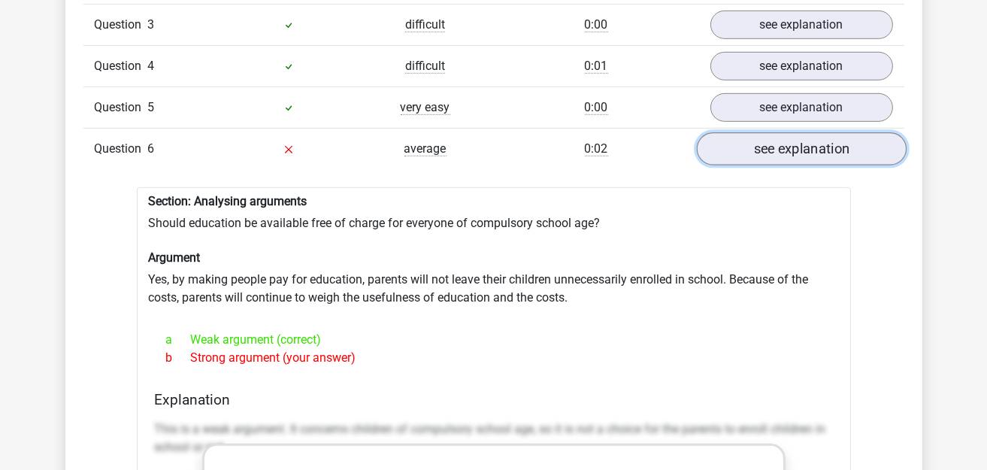
click at [774, 138] on link "see explanation" at bounding box center [801, 148] width 210 height 33
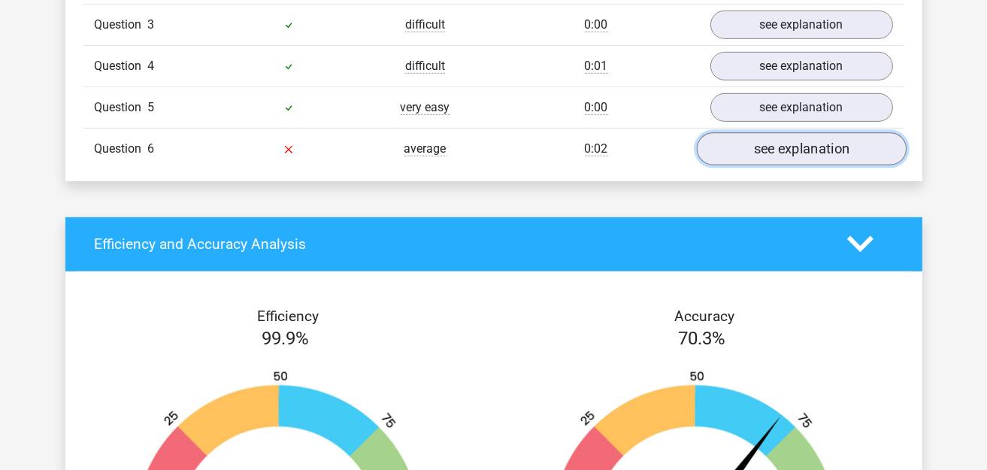
click at [774, 138] on link "see explanation" at bounding box center [801, 148] width 210 height 33
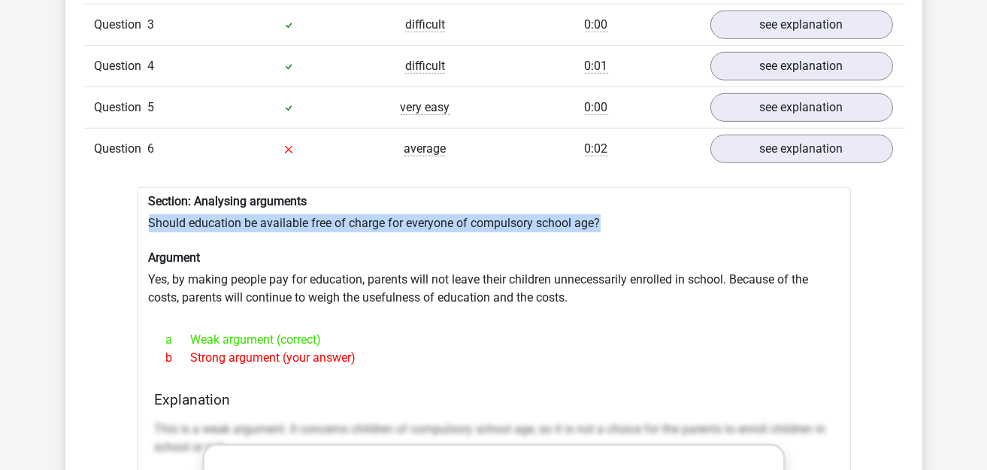
drag, startPoint x: 148, startPoint y: 210, endPoint x: 680, endPoint y: 206, distance: 532.1
copy div "Should education be available free of charge for everyone of compulsory school …"
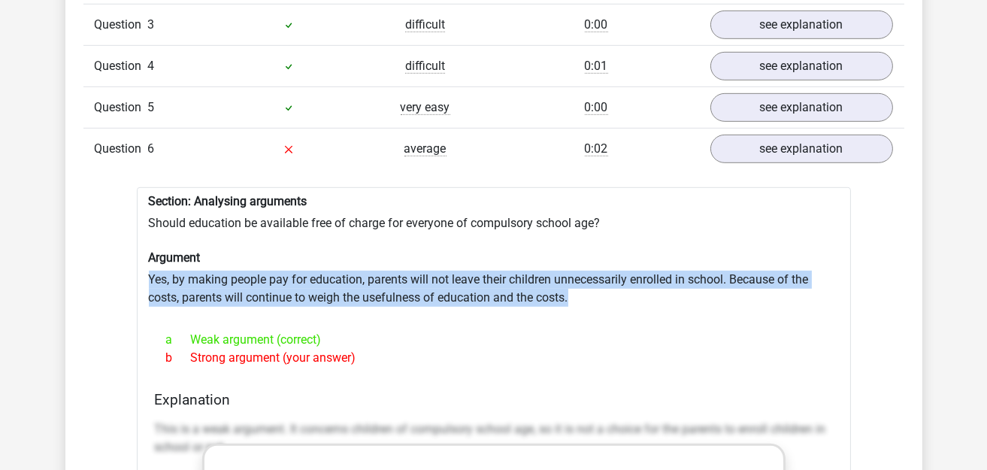
drag, startPoint x: 149, startPoint y: 265, endPoint x: 714, endPoint y: 289, distance: 565.7
copy div "Yes, by making people pay for education, parents will not leave their children …"
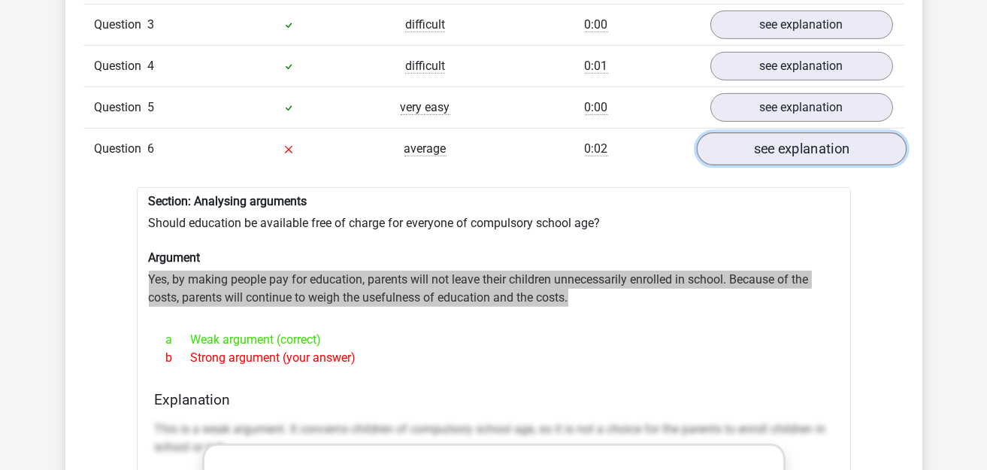
click at [747, 135] on link "see explanation" at bounding box center [801, 148] width 210 height 33
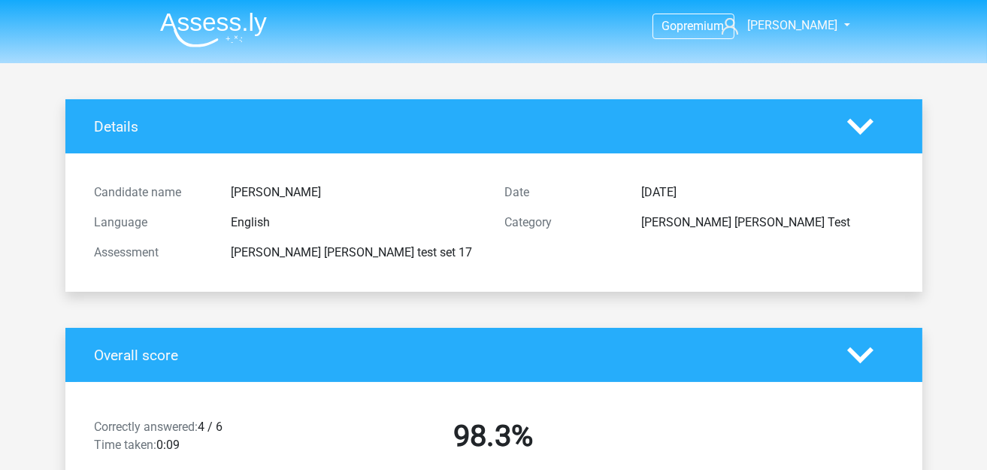
scroll to position [0, 0]
click at [198, 27] on img at bounding box center [213, 29] width 107 height 35
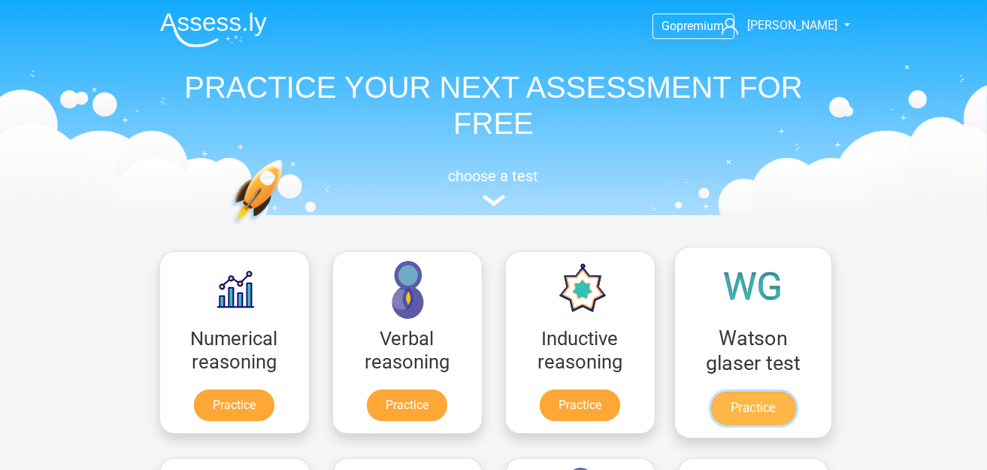
click at [762, 392] on link "Practice" at bounding box center [752, 408] width 84 height 33
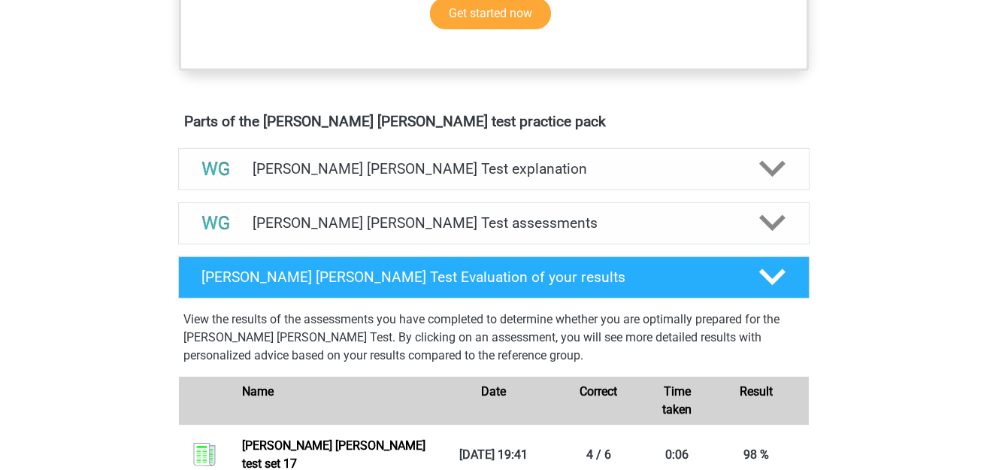
scroll to position [751, 0]
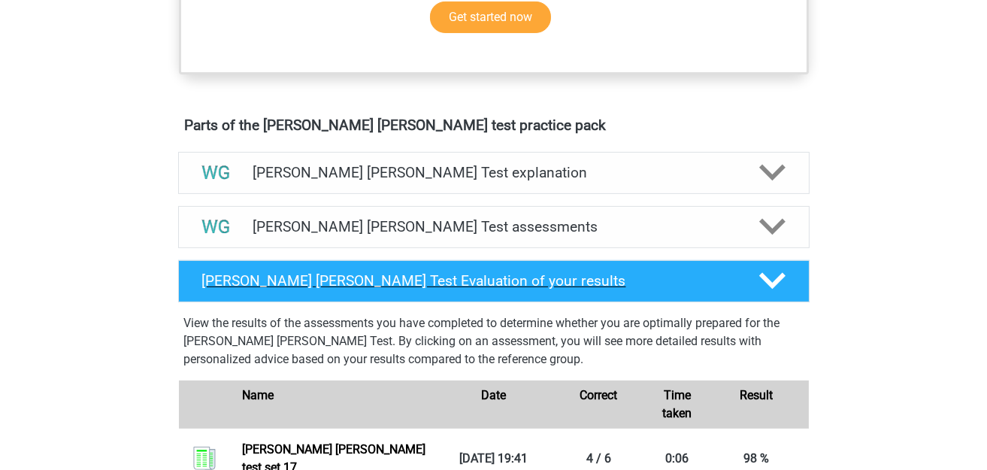
click at [532, 269] on div "[PERSON_NAME] [PERSON_NAME] Test Evaluation of your results" at bounding box center [493, 281] width 631 height 42
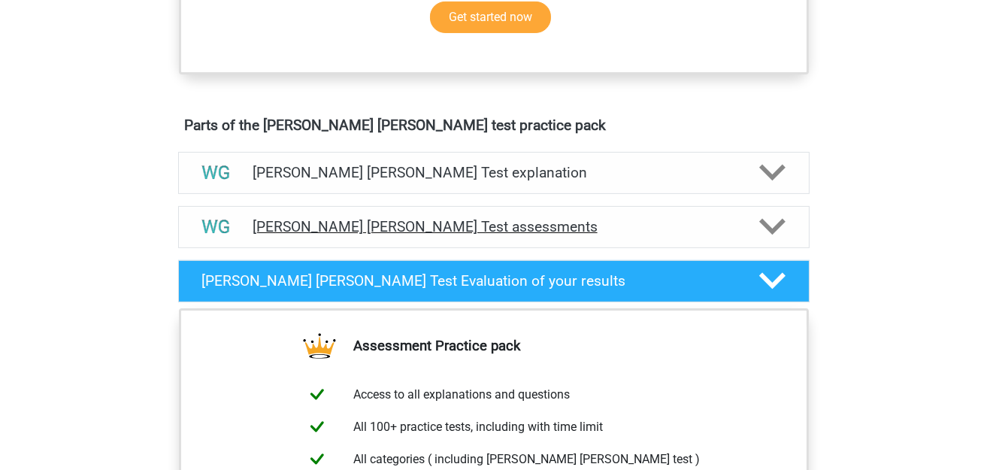
click at [490, 239] on div "[PERSON_NAME] [PERSON_NAME] Test assessments" at bounding box center [493, 227] width 631 height 42
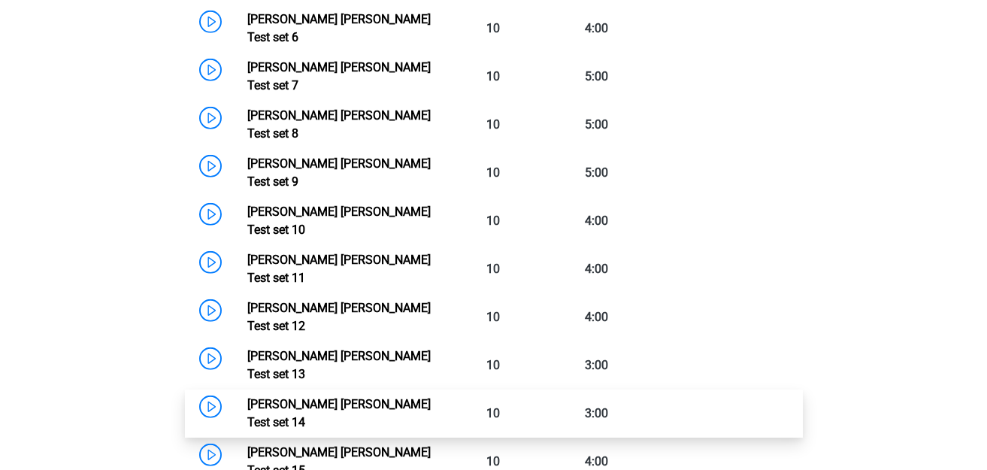
scroll to position [1427, 0]
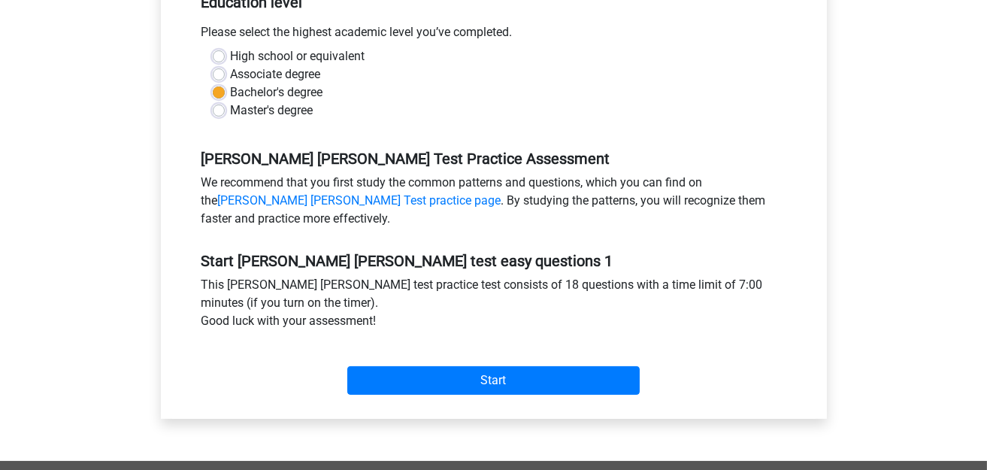
scroll to position [150, 0]
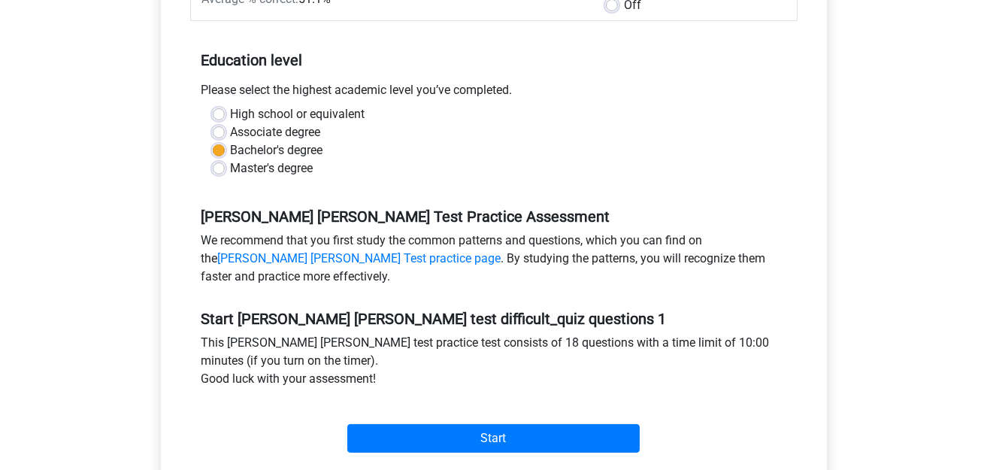
scroll to position [300, 0]
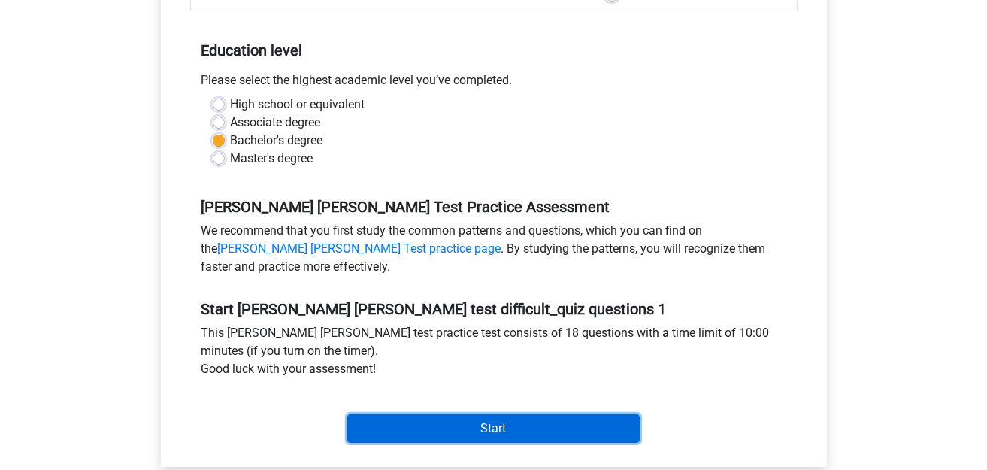
click at [514, 414] on input "Start" at bounding box center [493, 428] width 292 height 29
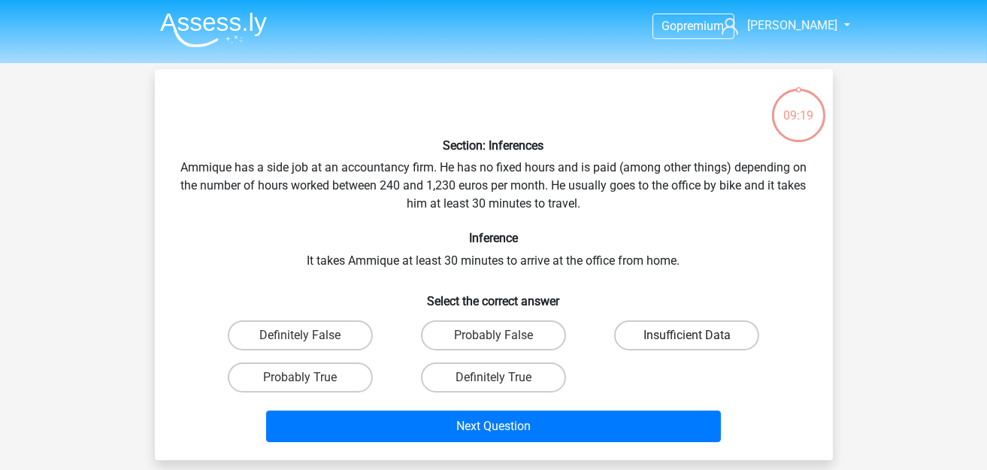
click at [688, 331] on label "Insufficient Data" at bounding box center [686, 335] width 145 height 30
click at [688, 335] on input "Insufficient Data" at bounding box center [692, 340] width 10 height 10
radio input "true"
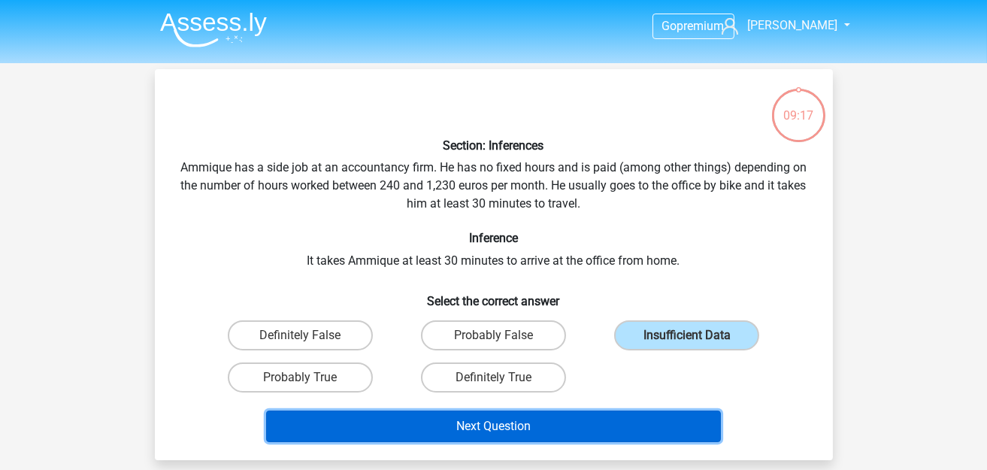
click at [579, 415] on button "Next Question" at bounding box center [493, 426] width 455 height 32
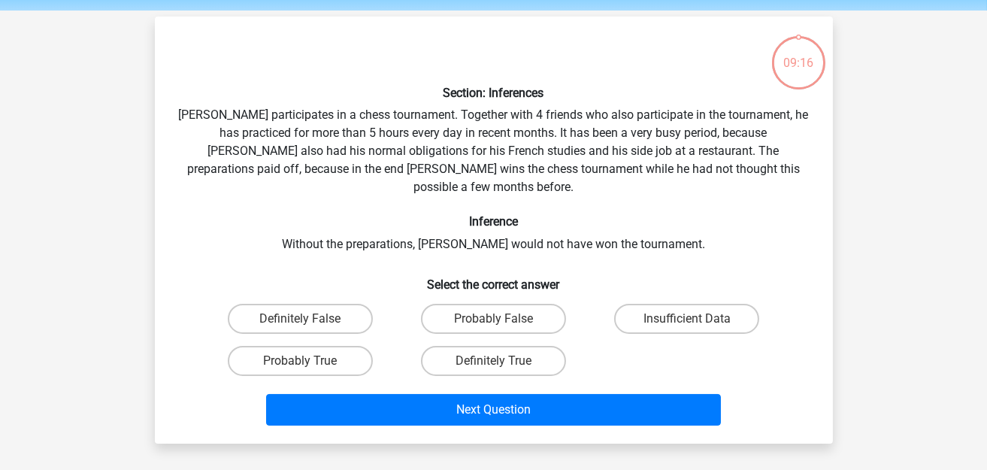
scroll to position [68, 0]
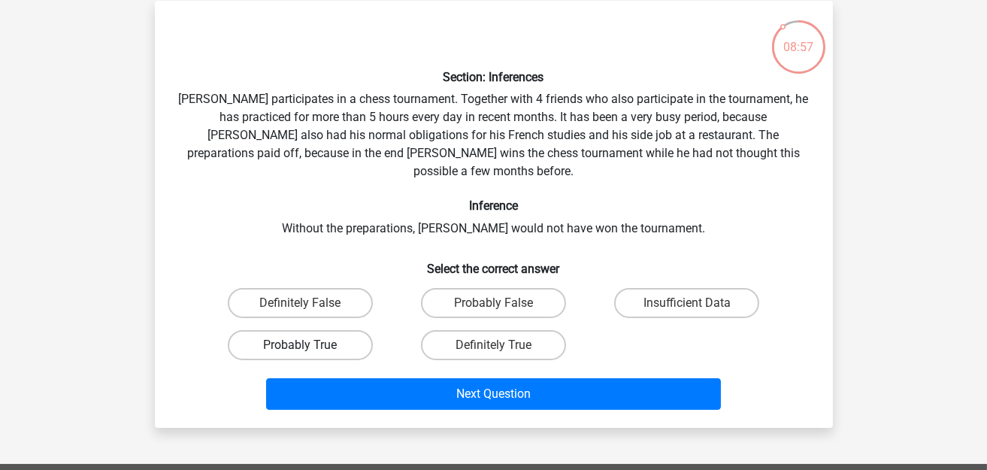
click at [343, 330] on label "Probably True" at bounding box center [300, 345] width 145 height 30
click at [310, 345] on input "Probably True" at bounding box center [305, 350] width 10 height 10
radio input "true"
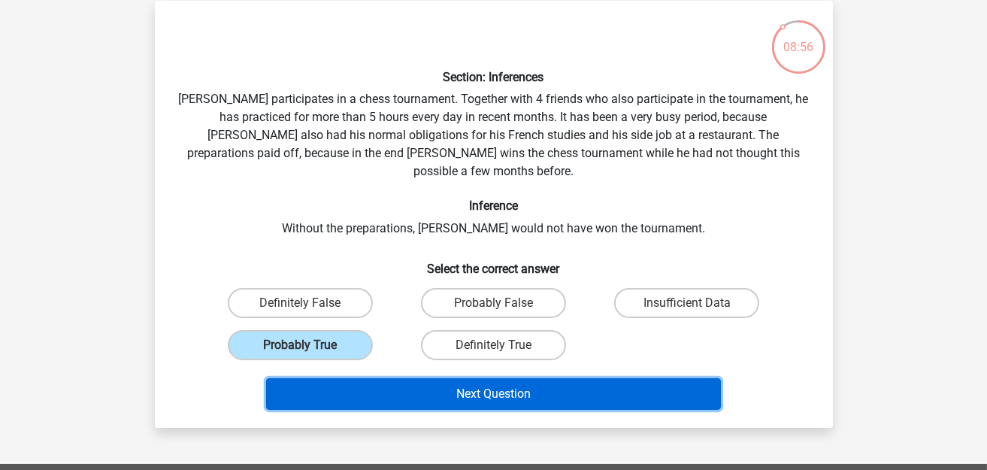
click at [436, 378] on button "Next Question" at bounding box center [493, 394] width 455 height 32
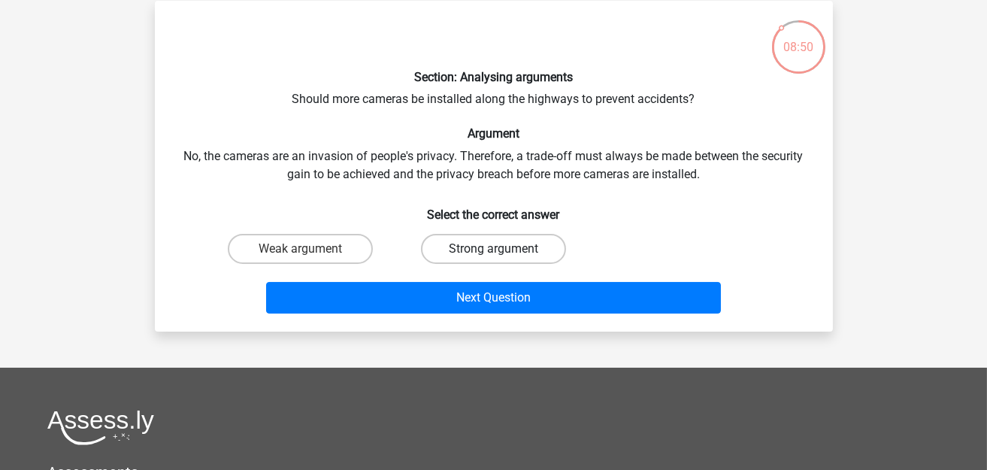
click at [469, 255] on label "Strong argument" at bounding box center [493, 249] width 145 height 30
click at [493, 255] on input "Strong argument" at bounding box center [498, 254] width 10 height 10
radio input "true"
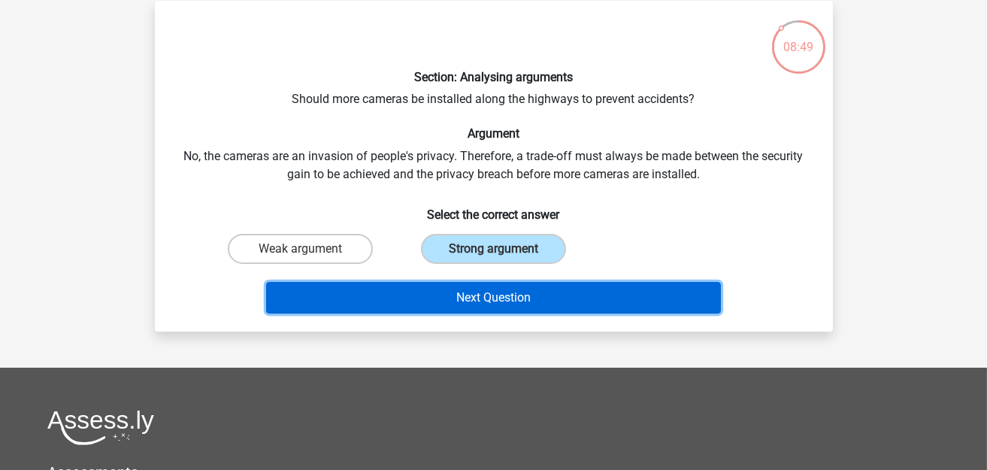
click at [502, 298] on button "Next Question" at bounding box center [493, 298] width 455 height 32
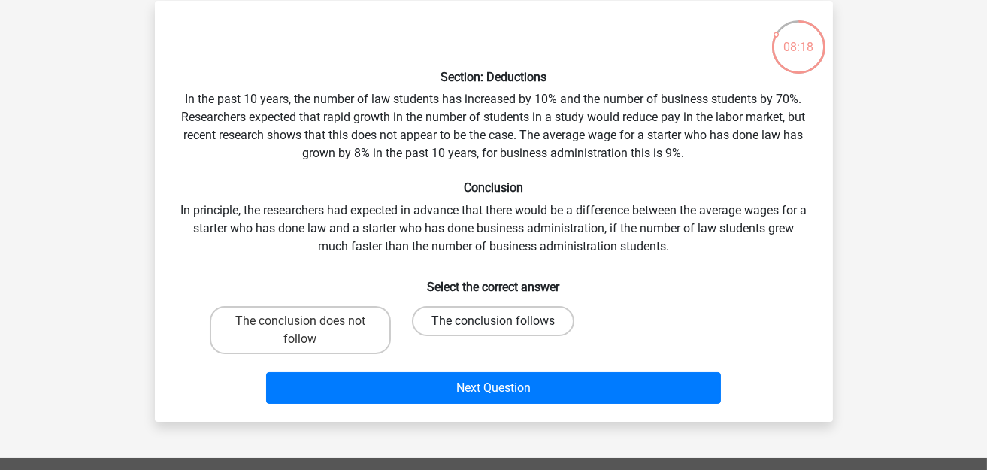
click at [499, 312] on label "The conclusion follows" at bounding box center [493, 321] width 162 height 30
click at [499, 321] on input "The conclusion follows" at bounding box center [498, 326] width 10 height 10
radio input "true"
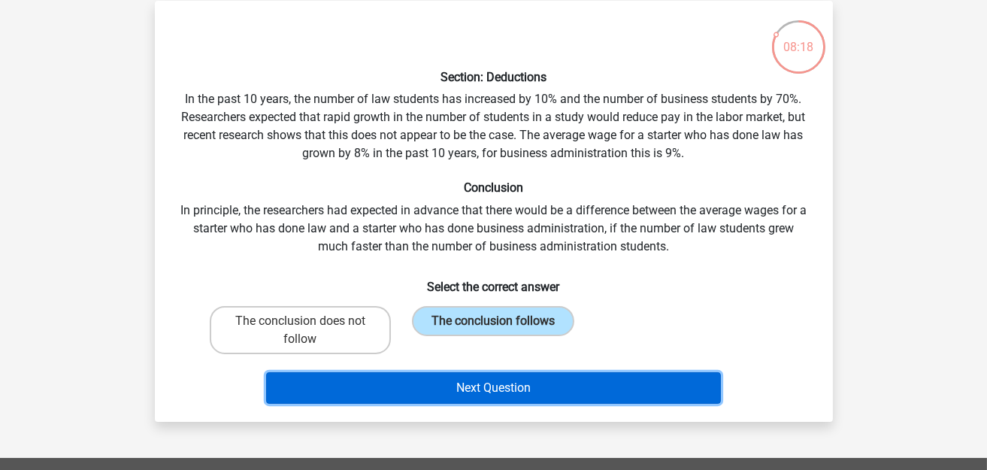
click at [514, 377] on button "Next Question" at bounding box center [493, 388] width 455 height 32
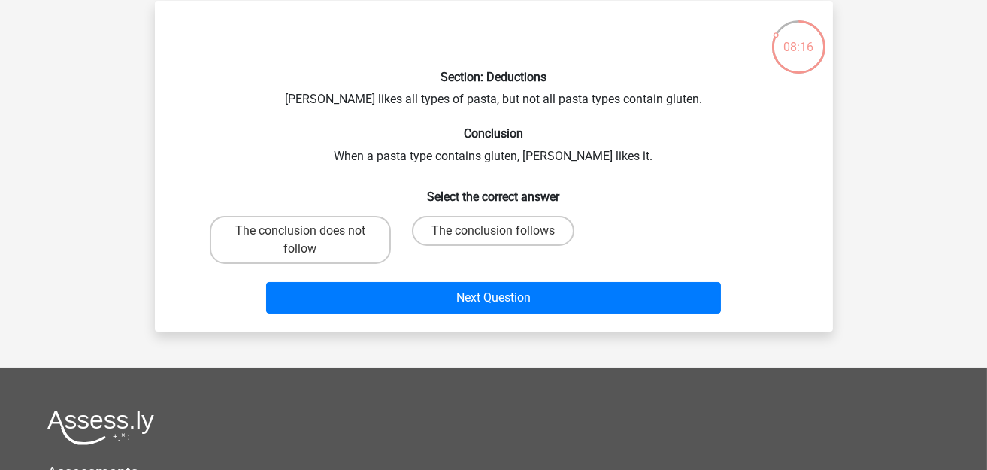
scroll to position [0, 0]
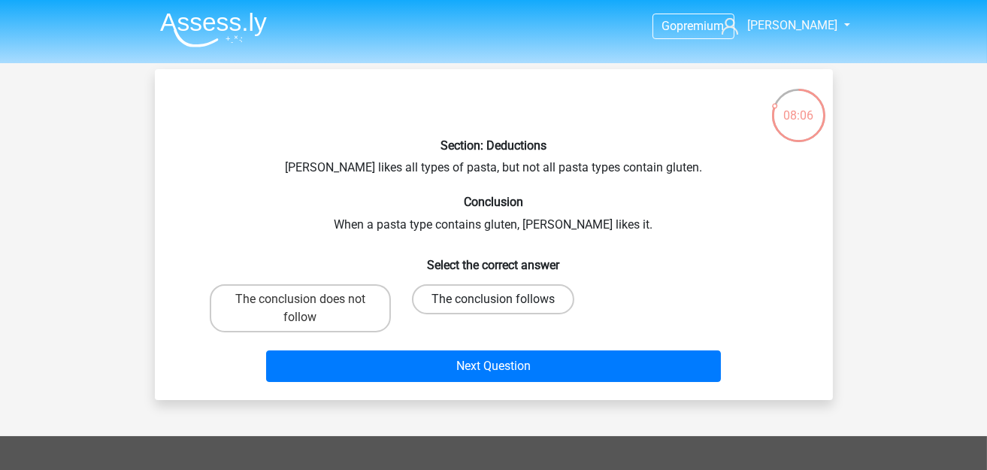
click at [507, 313] on label "The conclusion follows" at bounding box center [493, 299] width 162 height 30
click at [503, 309] on input "The conclusion follows" at bounding box center [498, 304] width 10 height 10
radio input "true"
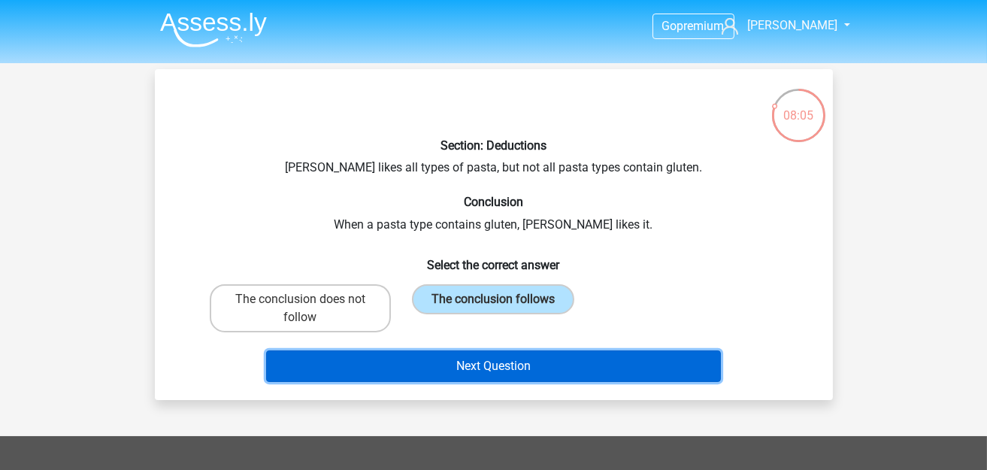
click at [526, 358] on button "Next Question" at bounding box center [493, 366] width 455 height 32
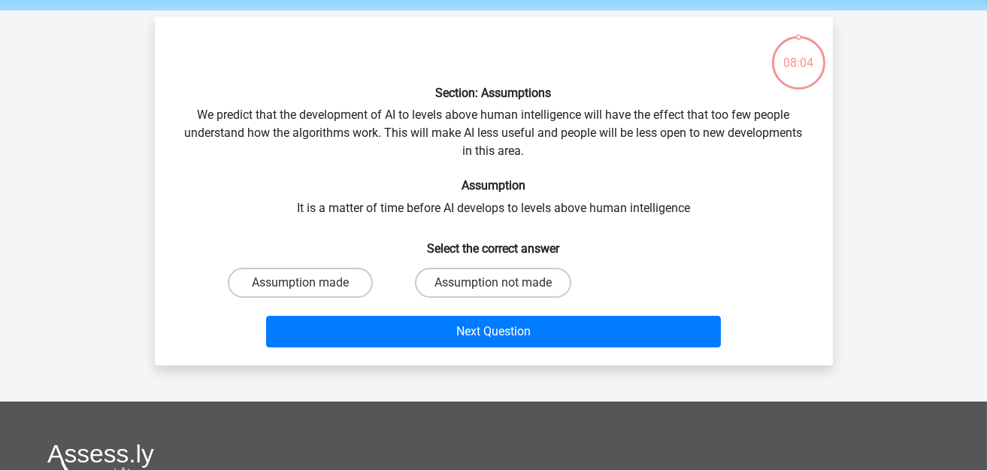
scroll to position [68, 0]
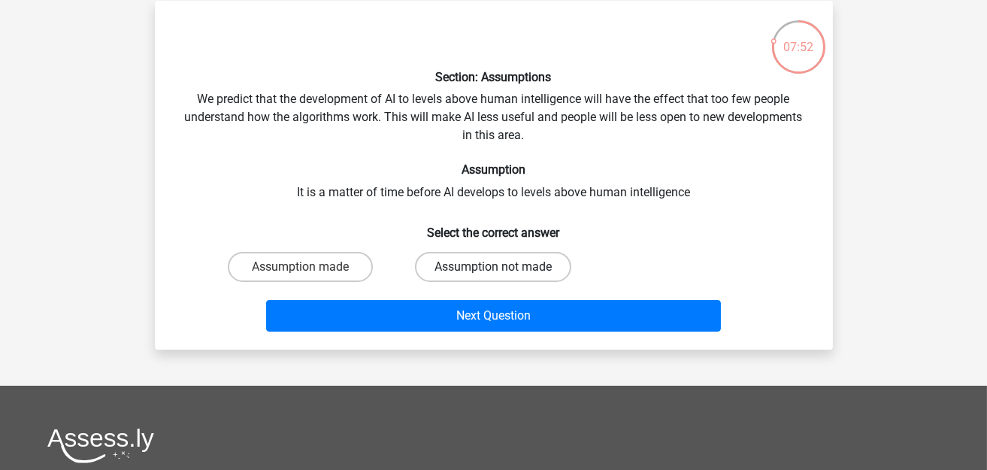
click at [498, 263] on label "Assumption not made" at bounding box center [493, 267] width 156 height 30
click at [498, 267] on input "Assumption not made" at bounding box center [498, 272] width 10 height 10
radio input "true"
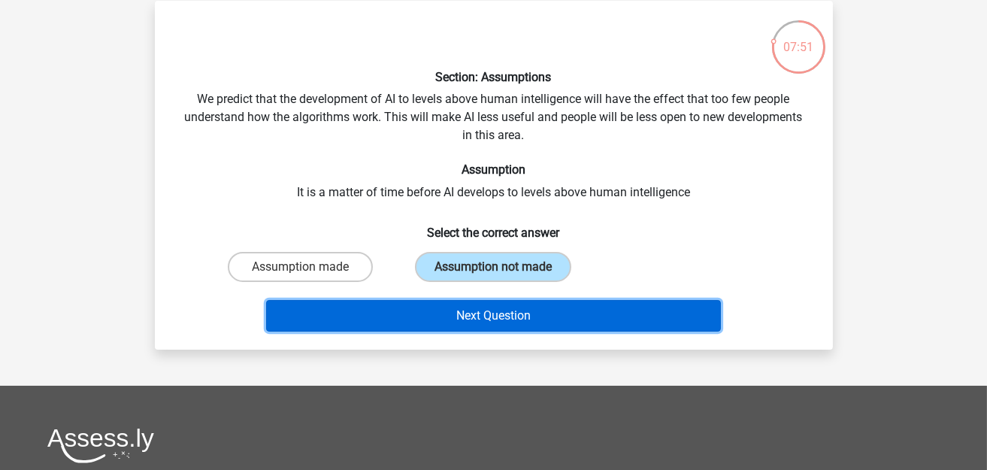
click at [534, 310] on button "Next Question" at bounding box center [493, 316] width 455 height 32
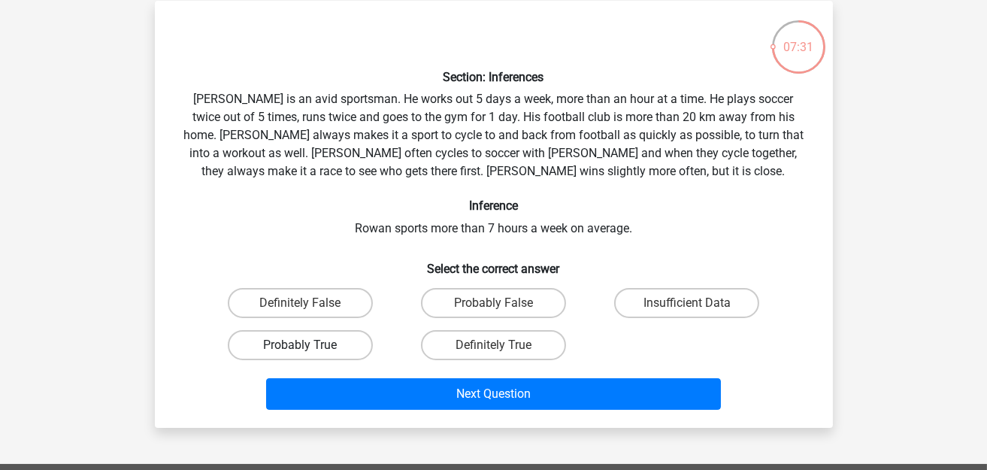
click at [343, 337] on label "Probably True" at bounding box center [300, 345] width 145 height 30
click at [310, 345] on input "Probably True" at bounding box center [305, 350] width 10 height 10
radio input "true"
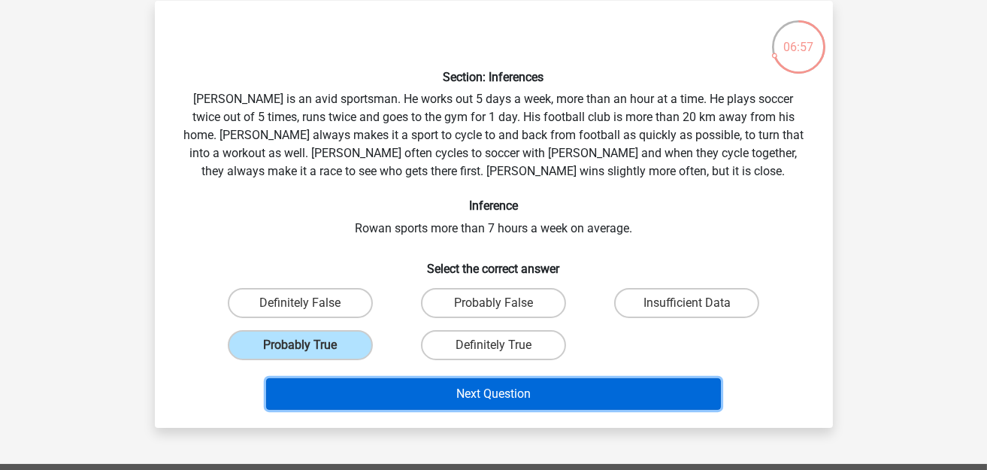
click at [467, 386] on button "Next Question" at bounding box center [493, 394] width 455 height 32
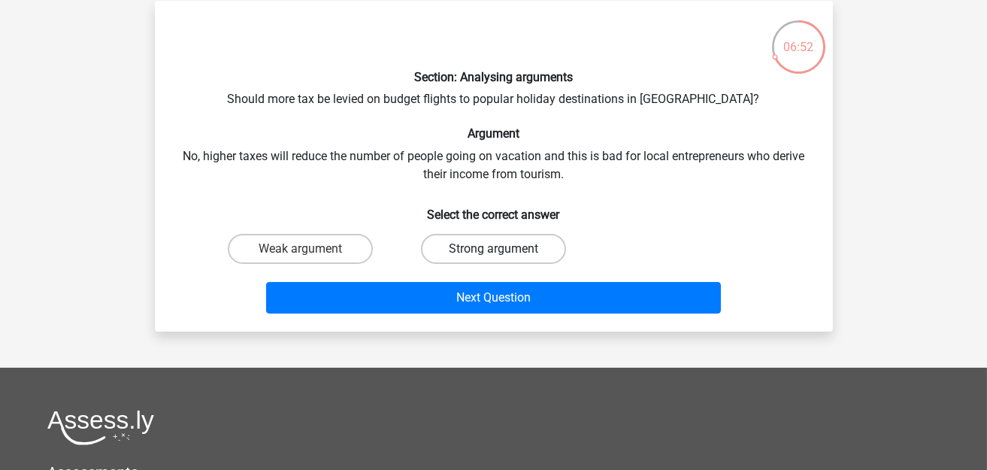
click at [466, 253] on label "Strong argument" at bounding box center [493, 249] width 145 height 30
click at [493, 253] on input "Strong argument" at bounding box center [498, 254] width 10 height 10
radio input "true"
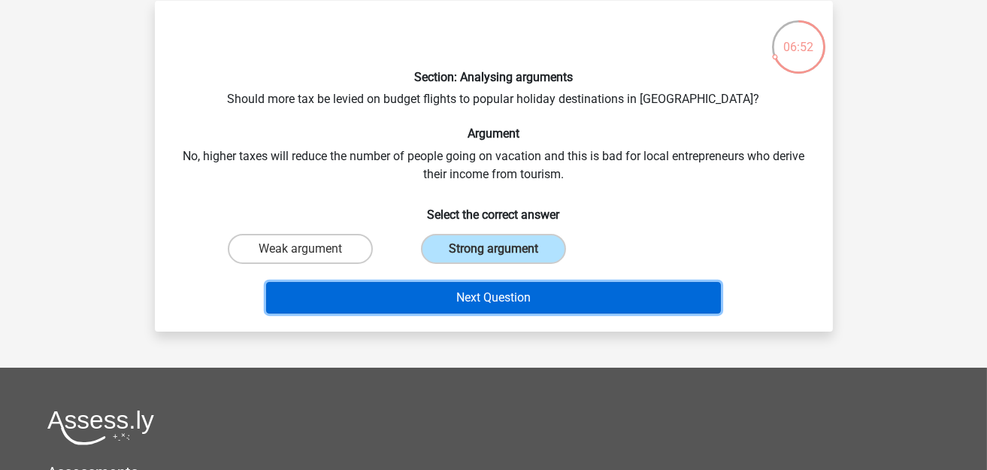
click at [508, 292] on button "Next Question" at bounding box center [493, 298] width 455 height 32
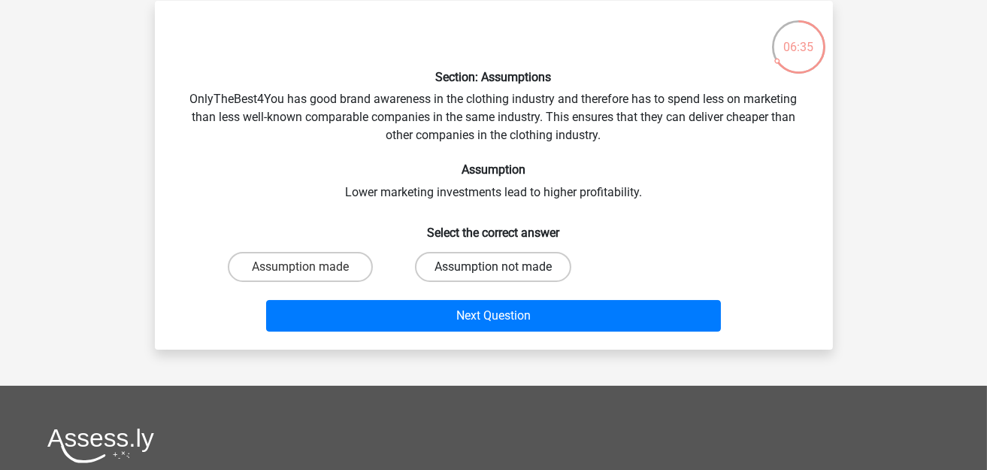
click at [454, 261] on label "Assumption not made" at bounding box center [493, 267] width 156 height 30
click at [493, 267] on input "Assumption not made" at bounding box center [498, 272] width 10 height 10
radio input "true"
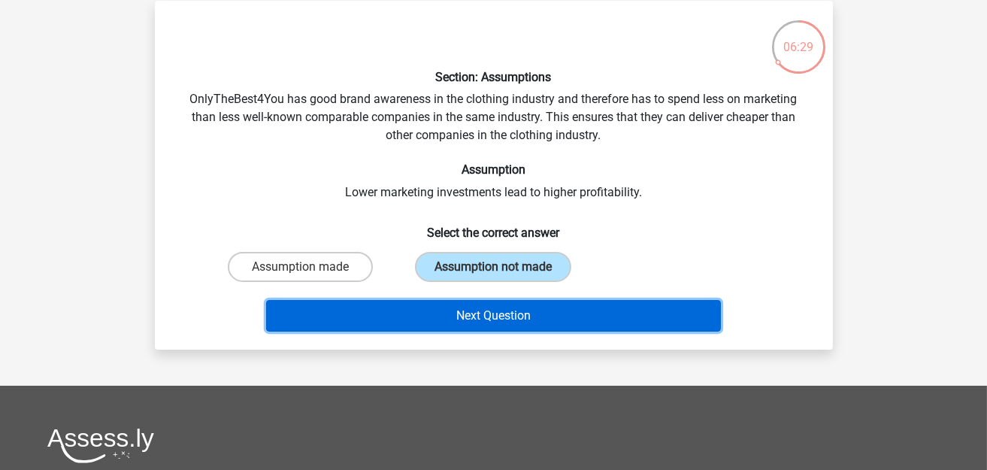
click at [472, 310] on button "Next Question" at bounding box center [493, 316] width 455 height 32
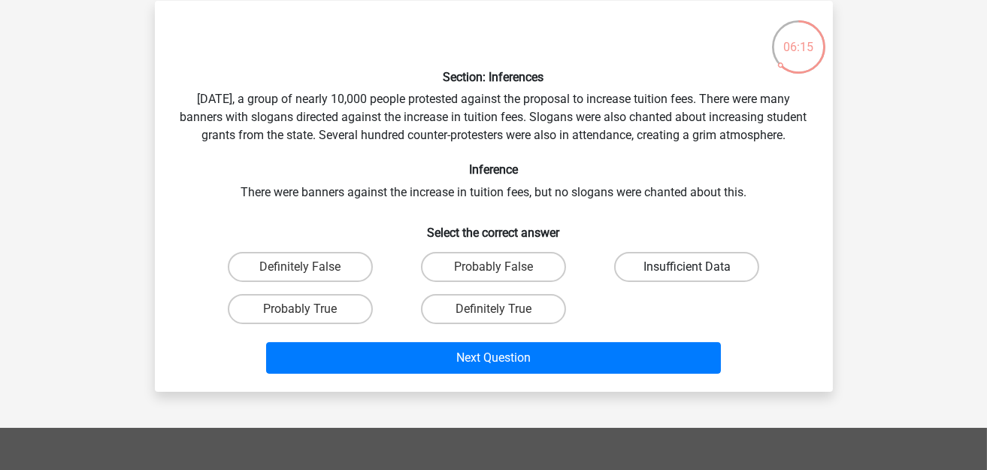
click at [637, 281] on label "Insufficient Data" at bounding box center [686, 267] width 145 height 30
click at [687, 277] on input "Insufficient Data" at bounding box center [692, 272] width 10 height 10
radio input "true"
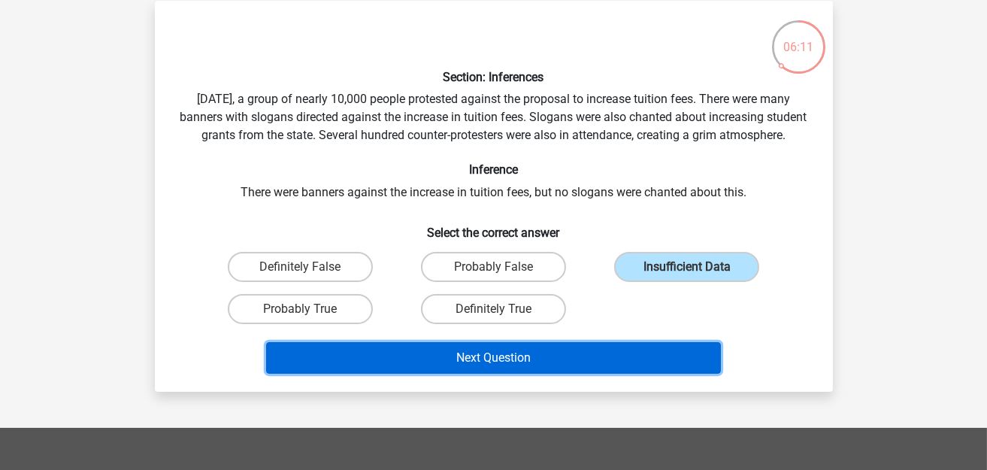
click at [554, 373] on button "Next Question" at bounding box center [493, 358] width 455 height 32
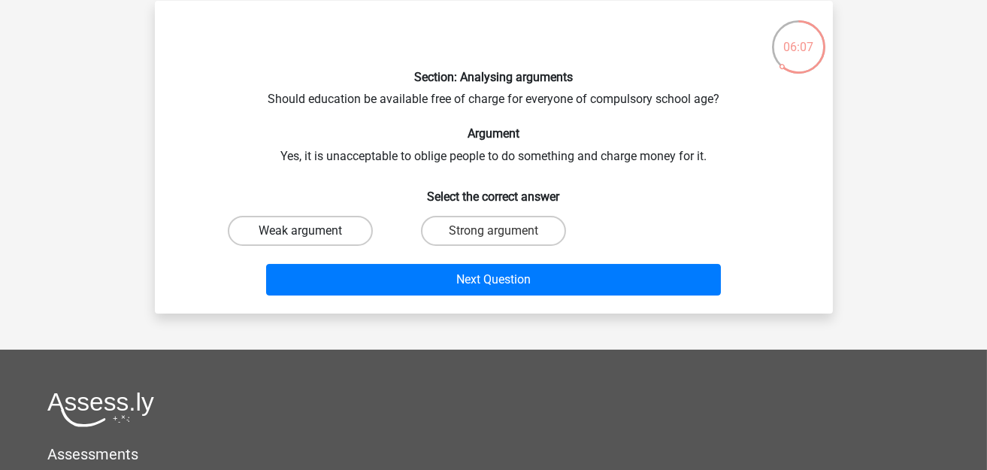
click at [325, 228] on label "Weak argument" at bounding box center [300, 231] width 145 height 30
click at [310, 231] on input "Weak argument" at bounding box center [305, 236] width 10 height 10
radio input "true"
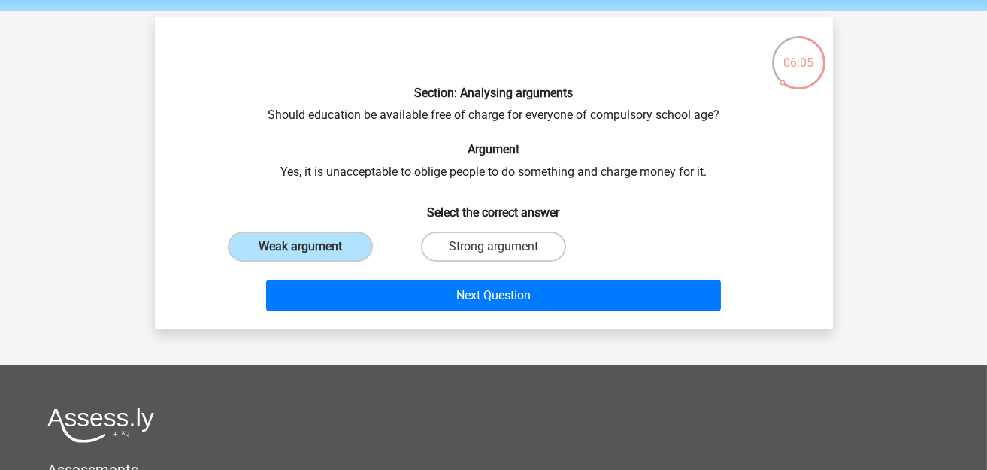
scroll to position [0, 0]
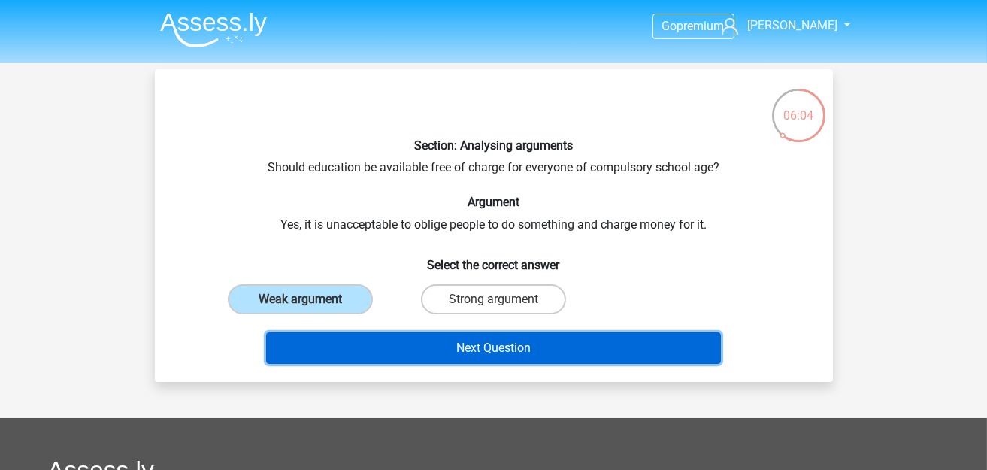
click at [523, 348] on button "Next Question" at bounding box center [493, 348] width 455 height 32
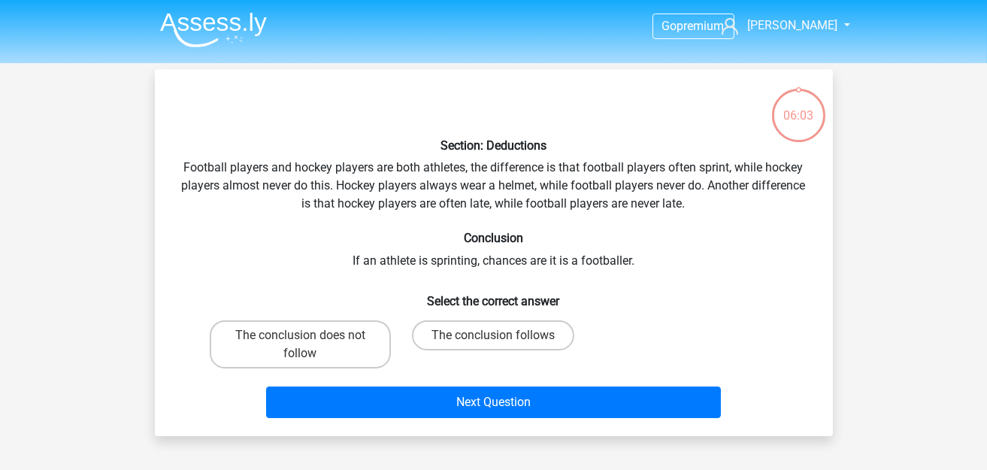
scroll to position [68, 0]
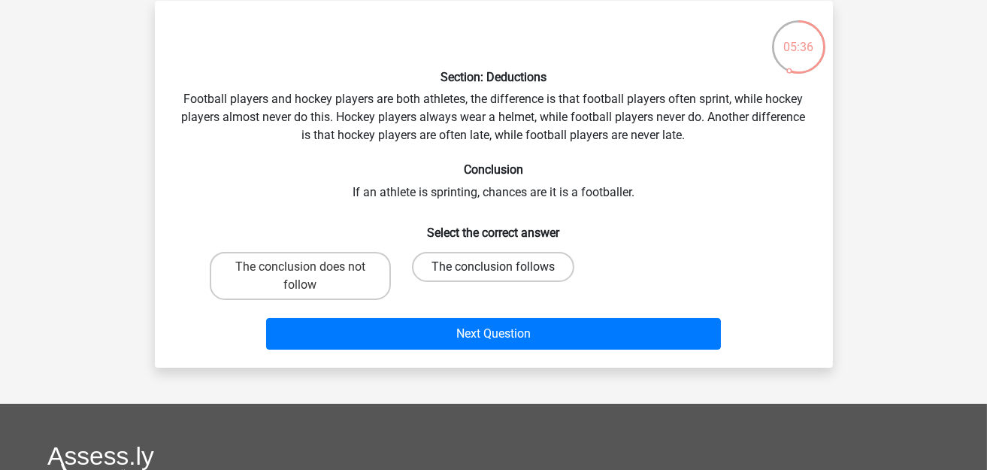
click at [510, 266] on label "The conclusion follows" at bounding box center [493, 267] width 162 height 30
click at [503, 267] on input "The conclusion follows" at bounding box center [498, 272] width 10 height 10
radio input "true"
click at [362, 280] on label "The conclusion does not follow" at bounding box center [300, 276] width 181 height 48
click at [310, 277] on input "The conclusion does not follow" at bounding box center [305, 272] width 10 height 10
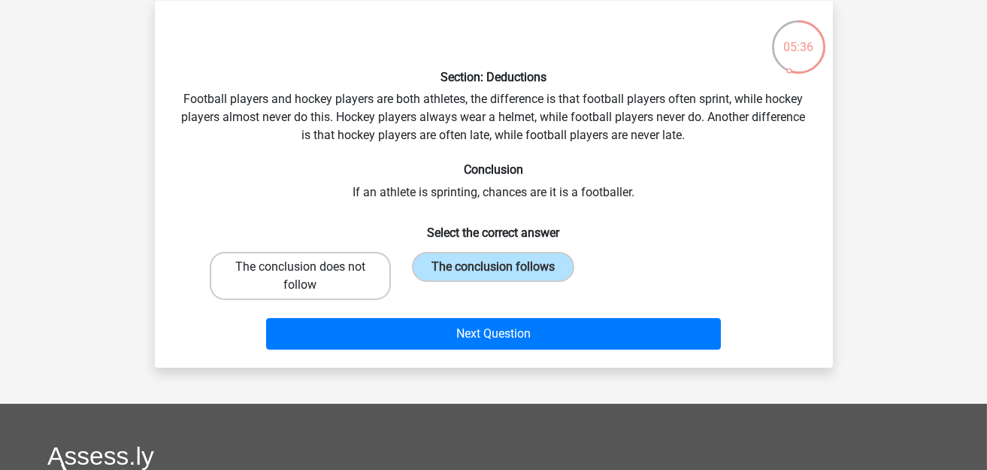
radio input "true"
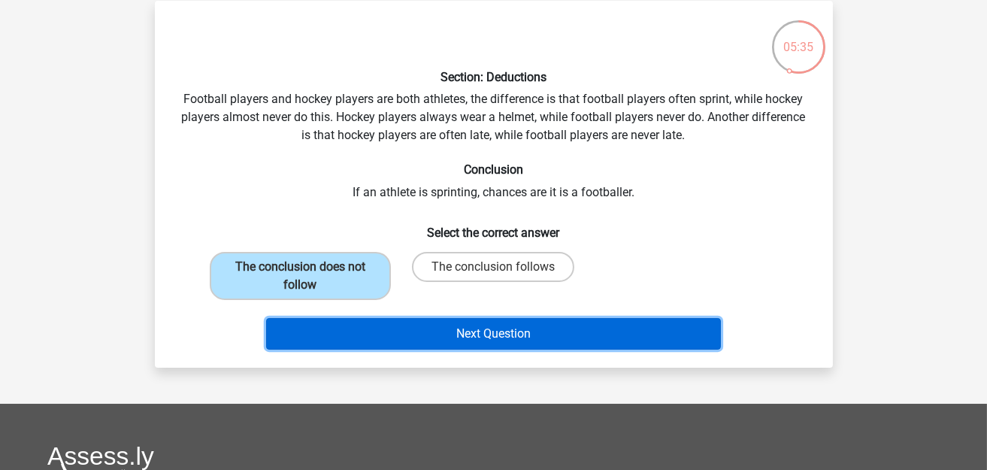
click at [456, 337] on button "Next Question" at bounding box center [493, 334] width 455 height 32
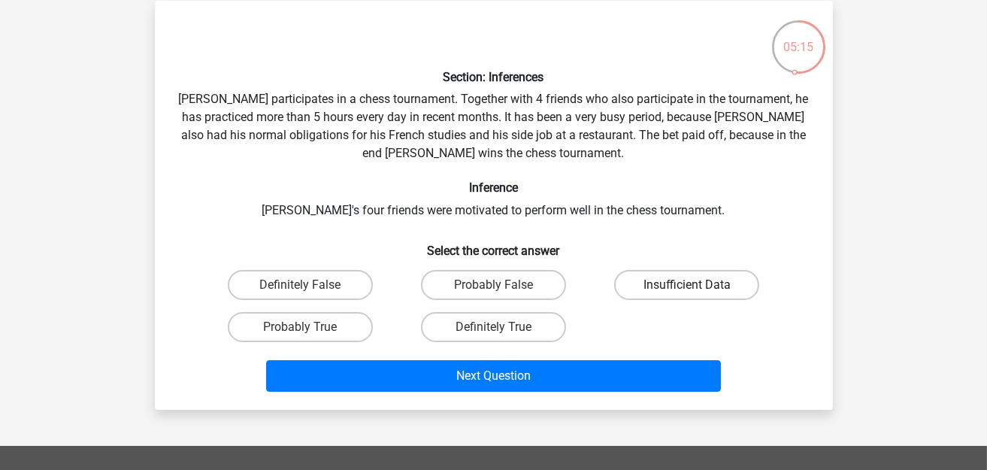
click at [694, 274] on label "Insufficient Data" at bounding box center [686, 285] width 145 height 30
click at [694, 285] on input "Insufficient Data" at bounding box center [692, 290] width 10 height 10
radio input "true"
click at [305, 327] on input "Probably True" at bounding box center [305, 332] width 10 height 10
radio input "true"
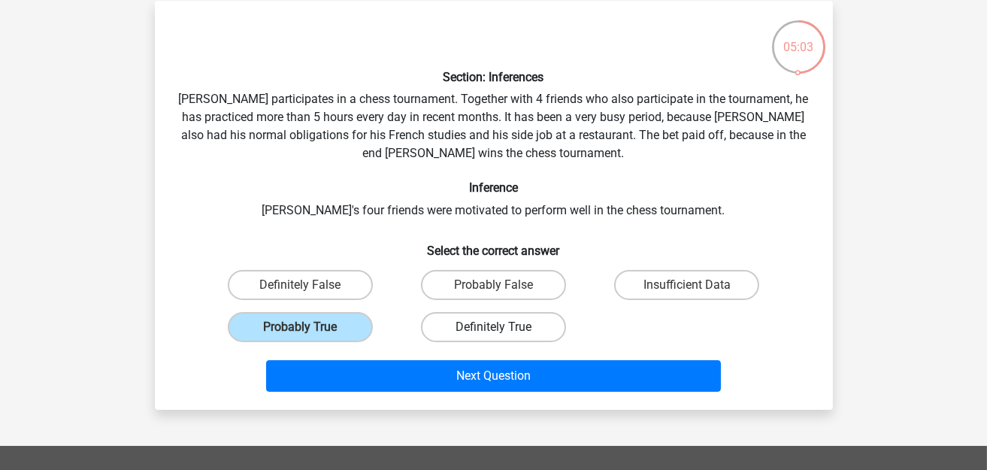
click at [486, 330] on label "Definitely True" at bounding box center [493, 327] width 145 height 30
click at [493, 330] on input "Definitely True" at bounding box center [498, 332] width 10 height 10
radio input "true"
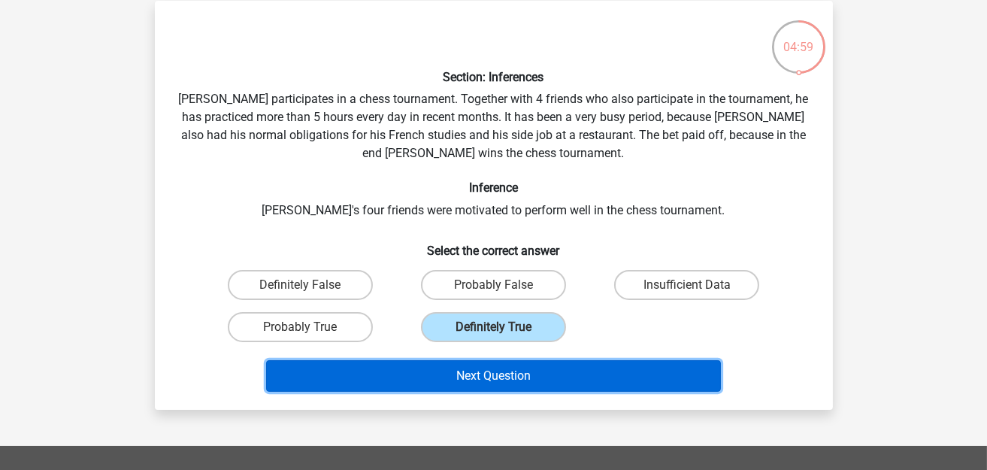
click at [496, 373] on button "Next Question" at bounding box center [493, 376] width 455 height 32
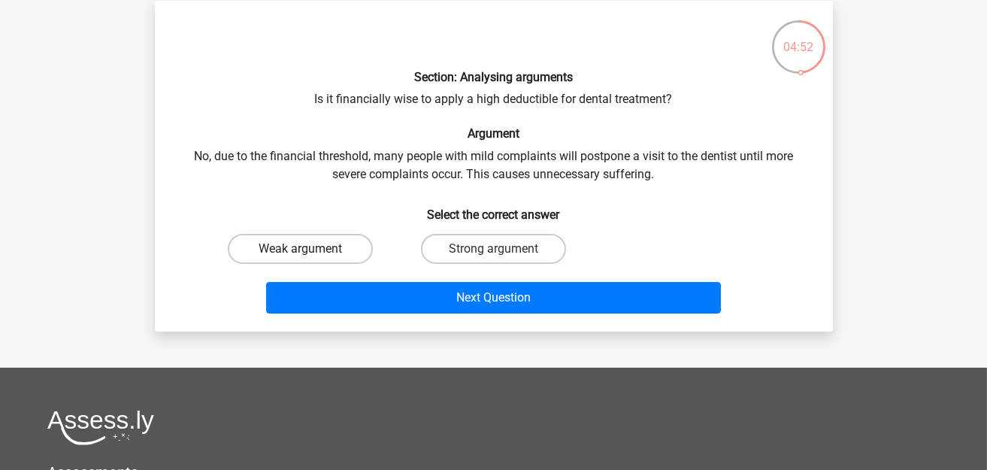
click at [334, 244] on label "Weak argument" at bounding box center [300, 249] width 145 height 30
click at [310, 249] on input "Weak argument" at bounding box center [305, 254] width 10 height 10
radio input "true"
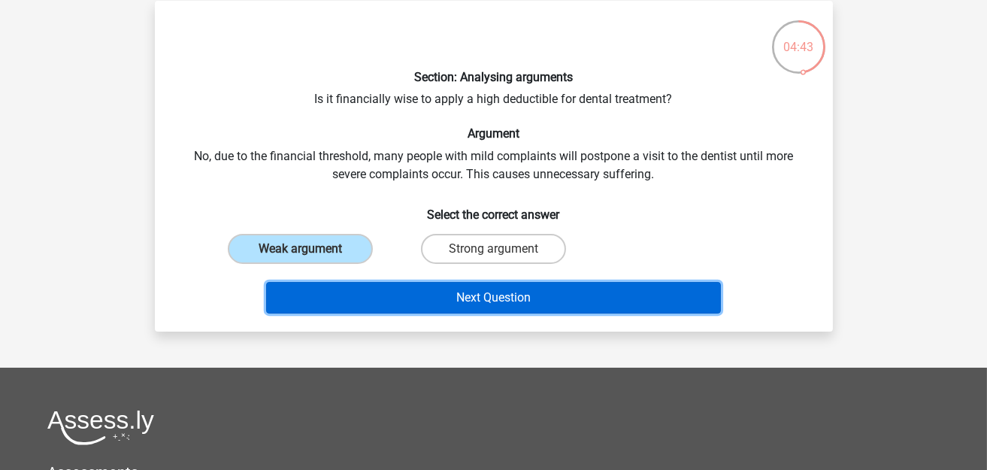
click at [496, 295] on button "Next Question" at bounding box center [493, 298] width 455 height 32
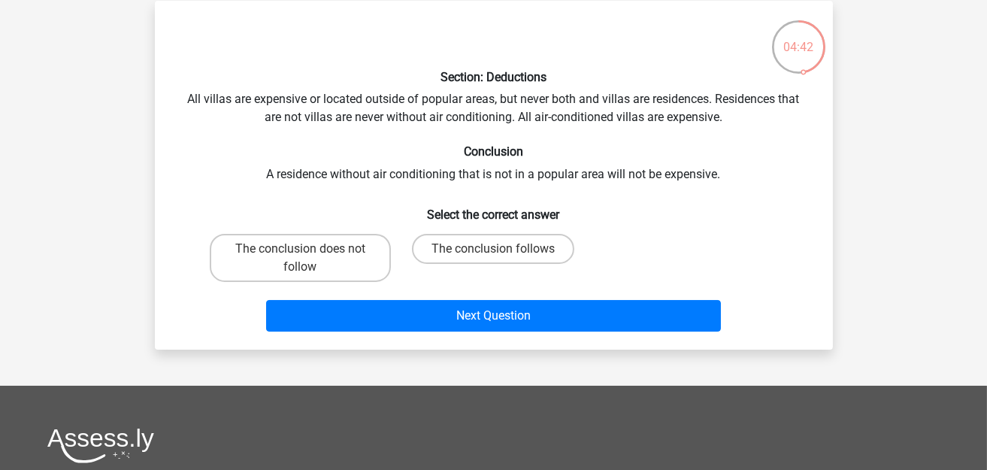
scroll to position [0, 0]
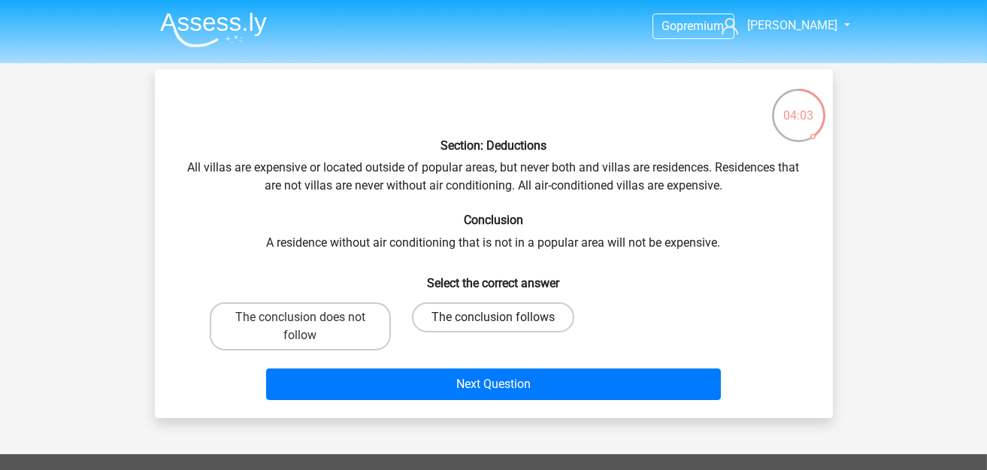
click at [476, 322] on label "The conclusion follows" at bounding box center [493, 317] width 162 height 30
click at [493, 322] on input "The conclusion follows" at bounding box center [498, 322] width 10 height 10
radio input "true"
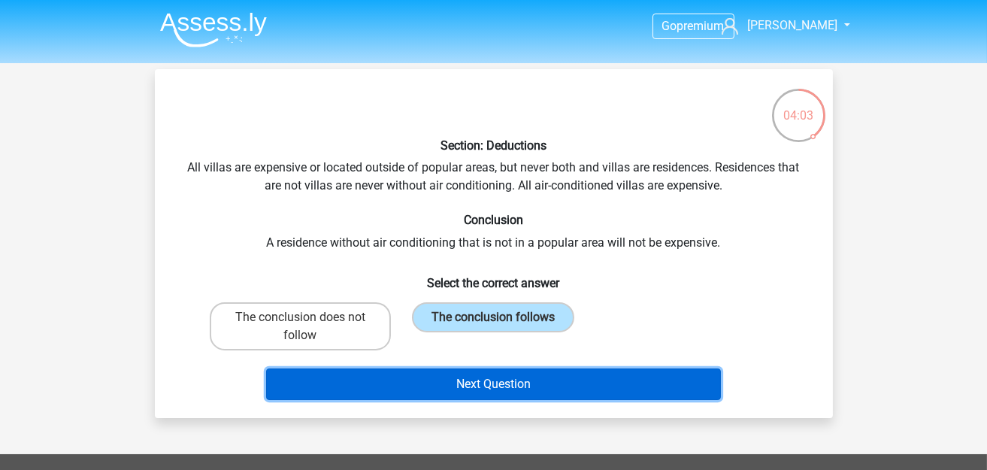
click at [510, 385] on button "Next Question" at bounding box center [493, 384] width 455 height 32
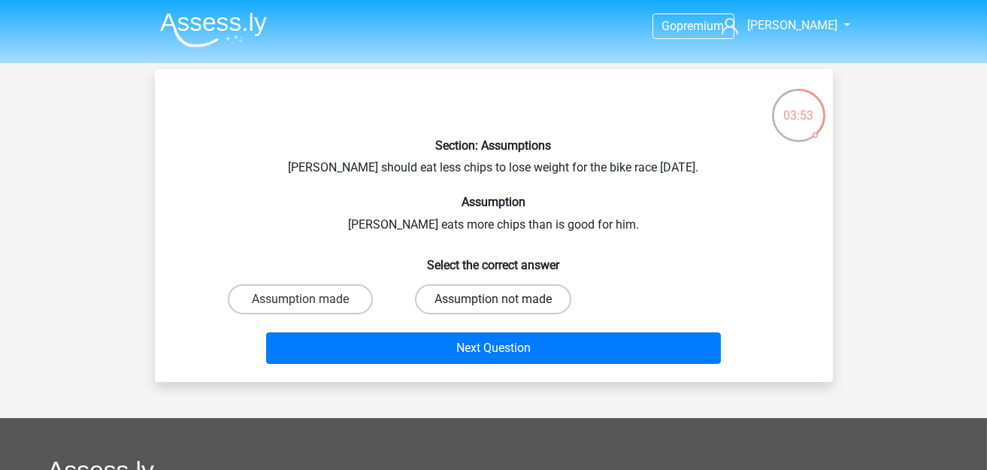
click at [494, 295] on label "Assumption not made" at bounding box center [493, 299] width 156 height 30
click at [494, 299] on input "Assumption not made" at bounding box center [498, 304] width 10 height 10
radio input "true"
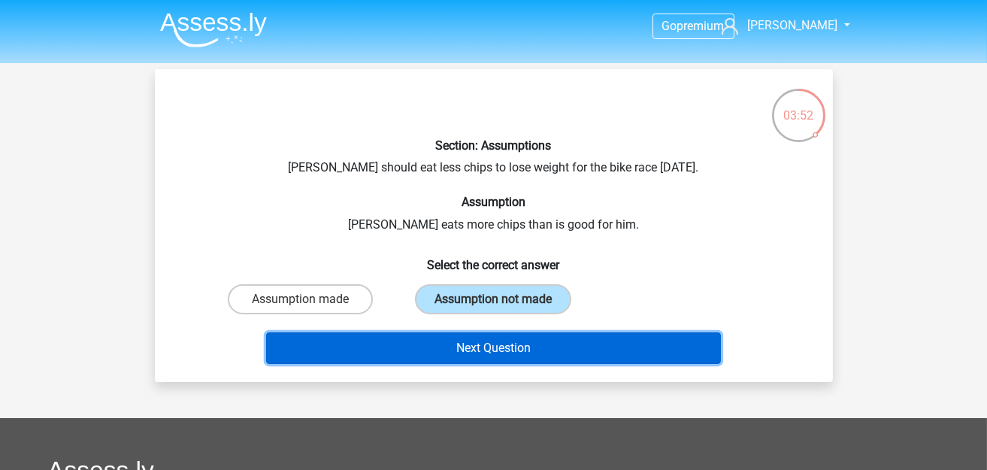
click at [493, 344] on button "Next Question" at bounding box center [493, 348] width 455 height 32
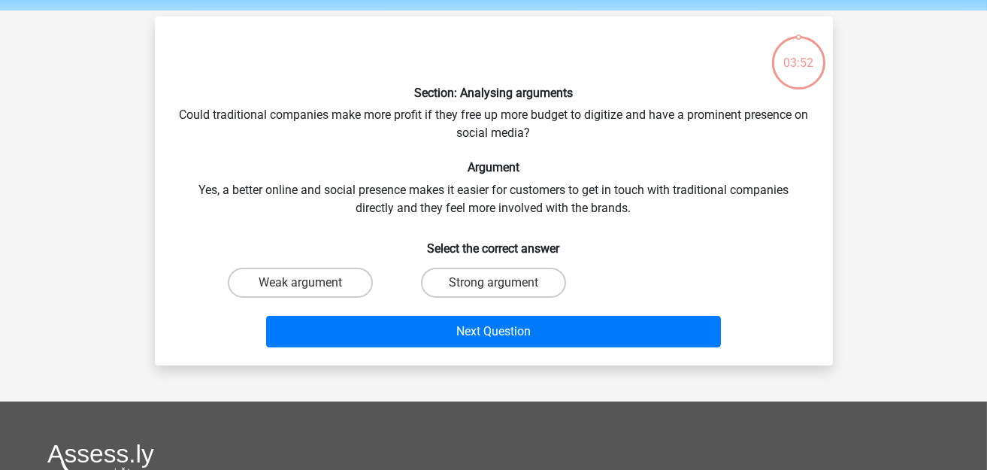
scroll to position [68, 0]
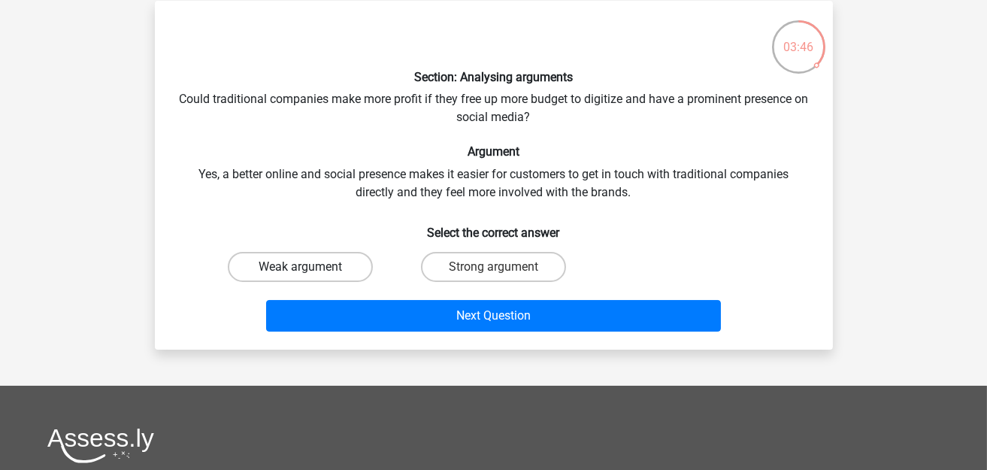
click at [331, 262] on label "Weak argument" at bounding box center [300, 267] width 145 height 30
click at [310, 267] on input "Weak argument" at bounding box center [305, 272] width 10 height 10
radio input "true"
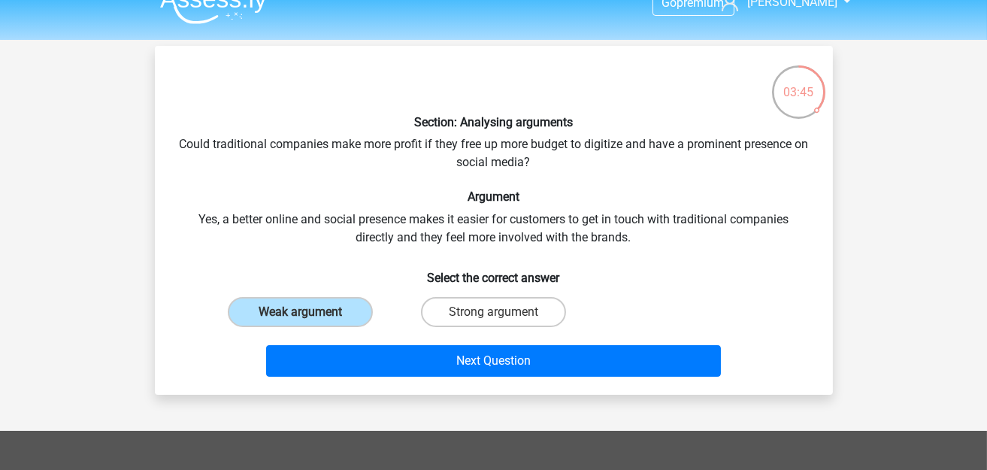
scroll to position [0, 0]
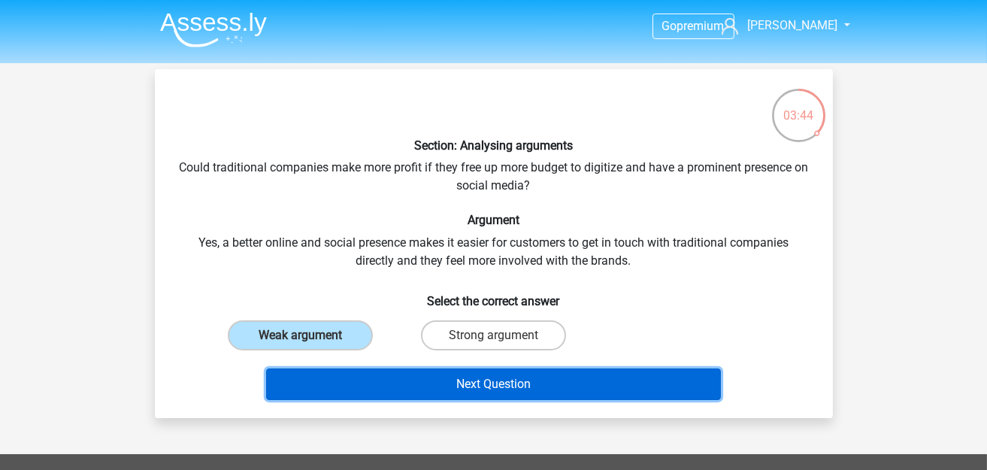
click at [510, 385] on button "Next Question" at bounding box center [493, 384] width 455 height 32
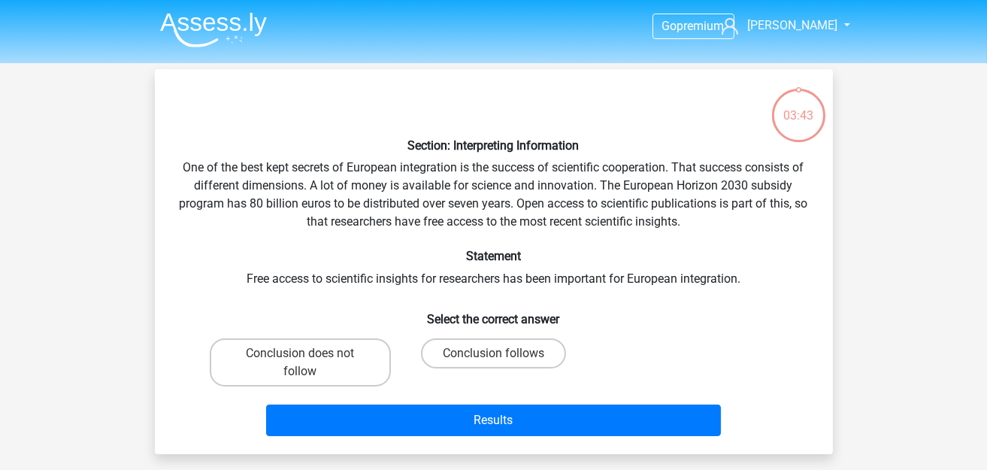
scroll to position [68, 0]
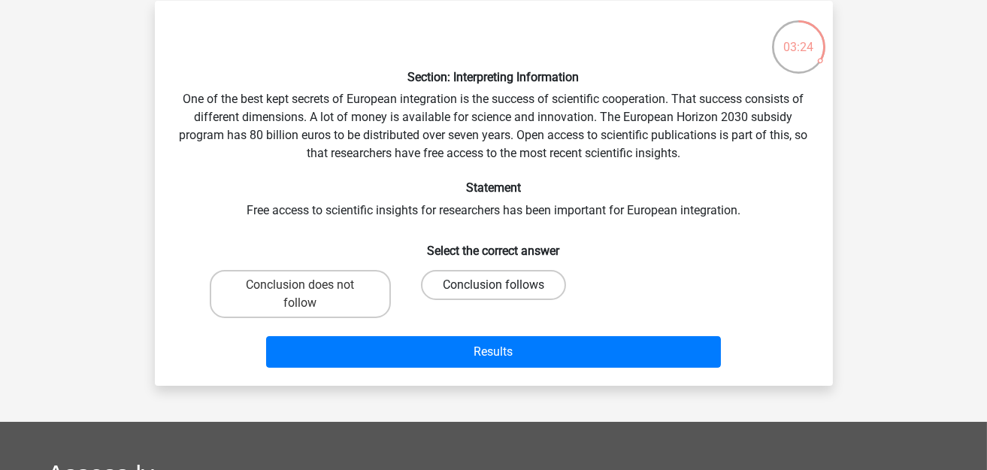
click at [513, 286] on label "Conclusion follows" at bounding box center [493, 285] width 145 height 30
click at [503, 286] on input "Conclusion follows" at bounding box center [498, 290] width 10 height 10
radio input "true"
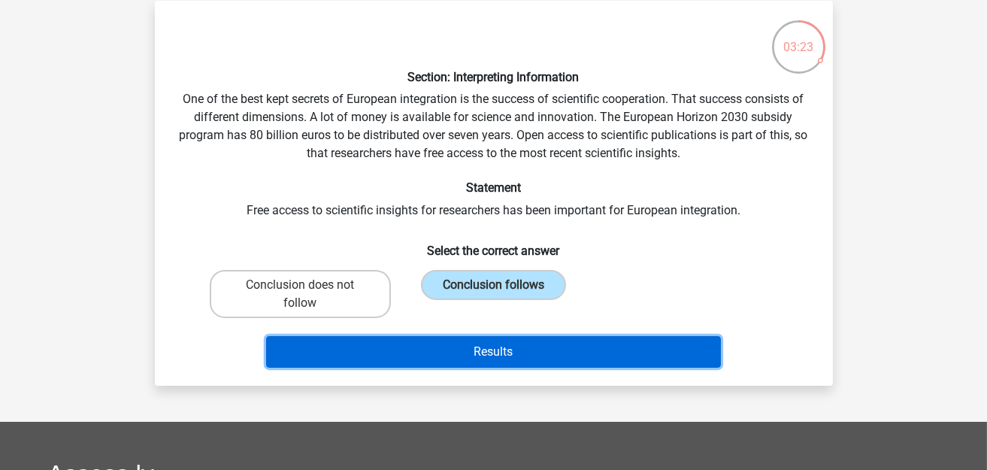
click at [519, 347] on button "Results" at bounding box center [493, 352] width 455 height 32
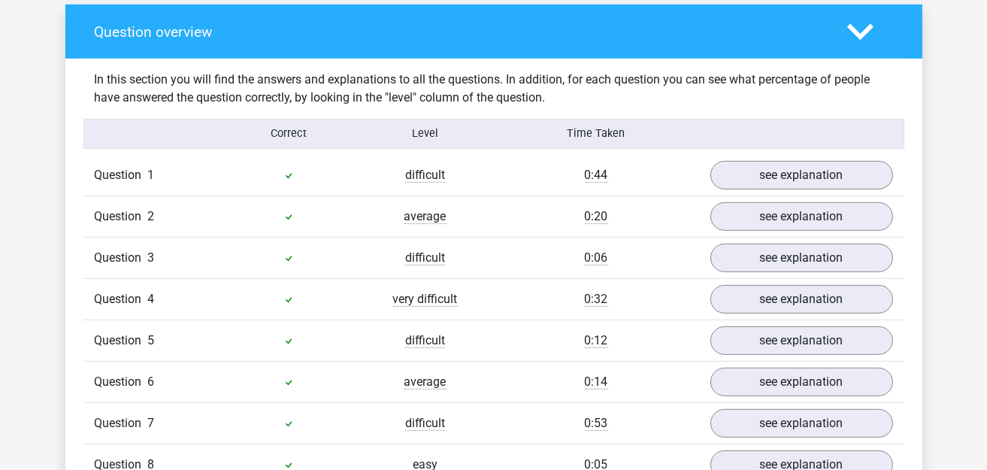
scroll to position [1127, 0]
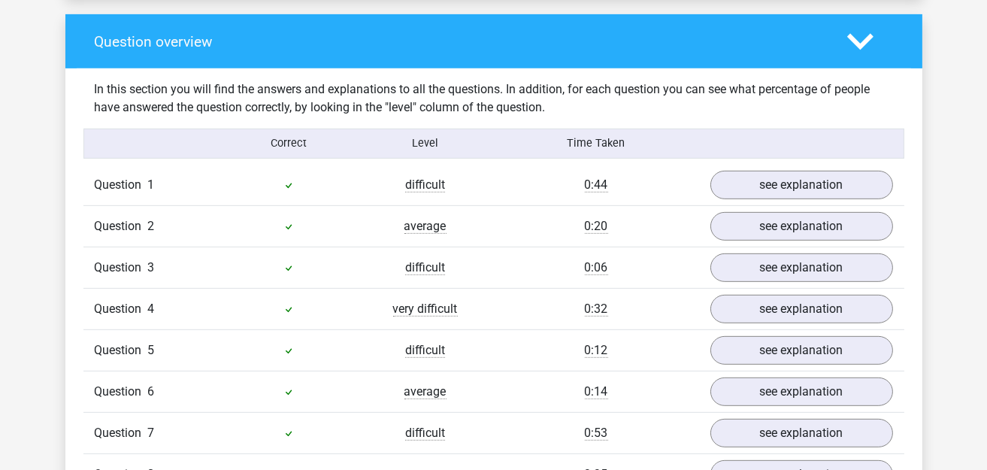
click at [757, 205] on div "Question 2 average 0:20 see explanation" at bounding box center [493, 225] width 821 height 41
click at [767, 168] on link "see explanation" at bounding box center [801, 184] width 210 height 33
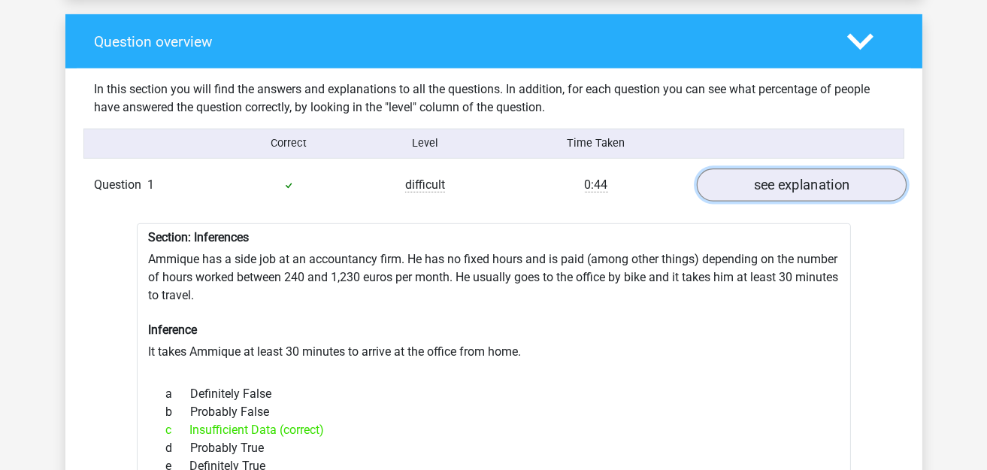
click at [789, 168] on link "see explanation" at bounding box center [801, 184] width 210 height 33
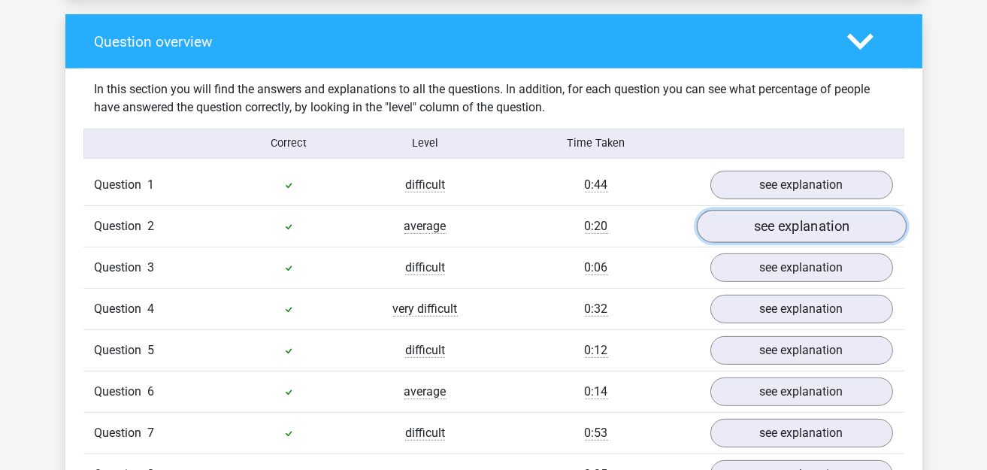
click at [767, 210] on link "see explanation" at bounding box center [801, 226] width 210 height 33
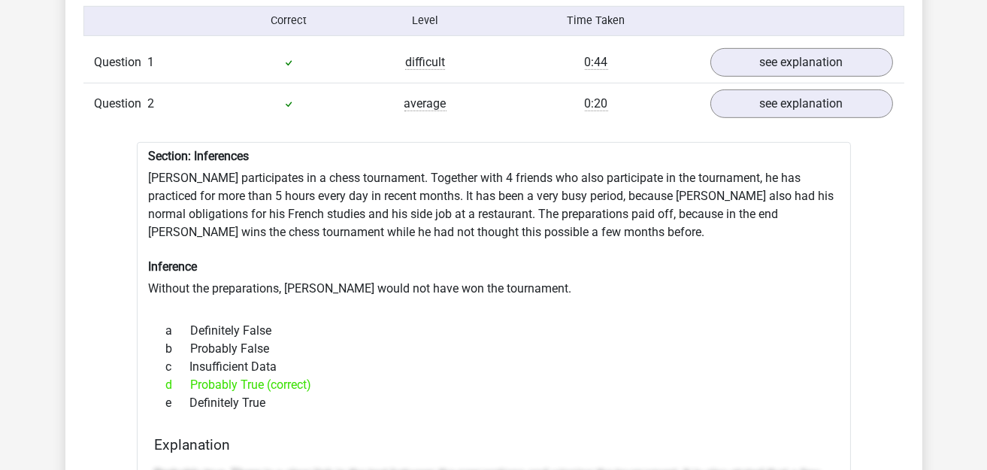
scroll to position [1277, 0]
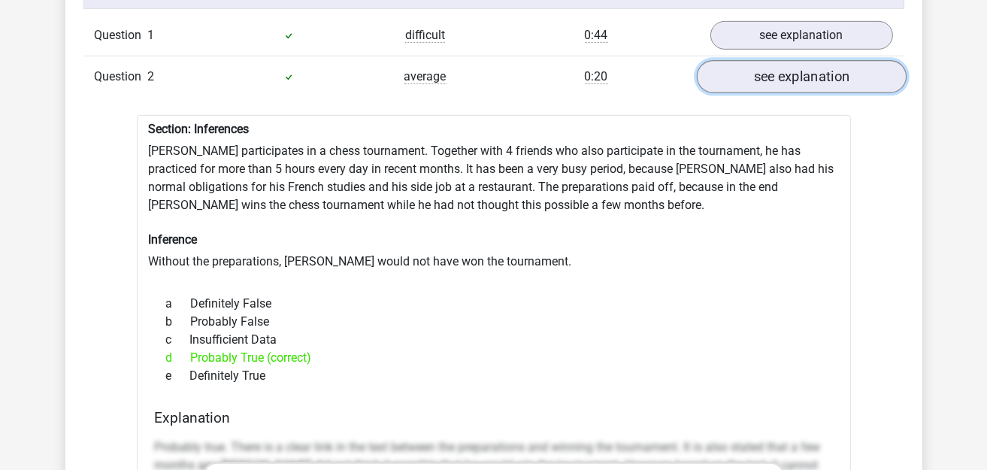
click at [793, 60] on link "see explanation" at bounding box center [801, 76] width 210 height 33
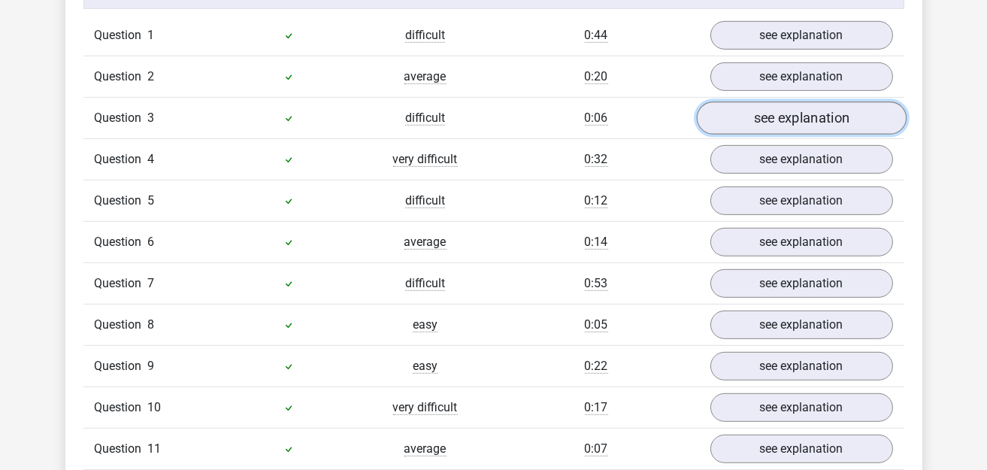
click at [789, 101] on link "see explanation" at bounding box center [801, 117] width 210 height 33
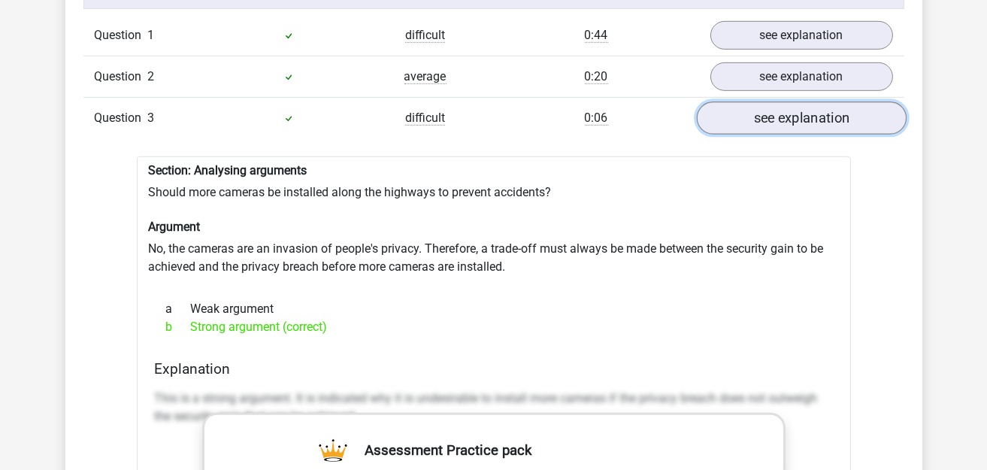
click at [757, 101] on link "see explanation" at bounding box center [801, 117] width 210 height 33
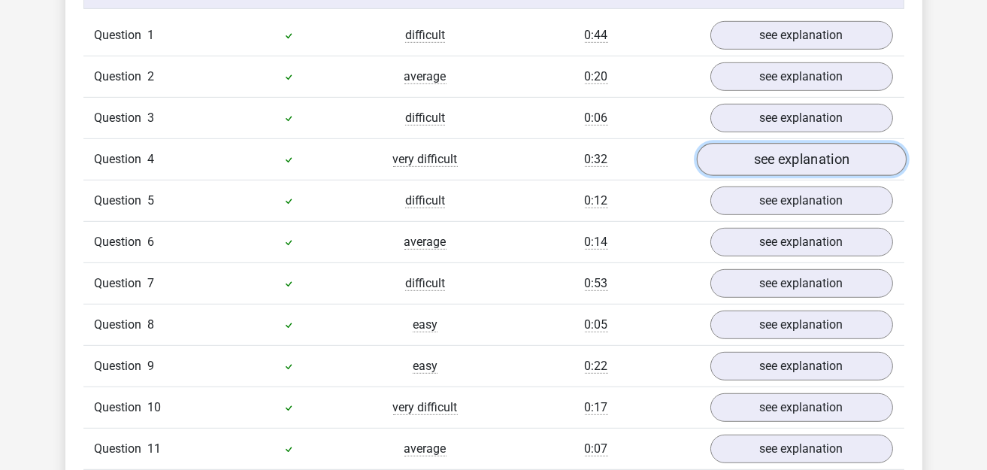
click at [764, 143] on link "see explanation" at bounding box center [801, 159] width 210 height 33
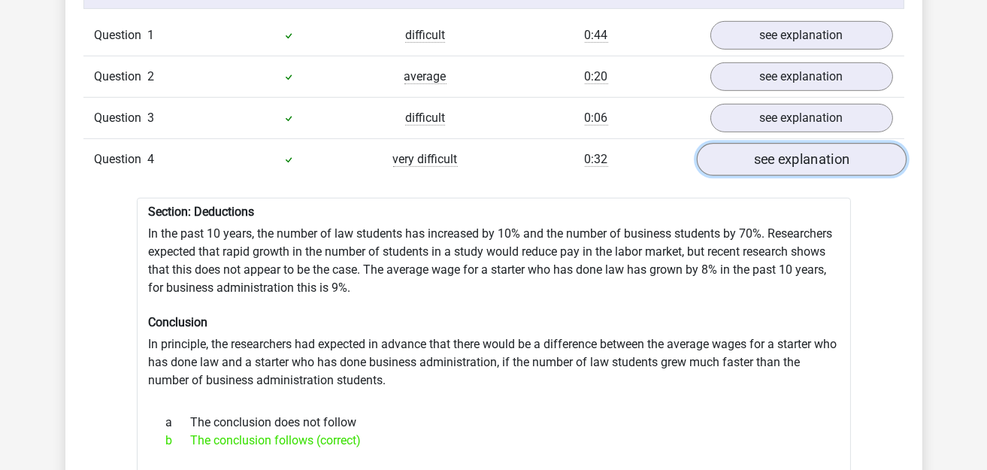
click at [777, 143] on link "see explanation" at bounding box center [801, 159] width 210 height 33
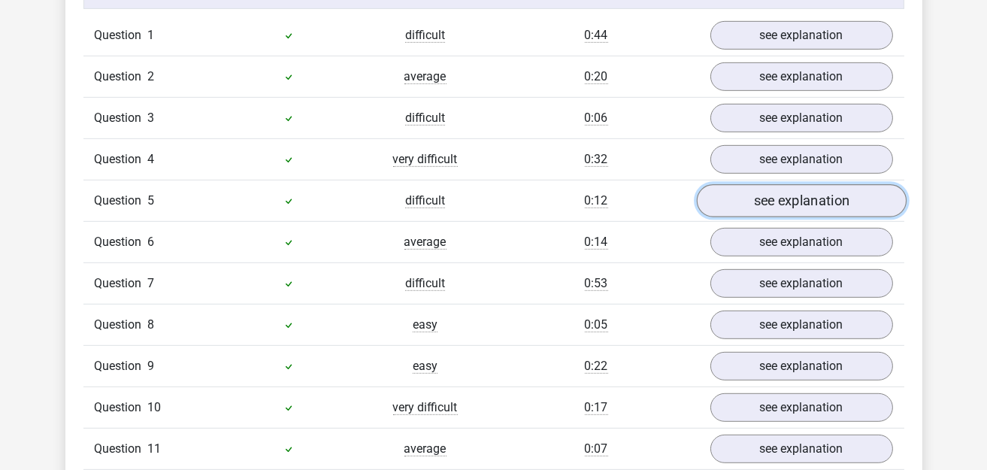
click at [772, 184] on link "see explanation" at bounding box center [801, 200] width 210 height 33
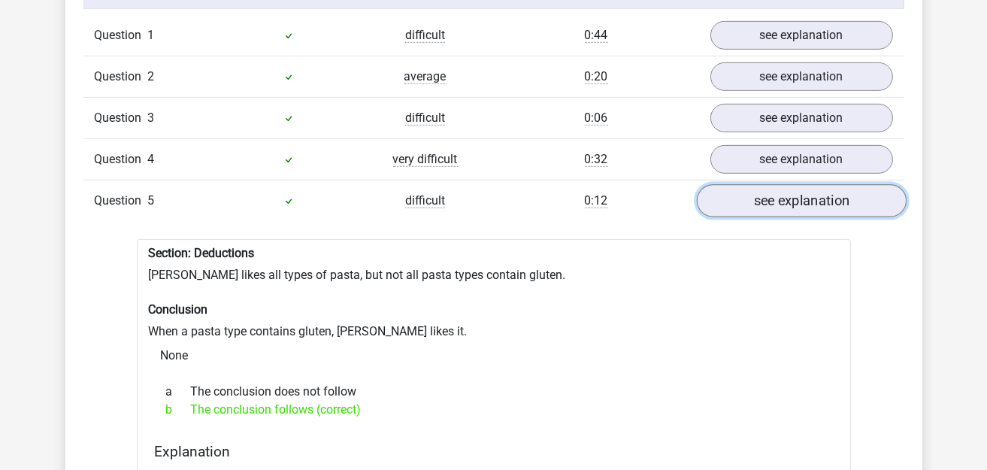
click at [753, 184] on link "see explanation" at bounding box center [801, 200] width 210 height 33
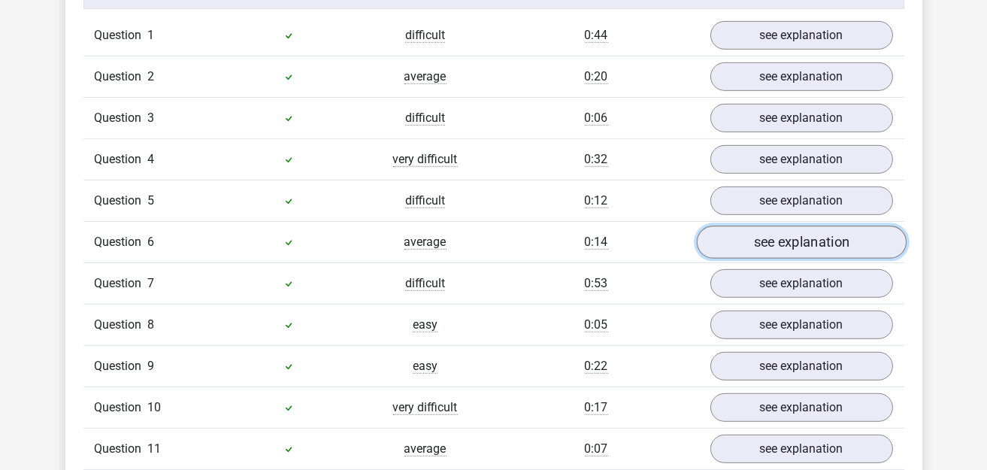
click at [774, 225] on link "see explanation" at bounding box center [801, 241] width 210 height 33
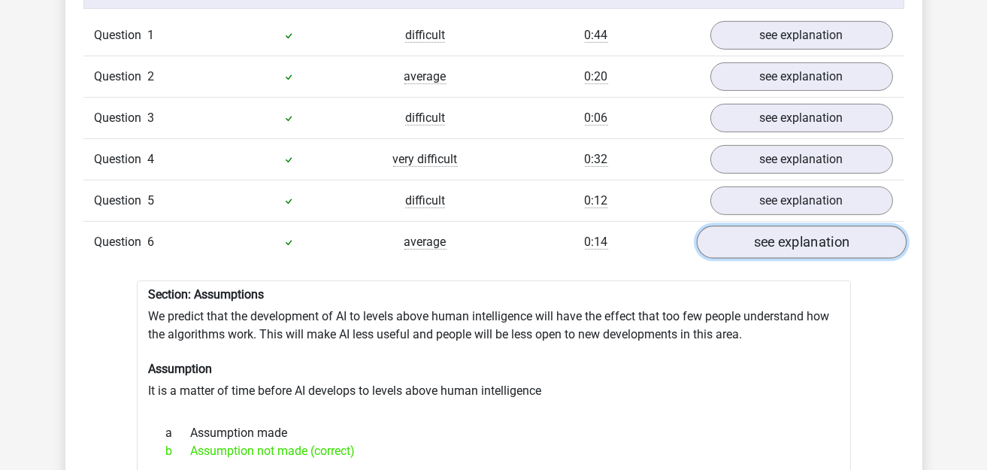
click at [788, 225] on link "see explanation" at bounding box center [801, 241] width 210 height 33
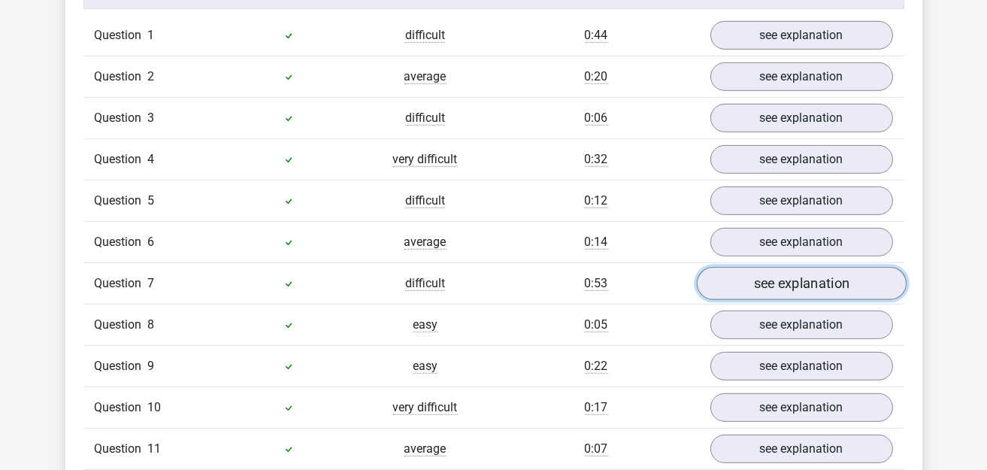
click at [786, 267] on link "see explanation" at bounding box center [801, 283] width 210 height 33
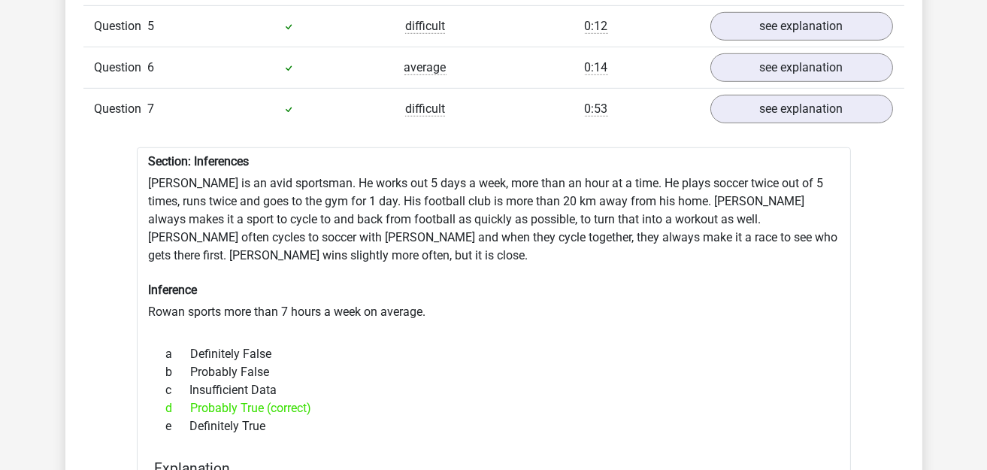
scroll to position [1427, 0]
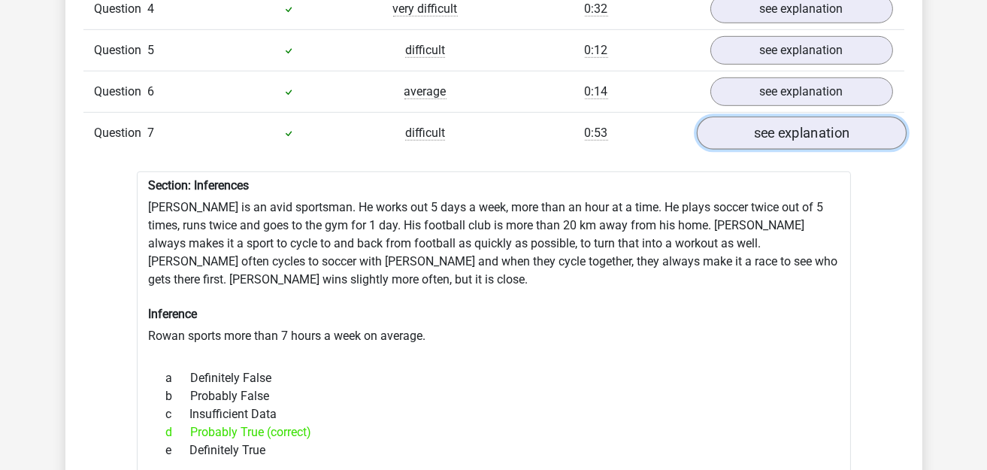
click at [798, 116] on link "see explanation" at bounding box center [801, 132] width 210 height 33
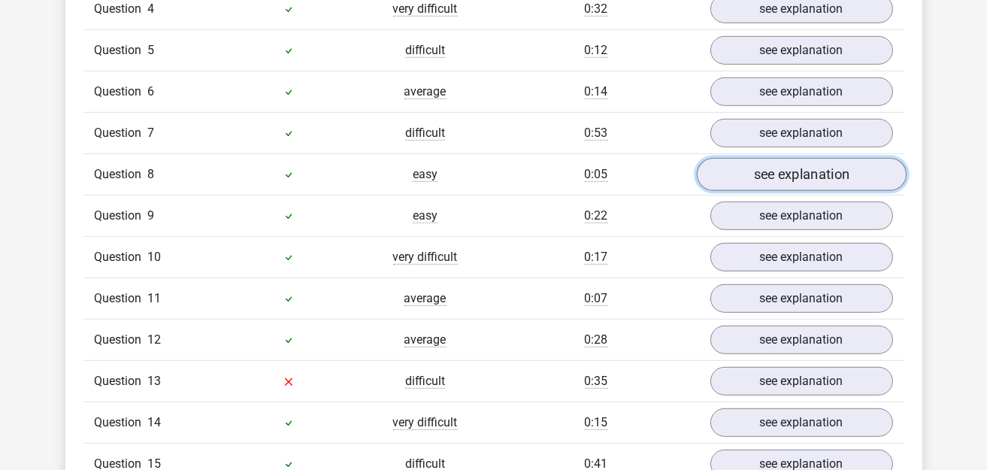
click at [774, 158] on link "see explanation" at bounding box center [801, 174] width 210 height 33
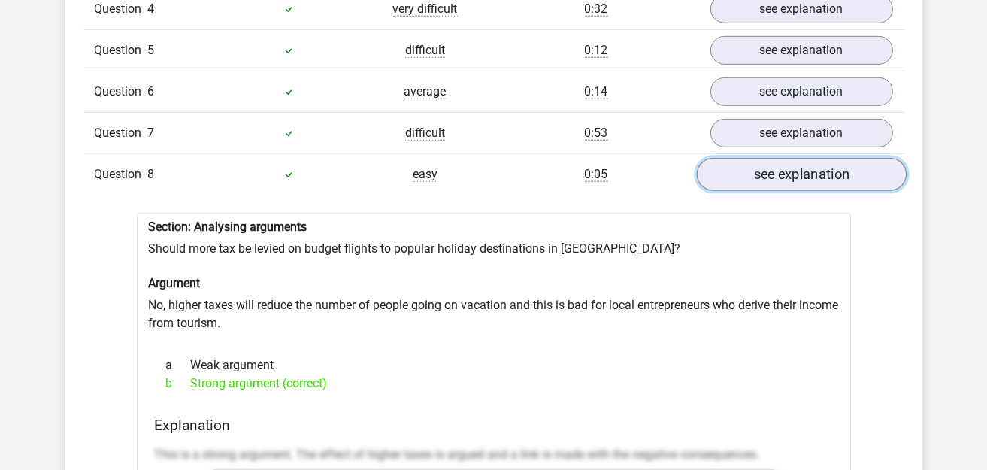
click at [773, 158] on link "see explanation" at bounding box center [801, 174] width 210 height 33
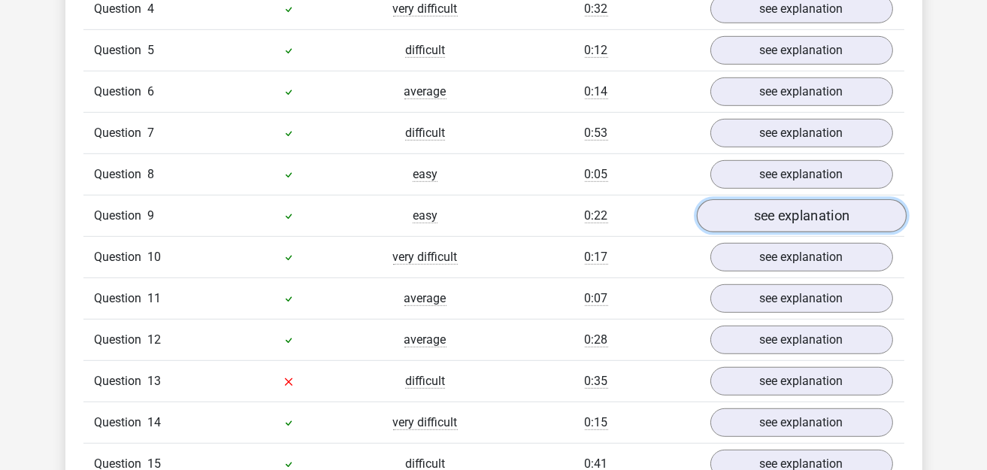
click at [776, 199] on link "see explanation" at bounding box center [801, 215] width 210 height 33
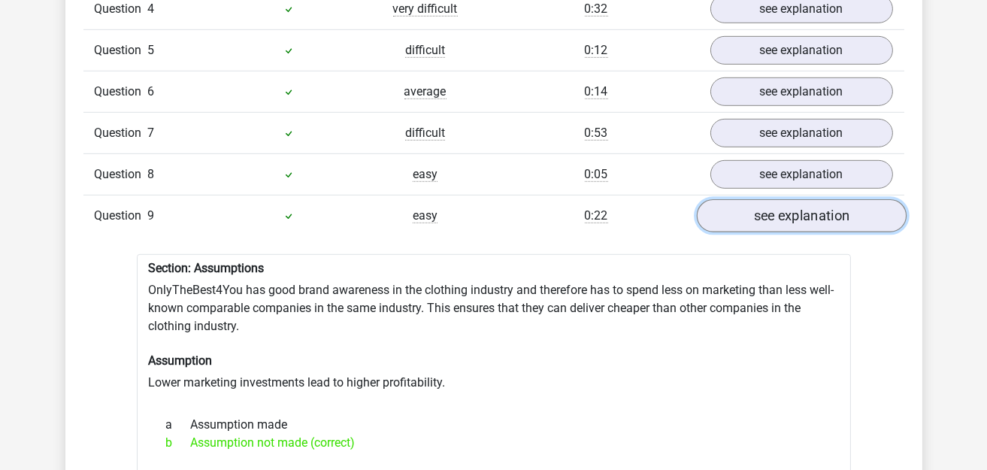
click at [773, 199] on link "see explanation" at bounding box center [801, 215] width 210 height 33
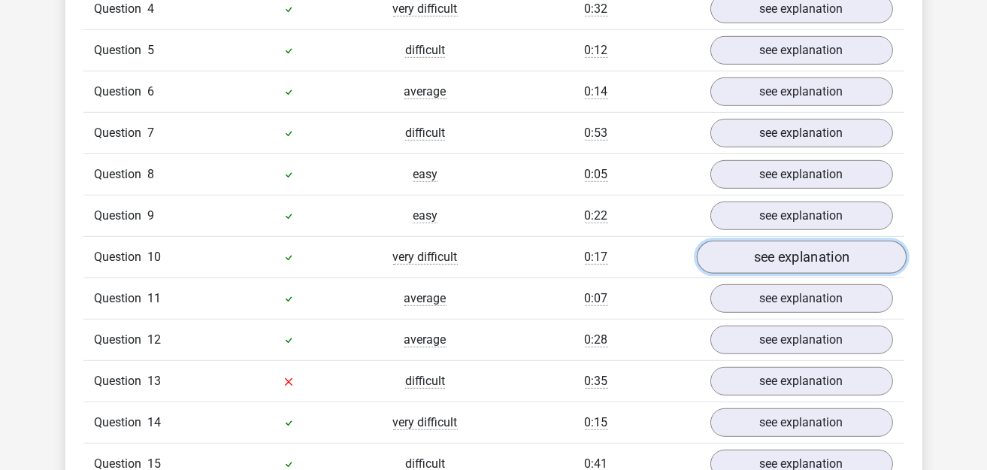
click at [760, 240] on link "see explanation" at bounding box center [801, 256] width 210 height 33
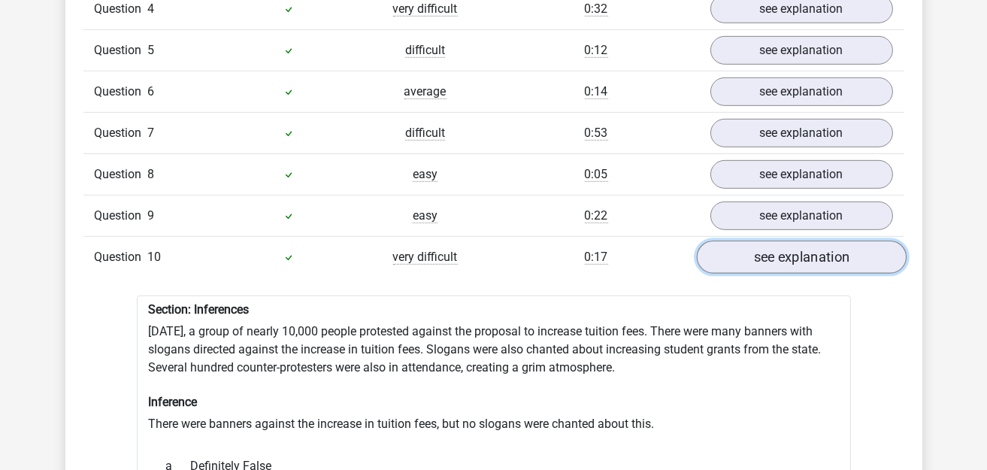
click at [772, 240] on link "see explanation" at bounding box center [801, 256] width 210 height 33
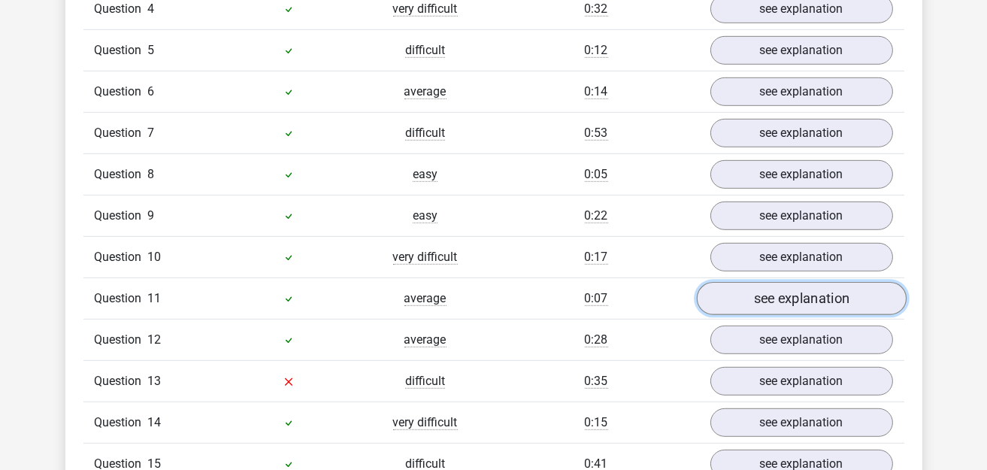
click at [799, 282] on link "see explanation" at bounding box center [801, 298] width 210 height 33
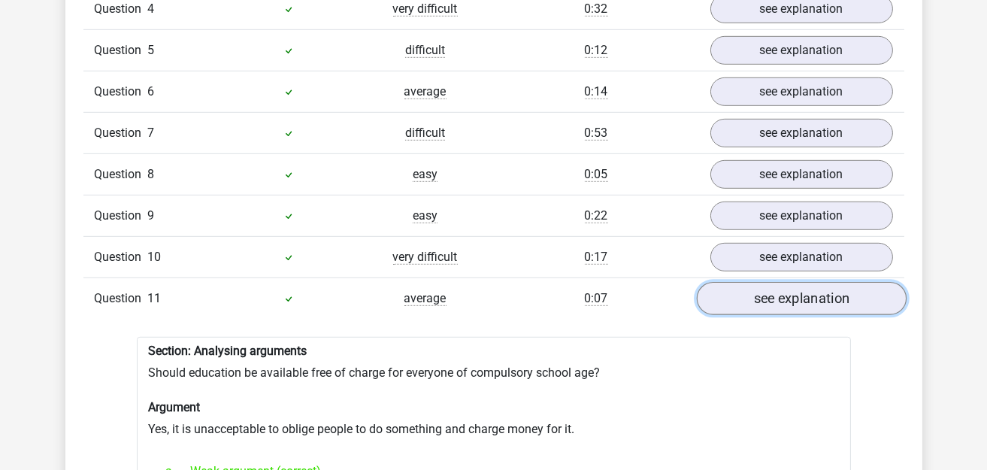
click at [799, 282] on link "see explanation" at bounding box center [801, 298] width 210 height 33
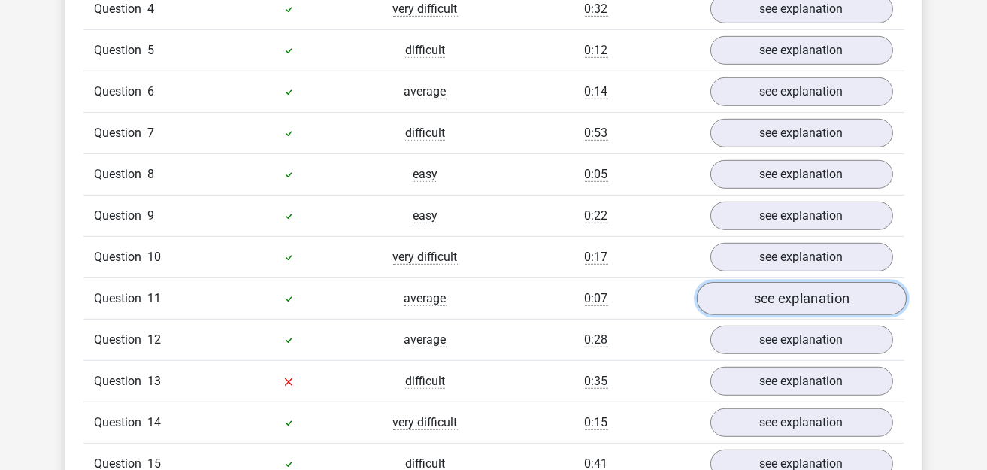
click at [794, 282] on link "see explanation" at bounding box center [801, 298] width 210 height 33
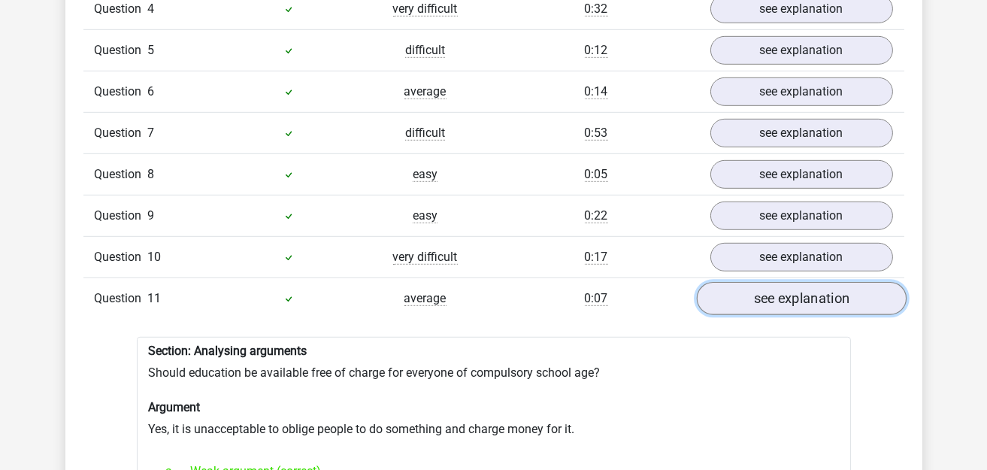
click at [824, 282] on link "see explanation" at bounding box center [801, 298] width 210 height 33
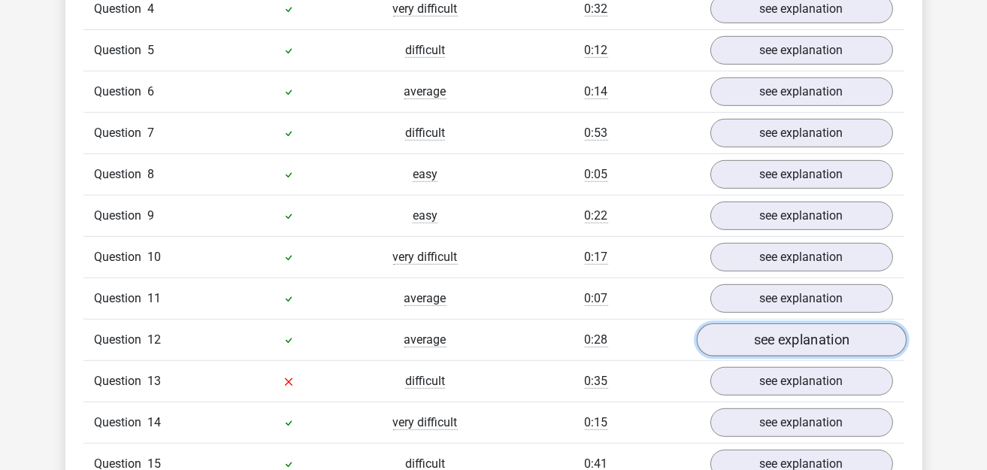
click at [825, 323] on link "see explanation" at bounding box center [801, 339] width 210 height 33
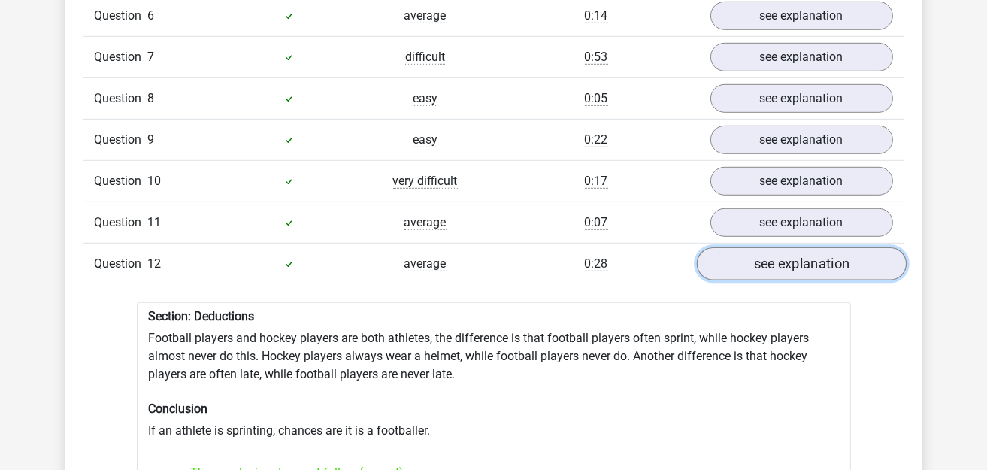
scroll to position [1578, 0]
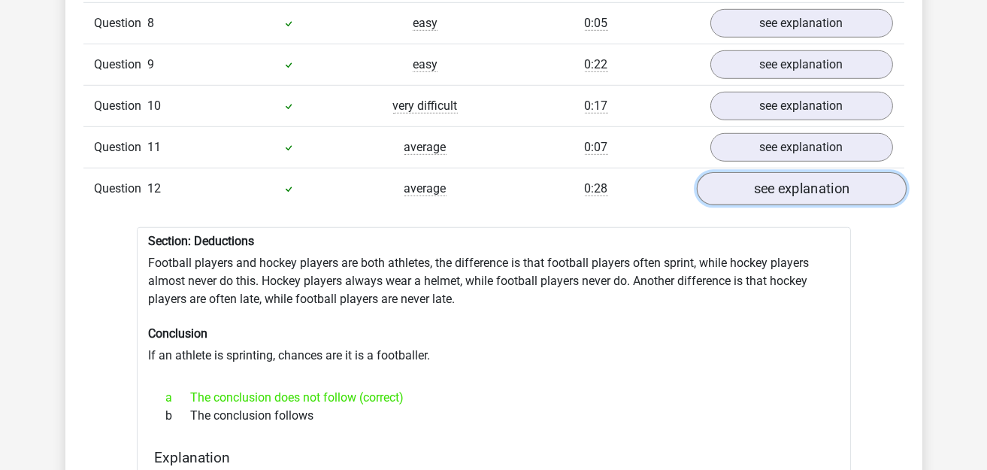
click at [812, 172] on link "see explanation" at bounding box center [801, 188] width 210 height 33
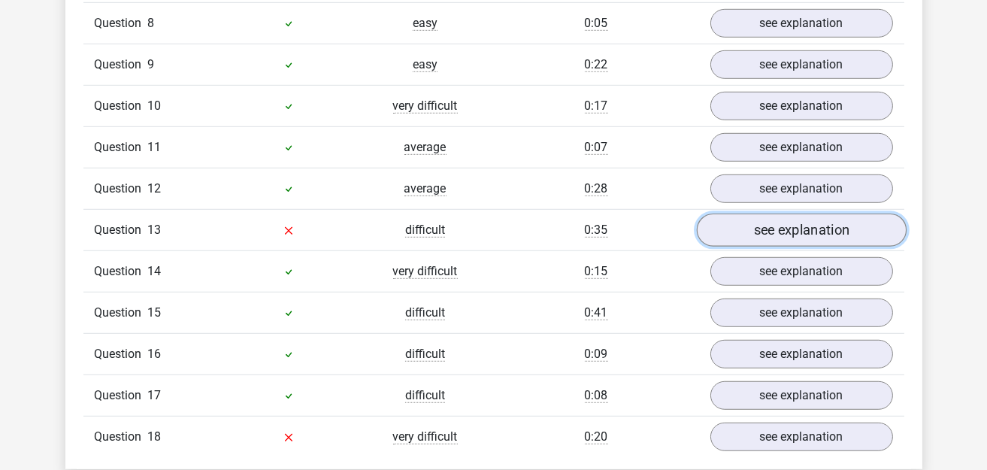
click at [795, 213] on link "see explanation" at bounding box center [801, 229] width 210 height 33
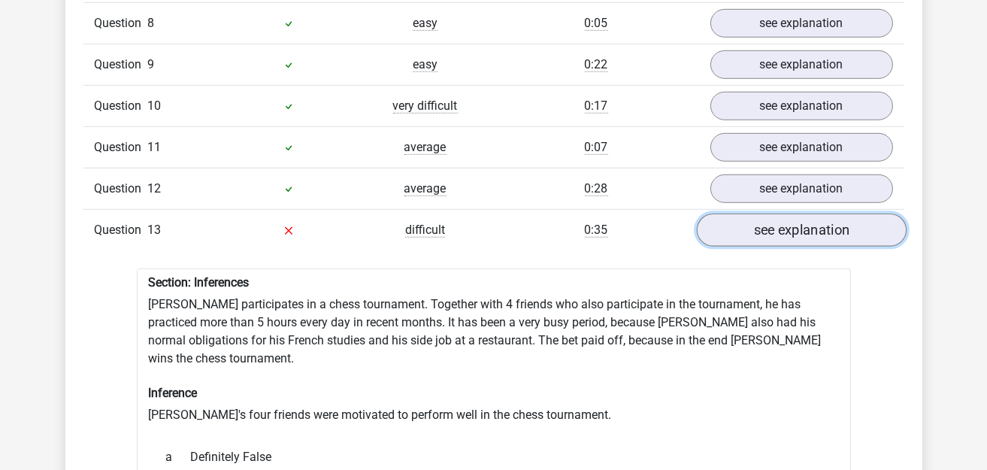
click at [767, 213] on link "see explanation" at bounding box center [801, 229] width 210 height 33
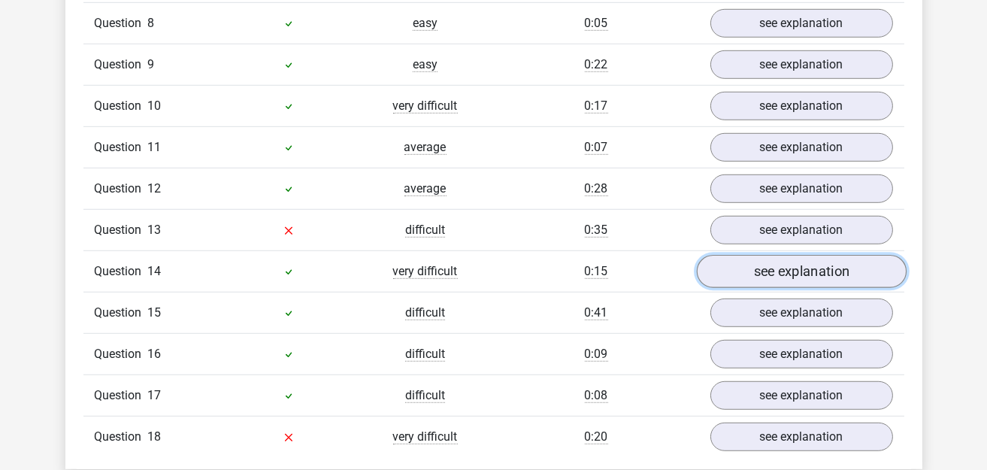
click at [779, 255] on link "see explanation" at bounding box center [801, 271] width 210 height 33
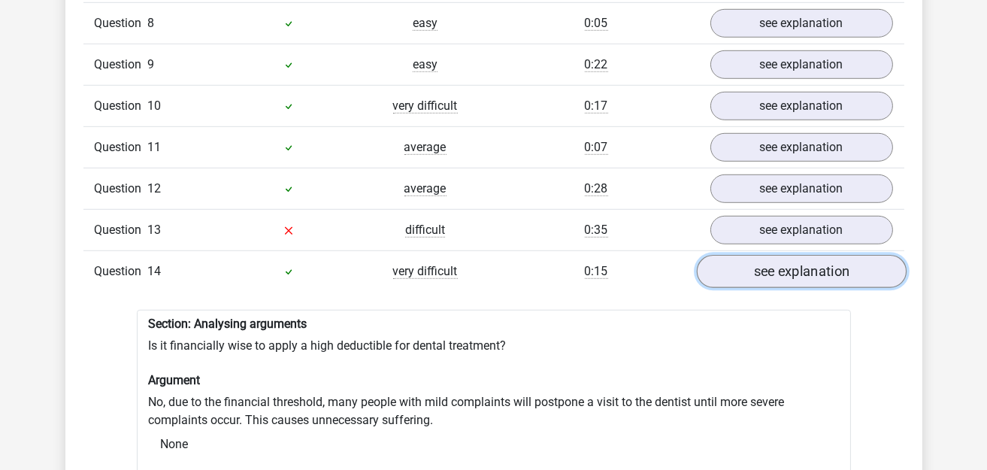
click at [761, 255] on link "see explanation" at bounding box center [801, 271] width 210 height 33
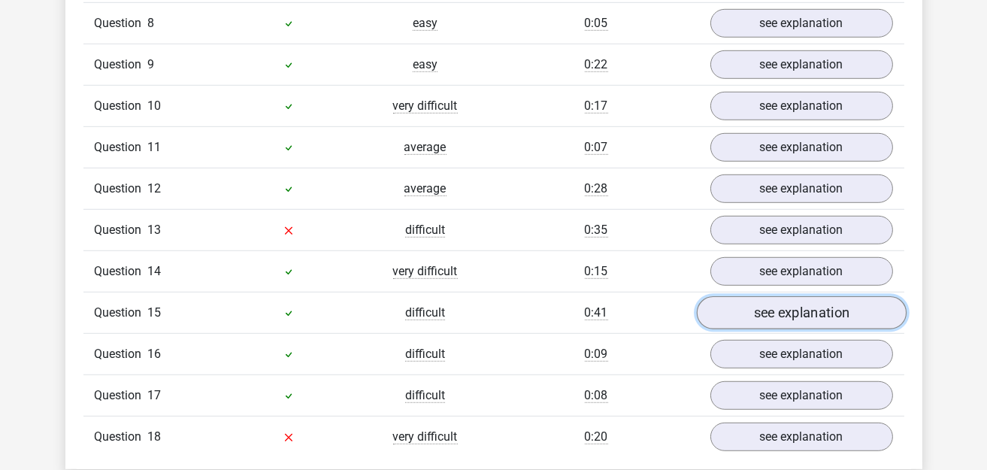
click at [786, 296] on link "see explanation" at bounding box center [801, 312] width 210 height 33
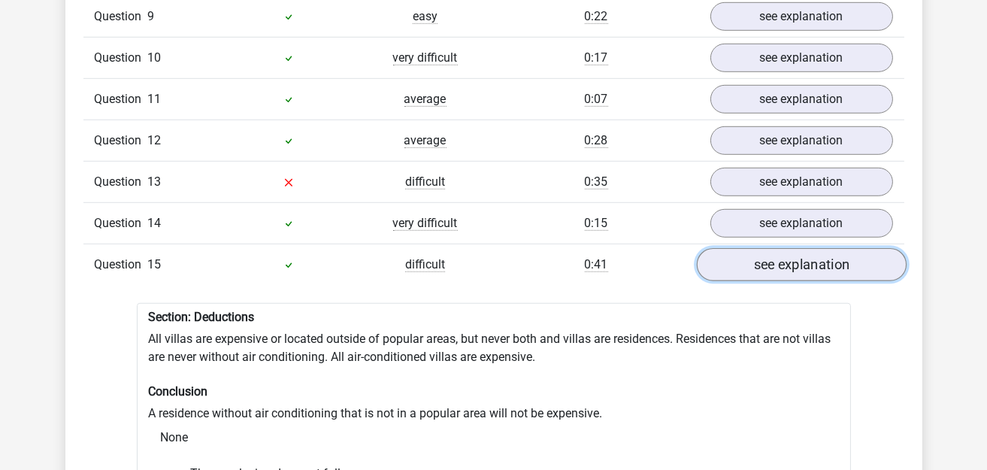
scroll to position [1653, 0]
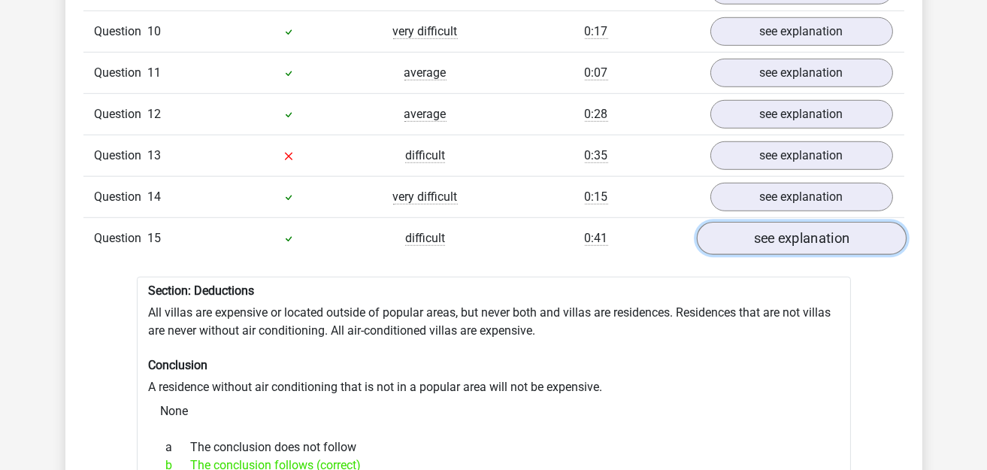
click at [759, 222] on link "see explanation" at bounding box center [801, 238] width 210 height 33
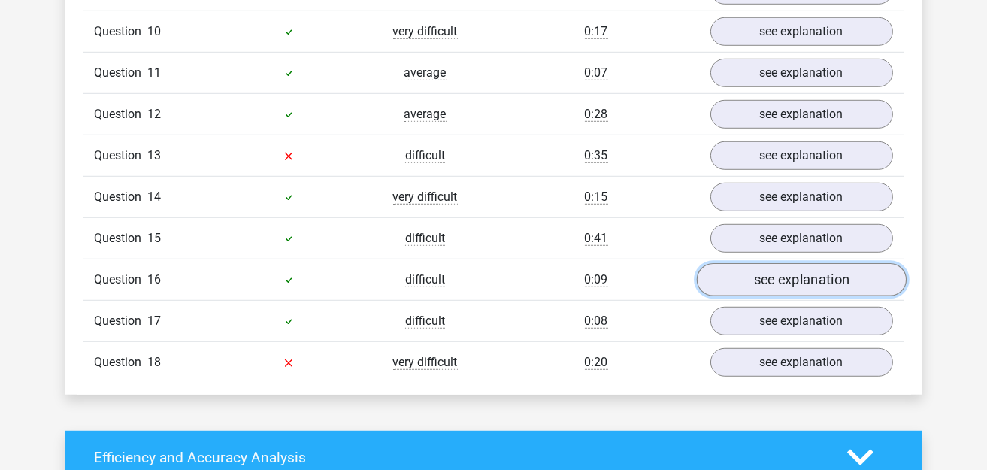
click at [771, 263] on link "see explanation" at bounding box center [801, 279] width 210 height 33
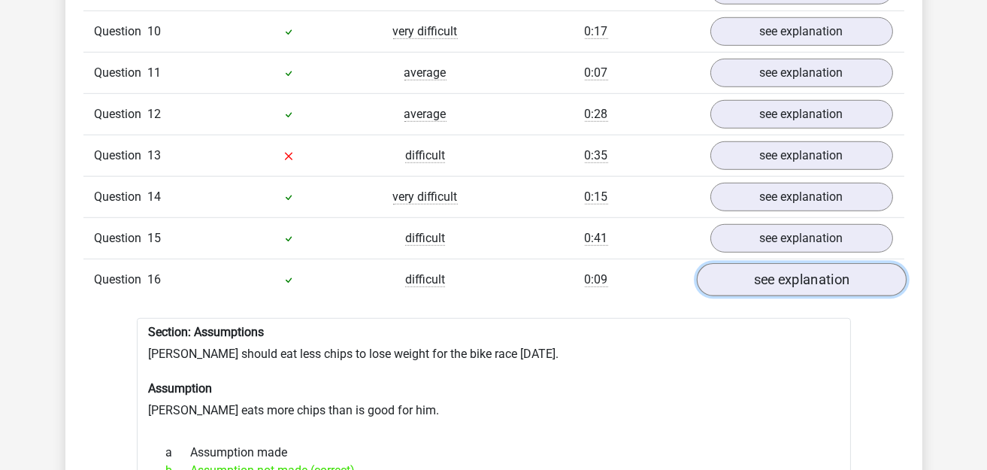
click at [771, 263] on link "see explanation" at bounding box center [801, 279] width 210 height 33
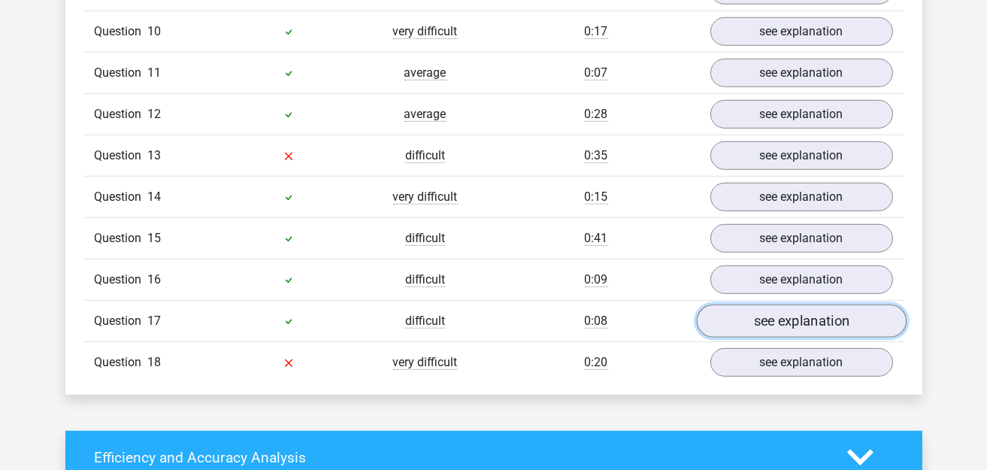
click at [762, 304] on link "see explanation" at bounding box center [801, 320] width 210 height 33
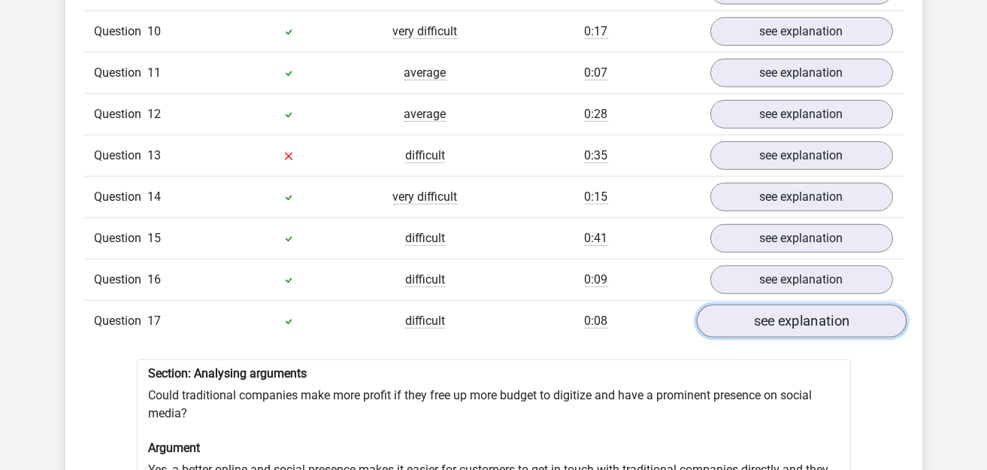
scroll to position [1728, 0]
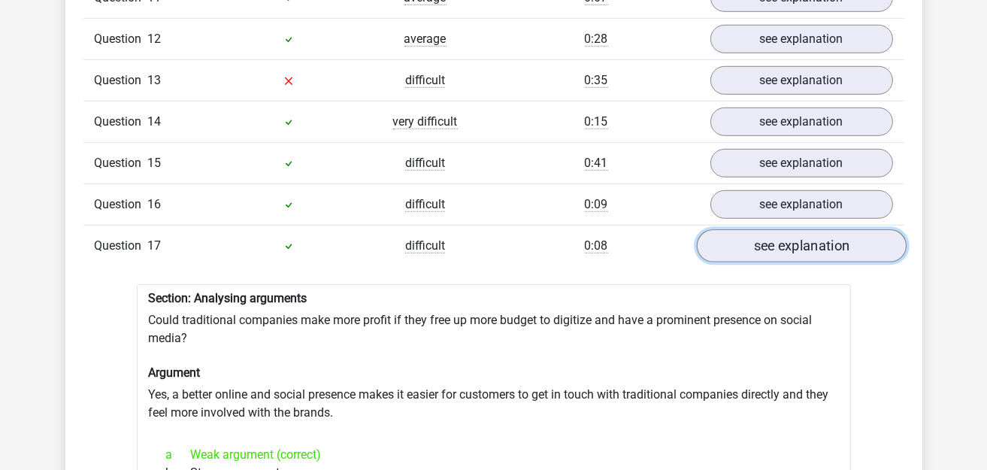
click at [783, 229] on link "see explanation" at bounding box center [801, 245] width 210 height 33
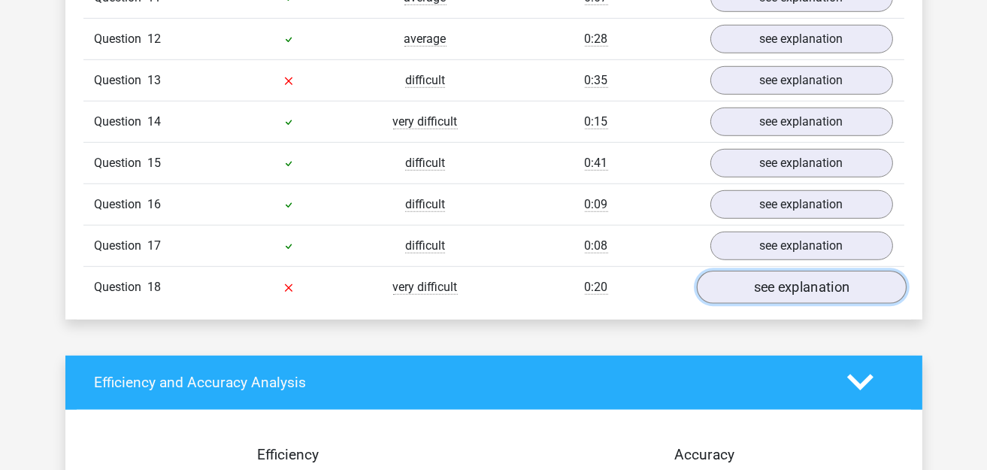
click at [773, 271] on link "see explanation" at bounding box center [801, 287] width 210 height 33
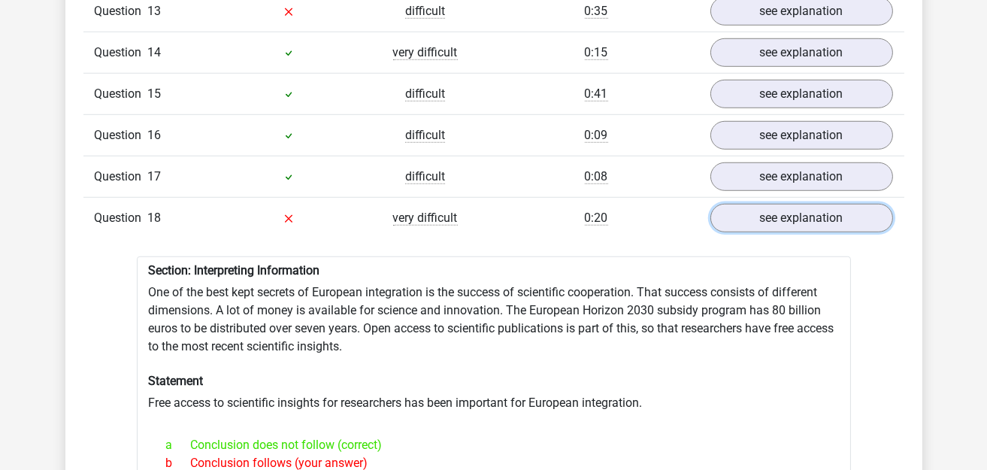
scroll to position [1879, 0]
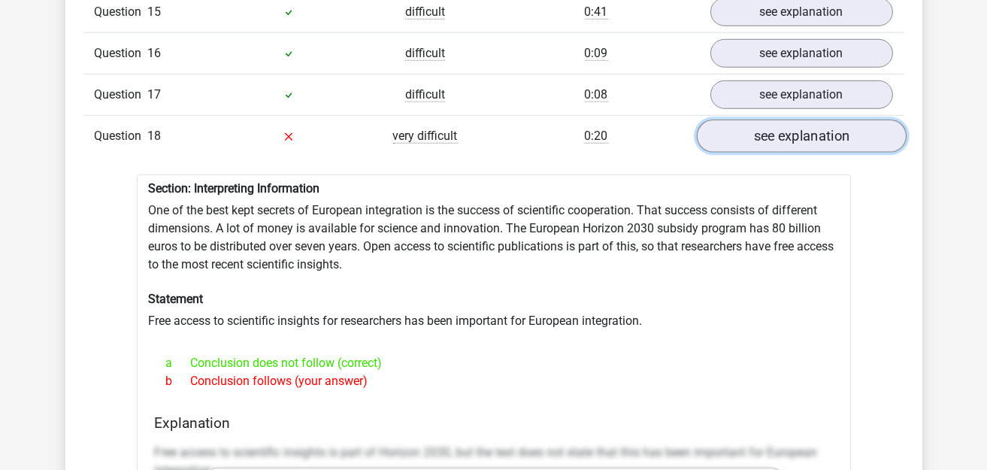
click at [744, 119] on link "see explanation" at bounding box center [801, 135] width 210 height 33
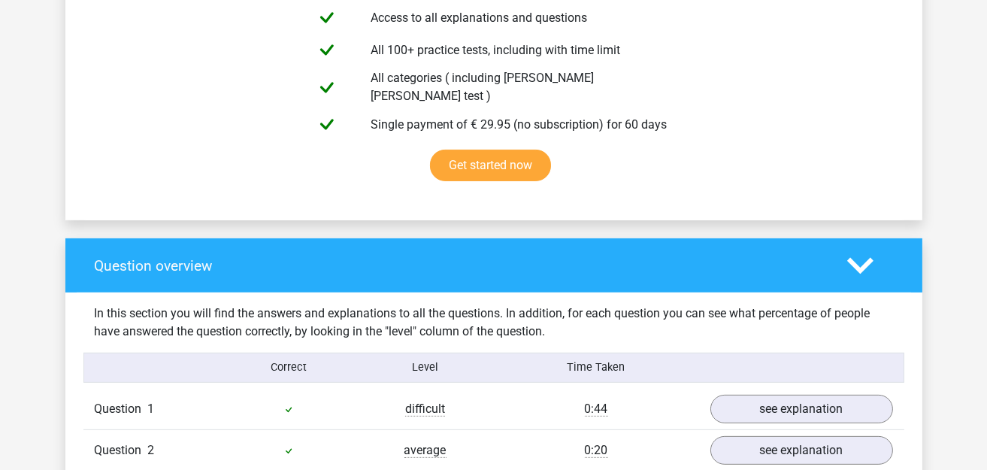
scroll to position [902, 0]
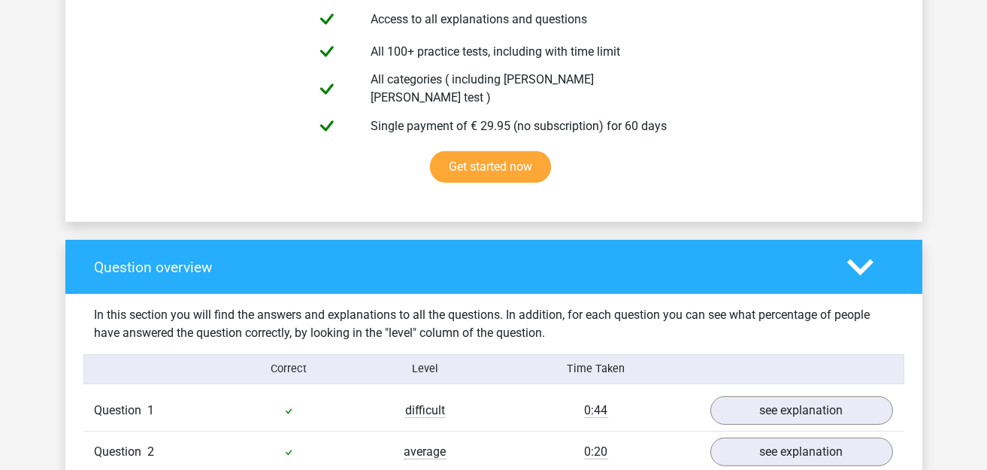
click at [829, 259] on div "Question overview" at bounding box center [459, 267] width 752 height 17
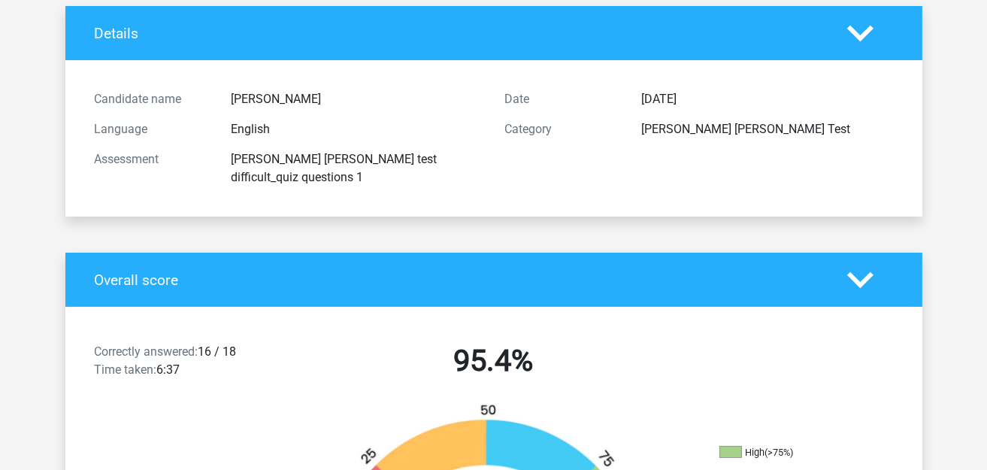
scroll to position [0, 0]
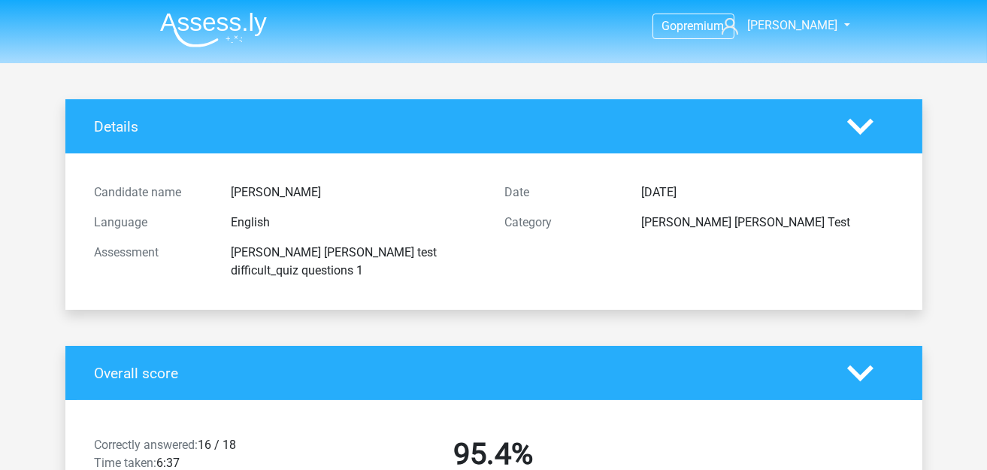
click at [228, 29] on img at bounding box center [213, 29] width 107 height 35
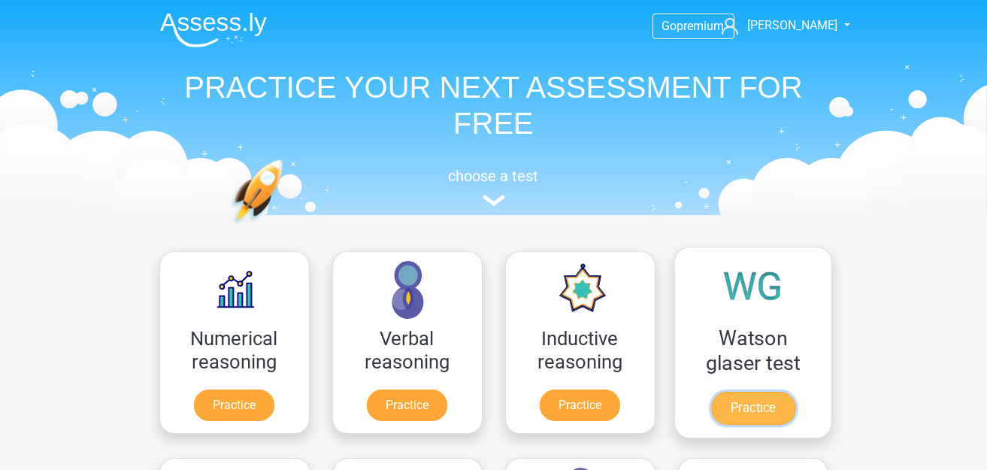
click at [751, 392] on link "Practice" at bounding box center [752, 408] width 84 height 33
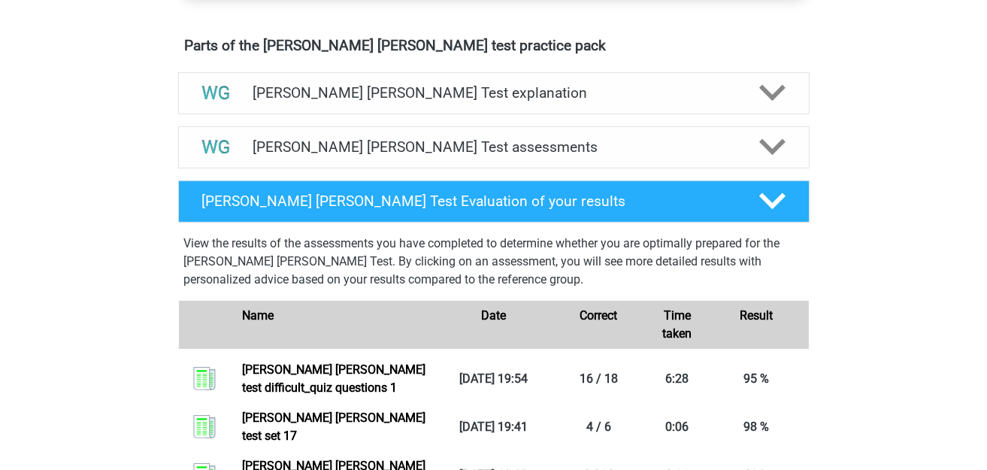
scroll to position [901, 0]
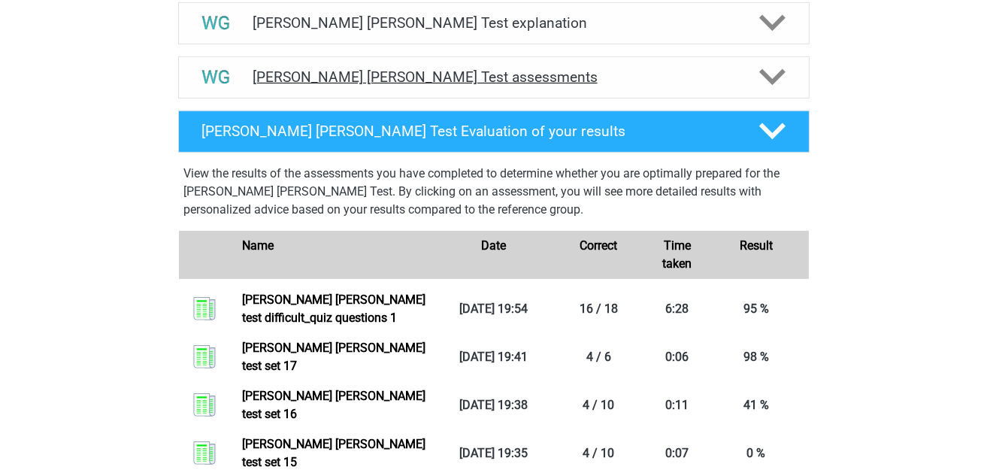
click at [486, 82] on h4 "[PERSON_NAME] [PERSON_NAME] Test assessments" at bounding box center [494, 76] width 482 height 17
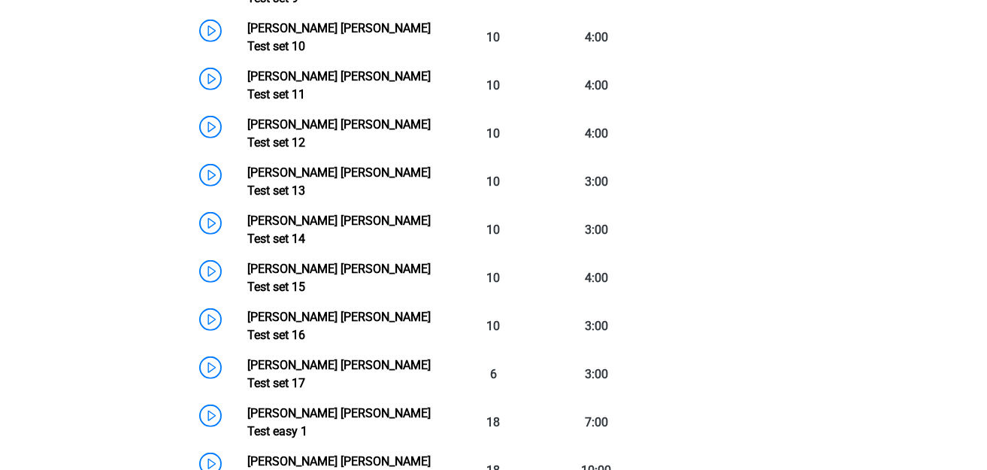
scroll to position [1653, 0]
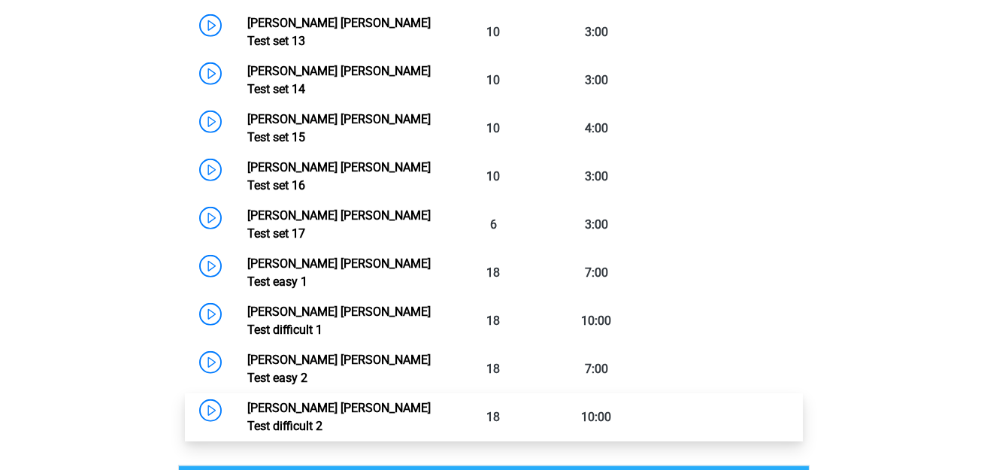
click at [247, 401] on link "[PERSON_NAME] [PERSON_NAME] Test difficult 2" at bounding box center [338, 417] width 183 height 32
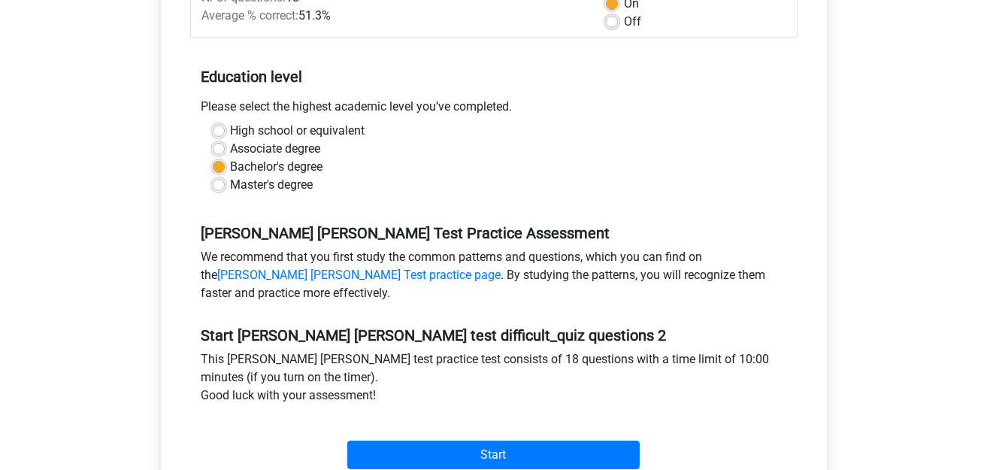
scroll to position [300, 0]
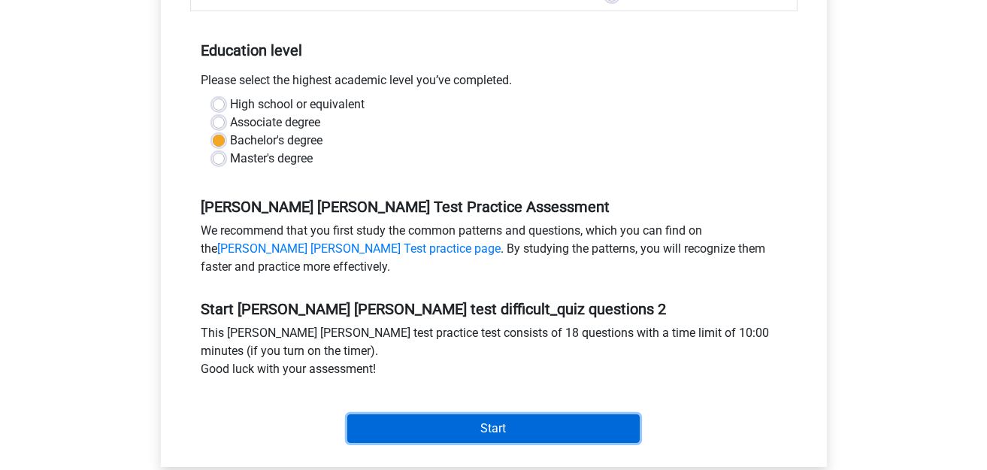
click at [466, 414] on input "Start" at bounding box center [493, 428] width 292 height 29
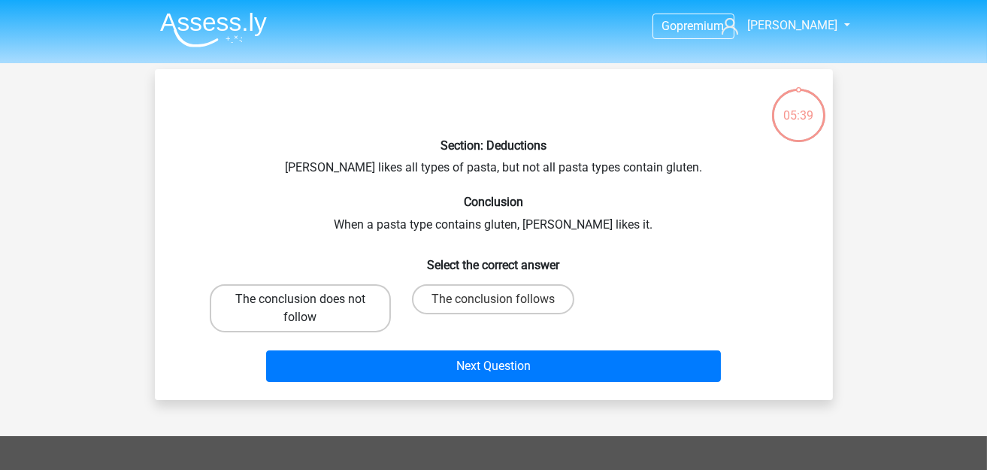
click at [364, 302] on label "The conclusion does not follow" at bounding box center [300, 308] width 181 height 48
click at [310, 302] on input "The conclusion does not follow" at bounding box center [305, 304] width 10 height 10
radio input "true"
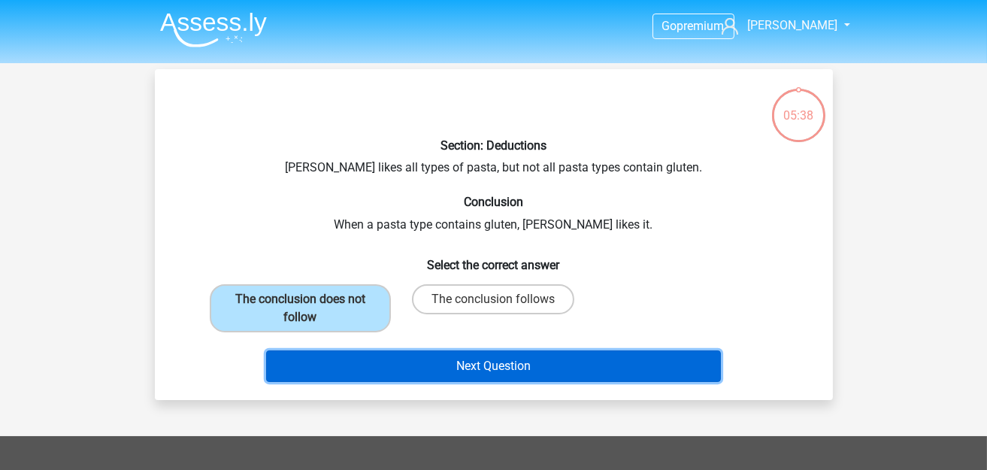
click at [435, 358] on button "Next Question" at bounding box center [493, 366] width 455 height 32
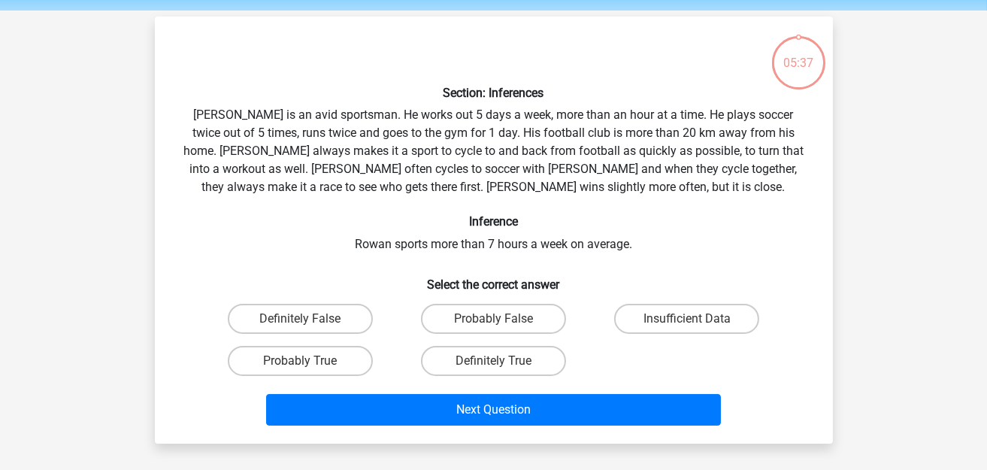
scroll to position [68, 0]
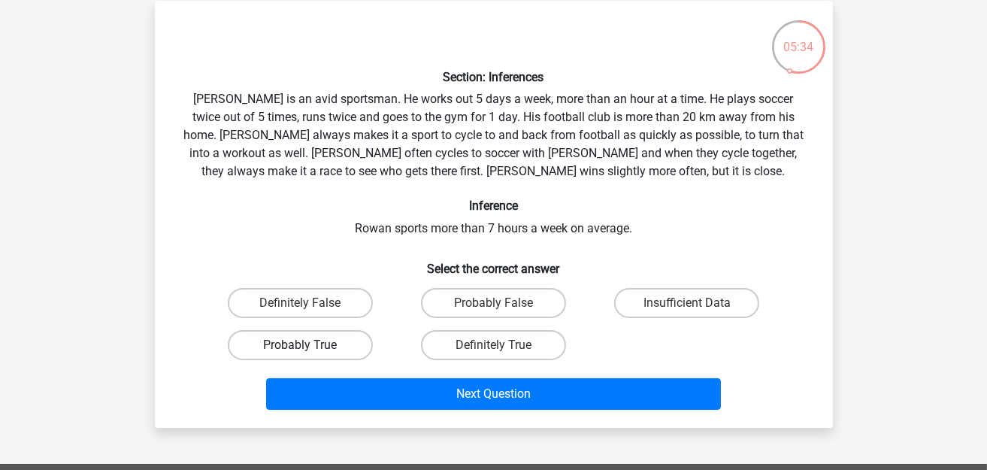
click at [328, 336] on label "Probably True" at bounding box center [300, 345] width 145 height 30
click at [310, 345] on input "Probably True" at bounding box center [305, 350] width 10 height 10
radio input "true"
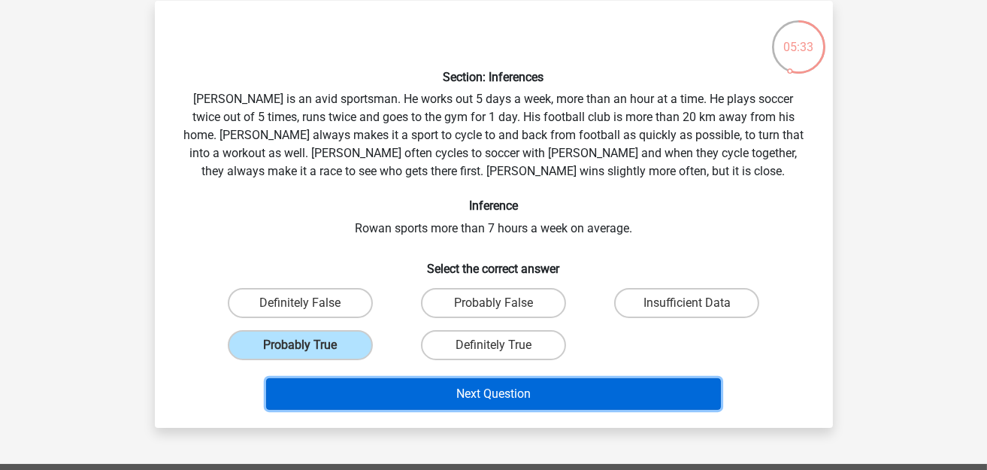
click at [464, 396] on button "Next Question" at bounding box center [493, 394] width 455 height 32
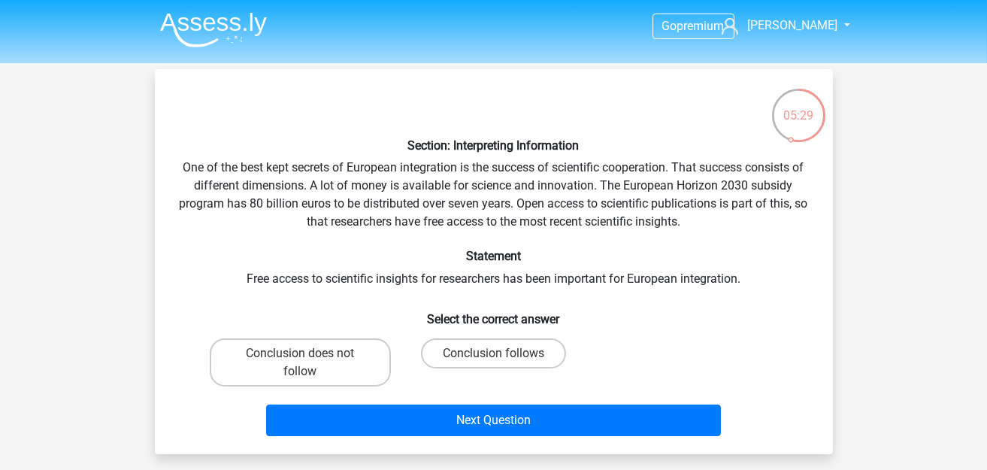
scroll to position [75, 0]
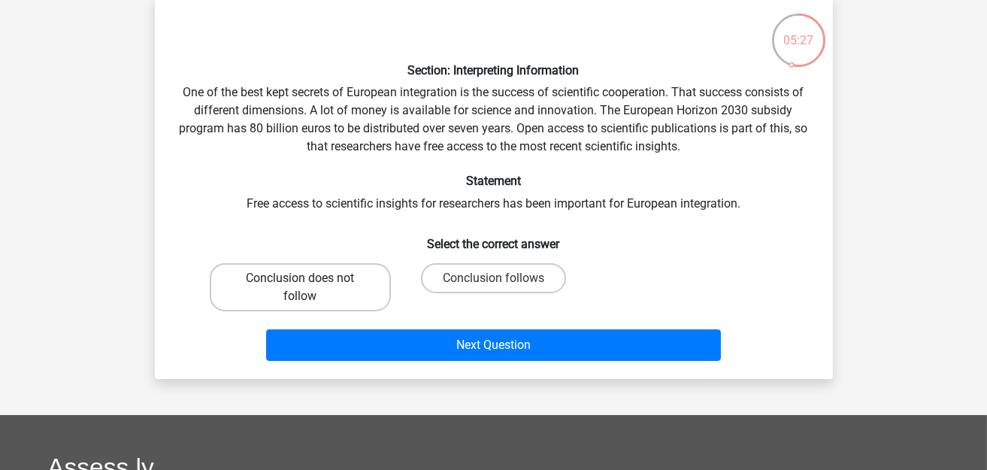
click at [316, 286] on label "Conclusion does not follow" at bounding box center [300, 287] width 181 height 48
click at [310, 286] on input "Conclusion does not follow" at bounding box center [305, 283] width 10 height 10
radio input "true"
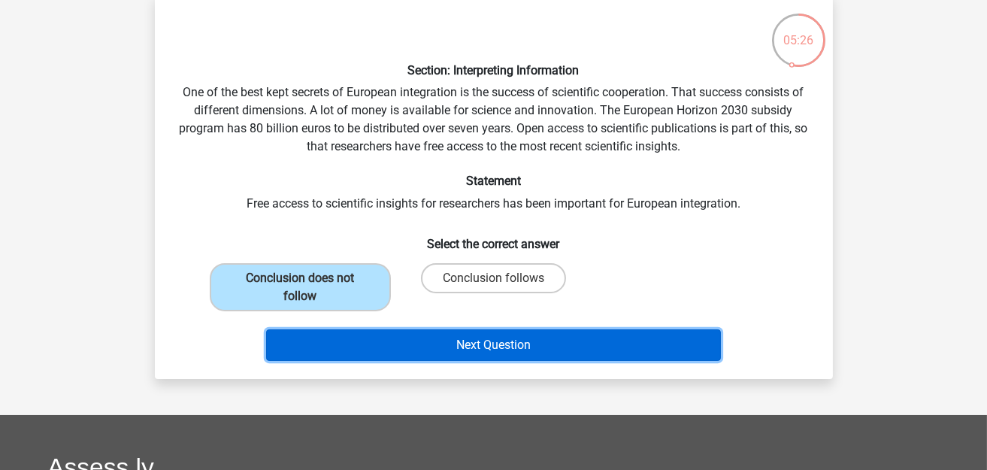
click at [434, 351] on button "Next Question" at bounding box center [493, 345] width 455 height 32
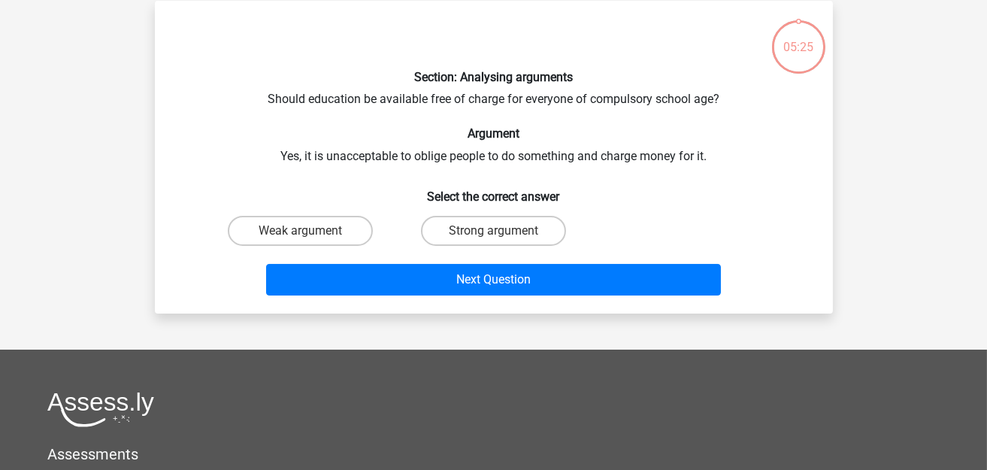
scroll to position [0, 0]
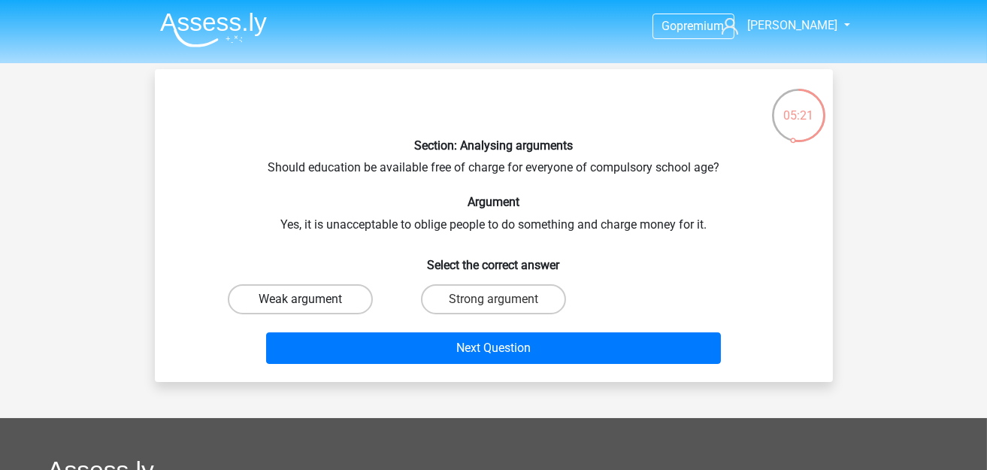
click at [337, 298] on label "Weak argument" at bounding box center [300, 299] width 145 height 30
click at [310, 299] on input "Weak argument" at bounding box center [305, 304] width 10 height 10
radio input "true"
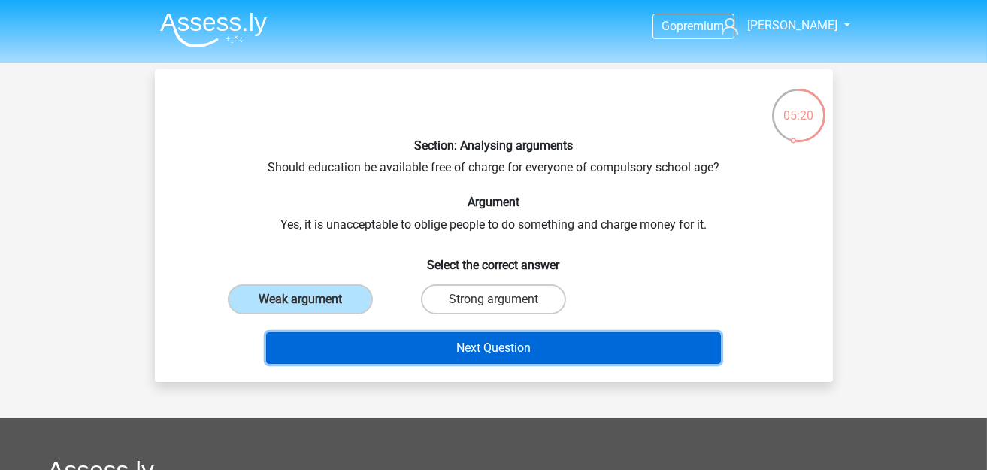
click at [451, 340] on button "Next Question" at bounding box center [493, 348] width 455 height 32
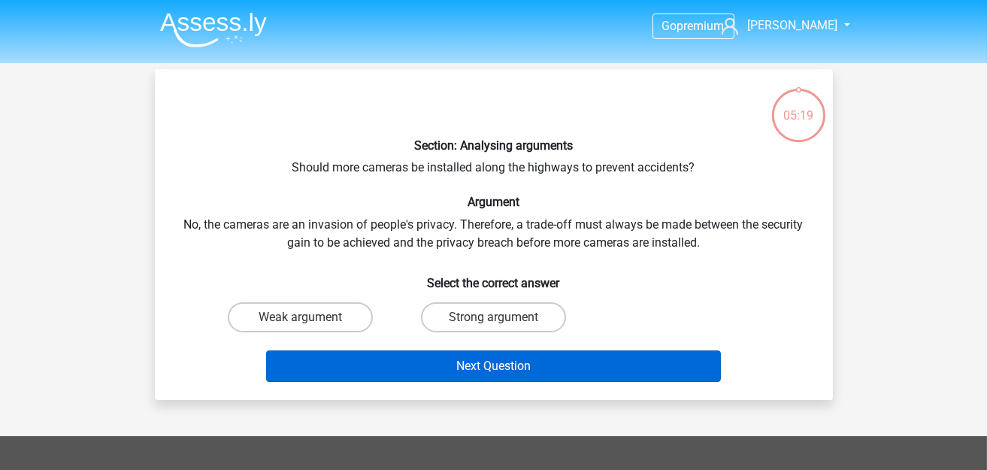
scroll to position [68, 0]
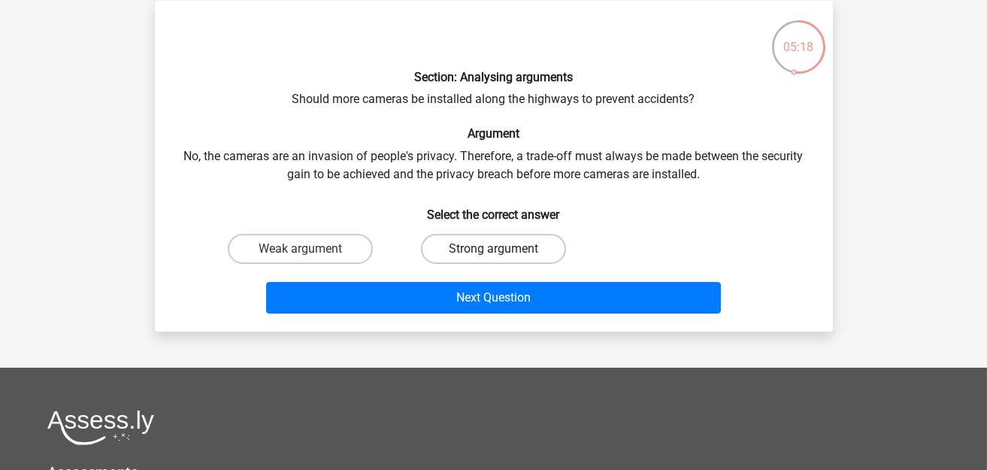
click at [486, 249] on label "Strong argument" at bounding box center [493, 249] width 145 height 30
click at [493, 249] on input "Strong argument" at bounding box center [498, 254] width 10 height 10
radio input "true"
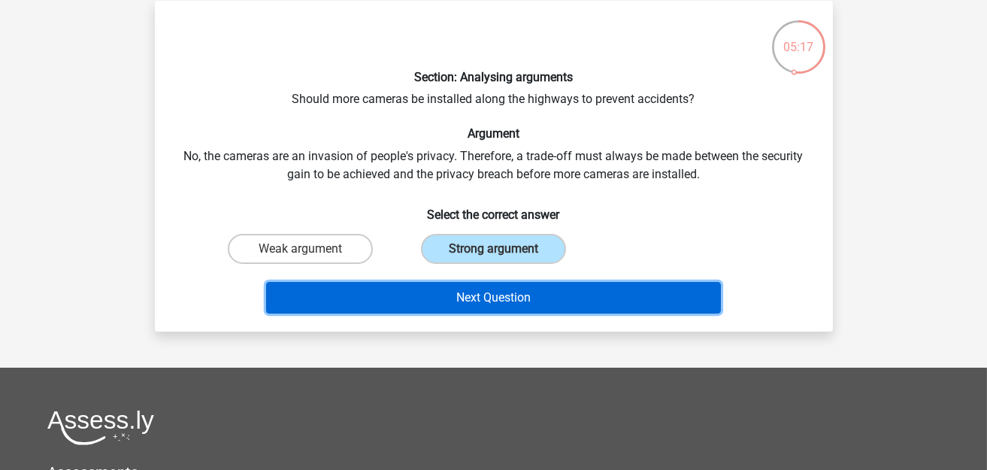
click at [479, 292] on button "Next Question" at bounding box center [493, 298] width 455 height 32
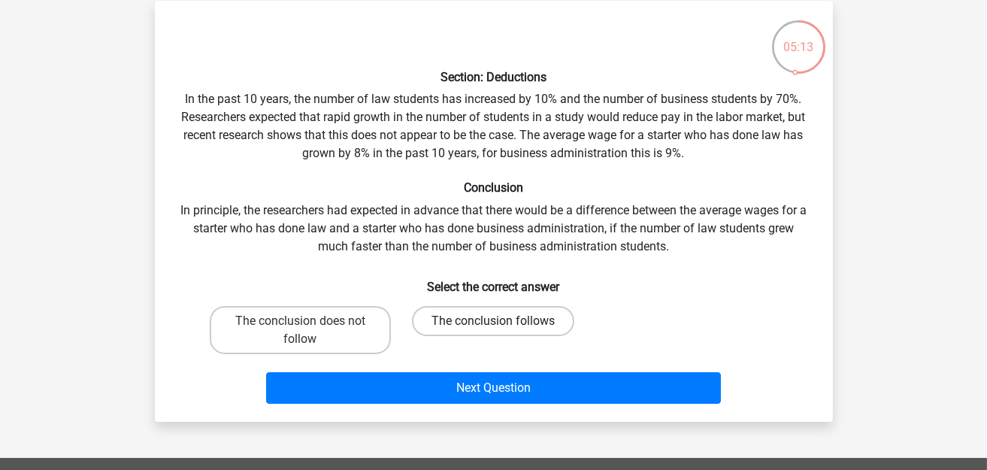
click at [462, 325] on label "The conclusion follows" at bounding box center [493, 321] width 162 height 30
click at [493, 325] on input "The conclusion follows" at bounding box center [498, 326] width 10 height 10
radio input "true"
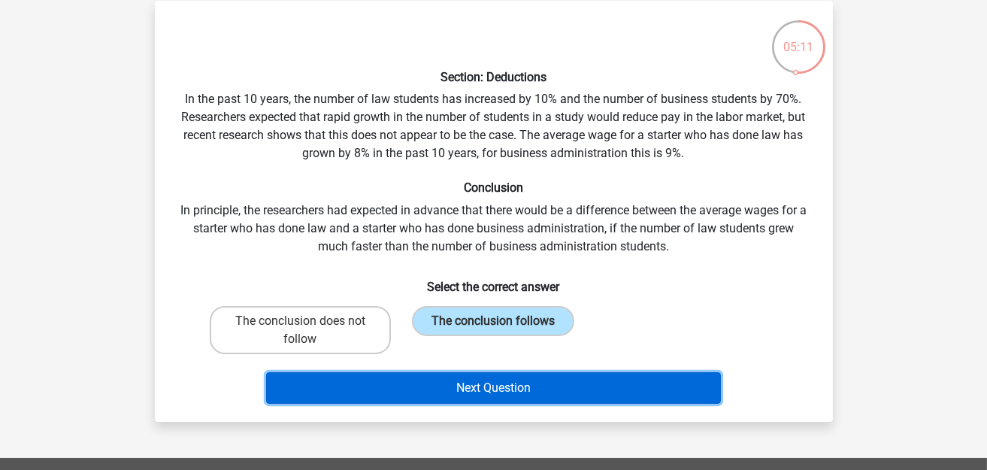
click at [456, 378] on button "Next Question" at bounding box center [493, 388] width 455 height 32
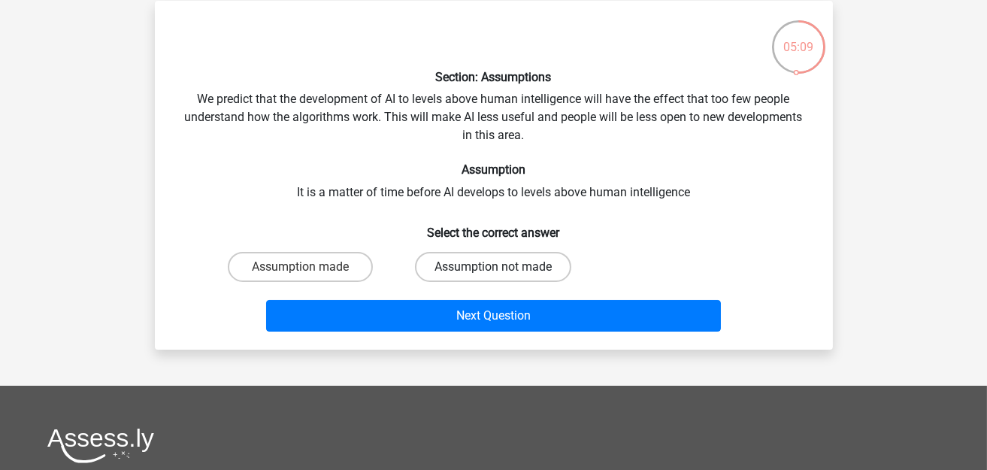
click at [449, 256] on label "Assumption not made" at bounding box center [493, 267] width 156 height 30
click at [493, 267] on input "Assumption not made" at bounding box center [498, 272] width 10 height 10
radio input "true"
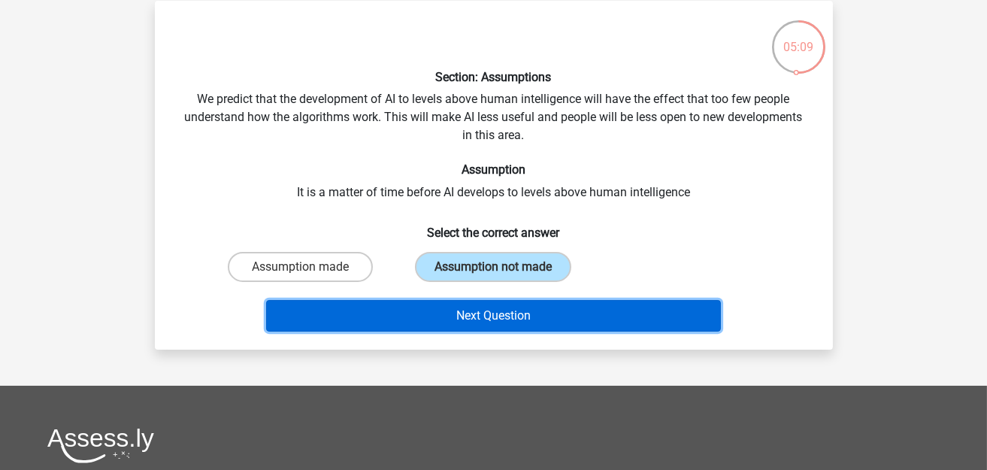
click at [447, 305] on button "Next Question" at bounding box center [493, 316] width 455 height 32
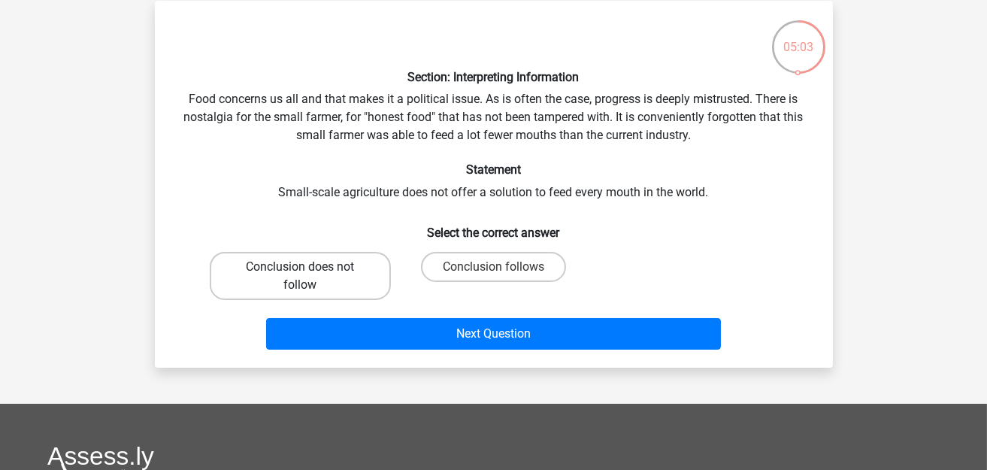
click at [361, 280] on label "Conclusion does not follow" at bounding box center [300, 276] width 181 height 48
click at [310, 277] on input "Conclusion does not follow" at bounding box center [305, 272] width 10 height 10
radio input "true"
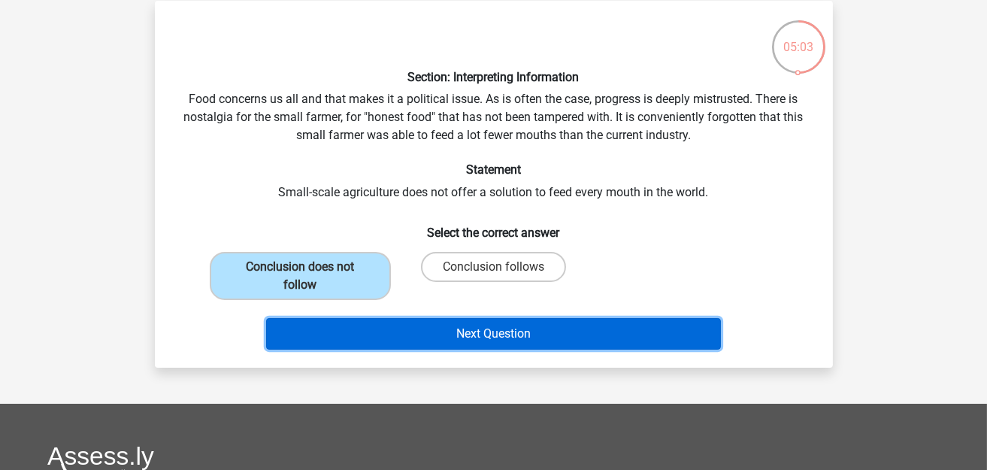
click at [435, 332] on button "Next Question" at bounding box center [493, 334] width 455 height 32
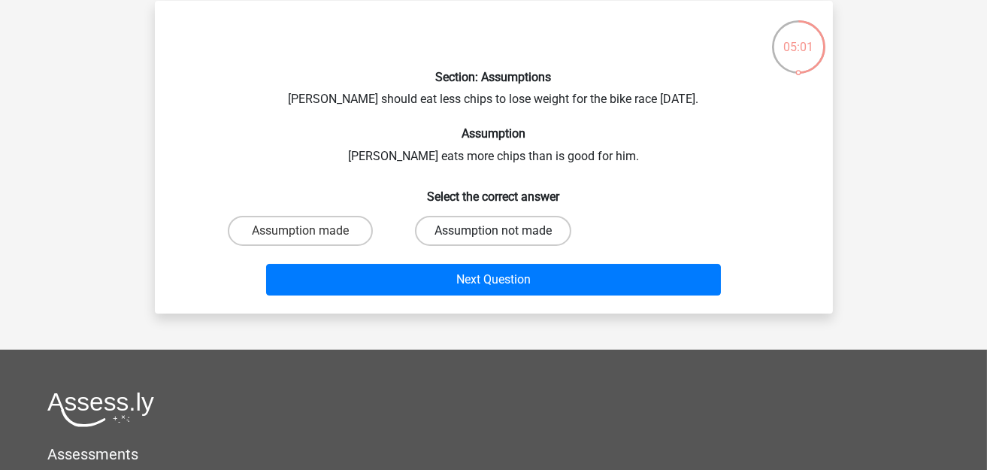
click at [490, 231] on label "Assumption not made" at bounding box center [493, 231] width 156 height 30
click at [493, 231] on input "Assumption not made" at bounding box center [498, 236] width 10 height 10
radio input "true"
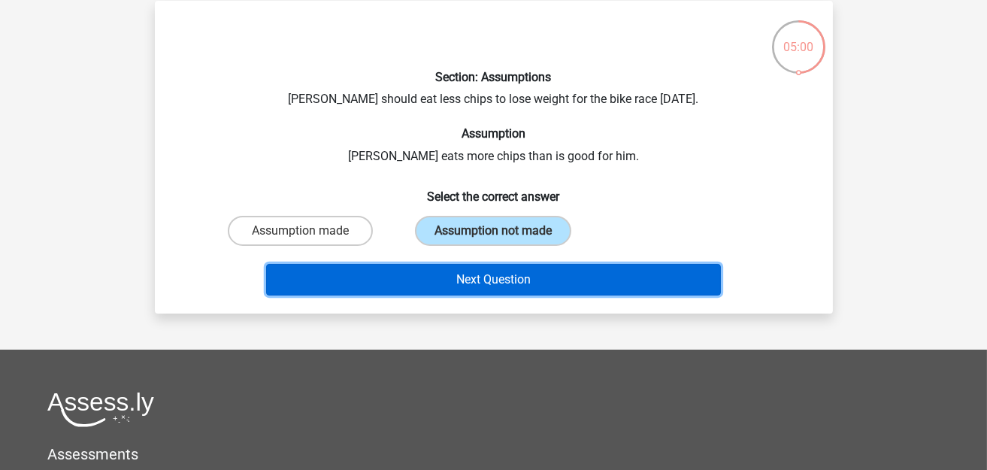
click at [491, 274] on button "Next Question" at bounding box center [493, 280] width 455 height 32
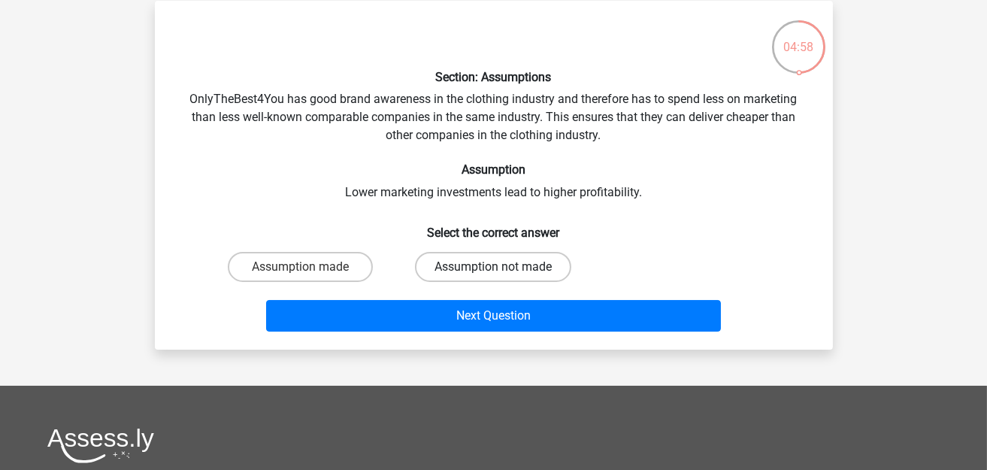
click at [435, 267] on label "Assumption not made" at bounding box center [493, 267] width 156 height 30
click at [493, 267] on input "Assumption not made" at bounding box center [498, 272] width 10 height 10
radio input "true"
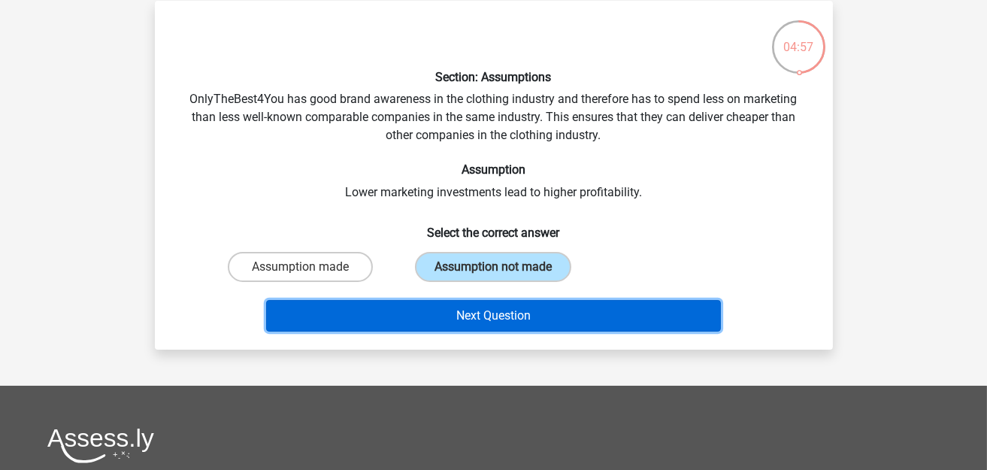
click at [466, 301] on button "Next Question" at bounding box center [493, 316] width 455 height 32
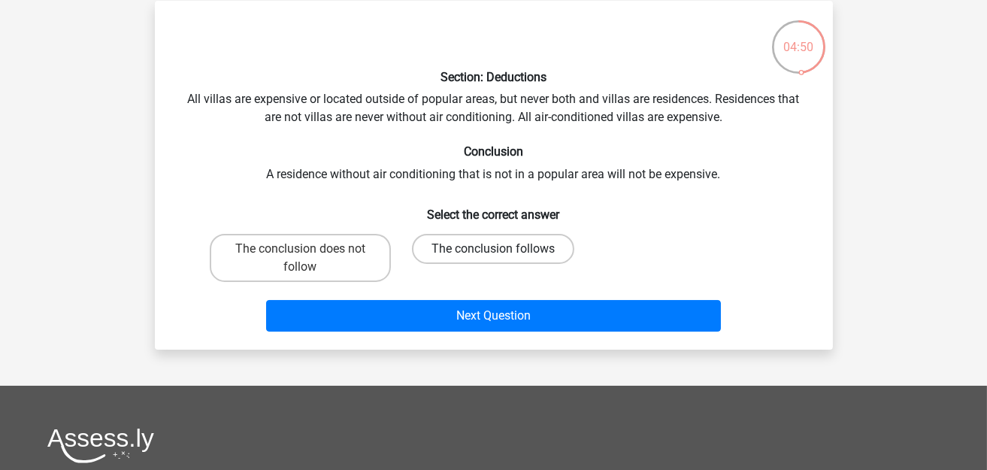
click at [464, 246] on label "The conclusion follows" at bounding box center [493, 249] width 162 height 30
click at [493, 249] on input "The conclusion follows" at bounding box center [498, 254] width 10 height 10
radio input "true"
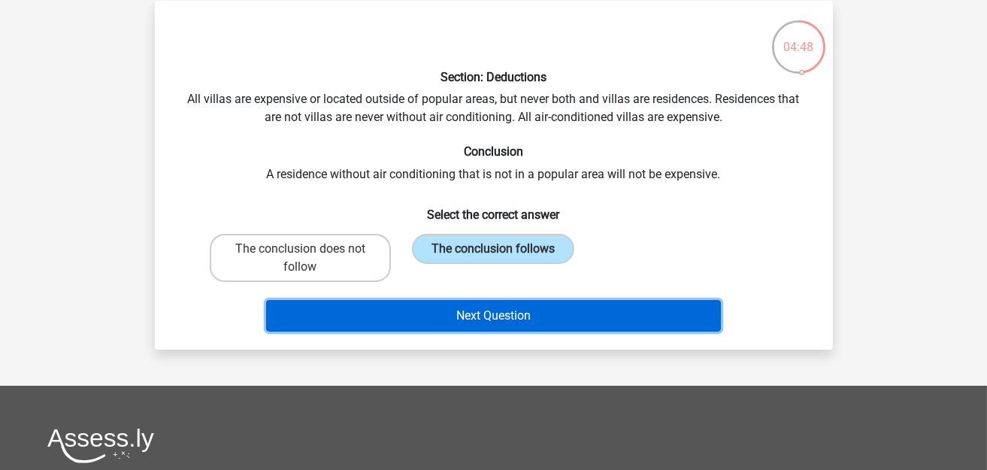
click at [447, 300] on button "Next Question" at bounding box center [493, 316] width 455 height 32
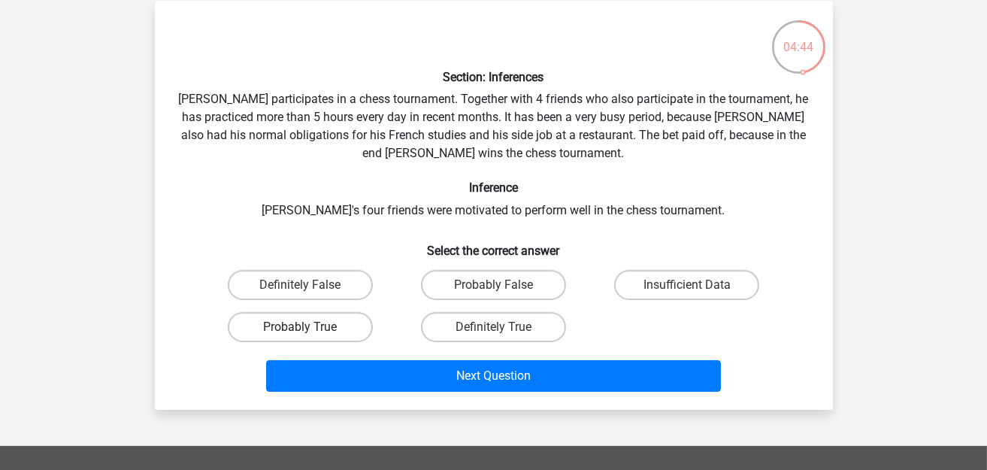
click at [312, 324] on label "Probably True" at bounding box center [300, 327] width 145 height 30
click at [310, 327] on input "Probably True" at bounding box center [305, 332] width 10 height 10
radio input "true"
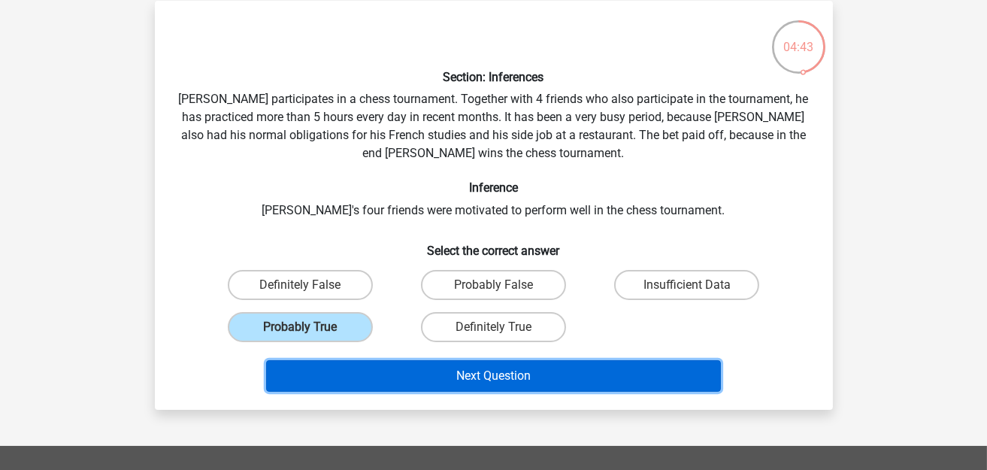
click at [446, 377] on button "Next Question" at bounding box center [493, 376] width 455 height 32
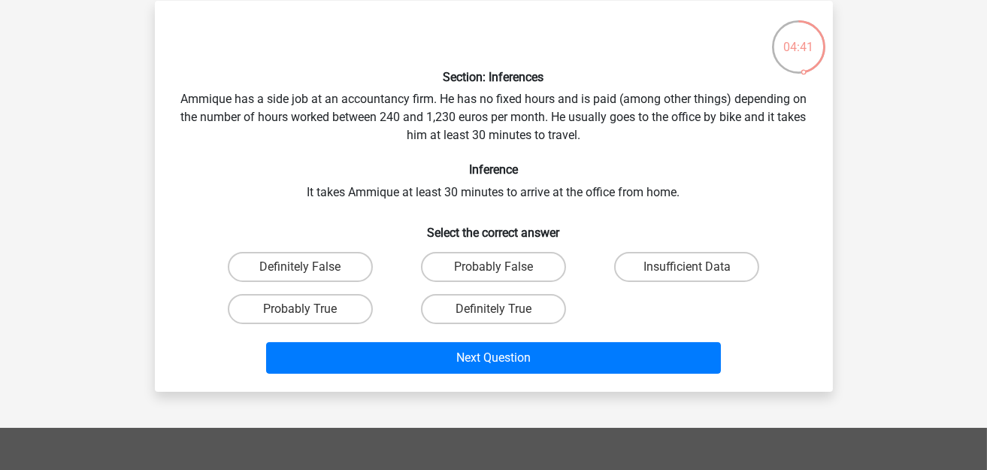
click at [597, 267] on div "Insufficient Data" at bounding box center [686, 267] width 181 height 30
click at [658, 262] on label "Insufficient Data" at bounding box center [686, 267] width 145 height 30
click at [687, 267] on input "Insufficient Data" at bounding box center [692, 272] width 10 height 10
radio input "true"
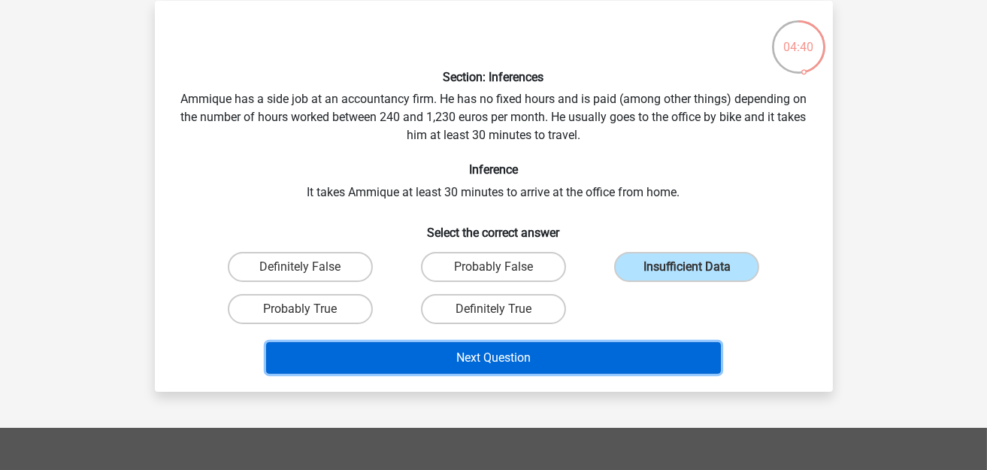
click at [552, 347] on button "Next Question" at bounding box center [493, 358] width 455 height 32
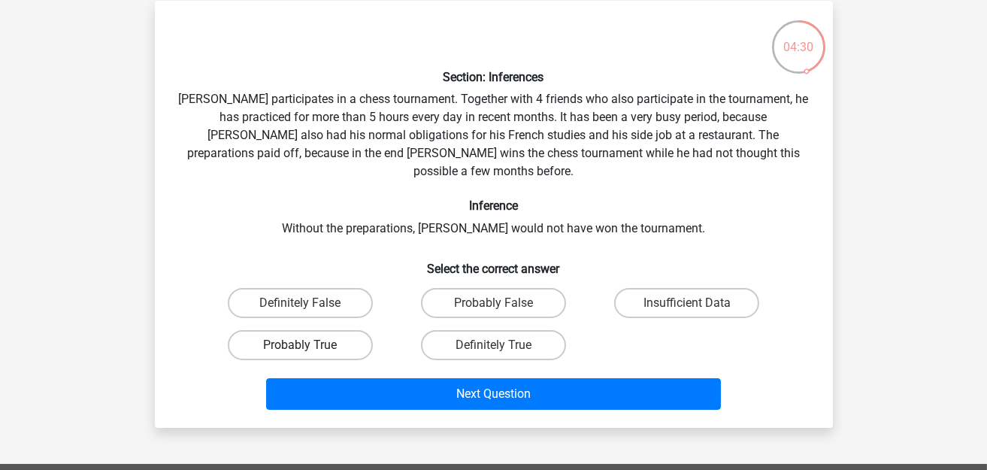
click at [325, 330] on label "Probably True" at bounding box center [300, 345] width 145 height 30
click at [310, 345] on input "Probably True" at bounding box center [305, 350] width 10 height 10
radio input "true"
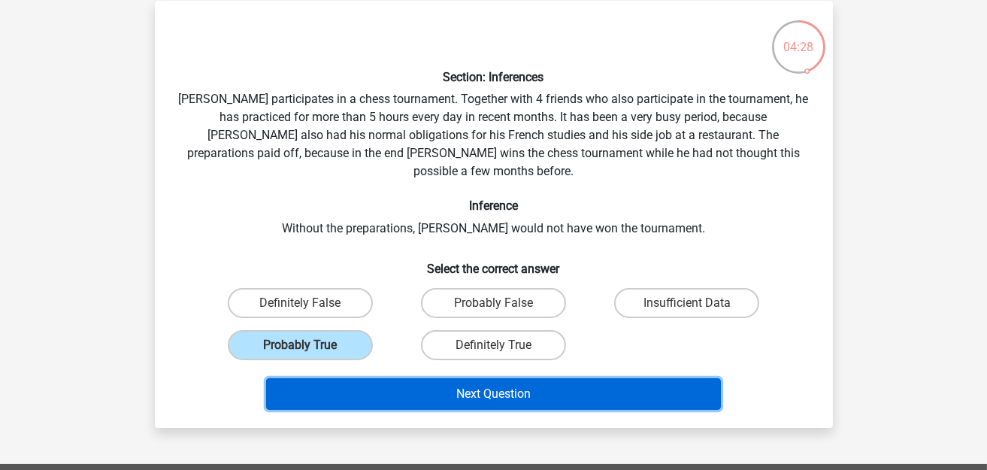
click at [466, 378] on button "Next Question" at bounding box center [493, 394] width 455 height 32
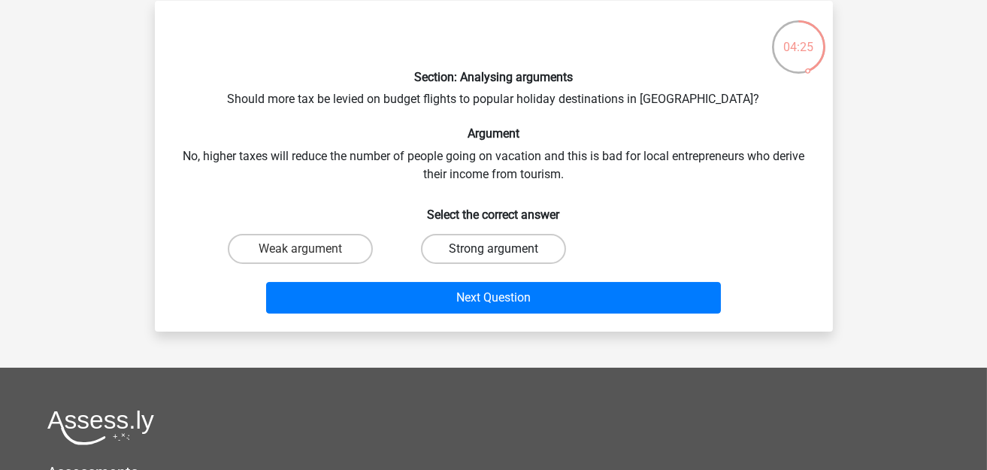
click at [520, 237] on label "Strong argument" at bounding box center [493, 249] width 145 height 30
click at [503, 249] on input "Strong argument" at bounding box center [498, 254] width 10 height 10
radio input "true"
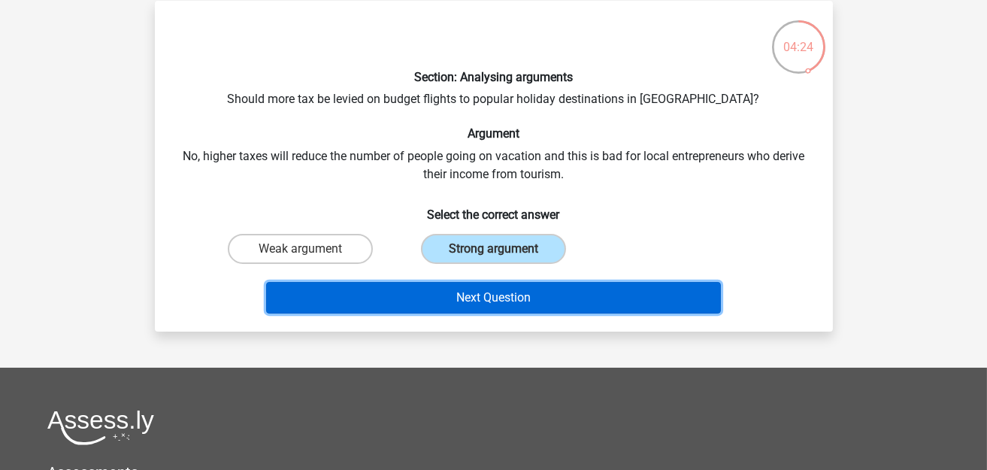
click at [502, 290] on button "Next Question" at bounding box center [493, 298] width 455 height 32
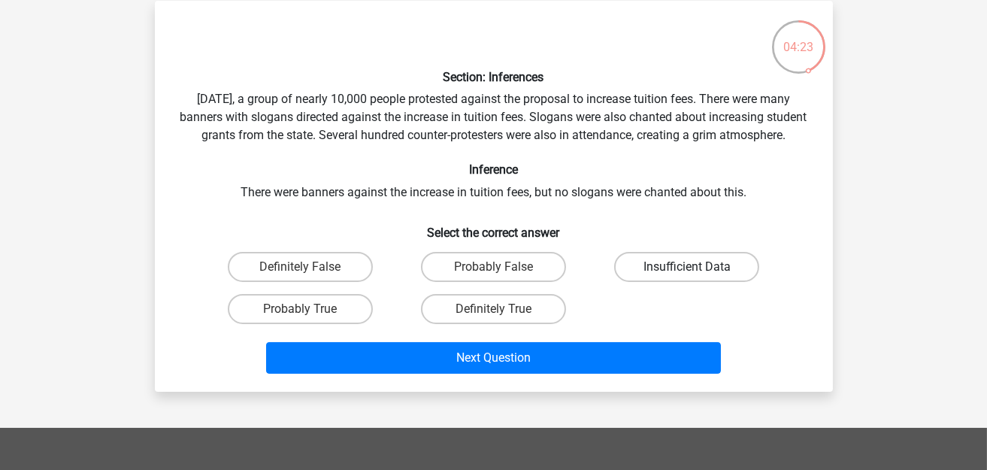
click at [661, 282] on label "Insufficient Data" at bounding box center [686, 267] width 145 height 30
click at [687, 277] on input "Insufficient Data" at bounding box center [692, 272] width 10 height 10
radio input "true"
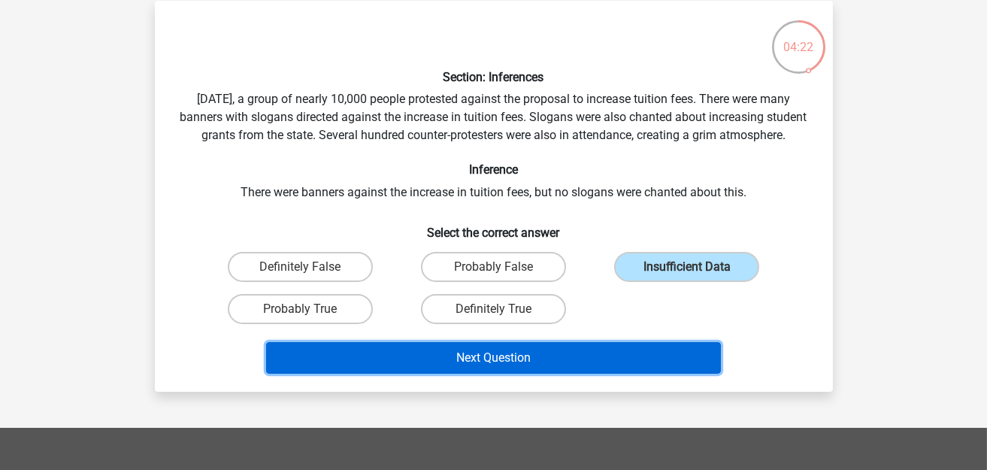
click at [550, 361] on button "Next Question" at bounding box center [493, 358] width 455 height 32
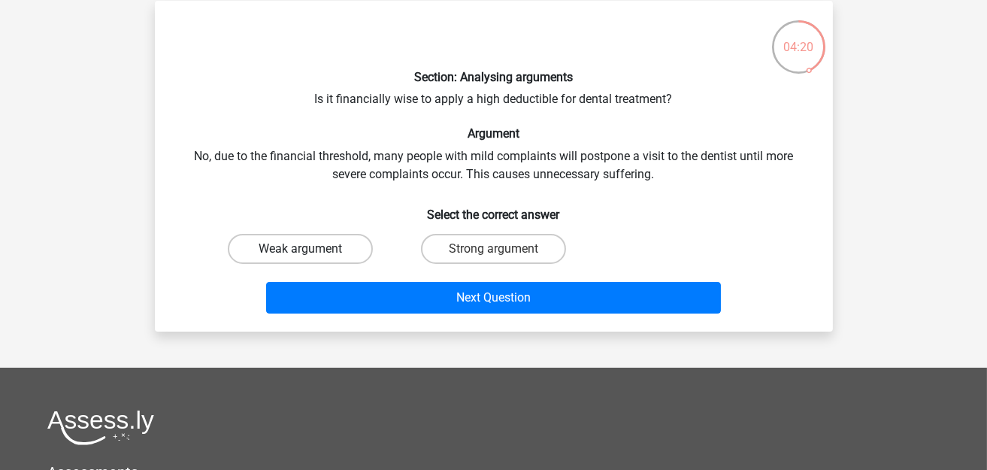
click at [329, 249] on label "Weak argument" at bounding box center [300, 249] width 145 height 30
click at [310, 249] on input "Weak argument" at bounding box center [305, 254] width 10 height 10
radio input "true"
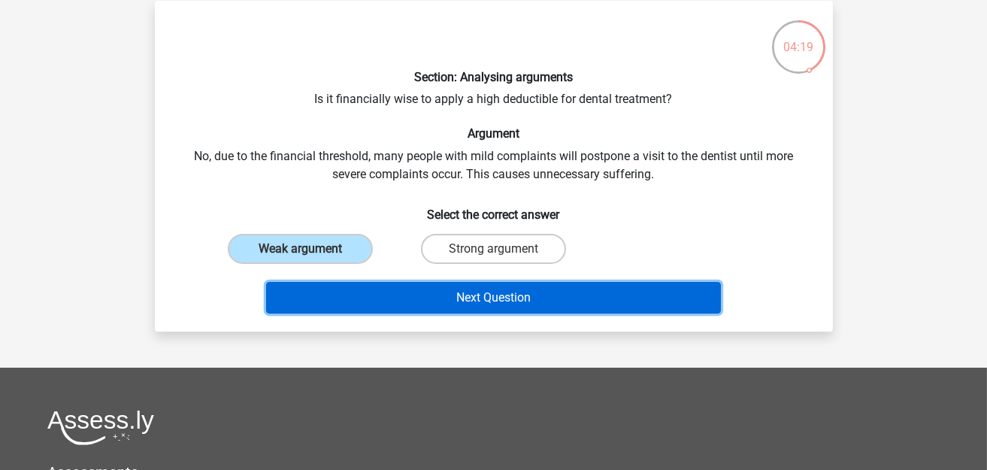
click at [440, 292] on button "Next Question" at bounding box center [493, 298] width 455 height 32
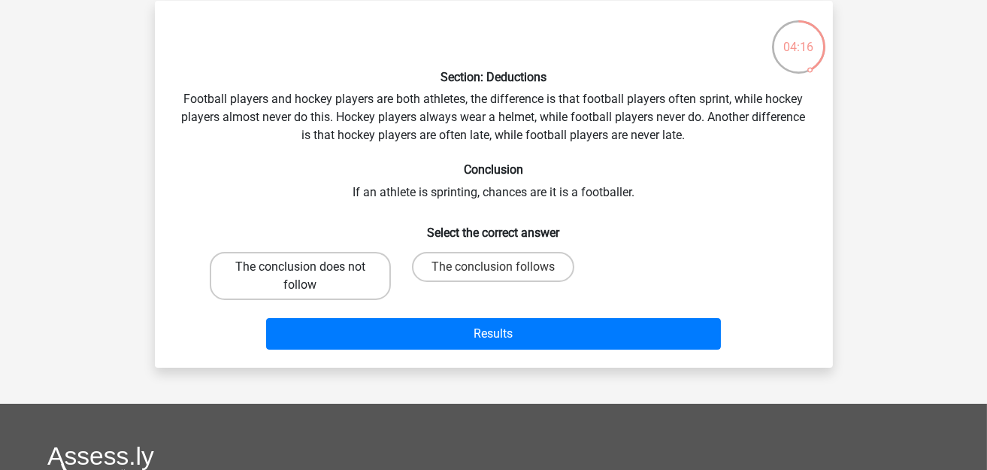
click at [338, 274] on label "The conclusion does not follow" at bounding box center [300, 276] width 181 height 48
click at [310, 274] on input "The conclusion does not follow" at bounding box center [305, 272] width 10 height 10
radio input "true"
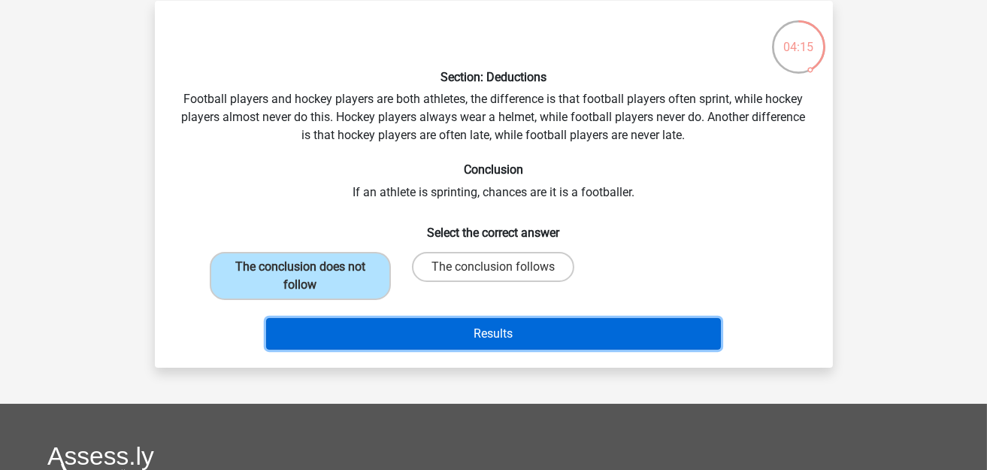
click at [456, 334] on button "Results" at bounding box center [493, 334] width 455 height 32
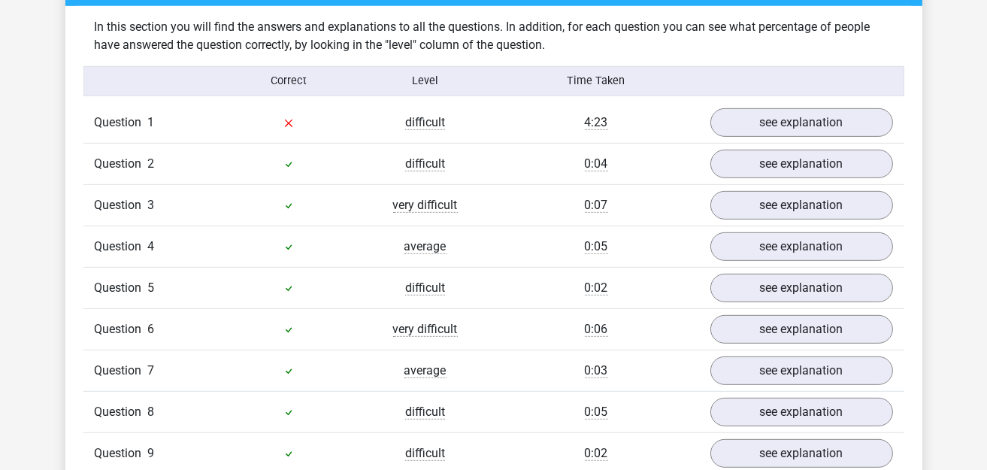
scroll to position [1202, 0]
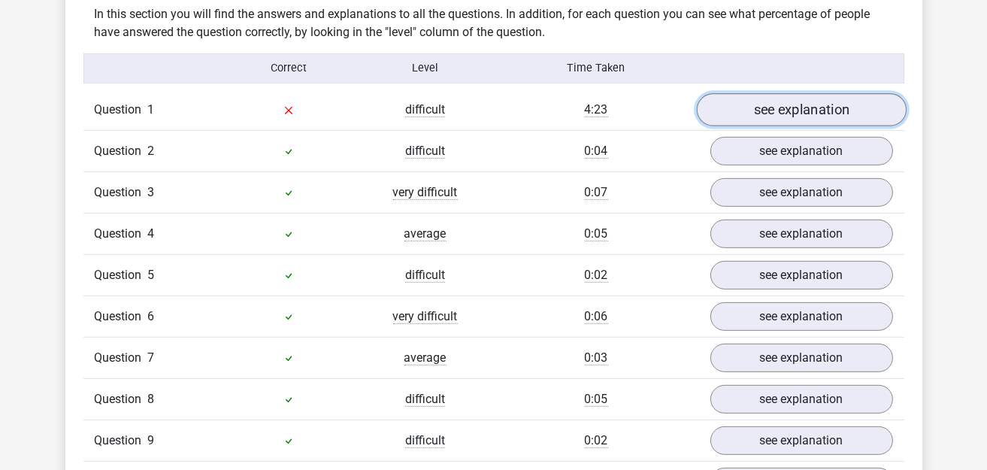
click at [759, 93] on link "see explanation" at bounding box center [801, 109] width 210 height 33
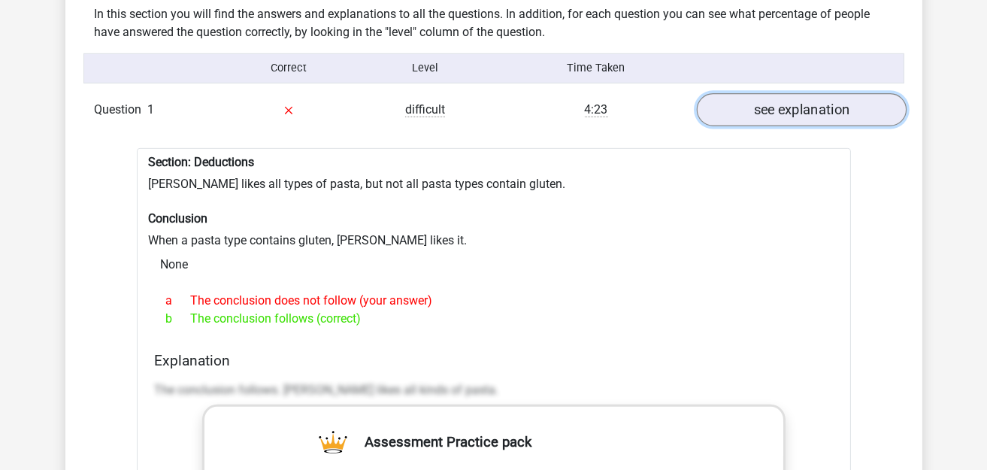
click at [761, 93] on link "see explanation" at bounding box center [801, 109] width 210 height 33
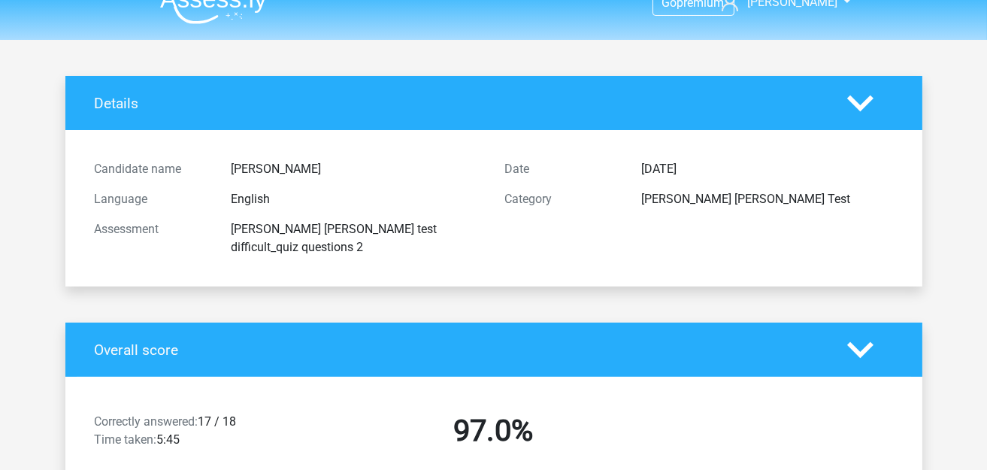
scroll to position [0, 0]
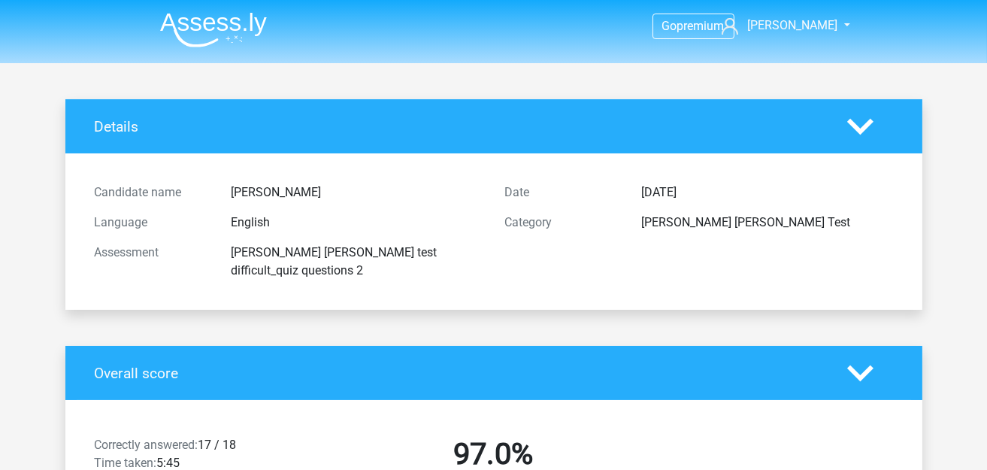
click at [233, 48] on nav "Go premium Ethan ethanhs481@gmail.com" at bounding box center [493, 26] width 691 height 49
click at [233, 29] on img at bounding box center [213, 29] width 107 height 35
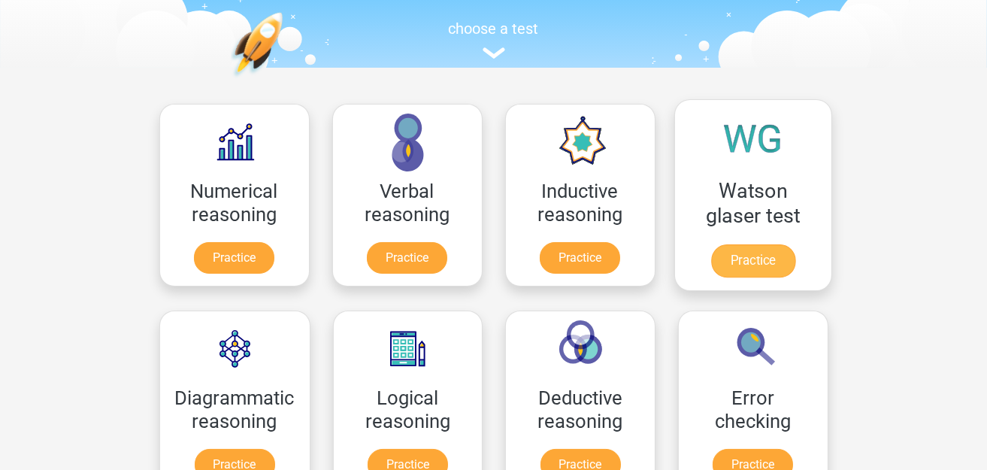
scroll to position [150, 0]
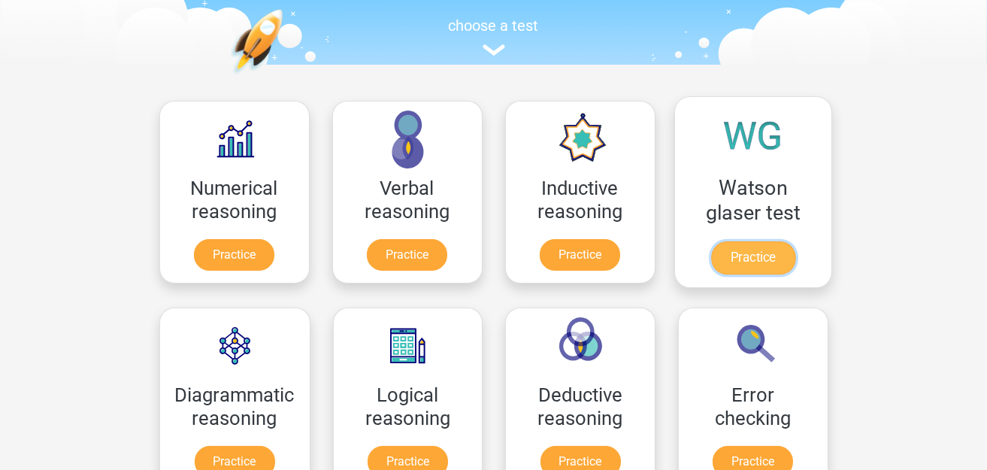
click at [730, 241] on link "Practice" at bounding box center [752, 257] width 84 height 33
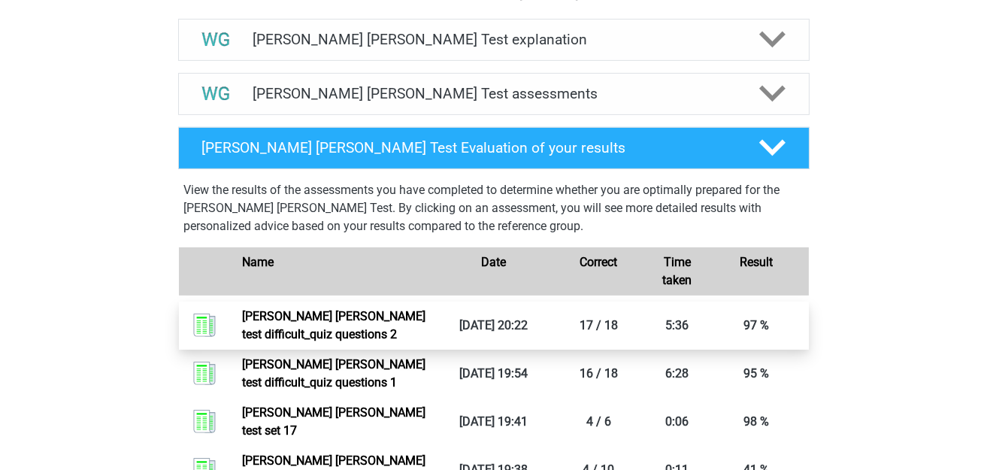
scroll to position [901, 0]
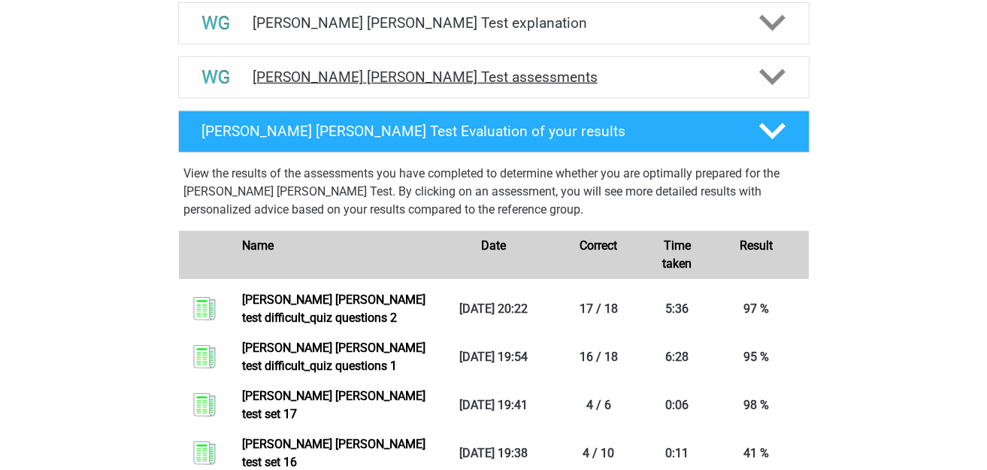
click at [472, 68] on h4 "[PERSON_NAME] [PERSON_NAME] Test assessments" at bounding box center [494, 76] width 482 height 17
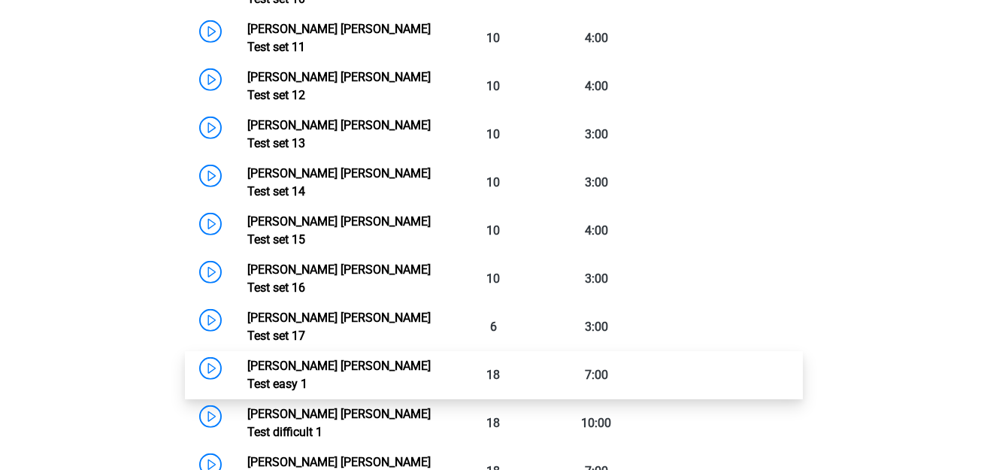
scroll to position [1578, 0]
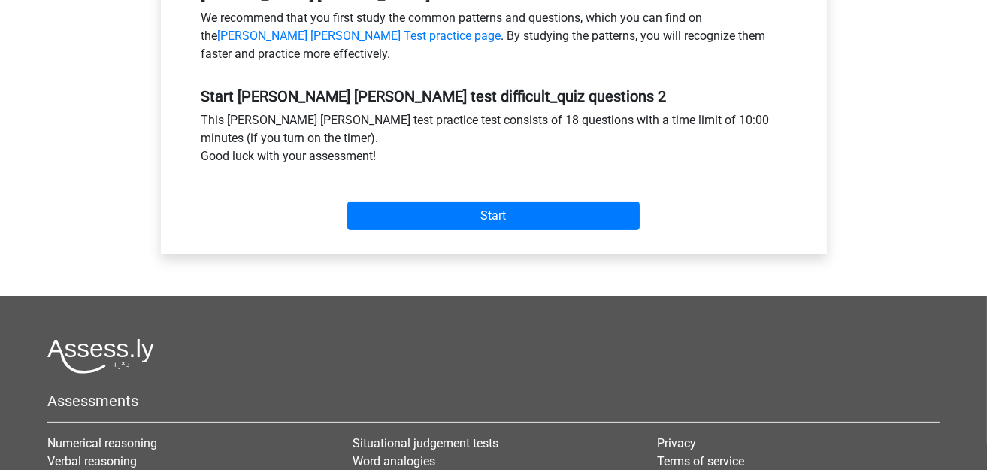
scroll to position [526, 0]
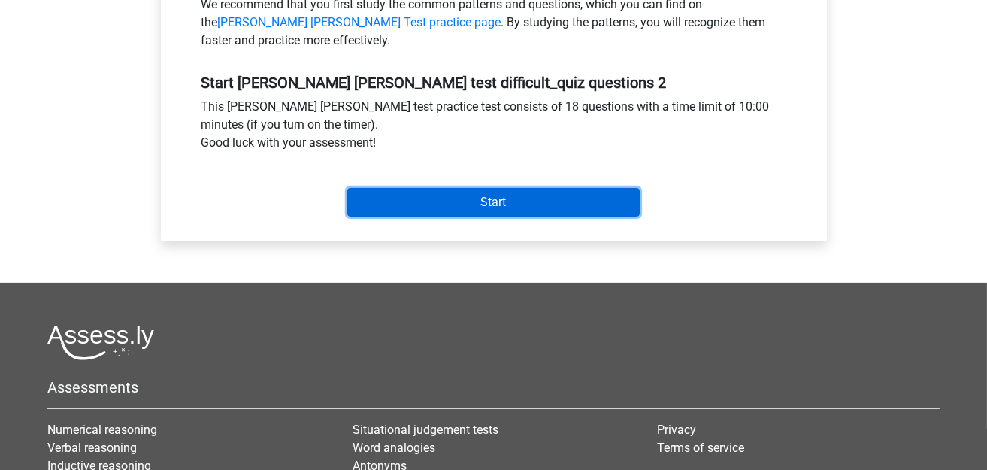
click at [470, 188] on input "Start" at bounding box center [493, 202] width 292 height 29
